Goal: Transaction & Acquisition: Purchase product/service

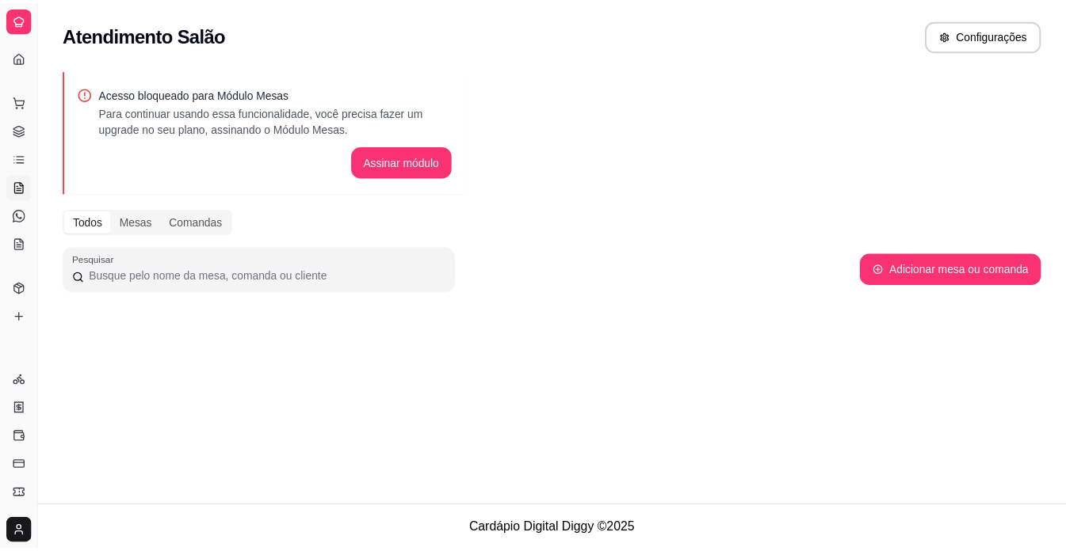
scroll to position [55, 0]
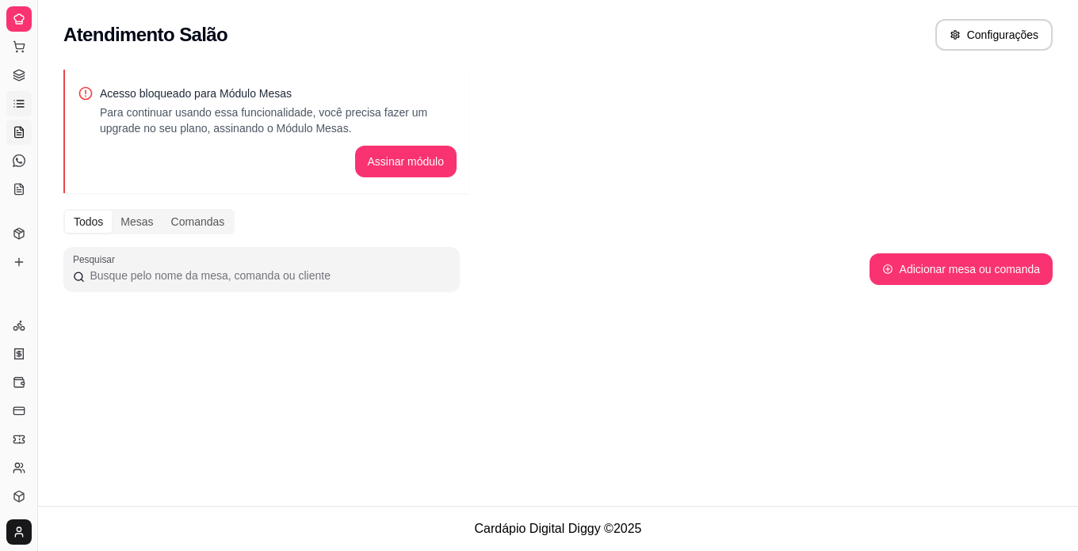
click at [20, 99] on icon at bounding box center [19, 103] width 13 height 13
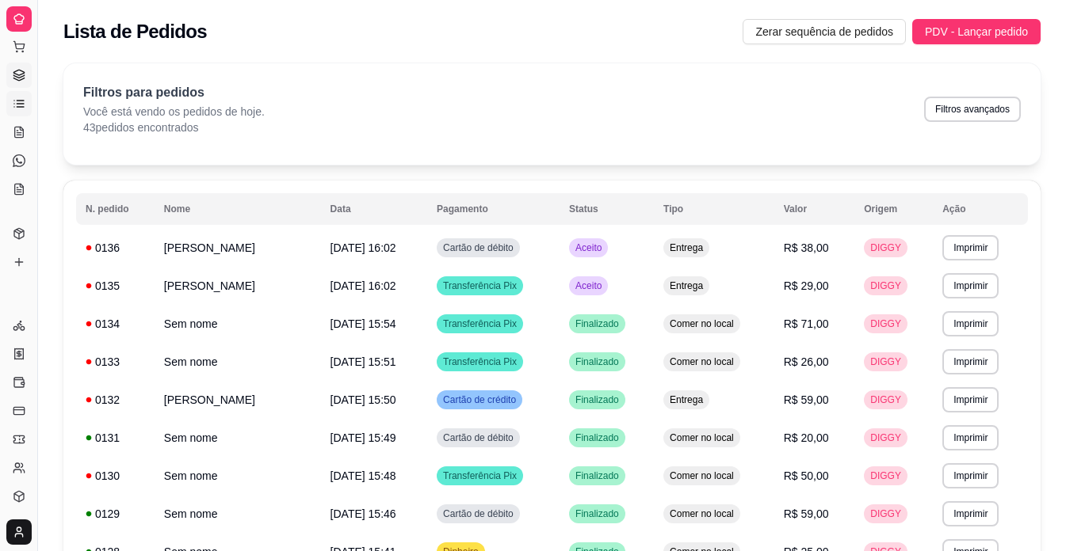
click at [20, 78] on icon at bounding box center [19, 75] width 13 height 13
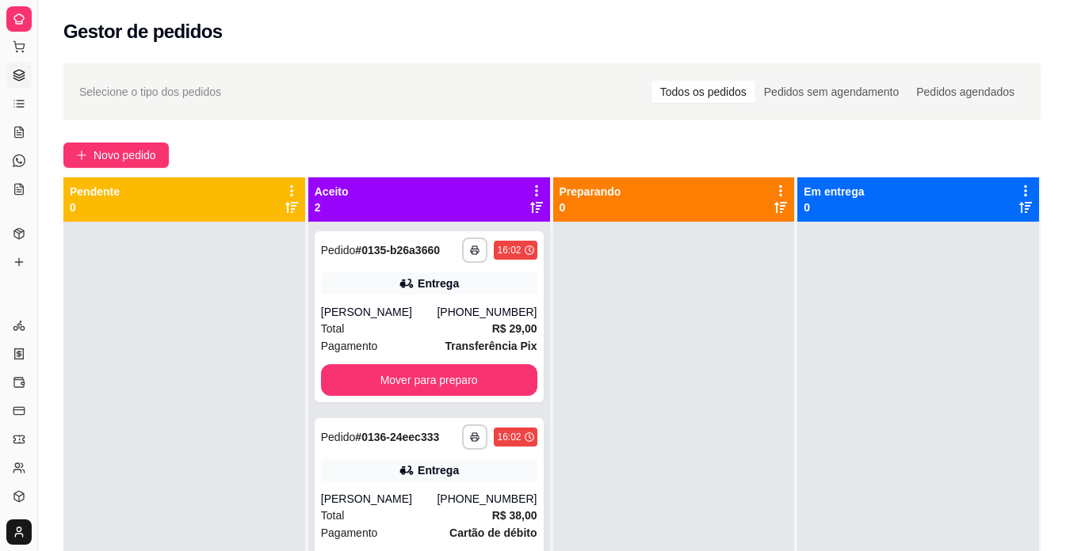
drag, startPoint x: 32, startPoint y: 300, endPoint x: 126, endPoint y: 296, distance: 94.4
click at [148, 296] on div "**********" at bounding box center [533, 396] width 1066 height 793
drag, startPoint x: 35, startPoint y: 295, endPoint x: 70, endPoint y: 296, distance: 34.9
click at [70, 296] on div "**********" at bounding box center [533, 396] width 1066 height 793
click at [35, 295] on button "Toggle Sidebar" at bounding box center [37, 275] width 13 height 551
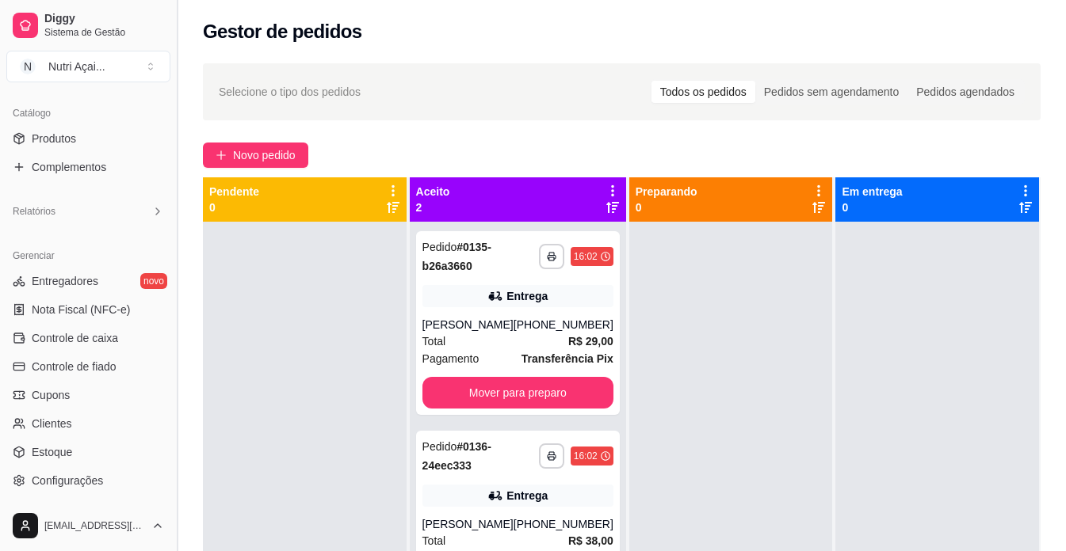
scroll to position [358, 0]
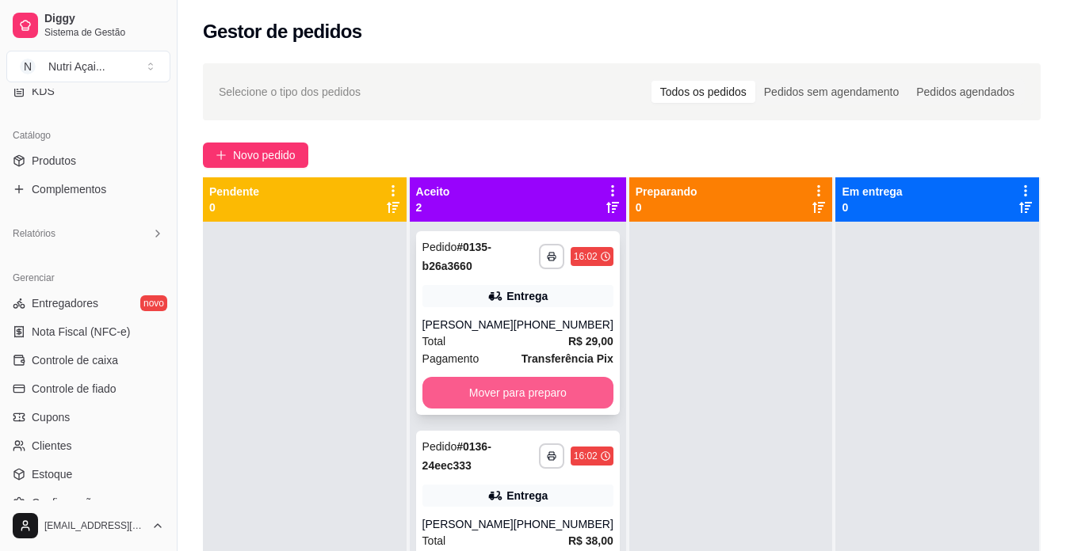
click at [525, 403] on button "Mover para preparo" at bounding box center [517, 393] width 191 height 32
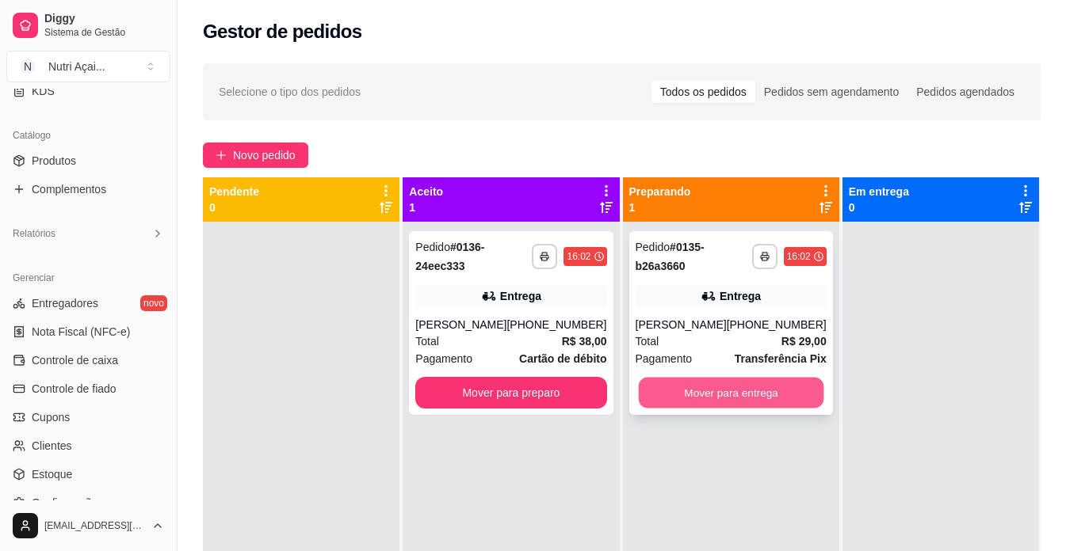
click at [699, 397] on button "Mover para entrega" at bounding box center [730, 393] width 185 height 31
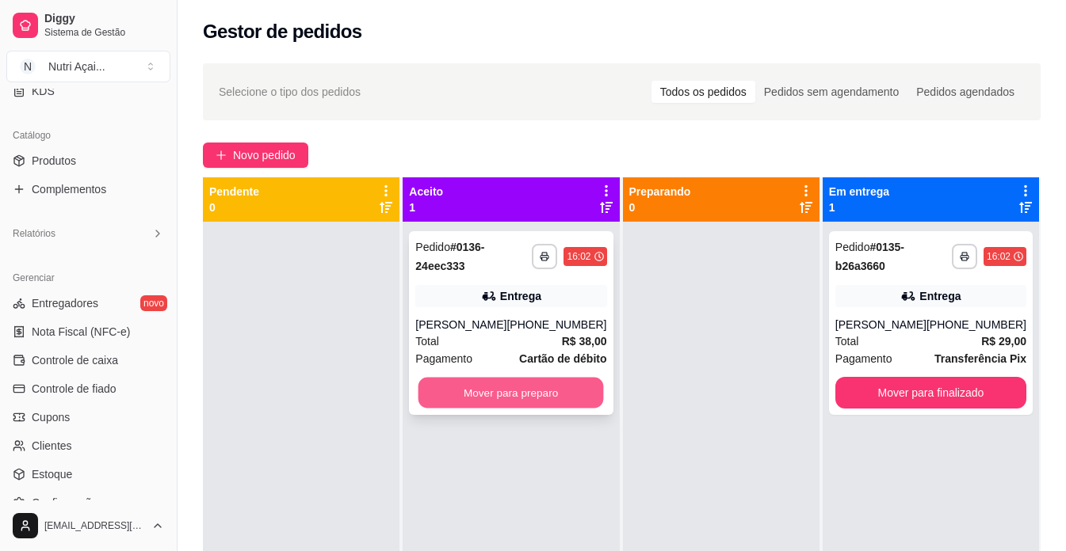
click at [525, 406] on button "Mover para preparo" at bounding box center [510, 393] width 185 height 31
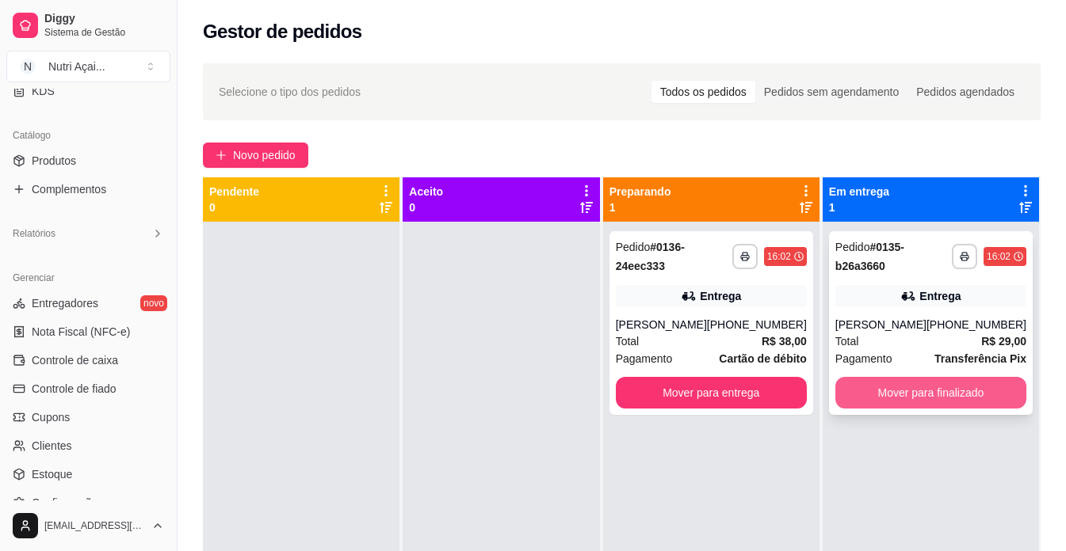
click at [874, 391] on button "Mover para finalizado" at bounding box center [930, 393] width 191 height 32
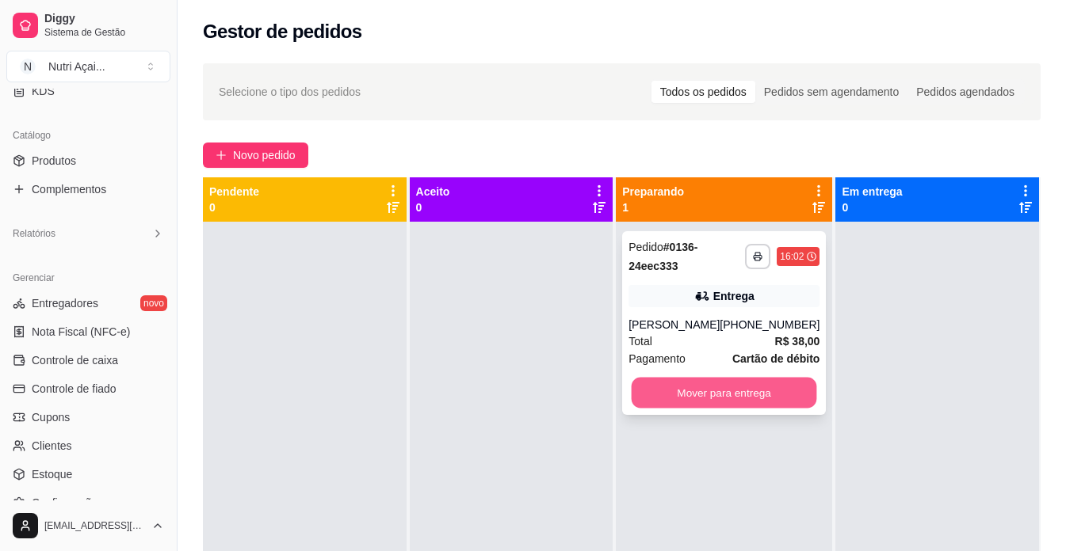
click at [646, 408] on button "Mover para entrega" at bounding box center [723, 393] width 185 height 31
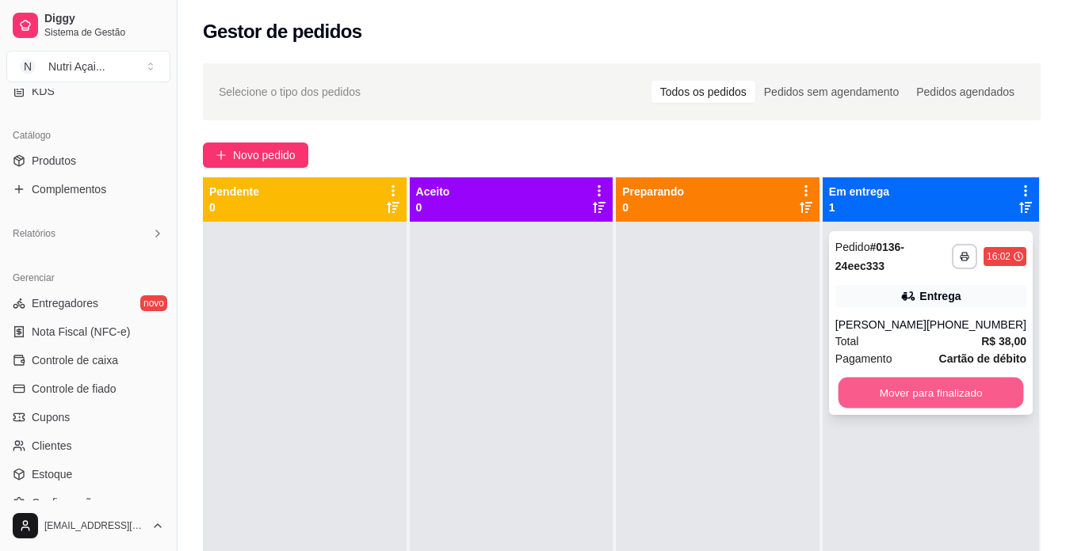
click at [967, 399] on button "Mover para finalizado" at bounding box center [929, 393] width 185 height 31
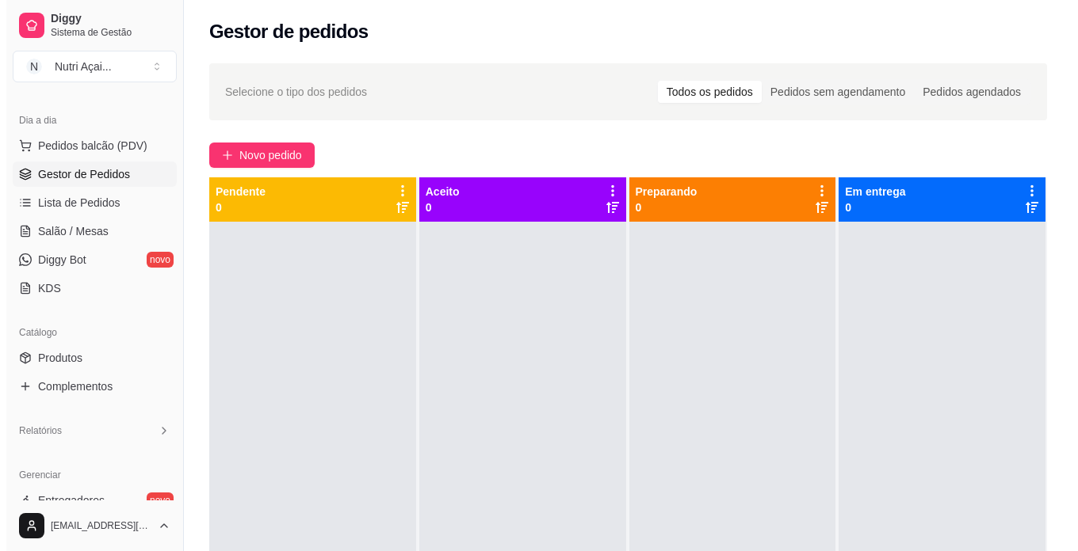
scroll to position [82, 0]
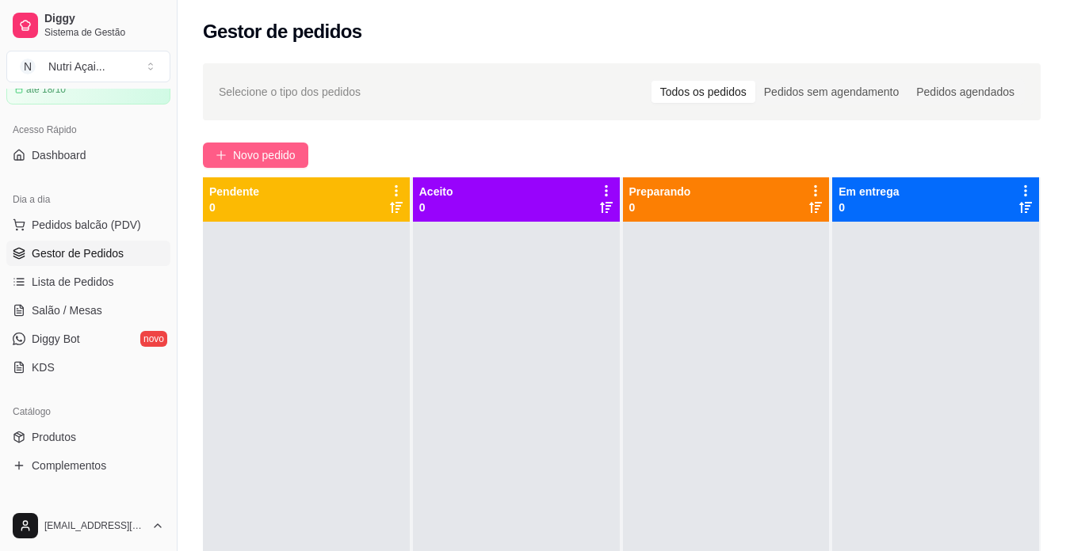
click at [230, 162] on button "Novo pedido" at bounding box center [255, 155] width 105 height 25
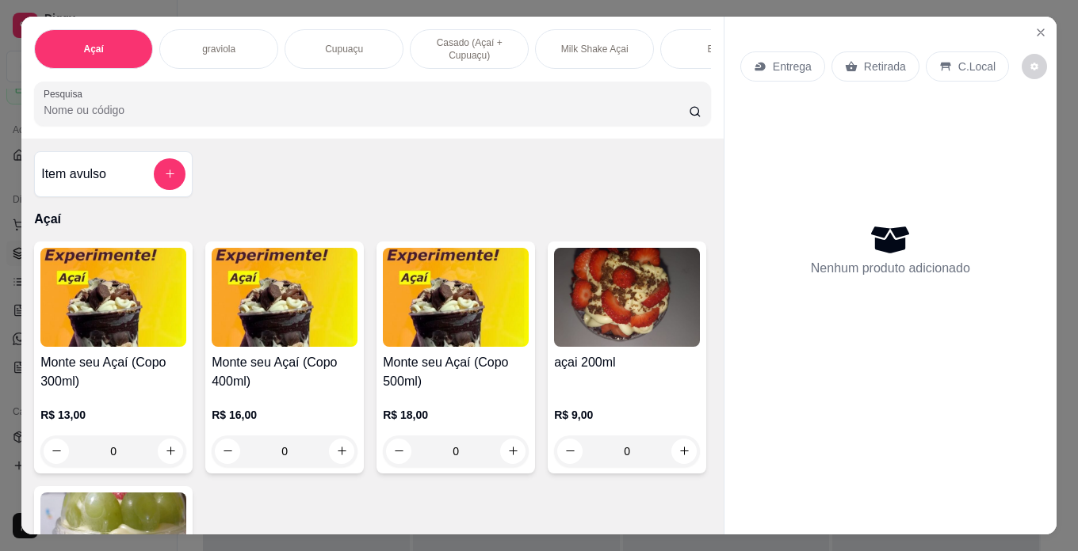
click at [330, 36] on div "Cupuaçu" at bounding box center [343, 49] width 119 height 40
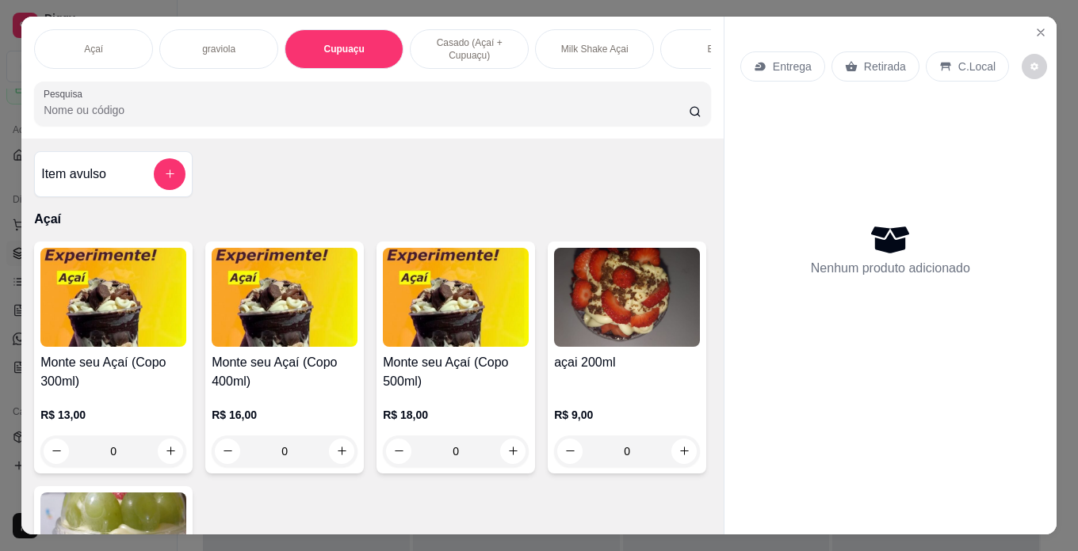
scroll to position [40, 0]
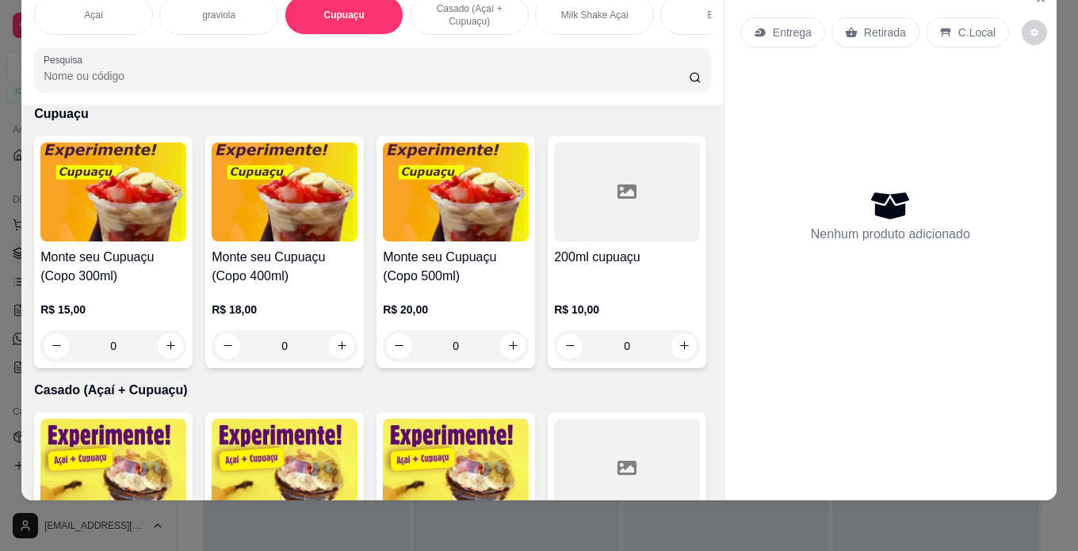
click at [262, 286] on div "R$ 18,00 0" at bounding box center [285, 324] width 146 height 76
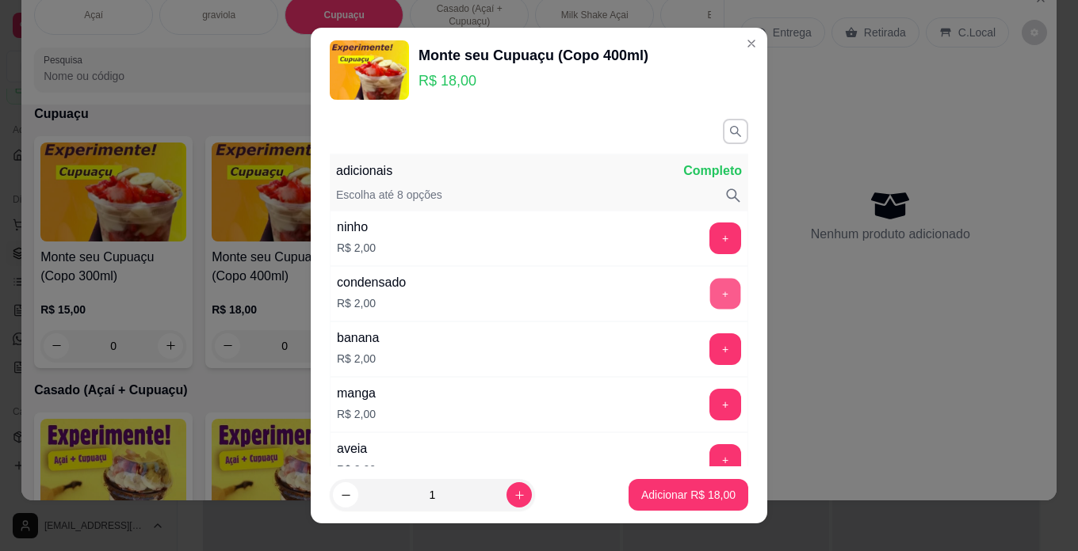
click at [710, 287] on button "+" at bounding box center [725, 293] width 31 height 31
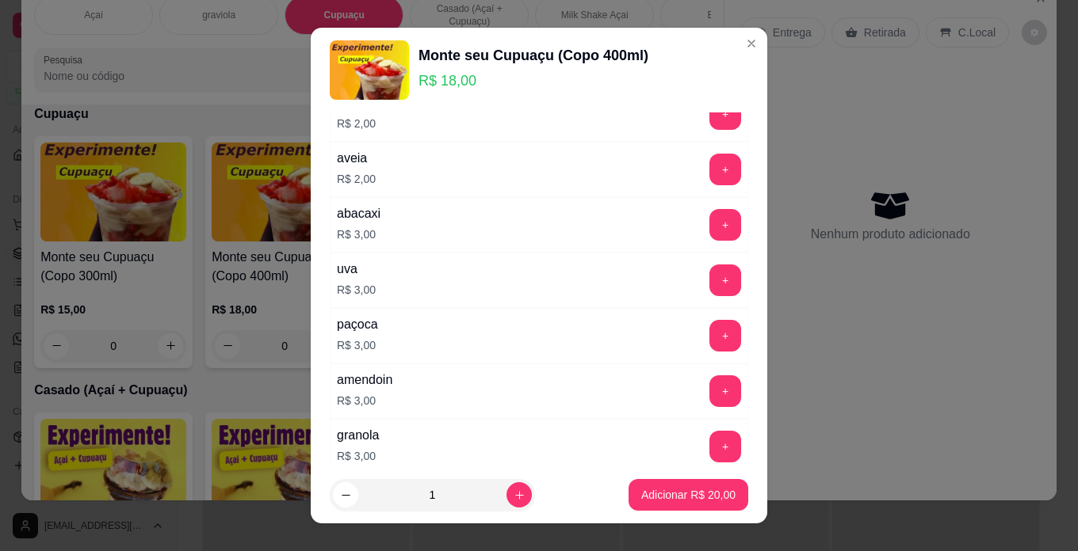
scroll to position [317, 0]
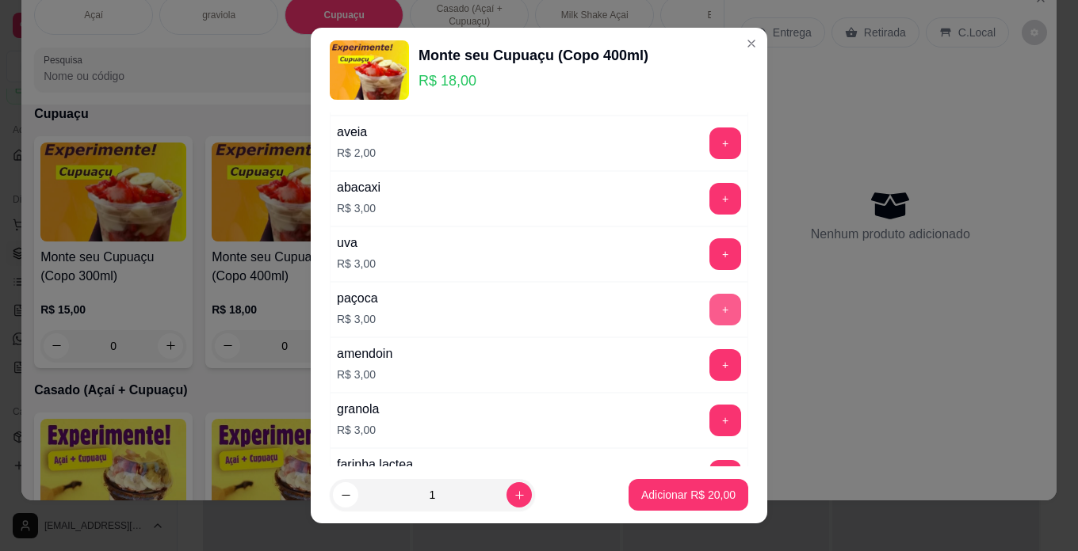
click at [711, 309] on button "+" at bounding box center [725, 310] width 32 height 32
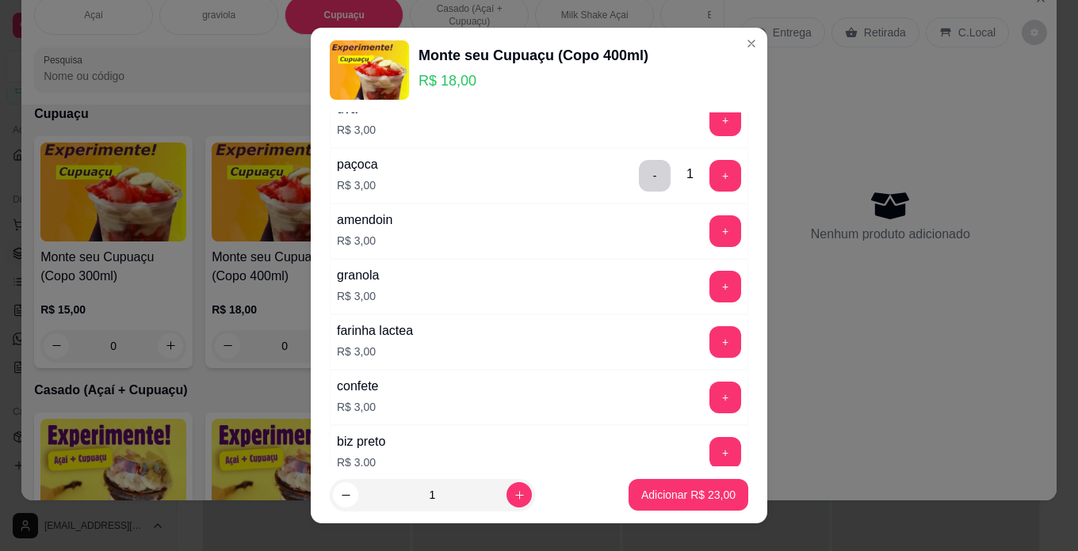
scroll to position [475, 0]
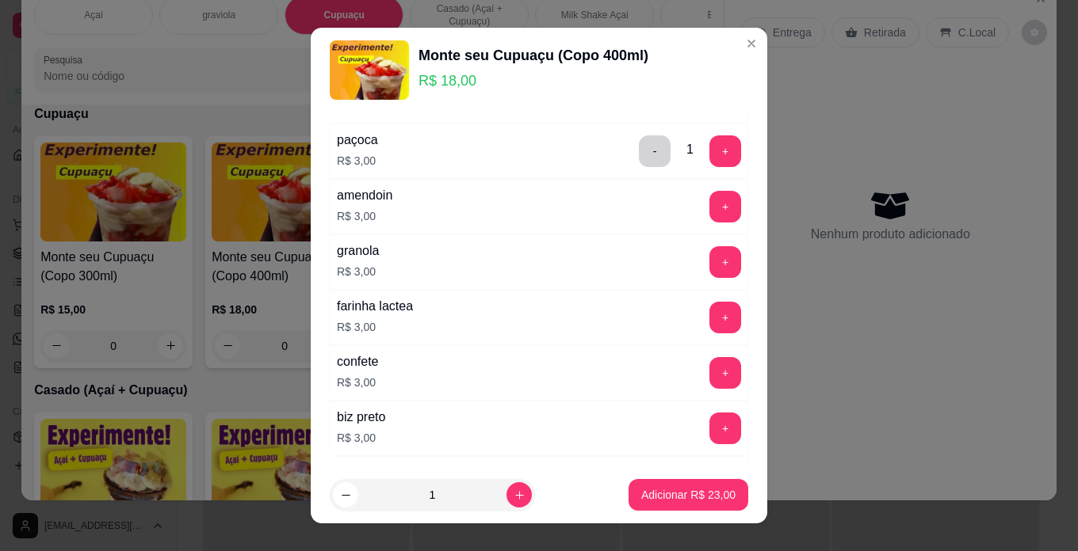
click at [714, 376] on div "+" at bounding box center [725, 373] width 44 height 32
click at [709, 376] on button "+" at bounding box center [725, 373] width 32 height 32
click at [686, 498] on p "Adicionar R$ 26,00" at bounding box center [689, 495] width 92 height 15
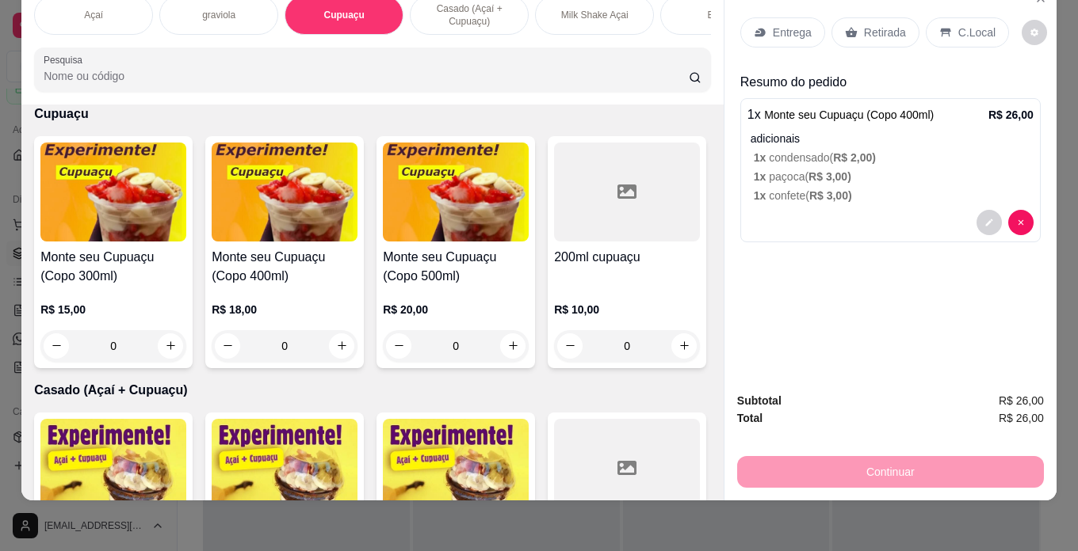
click at [118, 9] on div "Açaí" at bounding box center [93, 15] width 119 height 40
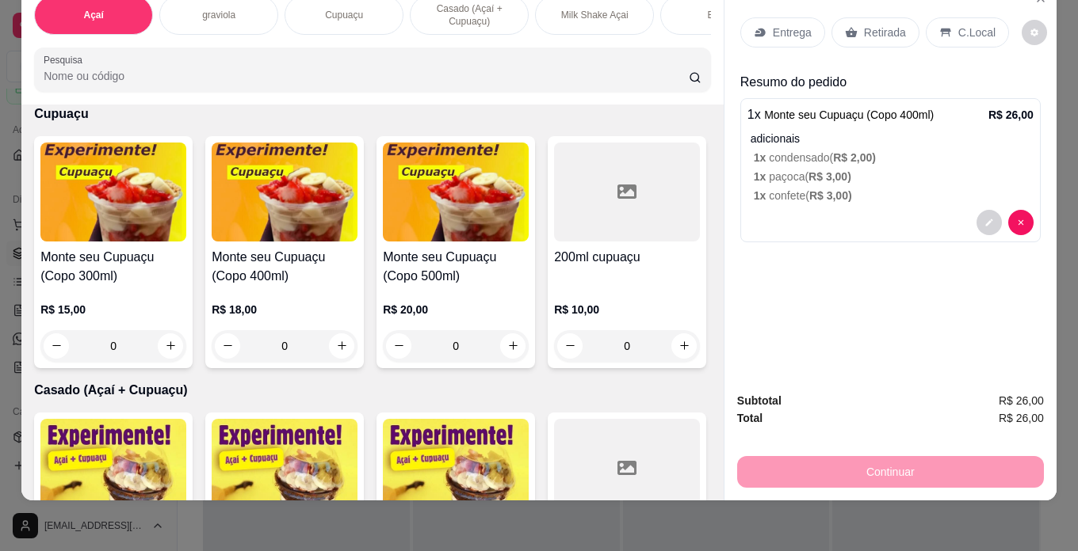
scroll to position [71, 0]
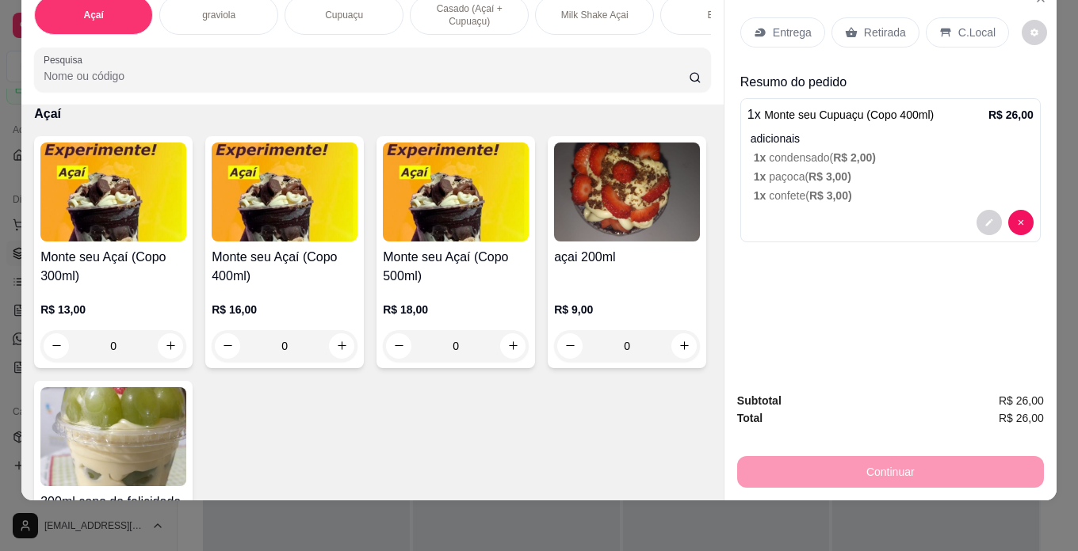
click at [78, 284] on h4 "Monte seu Açaí (Copo 300ml)" at bounding box center [113, 267] width 146 height 38
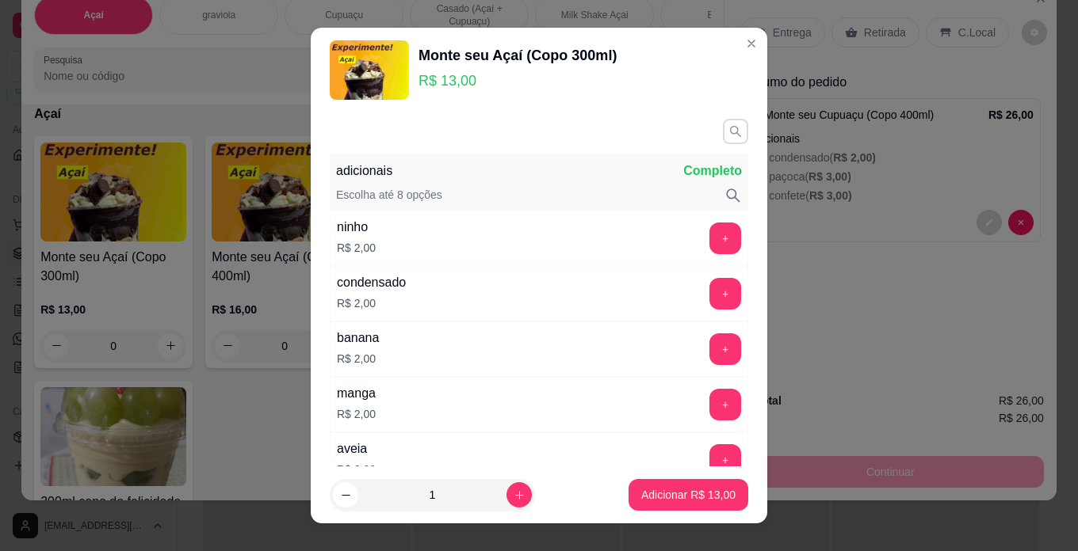
click at [728, 131] on icon "button" at bounding box center [735, 131] width 14 height 14
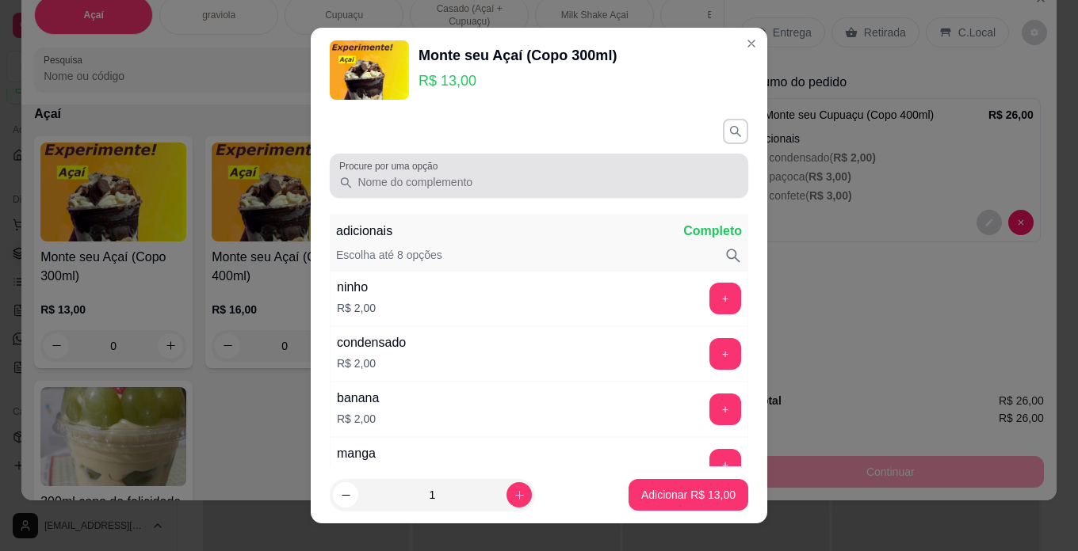
click at [655, 170] on div at bounding box center [538, 176] width 399 height 32
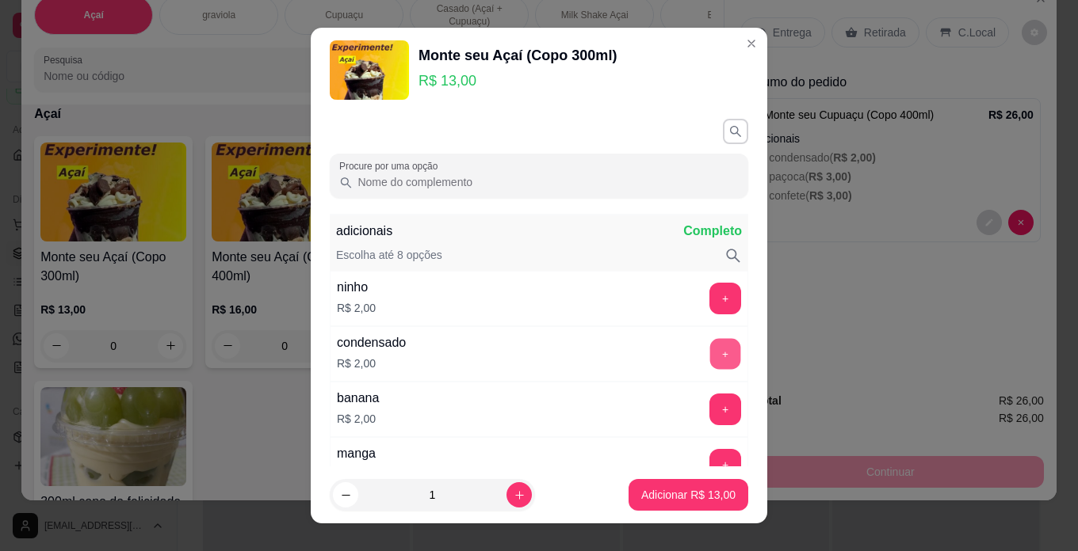
click at [710, 354] on button "+" at bounding box center [725, 353] width 31 height 31
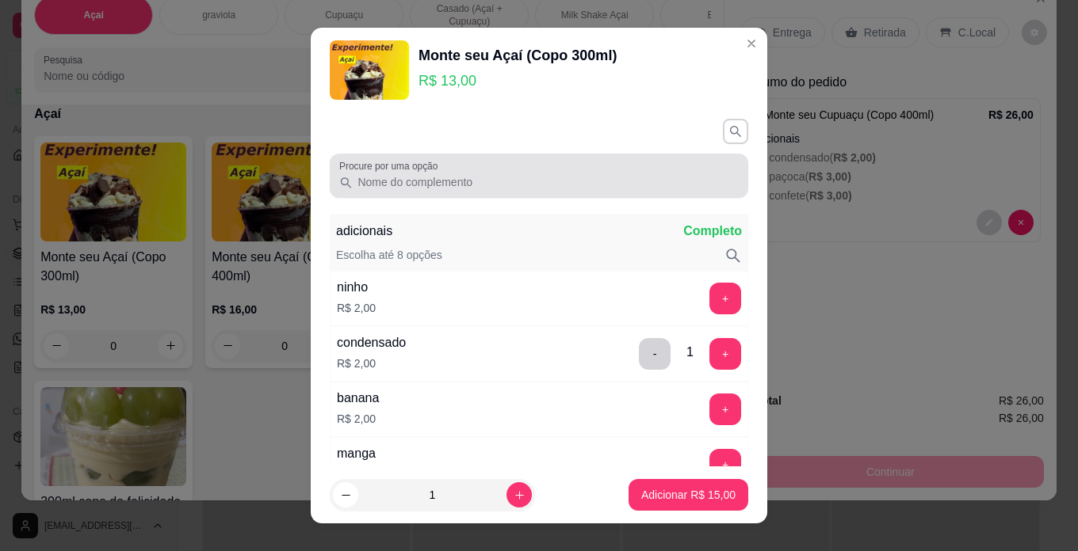
click at [517, 193] on div "Procure por uma opção" at bounding box center [539, 176] width 418 height 44
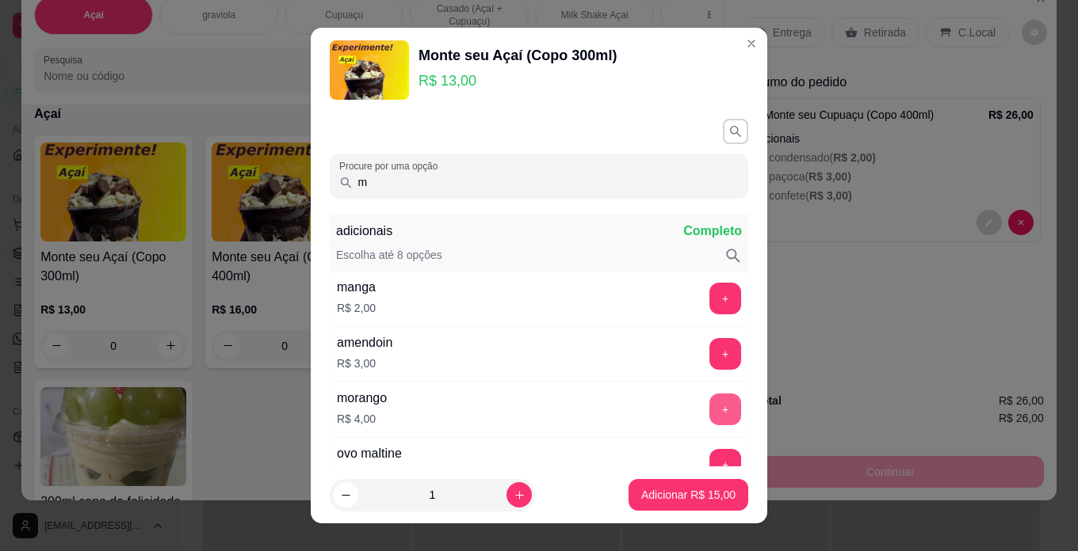
type input "m"
click at [709, 410] on button "+" at bounding box center [725, 410] width 32 height 32
click at [710, 307] on button "+" at bounding box center [725, 298] width 31 height 31
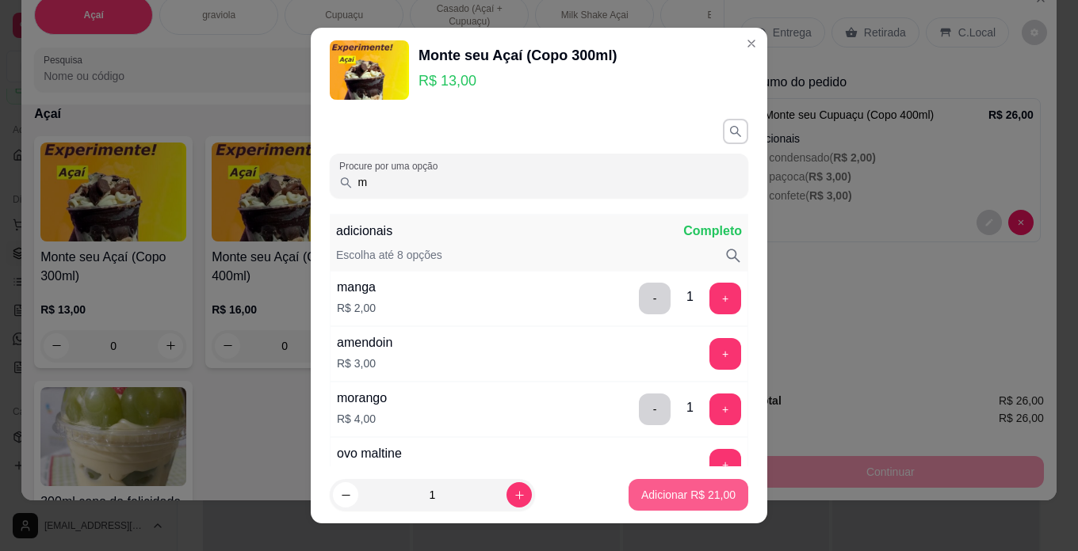
click at [698, 506] on button "Adicionar R$ 21,00" at bounding box center [688, 495] width 120 height 32
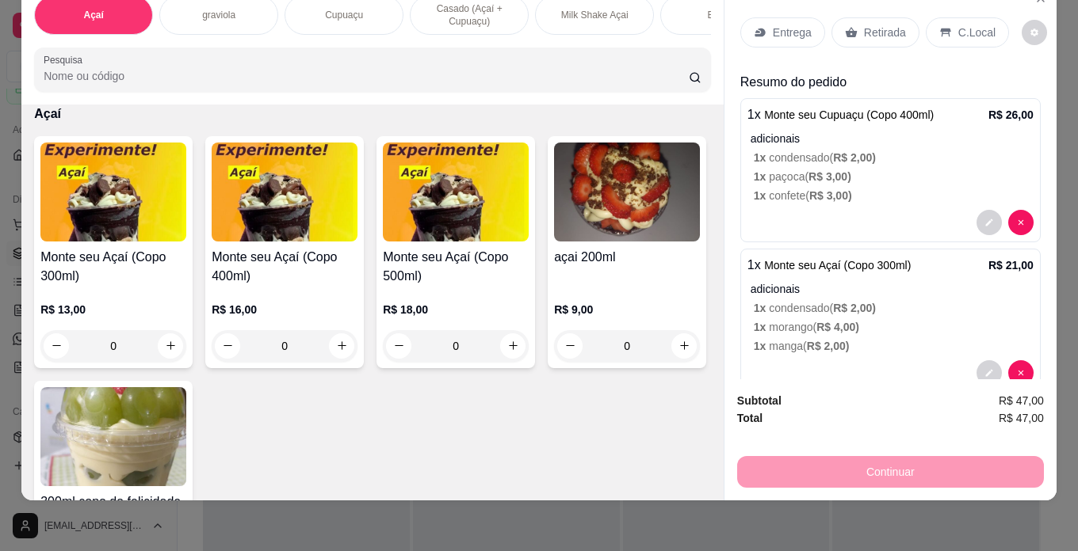
click at [966, 25] on p "C.Local" at bounding box center [976, 33] width 37 height 16
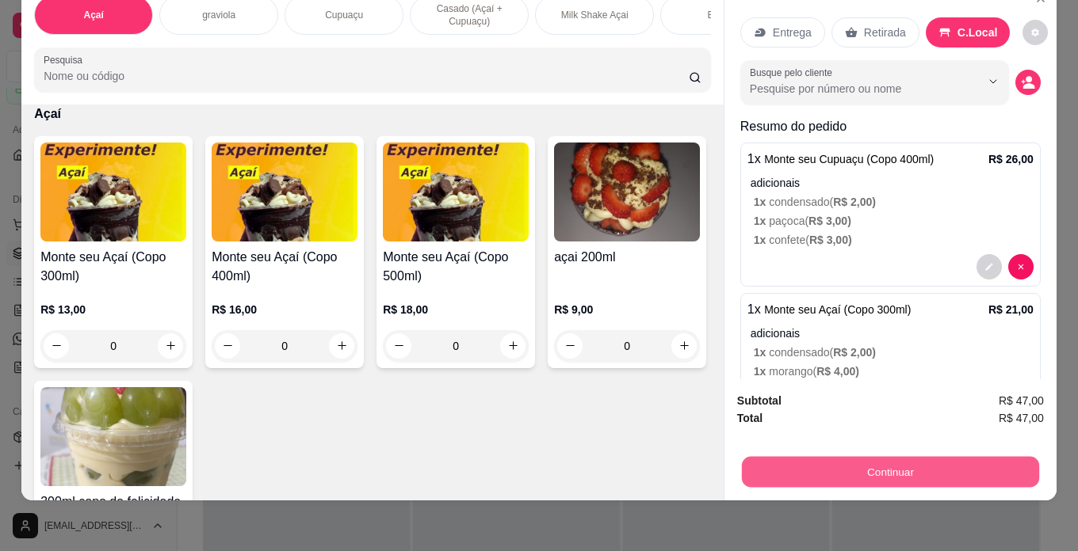
click at [953, 464] on button "Continuar" at bounding box center [890, 472] width 297 height 31
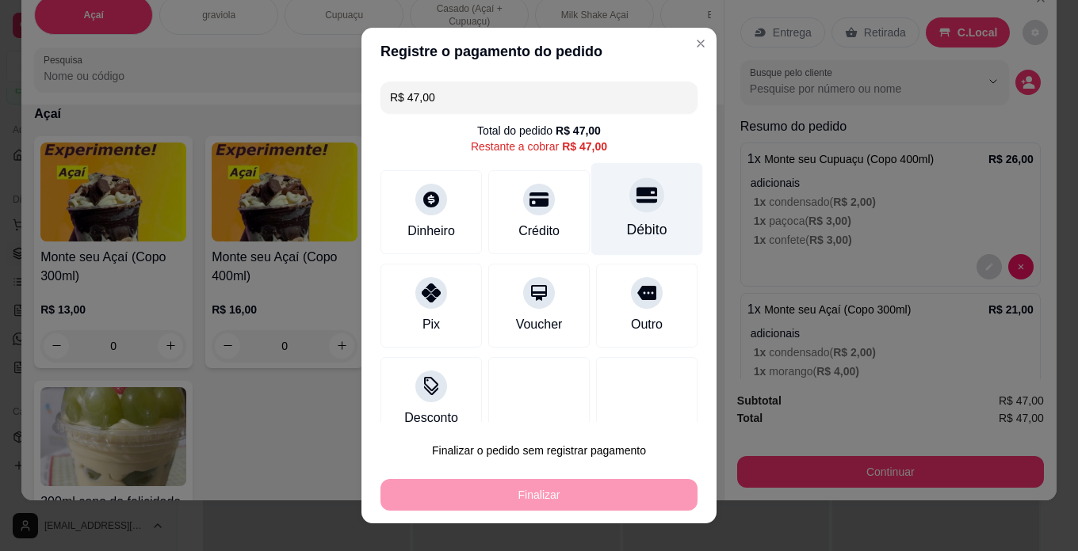
click at [633, 208] on div "Débito" at bounding box center [647, 209] width 112 height 93
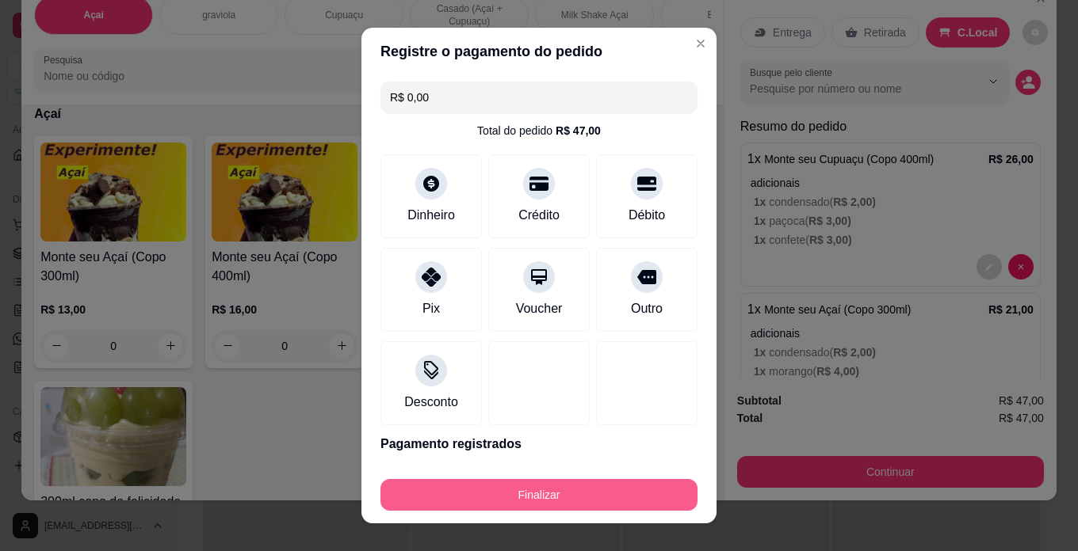
click at [620, 491] on button "Finalizar" at bounding box center [538, 495] width 317 height 32
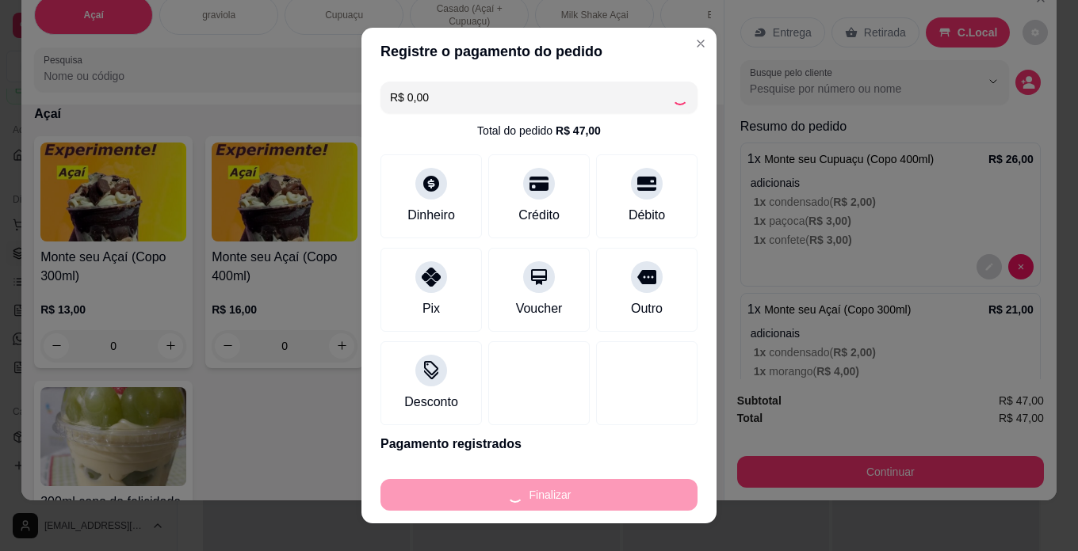
type input "-R$ 47,00"
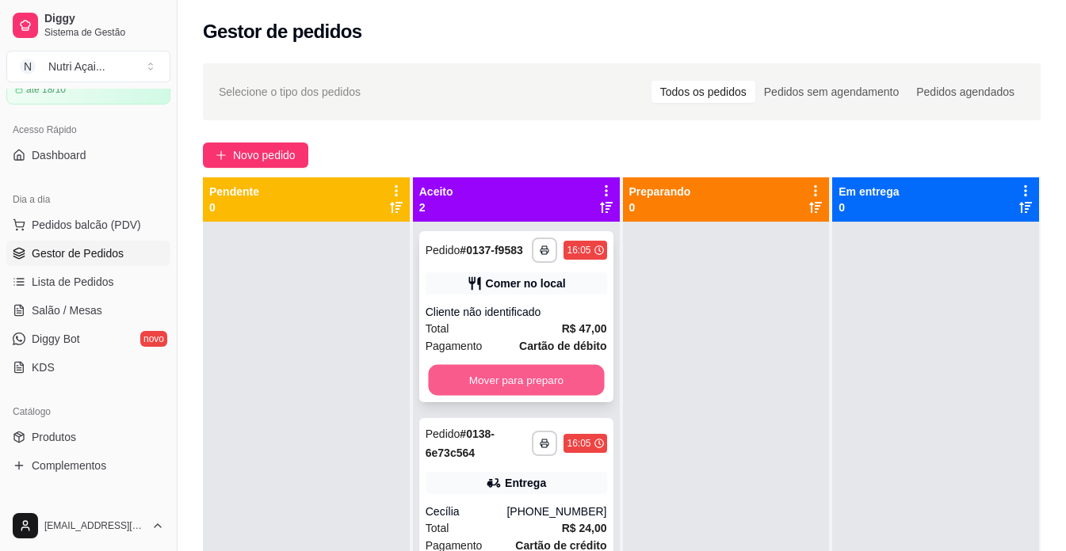
click at [563, 372] on button "Mover para preparo" at bounding box center [516, 380] width 176 height 31
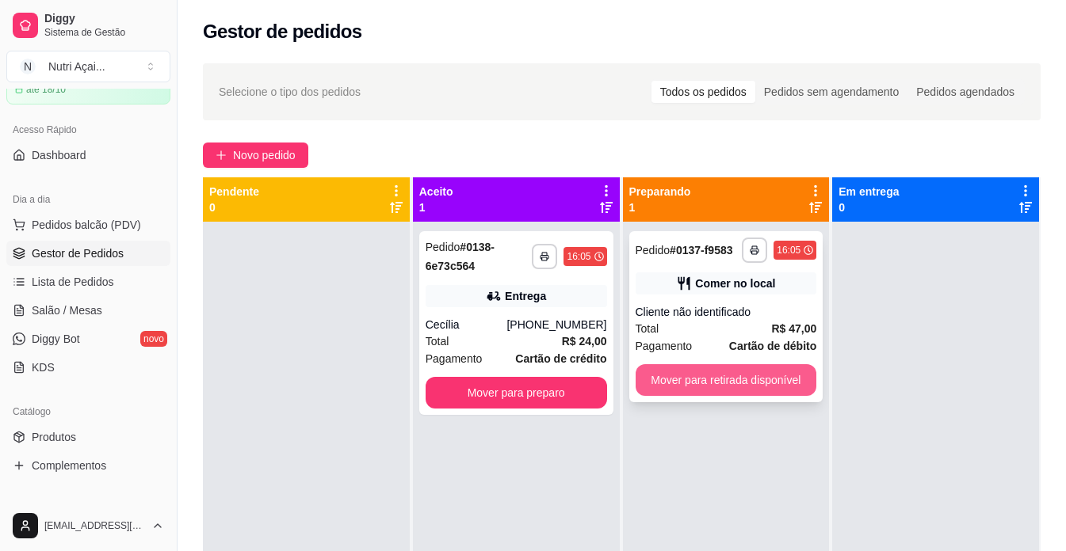
click at [717, 387] on button "Mover para retirada disponível" at bounding box center [725, 380] width 181 height 32
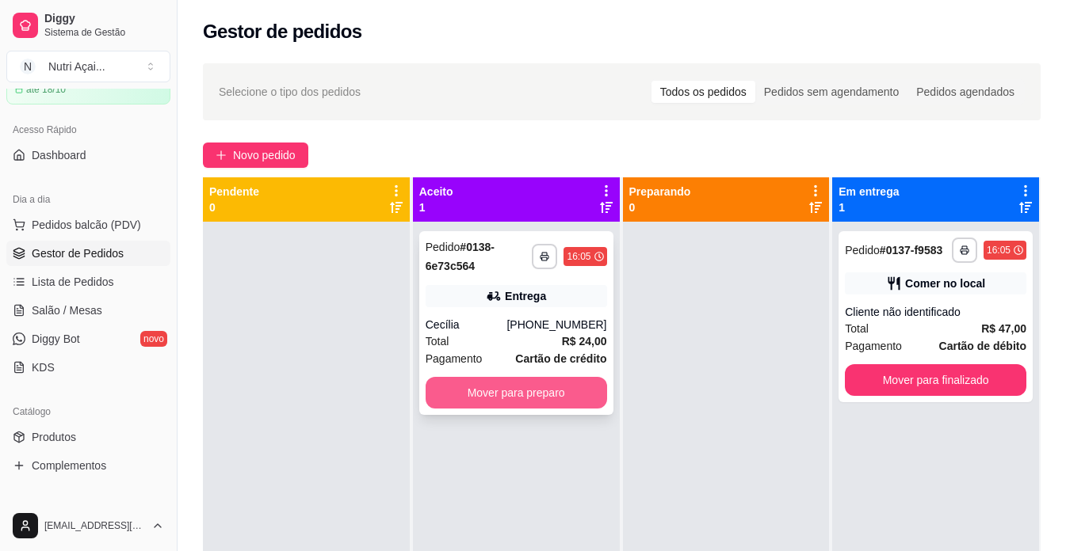
click at [565, 403] on button "Mover para preparo" at bounding box center [515, 393] width 181 height 32
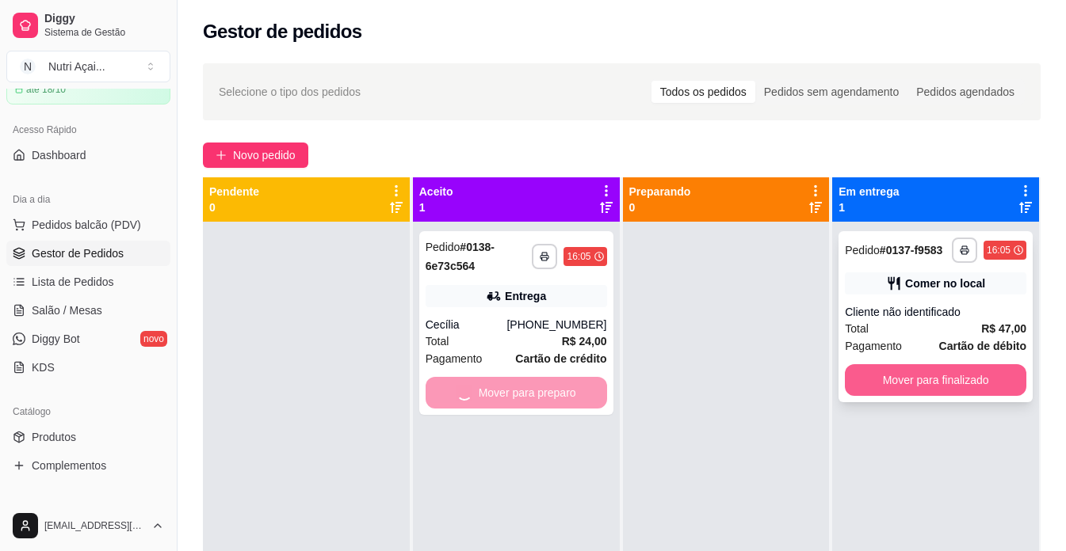
click at [950, 376] on button "Mover para finalizado" at bounding box center [935, 380] width 181 height 32
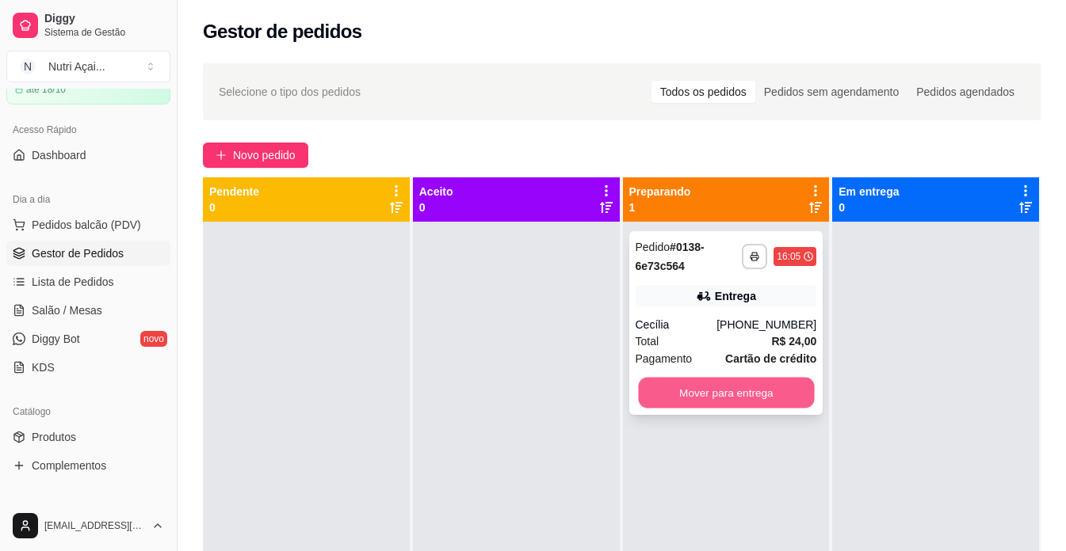
click at [694, 394] on button "Mover para entrega" at bounding box center [726, 393] width 176 height 31
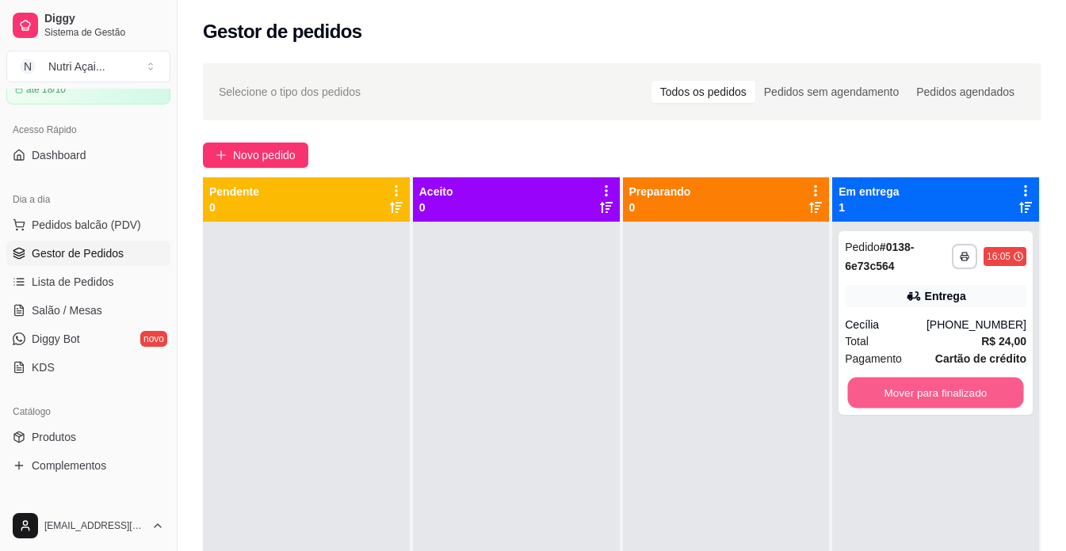
click at [951, 391] on button "Mover para finalizado" at bounding box center [936, 393] width 176 height 31
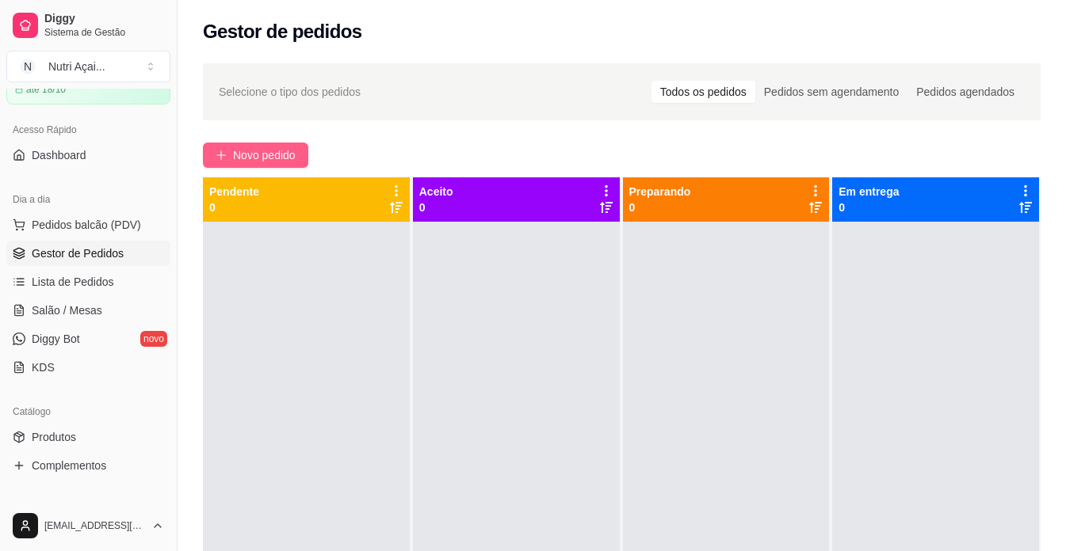
click at [259, 159] on span "Novo pedido" at bounding box center [264, 155] width 63 height 17
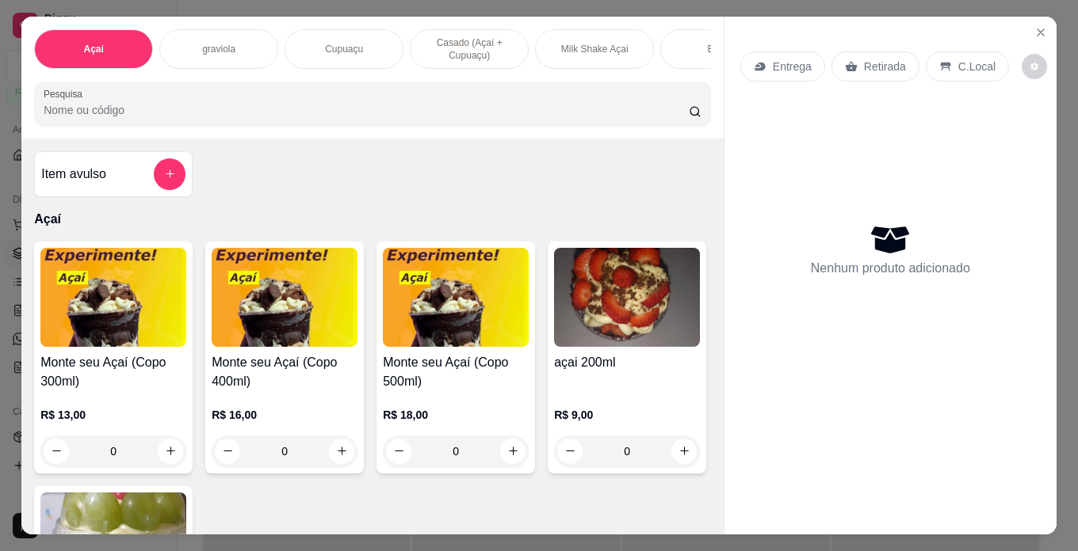
click at [48, 399] on div "R$ 13,00 0" at bounding box center [113, 429] width 146 height 76
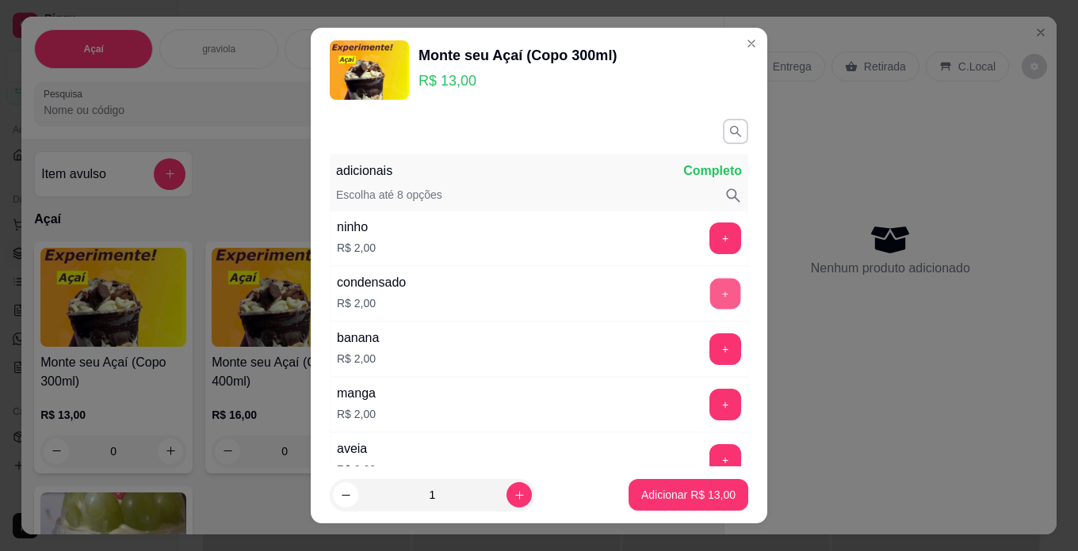
click at [710, 295] on button "+" at bounding box center [725, 293] width 31 height 31
click at [703, 338] on div "+" at bounding box center [725, 350] width 44 height 32
click at [710, 338] on button "+" at bounding box center [725, 349] width 31 height 31
click at [728, 128] on icon "button" at bounding box center [734, 130] width 13 height 13
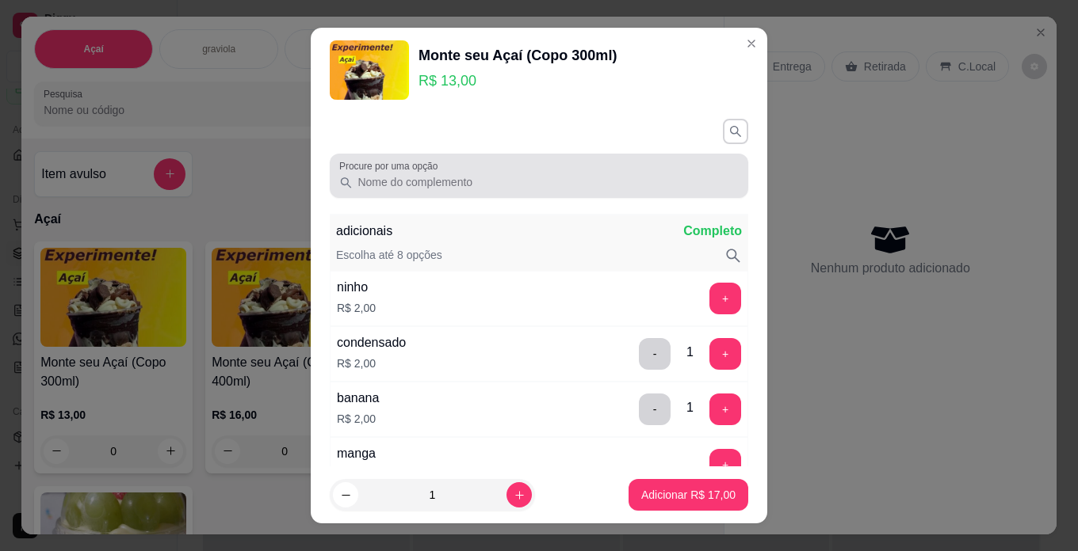
click at [648, 186] on input "Procure por uma opção" at bounding box center [546, 182] width 386 height 16
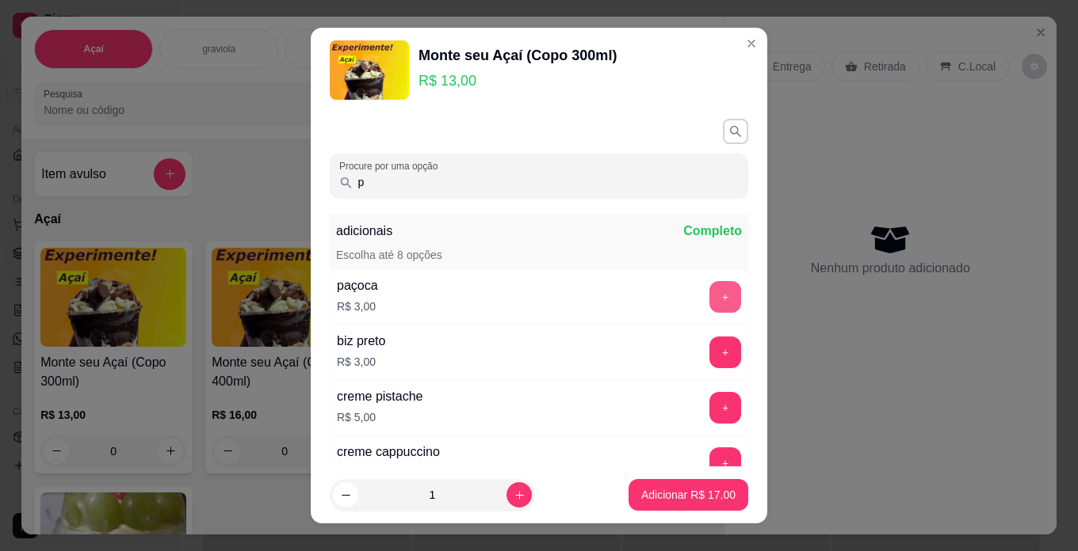
type input "p"
click at [709, 290] on button "+" at bounding box center [725, 297] width 32 height 32
click at [589, 184] on input "p" at bounding box center [546, 182] width 386 height 16
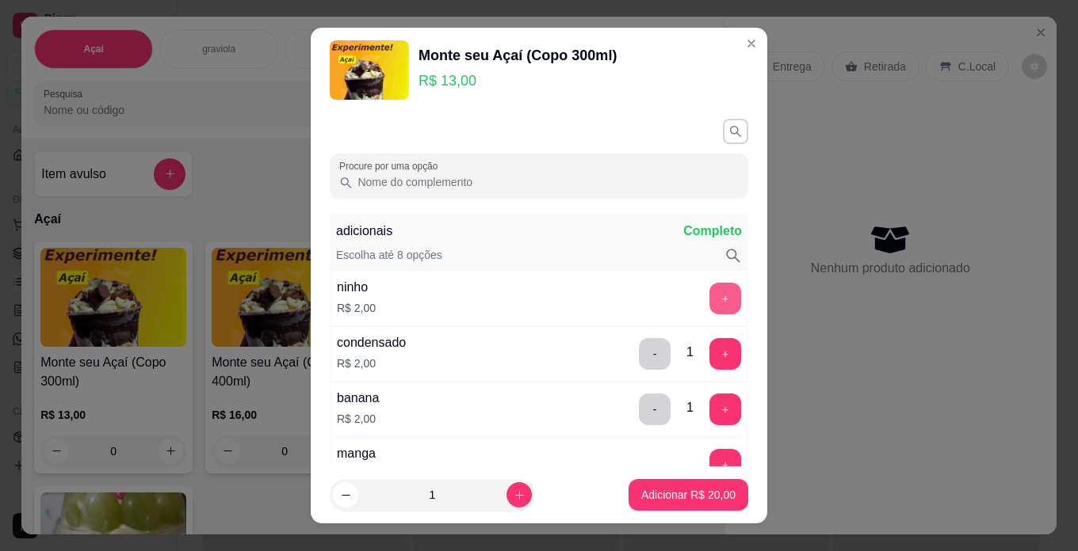
click at [709, 293] on button "+" at bounding box center [725, 299] width 32 height 32
click at [662, 494] on p "Adicionar R$ 22,00" at bounding box center [688, 495] width 94 height 16
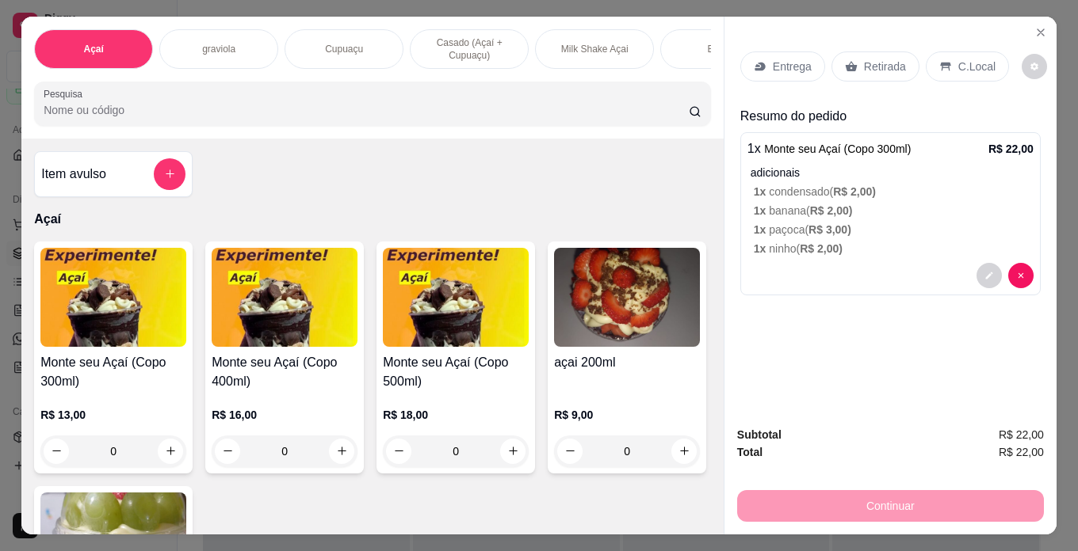
click at [958, 61] on p "C.Local" at bounding box center [976, 67] width 37 height 16
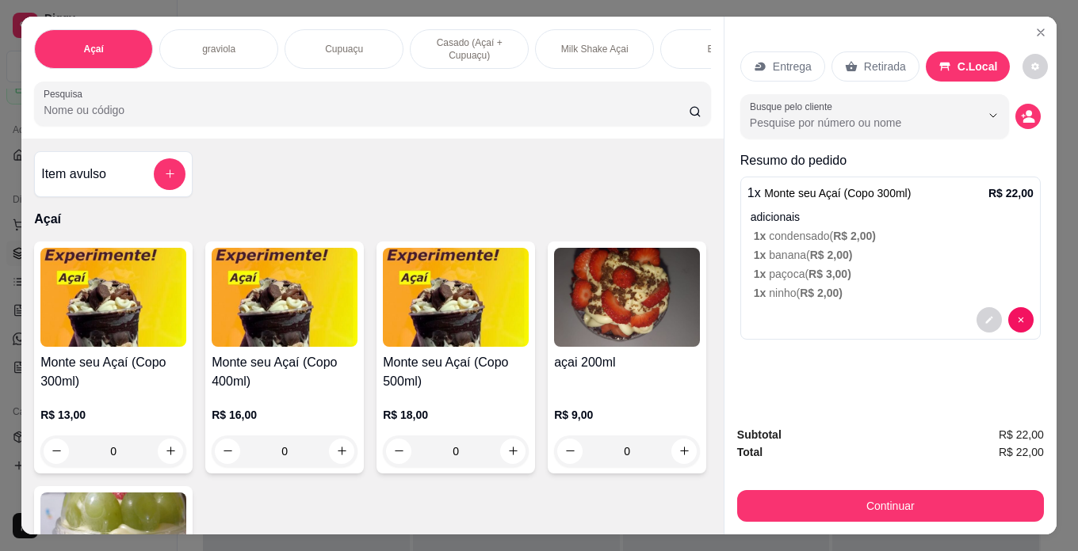
click at [155, 405] on div "R$ 13,00 0" at bounding box center [113, 429] width 146 height 76
click at [473, 36] on p "Casado (Açaí + Cupuaçu)" at bounding box center [469, 48] width 92 height 25
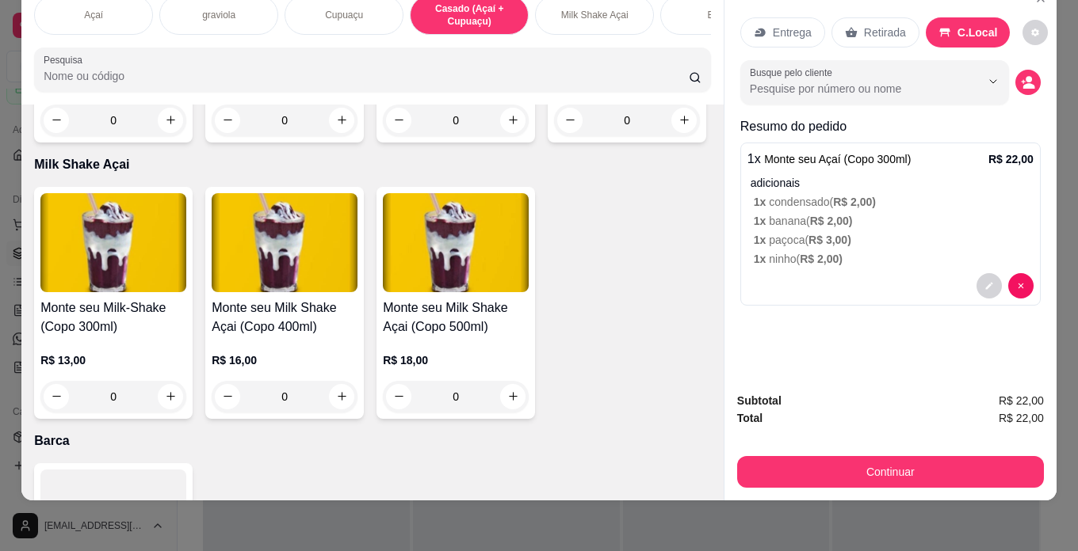
click at [78, 136] on div "R$ 15,00 0" at bounding box center [113, 98] width 146 height 76
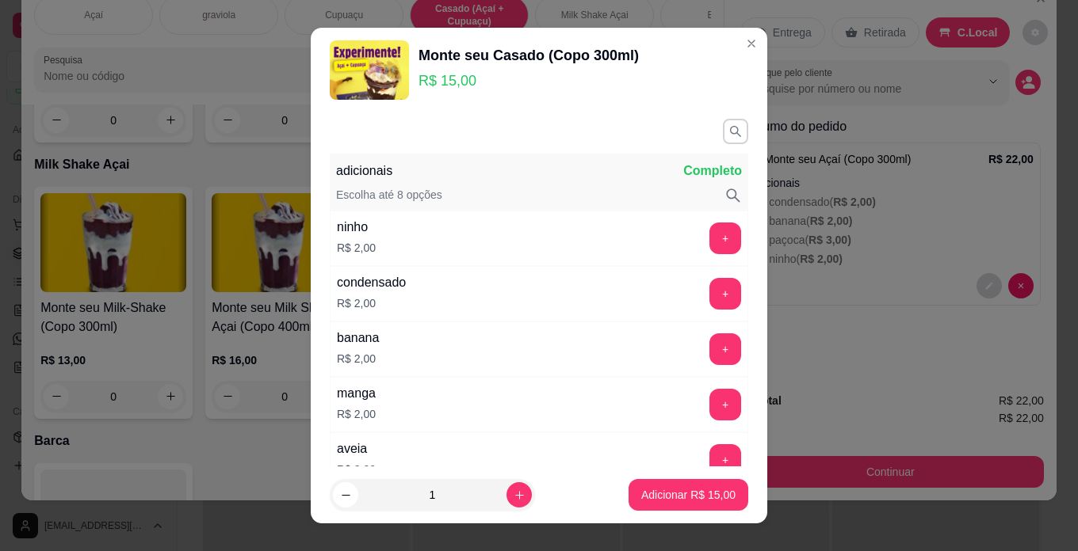
click at [726, 198] on icon at bounding box center [732, 195] width 13 height 13
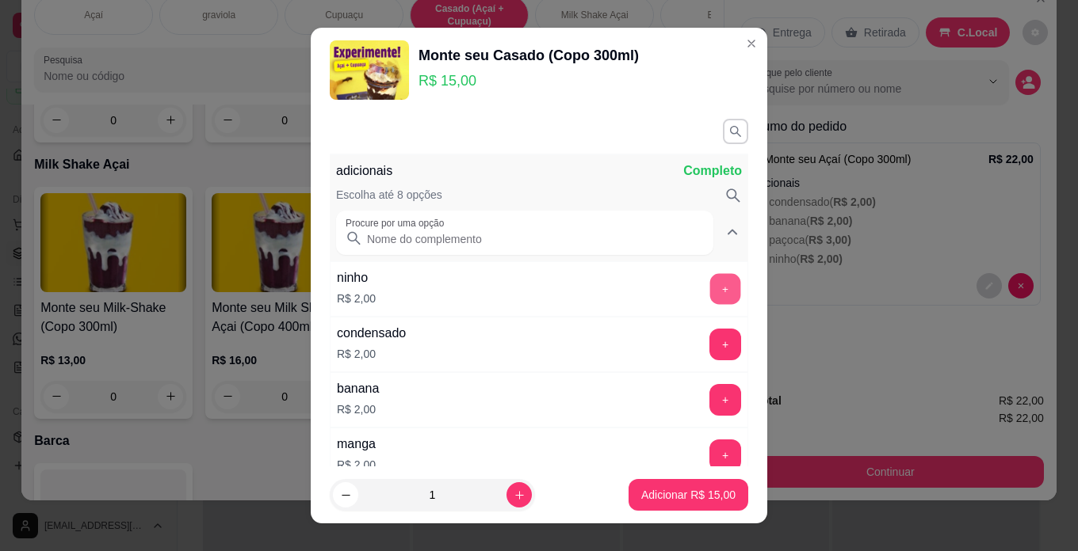
click at [710, 279] on button "+" at bounding box center [725, 288] width 31 height 31
click at [709, 336] on button "+" at bounding box center [725, 345] width 32 height 32
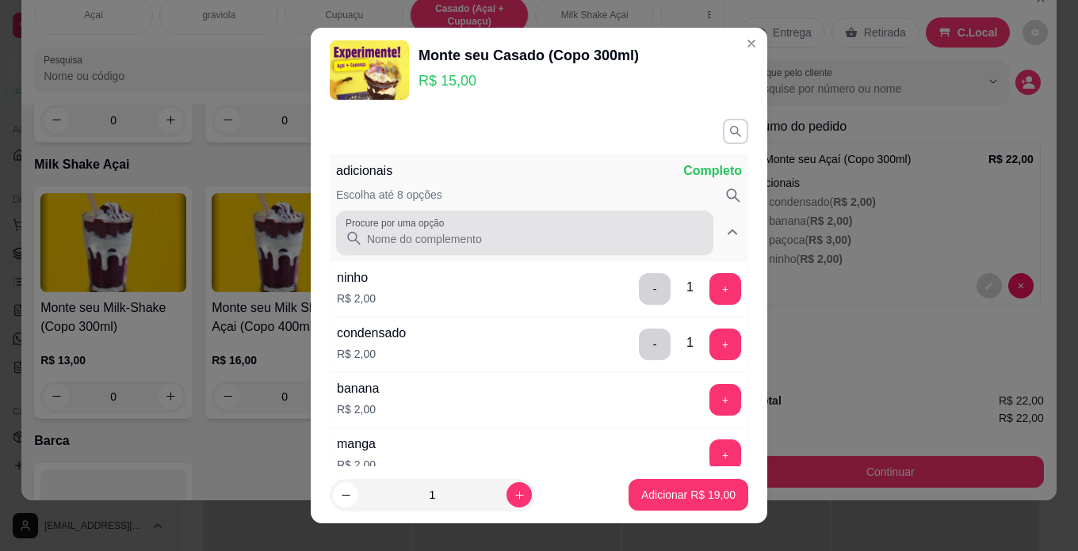
click at [475, 232] on input "Procure por uma opção" at bounding box center [532, 239] width 341 height 16
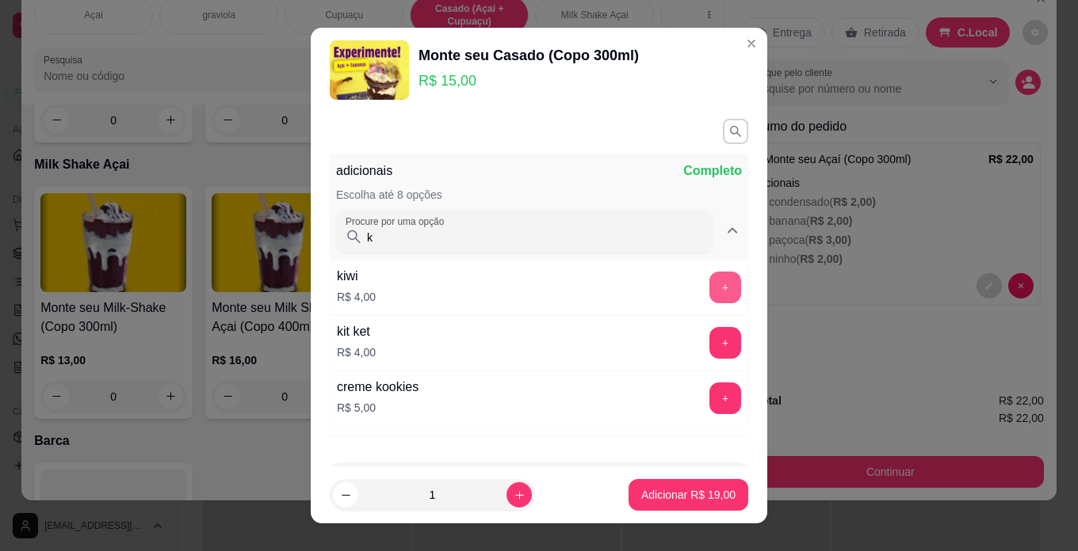
type input "k"
click at [709, 282] on button "+" at bounding box center [725, 288] width 32 height 32
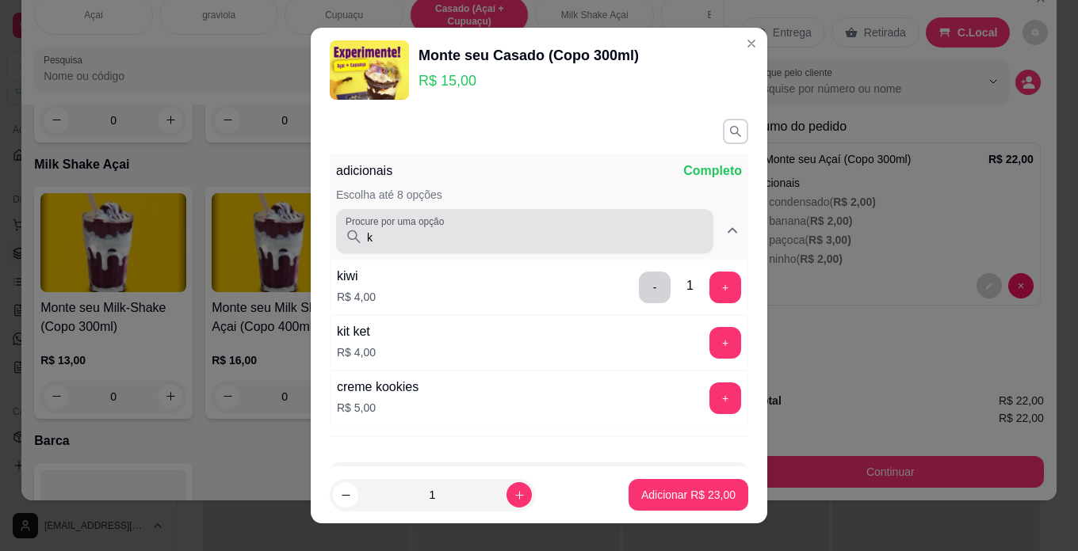
click at [632, 237] on input "k" at bounding box center [532, 238] width 341 height 16
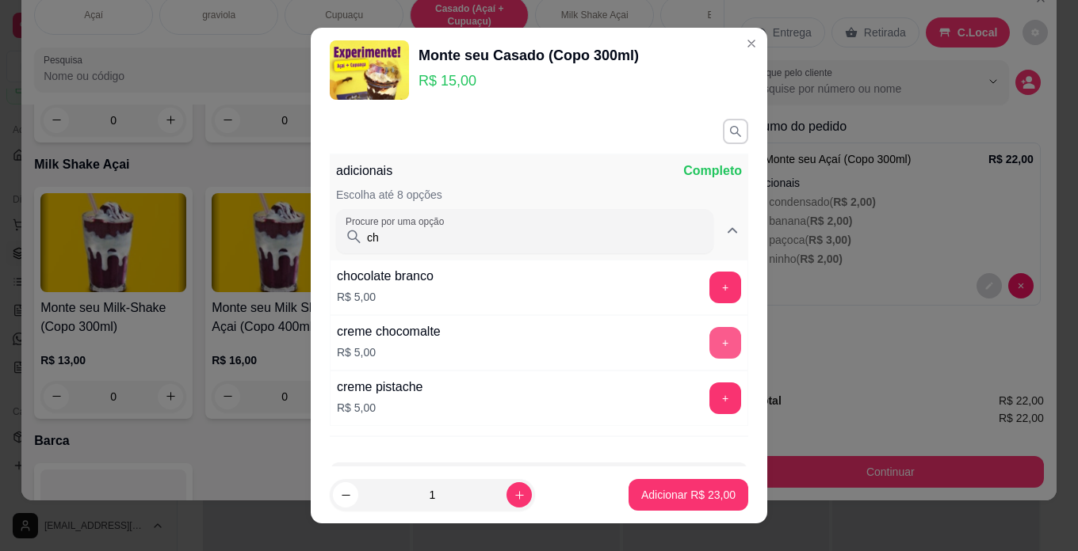
type input "ch"
click at [709, 339] on button "+" at bounding box center [725, 343] width 32 height 32
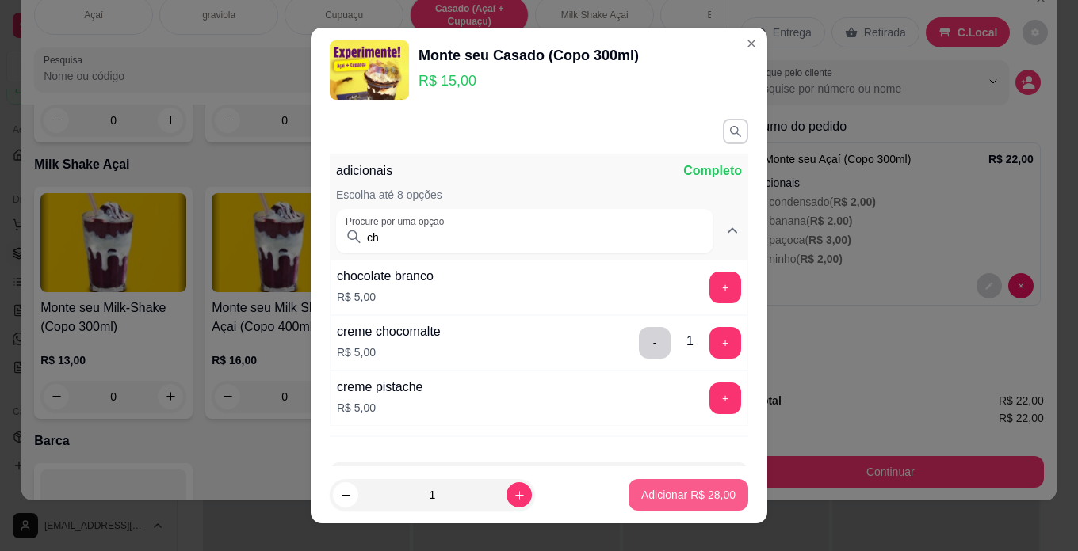
click at [688, 490] on p "Adicionar R$ 28,00" at bounding box center [688, 495] width 94 height 16
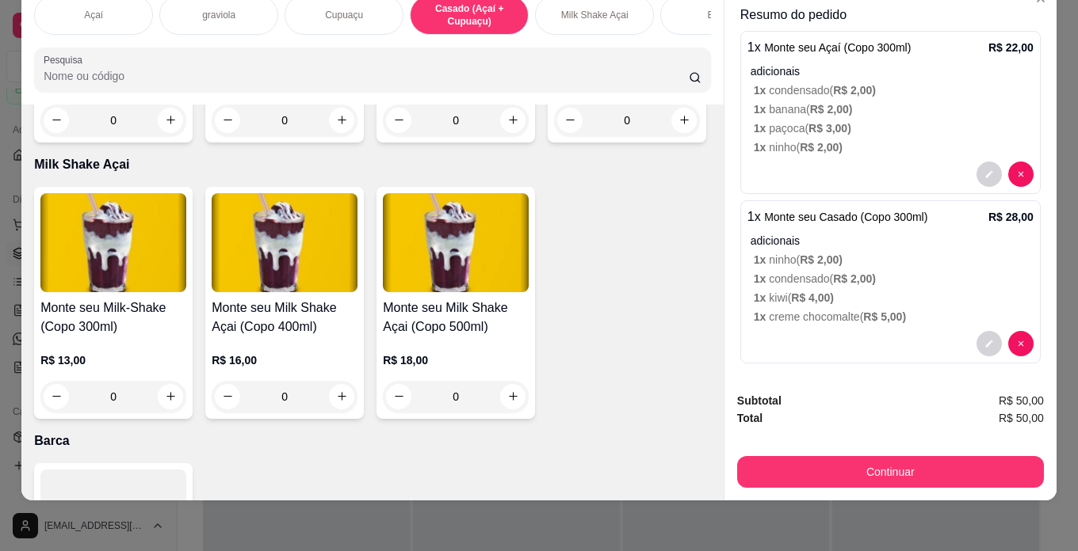
scroll to position [117, 0]
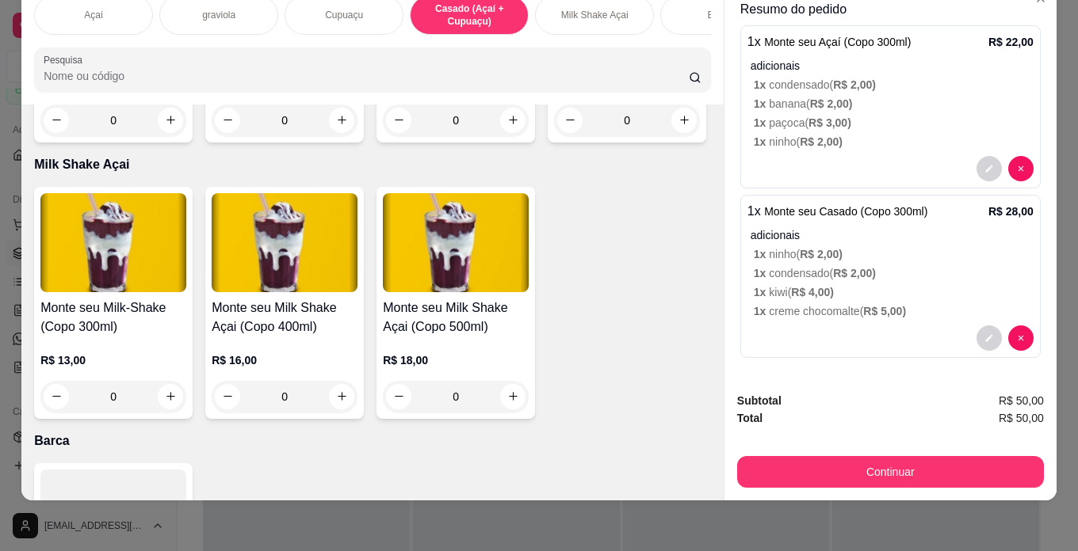
click at [834, 303] on p "1 x creme chocomalte ( R$ 5,00 )" at bounding box center [894, 311] width 280 height 16
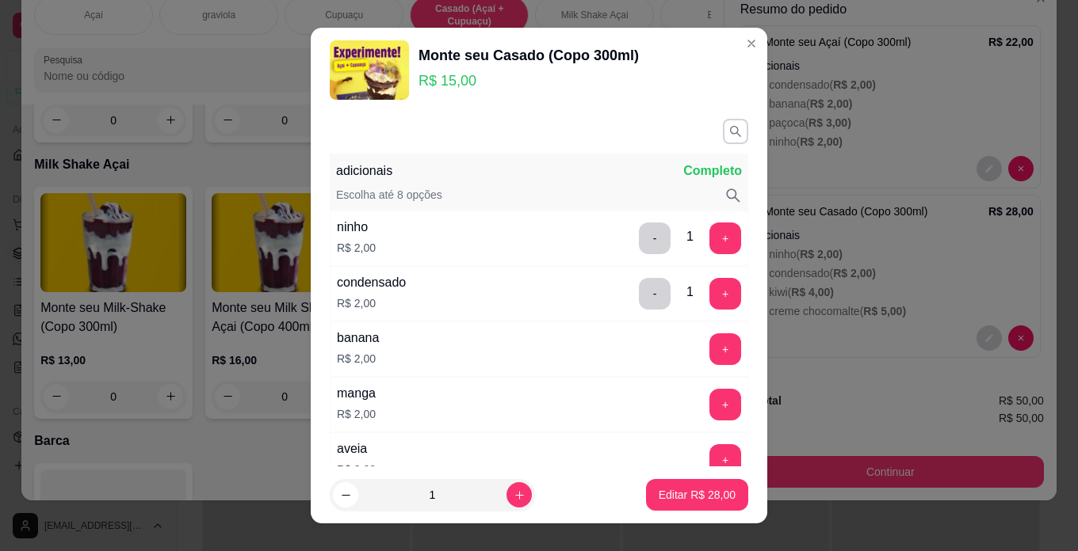
click at [615, 189] on div "Escolha até 8 opções" at bounding box center [539, 195] width 406 height 17
click at [728, 132] on icon "button" at bounding box center [734, 130] width 13 height 13
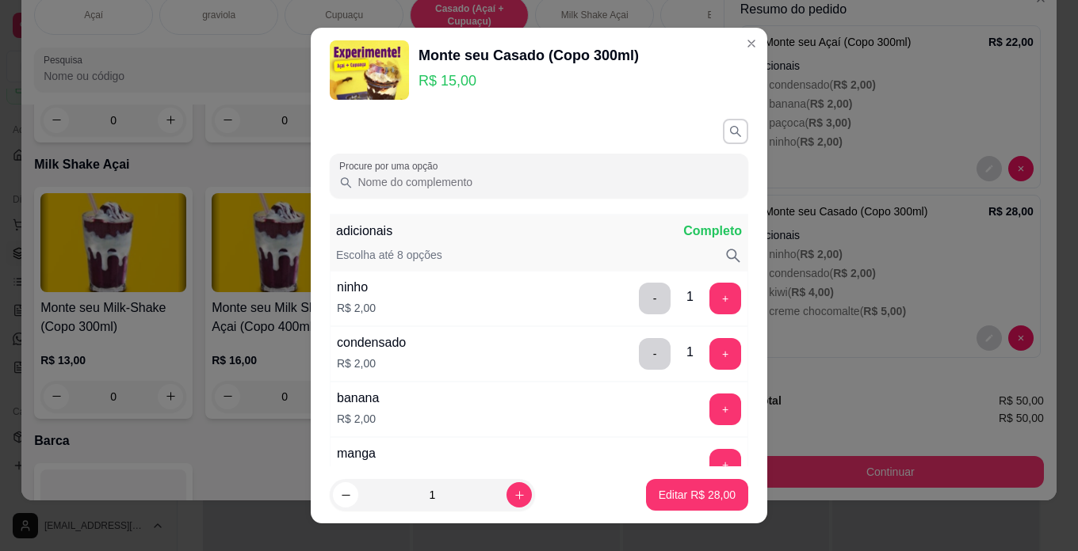
click at [588, 189] on input "Procure por uma opção" at bounding box center [546, 182] width 386 height 16
type input "m"
click at [709, 403] on button "+" at bounding box center [725, 410] width 32 height 32
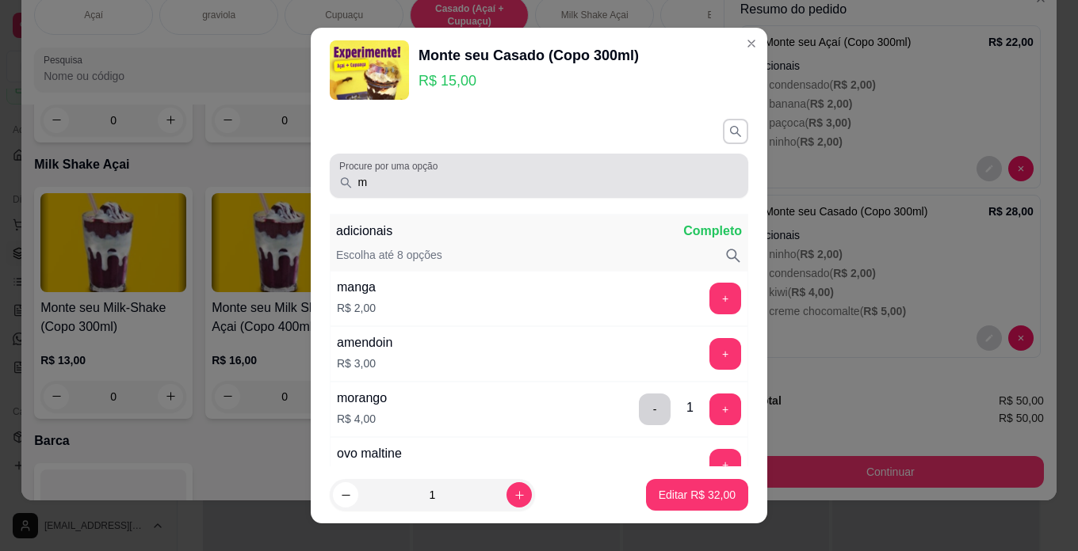
click at [569, 175] on input "m" at bounding box center [546, 182] width 386 height 16
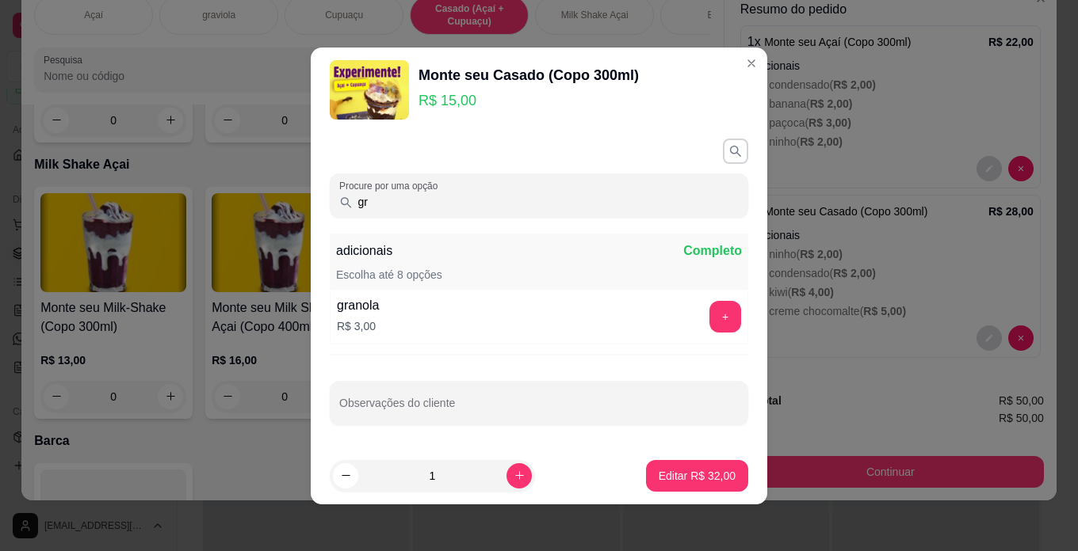
type input "gr"
click at [711, 310] on button "+" at bounding box center [725, 316] width 31 height 31
click at [717, 482] on button "Editar R$ 35,00" at bounding box center [697, 476] width 102 height 32
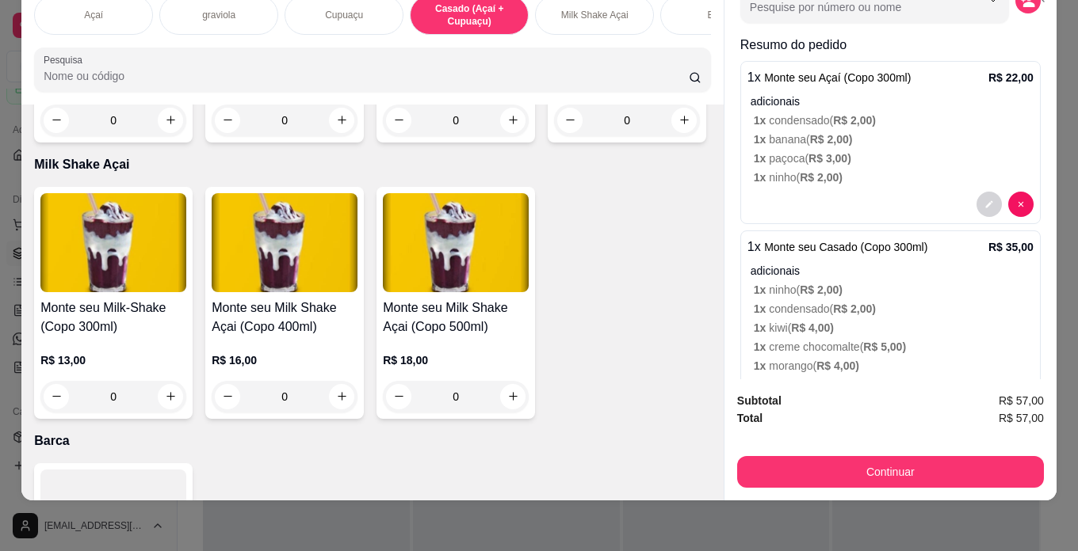
scroll to position [0, 0]
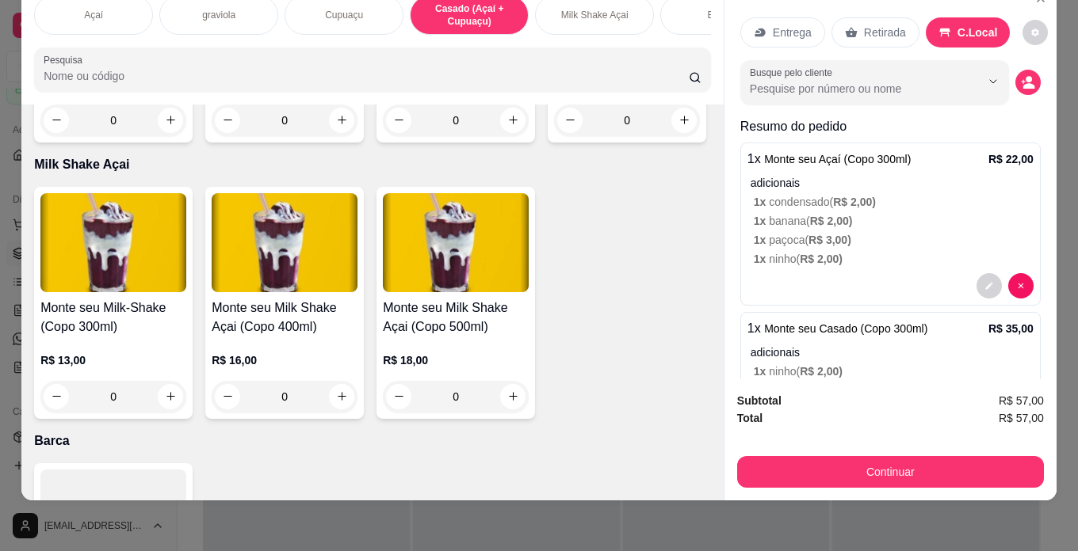
click at [956, 464] on button "Continuar" at bounding box center [890, 472] width 307 height 32
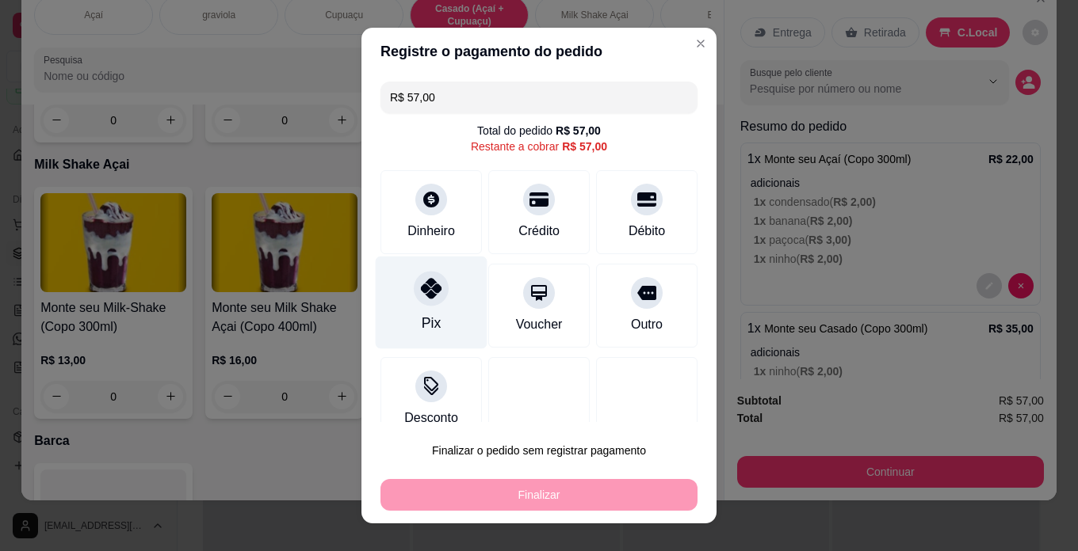
click at [421, 310] on div "Pix" at bounding box center [432, 303] width 112 height 93
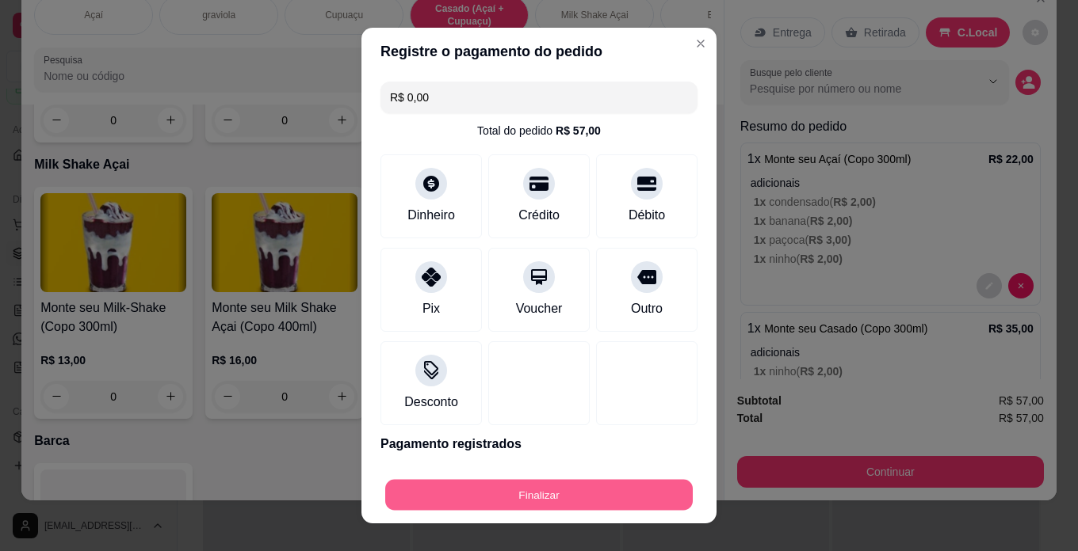
click at [487, 489] on button "Finalizar" at bounding box center [538, 495] width 307 height 31
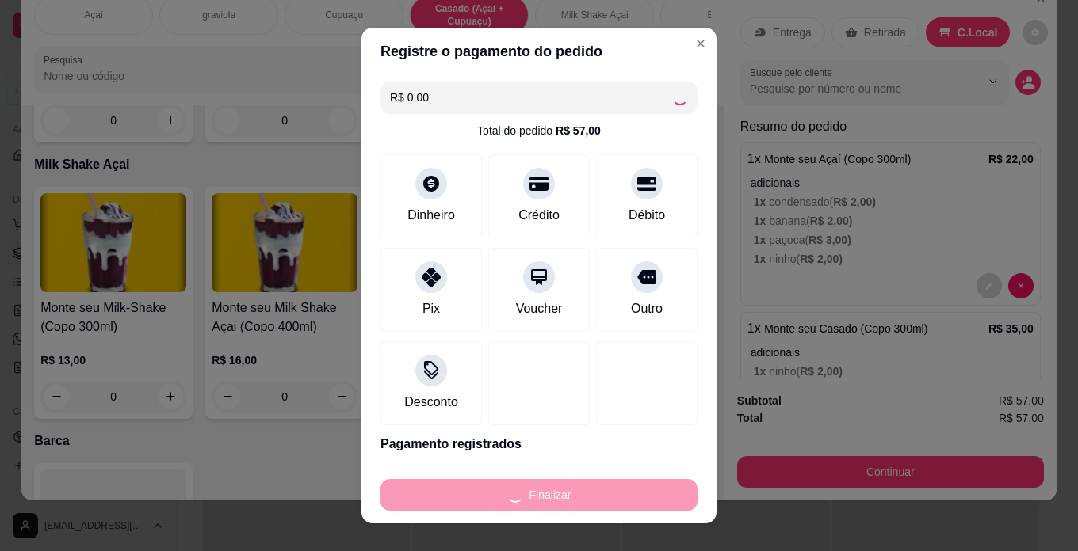
type input "-R$ 57,00"
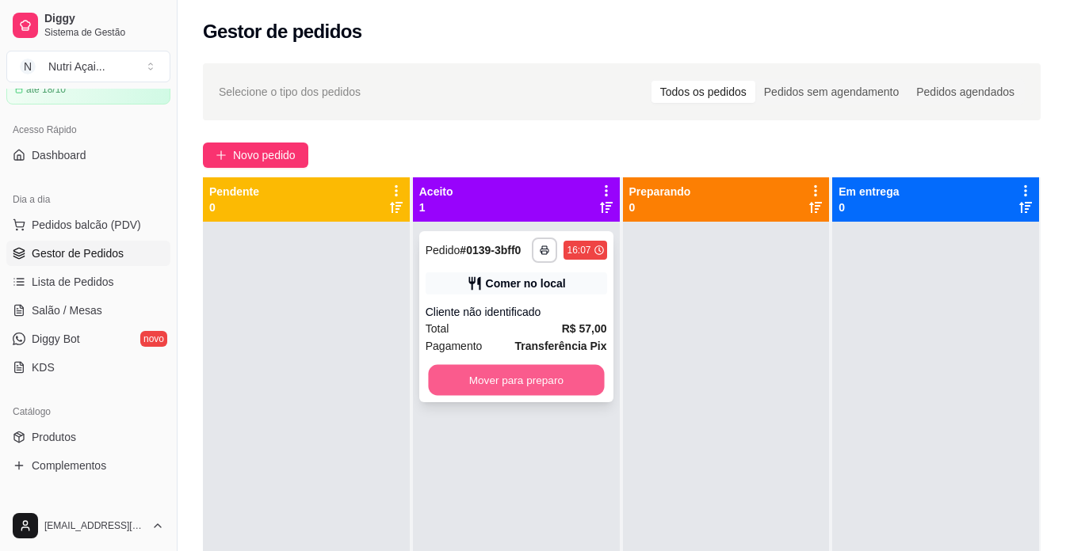
click at [582, 389] on button "Mover para preparo" at bounding box center [516, 380] width 176 height 31
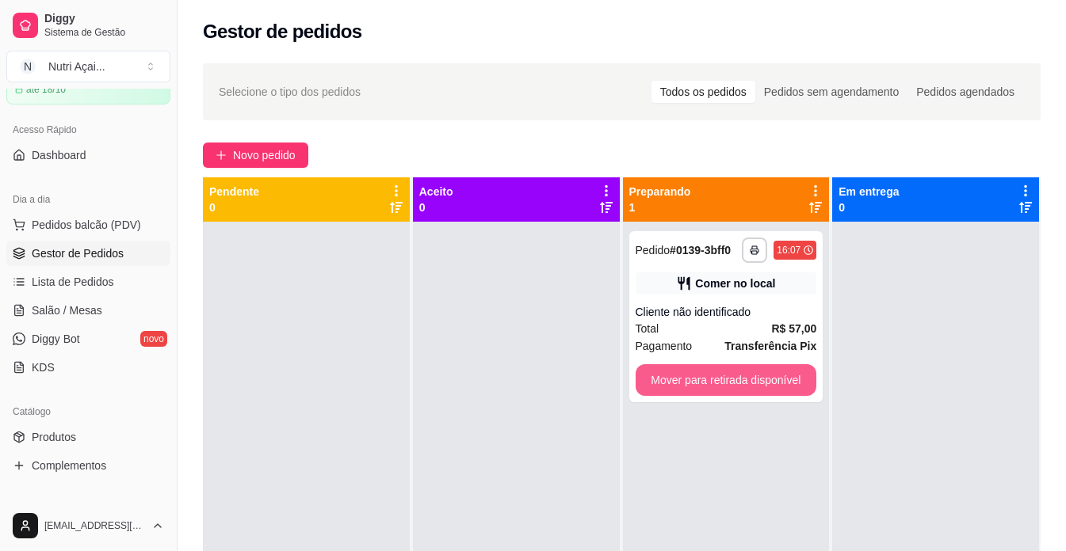
click at [734, 381] on button "Mover para retirada disponível" at bounding box center [725, 380] width 181 height 32
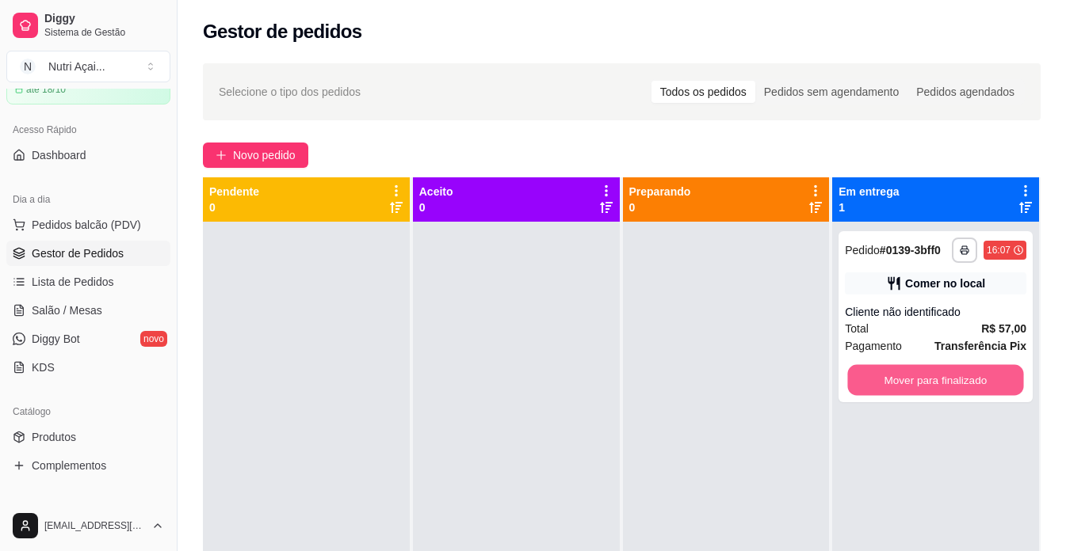
click at [951, 384] on button "Mover para finalizado" at bounding box center [936, 380] width 176 height 31
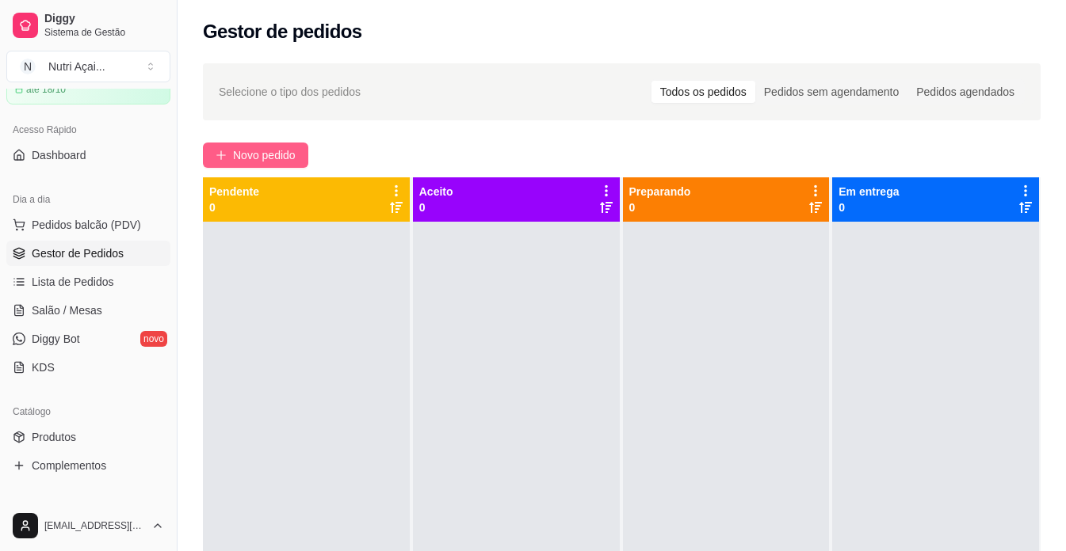
click at [288, 151] on span "Novo pedido" at bounding box center [264, 155] width 63 height 17
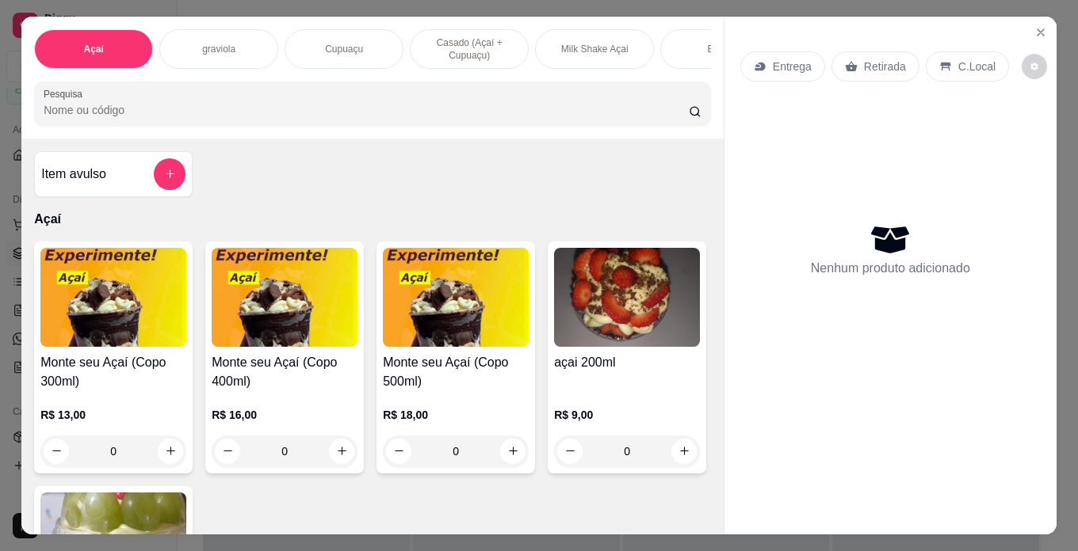
click at [547, 44] on div "Milk Shake Açai" at bounding box center [594, 49] width 119 height 40
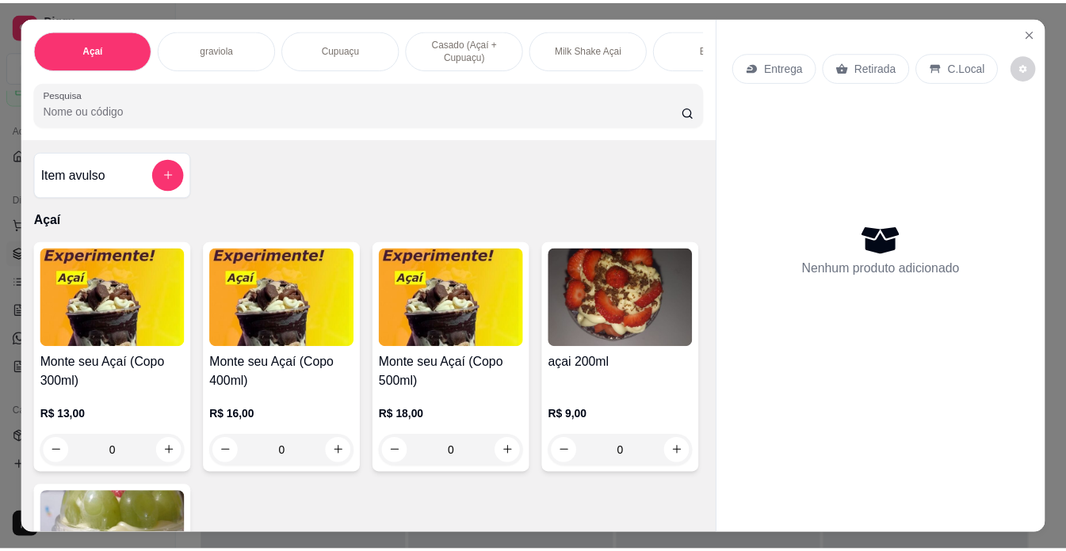
scroll to position [40, 0]
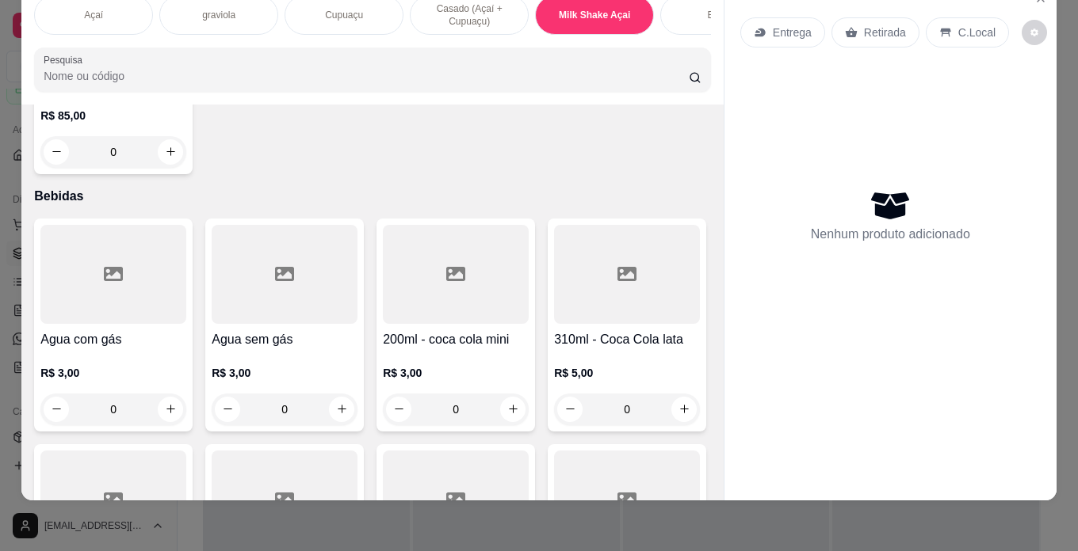
click at [685, 358] on button "Adicionar R$ 16,00" at bounding box center [688, 371] width 120 height 32
type input "1"
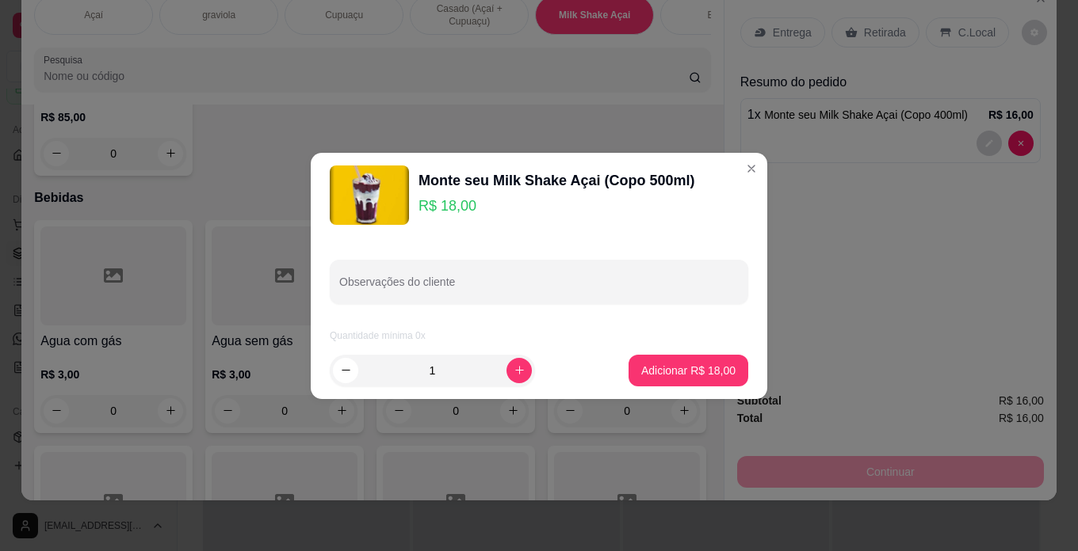
drag, startPoint x: 689, startPoint y: 349, endPoint x: 698, endPoint y: 364, distance: 17.8
click at [689, 353] on footer "1 Adicionar R$ 18,00" at bounding box center [539, 370] width 456 height 57
click at [698, 364] on p "Adicionar R$ 18,00" at bounding box center [688, 371] width 94 height 16
type input "1"
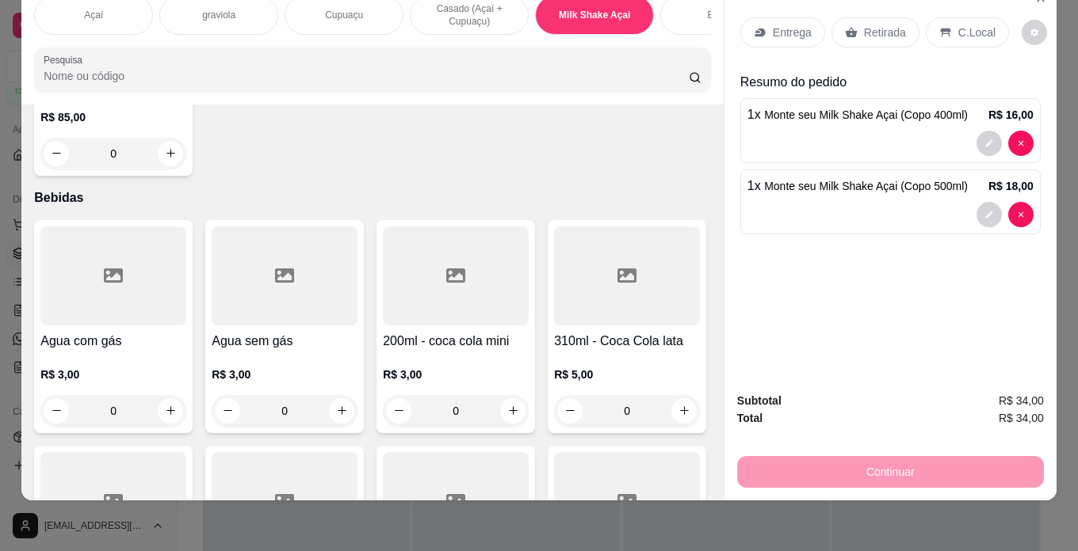
click at [965, 17] on div "C.Local" at bounding box center [966, 32] width 83 height 30
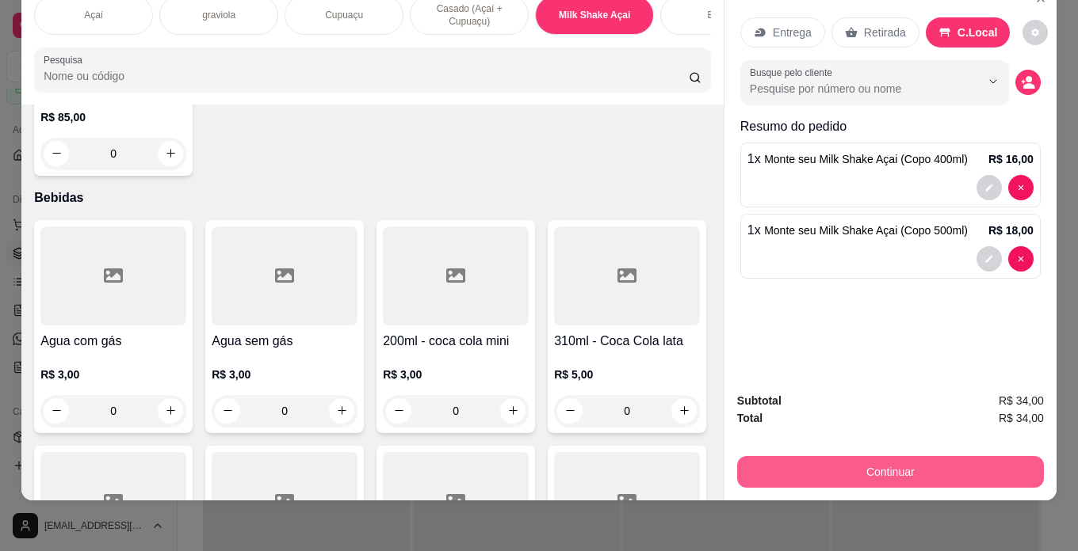
click at [972, 471] on button "Continuar" at bounding box center [890, 472] width 307 height 32
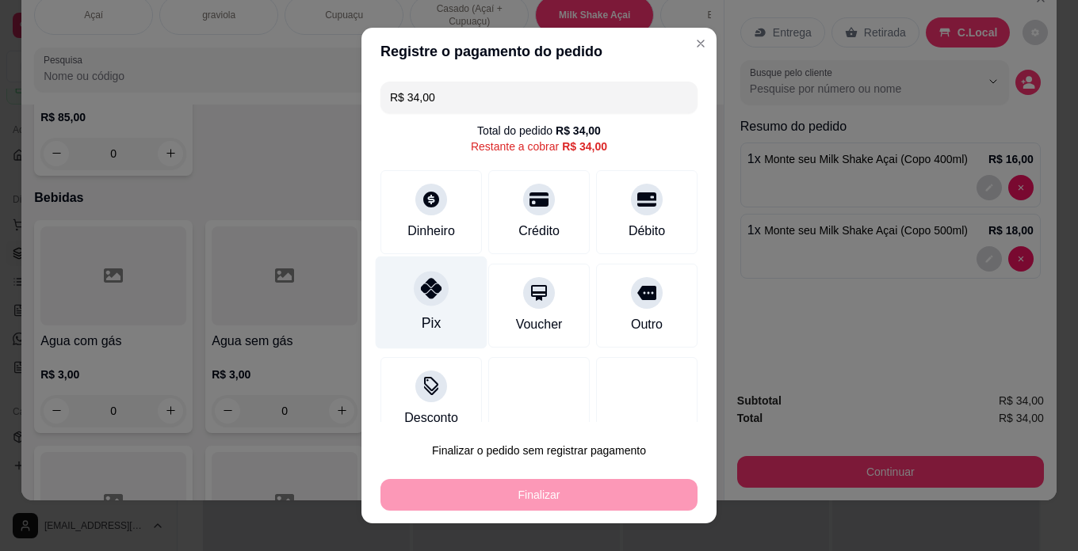
click at [438, 329] on div "Pix" at bounding box center [432, 303] width 112 height 93
type input "R$ 0,00"
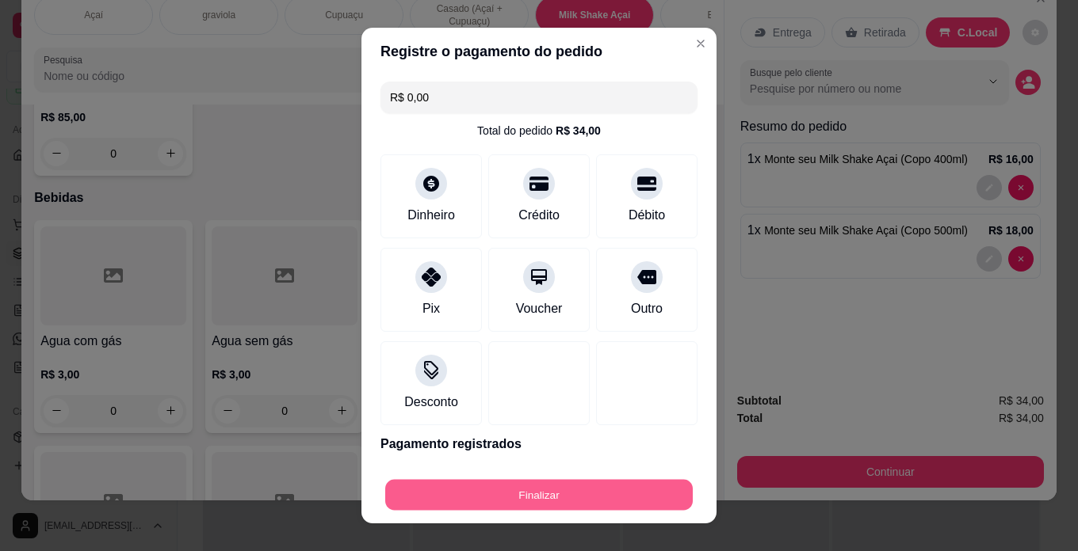
click at [508, 493] on button "Finalizar" at bounding box center [538, 495] width 307 height 31
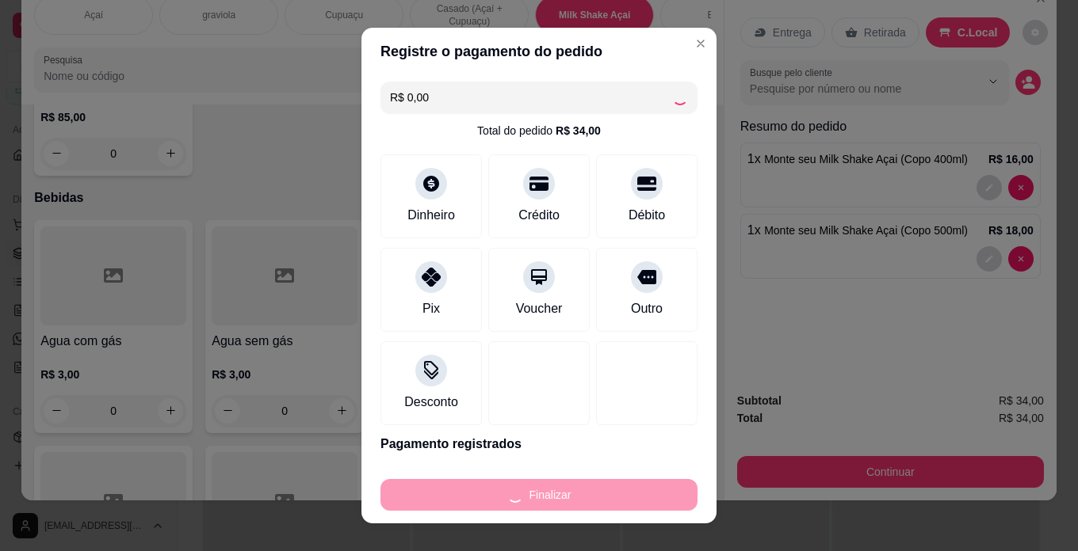
type input "0"
type input "-R$ 34,00"
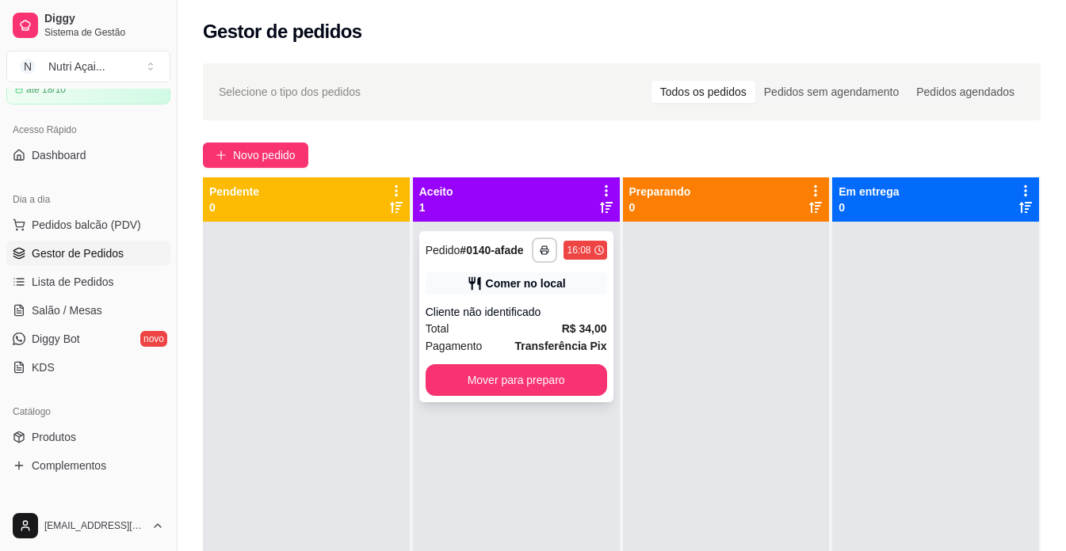
click at [537, 361] on div "**********" at bounding box center [516, 316] width 194 height 171
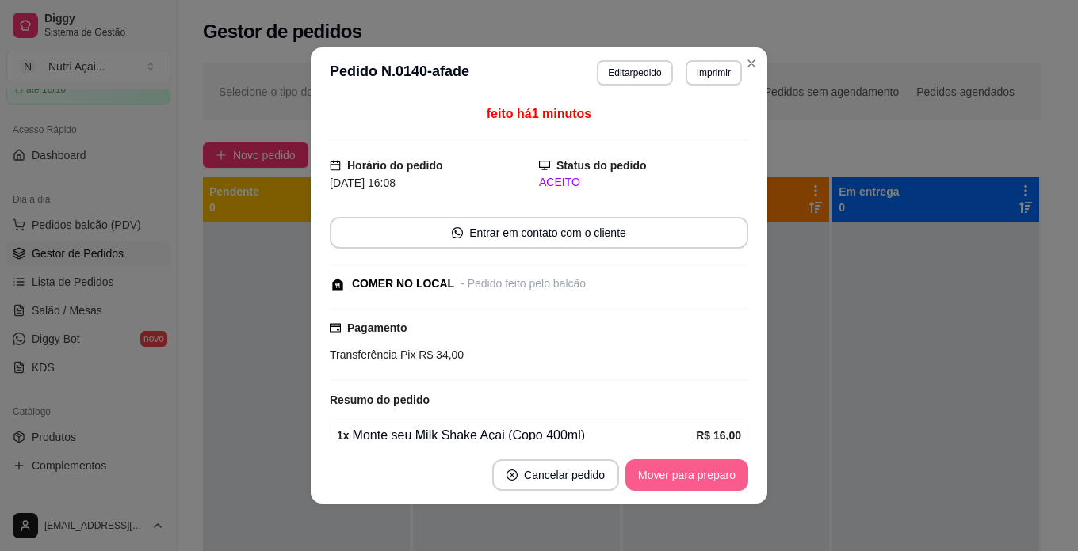
click at [723, 471] on button "Mover para preparo" at bounding box center [686, 476] width 123 height 32
click at [723, 472] on div "Mover para preparo" at bounding box center [675, 476] width 145 height 32
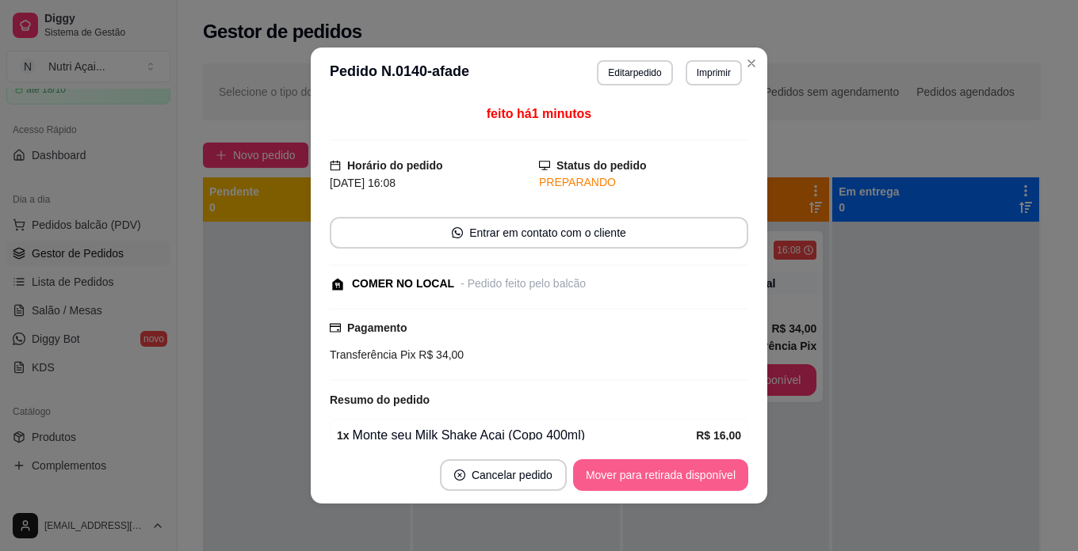
click at [723, 472] on button "Mover para retirada disponível" at bounding box center [660, 476] width 175 height 32
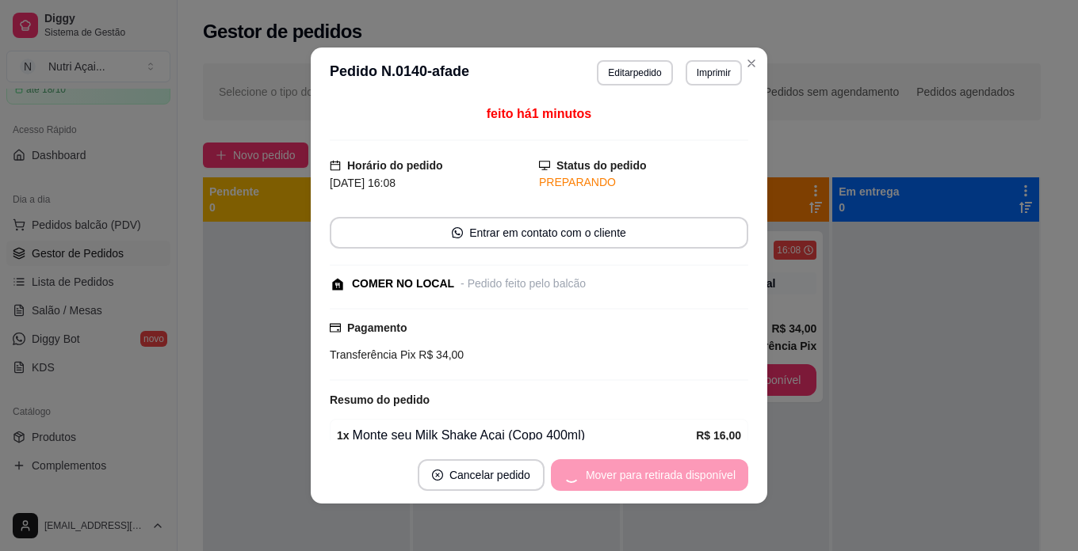
click at [723, 472] on div "Mover para retirada disponível" at bounding box center [649, 476] width 197 height 32
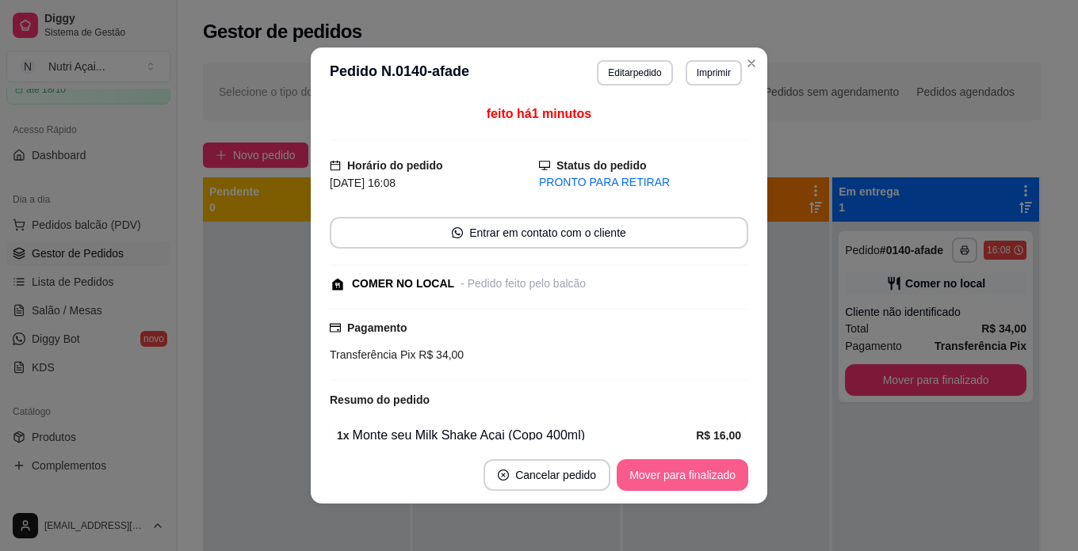
click at [720, 483] on button "Mover para finalizado" at bounding box center [682, 476] width 132 height 32
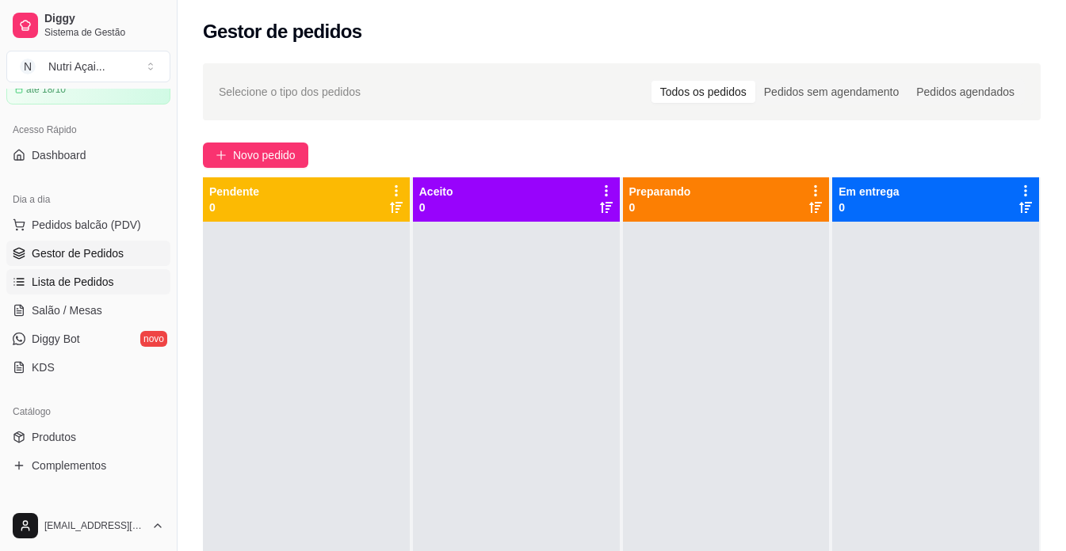
click at [87, 287] on span "Lista de Pedidos" at bounding box center [73, 282] width 82 height 16
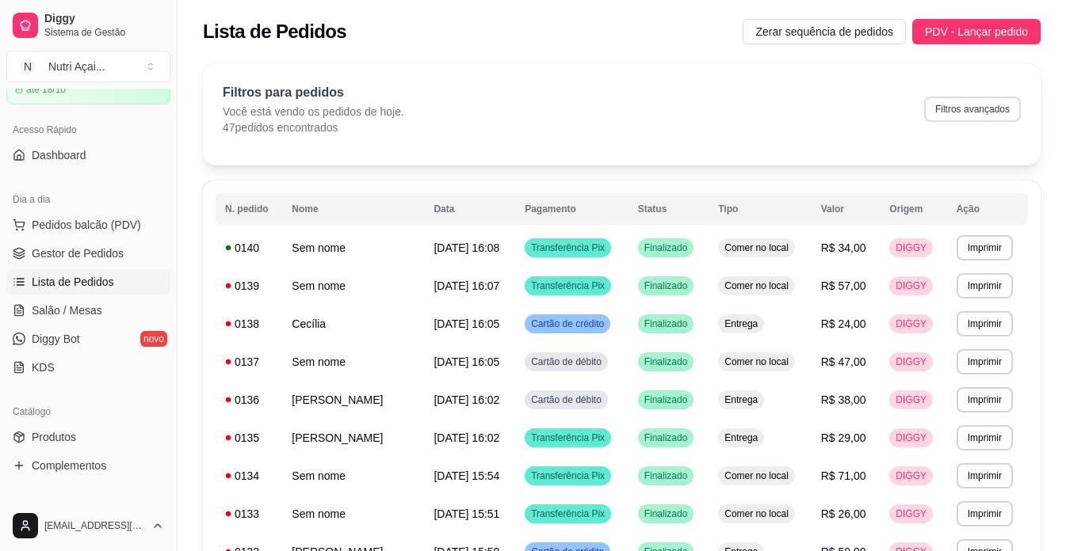
click at [960, 119] on button "Filtros avançados" at bounding box center [972, 109] width 97 height 25
select select "0"
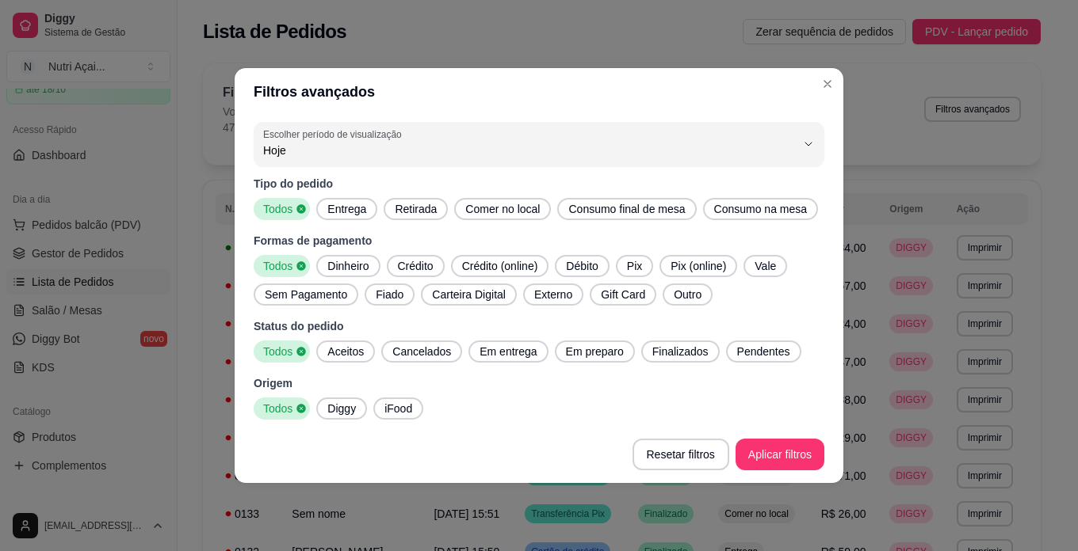
click at [345, 208] on span "Entrega" at bounding box center [347, 209] width 52 height 16
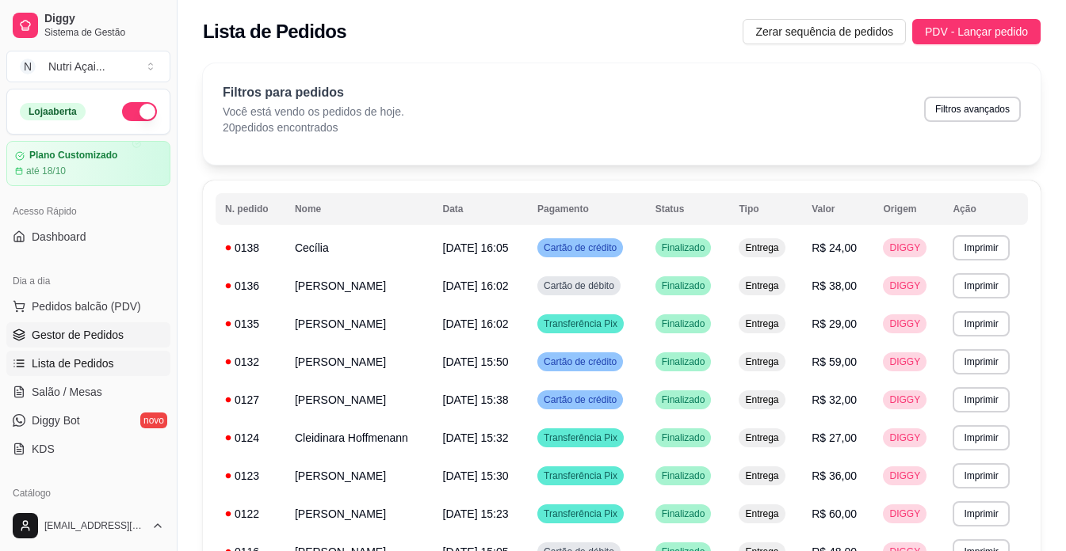
click at [109, 323] on link "Gestor de Pedidos" at bounding box center [88, 334] width 164 height 25
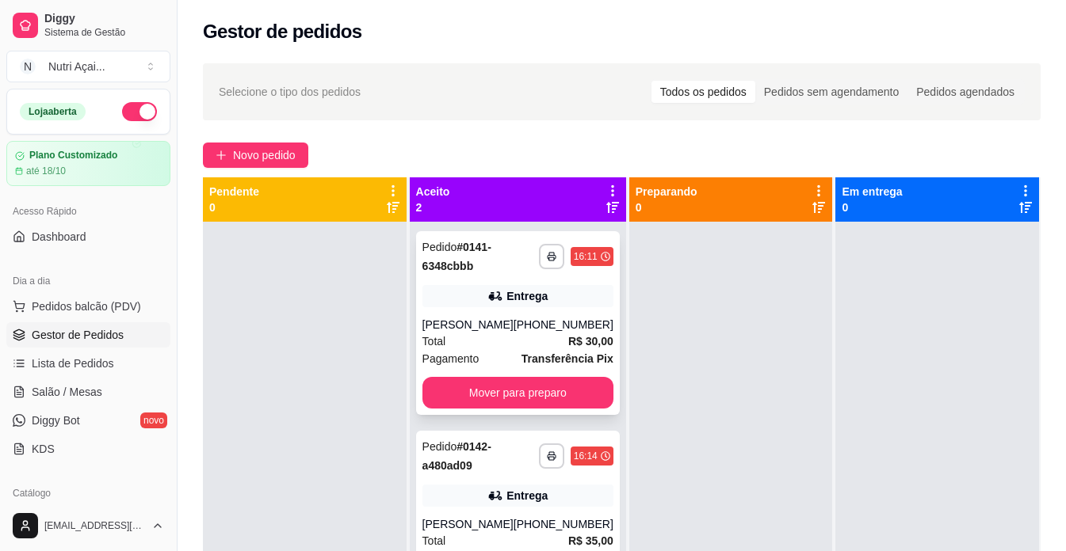
click at [499, 397] on button "Mover para preparo" at bounding box center [517, 393] width 191 height 32
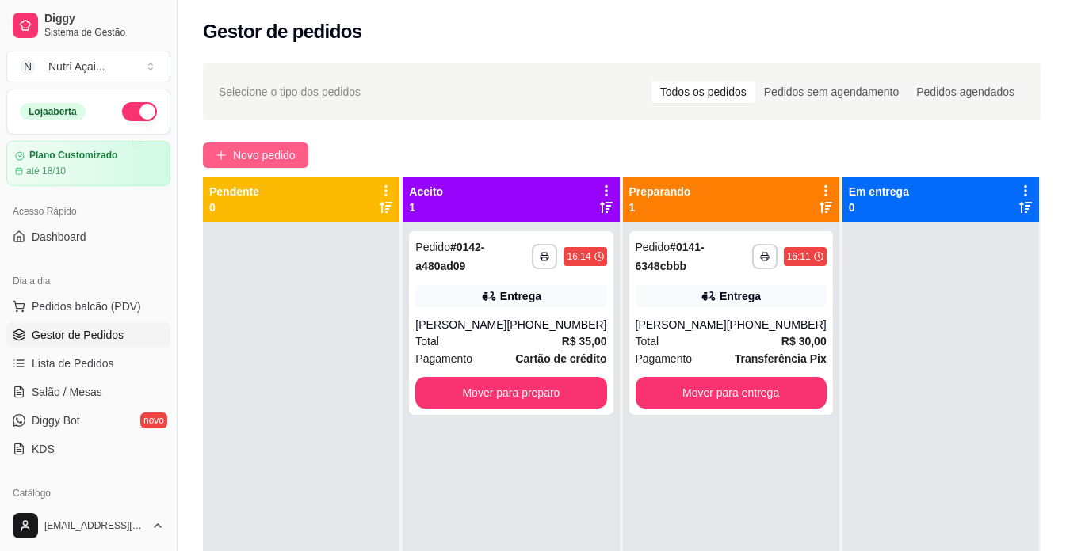
click at [208, 162] on button "Novo pedido" at bounding box center [255, 155] width 105 height 25
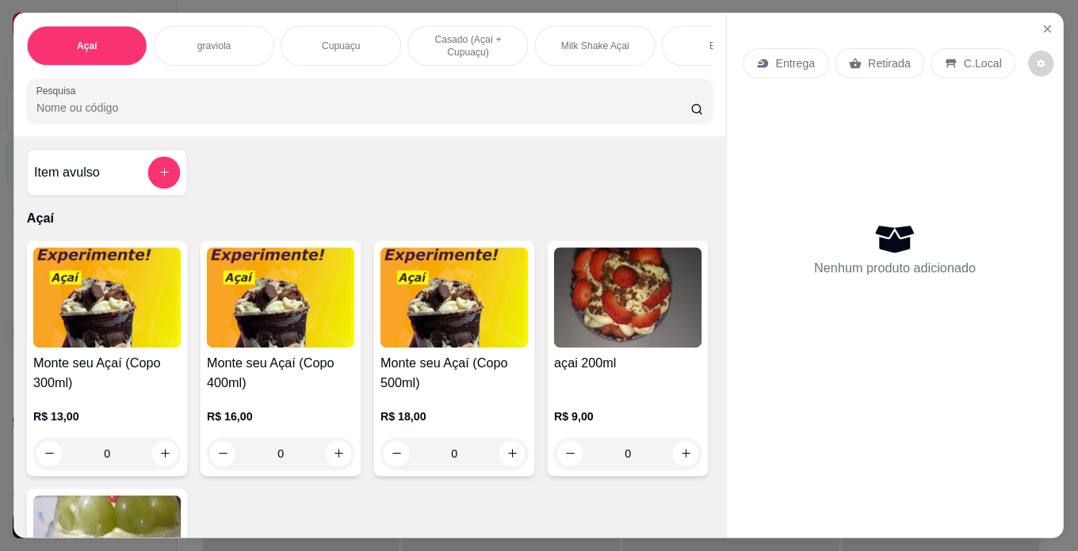
click at [284, 155] on div "Item avulso Açaí Monte seu Açaí (Copo 300ml) R$ 13,00 0 Monte seu Açaí (Copo 40…" at bounding box center [370, 337] width 712 height 402
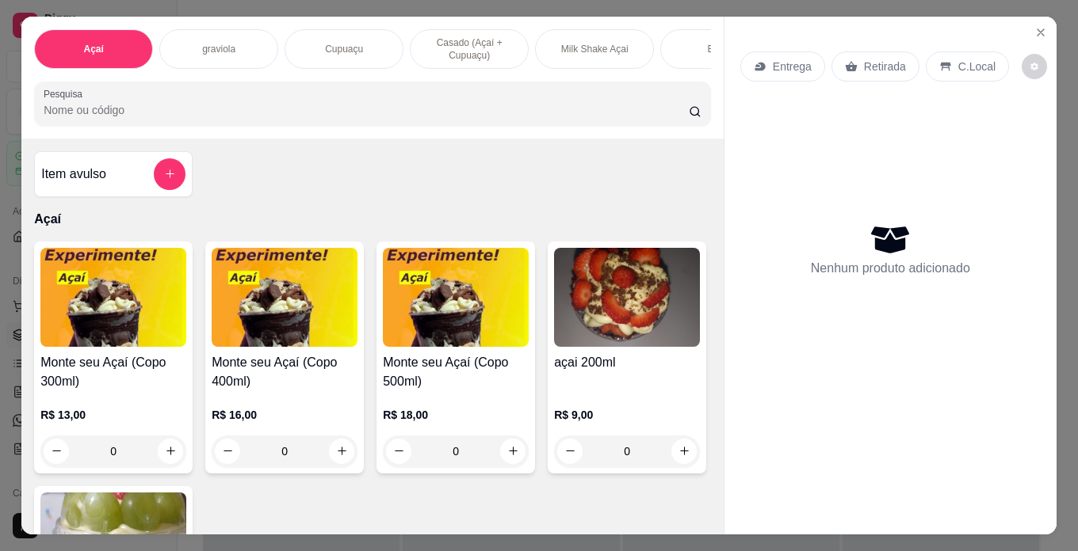
click at [446, 46] on p "Casado (Açaí + Cupuaçu)" at bounding box center [469, 48] width 92 height 25
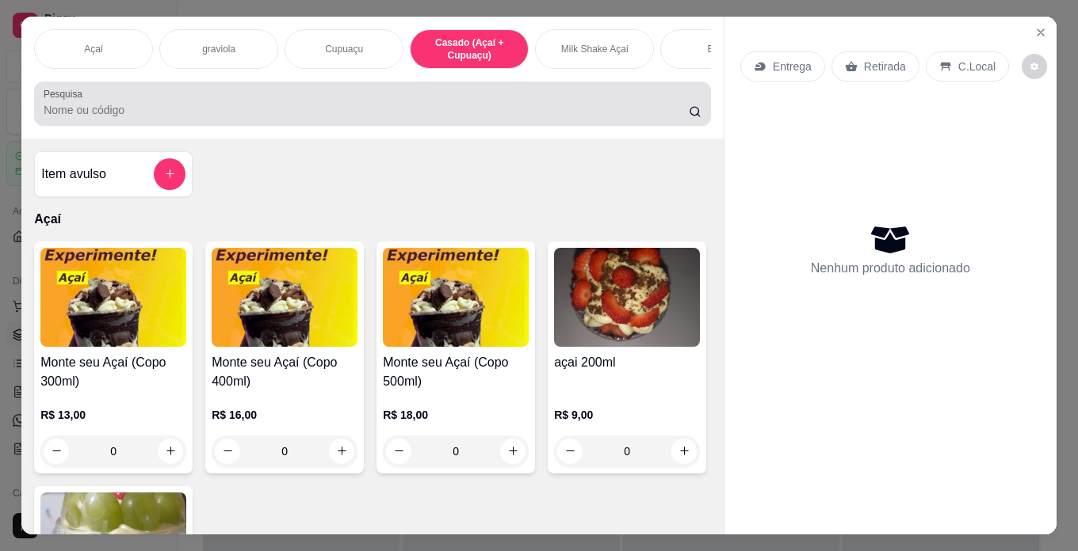
scroll to position [40, 0]
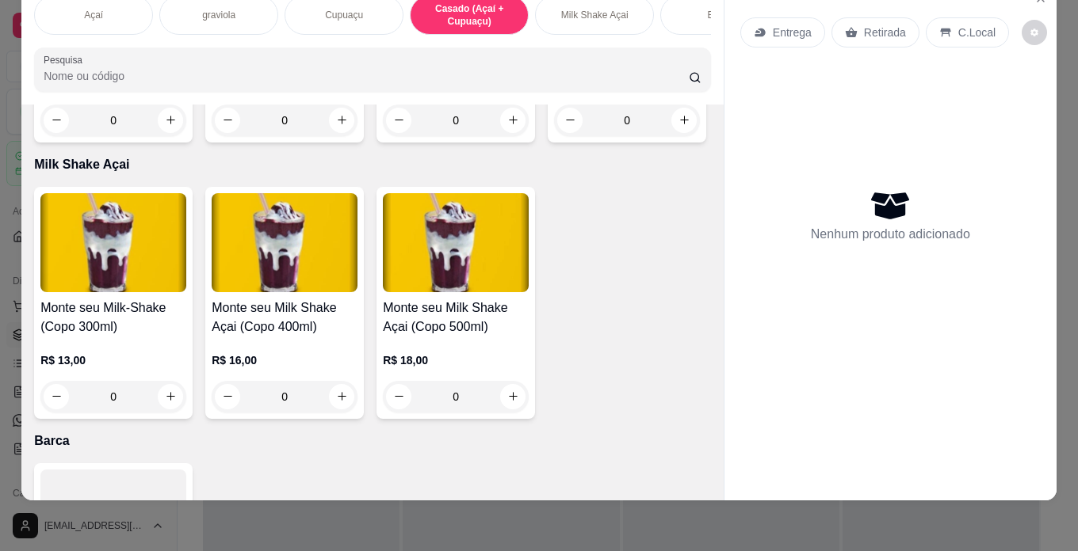
click at [286, 60] on h4 "Monte seu Casado (Copo 400ml)" at bounding box center [285, 41] width 146 height 38
click at [425, 60] on h4 "Monte seu Casado (Copo 500ml)" at bounding box center [456, 41] width 146 height 38
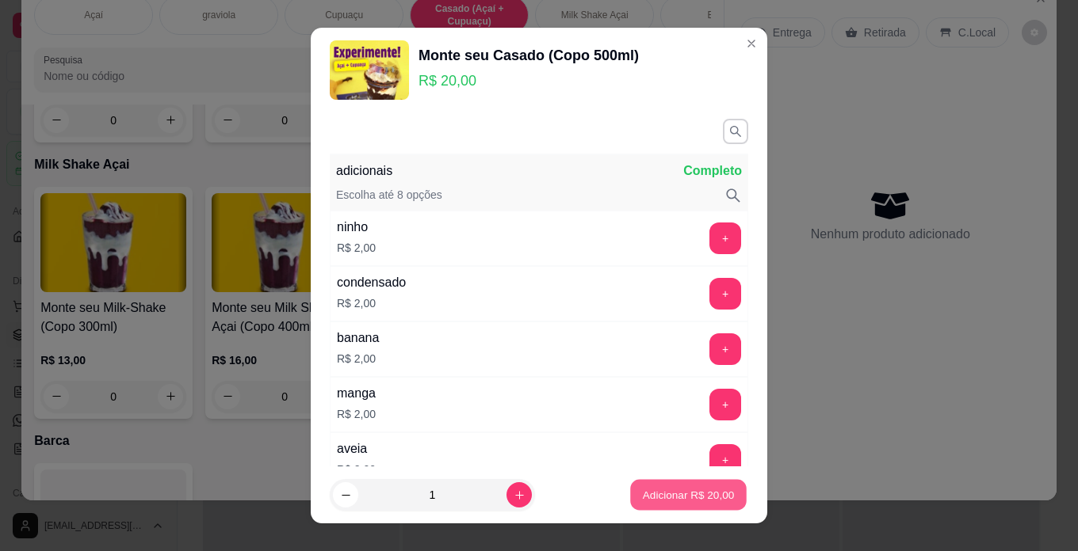
click at [643, 495] on p "Adicionar R$ 20,00" at bounding box center [689, 495] width 92 height 15
type input "1"
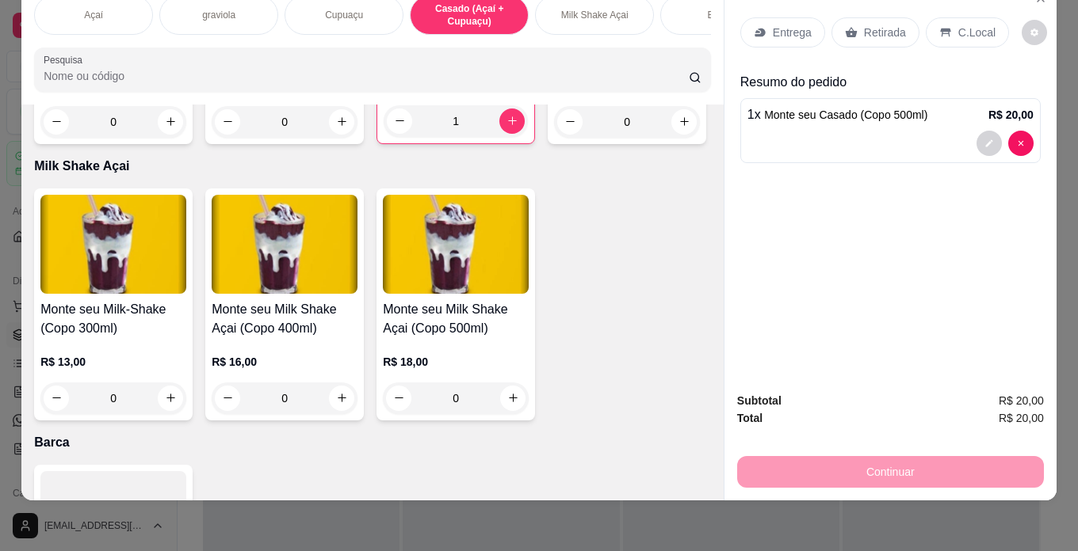
click at [122, 7] on div "Açaí" at bounding box center [93, 15] width 119 height 40
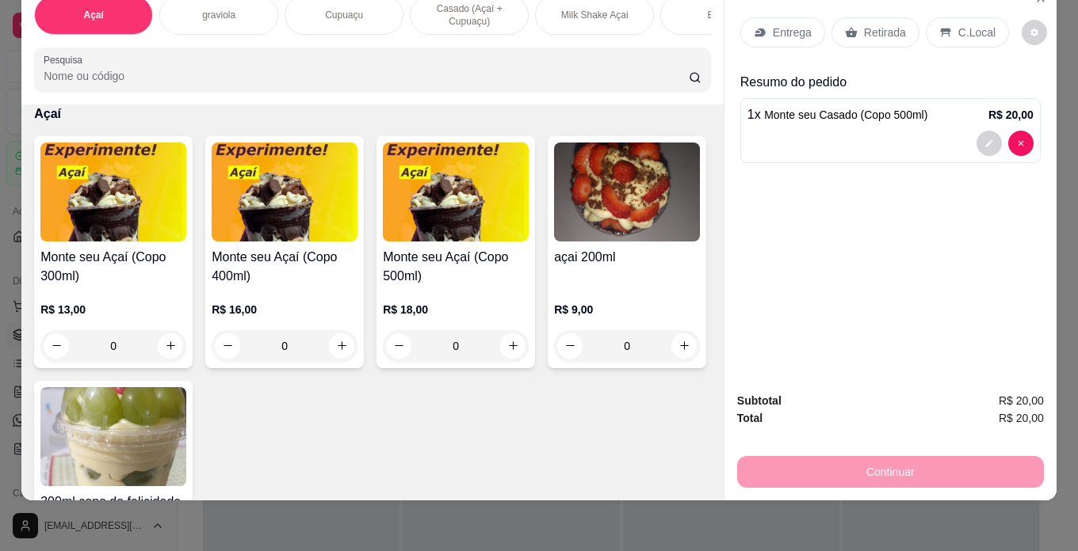
click at [252, 290] on div "R$ 16,00 0" at bounding box center [285, 324] width 146 height 76
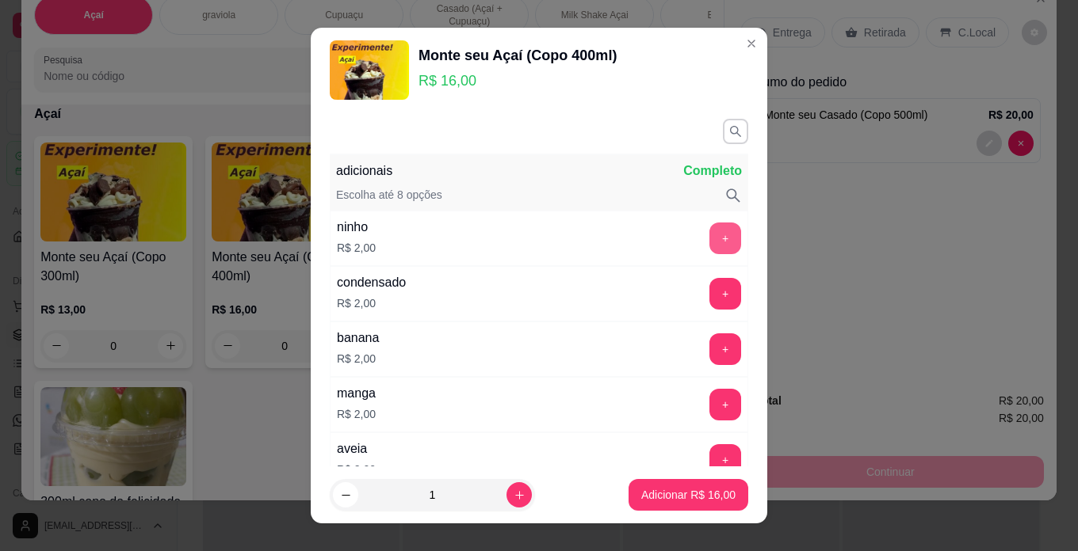
click at [709, 231] on button "+" at bounding box center [725, 239] width 32 height 32
click at [463, 180] on div "adicionais Completo" at bounding box center [539, 171] width 406 height 19
click at [728, 136] on icon "button" at bounding box center [734, 130] width 13 height 13
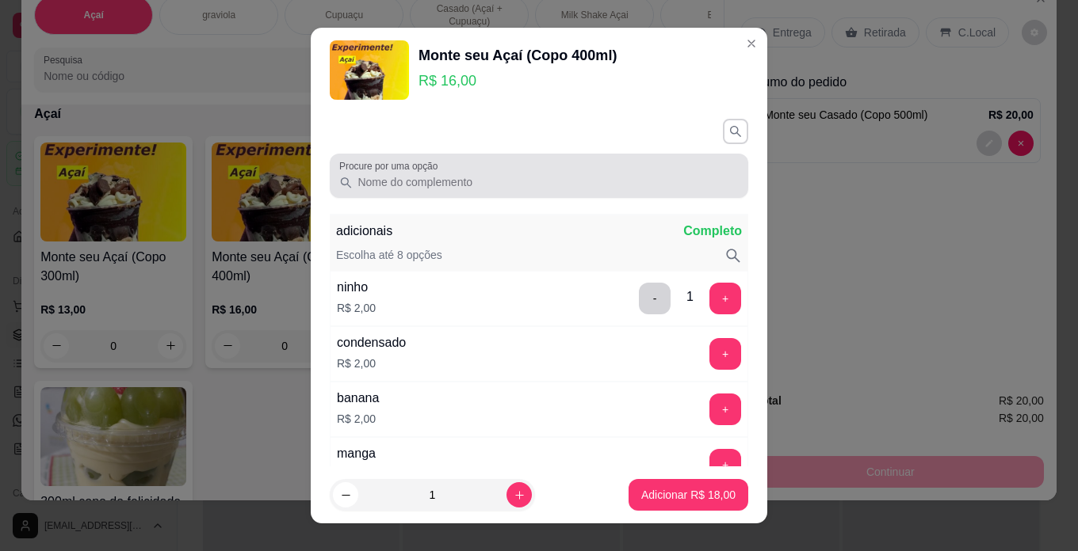
click at [551, 195] on div "Procure por uma opção" at bounding box center [539, 176] width 418 height 44
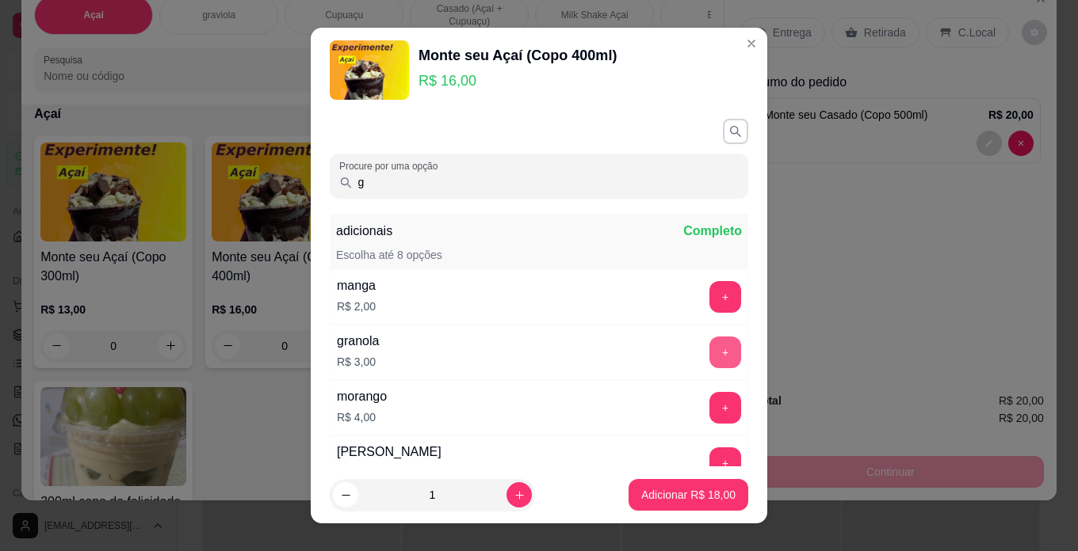
type input "g"
click at [709, 353] on button "+" at bounding box center [725, 353] width 32 height 32
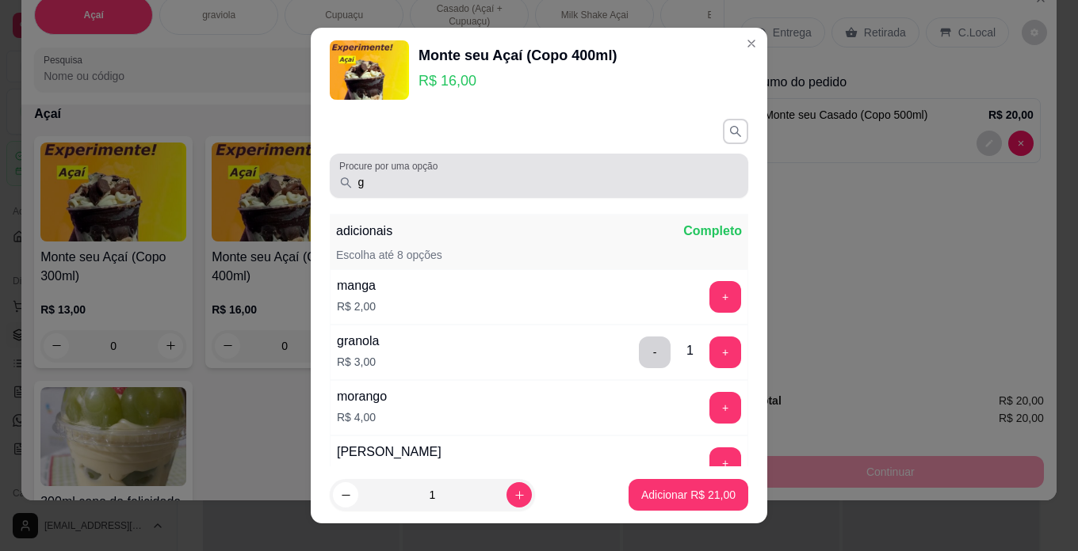
click at [534, 191] on div "g" at bounding box center [538, 176] width 399 height 32
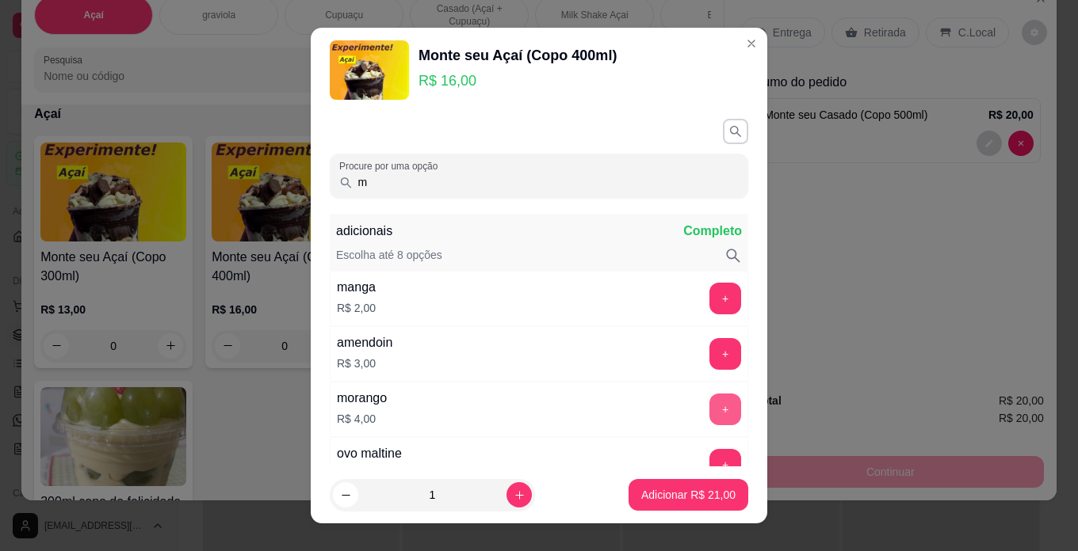
type input "m"
click at [709, 407] on button "+" at bounding box center [725, 410] width 32 height 32
click at [704, 487] on p "Adicionar R$ 25,00" at bounding box center [688, 495] width 94 height 16
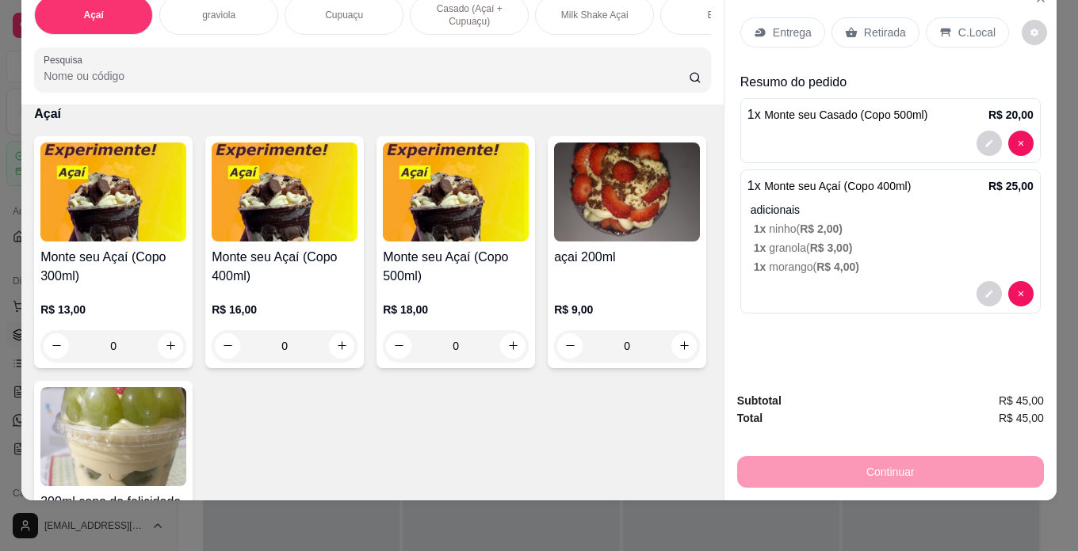
click at [958, 25] on p "C.Local" at bounding box center [976, 33] width 37 height 16
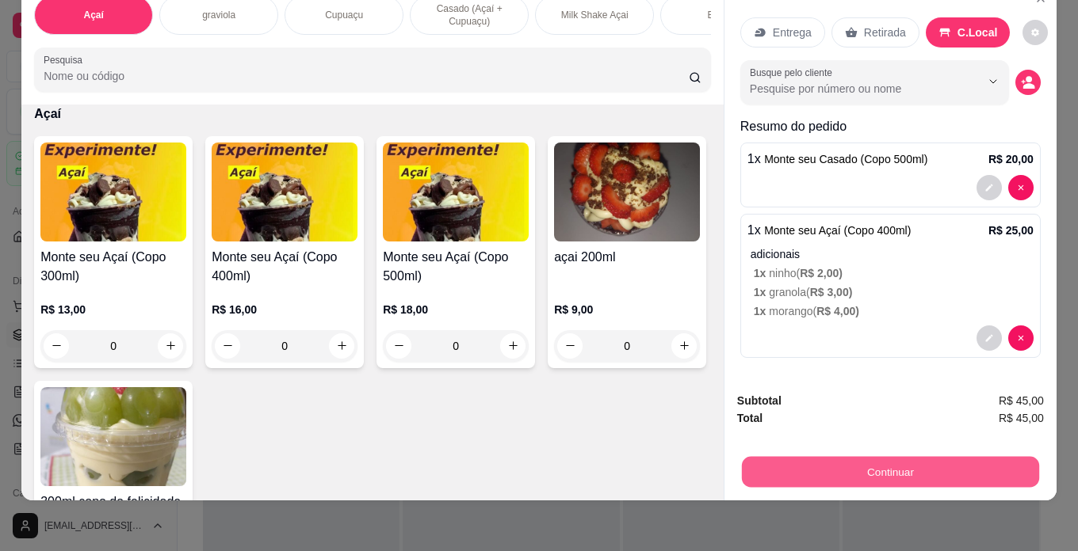
click at [910, 457] on button "Continuar" at bounding box center [890, 472] width 297 height 31
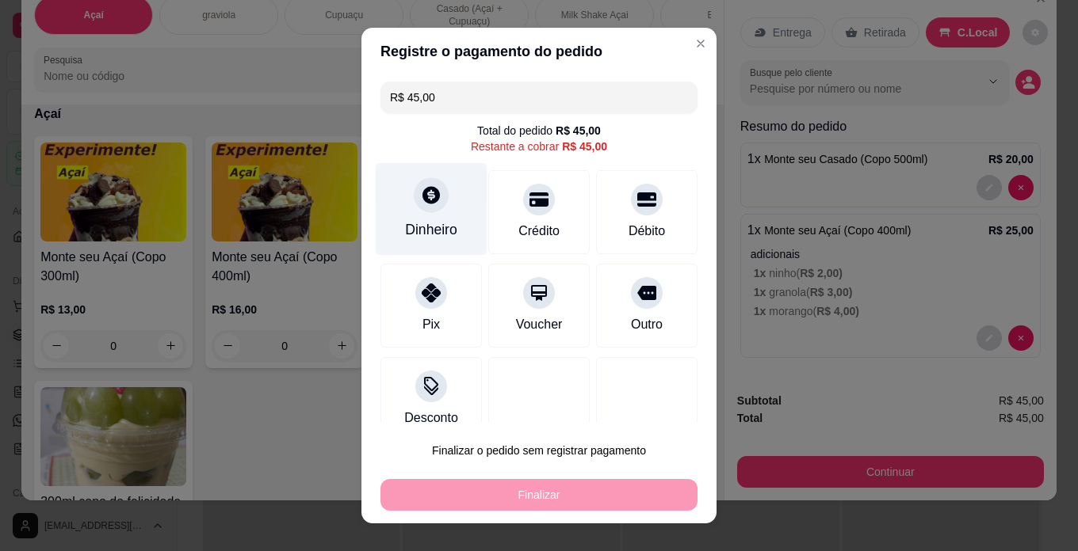
click at [423, 222] on div "Dinheiro" at bounding box center [431, 229] width 52 height 21
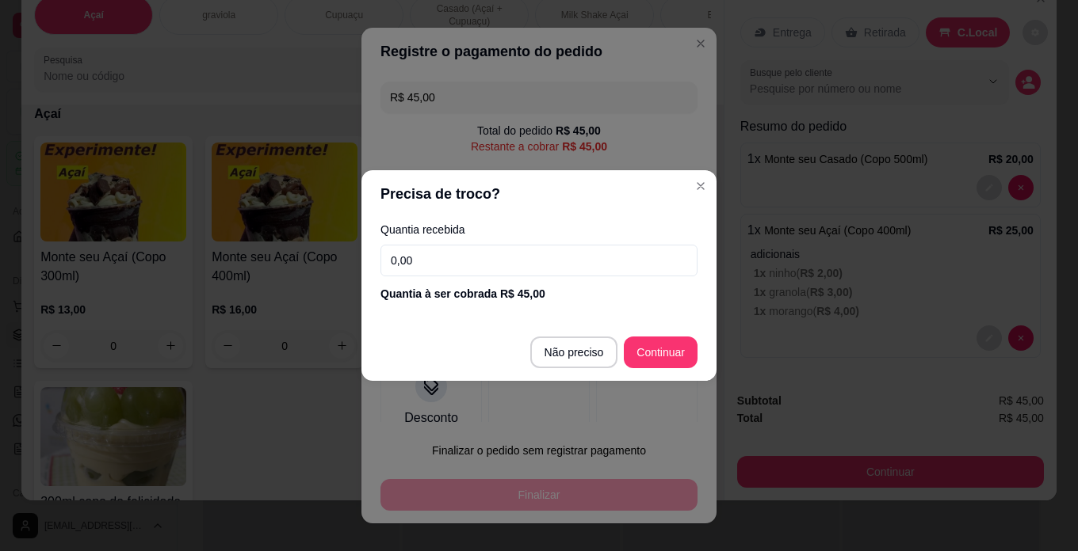
click at [417, 268] on input "0,00" at bounding box center [538, 261] width 317 height 32
type input "R$ 0,00"
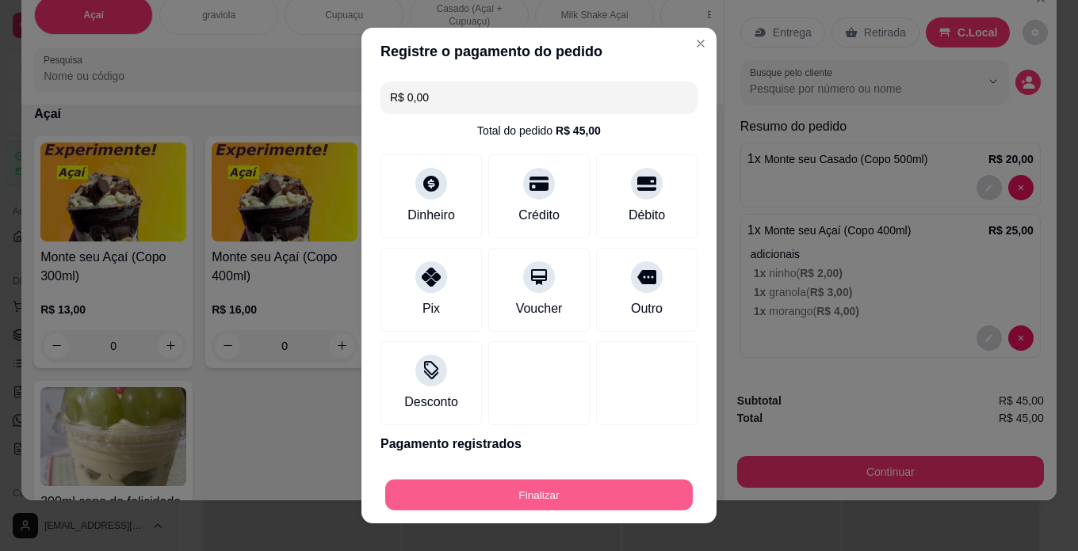
click at [668, 483] on button "Finalizar" at bounding box center [538, 495] width 307 height 31
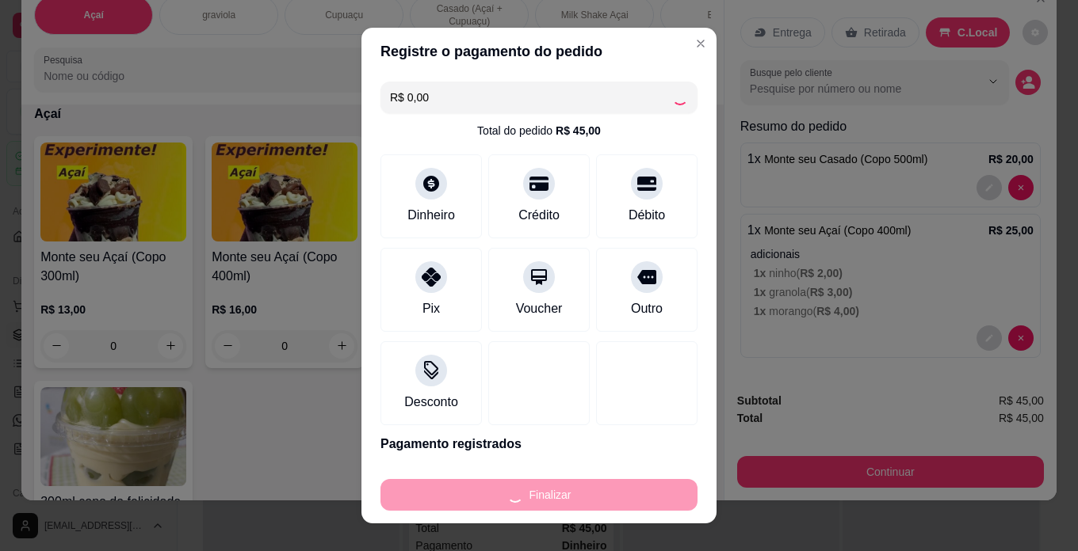
type input "0"
type input "-R$ 45,00"
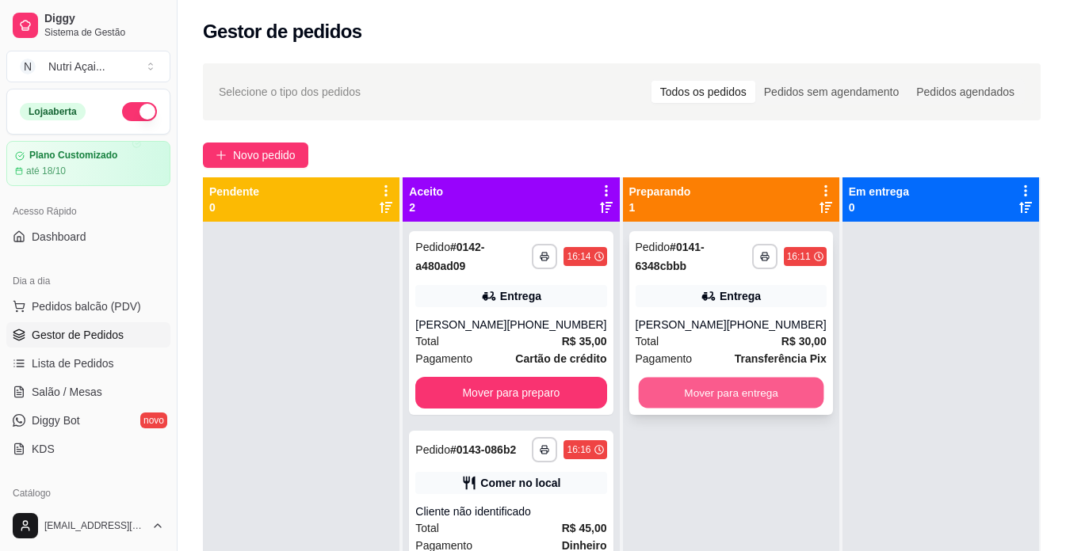
click at [657, 399] on button "Mover para entrega" at bounding box center [730, 393] width 185 height 31
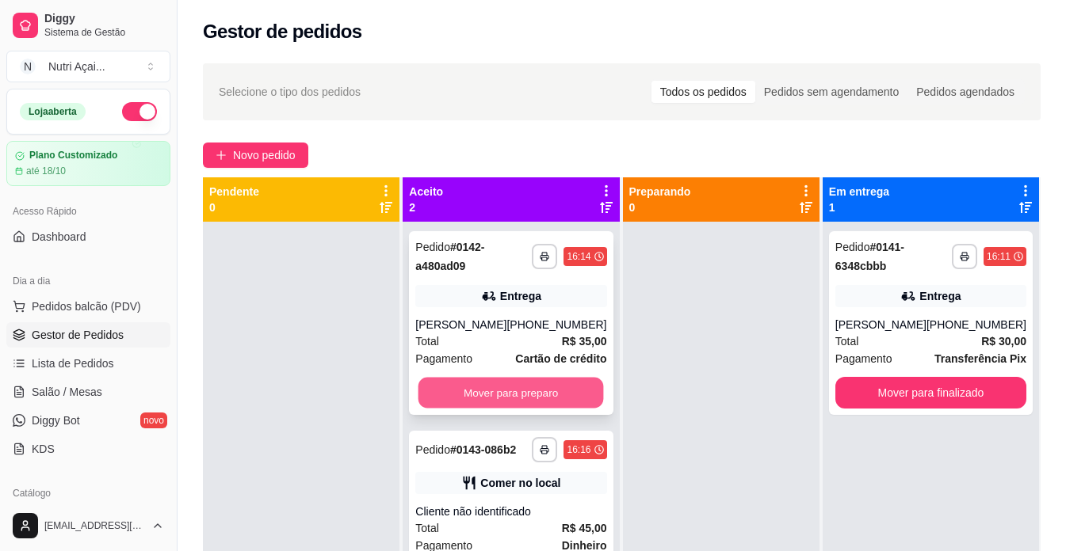
click at [489, 399] on button "Mover para preparo" at bounding box center [510, 393] width 185 height 31
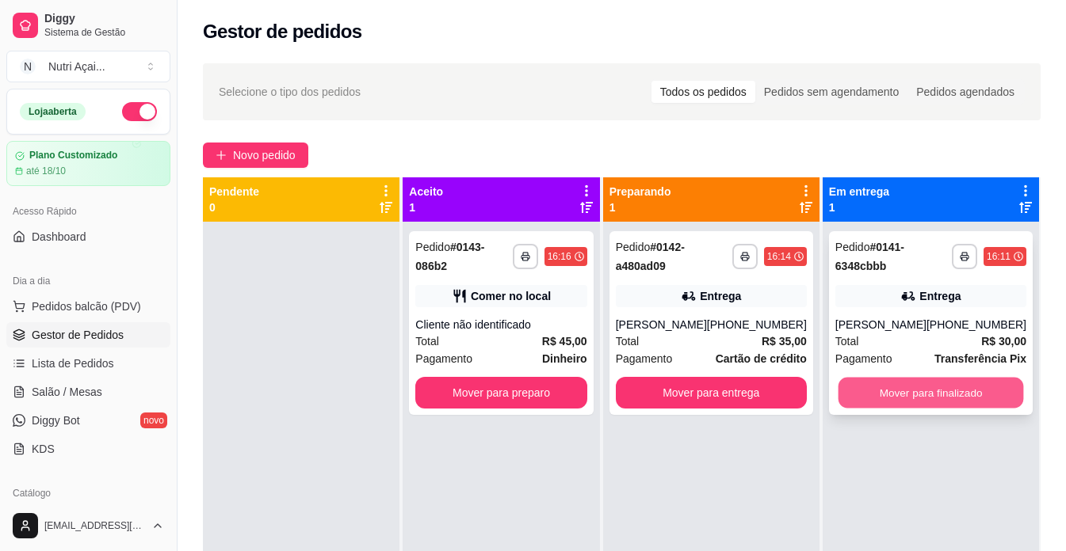
click at [913, 392] on button "Mover para finalizado" at bounding box center [929, 393] width 185 height 31
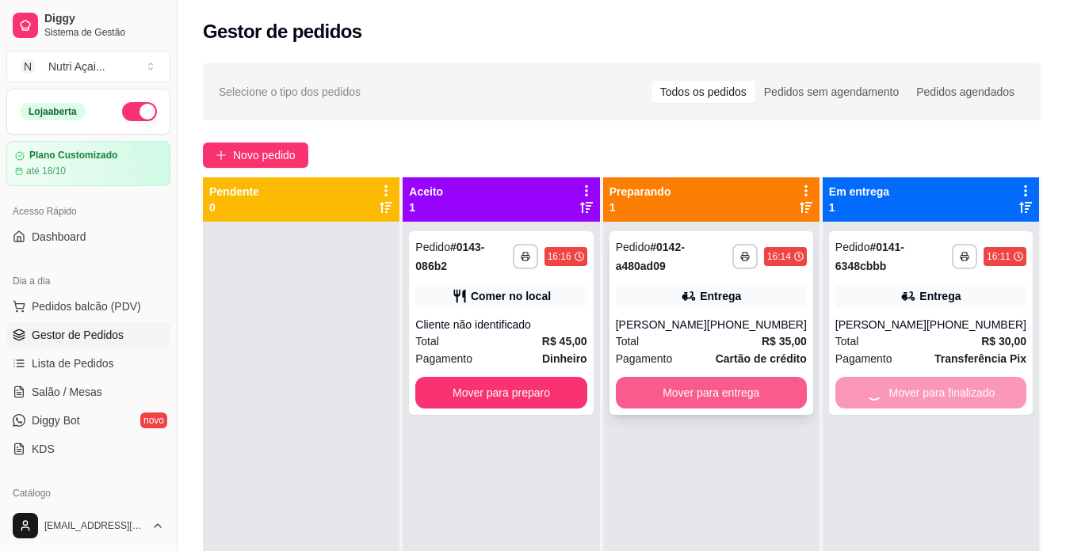
click at [706, 392] on button "Mover para entrega" at bounding box center [711, 393] width 191 height 32
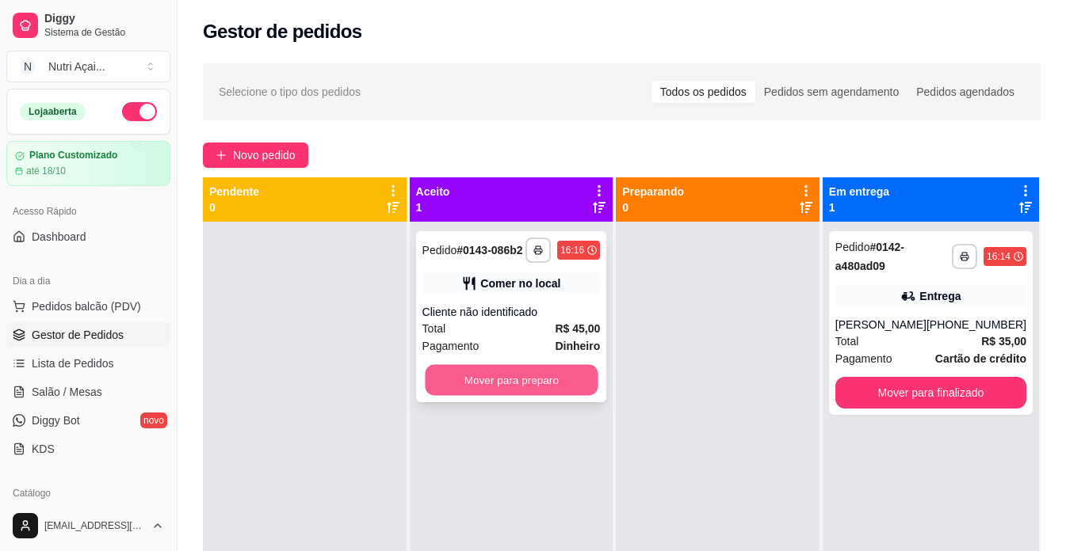
click at [519, 387] on button "Mover para preparo" at bounding box center [511, 380] width 173 height 31
click at [665, 386] on div at bounding box center [718, 497] width 204 height 551
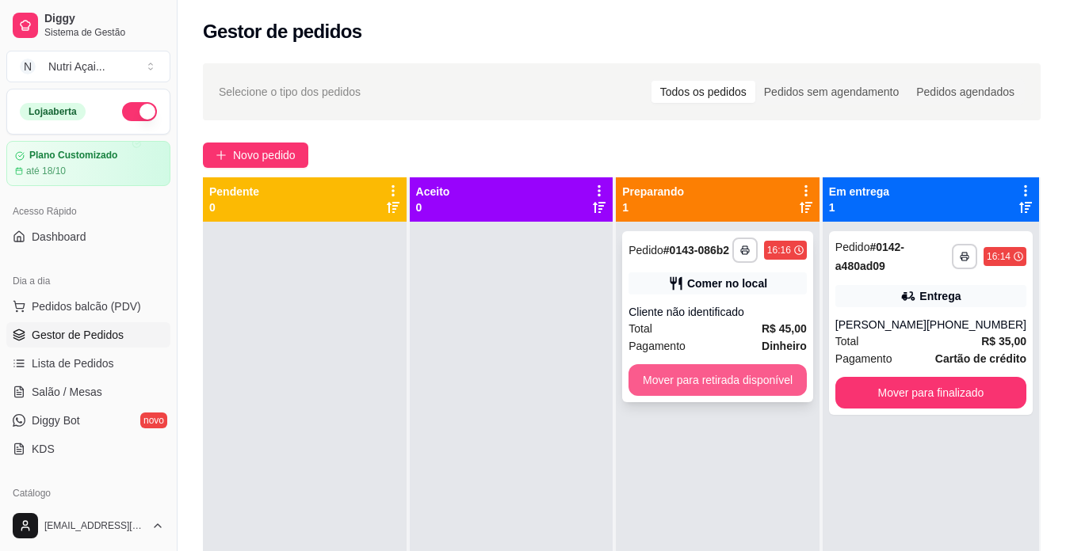
click at [757, 385] on button "Mover para retirada disponível" at bounding box center [717, 380] width 178 height 32
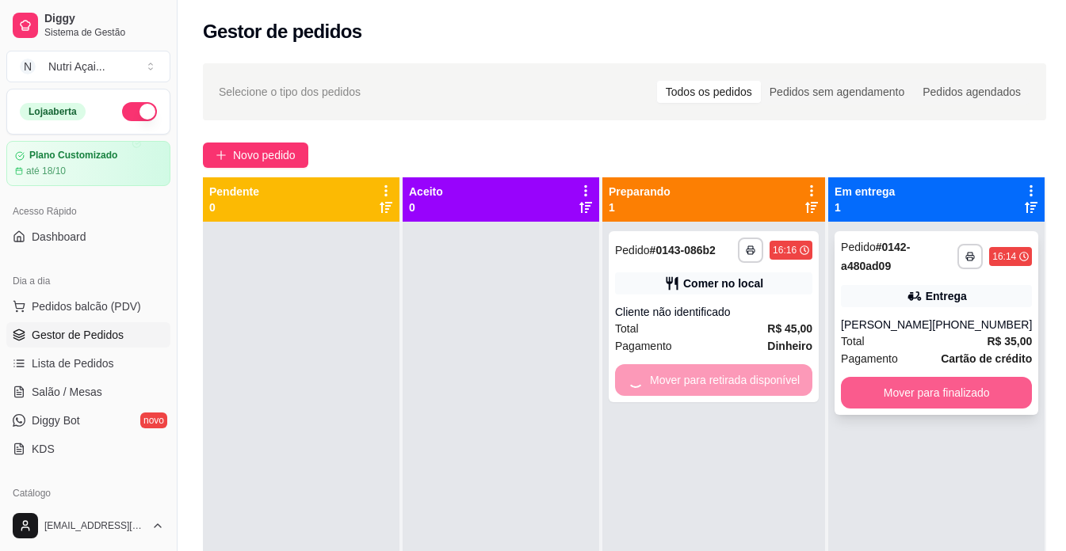
click at [971, 385] on button "Mover para finalizado" at bounding box center [936, 393] width 191 height 32
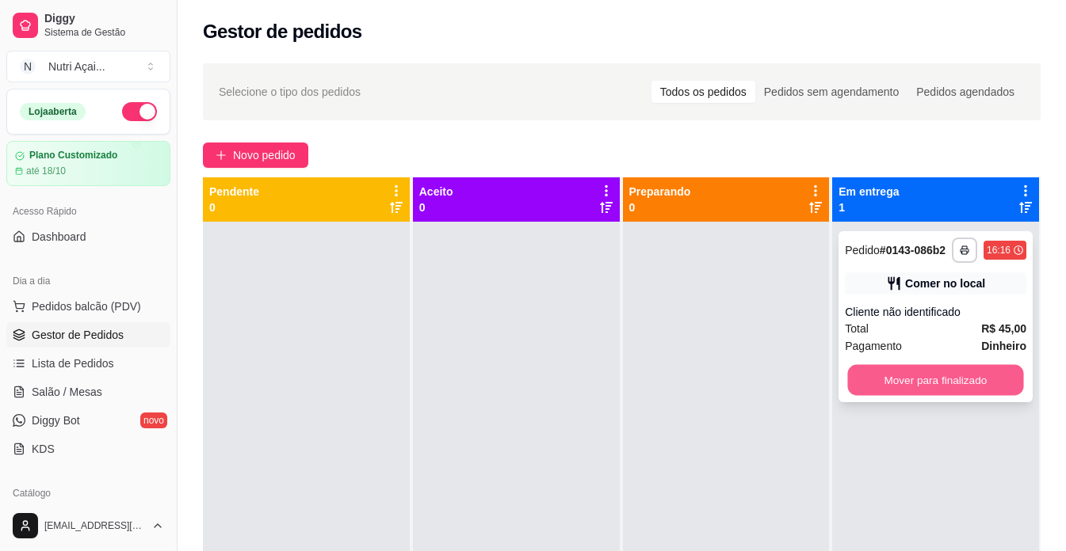
click at [949, 379] on button "Mover para finalizado" at bounding box center [936, 380] width 176 height 31
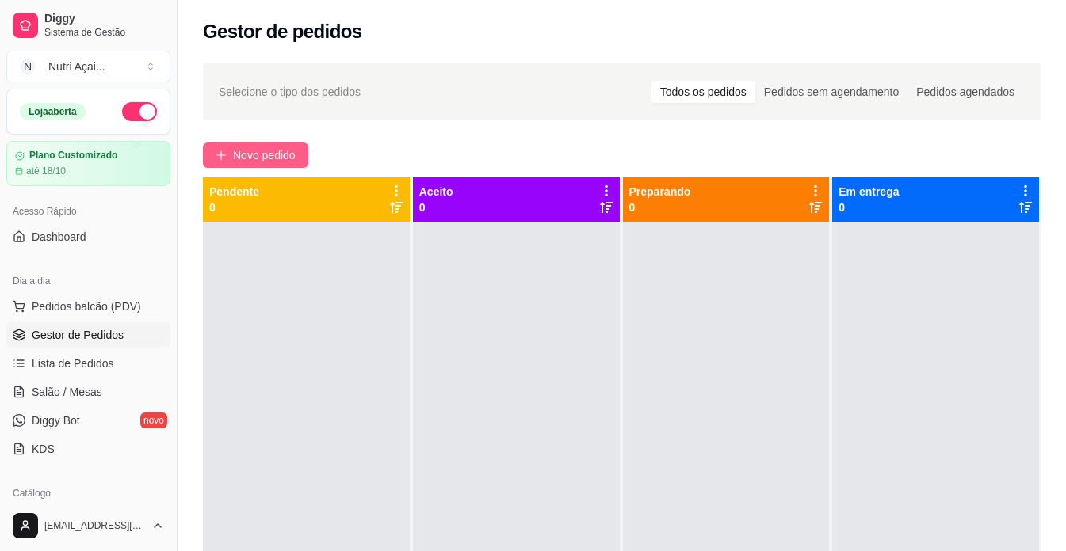
click at [282, 156] on span "Novo pedido" at bounding box center [264, 155] width 63 height 17
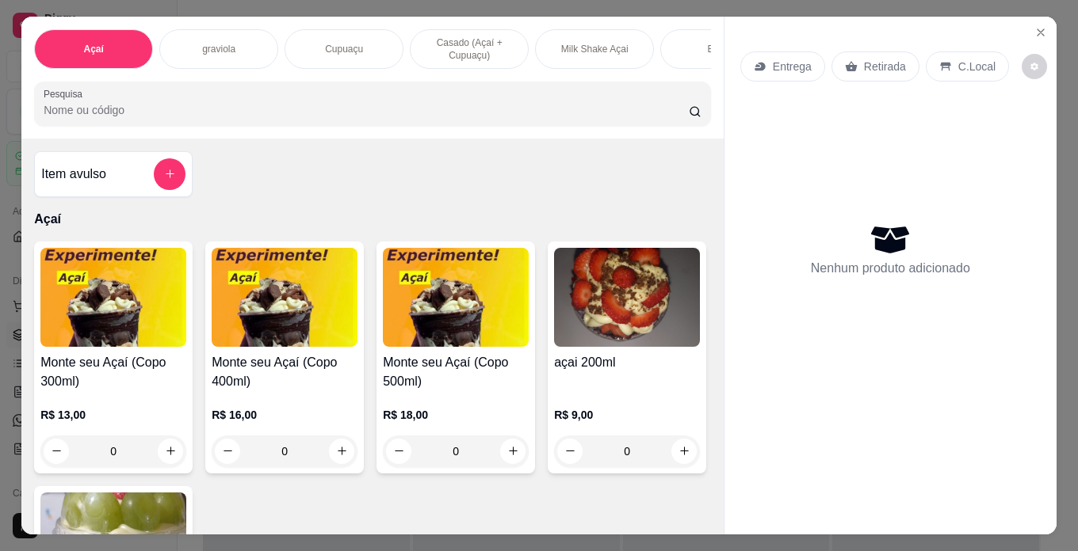
click at [464, 416] on p "R$ 18,00" at bounding box center [456, 415] width 146 height 16
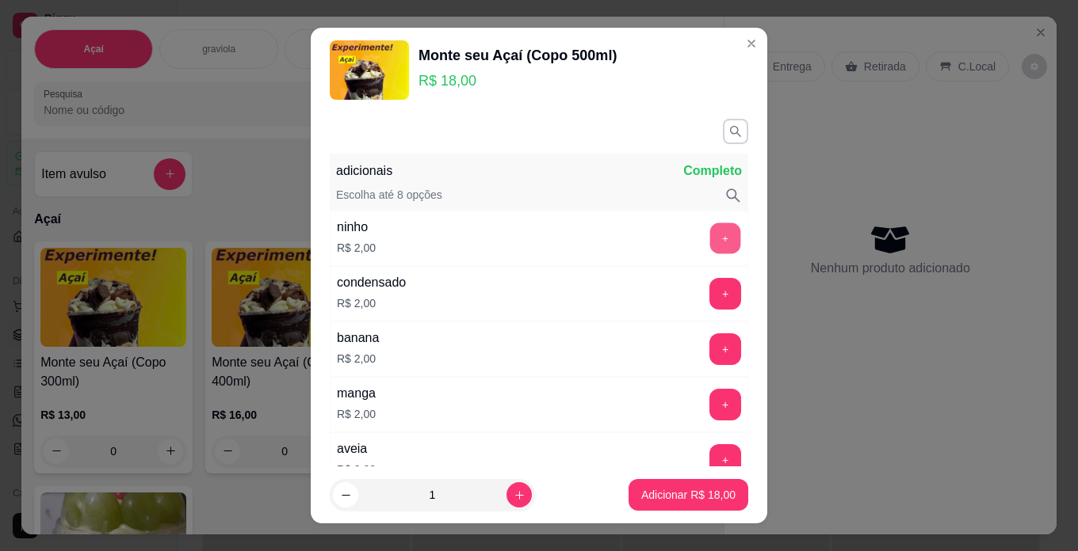
click at [710, 243] on button "+" at bounding box center [725, 238] width 31 height 31
click at [703, 336] on div "+" at bounding box center [725, 350] width 44 height 32
click at [709, 350] on button "+" at bounding box center [725, 350] width 32 height 32
click at [506, 497] on button "increase-product-quantity" at bounding box center [518, 495] width 25 height 25
type input "2"
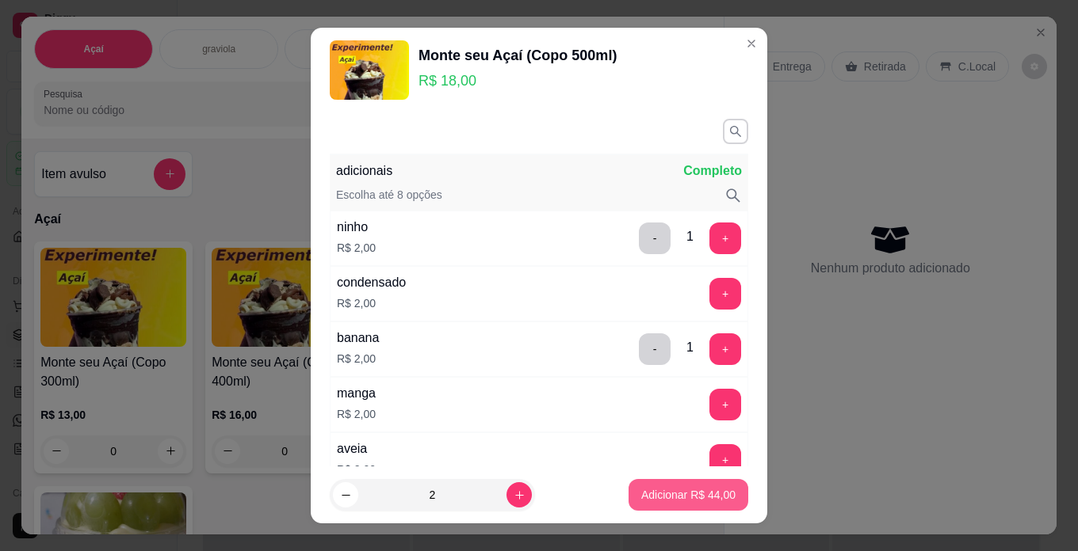
click at [643, 486] on button "Adicionar R$ 44,00" at bounding box center [688, 495] width 120 height 32
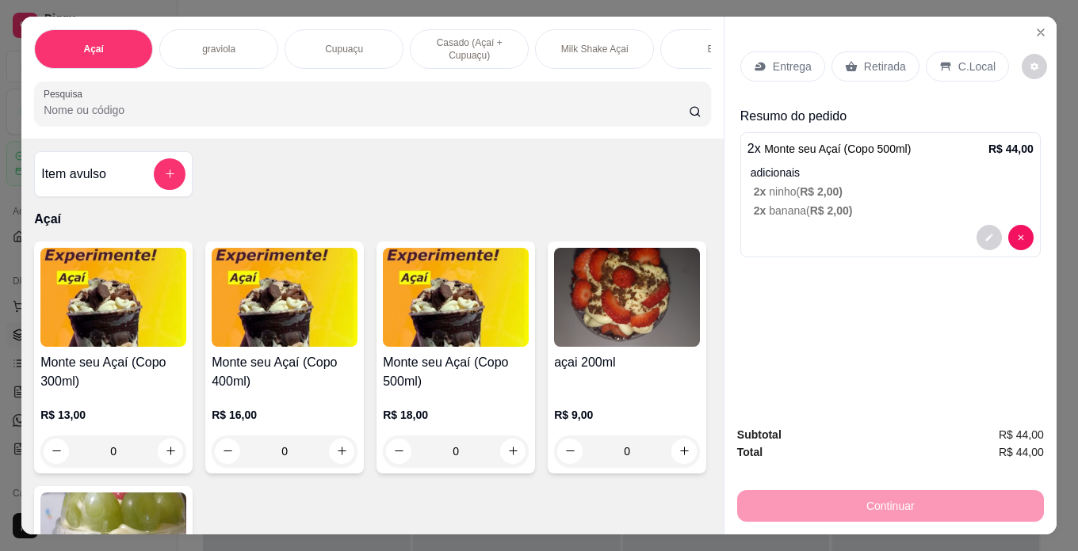
click at [786, 64] on p "Entrega" at bounding box center [792, 67] width 39 height 16
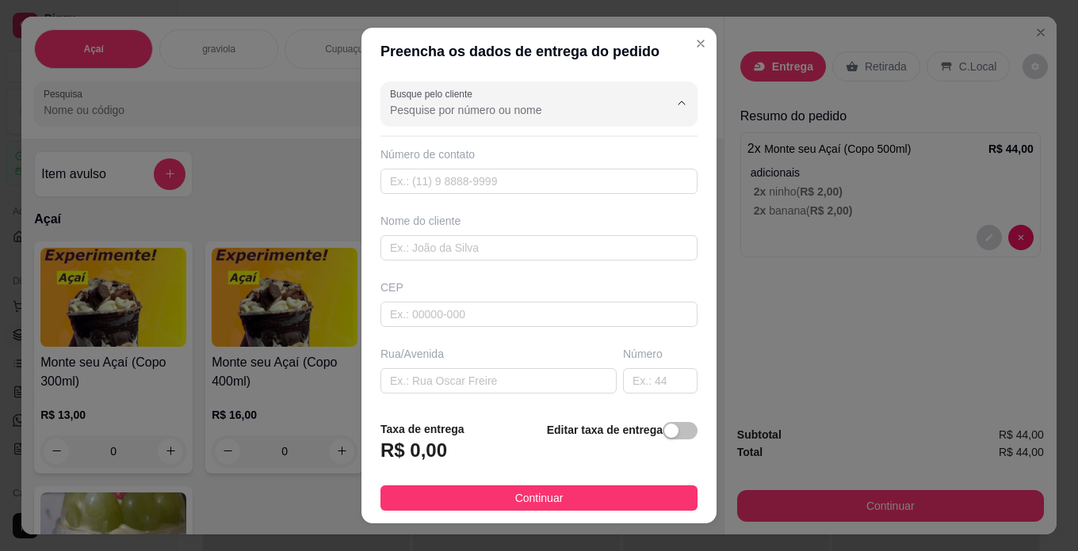
click at [525, 114] on input "Busque pelo cliente" at bounding box center [517, 110] width 254 height 16
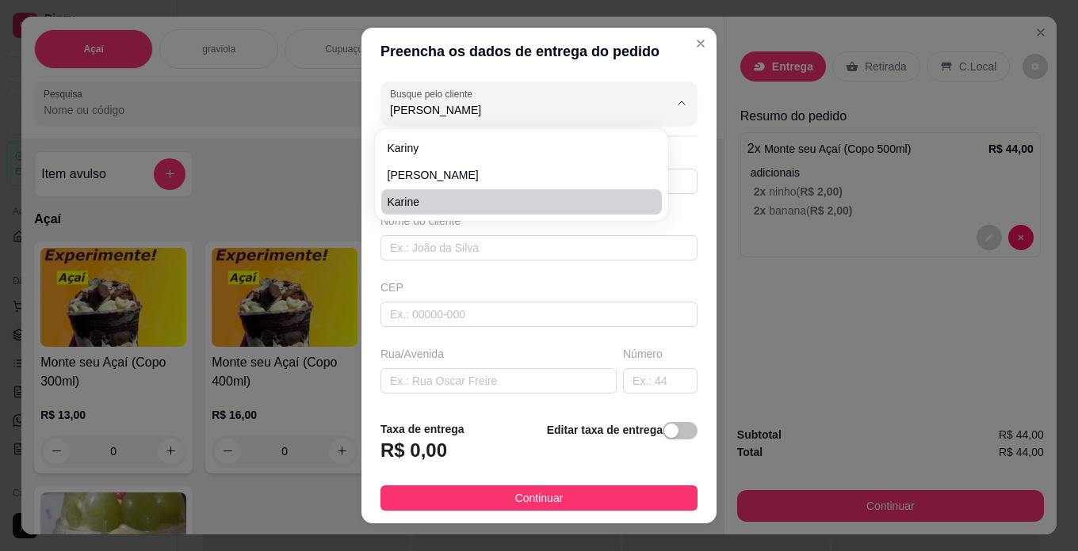
click at [492, 198] on span "karine" at bounding box center [513, 202] width 252 height 16
type input "karine"
type input "49991963713"
type input "karine"
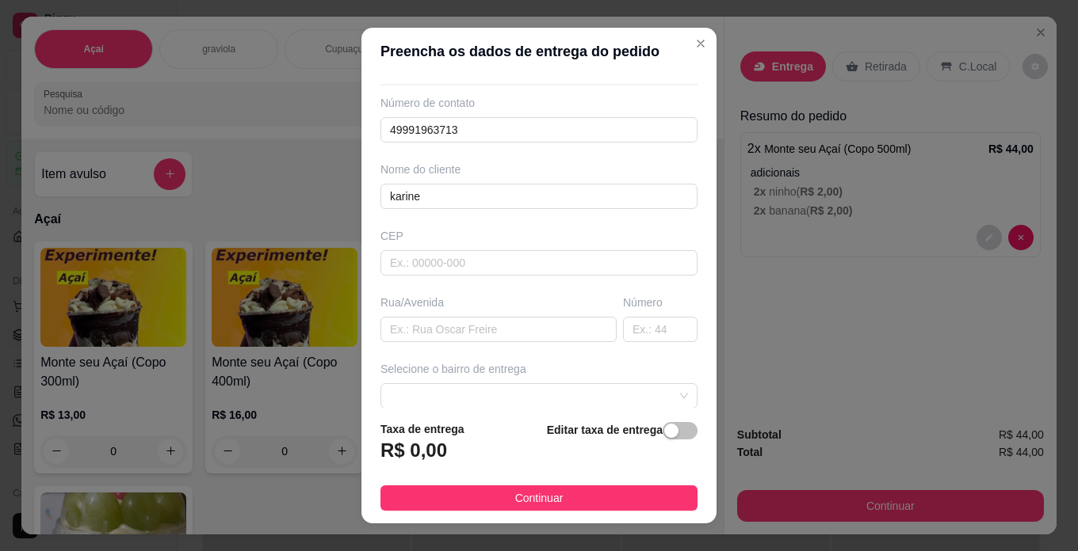
scroll to position [79, 0]
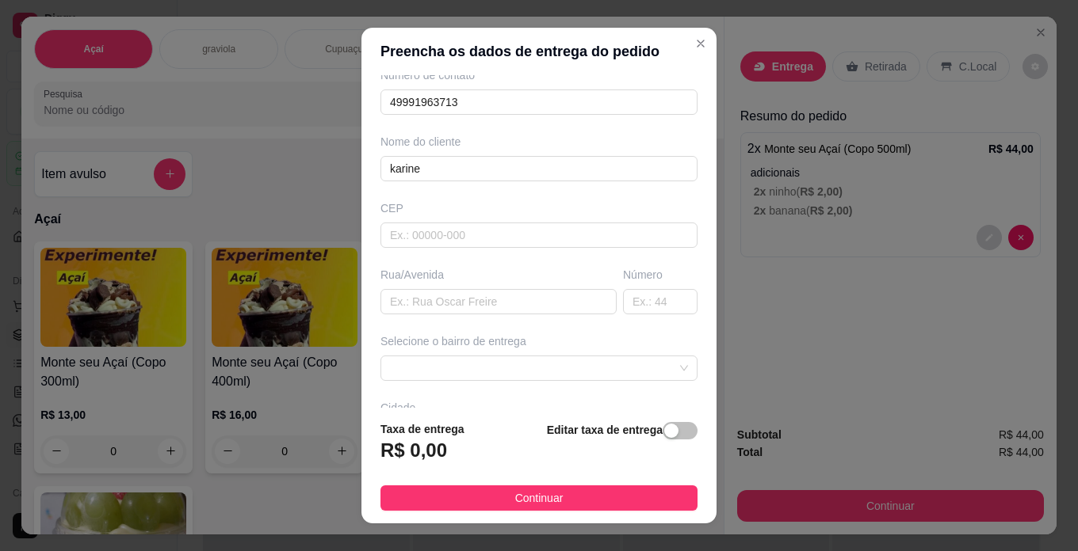
type input "karine"
click at [433, 460] on h3 "R$ 0,00" at bounding box center [413, 450] width 67 height 25
click at [664, 434] on div "button" at bounding box center [671, 431] width 14 height 14
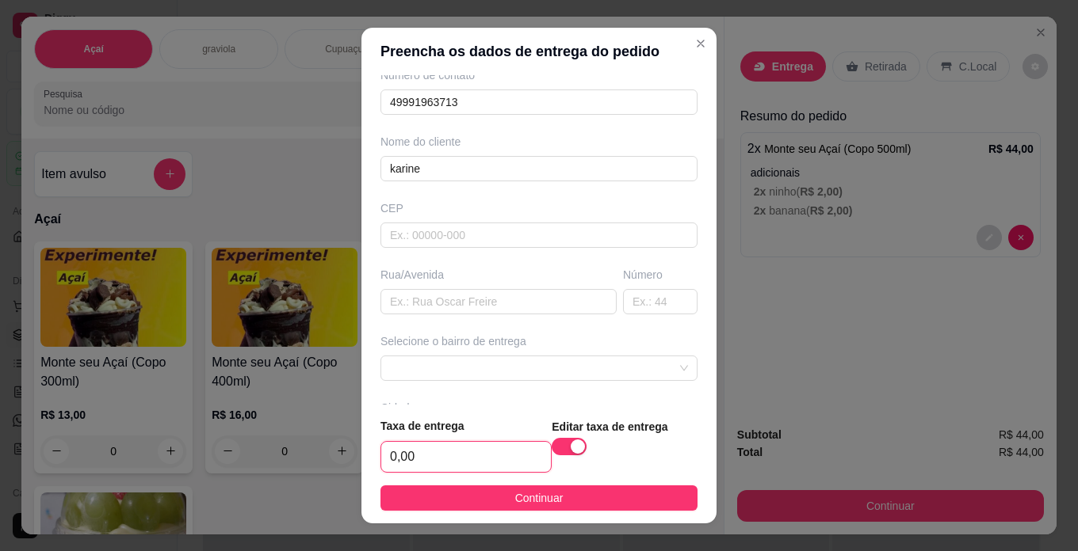
click at [515, 460] on input "0,00" at bounding box center [466, 457] width 170 height 30
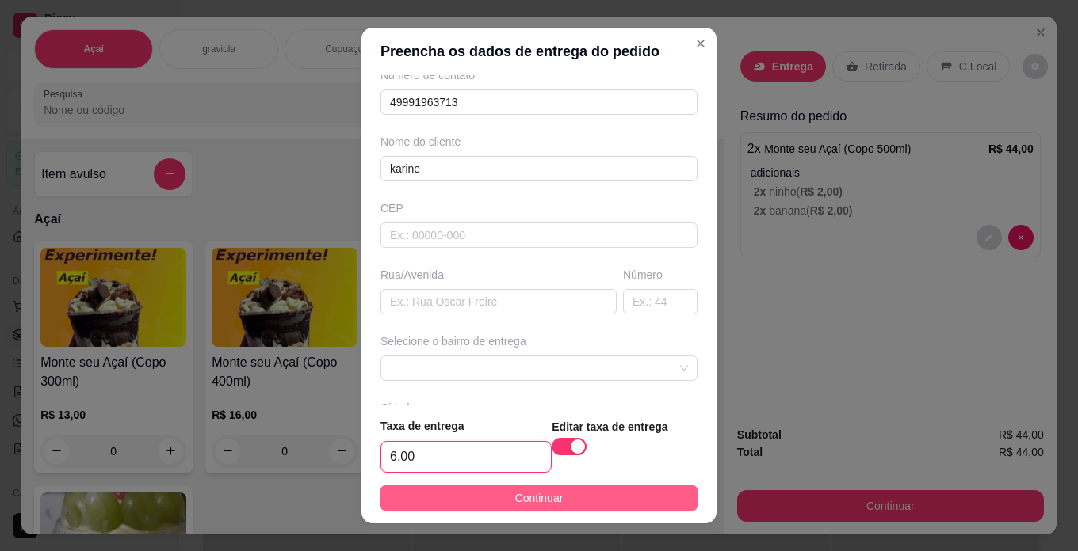
type input "6,00"
click at [539, 500] on span "Continuar" at bounding box center [539, 498] width 48 height 17
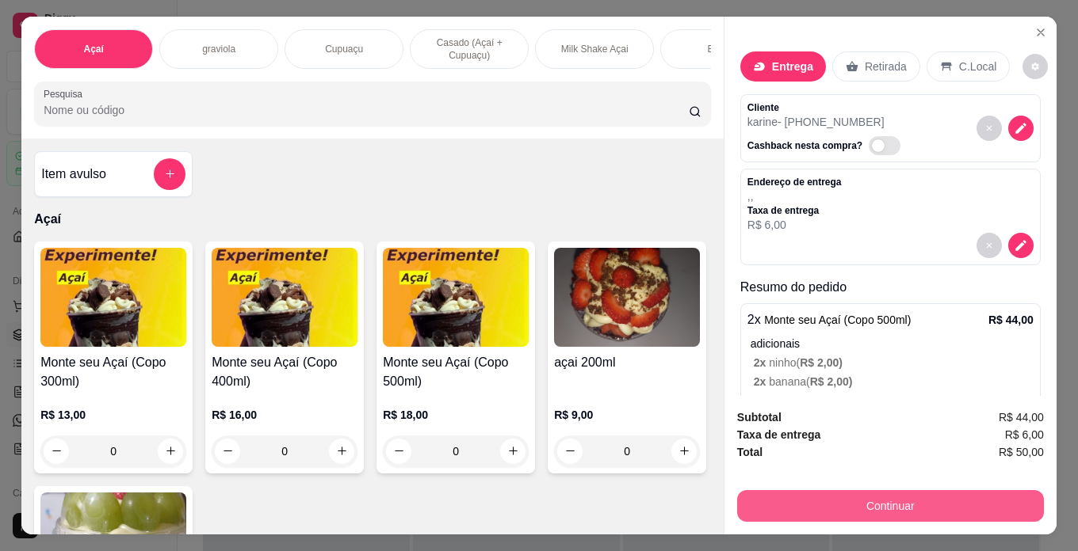
click at [819, 508] on button "Continuar" at bounding box center [890, 506] width 307 height 32
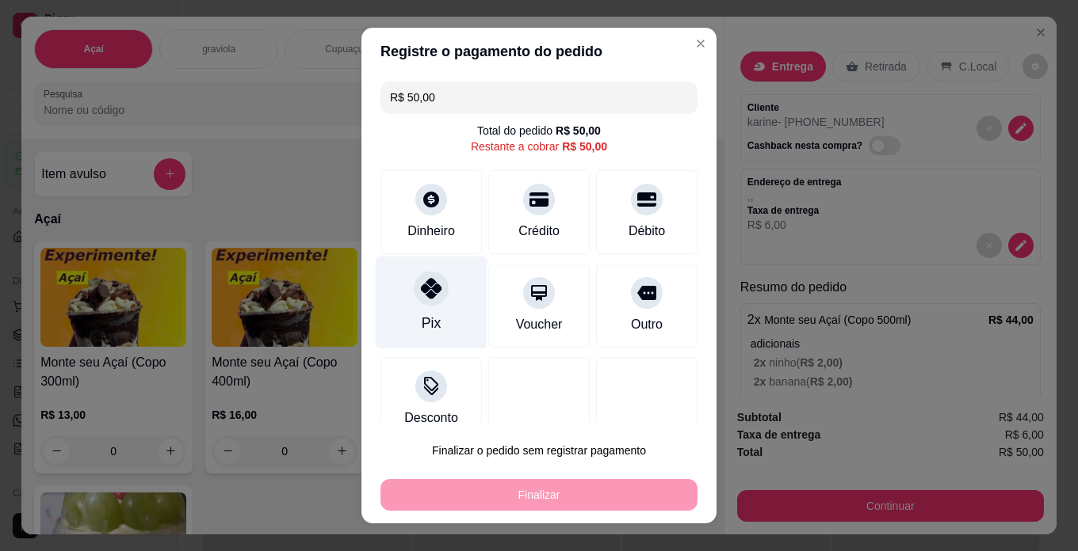
click at [439, 310] on div "Pix" at bounding box center [432, 303] width 112 height 93
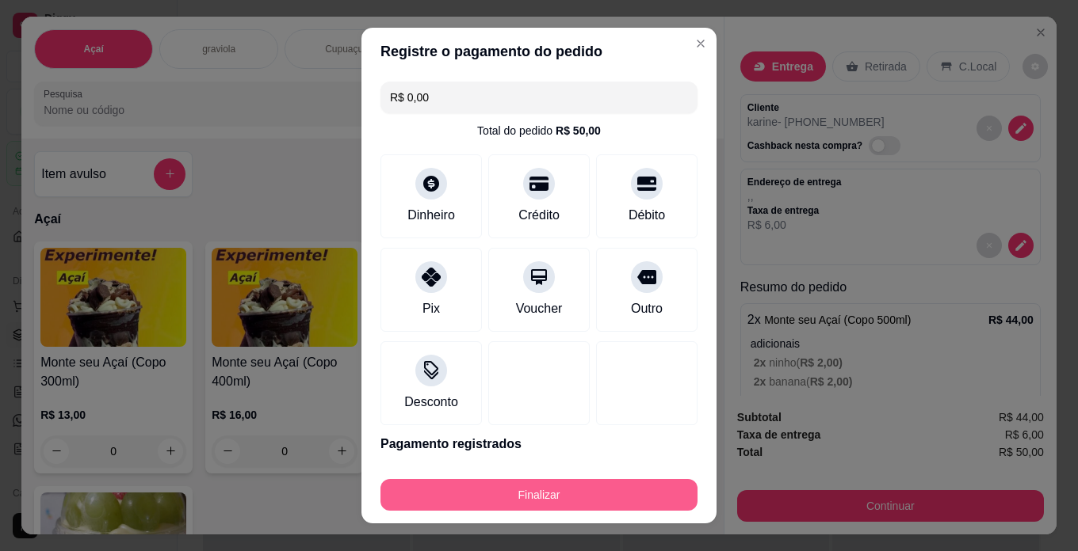
click at [545, 492] on button "Finalizar" at bounding box center [538, 495] width 317 height 32
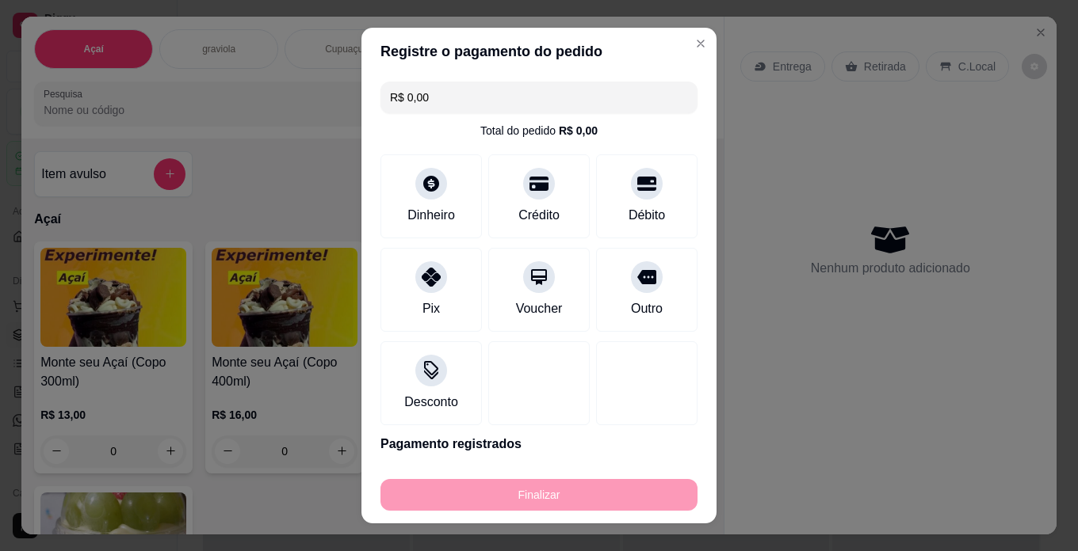
type input "-R$ 50,00"
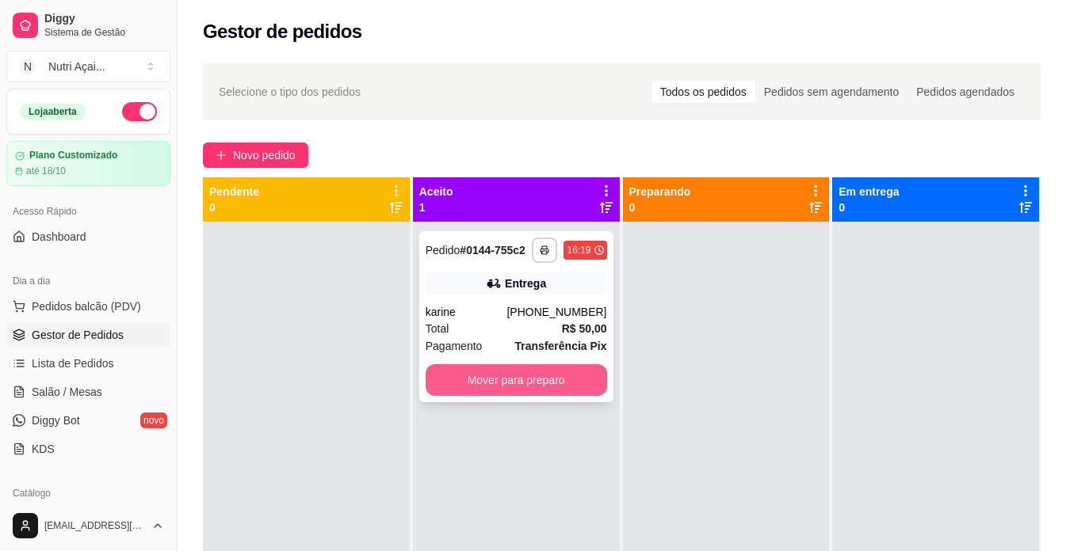
click at [593, 367] on button "Mover para preparo" at bounding box center [515, 380] width 181 height 32
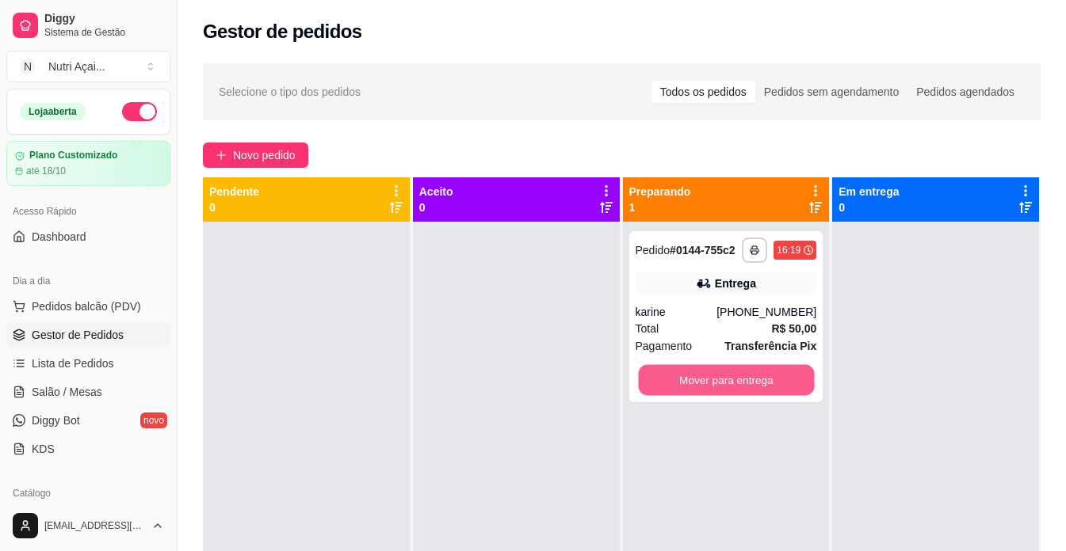
click at [685, 368] on button "Mover para entrega" at bounding box center [726, 380] width 176 height 31
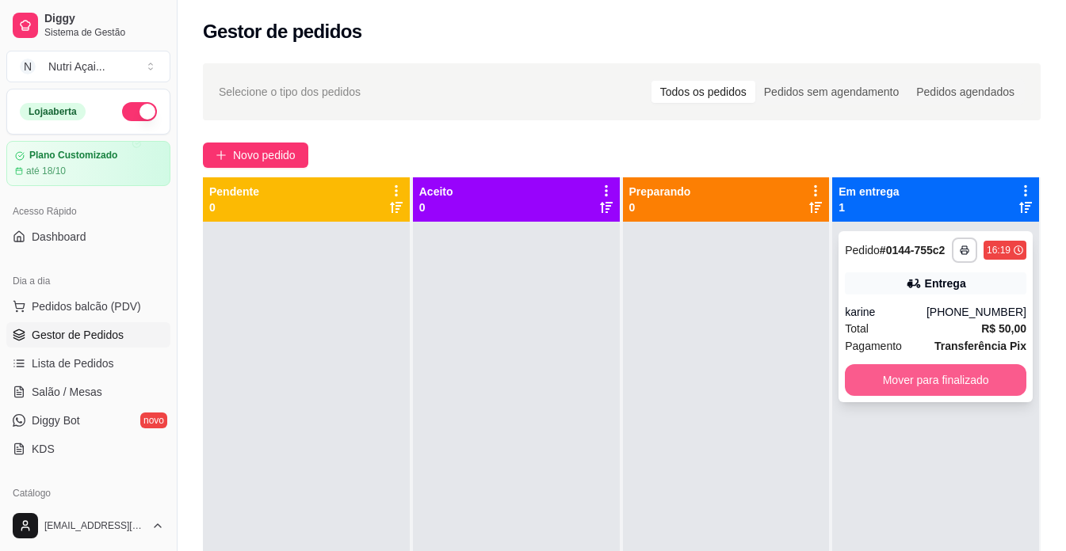
click at [874, 385] on button "Mover para finalizado" at bounding box center [935, 380] width 181 height 32
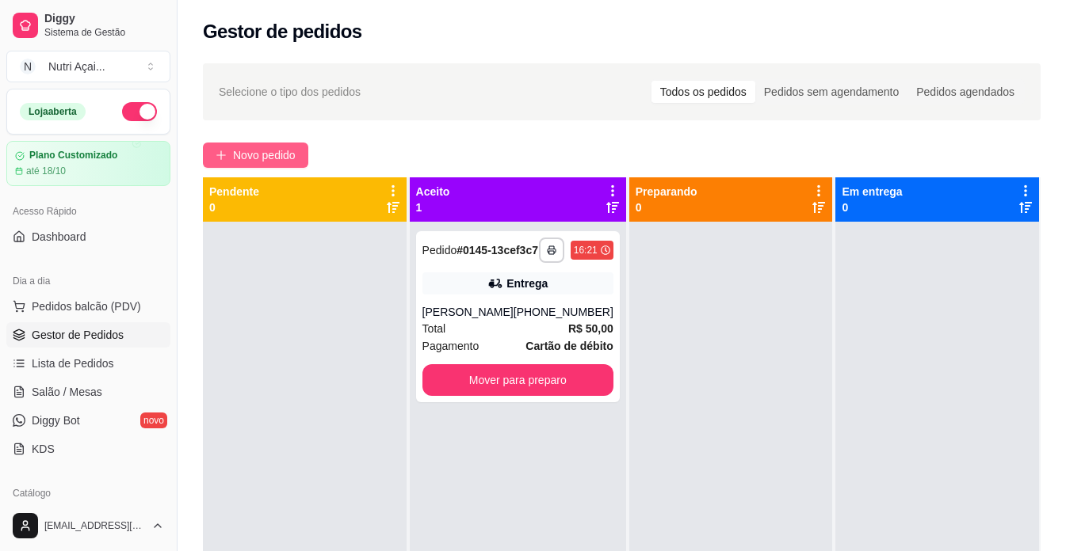
click at [270, 155] on span "Novo pedido" at bounding box center [264, 155] width 63 height 17
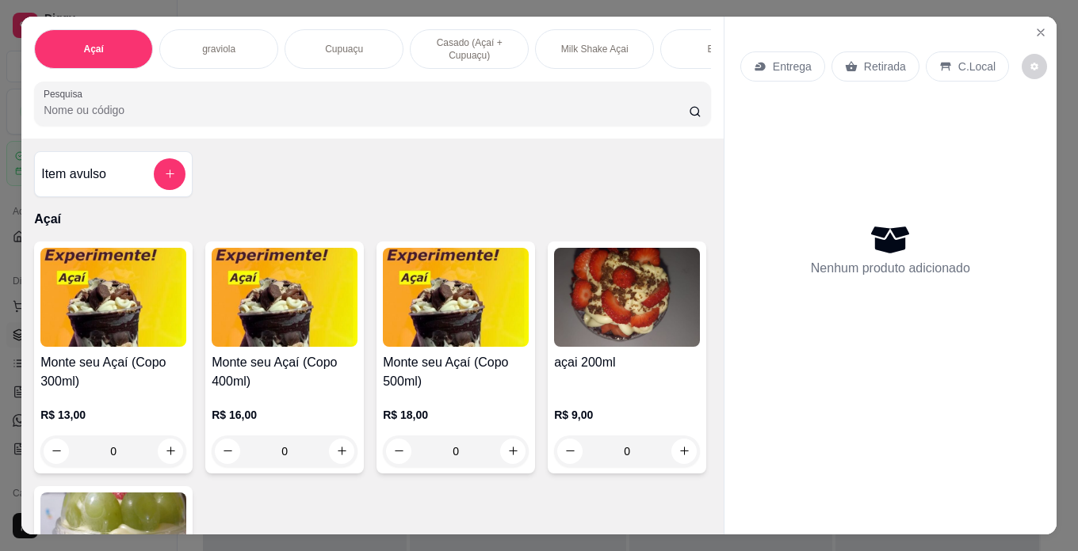
click at [567, 29] on div "Milk Shake Açai" at bounding box center [594, 49] width 119 height 40
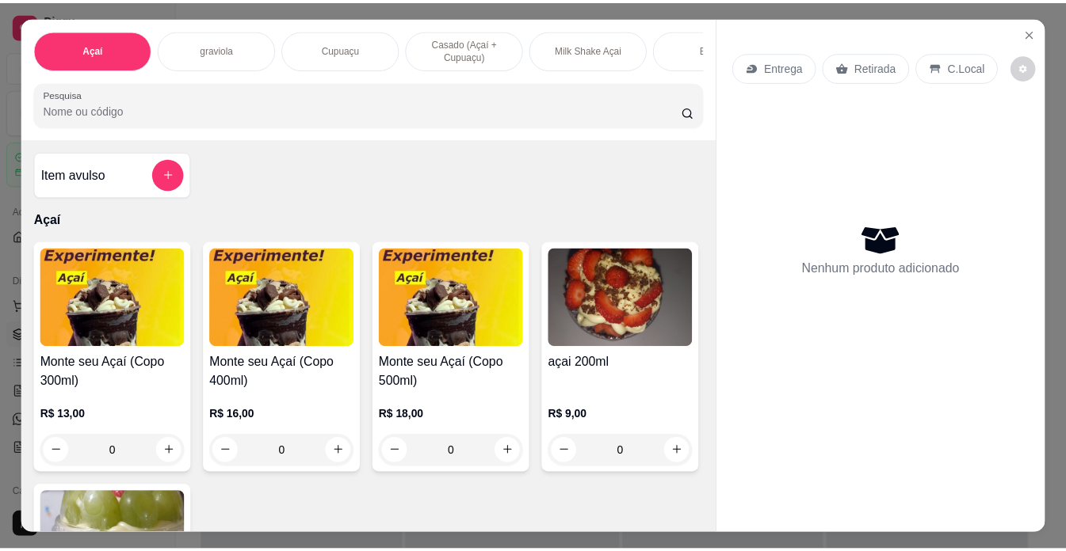
scroll to position [40, 0]
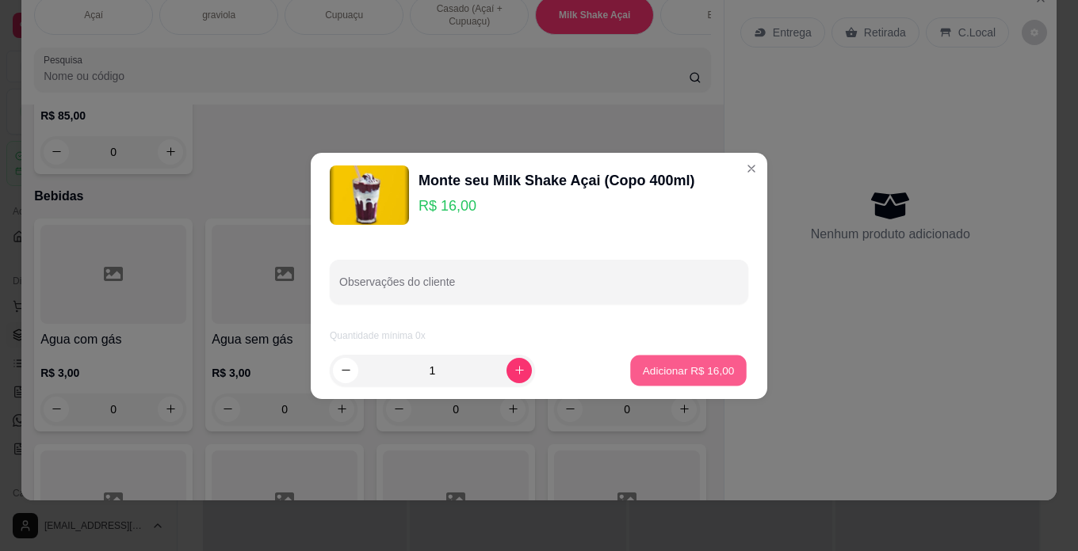
click at [659, 372] on p "Adicionar R$ 16,00" at bounding box center [689, 370] width 92 height 15
type input "1"
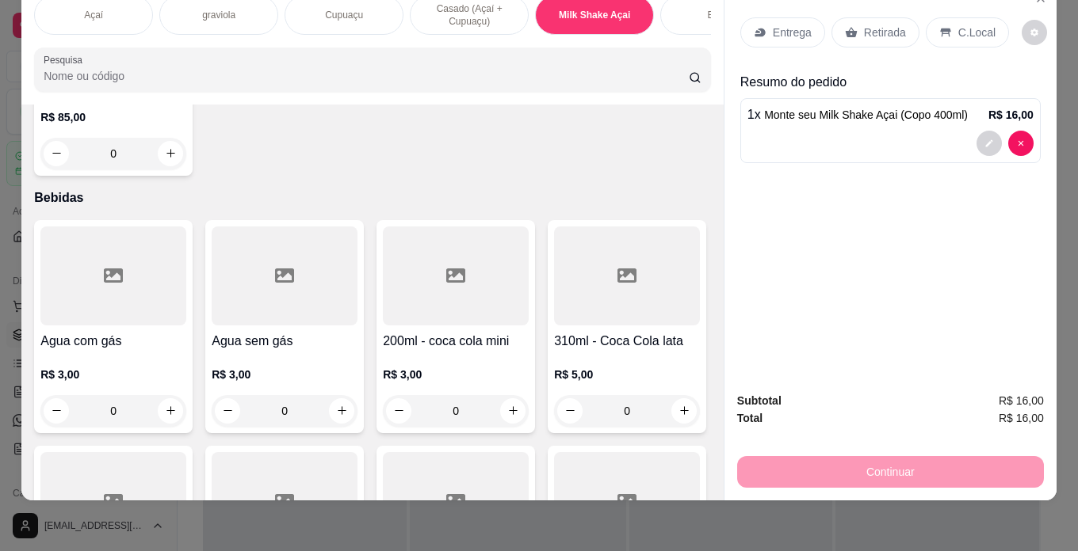
click at [947, 17] on div "C.Local" at bounding box center [966, 32] width 83 height 30
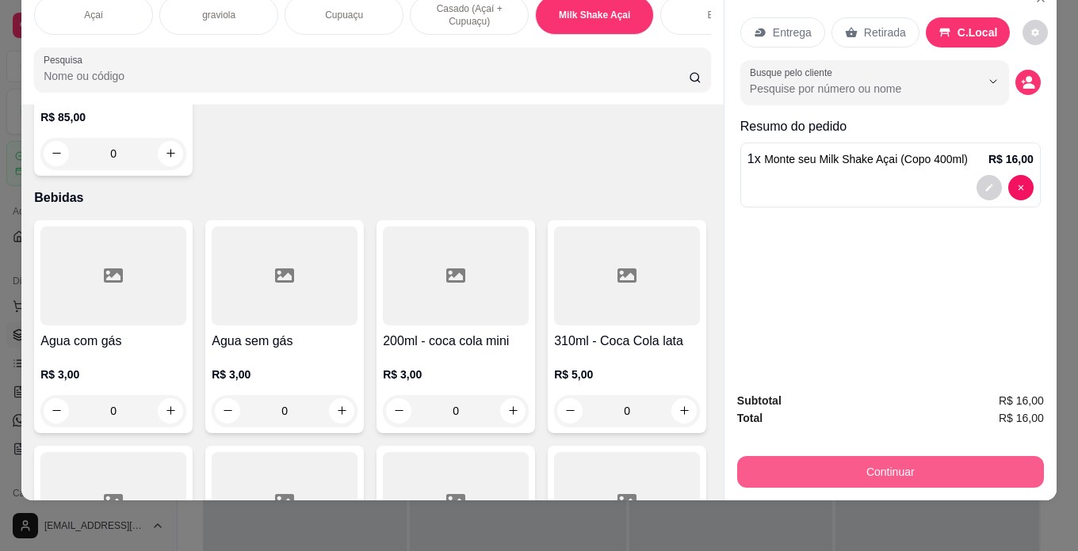
click at [898, 464] on button "Continuar" at bounding box center [890, 472] width 307 height 32
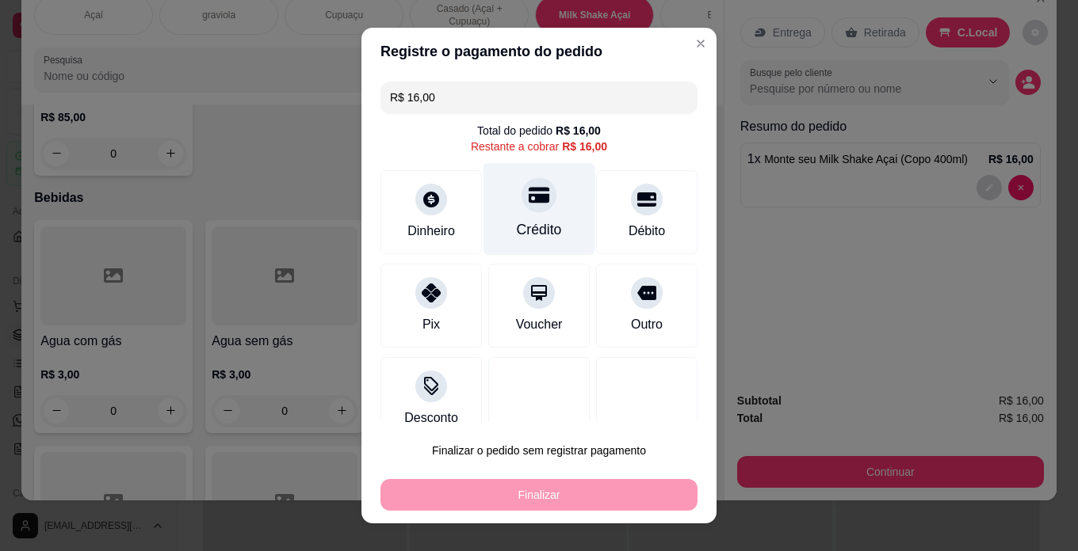
click at [554, 223] on div "Crédito" at bounding box center [539, 209] width 112 height 93
type input "R$ 0,00"
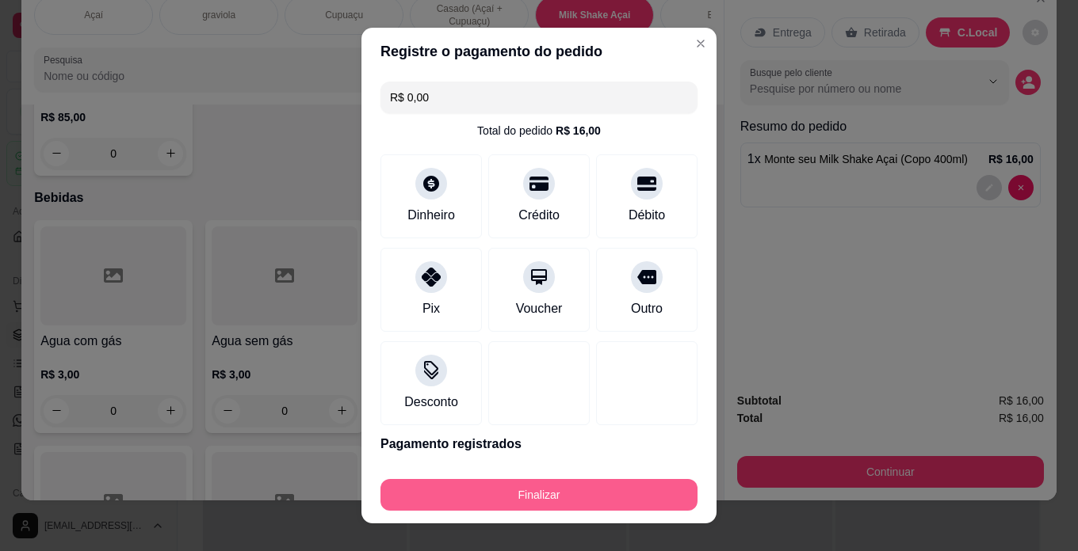
click at [567, 482] on button "Finalizar" at bounding box center [538, 495] width 317 height 32
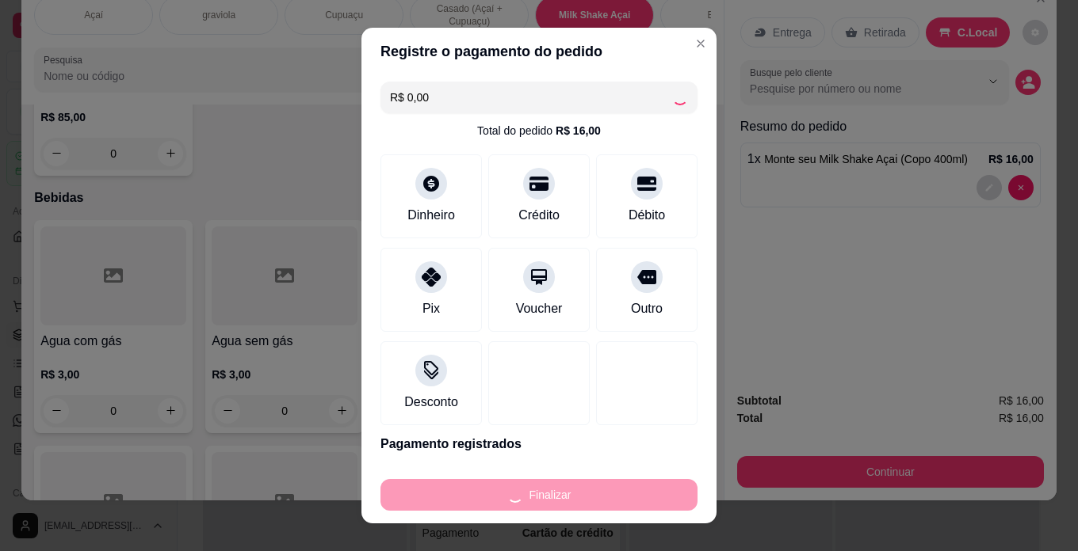
type input "0"
type input "-R$ 16,00"
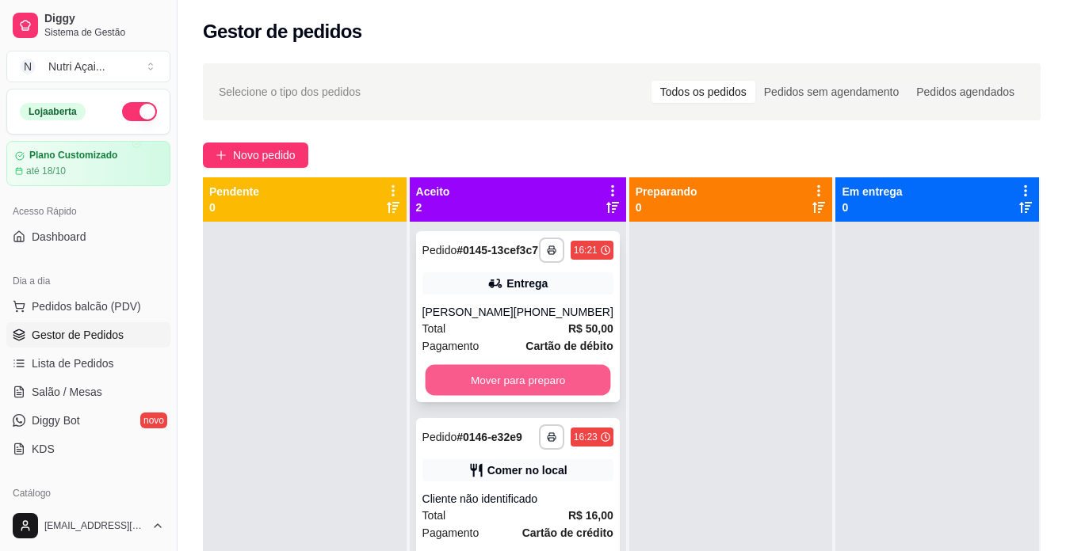
click at [455, 396] on button "Mover para preparo" at bounding box center [517, 380] width 185 height 31
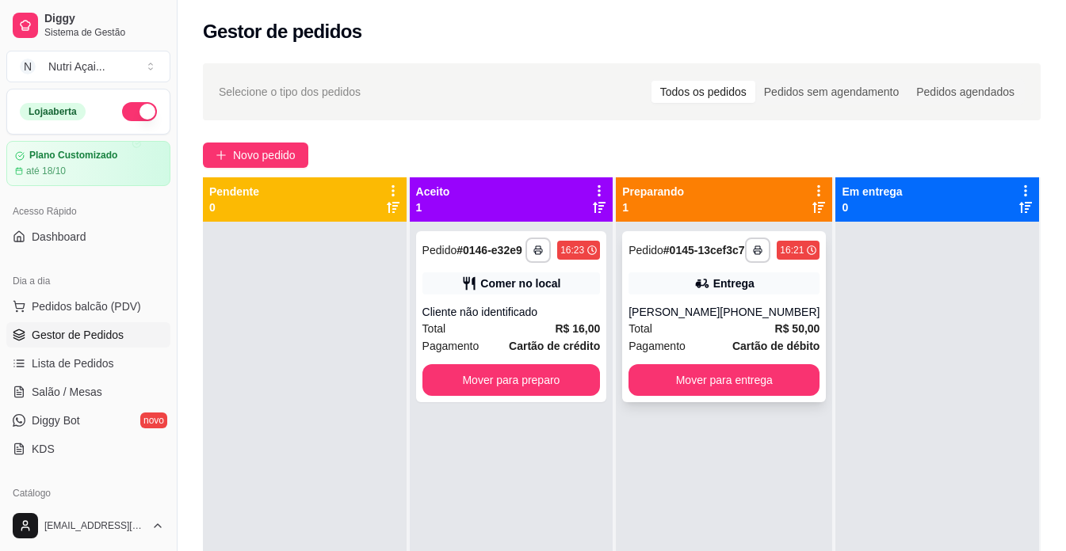
click at [708, 403] on div "**********" at bounding box center [724, 316] width 204 height 171
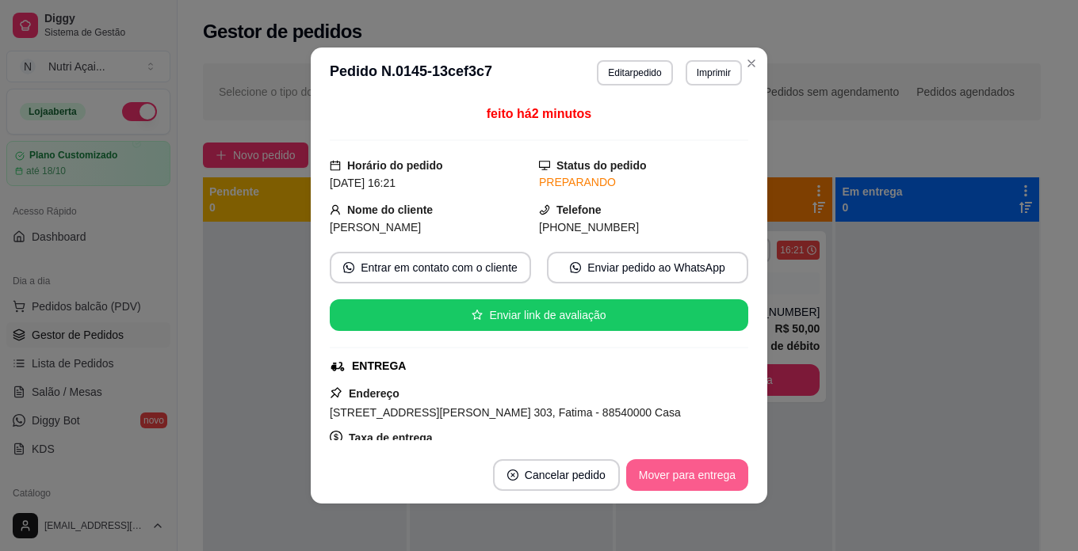
click at [702, 479] on button "Mover para entrega" at bounding box center [687, 476] width 122 height 32
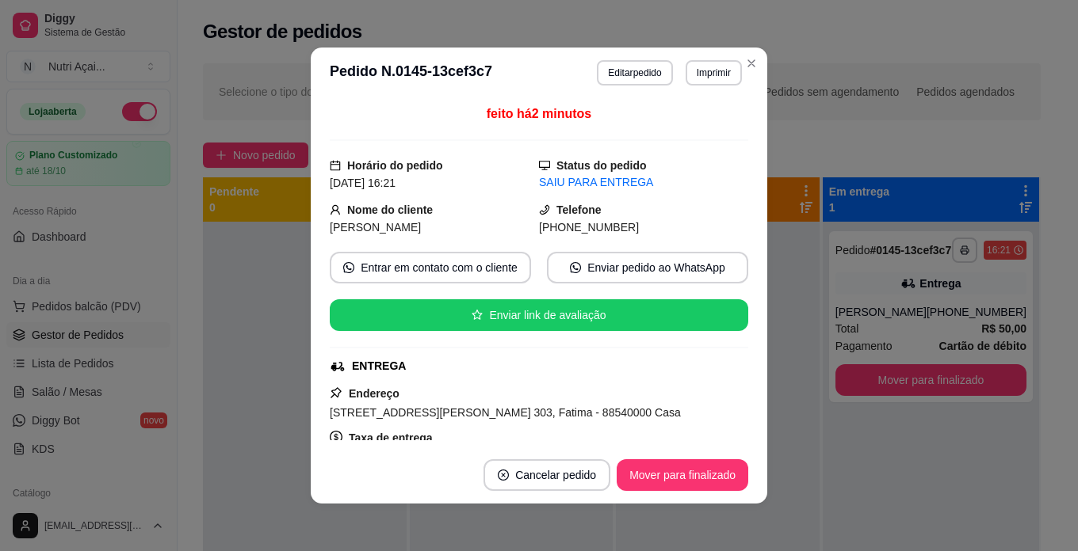
click at [706, 479] on button "Mover para finalizado" at bounding box center [682, 476] width 132 height 32
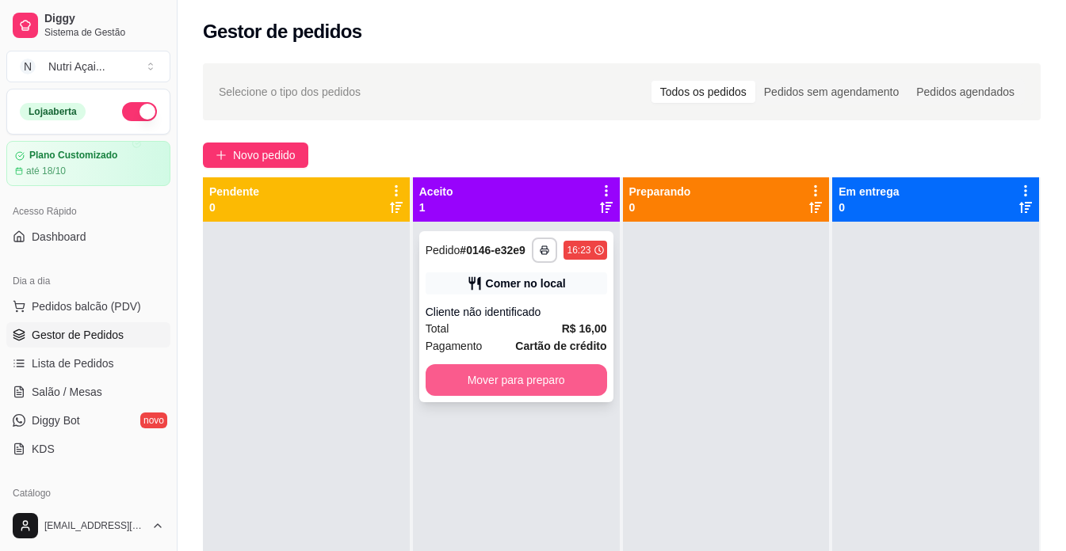
click at [563, 380] on button "Mover para preparo" at bounding box center [515, 380] width 181 height 32
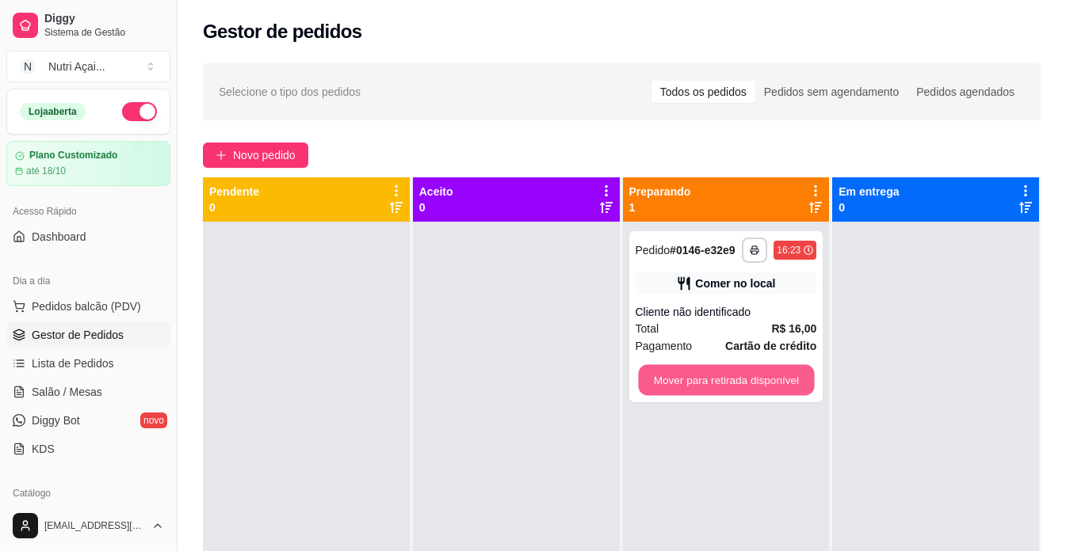
click at [754, 391] on button "Mover para retirada disponível" at bounding box center [726, 380] width 176 height 31
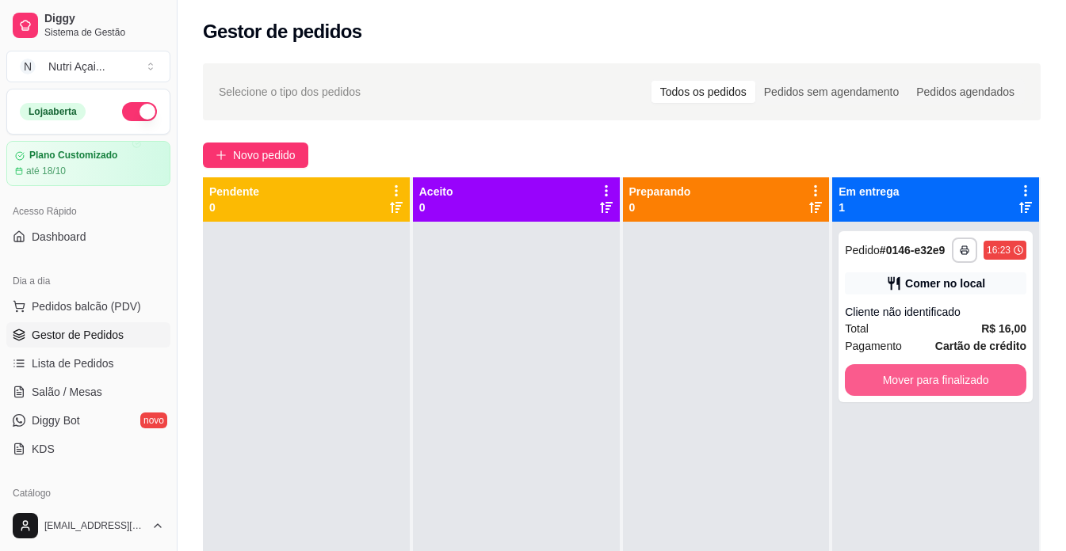
click at [854, 390] on button "Mover para finalizado" at bounding box center [935, 380] width 181 height 32
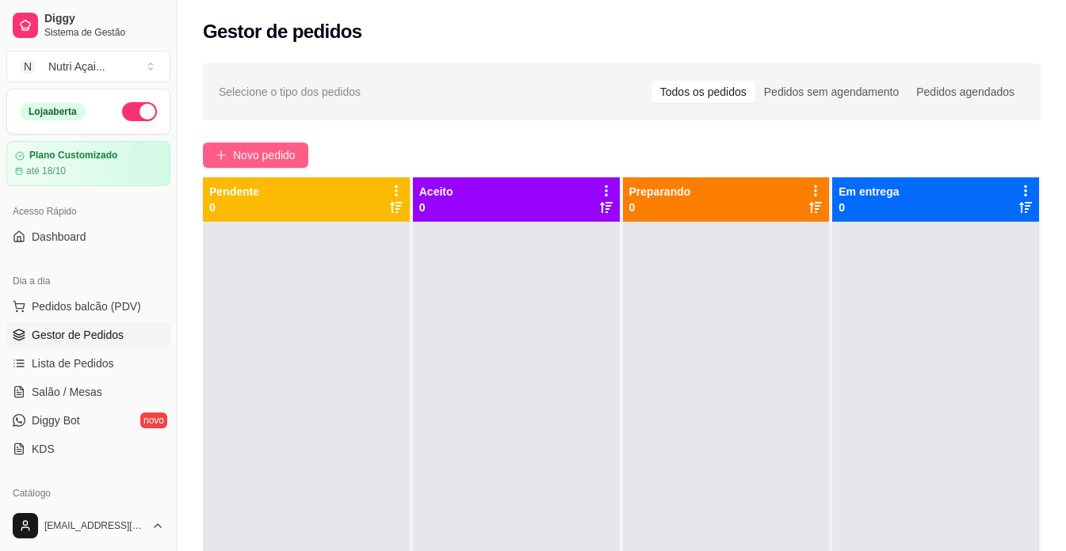
click at [268, 163] on span "Novo pedido" at bounding box center [264, 155] width 63 height 17
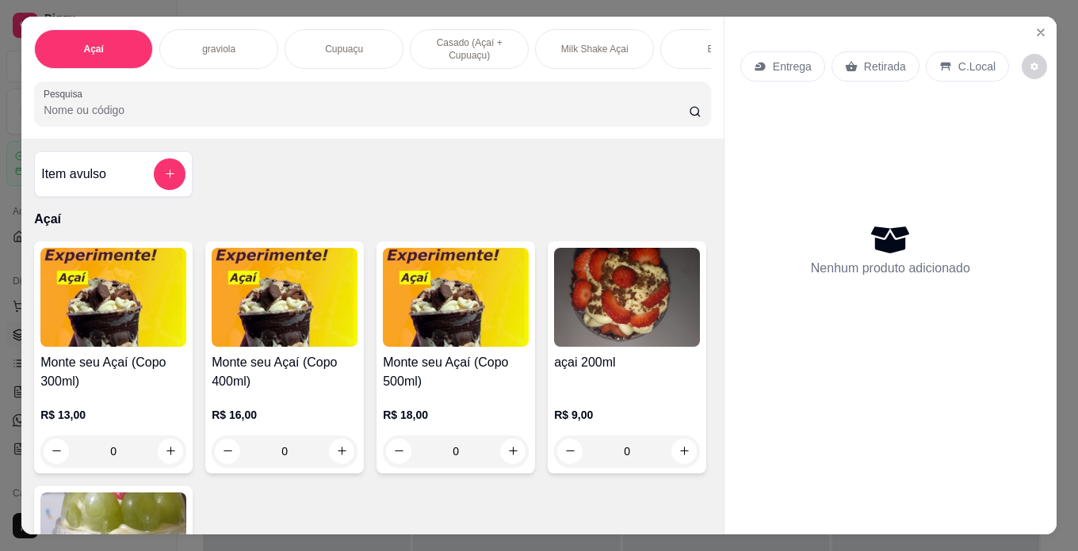
click at [426, 406] on div "R$ 18,00 0" at bounding box center [456, 429] width 146 height 76
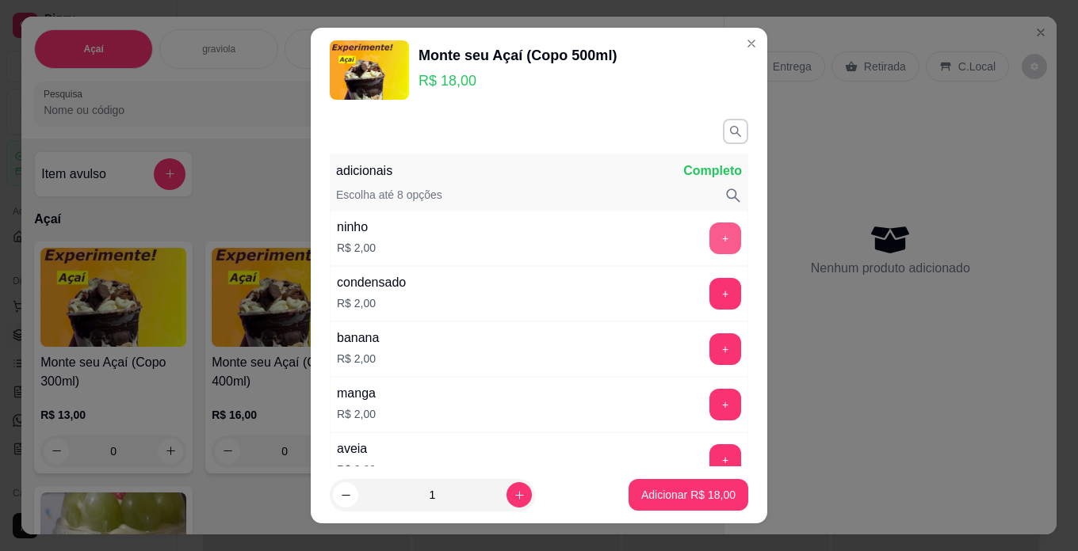
click at [709, 246] on button "+" at bounding box center [725, 239] width 32 height 32
click at [710, 343] on button "+" at bounding box center [725, 349] width 31 height 31
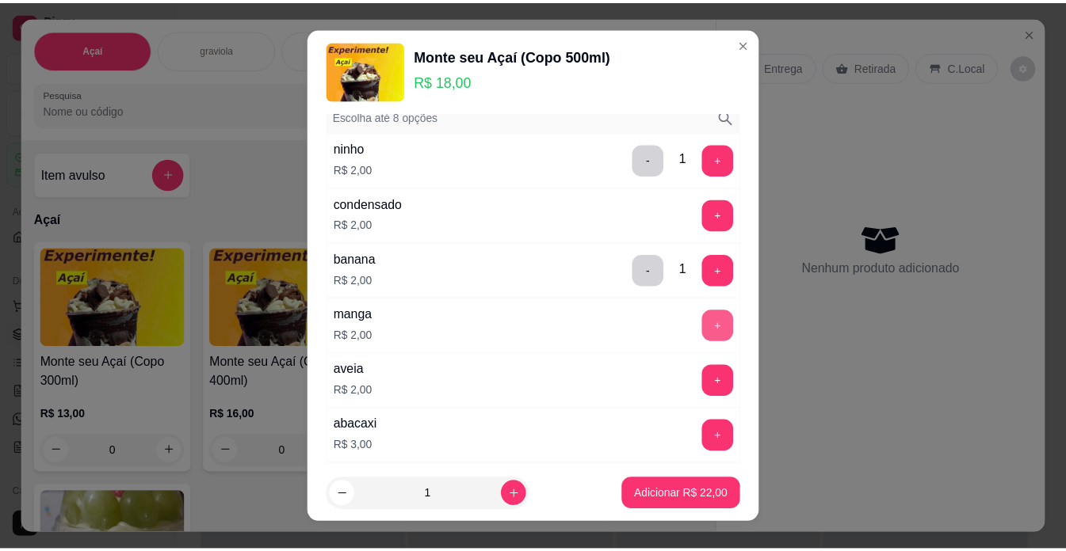
scroll to position [158, 0]
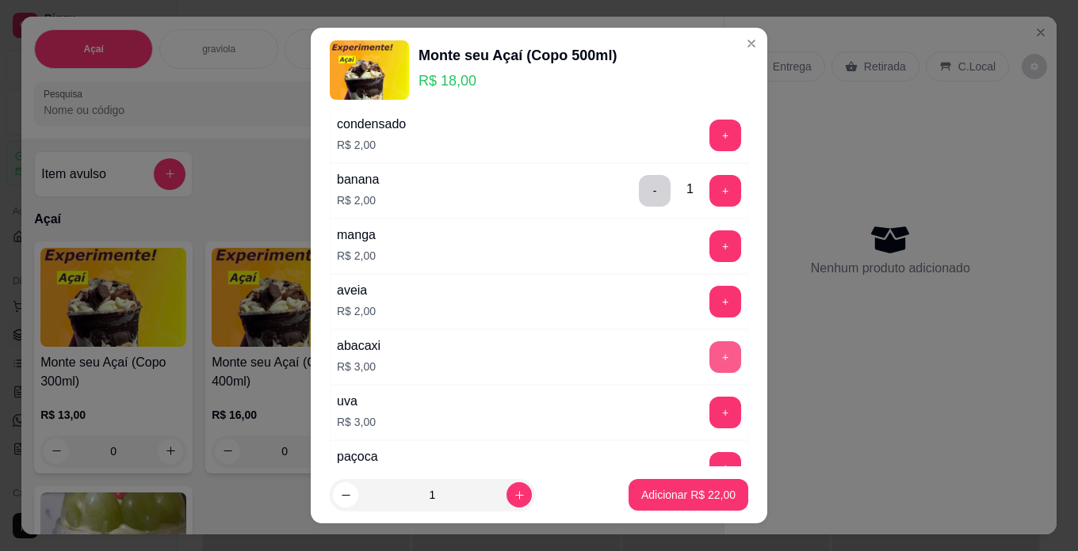
click at [709, 361] on button "+" at bounding box center [725, 357] width 32 height 32
click at [694, 497] on p "Adicionar R$ 25,00" at bounding box center [689, 495] width 92 height 15
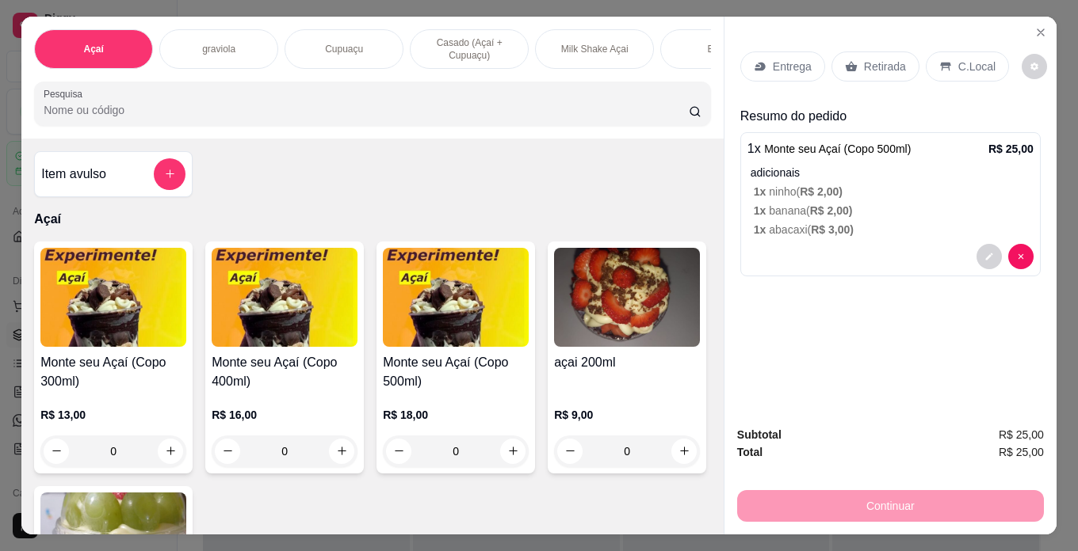
click at [901, 207] on p "1 x banana ( R$ 2,00 )" at bounding box center [894, 211] width 280 height 16
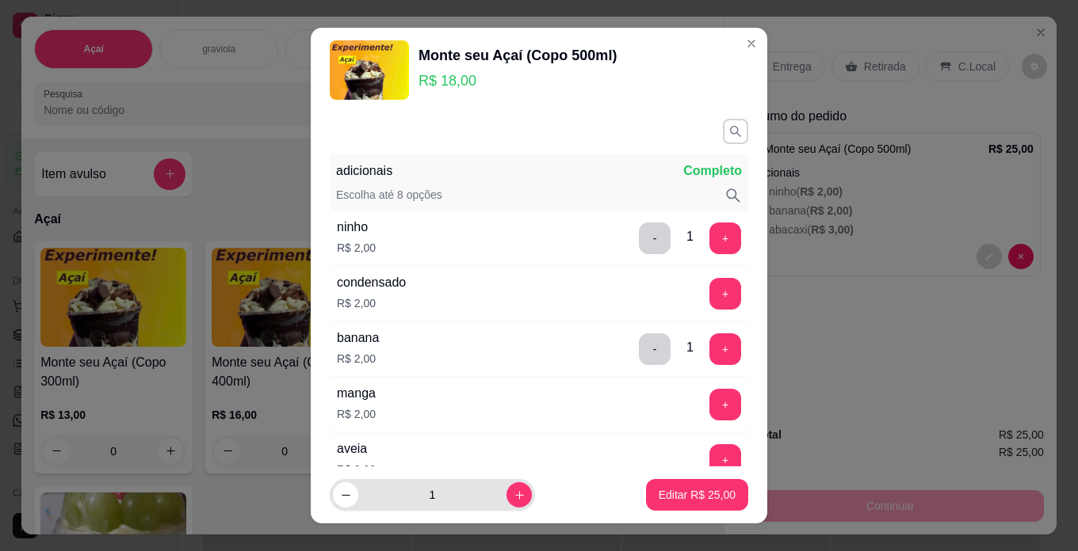
click at [492, 506] on div "1" at bounding box center [432, 495] width 199 height 32
click at [513, 498] on icon "increase-product-quantity" at bounding box center [519, 496] width 12 height 12
type input "2"
click at [719, 496] on button "Editar R$ 50,00" at bounding box center [697, 495] width 102 height 32
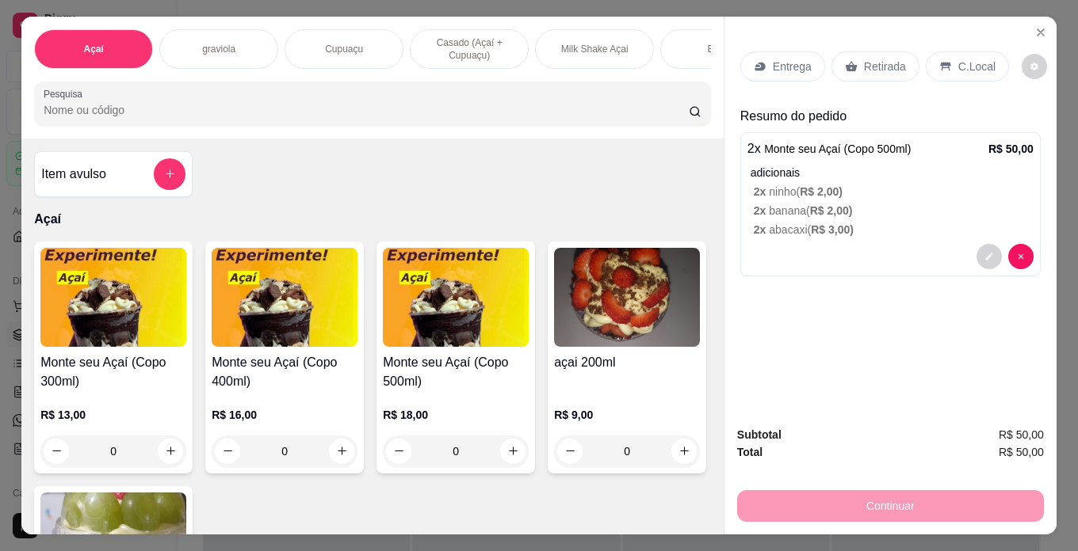
click at [939, 63] on icon at bounding box center [945, 66] width 13 height 13
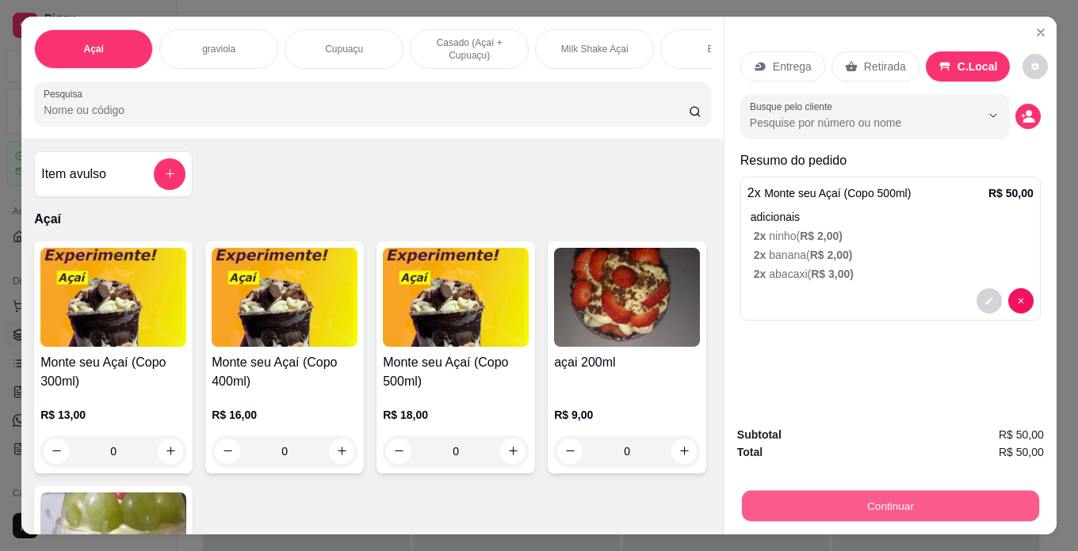
click at [924, 495] on button "Continuar" at bounding box center [890, 506] width 297 height 31
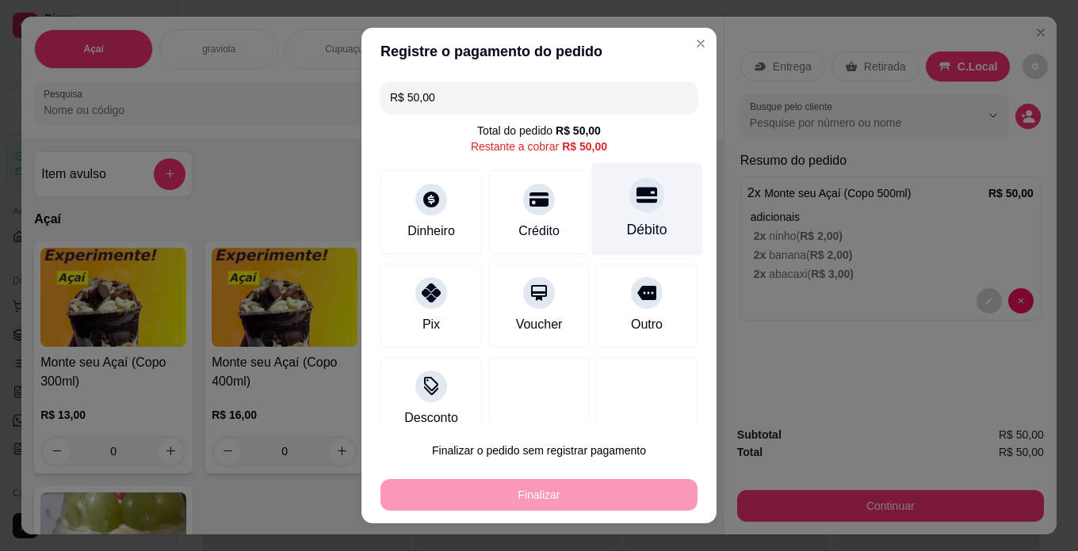
click at [634, 204] on div at bounding box center [646, 194] width 35 height 35
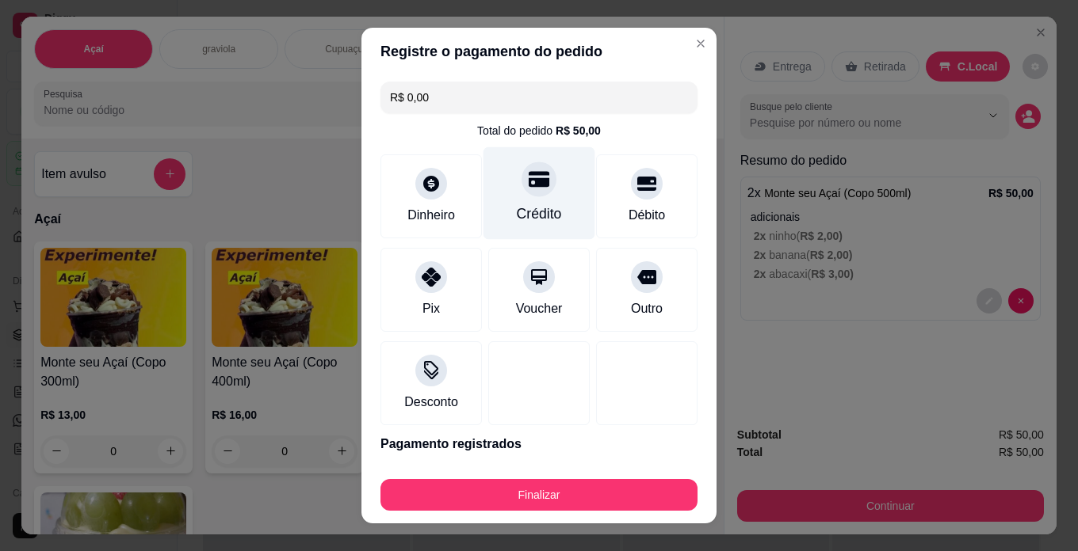
click at [521, 196] on div at bounding box center [538, 179] width 35 height 35
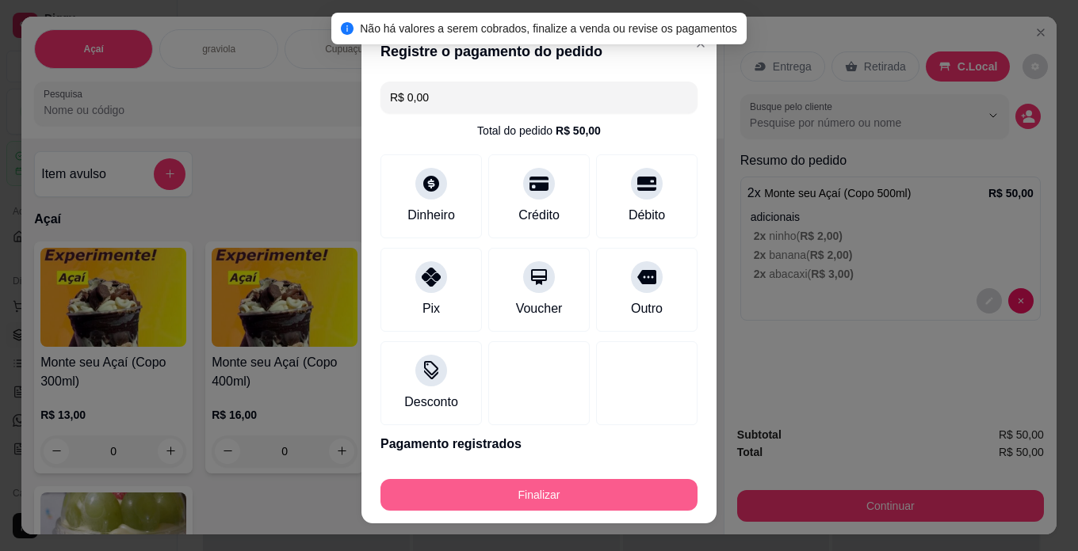
click at [532, 492] on button "Finalizar" at bounding box center [538, 495] width 317 height 32
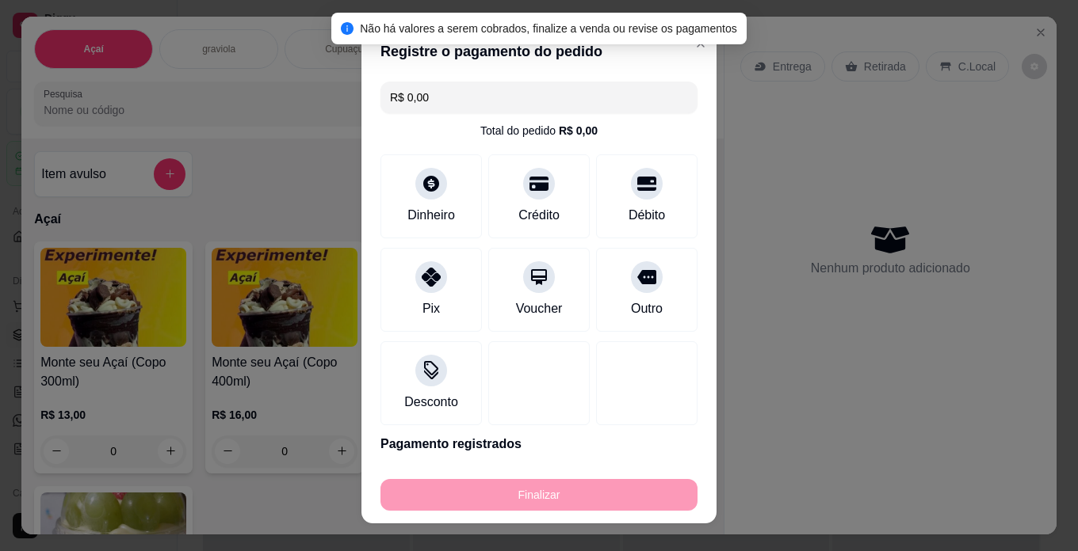
type input "-R$ 50,00"
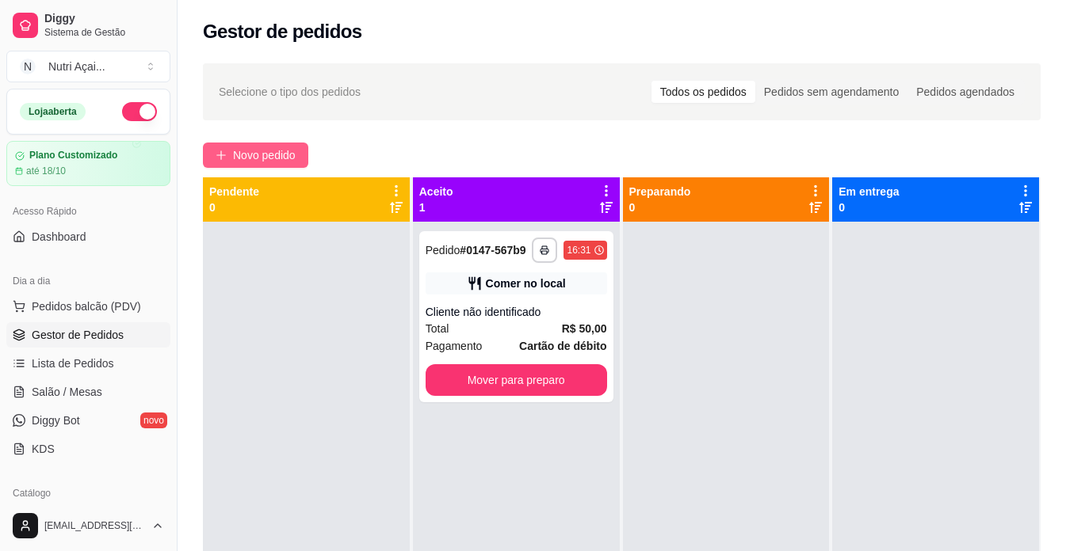
click at [254, 148] on span "Novo pedido" at bounding box center [264, 155] width 63 height 17
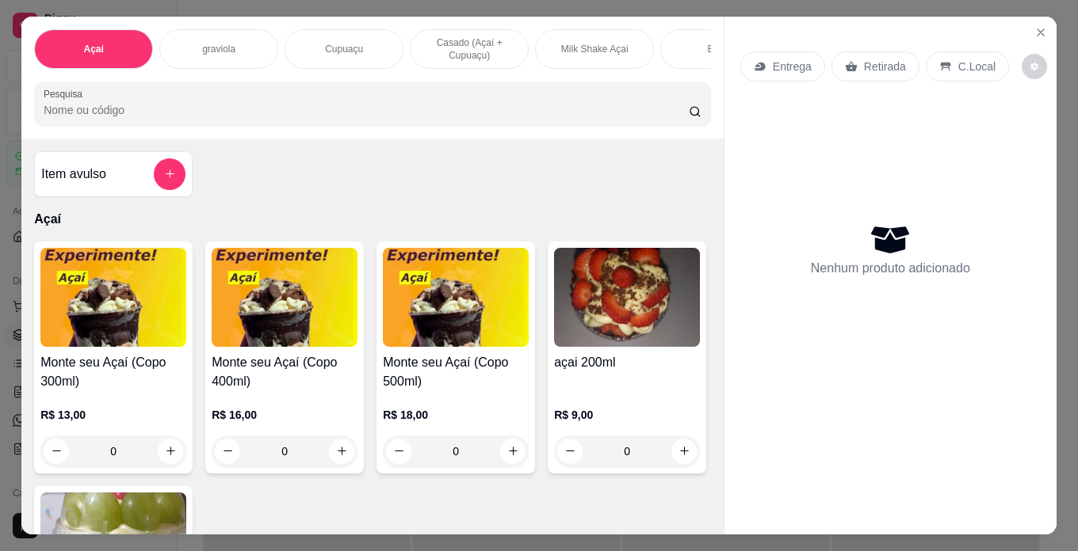
click at [438, 411] on div "R$ 18,00 0" at bounding box center [456, 429] width 146 height 76
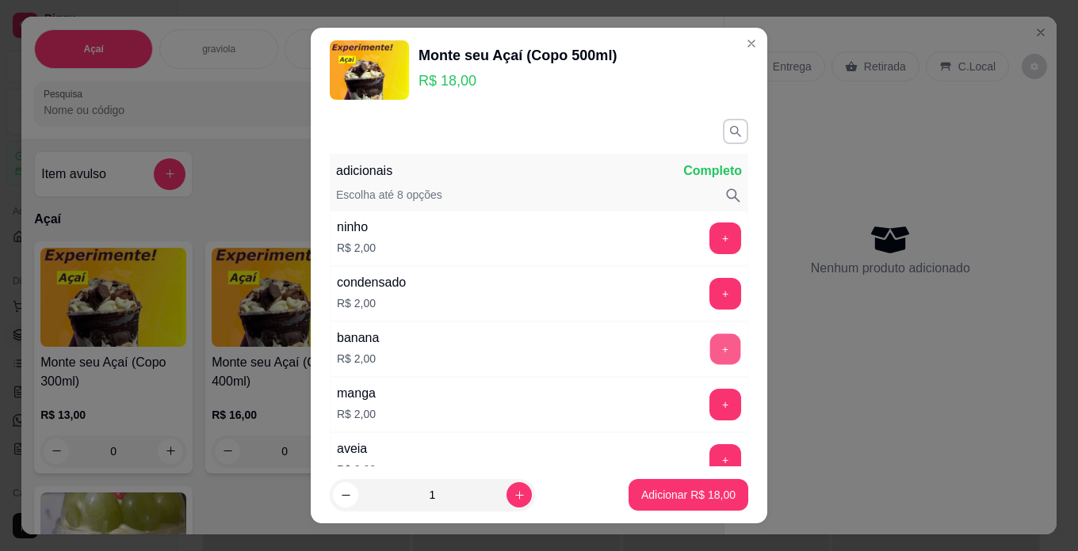
click at [710, 347] on button "+" at bounding box center [725, 349] width 31 height 31
click at [693, 220] on div "ninho R$ 2,00 +" at bounding box center [539, 238] width 418 height 55
click at [709, 238] on button "+" at bounding box center [725, 239] width 32 height 32
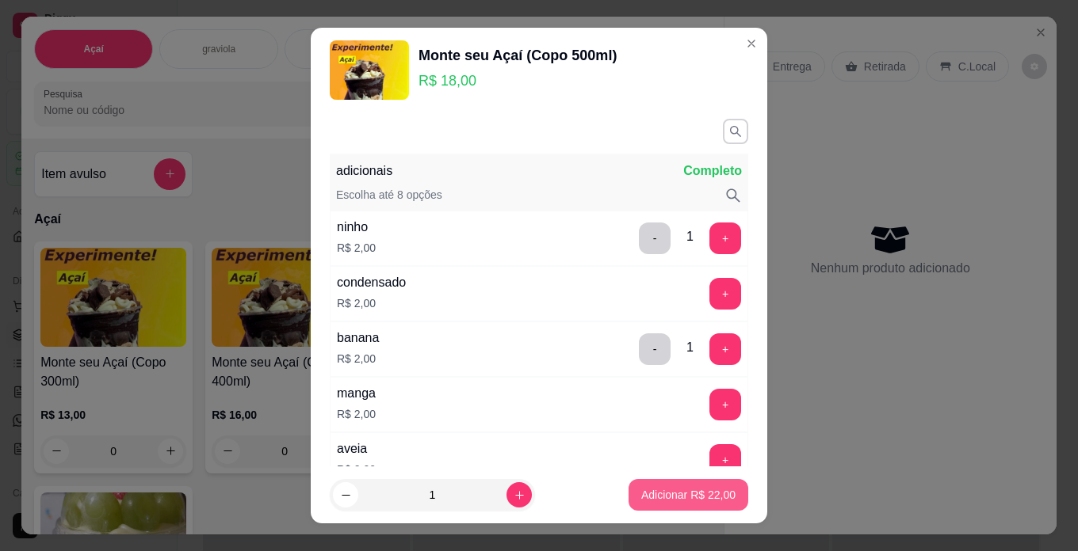
click at [686, 488] on p "Adicionar R$ 22,00" at bounding box center [688, 495] width 94 height 16
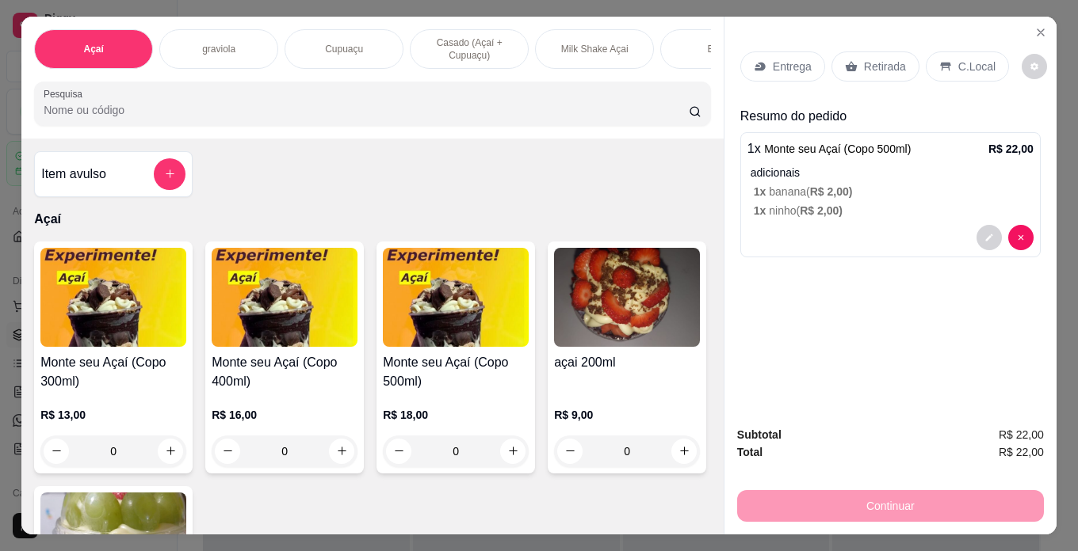
click at [945, 67] on div "C.Local" at bounding box center [966, 67] width 83 height 30
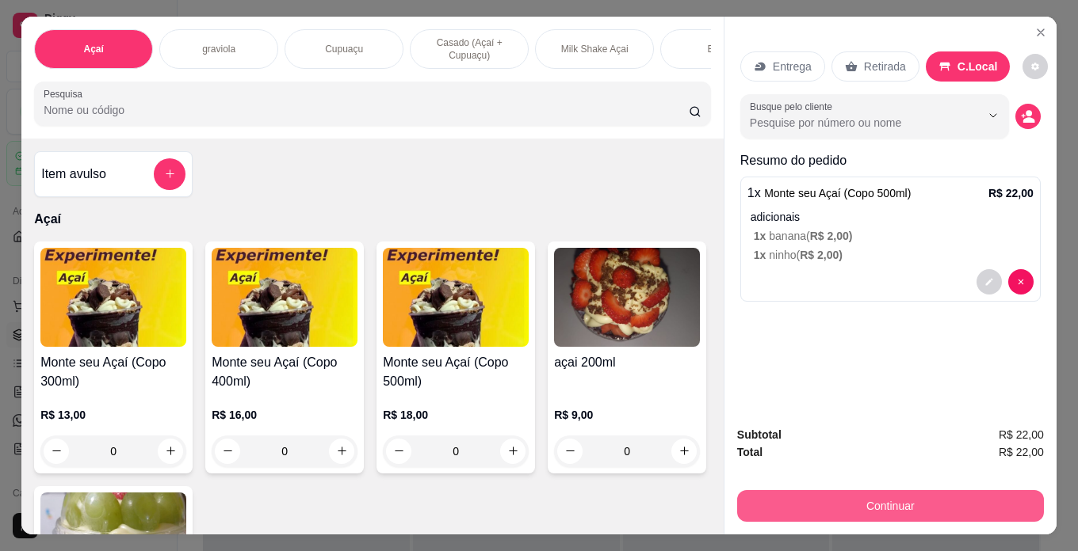
click at [946, 510] on button "Continuar" at bounding box center [890, 506] width 307 height 32
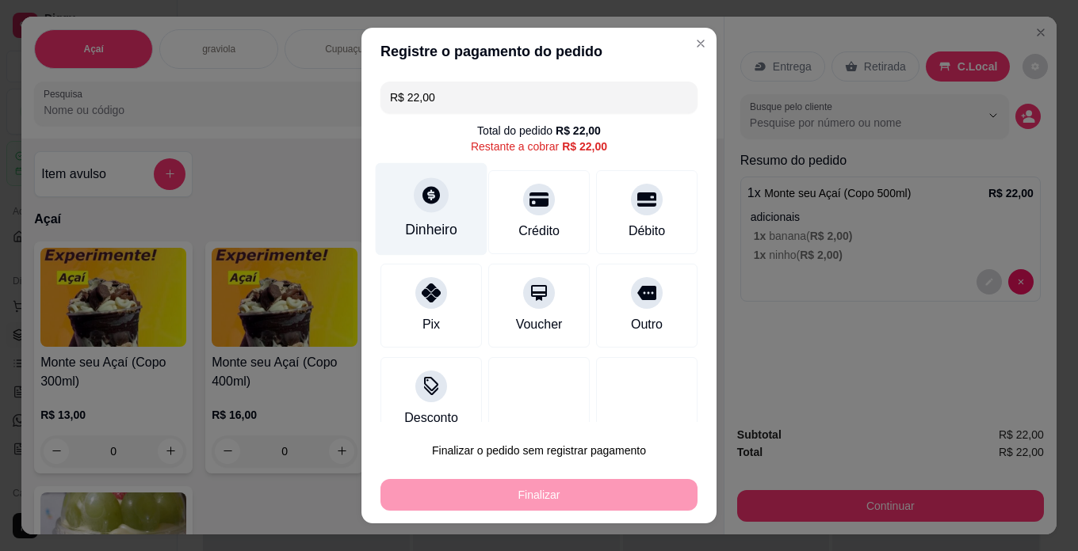
click at [430, 238] on div "Dinheiro" at bounding box center [431, 229] width 52 height 21
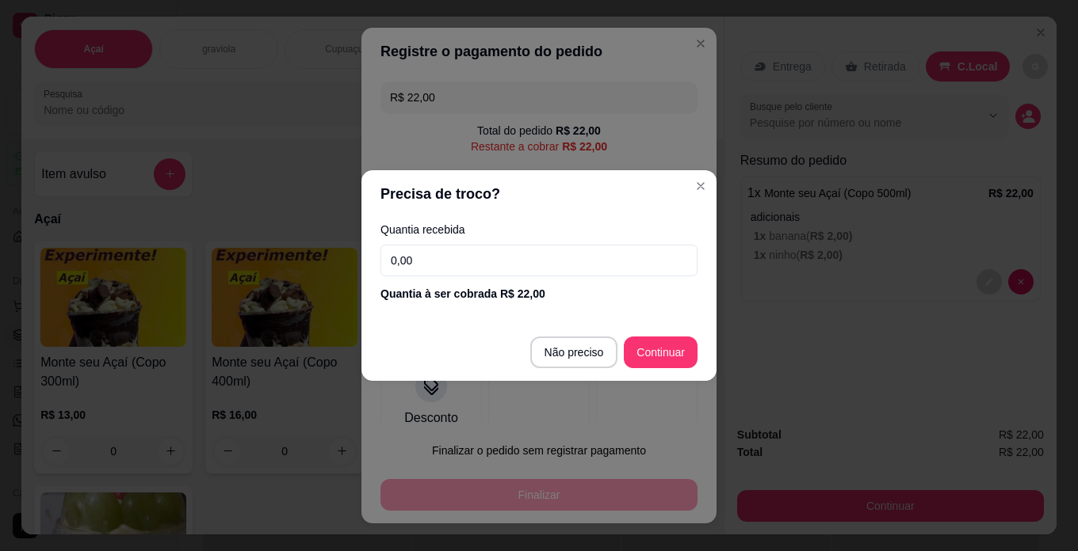
click at [539, 271] on input "0,00" at bounding box center [538, 261] width 317 height 32
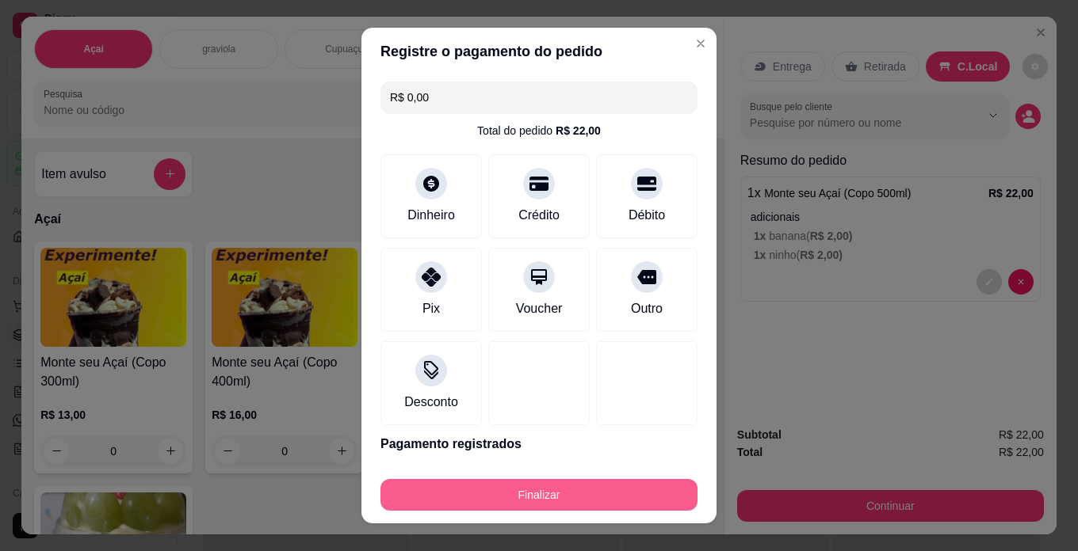
click at [647, 485] on button "Finalizar" at bounding box center [538, 495] width 317 height 32
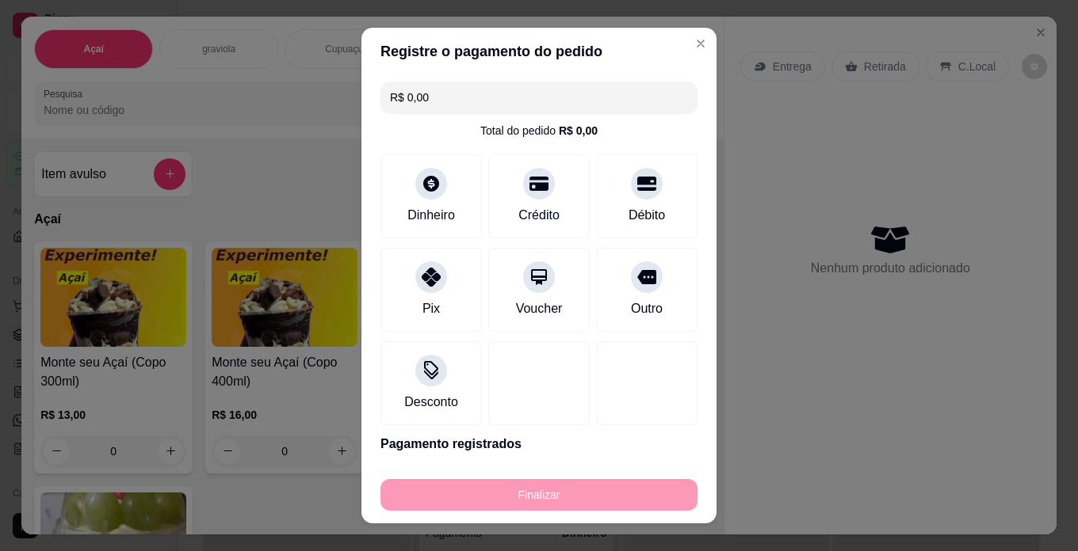
type input "-R$ 22,00"
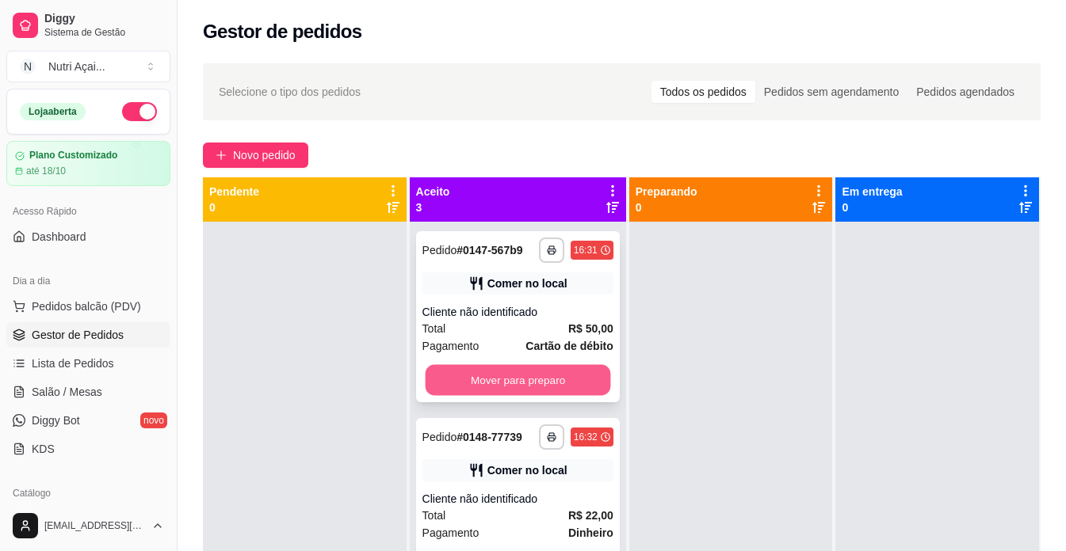
click at [567, 396] on button "Mover para preparo" at bounding box center [517, 380] width 185 height 31
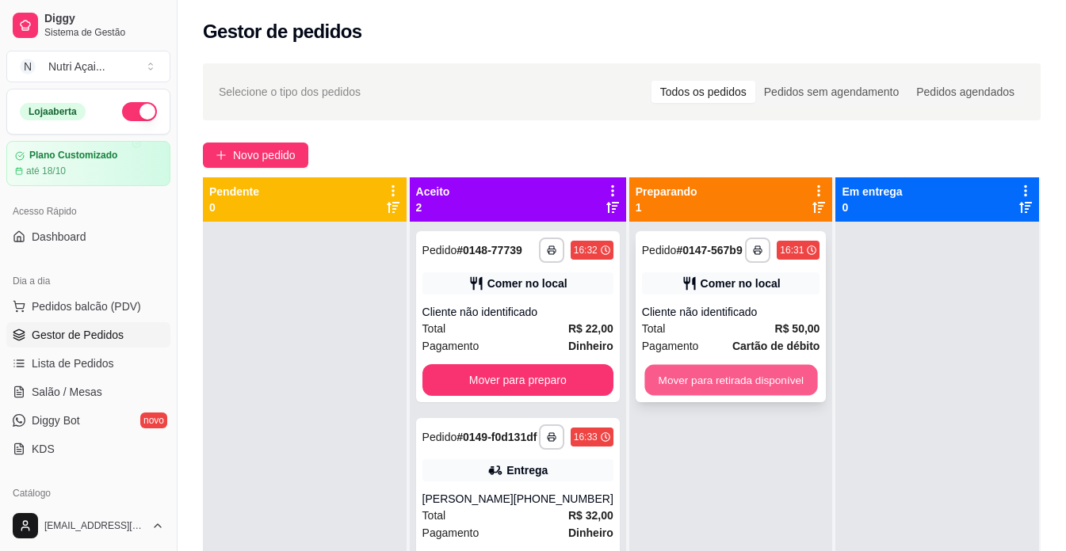
click at [684, 395] on button "Mover para retirada disponível" at bounding box center [730, 380] width 173 height 31
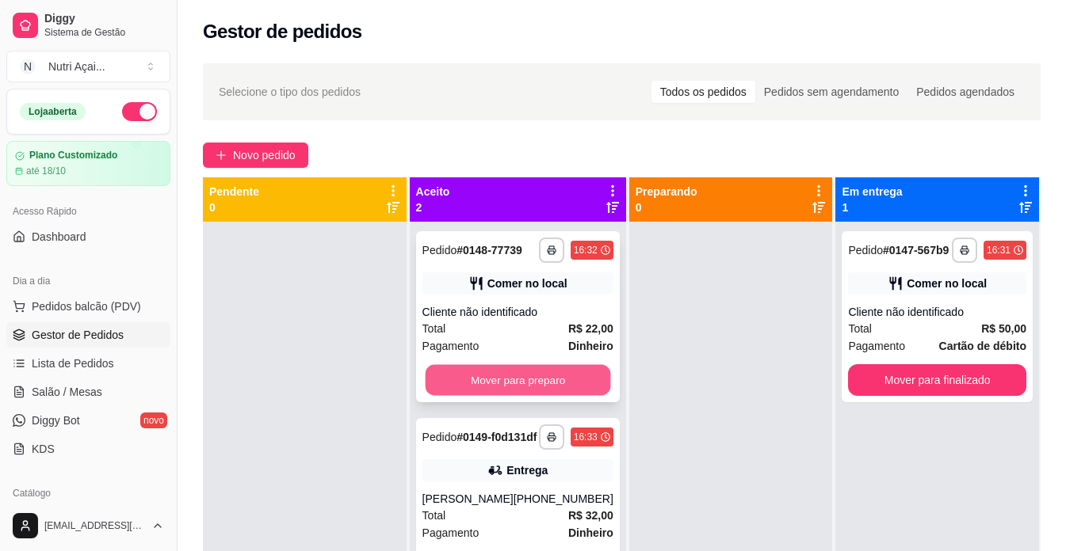
click at [597, 376] on button "Mover para preparo" at bounding box center [517, 380] width 185 height 31
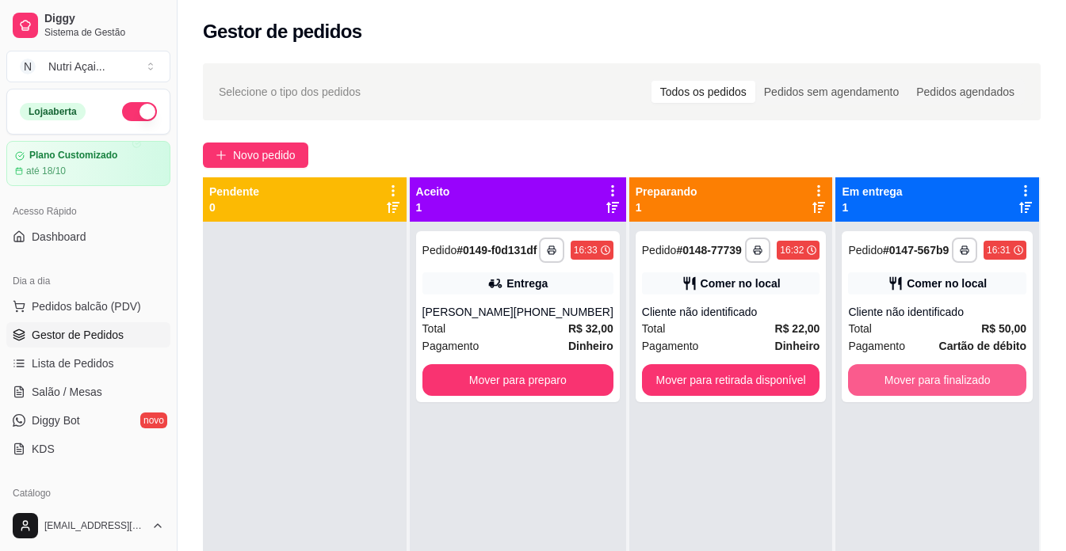
click at [908, 373] on button "Mover para finalizado" at bounding box center [937, 380] width 178 height 32
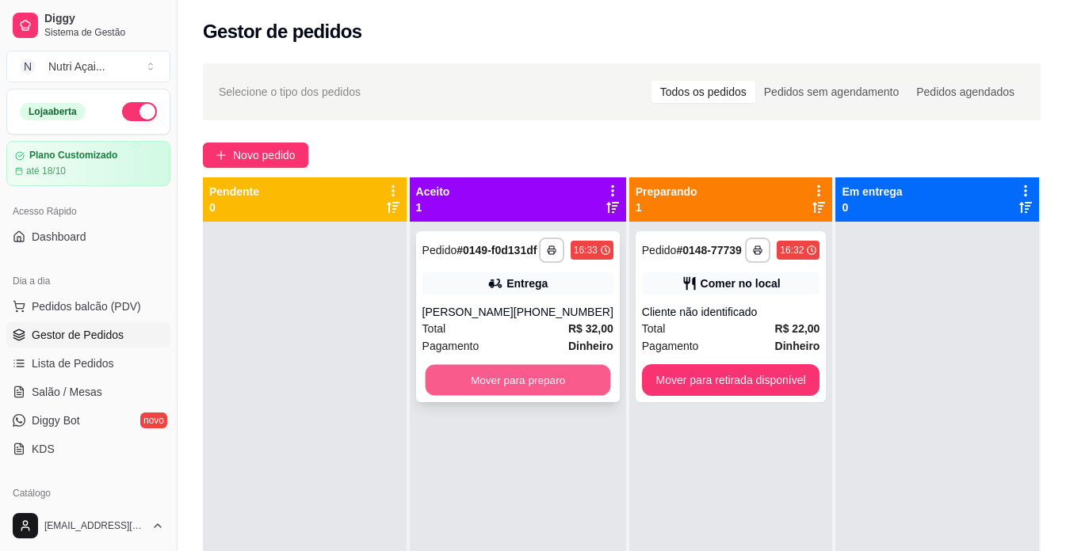
click at [513, 395] on button "Mover para preparo" at bounding box center [517, 380] width 185 height 31
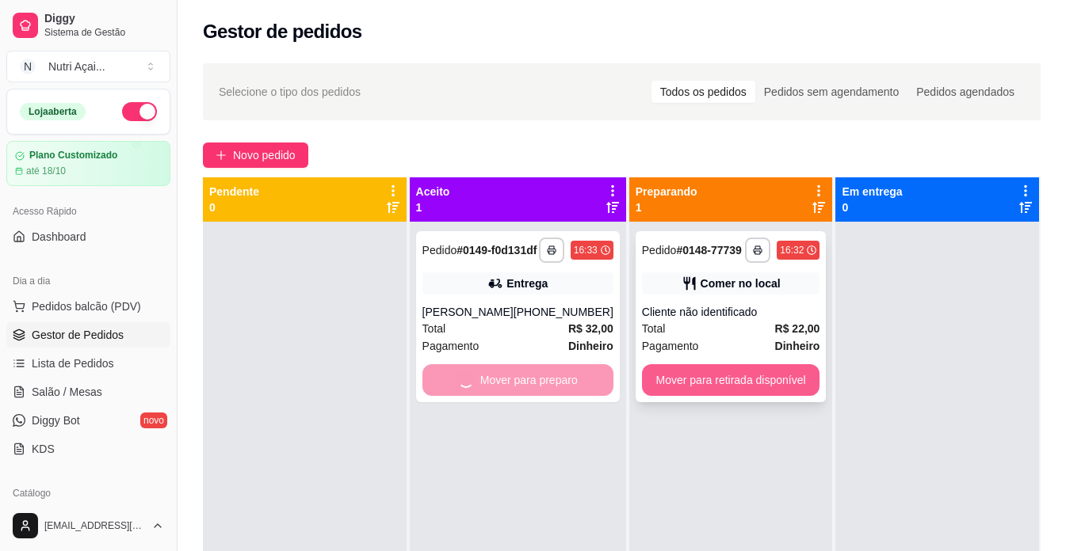
click at [705, 386] on button "Mover para retirada disponível" at bounding box center [731, 380] width 178 height 32
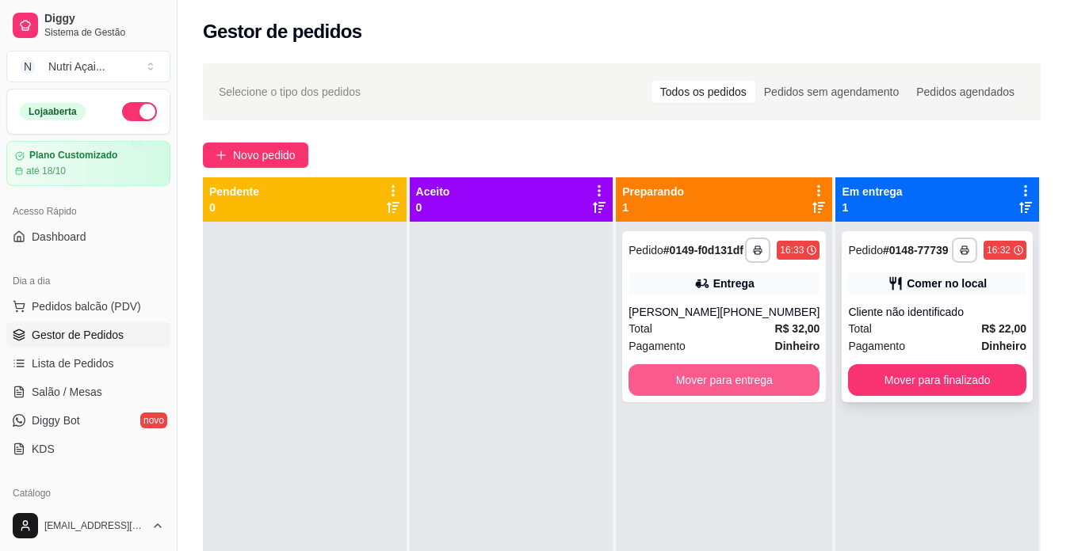
click at [755, 391] on button "Mover para entrega" at bounding box center [723, 380] width 191 height 32
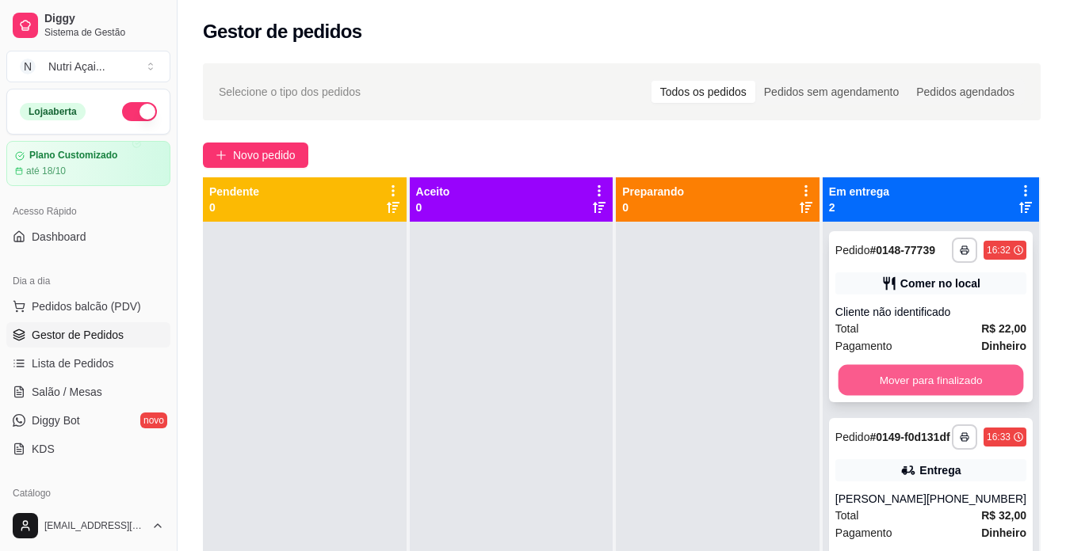
click at [997, 388] on button "Mover para finalizado" at bounding box center [929, 380] width 185 height 31
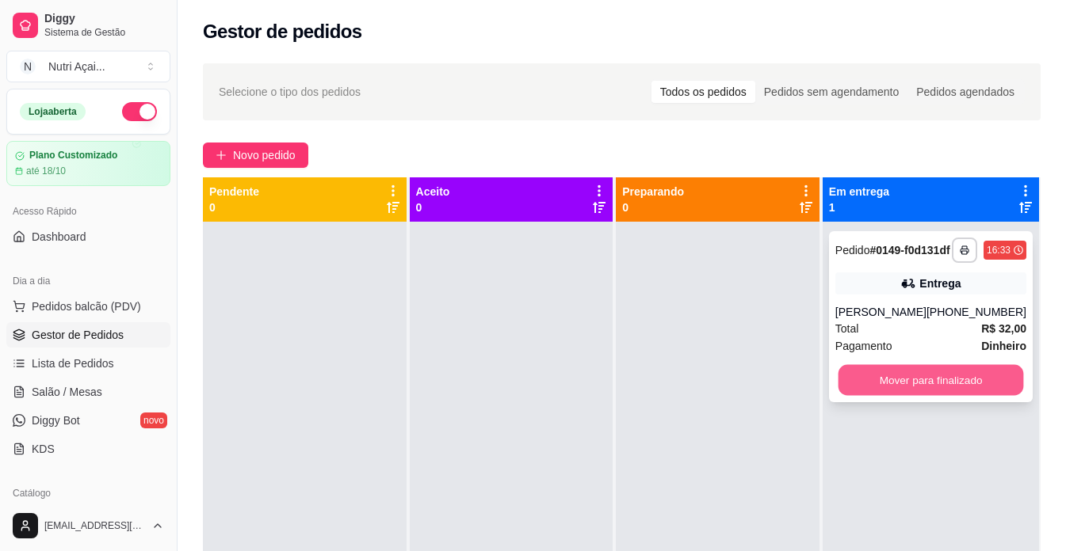
click at [876, 396] on button "Mover para finalizado" at bounding box center [929, 380] width 185 height 31
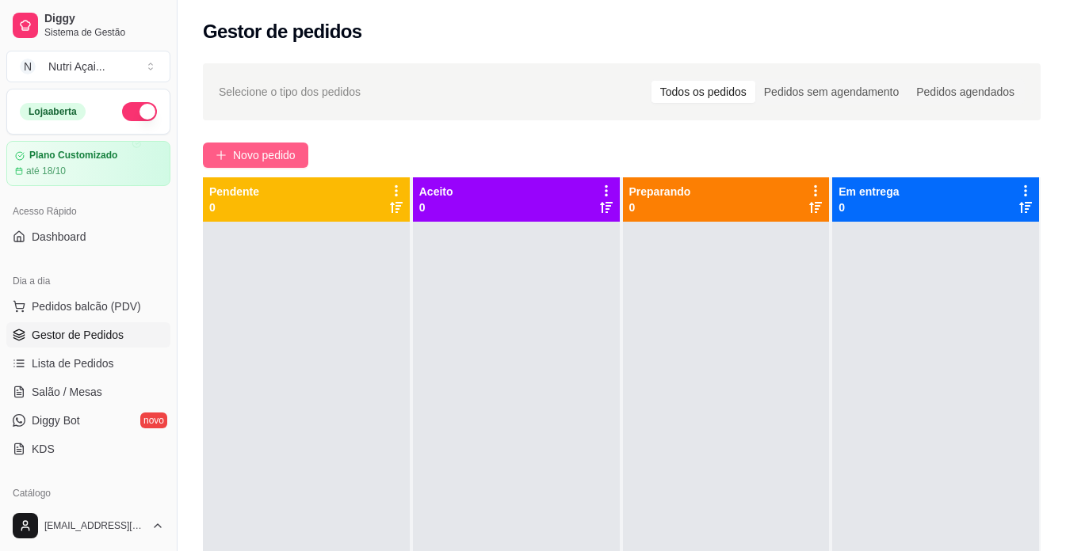
click at [228, 148] on button "Novo pedido" at bounding box center [255, 155] width 105 height 25
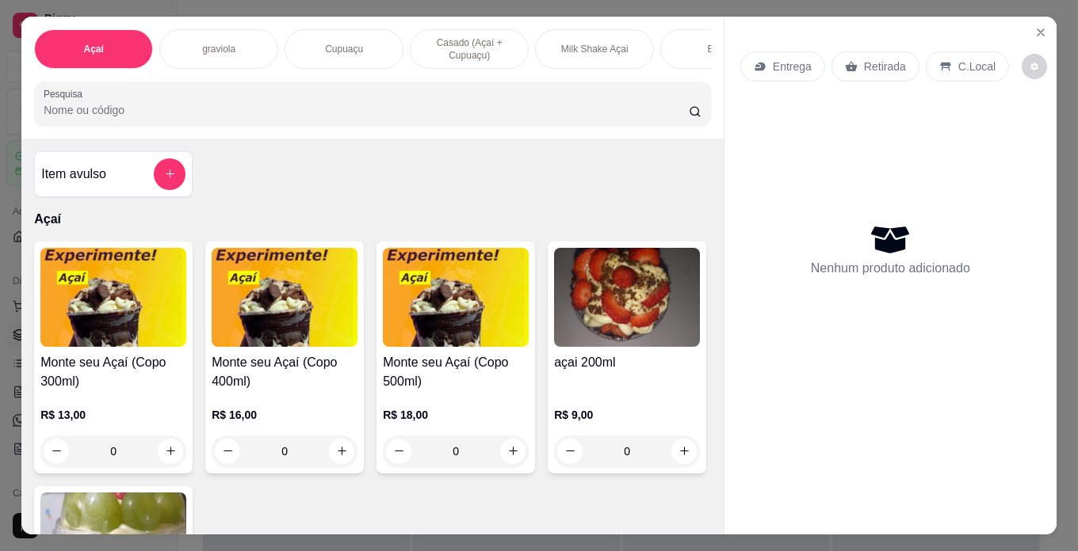
click at [573, 36] on div "Milk Shake Açai" at bounding box center [594, 49] width 119 height 40
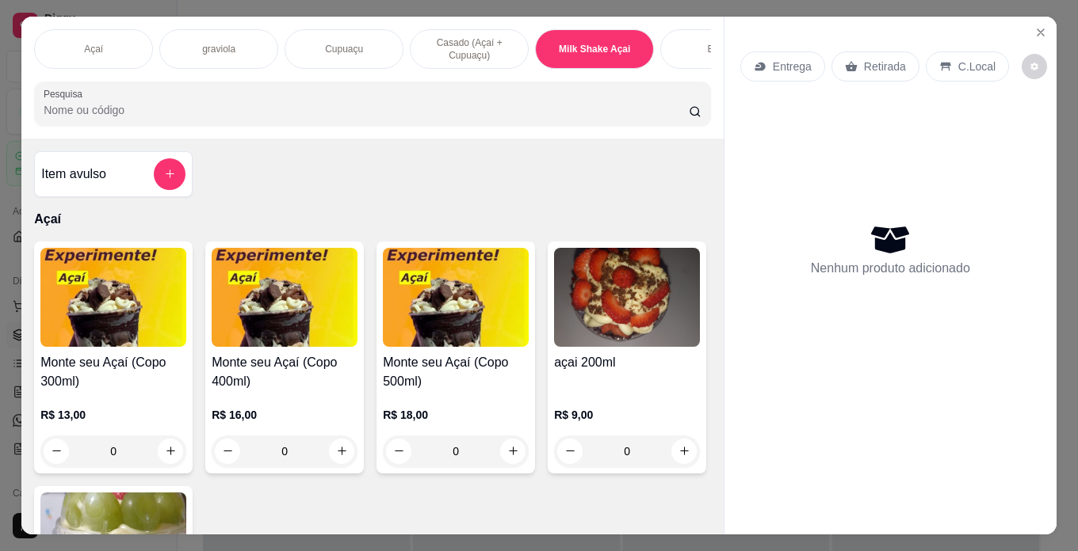
scroll to position [40, 0]
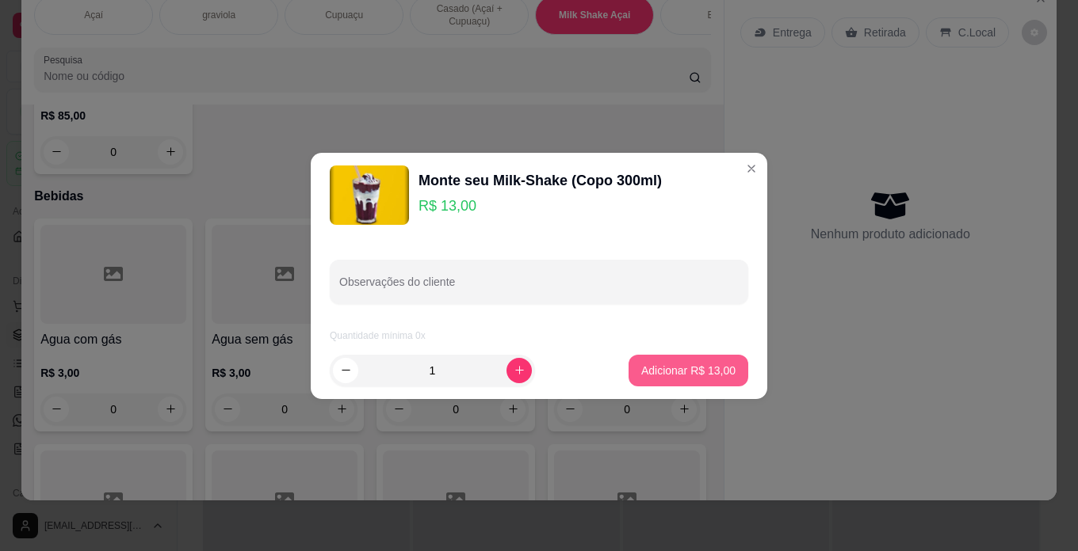
click at [654, 370] on p "Adicionar R$ 13,00" at bounding box center [688, 371] width 94 height 16
type input "1"
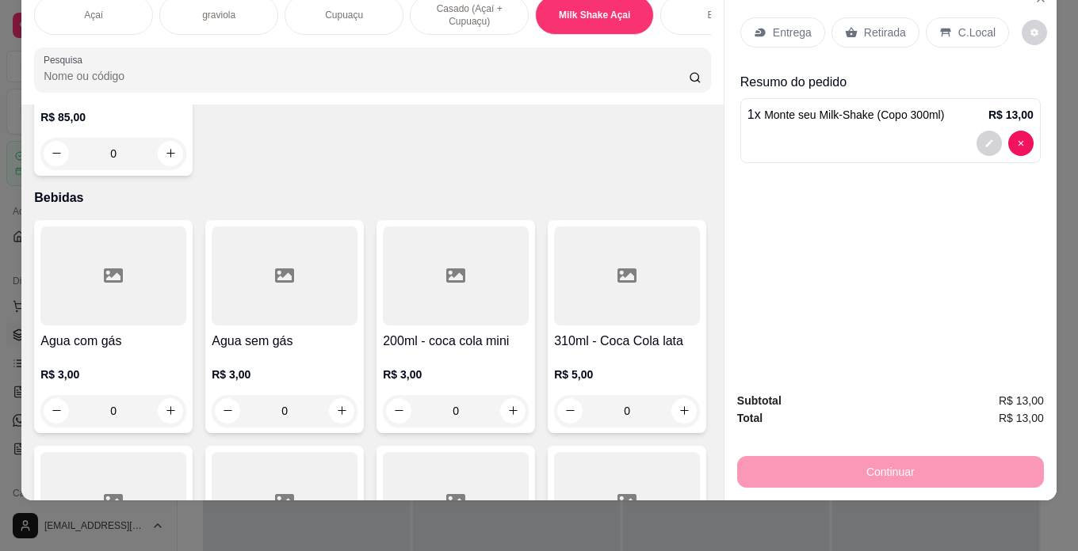
click at [834, 131] on div at bounding box center [890, 143] width 286 height 25
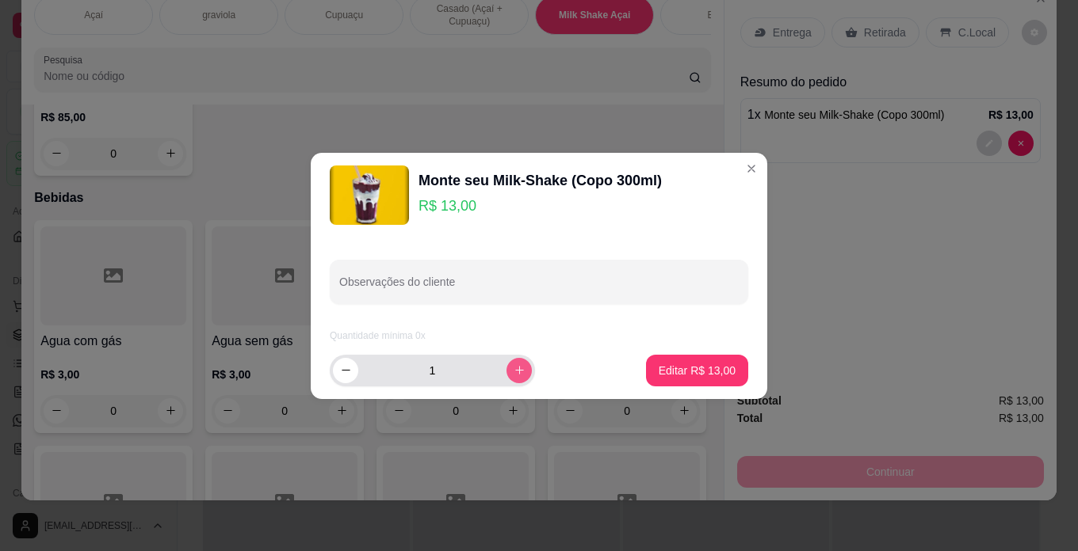
click at [513, 374] on icon "increase-product-quantity" at bounding box center [519, 370] width 12 height 12
type input "2"
click at [660, 374] on p "Editar R$ 26,00" at bounding box center [696, 371] width 77 height 16
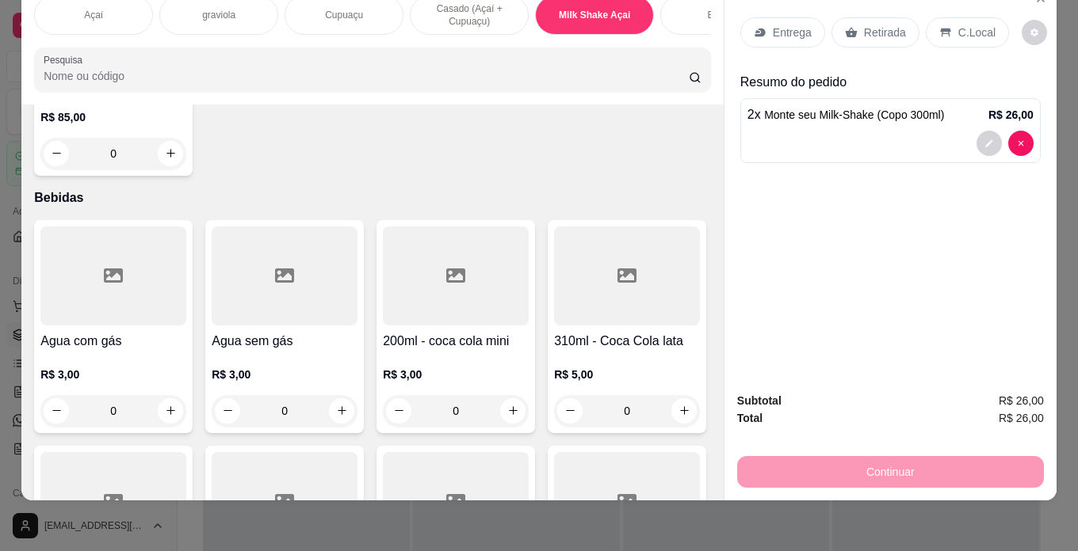
type input "2"
click at [958, 26] on p "C.Local" at bounding box center [976, 33] width 37 height 16
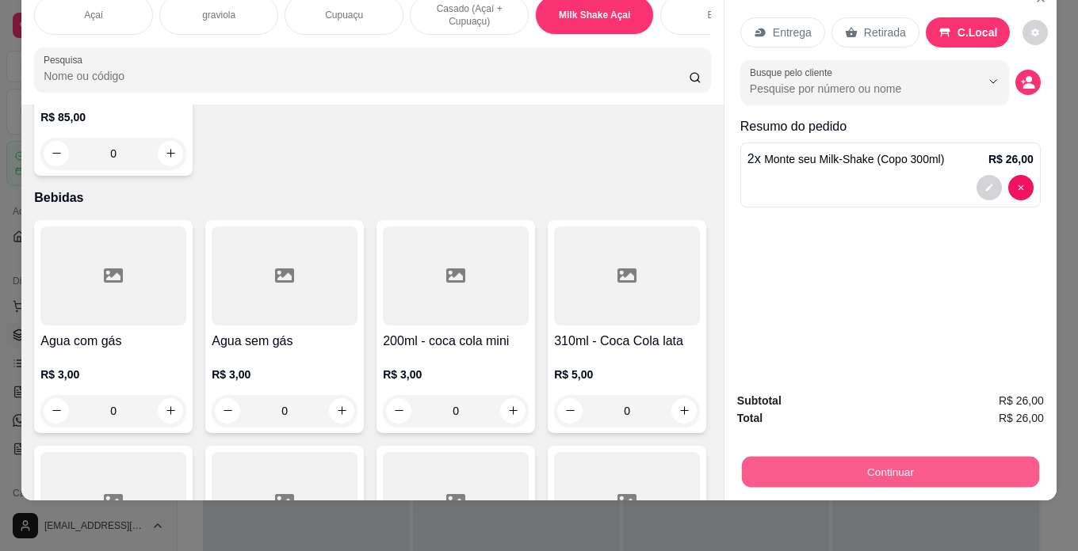
click at [940, 457] on button "Continuar" at bounding box center [890, 472] width 297 height 31
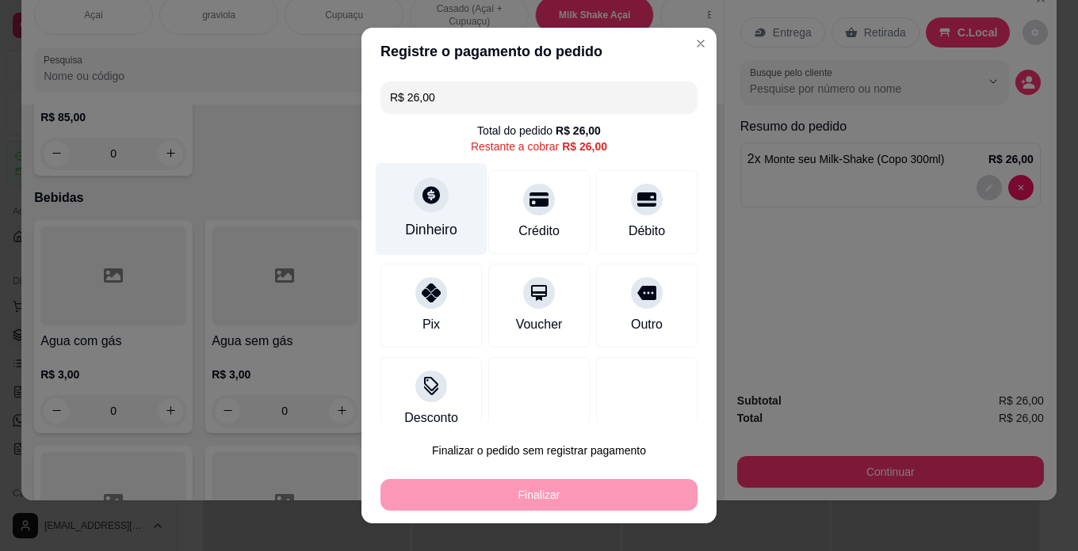
click at [459, 216] on div "Dinheiro" at bounding box center [432, 209] width 112 height 93
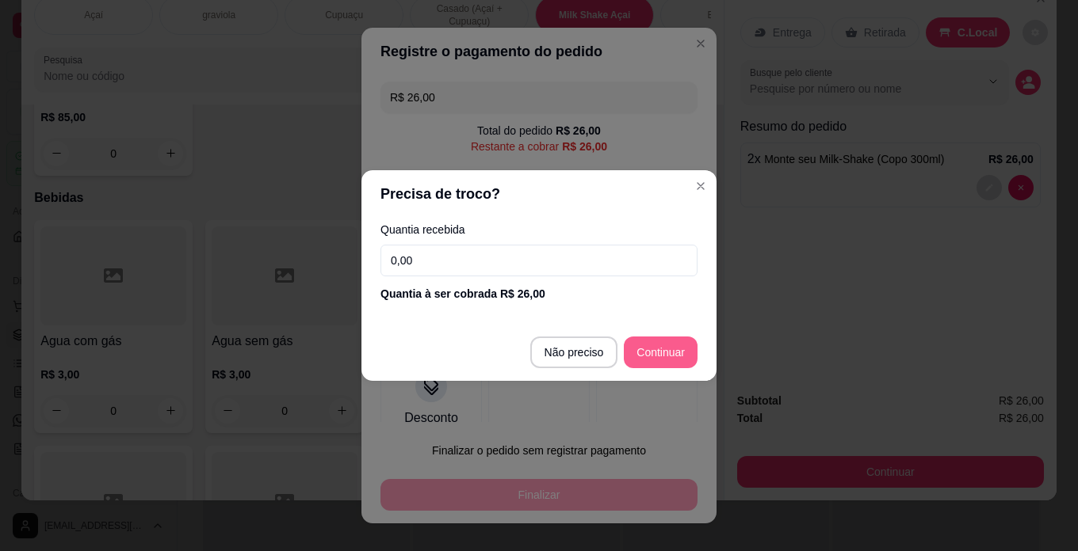
type input "R$ 0,00"
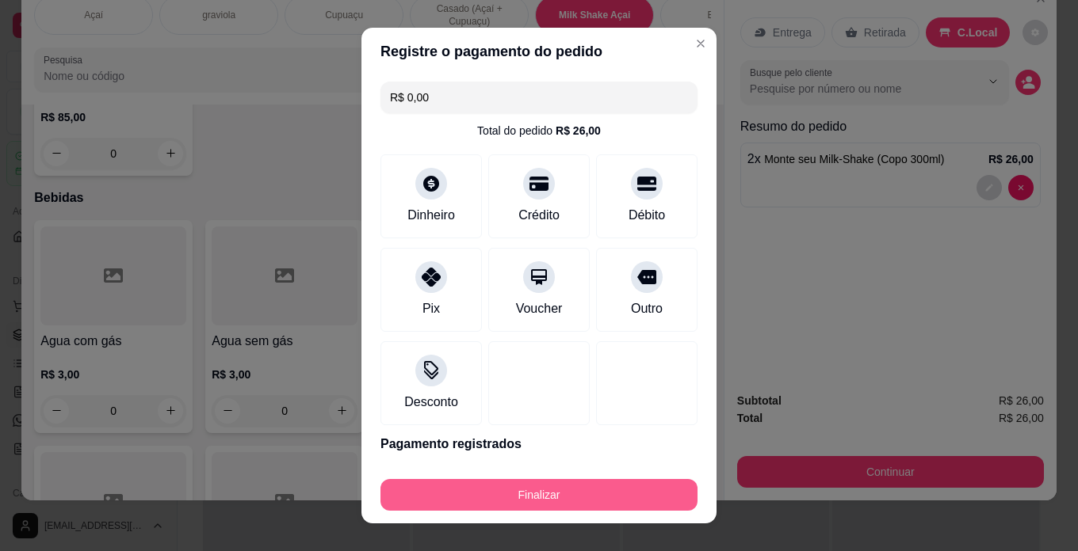
click at [661, 500] on button "Finalizar" at bounding box center [538, 495] width 317 height 32
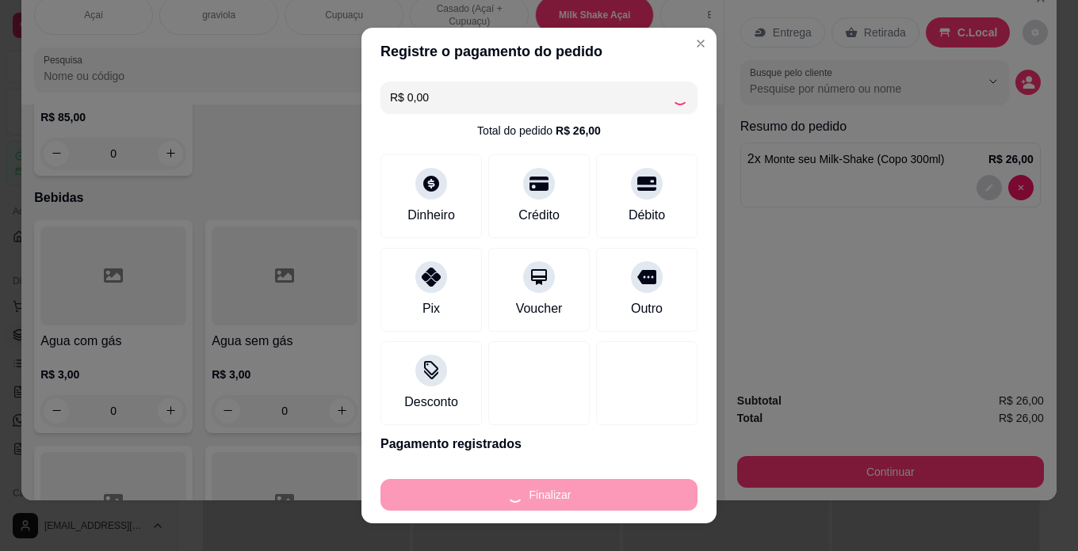
type input "0"
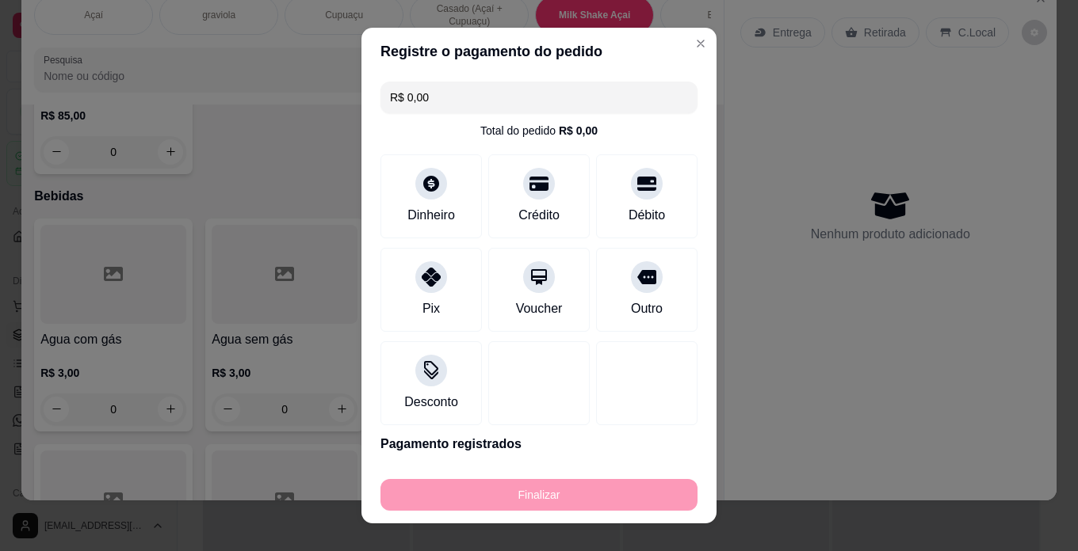
type input "-R$ 26,00"
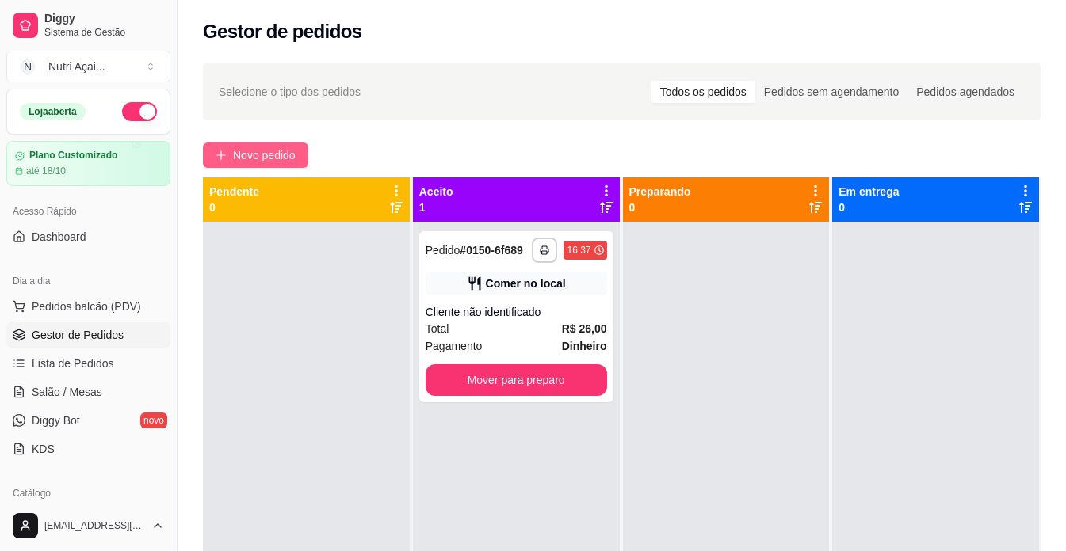
click at [276, 162] on span "Novo pedido" at bounding box center [264, 155] width 63 height 17
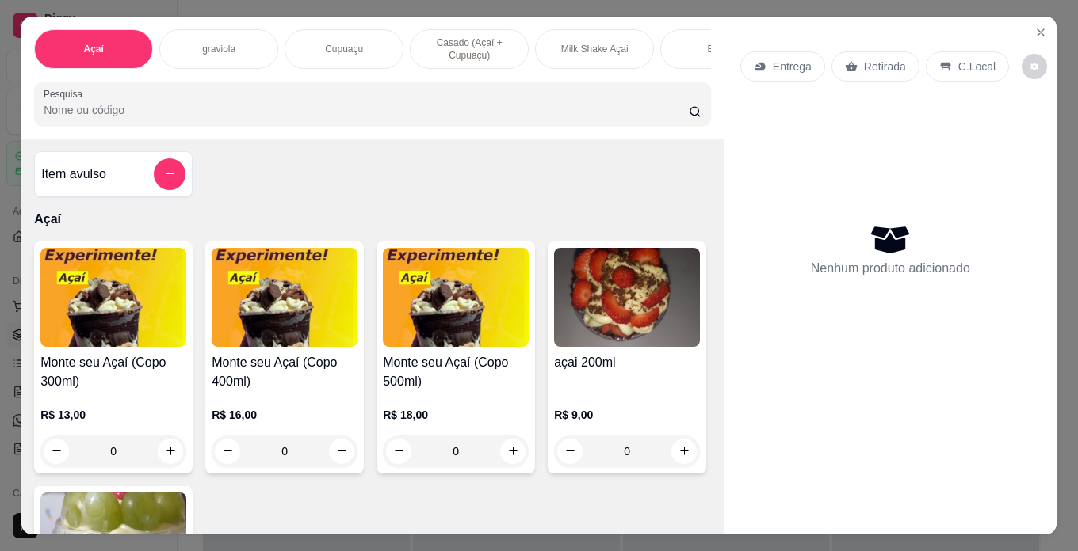
click at [284, 391] on h4 "Monte seu Açaí (Copo 400ml)" at bounding box center [285, 372] width 146 height 38
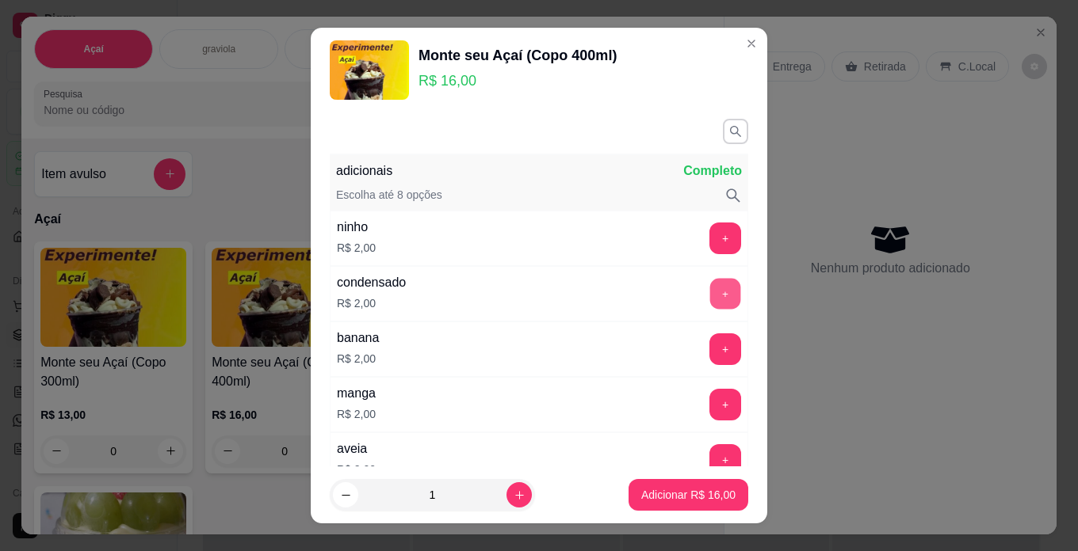
click at [710, 291] on button "+" at bounding box center [725, 293] width 31 height 31
click at [710, 232] on button "+" at bounding box center [725, 238] width 31 height 31
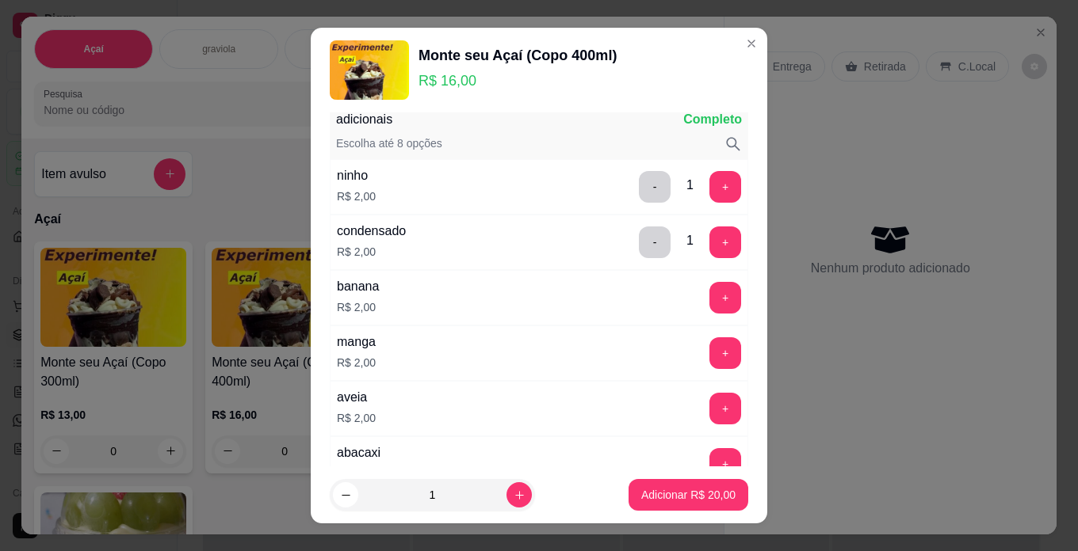
scroll to position [79, 0]
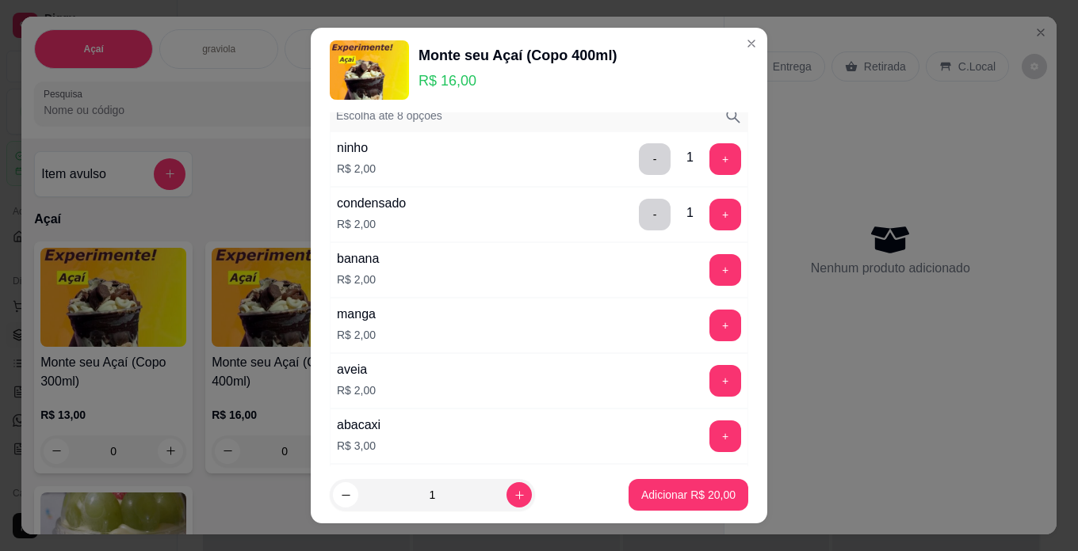
click at [694, 305] on div "manga R$ 2,00 +" at bounding box center [539, 325] width 418 height 55
click at [709, 326] on button "+" at bounding box center [725, 326] width 32 height 32
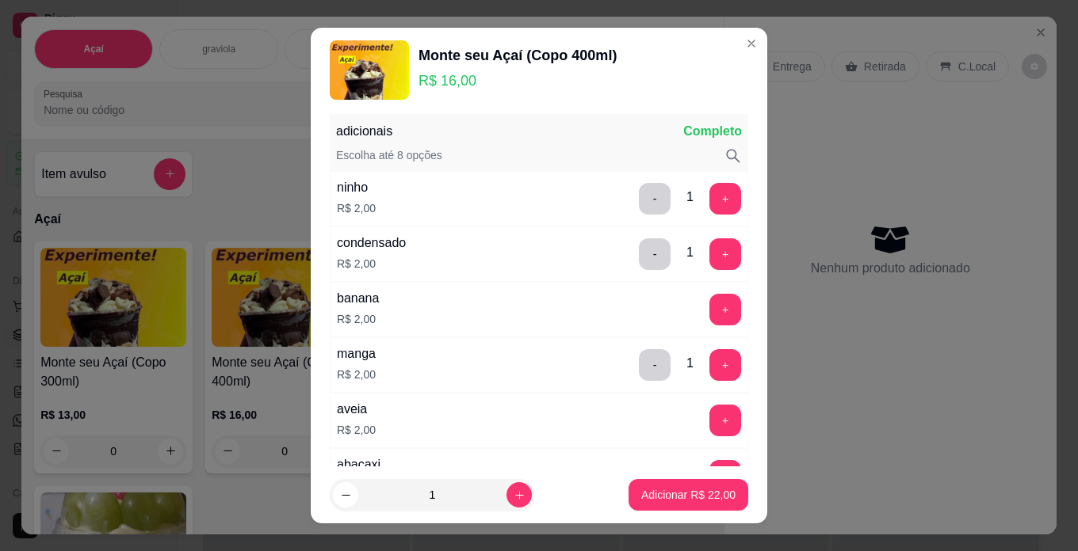
scroll to position [0, 0]
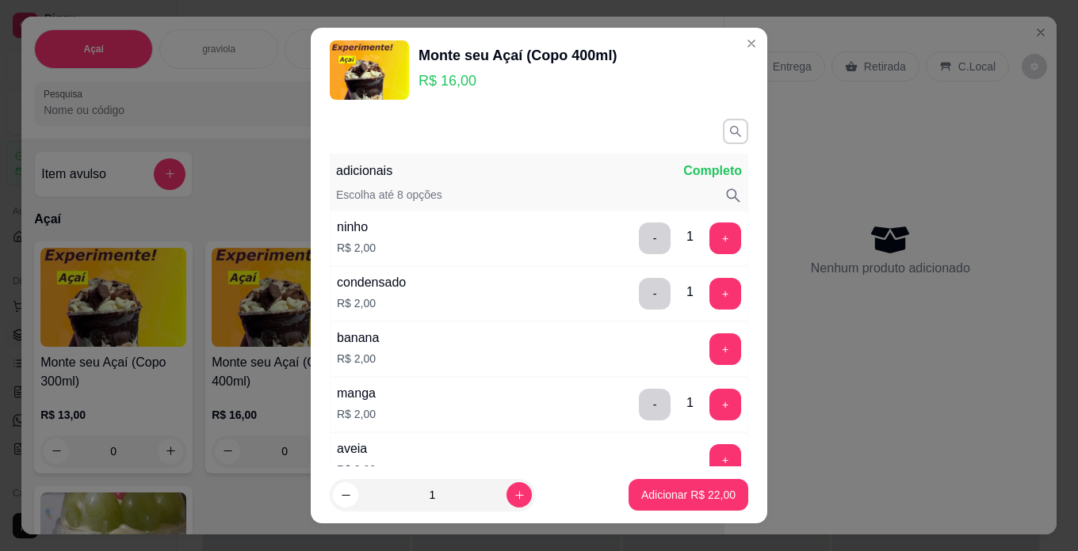
click at [728, 138] on icon "button" at bounding box center [735, 131] width 14 height 14
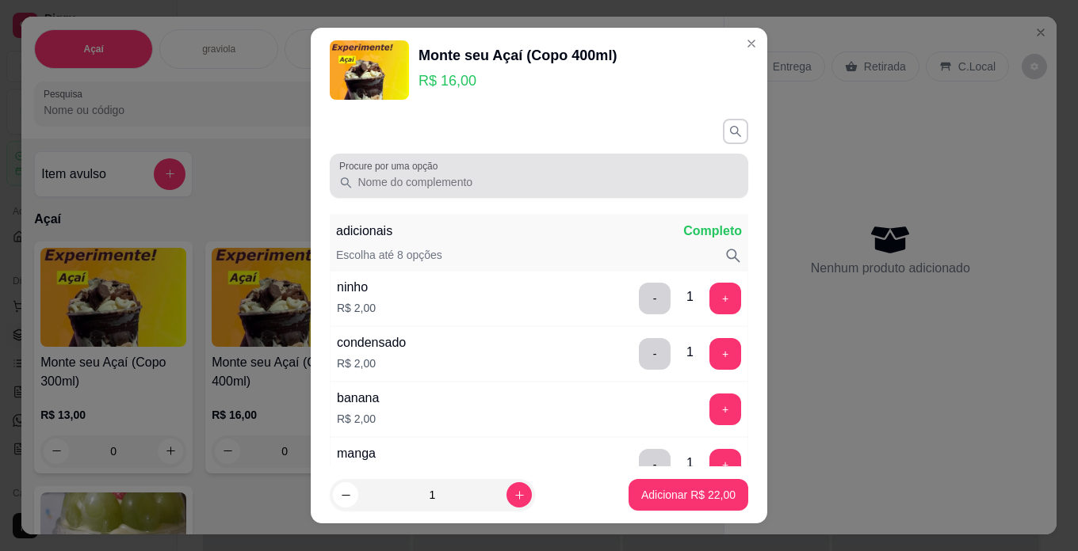
click at [525, 185] on input "Procure por uma opção" at bounding box center [546, 182] width 386 height 16
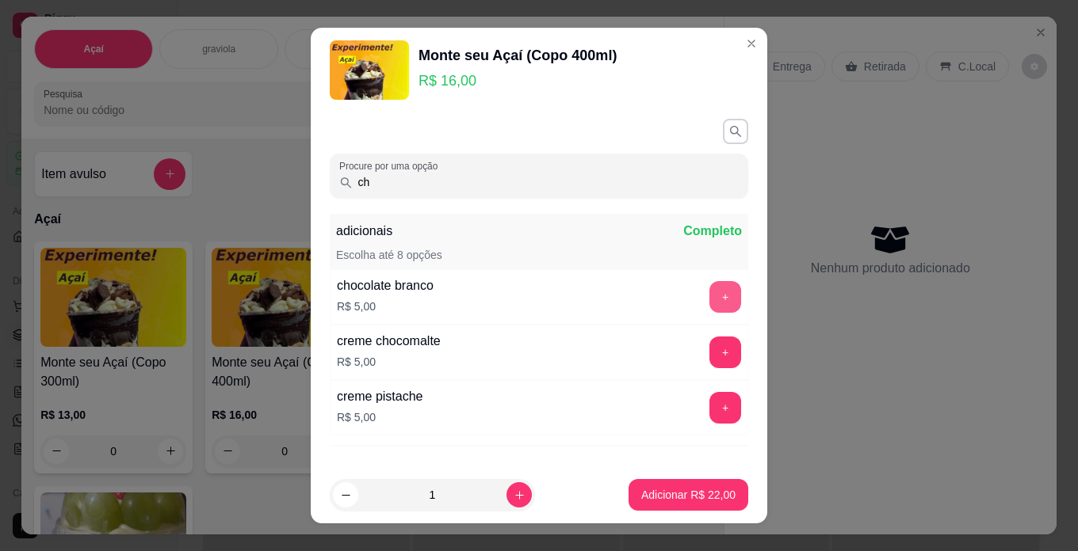
type input "ch"
click at [709, 300] on button "+" at bounding box center [725, 297] width 32 height 32
click at [685, 493] on p "Adicionar R$ 27,00" at bounding box center [688, 495] width 94 height 16
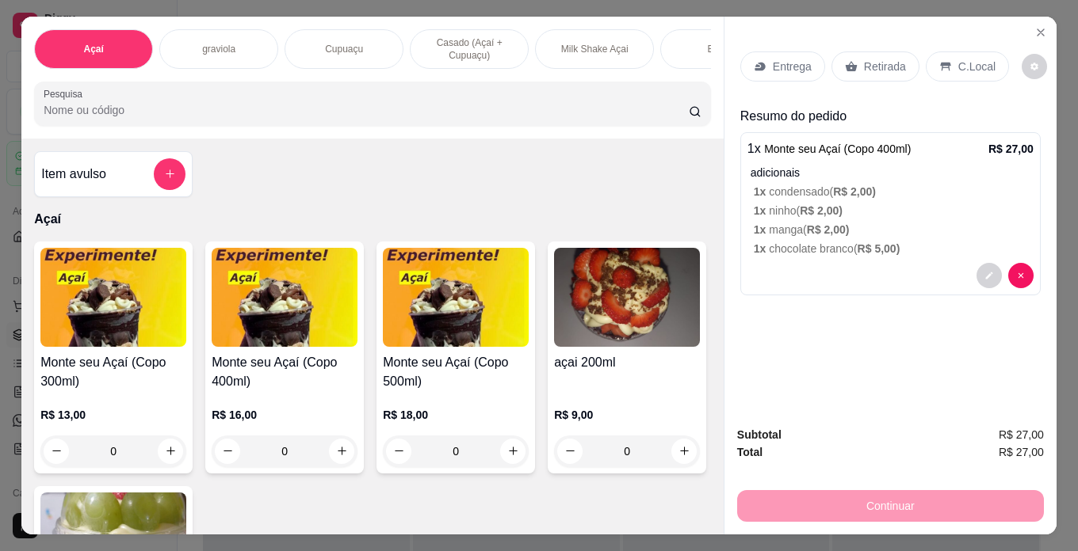
click at [311, 388] on h4 "Monte seu Açaí (Copo 400ml)" at bounding box center [285, 372] width 146 height 38
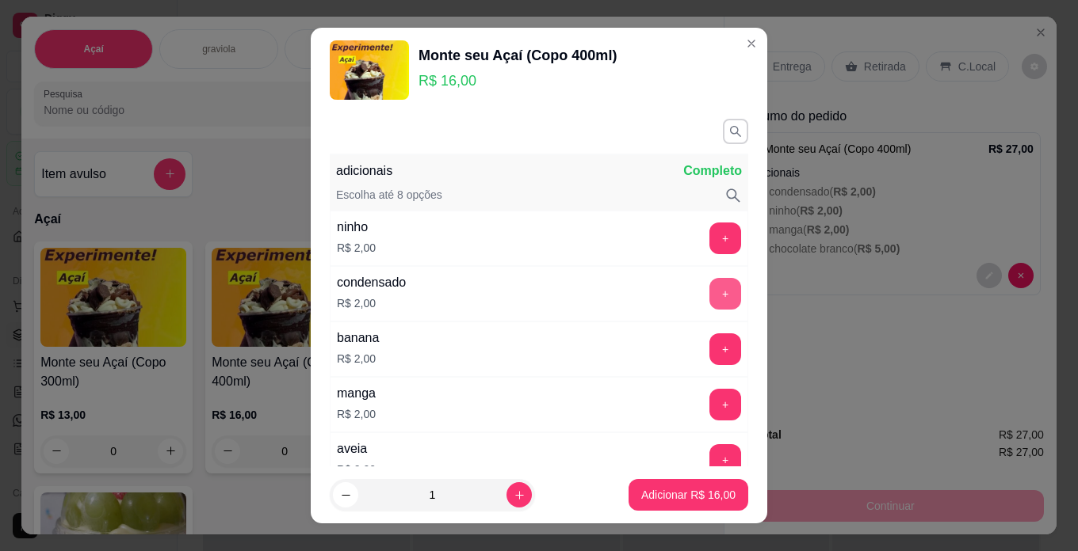
click at [709, 300] on button "+" at bounding box center [725, 294] width 32 height 32
click at [723, 127] on button "button" at bounding box center [735, 131] width 25 height 25
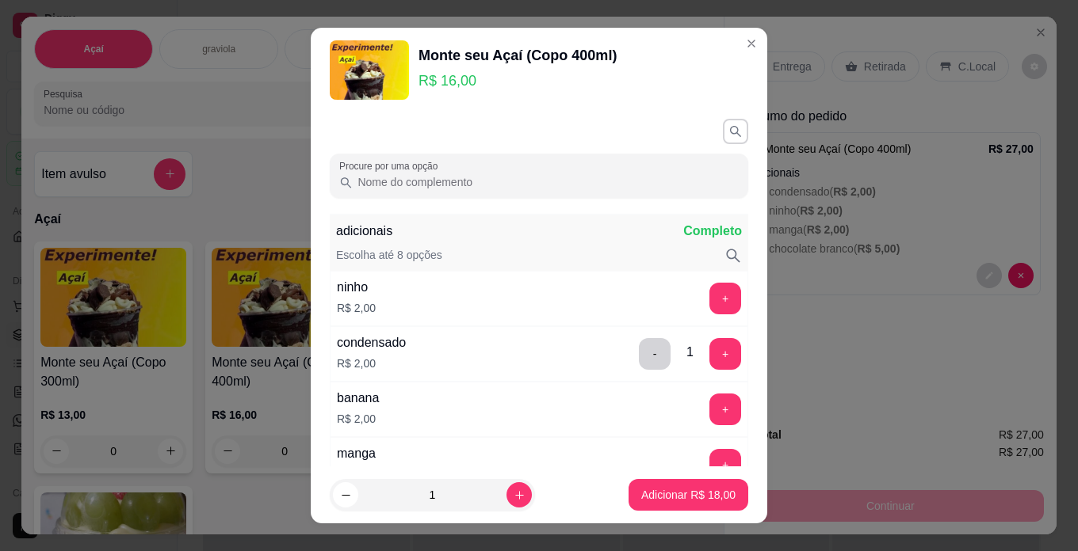
click at [584, 185] on input "Procure por uma opção" at bounding box center [546, 182] width 386 height 16
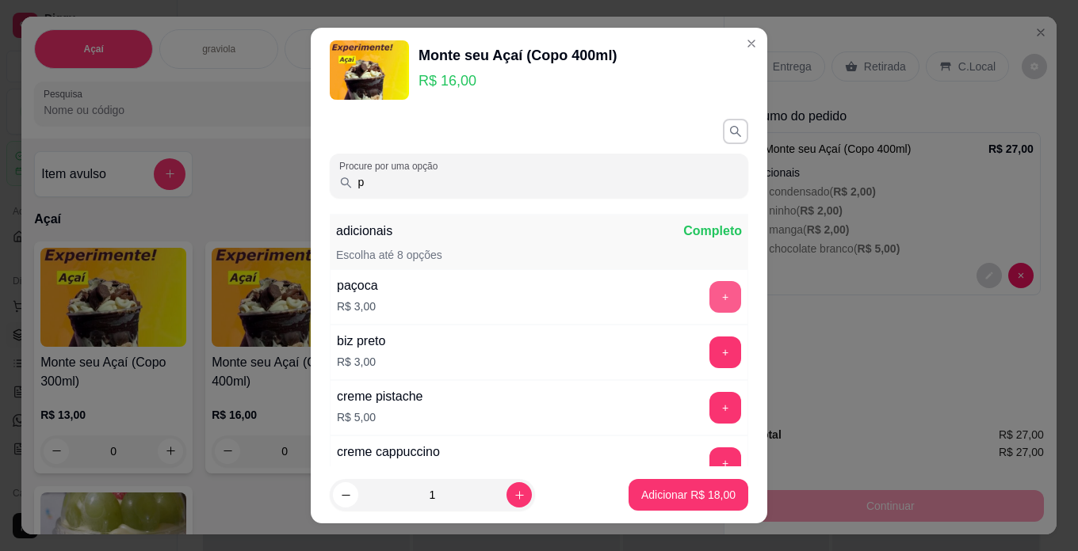
type input "p"
click at [709, 292] on button "+" at bounding box center [725, 297] width 32 height 32
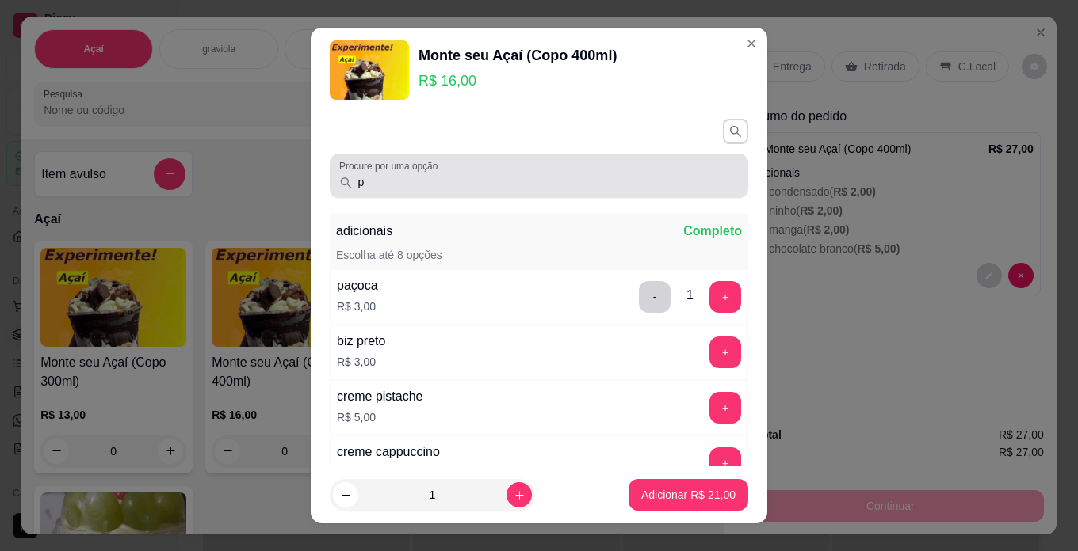
click at [612, 179] on input "p" at bounding box center [546, 182] width 386 height 16
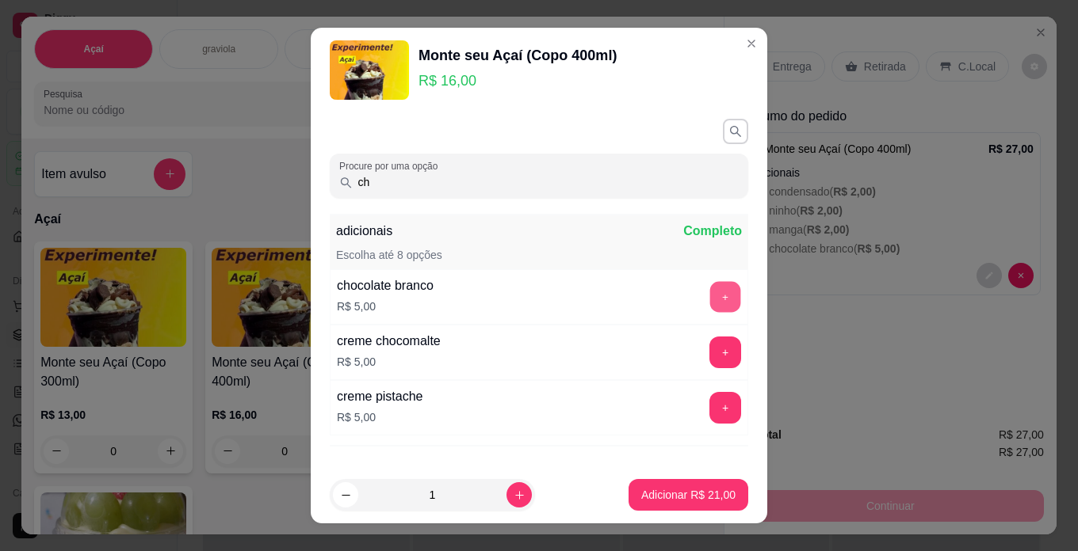
click at [710, 296] on button "+" at bounding box center [725, 296] width 31 height 31
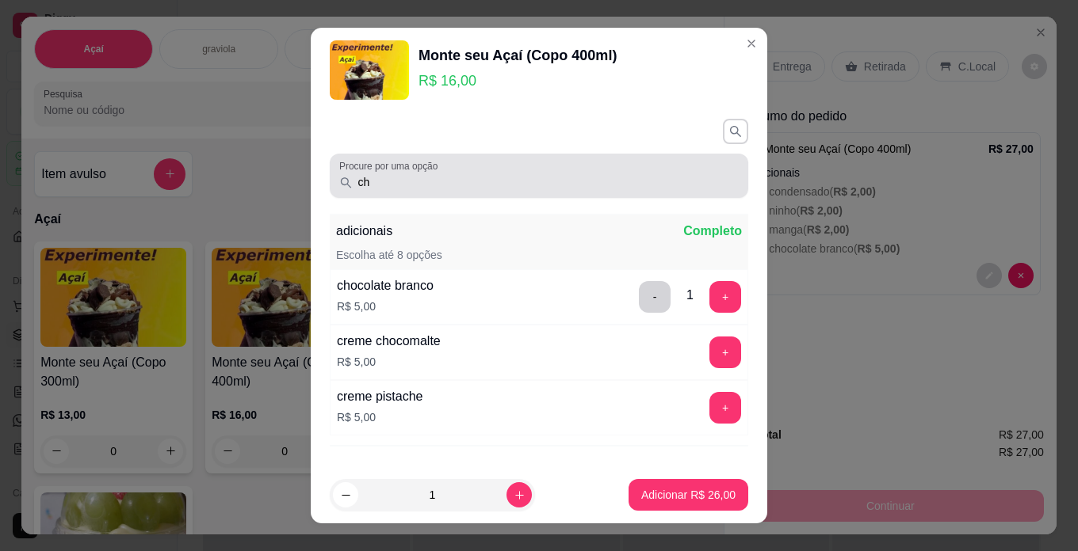
click at [597, 170] on div "ch" at bounding box center [538, 176] width 399 height 32
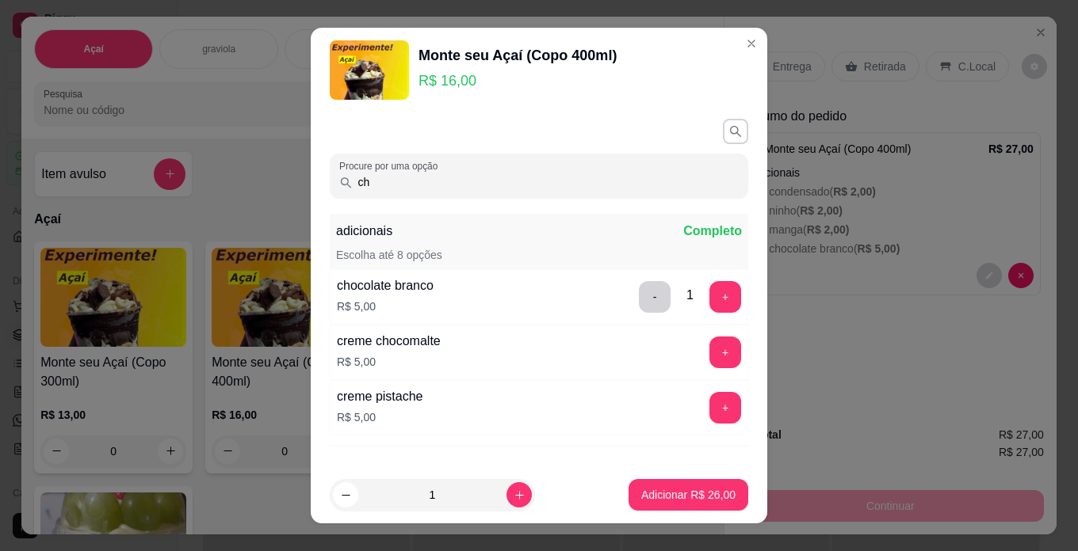
type input "c"
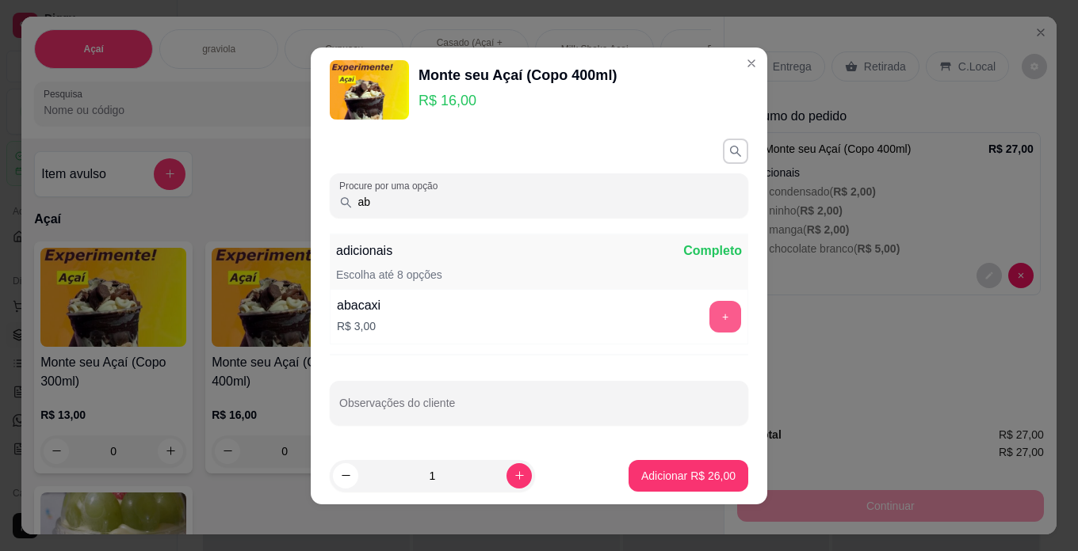
type input "ab"
click at [709, 319] on button "+" at bounding box center [725, 317] width 32 height 32
click at [685, 467] on button "Adicionar R$ 29,00" at bounding box center [688, 475] width 116 height 31
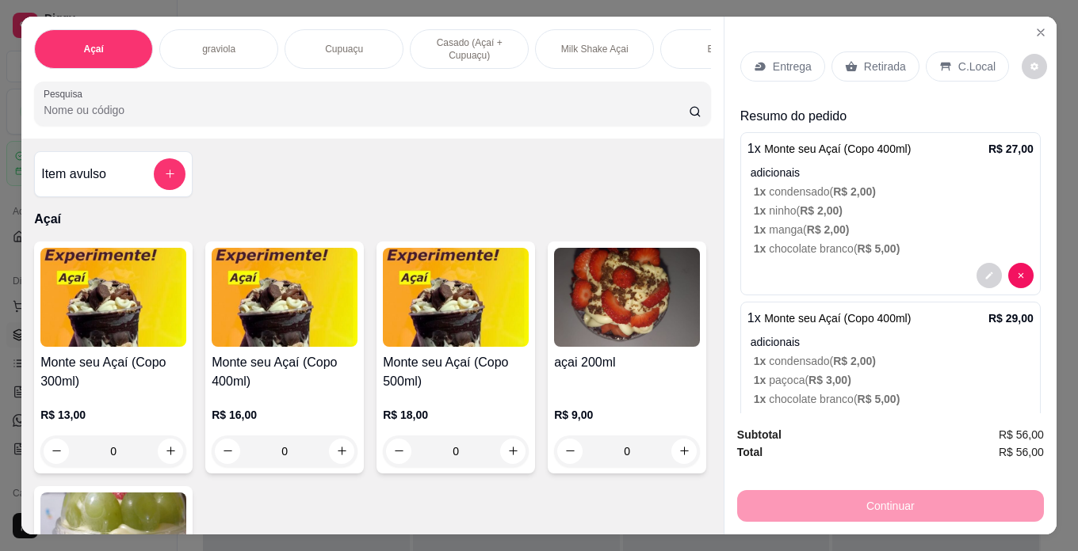
click at [946, 59] on div "C.Local" at bounding box center [966, 67] width 83 height 30
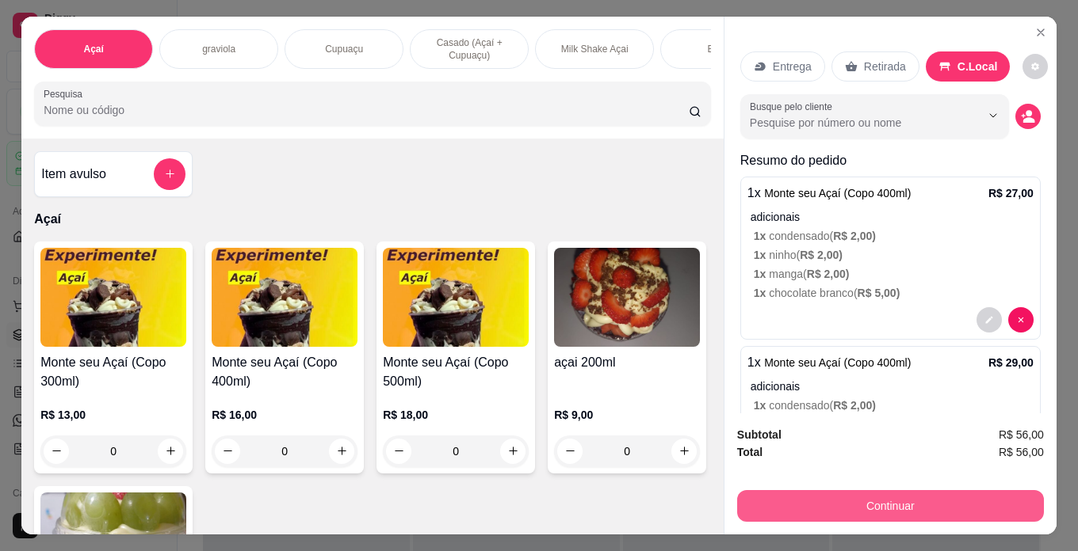
click at [928, 497] on button "Continuar" at bounding box center [890, 506] width 307 height 32
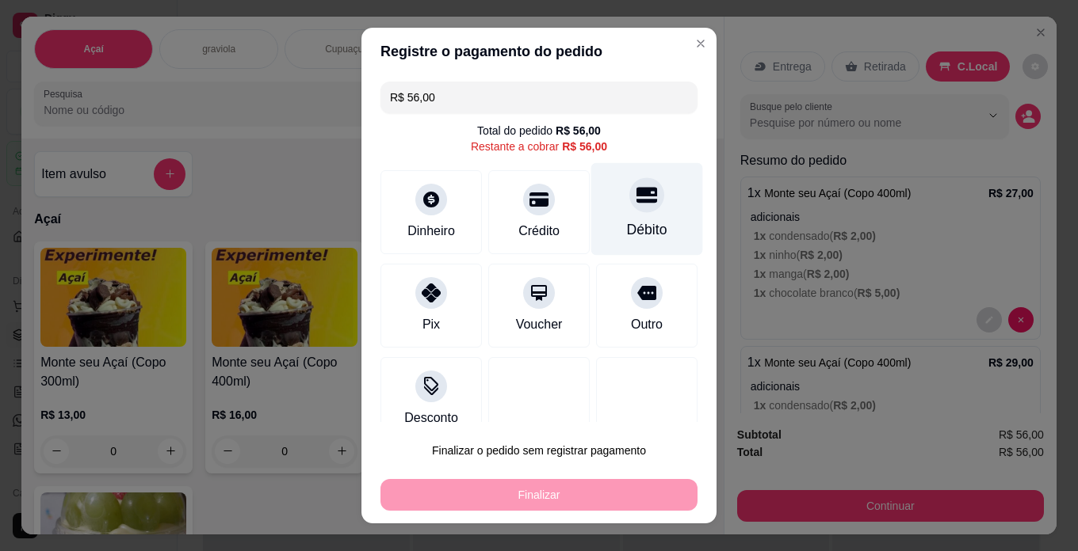
click at [605, 215] on div "Débito" at bounding box center [647, 209] width 112 height 93
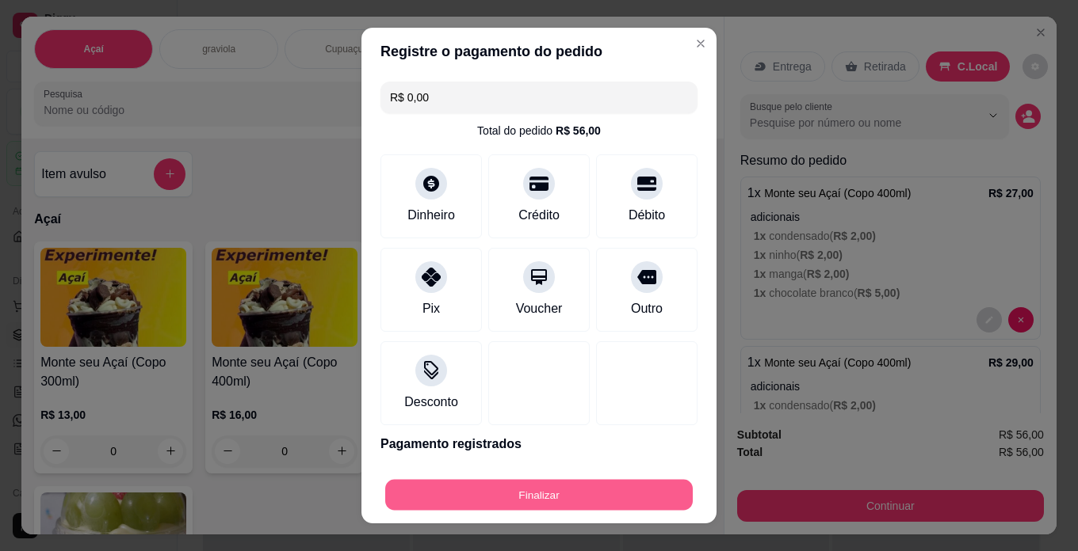
click at [589, 491] on button "Finalizar" at bounding box center [538, 495] width 307 height 31
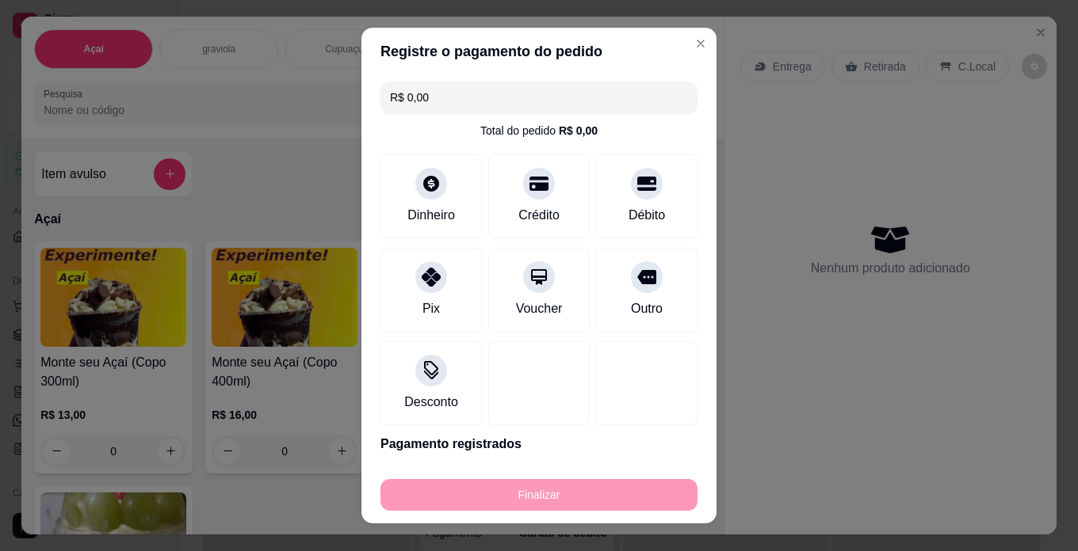
type input "-R$ 56,00"
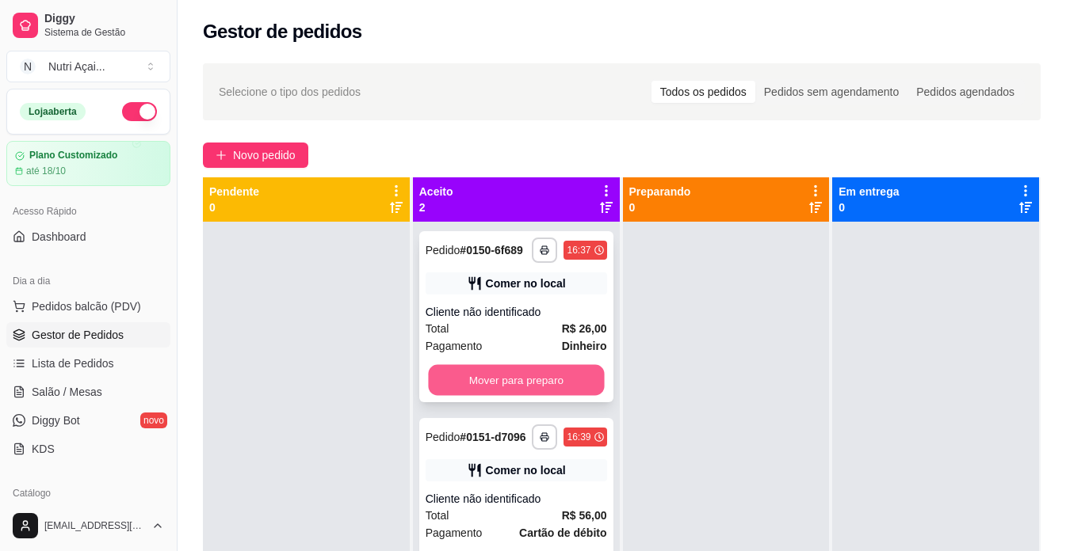
click at [512, 392] on button "Mover para preparo" at bounding box center [516, 380] width 176 height 31
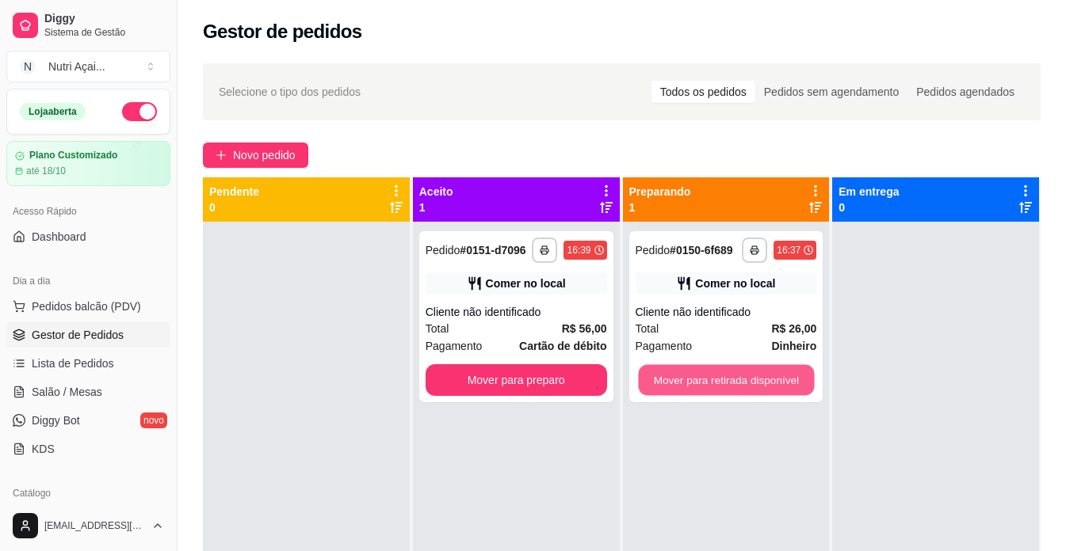
click at [715, 387] on button "Mover para retirada disponível" at bounding box center [726, 380] width 176 height 31
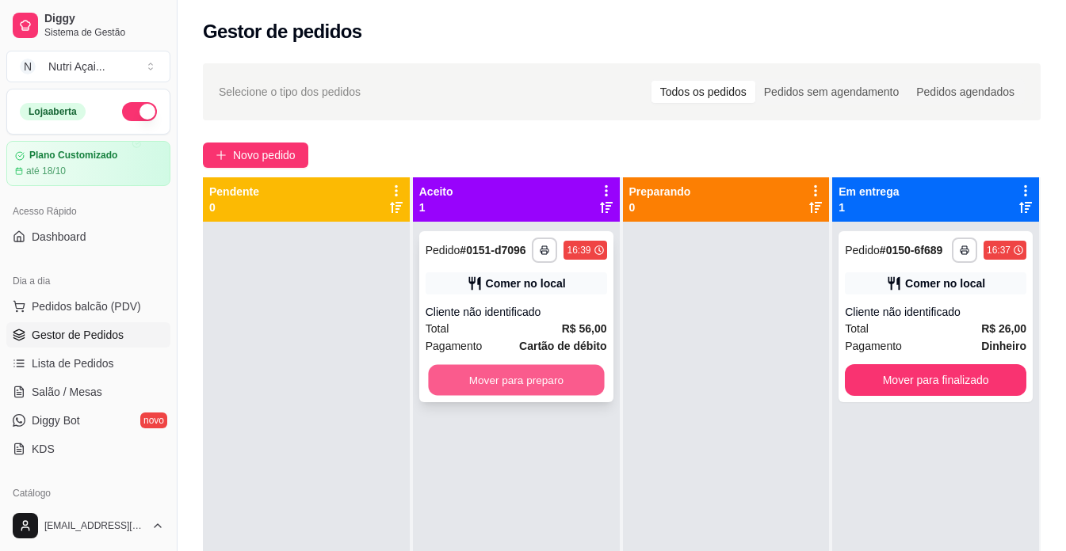
click at [557, 390] on button "Mover para preparo" at bounding box center [516, 380] width 176 height 31
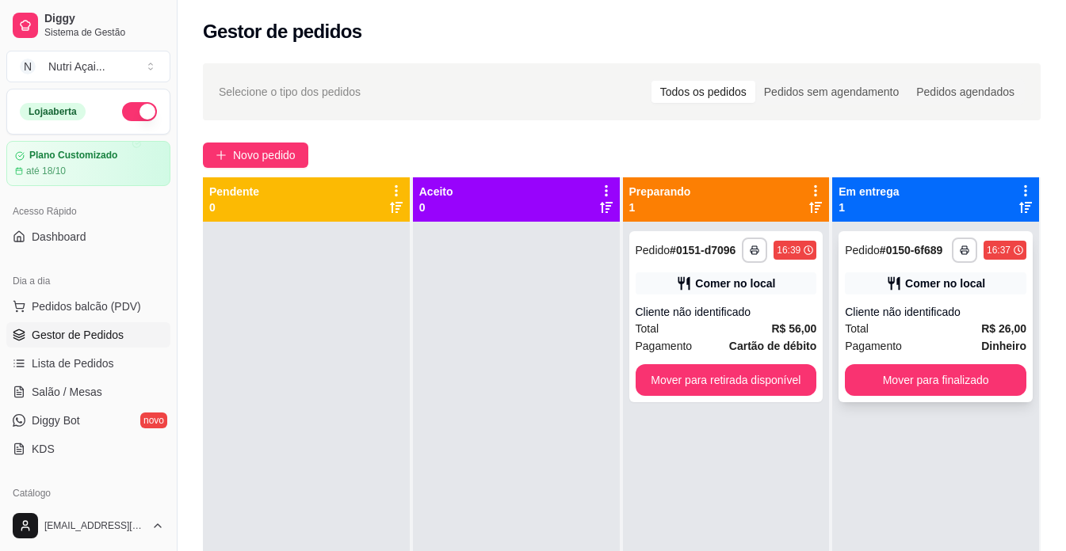
click at [838, 382] on div "**********" at bounding box center [935, 316] width 194 height 171
click at [780, 375] on button "Mover para retirada disponível" at bounding box center [725, 380] width 181 height 32
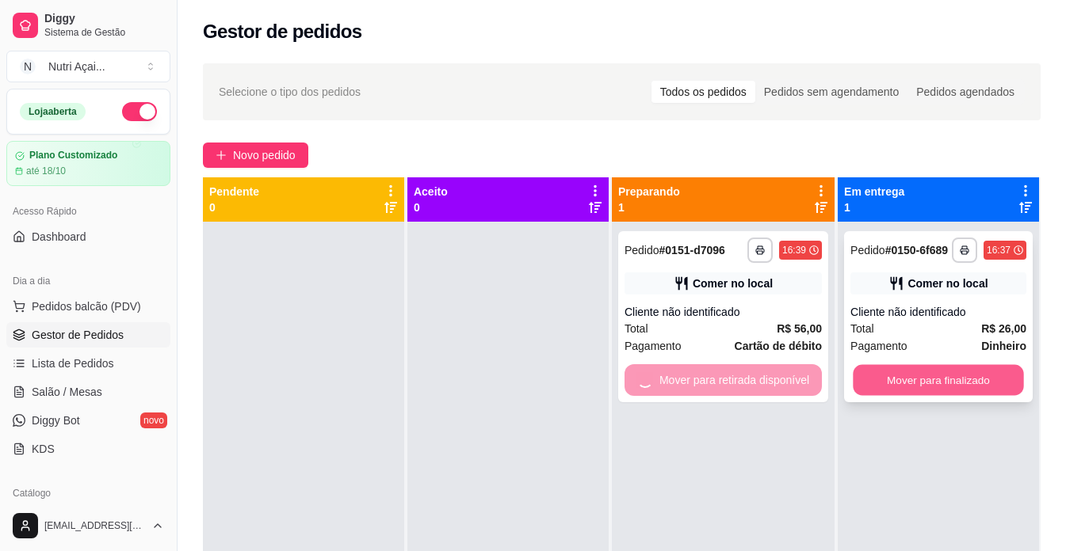
click at [918, 380] on button "Mover para finalizado" at bounding box center [938, 380] width 170 height 31
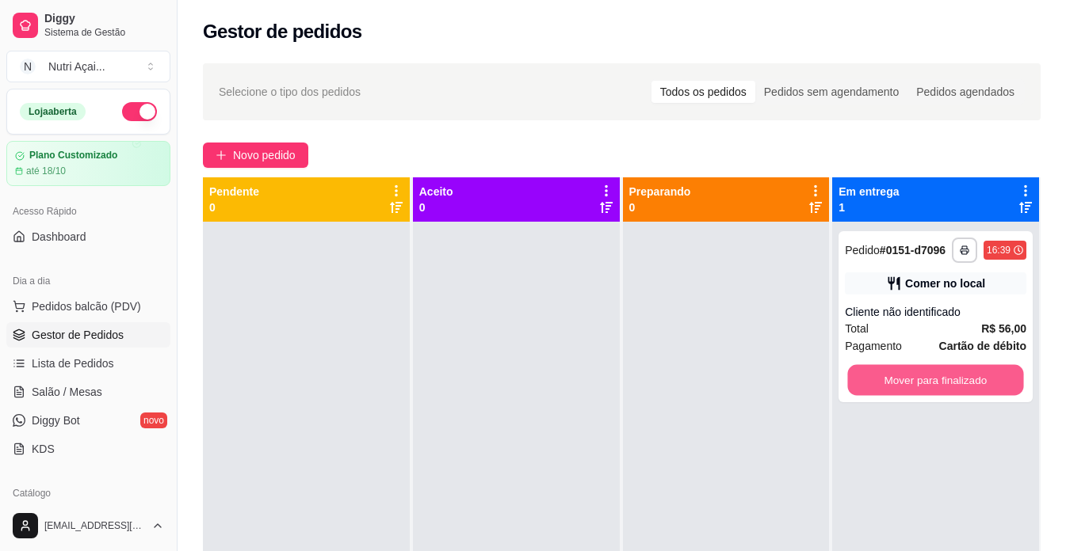
click at [907, 381] on button "Mover para finalizado" at bounding box center [936, 380] width 176 height 31
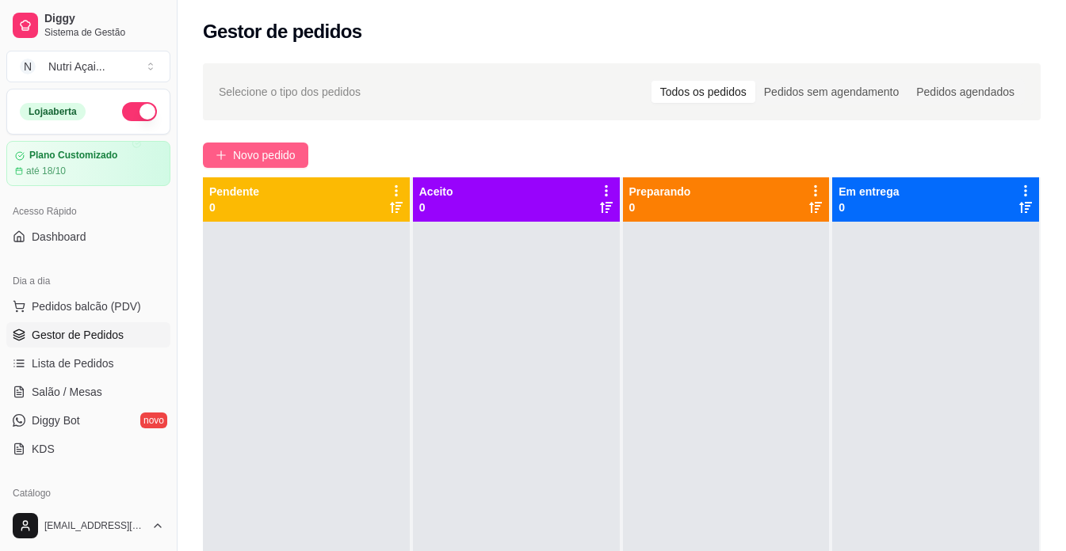
click at [250, 154] on span "Novo pedido" at bounding box center [264, 155] width 63 height 17
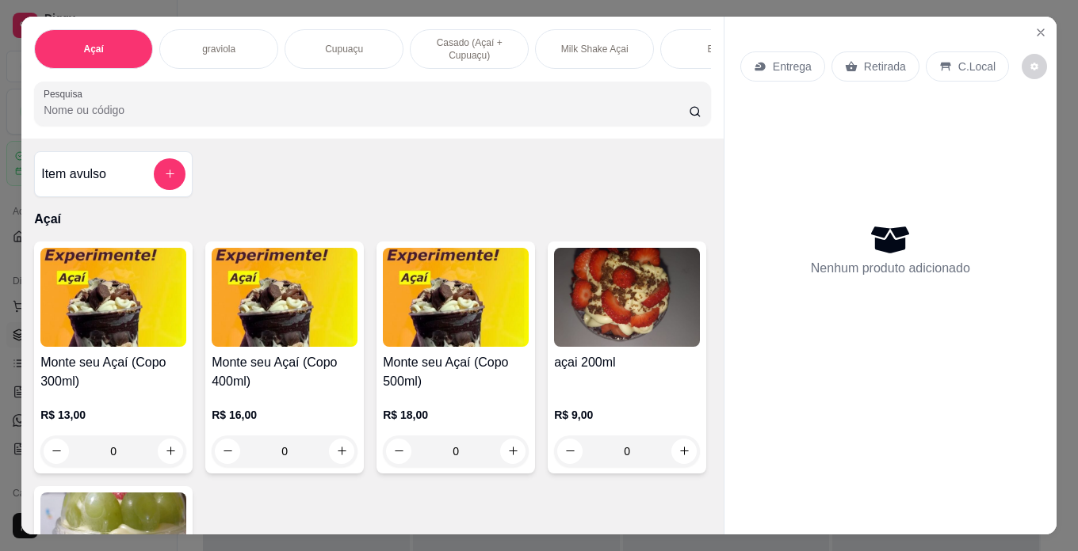
click at [260, 403] on div "R$ 16,00 0" at bounding box center [285, 429] width 146 height 76
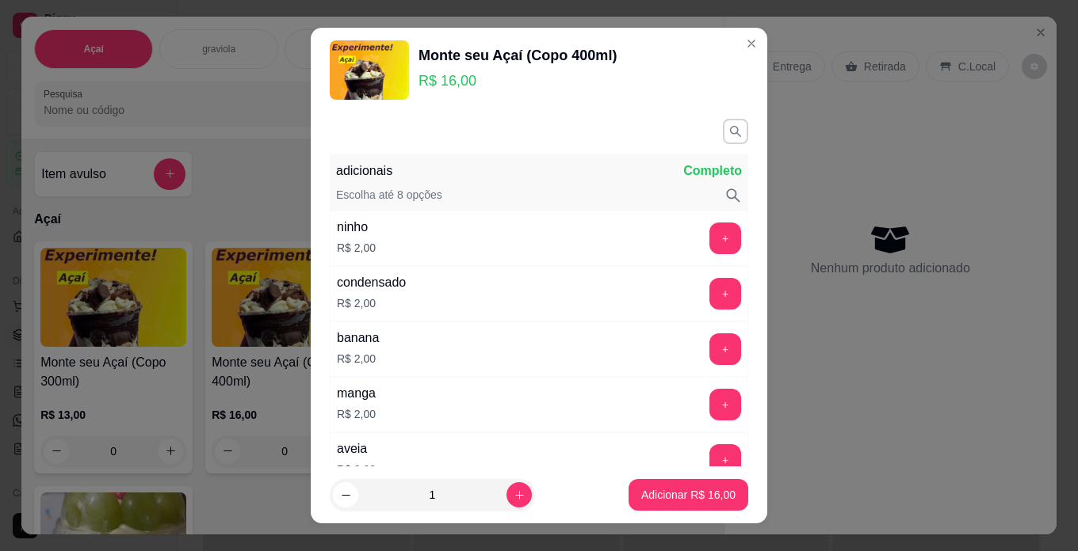
click at [597, 191] on div "Escolha até 8 opções" at bounding box center [539, 195] width 406 height 17
click at [723, 143] on button "button" at bounding box center [735, 131] width 25 height 25
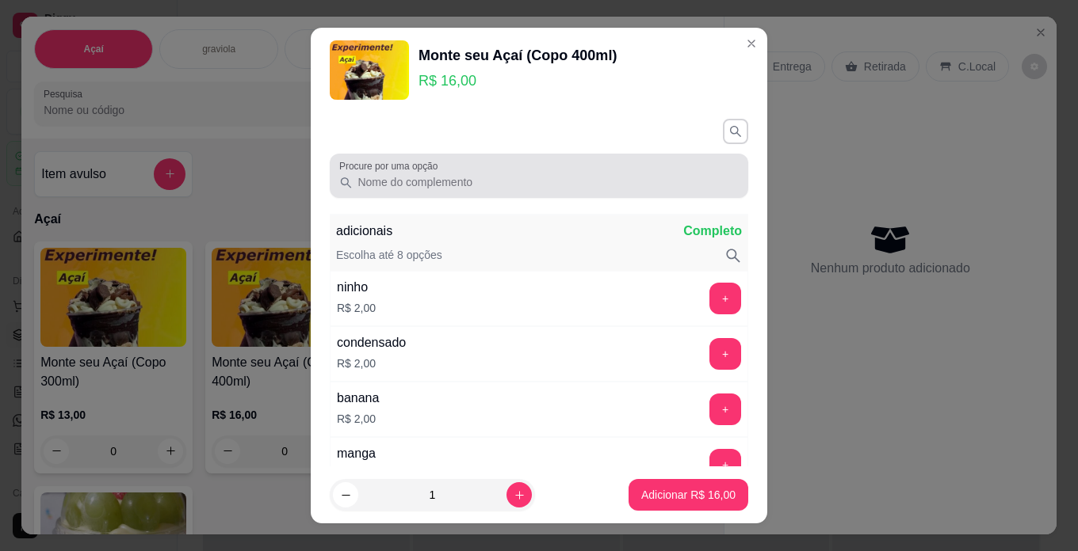
click at [590, 174] on input "Procure por uma opção" at bounding box center [546, 182] width 386 height 16
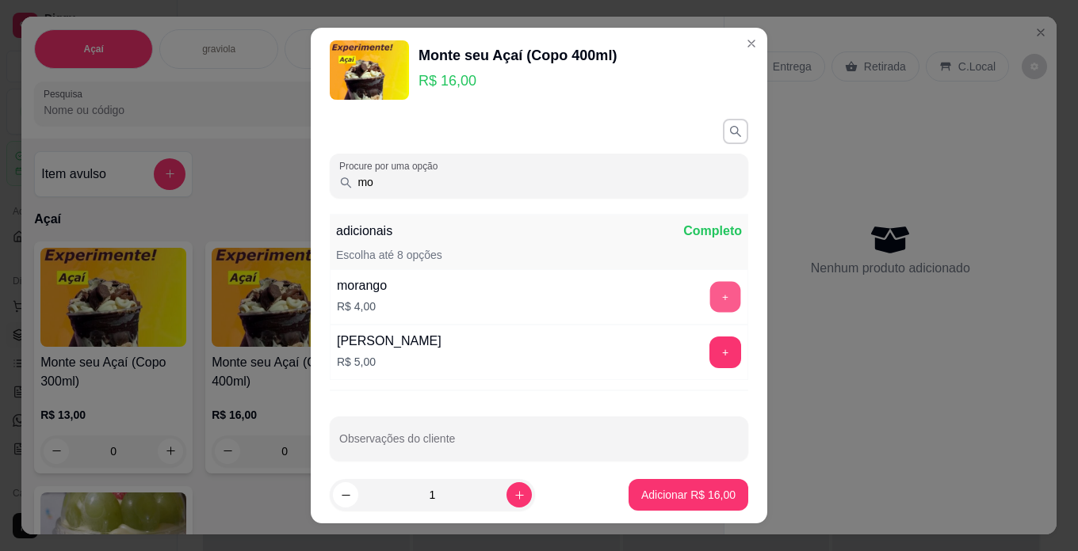
click at [710, 307] on button "+" at bounding box center [725, 296] width 31 height 31
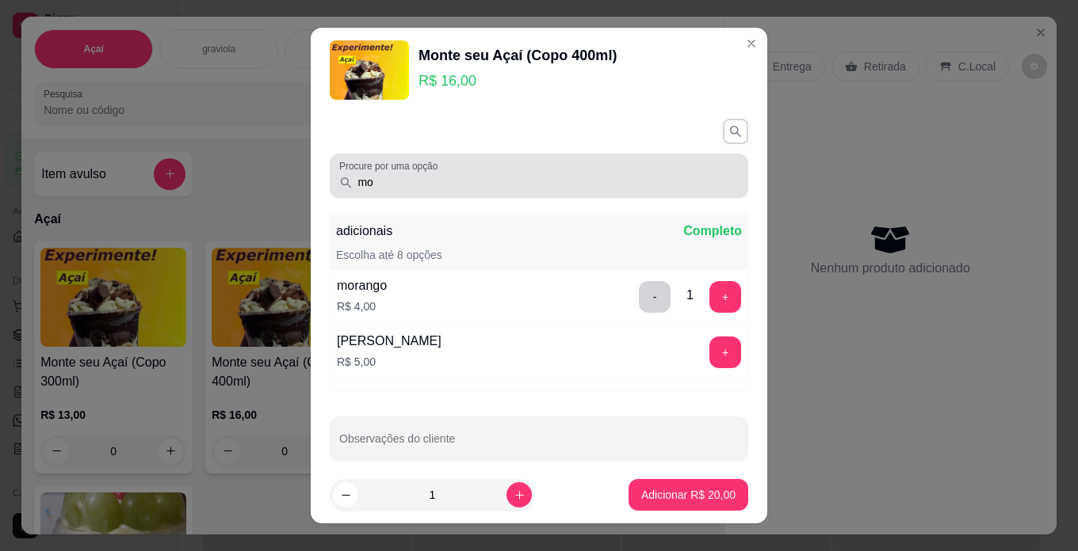
click at [630, 172] on div "mo" at bounding box center [538, 176] width 399 height 32
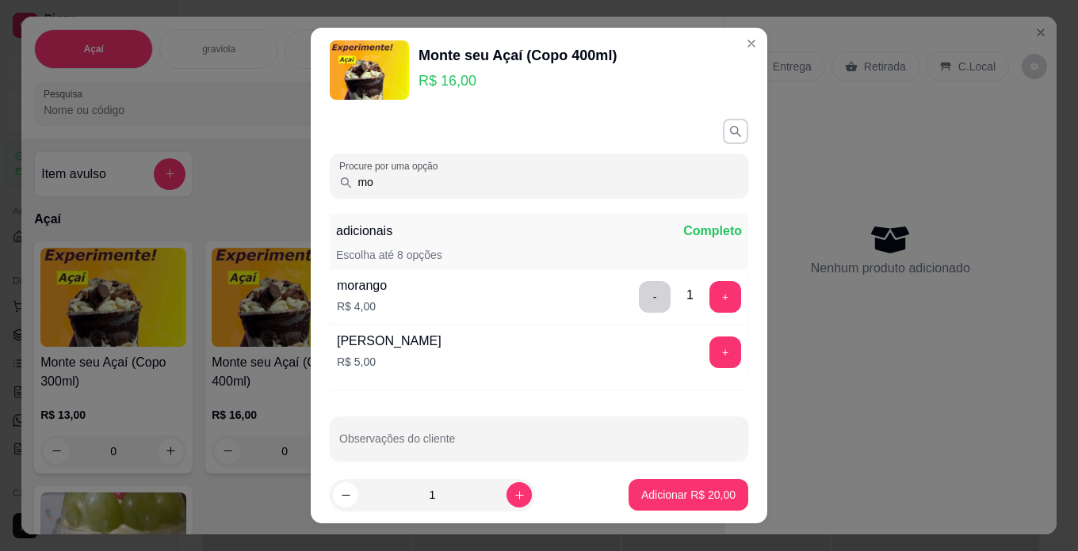
type input "m"
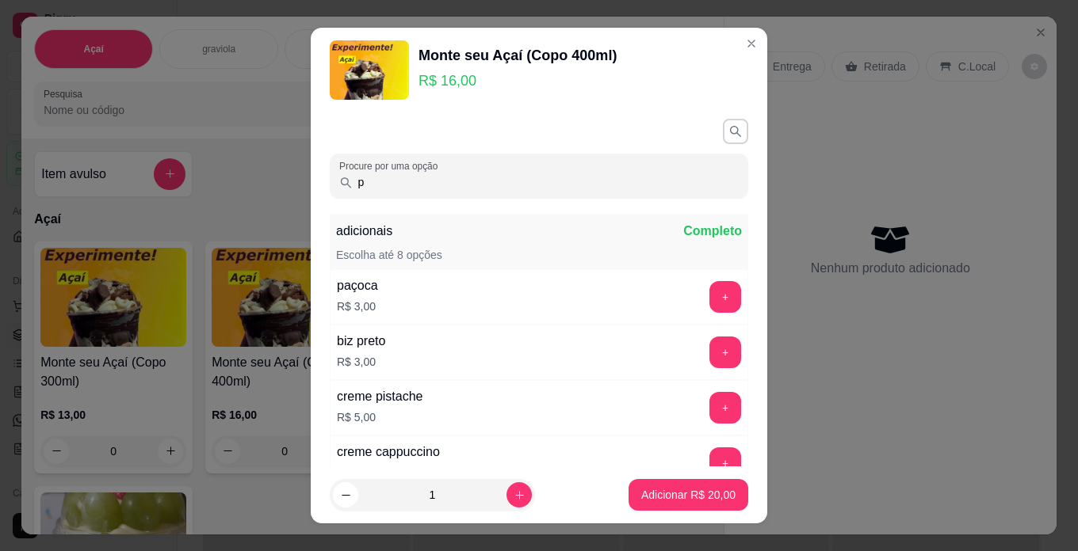
type input "p"
click at [709, 296] on button "+" at bounding box center [725, 297] width 32 height 32
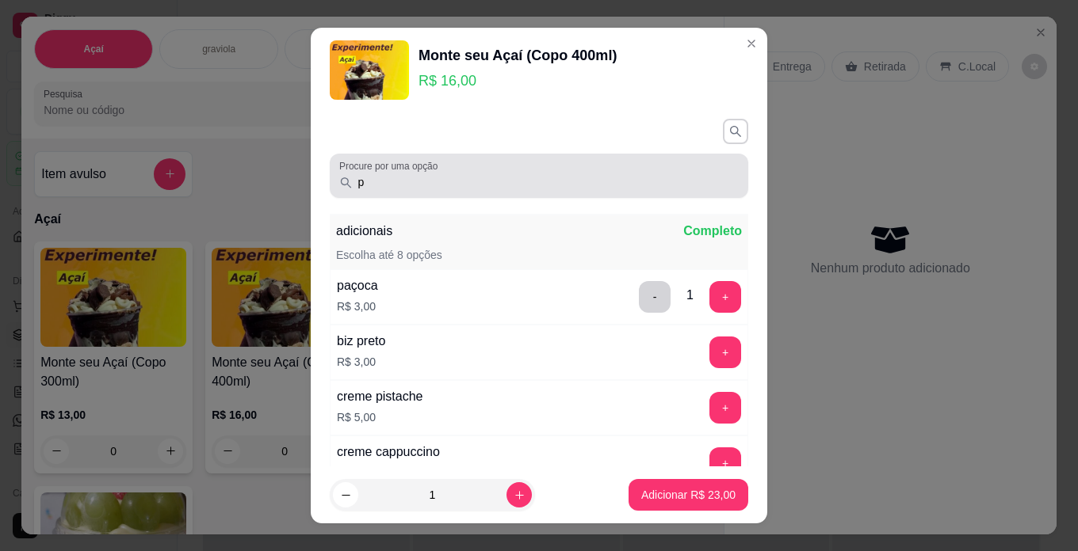
click at [653, 171] on div "p" at bounding box center [538, 176] width 399 height 32
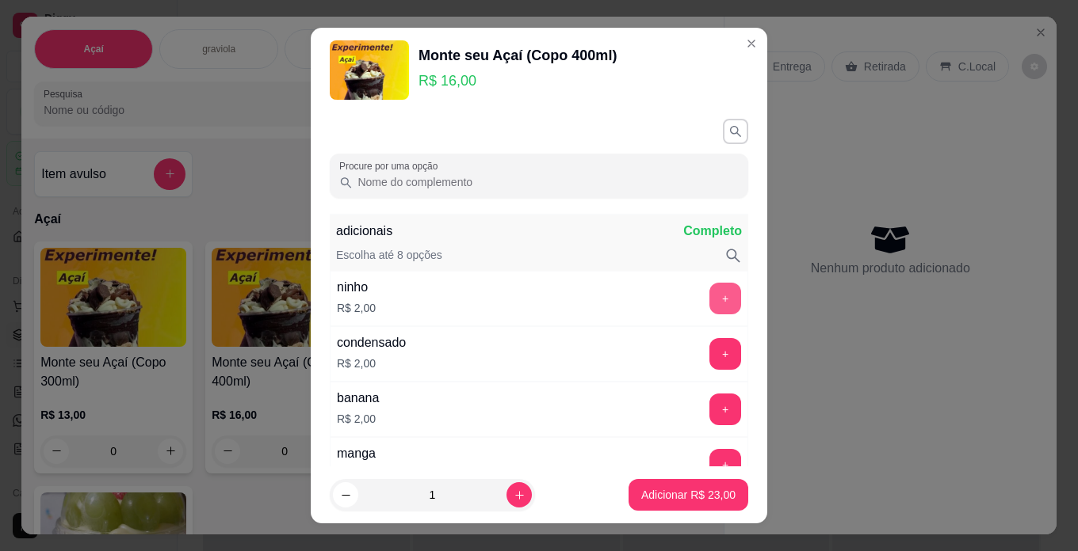
click at [709, 294] on button "+" at bounding box center [725, 299] width 32 height 32
click at [709, 355] on button "+" at bounding box center [725, 354] width 32 height 32
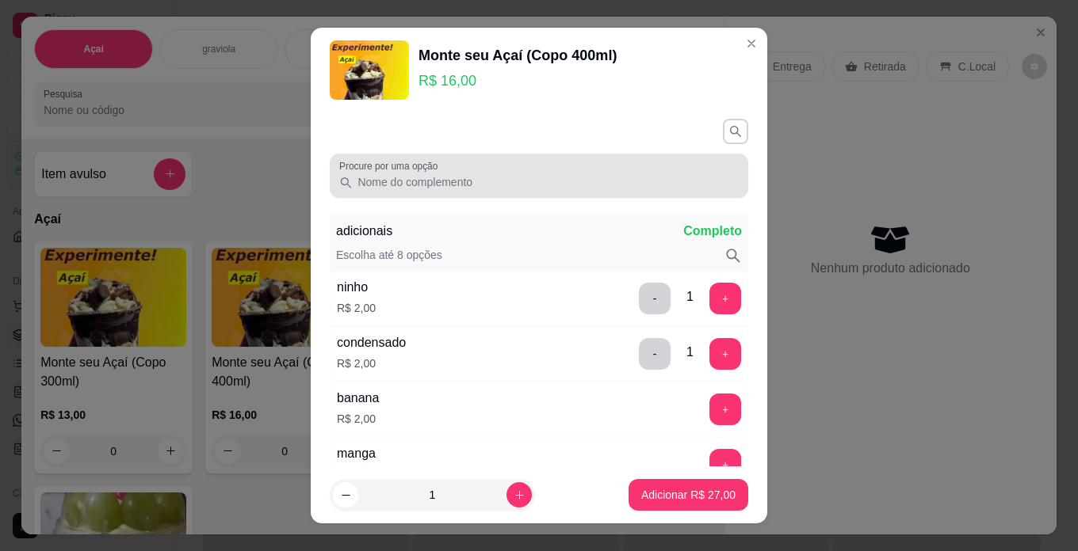
click at [637, 172] on div at bounding box center [538, 176] width 399 height 32
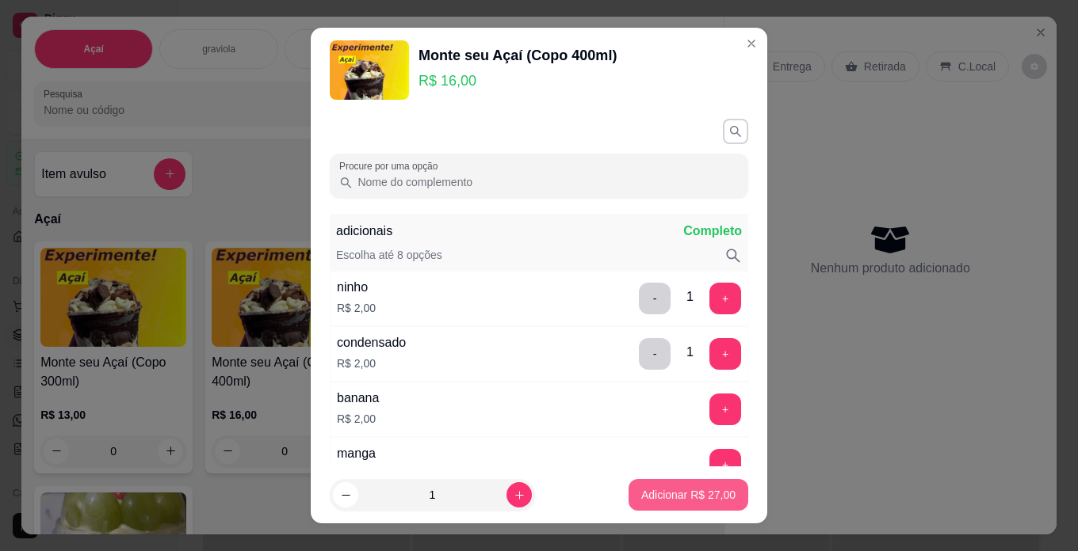
click at [706, 499] on p "Adicionar R$ 27,00" at bounding box center [688, 495] width 94 height 16
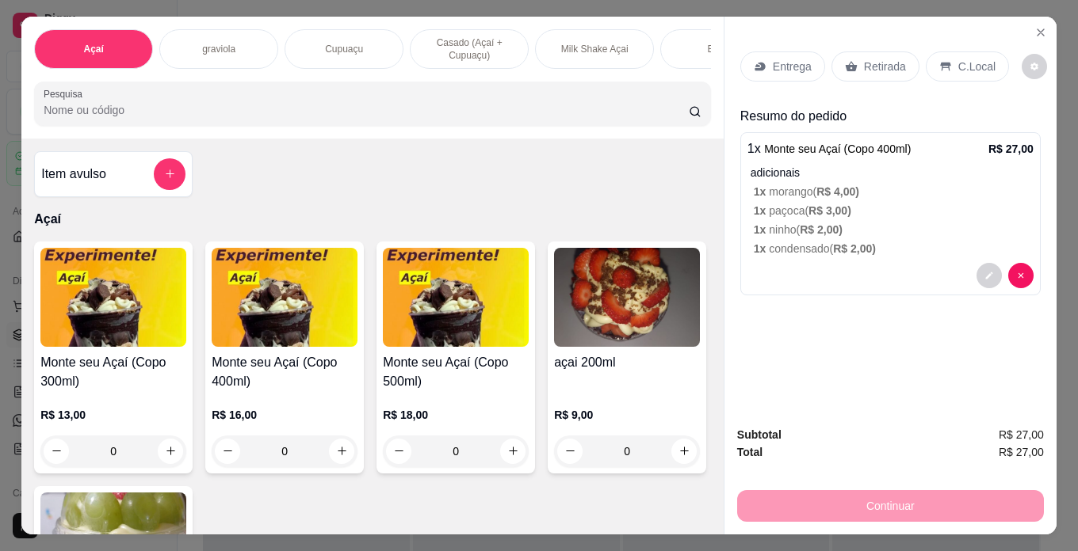
click at [939, 63] on icon at bounding box center [945, 66] width 13 height 13
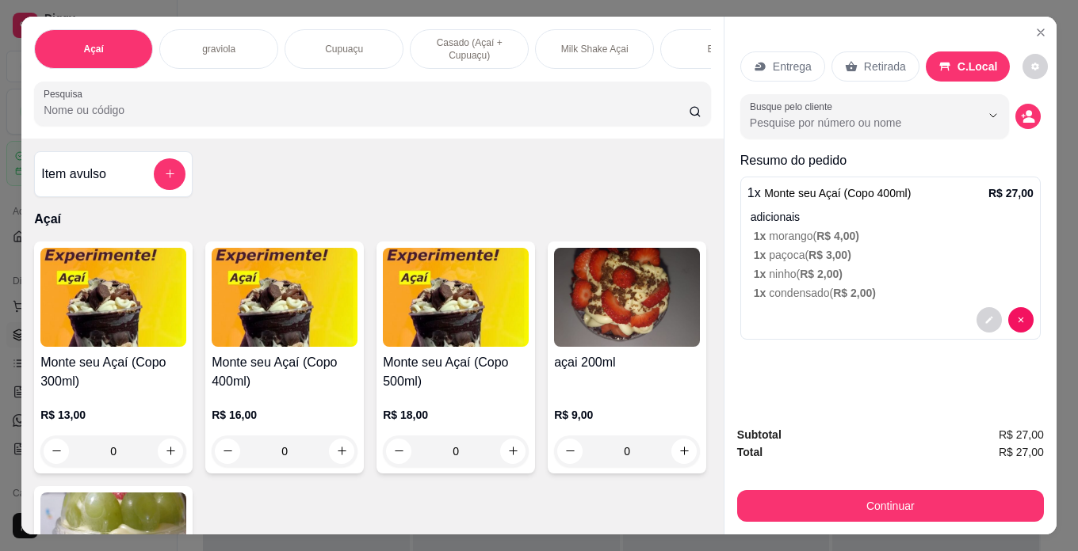
click at [399, 451] on div "0" at bounding box center [456, 452] width 146 height 32
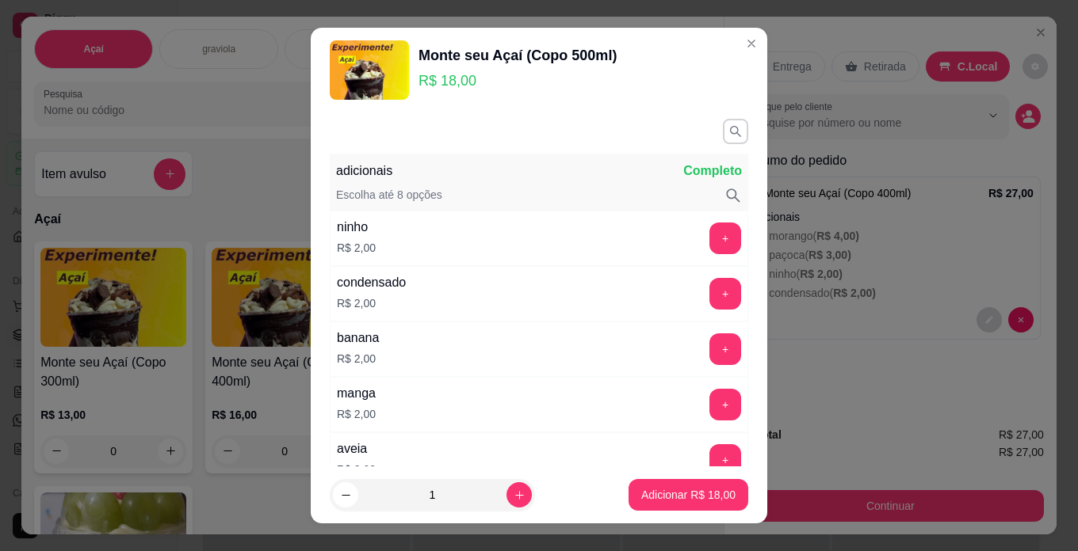
click at [586, 177] on div "adicionais Completo" at bounding box center [539, 171] width 406 height 19
click at [728, 128] on icon "button" at bounding box center [735, 131] width 14 height 14
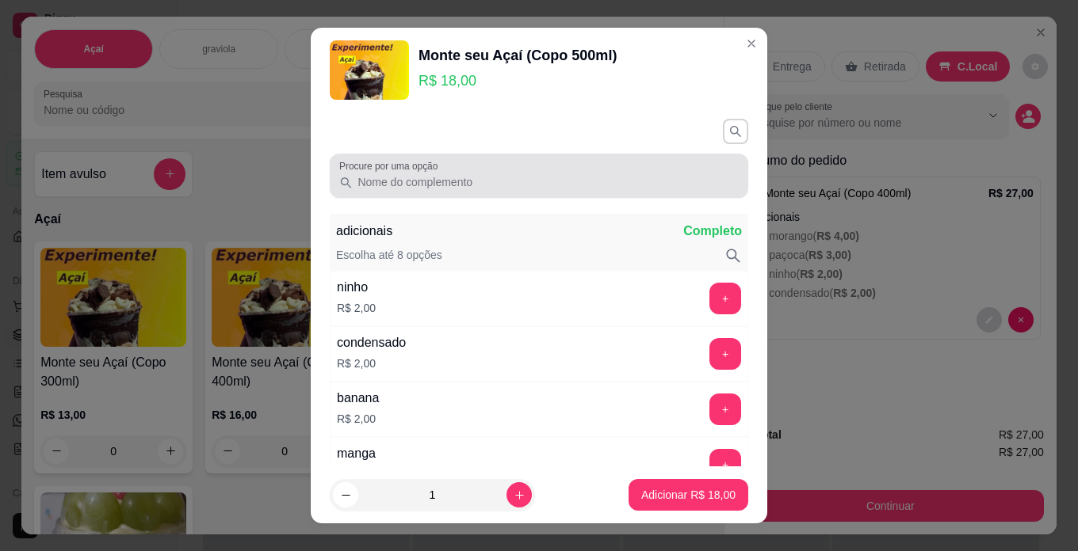
click at [560, 177] on input "Procure por uma opção" at bounding box center [546, 182] width 386 height 16
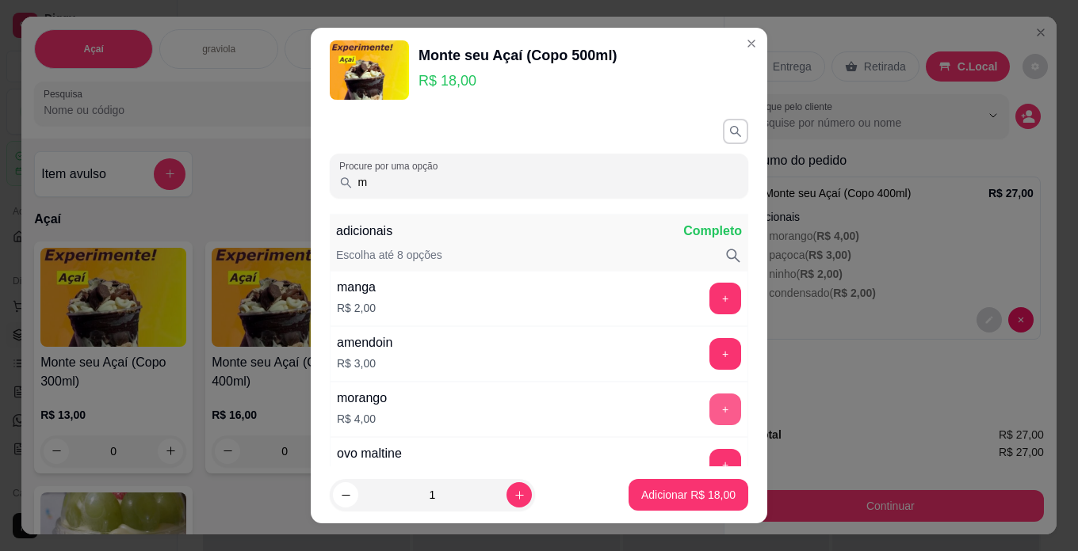
type input "m"
click at [709, 406] on button "+" at bounding box center [725, 410] width 32 height 32
click at [704, 490] on p "Adicionar R$ 22,00" at bounding box center [688, 495] width 94 height 16
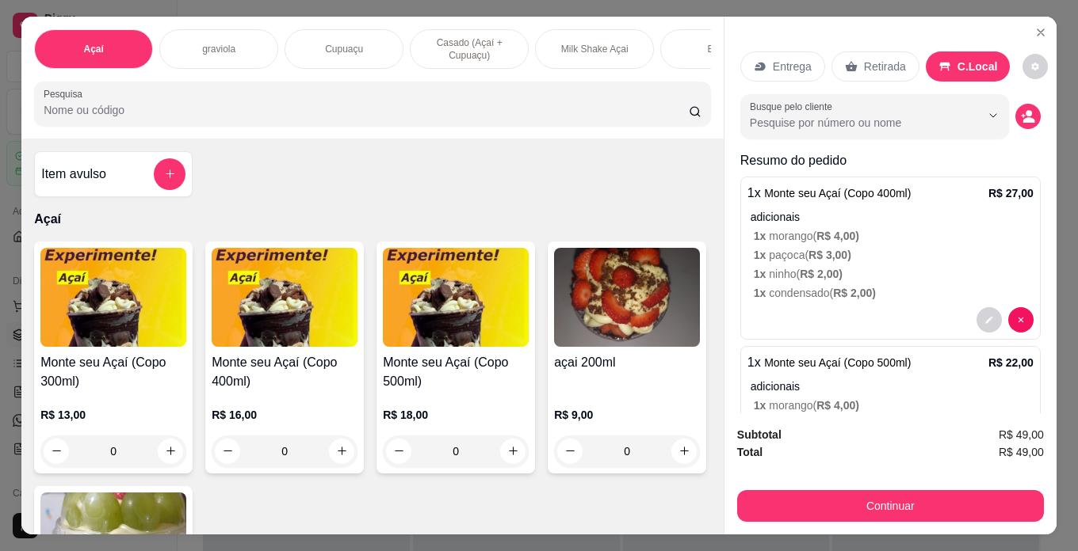
click at [860, 398] on p "1 x morango ( R$ 4,00 )" at bounding box center [894, 406] width 280 height 16
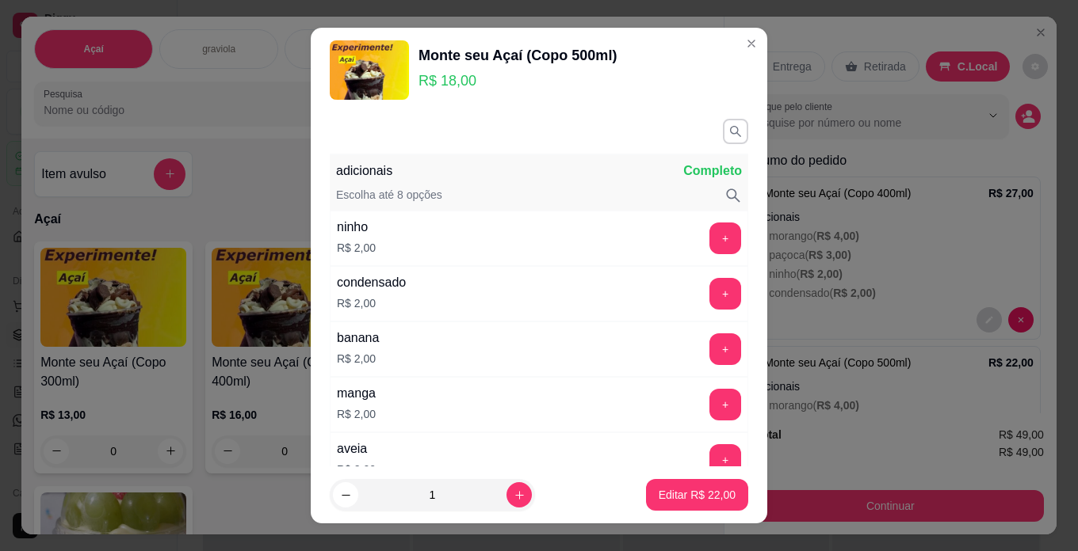
drag, startPoint x: 581, startPoint y: 172, endPoint x: 661, endPoint y: 176, distance: 80.1
click at [585, 174] on div "adicionais Completo" at bounding box center [539, 171] width 406 height 19
click at [728, 136] on icon "button" at bounding box center [734, 130] width 13 height 13
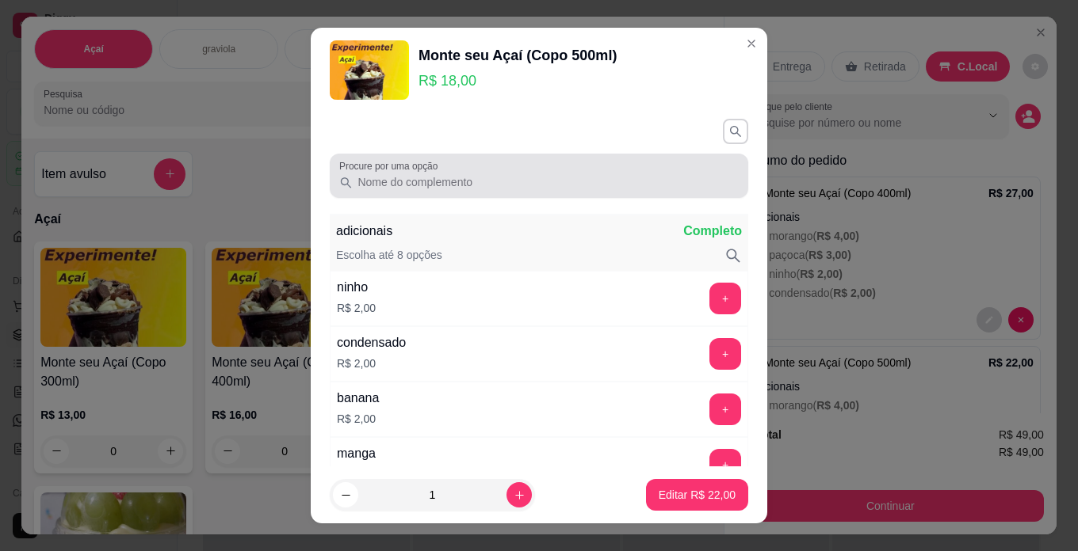
click at [621, 190] on div at bounding box center [538, 176] width 399 height 32
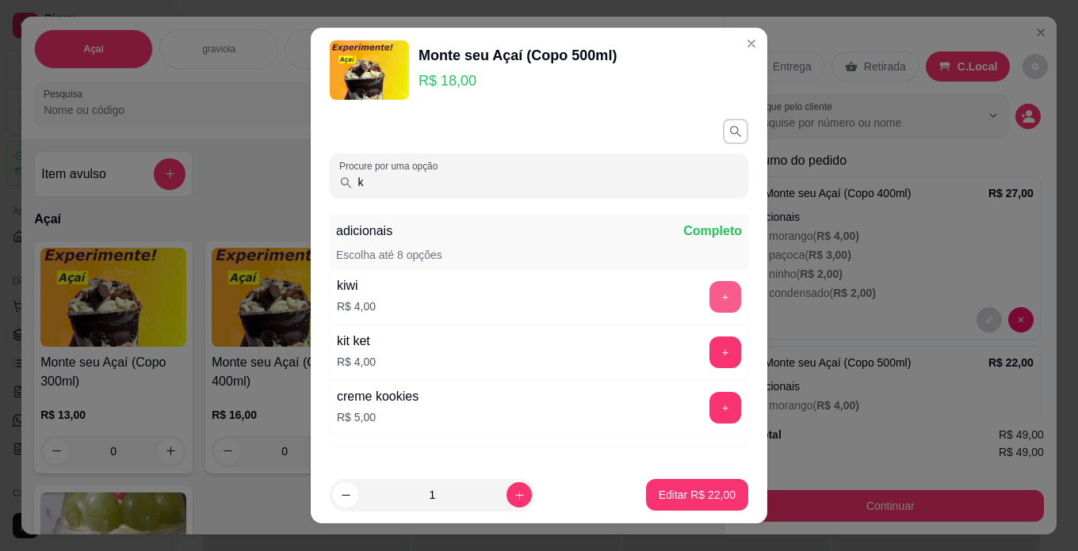
type input "k"
click at [709, 288] on button "+" at bounding box center [725, 297] width 32 height 32
click at [689, 489] on p "Editar R$ 26,00" at bounding box center [696, 495] width 74 height 15
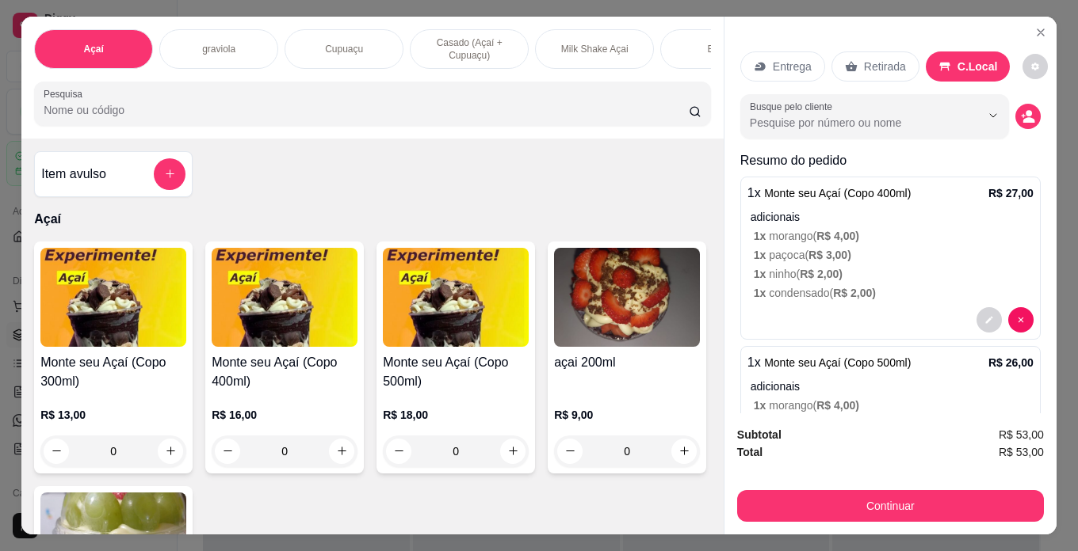
click at [872, 406] on p "1 x morango ( R$ 4,00 )" at bounding box center [894, 406] width 280 height 16
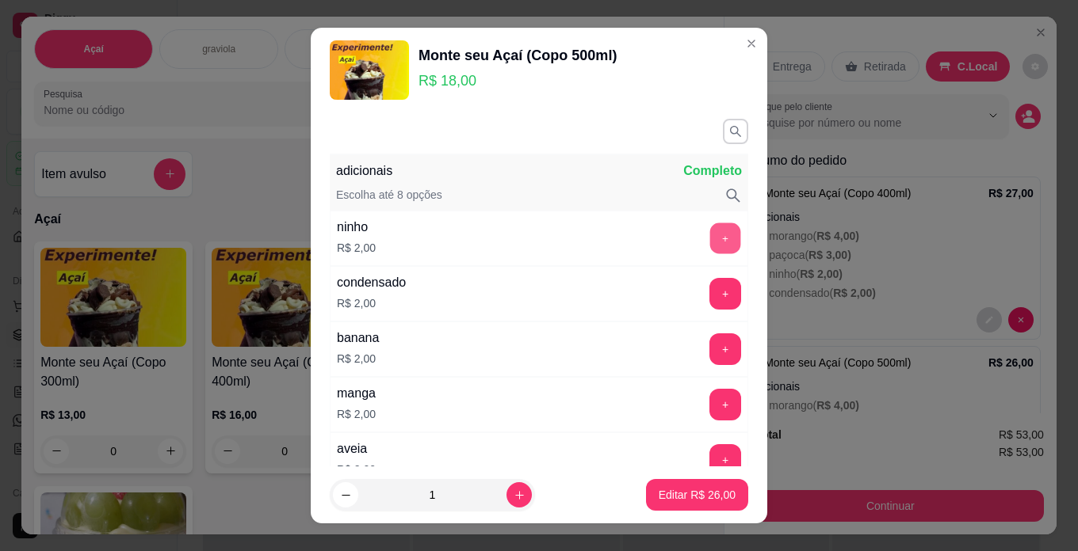
click at [710, 237] on button "+" at bounding box center [725, 238] width 31 height 31
click at [710, 296] on button "+" at bounding box center [725, 293] width 31 height 31
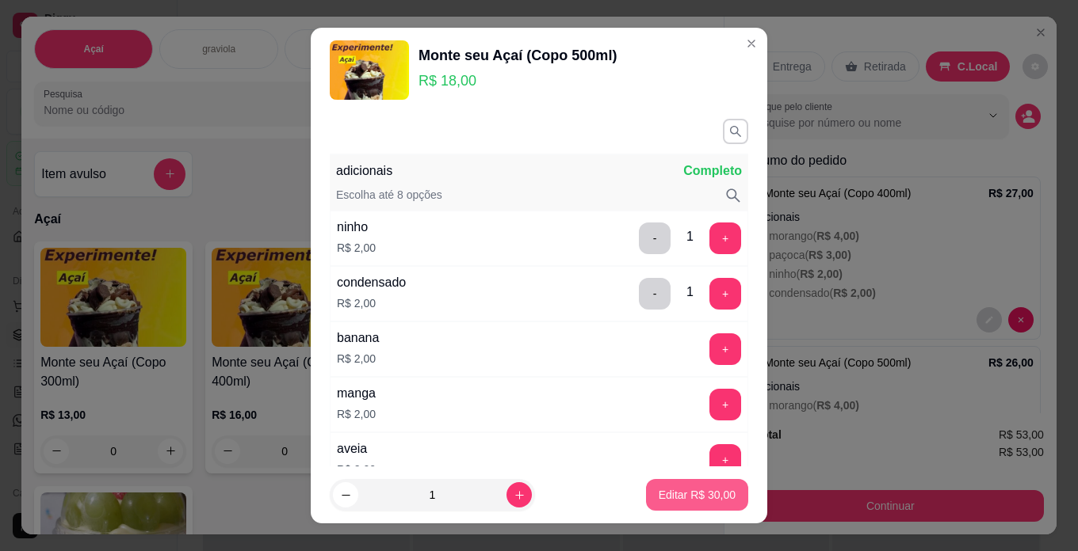
click at [711, 494] on p "Editar R$ 30,00" at bounding box center [696, 495] width 77 height 16
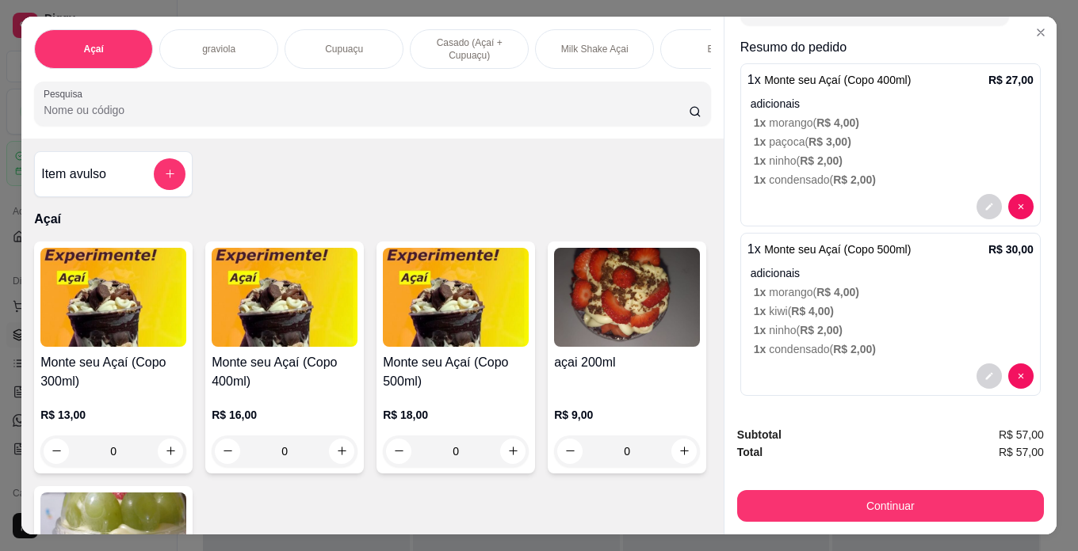
scroll to position [117, 0]
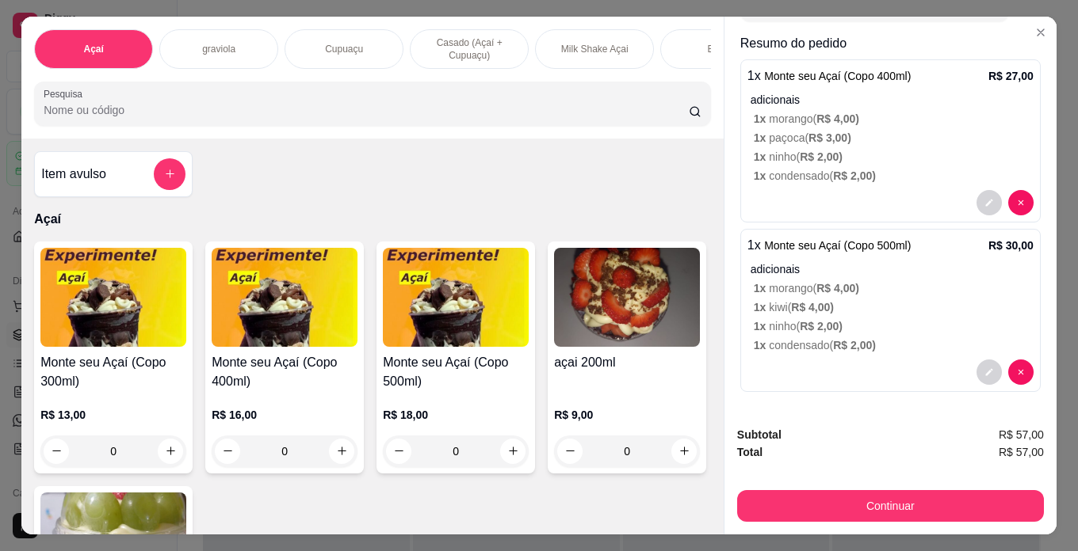
click at [910, 299] on p "1 x kiwi ( R$ 4,00 )" at bounding box center [894, 307] width 280 height 16
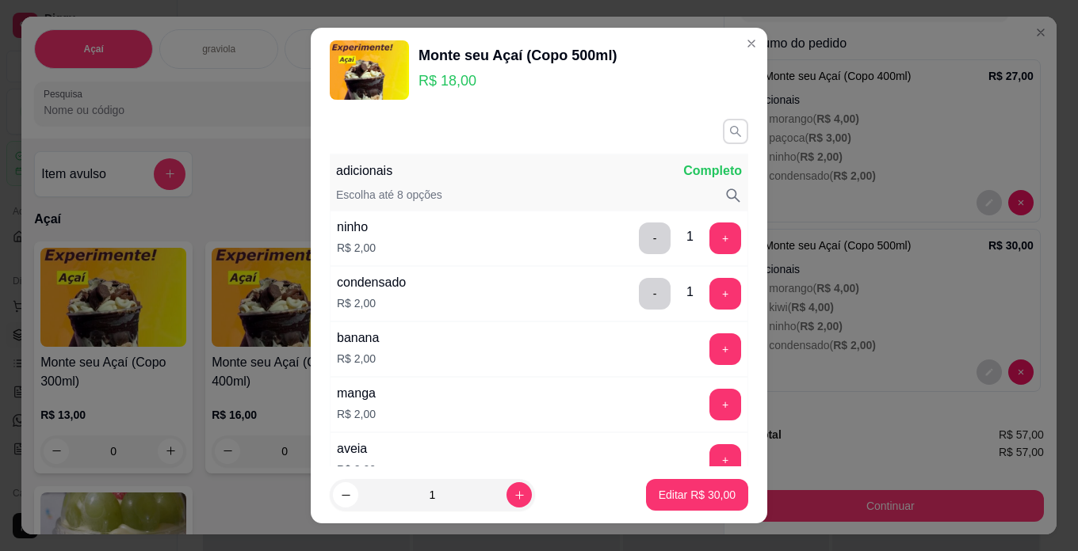
click at [723, 125] on button "button" at bounding box center [735, 131] width 25 height 25
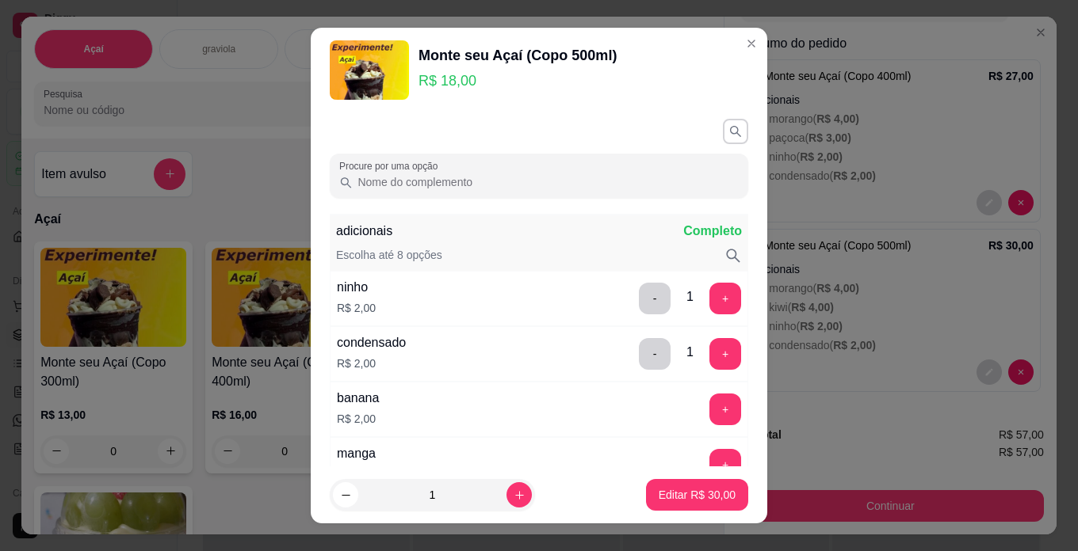
click at [622, 181] on input "Procure por uma opção" at bounding box center [546, 182] width 386 height 16
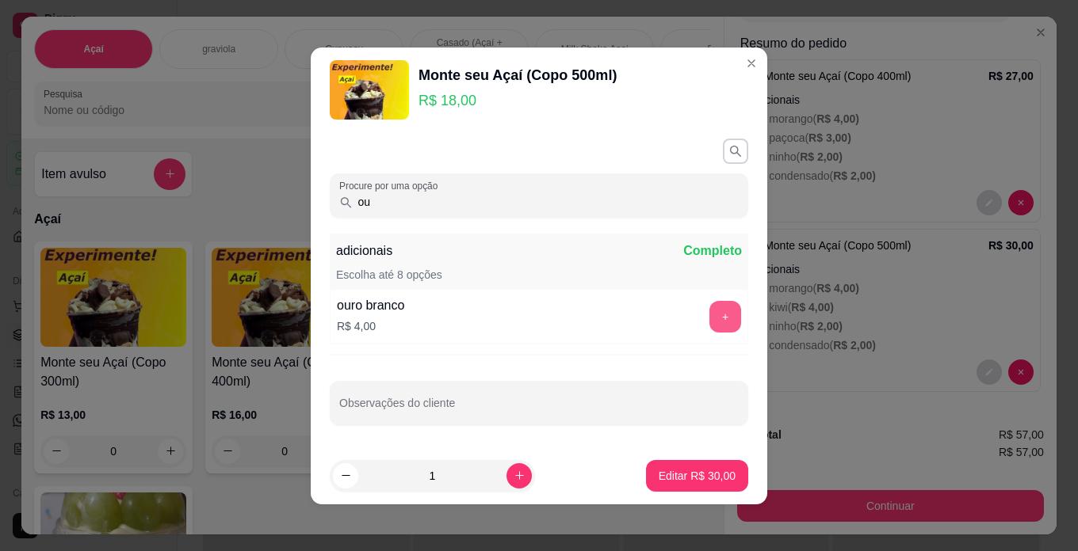
type input "ou"
click at [715, 319] on button "+" at bounding box center [725, 317] width 32 height 32
click at [707, 467] on button "Editar R$ 34,00" at bounding box center [696, 475] width 99 height 31
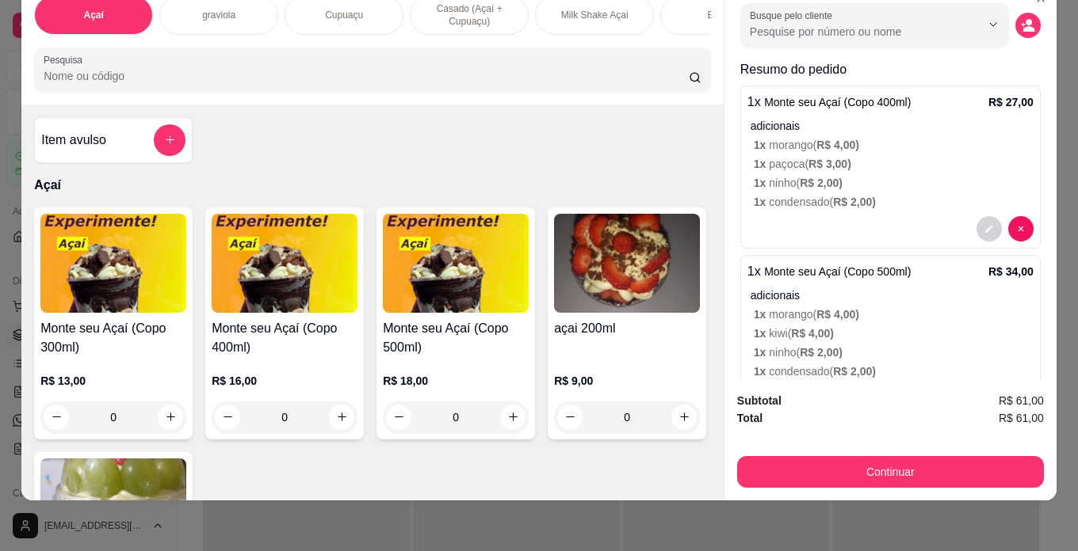
scroll to position [0, 0]
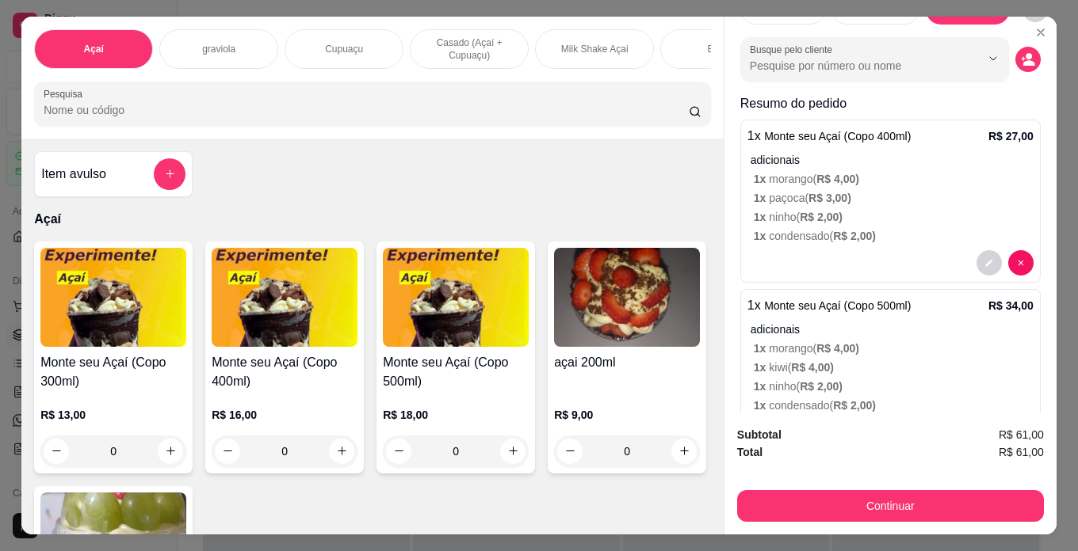
click at [167, 404] on div "R$ 13,00 0" at bounding box center [113, 429] width 146 height 76
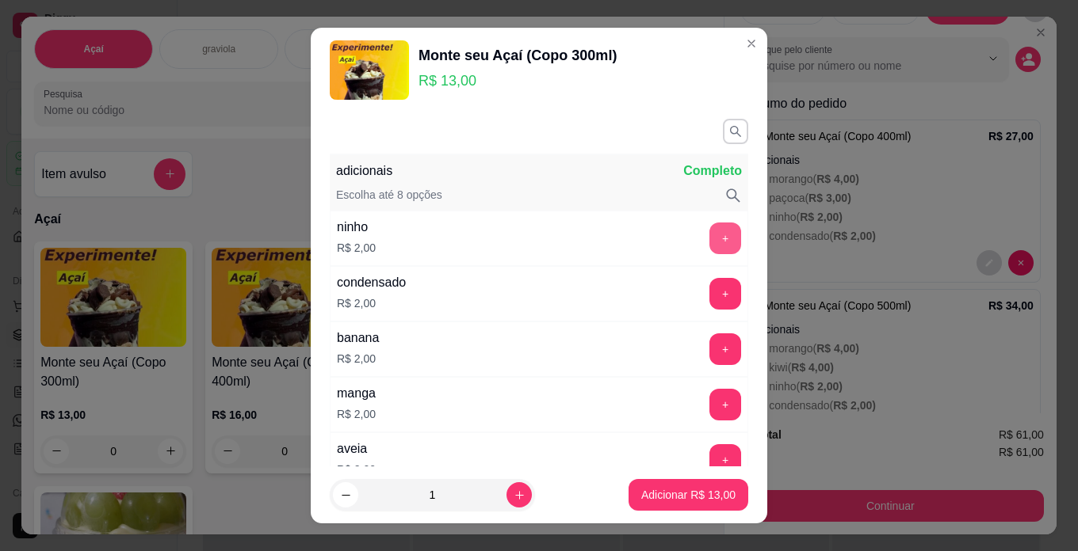
click at [709, 242] on button "+" at bounding box center [725, 239] width 32 height 32
click at [709, 305] on button "+" at bounding box center [725, 294] width 32 height 32
click at [639, 288] on button "-" at bounding box center [654, 293] width 31 height 31
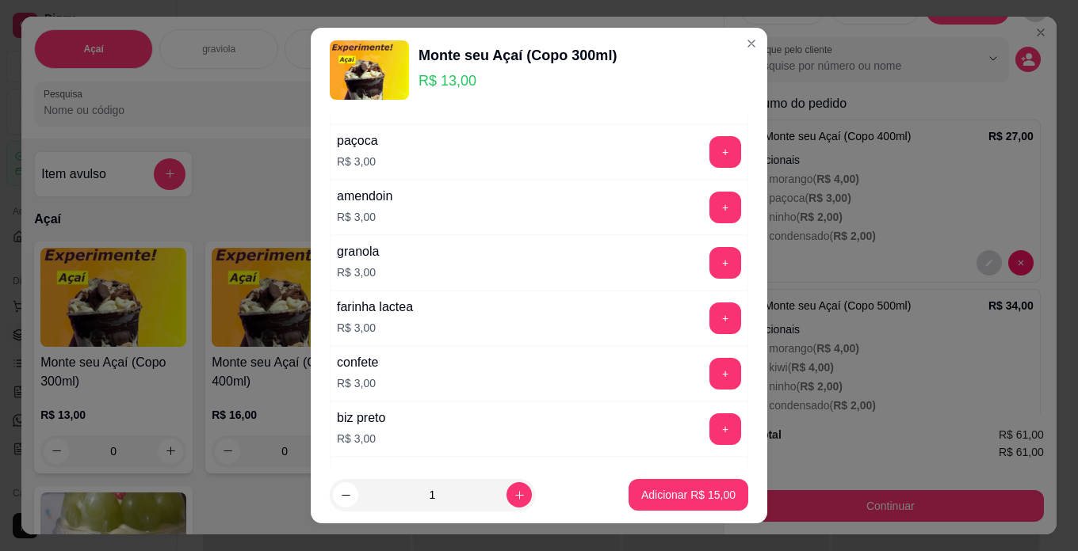
scroll to position [475, 0]
click at [709, 371] on button "+" at bounding box center [725, 373] width 32 height 32
click at [506, 496] on button "increase-product-quantity" at bounding box center [518, 495] width 25 height 25
type input "2"
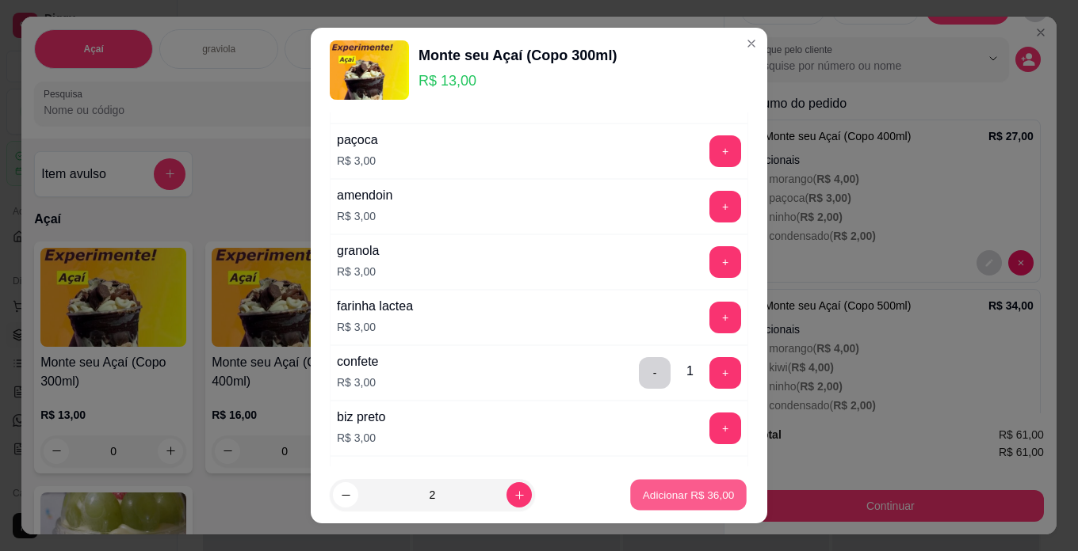
click at [650, 497] on p "Adicionar R$ 36,00" at bounding box center [689, 495] width 92 height 15
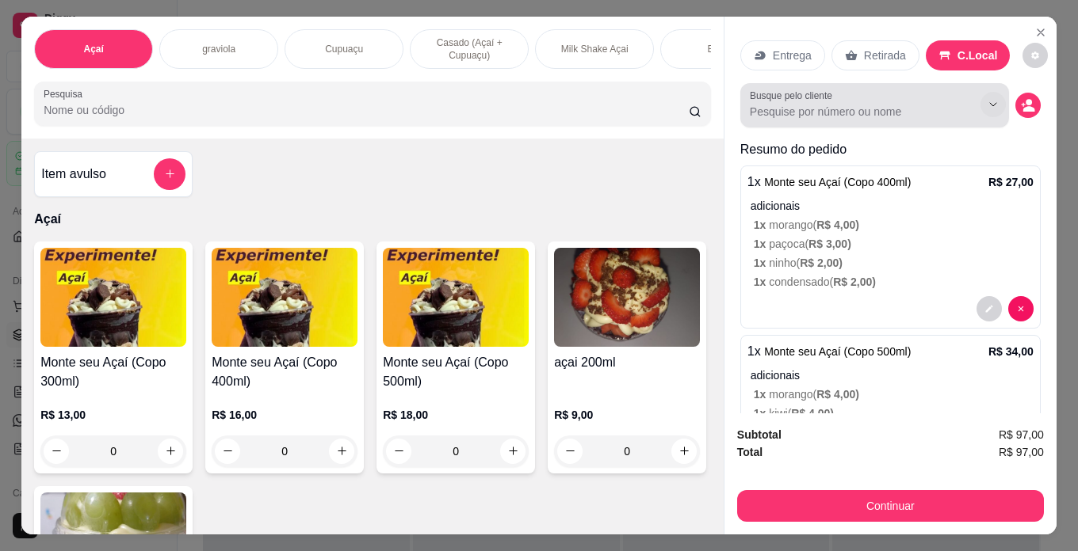
scroll to position [0, 0]
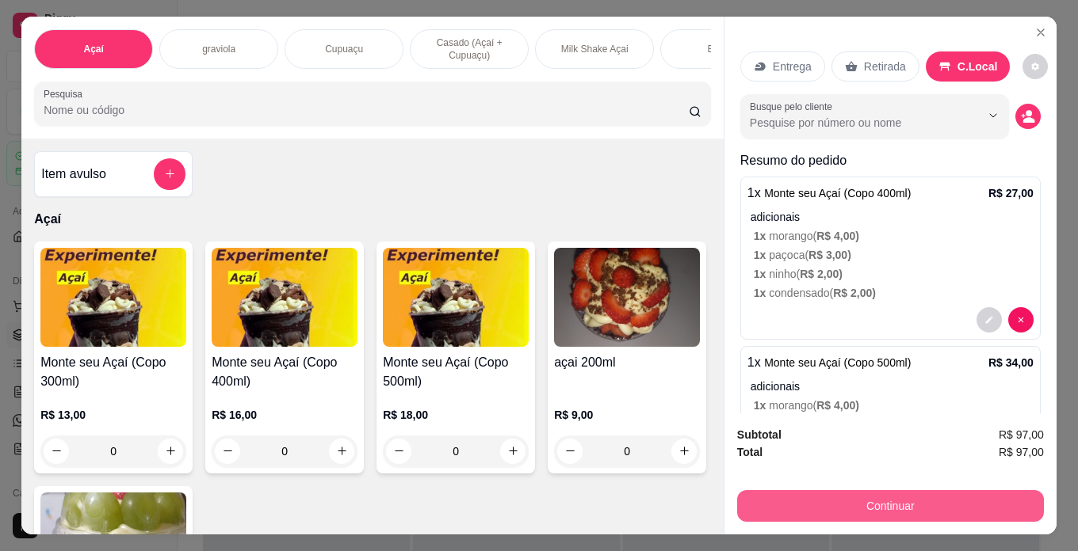
click at [975, 498] on button "Continuar" at bounding box center [890, 506] width 307 height 32
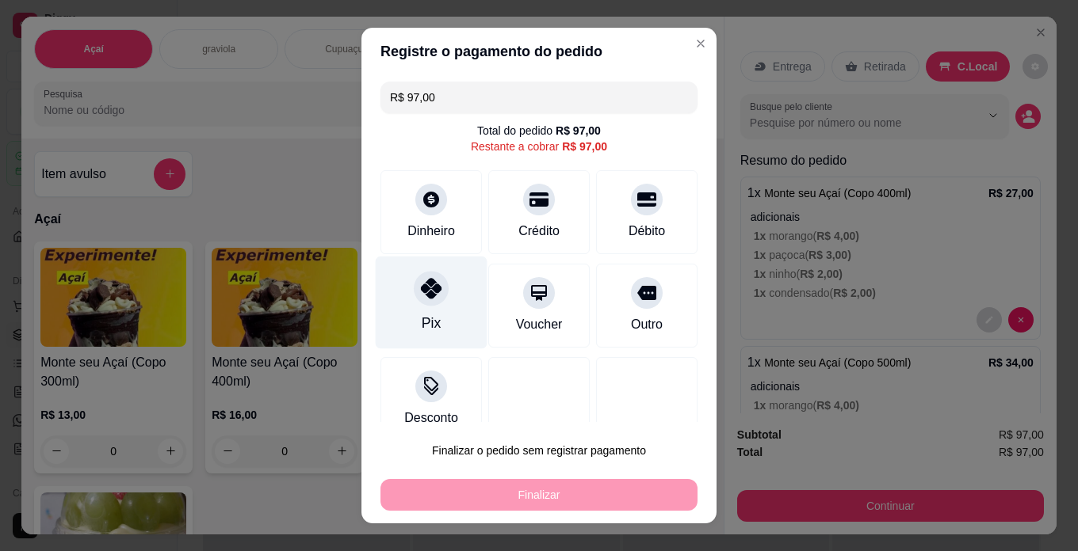
click at [428, 317] on div "Pix" at bounding box center [431, 323] width 19 height 21
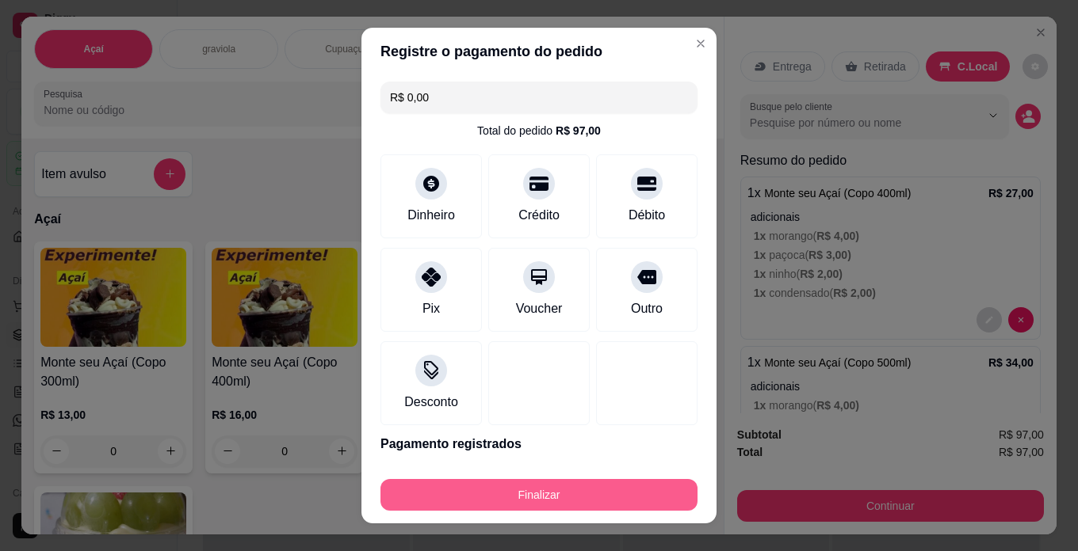
click at [475, 491] on button "Finalizar" at bounding box center [538, 495] width 317 height 32
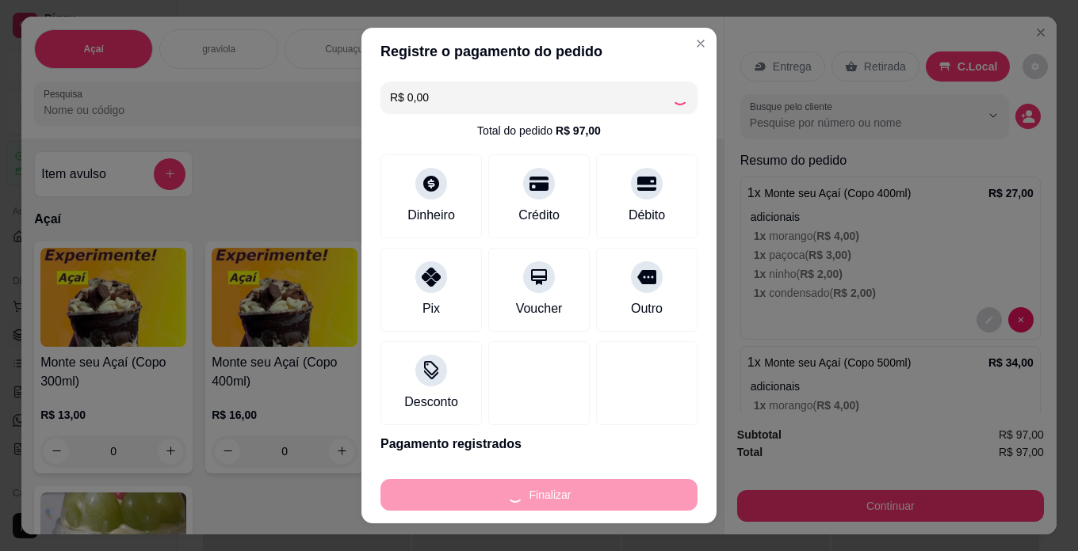
type input "-R$ 97,00"
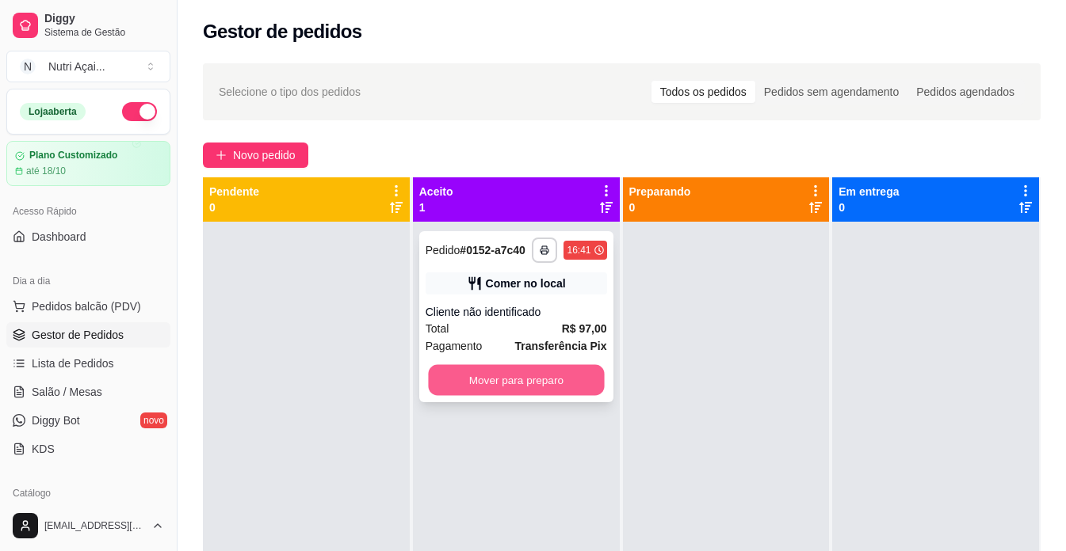
click at [515, 385] on button "Mover para preparo" at bounding box center [516, 380] width 176 height 31
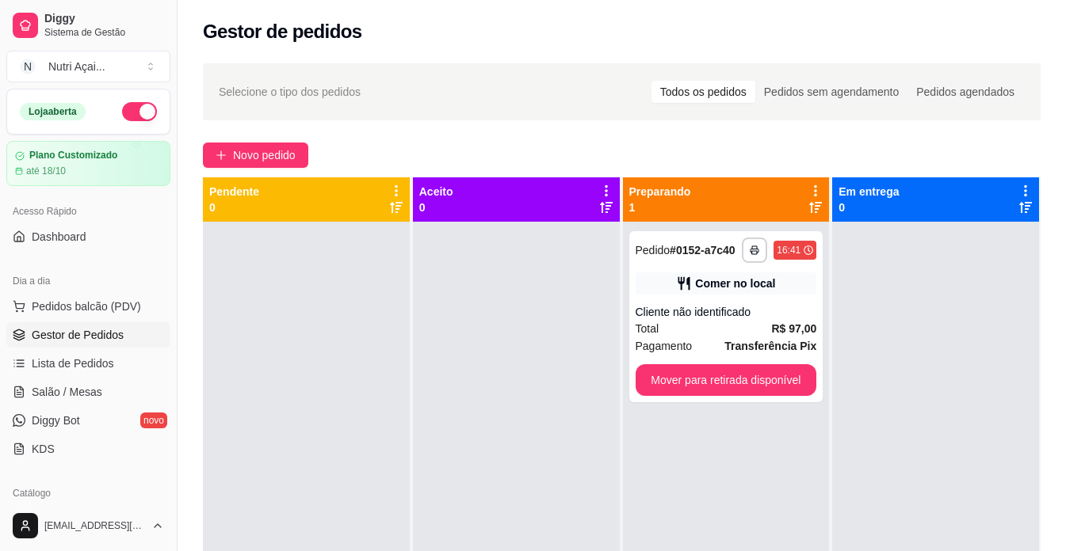
drag, startPoint x: 261, startPoint y: 141, endPoint x: 280, endPoint y: 168, distance: 33.4
click at [264, 145] on div "**********" at bounding box center [621, 401] width 888 height 694
click at [281, 168] on div "**********" at bounding box center [621, 401] width 888 height 694
click at [281, 165] on button "Novo pedido" at bounding box center [255, 155] width 105 height 25
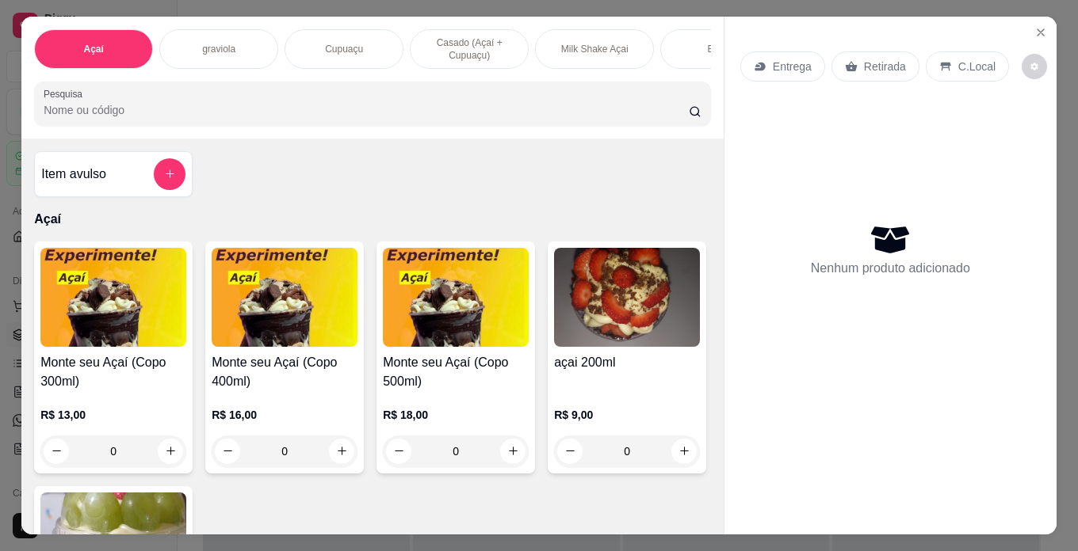
click at [81, 410] on div "R$ 13,00 0" at bounding box center [113, 429] width 146 height 76
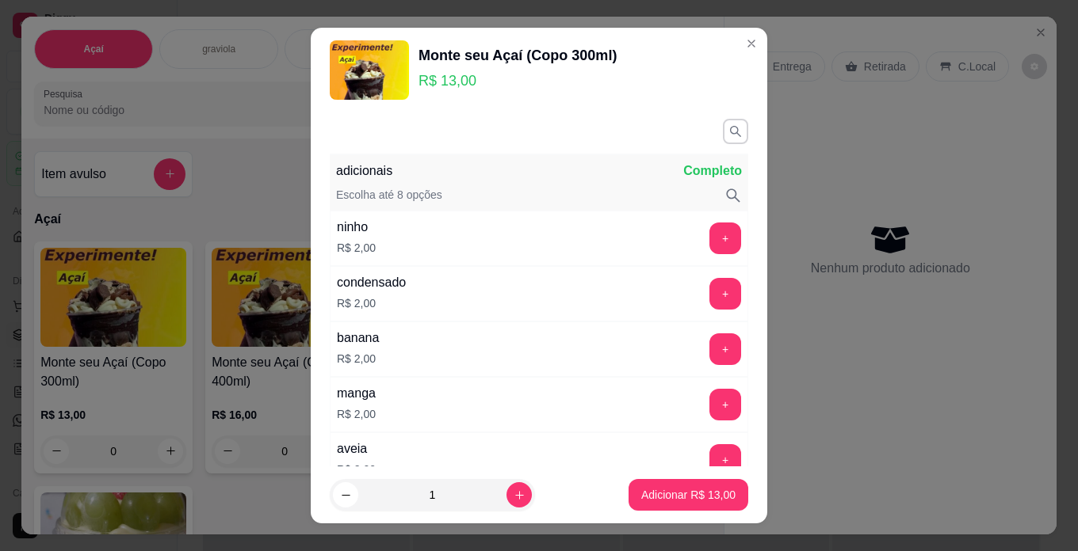
drag, startPoint x: 497, startPoint y: 158, endPoint x: 498, endPoint y: 170, distance: 11.1
click at [497, 161] on div "adicionais Completo Escolha até 8 opções" at bounding box center [539, 182] width 418 height 55
click at [723, 129] on button "button" at bounding box center [735, 131] width 25 height 25
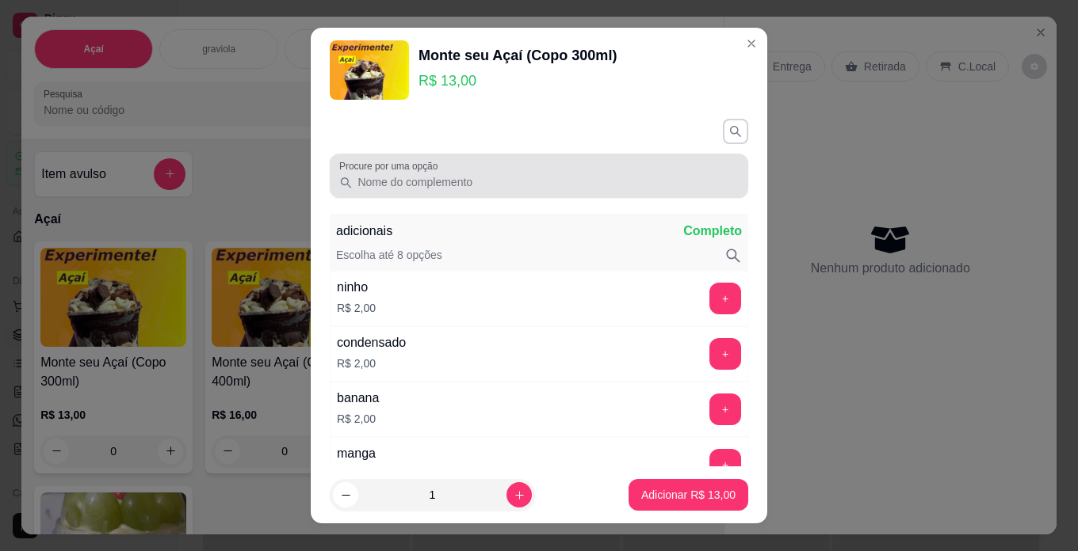
click at [597, 174] on input "Procure por uma opção" at bounding box center [546, 182] width 386 height 16
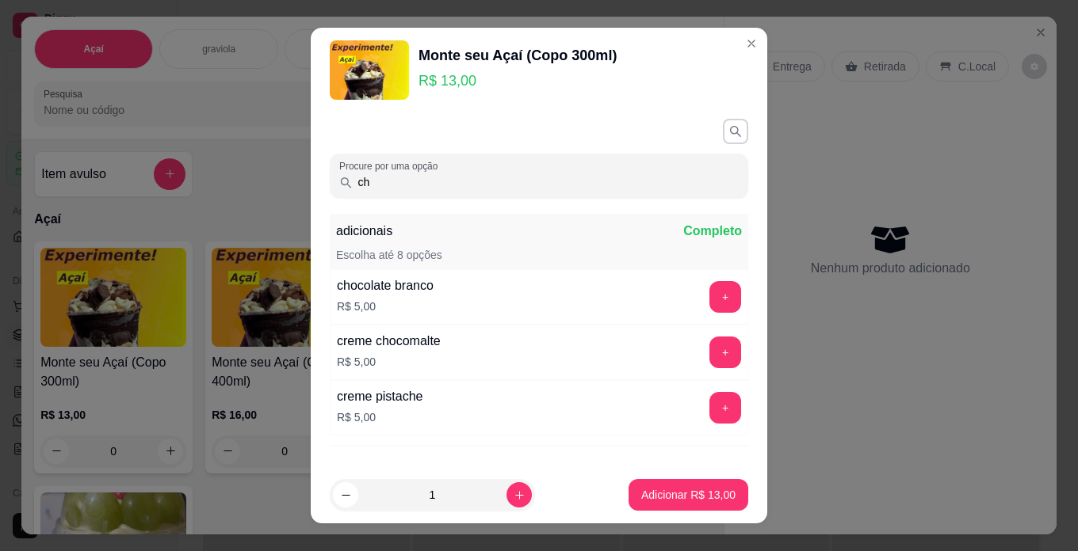
click at [709, 296] on button "+" at bounding box center [725, 297] width 32 height 32
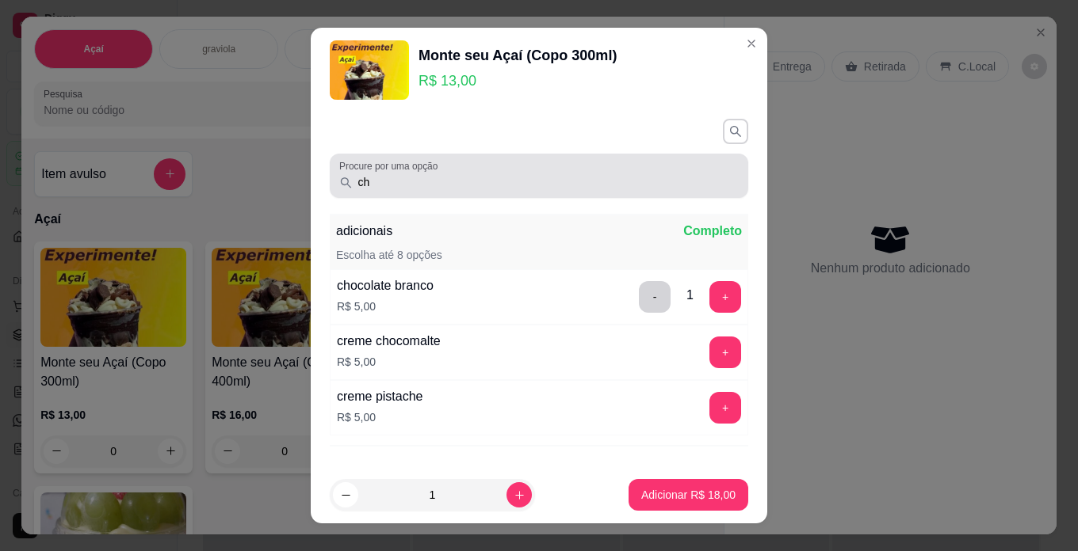
click at [627, 164] on div "ch" at bounding box center [538, 176] width 399 height 32
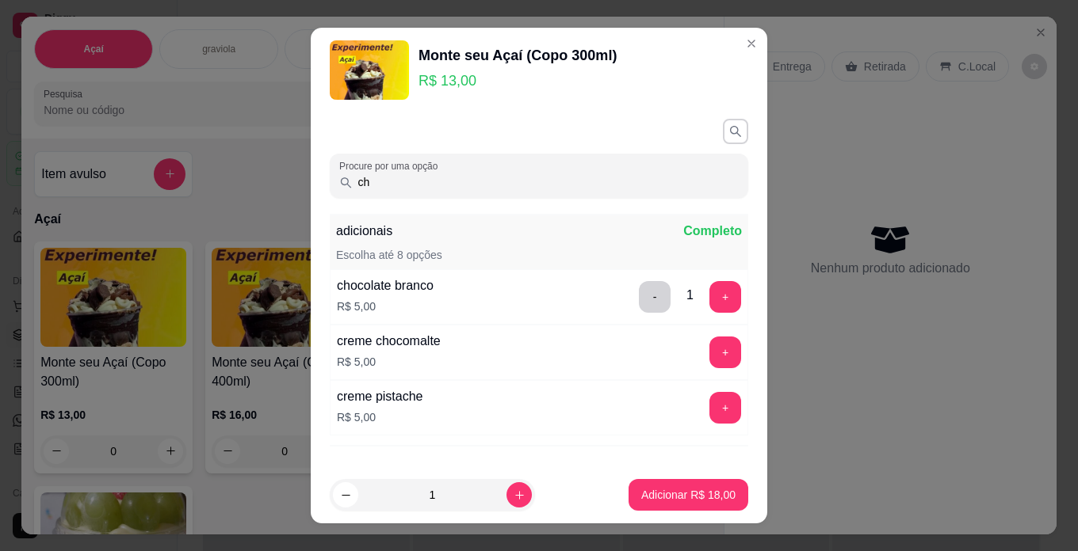
type input "c"
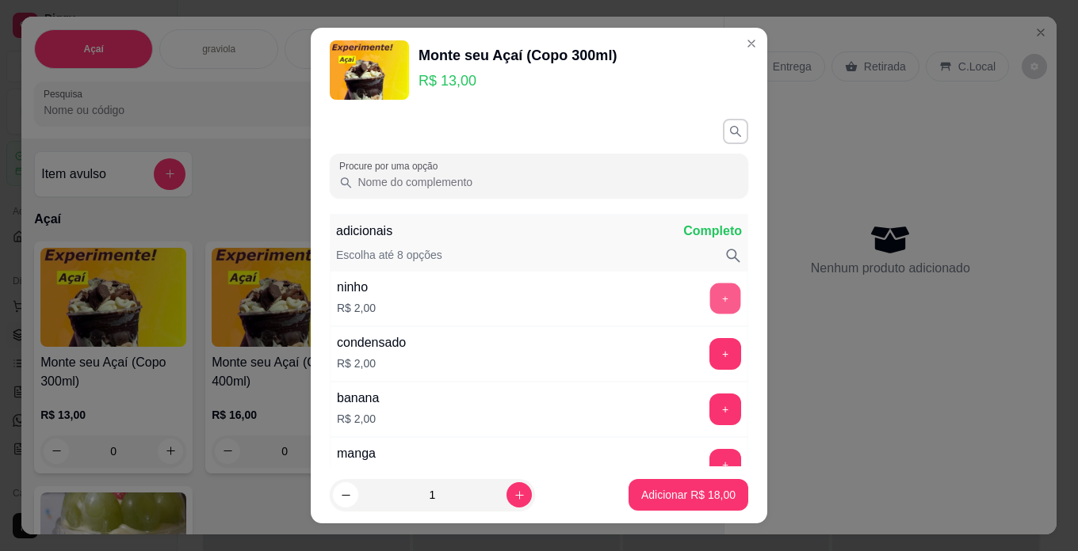
click at [710, 303] on button "+" at bounding box center [725, 298] width 31 height 31
click at [709, 353] on button "+" at bounding box center [725, 354] width 32 height 32
click at [710, 454] on button "+" at bounding box center [725, 464] width 31 height 31
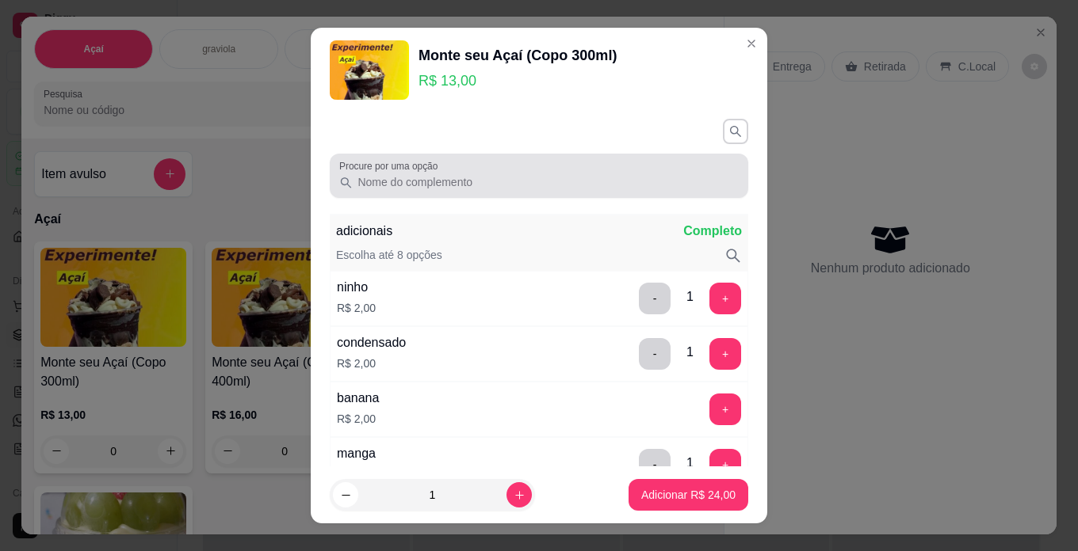
click at [570, 187] on input "Procure por uma opção" at bounding box center [546, 182] width 386 height 16
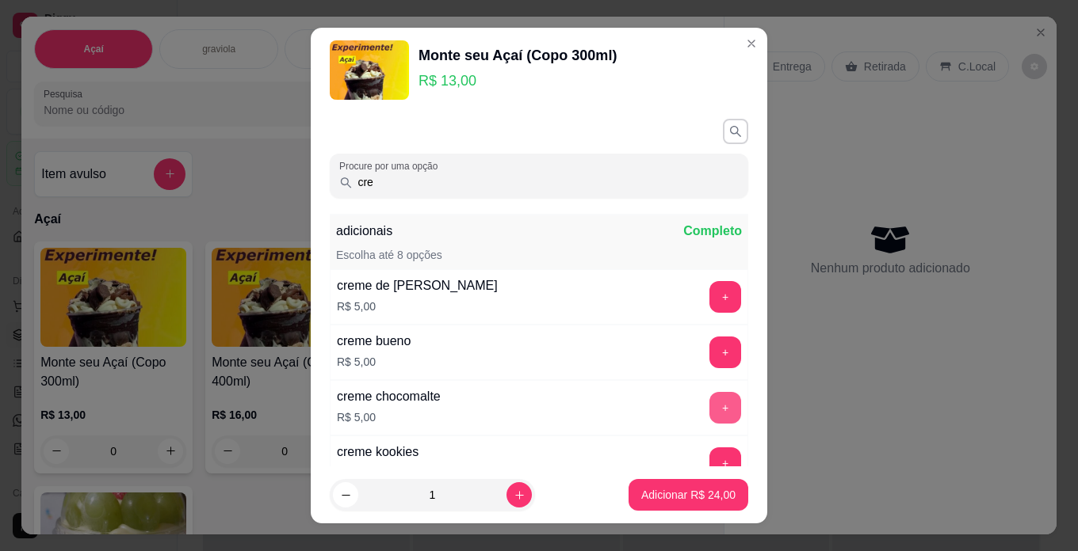
type input "cre"
click at [709, 403] on button "+" at bounding box center [725, 408] width 32 height 32
click at [704, 484] on button "Adicionar R$ 29,00" at bounding box center [688, 495] width 120 height 32
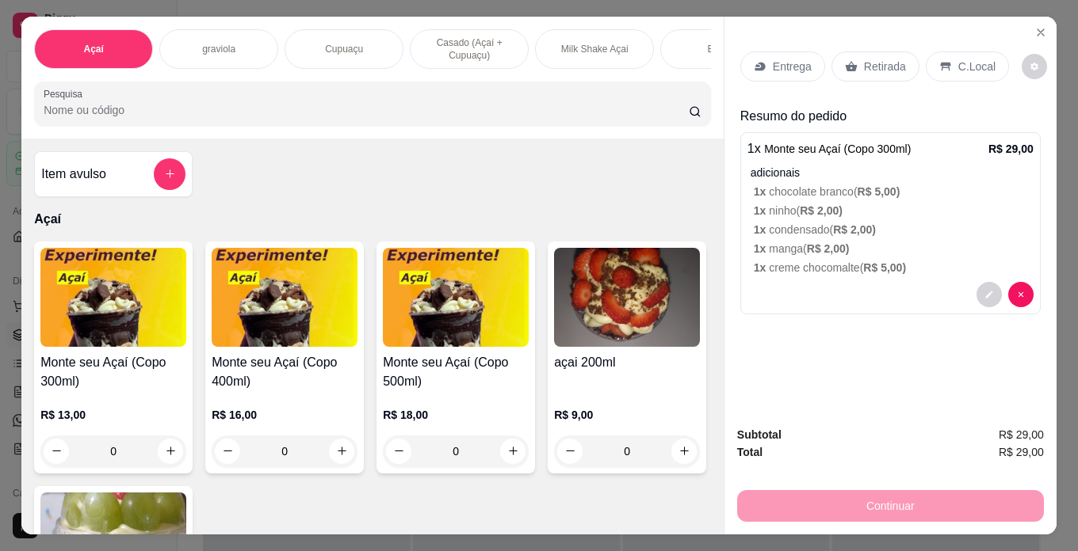
click at [471, 36] on p "Casado (Açaí + Cupuaçu)" at bounding box center [469, 48] width 92 height 25
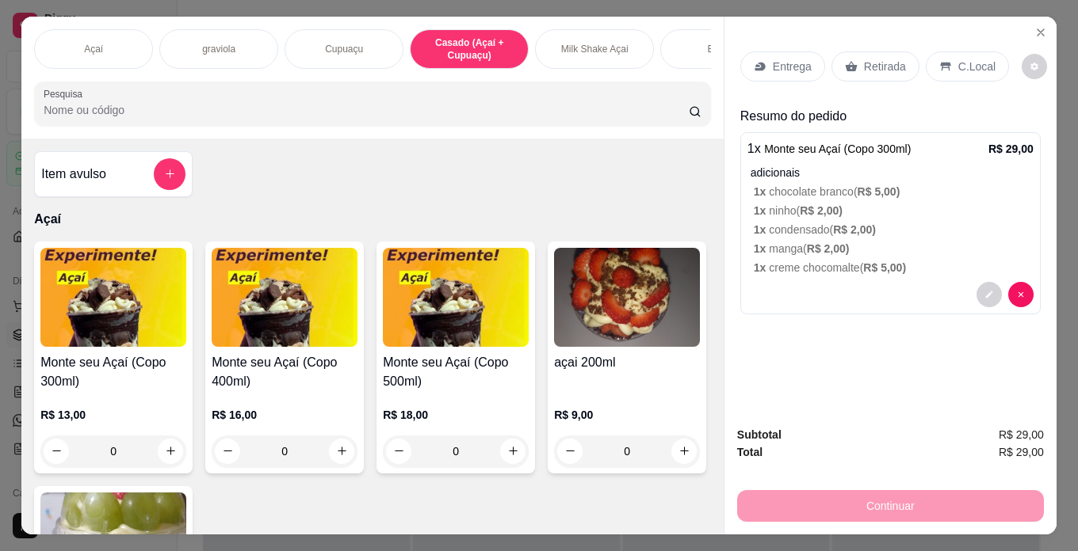
scroll to position [40, 0]
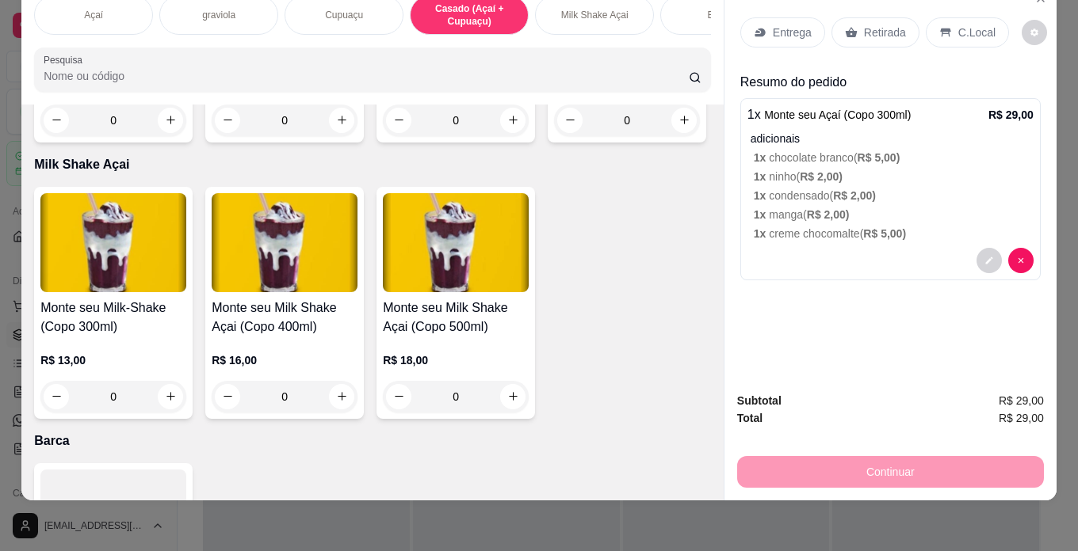
click at [433, 60] on h4 "Monte seu Casado (Copo 500ml)" at bounding box center [456, 41] width 146 height 38
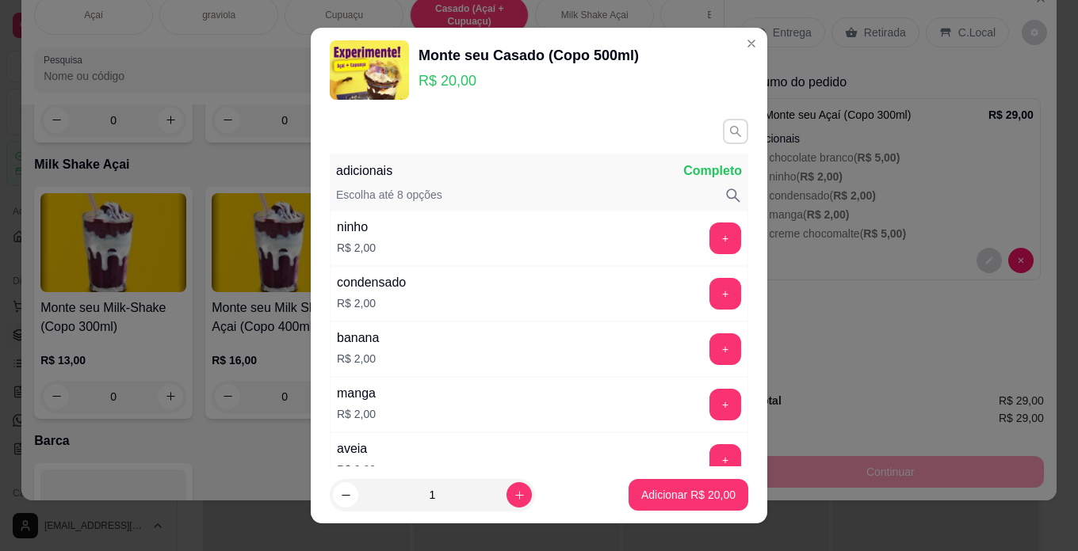
click at [723, 122] on button "button" at bounding box center [735, 131] width 25 height 25
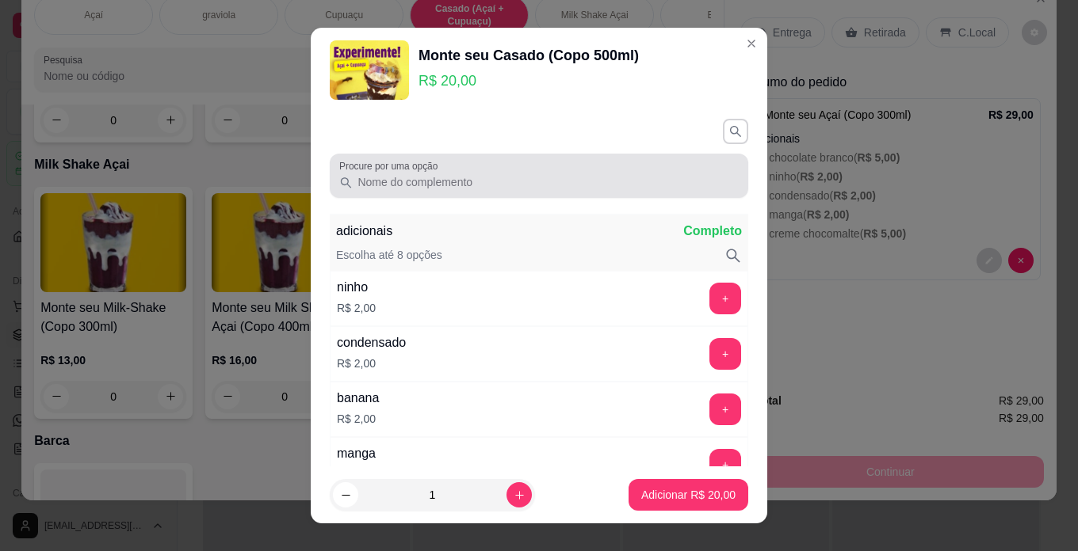
click at [539, 193] on div "Procure por uma opção" at bounding box center [539, 176] width 418 height 44
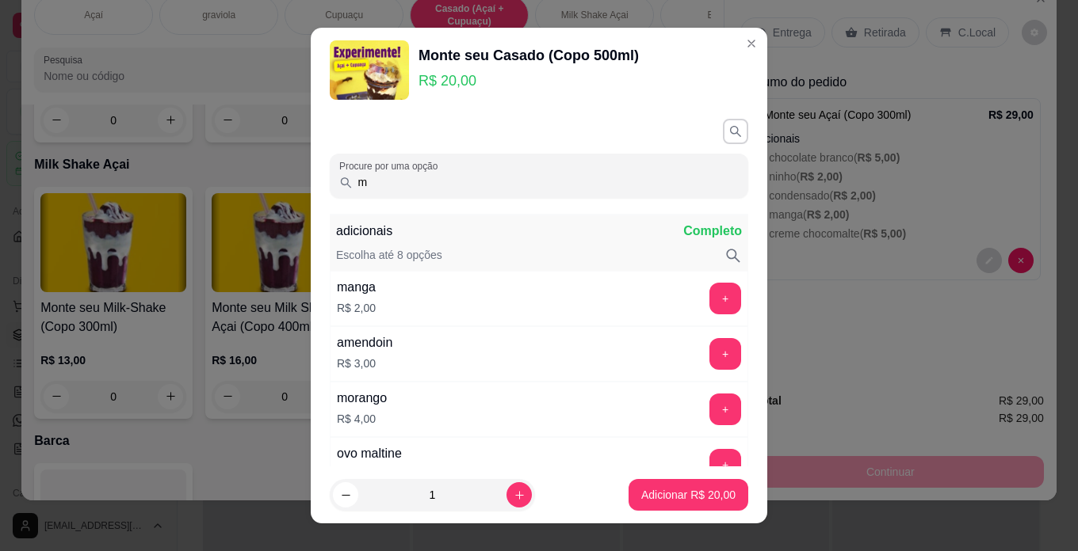
type input "m"
click at [710, 399] on button "+" at bounding box center [725, 409] width 31 height 31
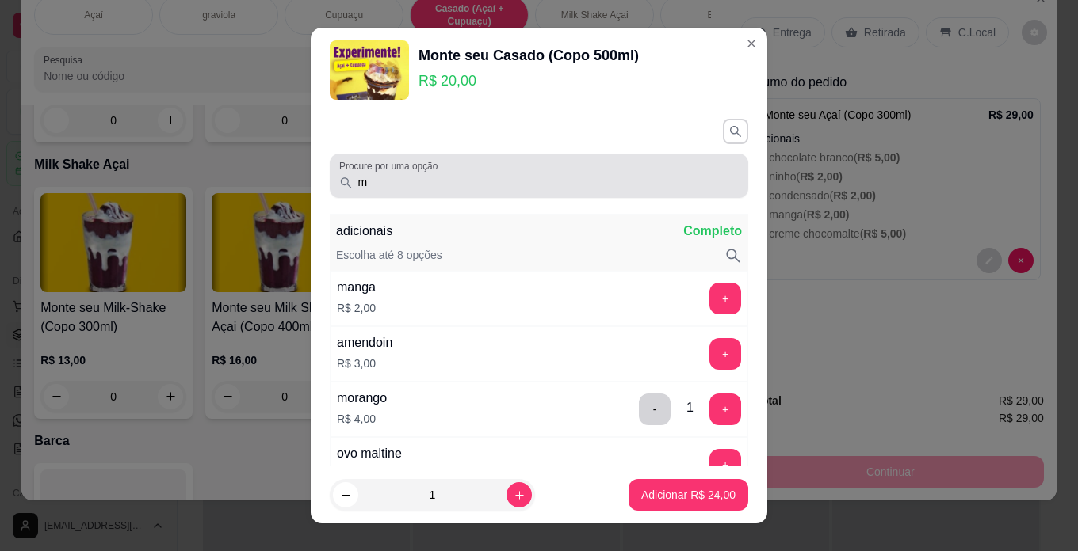
click at [619, 158] on div "Procure por uma opção m" at bounding box center [539, 176] width 418 height 44
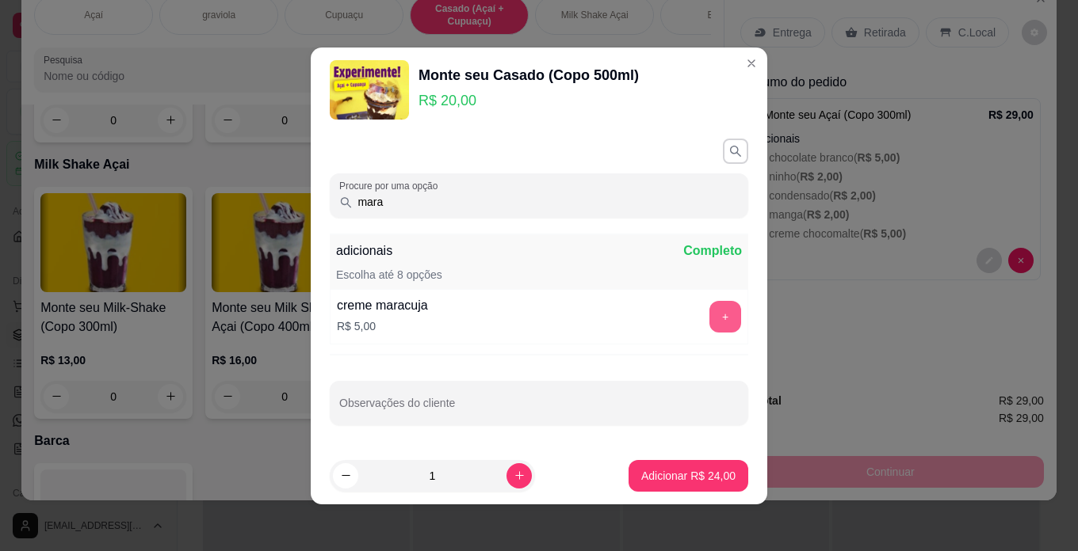
click at [709, 315] on button "+" at bounding box center [725, 317] width 32 height 32
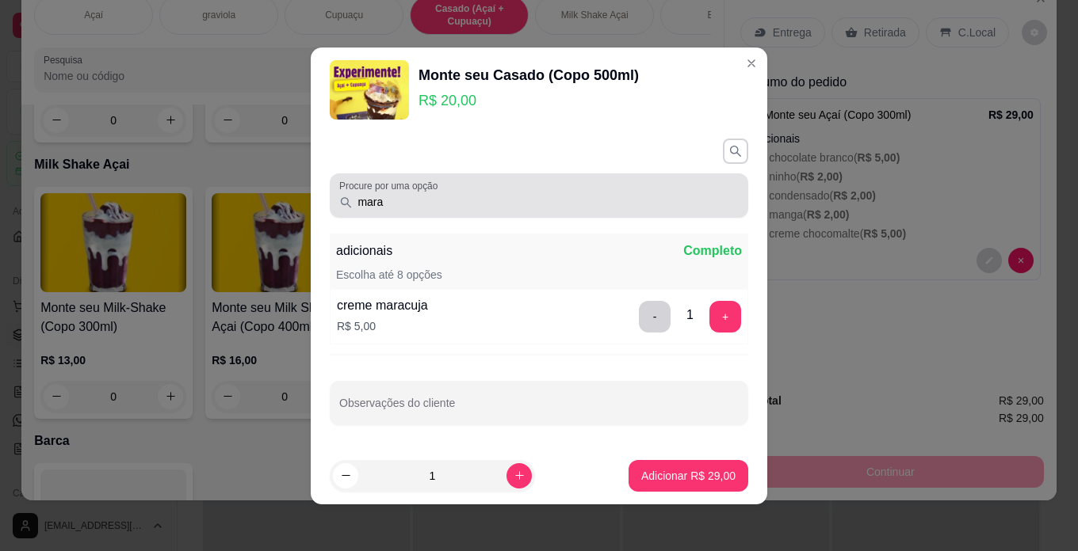
click at [673, 188] on div "mara" at bounding box center [538, 196] width 399 height 32
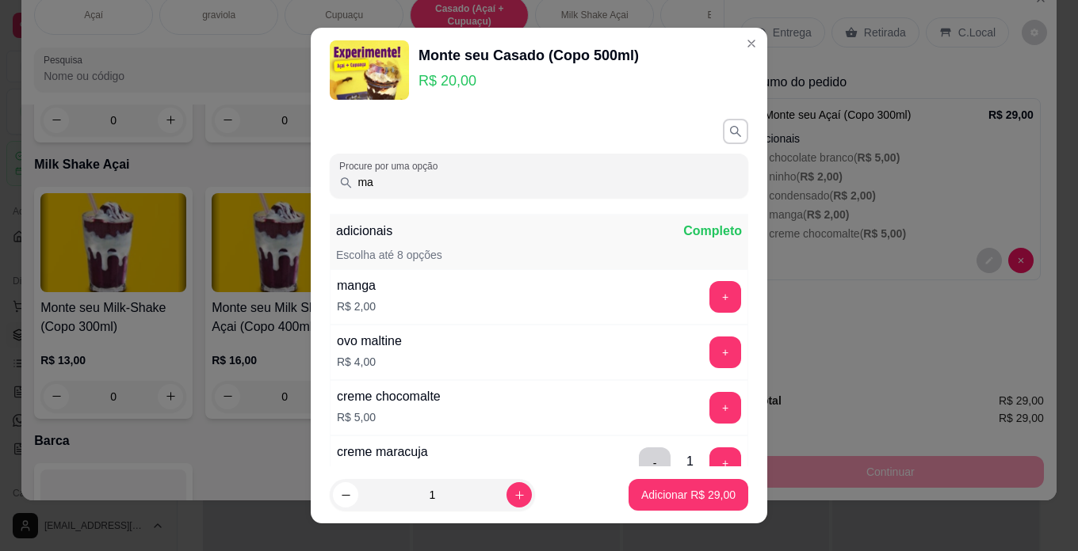
type input "m"
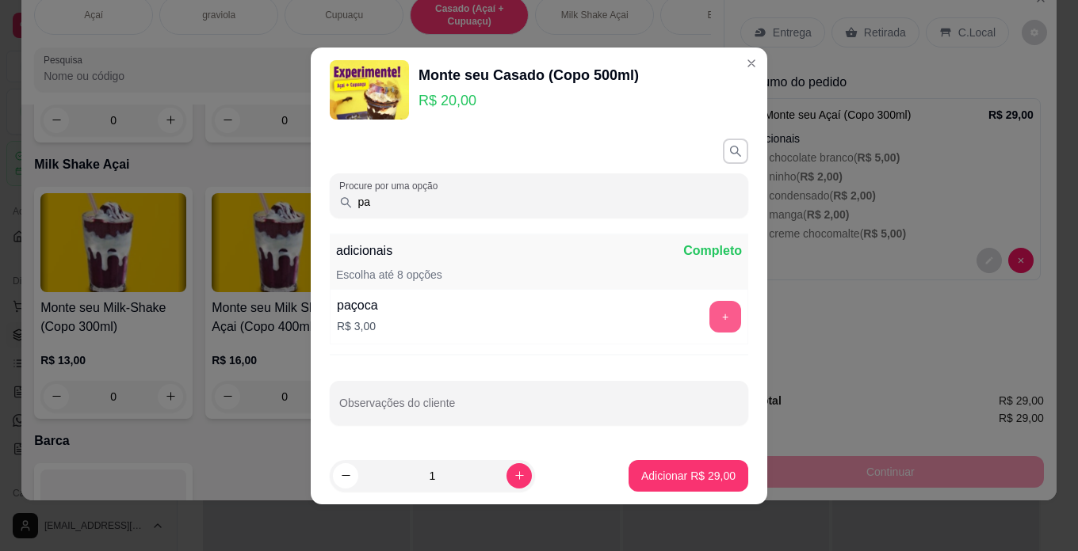
click at [709, 315] on button "+" at bounding box center [725, 317] width 32 height 32
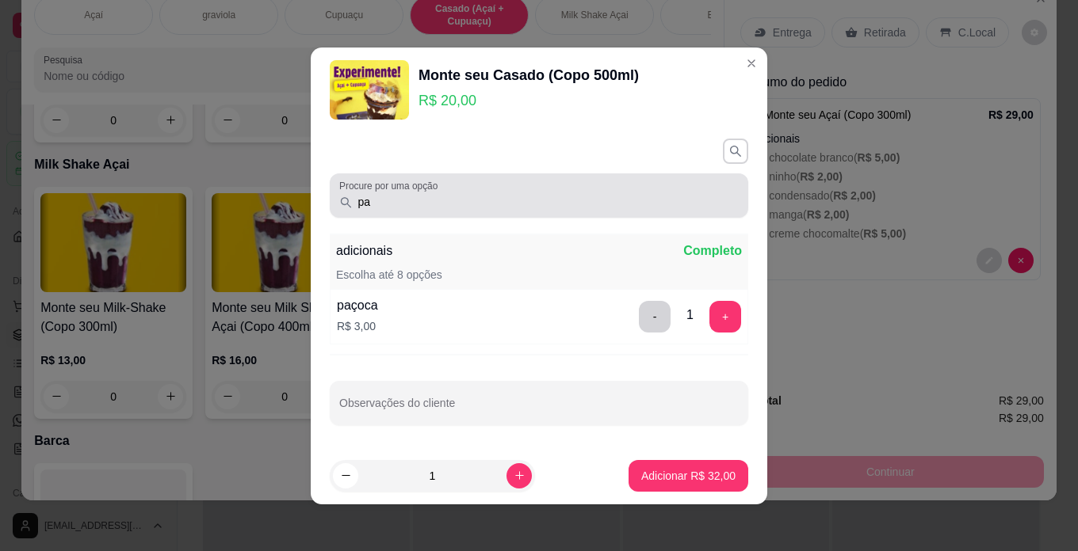
click at [569, 189] on div "pa" at bounding box center [538, 196] width 399 height 32
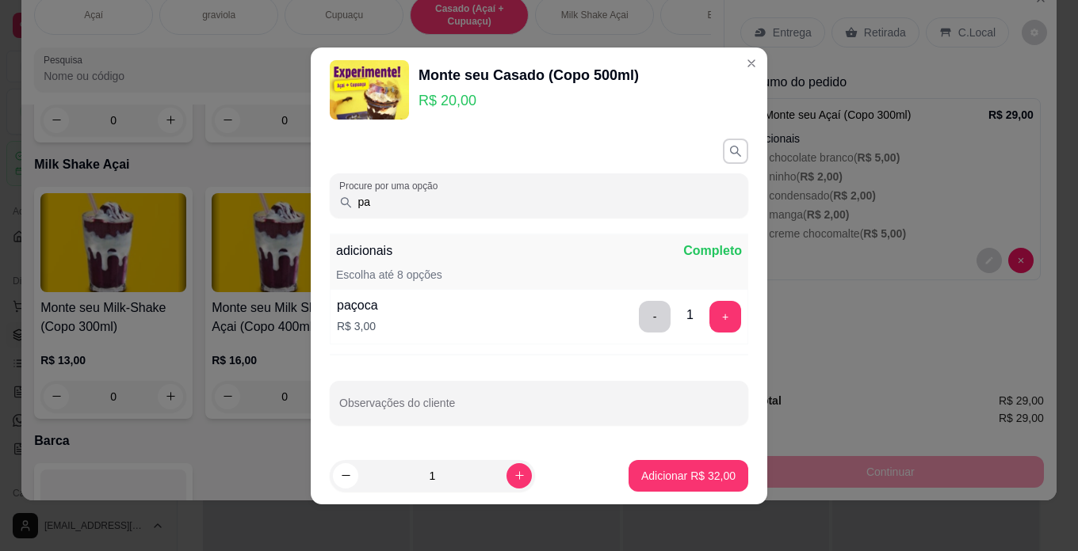
type input "p"
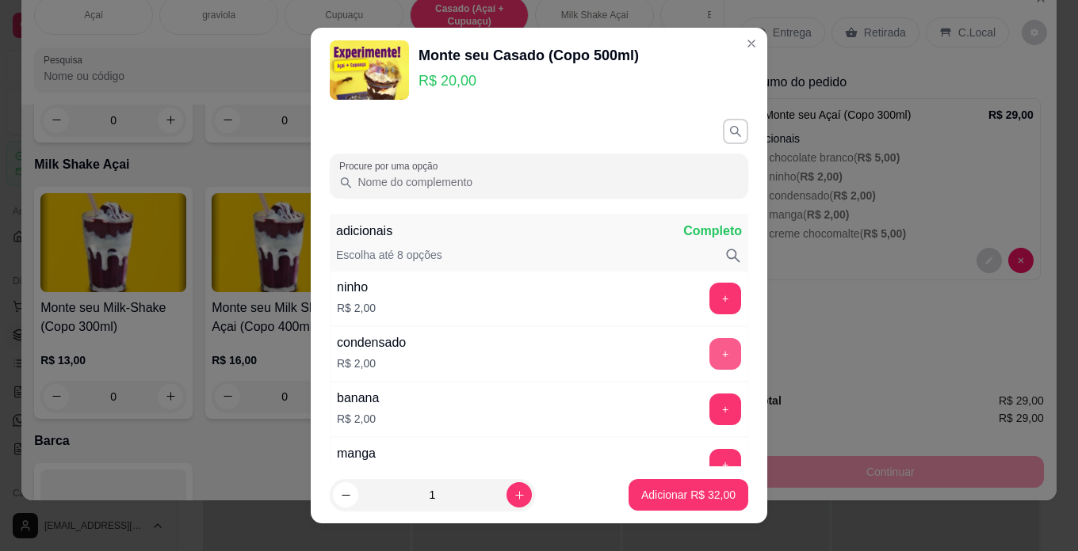
click at [709, 357] on button "+" at bounding box center [725, 354] width 32 height 32
click at [704, 498] on p "Adicionar R$ 34,00" at bounding box center [689, 495] width 92 height 15
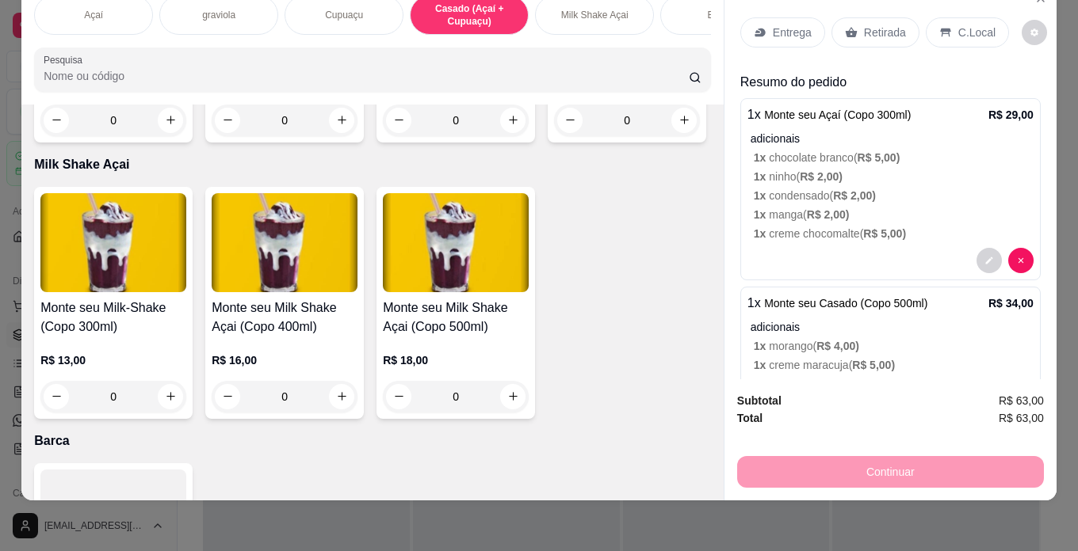
click at [962, 25] on p "C.Local" at bounding box center [976, 33] width 37 height 16
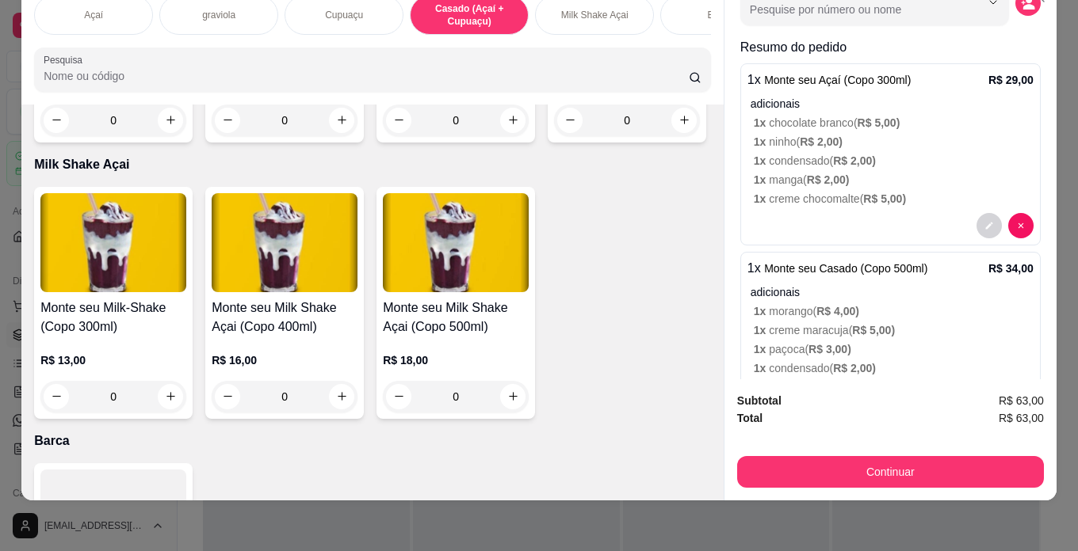
scroll to position [0, 0]
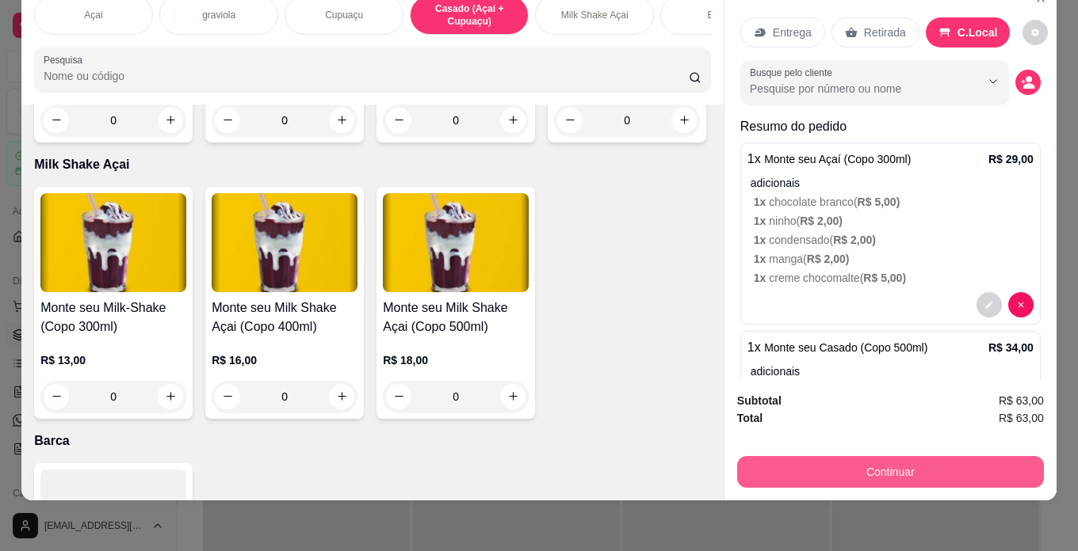
click at [898, 467] on button "Continuar" at bounding box center [890, 472] width 307 height 32
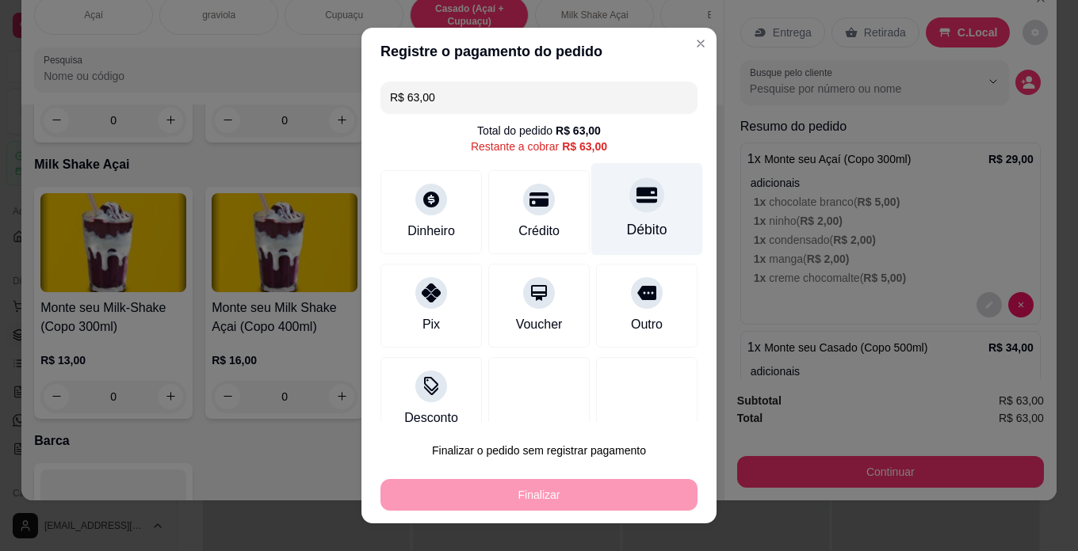
click at [629, 201] on div at bounding box center [646, 194] width 35 height 35
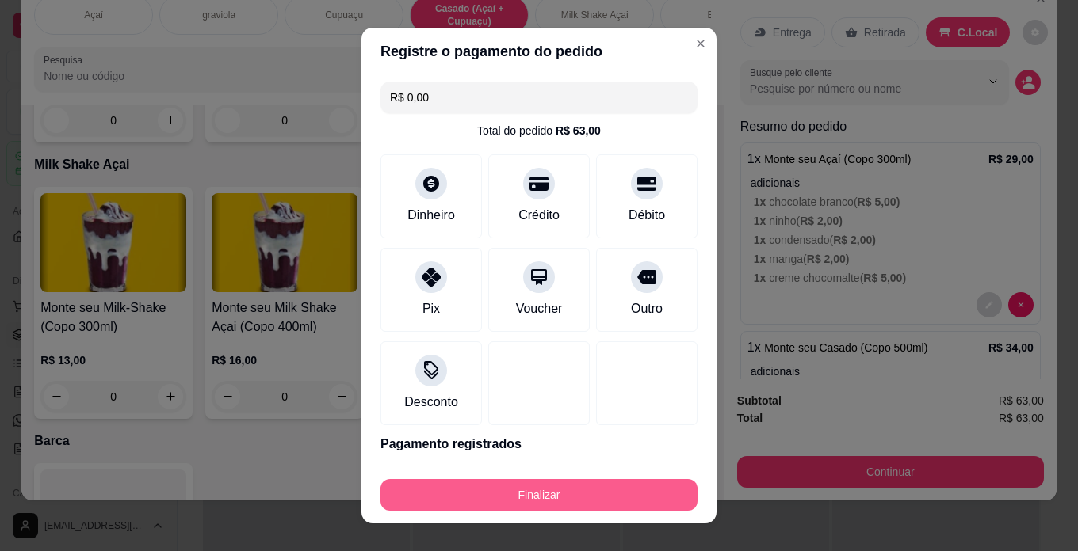
click at [626, 488] on button "Finalizar" at bounding box center [538, 495] width 317 height 32
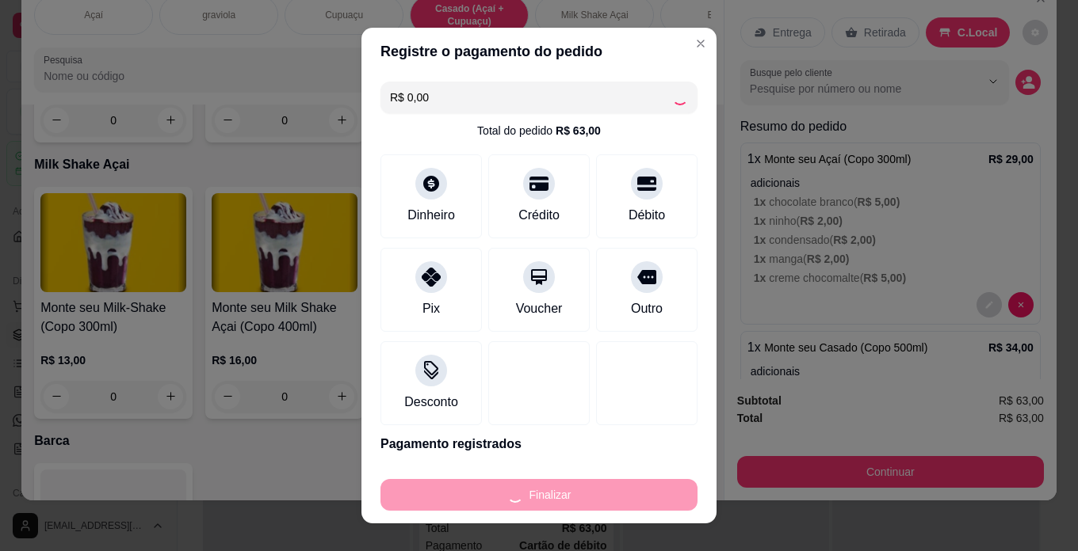
type input "-R$ 63,00"
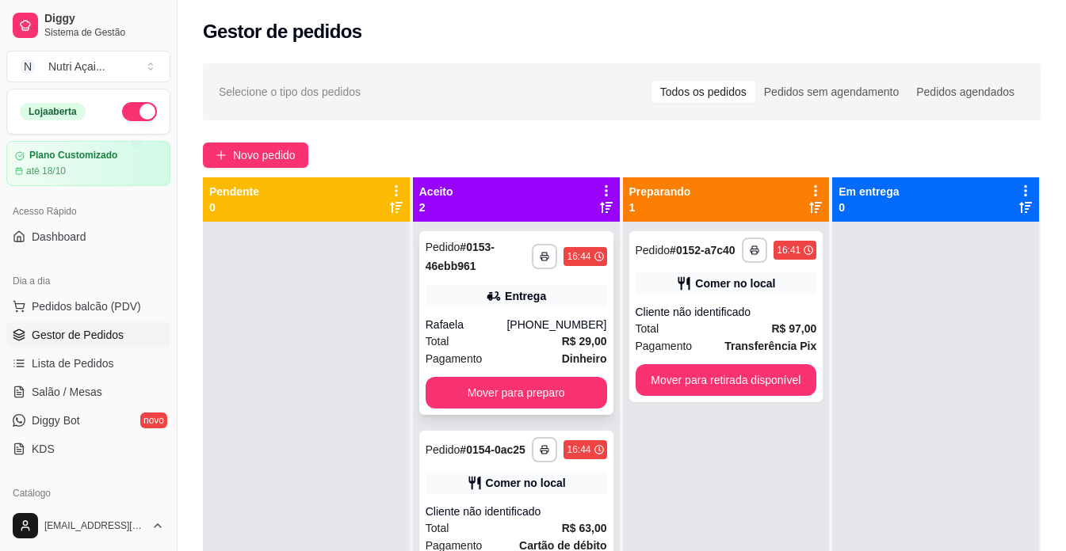
click at [550, 341] on div "Total R$ 29,00" at bounding box center [515, 341] width 181 height 17
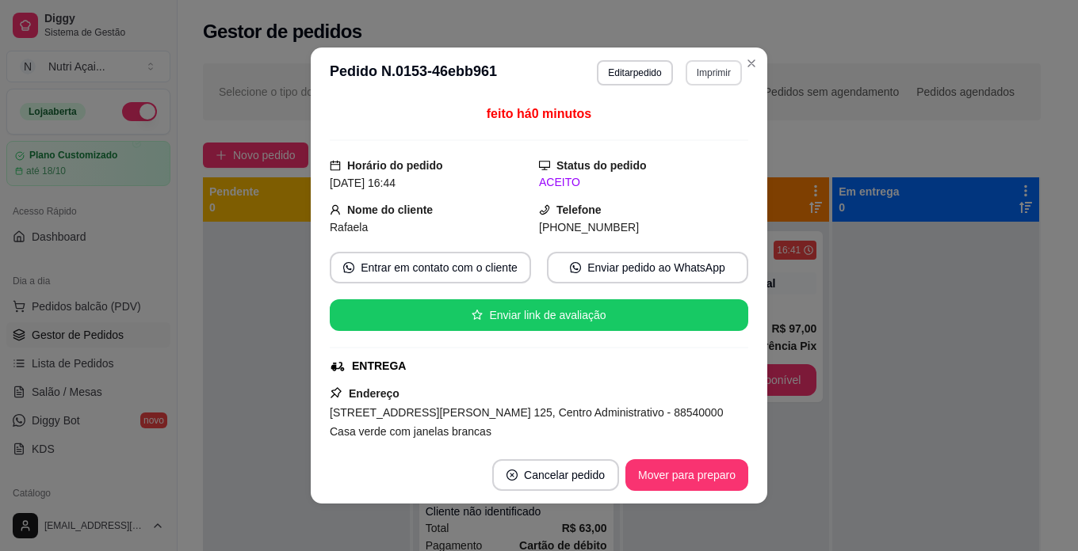
click at [704, 81] on button "Imprimir" at bounding box center [713, 72] width 56 height 25
click at [708, 134] on button "IMPRESSORA" at bounding box center [679, 128] width 115 height 25
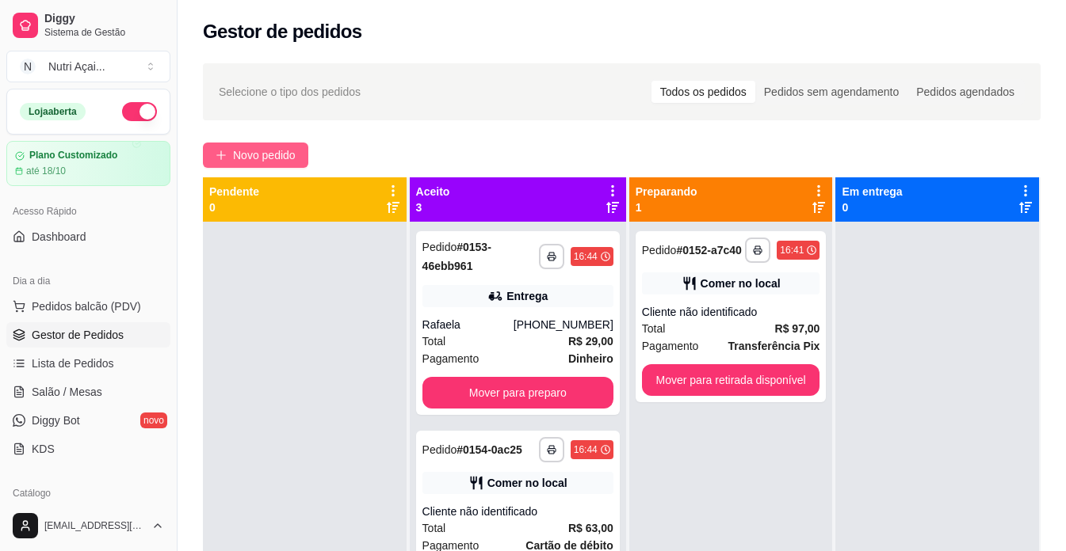
click at [277, 162] on span "Novo pedido" at bounding box center [264, 155] width 63 height 17
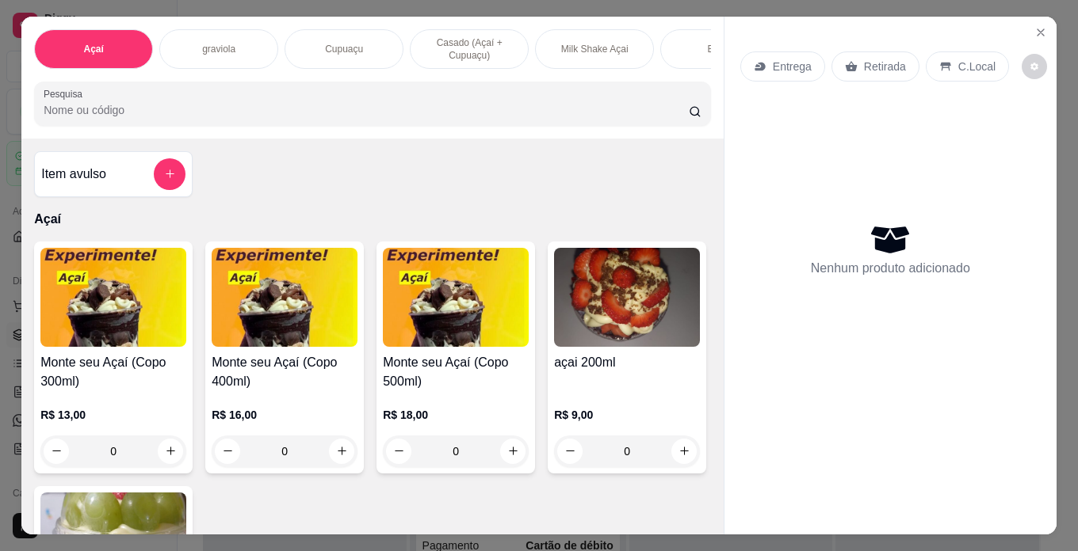
click at [174, 385] on h4 "Monte seu Açaí (Copo 300ml)" at bounding box center [113, 372] width 146 height 38
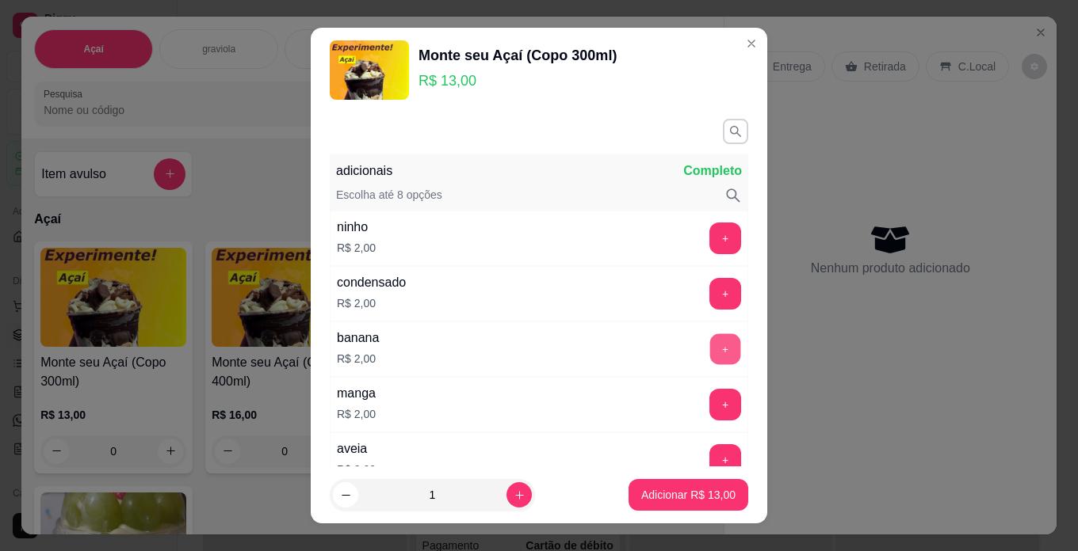
click at [710, 345] on button "+" at bounding box center [725, 349] width 31 height 31
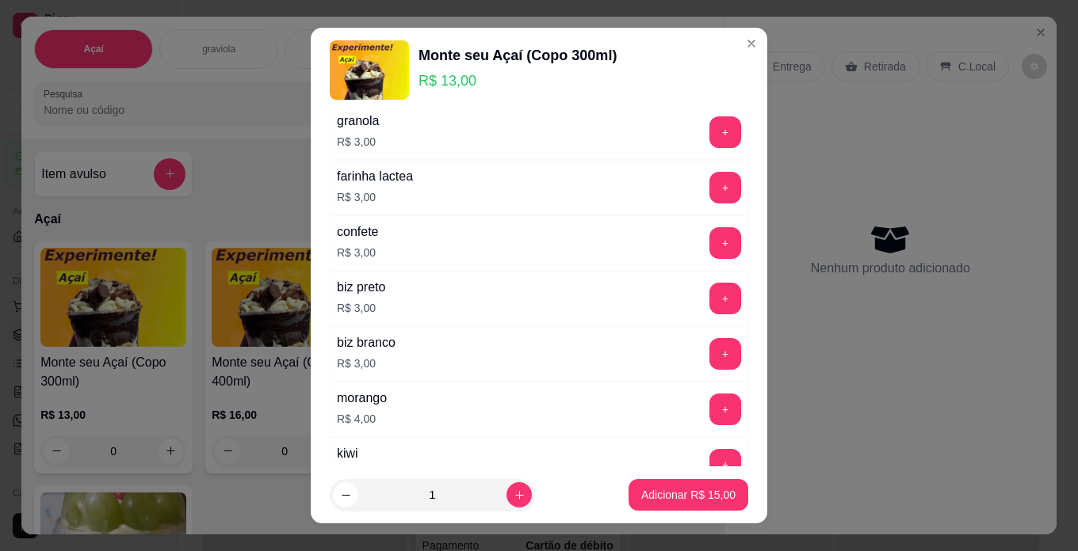
scroll to position [634, 0]
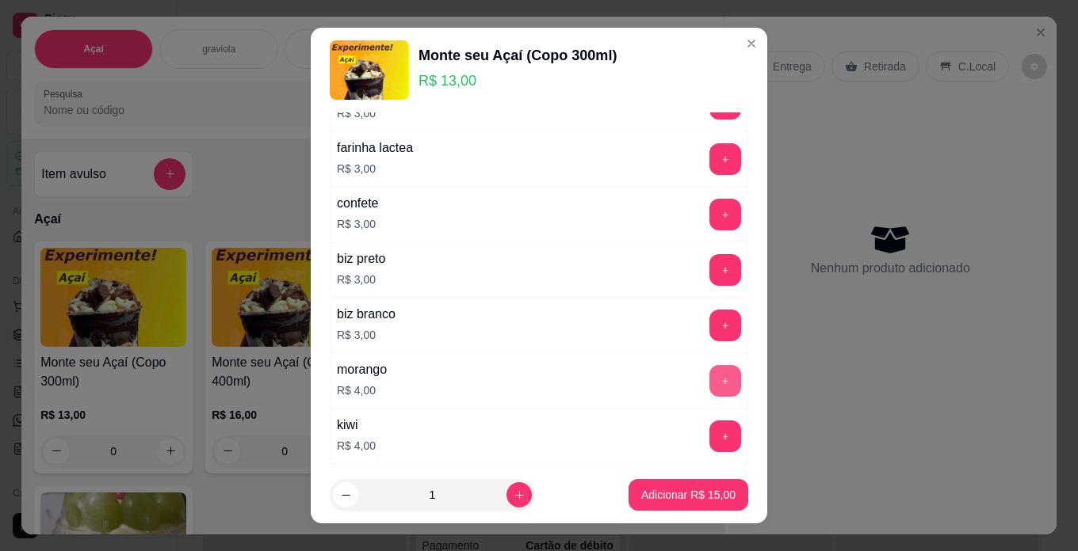
click at [709, 371] on button "+" at bounding box center [725, 381] width 32 height 32
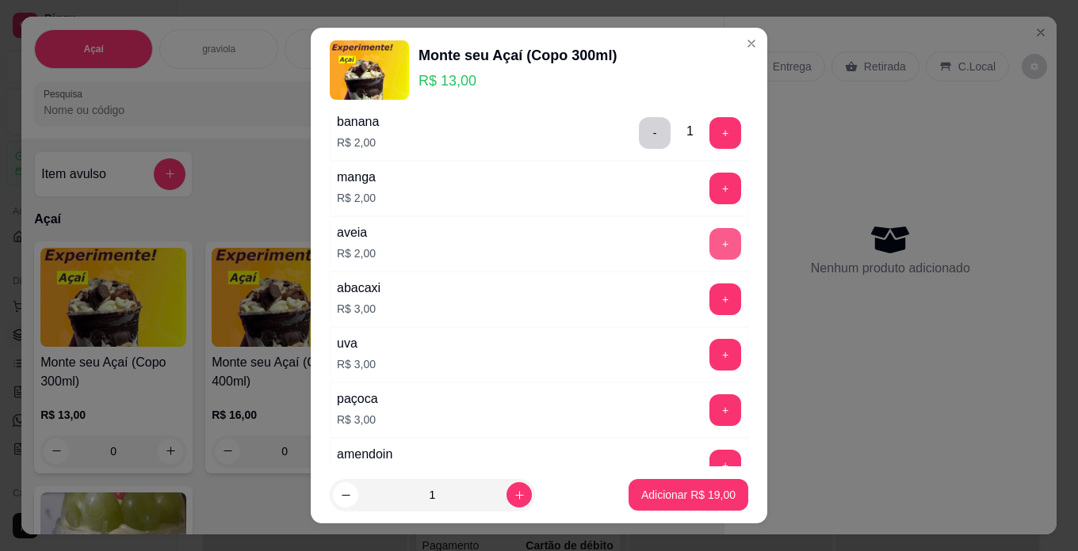
scroll to position [79, 0]
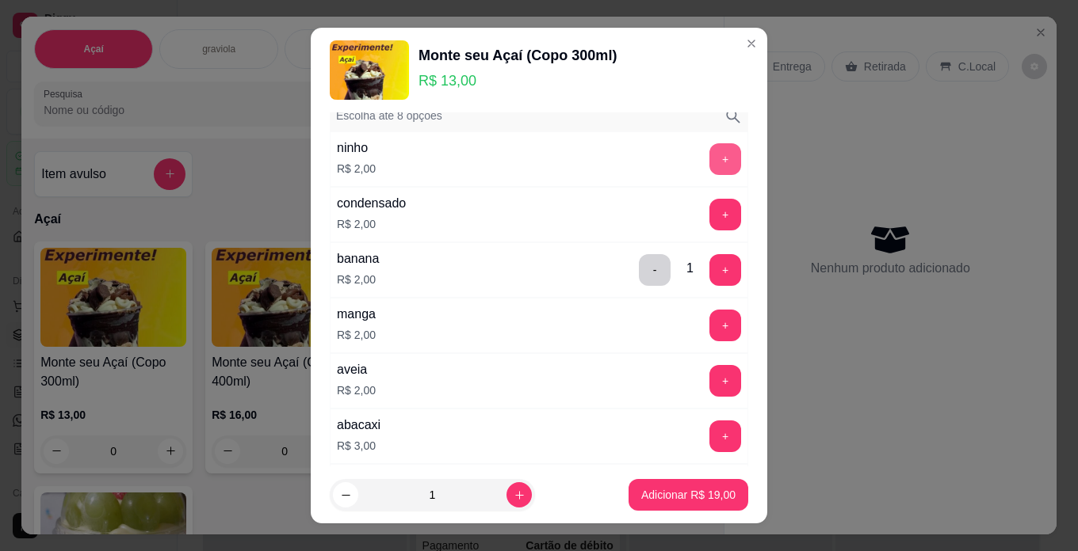
click at [709, 149] on button "+" at bounding box center [725, 159] width 32 height 32
click at [709, 222] on button "+" at bounding box center [725, 215] width 32 height 32
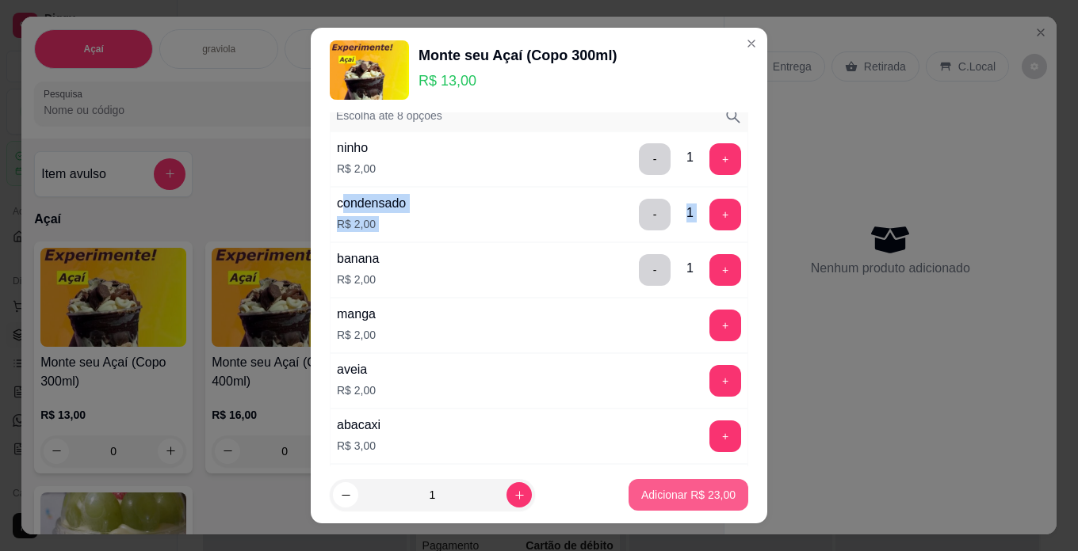
click at [660, 491] on p "Adicionar R$ 23,00" at bounding box center [688, 495] width 94 height 16
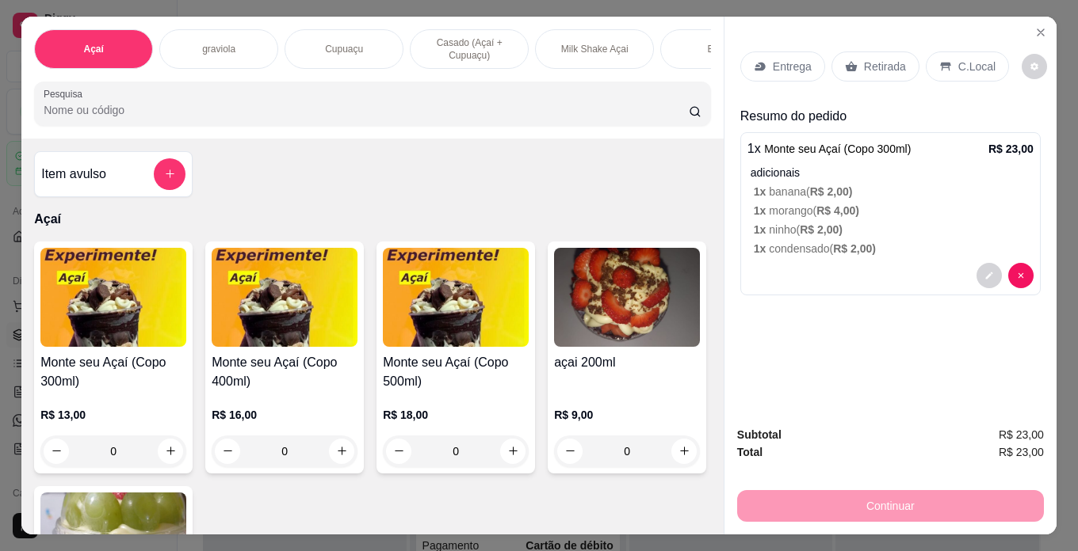
click at [931, 52] on div "C.Local" at bounding box center [966, 67] width 83 height 30
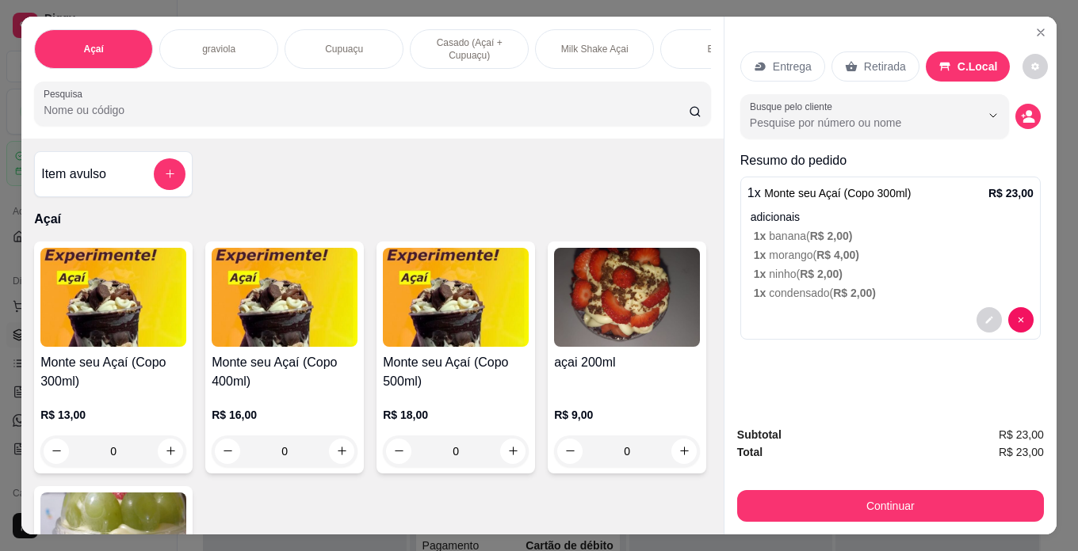
click at [919, 530] on div "Açaí graviola Cupuaçu Casado (Açaí + Cupuaçu) Milk Shake Açai Barca Bebidas Pes…" at bounding box center [539, 275] width 1078 height 551
click at [909, 502] on button "Continuar" at bounding box center [890, 506] width 307 height 32
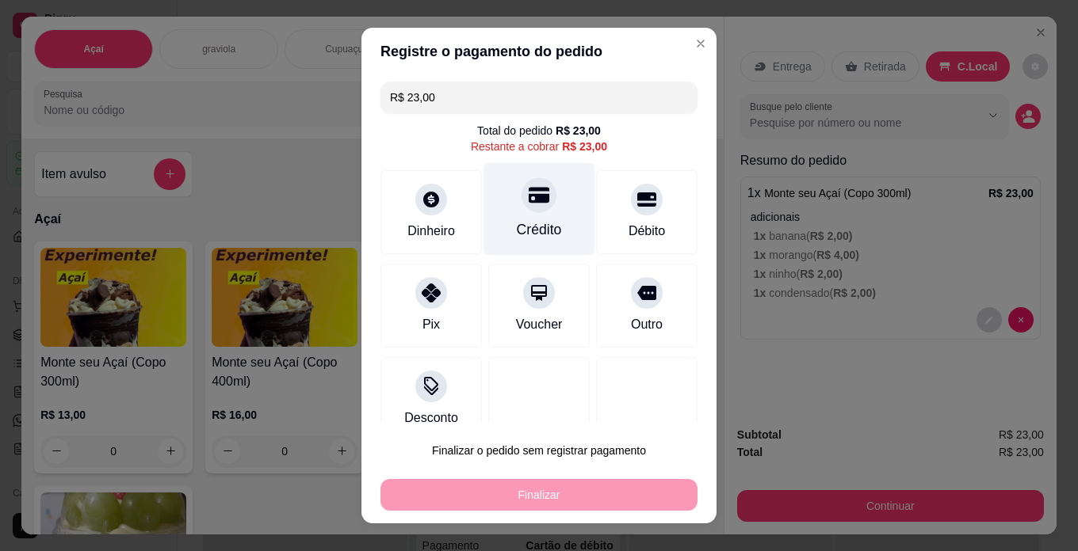
click at [537, 227] on div "Crédito" at bounding box center [539, 229] width 45 height 21
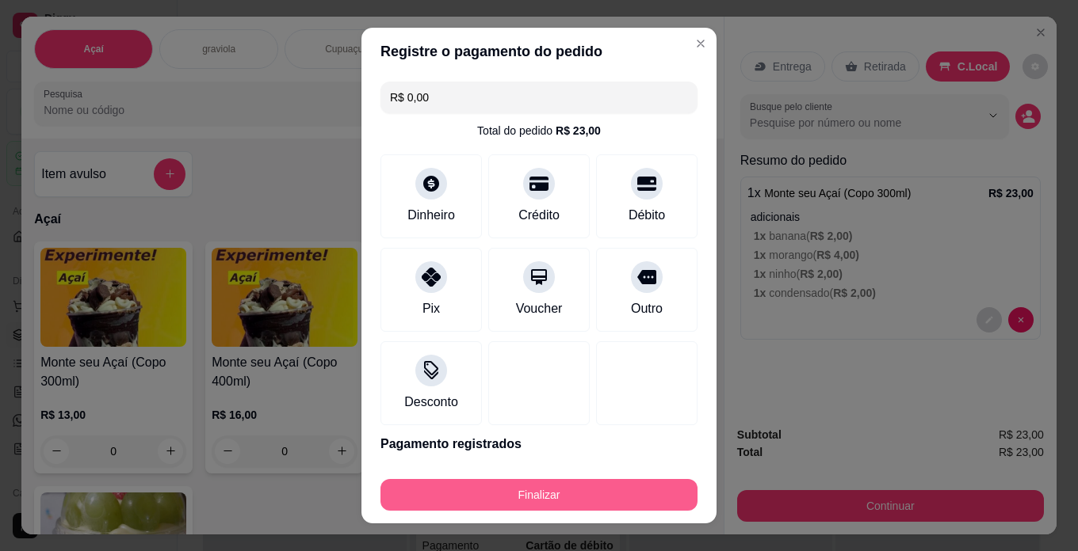
click at [608, 495] on button "Finalizar" at bounding box center [538, 495] width 317 height 32
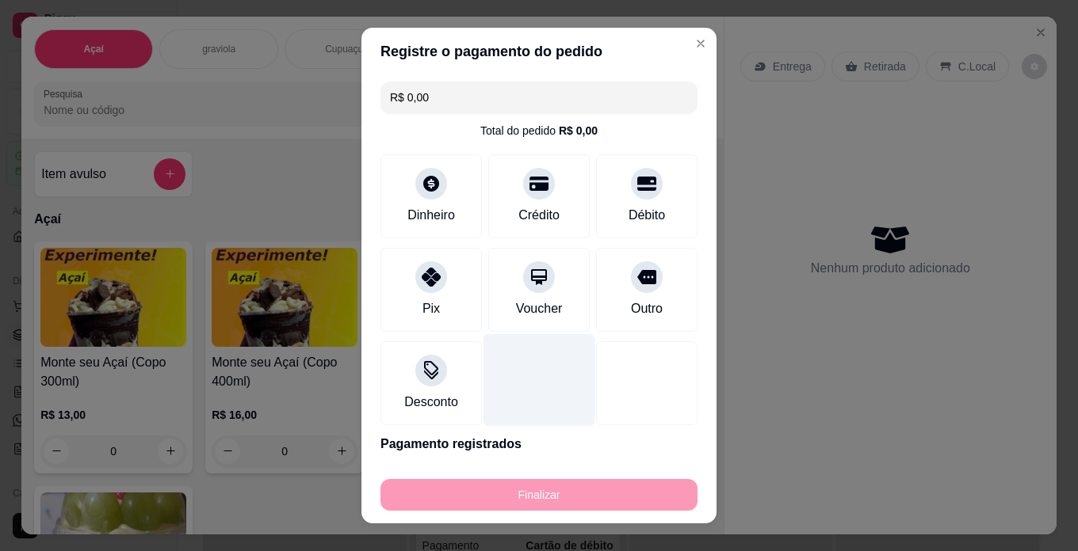
type input "-R$ 23,00"
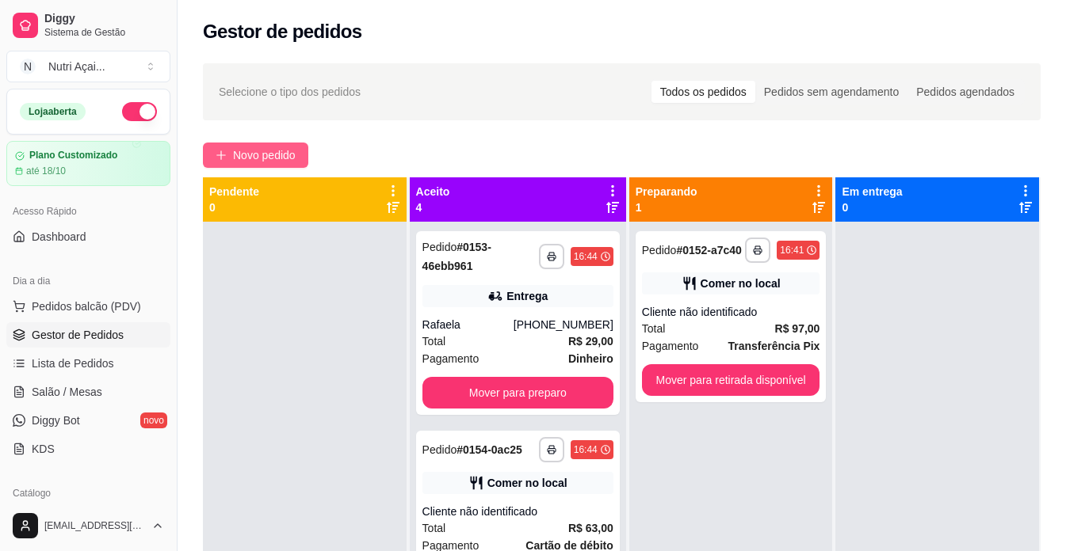
click at [286, 150] on span "Novo pedido" at bounding box center [264, 155] width 63 height 17
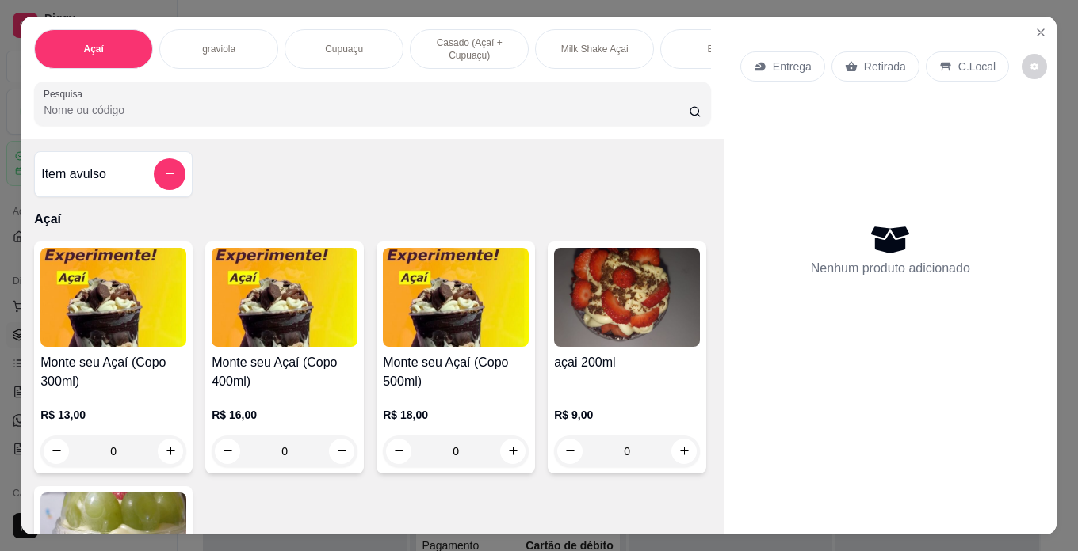
click at [291, 412] on div "R$ 16,00 0" at bounding box center [285, 429] width 146 height 76
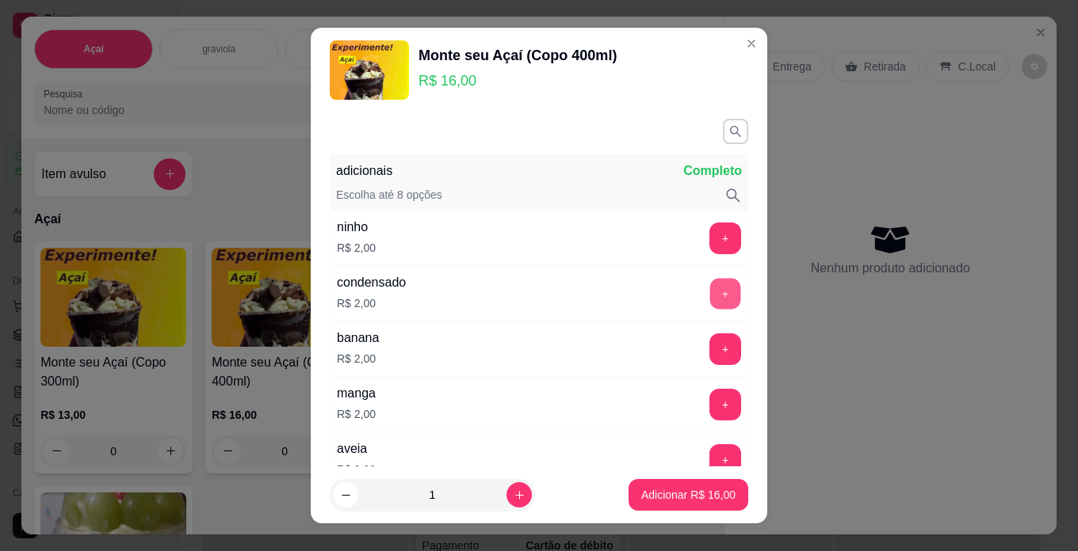
click at [710, 298] on button "+" at bounding box center [725, 293] width 31 height 31
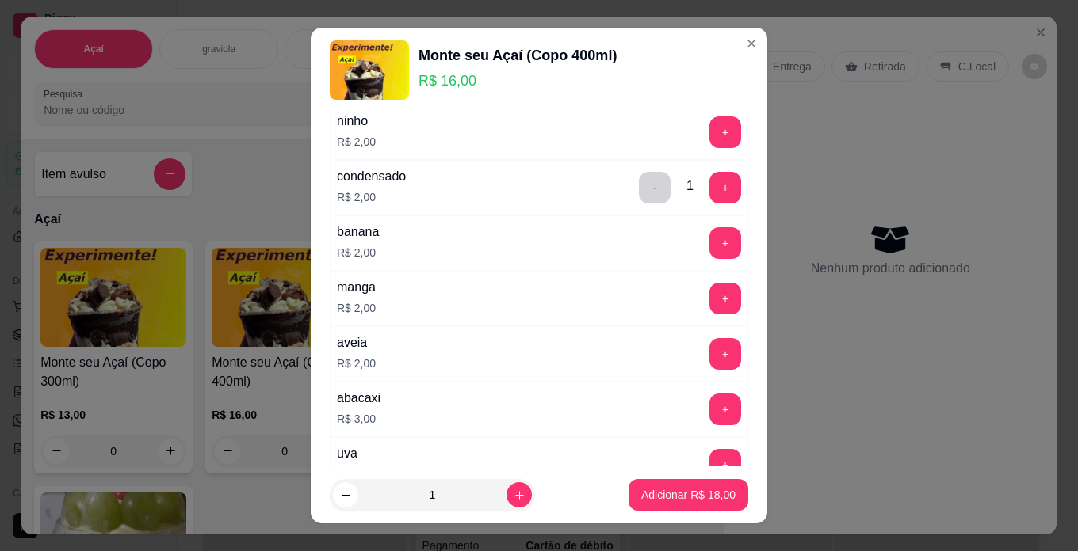
scroll to position [79, 0]
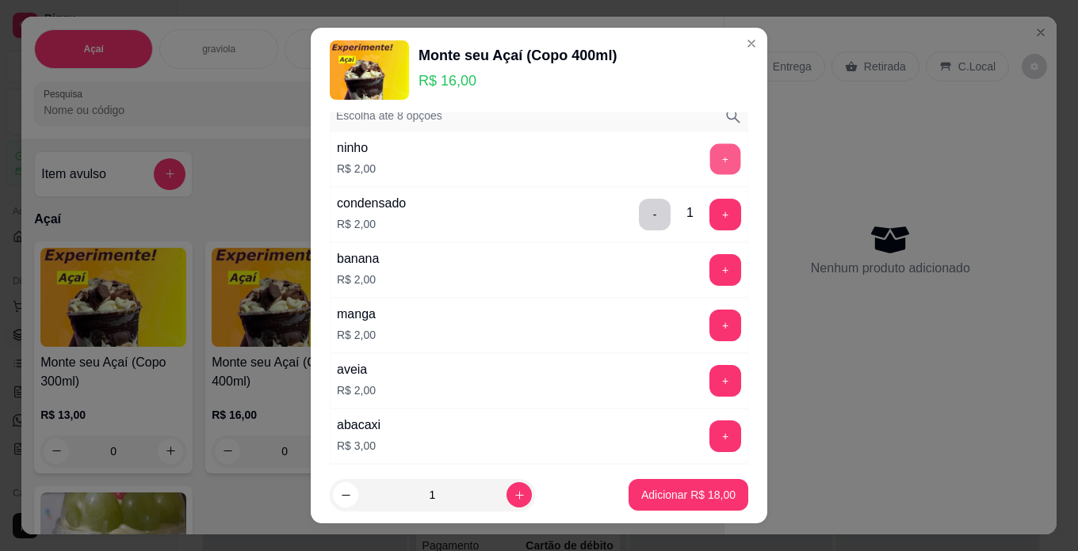
click at [710, 154] on button "+" at bounding box center [725, 158] width 31 height 31
click at [651, 120] on div "Escolha até 8 opções" at bounding box center [539, 116] width 406 height 17
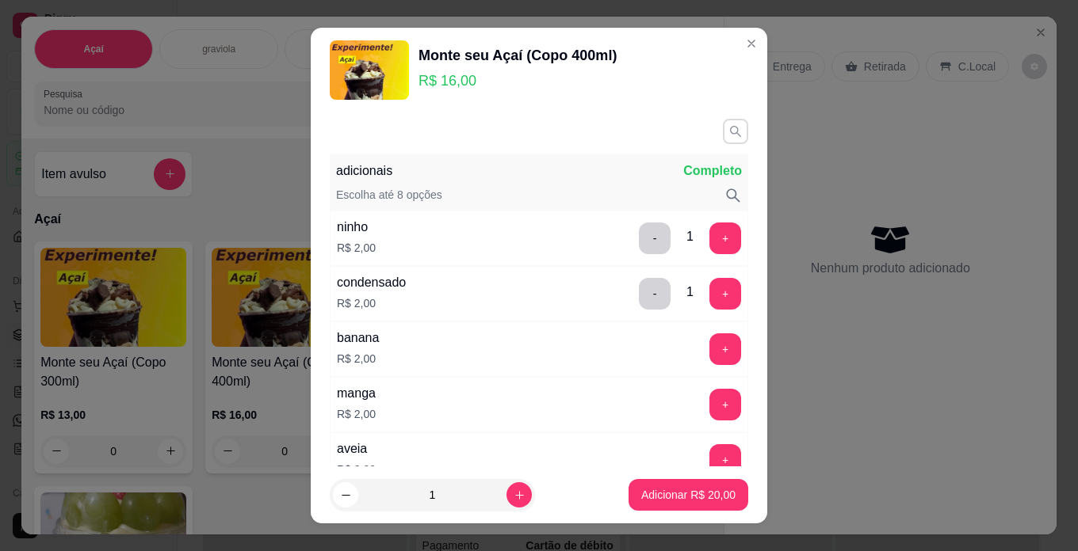
click at [728, 126] on icon "button" at bounding box center [735, 131] width 14 height 14
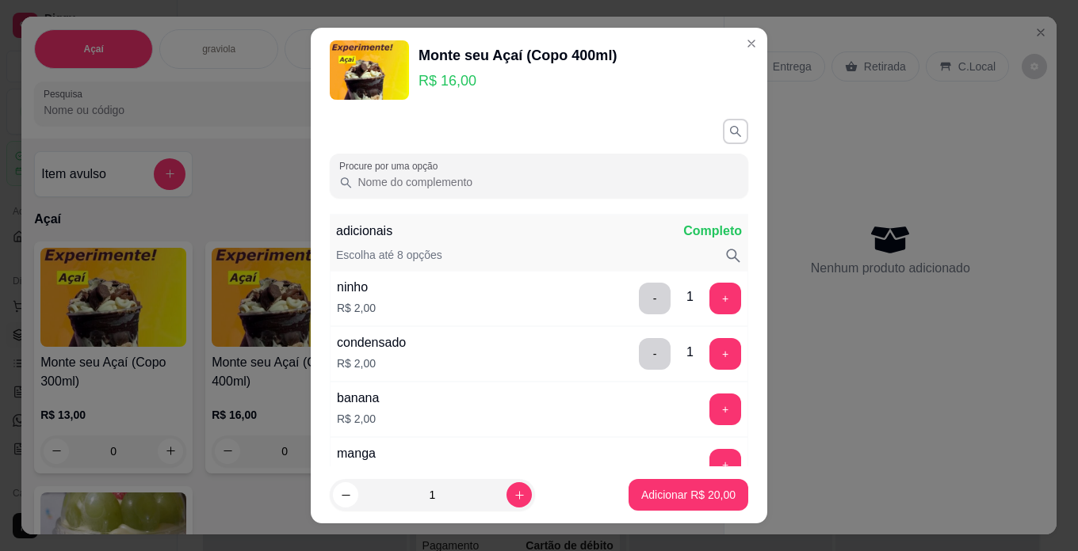
click at [616, 184] on input "Procure por uma opção" at bounding box center [546, 182] width 386 height 16
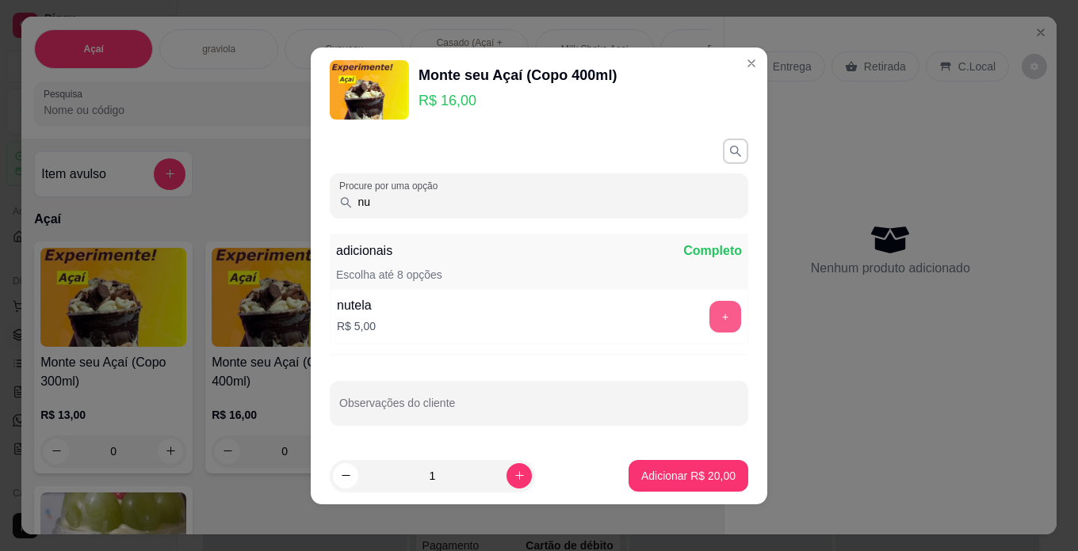
click at [709, 314] on button "+" at bounding box center [725, 317] width 32 height 32
click at [601, 199] on input "nu" at bounding box center [546, 202] width 386 height 16
type input "n"
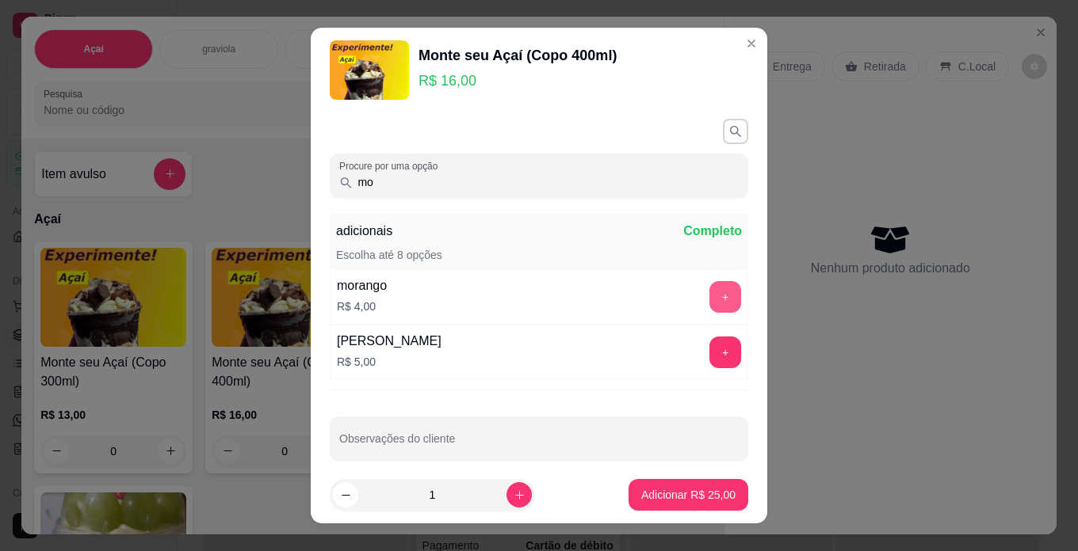
type input "mo"
click at [709, 295] on button "+" at bounding box center [725, 297] width 32 height 32
click at [506, 502] on button "increase-product-quantity" at bounding box center [518, 495] width 25 height 25
type input "2"
click at [662, 490] on p "Adicionar R$ 58,00" at bounding box center [688, 495] width 94 height 16
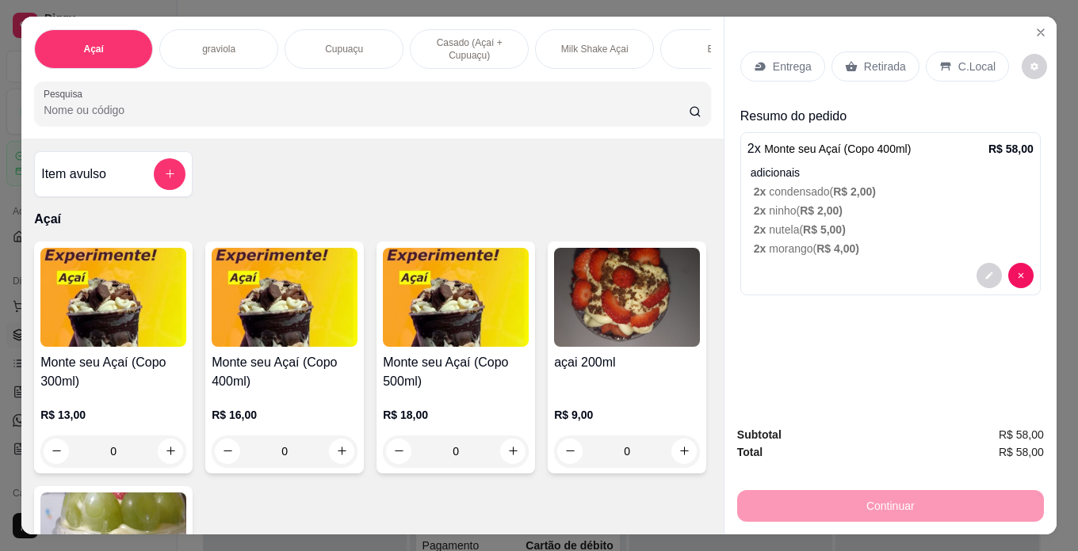
click at [947, 52] on div "C.Local" at bounding box center [966, 67] width 83 height 30
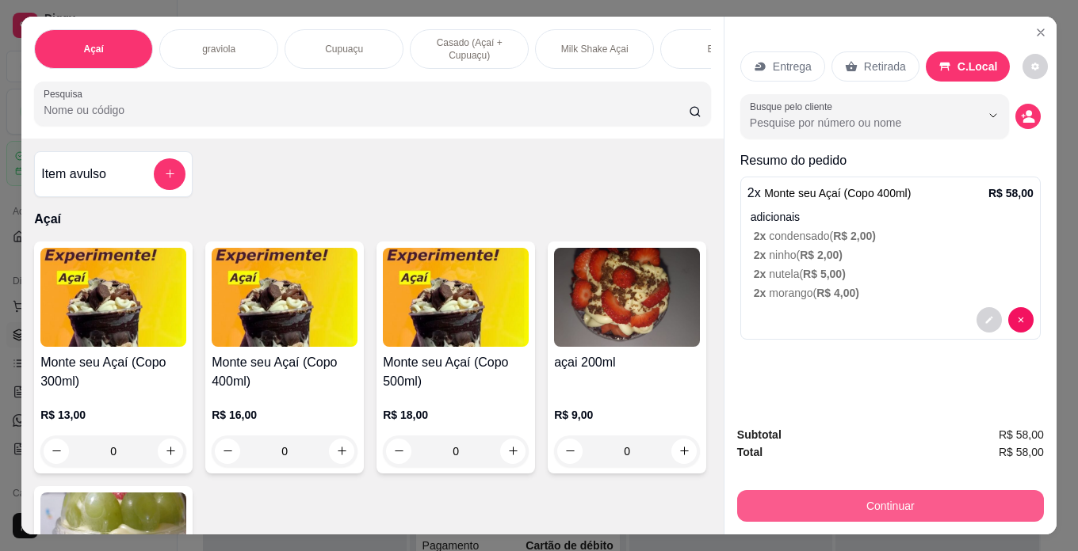
click at [916, 500] on button "Continuar" at bounding box center [890, 506] width 307 height 32
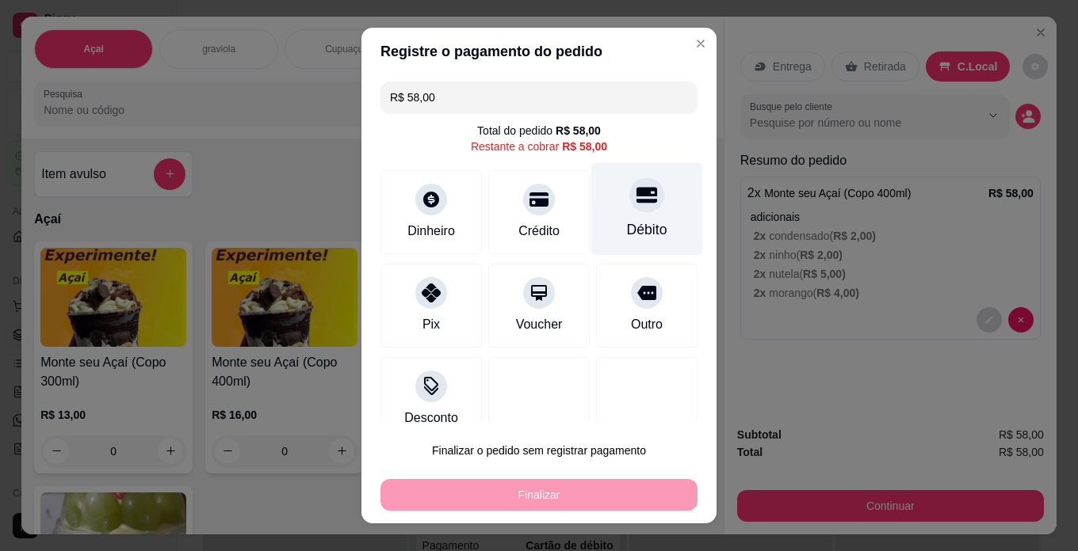
click at [631, 238] on div "Débito" at bounding box center [647, 229] width 40 height 21
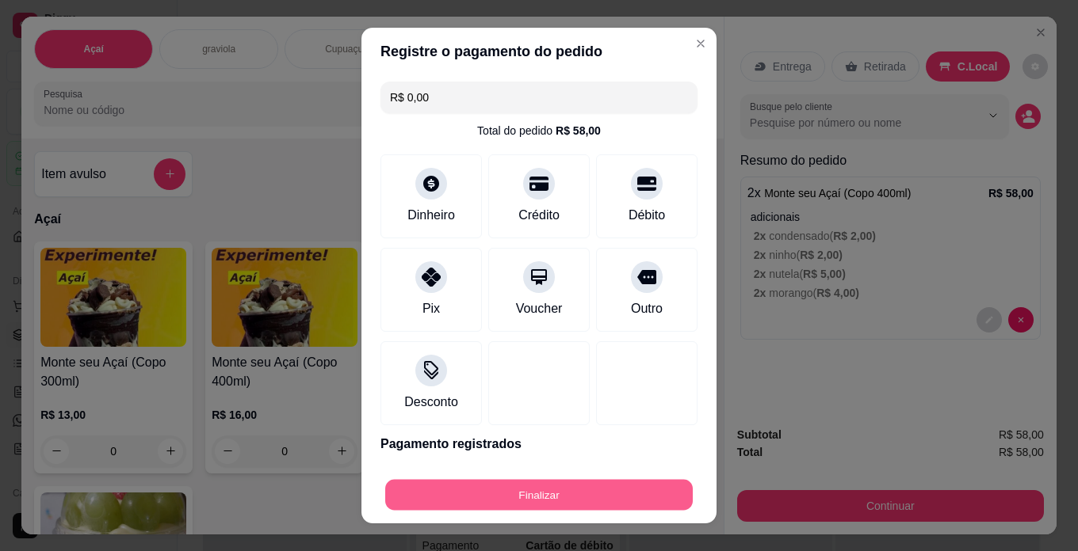
click at [640, 505] on button "Finalizar" at bounding box center [538, 495] width 307 height 31
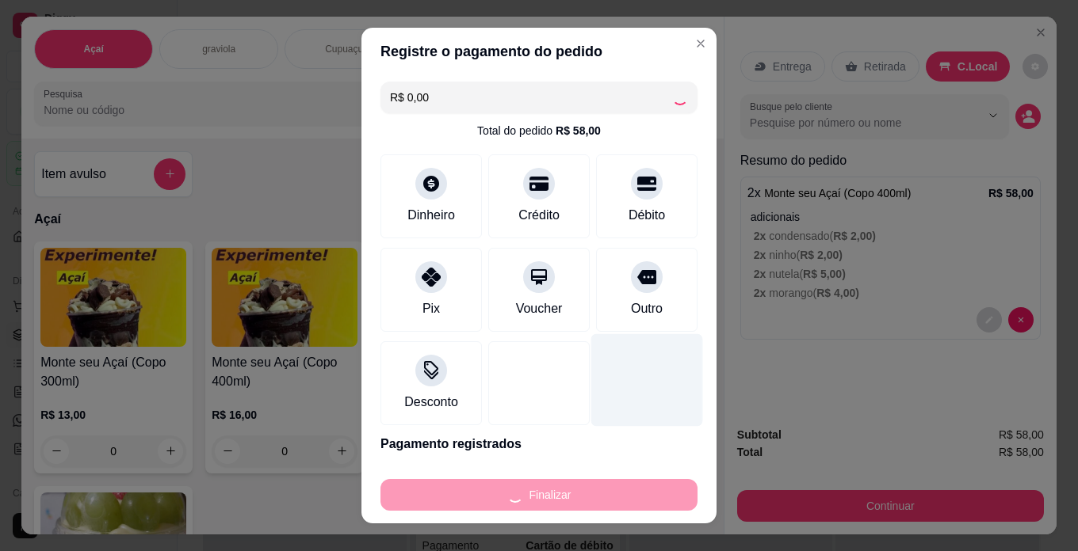
type input "-R$ 58,00"
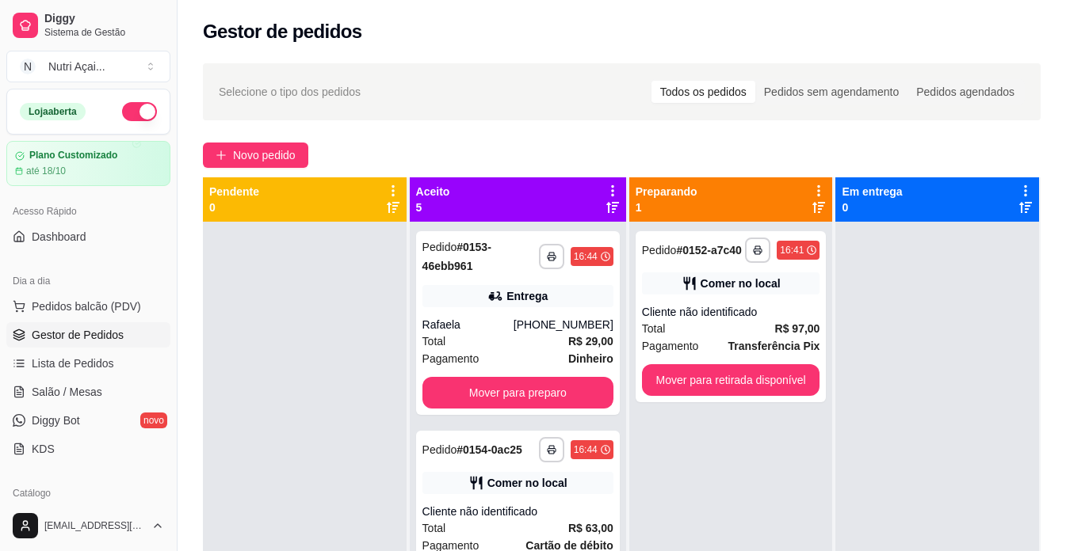
click at [258, 142] on div "**********" at bounding box center [621, 401] width 888 height 694
click at [259, 158] on span "Novo pedido" at bounding box center [264, 155] width 63 height 17
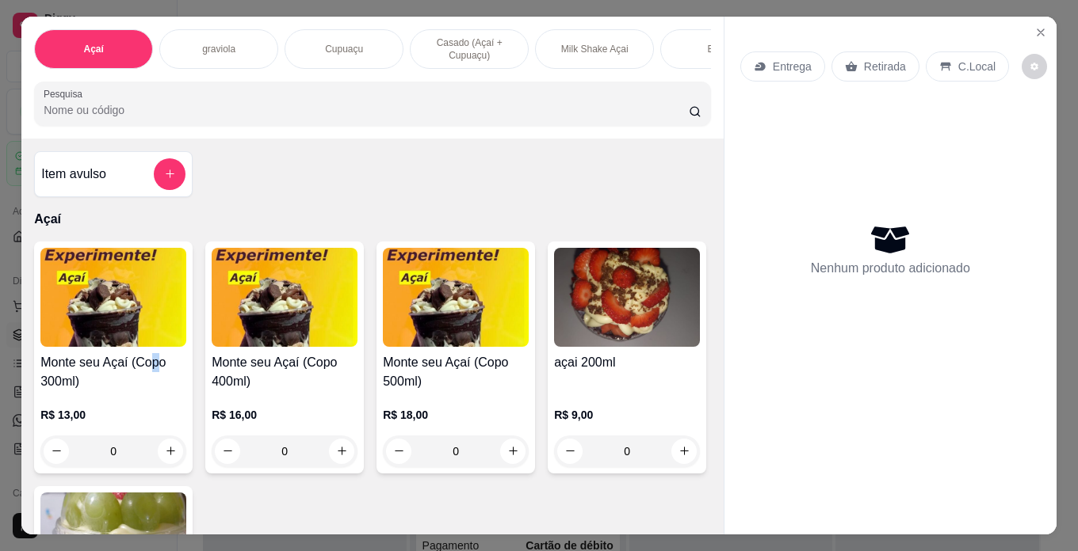
click at [152, 359] on div "Monte seu Açaí (Copo 300ml) R$ 13,00 0" at bounding box center [113, 358] width 158 height 232
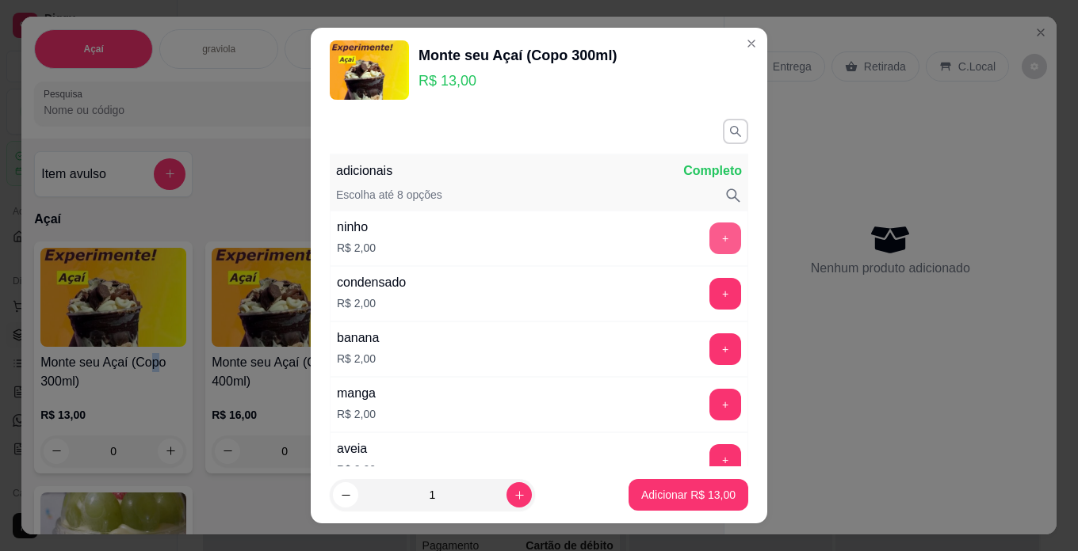
click at [709, 231] on button "+" at bounding box center [725, 239] width 32 height 32
click at [709, 349] on button "+" at bounding box center [725, 350] width 32 height 32
click at [506, 495] on button "increase-product-quantity" at bounding box center [518, 495] width 25 height 25
click at [513, 495] on icon "increase-product-quantity" at bounding box center [519, 496] width 12 height 12
type input "3"
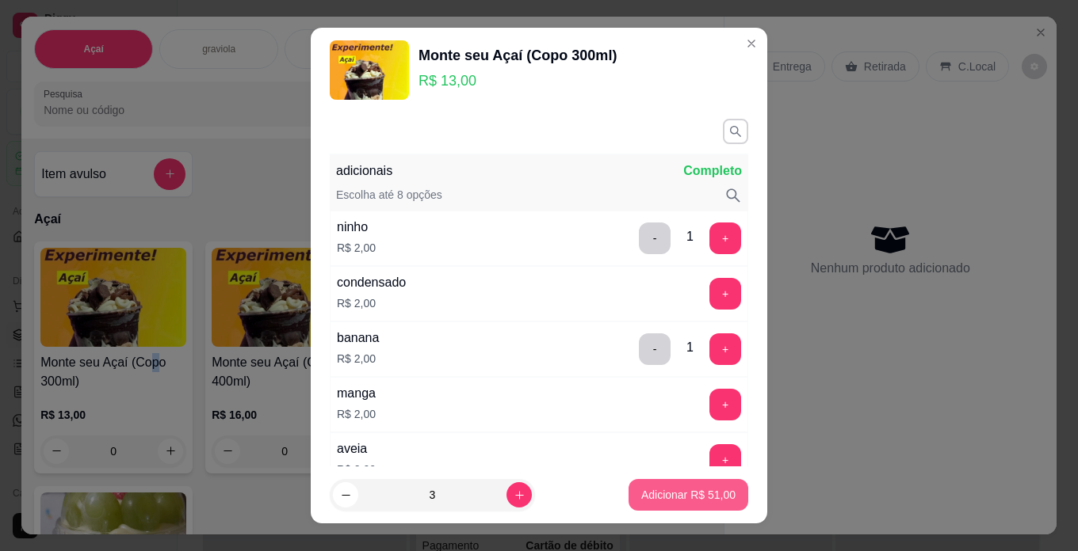
click at [655, 493] on p "Adicionar R$ 51,00" at bounding box center [688, 495] width 94 height 16
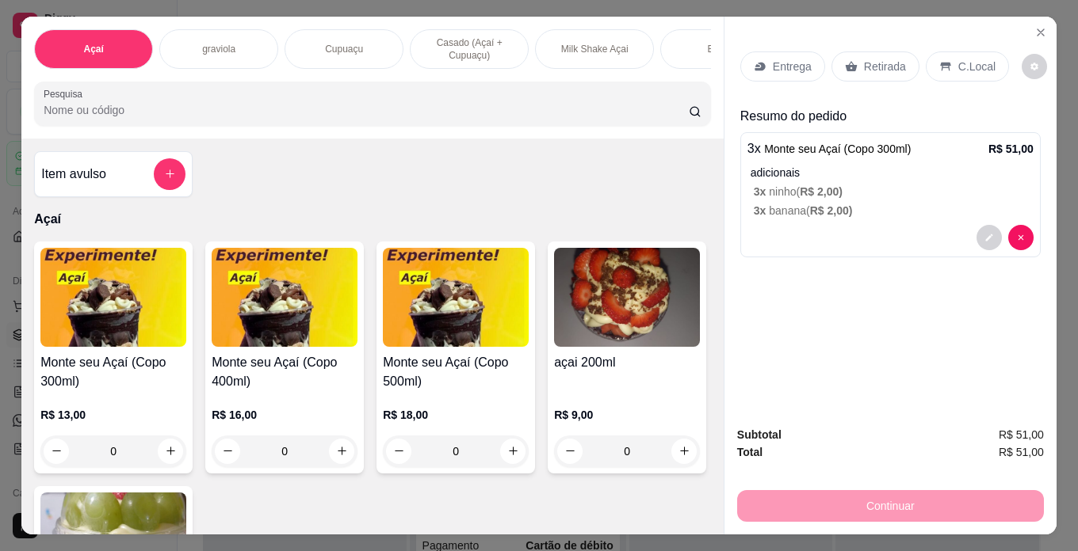
click at [979, 60] on p "C.Local" at bounding box center [976, 67] width 37 height 16
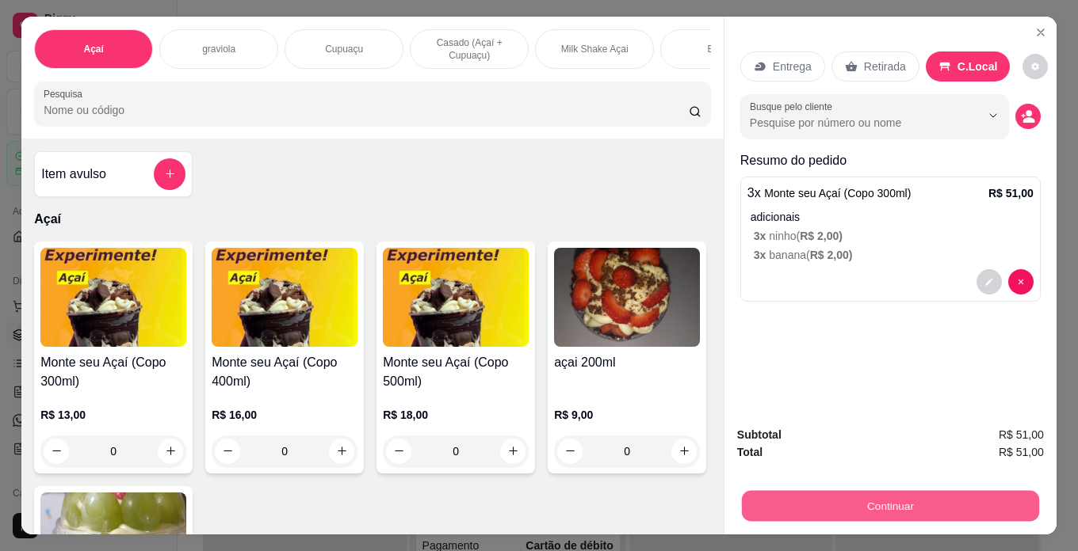
click at [927, 496] on button "Continuar" at bounding box center [890, 506] width 297 height 31
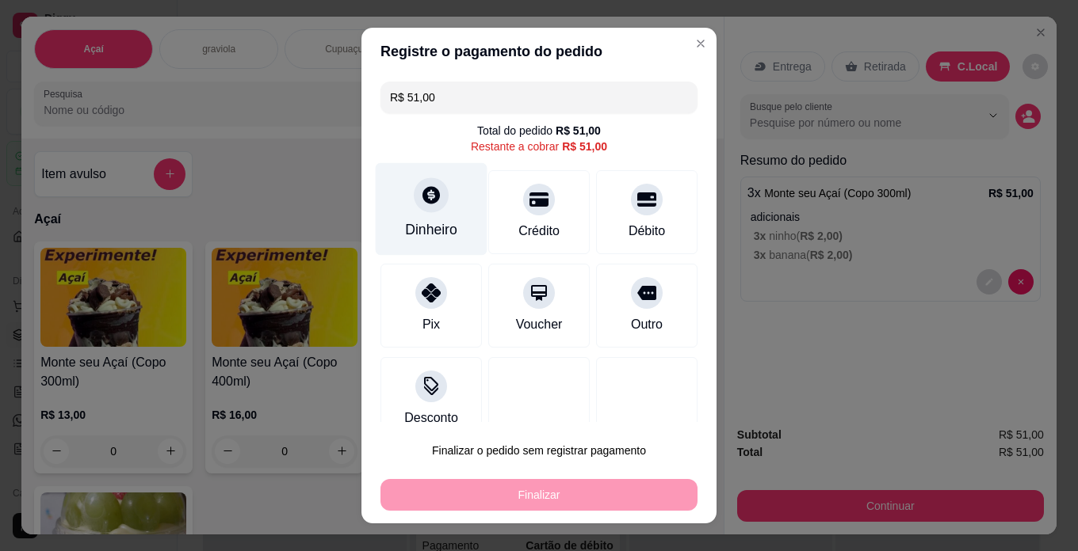
click at [448, 238] on div "Dinheiro" at bounding box center [432, 209] width 112 height 93
click at [469, 274] on input "0,00" at bounding box center [538, 261] width 317 height 32
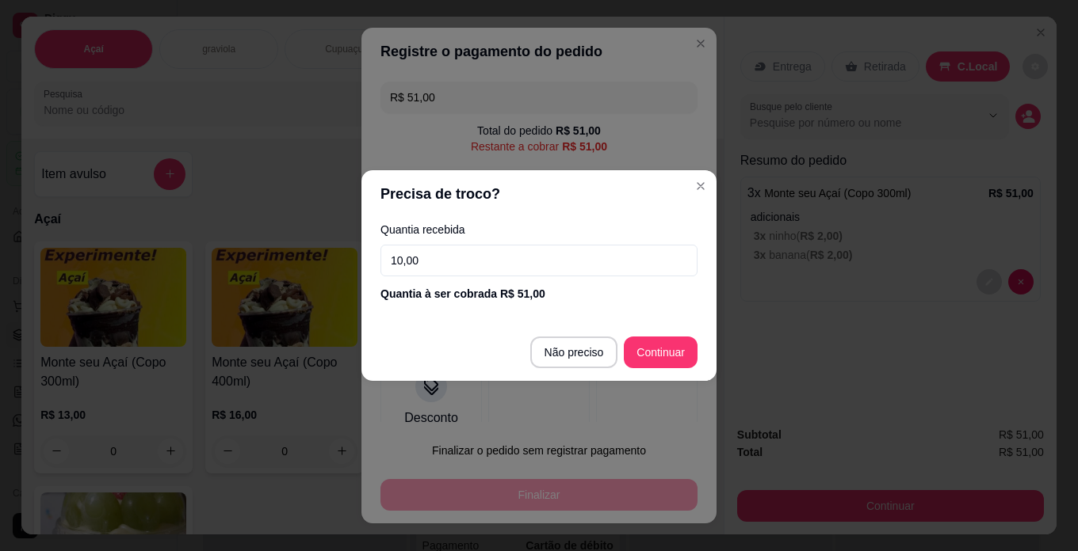
click at [577, 259] on input "10,00" at bounding box center [538, 261] width 317 height 32
type input "0,00"
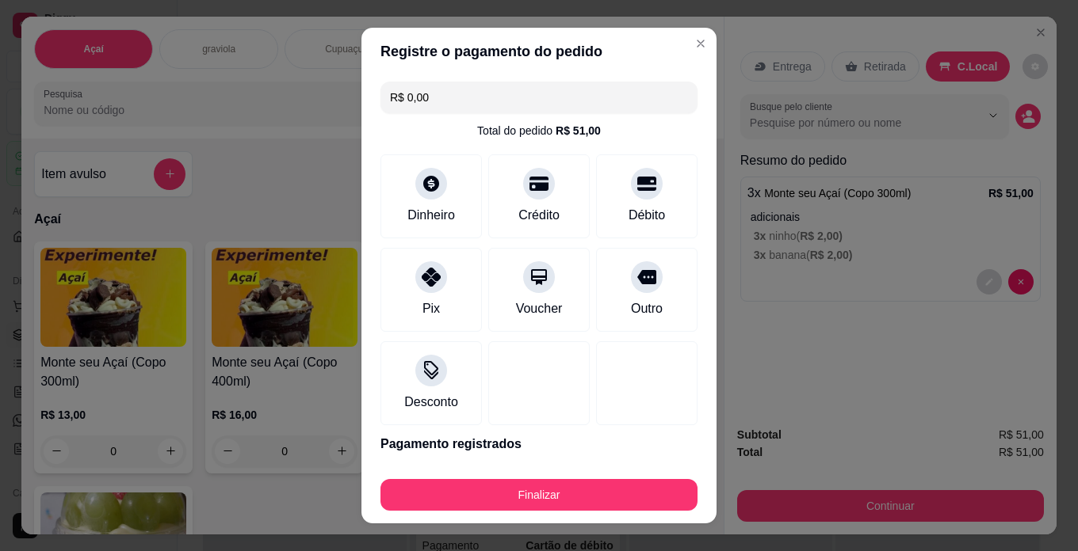
drag, startPoint x: 627, startPoint y: 477, endPoint x: 627, endPoint y: 490, distance: 13.5
click at [627, 490] on div "Finalizar" at bounding box center [538, 492] width 317 height 38
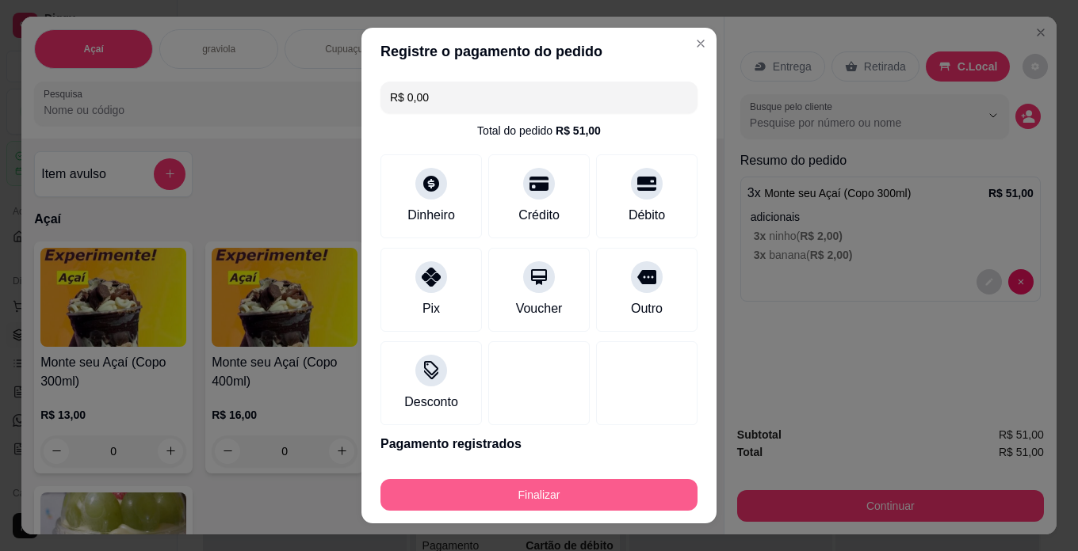
click at [627, 490] on button "Finalizar" at bounding box center [538, 495] width 317 height 32
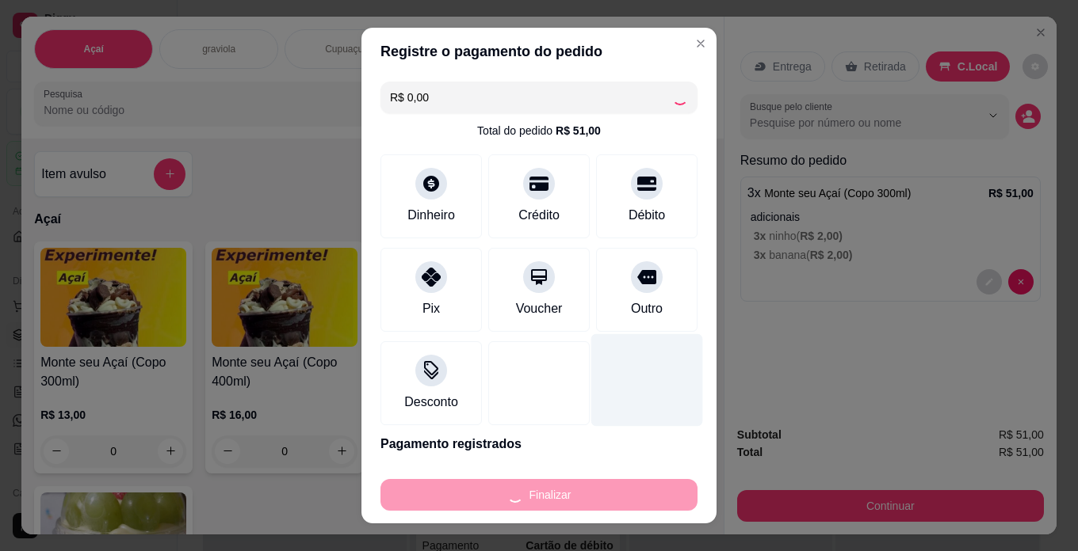
type input "-R$ 51,00"
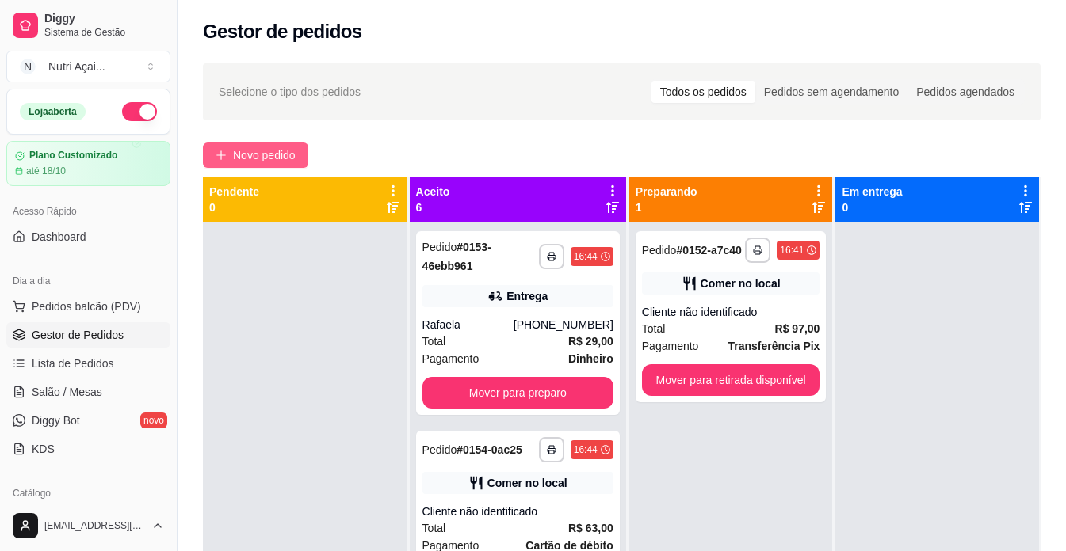
click at [225, 162] on button "Novo pedido" at bounding box center [255, 155] width 105 height 25
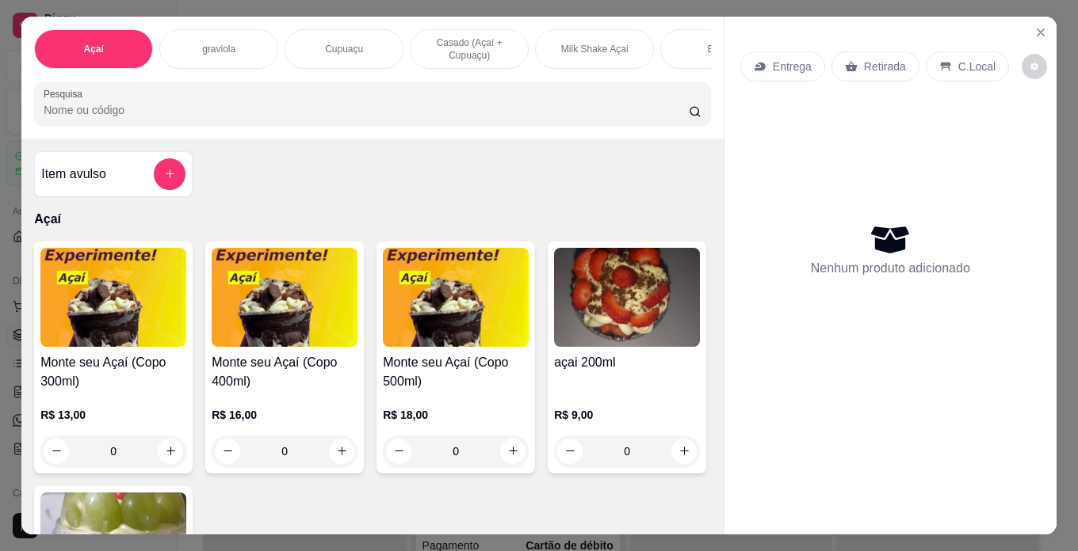
click at [133, 388] on h4 "Monte seu Açaí (Copo 300ml)" at bounding box center [113, 372] width 146 height 38
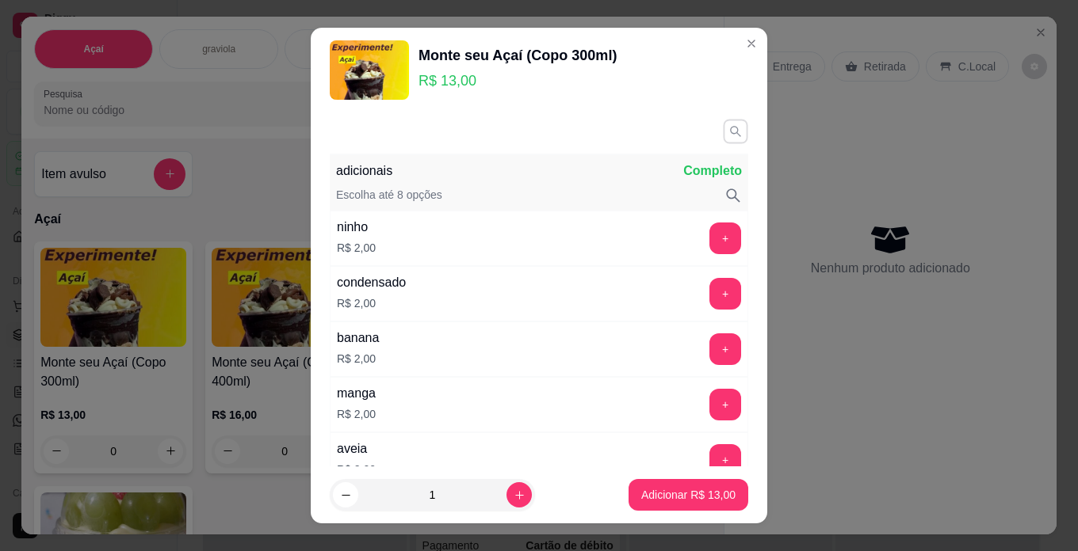
click at [723, 120] on button "button" at bounding box center [735, 131] width 25 height 25
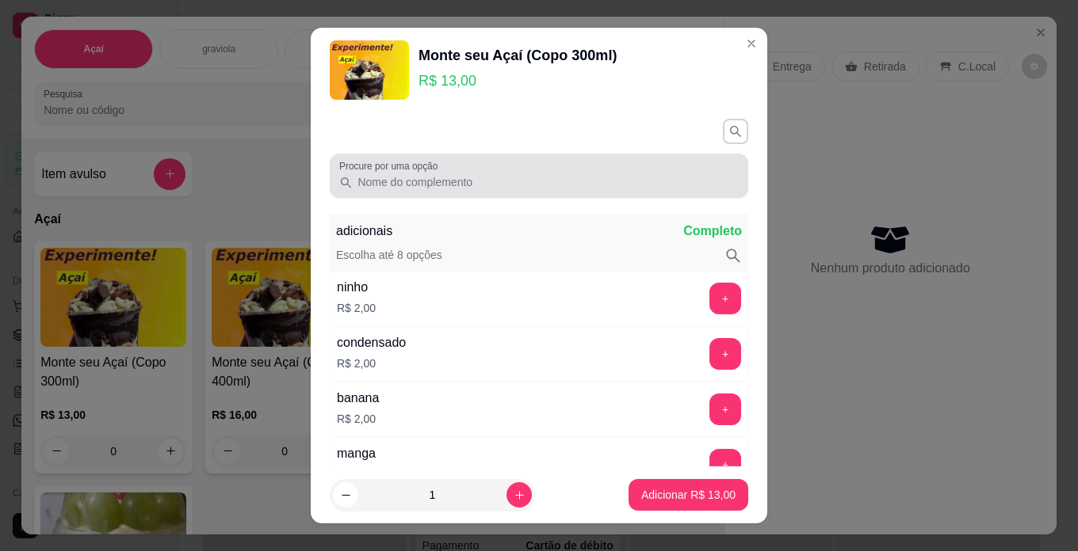
click at [625, 167] on div at bounding box center [538, 176] width 399 height 32
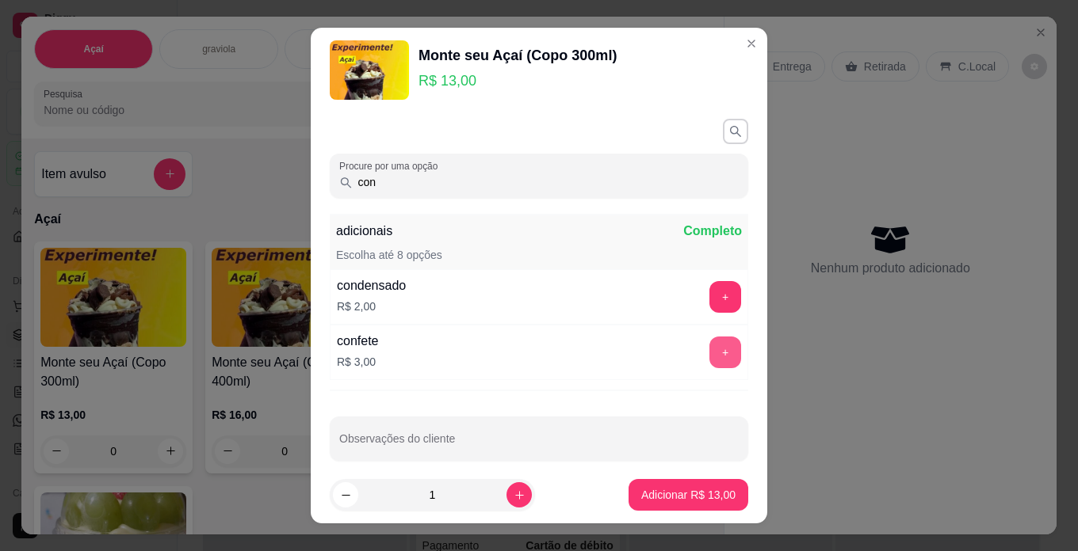
click at [709, 342] on button "+" at bounding box center [725, 353] width 32 height 32
click at [658, 176] on input "con" at bounding box center [546, 182] width 386 height 16
type input "c"
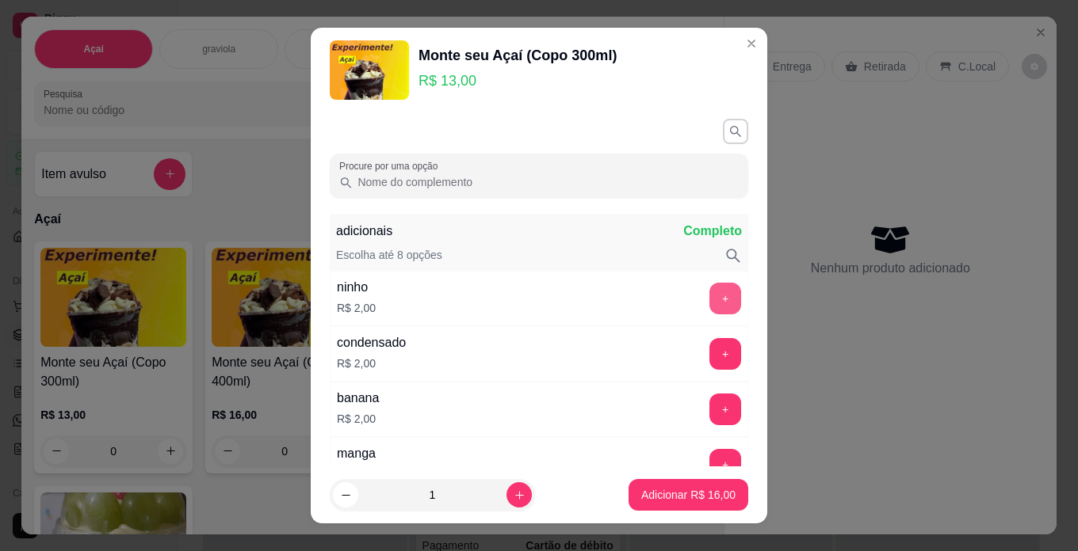
click at [709, 306] on button "+" at bounding box center [725, 299] width 32 height 32
click at [670, 494] on p "Adicionar R$ 18,00" at bounding box center [689, 495] width 92 height 15
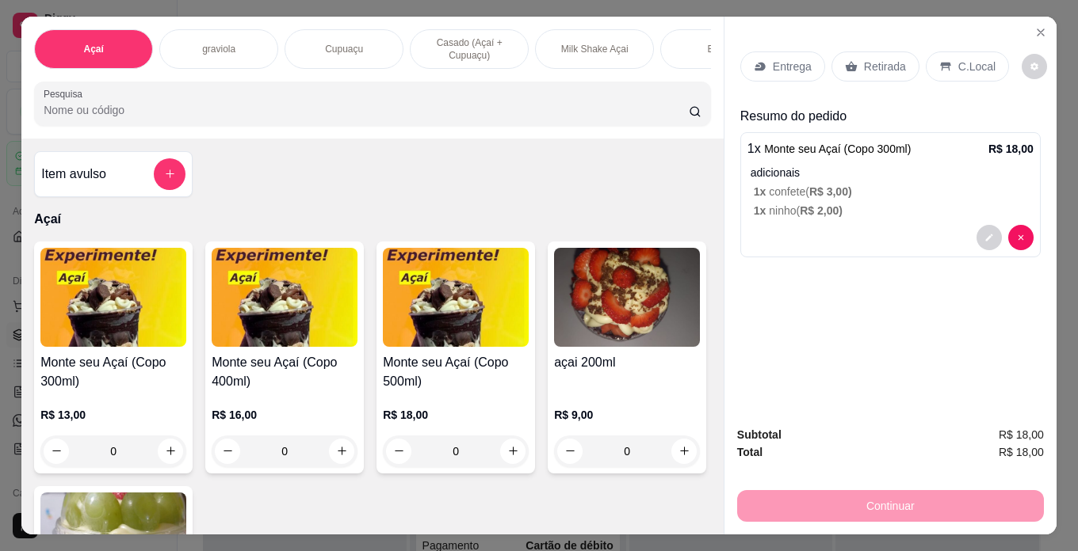
click at [87, 404] on div "R$ 13,00 0" at bounding box center [113, 429] width 146 height 76
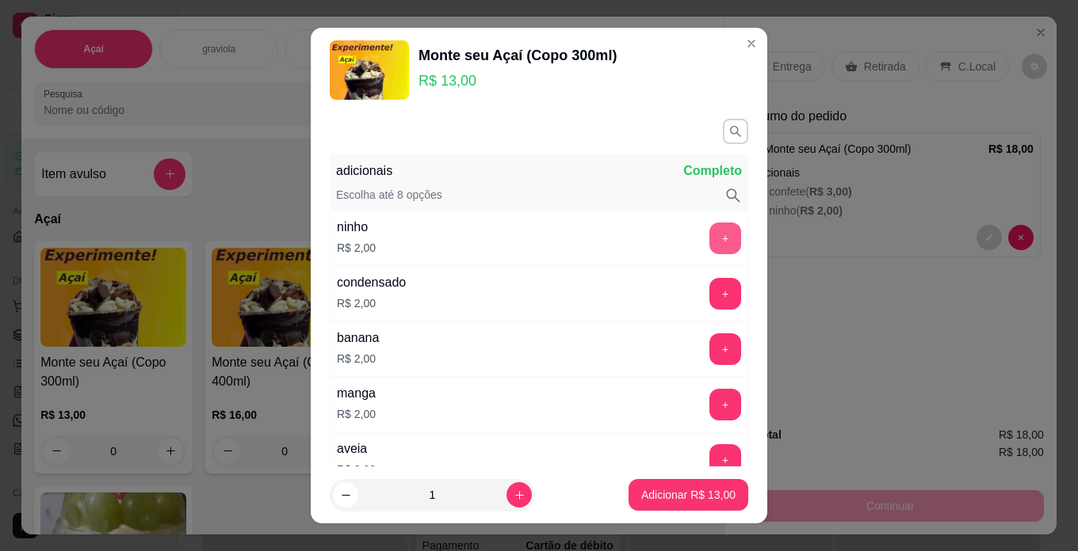
click at [709, 234] on button "+" at bounding box center [725, 239] width 32 height 32
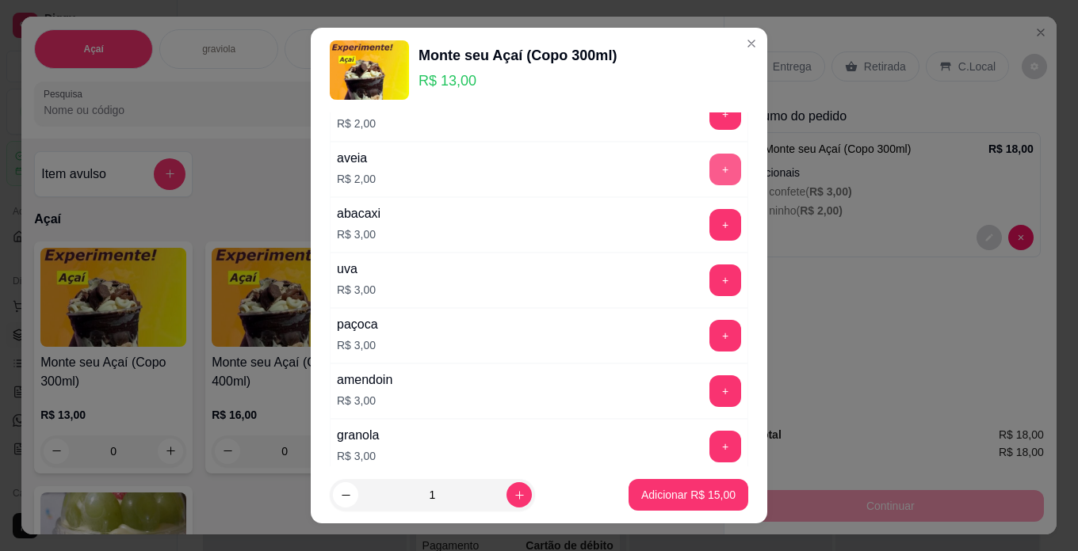
scroll to position [317, 0]
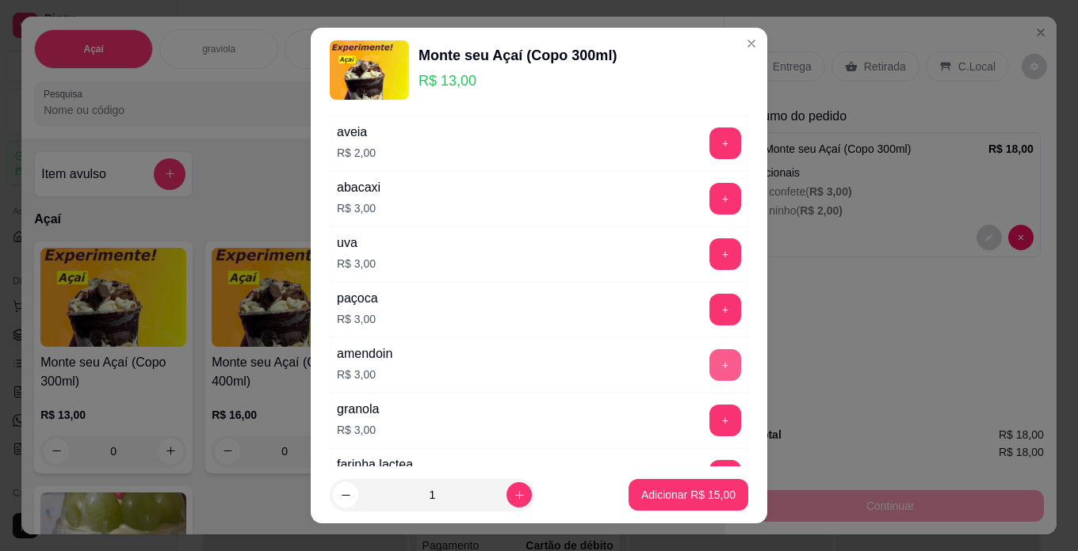
click at [709, 365] on button "+" at bounding box center [725, 365] width 32 height 32
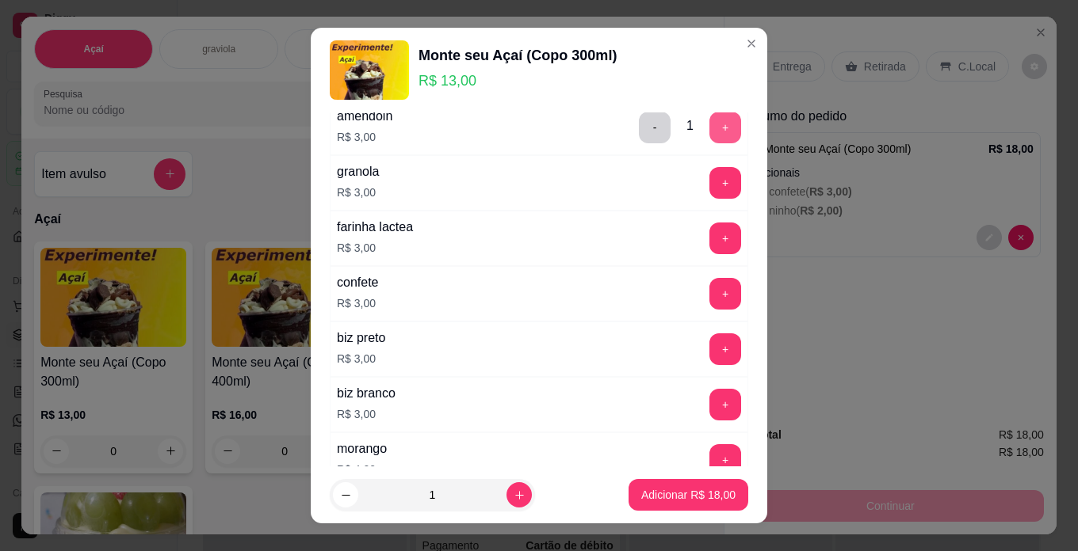
scroll to position [634, 0]
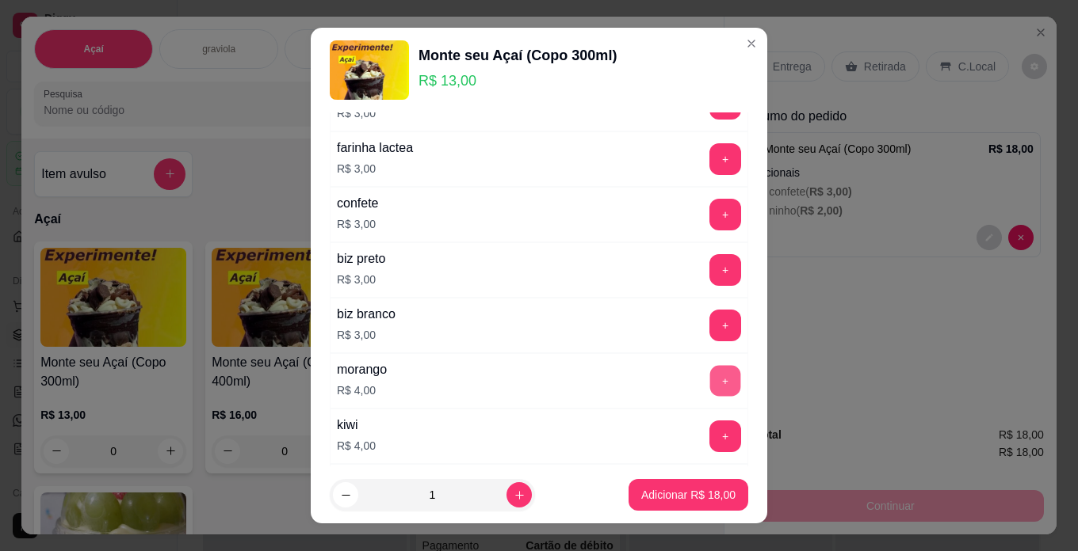
click at [710, 387] on button "+" at bounding box center [725, 380] width 31 height 31
click at [705, 505] on button "Adicionar R$ 22,00" at bounding box center [688, 495] width 120 height 32
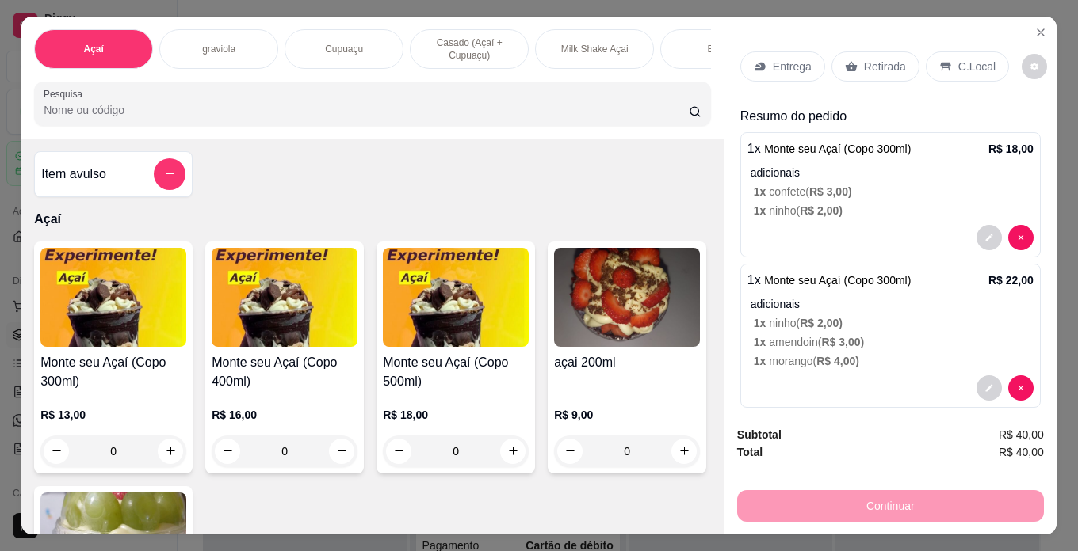
click at [979, 52] on div "C.Local" at bounding box center [966, 67] width 83 height 30
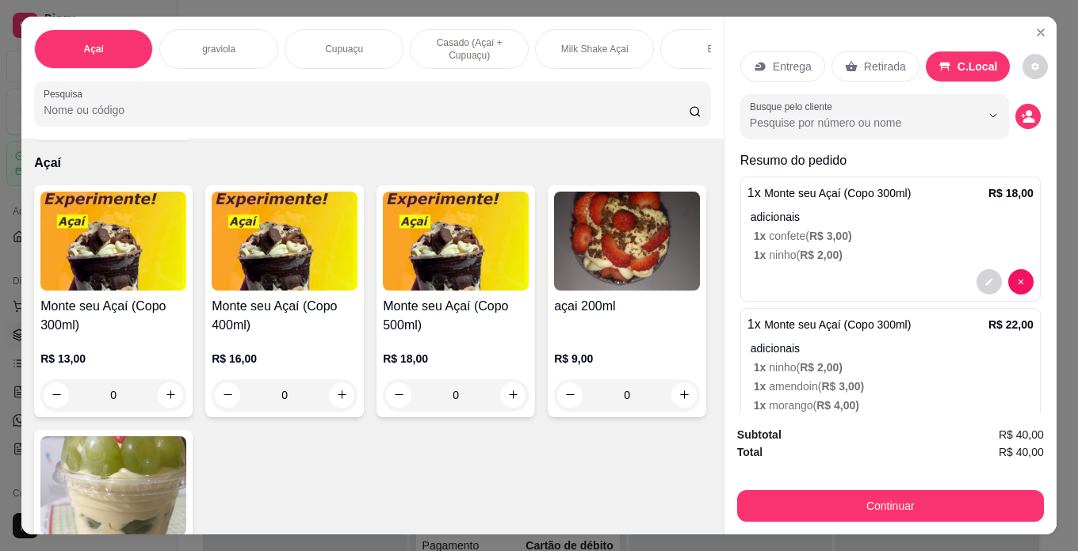
scroll to position [158, 0]
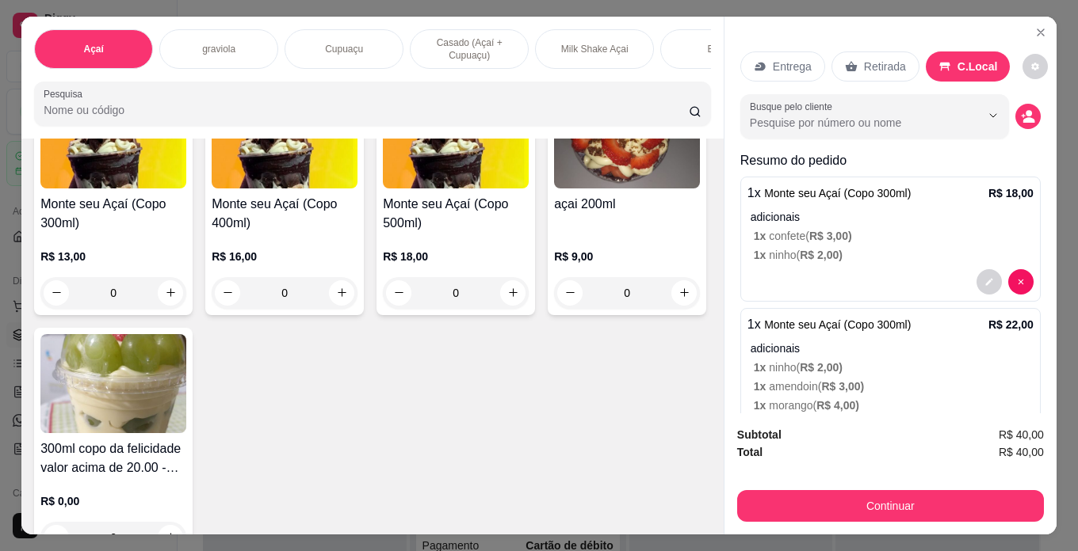
click at [554, 233] on div "açai 200ml" at bounding box center [627, 214] width 146 height 38
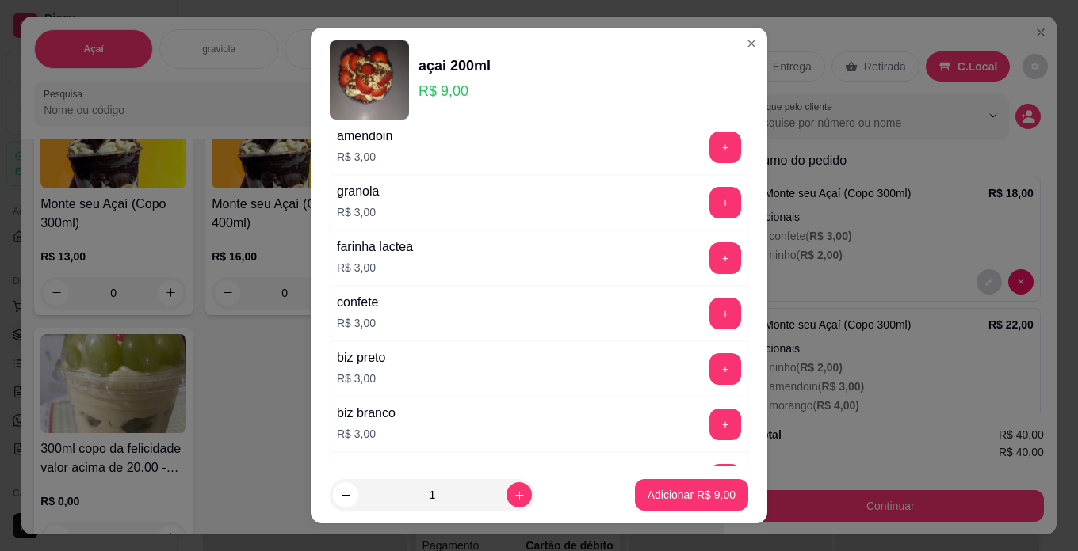
scroll to position [634, 0]
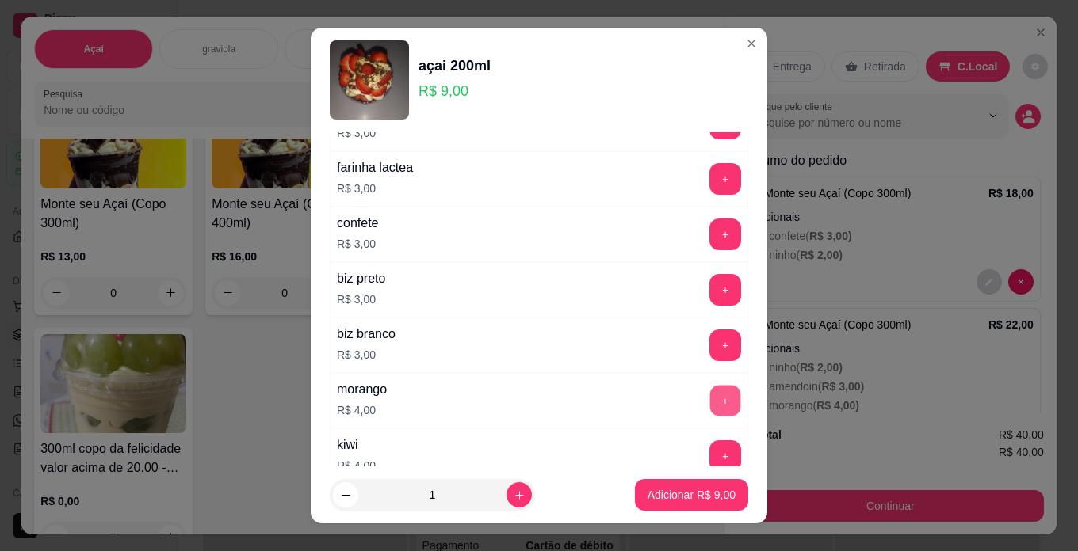
click at [710, 392] on button "+" at bounding box center [725, 400] width 31 height 31
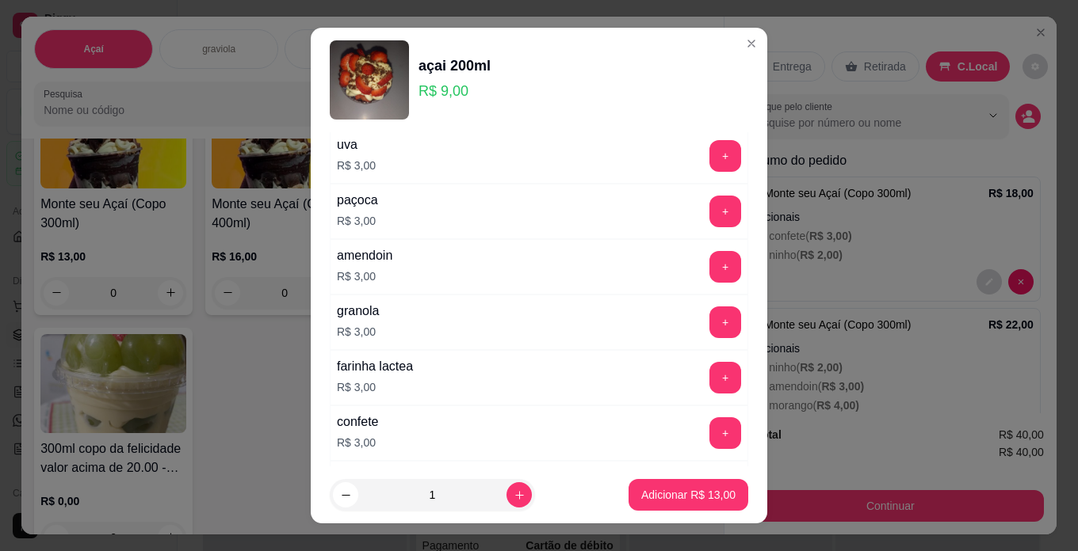
scroll to position [396, 0]
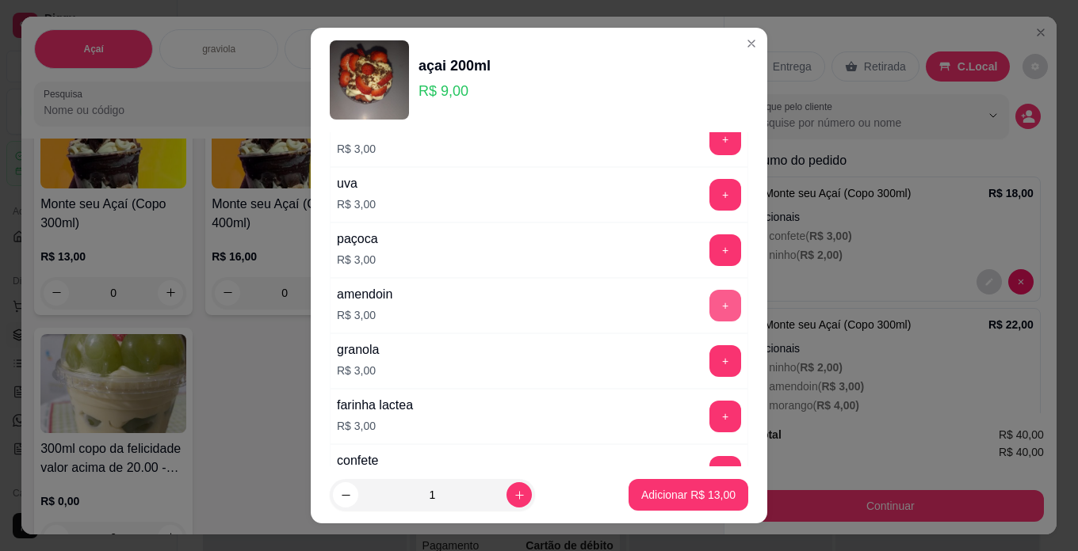
click at [709, 304] on button "+" at bounding box center [725, 306] width 32 height 32
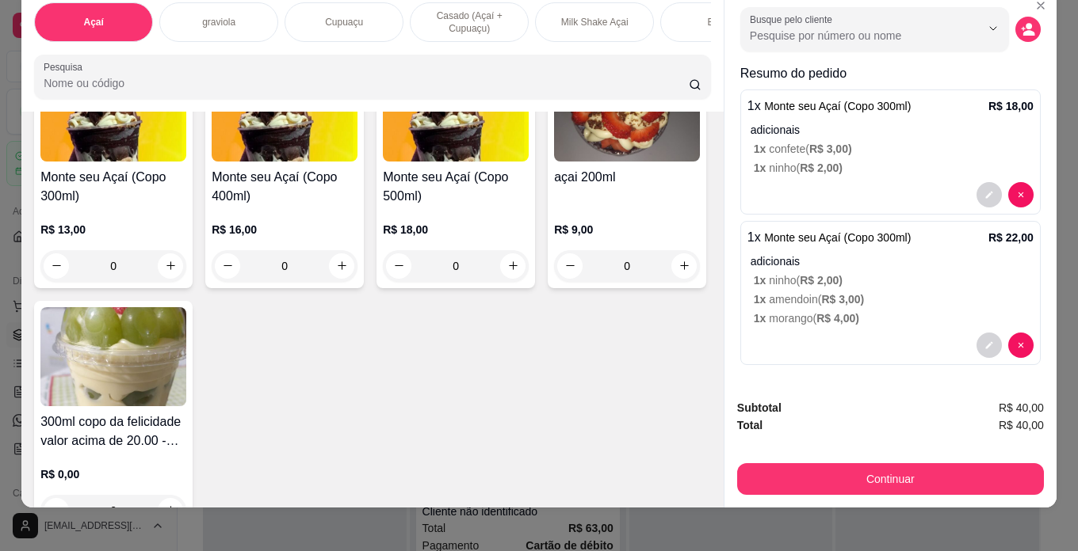
scroll to position [40, 0]
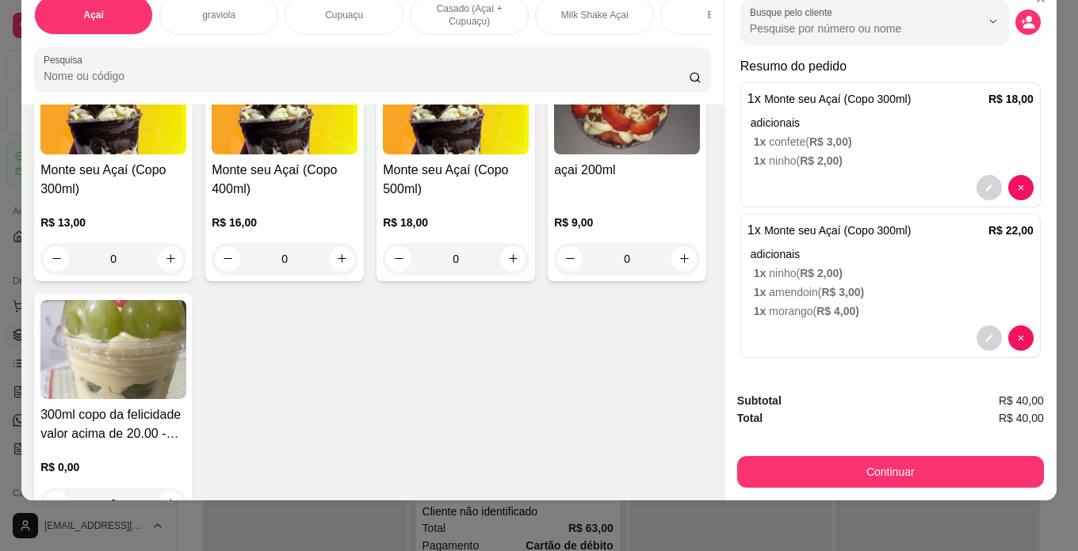
click at [113, 207] on div "R$ 13,00 0" at bounding box center [113, 237] width 146 height 76
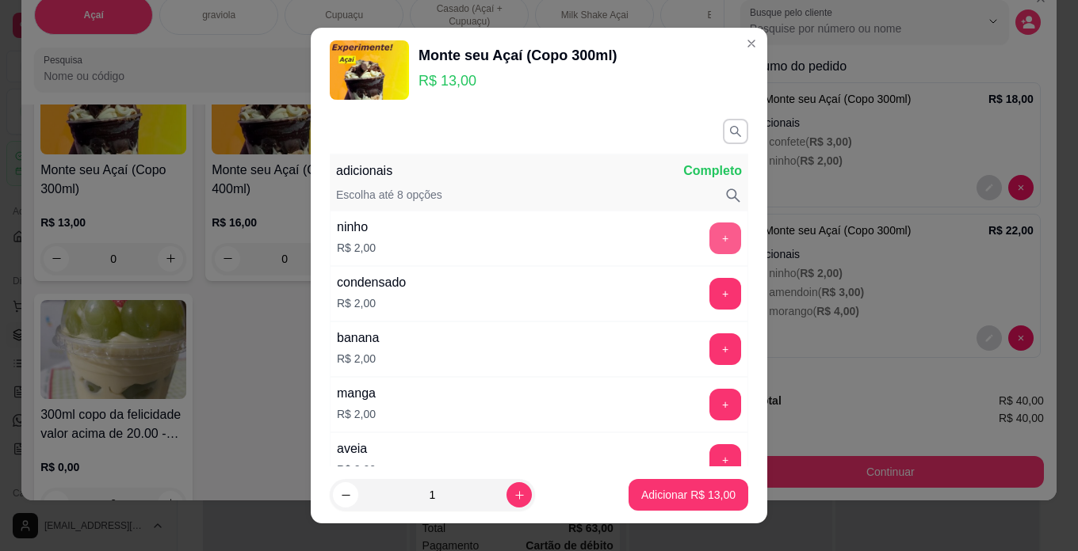
click at [709, 247] on button "+" at bounding box center [725, 239] width 32 height 32
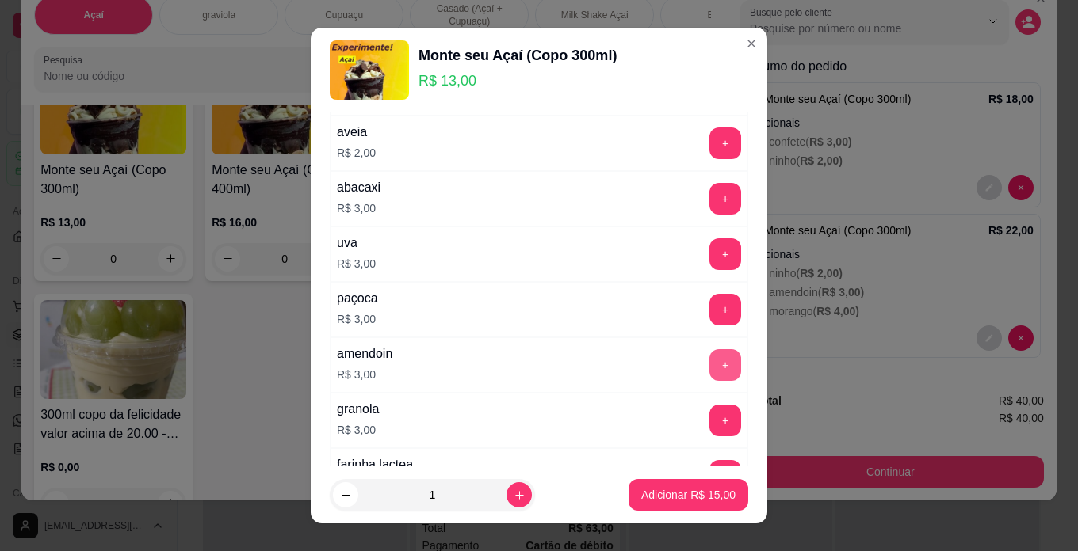
click at [709, 371] on button "+" at bounding box center [725, 365] width 32 height 32
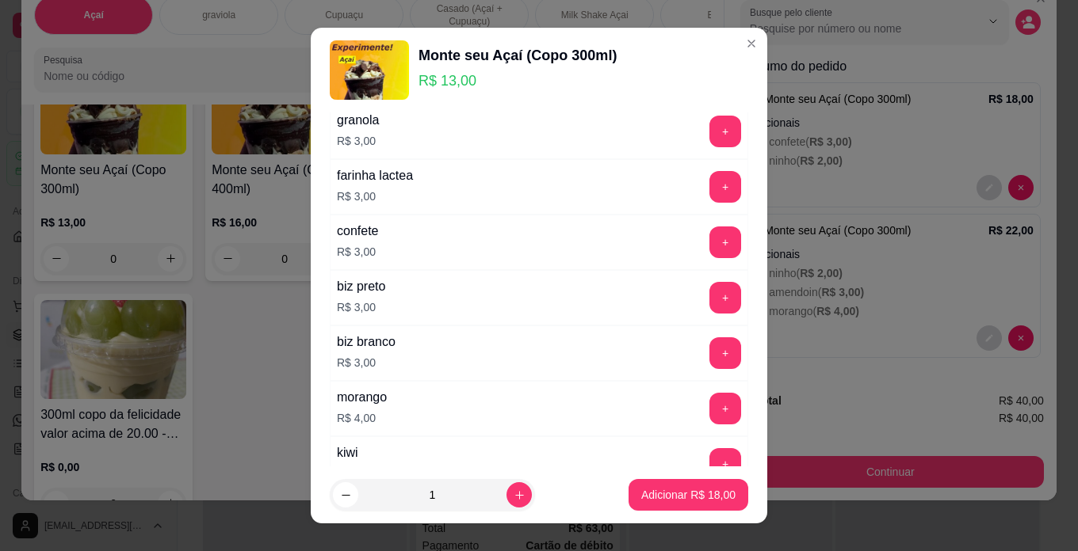
scroll to position [634, 0]
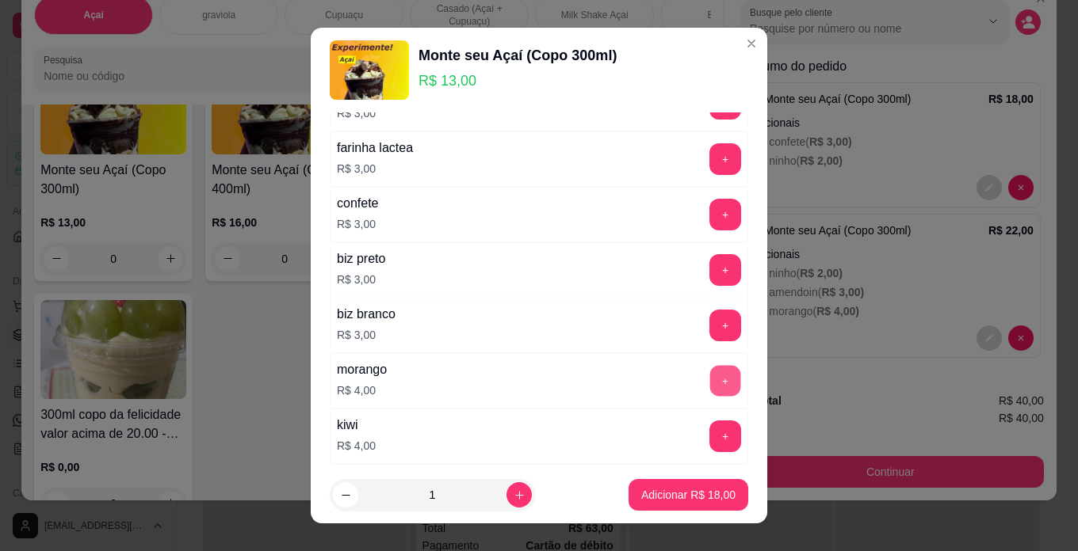
click at [710, 383] on button "+" at bounding box center [725, 380] width 31 height 31
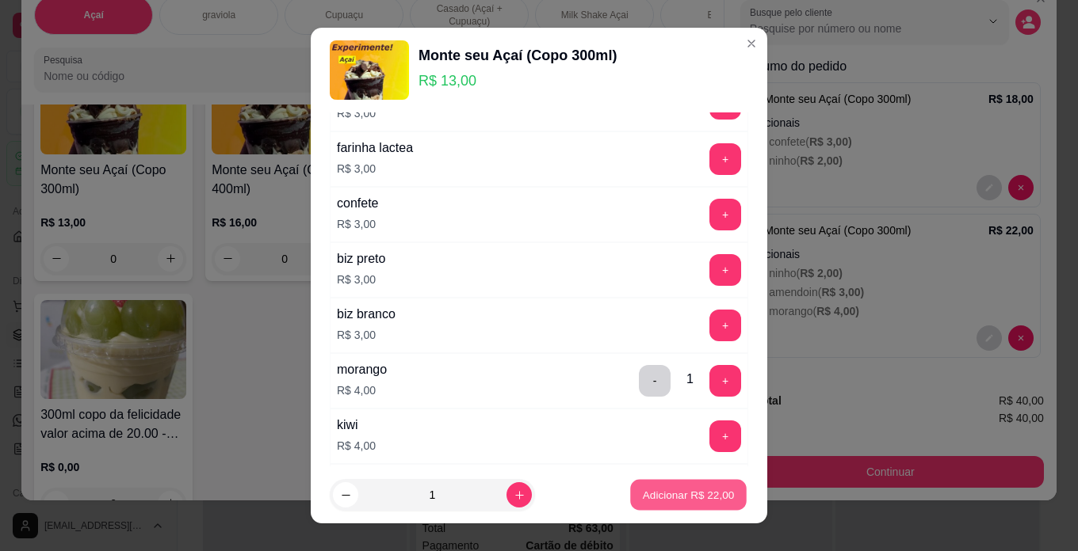
click at [700, 494] on p "Adicionar R$ 22,00" at bounding box center [689, 495] width 92 height 15
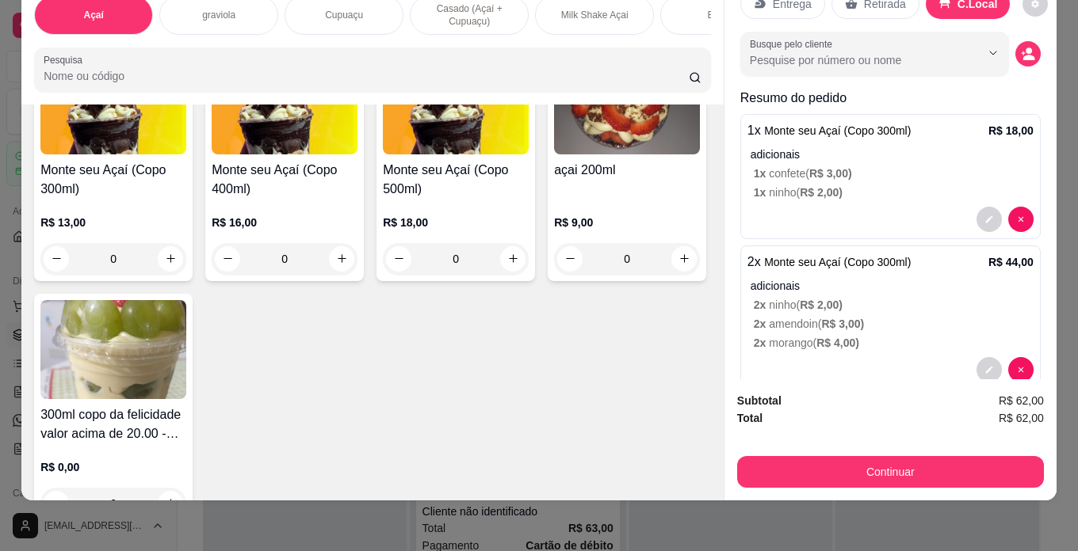
scroll to position [0, 0]
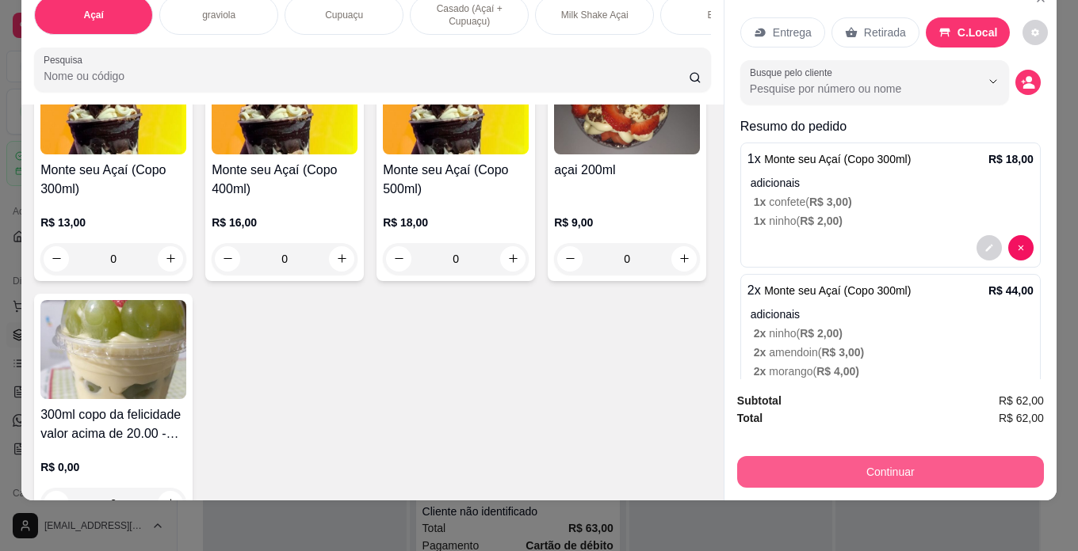
click at [974, 467] on button "Continuar" at bounding box center [890, 472] width 307 height 32
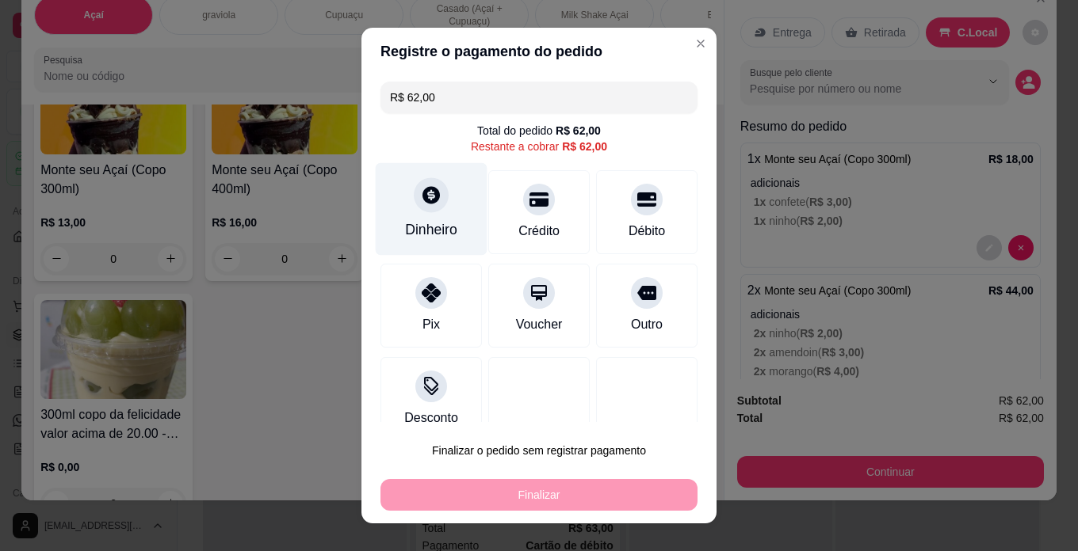
click at [423, 220] on div "Dinheiro" at bounding box center [431, 229] width 52 height 21
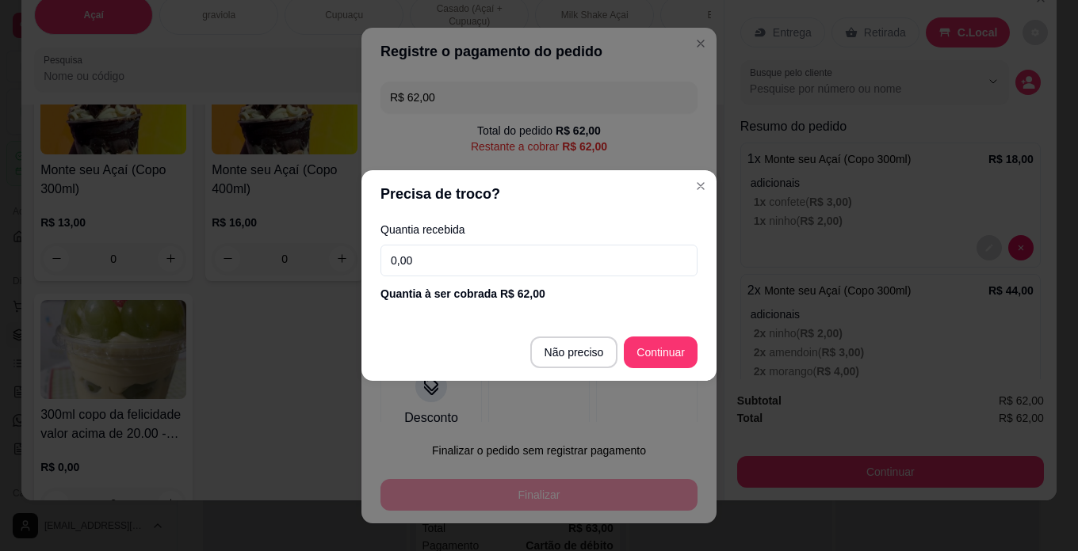
click at [491, 268] on input "0,00" at bounding box center [538, 261] width 317 height 32
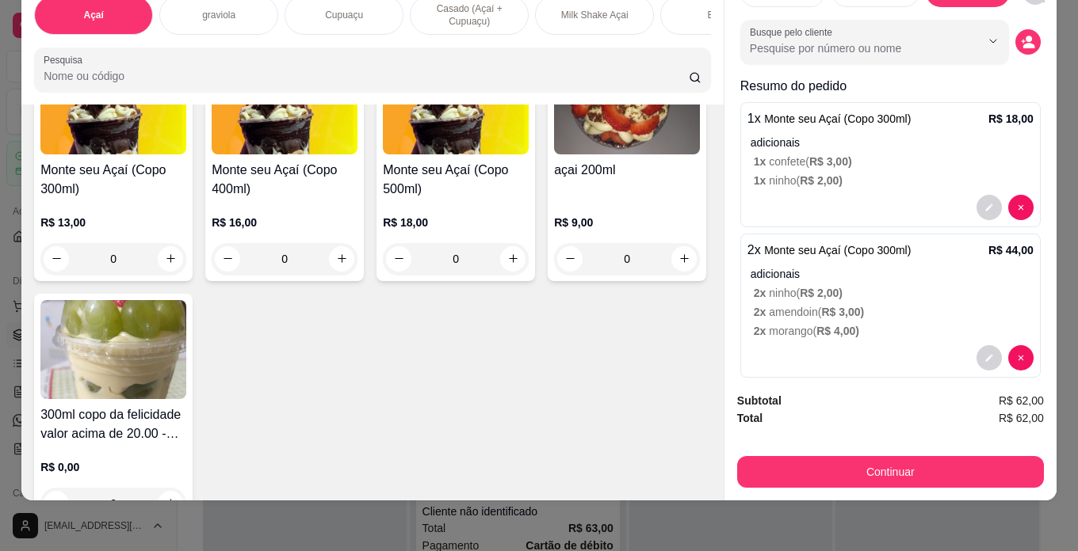
scroll to position [60, 0]
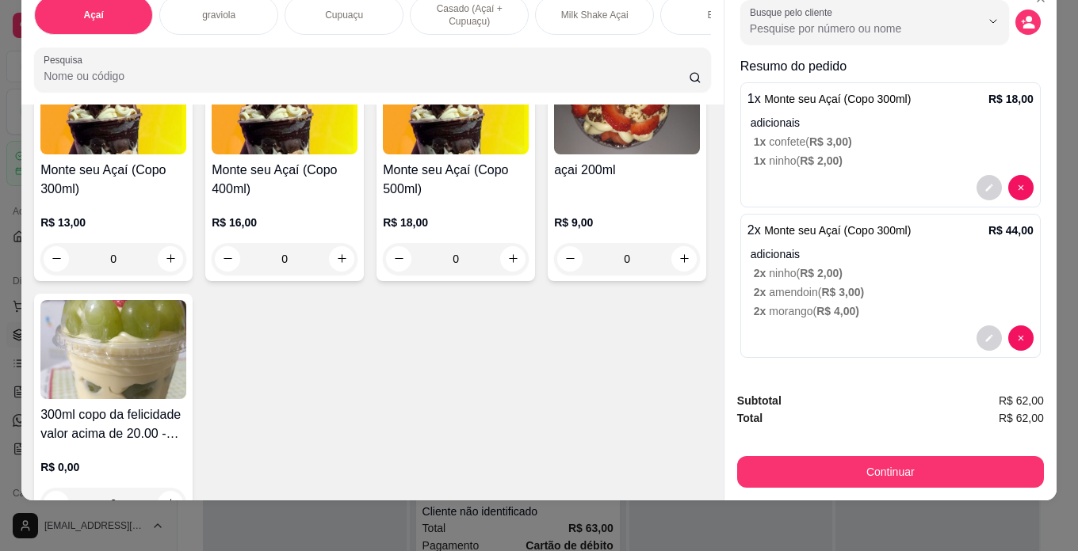
click at [848, 248] on p "adicionais" at bounding box center [891, 254] width 283 height 16
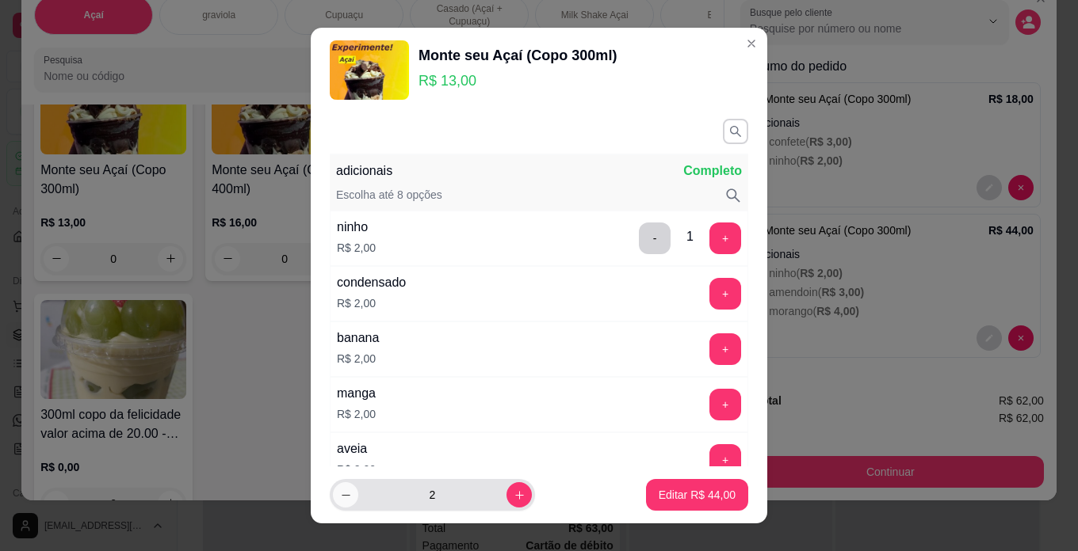
click at [340, 497] on icon "decrease-product-quantity" at bounding box center [346, 496] width 12 height 12
type input "1"
click at [717, 493] on button "Editar R$ 22,00" at bounding box center [697, 495] width 102 height 32
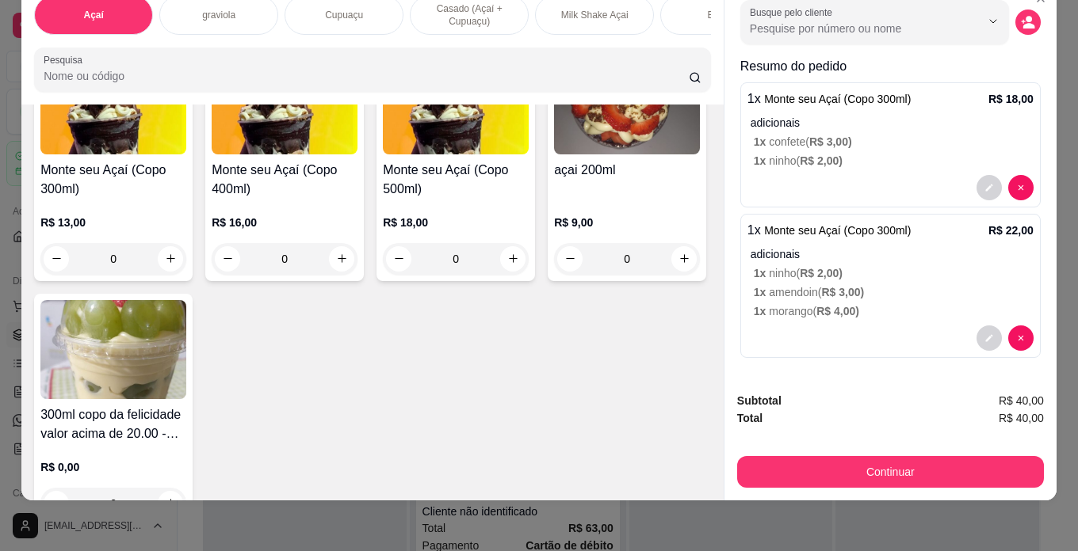
click at [554, 155] on img at bounding box center [627, 104] width 146 height 99
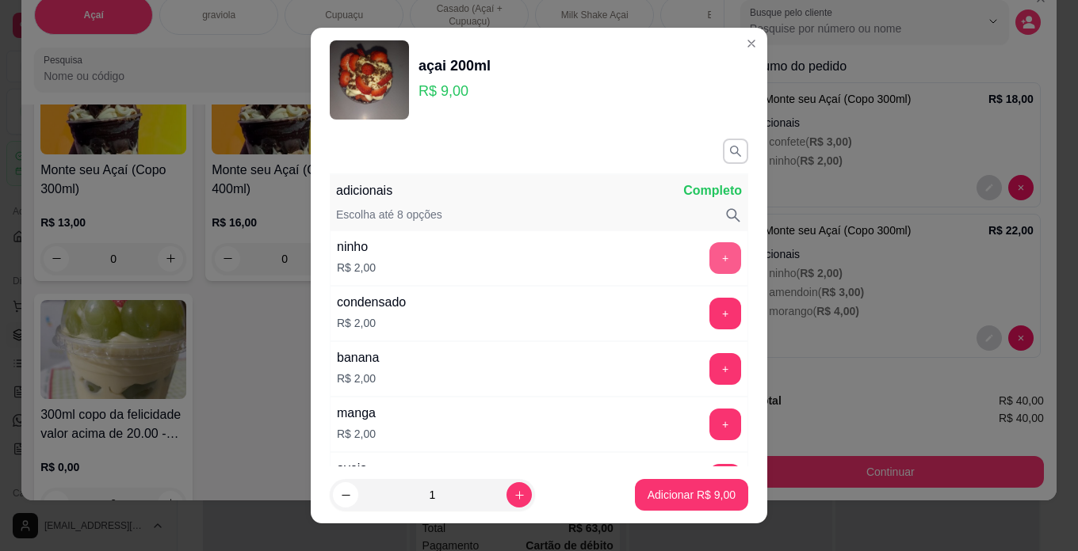
click at [709, 259] on button "+" at bounding box center [725, 258] width 32 height 32
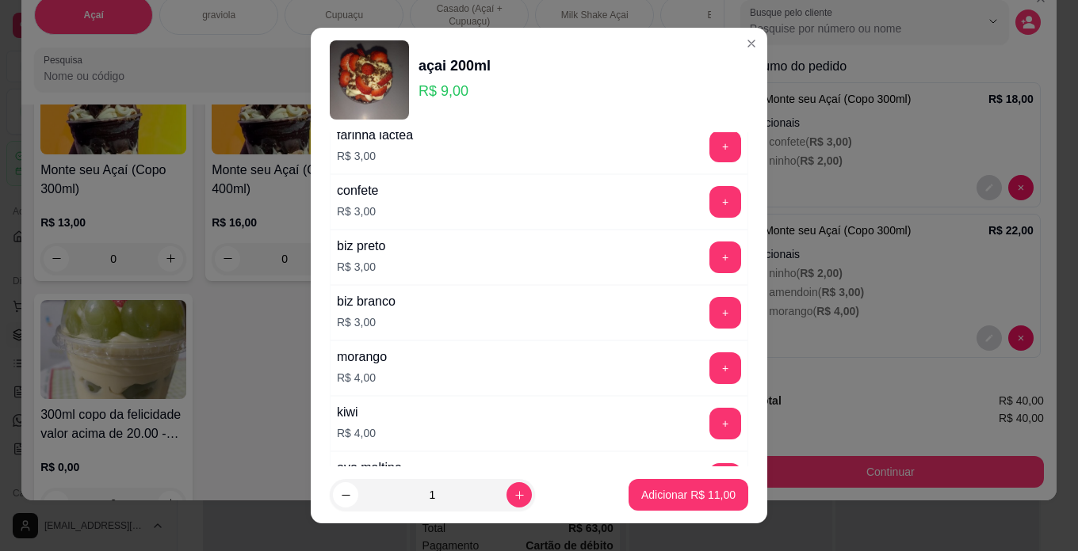
scroll to position [713, 0]
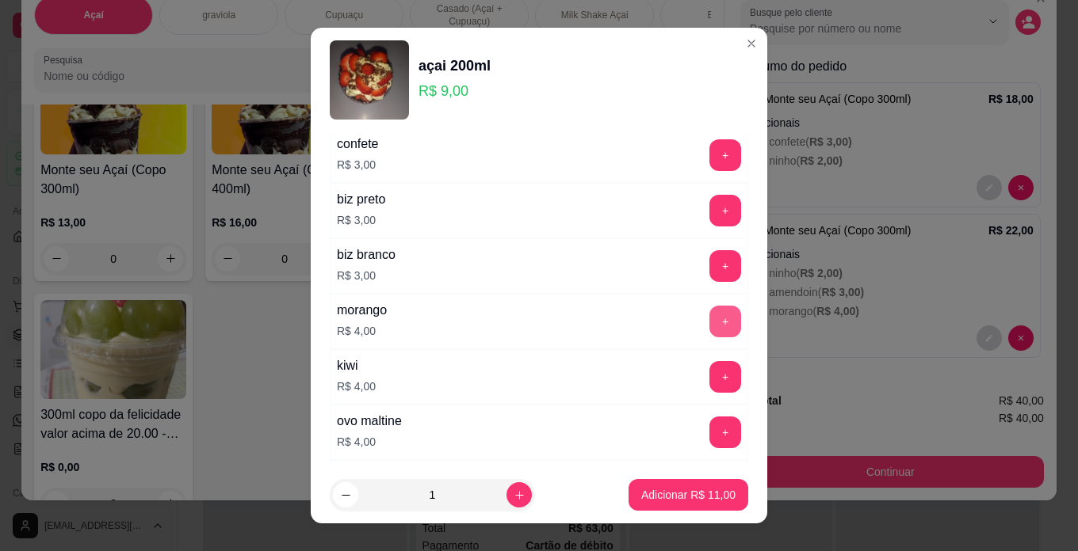
click at [709, 333] on button "+" at bounding box center [725, 322] width 32 height 32
click at [665, 502] on p "Adicionar R$ 15,00" at bounding box center [688, 495] width 94 height 16
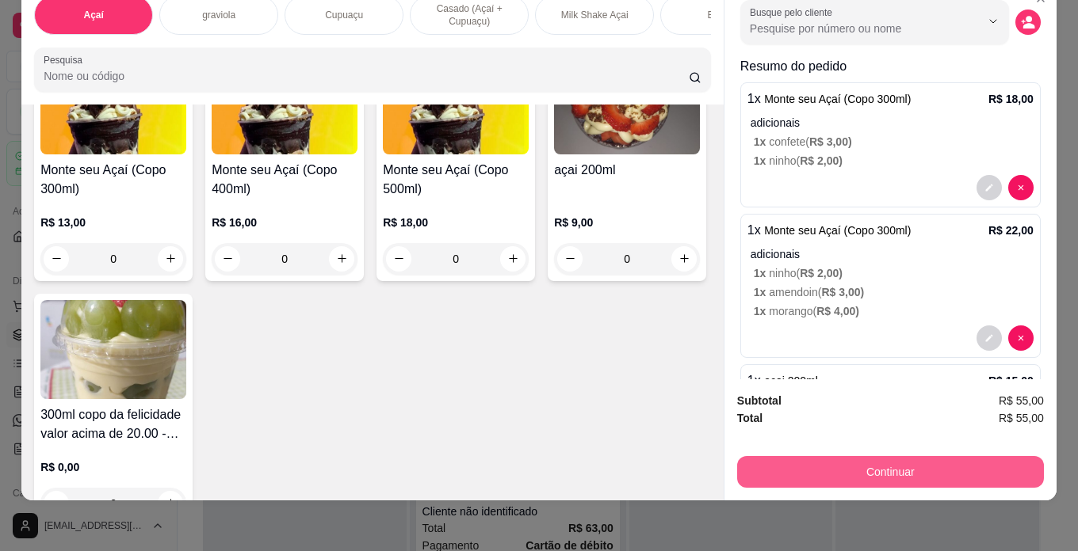
click at [798, 471] on button "Continuar" at bounding box center [890, 472] width 307 height 32
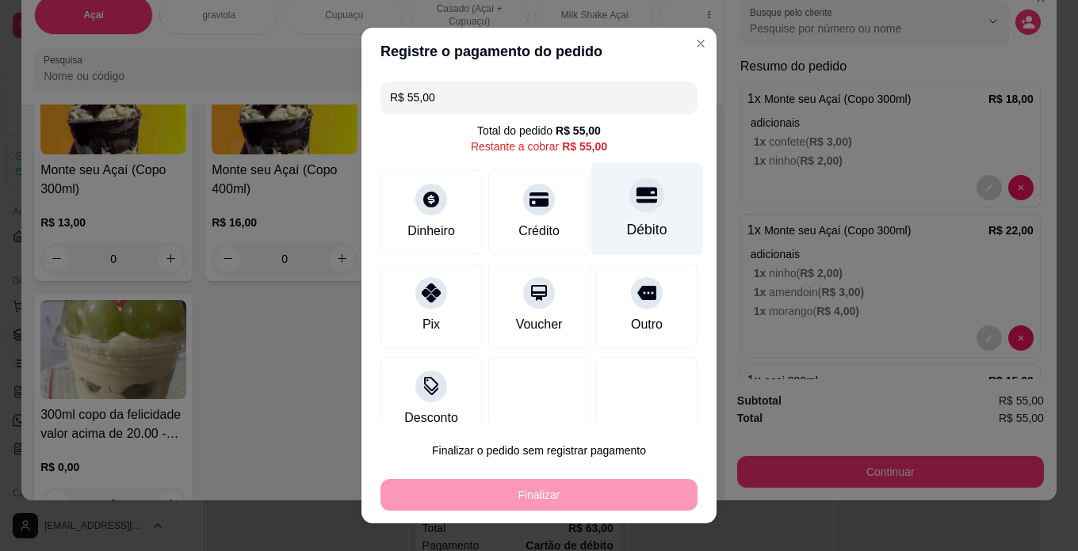
click at [615, 218] on div "Débito" at bounding box center [647, 209] width 112 height 93
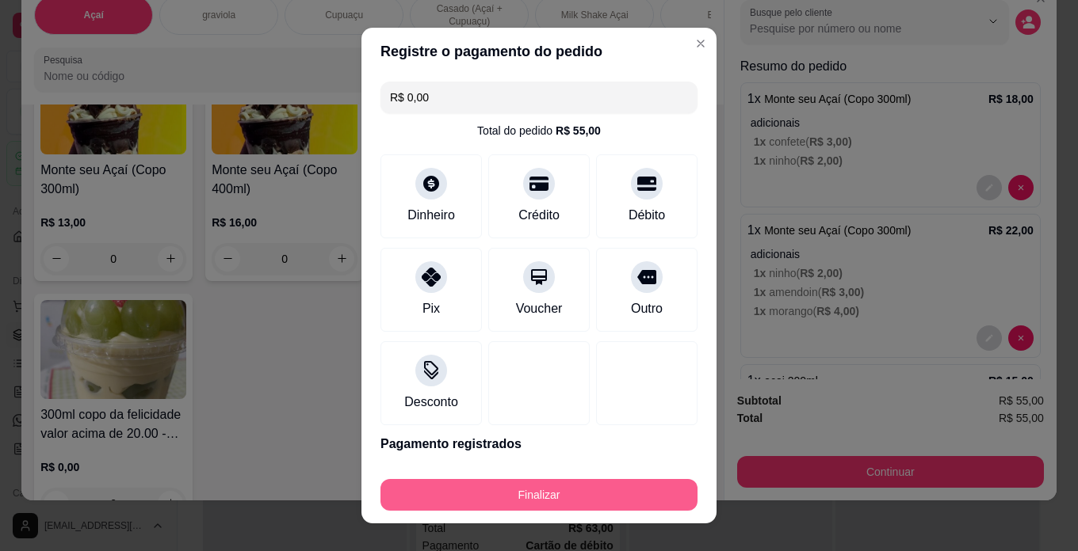
click at [597, 509] on button "Finalizar" at bounding box center [538, 495] width 317 height 32
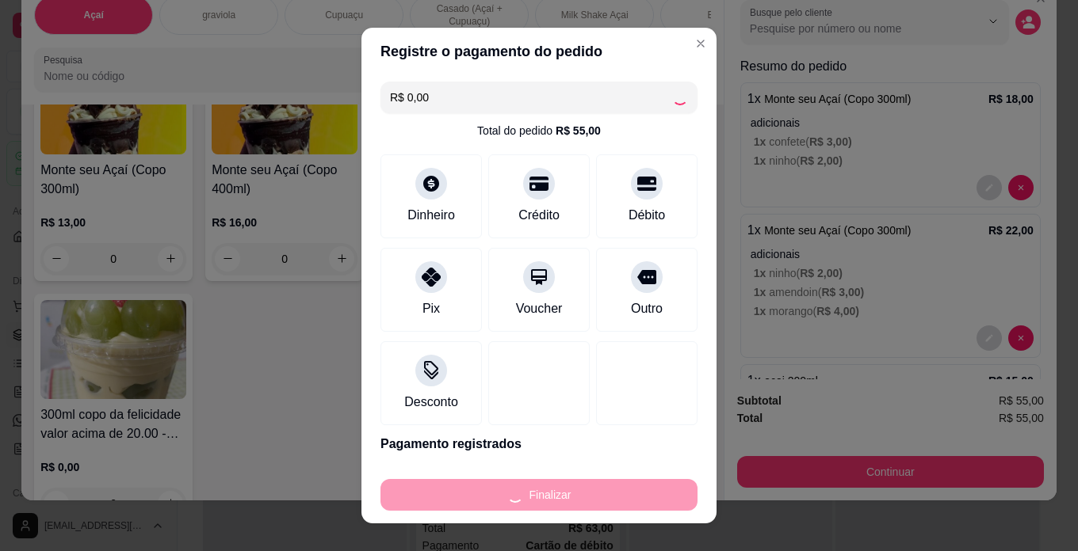
type input "-R$ 55,00"
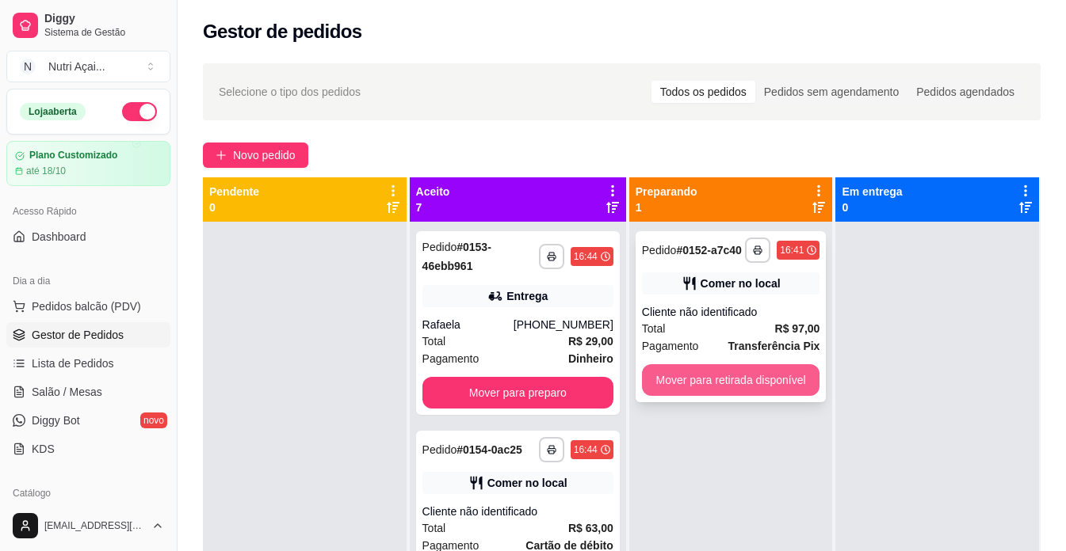
click at [786, 389] on button "Mover para retirada disponível" at bounding box center [731, 380] width 178 height 32
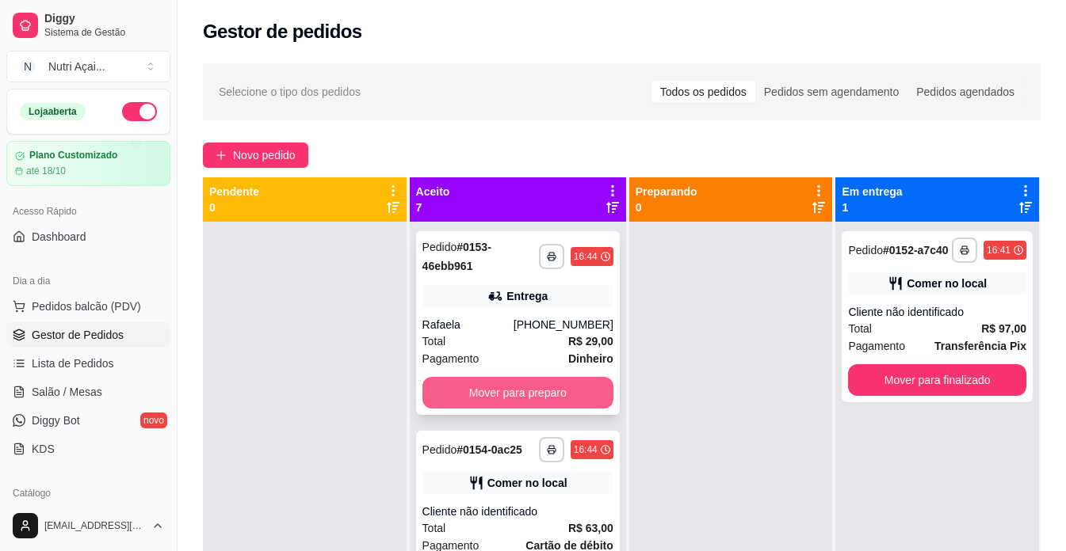
click at [525, 399] on button "Mover para preparo" at bounding box center [517, 393] width 191 height 32
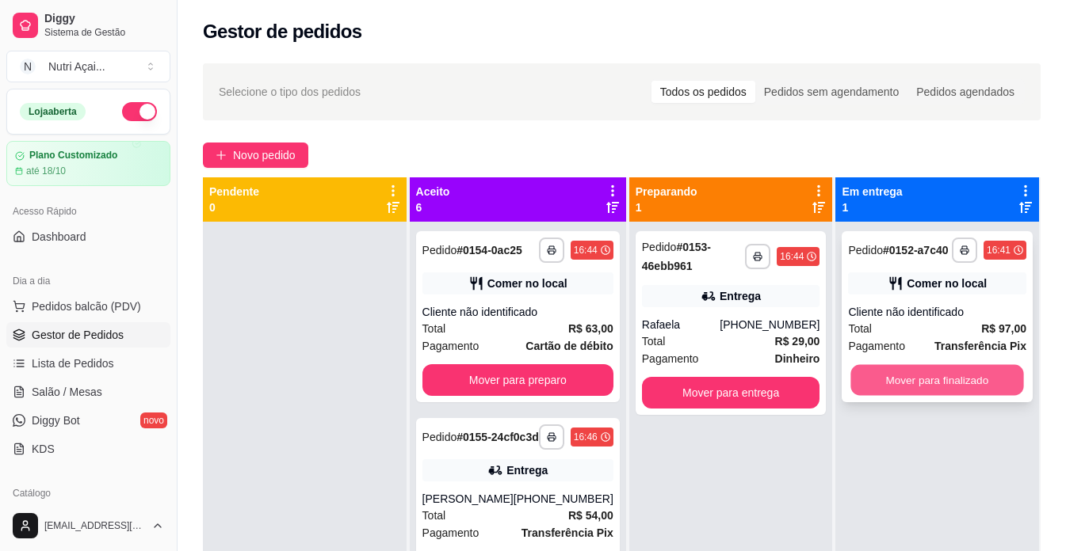
click at [933, 381] on button "Mover para finalizado" at bounding box center [937, 380] width 173 height 31
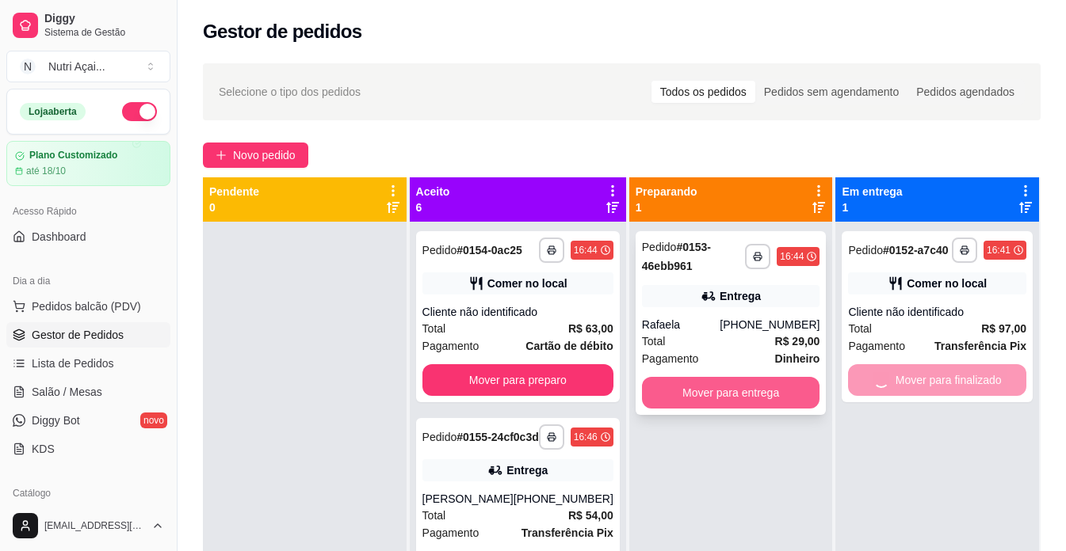
click at [712, 392] on button "Mover para entrega" at bounding box center [731, 393] width 178 height 32
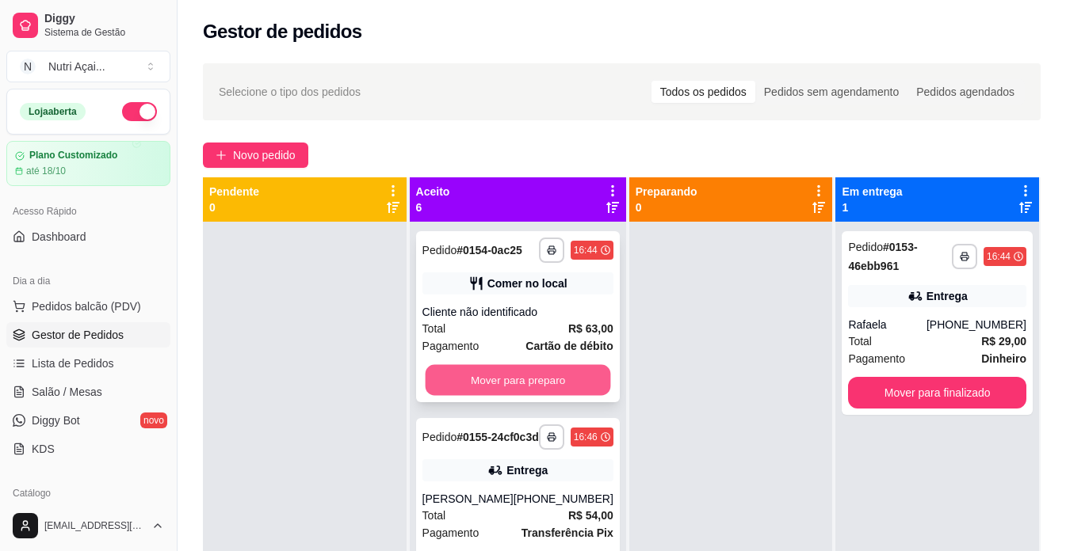
click at [553, 396] on button "Mover para preparo" at bounding box center [517, 380] width 185 height 31
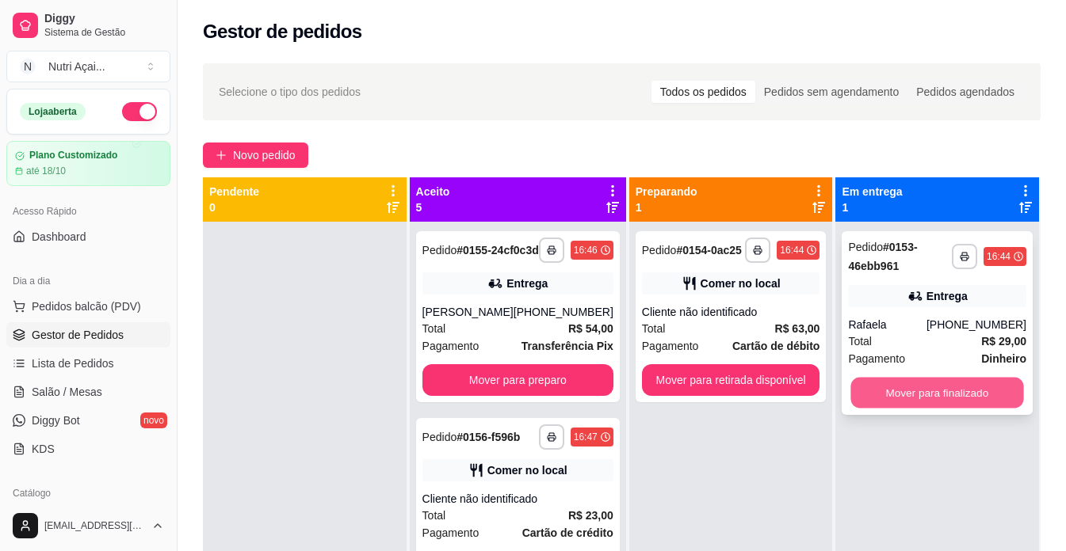
click at [900, 391] on button "Mover para finalizado" at bounding box center [937, 393] width 173 height 31
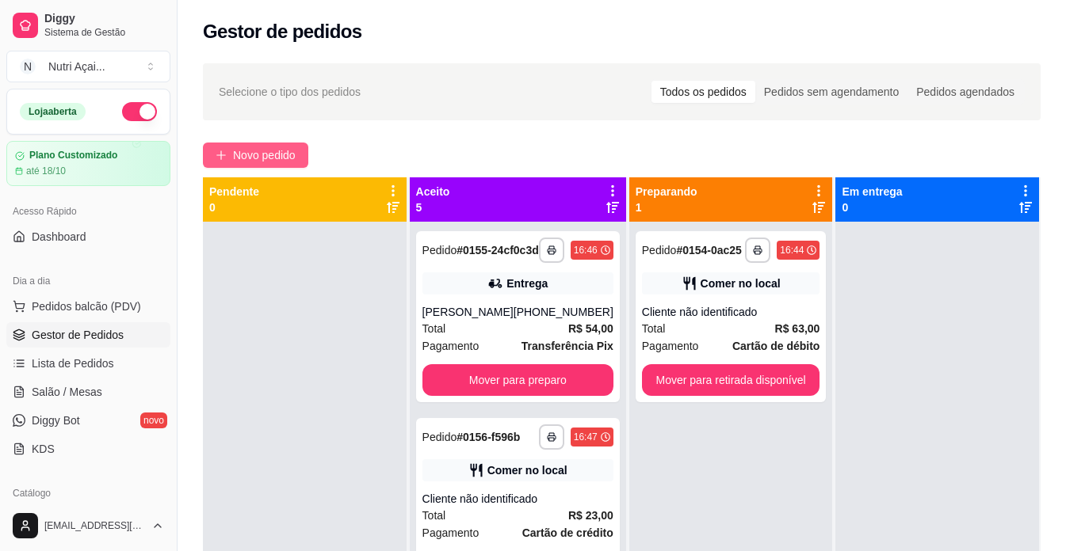
click at [284, 155] on span "Novo pedido" at bounding box center [264, 155] width 63 height 17
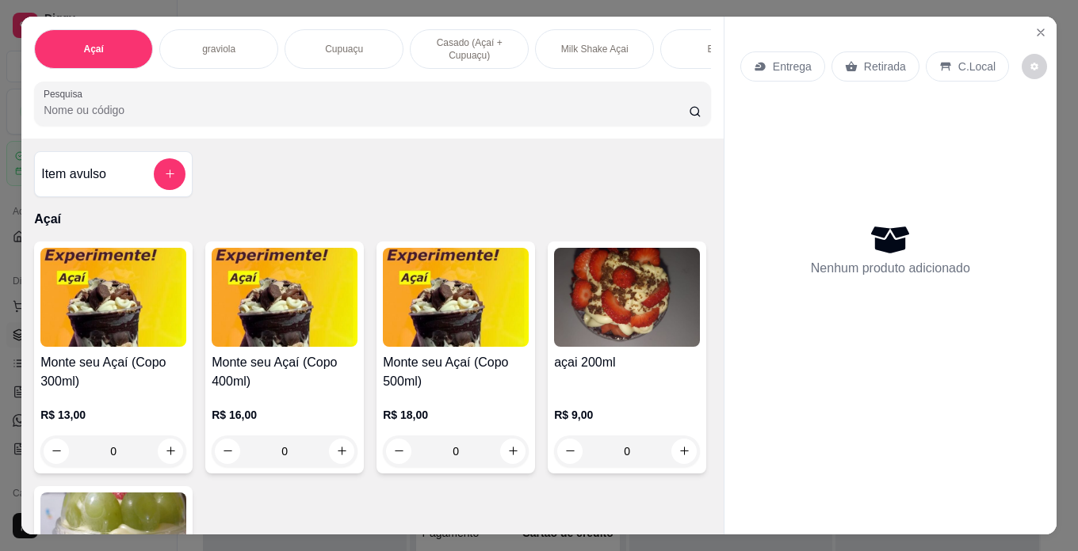
click at [294, 410] on div "R$ 16,00 0" at bounding box center [285, 429] width 146 height 76
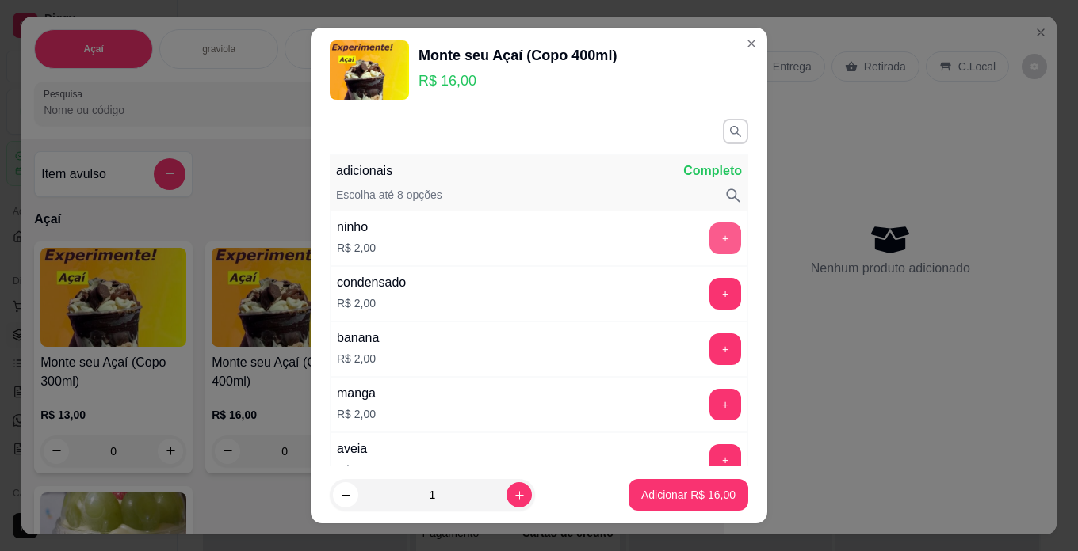
click at [709, 230] on button "+" at bounding box center [725, 239] width 32 height 32
click at [703, 280] on div "+" at bounding box center [725, 294] width 44 height 32
click at [639, 231] on button "-" at bounding box center [655, 239] width 32 height 32
click at [709, 300] on button "+" at bounding box center [725, 294] width 32 height 32
click at [712, 239] on div "+" at bounding box center [725, 239] width 44 height 32
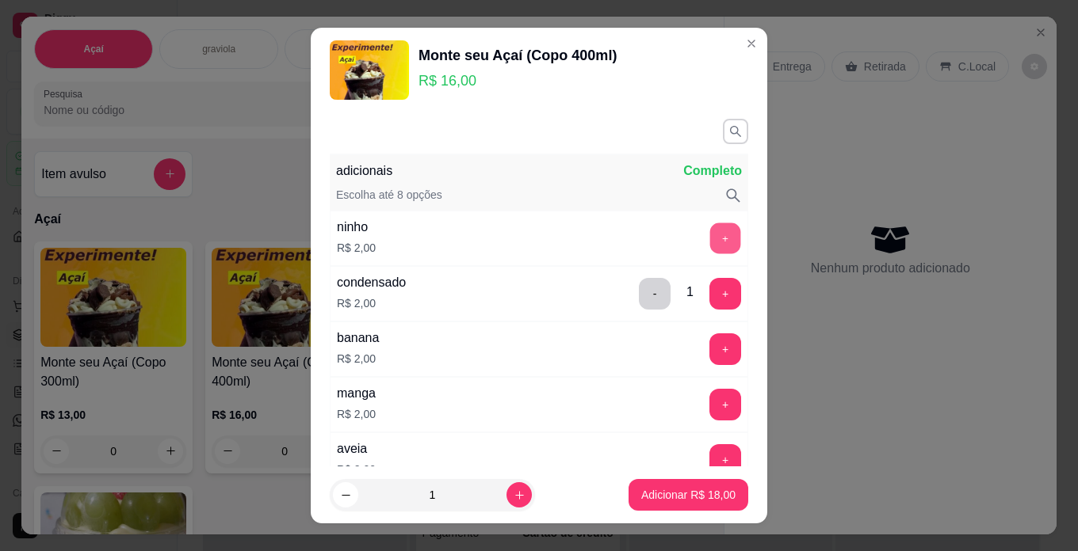
click at [710, 236] on button "+" at bounding box center [725, 238] width 31 height 31
click at [698, 326] on div "banana R$ 2,00 +" at bounding box center [539, 349] width 418 height 55
click at [709, 360] on button "+" at bounding box center [725, 350] width 32 height 32
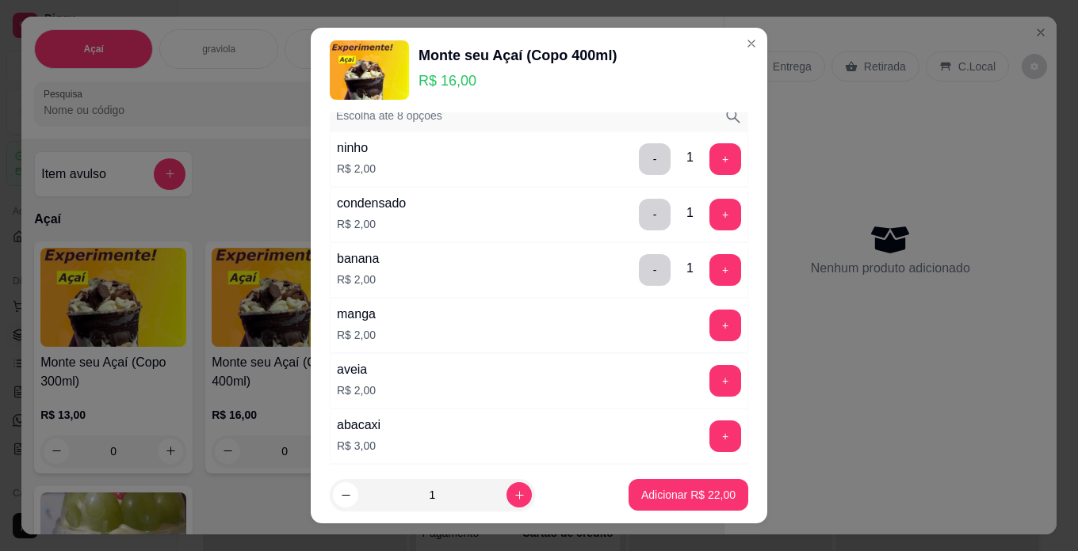
scroll to position [158, 0]
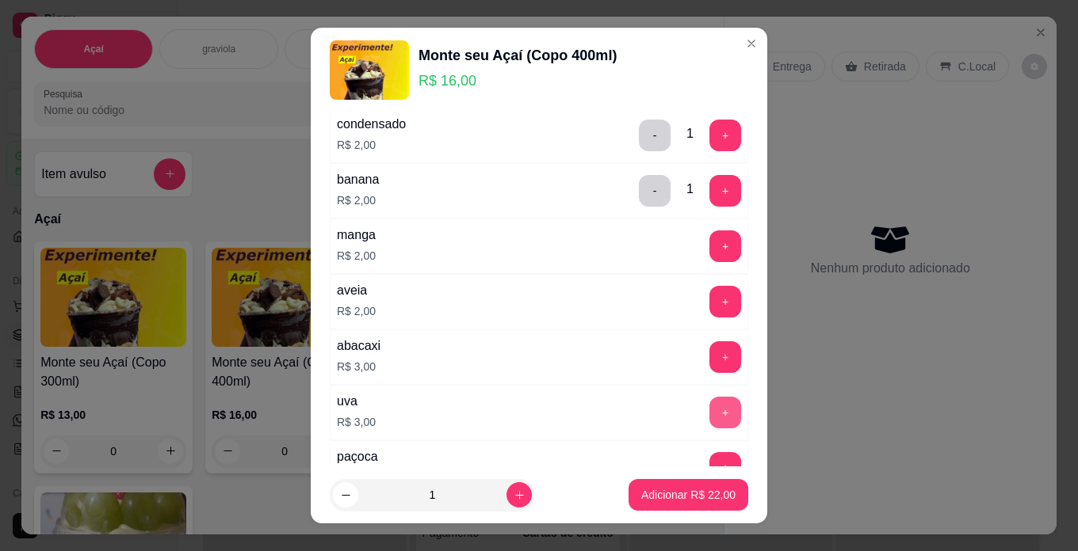
click at [709, 403] on button "+" at bounding box center [725, 413] width 32 height 32
click at [673, 492] on p "Adicionar R$ 25,00" at bounding box center [688, 495] width 94 height 16
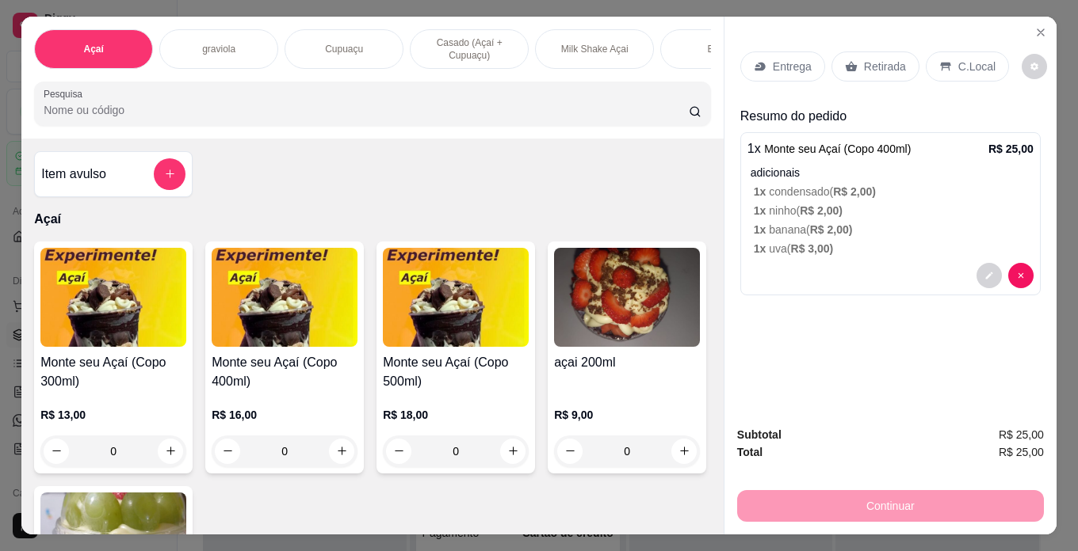
click at [239, 391] on h4 "Monte seu Açaí (Copo 400ml)" at bounding box center [285, 372] width 146 height 38
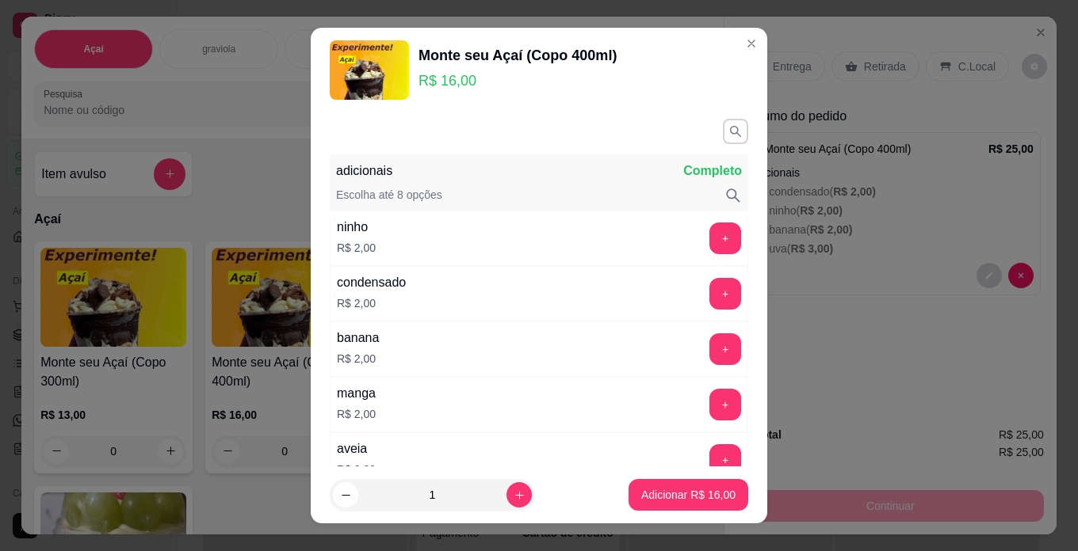
click at [703, 302] on div "+" at bounding box center [725, 294] width 44 height 32
click at [703, 296] on div "+" at bounding box center [725, 294] width 44 height 32
click at [710, 292] on button "+" at bounding box center [725, 293] width 31 height 31
click at [586, 166] on div "adicionais Completo" at bounding box center [539, 171] width 406 height 19
click at [723, 123] on button "button" at bounding box center [735, 131] width 25 height 25
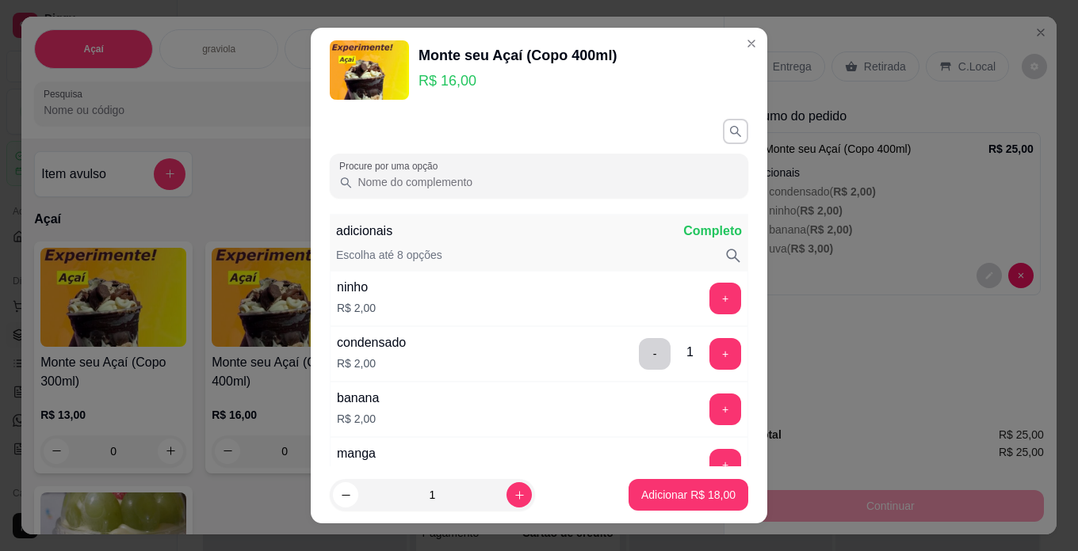
click at [609, 187] on input "Procure por uma opção" at bounding box center [546, 182] width 386 height 16
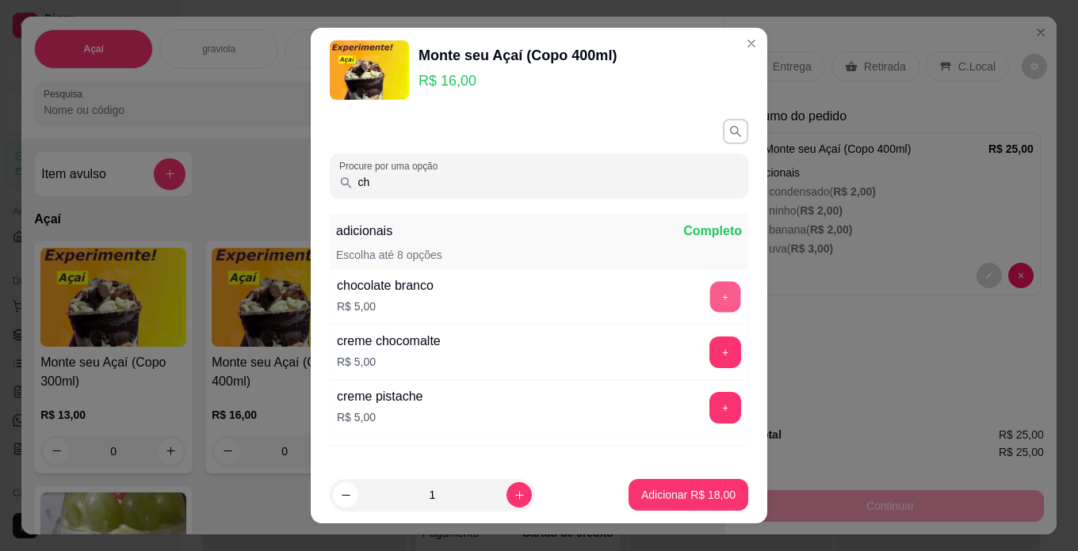
click at [710, 296] on button "+" at bounding box center [725, 296] width 31 height 31
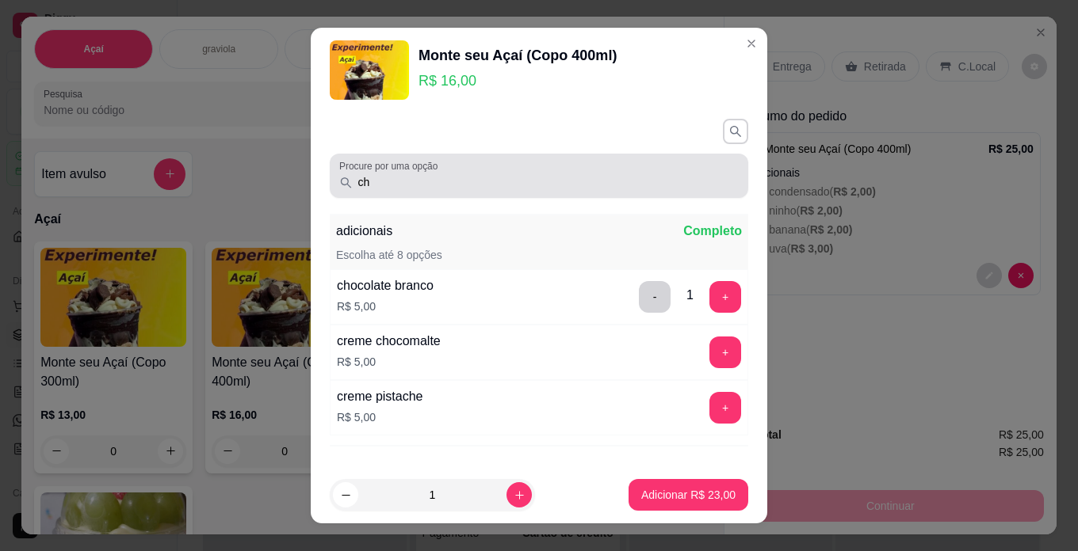
click at [612, 195] on div "Procure por uma opção ch" at bounding box center [539, 176] width 418 height 44
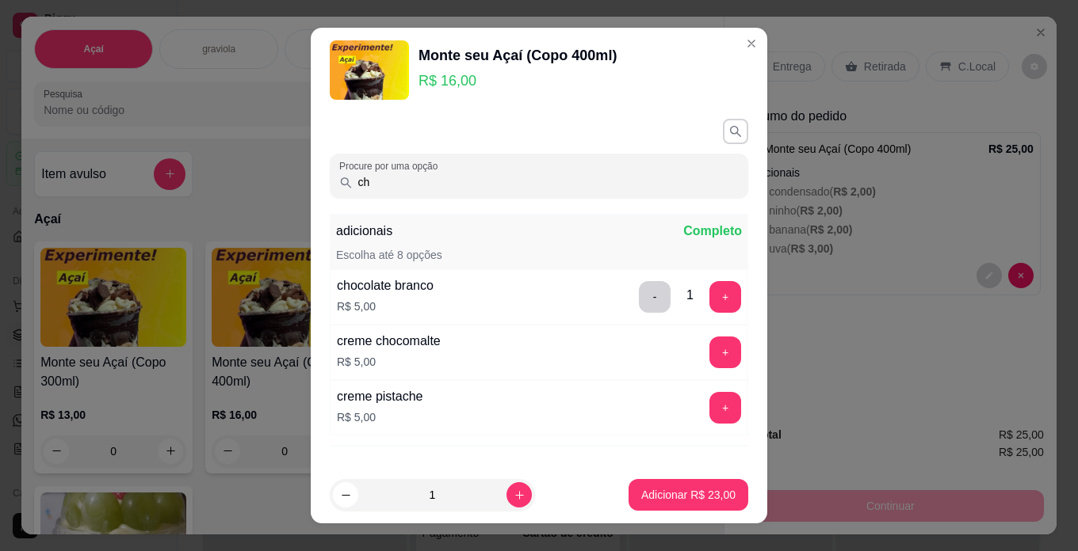
type input "c"
type input "p"
click at [709, 289] on button "+" at bounding box center [725, 297] width 32 height 32
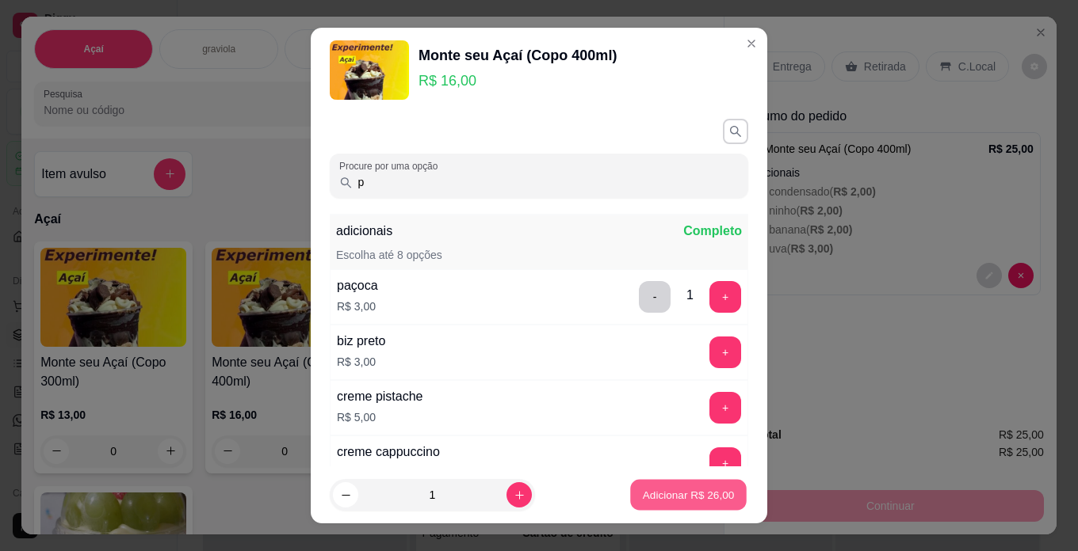
click at [706, 497] on p "Adicionar R$ 26,00" at bounding box center [689, 495] width 92 height 15
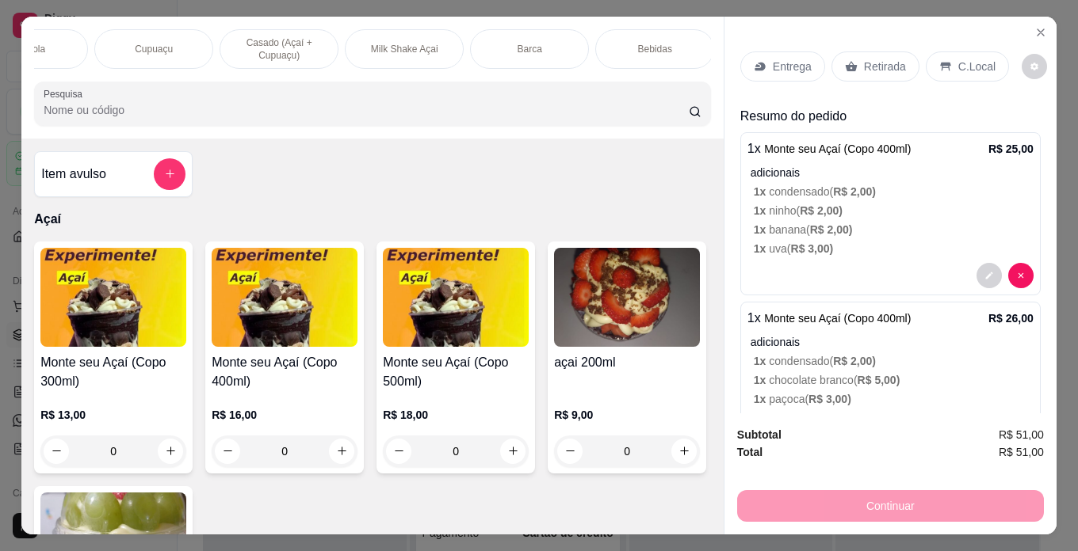
scroll to position [0, 193]
click at [676, 53] on div "Bebidas" at bounding box center [651, 49] width 119 height 40
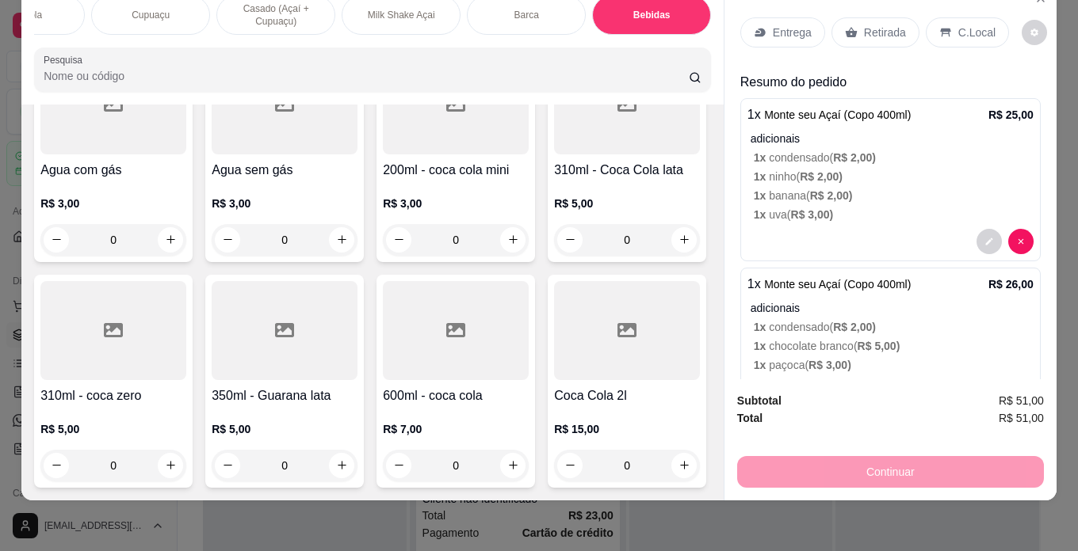
click at [230, 180] on h4 "Agua sem gás" at bounding box center [285, 170] width 146 height 19
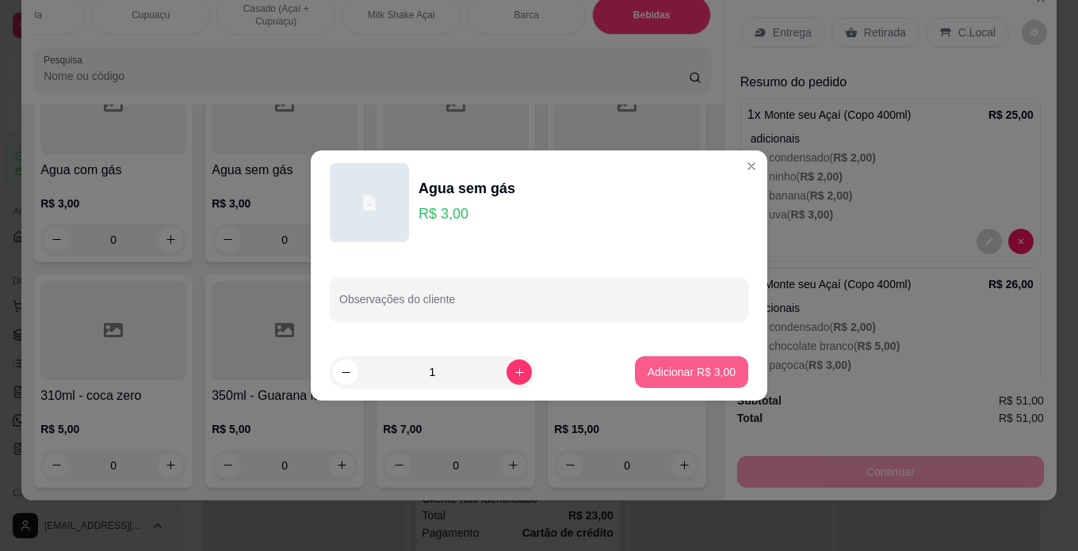
click at [693, 371] on p "Adicionar R$ 3,00" at bounding box center [691, 372] width 88 height 16
type input "1"
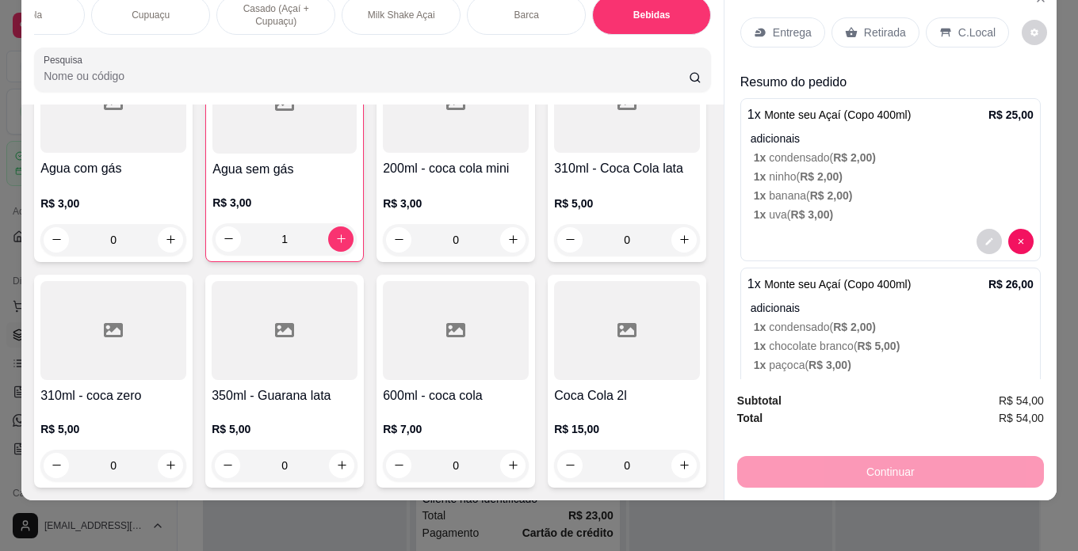
click at [958, 25] on p "C.Local" at bounding box center [976, 33] width 37 height 16
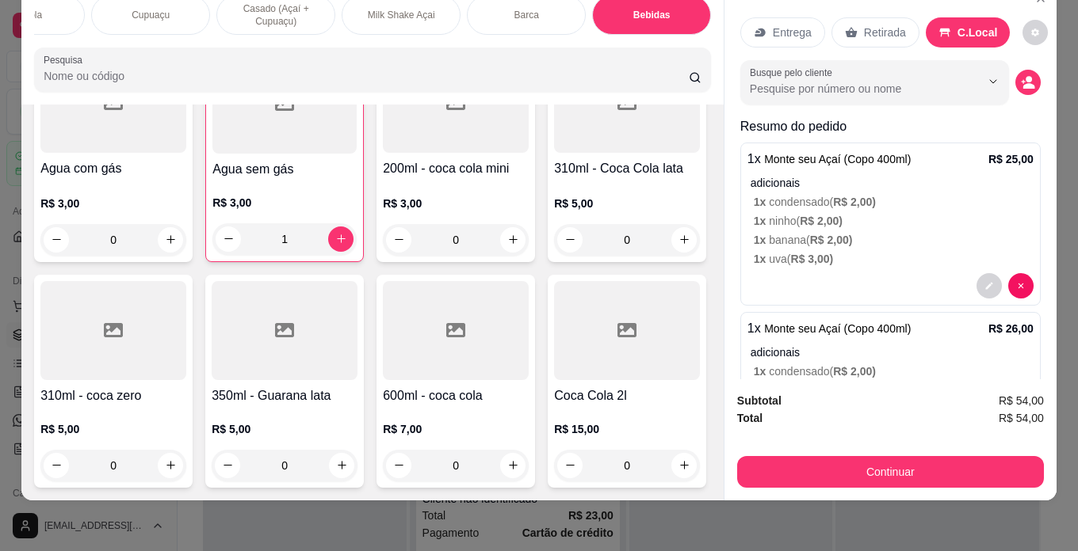
click at [953, 456] on button "Continuar" at bounding box center [890, 472] width 307 height 32
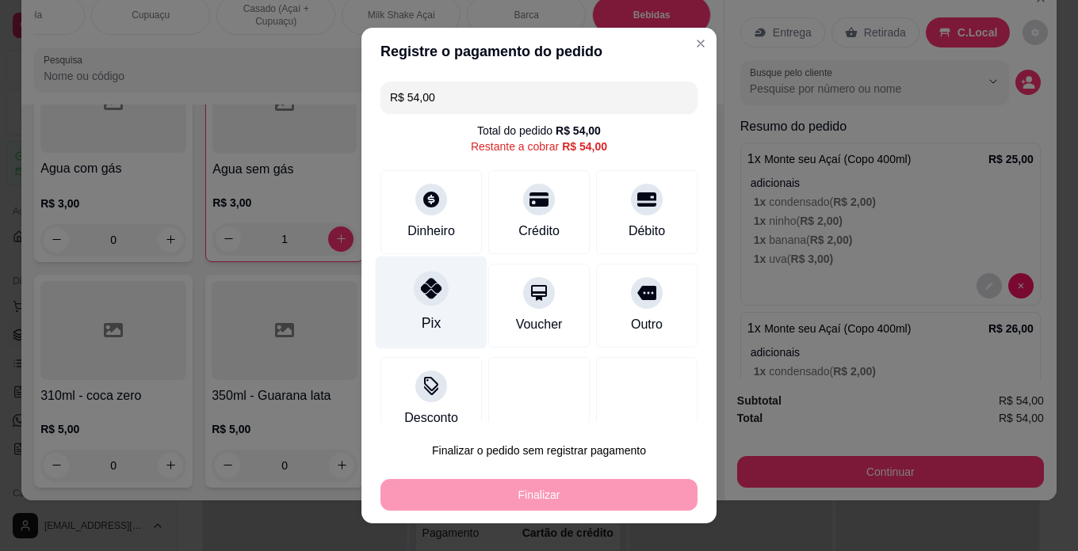
click at [422, 320] on div "Pix" at bounding box center [431, 323] width 19 height 21
type input "R$ 0,00"
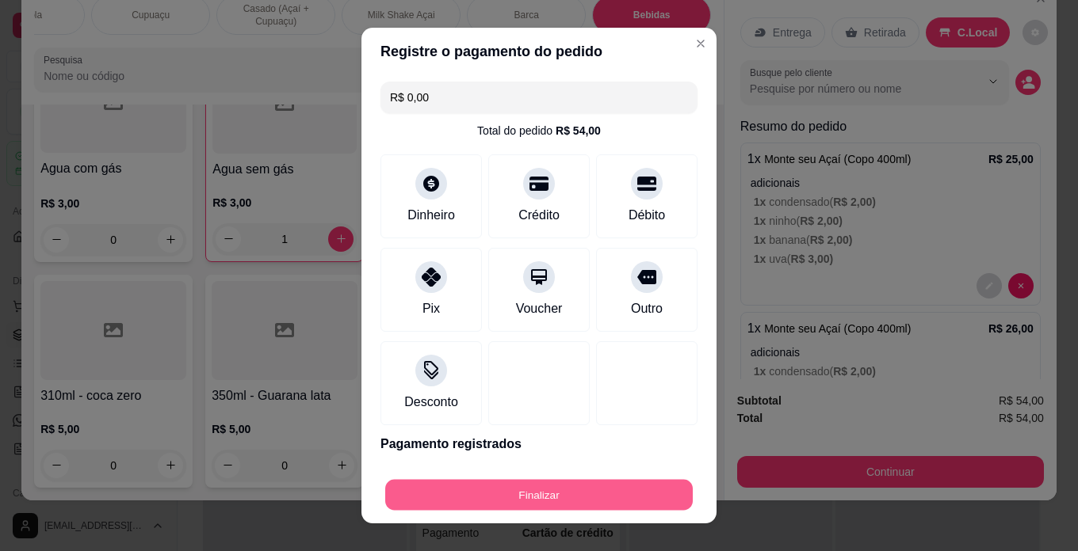
click at [578, 502] on button "Finalizar" at bounding box center [538, 495] width 307 height 31
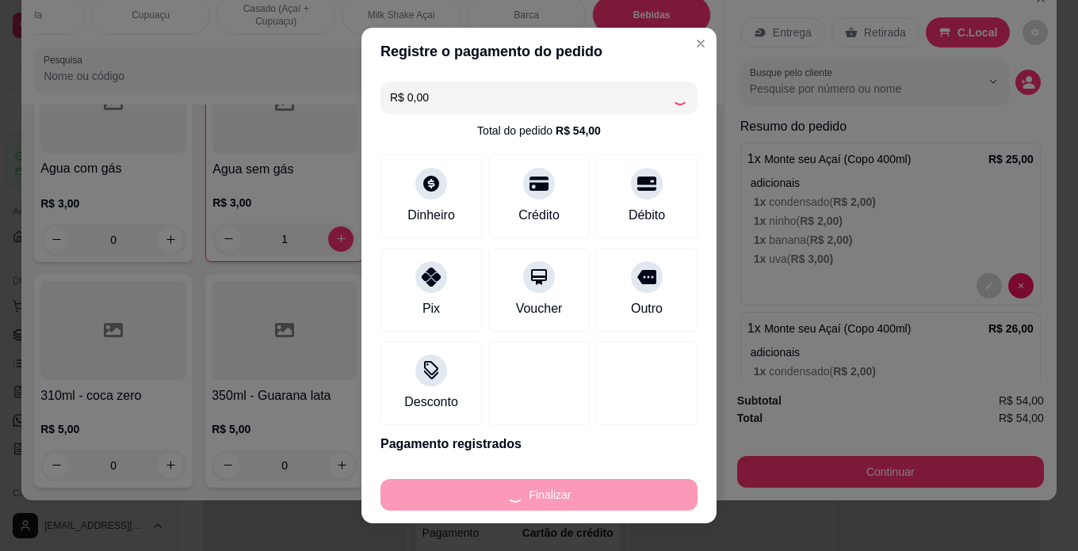
type input "0"
type input "-R$ 54,00"
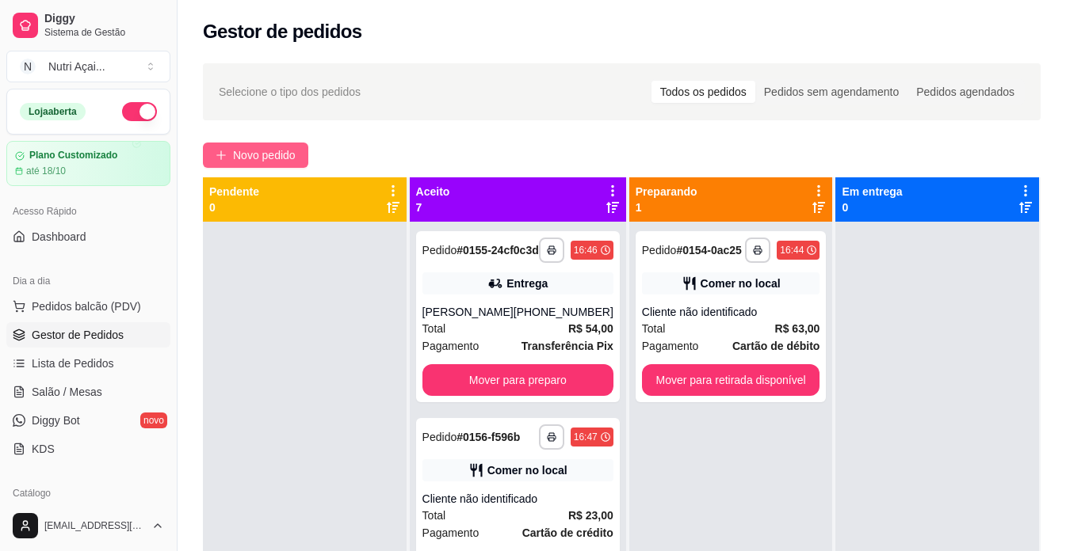
click at [213, 159] on button "Novo pedido" at bounding box center [255, 155] width 105 height 25
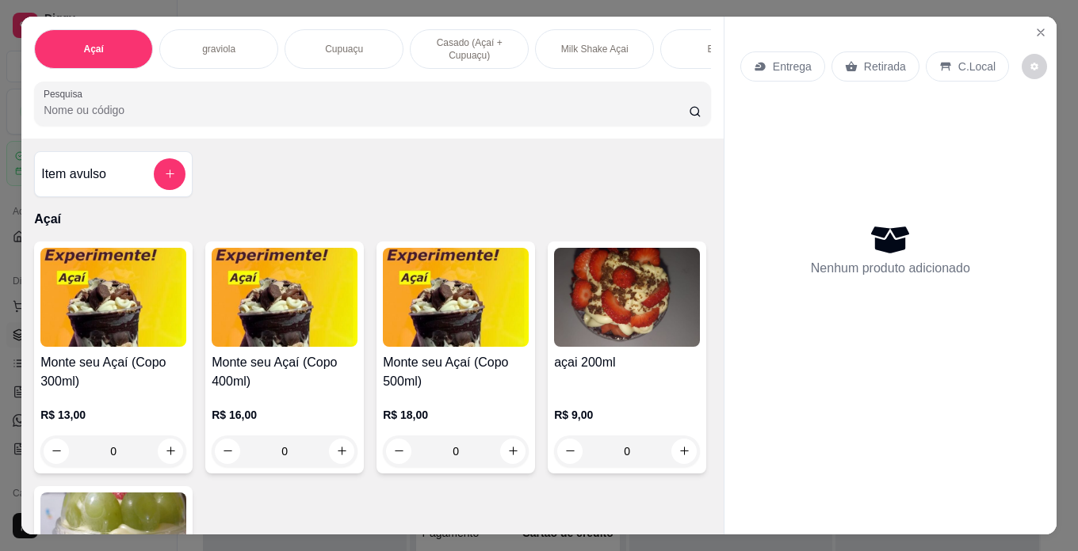
click at [441, 377] on h4 "Monte seu Açaí (Copo 500ml)" at bounding box center [456, 372] width 146 height 38
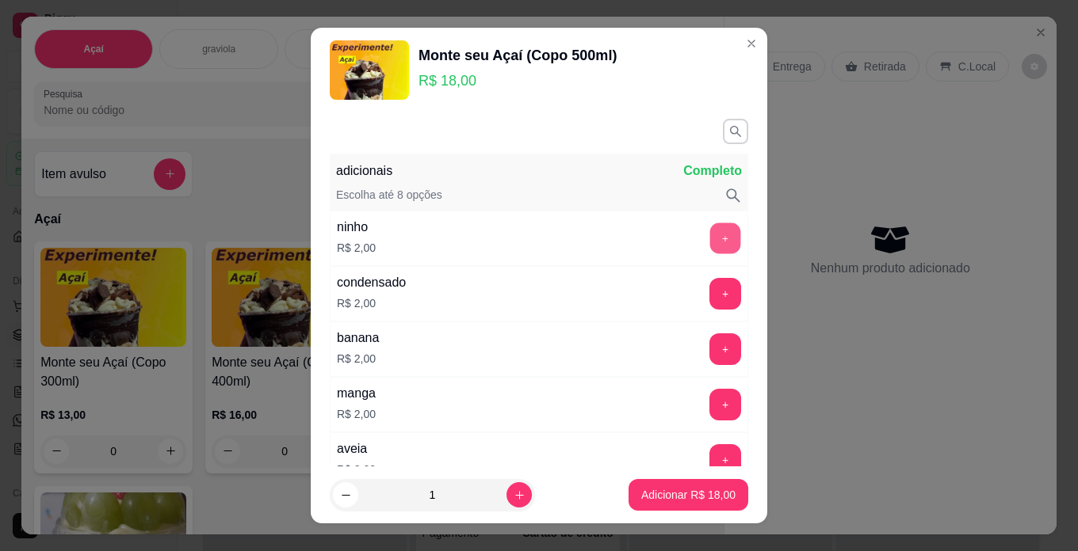
click at [710, 242] on button "+" at bounding box center [725, 238] width 31 height 31
click at [513, 500] on icon "increase-product-quantity" at bounding box center [519, 496] width 12 height 12
type input "2"
click at [648, 501] on p "Adicionar R$ 40,00" at bounding box center [688, 495] width 94 height 16
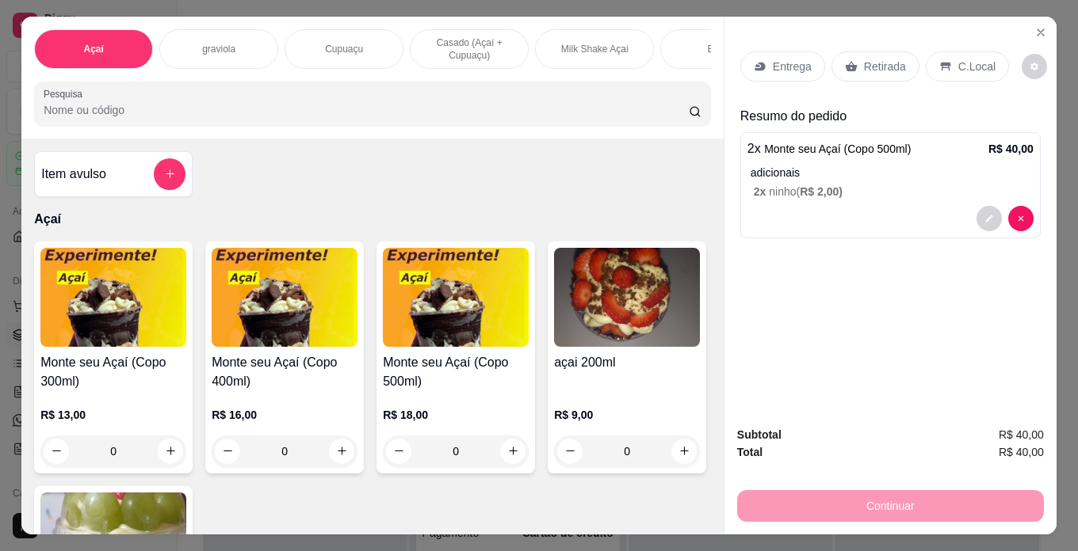
click at [971, 59] on p "C.Local" at bounding box center [976, 67] width 37 height 16
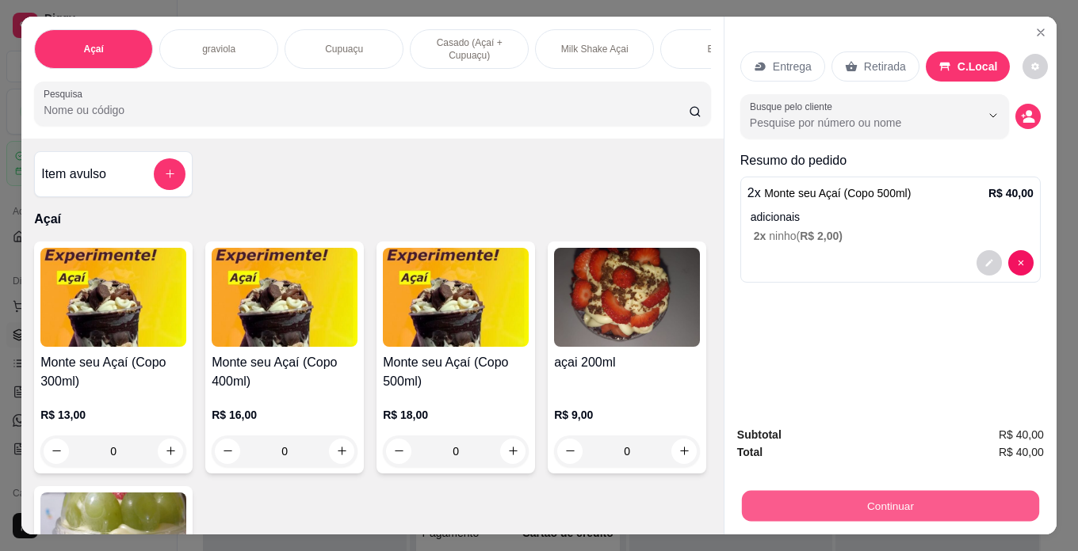
click at [895, 504] on button "Continuar" at bounding box center [890, 506] width 297 height 31
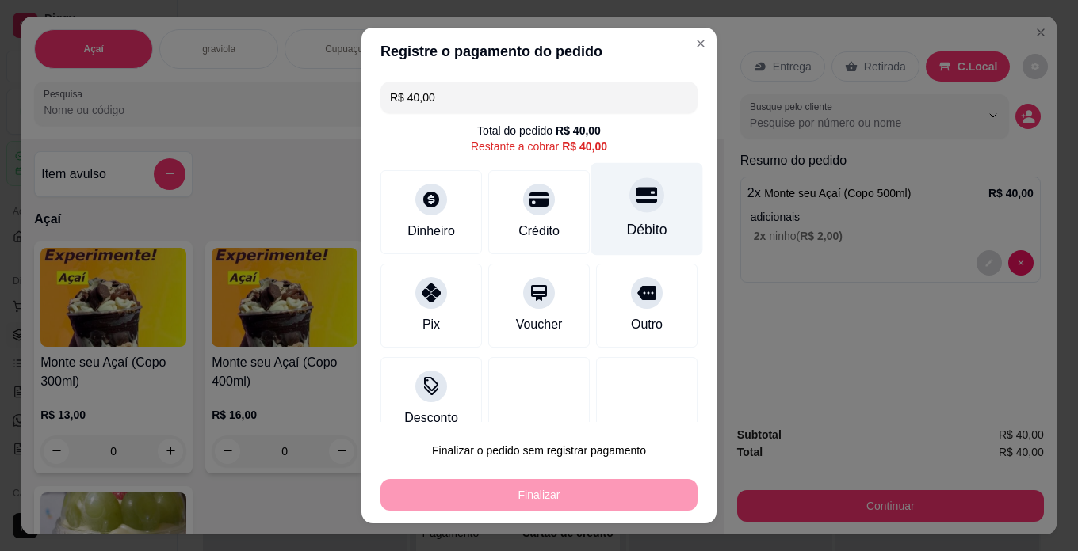
click at [591, 194] on div "Débito" at bounding box center [647, 209] width 112 height 93
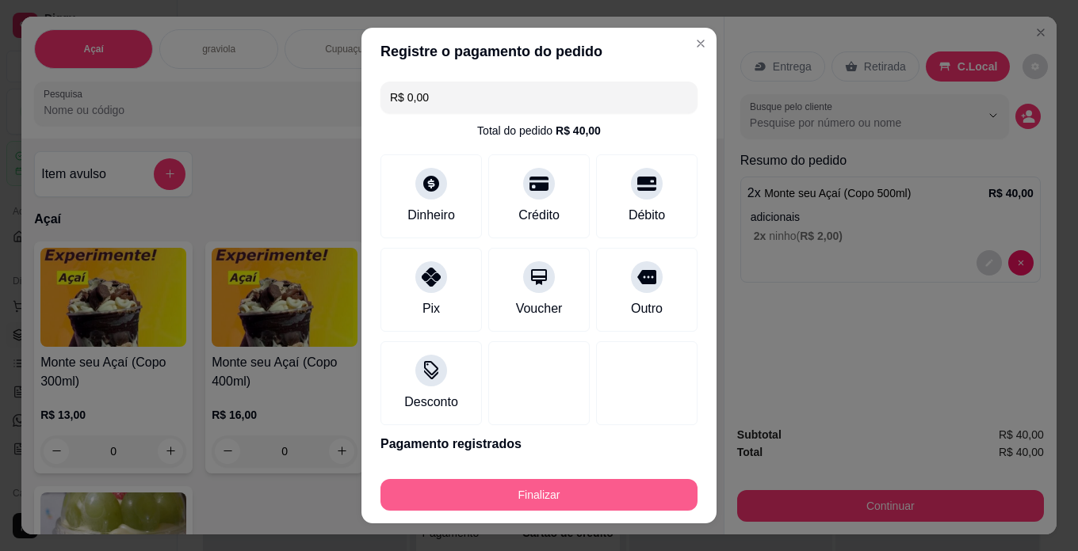
click at [622, 504] on button "Finalizar" at bounding box center [538, 495] width 317 height 32
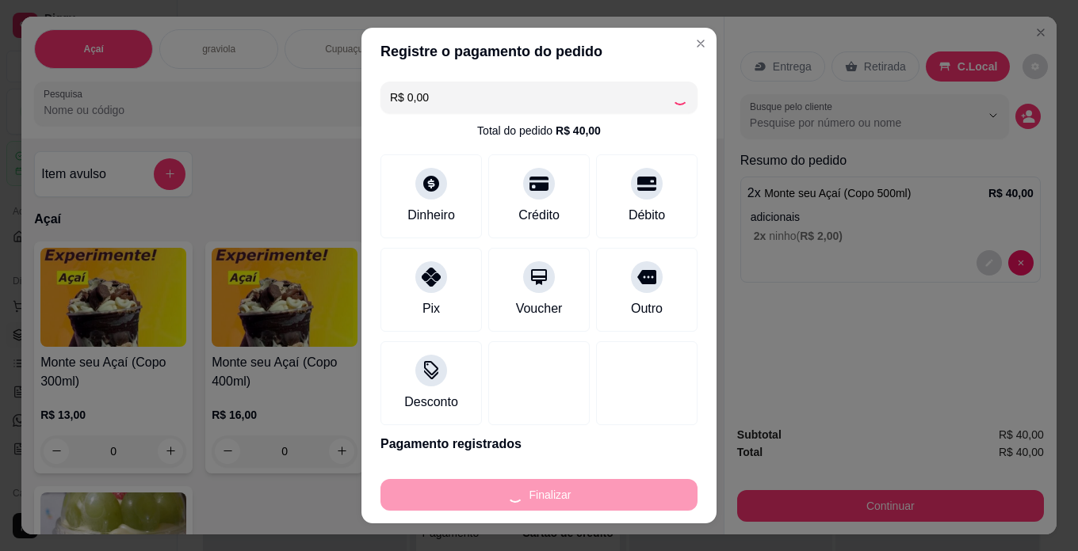
type input "-R$ 40,00"
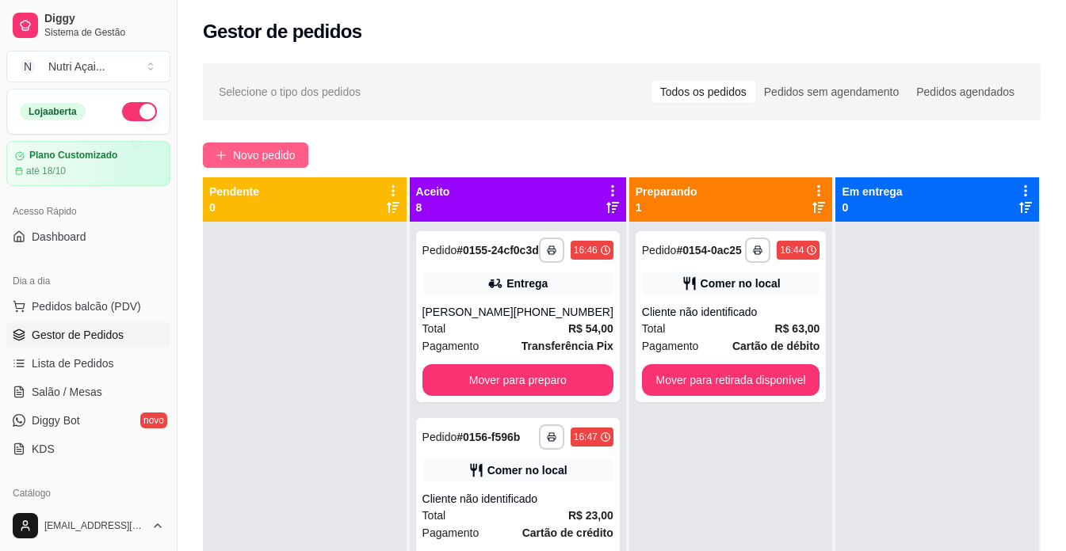
click at [301, 158] on button "Novo pedido" at bounding box center [255, 155] width 105 height 25
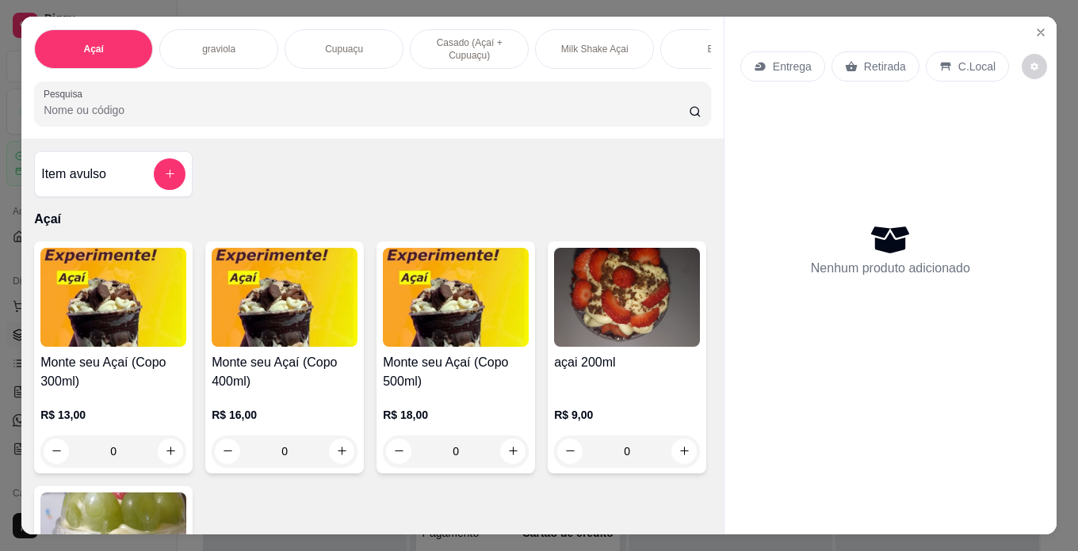
click at [277, 387] on h4 "Monte seu Açaí (Copo 400ml)" at bounding box center [285, 372] width 146 height 38
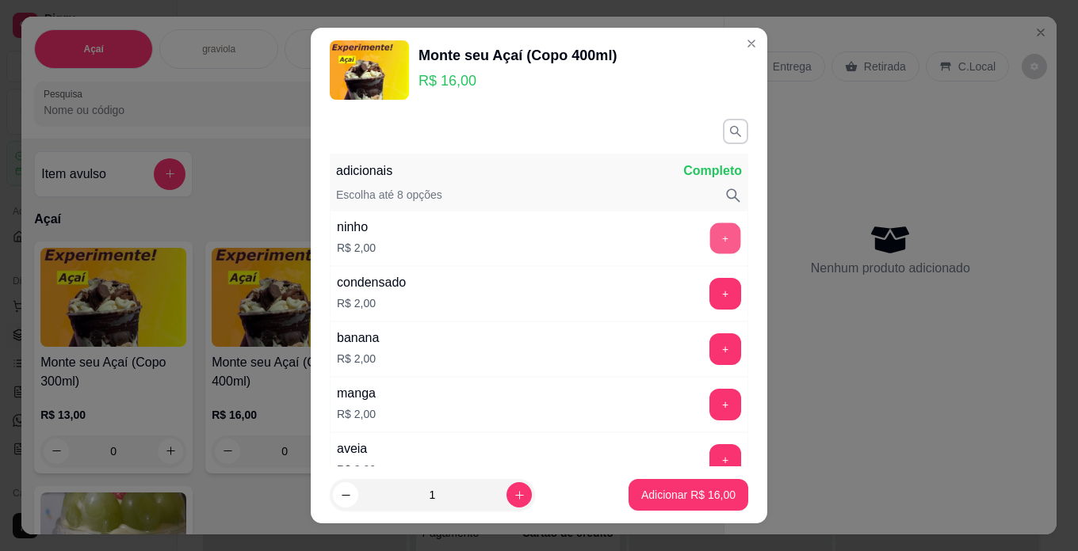
click at [710, 238] on button "+" at bounding box center [725, 238] width 31 height 31
click at [728, 126] on icon "button" at bounding box center [735, 131] width 14 height 14
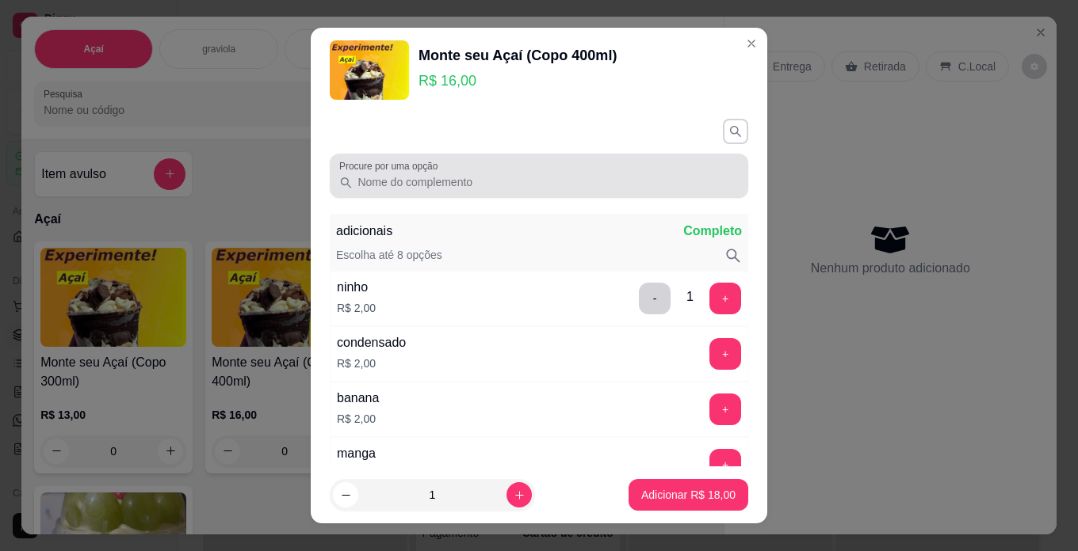
click at [559, 186] on input "Procure por uma opção" at bounding box center [546, 182] width 386 height 16
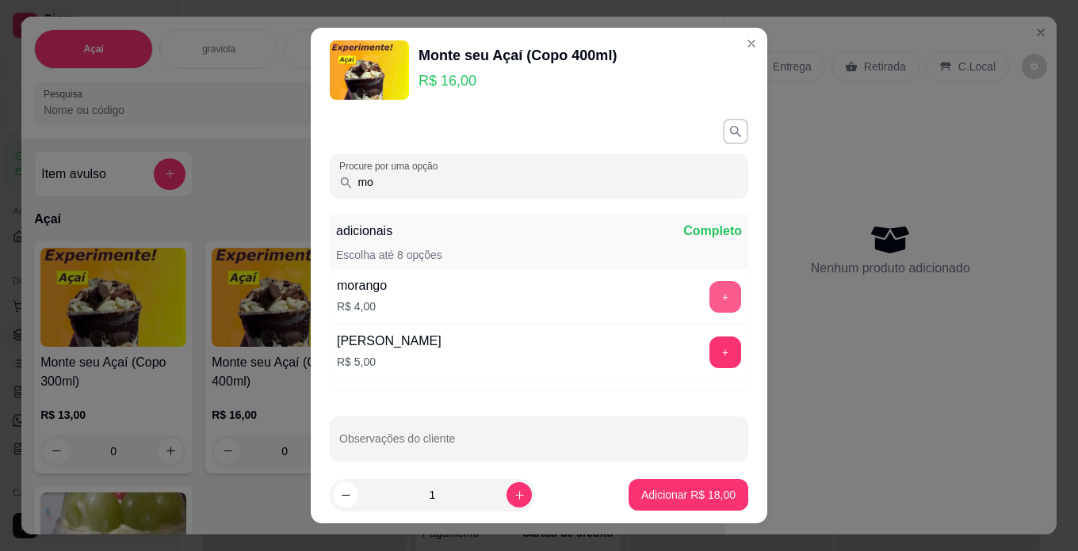
click at [709, 290] on button "+" at bounding box center [725, 297] width 32 height 32
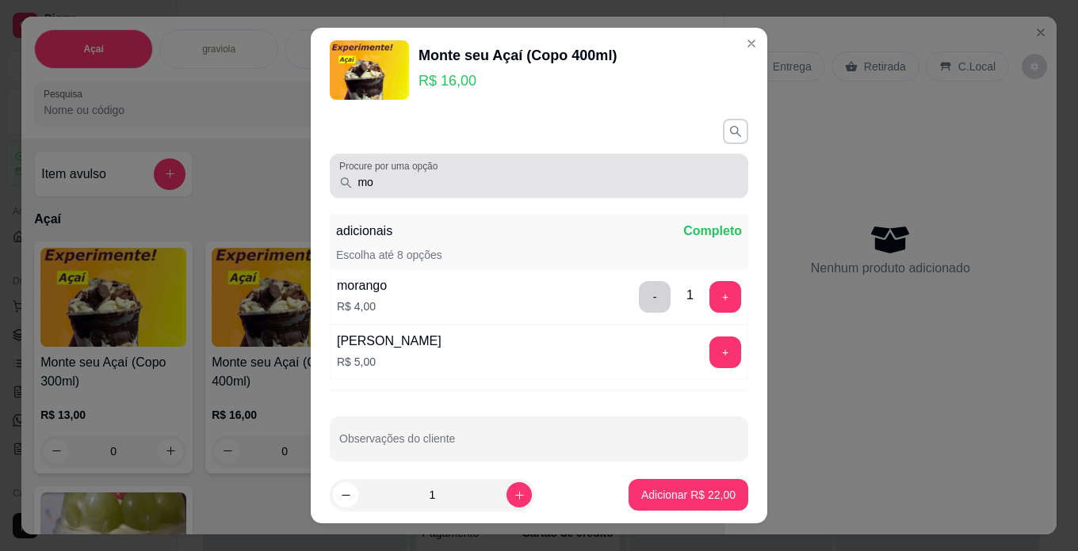
click at [560, 177] on input "mo" at bounding box center [546, 182] width 386 height 16
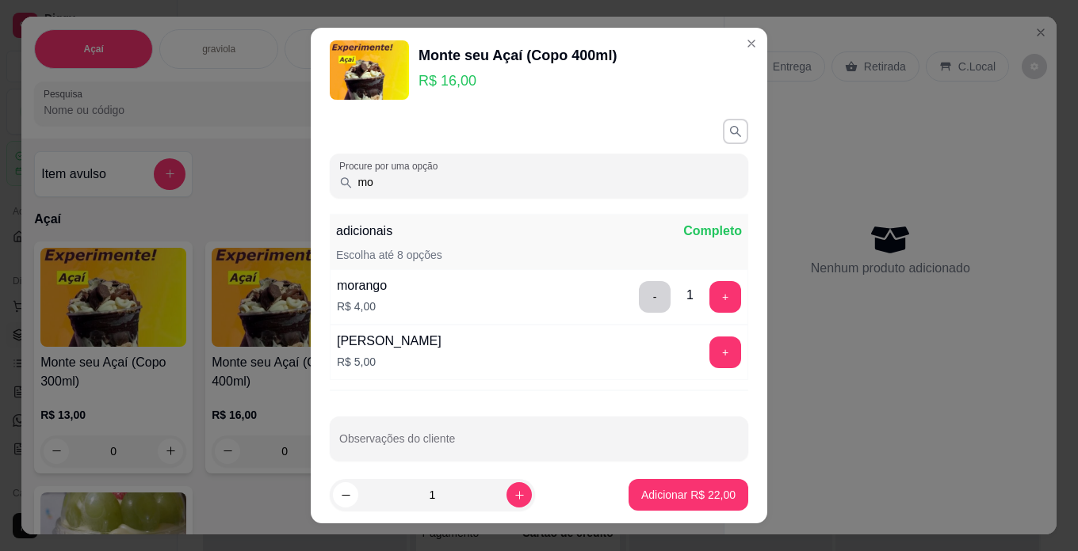
type input "m"
click at [709, 350] on button "+" at bounding box center [725, 353] width 32 height 32
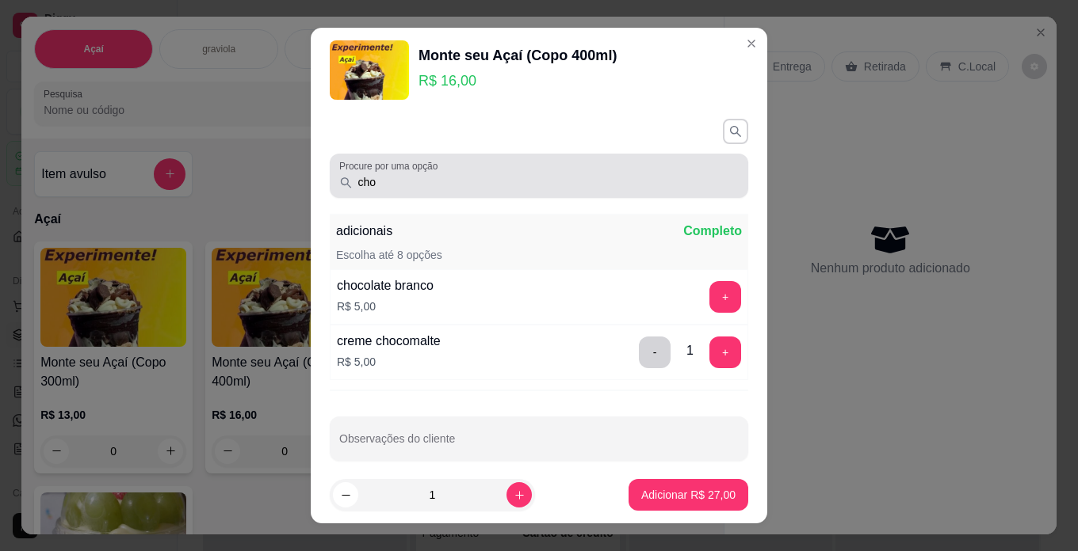
click at [670, 171] on div "cho" at bounding box center [538, 176] width 399 height 32
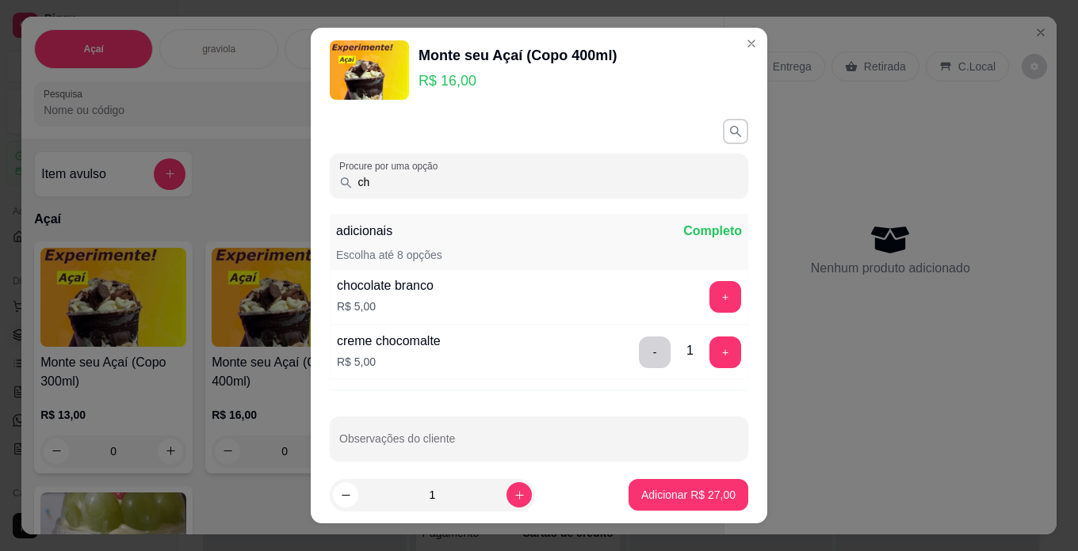
type input "c"
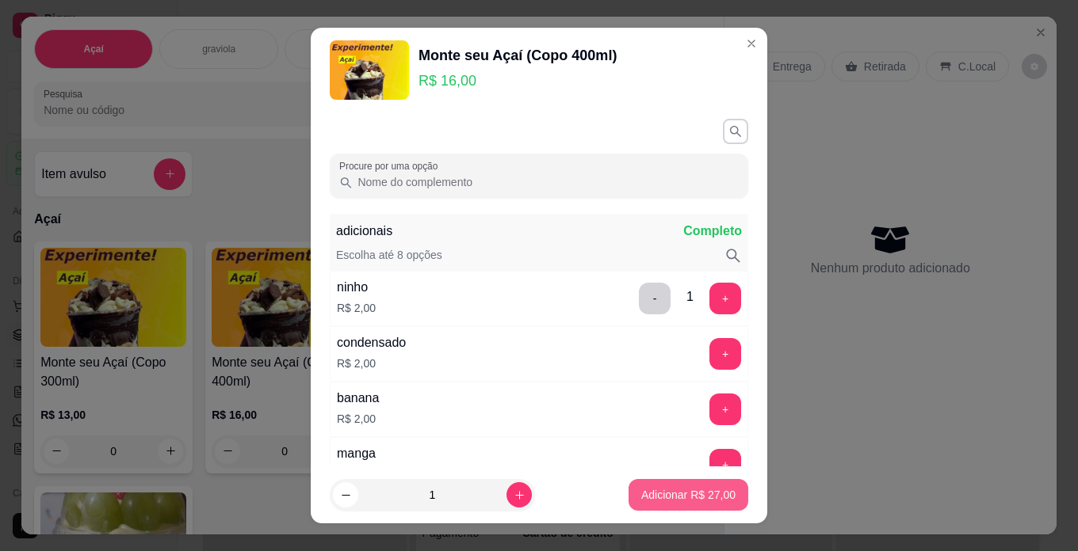
click at [689, 496] on p "Adicionar R$ 27,00" at bounding box center [688, 495] width 94 height 16
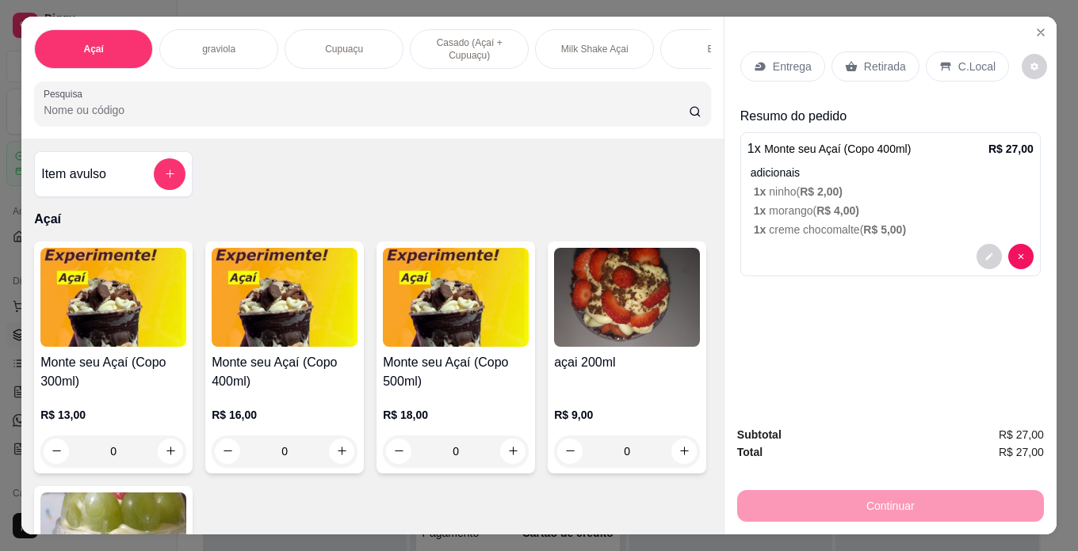
click at [238, 402] on div "R$ 16,00 0" at bounding box center [285, 429] width 146 height 76
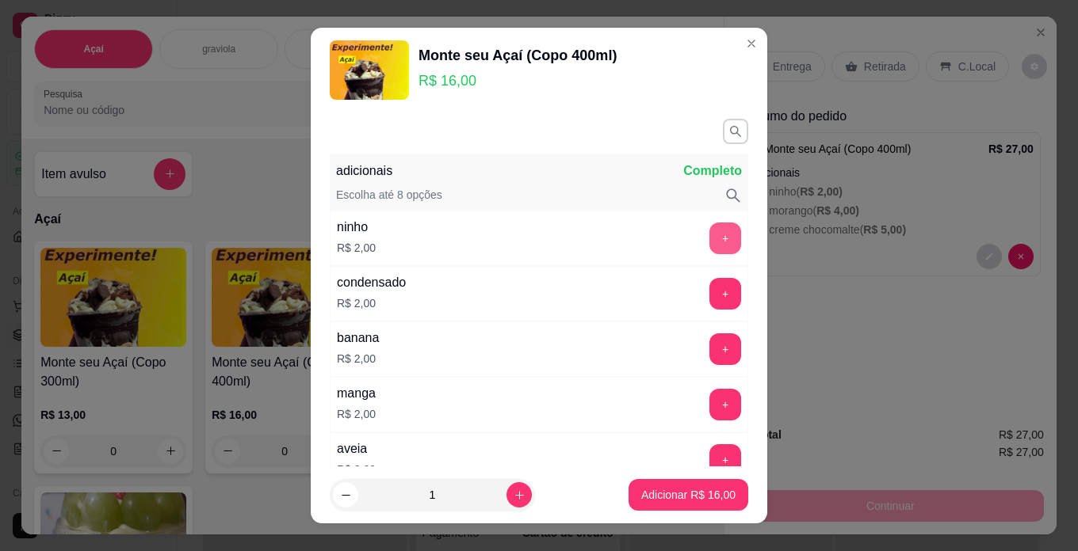
click at [709, 247] on button "+" at bounding box center [725, 239] width 32 height 32
click at [723, 135] on button "button" at bounding box center [735, 131] width 25 height 25
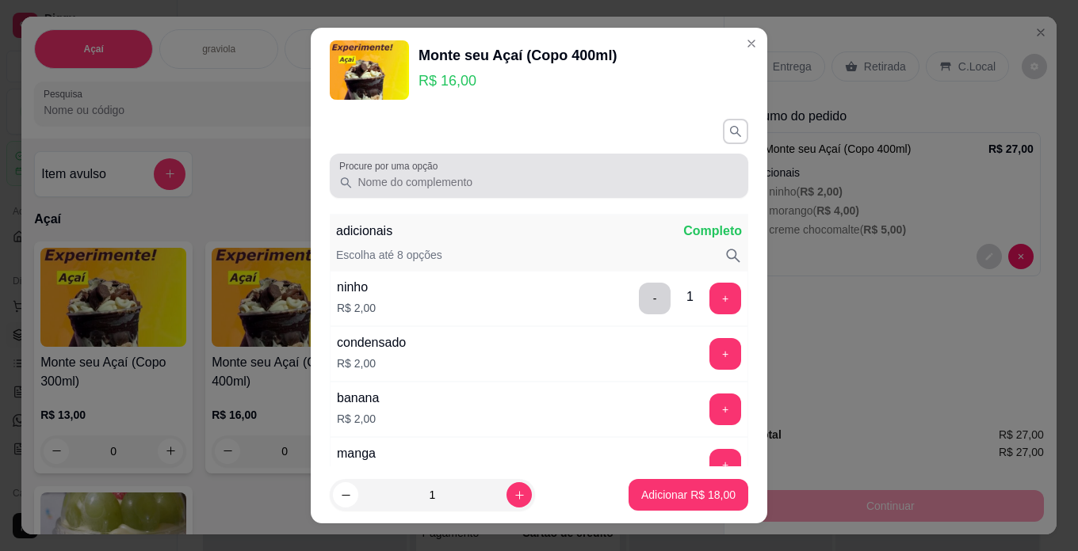
click at [561, 170] on div at bounding box center [538, 176] width 399 height 32
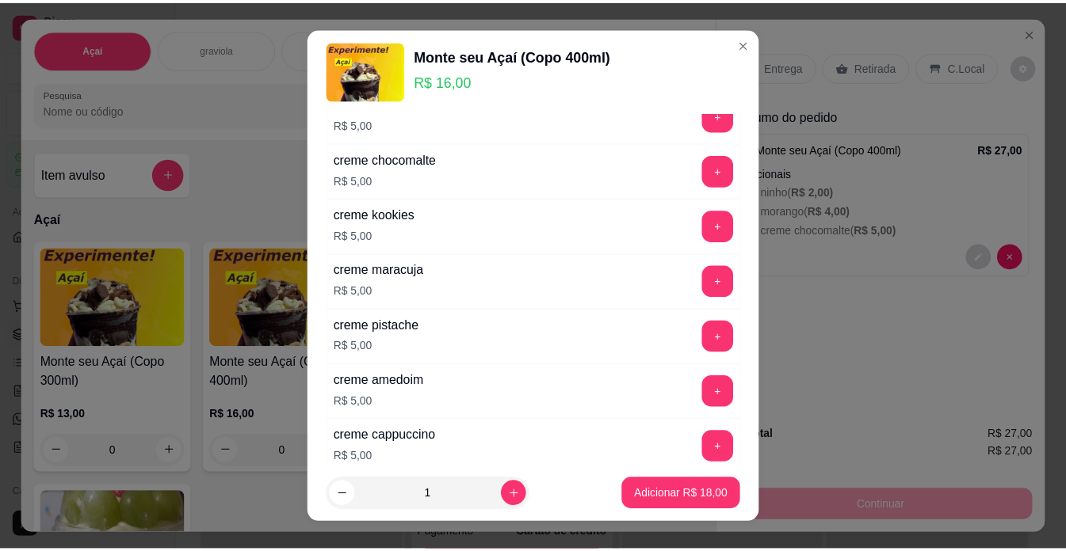
scroll to position [317, 0]
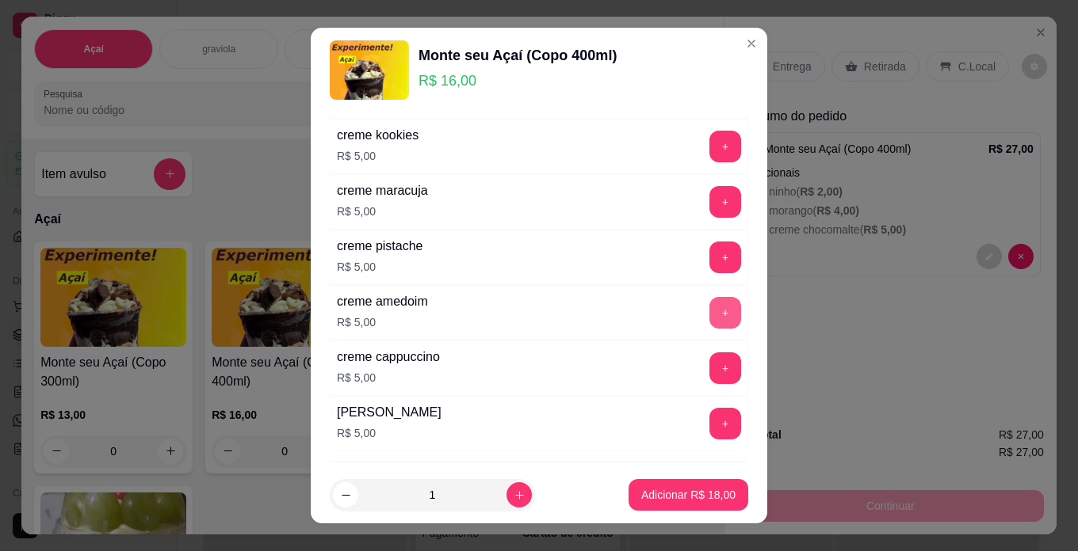
type input "cre"
click at [709, 311] on button "+" at bounding box center [725, 313] width 32 height 32
click at [701, 494] on p "Adicionar R$ 23,00" at bounding box center [689, 495] width 92 height 15
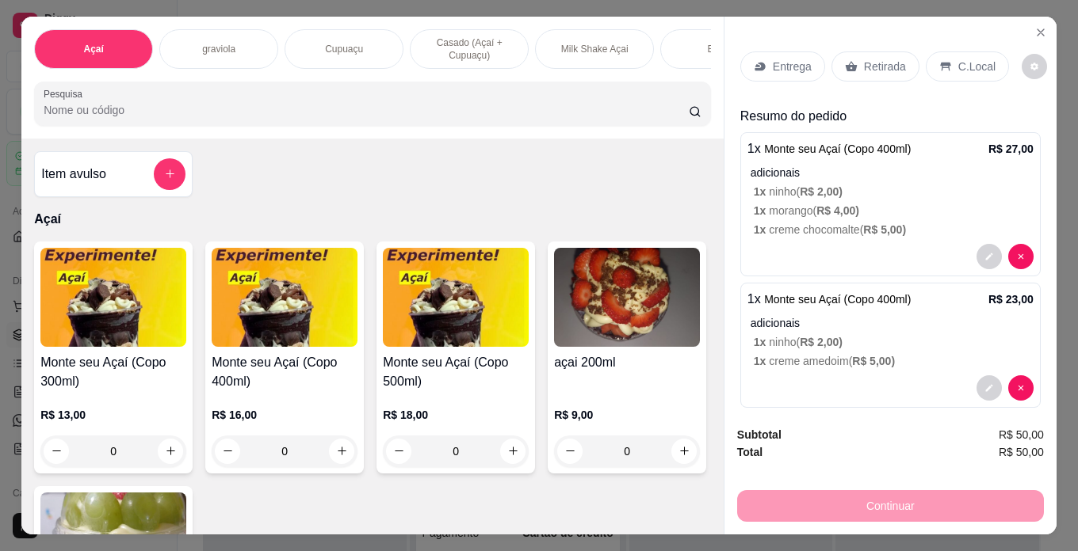
click at [170, 391] on h4 "Monte seu Açaí (Copo 300ml)" at bounding box center [113, 372] width 146 height 38
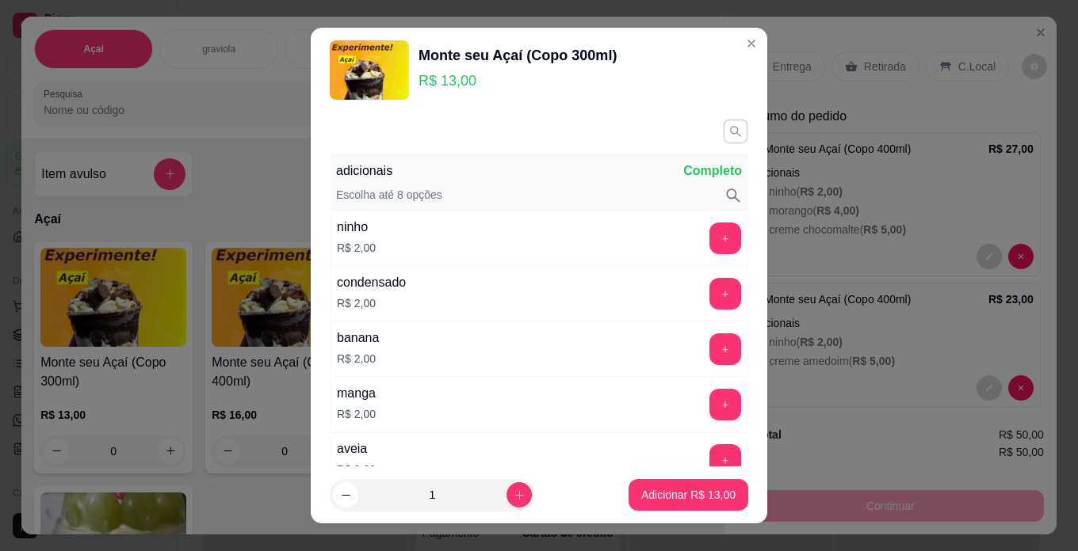
click at [728, 125] on icon "button" at bounding box center [734, 130] width 13 height 13
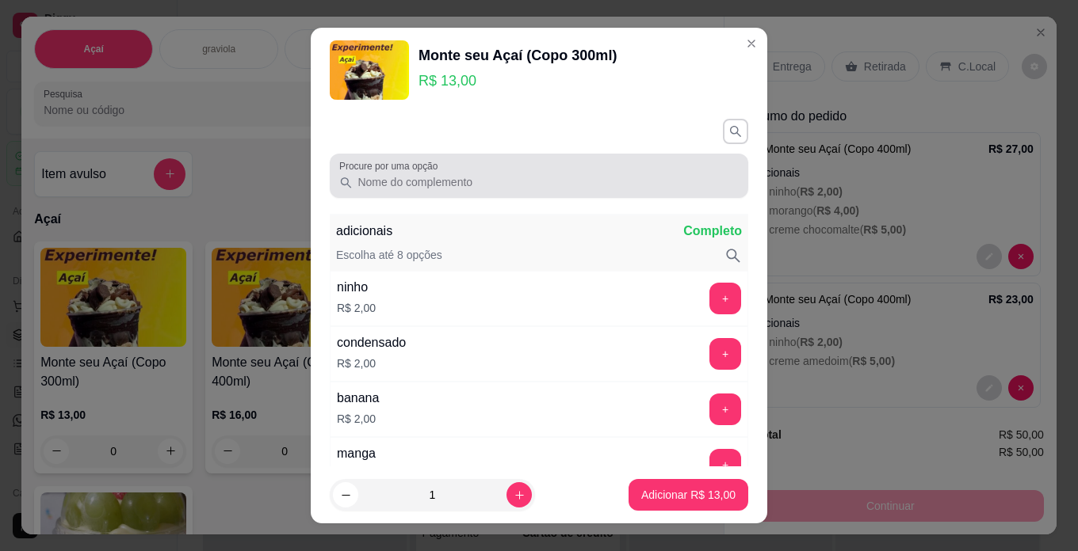
click at [600, 193] on div "Procure por uma opção" at bounding box center [539, 176] width 418 height 44
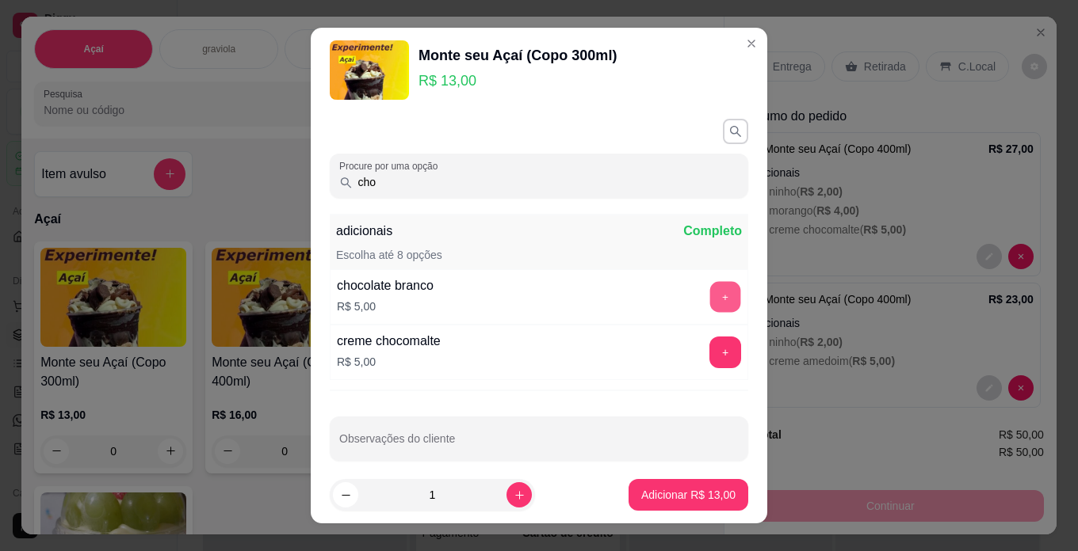
click at [710, 296] on button "+" at bounding box center [725, 296] width 31 height 31
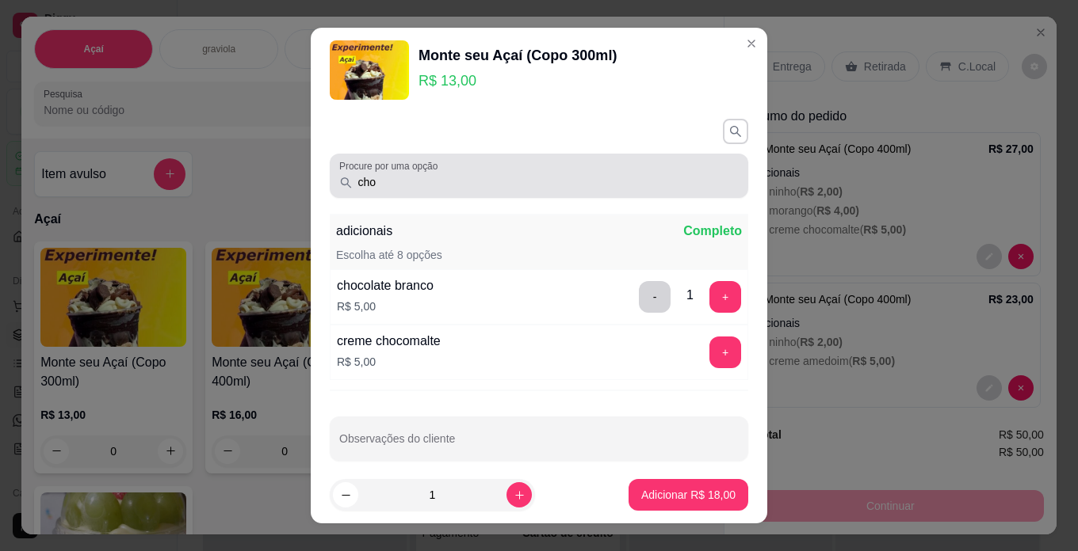
click at [610, 184] on input "cho" at bounding box center [546, 182] width 386 height 16
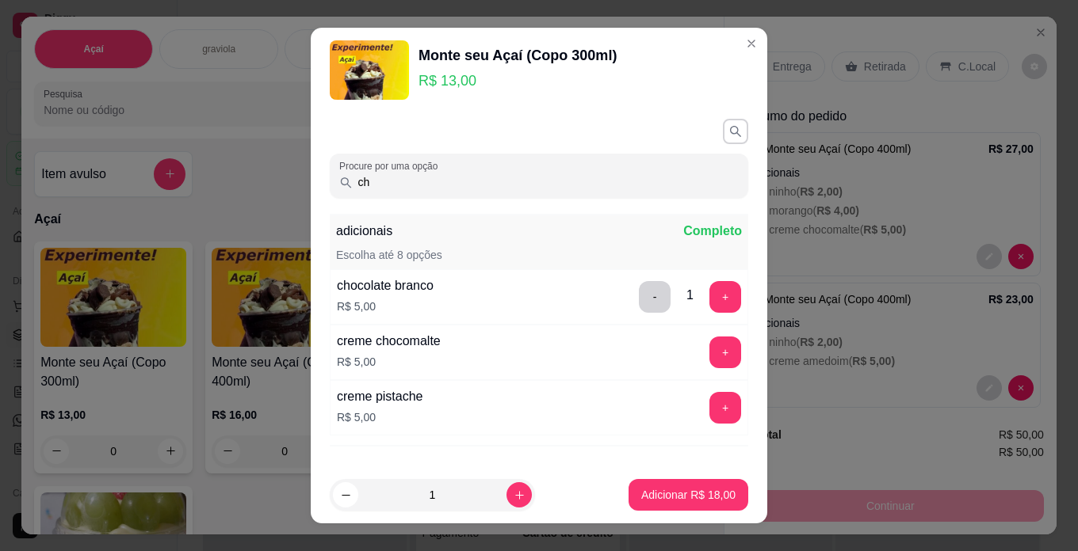
type input "c"
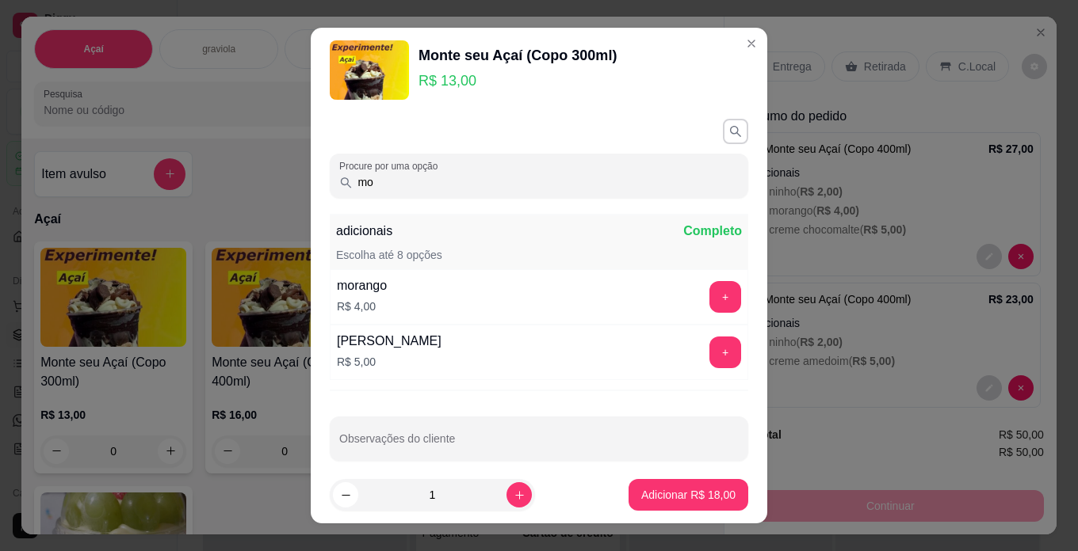
type input "mo"
click at [709, 292] on button "+" at bounding box center [725, 297] width 32 height 32
click at [683, 498] on p "Adicionar R$ 22,00" at bounding box center [688, 495] width 94 height 16
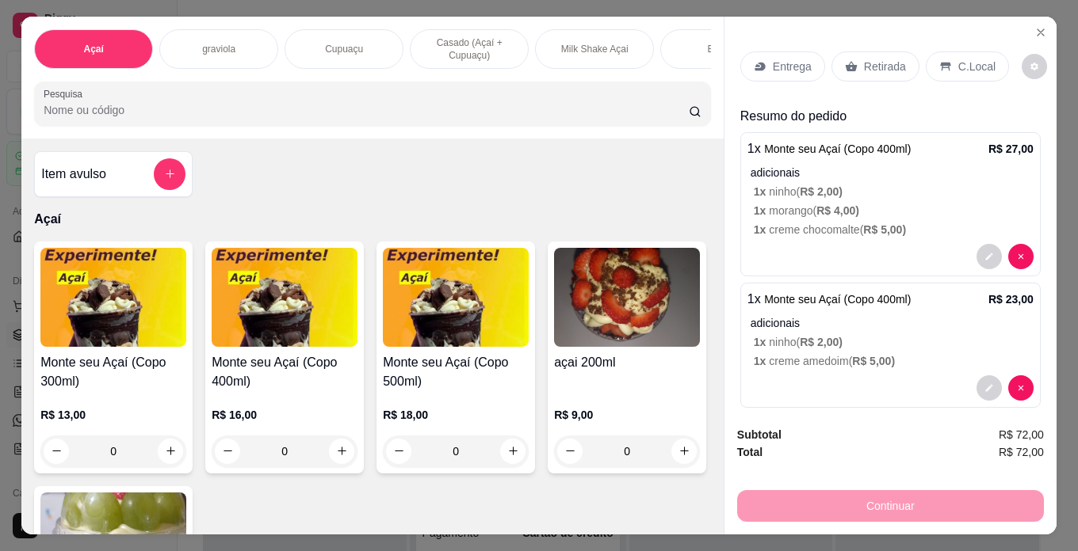
drag, startPoint x: 940, startPoint y: 51, endPoint x: 942, endPoint y: 81, distance: 30.2
click at [940, 52] on div "C.Local" at bounding box center [966, 67] width 83 height 30
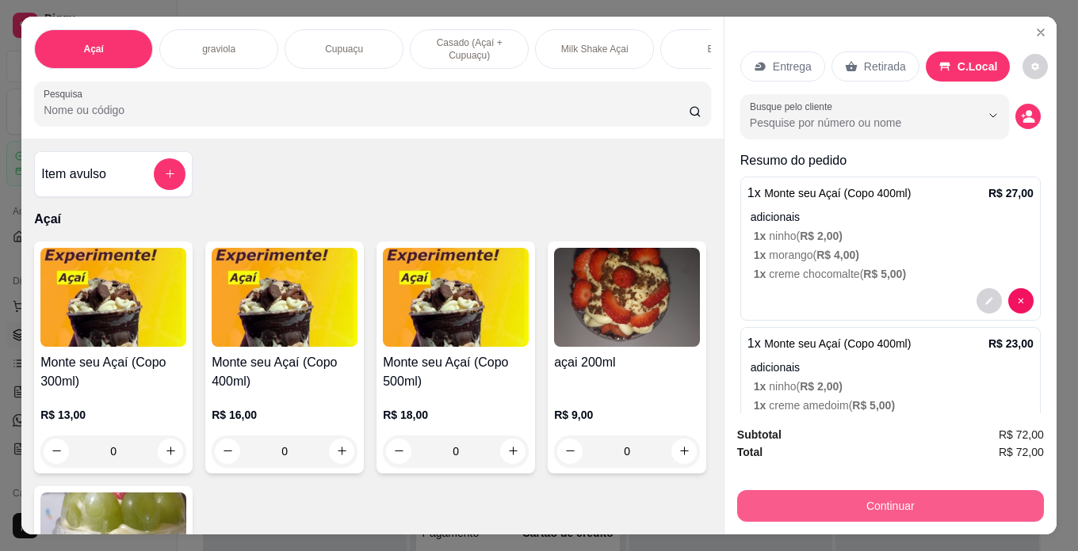
click at [952, 498] on button "Continuar" at bounding box center [890, 506] width 307 height 32
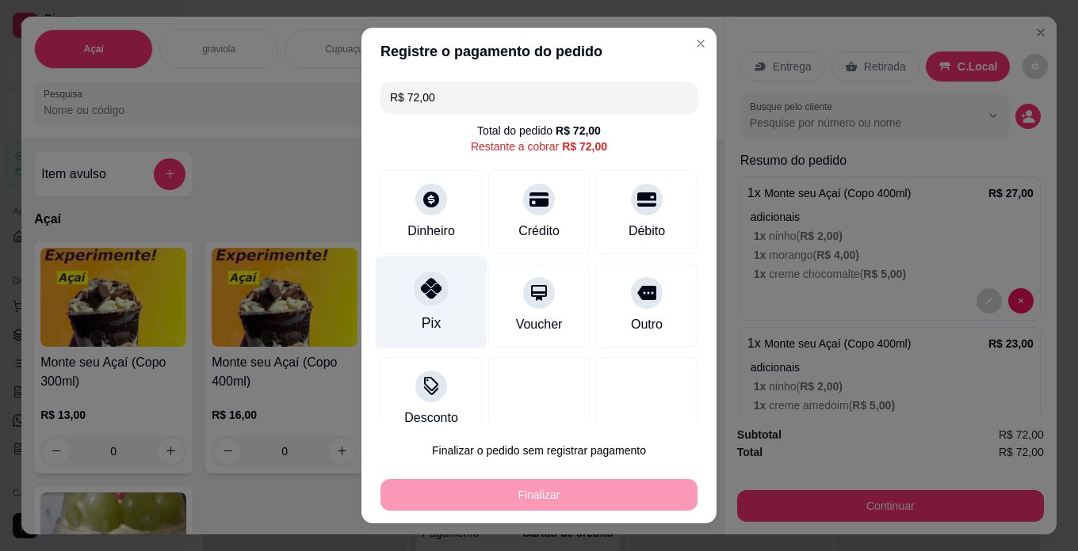
drag, startPoint x: 431, startPoint y: 292, endPoint x: 423, endPoint y: 301, distance: 11.8
click at [432, 292] on icon at bounding box center [431, 288] width 21 height 21
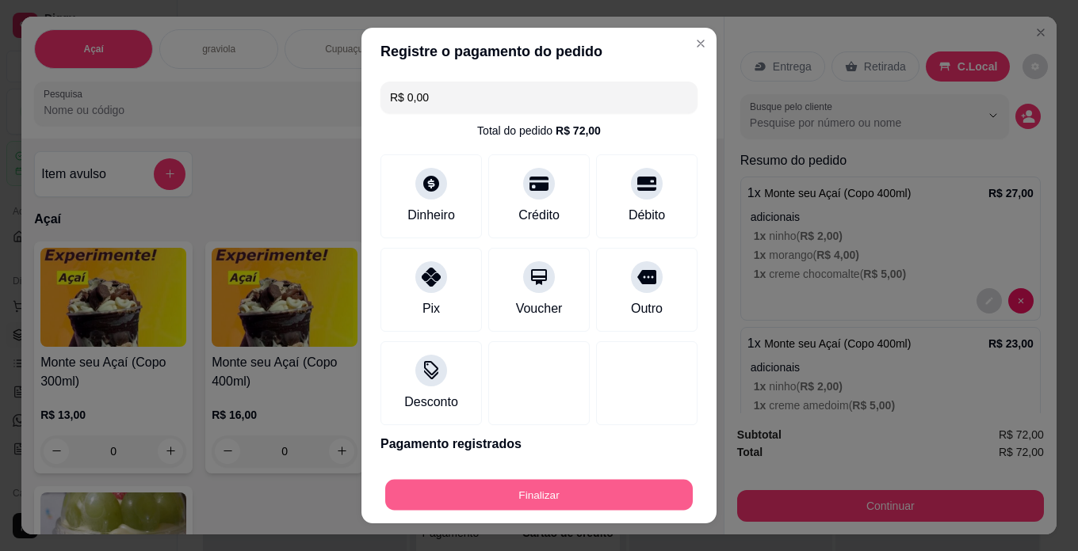
click at [535, 490] on button "Finalizar" at bounding box center [538, 495] width 307 height 31
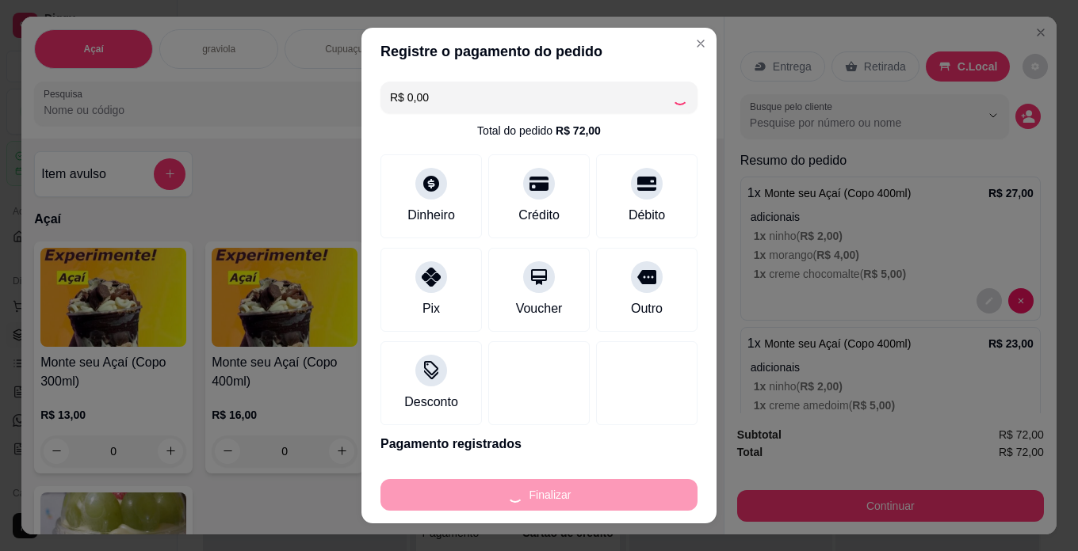
type input "-R$ 72,00"
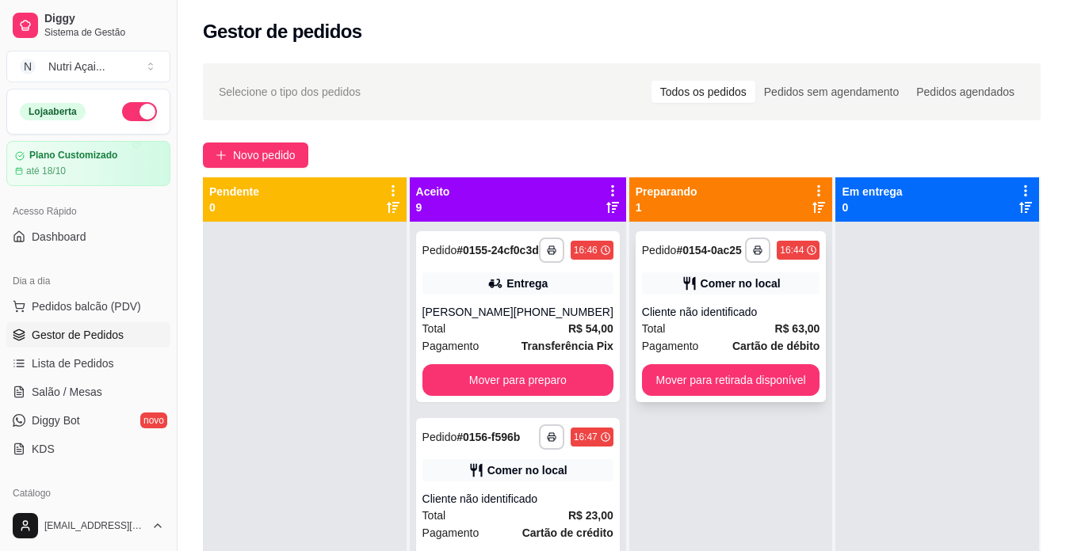
click at [743, 380] on button "Mover para retirada disponível" at bounding box center [731, 380] width 178 height 32
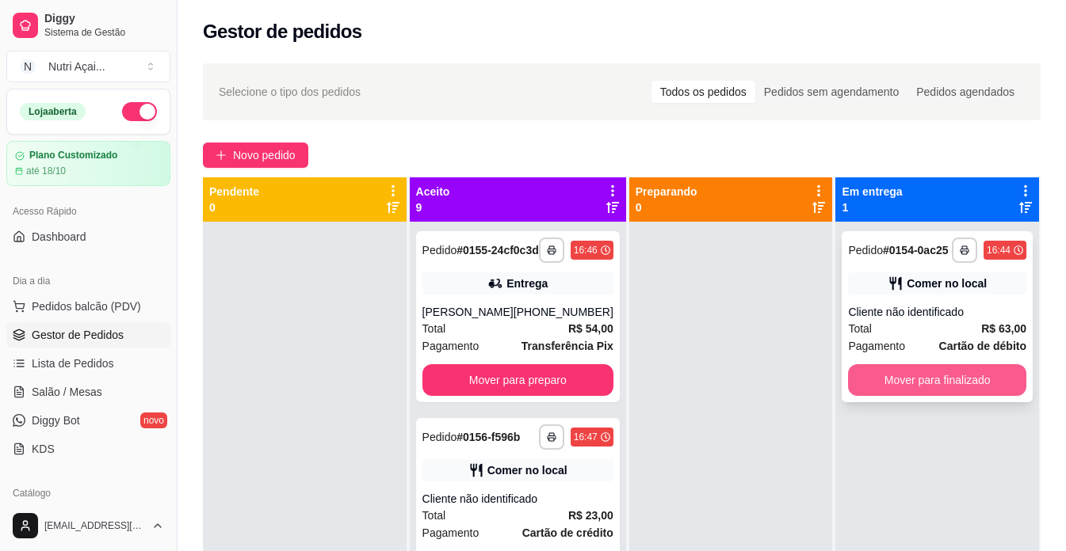
click at [967, 366] on button "Mover para finalizado" at bounding box center [937, 380] width 178 height 32
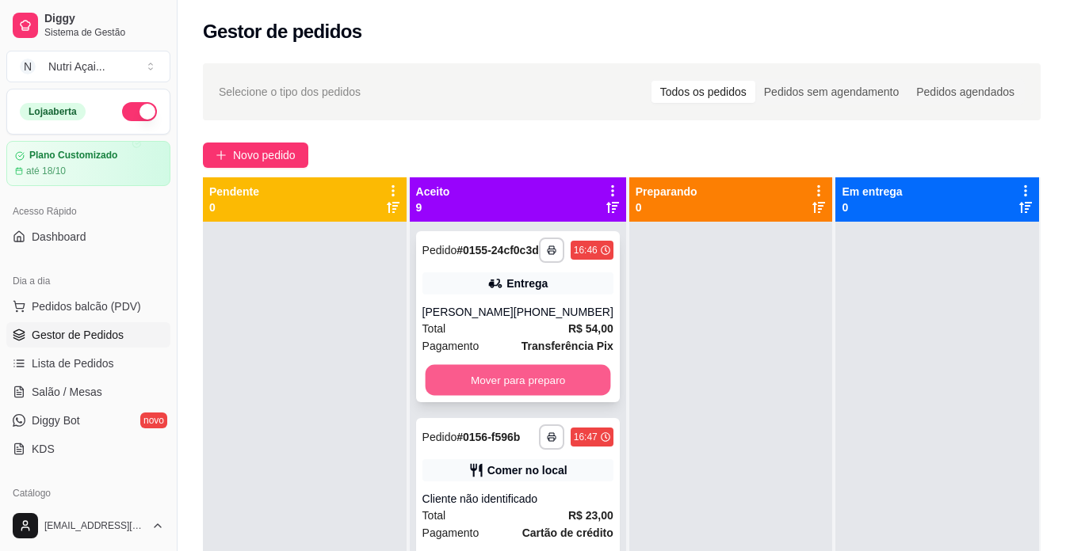
click at [491, 396] on button "Mover para preparo" at bounding box center [517, 380] width 185 height 31
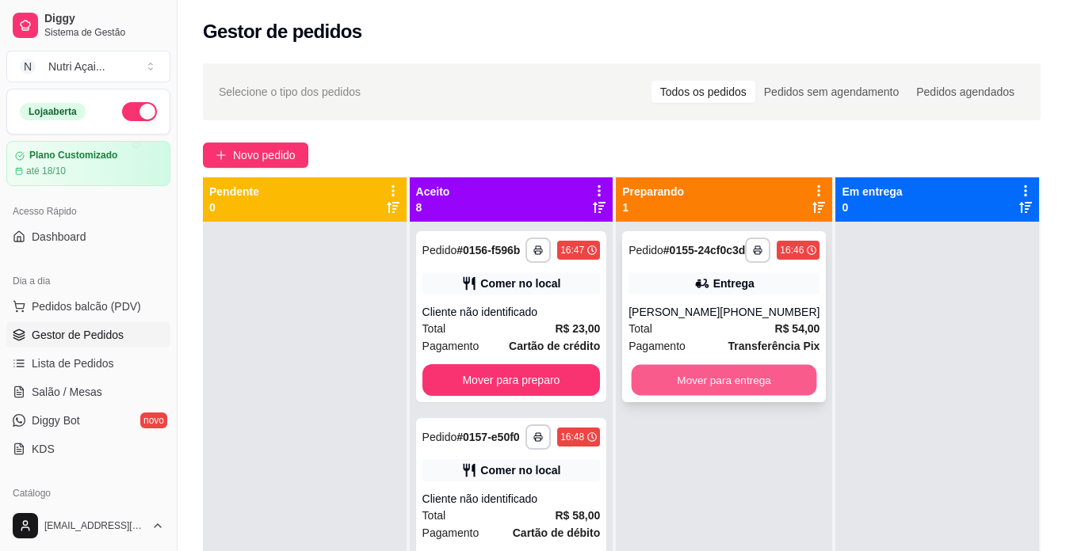
click at [728, 396] on button "Mover para entrega" at bounding box center [723, 380] width 185 height 31
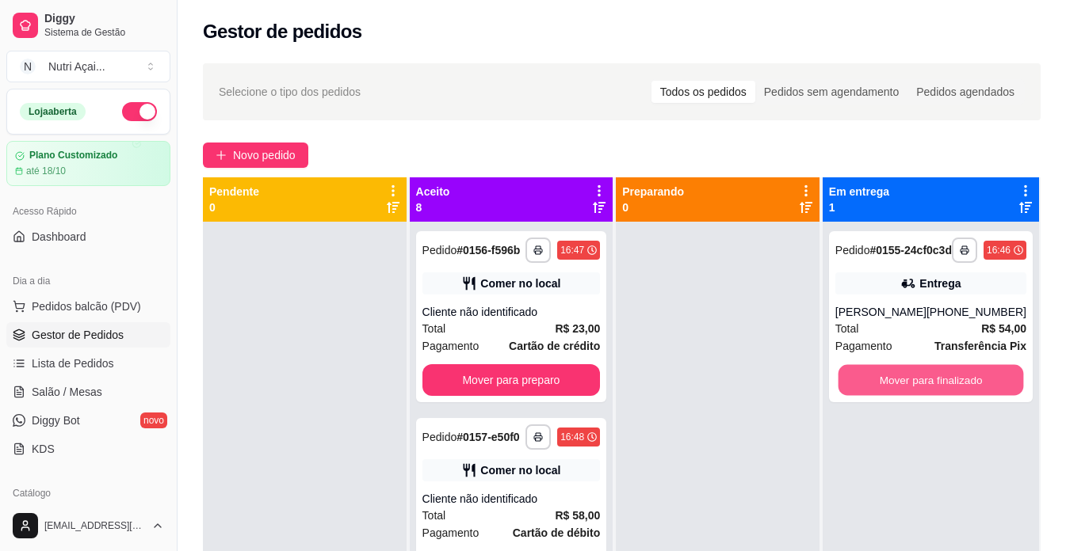
click at [925, 396] on button "Mover para finalizado" at bounding box center [929, 380] width 185 height 31
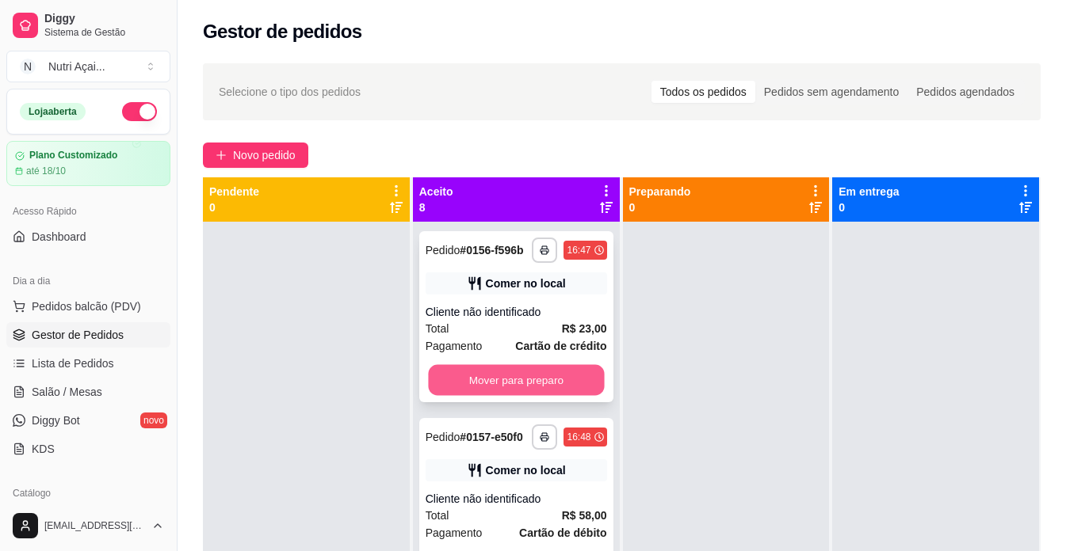
click at [501, 394] on button "Mover para preparo" at bounding box center [516, 380] width 176 height 31
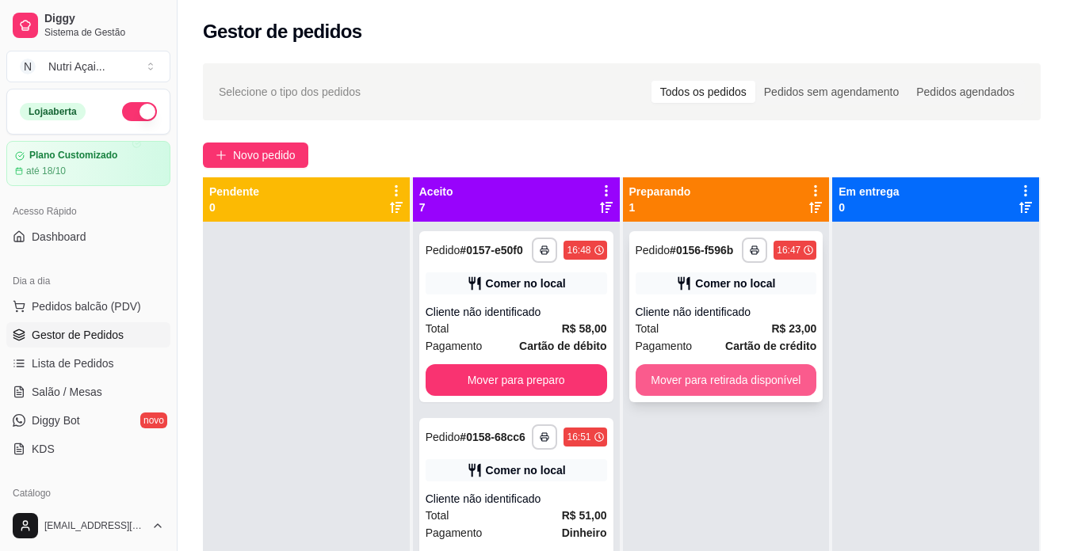
click at [646, 395] on button "Mover para retirada disponível" at bounding box center [725, 380] width 181 height 32
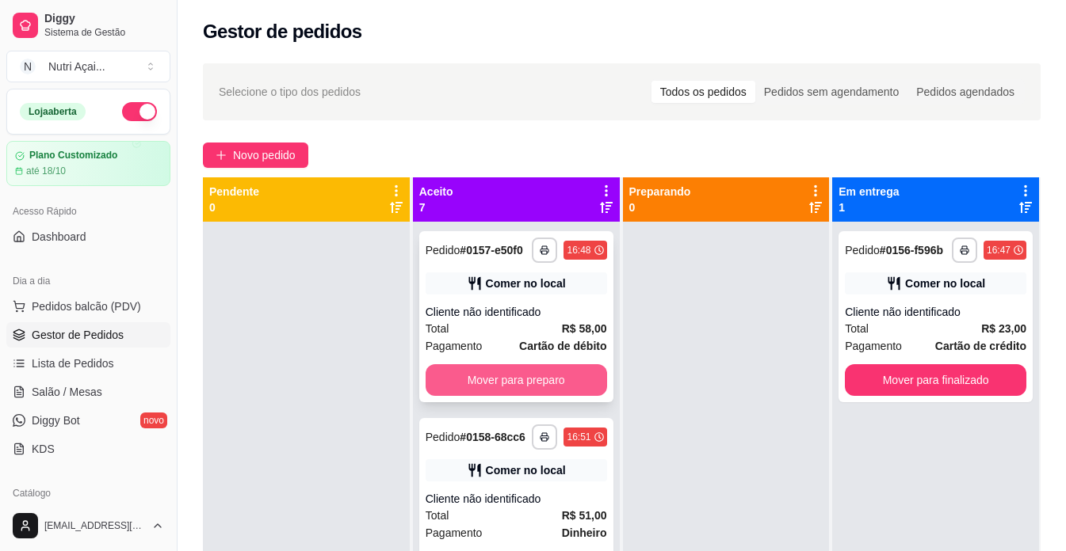
click at [532, 395] on button "Mover para preparo" at bounding box center [515, 380] width 181 height 32
click at [709, 394] on div at bounding box center [726, 497] width 207 height 551
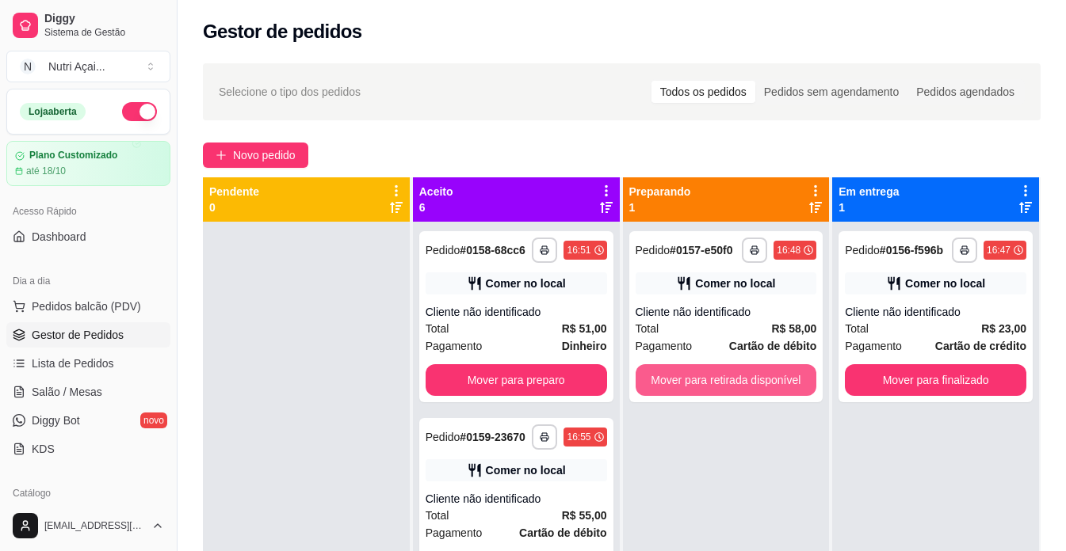
click at [709, 394] on button "Mover para retirada disponível" at bounding box center [725, 380] width 181 height 32
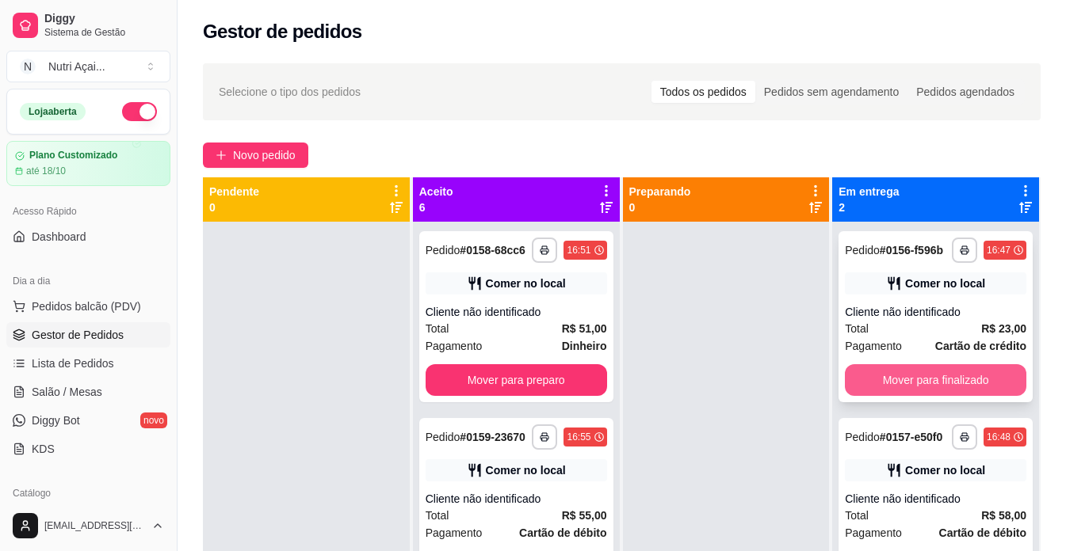
click at [960, 390] on button "Mover para finalizado" at bounding box center [935, 380] width 181 height 32
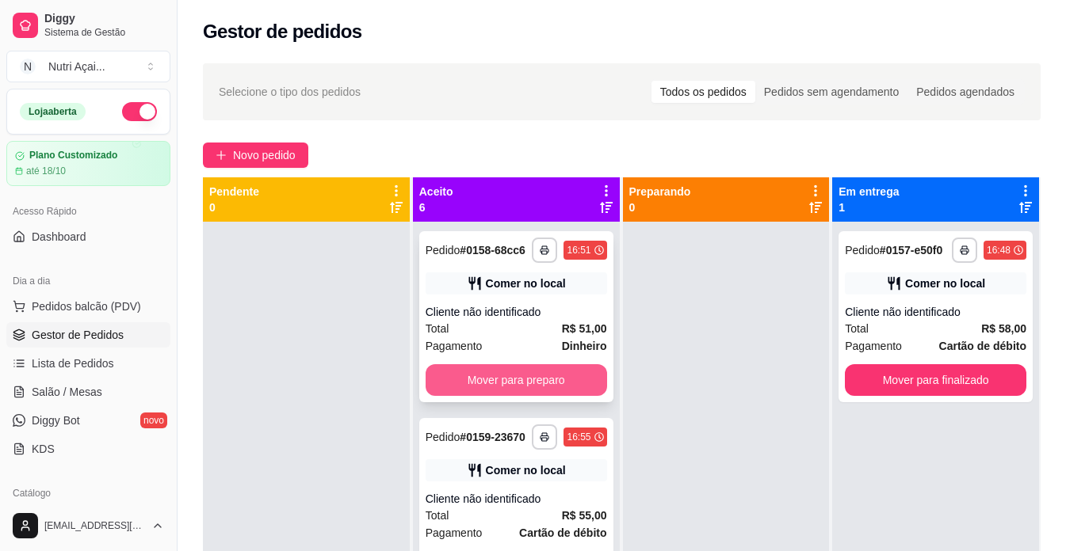
click at [531, 396] on button "Mover para preparo" at bounding box center [515, 380] width 181 height 32
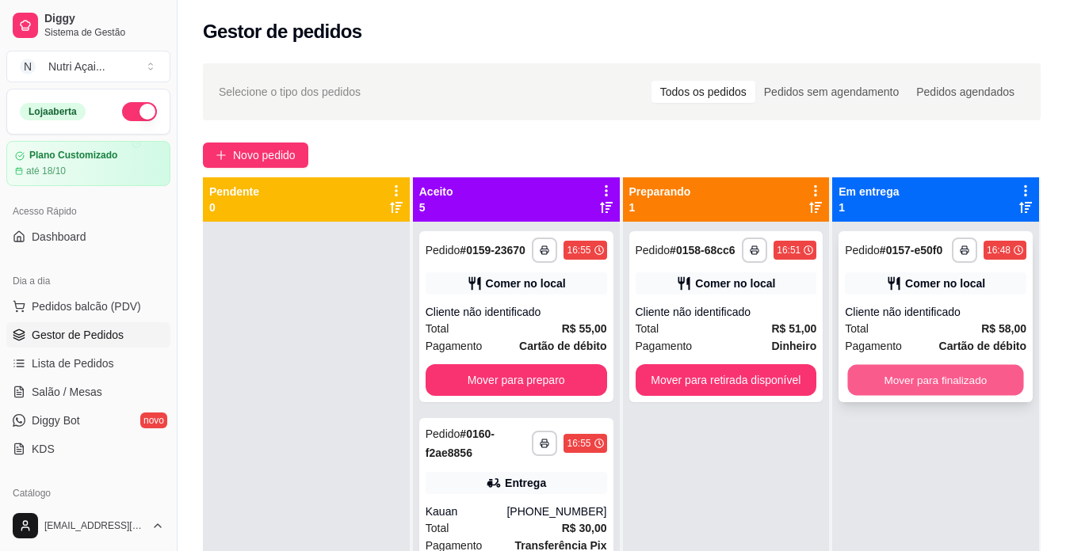
click at [924, 391] on button "Mover para finalizado" at bounding box center [936, 380] width 176 height 31
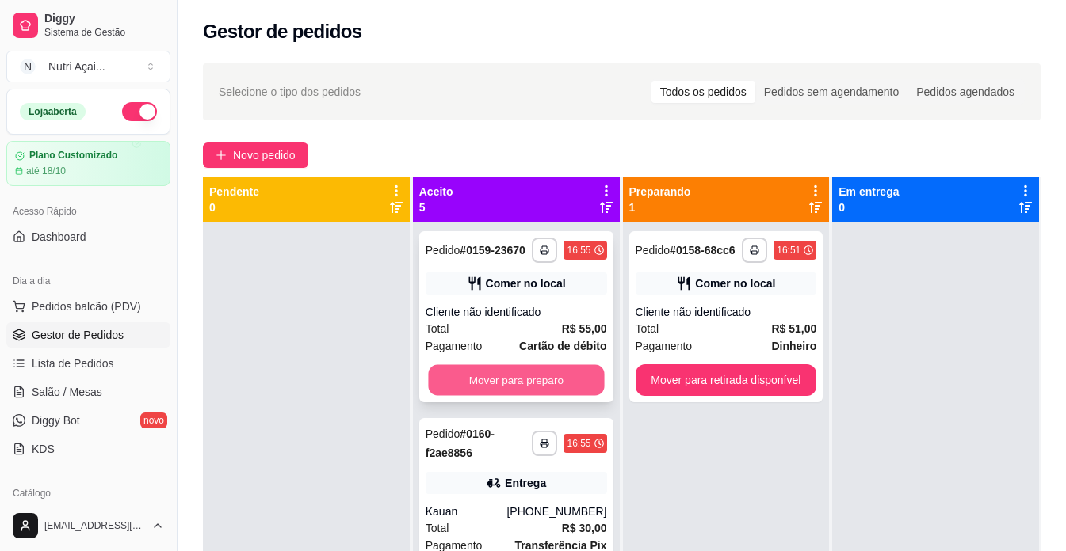
click at [547, 384] on button "Mover para preparo" at bounding box center [516, 380] width 176 height 31
click at [709, 383] on button "Mover para retirada disponível" at bounding box center [725, 380] width 181 height 32
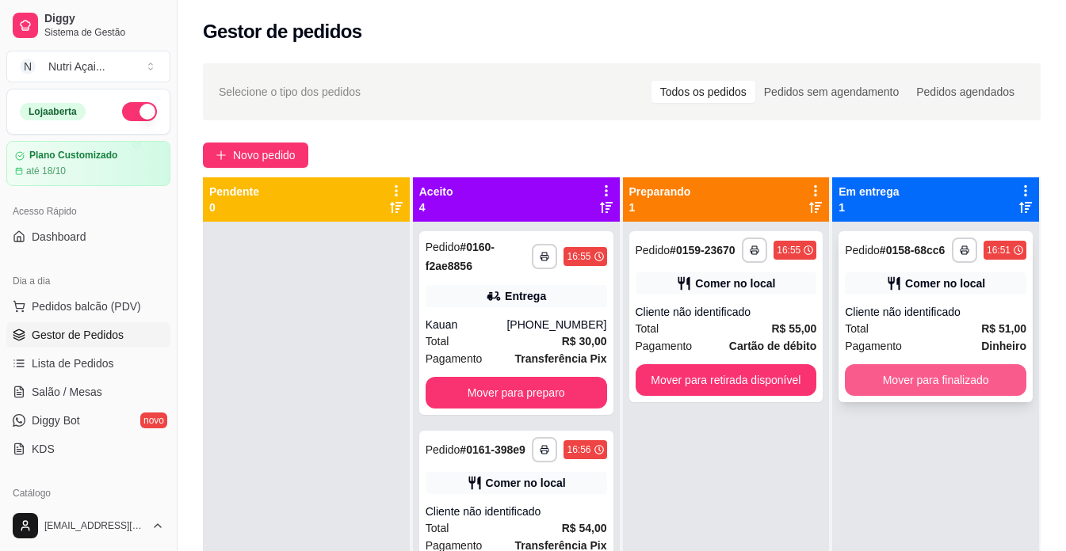
click at [864, 380] on button "Mover para finalizado" at bounding box center [935, 380] width 181 height 32
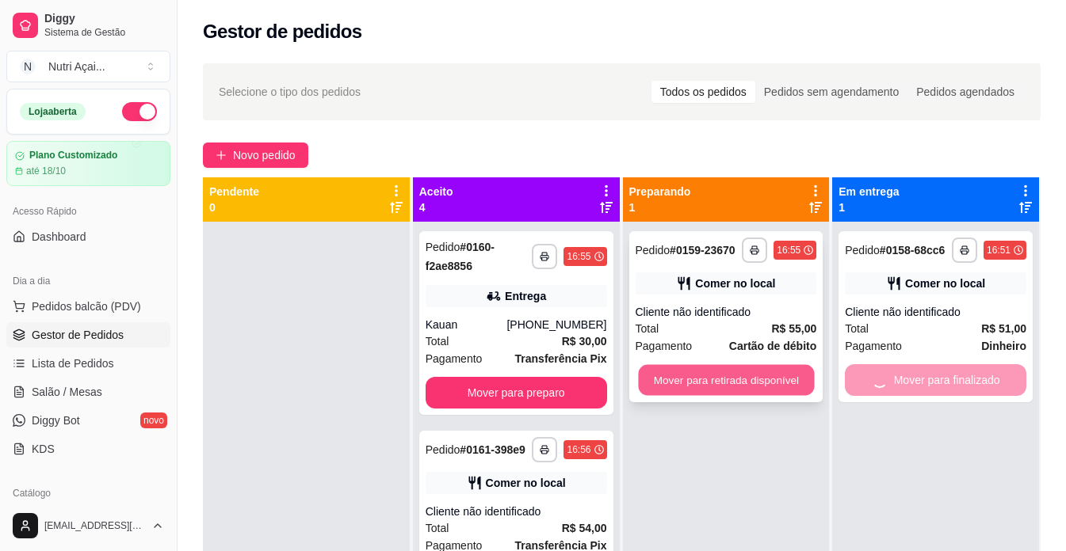
click at [708, 386] on button "Mover para retirada disponível" at bounding box center [726, 380] width 176 height 31
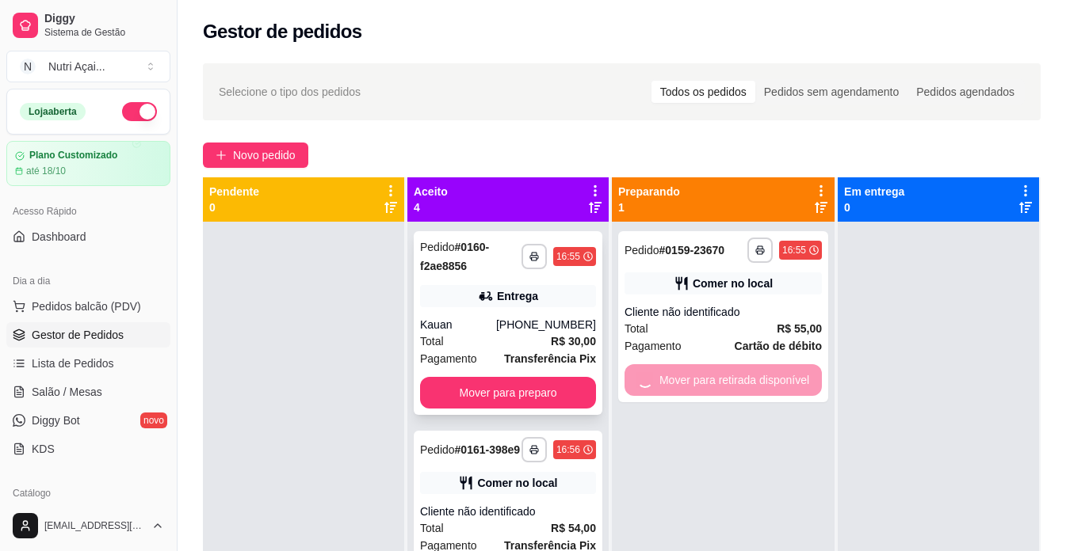
click at [524, 401] on button "Mover para preparo" at bounding box center [508, 393] width 176 height 32
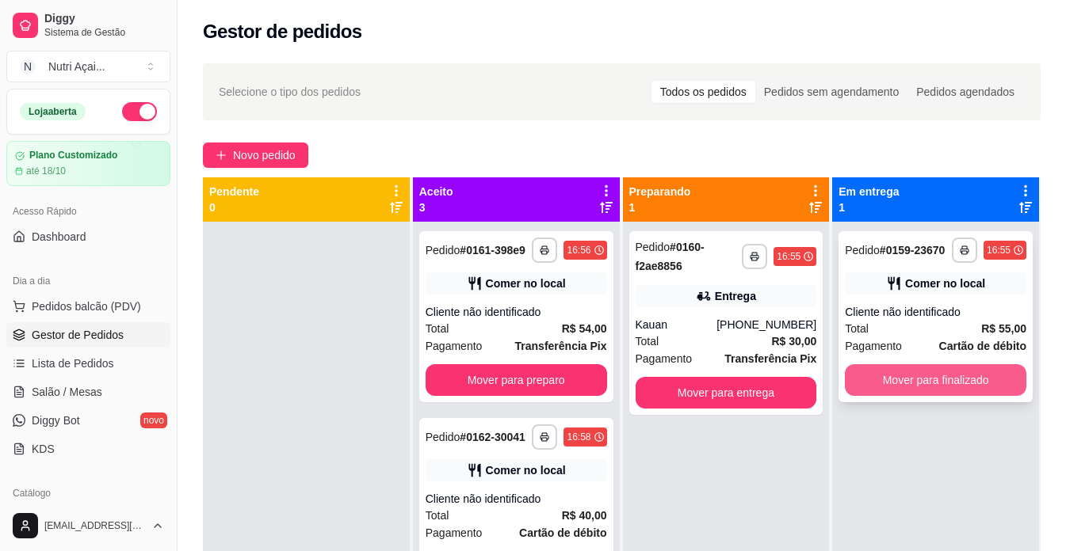
click at [895, 387] on button "Mover para finalizado" at bounding box center [935, 380] width 181 height 32
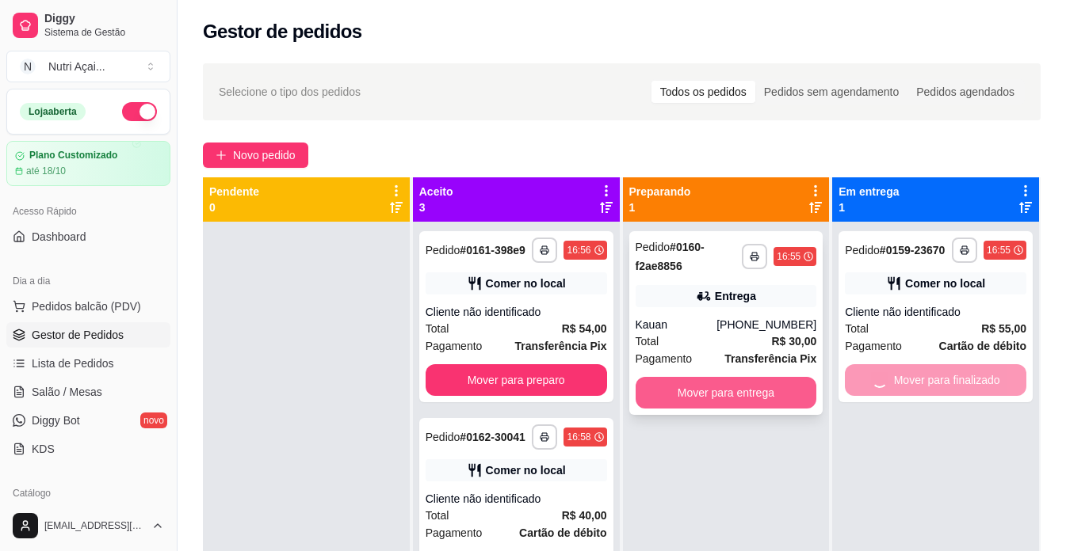
click at [752, 387] on button "Mover para entrega" at bounding box center [725, 393] width 181 height 32
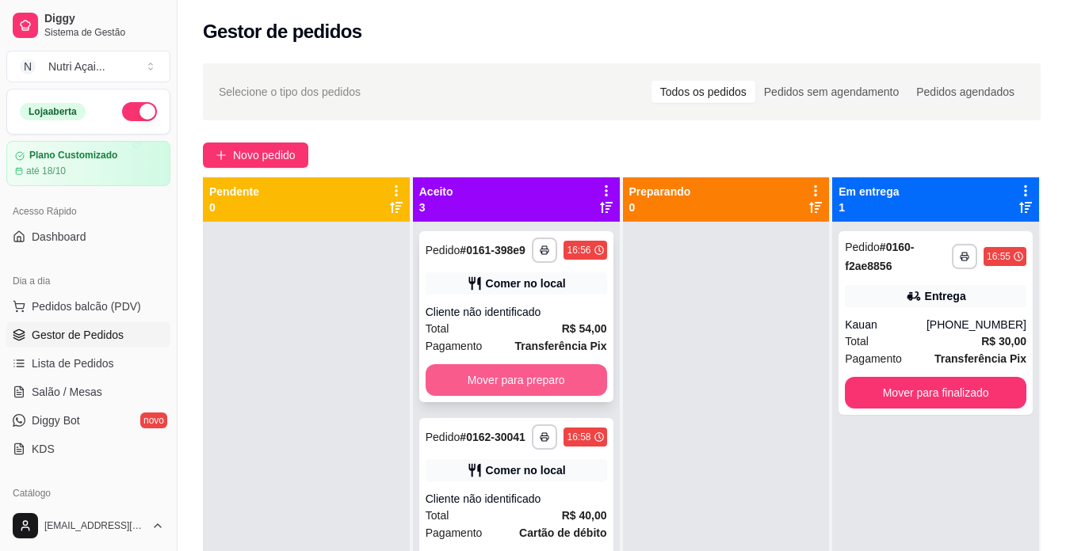
click at [494, 391] on button "Mover para preparo" at bounding box center [515, 380] width 181 height 32
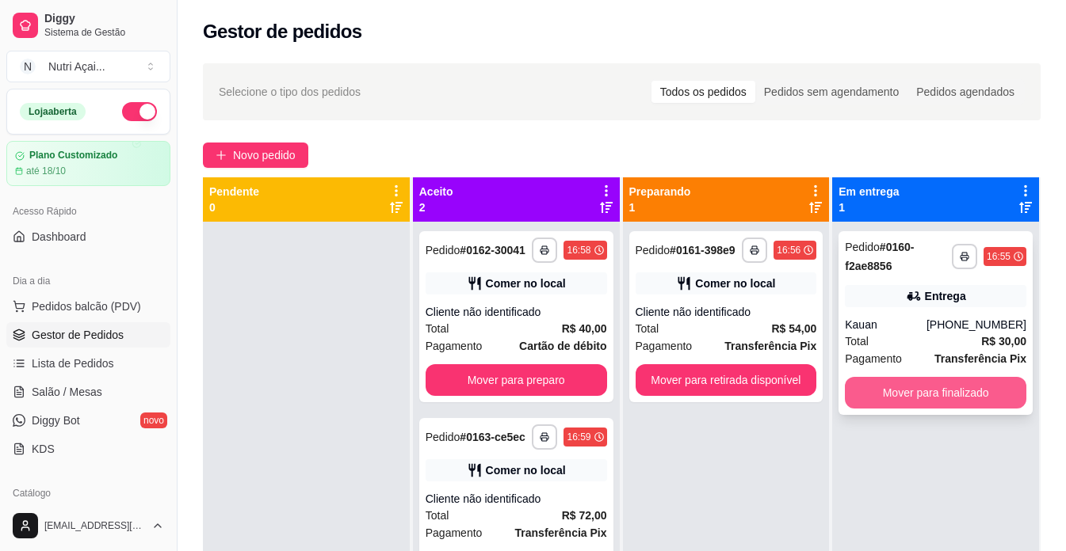
click at [914, 386] on button "Mover para finalizado" at bounding box center [935, 393] width 181 height 32
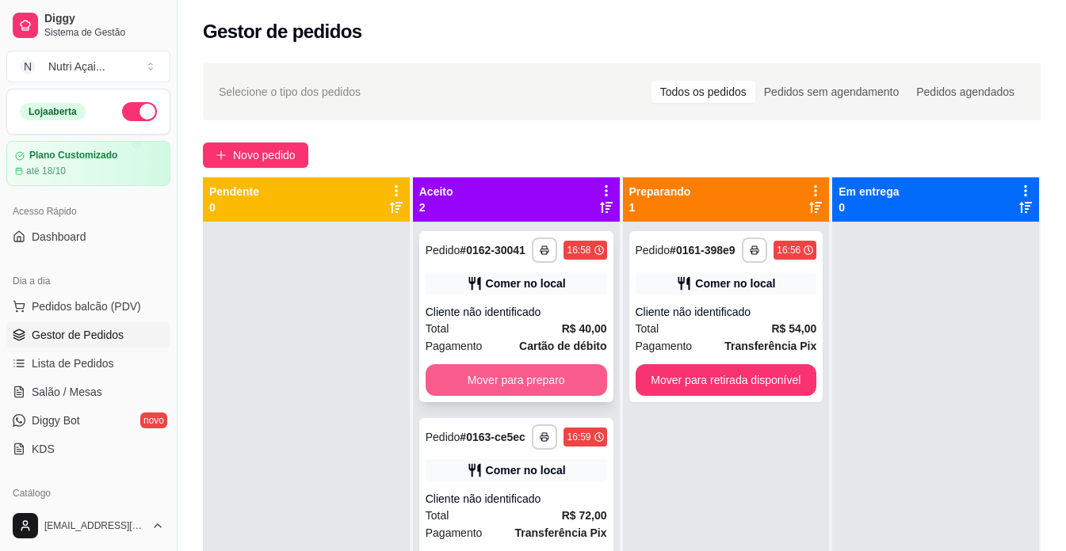
click at [554, 395] on button "Mover para preparo" at bounding box center [515, 380] width 181 height 32
click at [734, 397] on div "**********" at bounding box center [726, 316] width 194 height 171
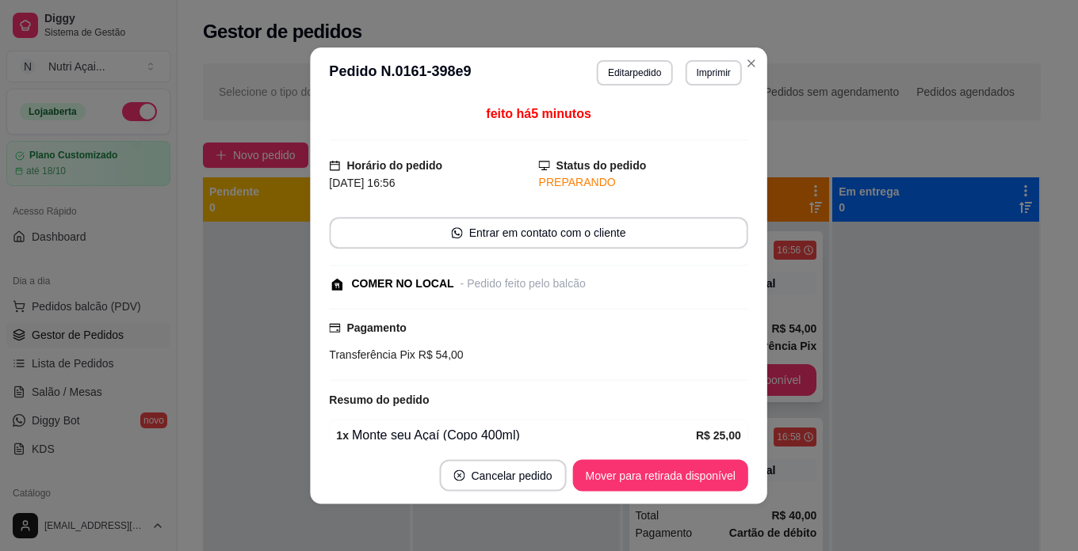
click at [748, 395] on div "feito há 5 minutos Horário do pedido [DATE] 16:56 Status do pedido PREPARANDO E…" at bounding box center [539, 272] width 457 height 349
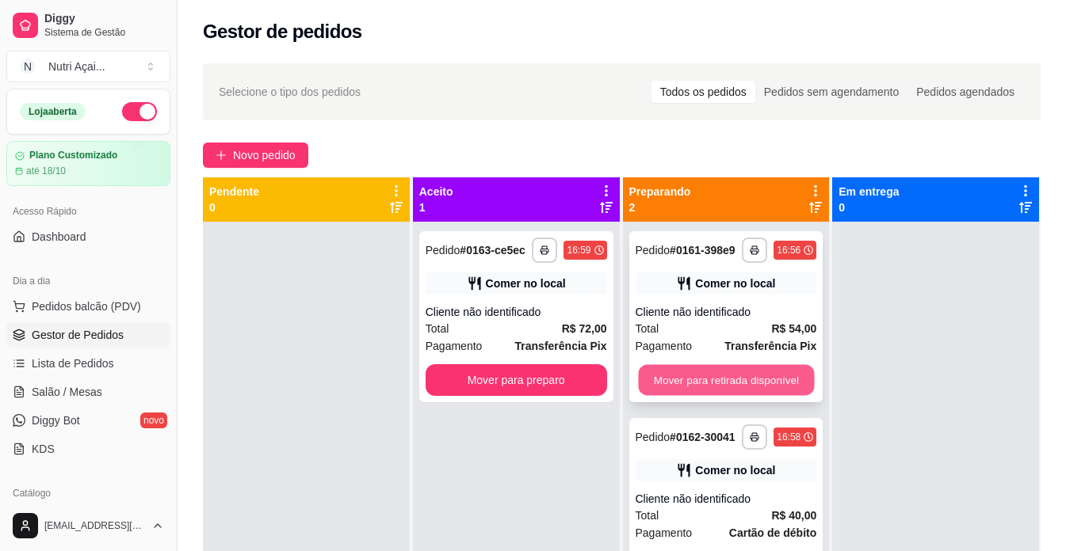
click at [784, 389] on button "Mover para retirada disponível" at bounding box center [726, 380] width 176 height 31
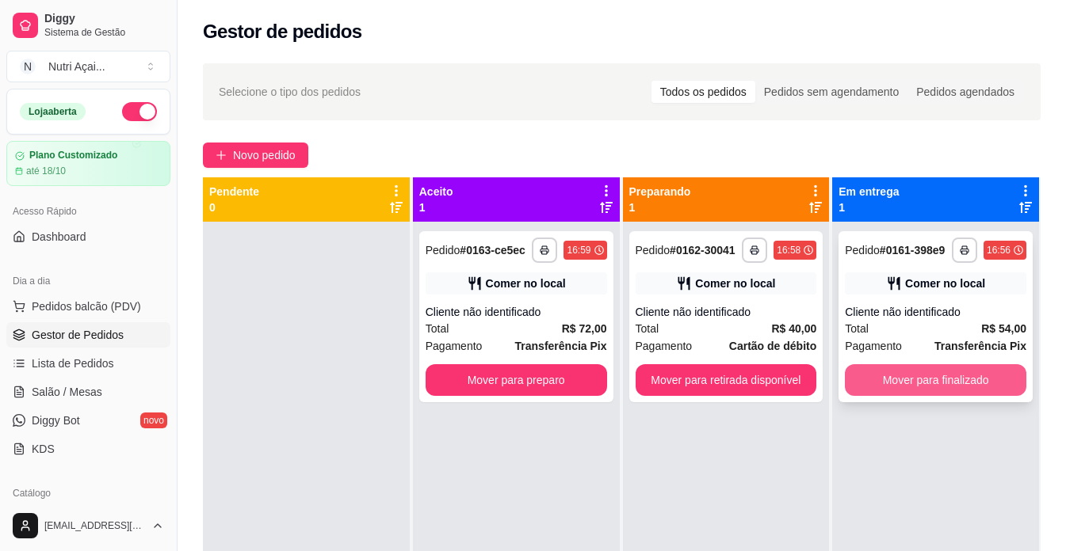
click at [881, 376] on button "Mover para finalizado" at bounding box center [935, 380] width 181 height 32
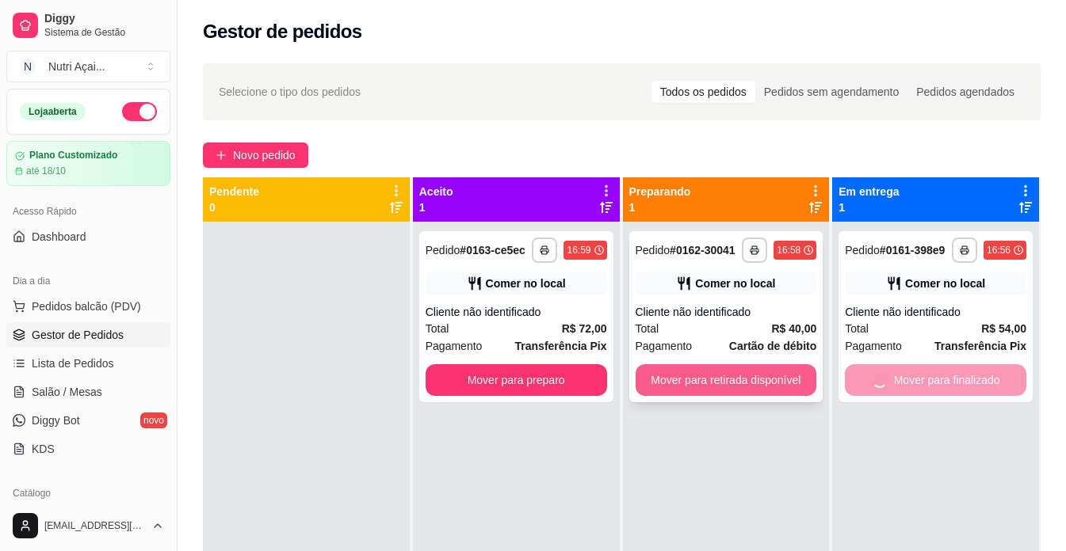
click at [635, 384] on button "Mover para retirada disponível" at bounding box center [725, 380] width 181 height 32
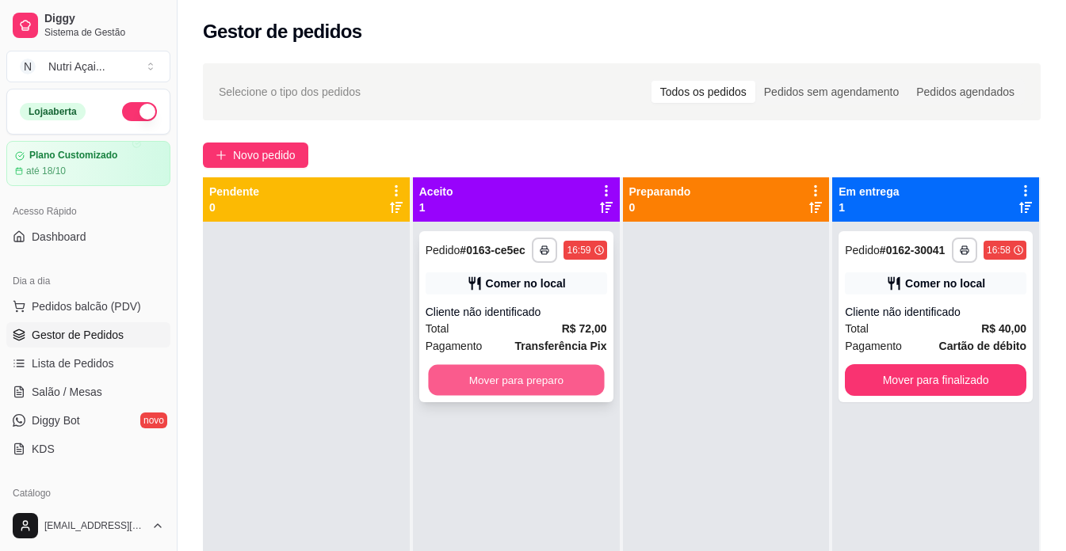
click at [532, 383] on button "Mover para preparo" at bounding box center [516, 380] width 176 height 31
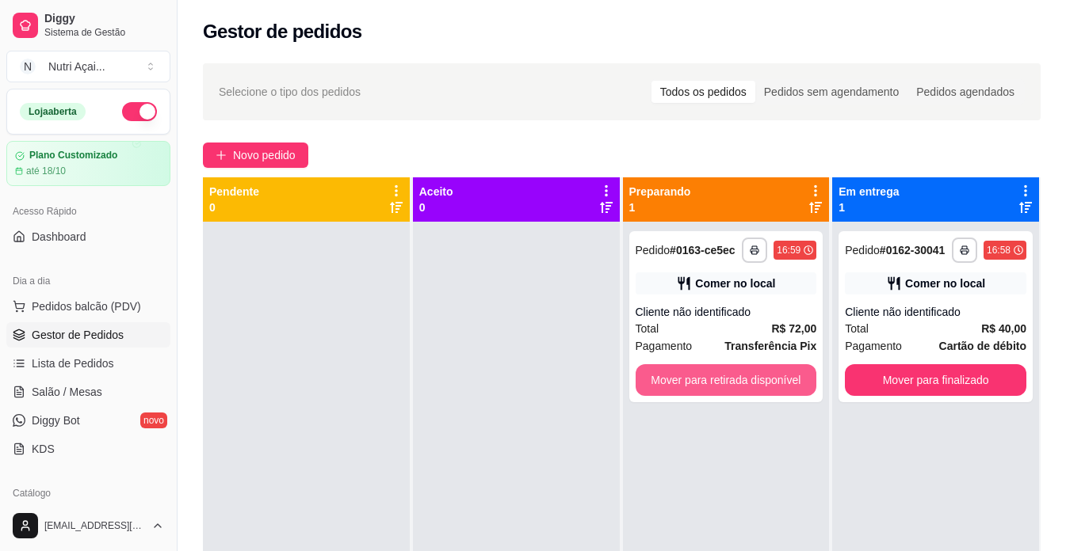
click at [703, 383] on button "Mover para retirada disponível" at bounding box center [725, 380] width 181 height 32
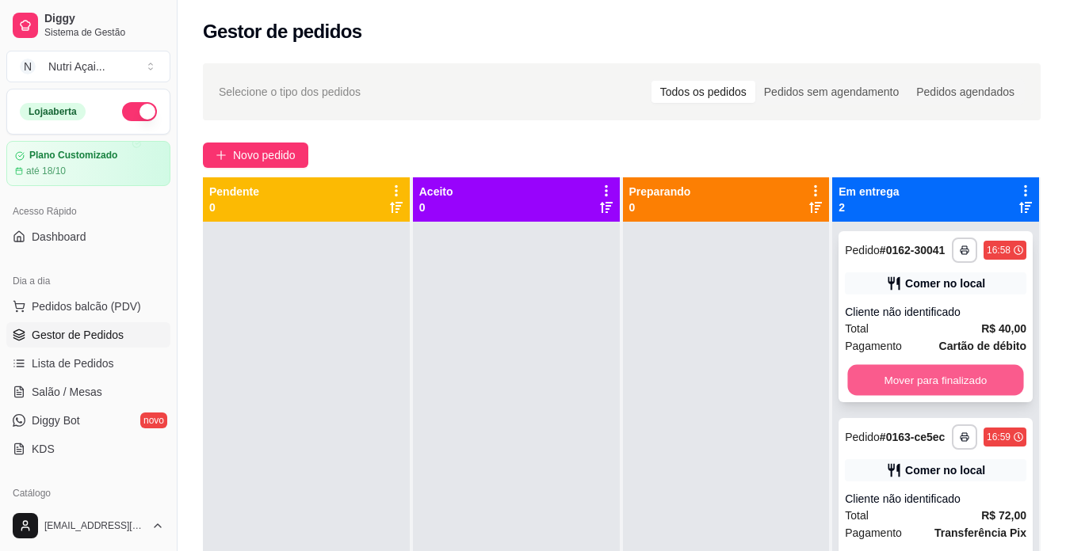
click at [914, 386] on button "Mover para finalizado" at bounding box center [936, 380] width 176 height 31
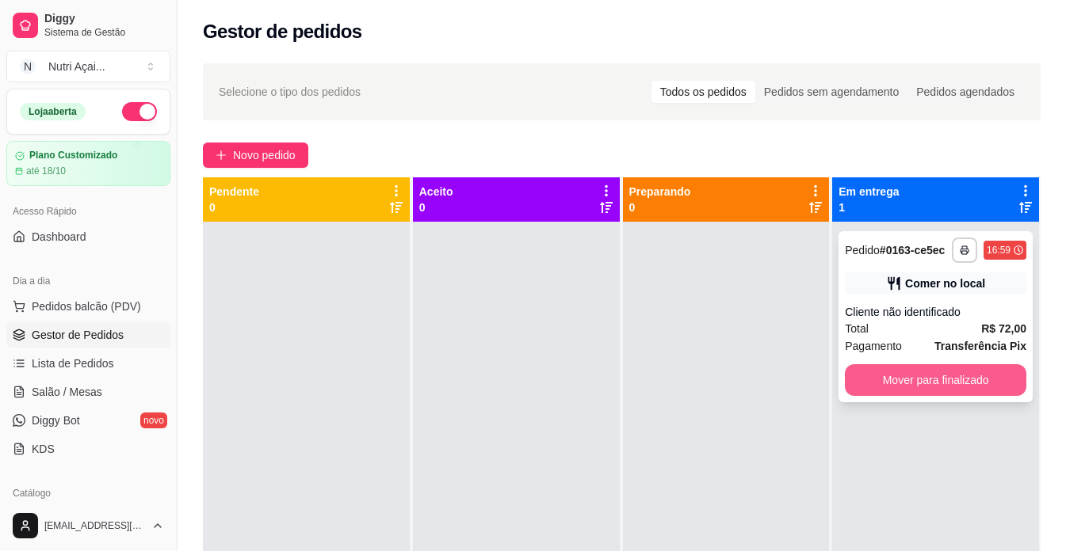
click at [903, 389] on button "Mover para finalizado" at bounding box center [935, 380] width 181 height 32
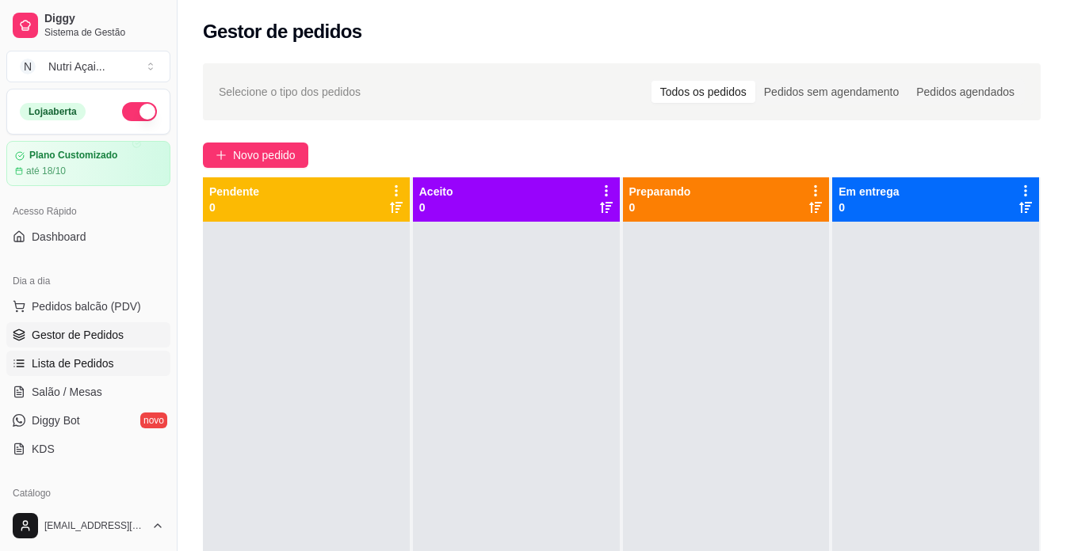
click at [123, 351] on link "Lista de Pedidos" at bounding box center [88, 363] width 164 height 25
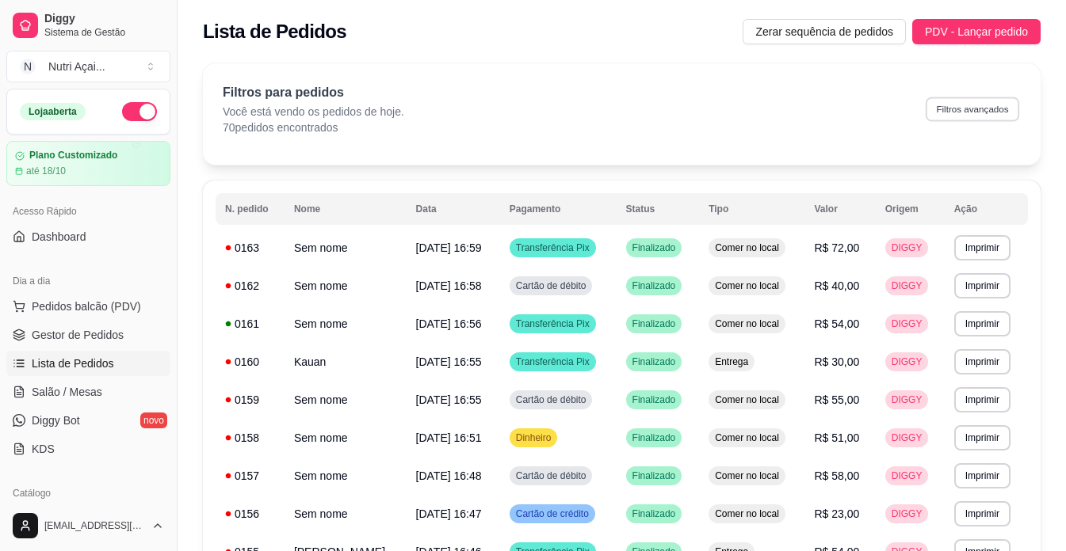
click at [962, 105] on button "Filtros avançados" at bounding box center [971, 109] width 93 height 25
select select "0"
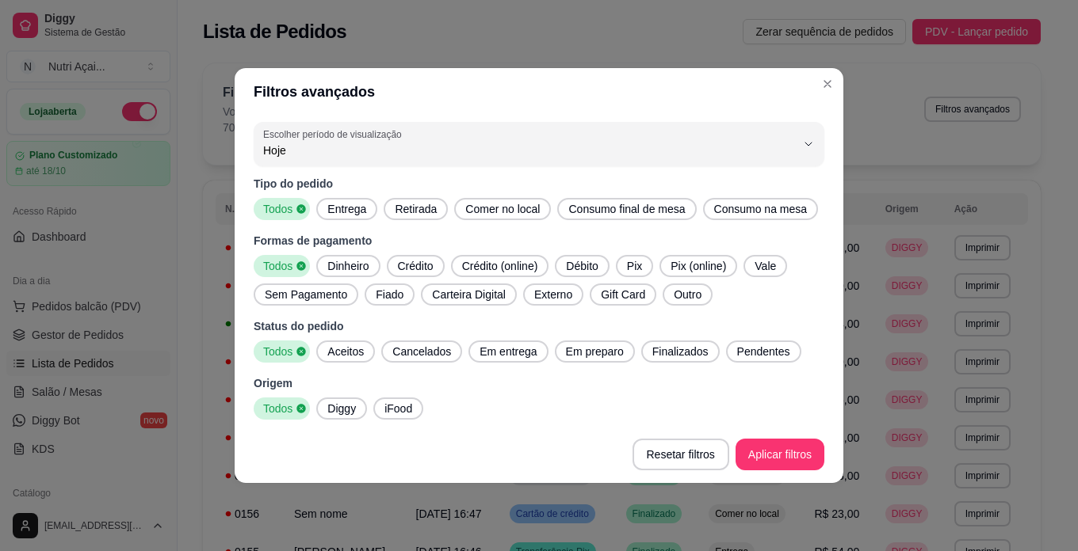
click at [341, 209] on span "Entrega" at bounding box center [347, 209] width 52 height 16
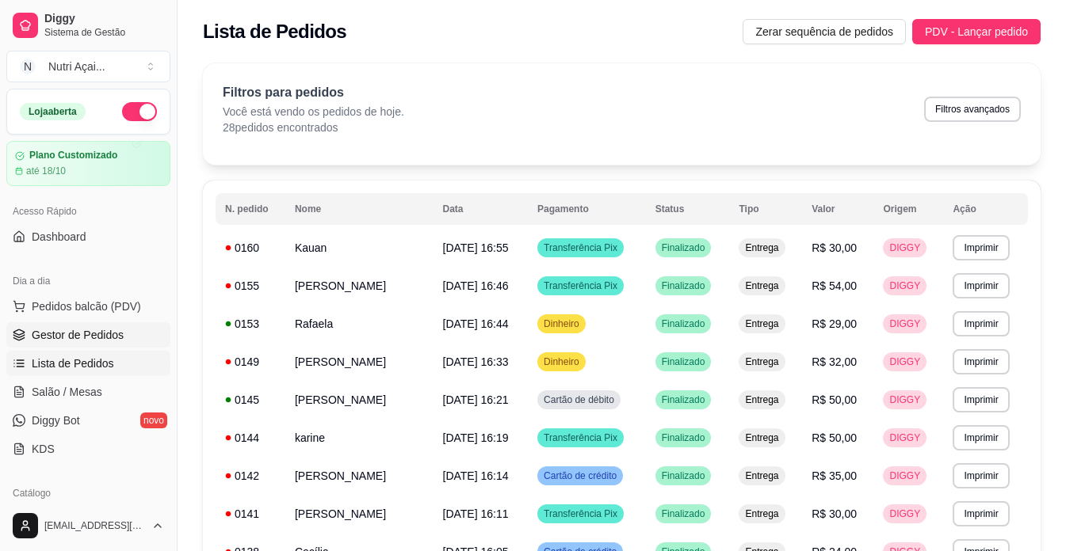
click at [48, 327] on span "Gestor de Pedidos" at bounding box center [78, 335] width 92 height 16
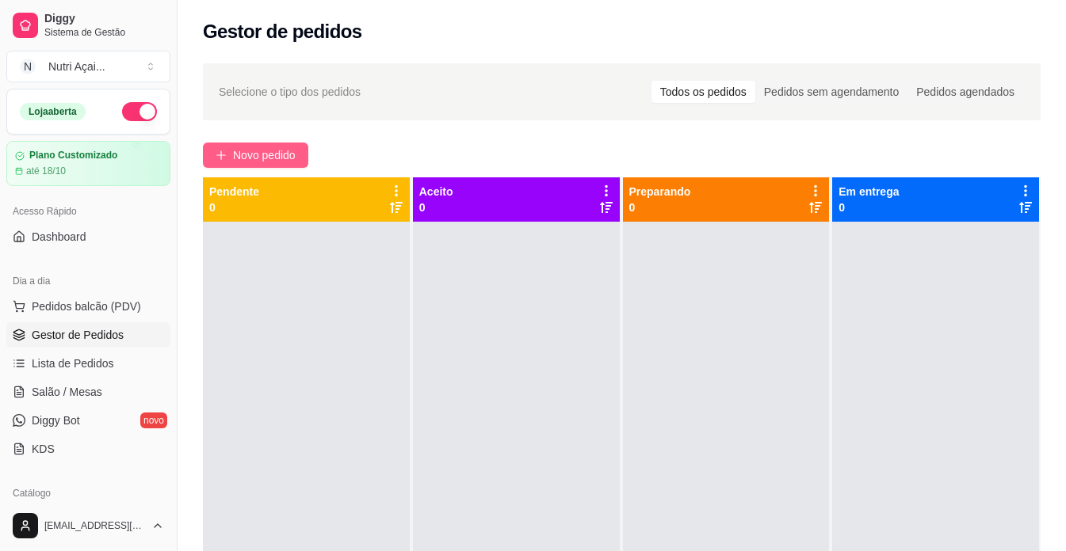
click at [258, 162] on span "Novo pedido" at bounding box center [264, 155] width 63 height 17
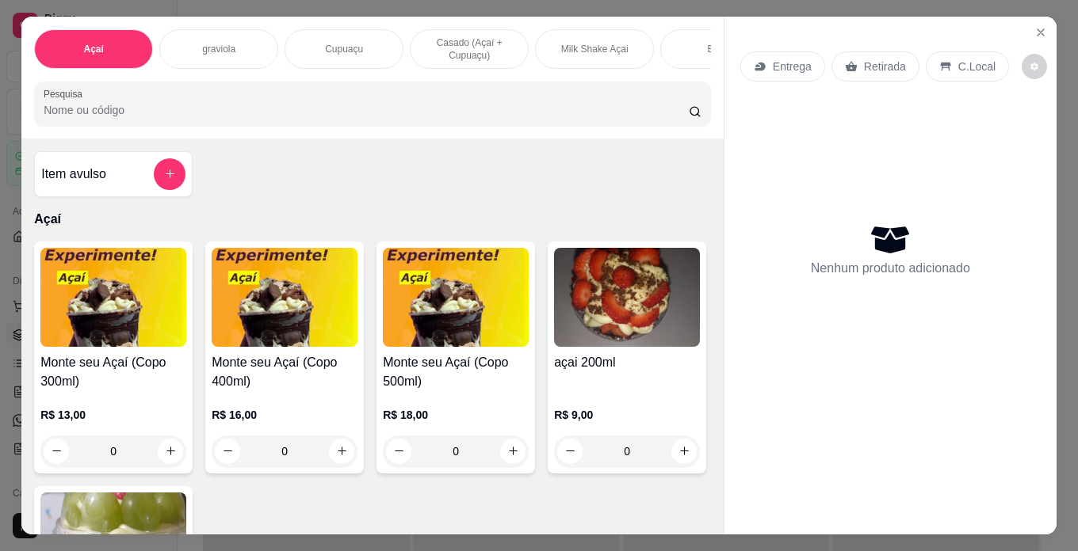
click at [90, 416] on p "R$ 13,00" at bounding box center [113, 415] width 146 height 16
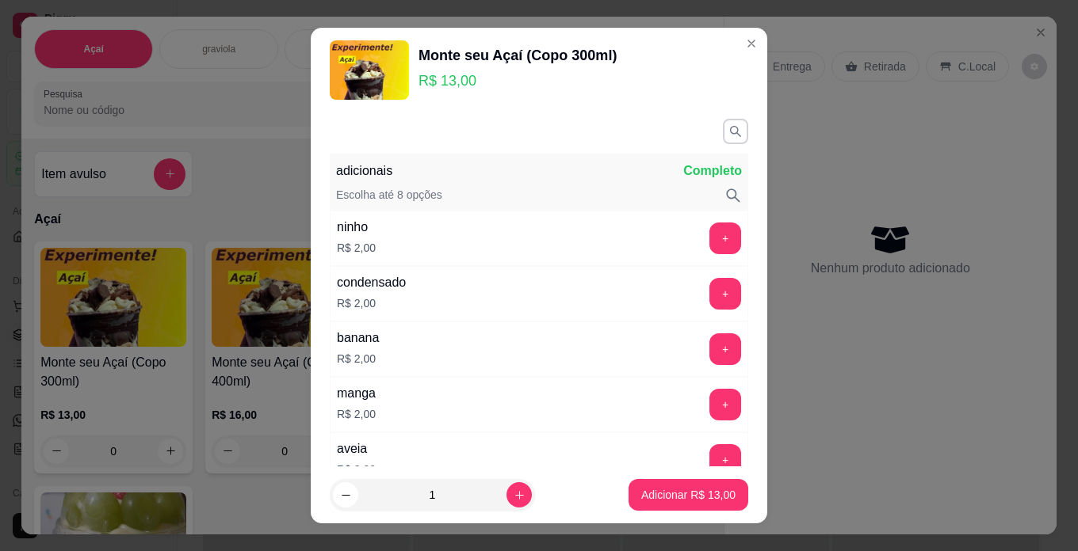
click at [499, 172] on div "adicionais Completo" at bounding box center [539, 171] width 406 height 19
click at [728, 133] on icon "button" at bounding box center [734, 130] width 13 height 13
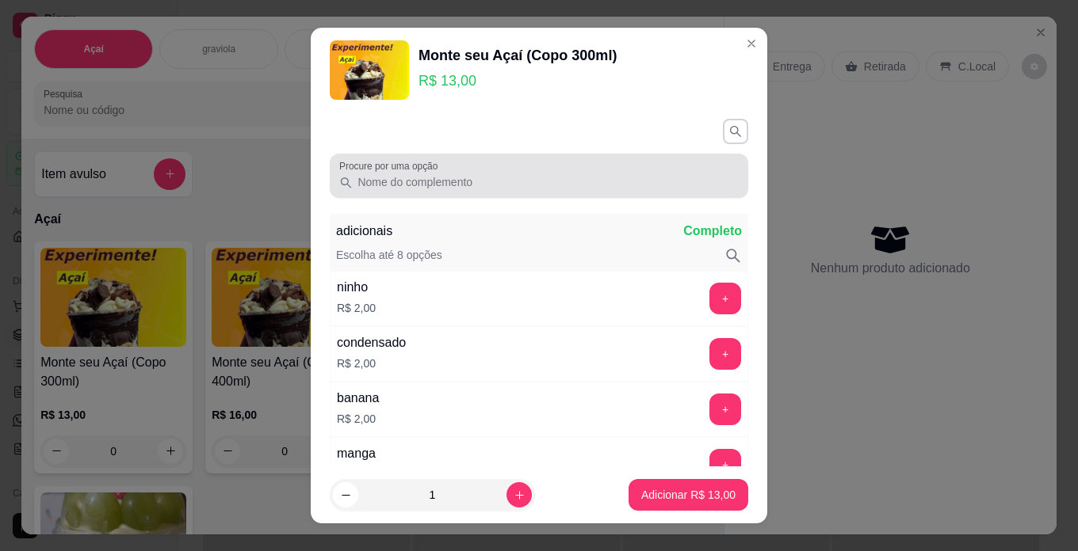
click at [597, 182] on input "Procure por uma opção" at bounding box center [546, 182] width 386 height 16
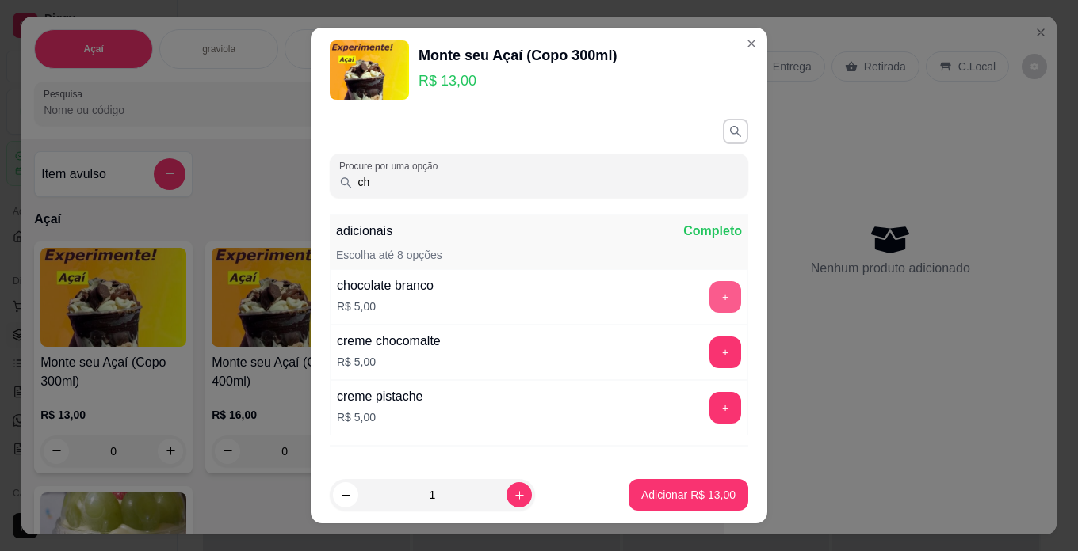
click at [703, 299] on div "+" at bounding box center [725, 297] width 44 height 32
click at [709, 307] on button "+" at bounding box center [725, 297] width 32 height 32
click at [610, 185] on input "ch" at bounding box center [546, 182] width 386 height 16
type input "c"
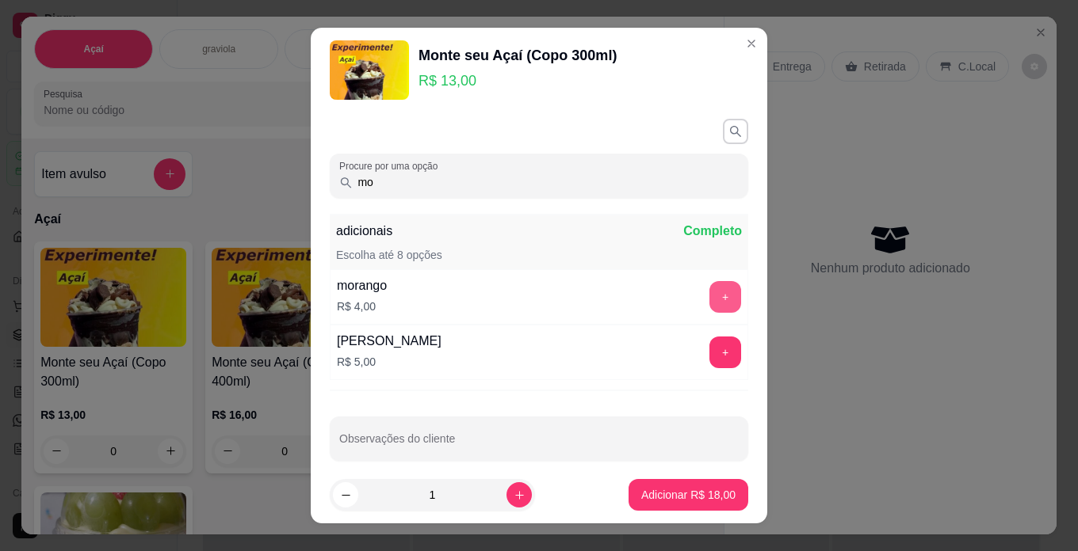
click at [709, 297] on button "+" at bounding box center [725, 297] width 32 height 32
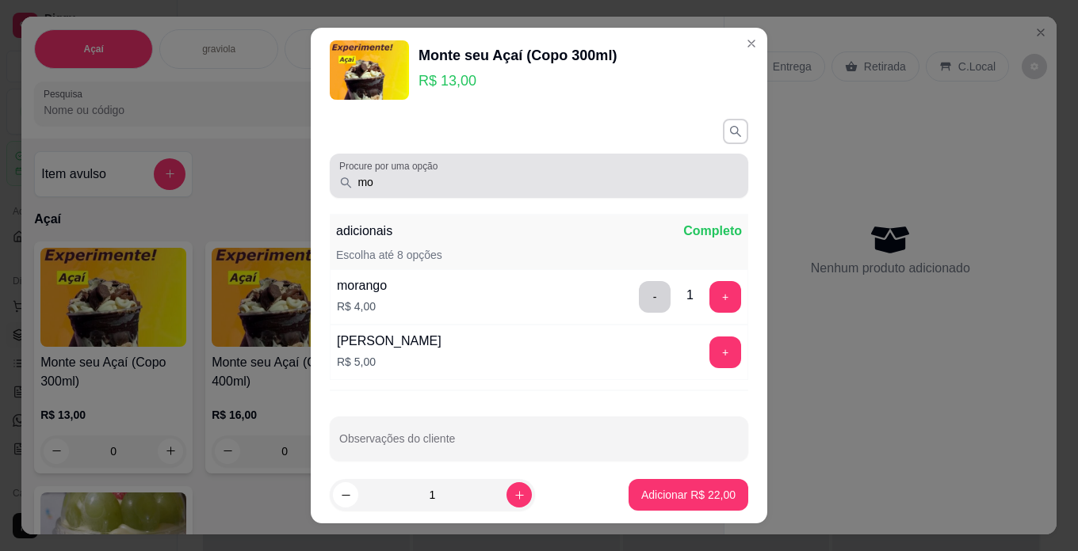
click at [590, 174] on input "mo" at bounding box center [546, 182] width 386 height 16
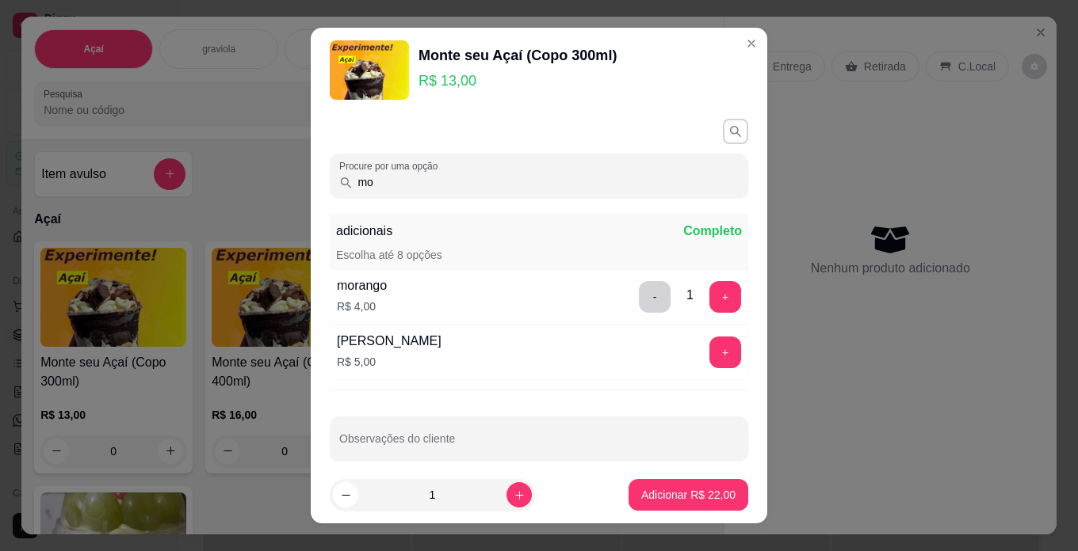
type input "m"
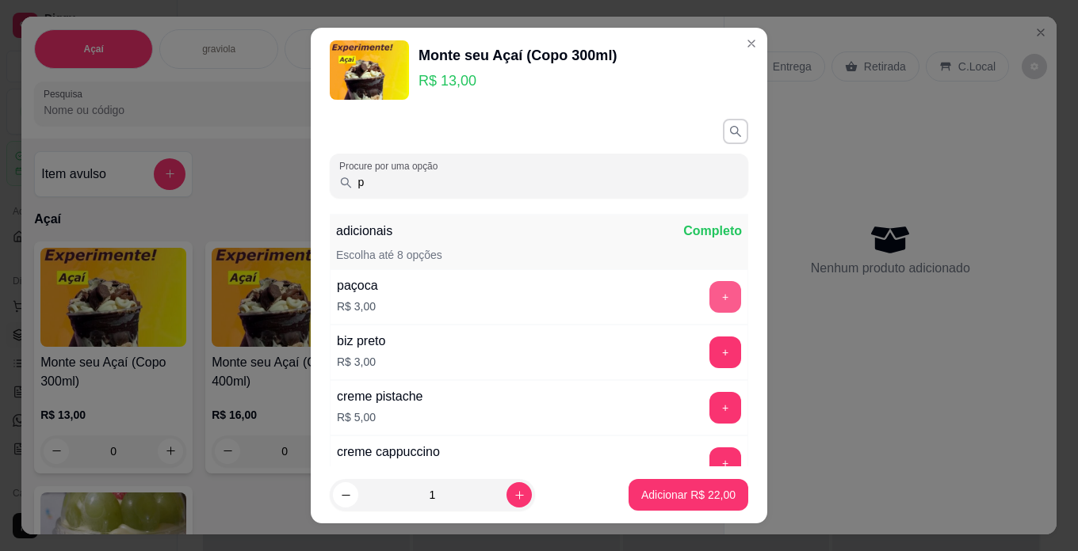
type input "p"
click at [709, 308] on button "+" at bounding box center [725, 297] width 32 height 32
click at [708, 498] on p "Adicionar R$ 25,00" at bounding box center [689, 495] width 92 height 15
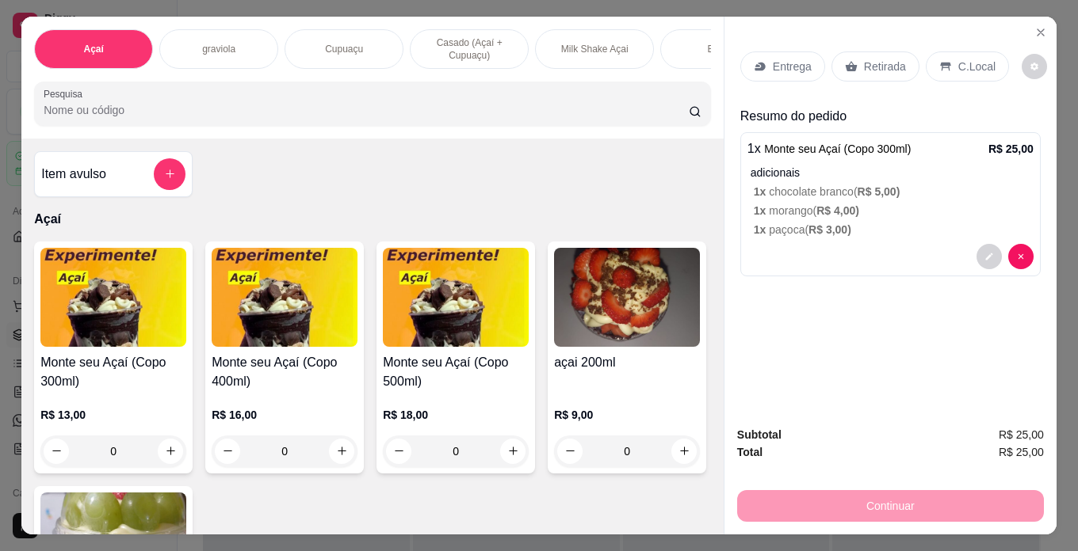
click at [82, 391] on h4 "Monte seu Açaí (Copo 300ml)" at bounding box center [113, 372] width 146 height 38
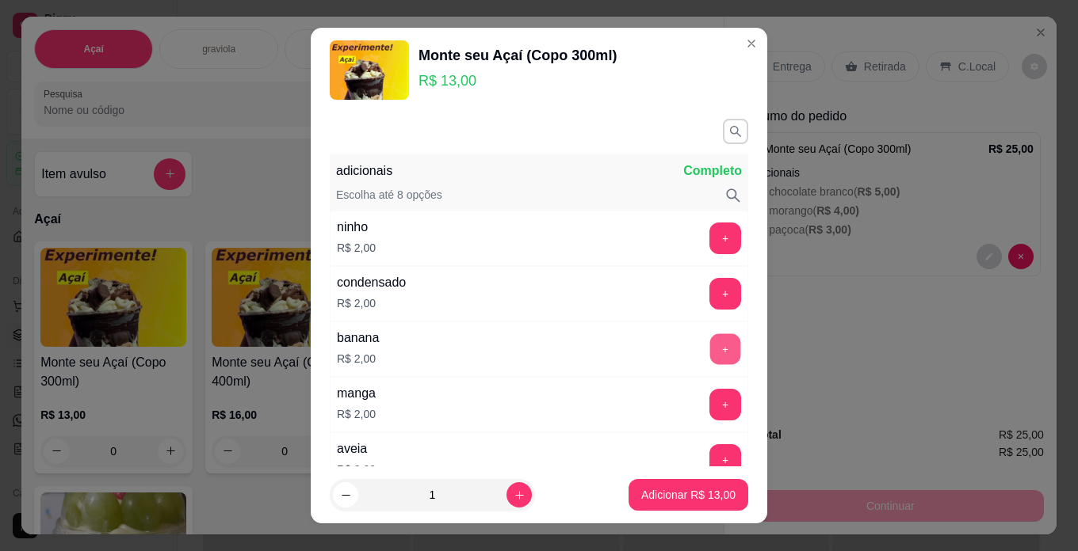
click at [710, 342] on button "+" at bounding box center [725, 349] width 31 height 31
click at [723, 139] on button "button" at bounding box center [735, 131] width 25 height 25
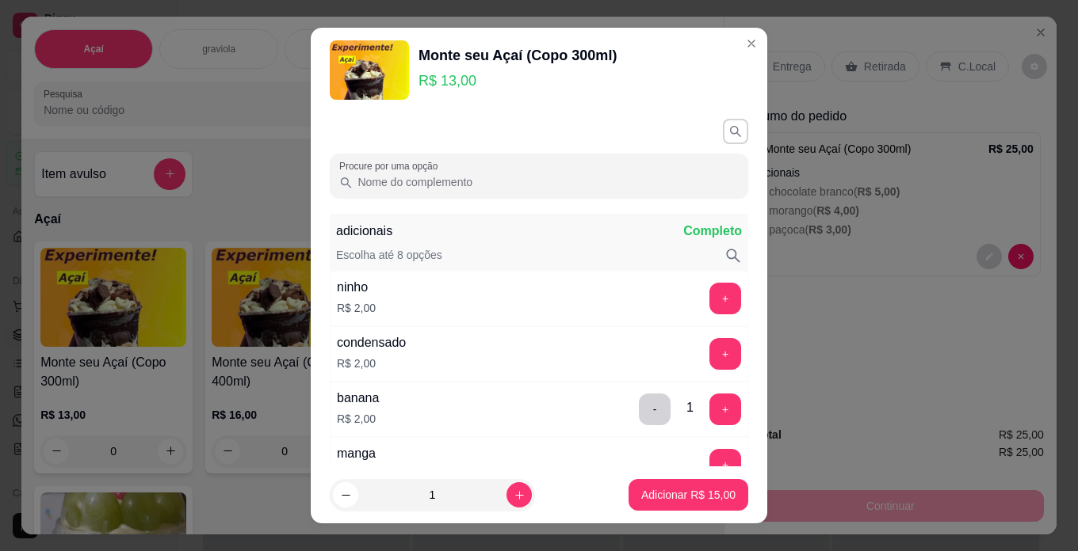
click at [649, 177] on input "Procure por uma opção" at bounding box center [546, 182] width 386 height 16
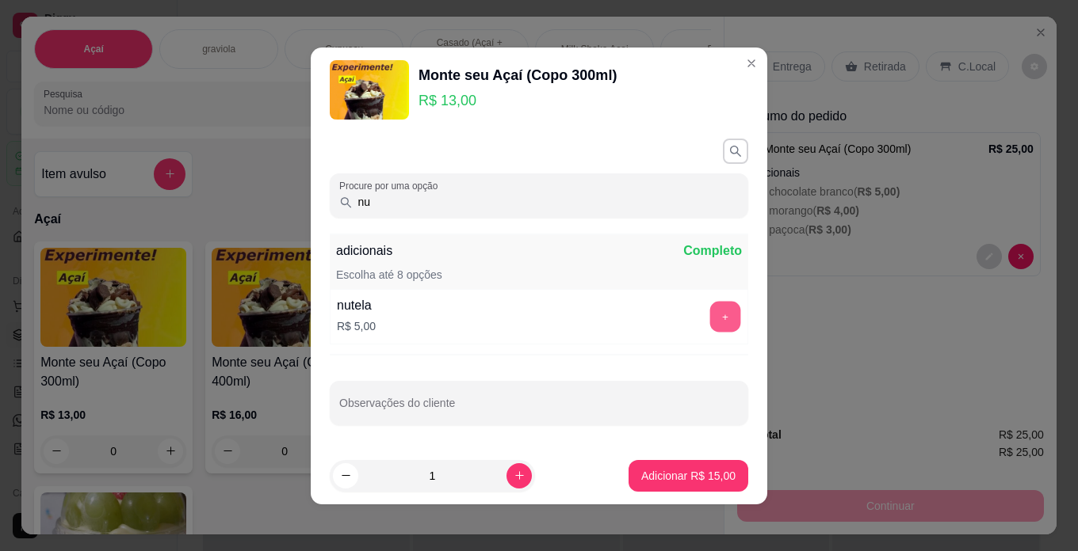
click at [710, 314] on button "+" at bounding box center [725, 316] width 31 height 31
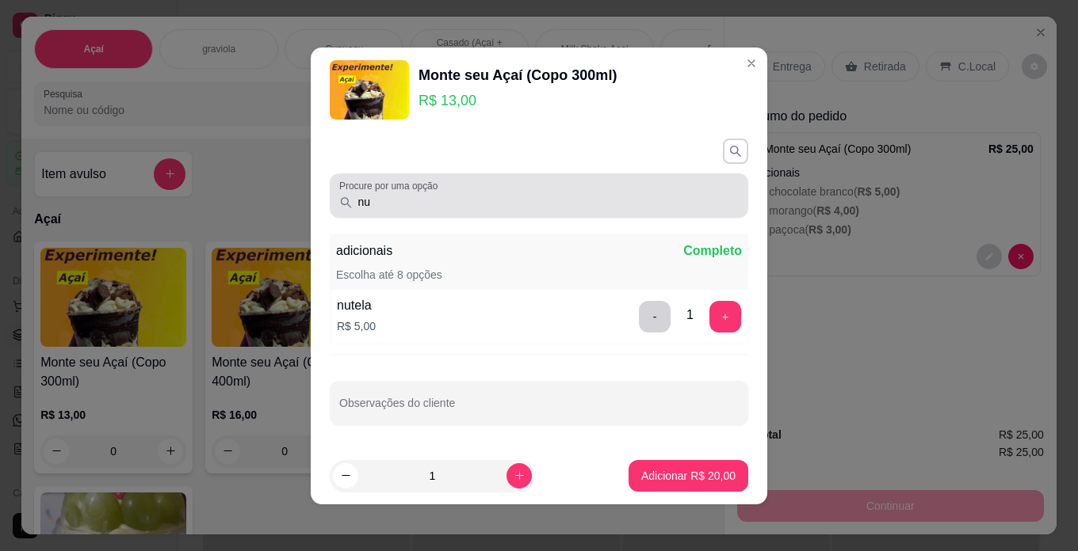
click at [581, 212] on div "Procure por uma opção nu" at bounding box center [539, 196] width 418 height 44
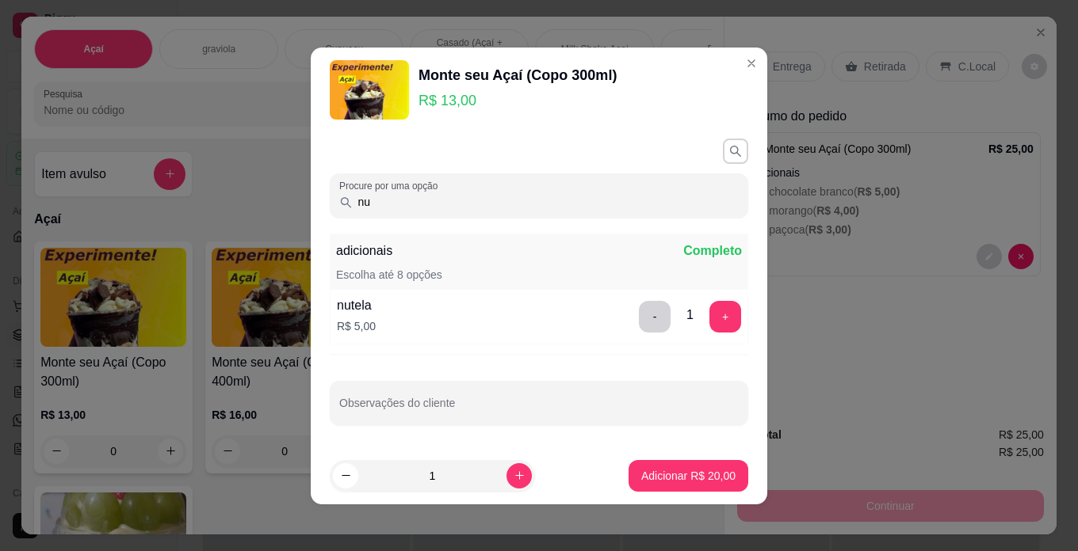
type input "n"
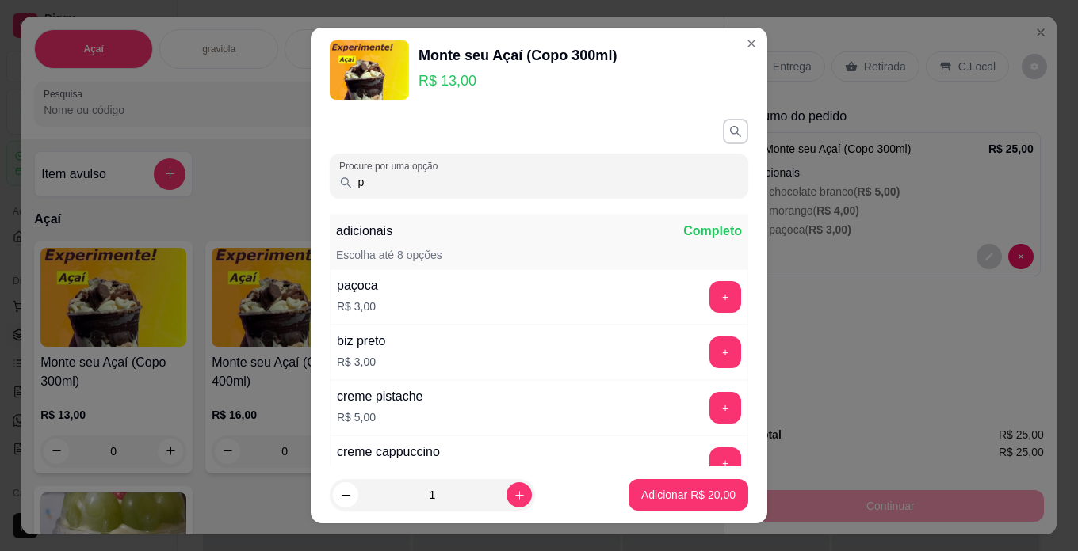
type input "p"
click at [710, 297] on button "+" at bounding box center [725, 296] width 31 height 31
click at [712, 493] on p "Adicionar R$ 23,00" at bounding box center [689, 495] width 92 height 15
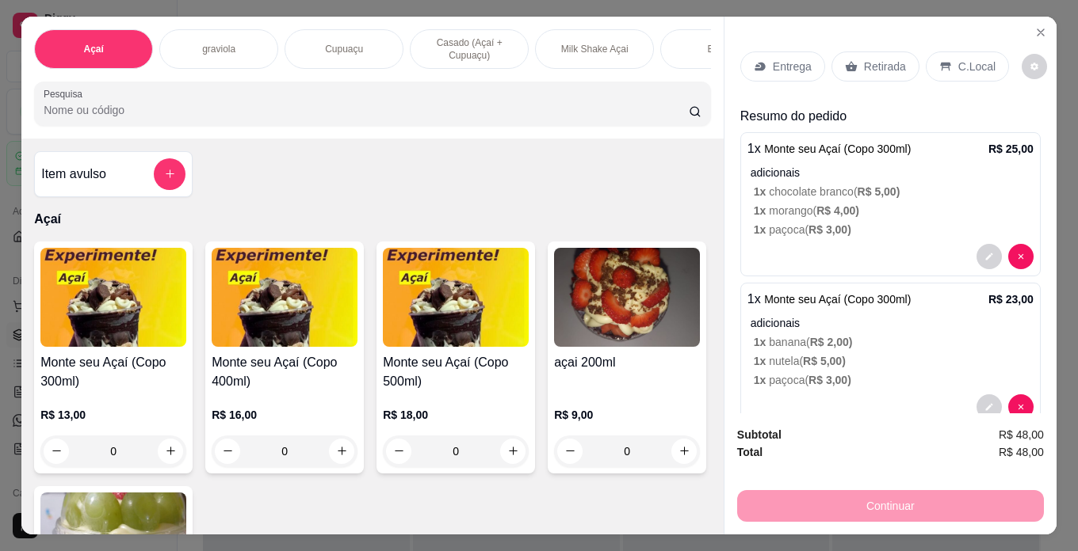
click at [948, 52] on div "C.Local" at bounding box center [966, 67] width 83 height 30
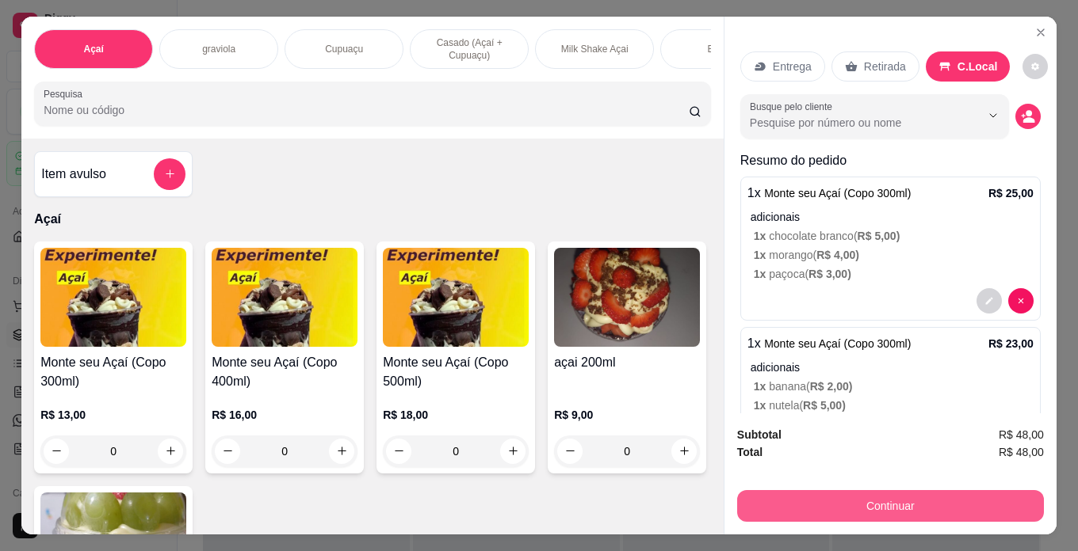
click at [875, 496] on button "Continuar" at bounding box center [890, 506] width 307 height 32
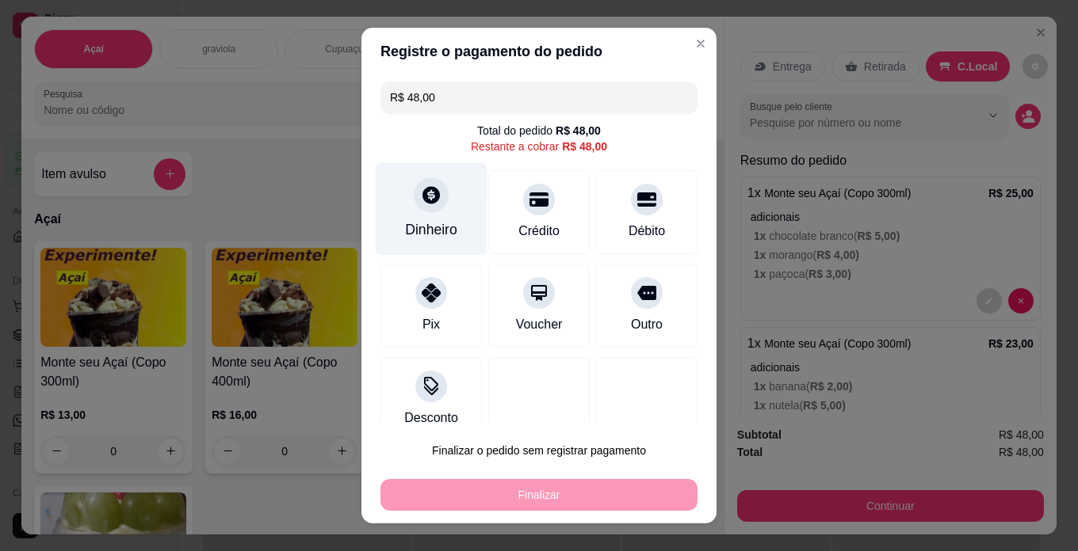
click at [436, 231] on div "Dinheiro" at bounding box center [431, 229] width 52 height 21
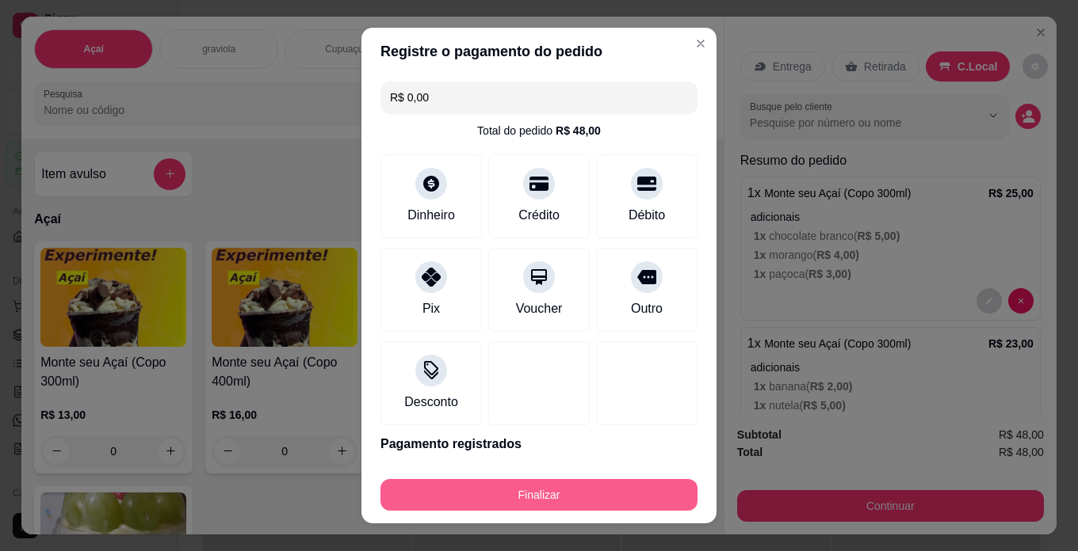
click at [643, 498] on button "Finalizar" at bounding box center [538, 495] width 317 height 32
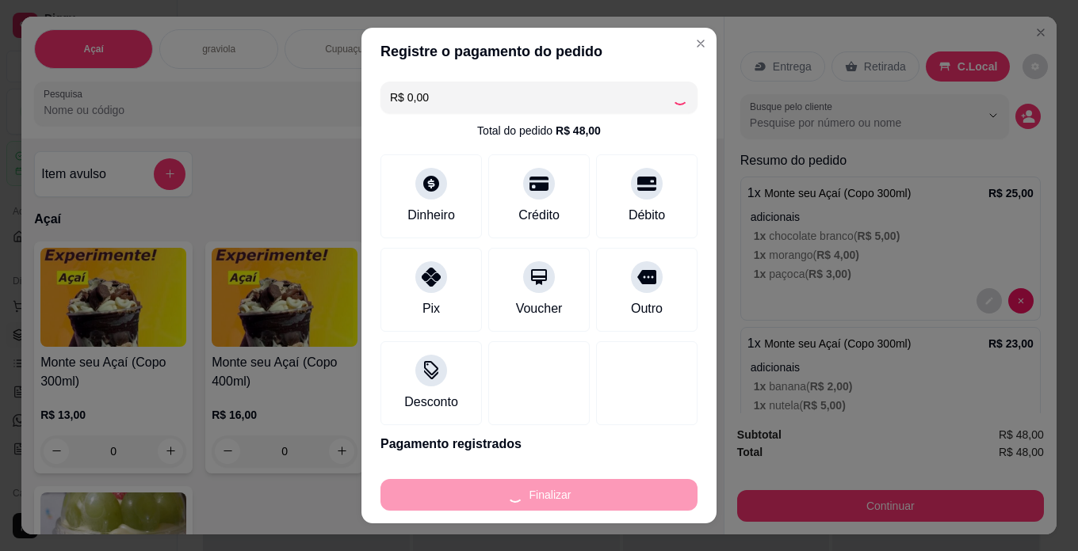
type input "-R$ 48,00"
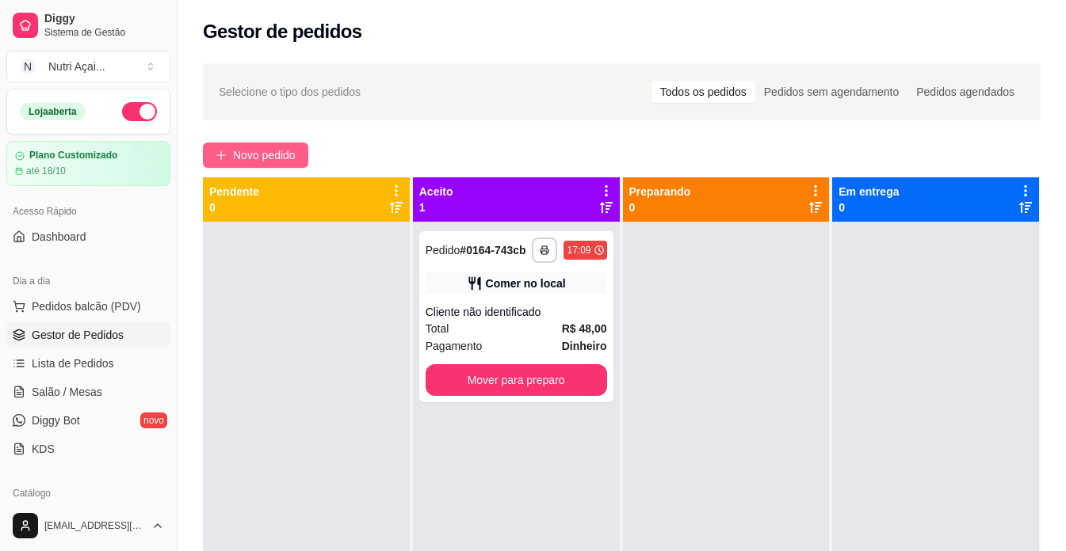
click at [296, 159] on span "Novo pedido" at bounding box center [264, 155] width 63 height 17
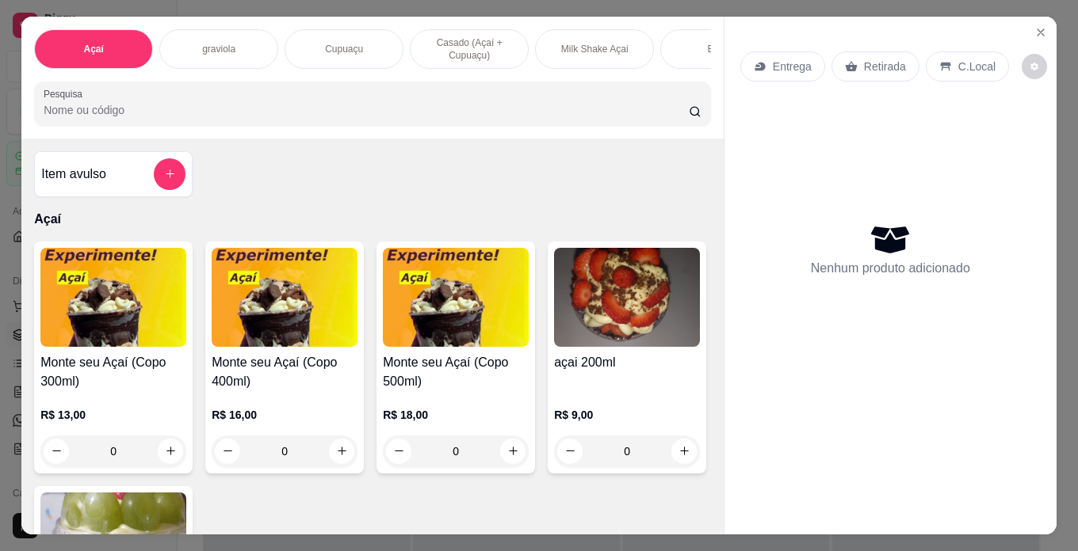
click at [109, 391] on h4 "Monte seu Açaí (Copo 300ml)" at bounding box center [113, 372] width 146 height 38
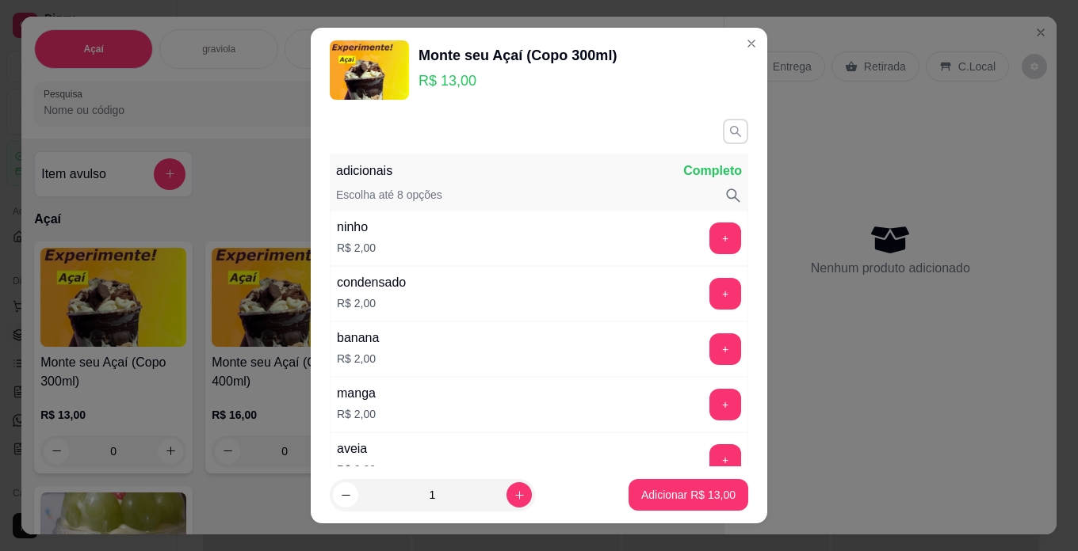
click at [723, 122] on button "button" at bounding box center [735, 131] width 25 height 25
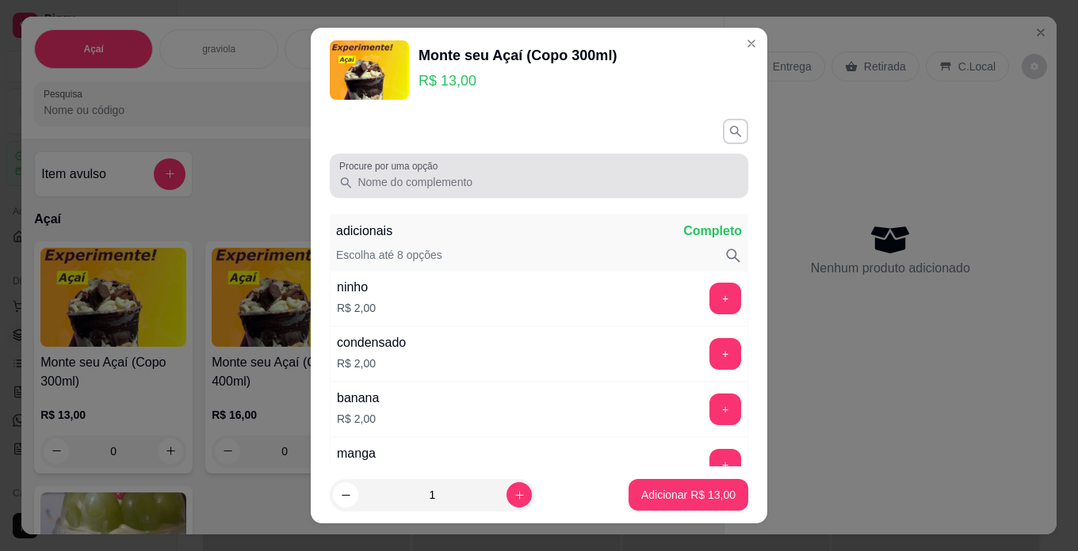
click at [628, 181] on input "Procure por uma opção" at bounding box center [546, 182] width 386 height 16
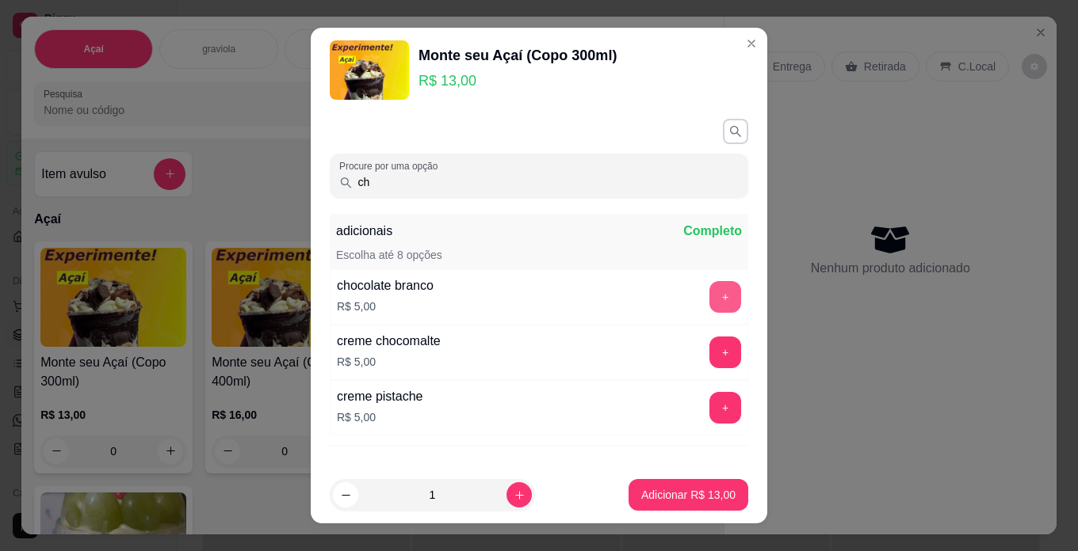
click at [709, 292] on button "+" at bounding box center [725, 297] width 32 height 32
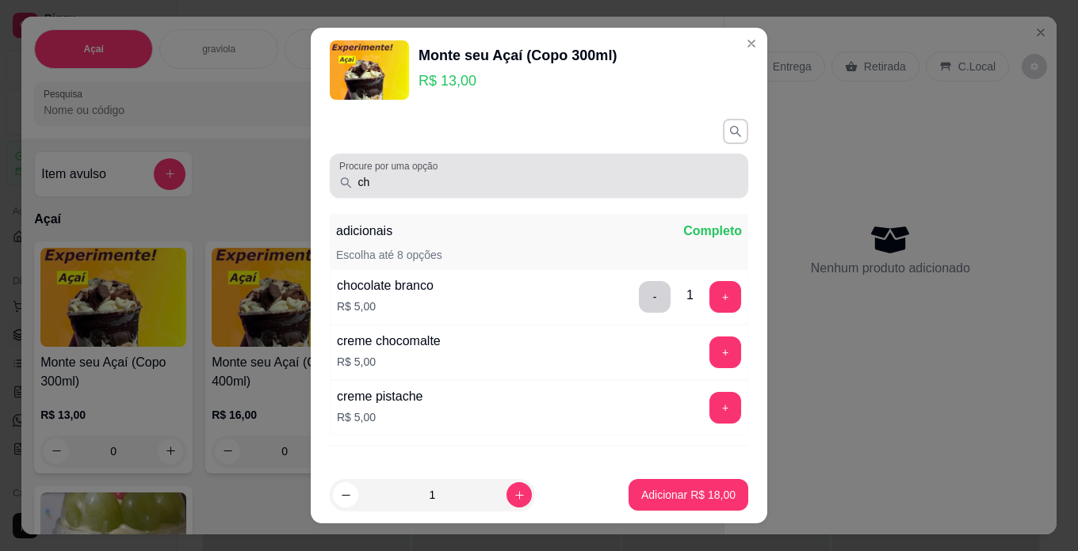
click at [569, 191] on div "ch" at bounding box center [538, 176] width 399 height 32
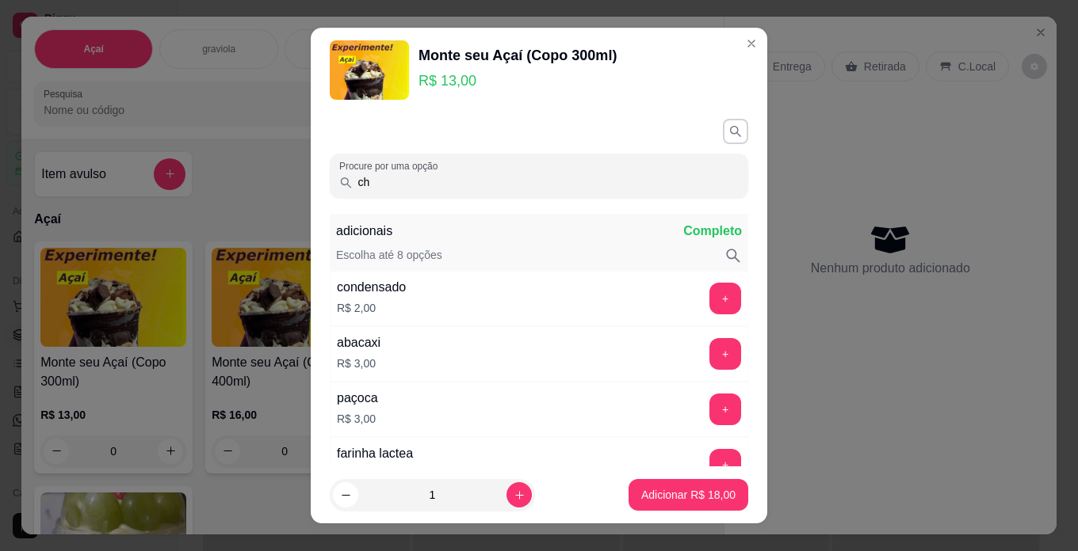
type input "c"
click at [709, 401] on button "+" at bounding box center [725, 410] width 32 height 32
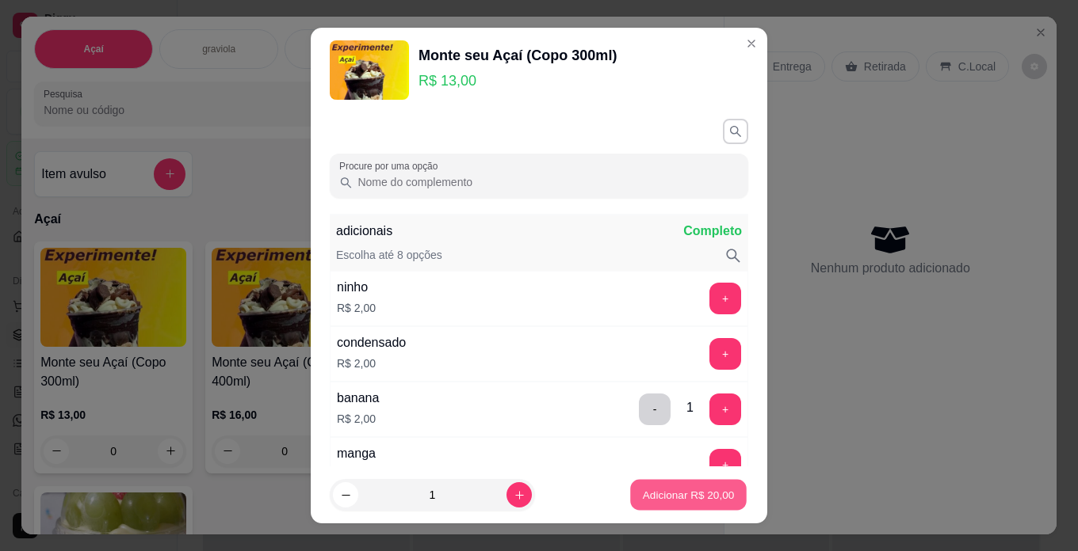
click at [708, 486] on button "Adicionar R$ 20,00" at bounding box center [688, 495] width 116 height 31
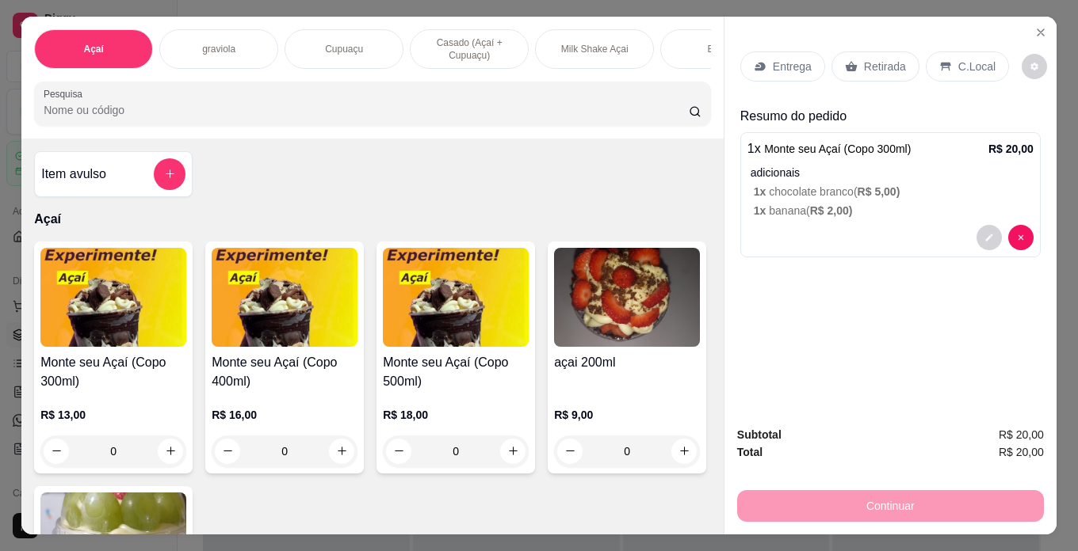
click at [104, 388] on h4 "Monte seu Açaí (Copo 300ml)" at bounding box center [113, 372] width 146 height 38
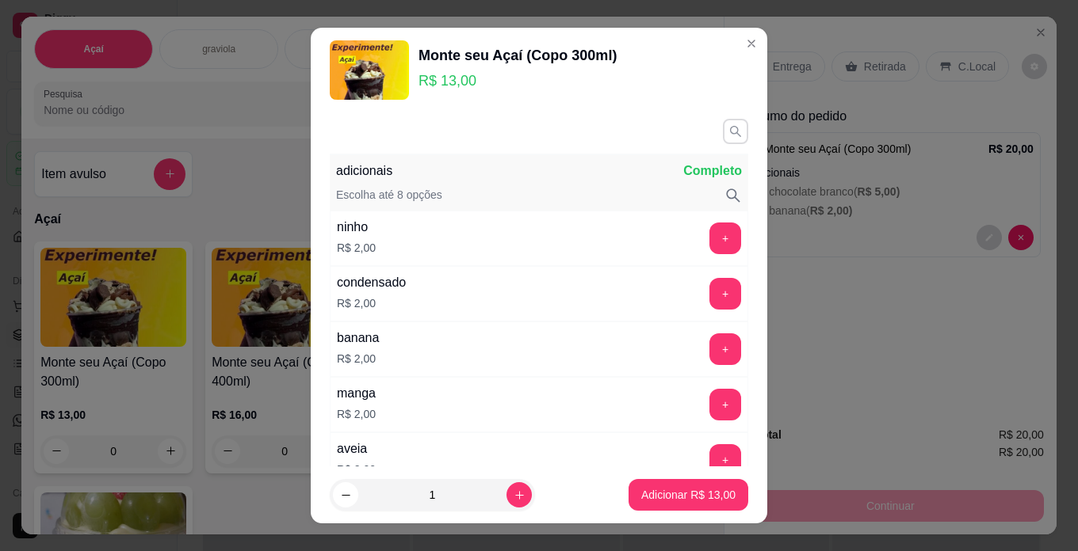
click at [723, 128] on button "button" at bounding box center [735, 131] width 25 height 25
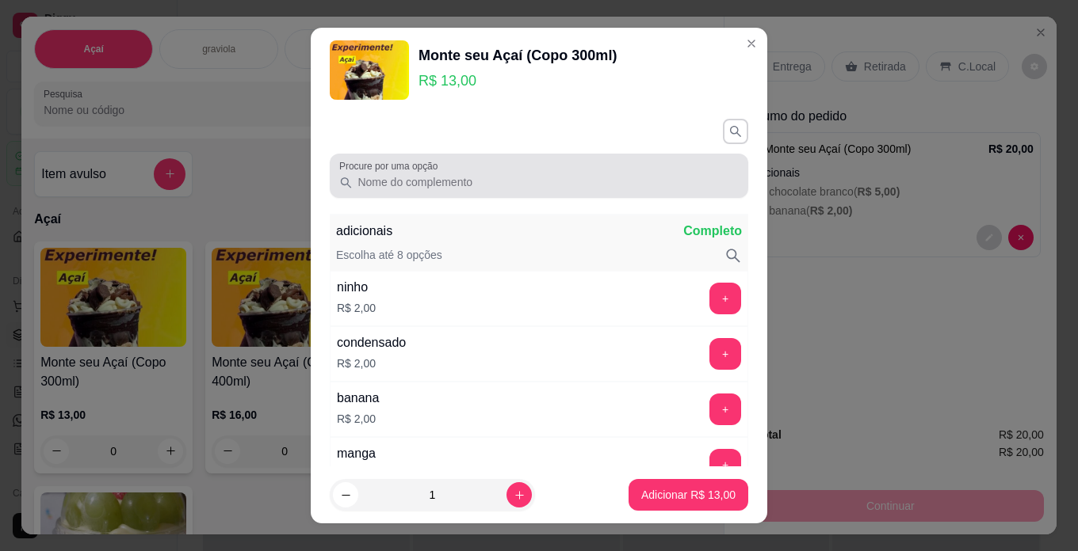
click at [620, 194] on div "Procure por uma opção" at bounding box center [539, 176] width 418 height 44
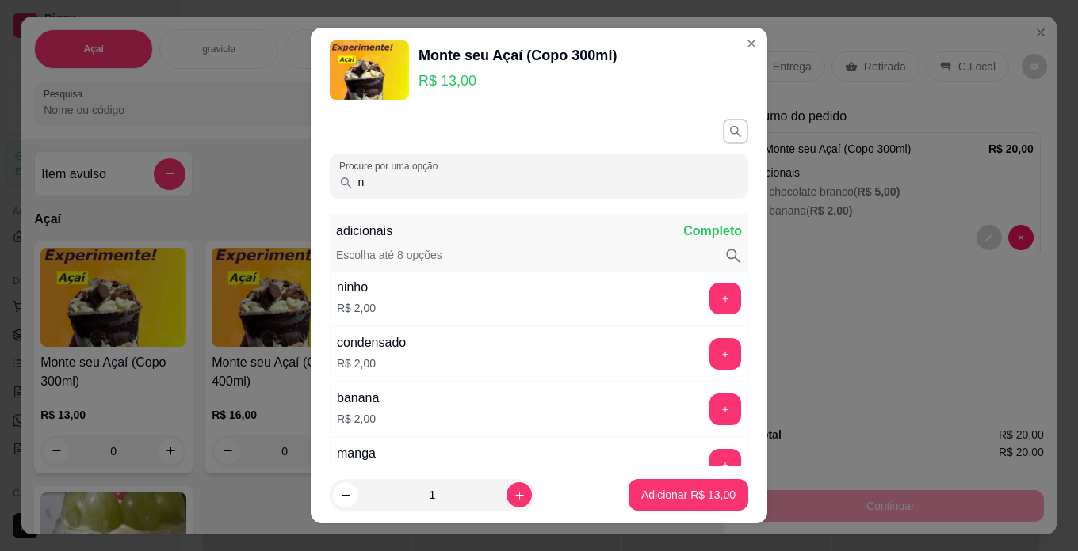
type input "n"
click at [709, 294] on button "+" at bounding box center [725, 299] width 32 height 32
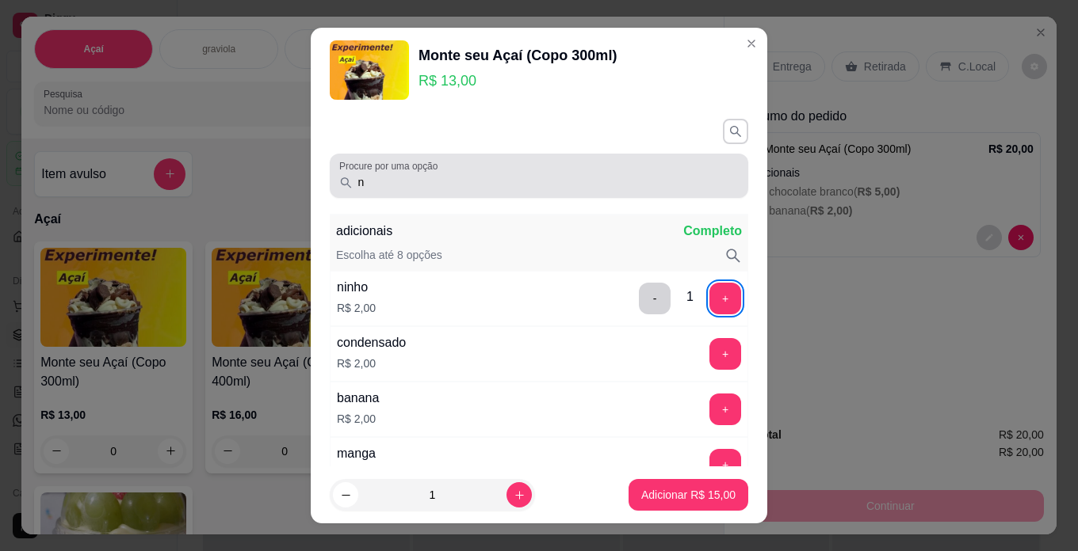
click at [532, 160] on div "n" at bounding box center [538, 176] width 399 height 32
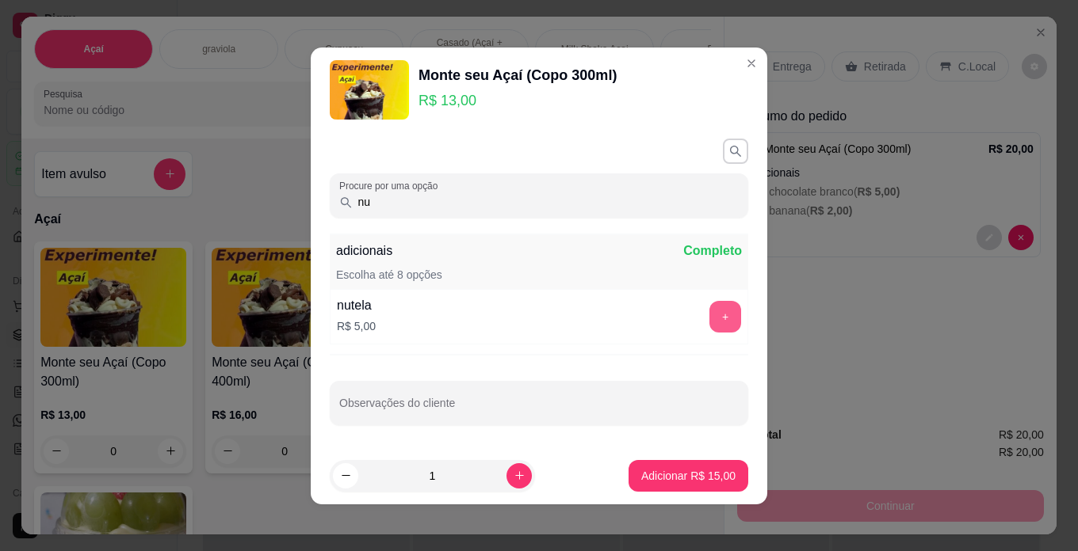
click at [709, 310] on button "+" at bounding box center [725, 317] width 32 height 32
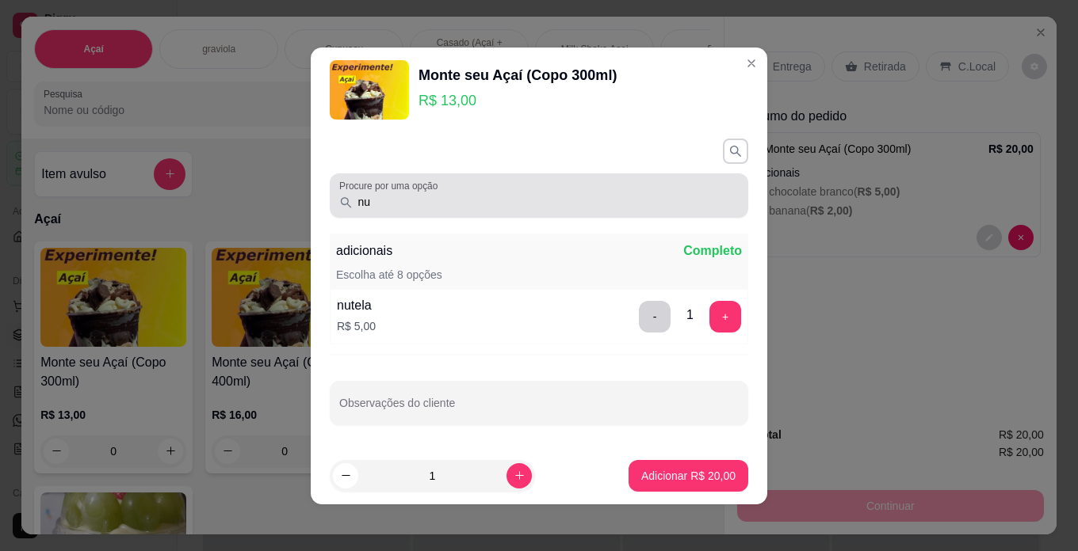
click at [559, 204] on input "nu" at bounding box center [546, 202] width 386 height 16
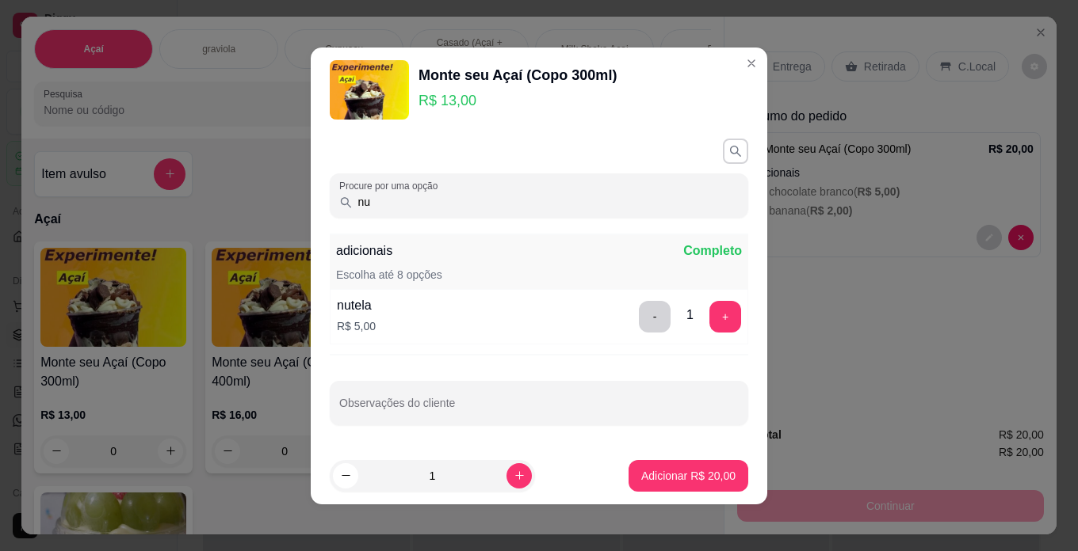
type input "n"
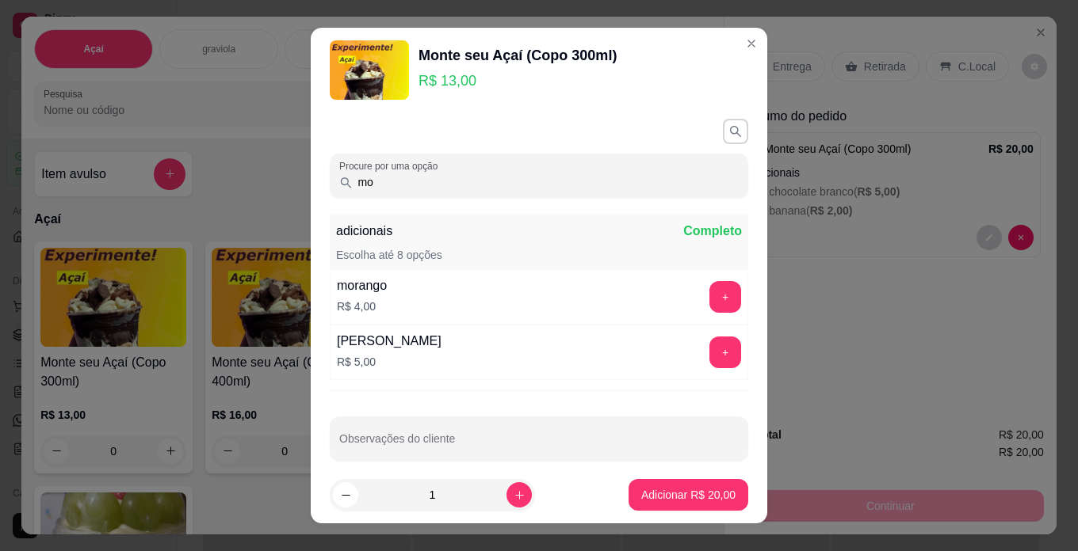
type input "mo"
click at [709, 288] on button "+" at bounding box center [725, 297] width 32 height 32
click at [711, 496] on p "Adicionar R$ 24,00" at bounding box center [688, 495] width 94 height 16
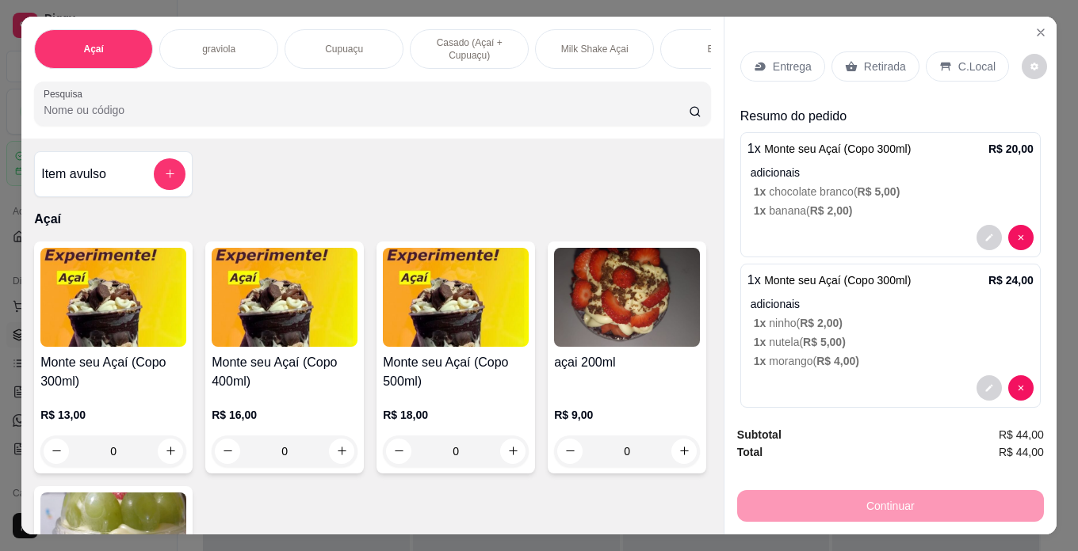
click at [163, 405] on div "R$ 13,00 0" at bounding box center [113, 429] width 146 height 76
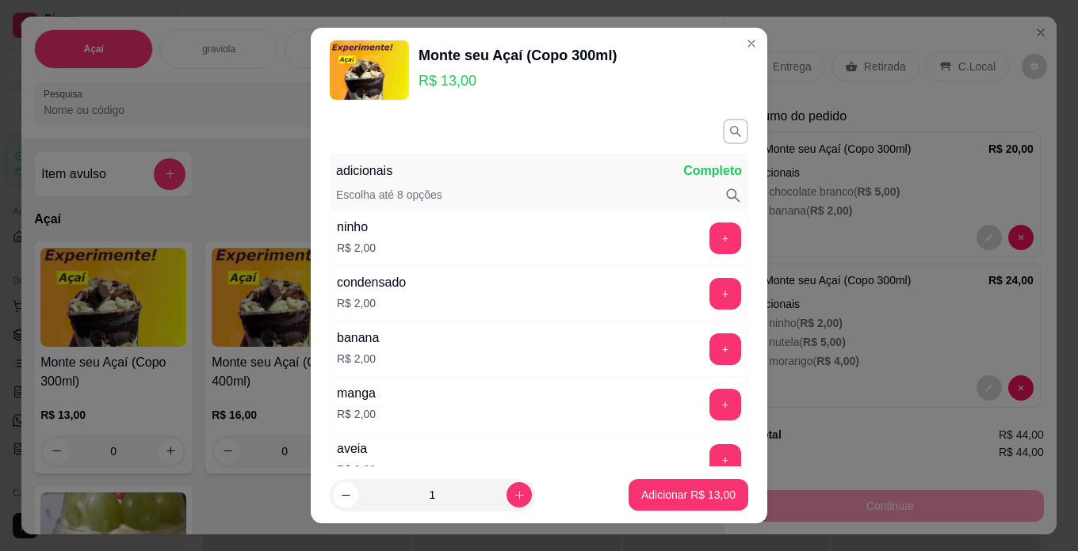
click at [720, 242] on div "adicionais Completo Escolha até 8 opções ninho R$ 2,00 + condensado R$ 2,00 + b…" at bounding box center [539, 290] width 456 height 354
click at [709, 242] on button "+" at bounding box center [725, 239] width 32 height 32
click at [557, 208] on div "adicionais Completo Escolha até 8 opções" at bounding box center [539, 182] width 418 height 55
click at [723, 124] on button "button" at bounding box center [735, 131] width 25 height 25
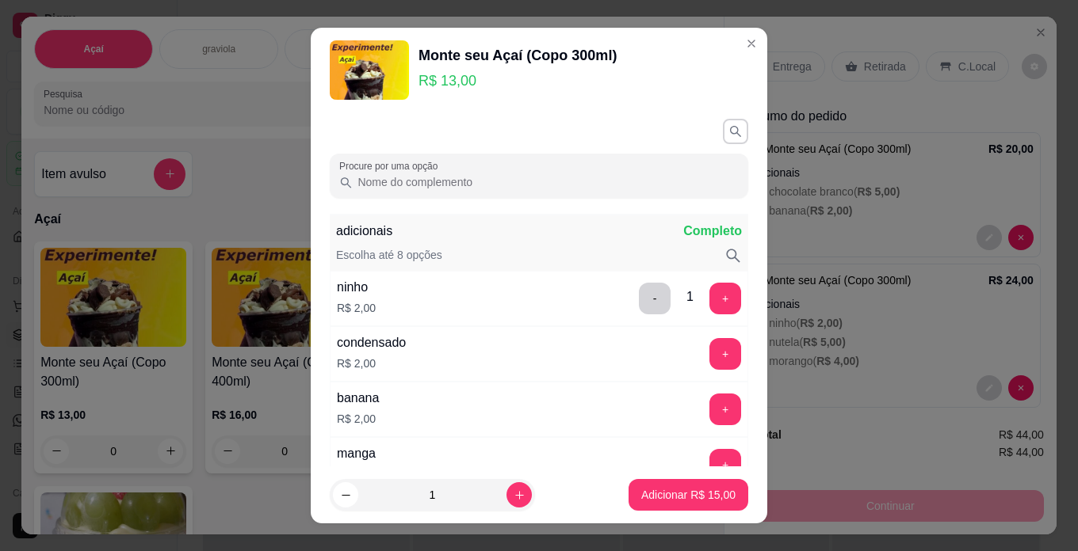
click at [625, 177] on input "Procure por uma opção" at bounding box center [546, 182] width 386 height 16
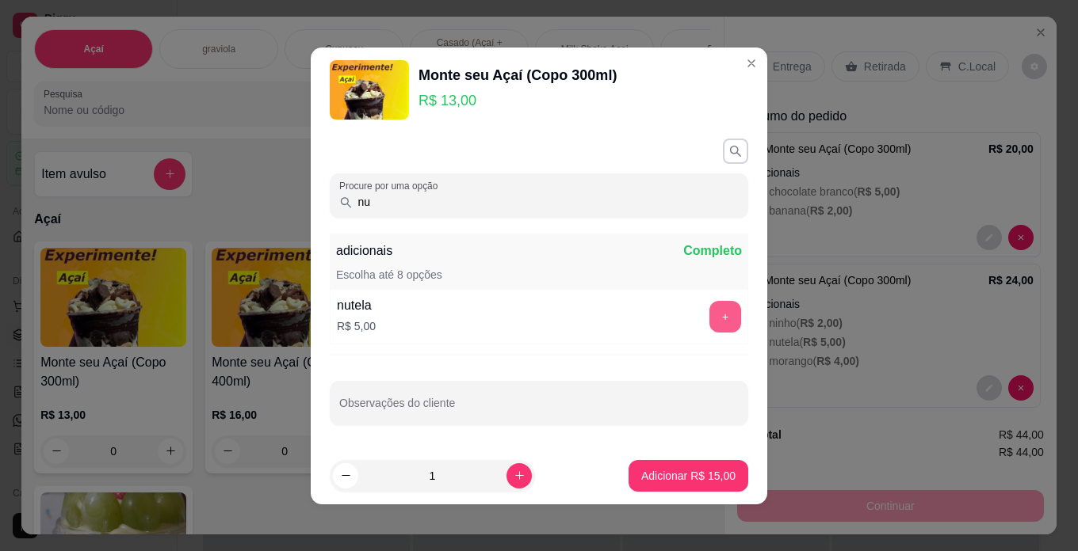
type input "nu"
click at [709, 319] on button "+" at bounding box center [725, 317] width 32 height 32
click at [705, 487] on button "Adicionar R$ 20,00" at bounding box center [688, 476] width 120 height 32
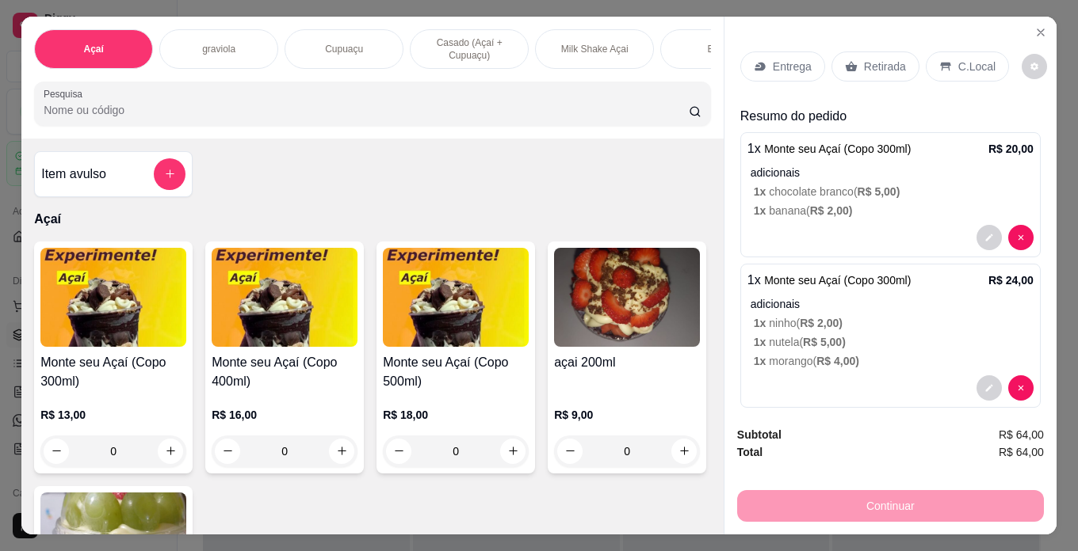
click at [75, 417] on p "R$ 13,00" at bounding box center [113, 415] width 146 height 16
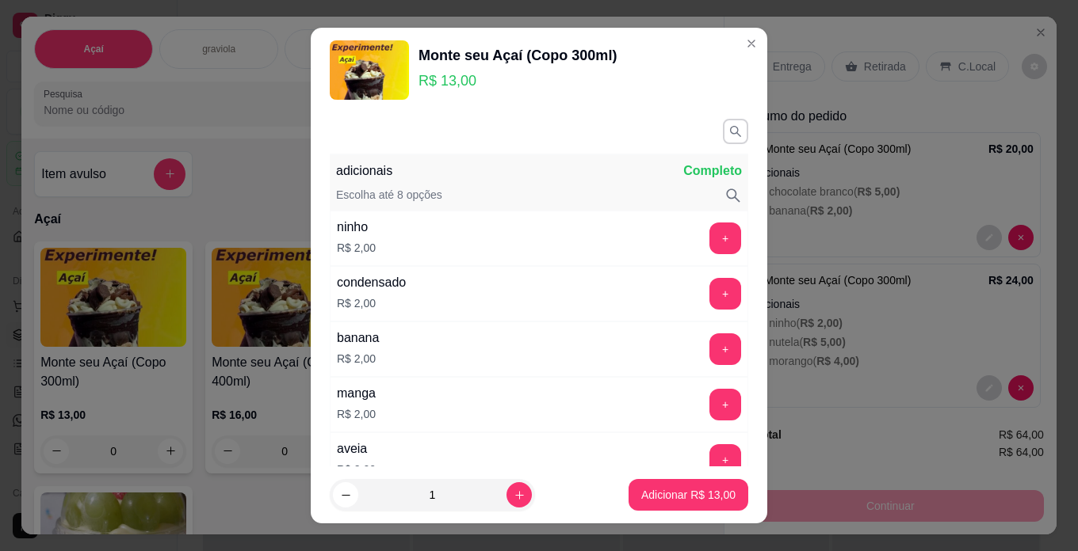
click at [604, 183] on div "adicionais Completo Escolha até 8 opções" at bounding box center [539, 182] width 418 height 55
click at [724, 189] on icon at bounding box center [732, 195] width 17 height 17
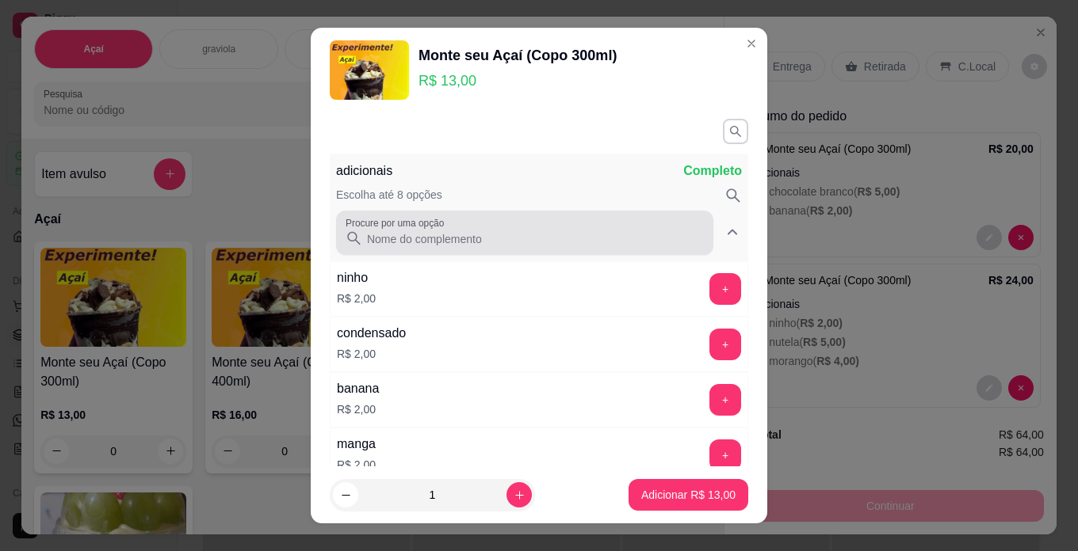
click at [631, 237] on input "Procure por uma opção" at bounding box center [532, 239] width 341 height 16
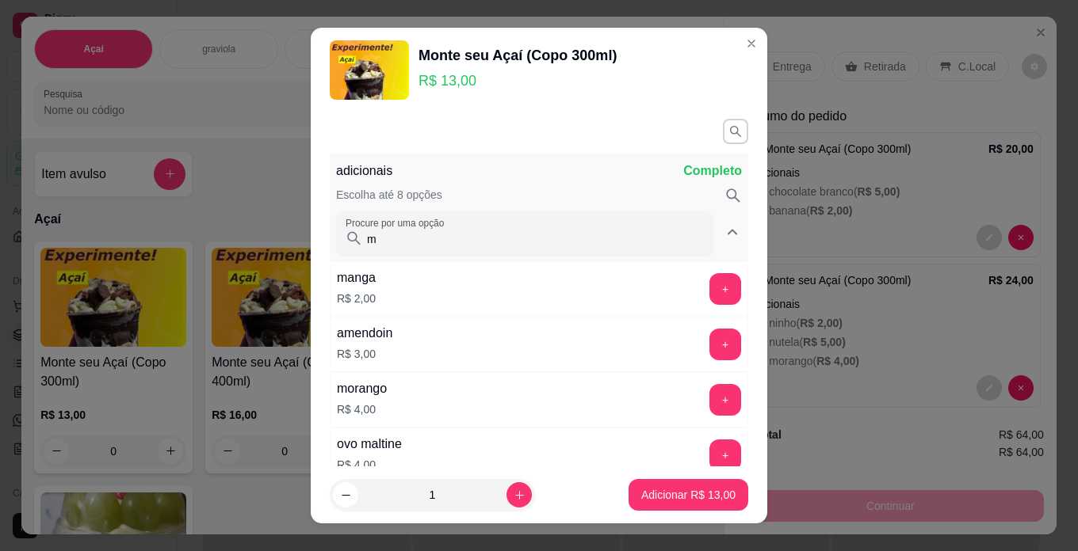
type input "m"
click at [709, 388] on button "+" at bounding box center [725, 400] width 32 height 32
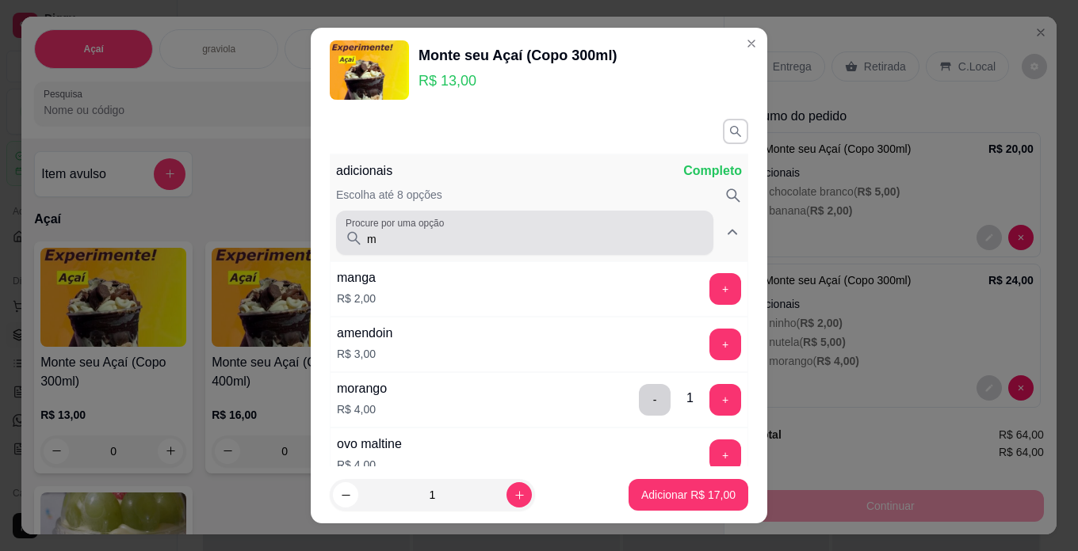
click at [562, 251] on div "Procure por uma opção m" at bounding box center [524, 233] width 377 height 44
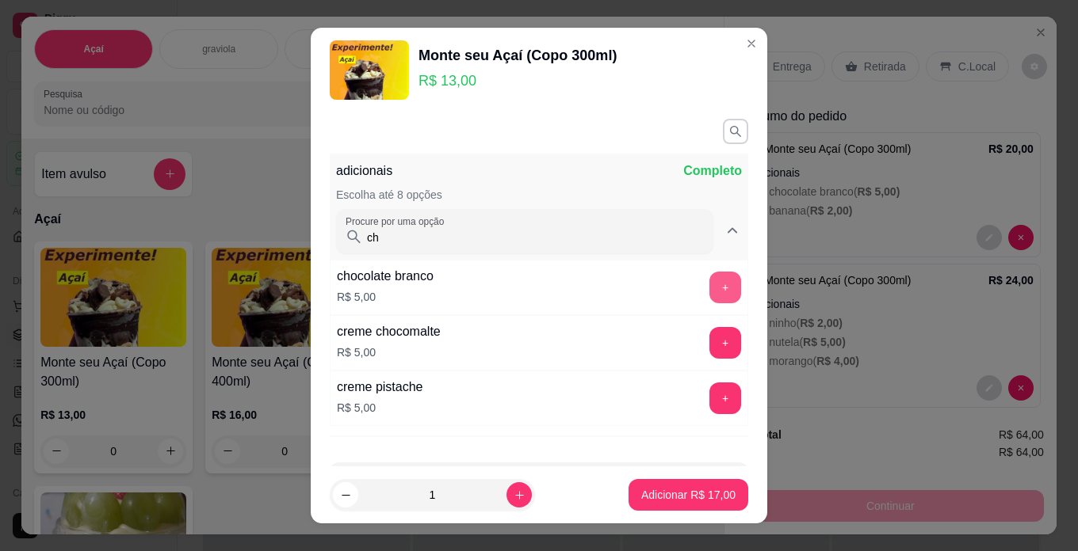
type input "ch"
click at [709, 285] on button "+" at bounding box center [725, 288] width 32 height 32
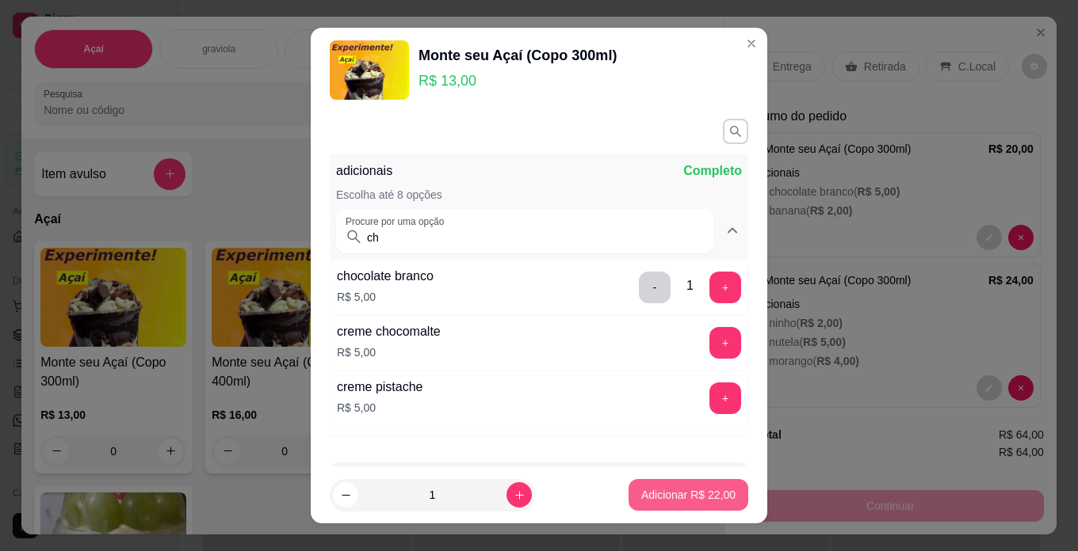
click at [696, 507] on button "Adicionar R$ 22,00" at bounding box center [688, 495] width 120 height 32
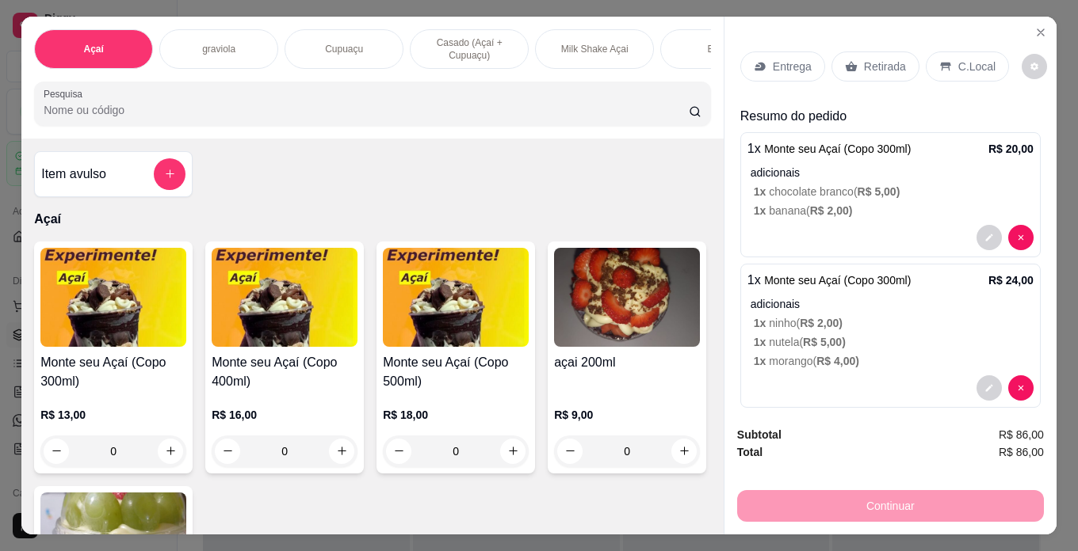
click at [971, 59] on p "C.Local" at bounding box center [976, 67] width 37 height 16
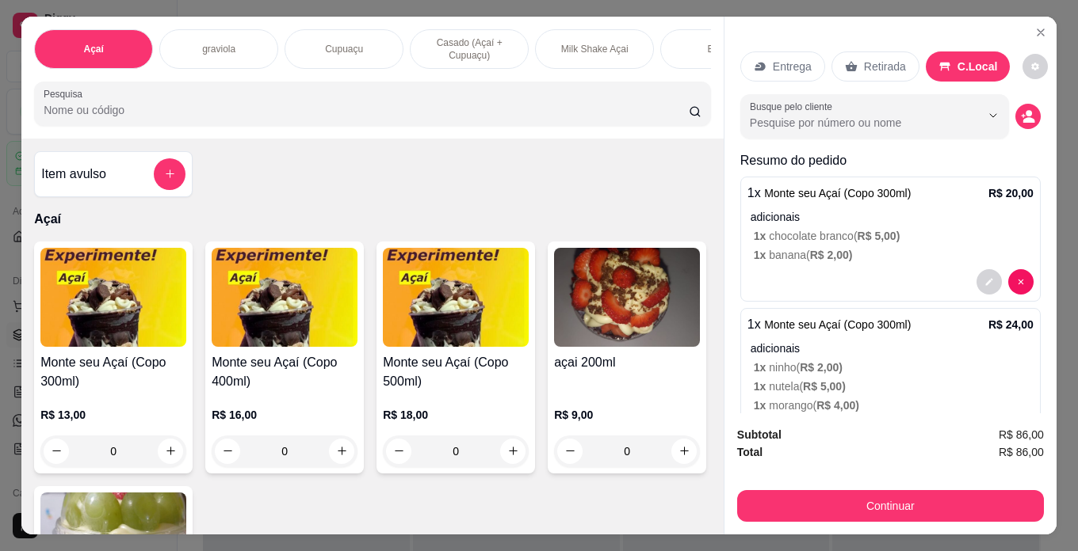
click at [981, 494] on button "Continuar" at bounding box center [890, 506] width 307 height 32
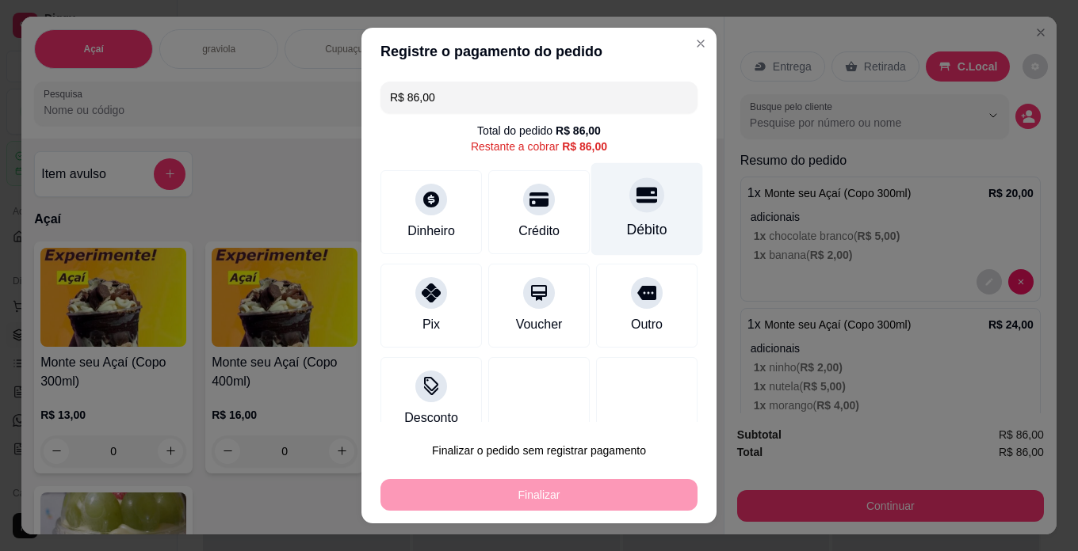
click at [649, 208] on div "Débito" at bounding box center [647, 209] width 112 height 93
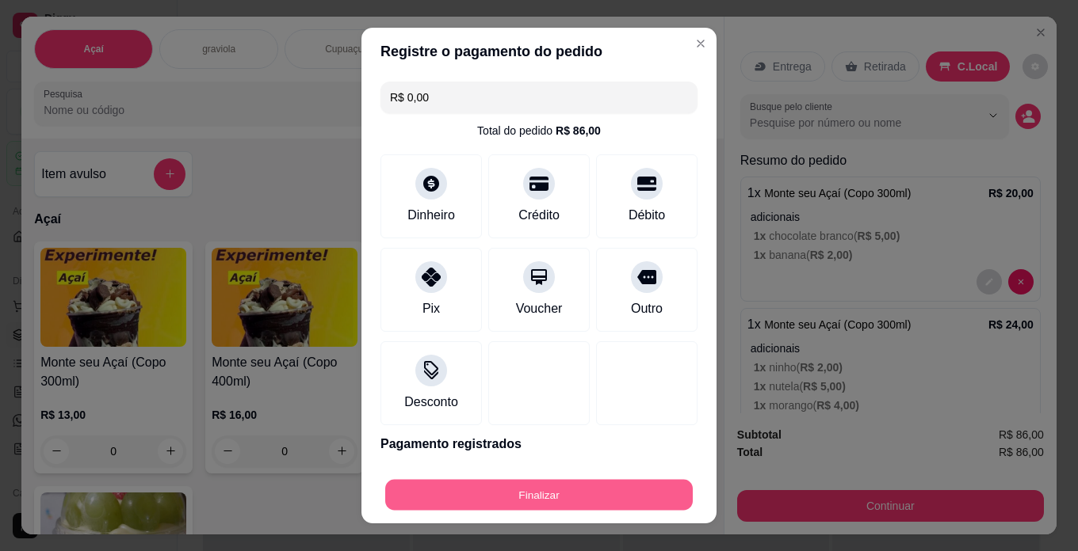
click at [651, 494] on button "Finalizar" at bounding box center [538, 495] width 307 height 31
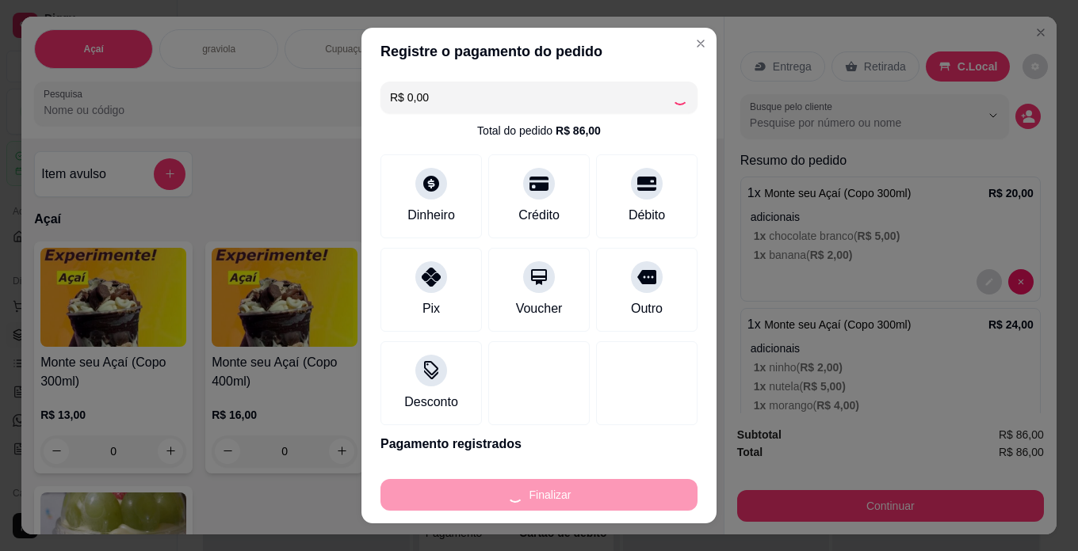
type input "-R$ 86,00"
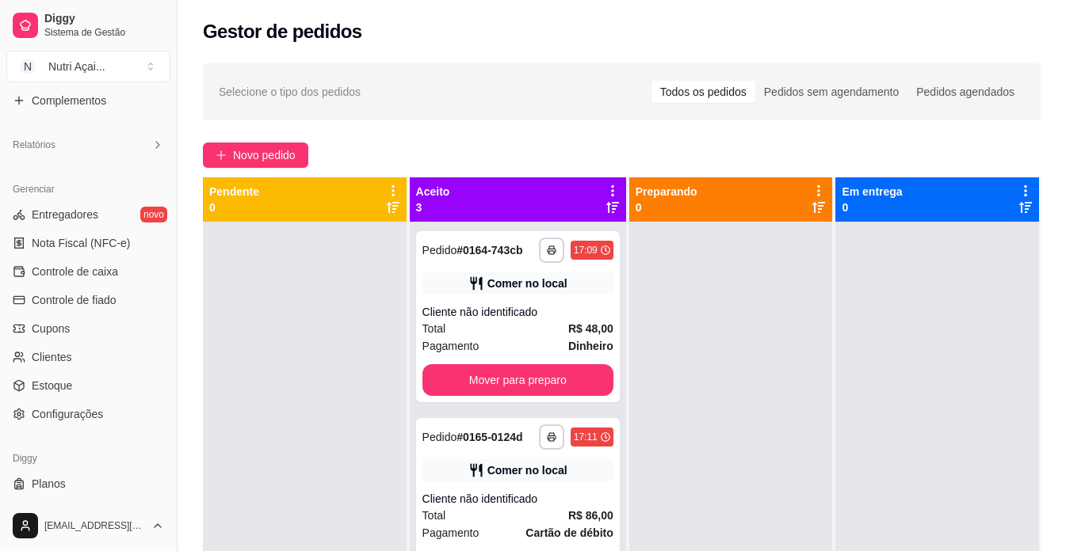
scroll to position [475, 0]
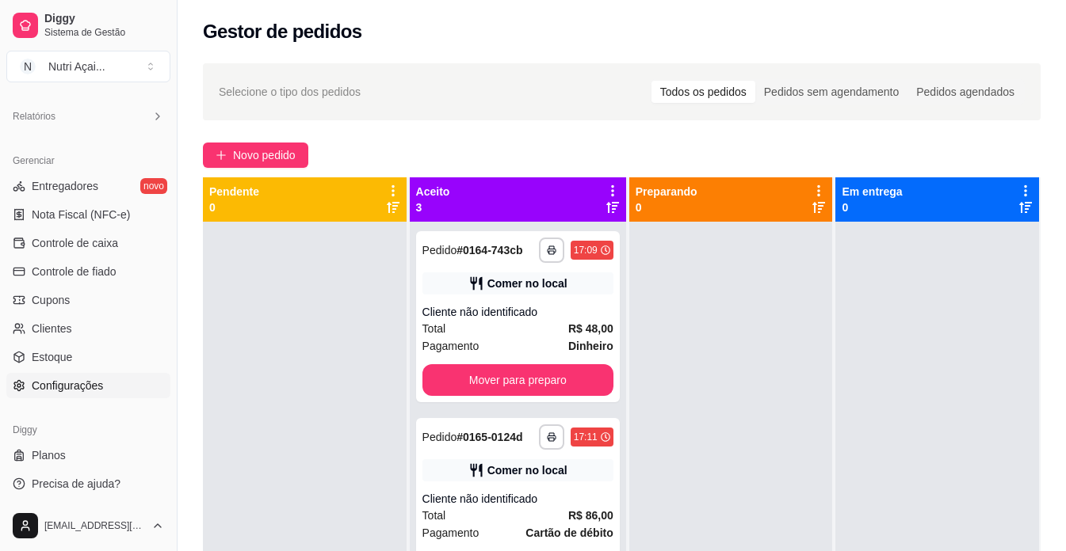
click at [113, 382] on link "Configurações" at bounding box center [88, 385] width 164 height 25
click at [130, 392] on link "Configurações" at bounding box center [88, 385] width 164 height 25
click at [29, 410] on div "Loja aberta Plano Customizado até 18/10 Acesso Rápido Dashboard Dia a dia Pedid…" at bounding box center [88, 295] width 177 height 412
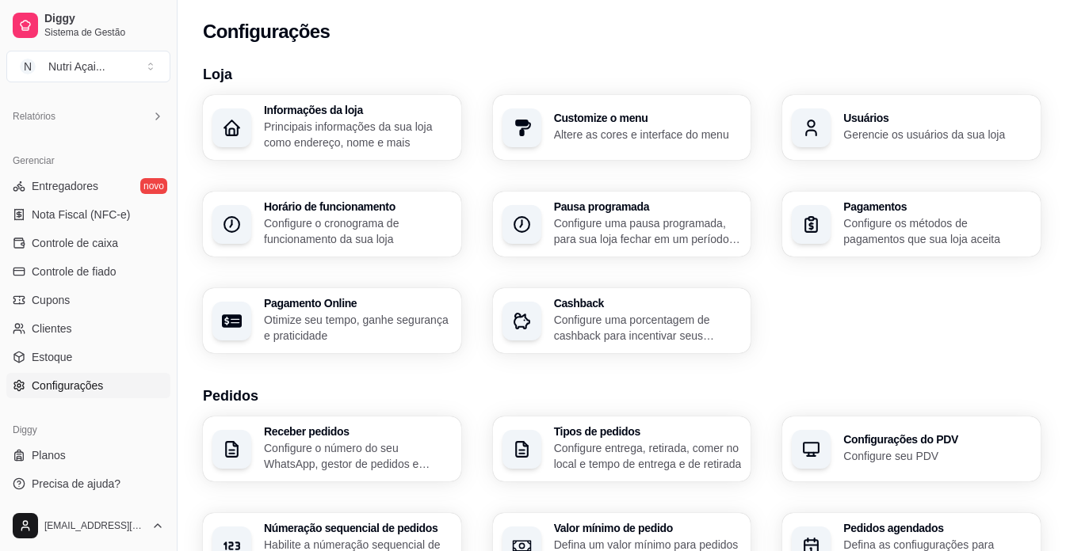
click at [93, 394] on link "Configurações" at bounding box center [88, 385] width 164 height 25
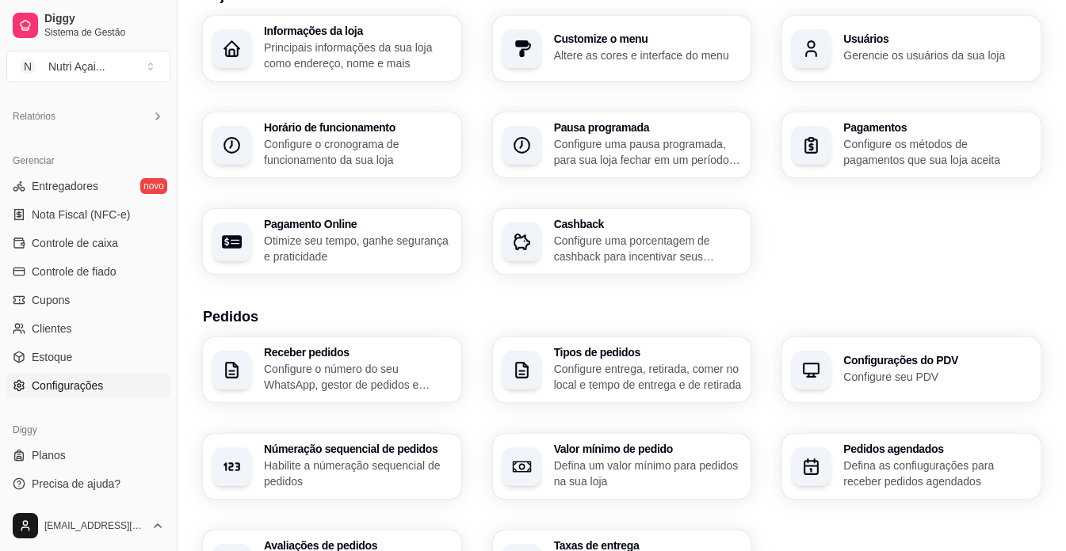
click at [575, 380] on p "Configure entrega, retirada, comer no local e tempo de entrega e de retirada" at bounding box center [648, 377] width 188 height 32
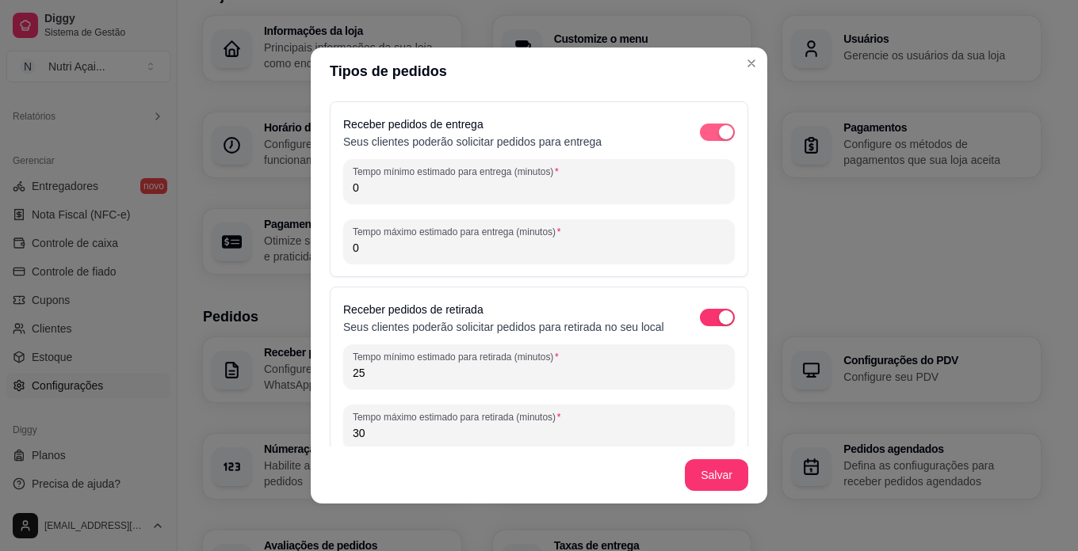
click at [700, 139] on span "button" at bounding box center [717, 132] width 35 height 17
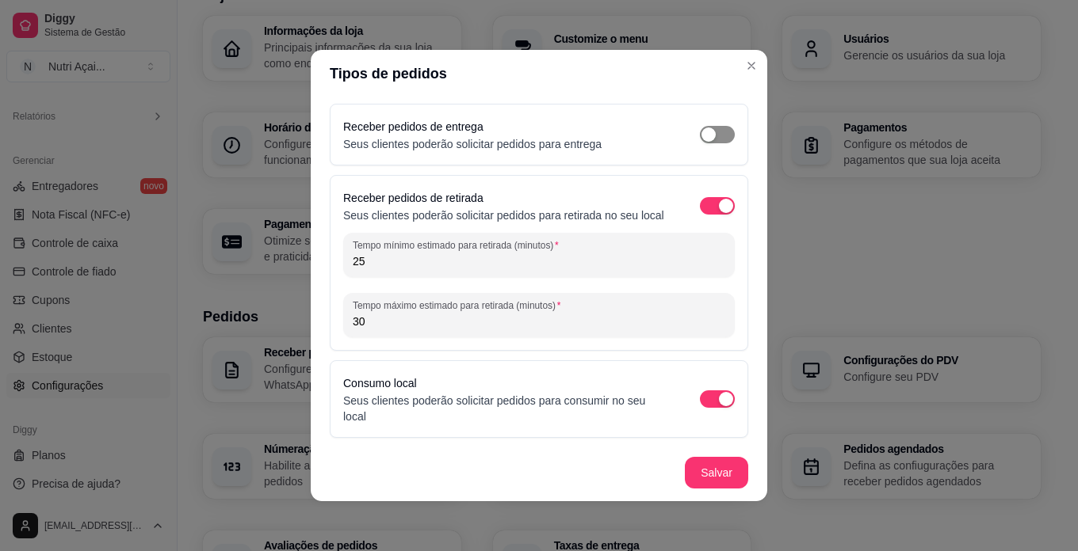
click at [719, 136] on span "button" at bounding box center [717, 134] width 35 height 17
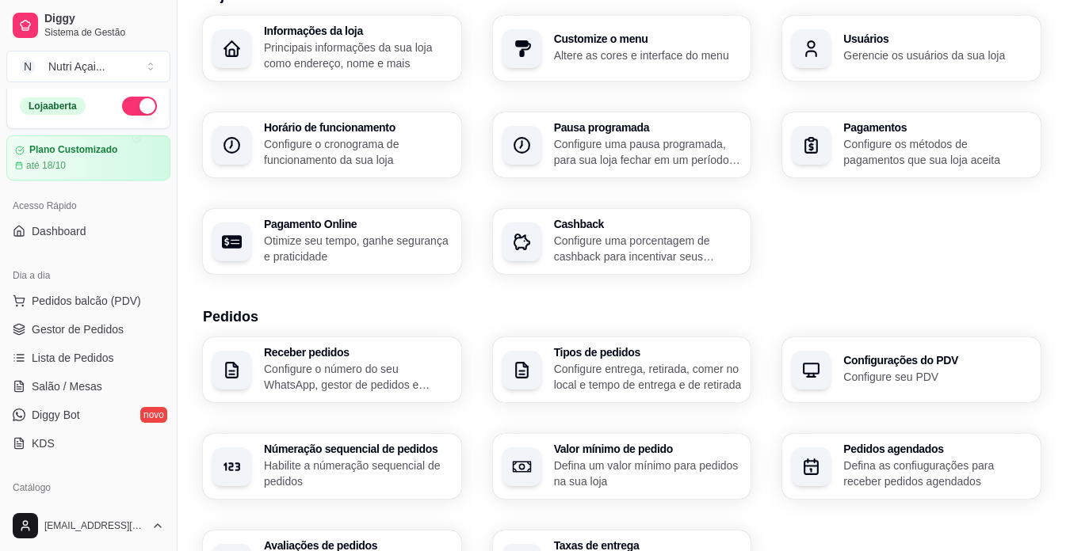
scroll to position [0, 0]
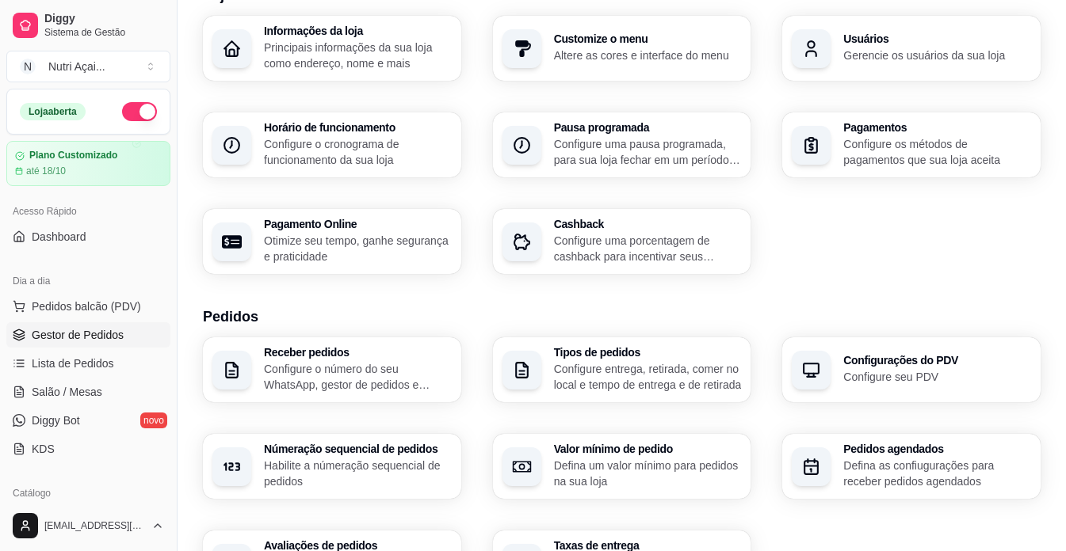
click at [97, 340] on span "Gestor de Pedidos" at bounding box center [78, 335] width 92 height 16
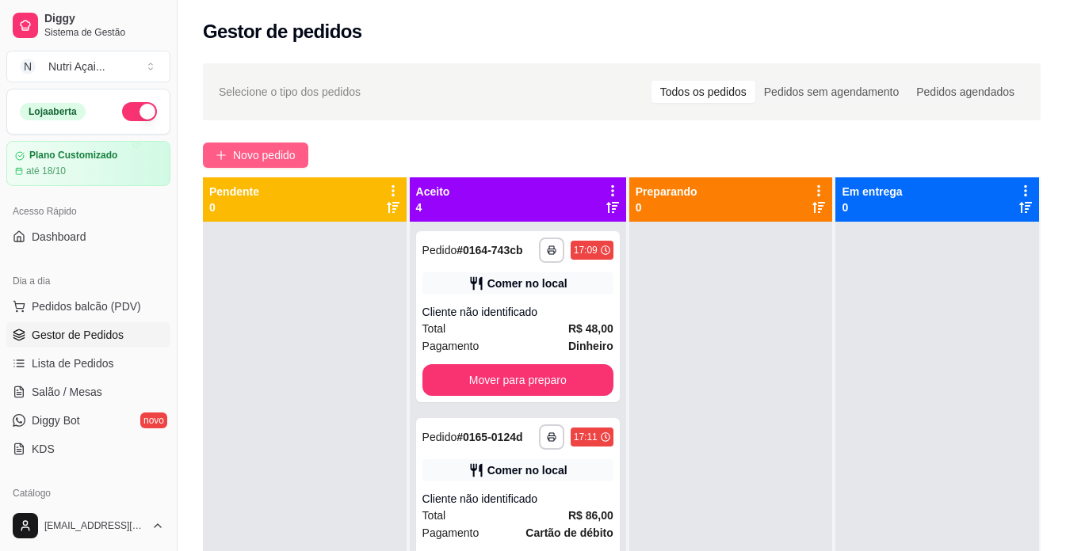
click at [238, 161] on span "Novo pedido" at bounding box center [264, 155] width 63 height 17
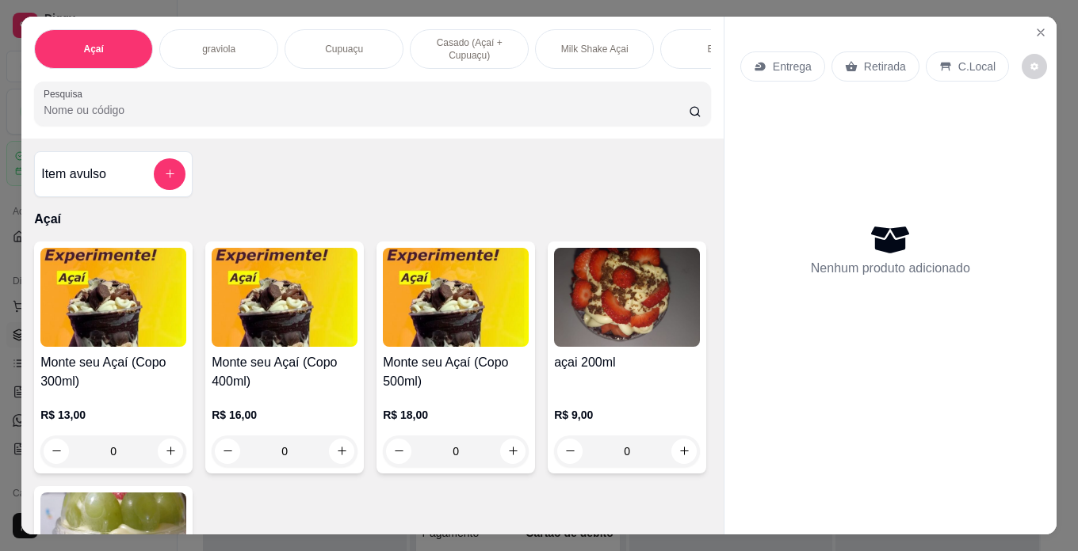
click at [282, 419] on p "R$ 16,00" at bounding box center [285, 415] width 146 height 16
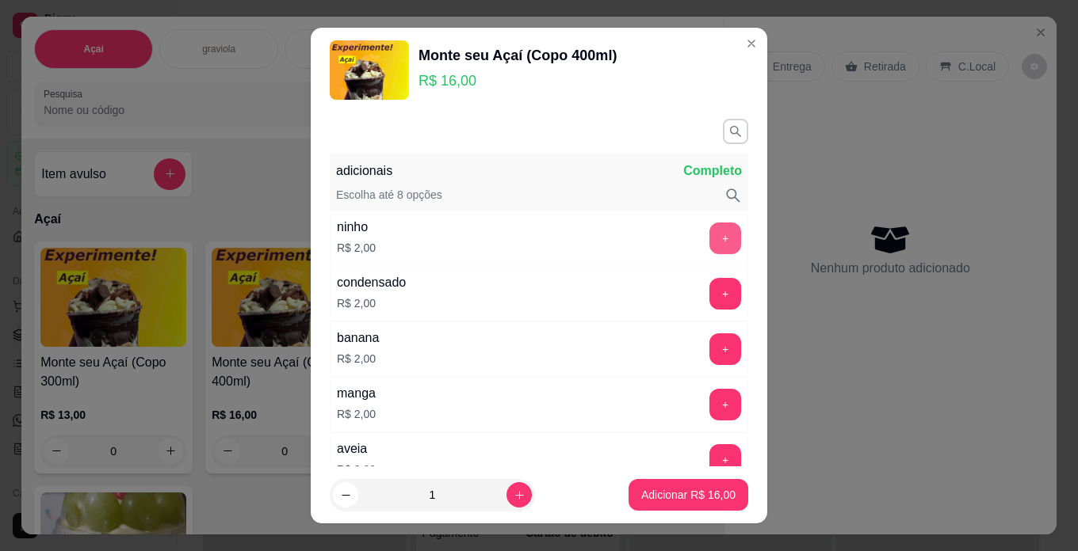
click at [709, 240] on button "+" at bounding box center [725, 239] width 32 height 32
click at [709, 362] on button "+" at bounding box center [725, 350] width 32 height 32
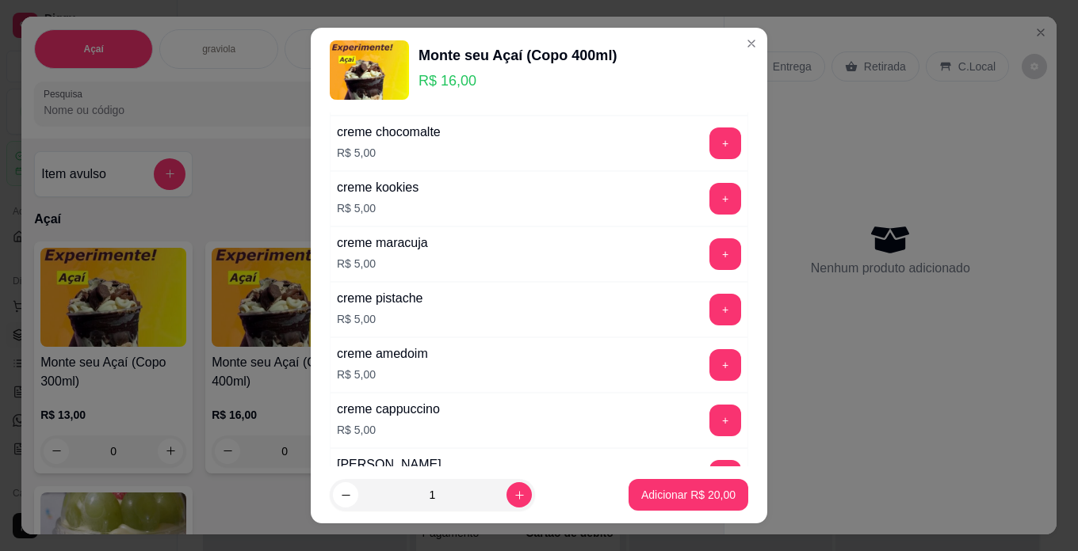
scroll to position [1505, 0]
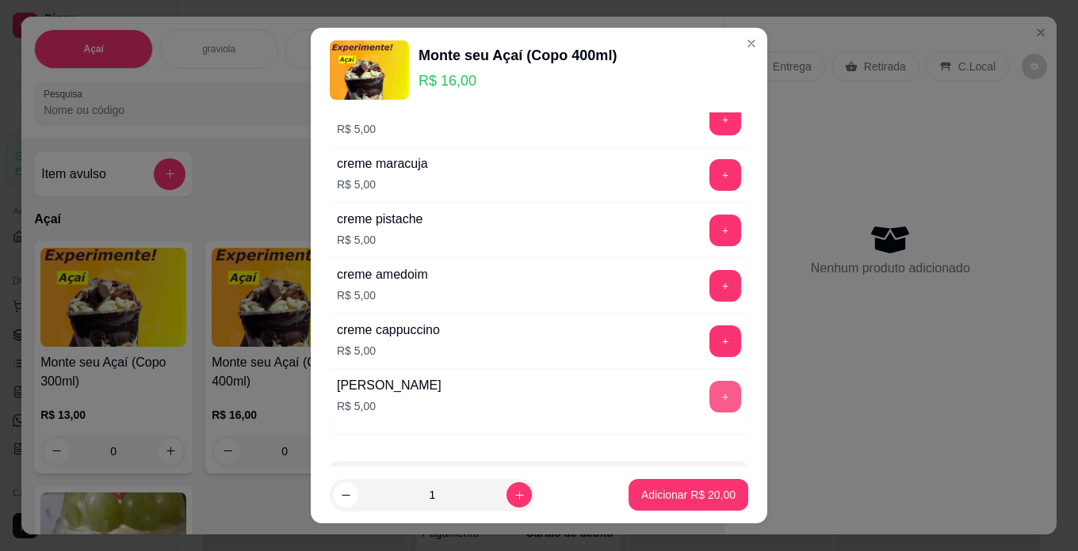
click at [709, 387] on button "+" at bounding box center [725, 397] width 32 height 32
click at [696, 489] on p "Adicionar R$ 25,00" at bounding box center [689, 495] width 92 height 15
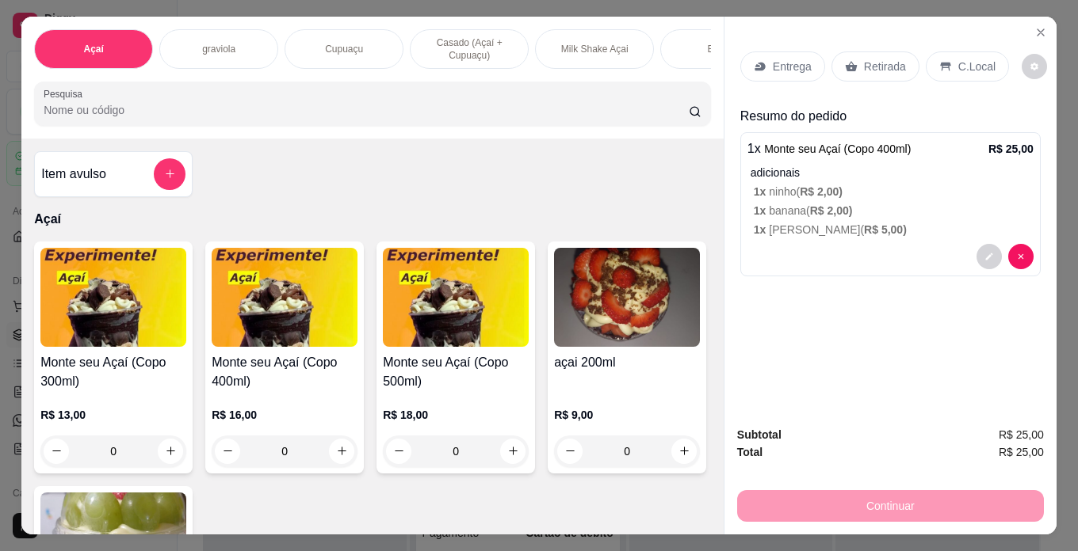
click at [325, 391] on h4 "Monte seu Açaí (Copo 400ml)" at bounding box center [285, 372] width 146 height 38
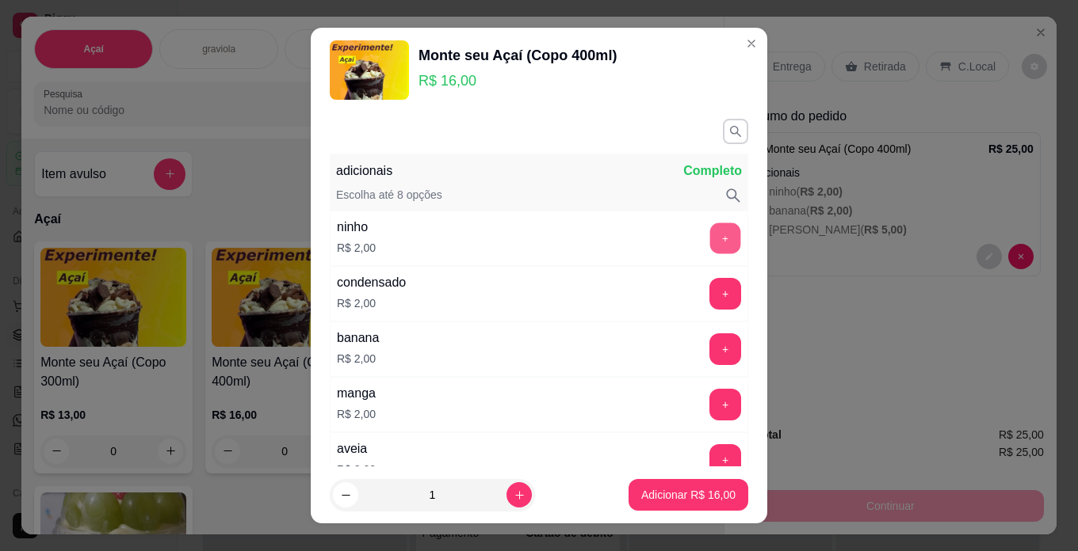
click at [710, 235] on button "+" at bounding box center [725, 238] width 31 height 31
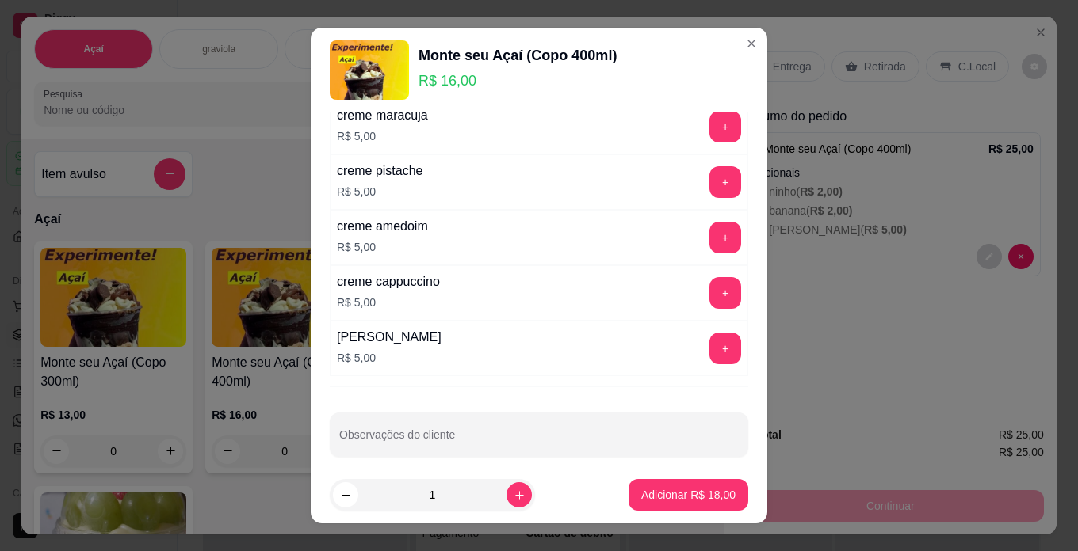
scroll to position [1566, 0]
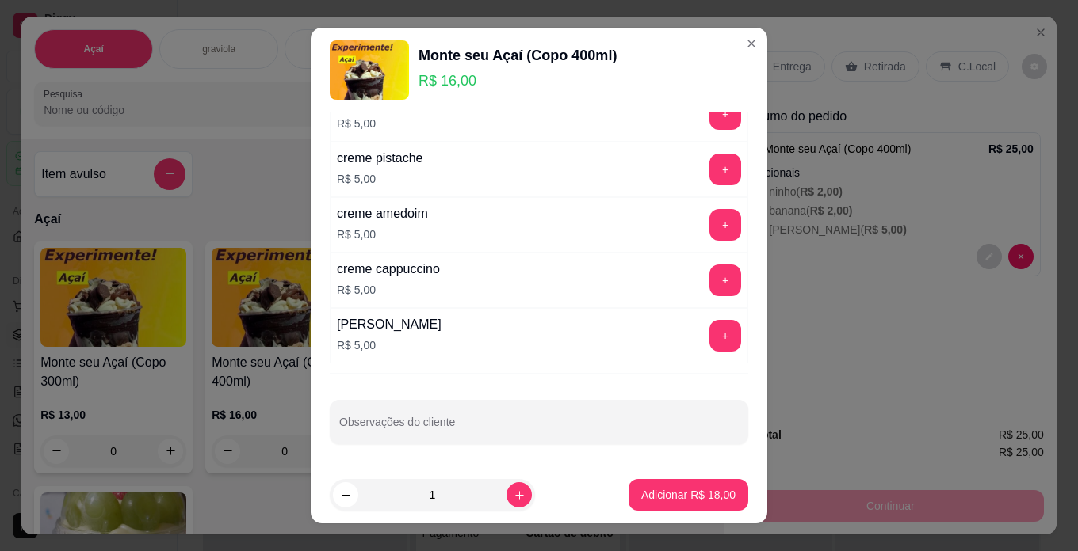
click at [712, 334] on div "+" at bounding box center [725, 336] width 44 height 32
click at [710, 332] on button "+" at bounding box center [725, 335] width 31 height 31
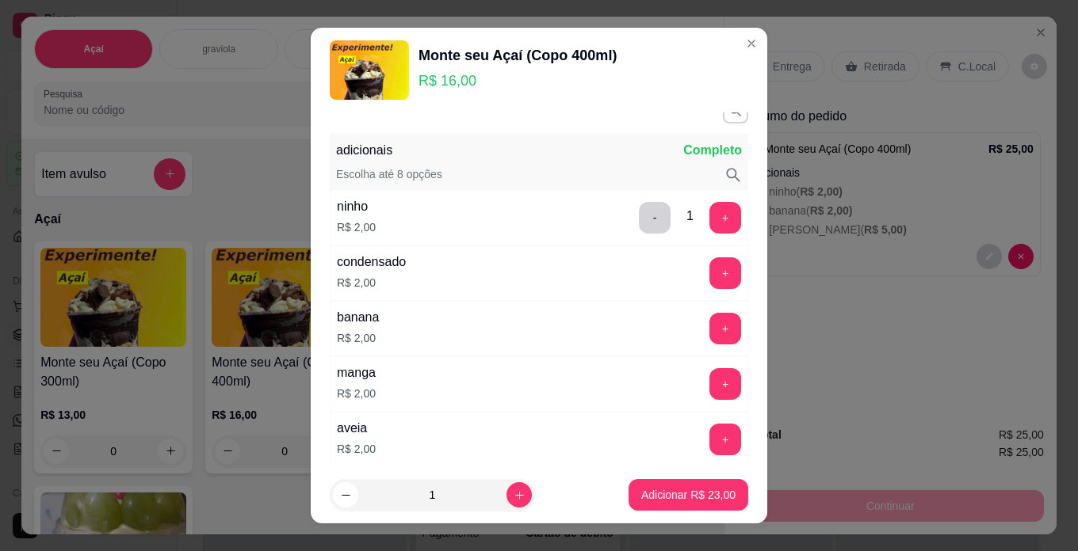
scroll to position [0, 0]
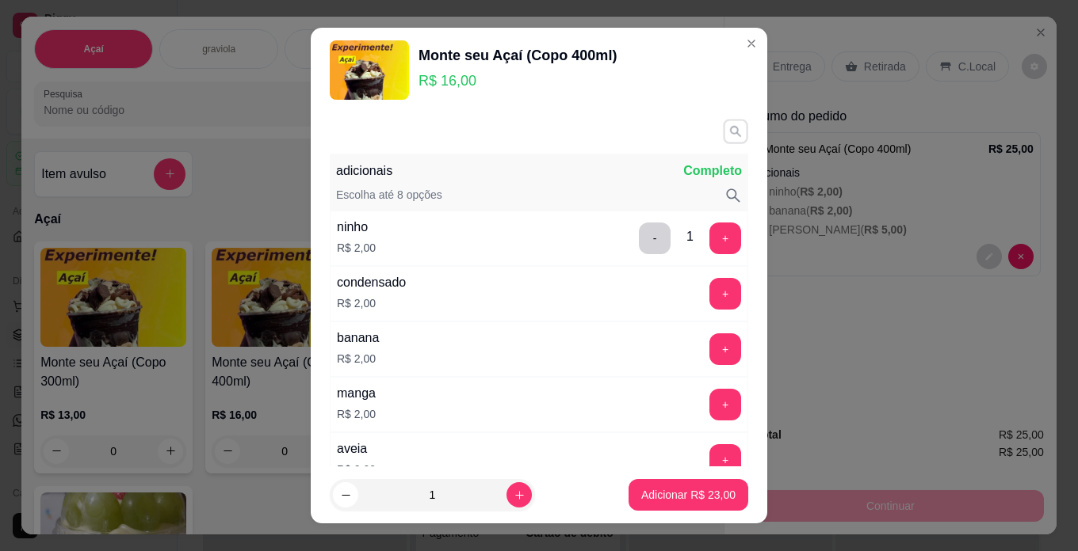
click at [723, 128] on button "button" at bounding box center [735, 131] width 25 height 25
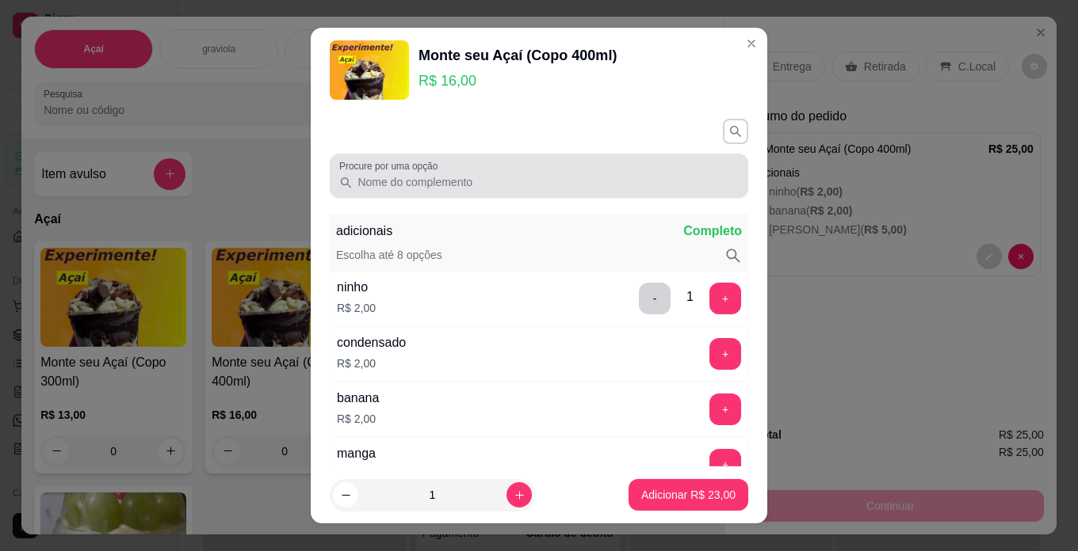
click at [576, 181] on input "Procure por uma opção" at bounding box center [546, 182] width 386 height 16
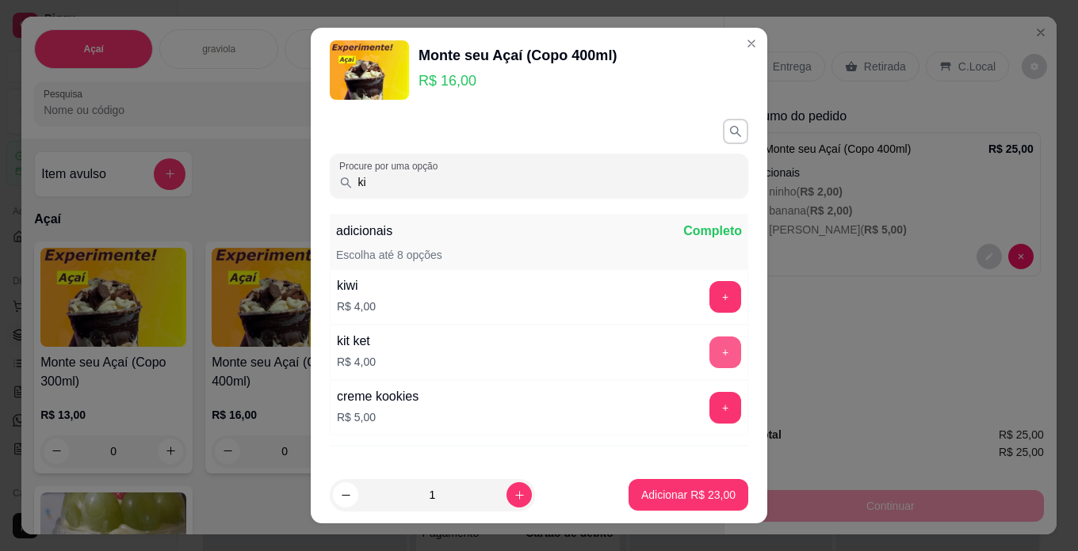
type input "ki"
click at [709, 344] on button "+" at bounding box center [725, 353] width 32 height 32
click at [719, 499] on button "Adicionar R$ 27,00" at bounding box center [688, 495] width 116 height 31
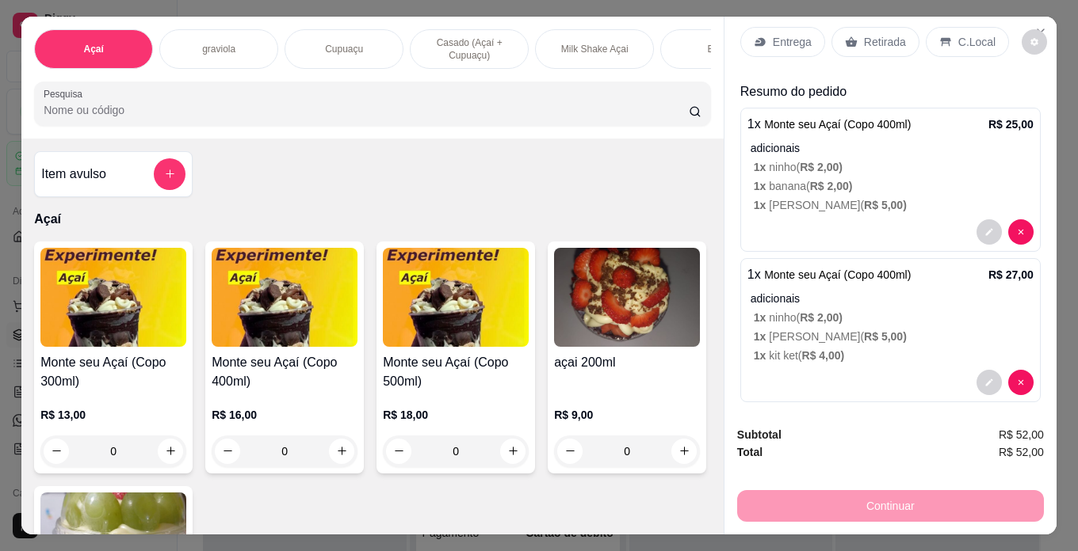
scroll to position [35, 0]
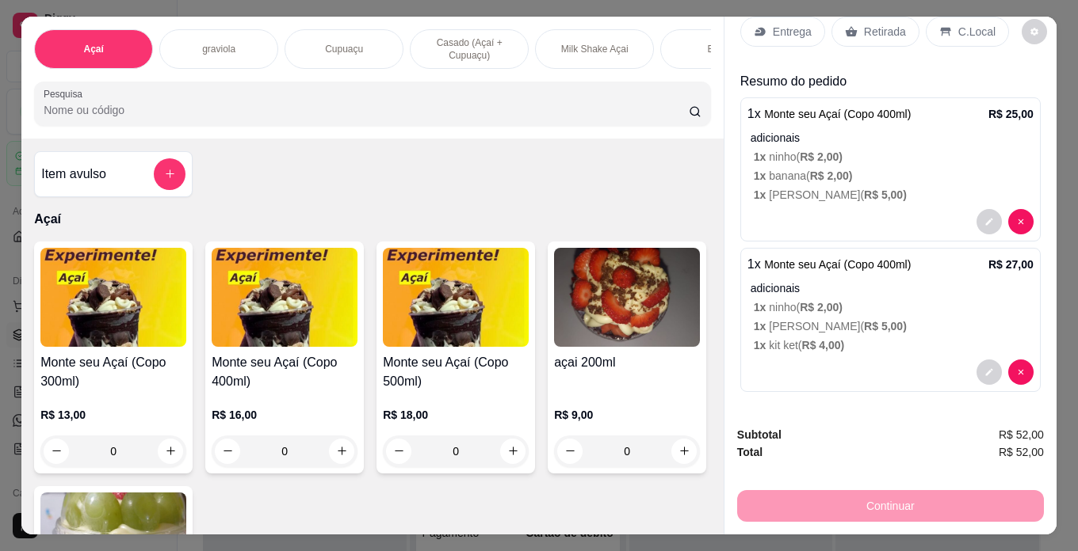
click at [958, 24] on p "C.Local" at bounding box center [976, 32] width 37 height 16
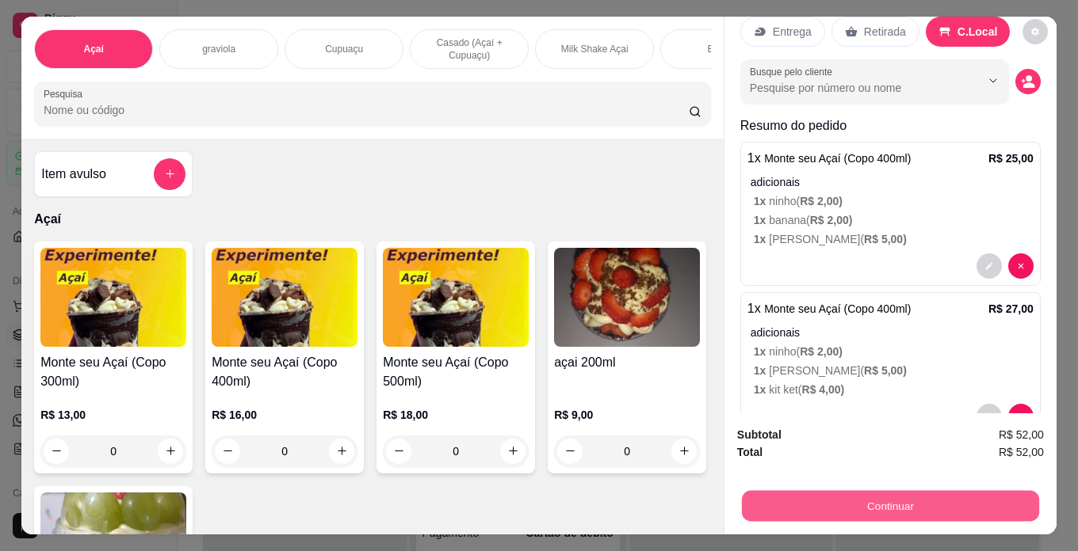
click at [966, 509] on button "Continuar" at bounding box center [890, 506] width 297 height 31
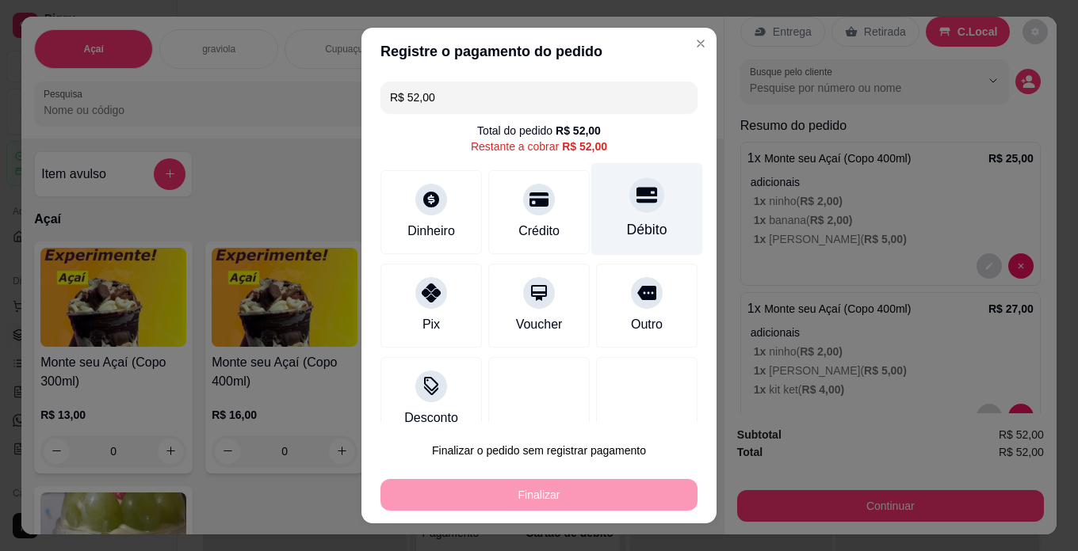
click at [636, 204] on icon at bounding box center [646, 195] width 21 height 21
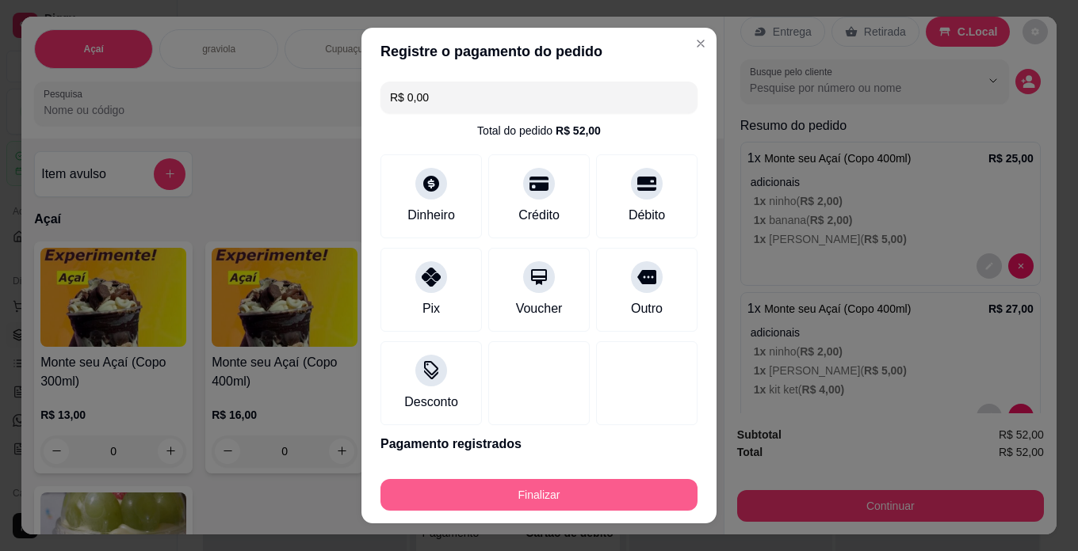
click at [655, 509] on button "Finalizar" at bounding box center [538, 495] width 317 height 32
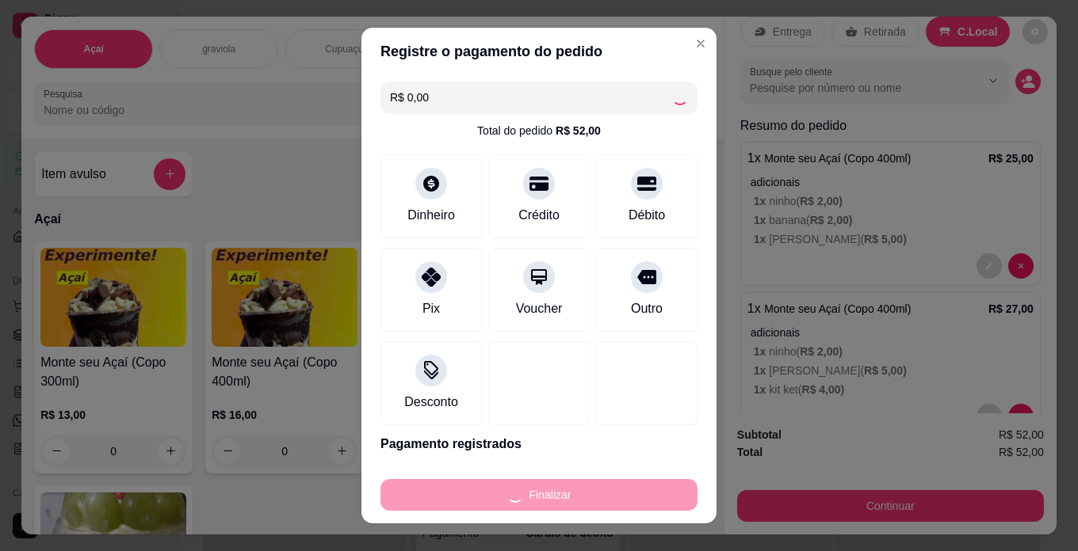
type input "-R$ 52,00"
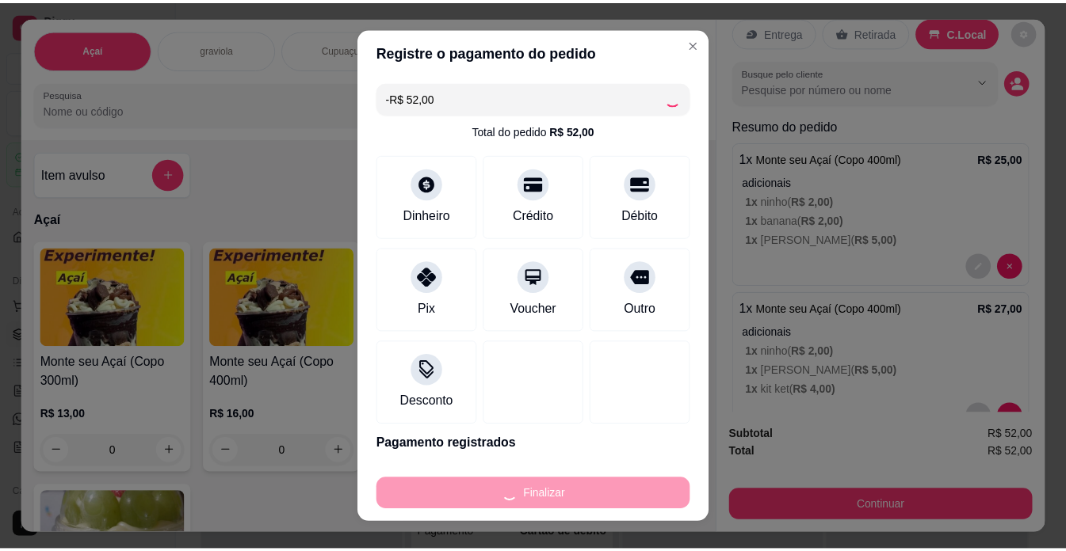
scroll to position [0, 0]
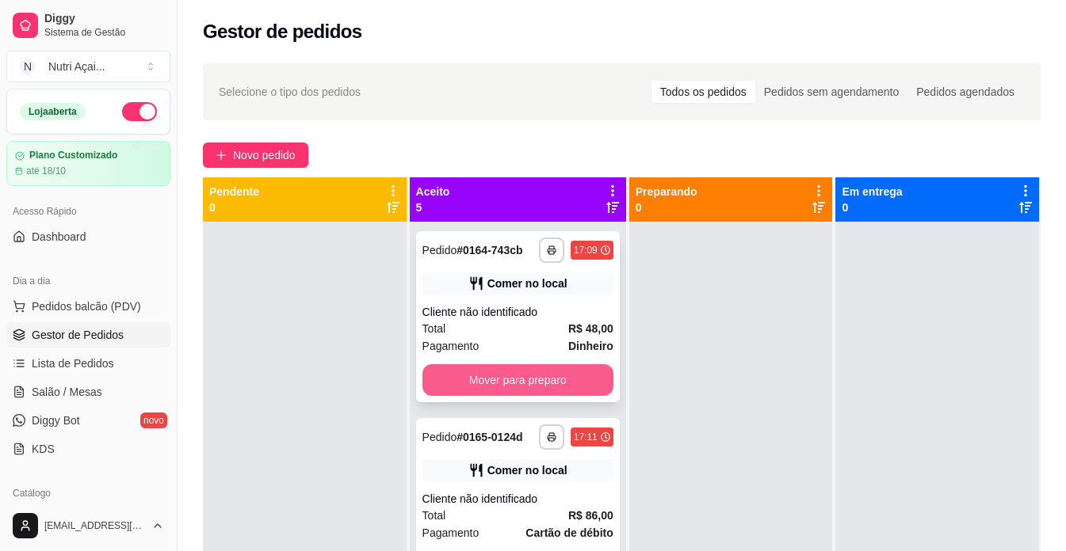
click at [555, 395] on button "Mover para preparo" at bounding box center [517, 380] width 191 height 32
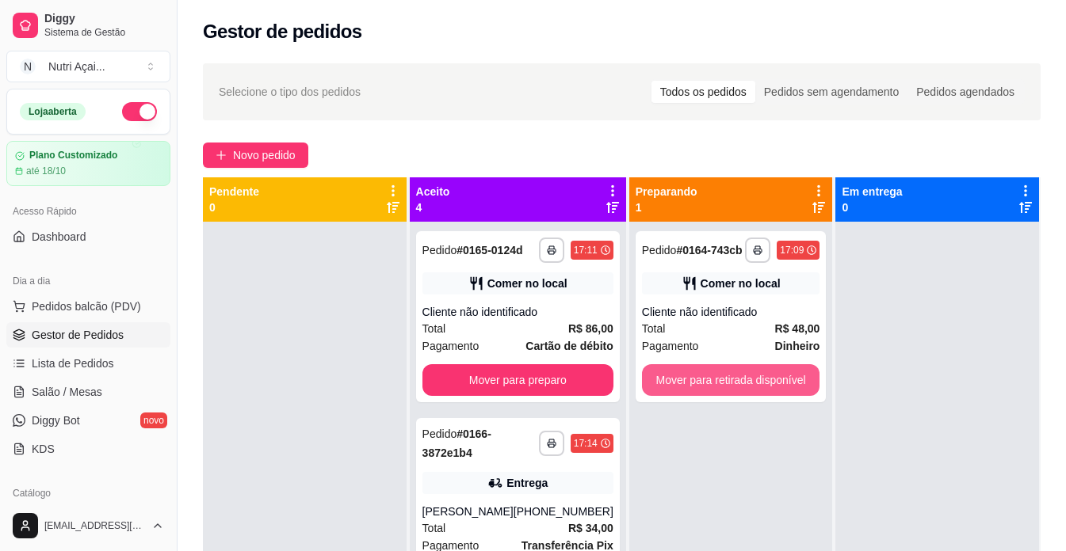
click at [698, 388] on button "Mover para retirada disponível" at bounding box center [731, 380] width 178 height 32
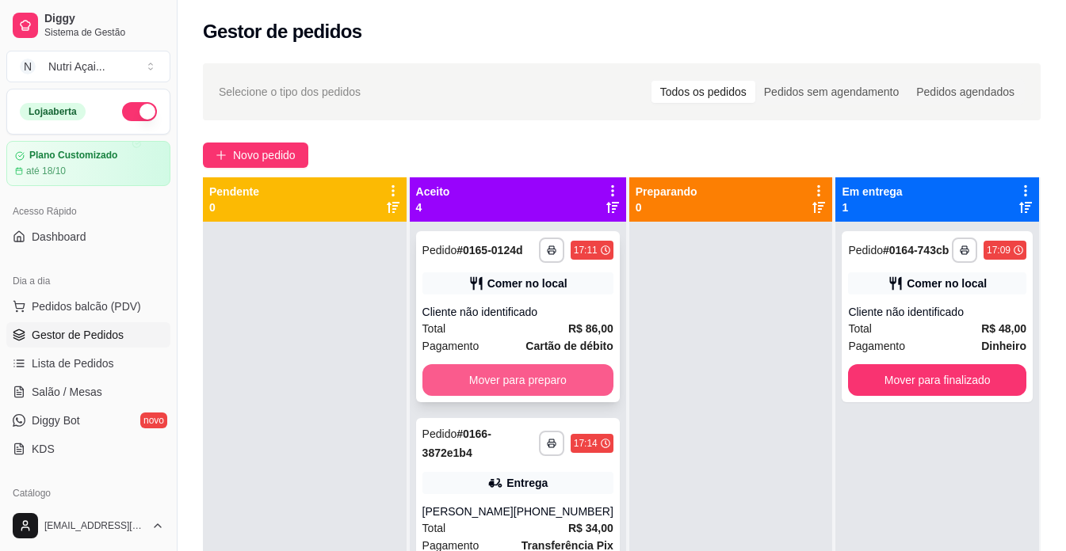
click at [539, 396] on button "Mover para preparo" at bounding box center [517, 380] width 191 height 32
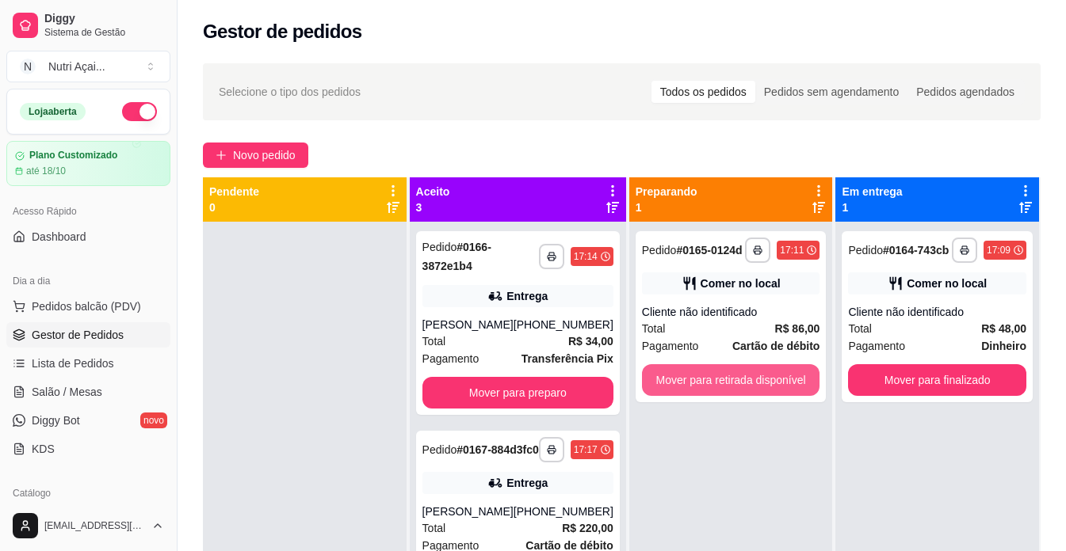
click at [776, 391] on button "Mover para retirada disponível" at bounding box center [731, 380] width 178 height 32
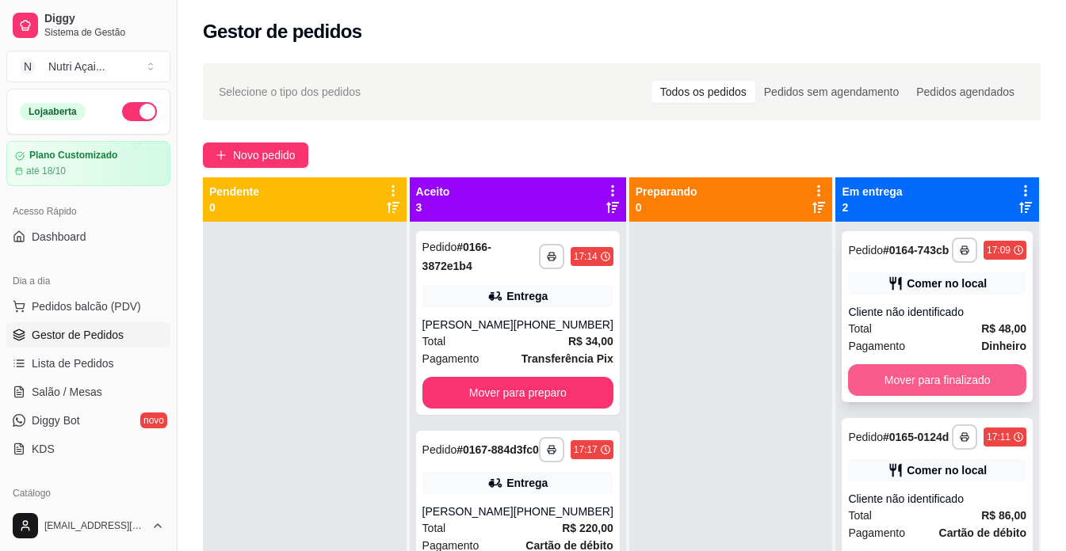
click at [917, 385] on button "Mover para finalizado" at bounding box center [937, 380] width 178 height 32
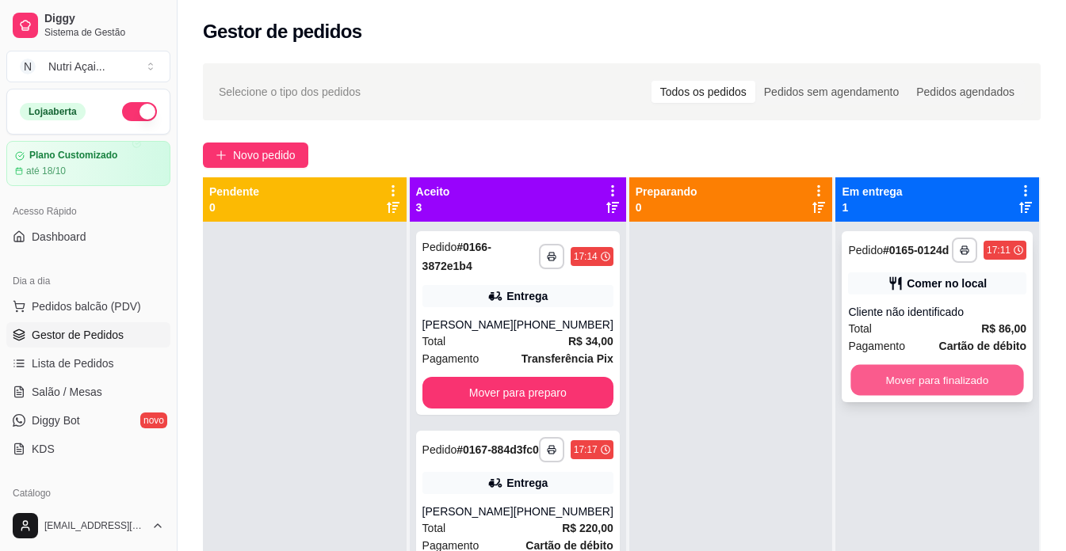
click at [903, 372] on button "Mover para finalizado" at bounding box center [937, 380] width 173 height 31
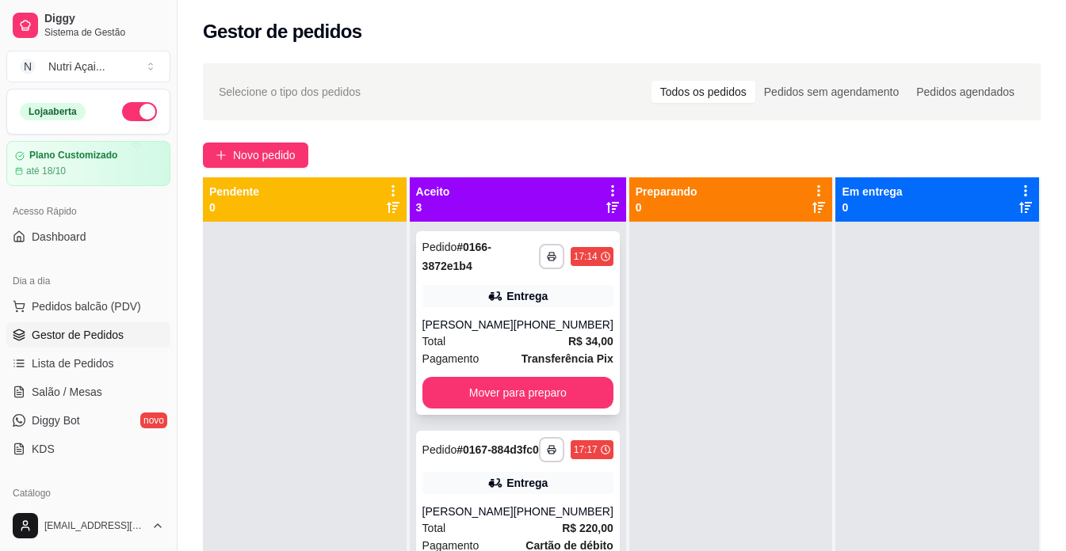
click at [547, 391] on button "Mover para preparo" at bounding box center [517, 393] width 191 height 32
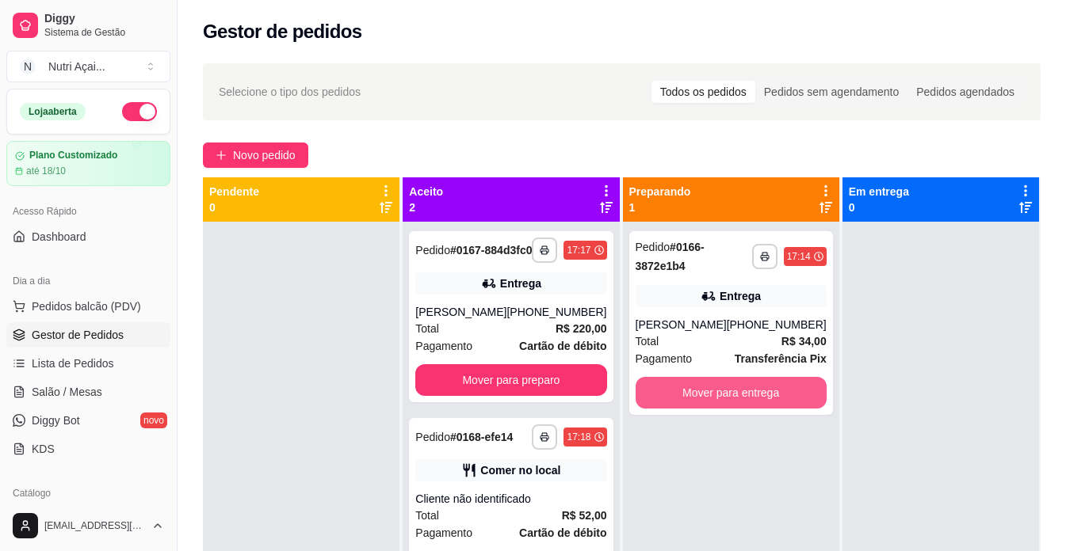
click at [660, 391] on button "Mover para entrega" at bounding box center [730, 393] width 191 height 32
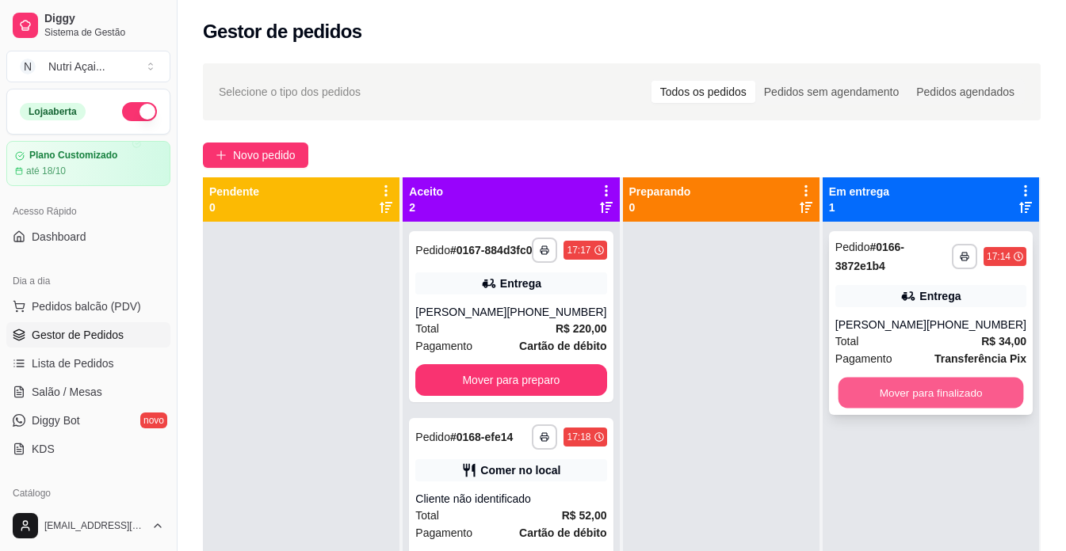
click at [910, 386] on button "Mover para finalizado" at bounding box center [929, 393] width 185 height 31
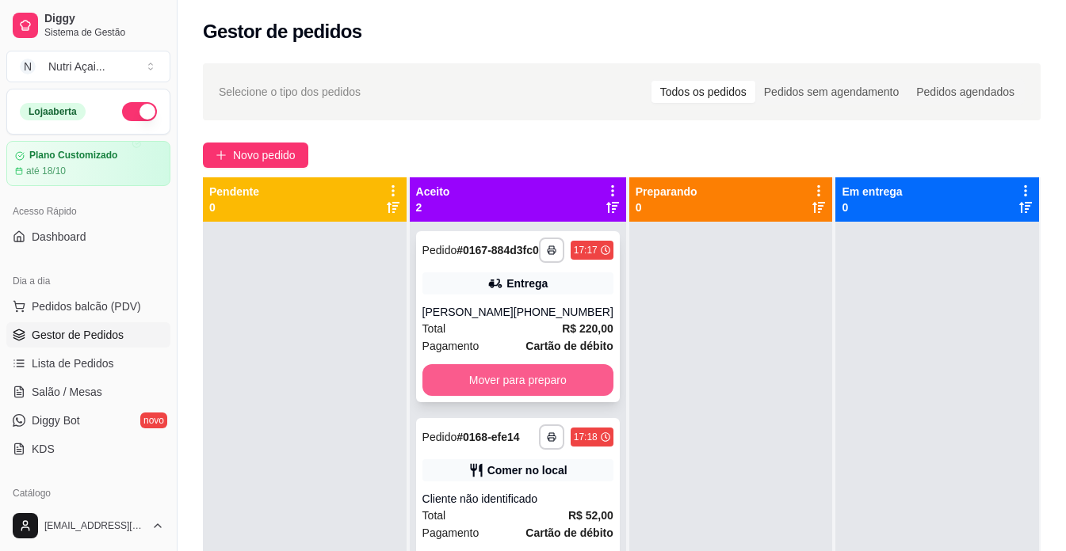
click at [533, 396] on button "Mover para preparo" at bounding box center [517, 380] width 191 height 32
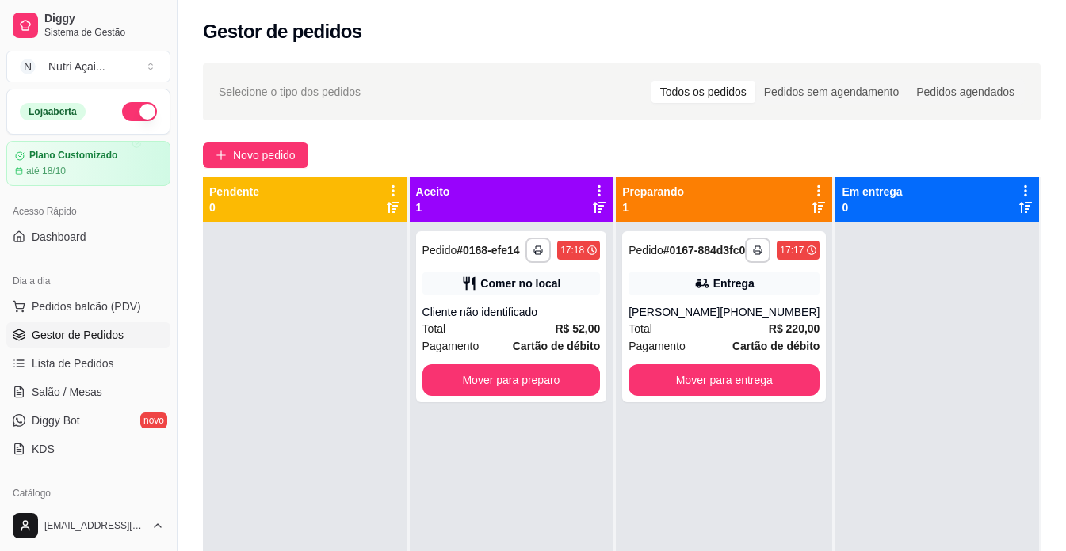
click at [538, 403] on div "**********" at bounding box center [512, 497] width 204 height 551
click at [545, 378] on button "Mover para preparo" at bounding box center [511, 380] width 178 height 32
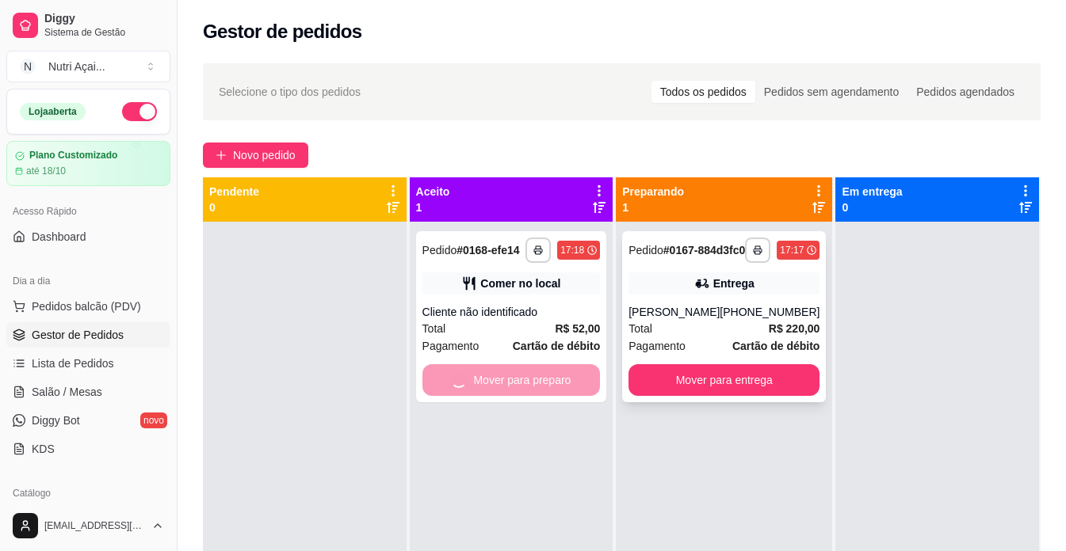
click at [685, 370] on div "**********" at bounding box center [724, 316] width 204 height 171
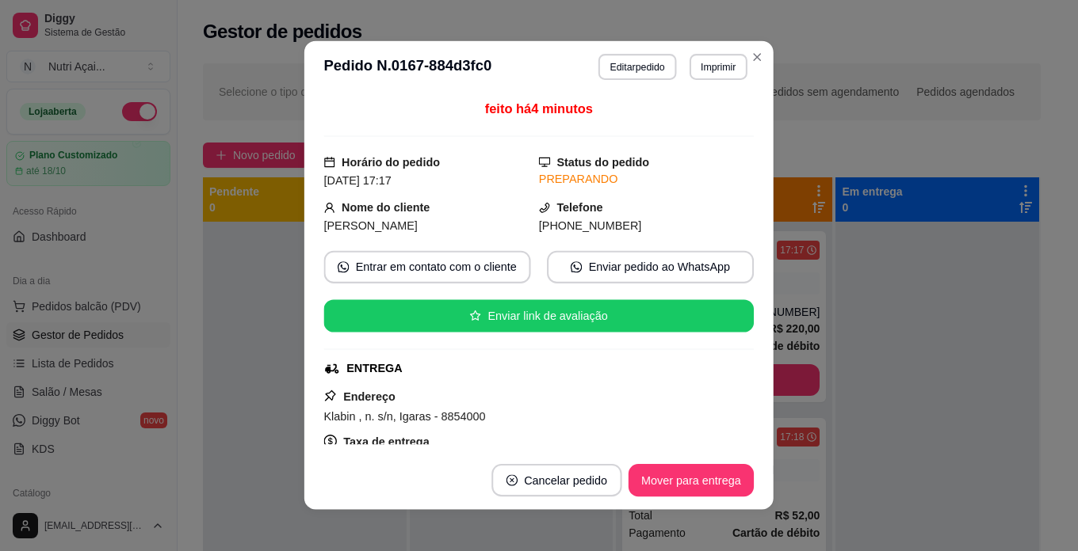
click at [682, 387] on div "Endereço Klabin , n. s/n, Igaras - 8854000 Taxa de entrega R$ 8,00 Copiar Ender…" at bounding box center [539, 445] width 430 height 117
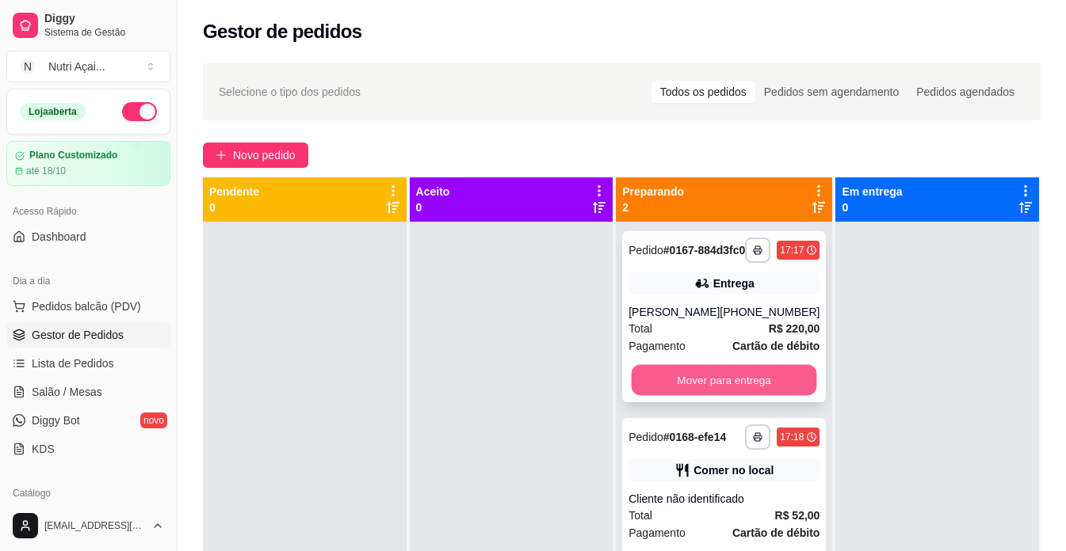
click at [781, 387] on button "Mover para entrega" at bounding box center [723, 380] width 185 height 31
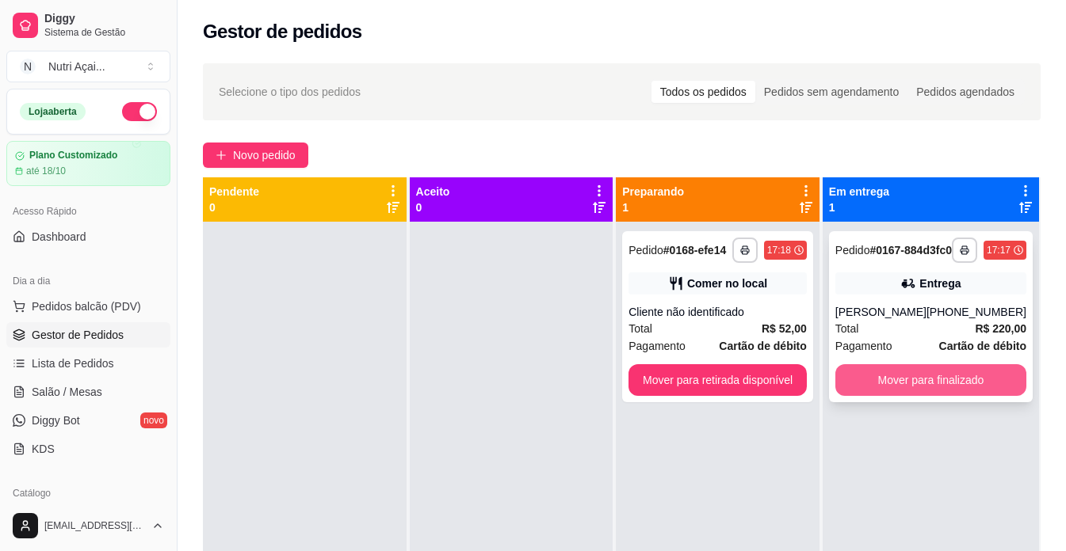
click at [853, 392] on button "Mover para finalizado" at bounding box center [930, 380] width 191 height 32
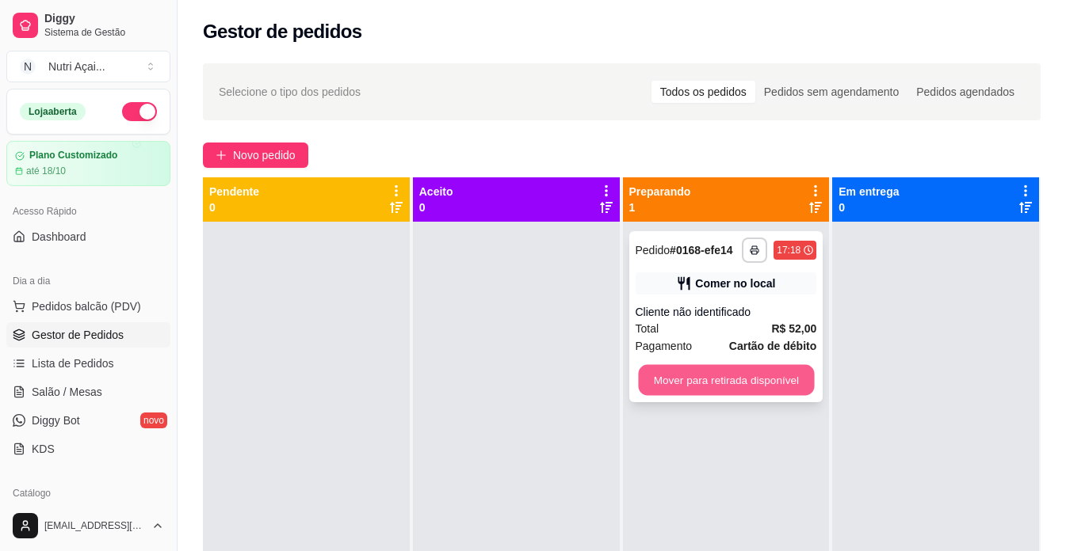
click at [782, 372] on button "Mover para retirada disponível" at bounding box center [726, 380] width 176 height 31
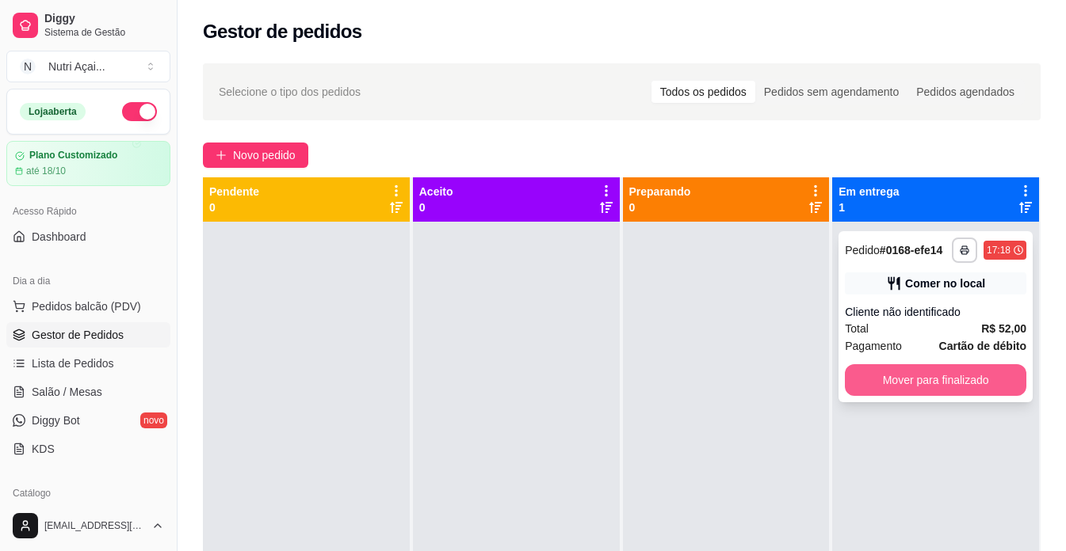
click at [904, 391] on button "Mover para finalizado" at bounding box center [935, 380] width 181 height 32
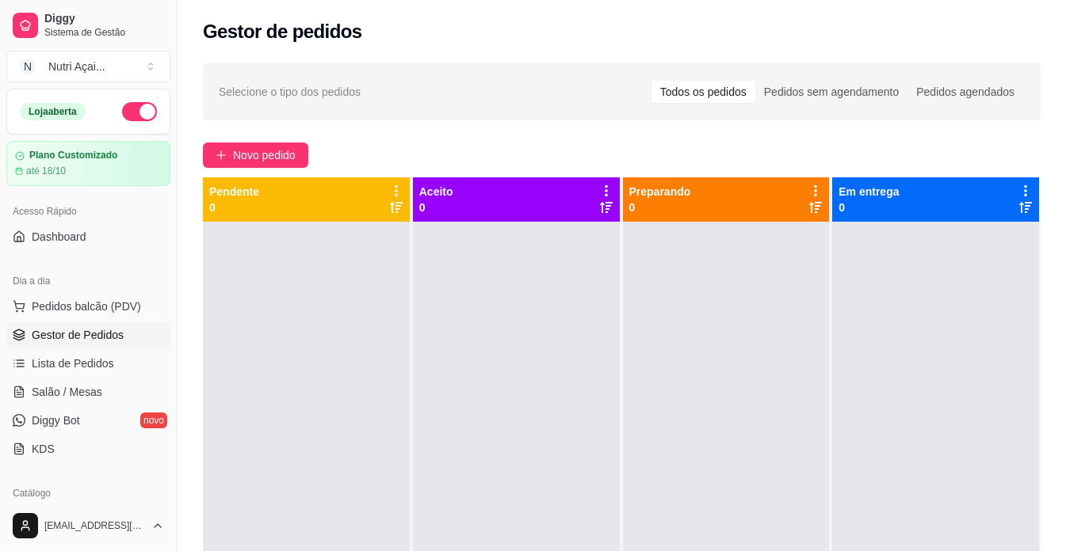
click at [319, 155] on div "Novo pedido" at bounding box center [621, 155] width 837 height 25
click at [290, 159] on span "Novo pedido" at bounding box center [264, 155] width 63 height 17
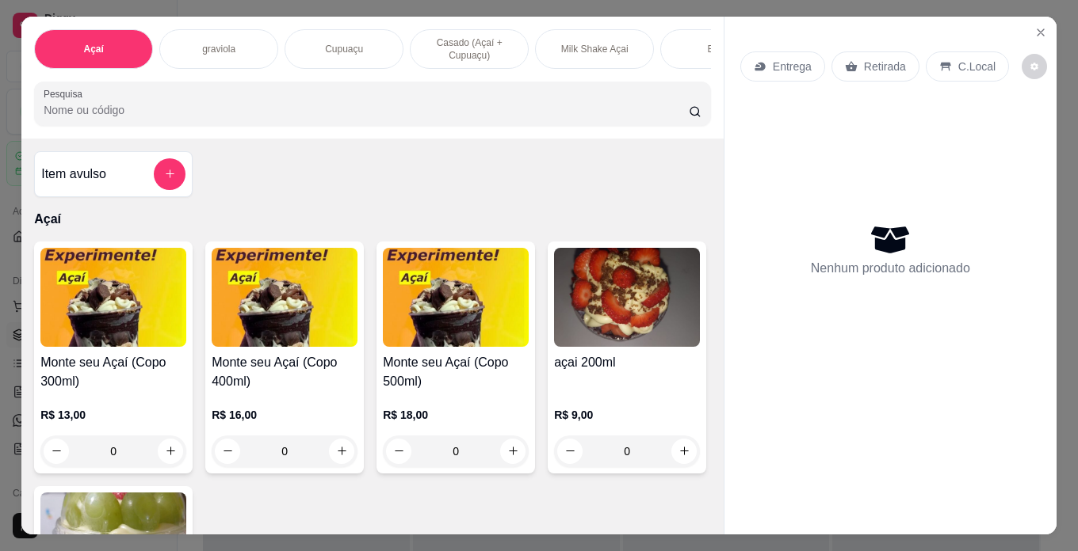
click at [271, 407] on div "R$ 16,00 0" at bounding box center [285, 429] width 146 height 76
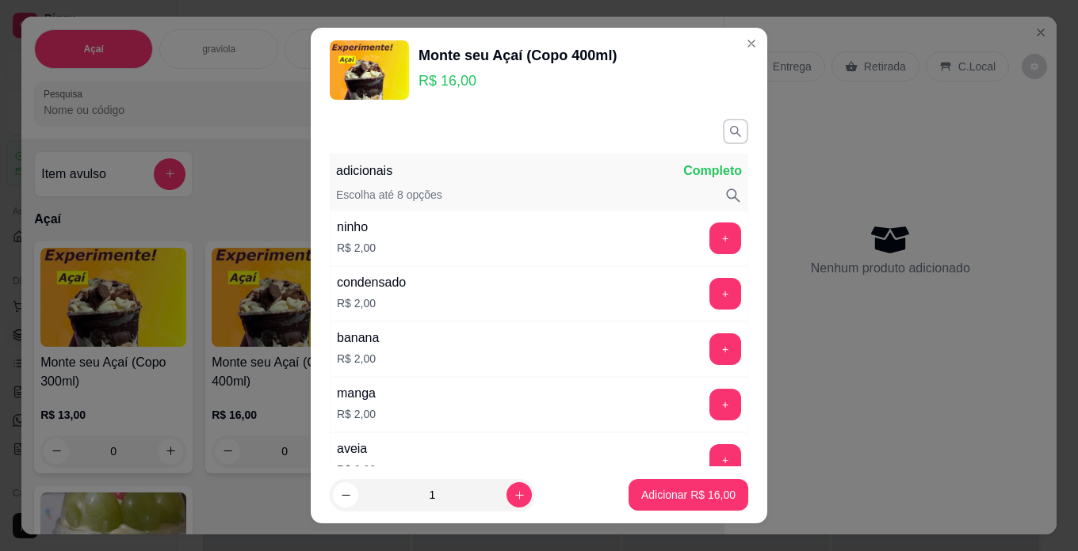
click at [709, 235] on button "+" at bounding box center [725, 239] width 32 height 32
click at [709, 345] on button "+" at bounding box center [725, 350] width 32 height 32
click at [507, 492] on button "increase-product-quantity" at bounding box center [518, 495] width 25 height 25
type input "3"
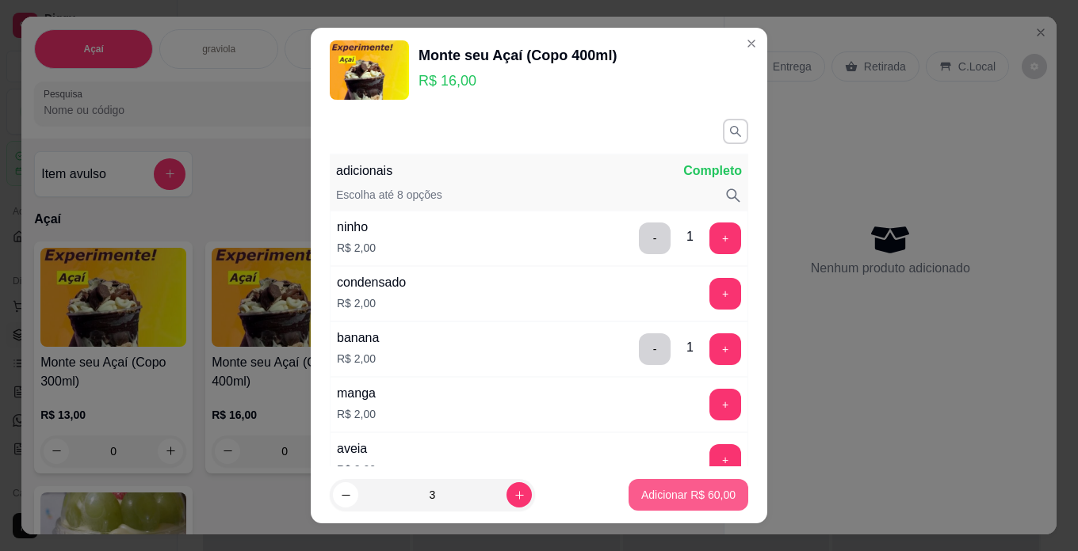
click at [642, 505] on button "Adicionar R$ 60,00" at bounding box center [688, 495] width 120 height 32
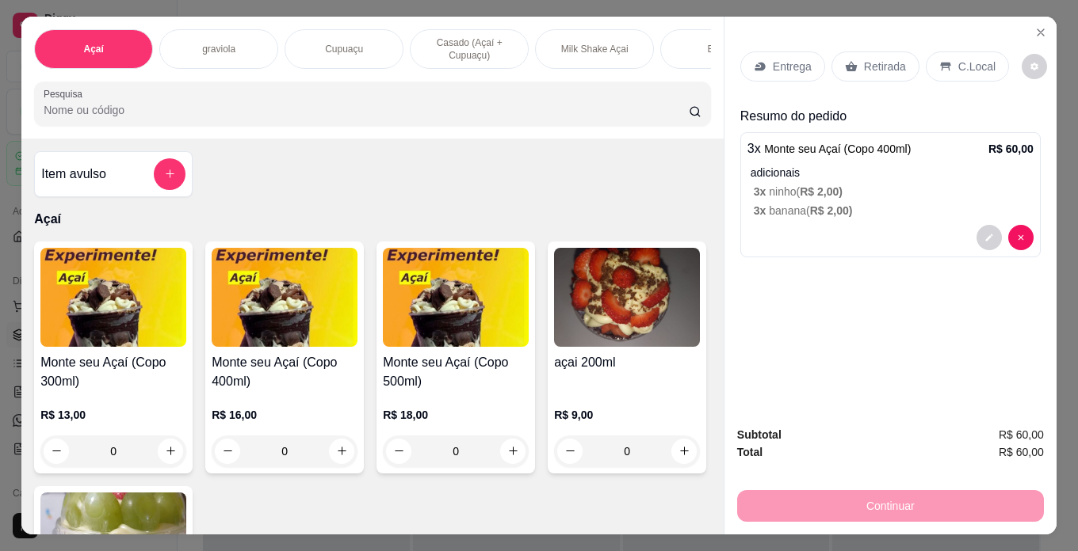
click at [958, 52] on div "C.Local" at bounding box center [966, 67] width 83 height 30
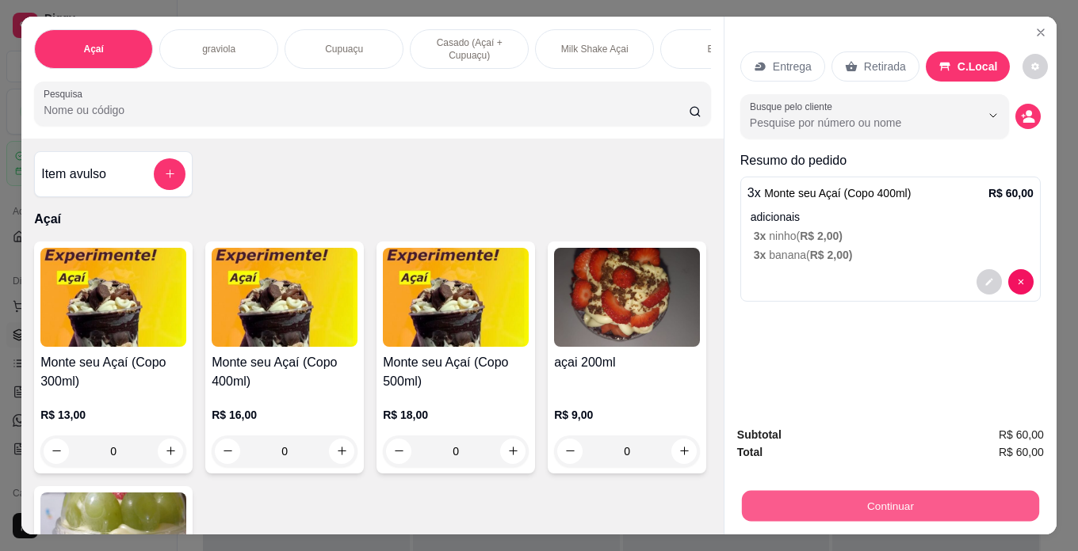
click at [887, 512] on button "Continuar" at bounding box center [890, 506] width 297 height 31
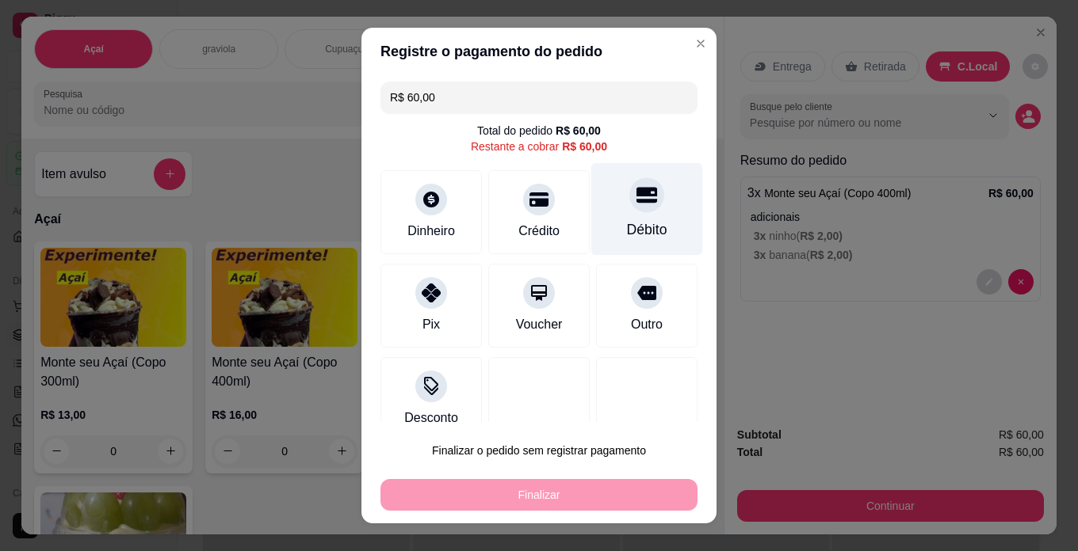
click at [636, 200] on icon at bounding box center [646, 195] width 21 height 16
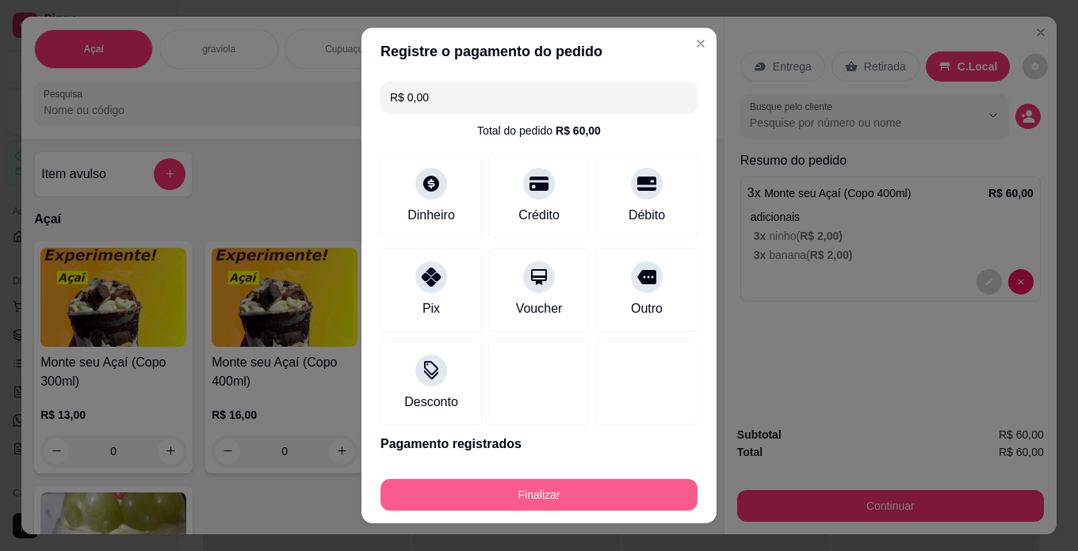
click at [620, 485] on button "Finalizar" at bounding box center [538, 495] width 317 height 32
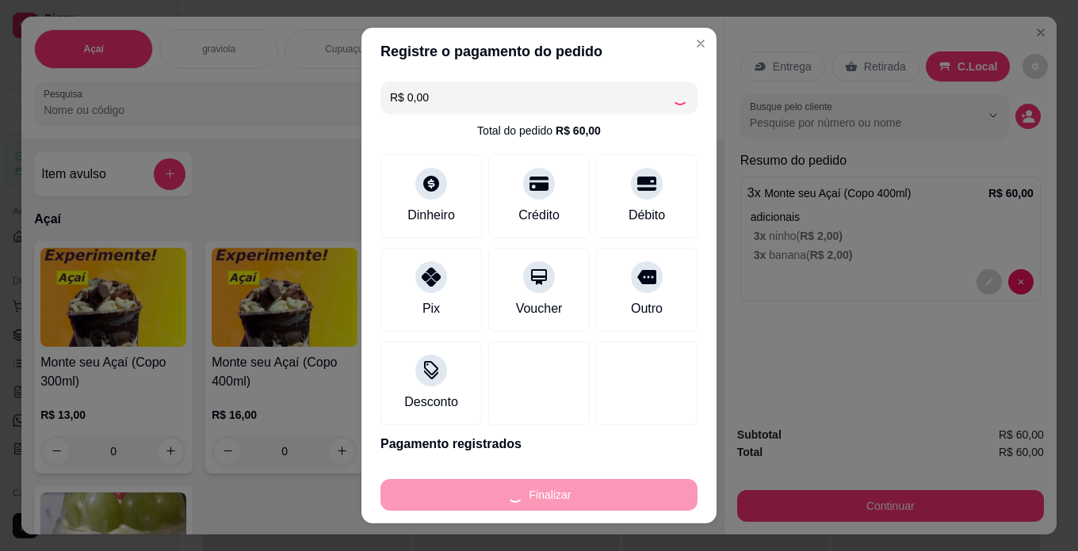
type input "-R$ 60,00"
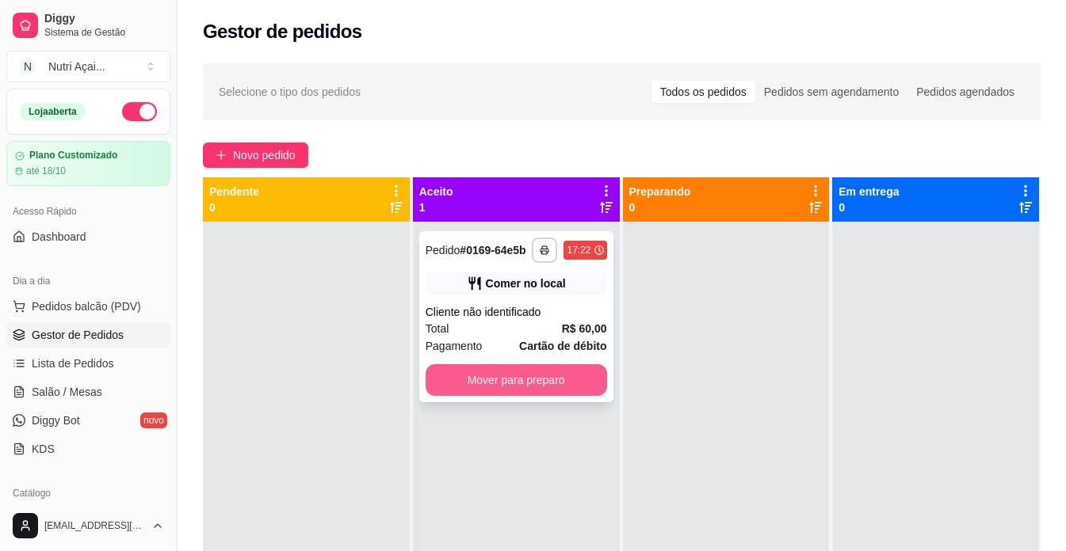
click at [547, 387] on button "Mover para preparo" at bounding box center [515, 380] width 181 height 32
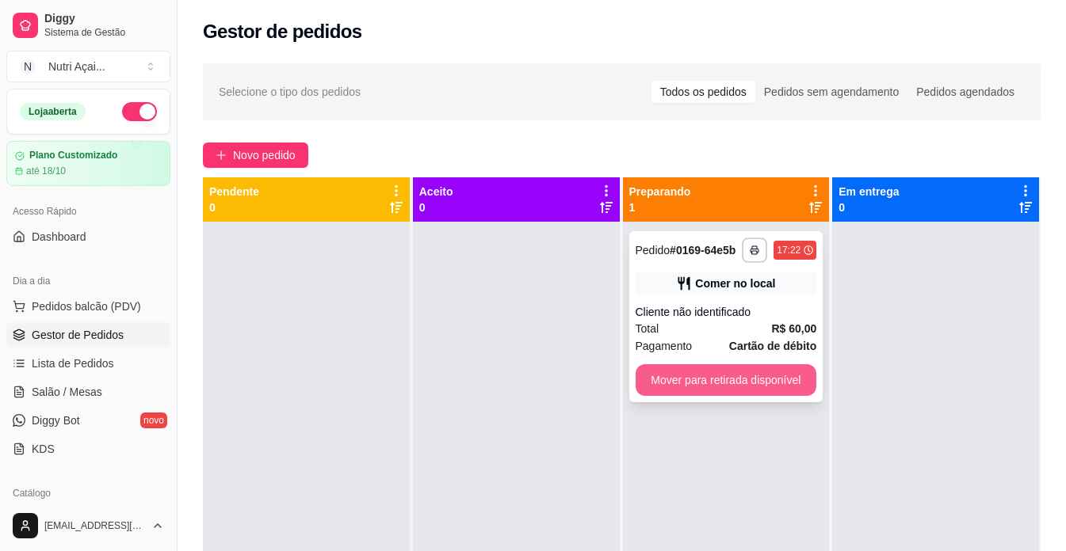
click at [729, 373] on button "Mover para retirada disponível" at bounding box center [725, 380] width 181 height 32
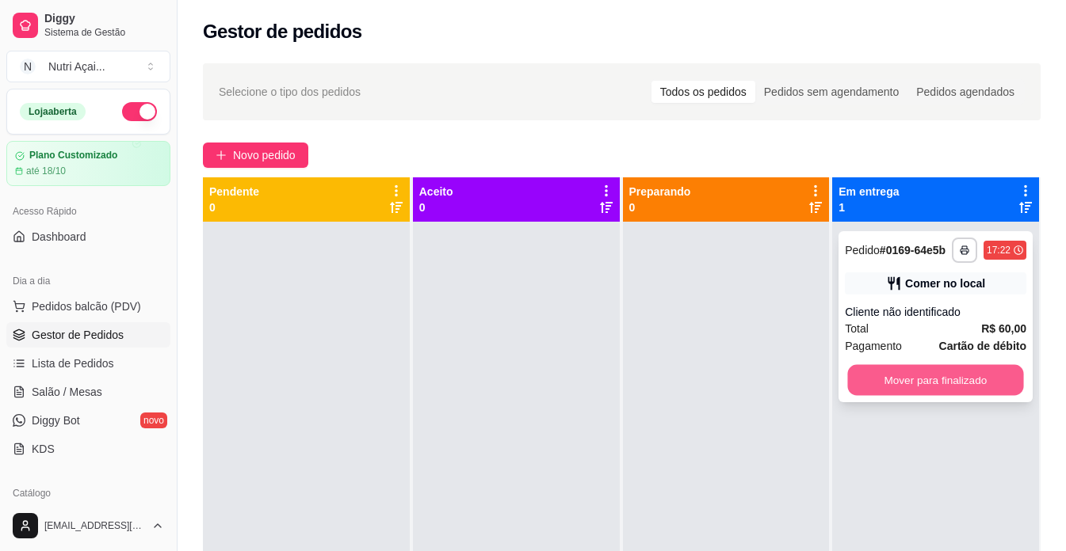
click at [921, 383] on button "Mover para finalizado" at bounding box center [936, 380] width 176 height 31
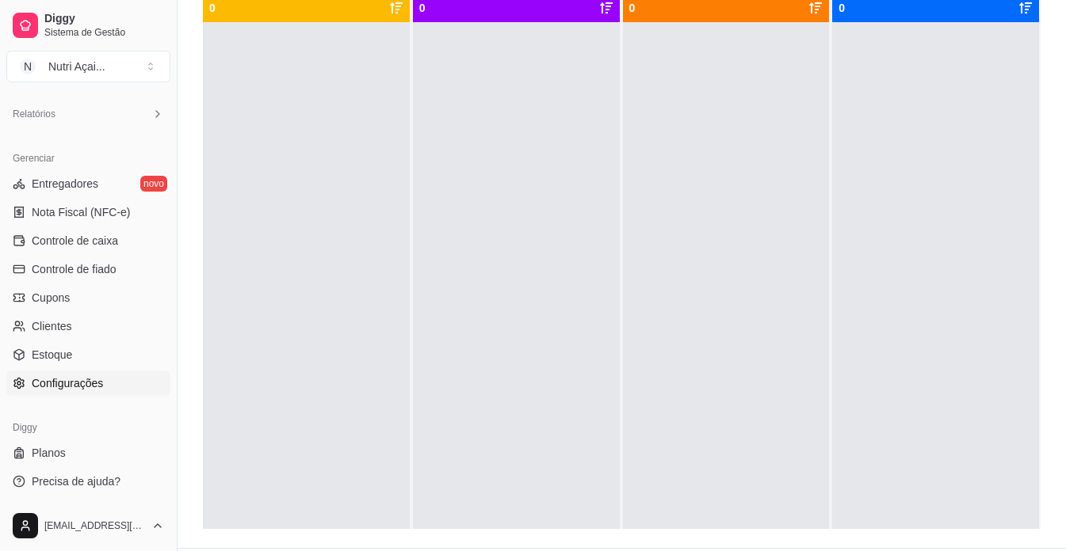
scroll to position [162, 0]
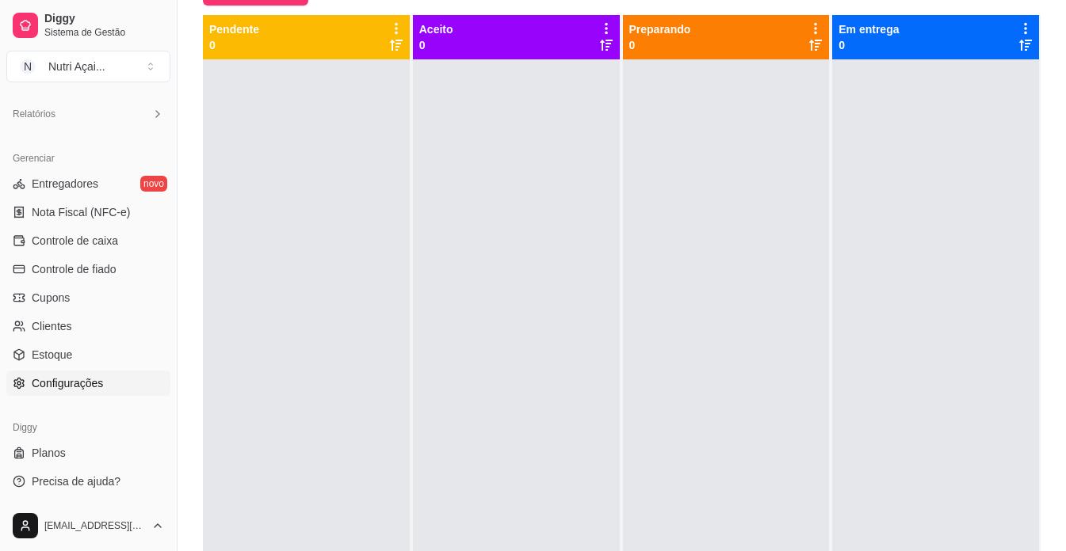
click at [85, 375] on link "Configurações" at bounding box center [88, 383] width 164 height 25
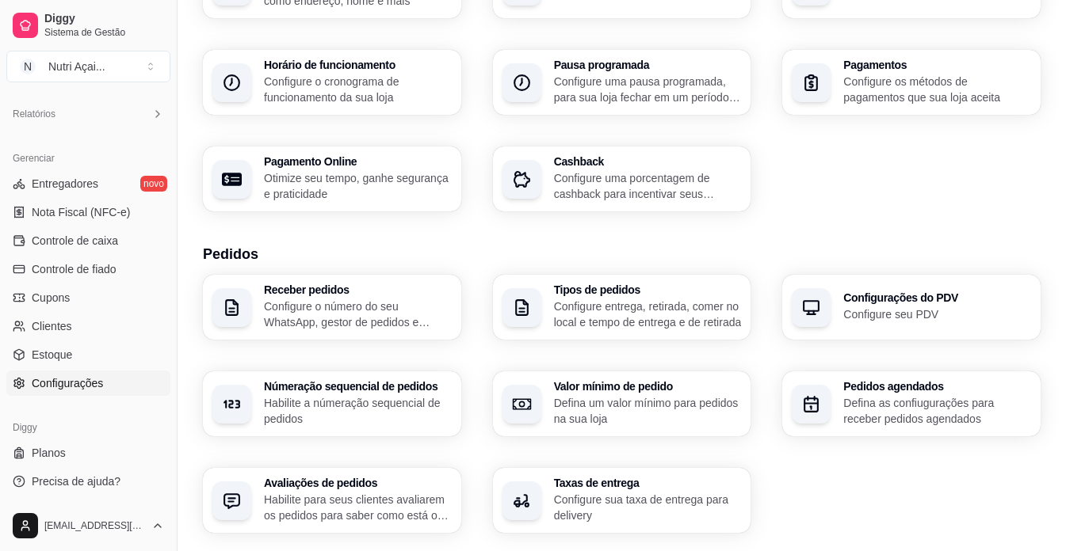
scroll to position [158, 0]
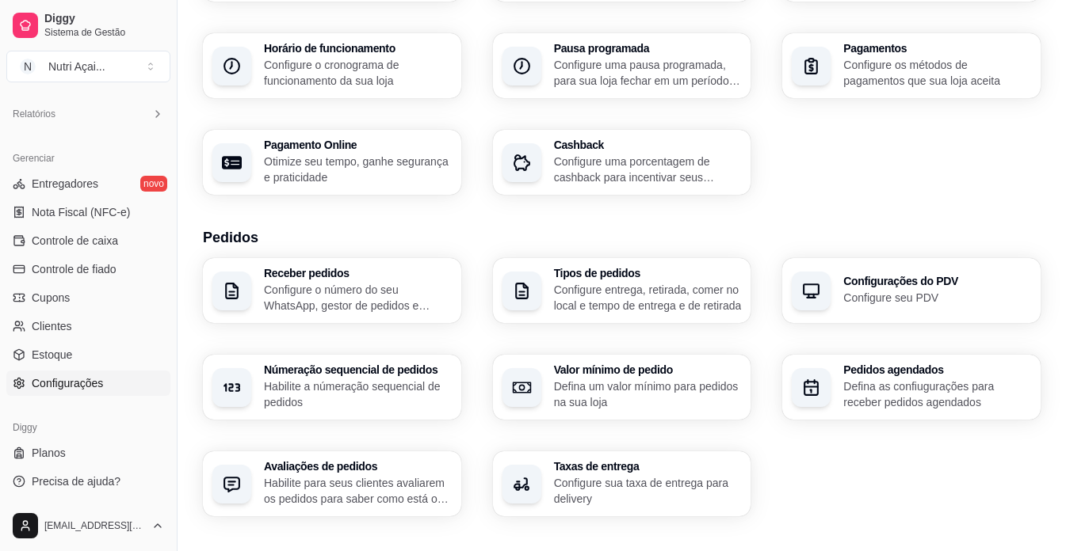
click at [624, 316] on div "Tipos de pedidos Configure entrega, retirada, comer no local e tempo de entrega…" at bounding box center [622, 290] width 258 height 65
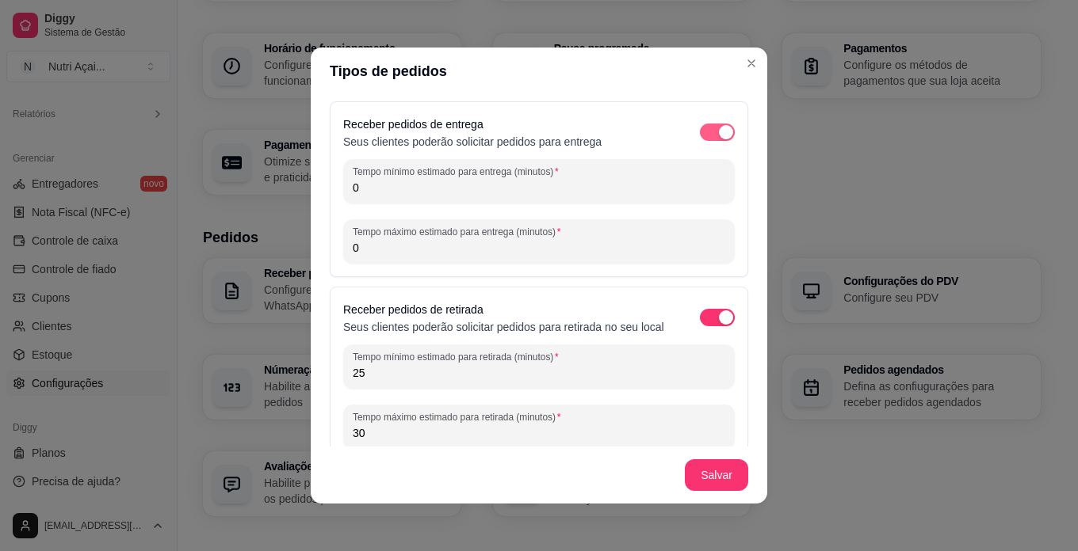
click at [719, 129] on div "button" at bounding box center [726, 132] width 14 height 14
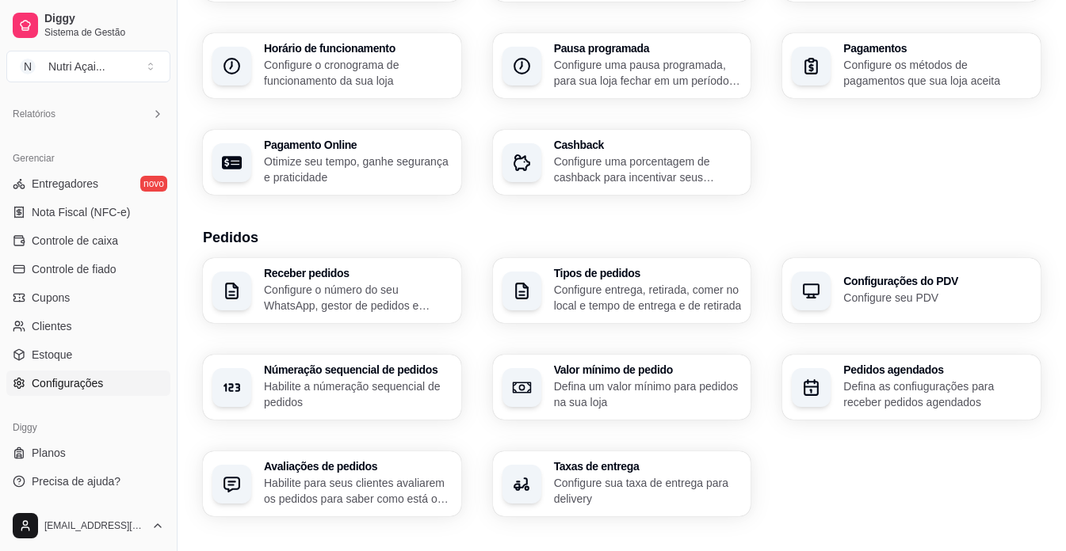
click at [279, 202] on div "Loja Informações da loja Principais informações da sua loja como endereço, nome…" at bounding box center [621, 400] width 837 height 990
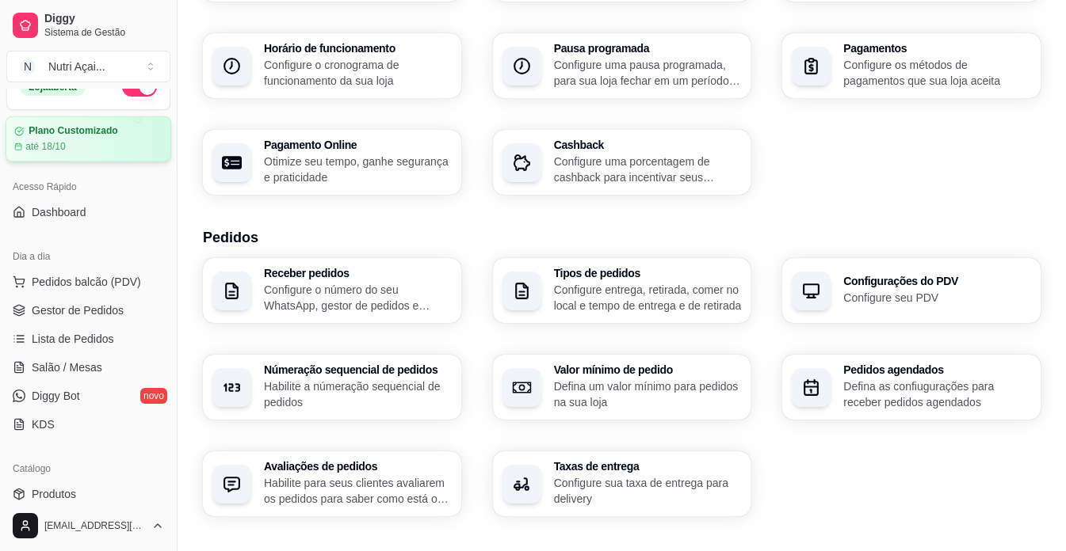
scroll to position [2, 0]
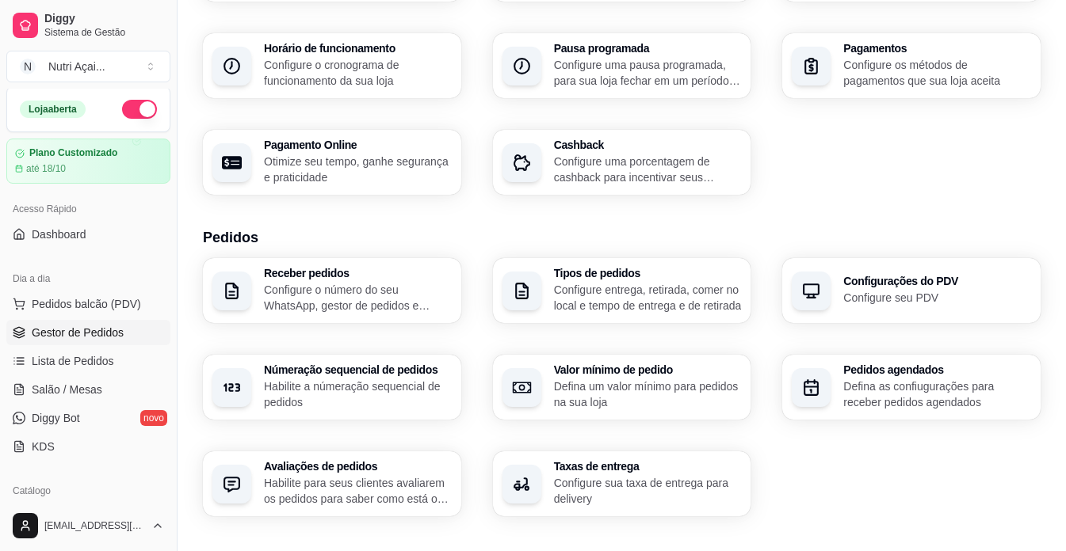
click at [120, 333] on span "Gestor de Pedidos" at bounding box center [78, 333] width 92 height 16
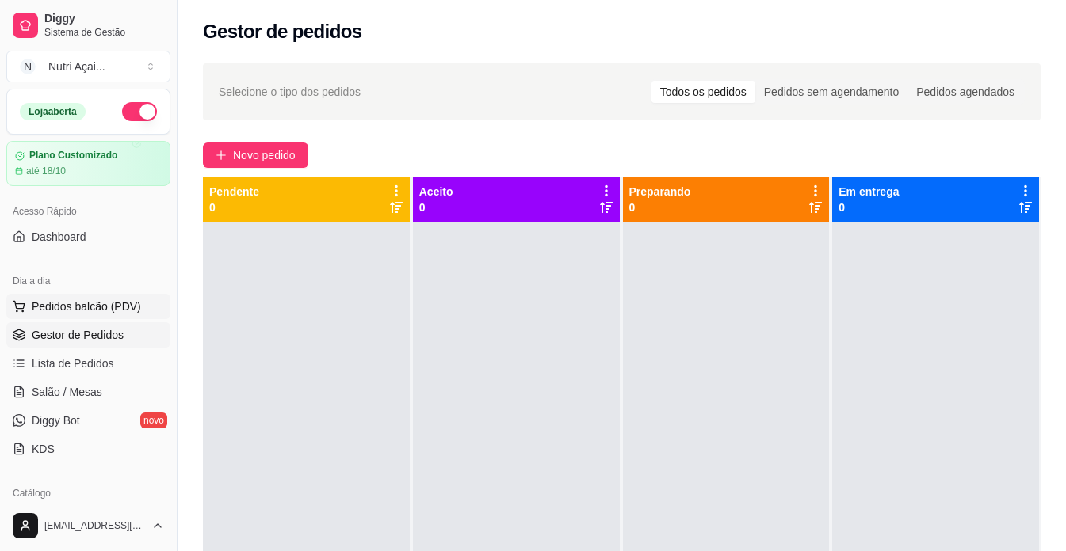
click at [109, 305] on span "Pedidos balcão (PDV)" at bounding box center [86, 307] width 109 height 16
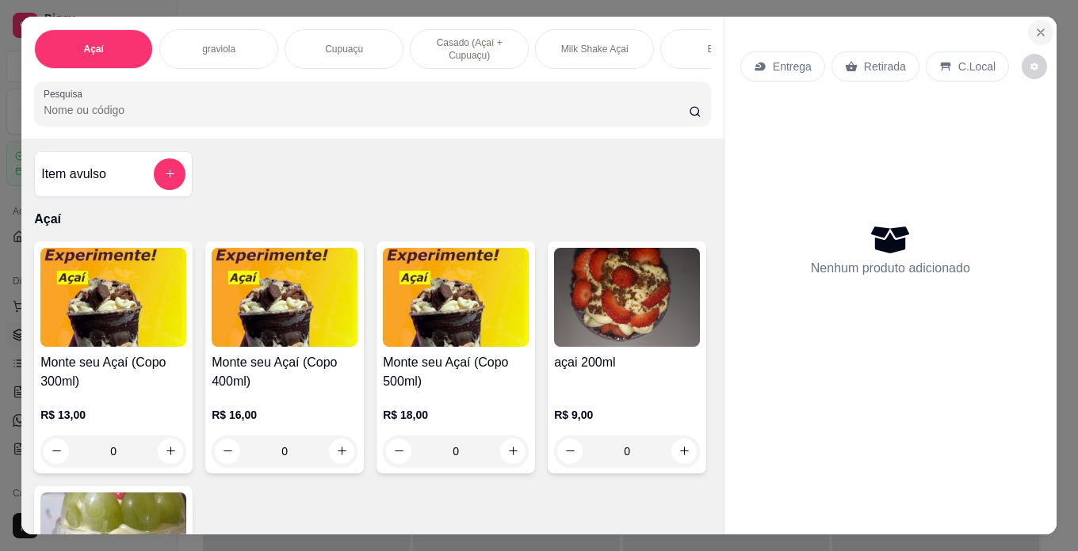
click at [1039, 29] on icon "Close" at bounding box center [1040, 32] width 13 height 13
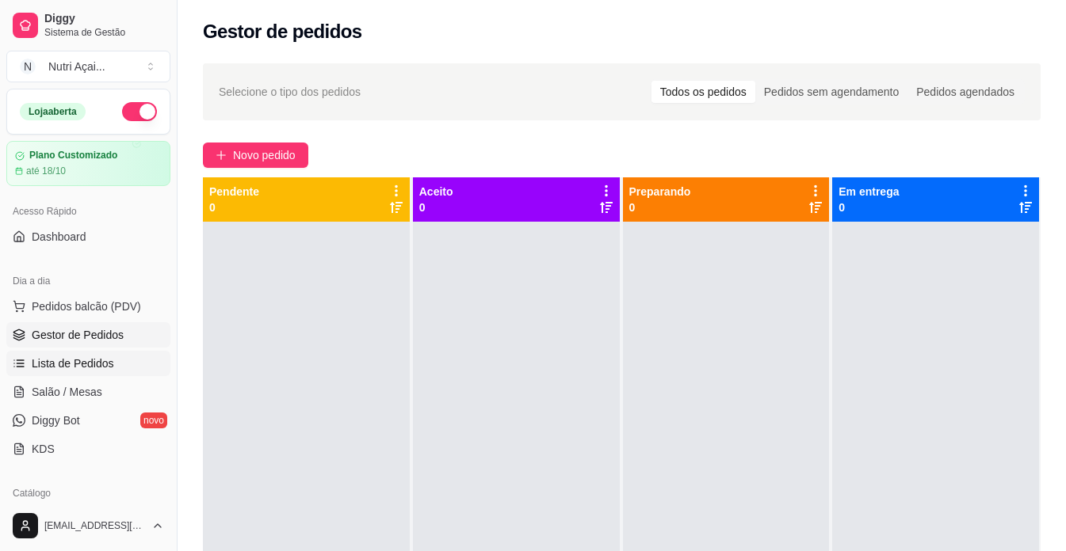
click at [74, 373] on link "Lista de Pedidos" at bounding box center [88, 363] width 164 height 25
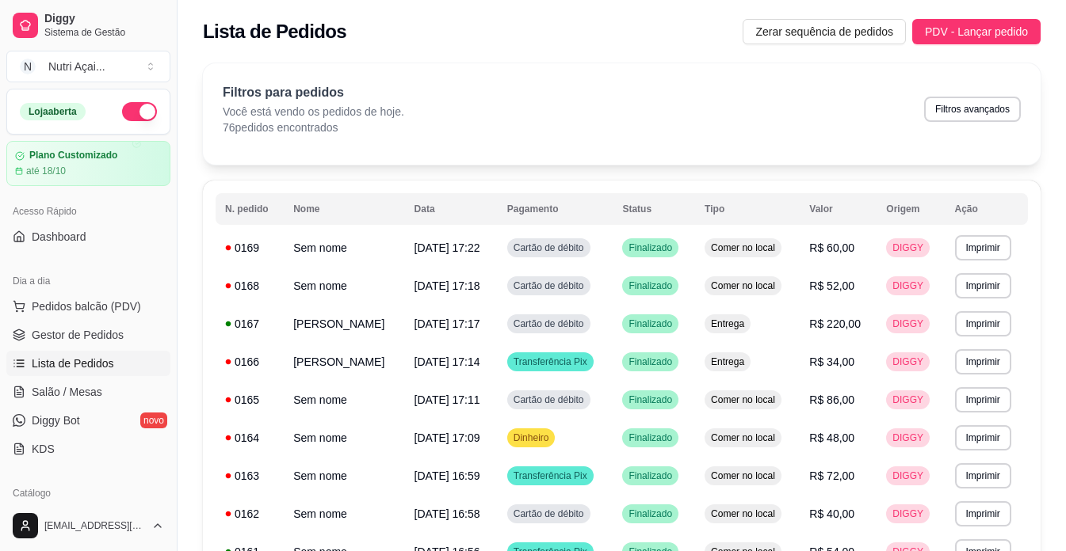
click at [964, 96] on div "Filtros para pedidos Você está vendo os pedidos de hoje. 76 pedidos encontrados…" at bounding box center [622, 109] width 798 height 52
drag, startPoint x: 964, startPoint y: 96, endPoint x: 967, endPoint y: 124, distance: 27.8
click at [964, 101] on div "Filtros para pedidos Você está vendo os pedidos de hoje. 76 pedidos encontrados…" at bounding box center [622, 109] width 798 height 52
click at [967, 124] on div "Filtros para pedidos Você está vendo os pedidos de hoje. 76 pedidos encontrados…" at bounding box center [622, 109] width 798 height 52
click at [967, 116] on button "Filtros avançados" at bounding box center [972, 109] width 97 height 25
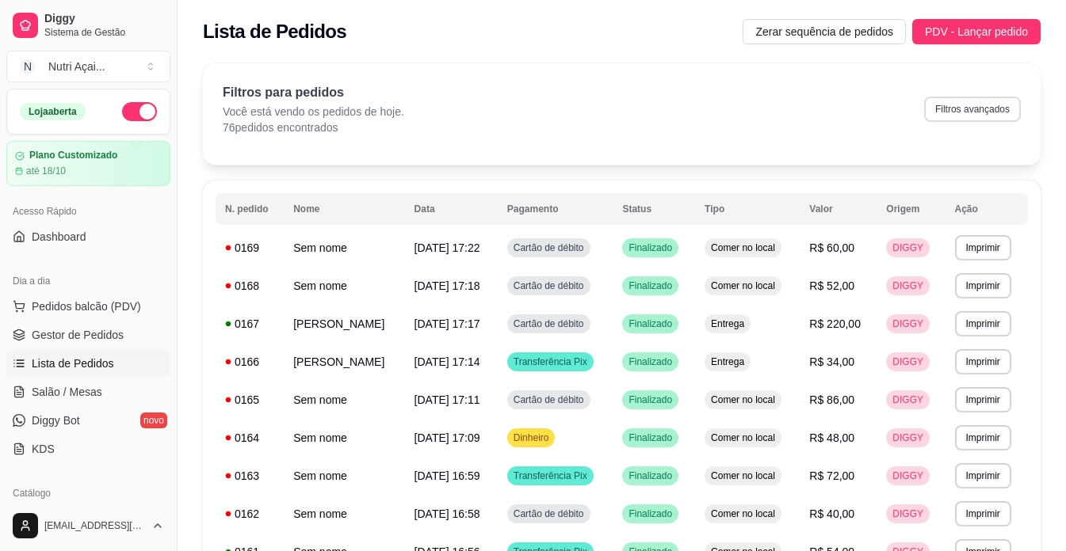
select select "0"
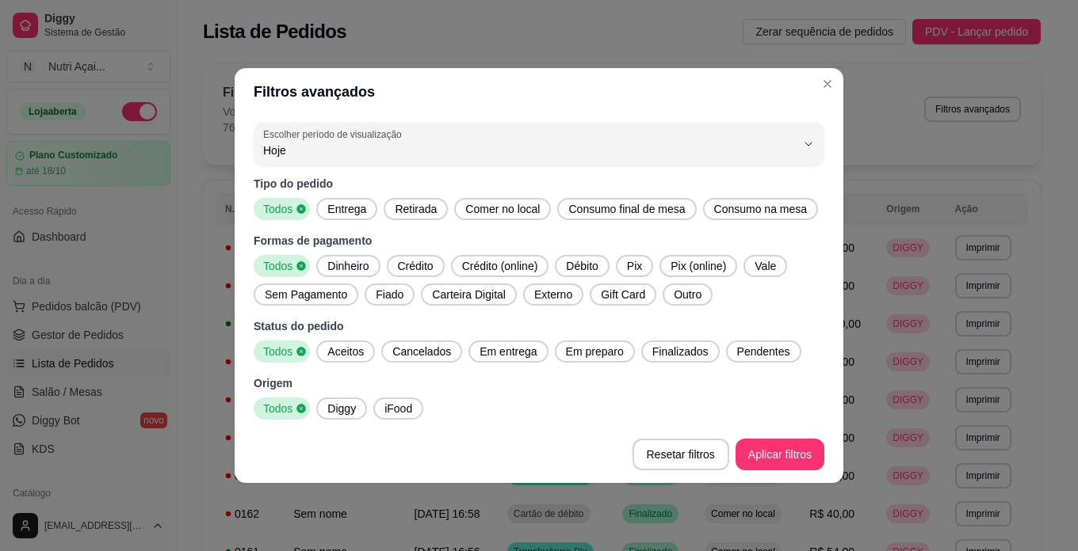
click at [360, 200] on div "Entrega" at bounding box center [346, 209] width 61 height 22
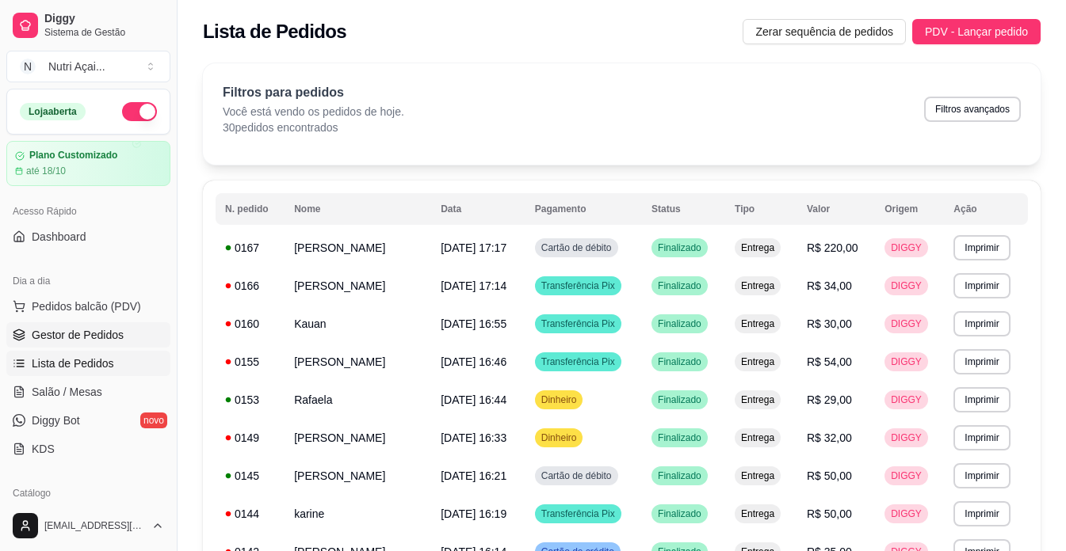
click at [75, 331] on span "Gestor de Pedidos" at bounding box center [78, 335] width 92 height 16
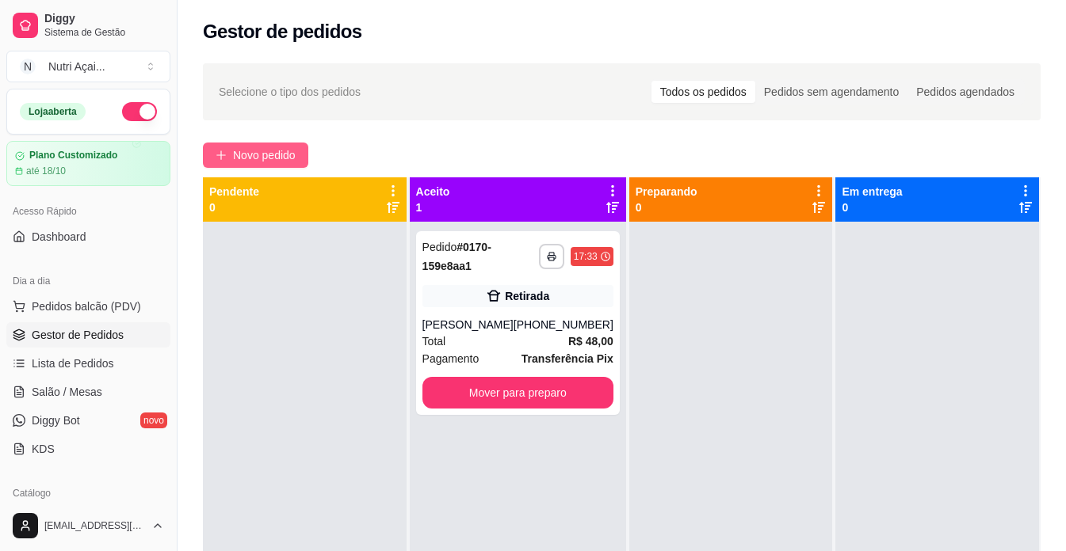
click at [237, 162] on span "Novo pedido" at bounding box center [264, 155] width 63 height 17
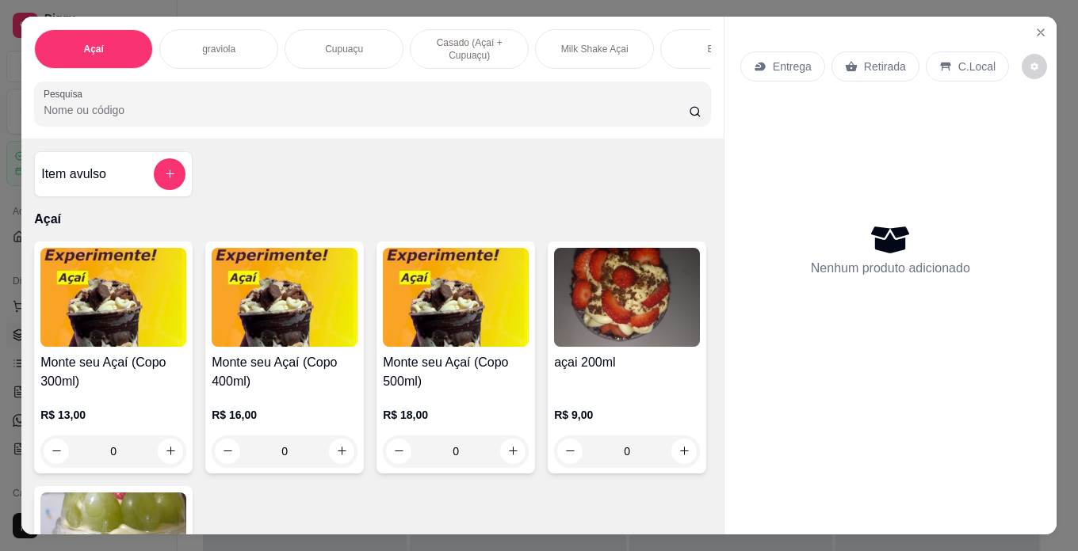
click at [268, 390] on h4 "Monte seu Açaí (Copo 400ml)" at bounding box center [285, 372] width 146 height 38
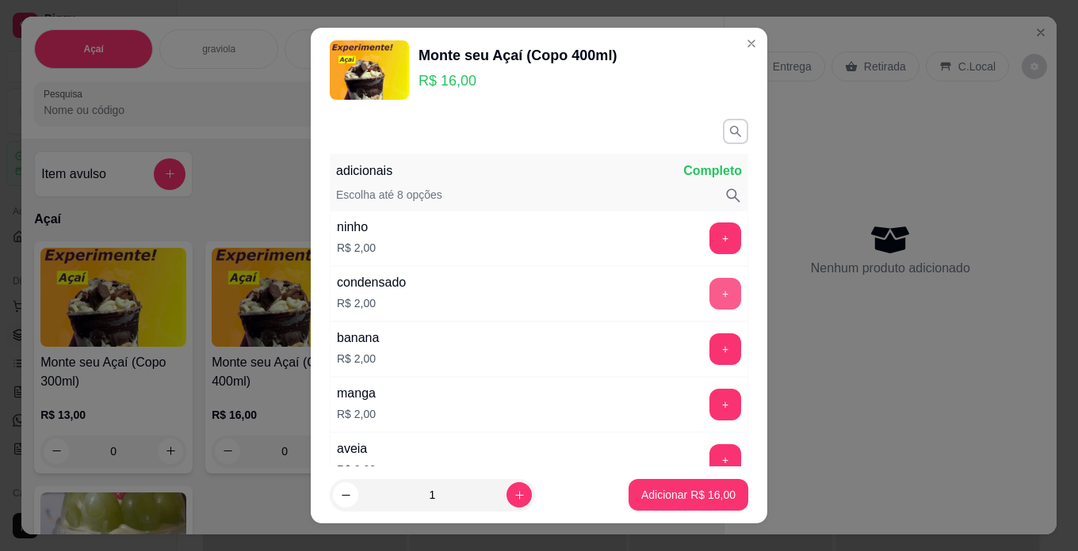
click at [709, 292] on button "+" at bounding box center [725, 294] width 32 height 32
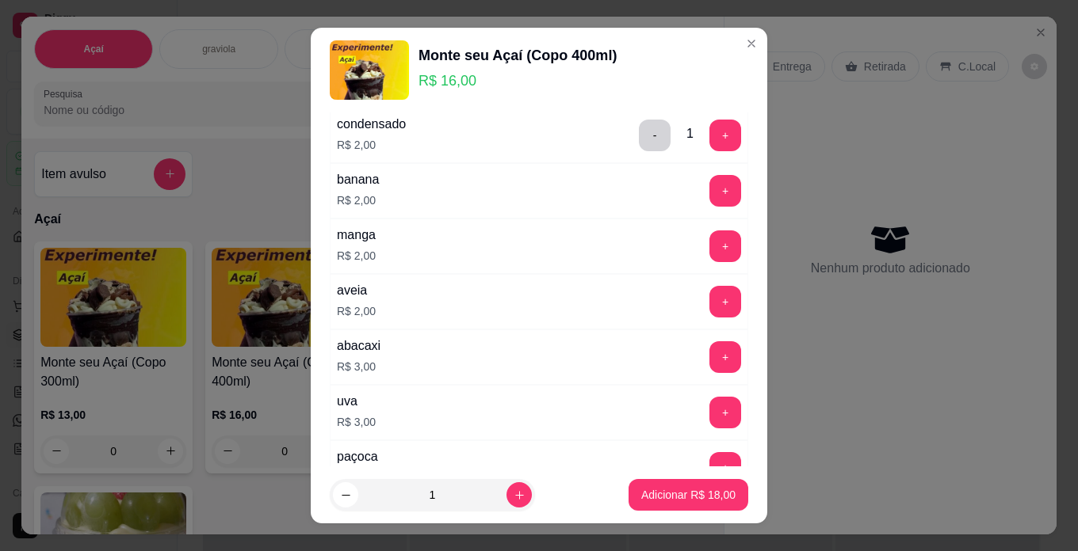
scroll to position [238, 0]
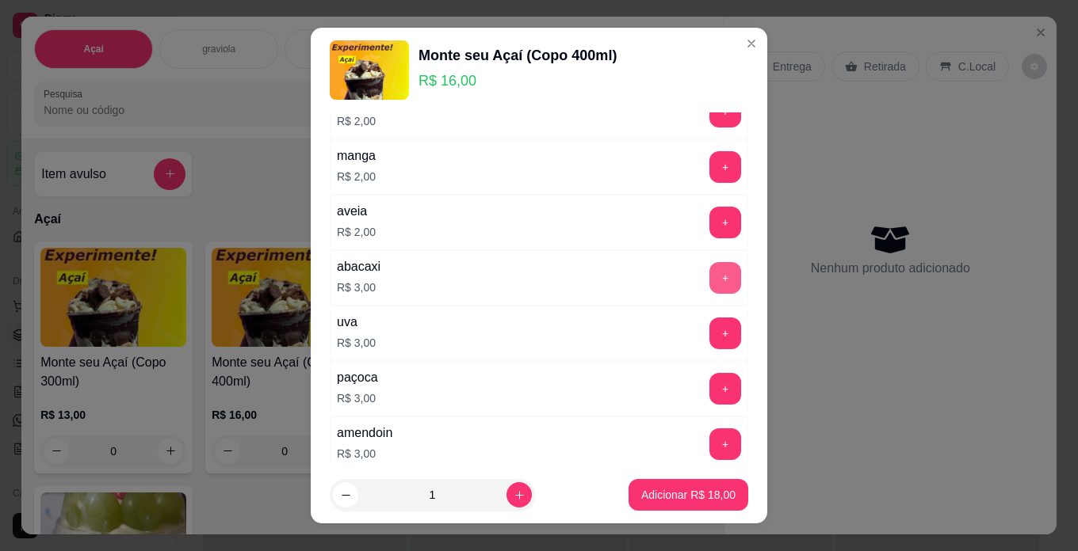
click at [709, 286] on button "+" at bounding box center [725, 278] width 32 height 32
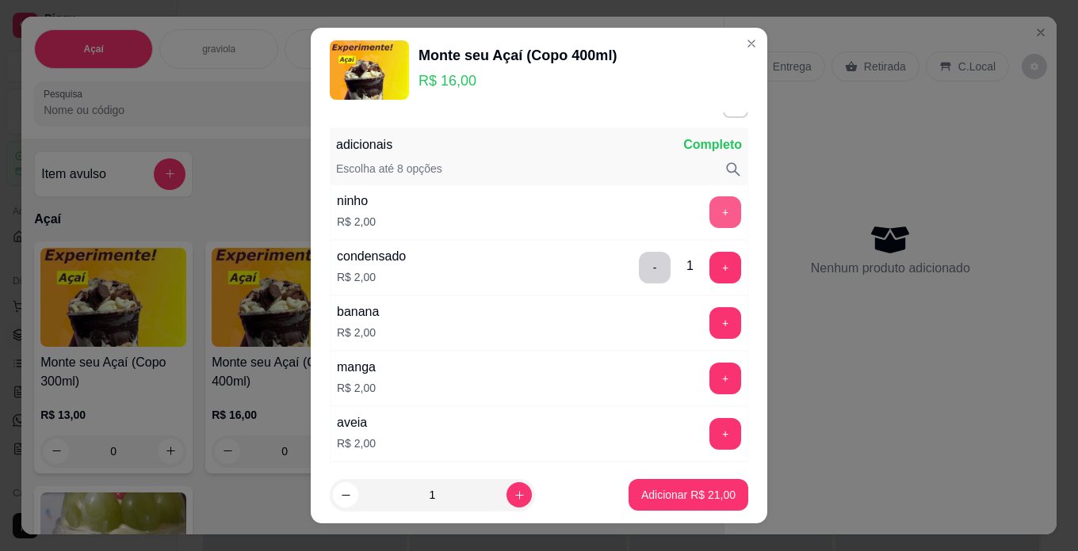
scroll to position [0, 0]
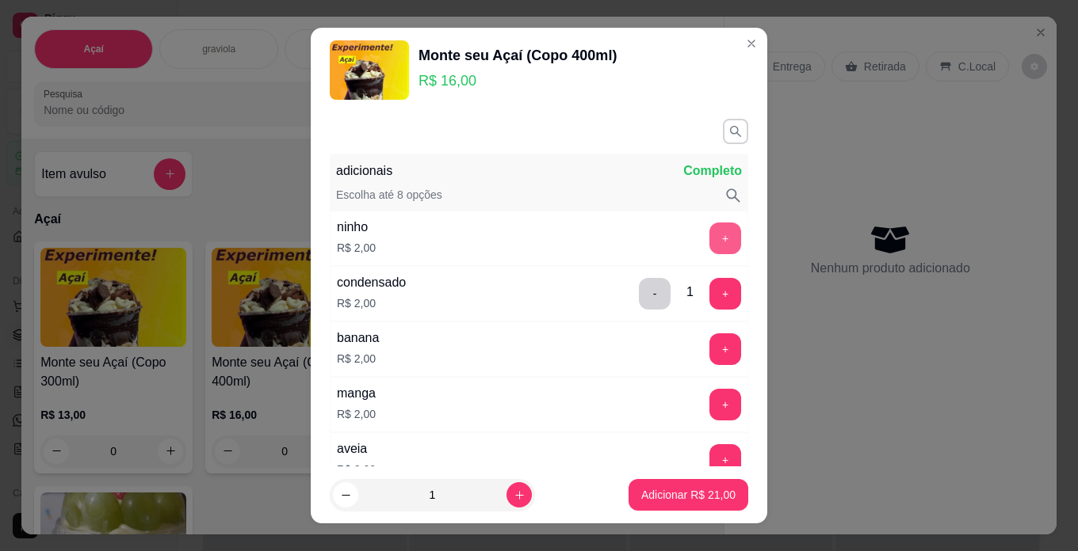
click at [709, 233] on button "+" at bounding box center [725, 239] width 32 height 32
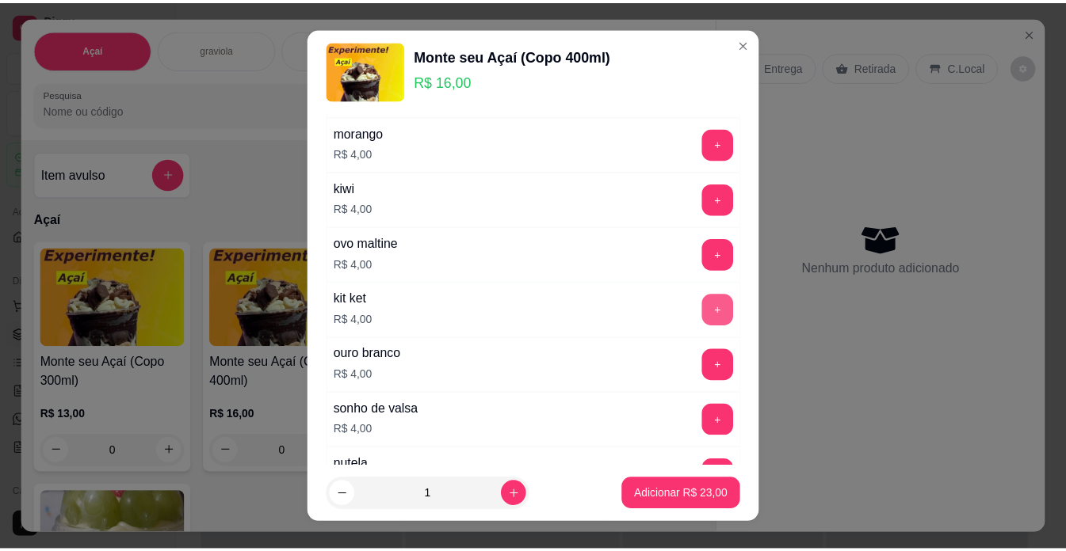
scroll to position [951, 0]
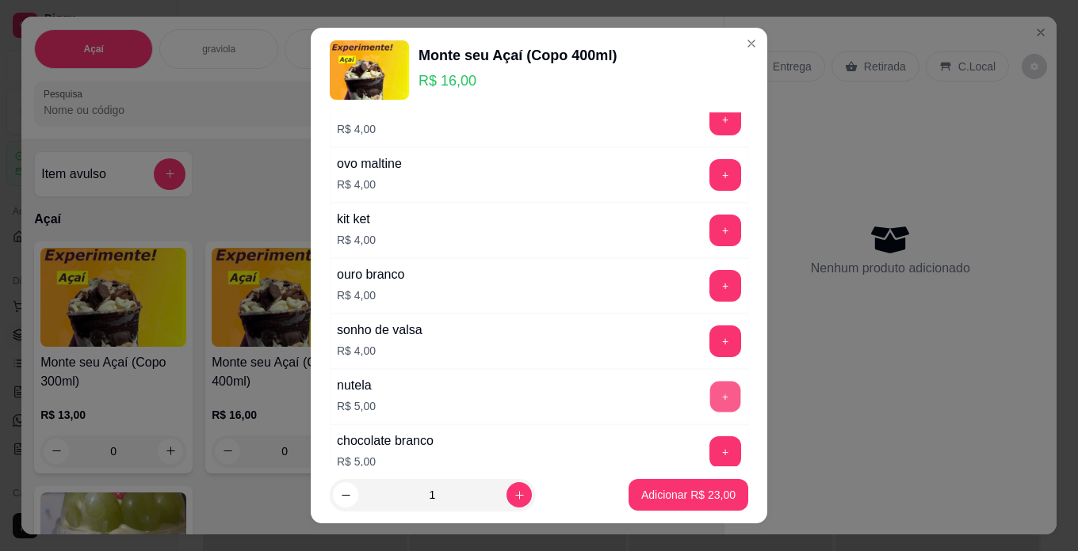
click at [710, 398] on button "+" at bounding box center [725, 396] width 31 height 31
click at [694, 503] on button "Adicionar R$ 28,00" at bounding box center [688, 495] width 120 height 32
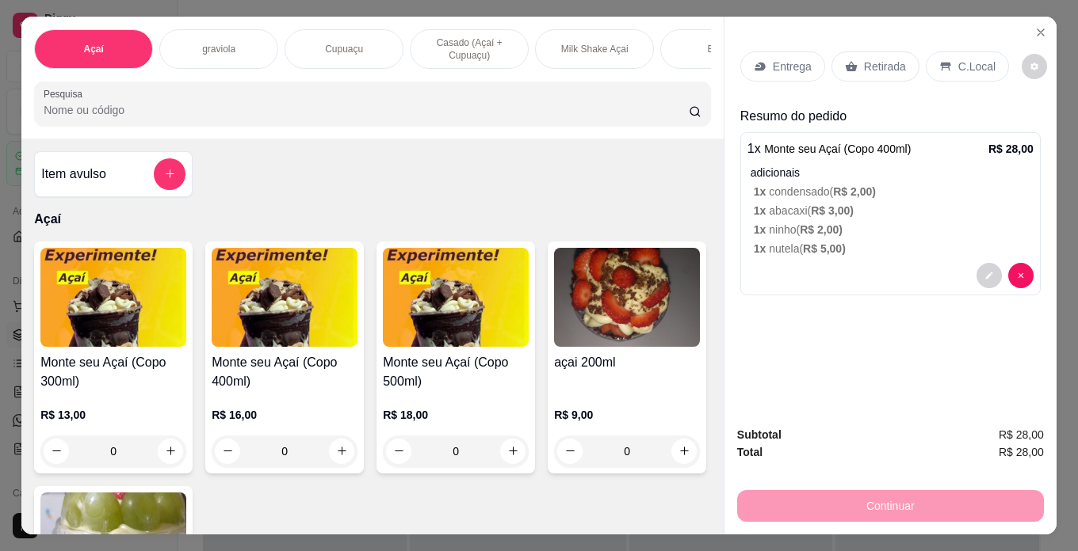
click at [944, 54] on div "C.Local" at bounding box center [966, 67] width 83 height 30
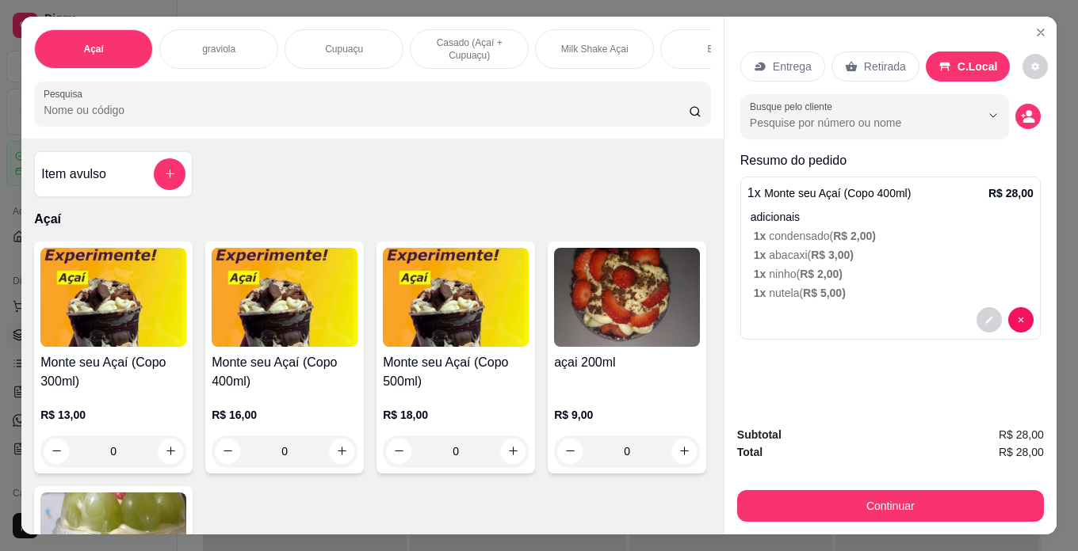
click at [929, 490] on button "Continuar" at bounding box center [890, 506] width 307 height 32
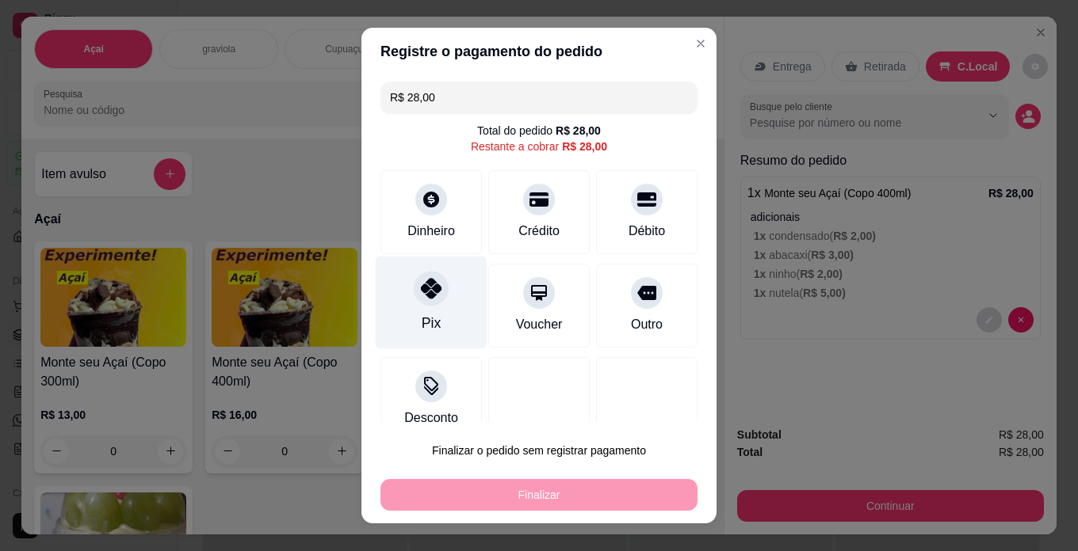
click at [398, 310] on div "Pix" at bounding box center [432, 303] width 112 height 93
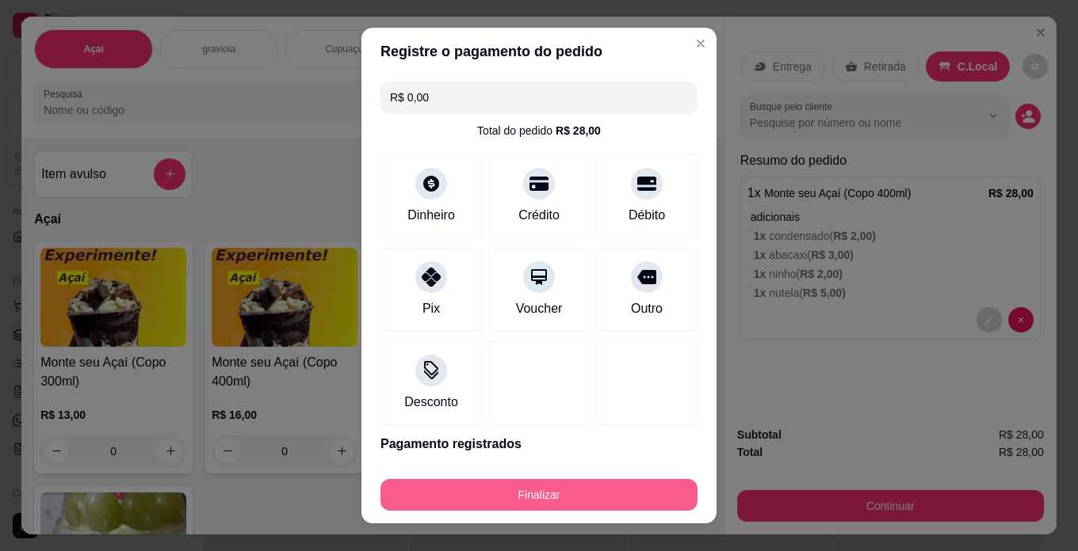
click at [546, 493] on button "Finalizar" at bounding box center [538, 495] width 317 height 32
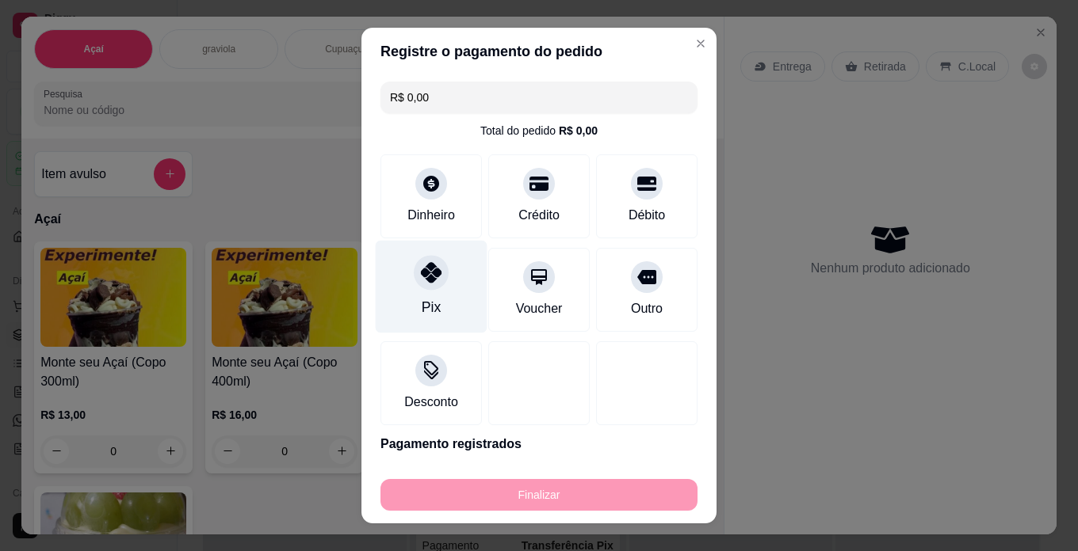
type input "-R$ 28,00"
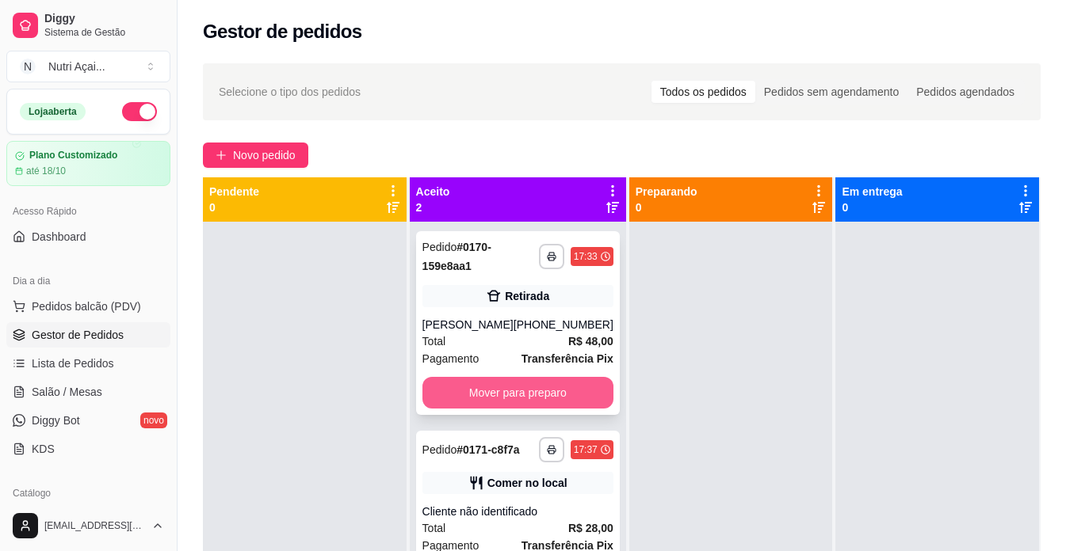
click at [532, 403] on button "Mover para preparo" at bounding box center [517, 393] width 191 height 32
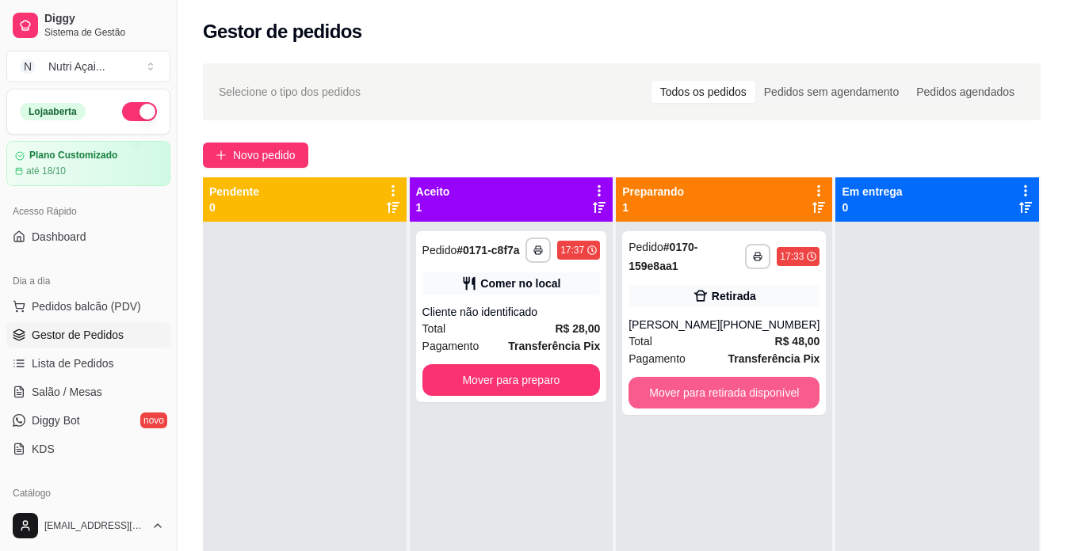
click at [666, 386] on button "Mover para retirada disponível" at bounding box center [723, 393] width 191 height 32
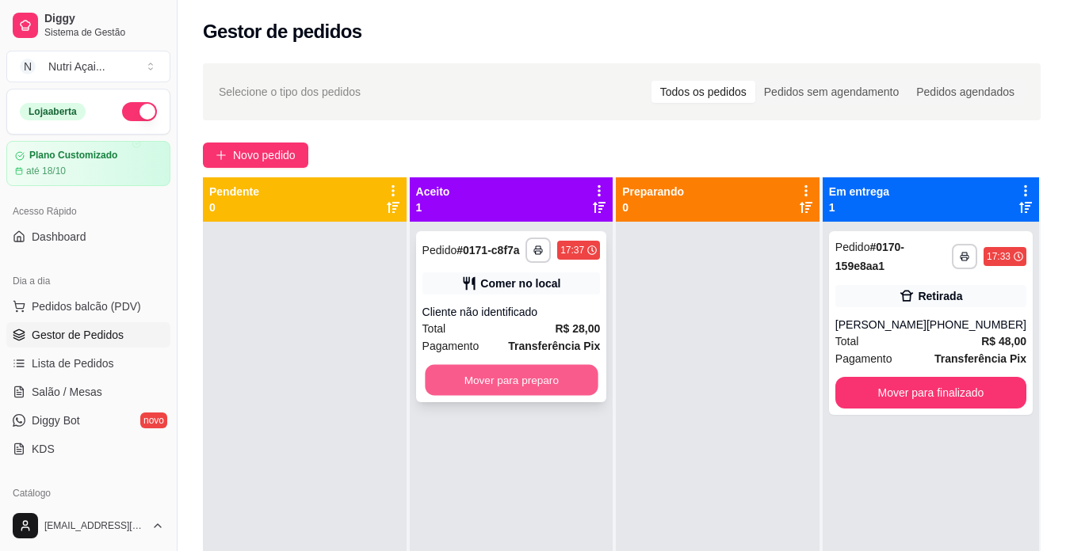
click at [554, 384] on button "Mover para preparo" at bounding box center [511, 380] width 173 height 31
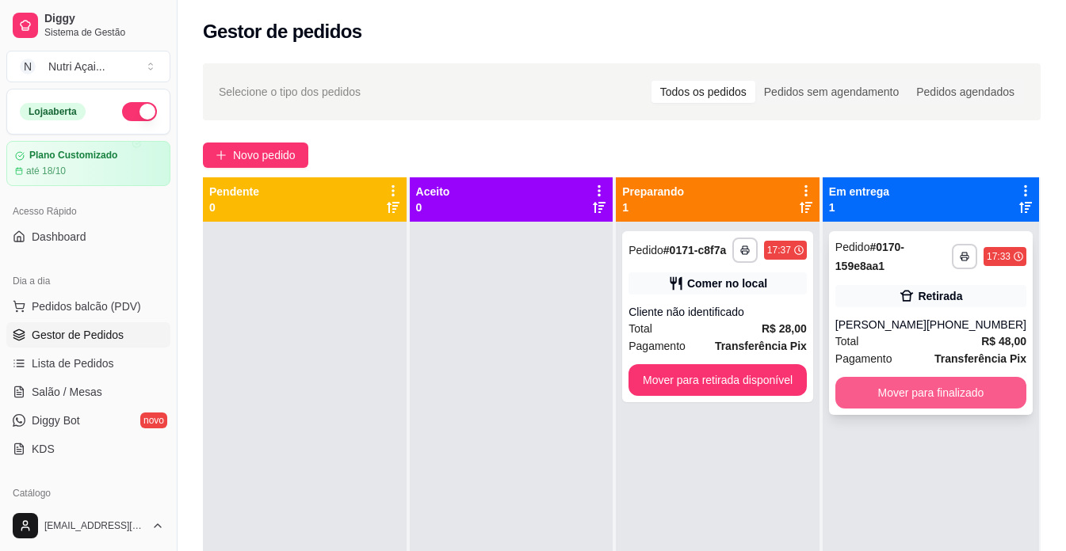
click at [912, 399] on button "Mover para finalizado" at bounding box center [930, 393] width 191 height 32
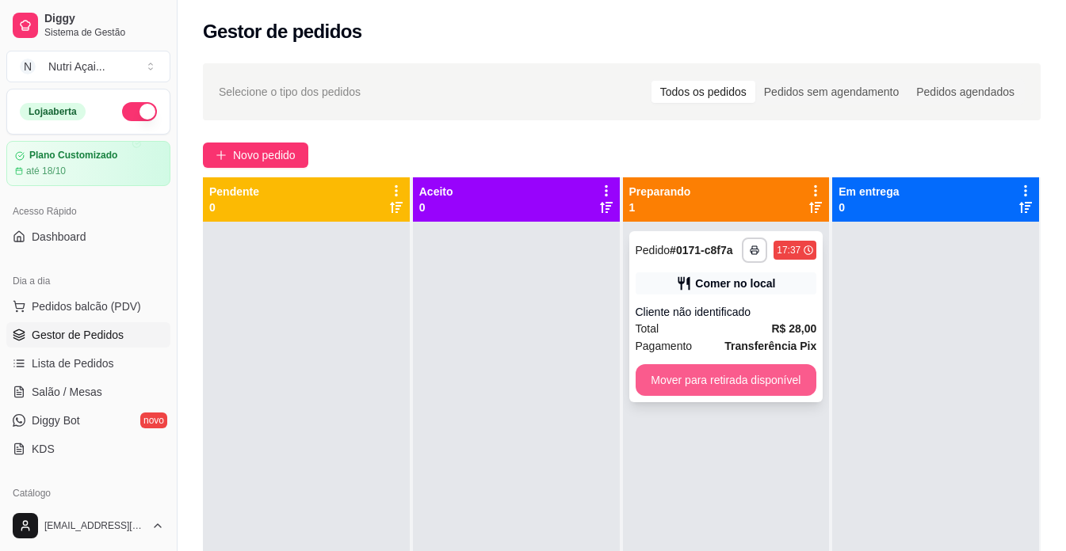
click at [769, 387] on button "Mover para retirada disponível" at bounding box center [725, 380] width 181 height 32
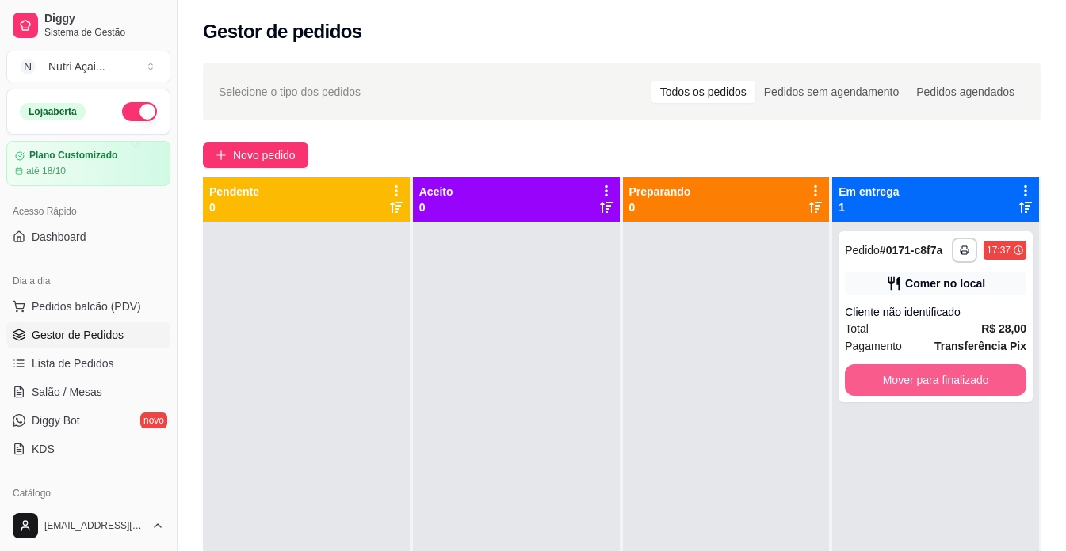
click at [872, 372] on button "Mover para finalizado" at bounding box center [935, 380] width 181 height 32
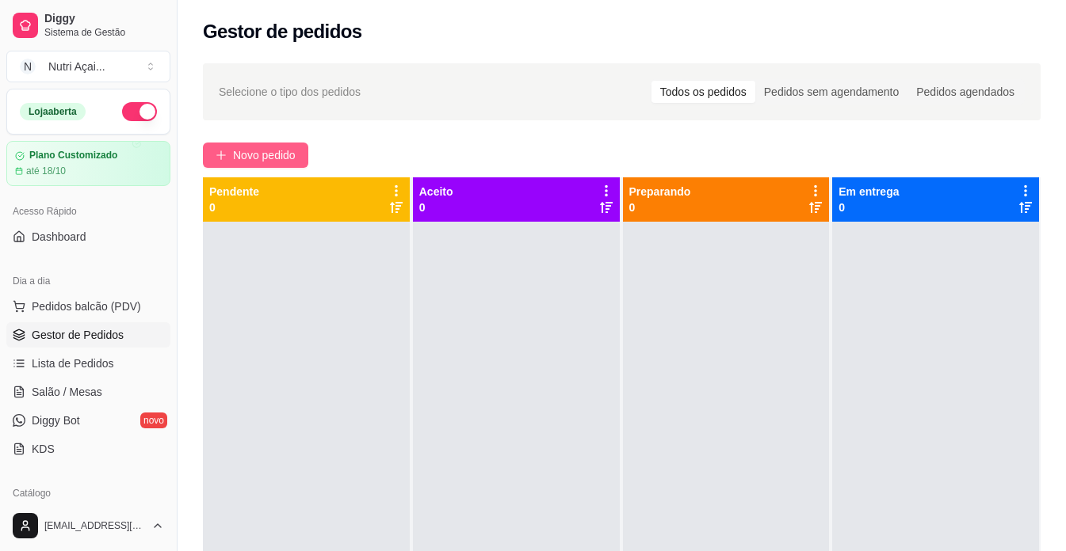
click at [306, 153] on button "Novo pedido" at bounding box center [255, 155] width 105 height 25
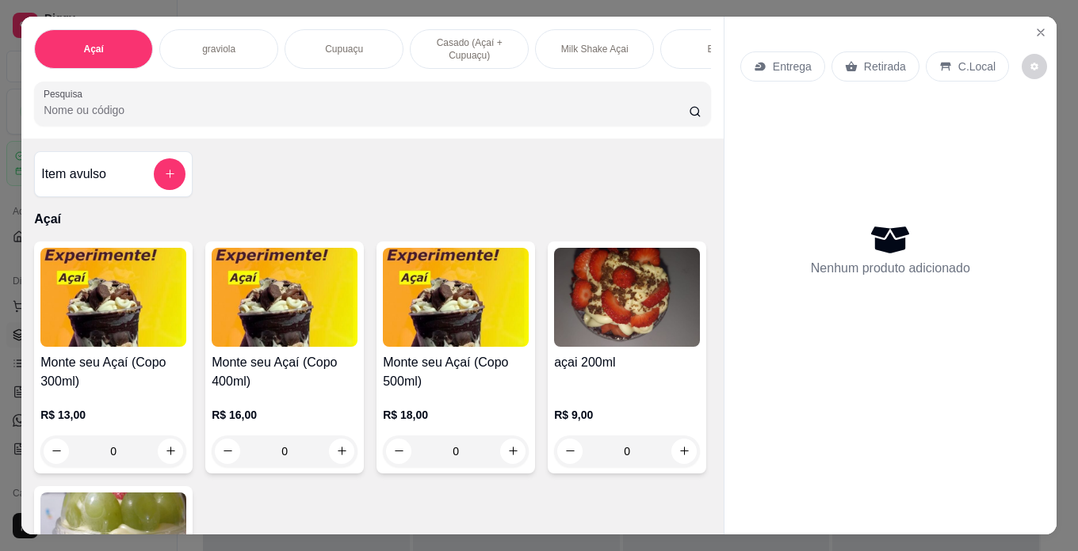
click at [554, 347] on img at bounding box center [627, 297] width 146 height 99
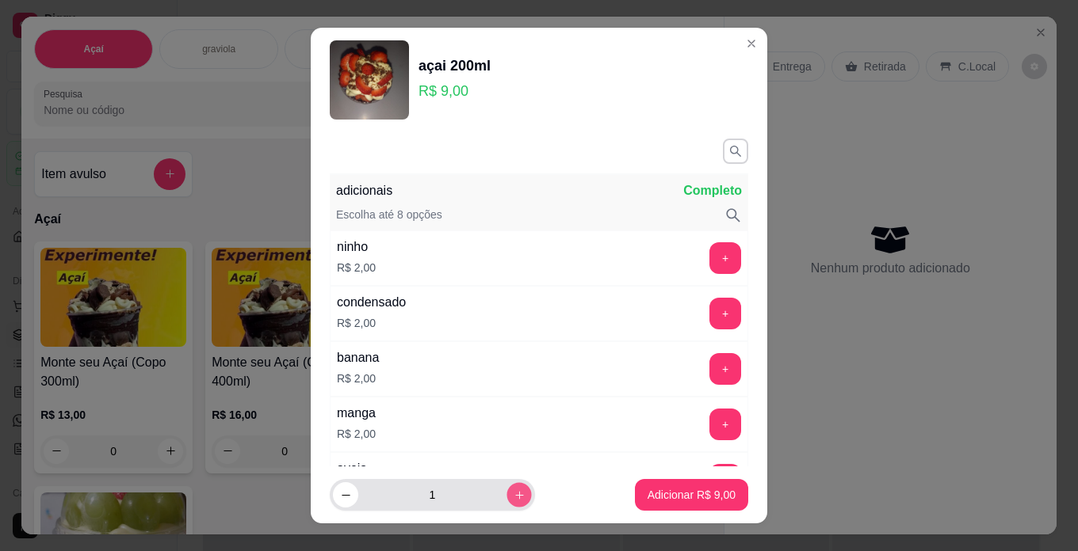
click at [513, 496] on icon "increase-product-quantity" at bounding box center [519, 496] width 12 height 12
type input "2"
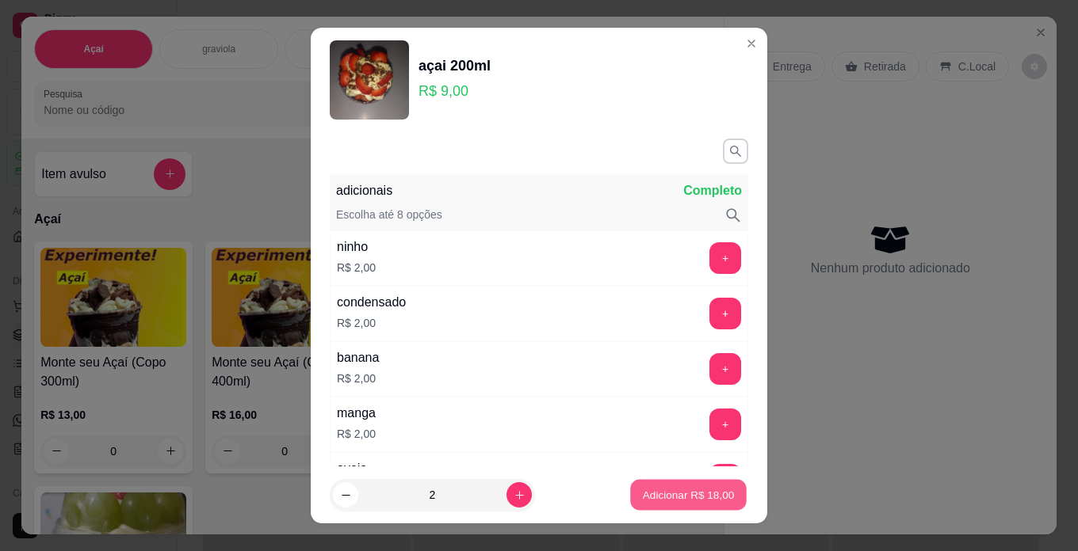
click at [641, 503] on button "Adicionar R$ 18,00" at bounding box center [688, 495] width 116 height 31
type input "2"
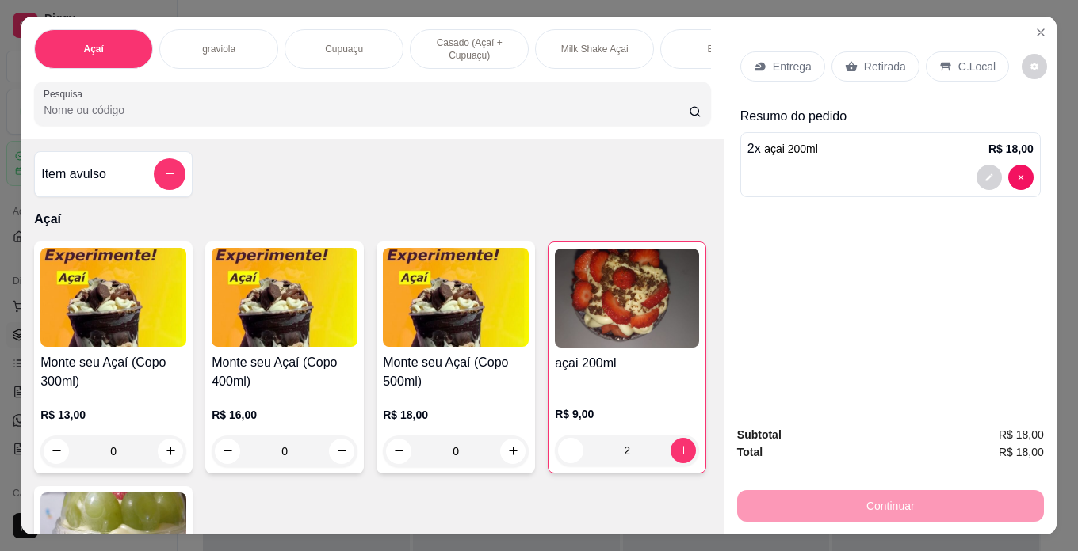
click at [972, 59] on p "C.Local" at bounding box center [976, 67] width 37 height 16
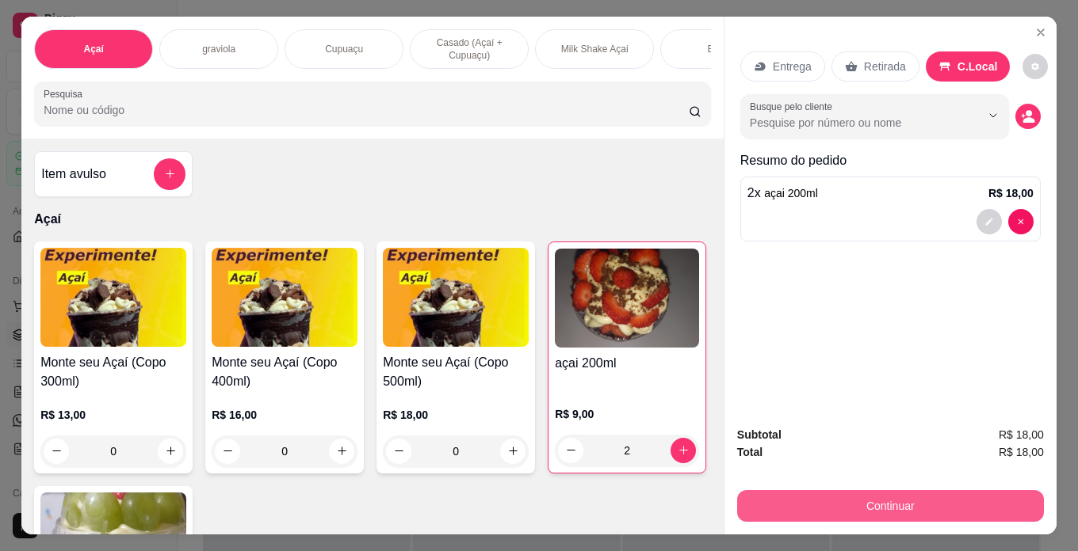
click at [945, 506] on button "Continuar" at bounding box center [890, 506] width 307 height 32
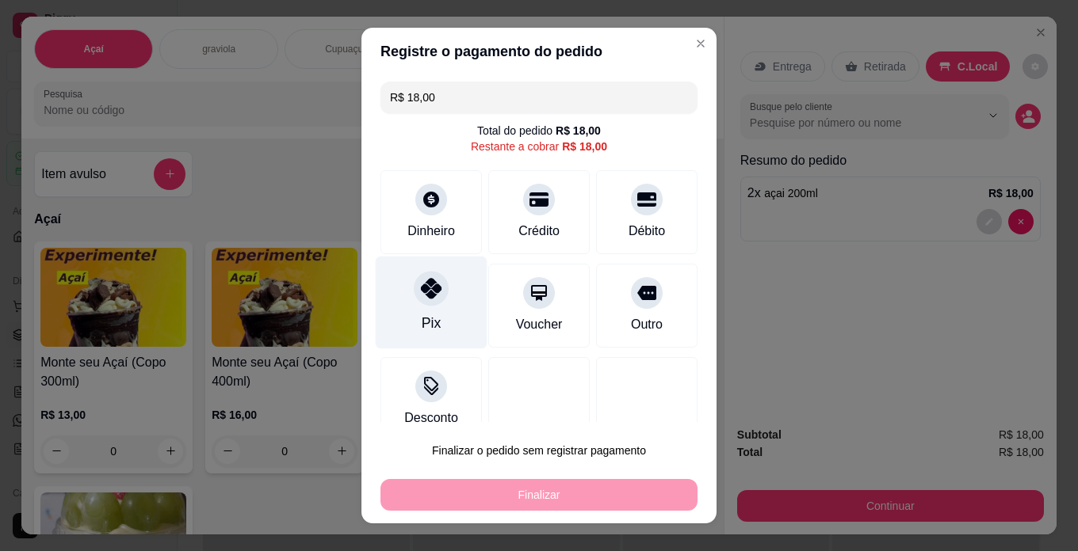
click at [403, 306] on div "Pix" at bounding box center [432, 303] width 112 height 93
type input "R$ 0,00"
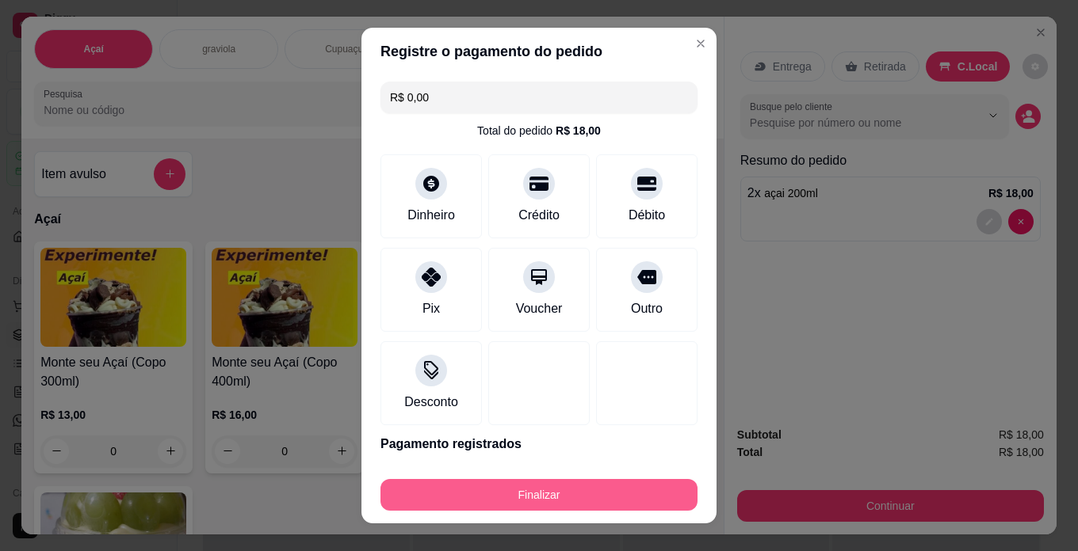
click at [452, 496] on button "Finalizar" at bounding box center [538, 495] width 317 height 32
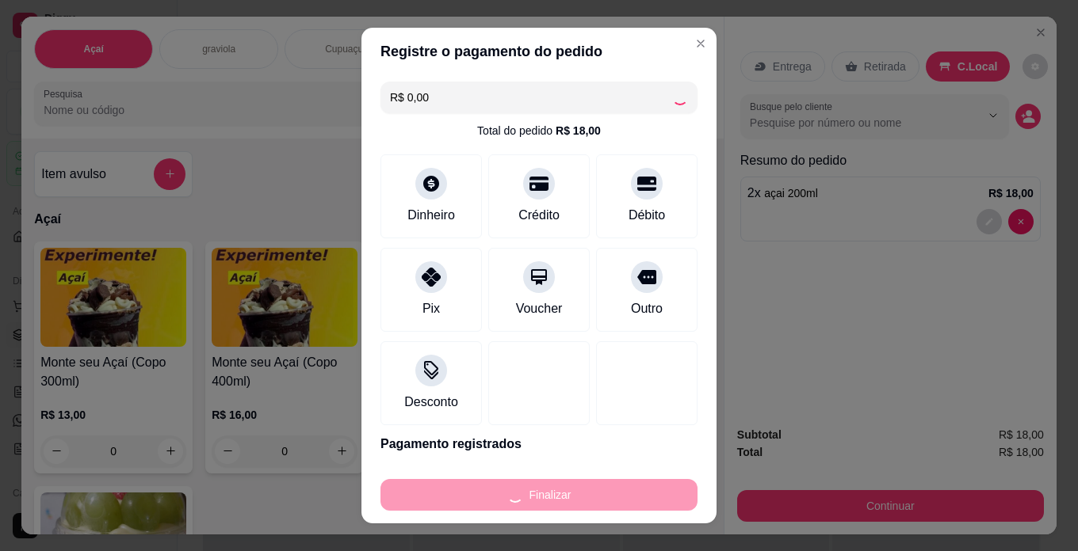
type input "0"
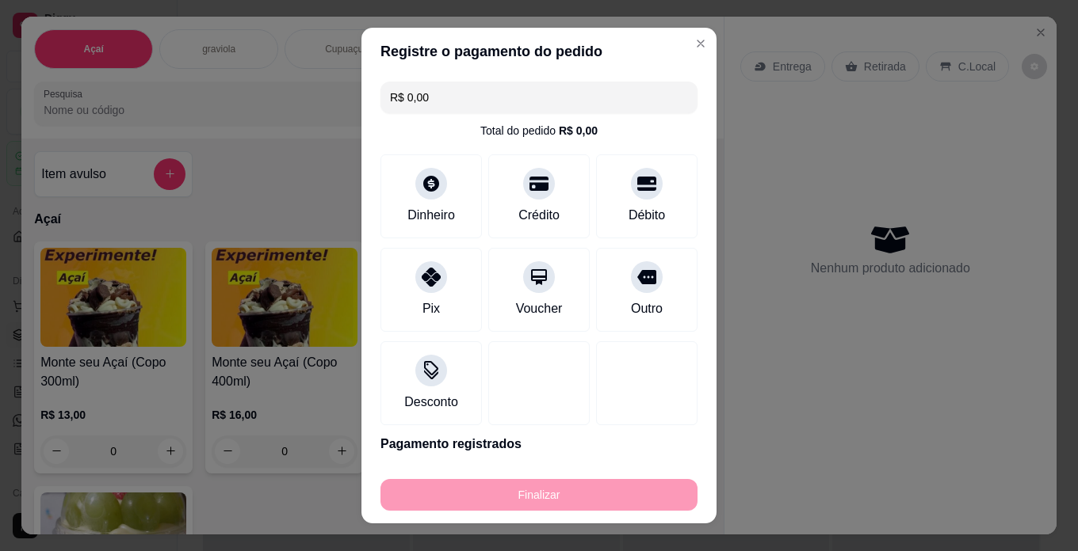
type input "-R$ 18,00"
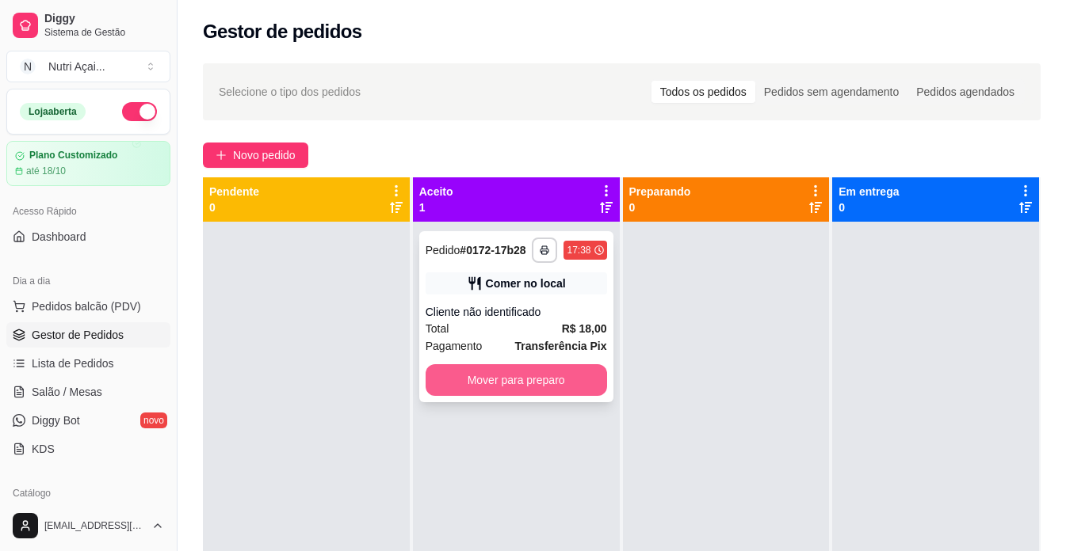
click at [551, 383] on button "Mover para preparo" at bounding box center [515, 380] width 181 height 32
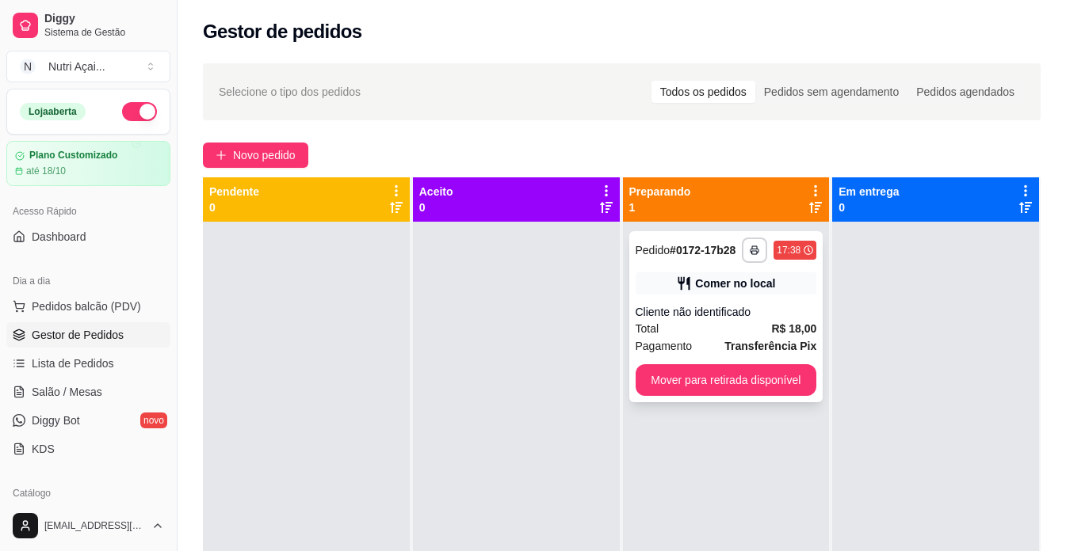
click at [765, 383] on button "Mover para retirada disponível" at bounding box center [725, 380] width 181 height 32
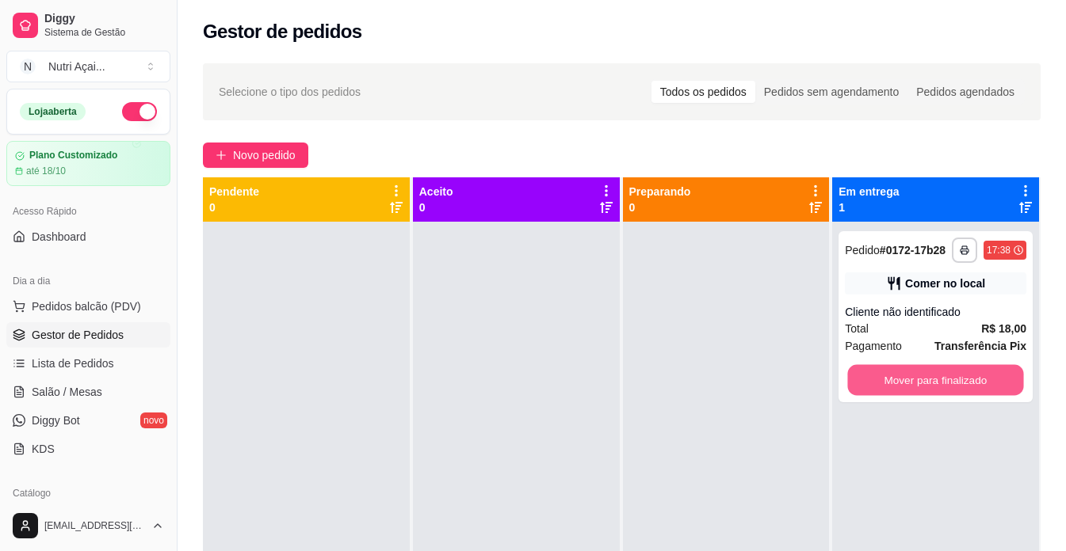
click at [889, 395] on button "Mover para finalizado" at bounding box center [936, 380] width 176 height 31
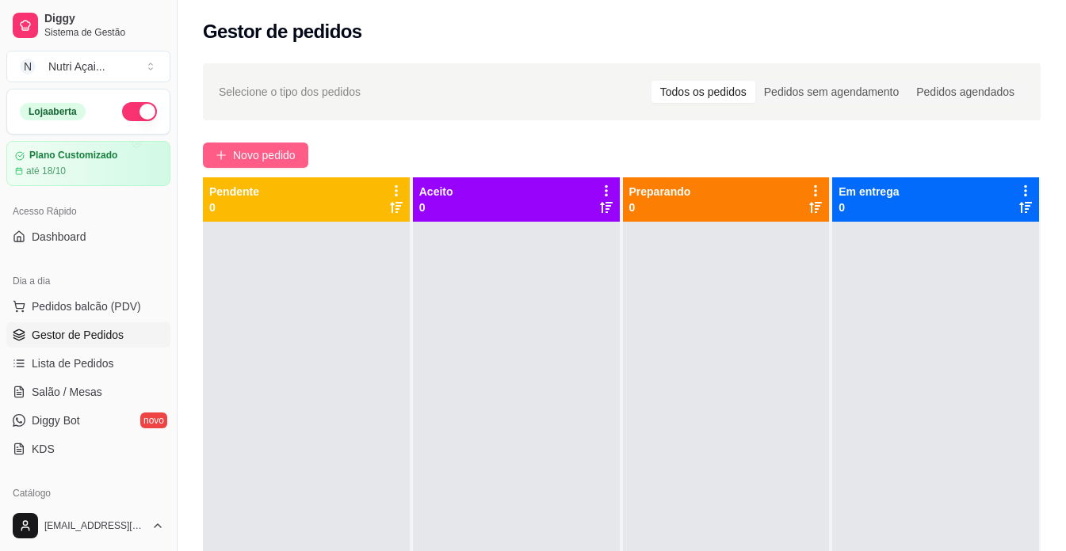
click at [223, 154] on icon "plus" at bounding box center [221, 155] width 11 height 11
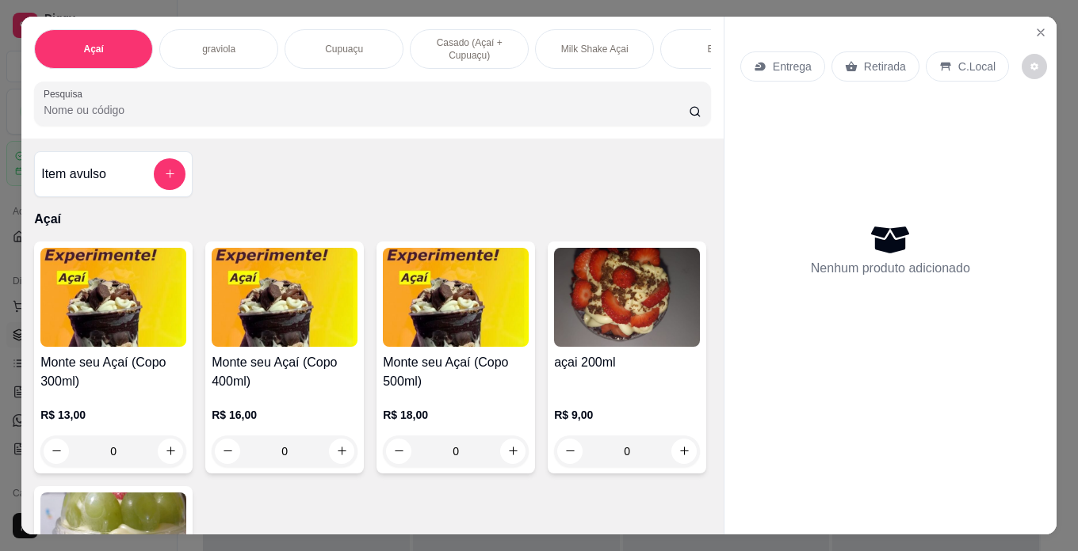
click at [242, 416] on div "R$ 16,00 0" at bounding box center [285, 429] width 146 height 76
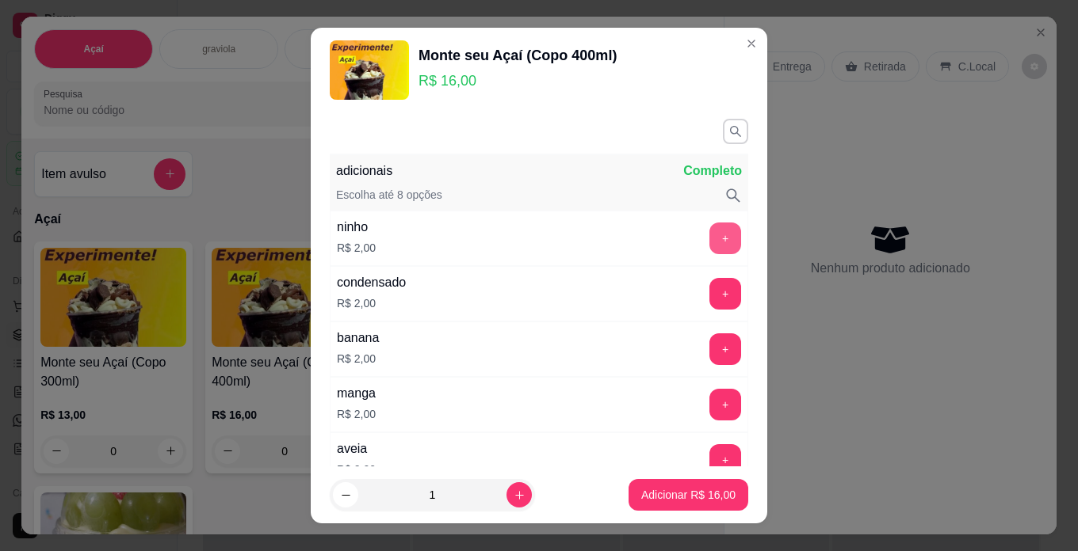
click at [709, 231] on button "+" at bounding box center [725, 239] width 32 height 32
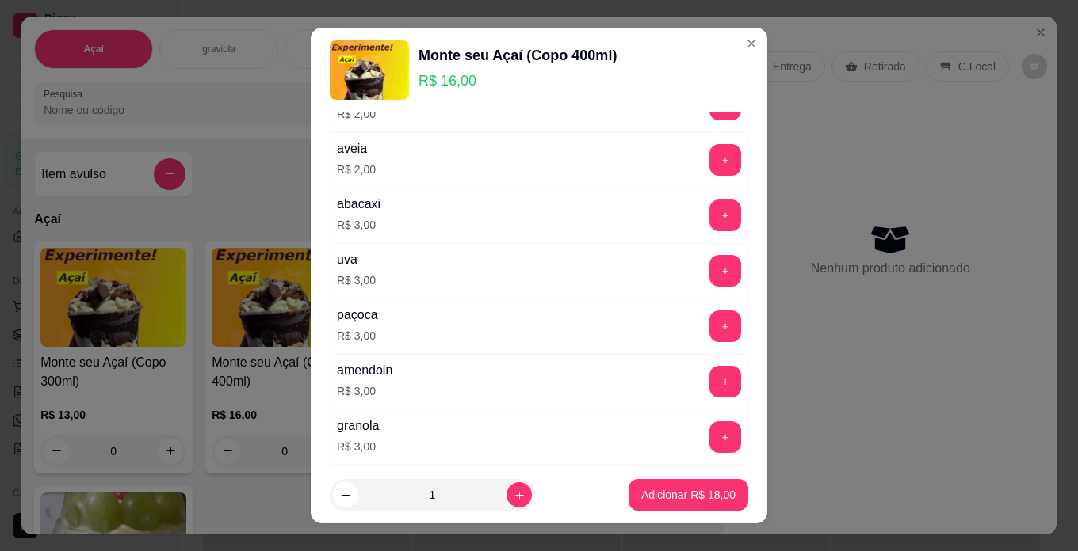
scroll to position [317, 0]
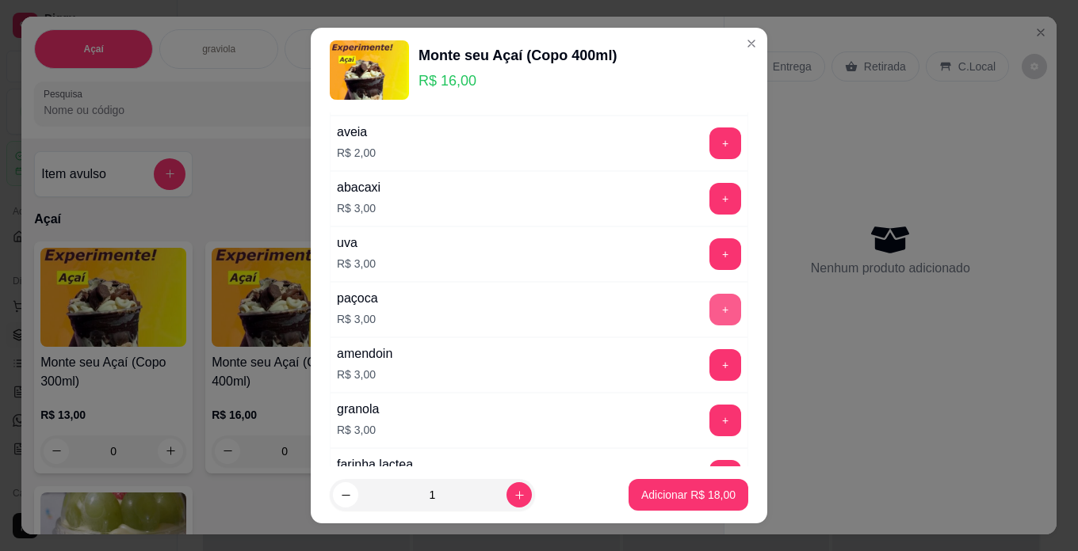
click at [709, 310] on button "+" at bounding box center [725, 310] width 32 height 32
click at [690, 496] on p "Adicionar R$ 21,00" at bounding box center [689, 495] width 92 height 15
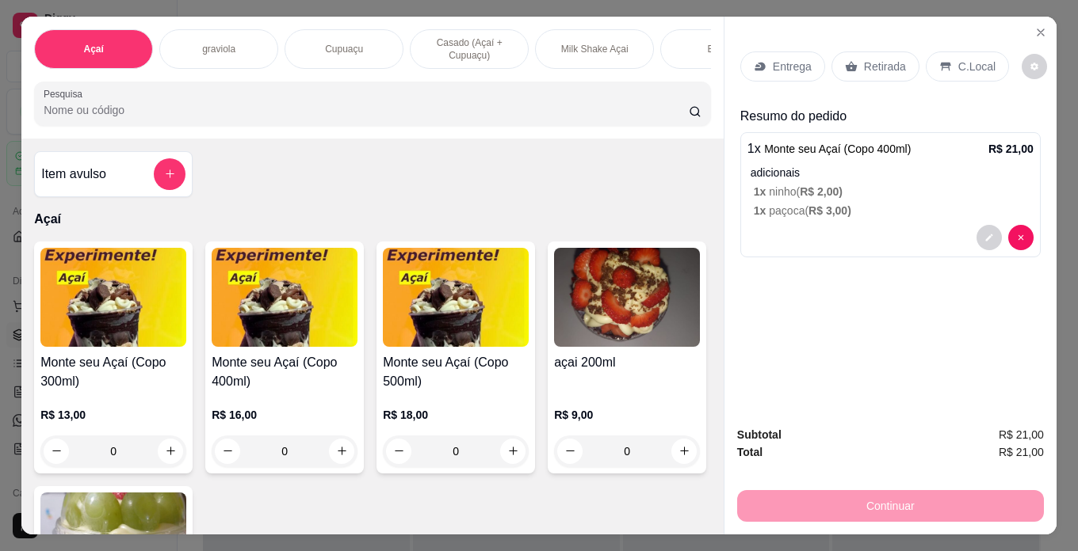
click at [973, 59] on p "C.Local" at bounding box center [976, 67] width 37 height 16
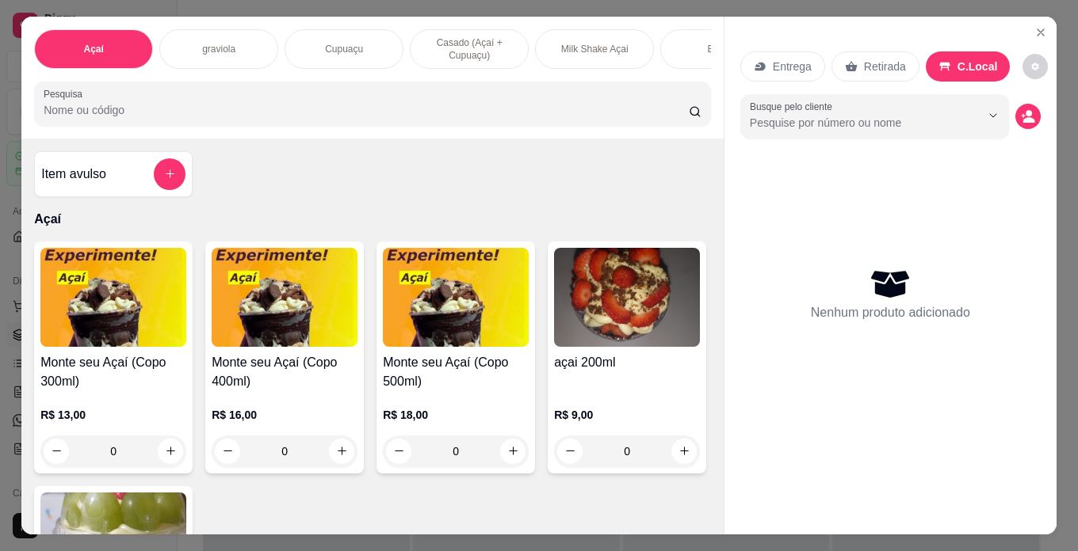
click at [418, 387] on h4 "Monte seu Açaí (Copo 500ml)" at bounding box center [456, 372] width 146 height 38
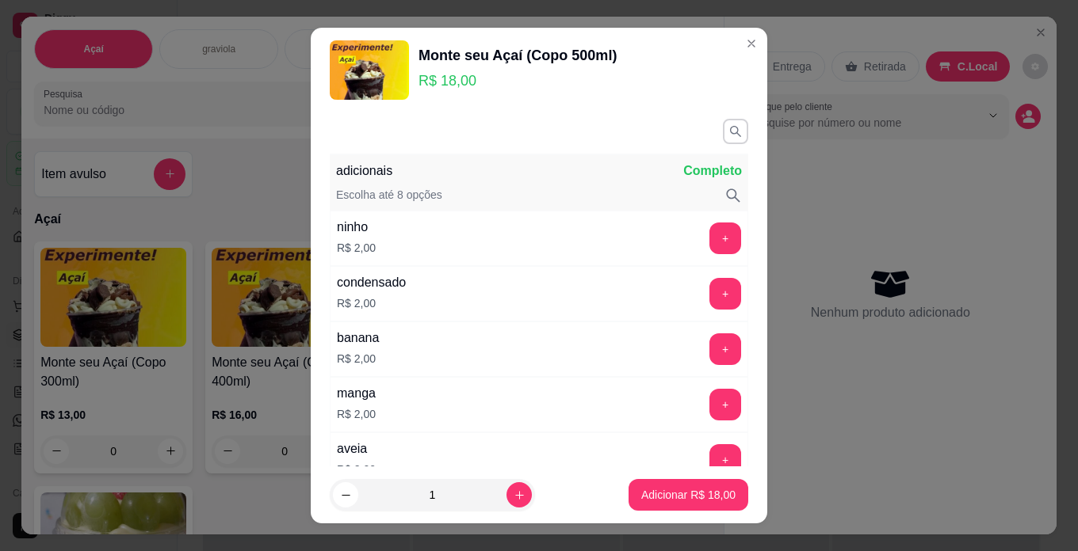
click at [703, 248] on div "+" at bounding box center [725, 239] width 44 height 32
click at [709, 238] on button "+" at bounding box center [725, 239] width 32 height 32
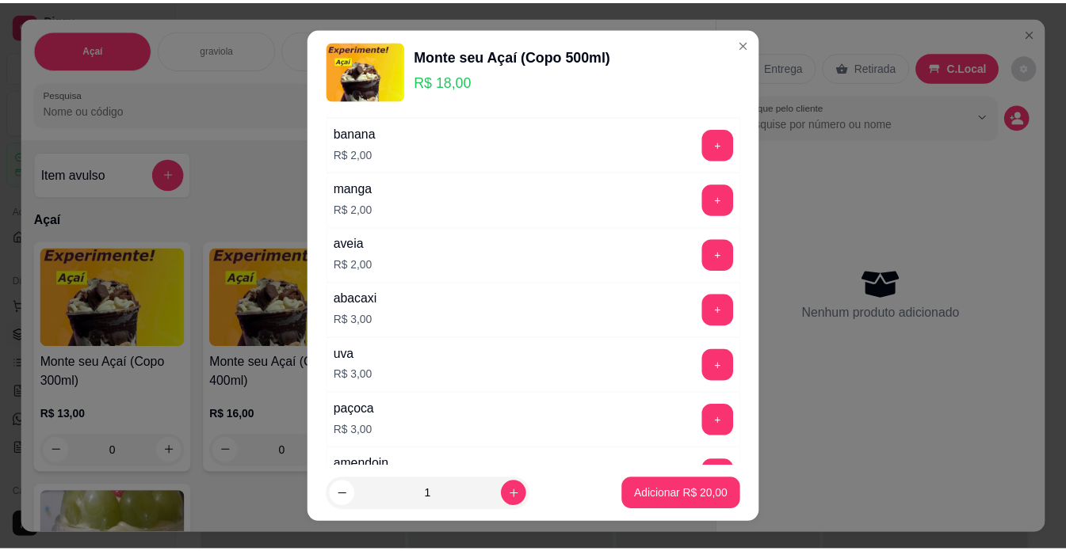
scroll to position [238, 0]
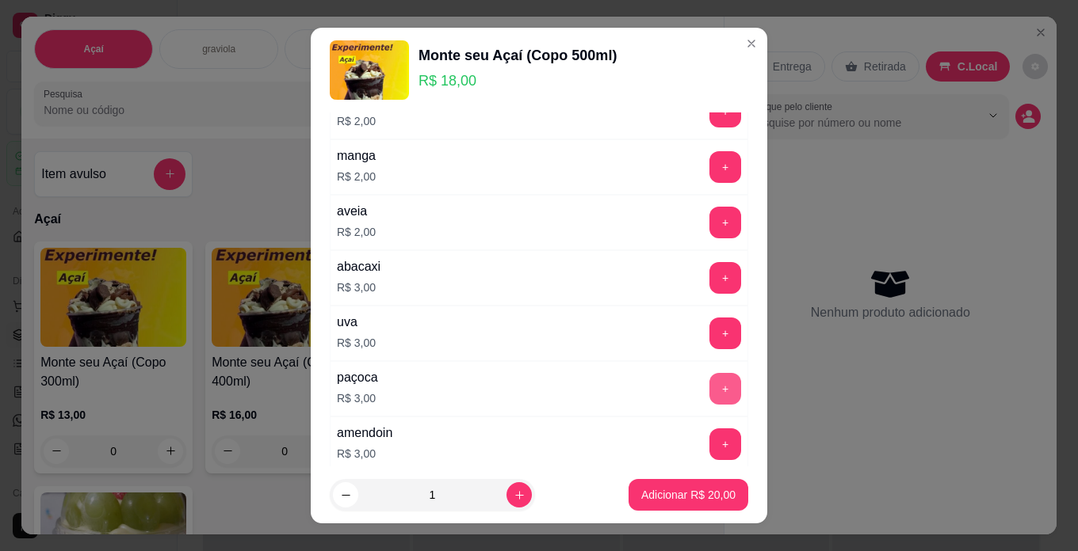
click at [709, 386] on button "+" at bounding box center [725, 389] width 32 height 32
click at [691, 502] on p "Adicionar R$ 23,00" at bounding box center [688, 495] width 94 height 16
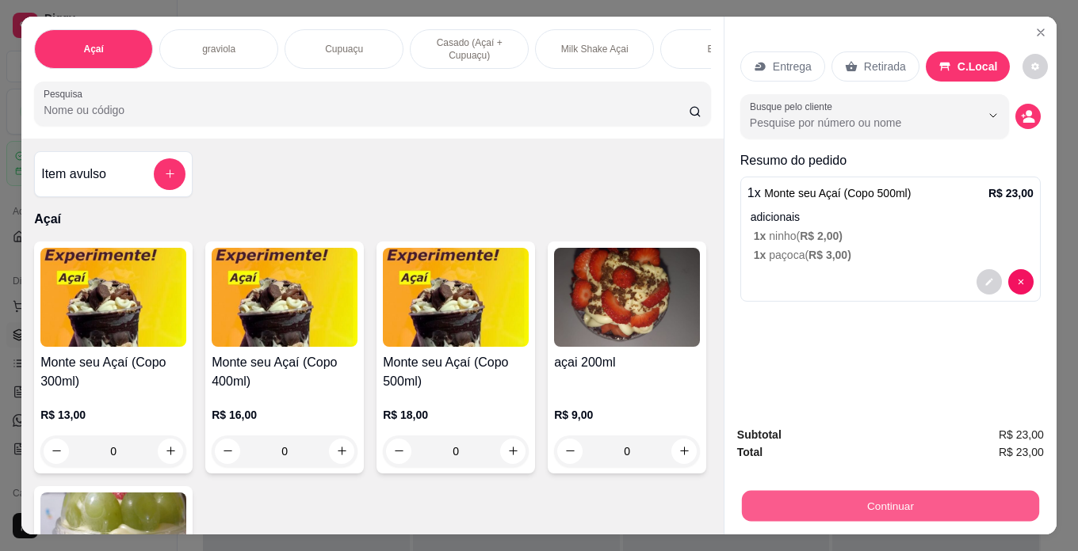
click at [982, 494] on button "Continuar" at bounding box center [890, 506] width 297 height 31
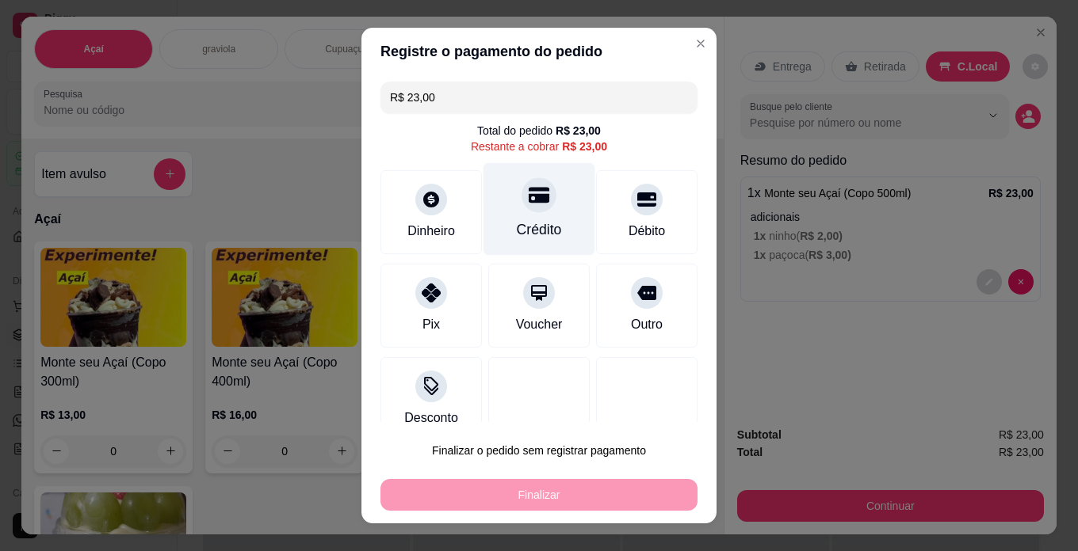
click at [492, 202] on div "Crédito" at bounding box center [539, 209] width 112 height 93
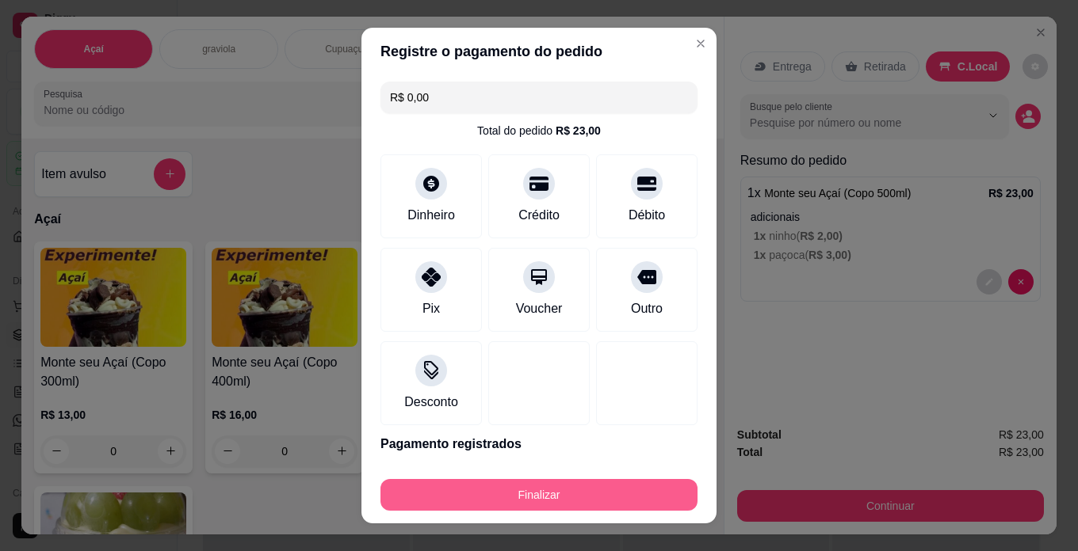
click at [577, 505] on button "Finalizar" at bounding box center [538, 495] width 317 height 32
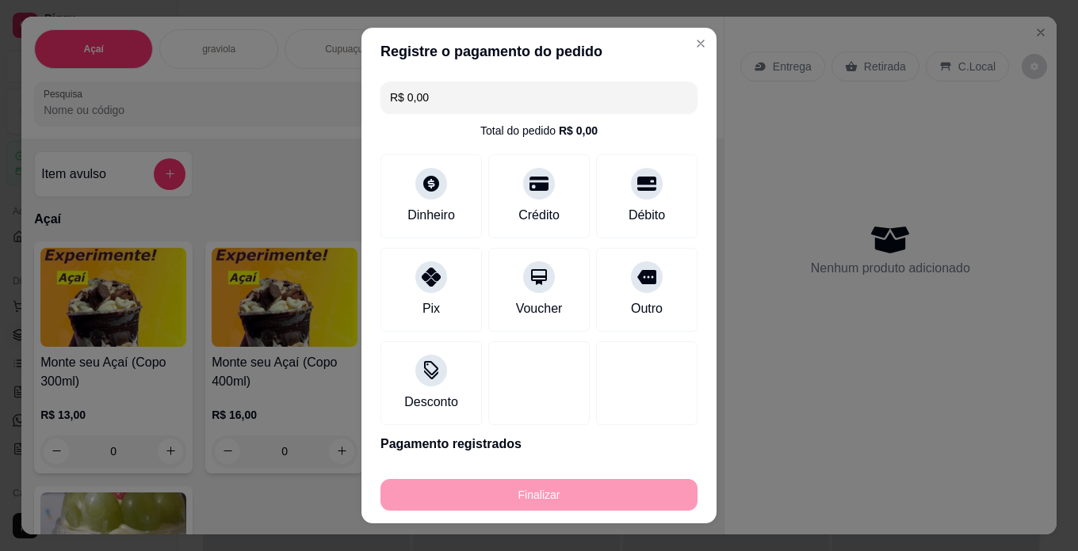
type input "-R$ 23,00"
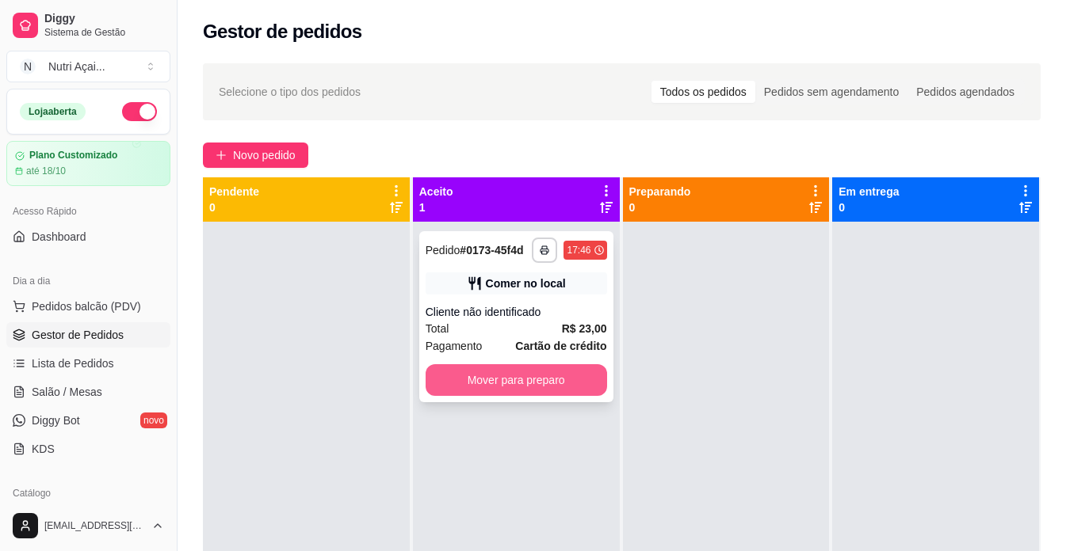
click at [468, 368] on button "Mover para preparo" at bounding box center [515, 380] width 181 height 32
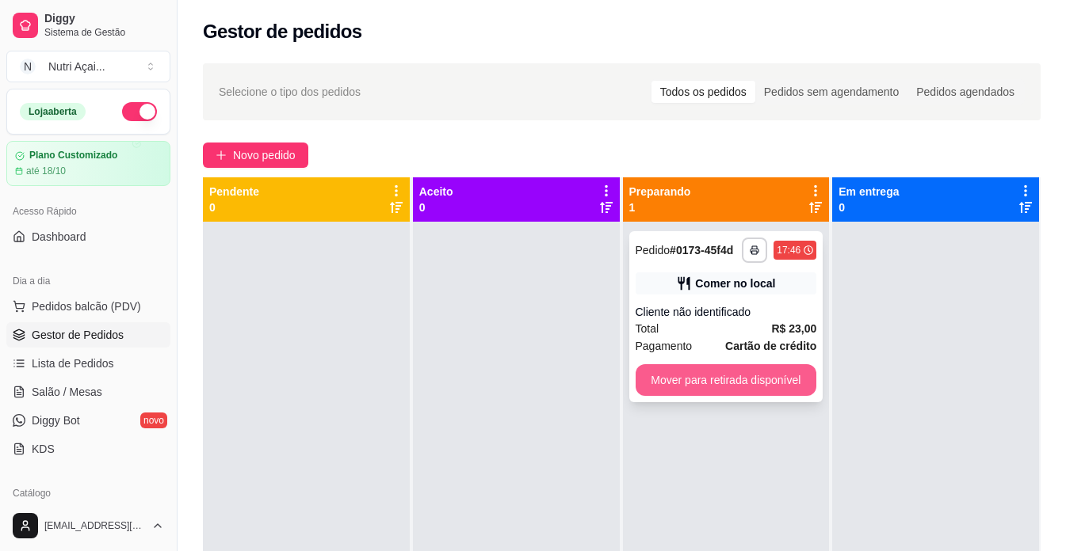
click at [731, 374] on button "Mover para retirada disponível" at bounding box center [725, 380] width 181 height 32
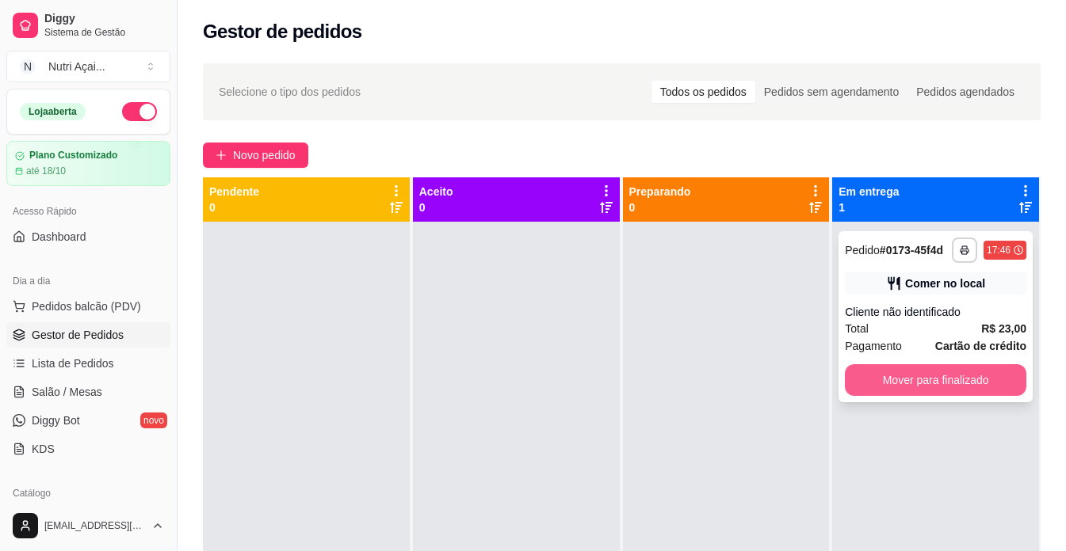
click at [868, 372] on button "Mover para finalizado" at bounding box center [935, 380] width 181 height 32
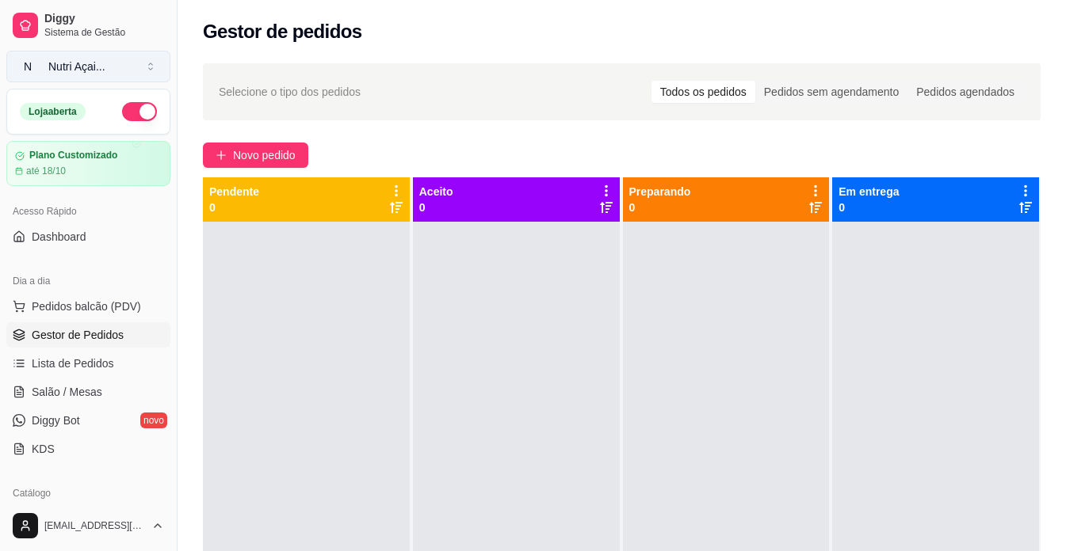
click at [82, 67] on div "Nutri Açai ..." at bounding box center [76, 67] width 57 height 16
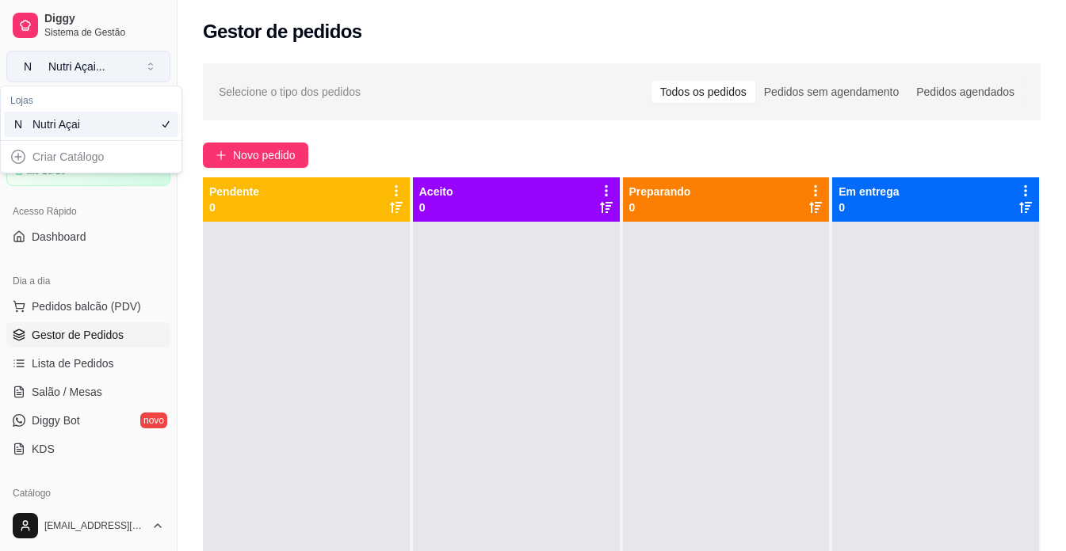
click at [133, 67] on button "N Nutri Açai ..." at bounding box center [88, 67] width 164 height 32
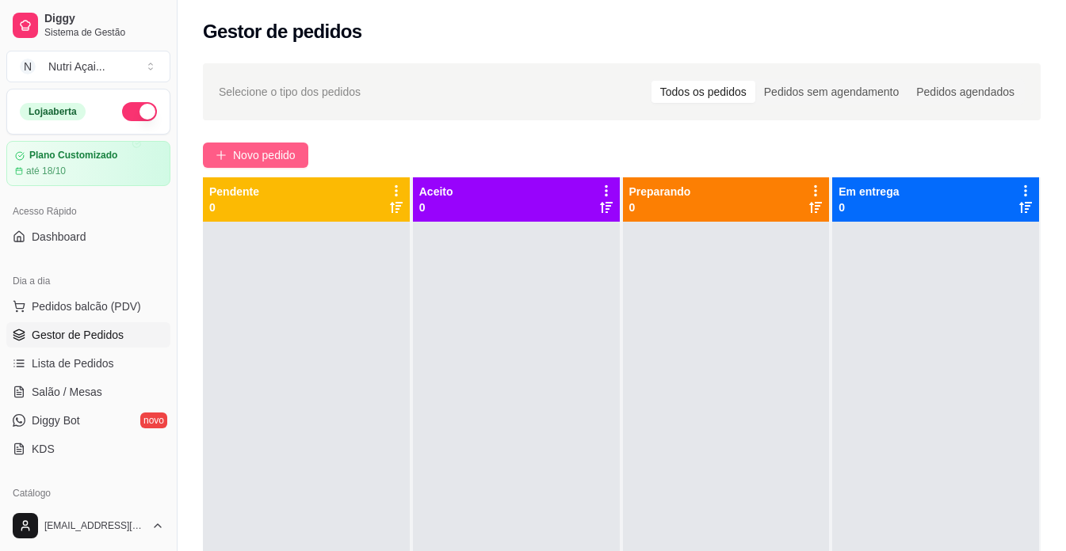
click at [258, 150] on span "Novo pedido" at bounding box center [264, 155] width 63 height 17
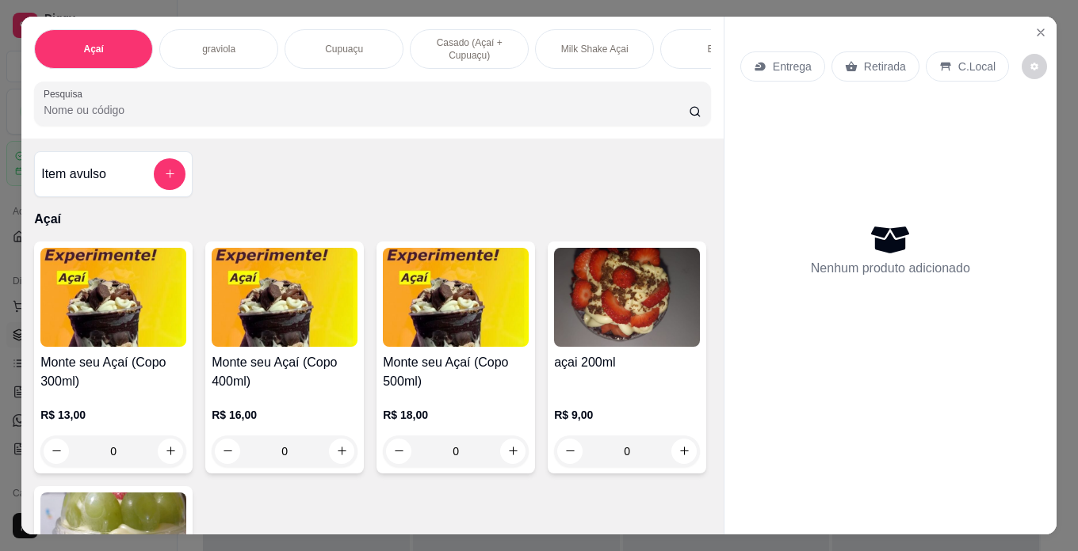
click at [561, 49] on p "Milk Shake Açai" at bounding box center [594, 49] width 67 height 13
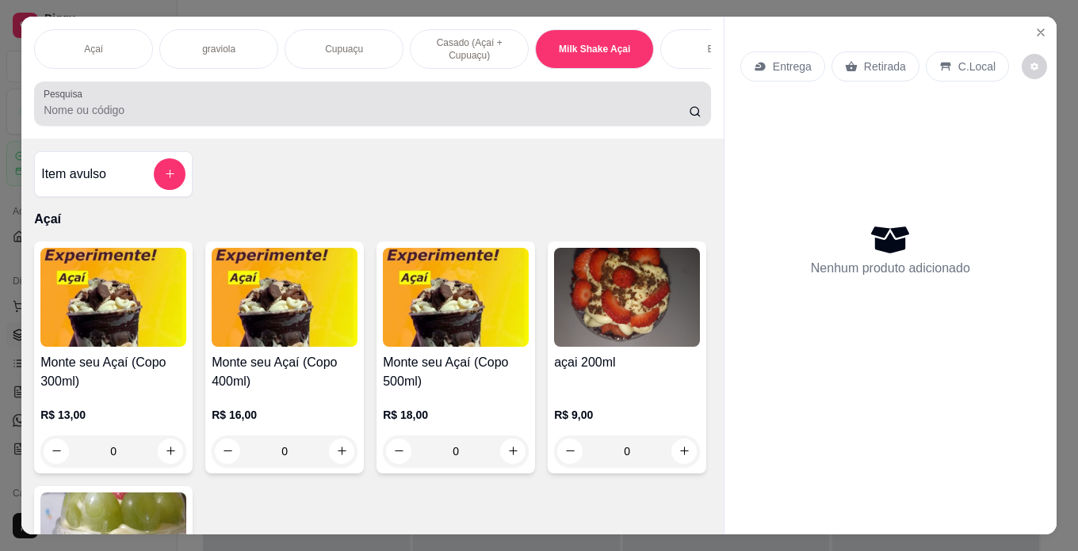
scroll to position [40, 0]
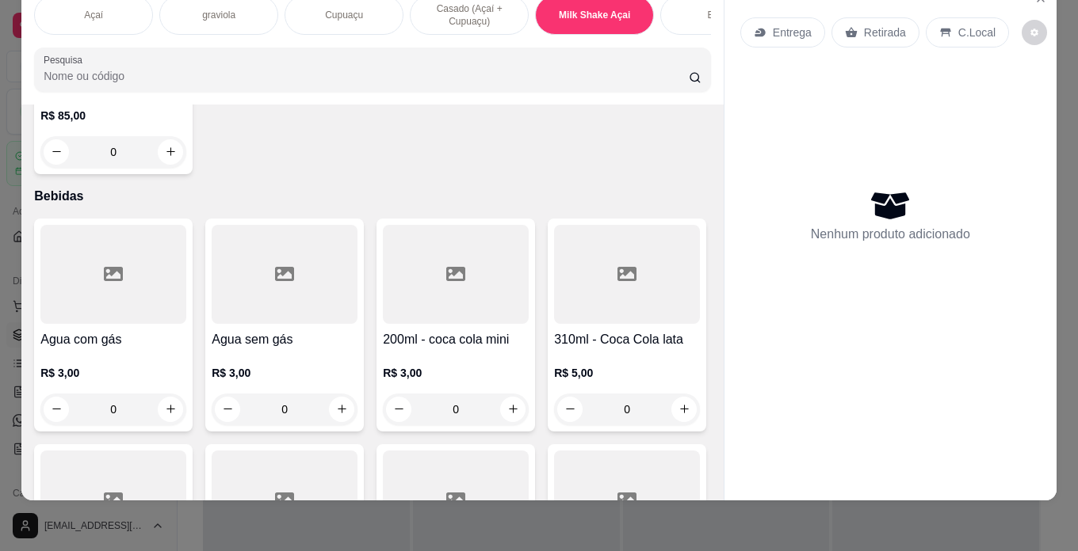
click at [24, 293] on div "Item avulso Açaí Monte seu Açaí (Copo 300ml) R$ 13,00 0 Monte seu Açaí (Copo 40…" at bounding box center [372, 303] width 702 height 396
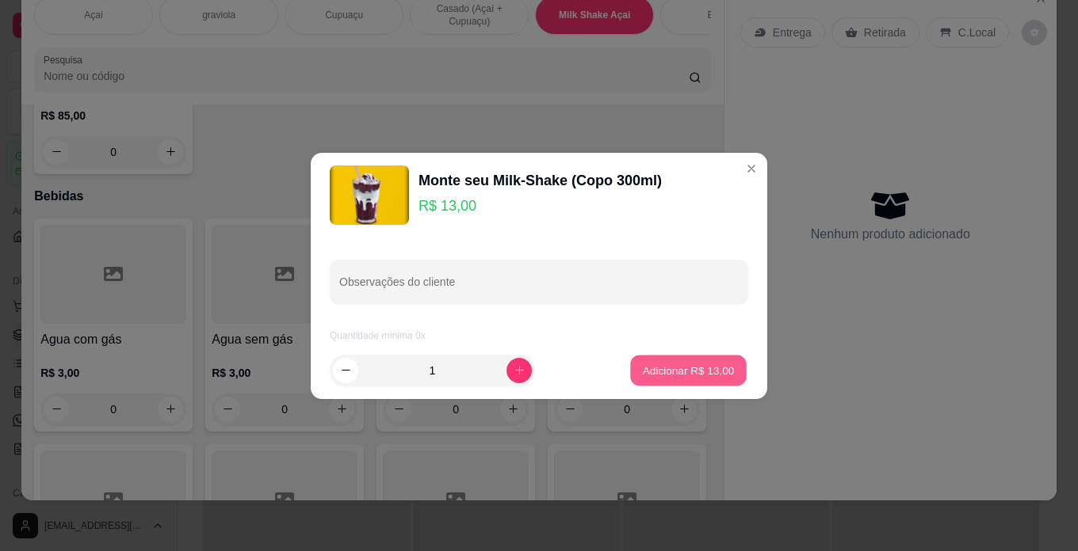
click at [682, 376] on p "Adicionar R$ 13,00" at bounding box center [689, 370] width 92 height 15
type input "1"
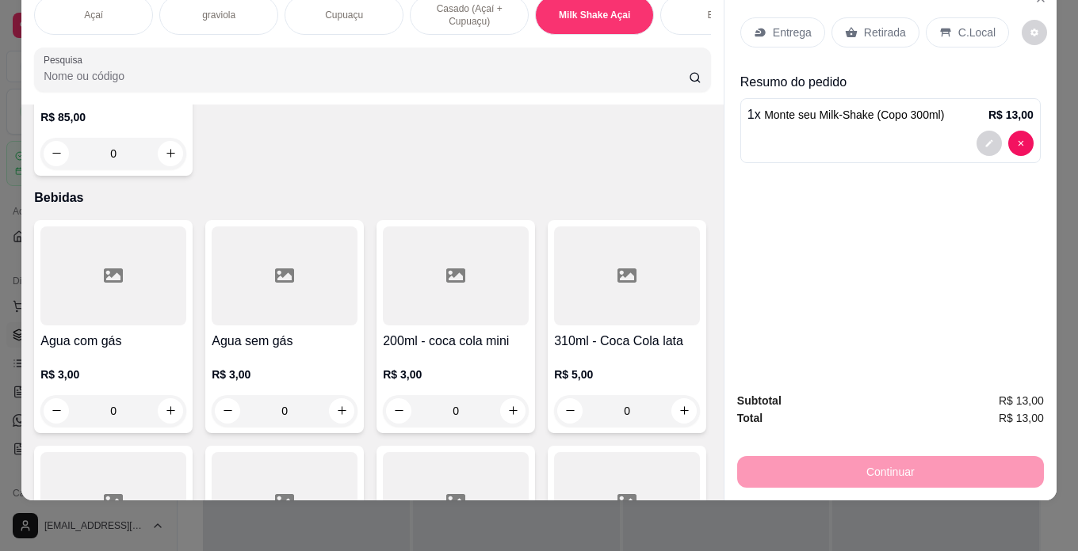
click at [67, 18] on div "Açaí" at bounding box center [93, 15] width 119 height 40
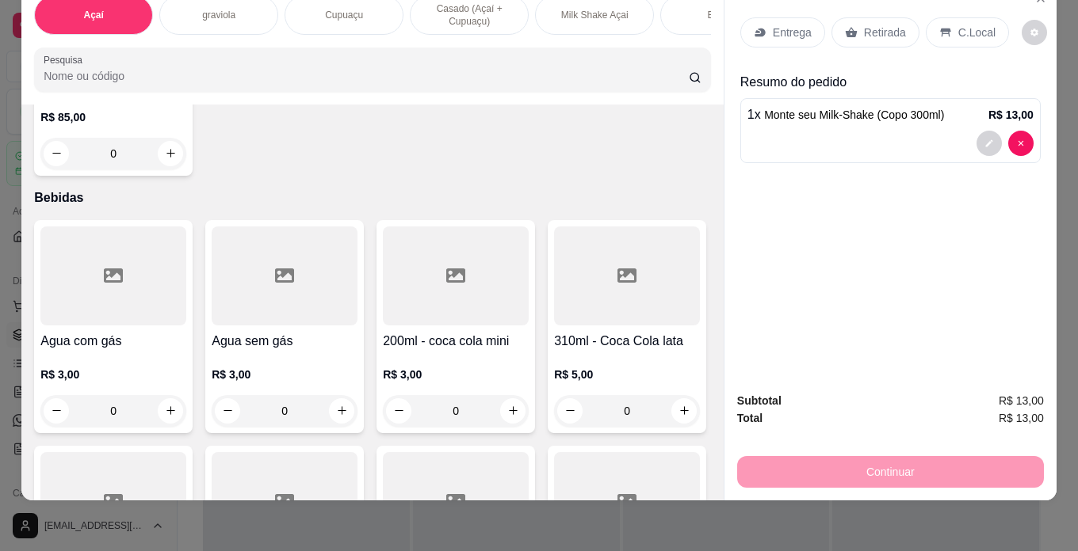
scroll to position [71, 0]
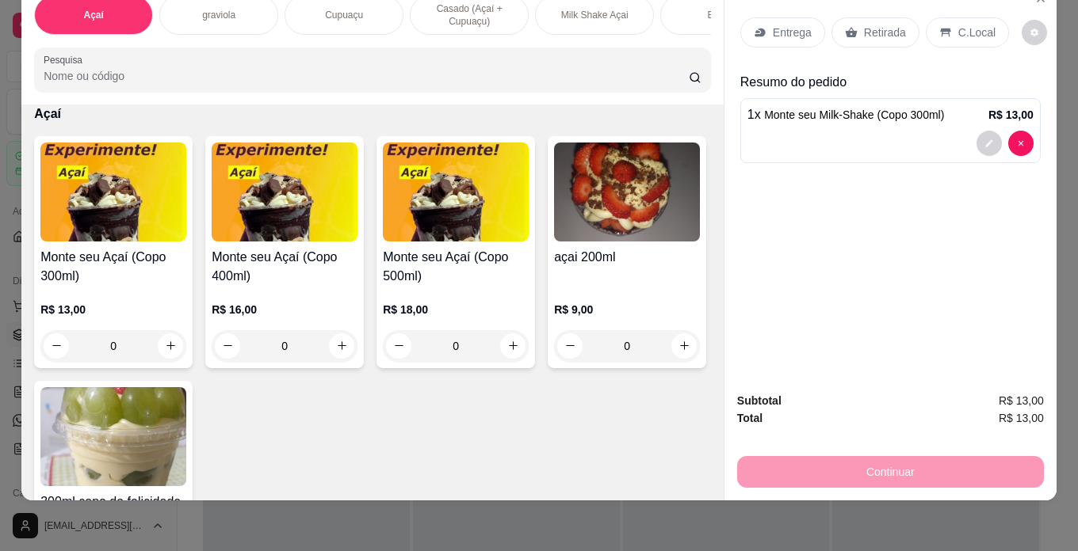
click at [944, 25] on div "C.Local" at bounding box center [966, 32] width 83 height 30
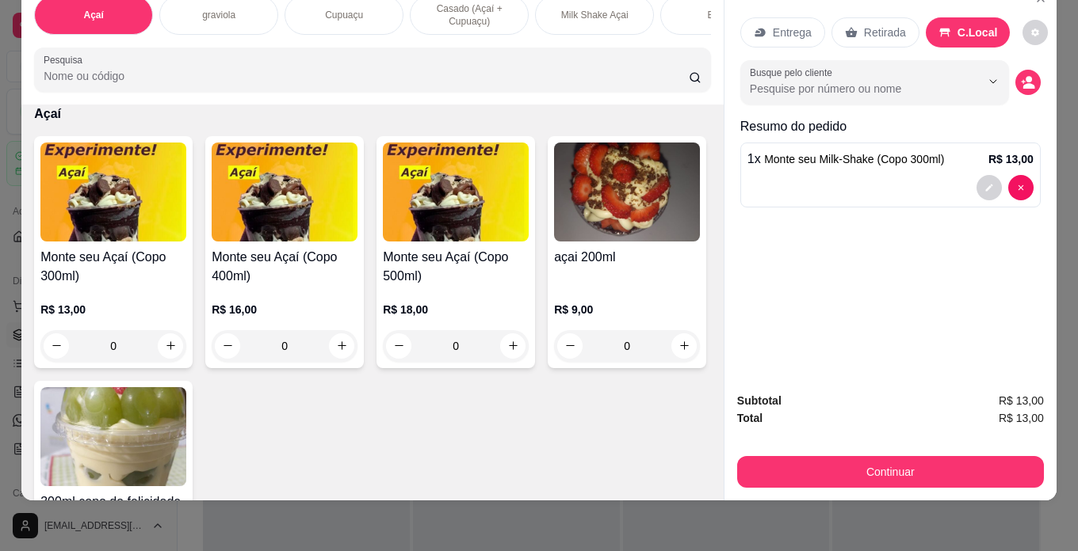
click at [857, 452] on div "Continuar" at bounding box center [890, 470] width 307 height 36
click at [862, 471] on button "Continuar" at bounding box center [890, 472] width 307 height 32
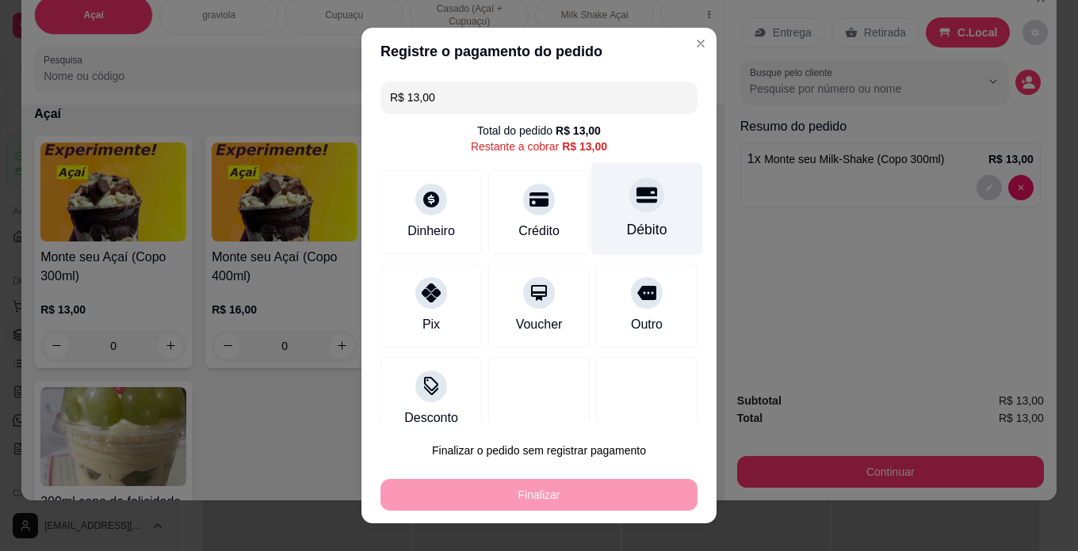
click at [627, 228] on div "Débito" at bounding box center [647, 229] width 40 height 21
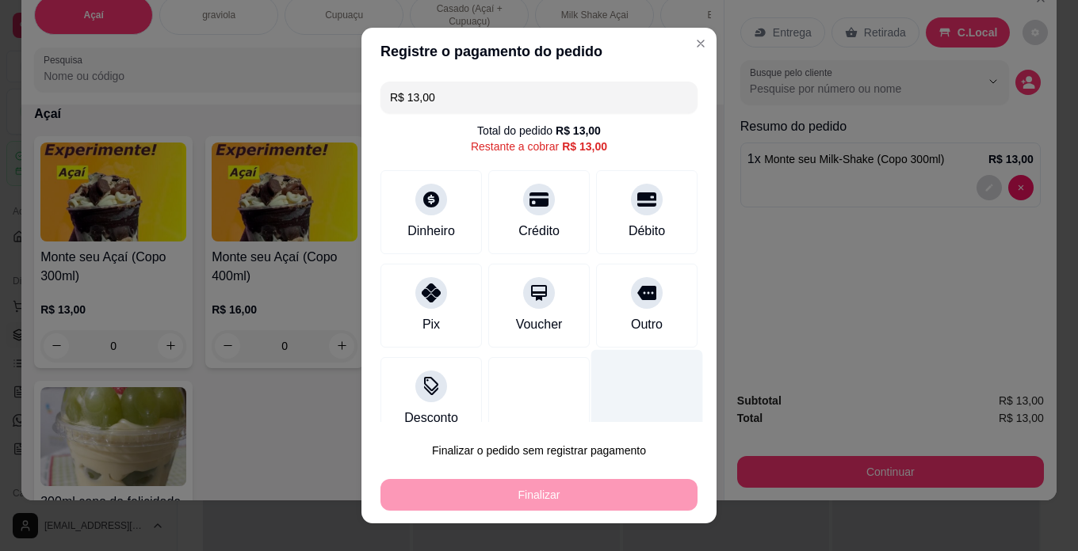
type input "R$ 0,00"
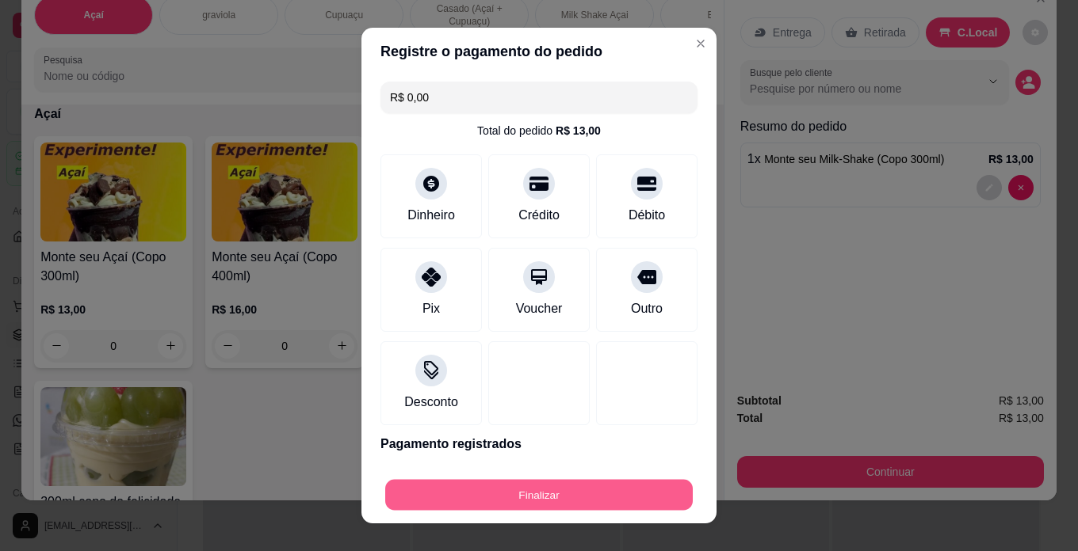
click at [640, 490] on button "Finalizar" at bounding box center [538, 495] width 307 height 31
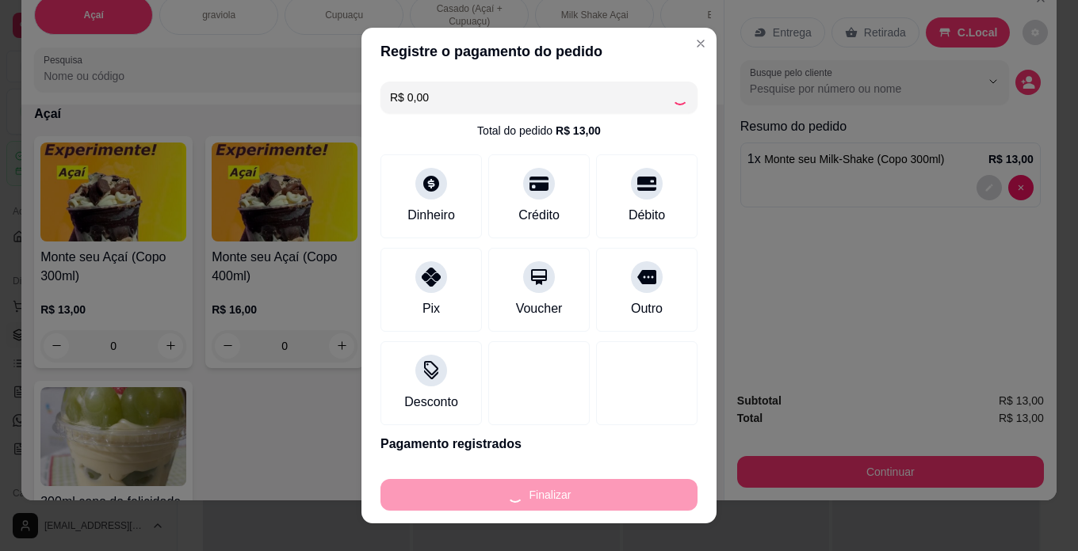
type input "0"
type input "-R$ 13,00"
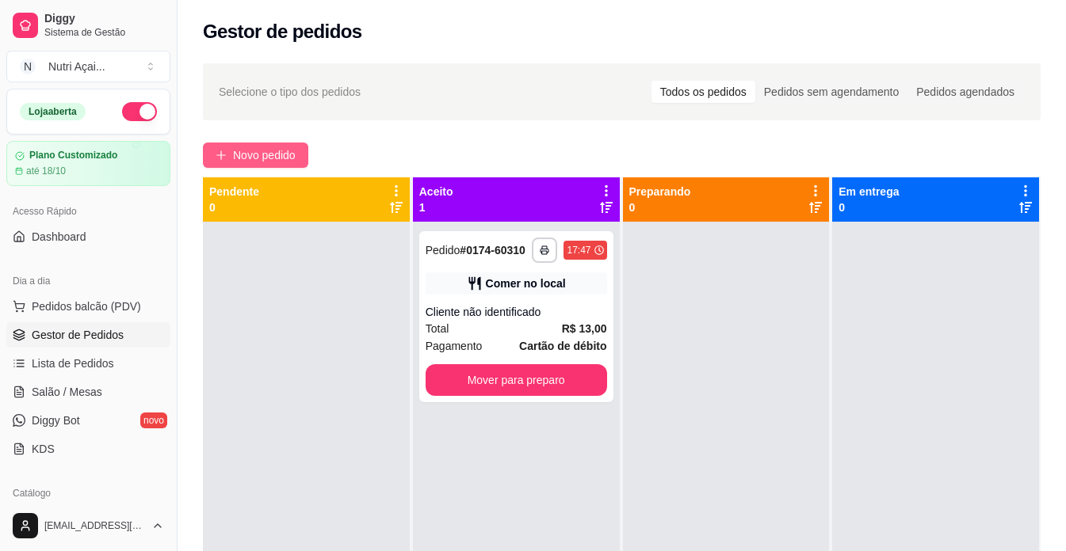
click at [246, 155] on span "Novo pedido" at bounding box center [264, 155] width 63 height 17
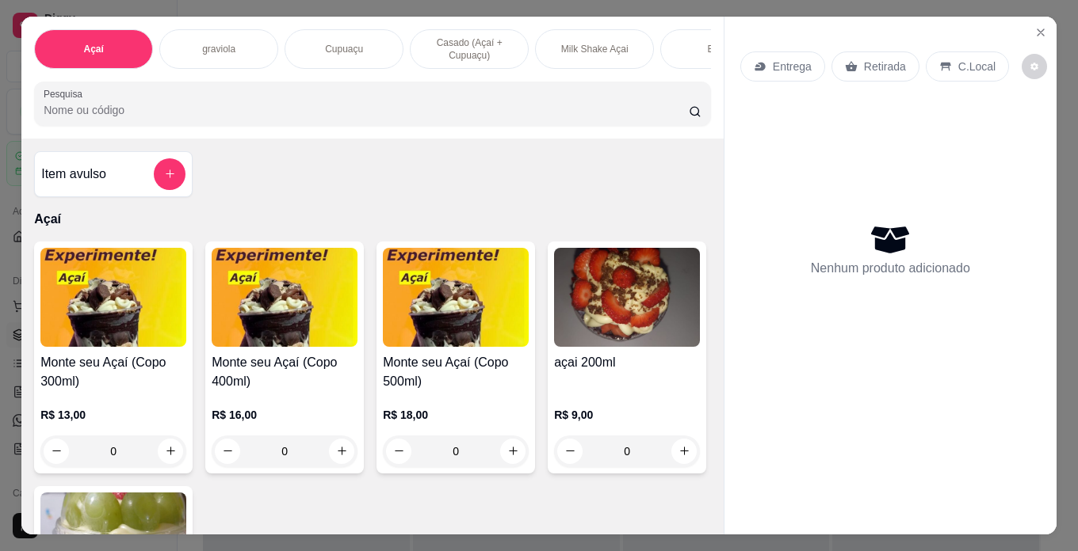
scroll to position [79, 0]
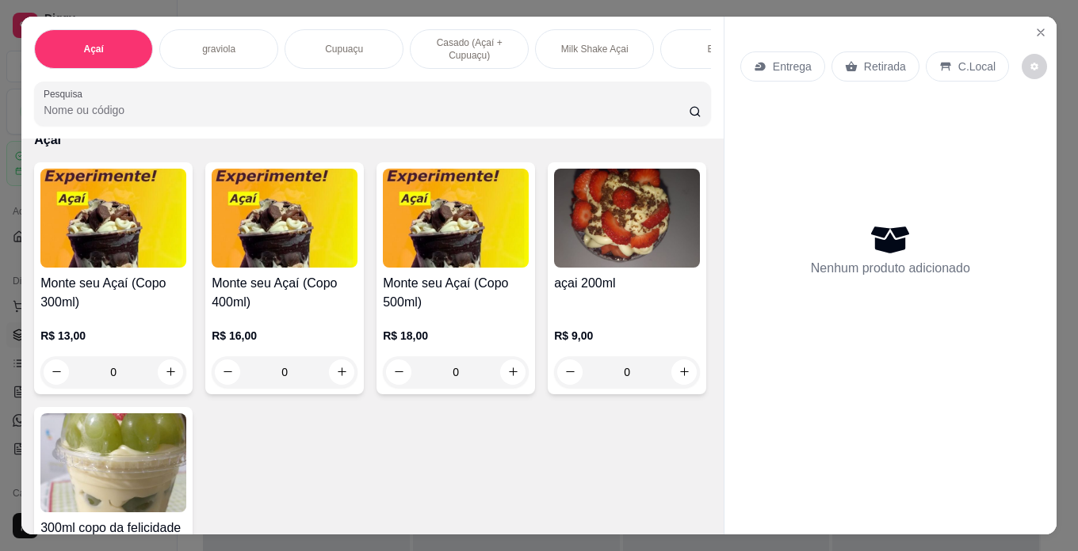
click at [158, 299] on h4 "Monte seu Açaí (Copo 300ml)" at bounding box center [113, 293] width 146 height 38
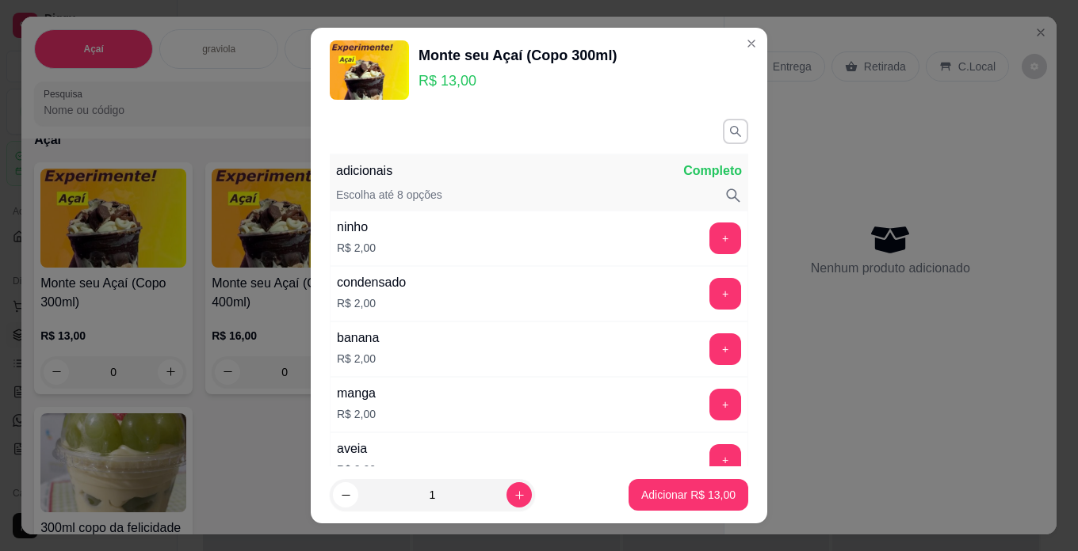
click at [709, 340] on button "+" at bounding box center [725, 350] width 32 height 32
click at [710, 299] on button "+" at bounding box center [725, 293] width 31 height 31
click at [709, 243] on button "+" at bounding box center [725, 239] width 32 height 32
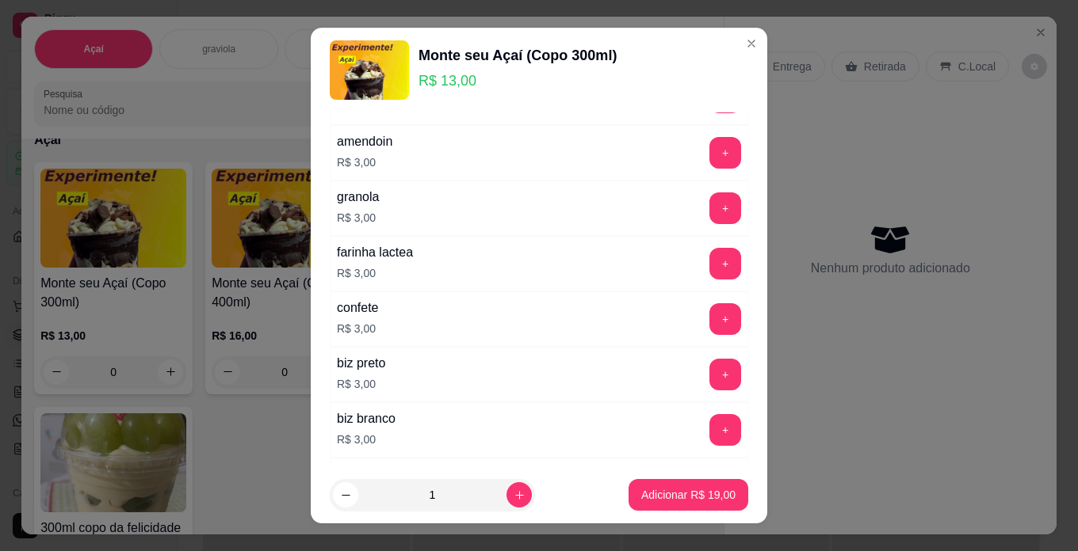
scroll to position [555, 0]
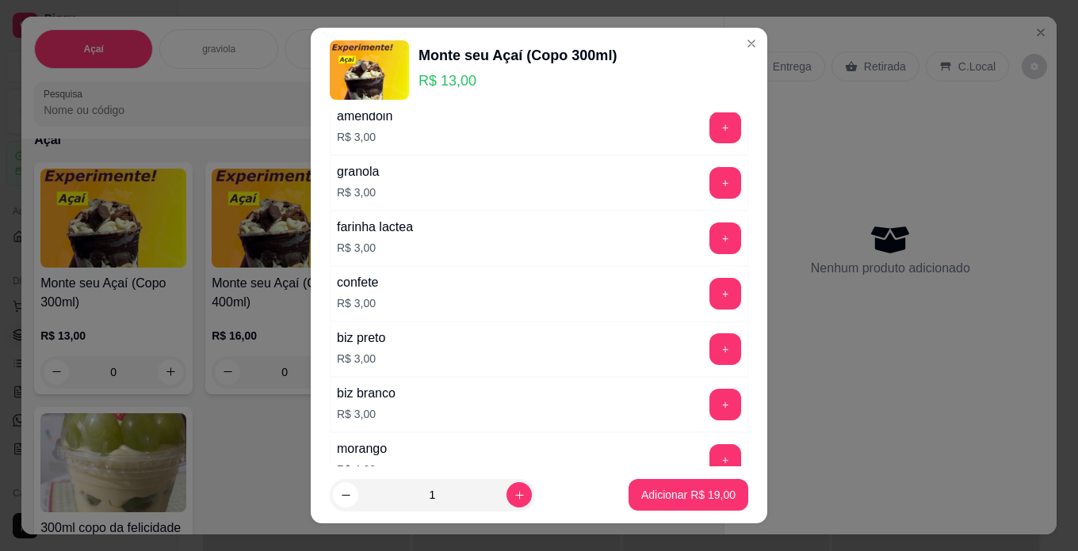
click at [695, 437] on div "morango R$ 4,00 +" at bounding box center [539, 460] width 418 height 55
click at [710, 448] on button "+" at bounding box center [725, 459] width 31 height 31
click at [692, 501] on p "Adicionar R$ 23,00" at bounding box center [689, 495] width 92 height 15
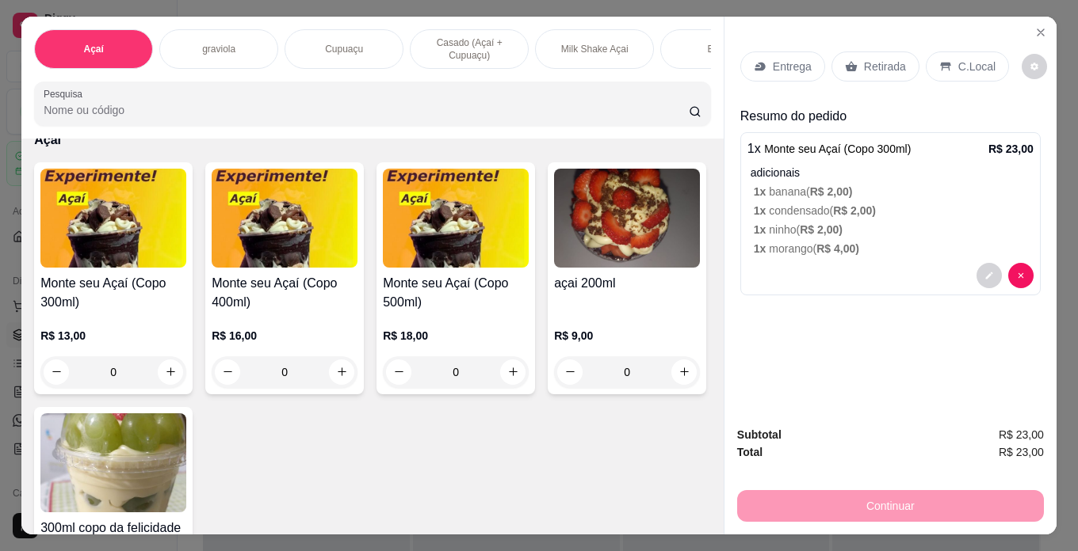
click at [958, 68] on p "C.Local" at bounding box center [976, 67] width 37 height 16
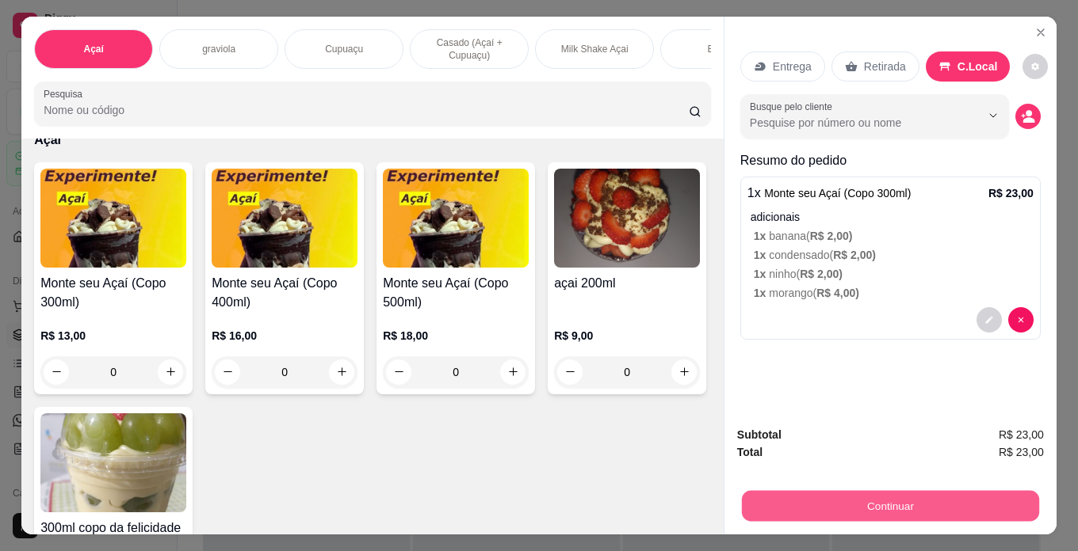
click at [969, 513] on button "Continuar" at bounding box center [890, 506] width 297 height 31
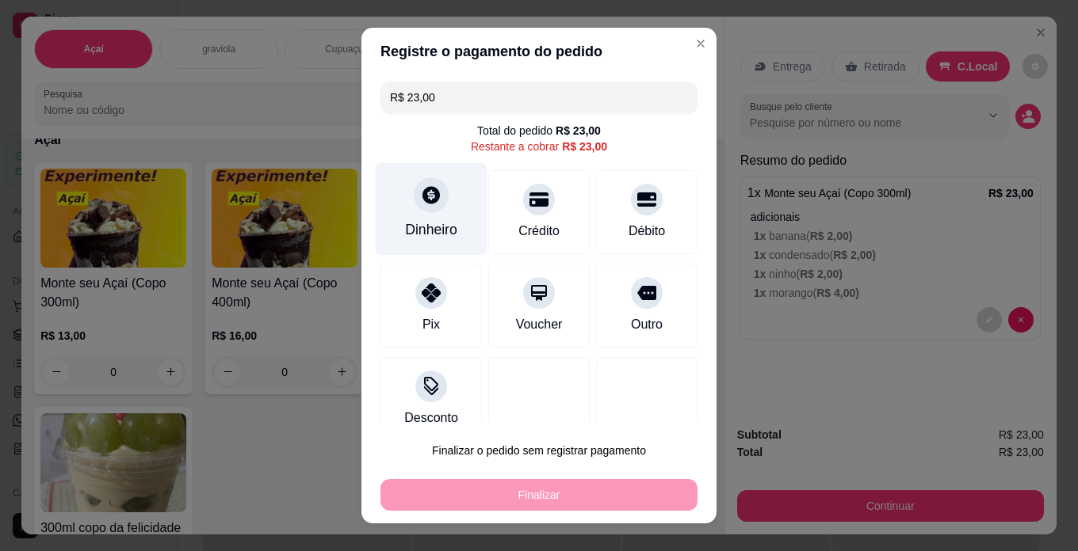
click at [420, 235] on div "Dinheiro" at bounding box center [431, 229] width 52 height 21
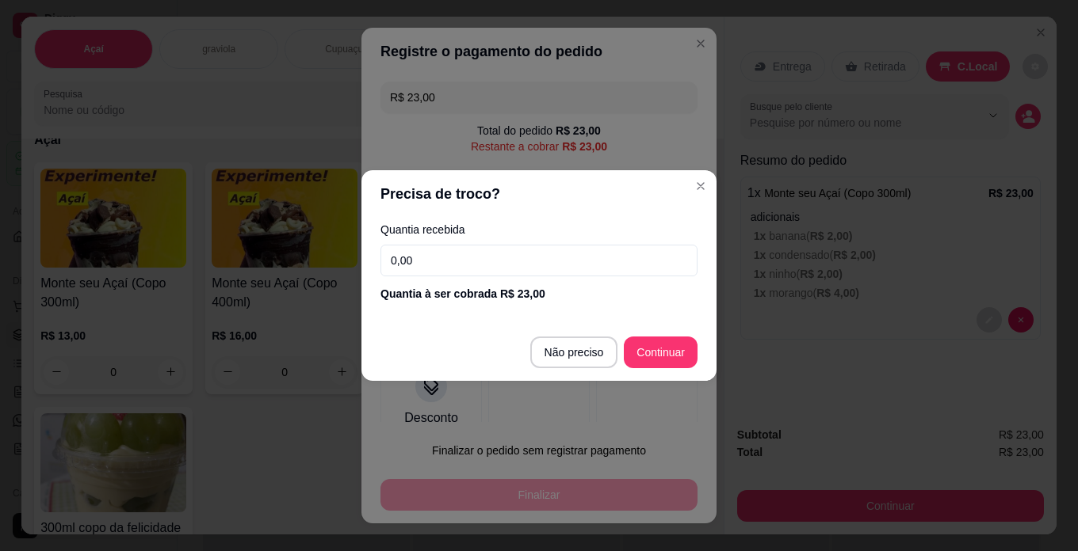
click at [457, 263] on input "0,00" at bounding box center [538, 261] width 317 height 32
type input "10,00"
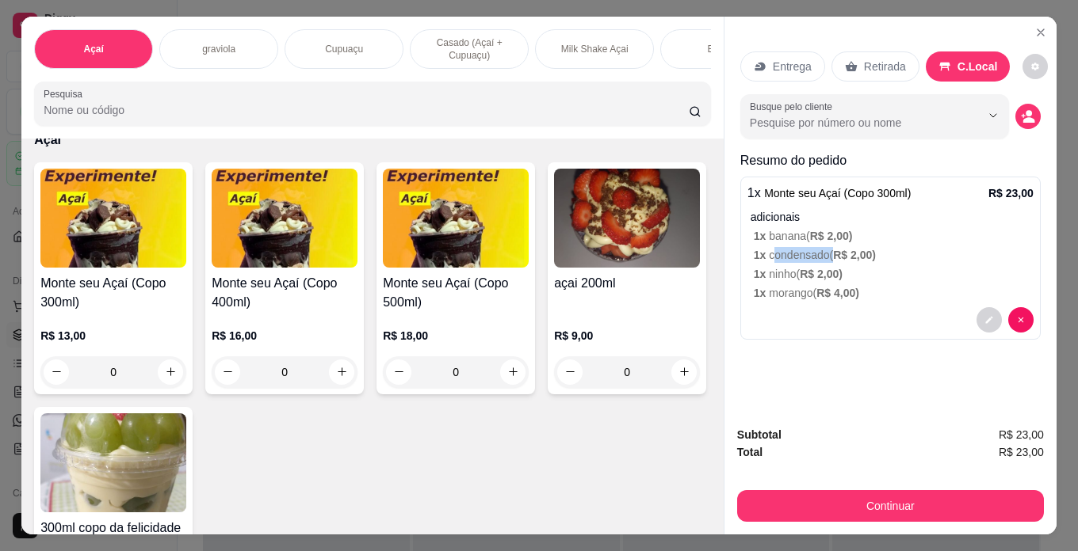
click at [808, 257] on p "1 x condensado ( R$ 2,00 )" at bounding box center [894, 255] width 280 height 16
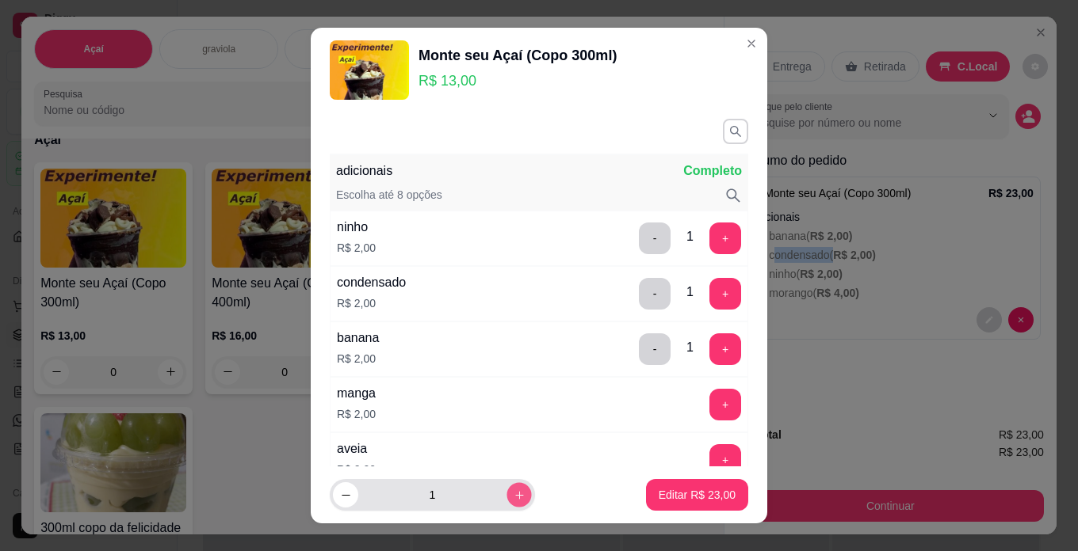
click at [513, 494] on icon "increase-product-quantity" at bounding box center [519, 496] width 12 height 12
type input "2"
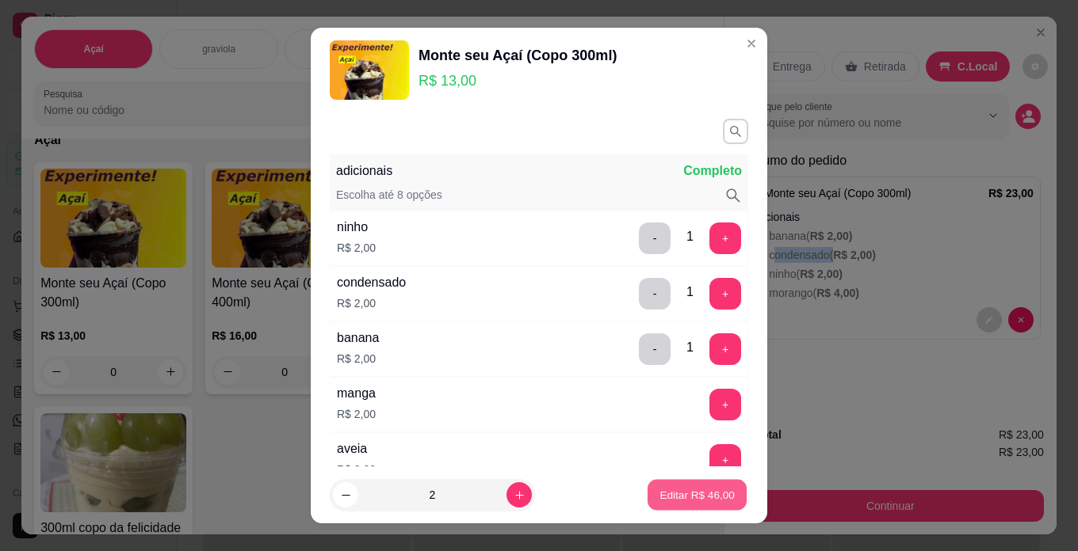
click at [685, 490] on p "Editar R$ 46,00" at bounding box center [696, 495] width 74 height 15
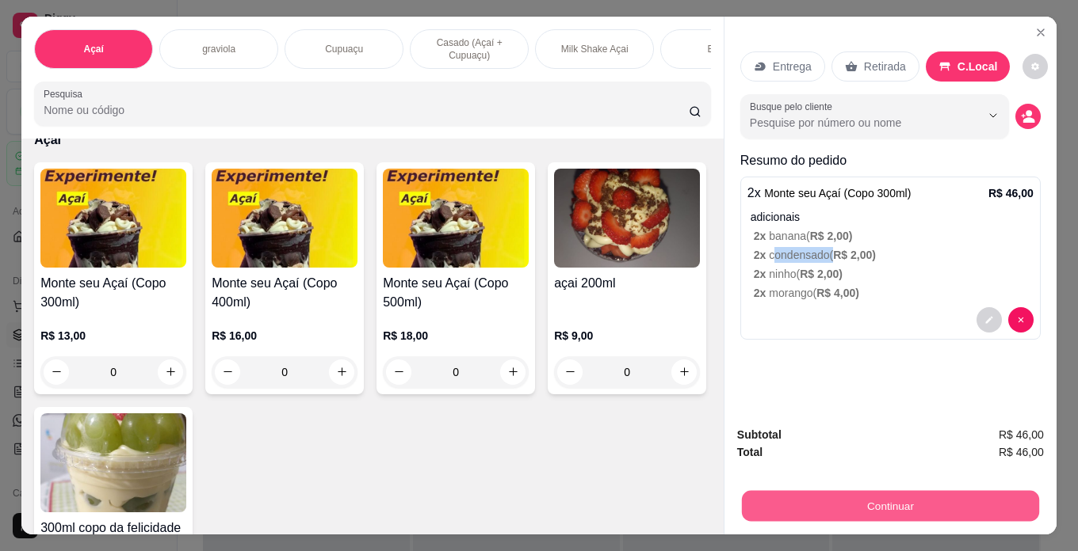
click at [961, 491] on button "Continuar" at bounding box center [890, 506] width 297 height 31
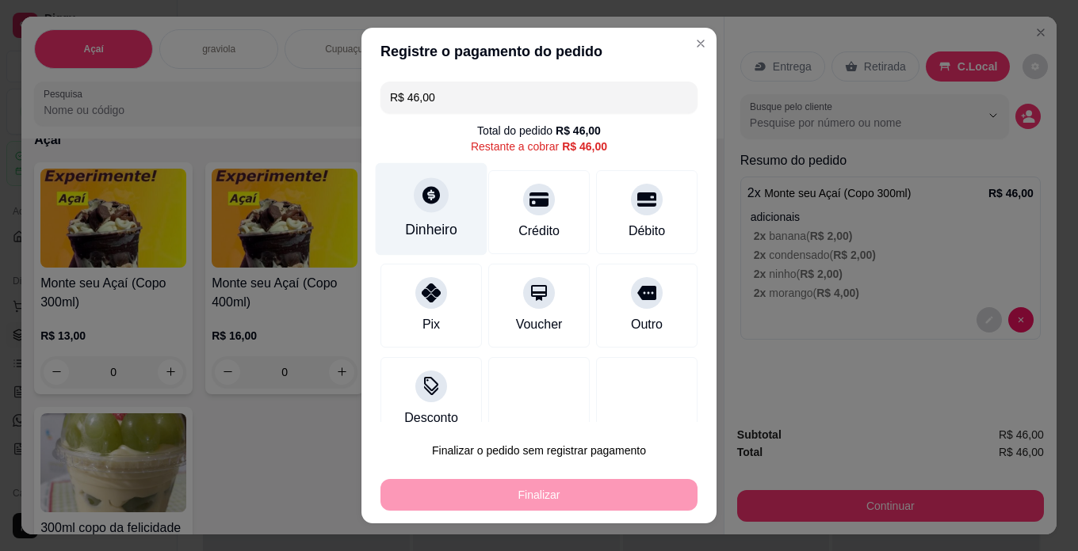
click at [452, 246] on div "Dinheiro" at bounding box center [432, 209] width 112 height 93
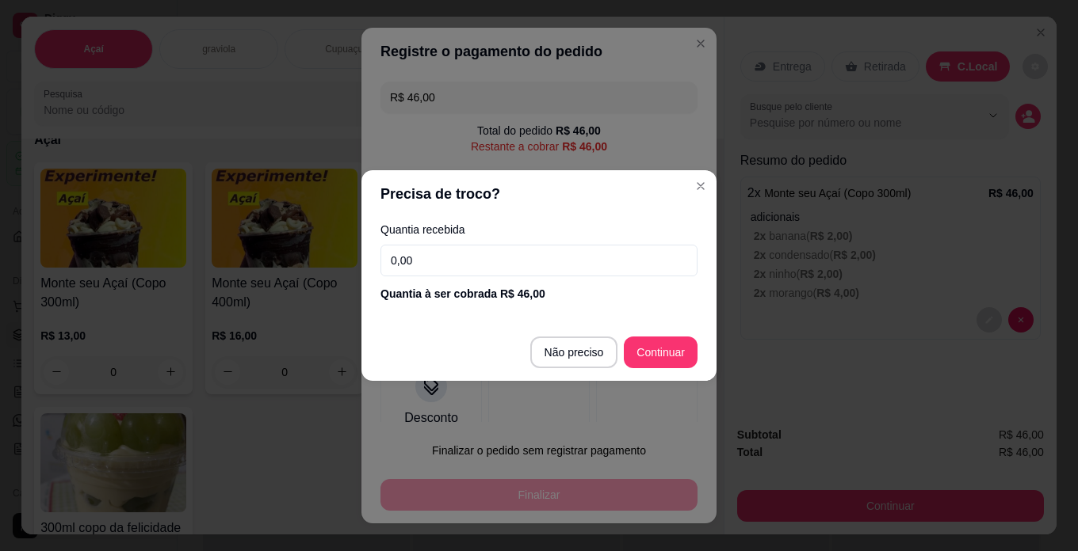
click at [540, 265] on input "0,00" at bounding box center [538, 261] width 317 height 32
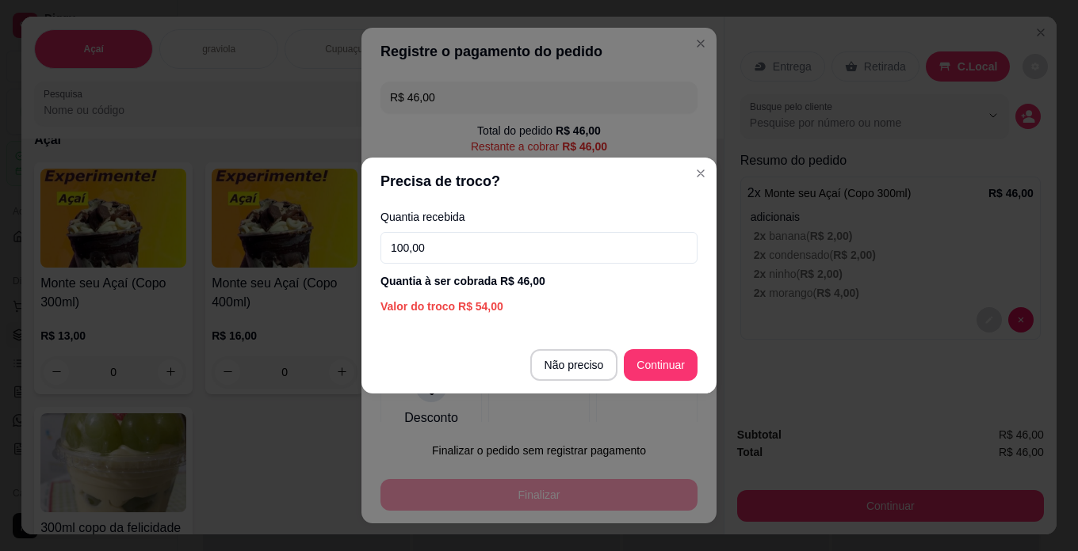
type input "100,00"
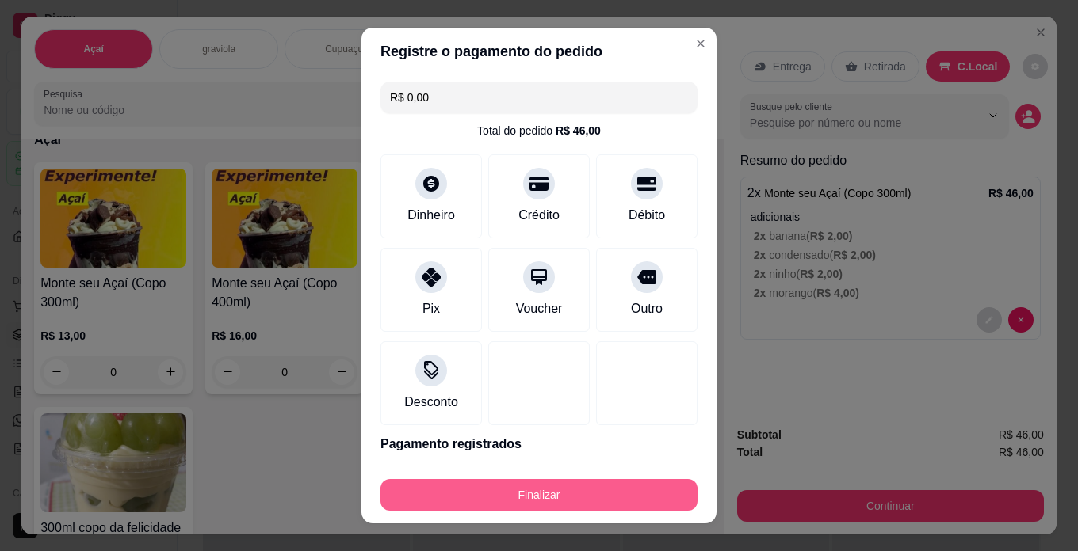
click at [647, 500] on button "Finalizar" at bounding box center [538, 495] width 317 height 32
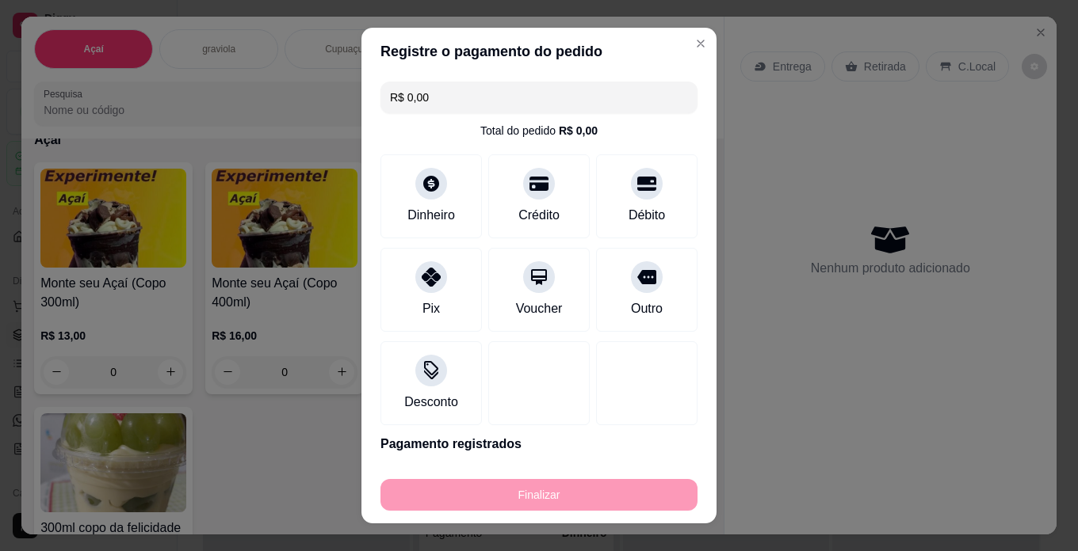
type input "-R$ 46,00"
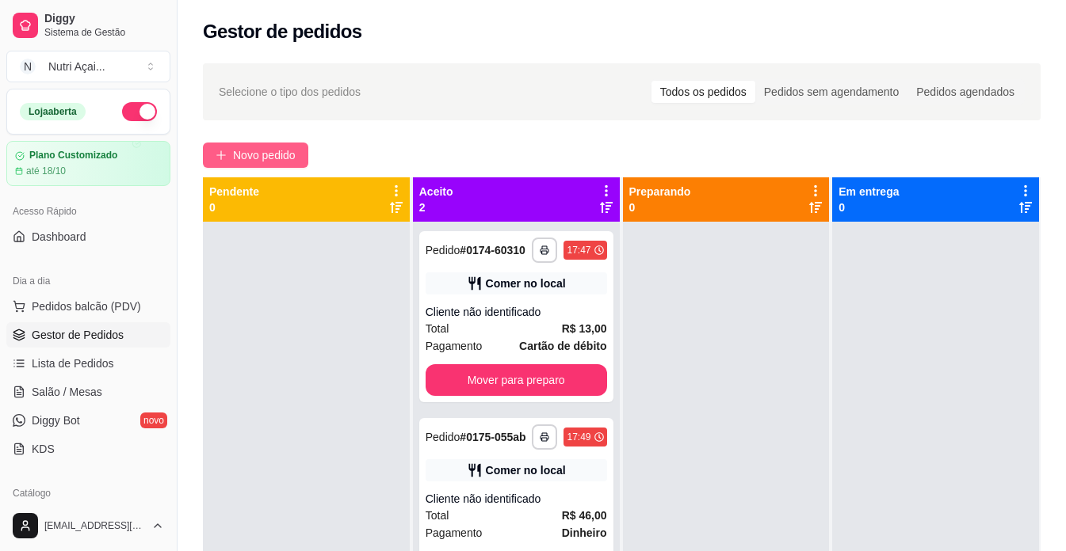
click at [246, 162] on span "Novo pedido" at bounding box center [264, 155] width 63 height 17
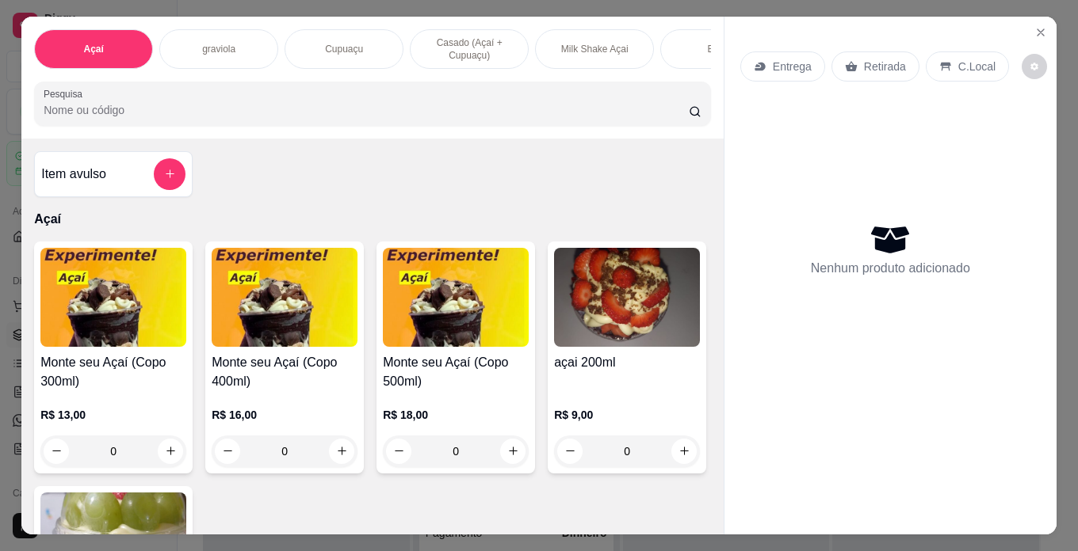
click at [147, 391] on h4 "Monte seu Açaí (Copo 300ml)" at bounding box center [113, 372] width 146 height 38
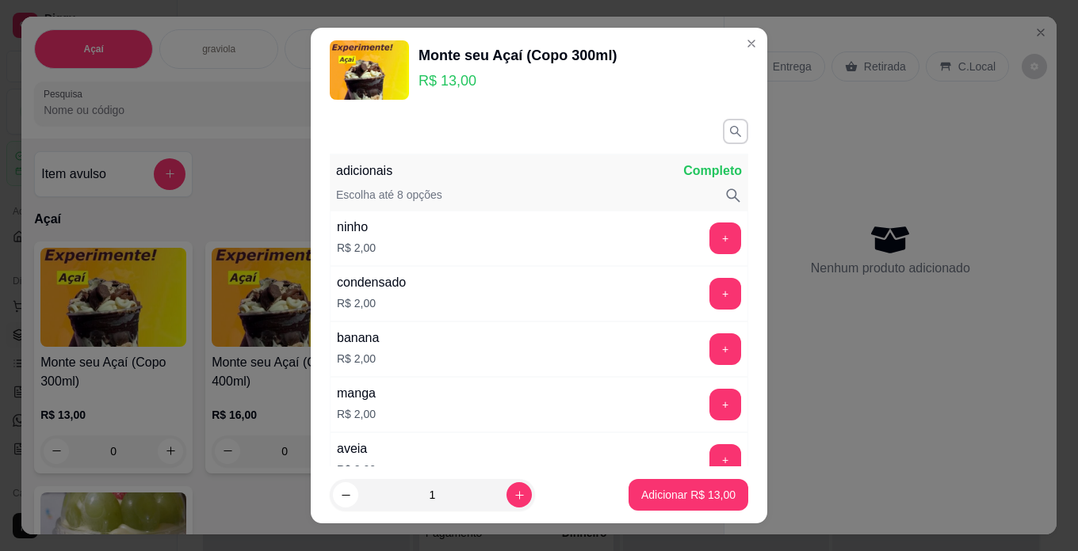
click at [669, 231] on div "ninho R$ 2,00 +" at bounding box center [539, 238] width 418 height 55
click at [709, 238] on button "+" at bounding box center [725, 239] width 32 height 32
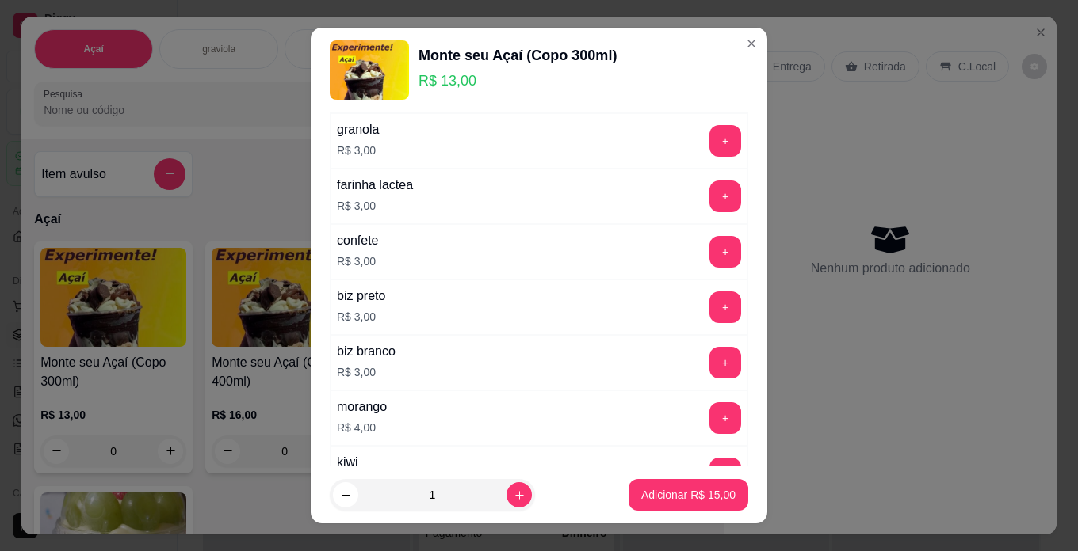
scroll to position [634, 0]
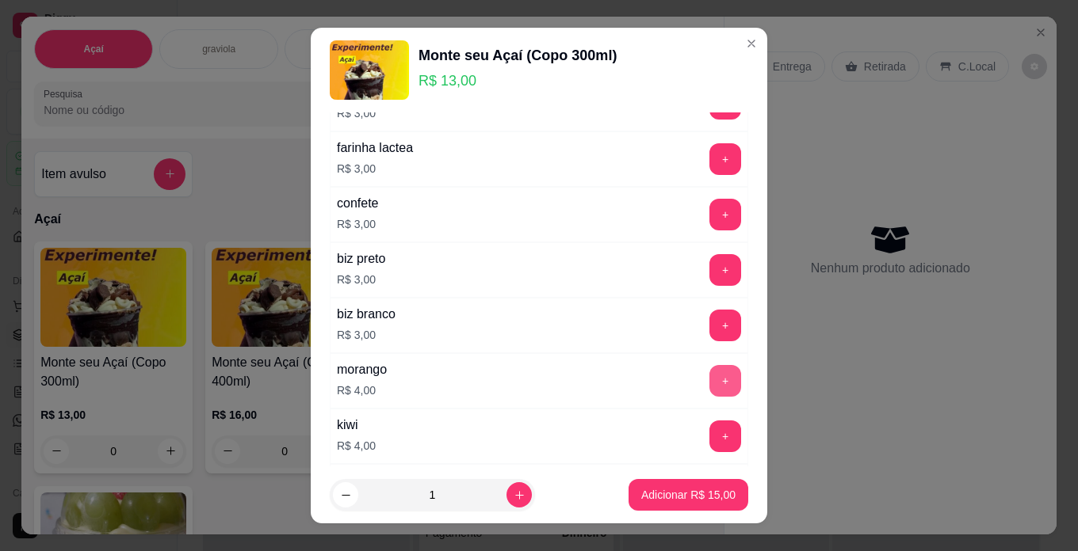
click at [710, 377] on button "+" at bounding box center [725, 381] width 32 height 32
click at [709, 446] on button "+" at bounding box center [725, 437] width 32 height 32
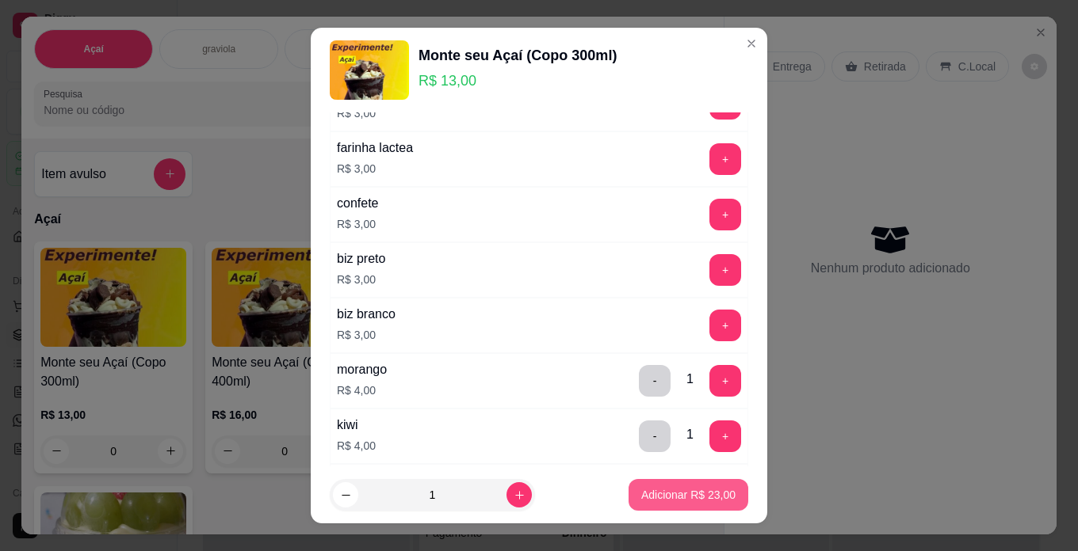
click at [696, 498] on p "Adicionar R$ 23,00" at bounding box center [688, 495] width 94 height 16
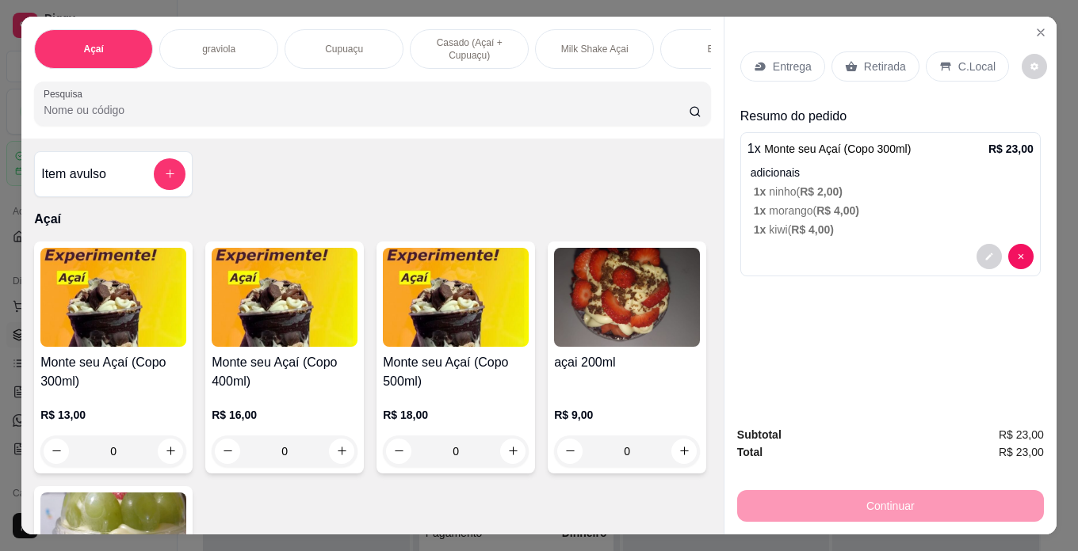
click at [136, 391] on h4 "Monte seu Açaí (Copo 300ml)" at bounding box center [113, 372] width 146 height 38
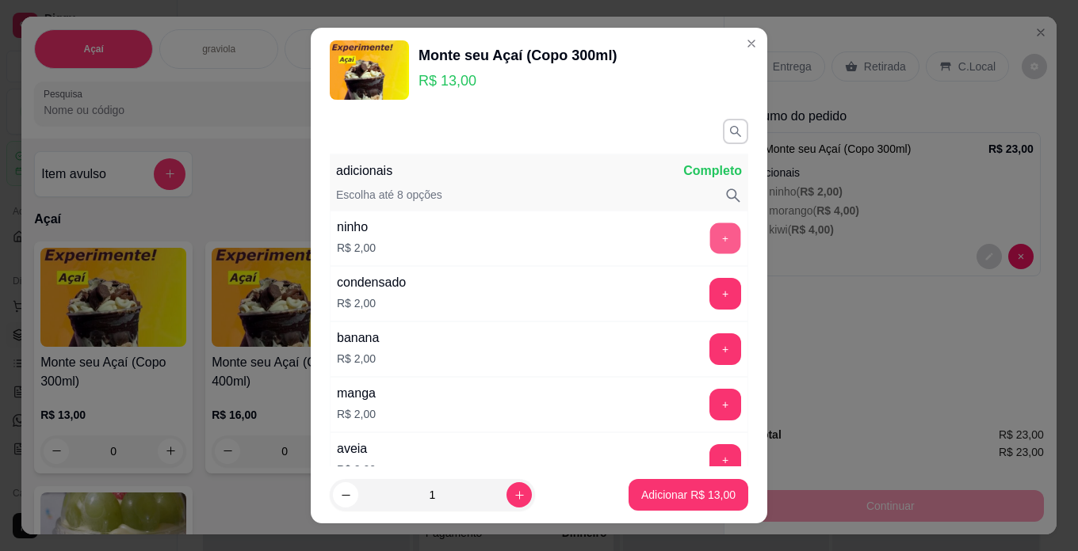
click at [710, 249] on button "+" at bounding box center [725, 238] width 31 height 31
click at [513, 499] on icon "increase-product-quantity" at bounding box center [519, 496] width 12 height 12
type input "2"
click at [692, 490] on p "Adicionar R$ 30,00" at bounding box center [689, 495] width 92 height 15
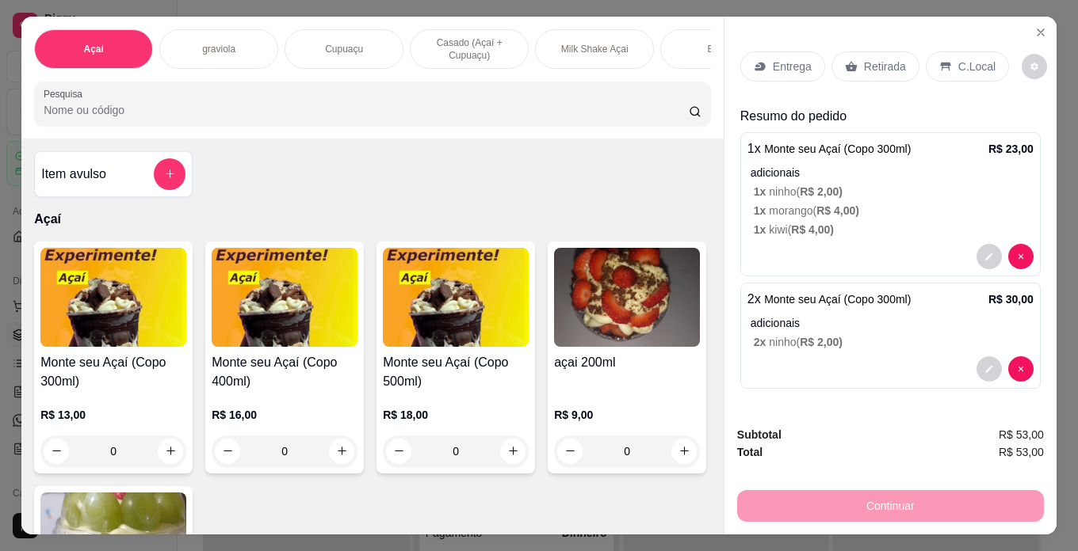
click at [955, 52] on div "C.Local" at bounding box center [966, 67] width 83 height 30
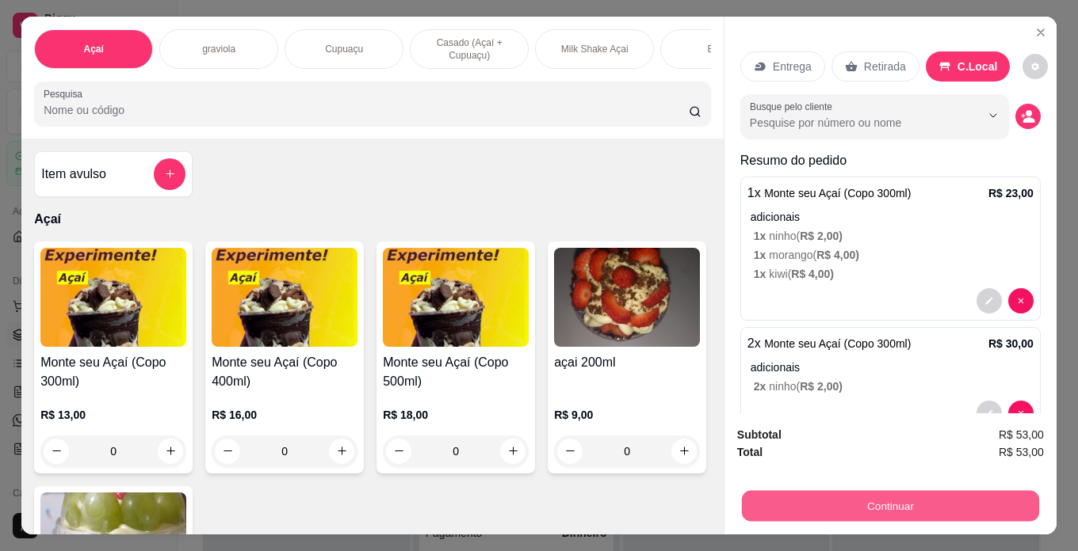
click at [922, 504] on button "Continuar" at bounding box center [890, 506] width 297 height 31
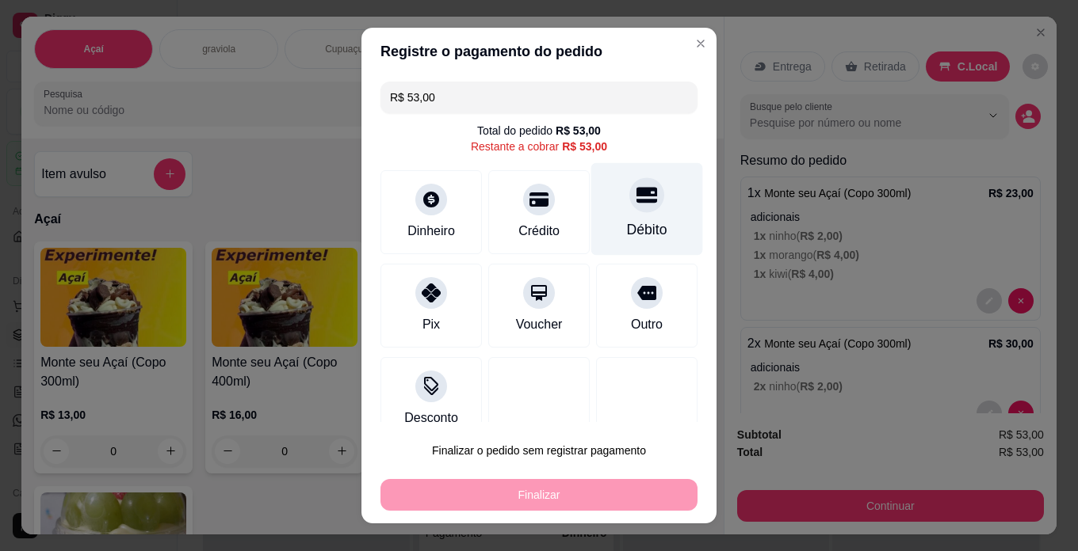
click at [637, 212] on div "Débito" at bounding box center [647, 209] width 112 height 93
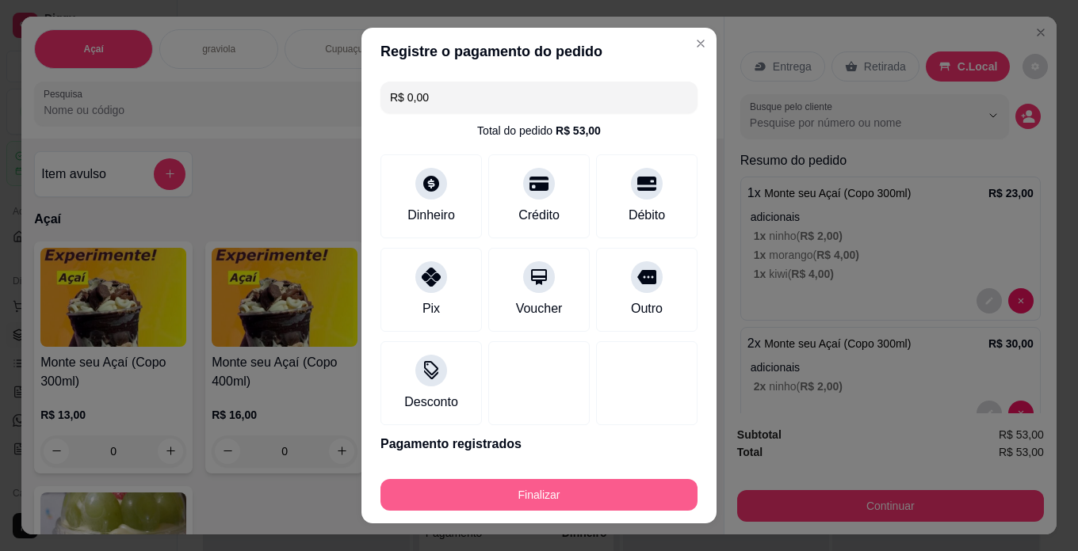
click at [605, 501] on button "Finalizar" at bounding box center [538, 495] width 317 height 32
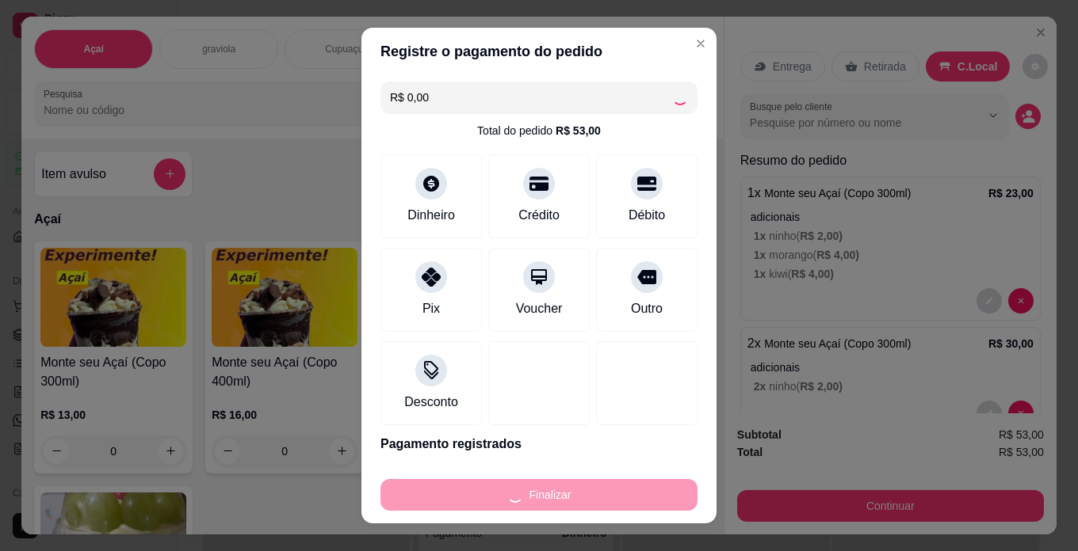
type input "-R$ 53,00"
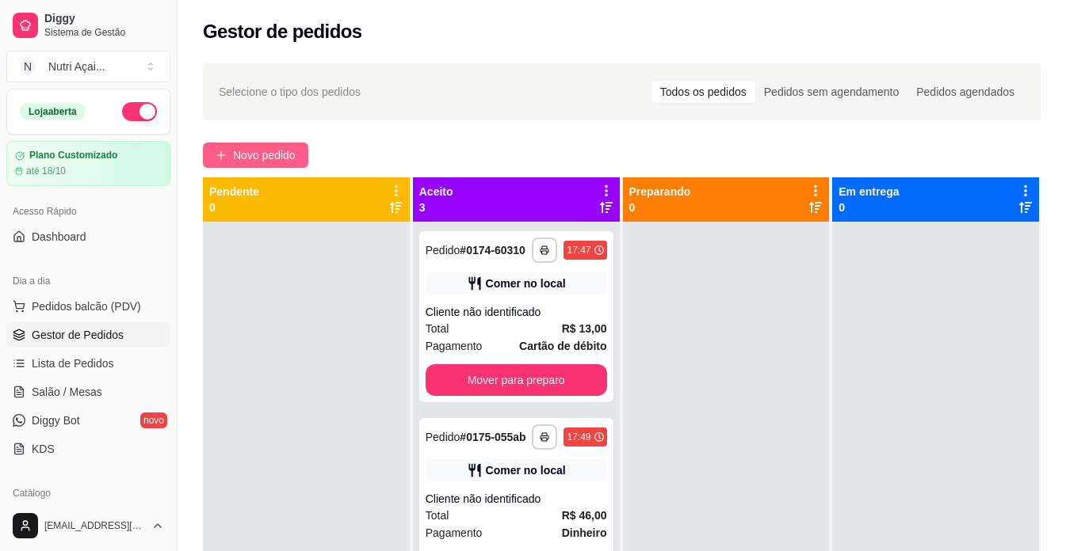
click at [256, 166] on button "Novo pedido" at bounding box center [255, 155] width 105 height 25
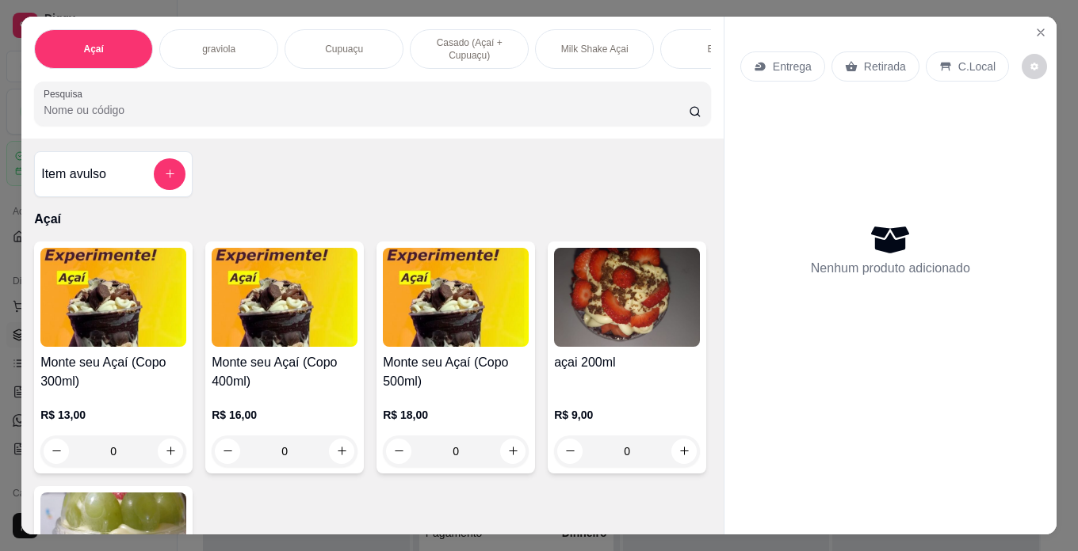
click at [621, 54] on div "Milk Shake Açai" at bounding box center [594, 49] width 119 height 40
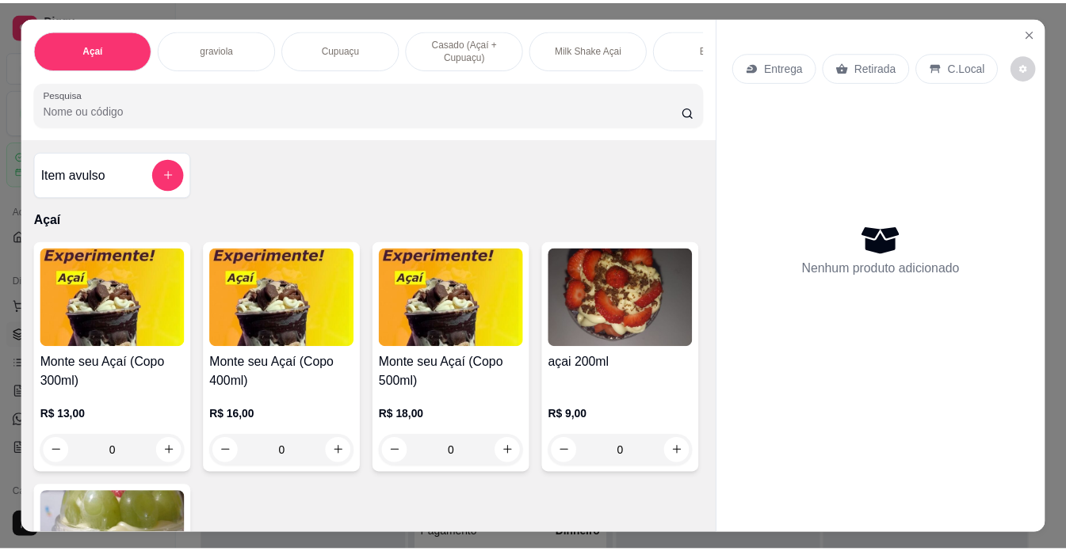
scroll to position [40, 0]
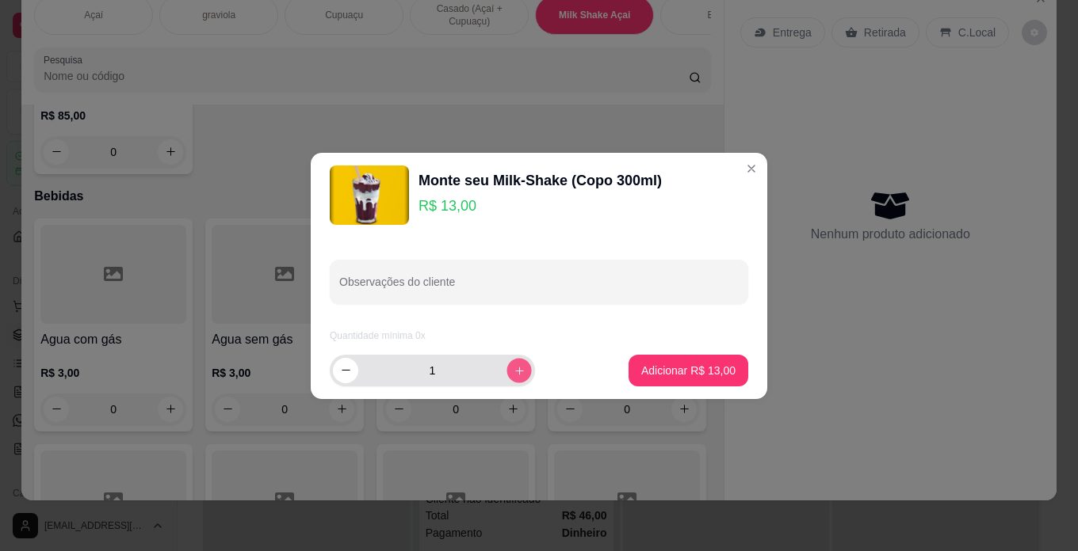
click at [513, 368] on icon "increase-product-quantity" at bounding box center [519, 370] width 12 height 12
type input "2"
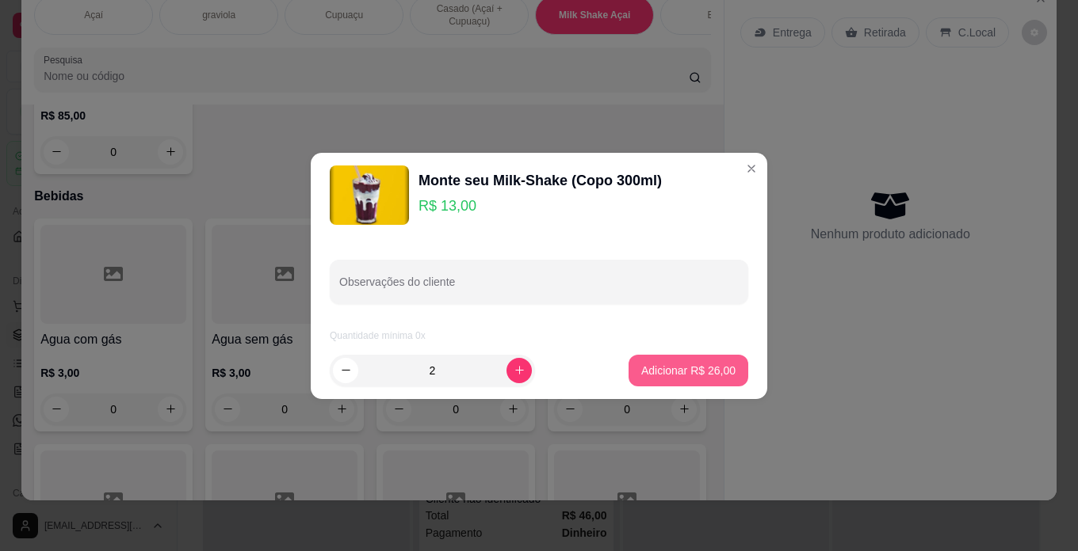
click at [662, 379] on button "Adicionar R$ 26,00" at bounding box center [688, 371] width 120 height 32
type input "2"
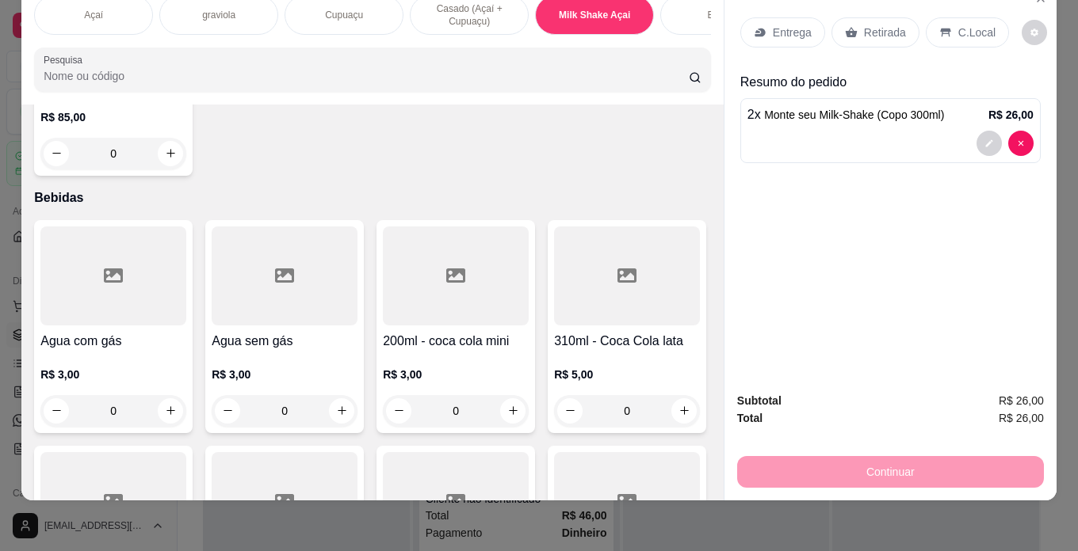
click at [967, 25] on p "C.Local" at bounding box center [976, 33] width 37 height 16
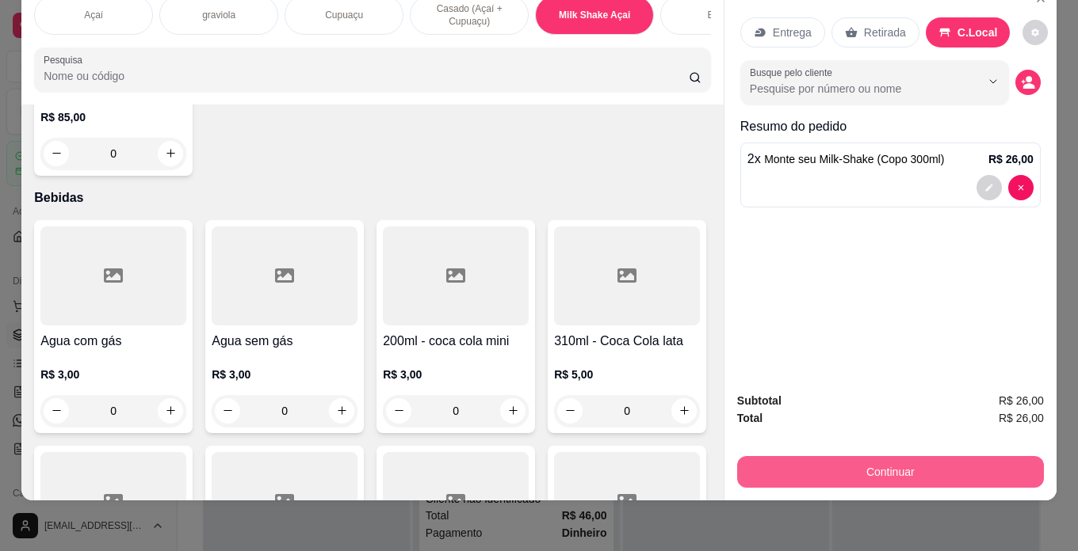
click at [940, 461] on button "Continuar" at bounding box center [890, 472] width 307 height 32
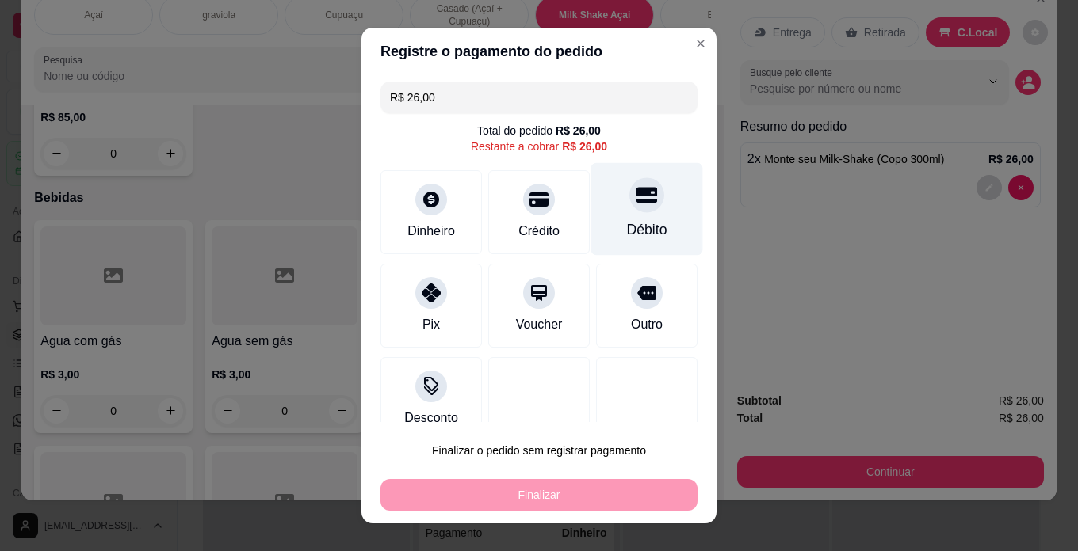
click at [629, 209] on div at bounding box center [646, 194] width 35 height 35
type input "R$ 0,00"
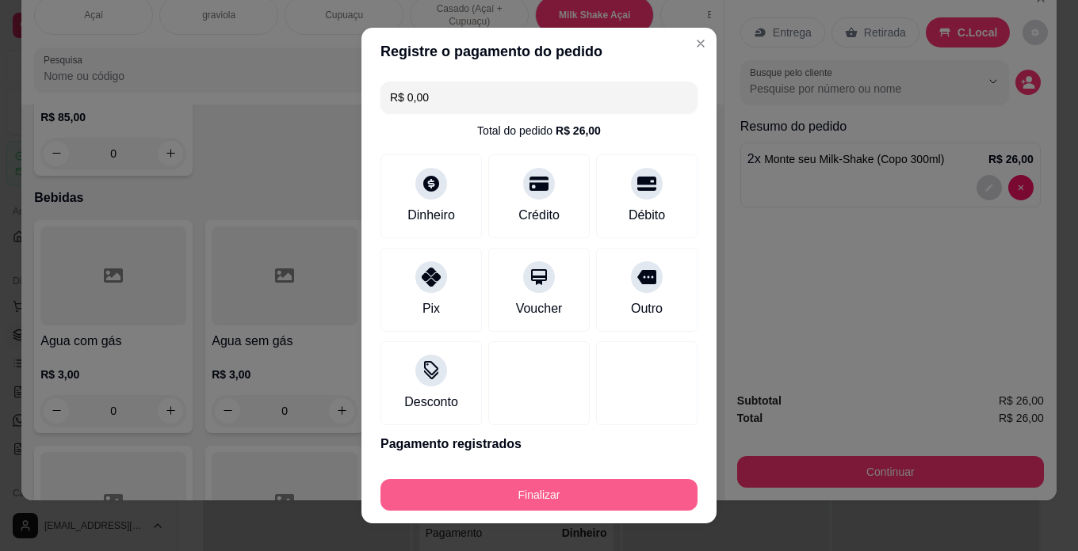
click at [650, 494] on button "Finalizar" at bounding box center [538, 495] width 317 height 32
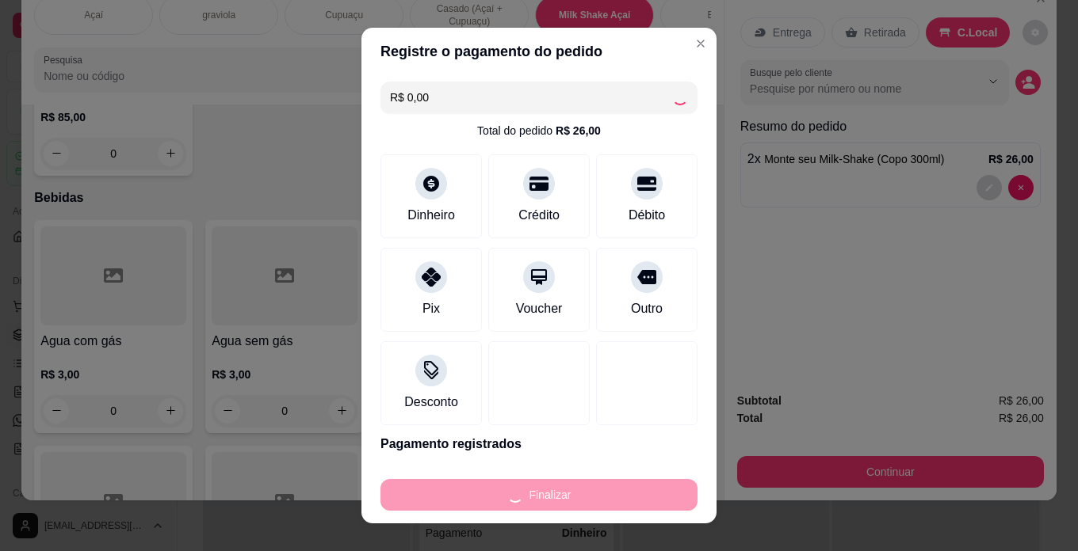
type input "0"
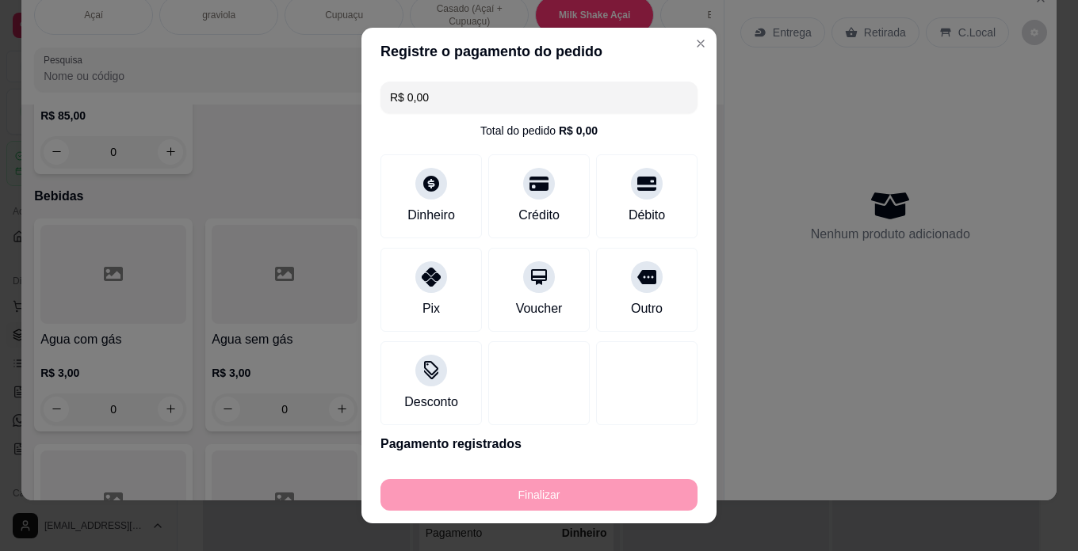
type input "-R$ 26,00"
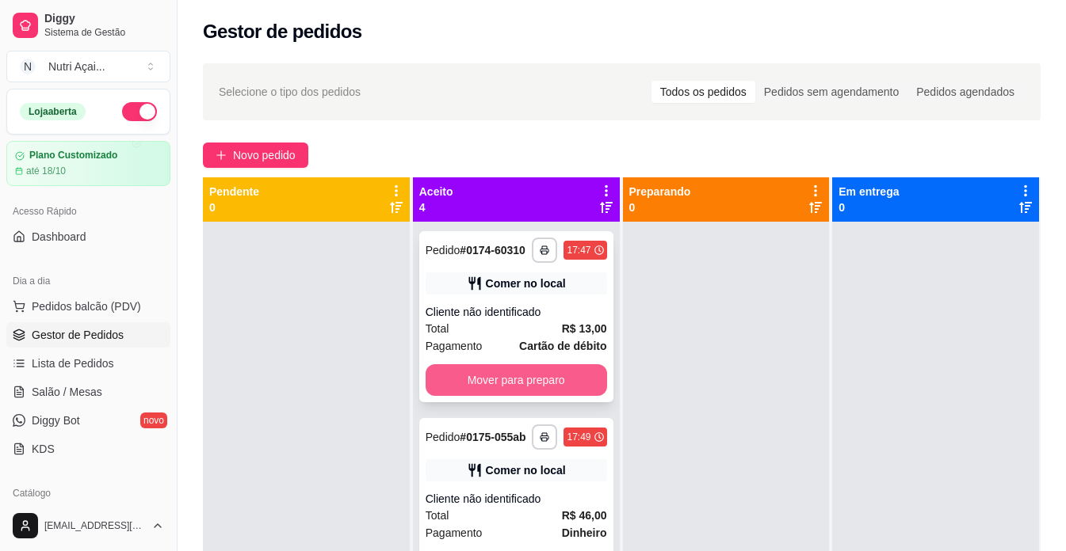
click at [533, 390] on button "Mover para preparo" at bounding box center [515, 380] width 181 height 32
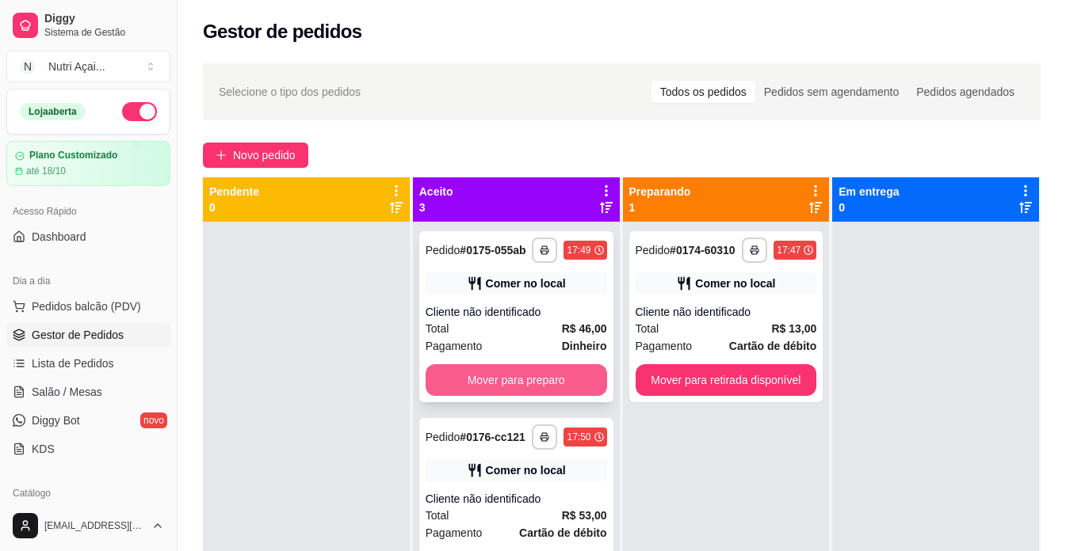
click at [579, 396] on button "Mover para preparo" at bounding box center [515, 380] width 181 height 32
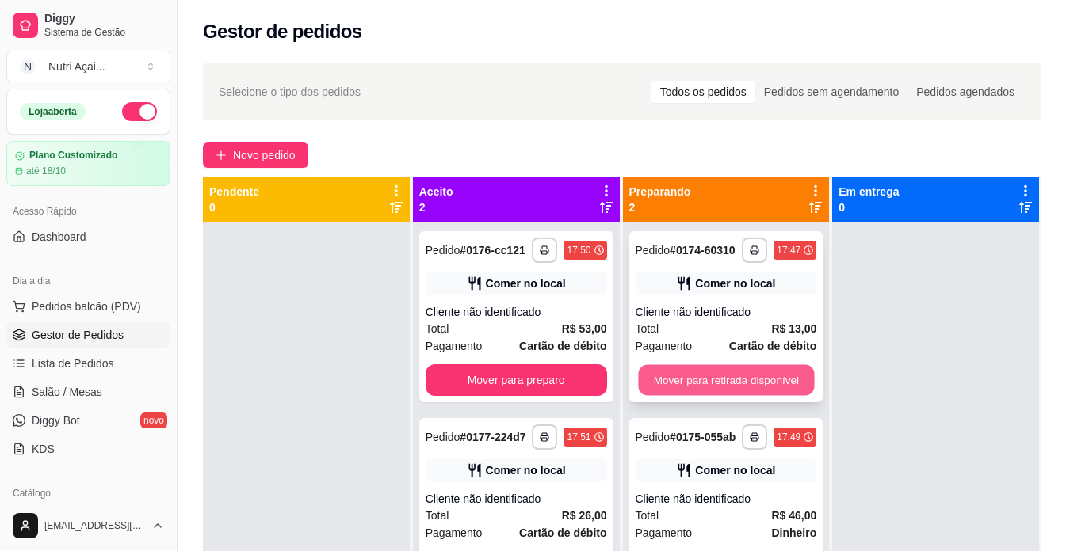
click at [784, 383] on button "Mover para retirada disponível" at bounding box center [726, 380] width 176 height 31
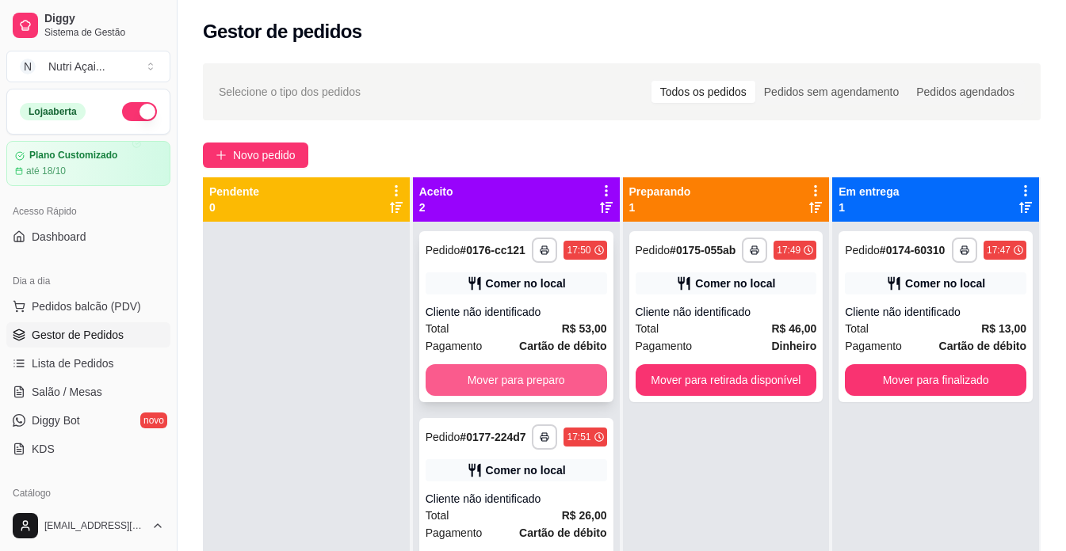
click at [543, 388] on button "Mover para preparo" at bounding box center [515, 380] width 181 height 32
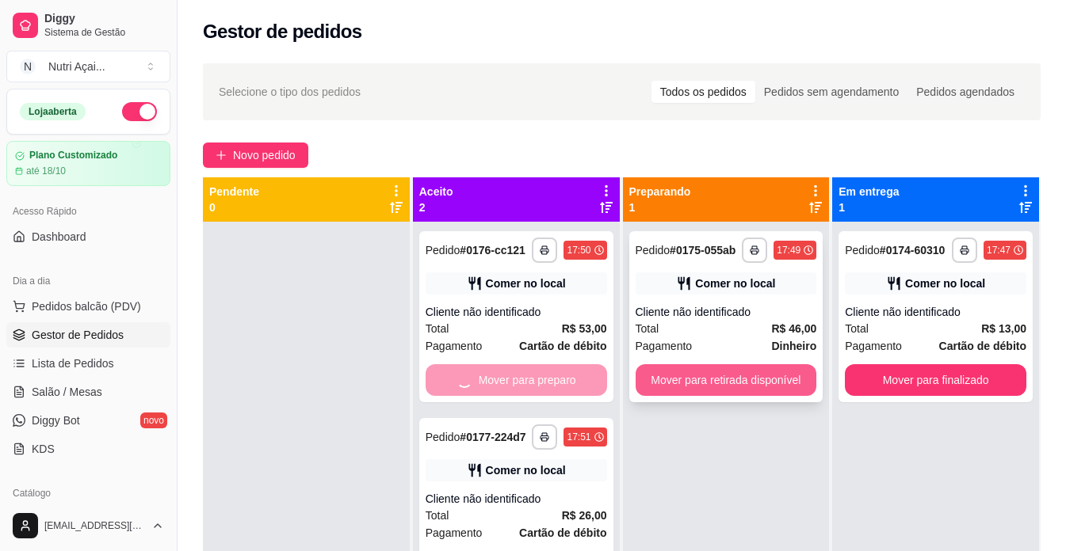
click at [715, 376] on button "Mover para retirada disponível" at bounding box center [725, 380] width 181 height 32
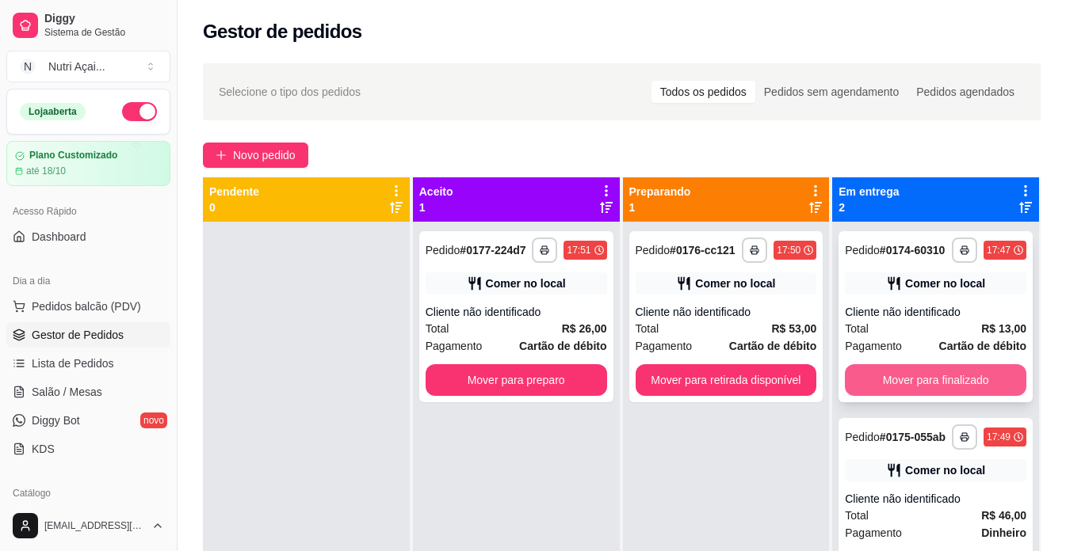
click at [953, 384] on button "Mover para finalizado" at bounding box center [935, 380] width 181 height 32
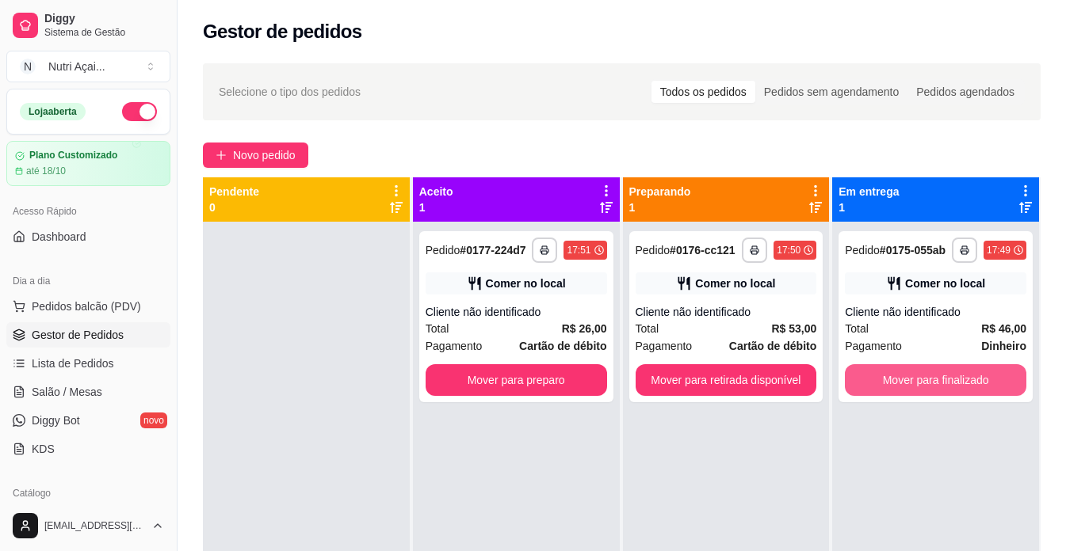
click at [953, 384] on button "Mover para finalizado" at bounding box center [935, 380] width 181 height 32
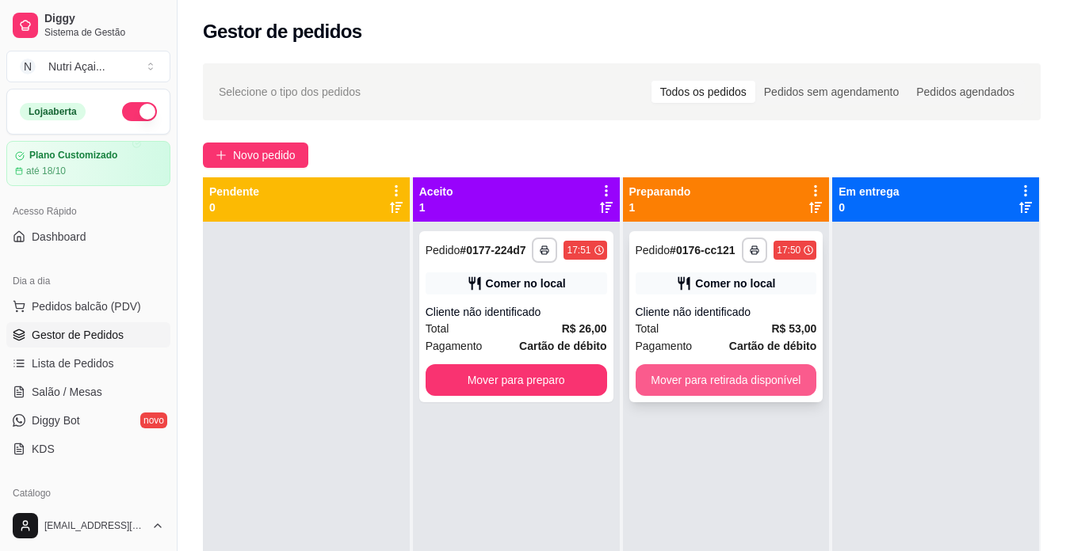
click at [658, 377] on button "Mover para retirada disponível" at bounding box center [725, 380] width 181 height 32
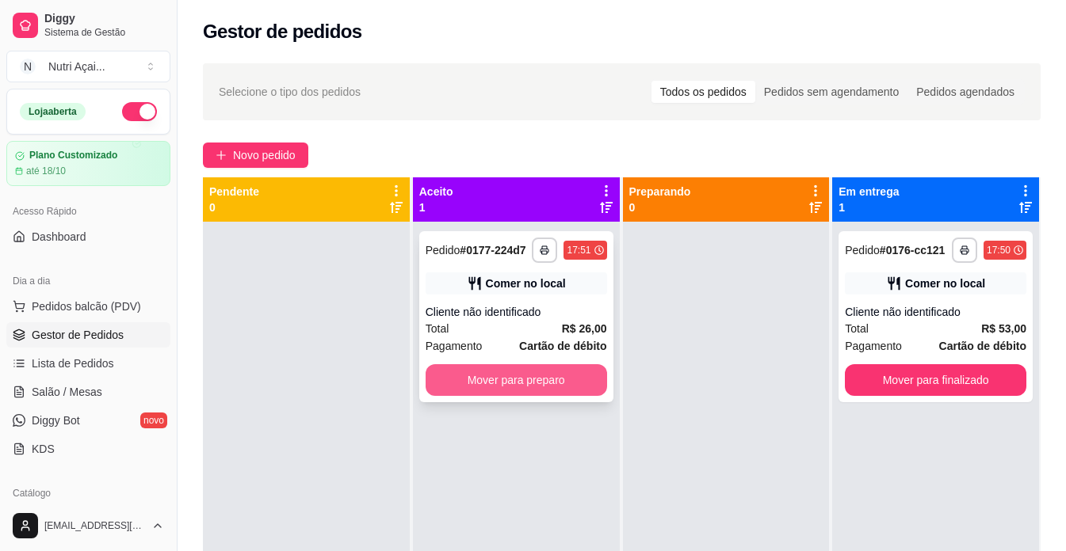
click at [569, 387] on button "Mover para preparo" at bounding box center [515, 380] width 181 height 32
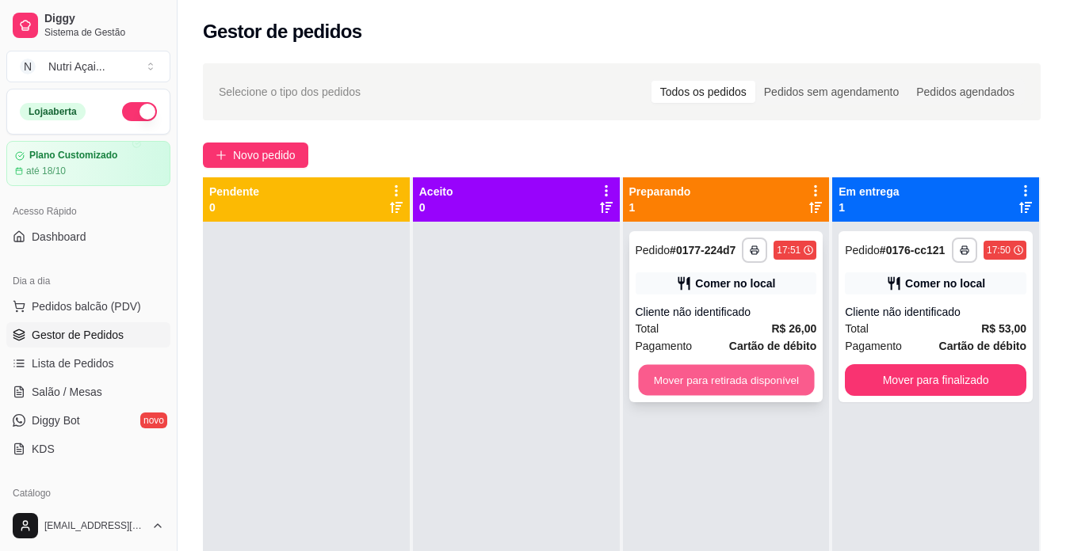
click at [750, 365] on button "Mover para retirada disponível" at bounding box center [726, 380] width 176 height 31
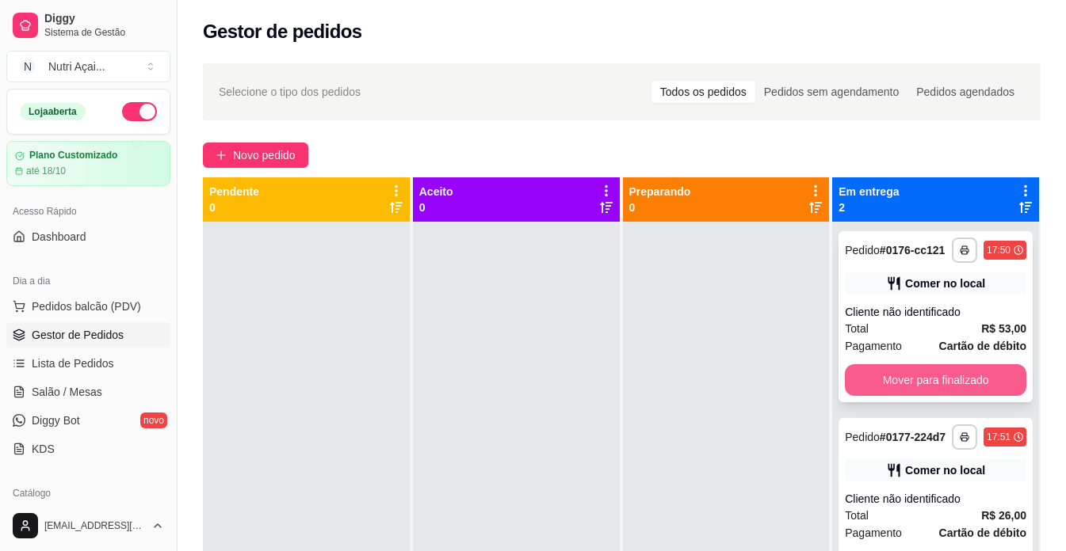
click at [920, 383] on button "Mover para finalizado" at bounding box center [935, 380] width 181 height 32
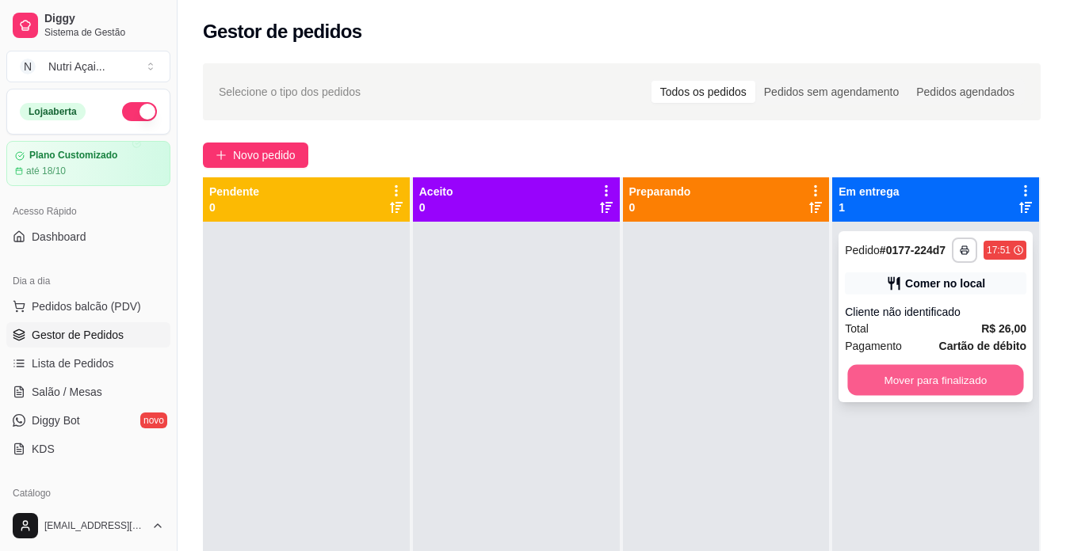
click at [925, 394] on button "Mover para finalizado" at bounding box center [936, 380] width 176 height 31
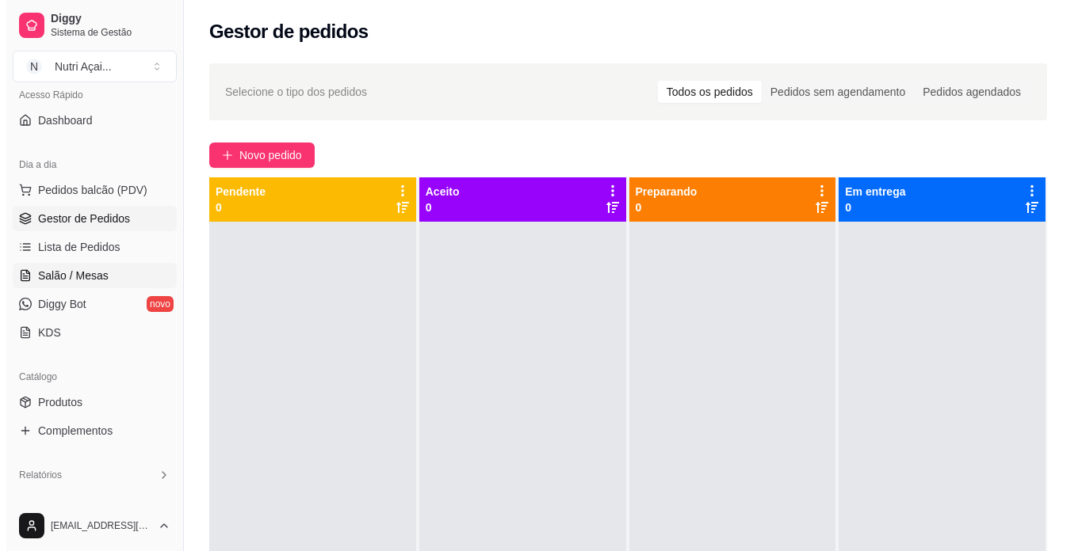
scroll to position [82, 0]
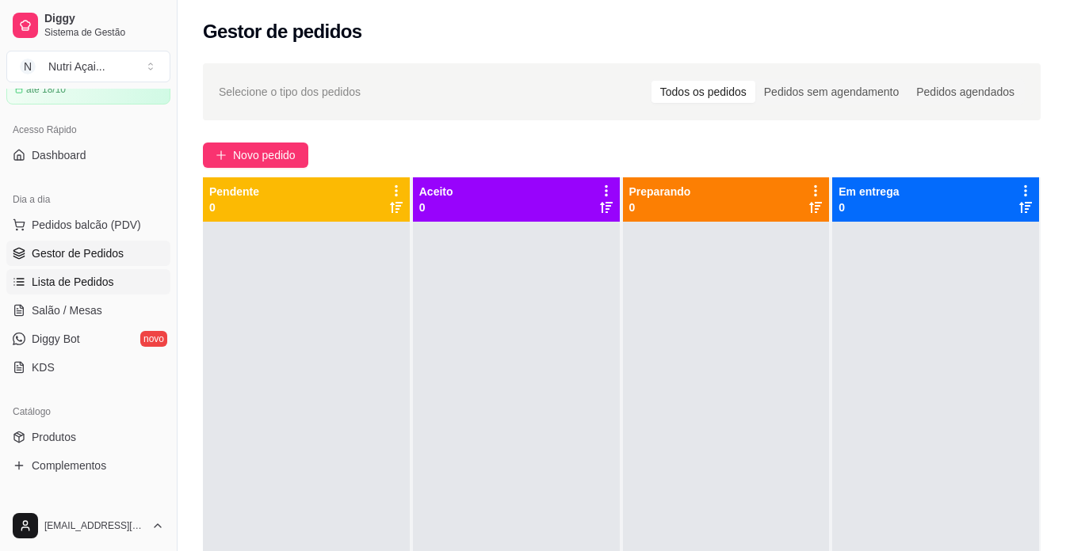
click at [81, 285] on span "Lista de Pedidos" at bounding box center [73, 282] width 82 height 16
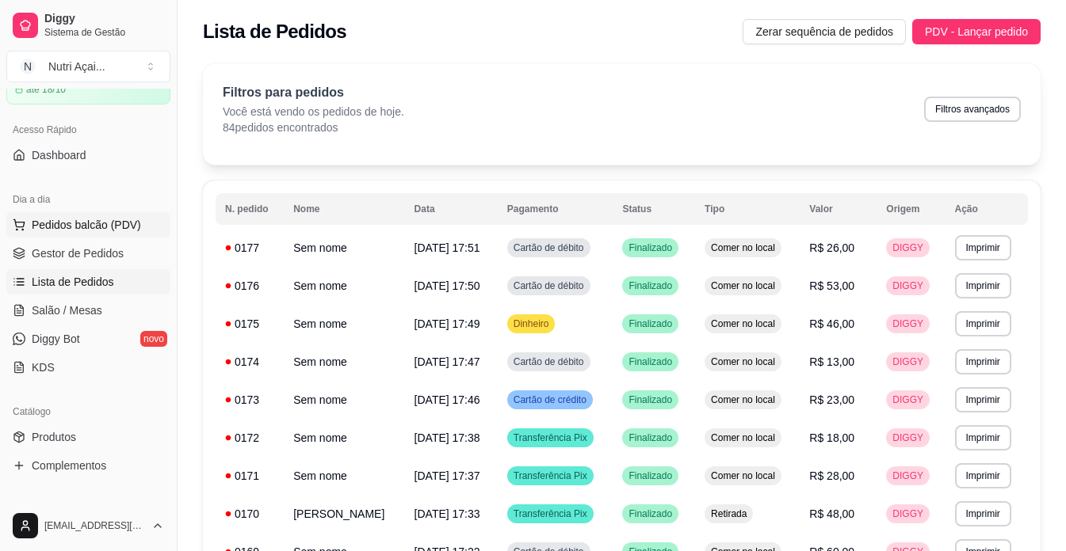
click at [105, 225] on span "Pedidos balcão (PDV)" at bounding box center [86, 225] width 109 height 16
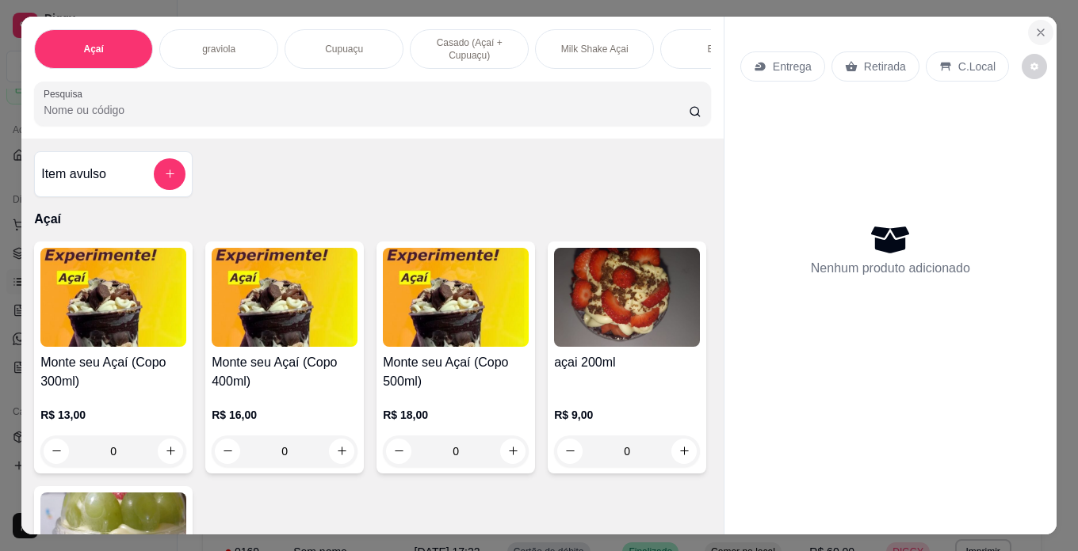
click at [1040, 26] on icon "Close" at bounding box center [1040, 32] width 13 height 13
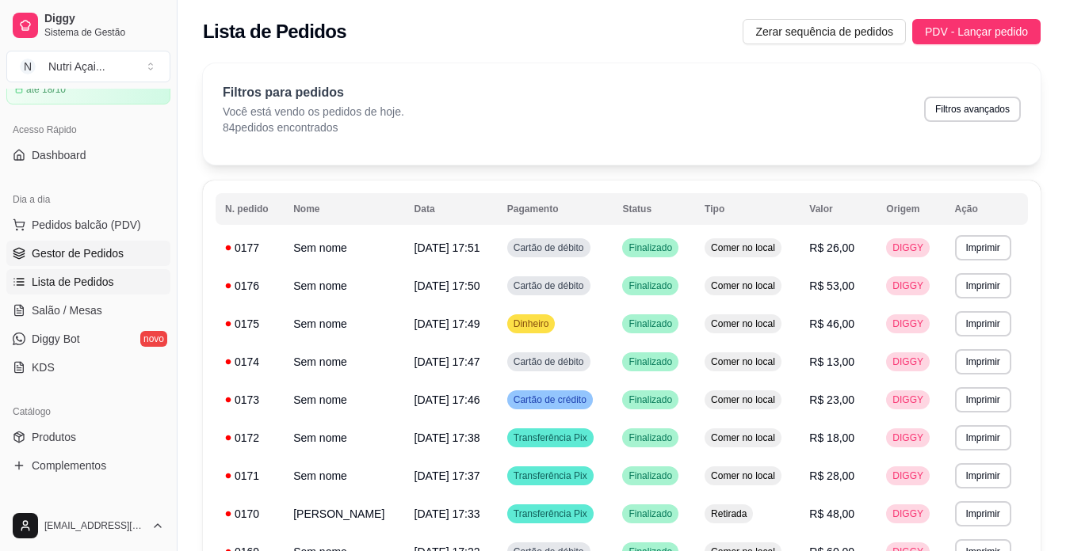
click at [97, 251] on span "Gestor de Pedidos" at bounding box center [78, 254] width 92 height 16
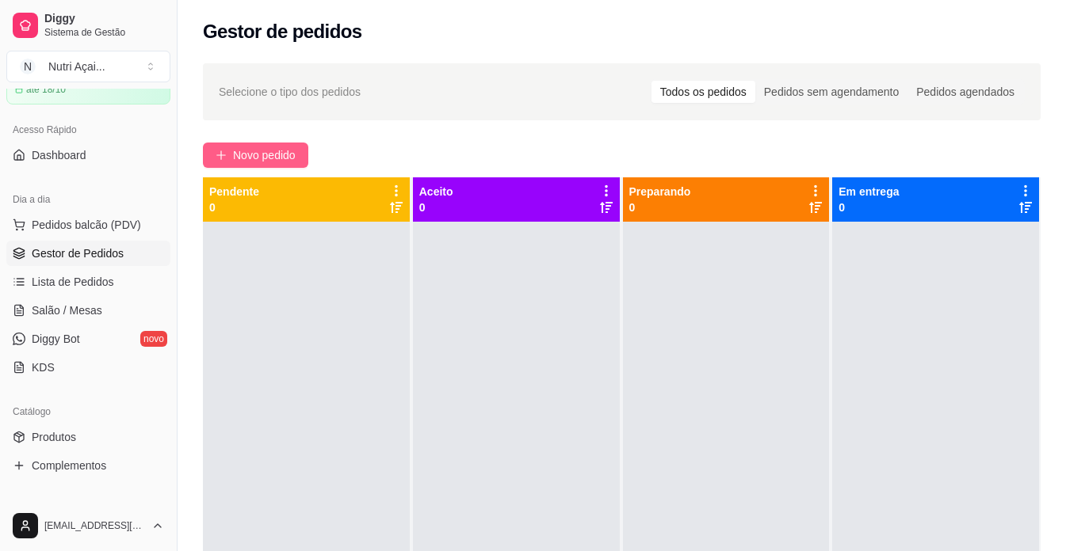
click at [281, 158] on span "Novo pedido" at bounding box center [264, 155] width 63 height 17
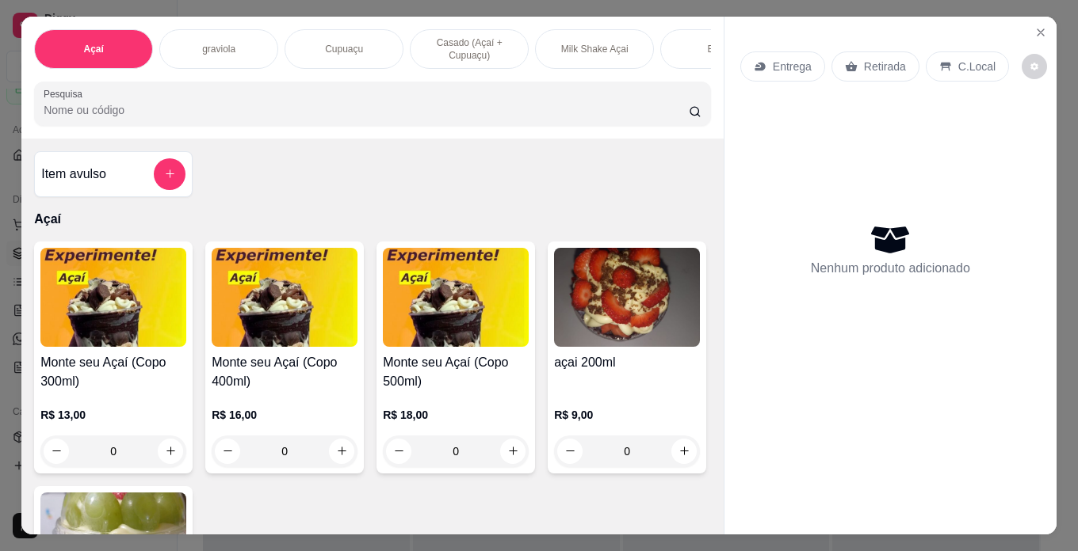
click at [293, 422] on p "R$ 16,00" at bounding box center [285, 415] width 146 height 16
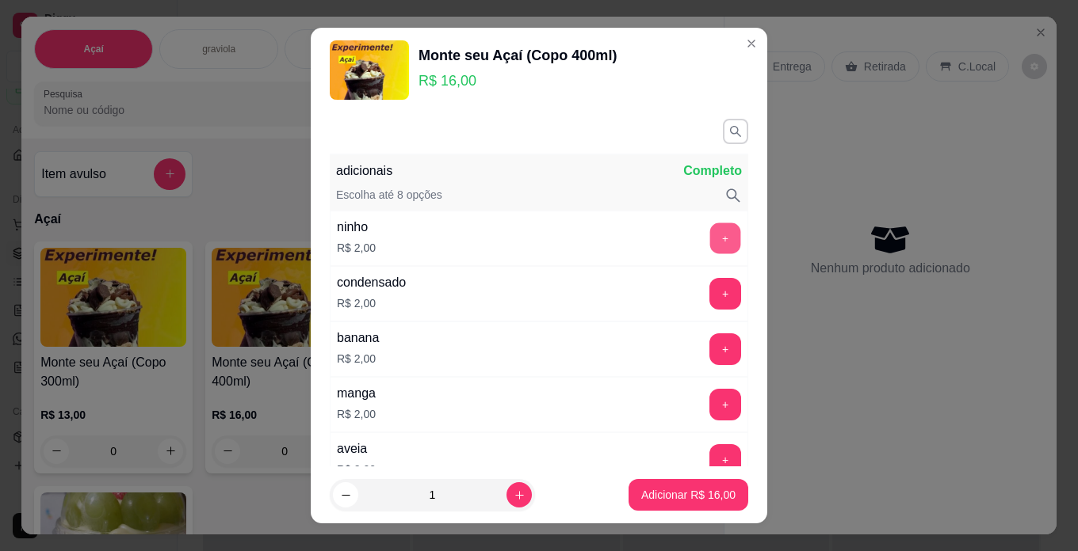
click at [710, 224] on button "+" at bounding box center [725, 238] width 31 height 31
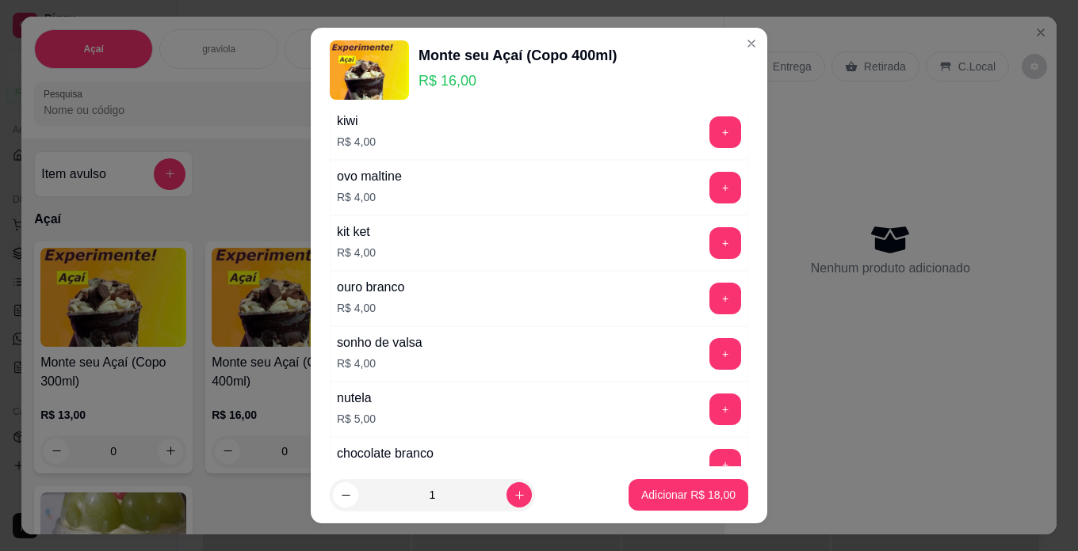
scroll to position [951, 0]
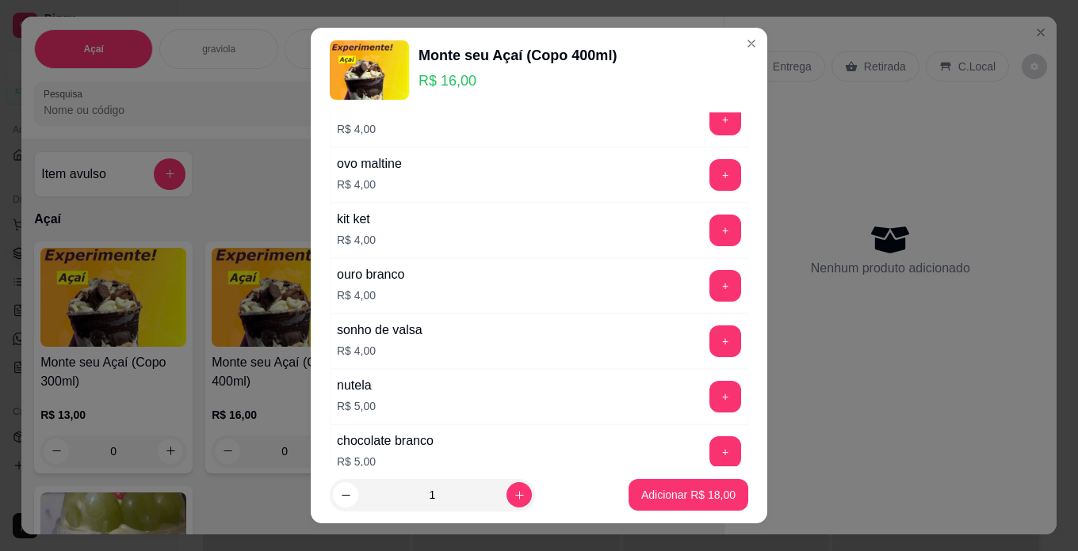
click at [709, 398] on button "+" at bounding box center [725, 397] width 32 height 32
click at [689, 488] on p "Adicionar R$ 23,00" at bounding box center [689, 495] width 92 height 15
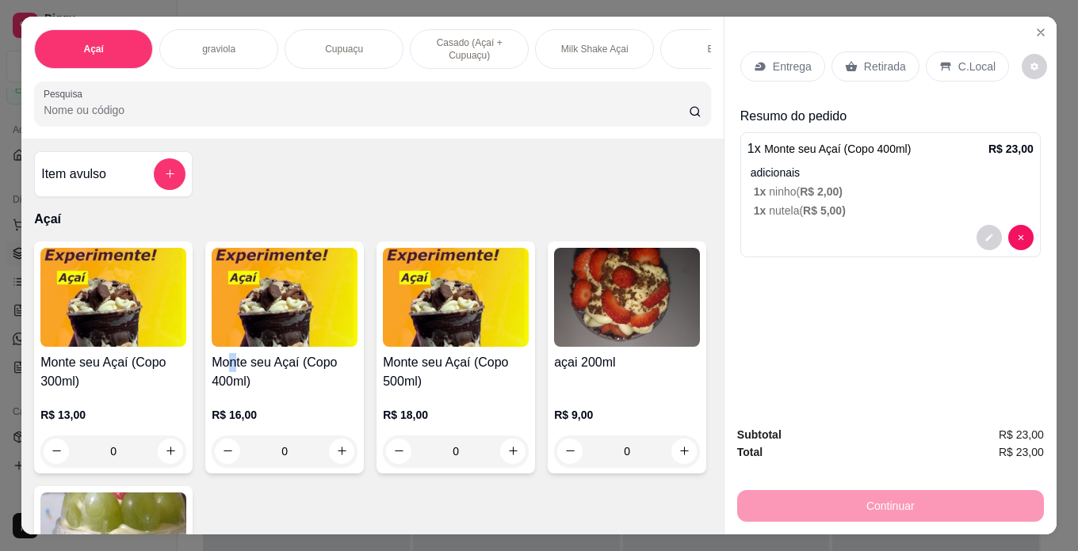
click at [231, 368] on h4 "Monte seu Açaí (Copo 400ml)" at bounding box center [285, 372] width 146 height 38
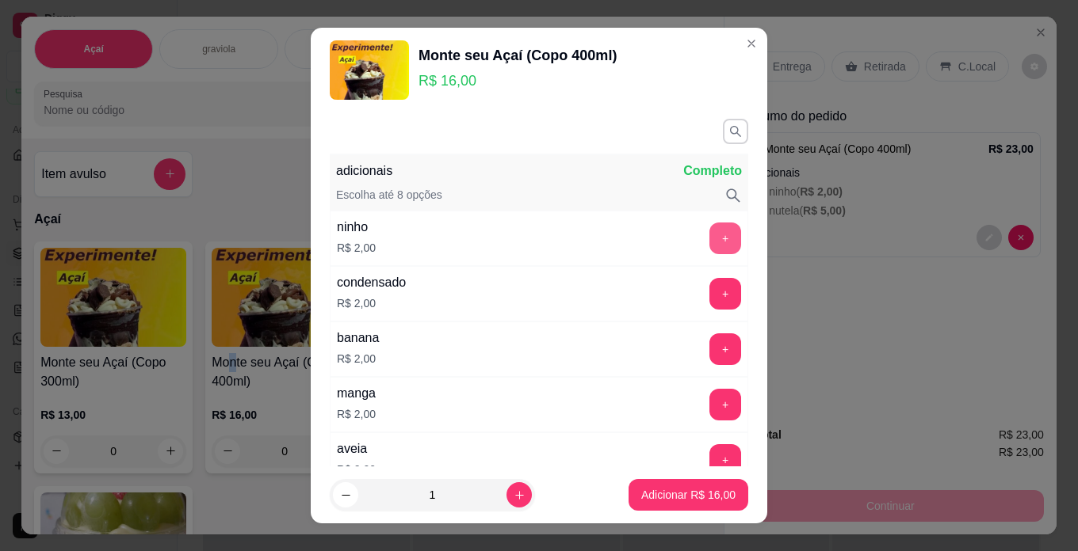
click at [709, 242] on button "+" at bounding box center [725, 239] width 32 height 32
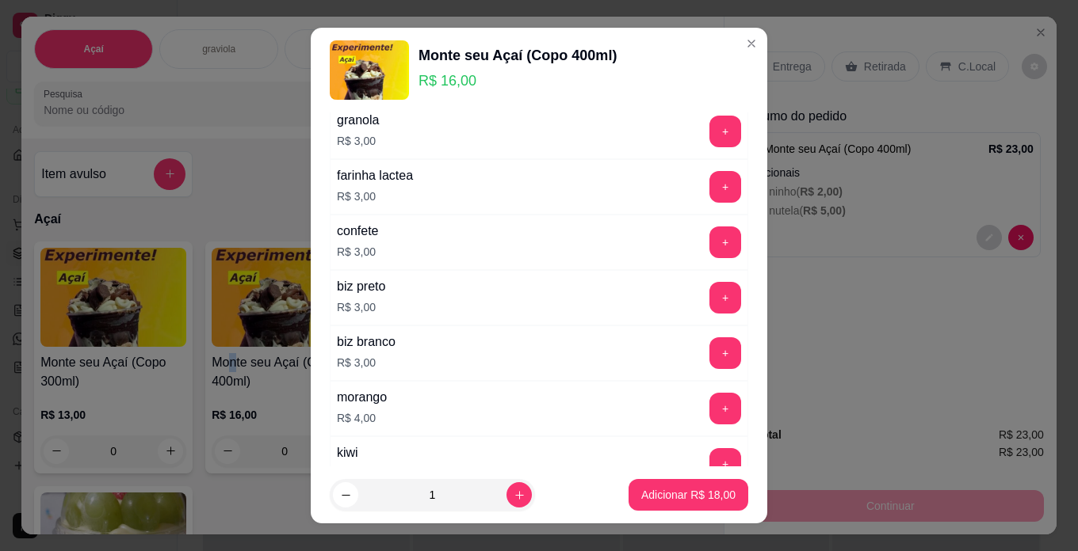
scroll to position [634, 0]
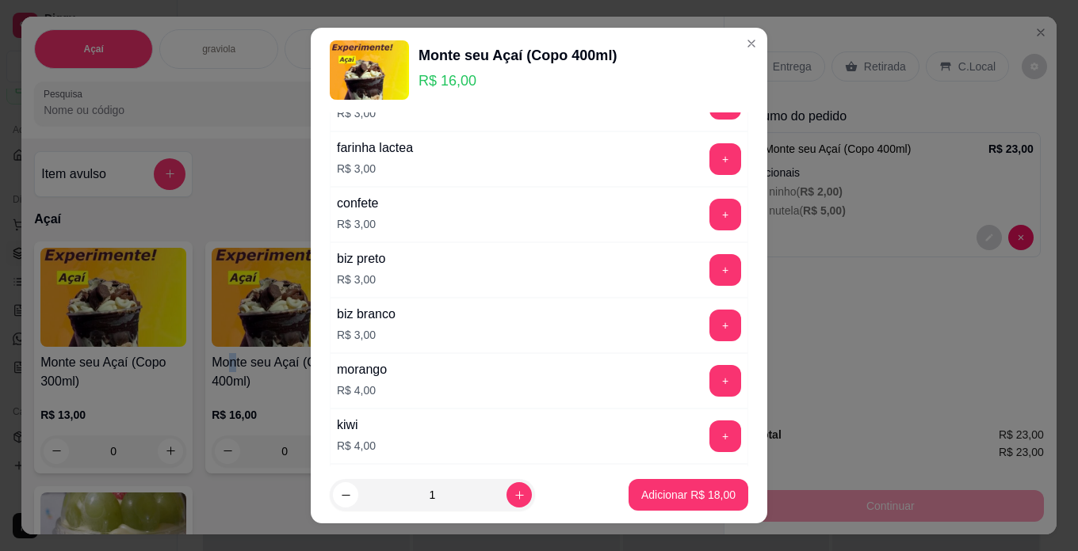
click at [709, 372] on button "+" at bounding box center [725, 381] width 32 height 32
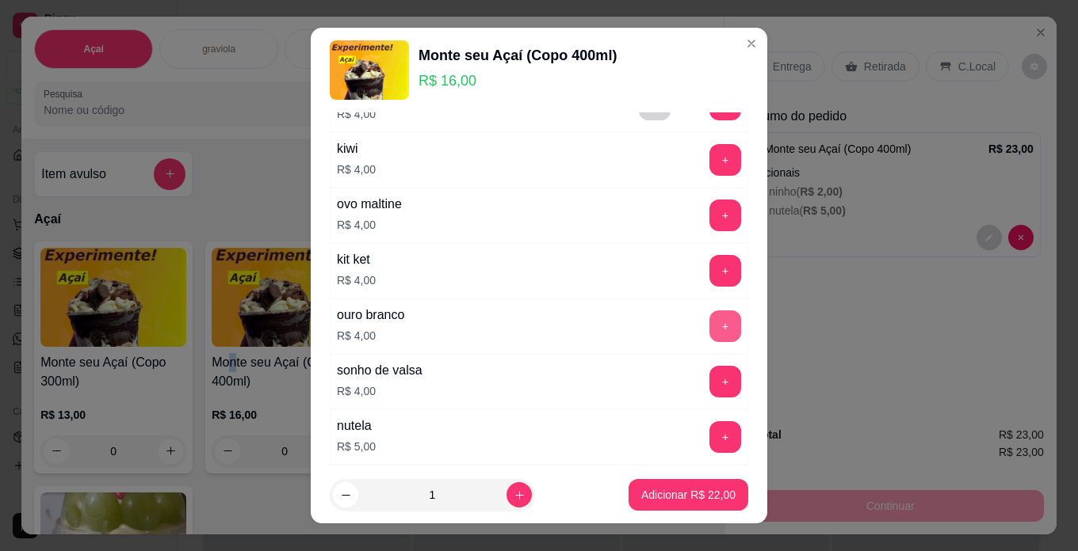
scroll to position [792, 0]
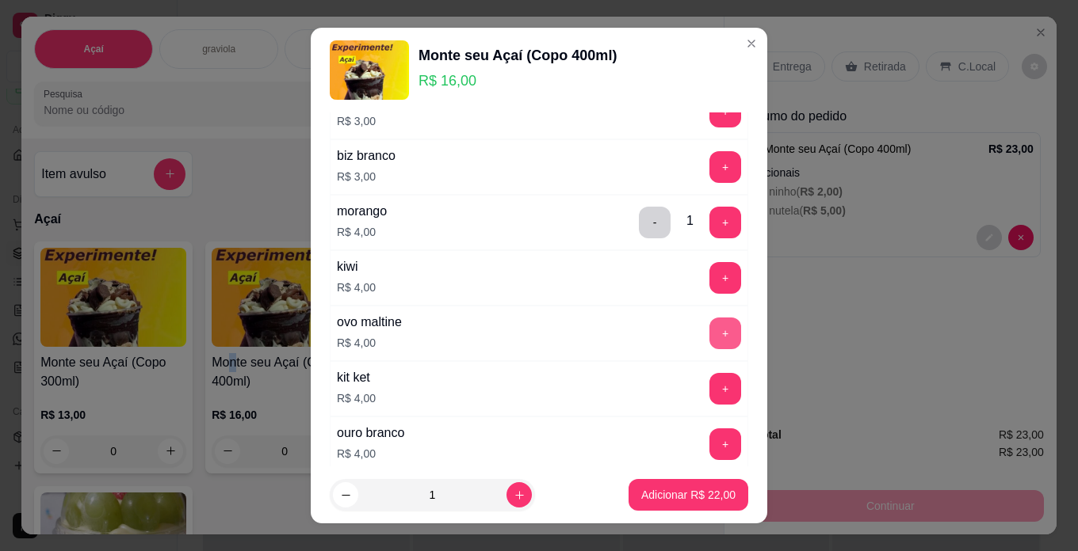
click at [709, 335] on button "+" at bounding box center [725, 334] width 32 height 32
click at [708, 484] on button "Adicionar R$ 26,00" at bounding box center [688, 495] width 116 height 31
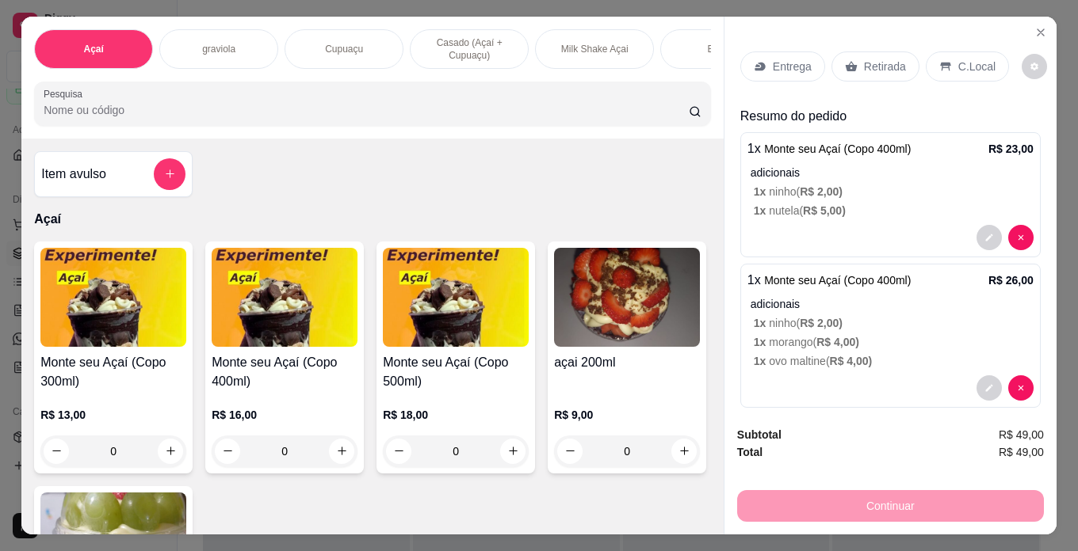
click at [82, 391] on h4 "Monte seu Açaí (Copo 300ml)" at bounding box center [113, 372] width 146 height 38
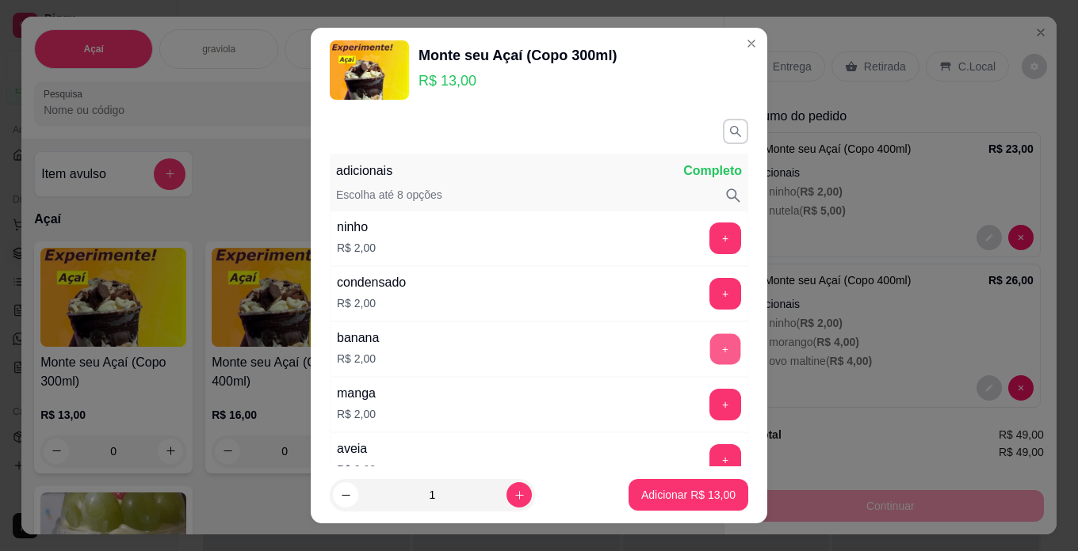
click at [710, 352] on button "+" at bounding box center [725, 349] width 31 height 31
click at [709, 304] on button "+" at bounding box center [725, 294] width 32 height 32
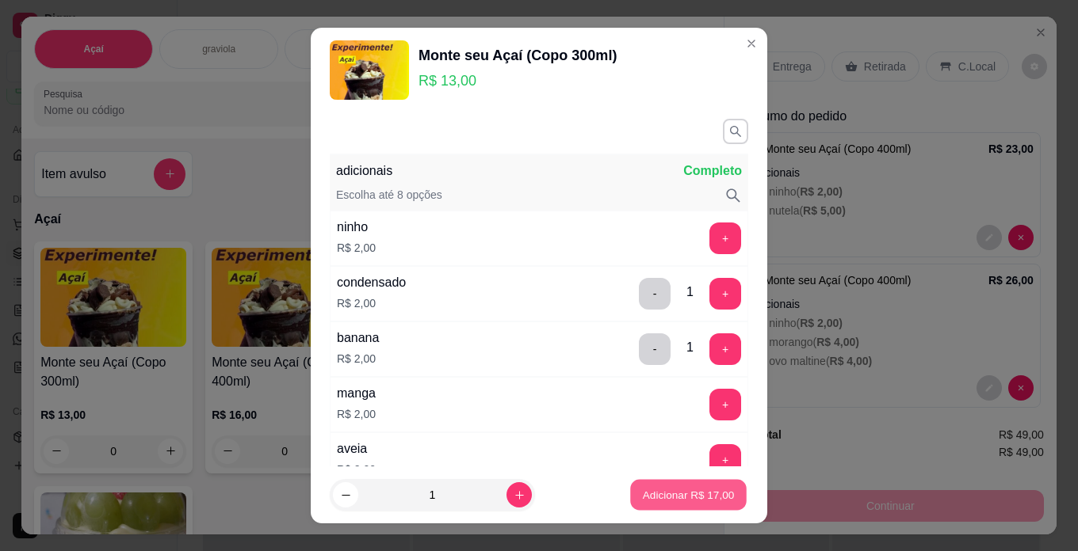
click at [699, 482] on button "Adicionar R$ 17,00" at bounding box center [688, 495] width 116 height 31
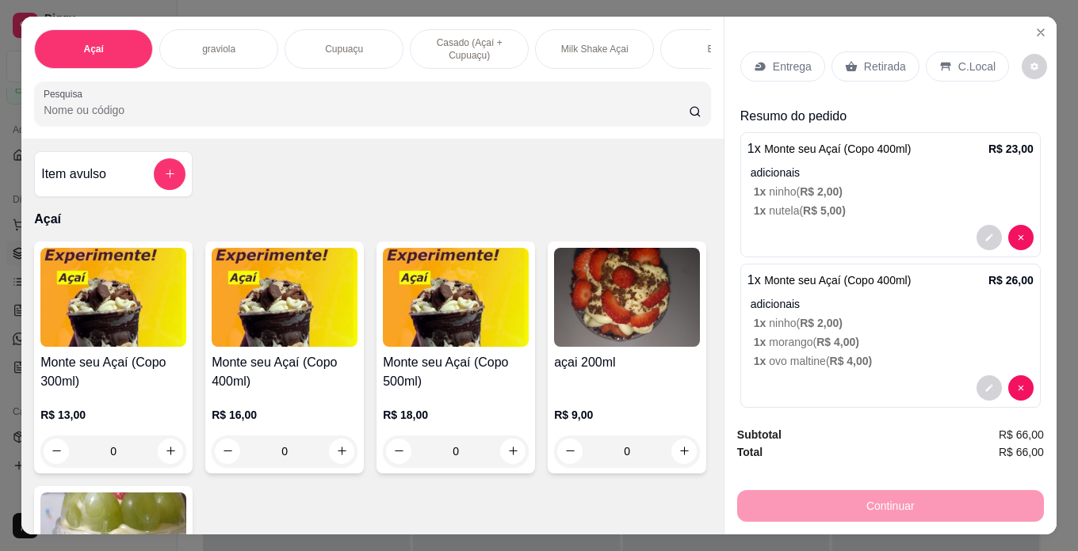
click at [986, 52] on div "C.Local" at bounding box center [966, 67] width 83 height 30
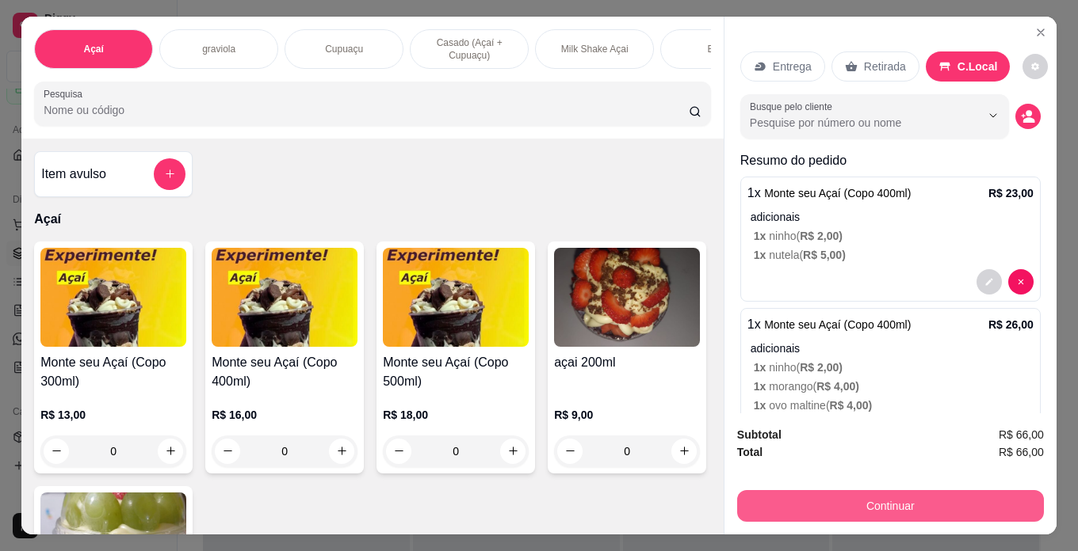
click at [993, 506] on button "Continuar" at bounding box center [890, 506] width 307 height 32
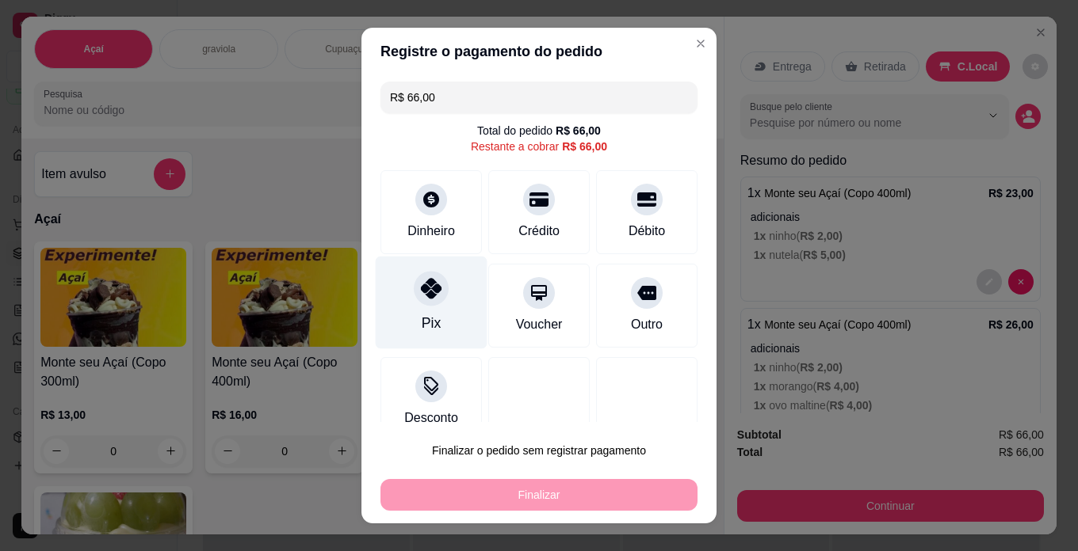
click at [455, 298] on div "Pix" at bounding box center [432, 303] width 112 height 93
type input "R$ 0,00"
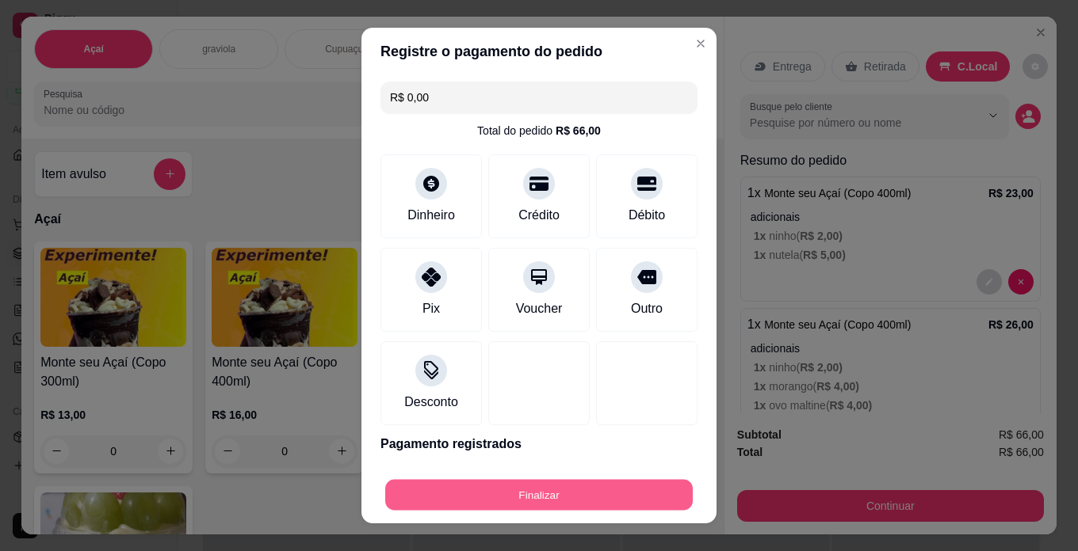
click at [517, 494] on button "Finalizar" at bounding box center [538, 495] width 307 height 31
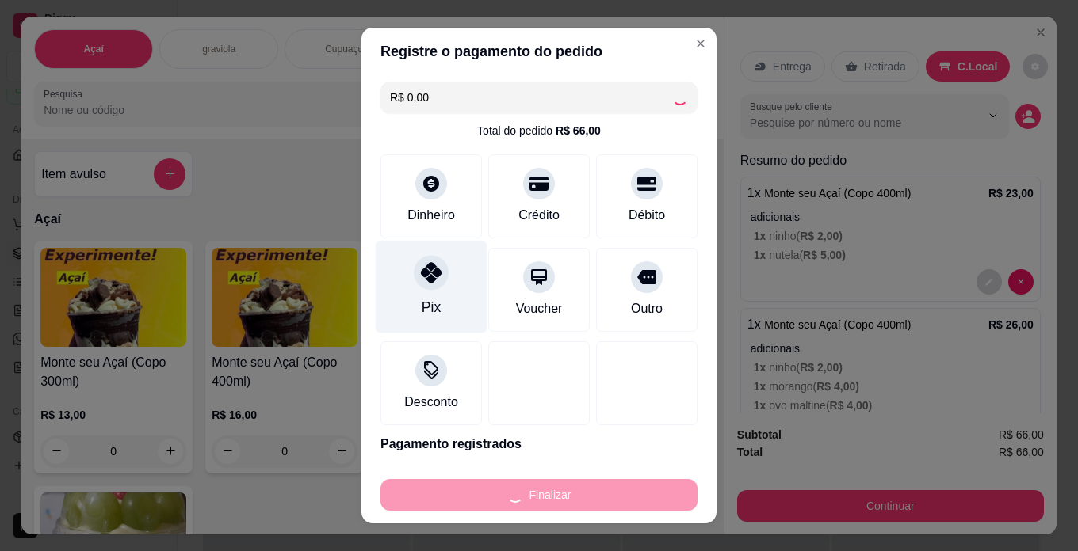
click at [436, 305] on div "Pix" at bounding box center [432, 287] width 112 height 93
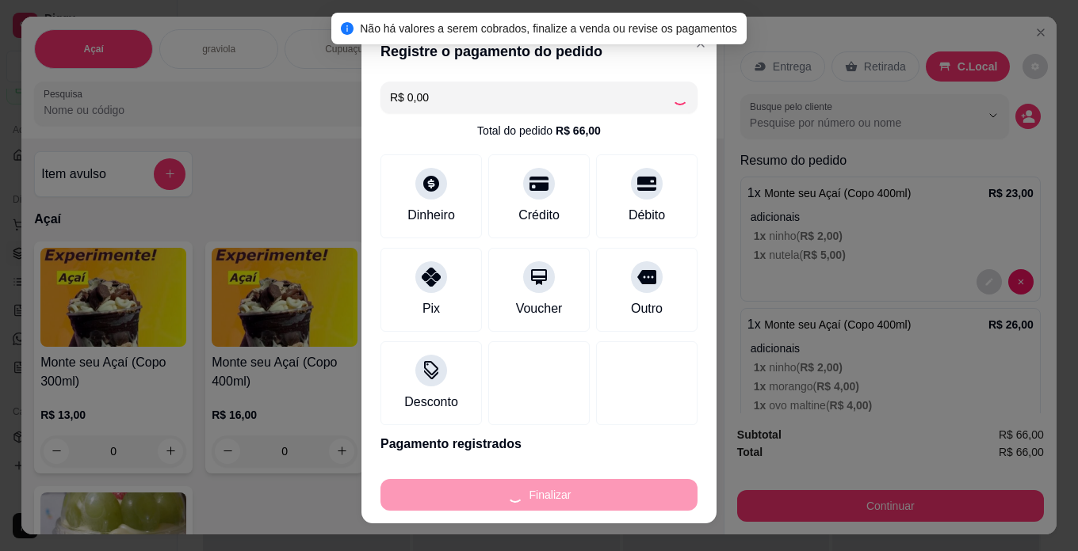
click at [513, 489] on div "Finalizar" at bounding box center [538, 495] width 317 height 32
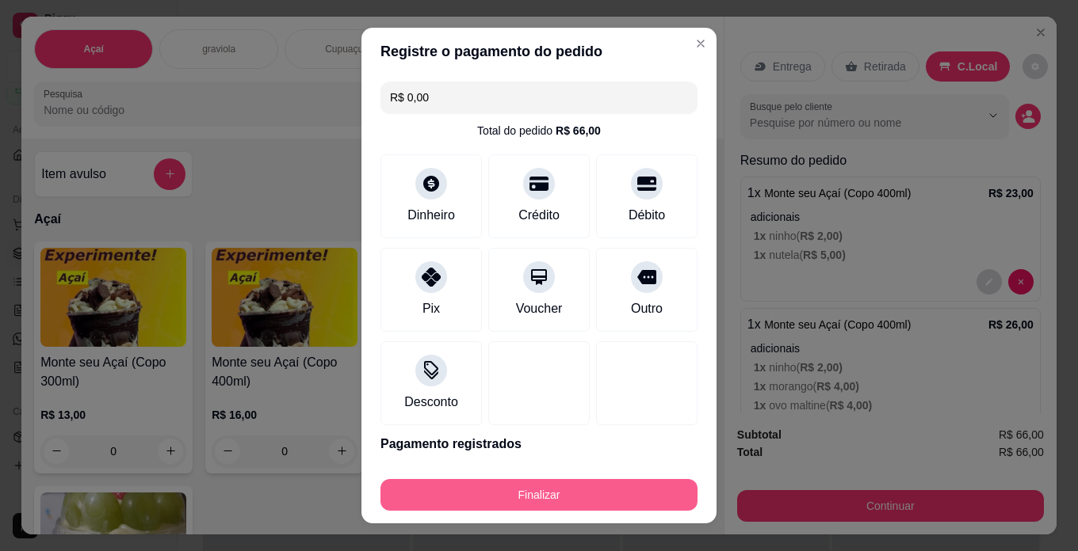
click at [555, 489] on button "Finalizar" at bounding box center [538, 495] width 317 height 32
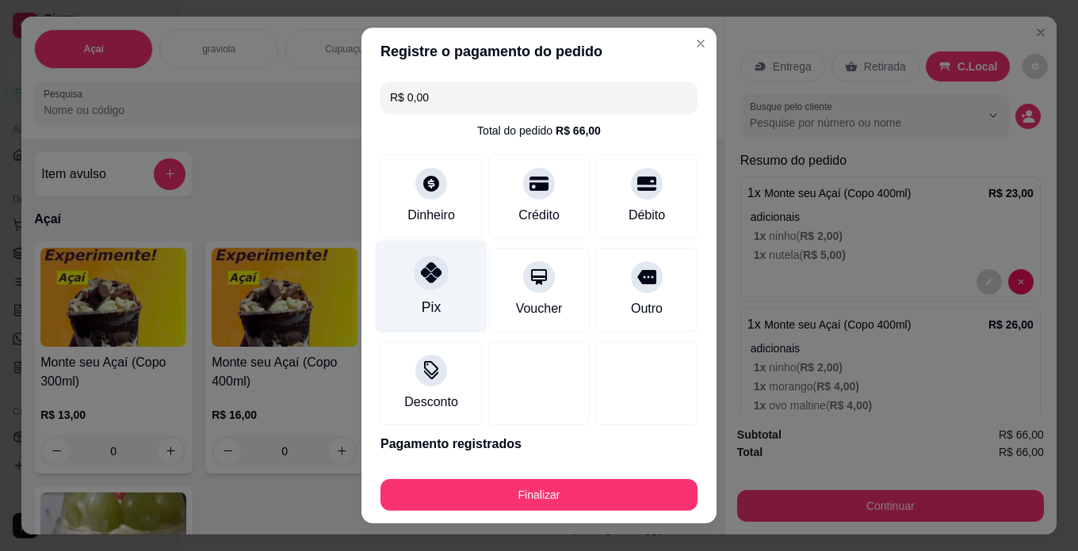
click at [454, 308] on div "Pix" at bounding box center [432, 287] width 112 height 93
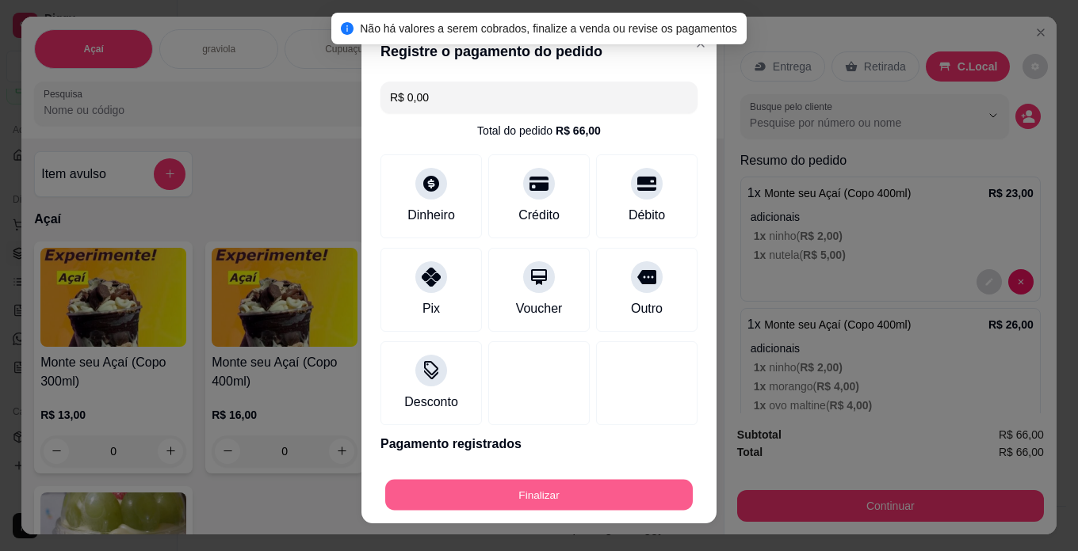
click at [559, 499] on button "Finalizar" at bounding box center [538, 495] width 307 height 31
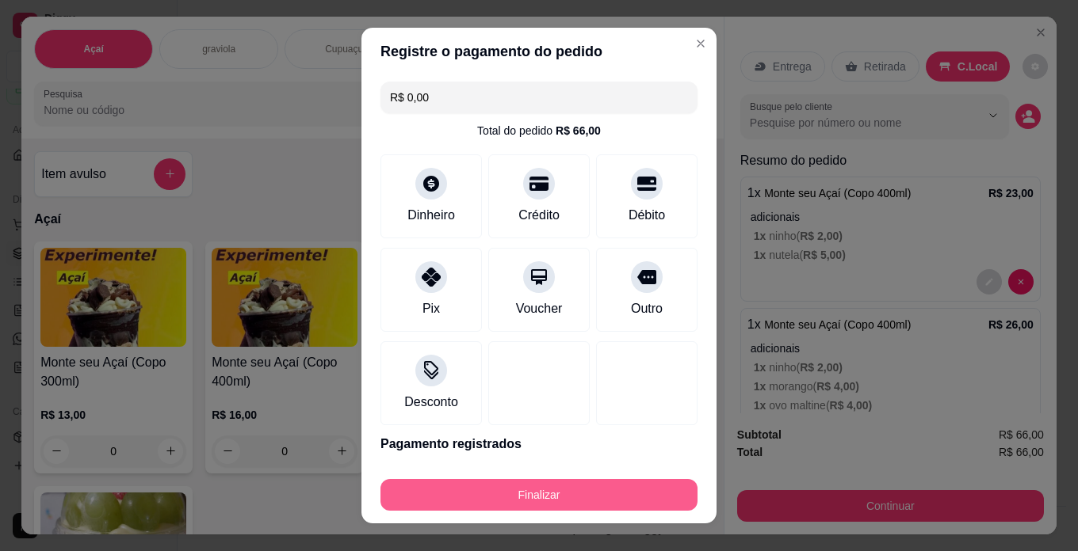
click at [616, 494] on button "Finalizar" at bounding box center [538, 495] width 317 height 32
click at [529, 485] on button "Finalizar" at bounding box center [538, 495] width 317 height 32
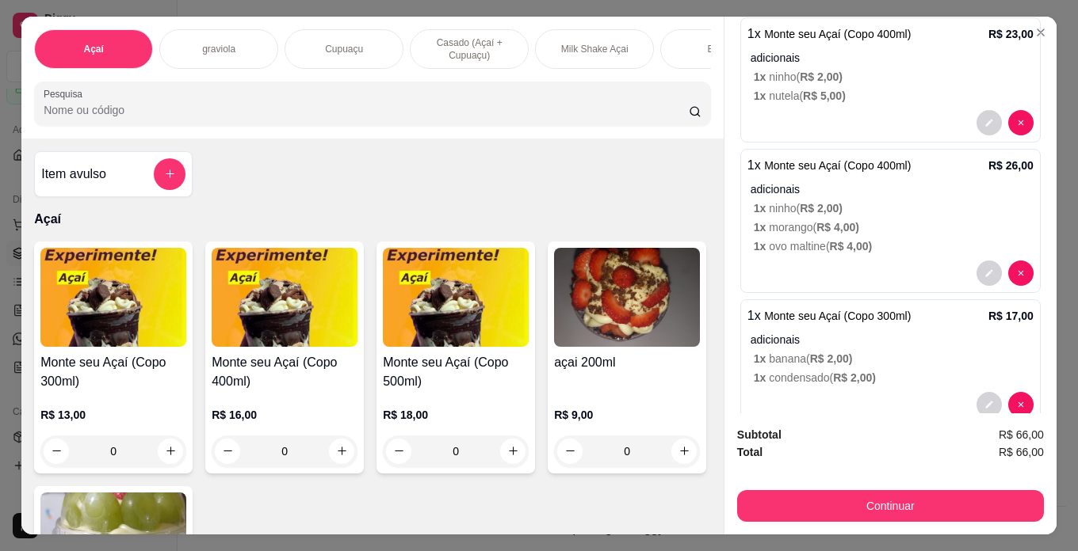
scroll to position [192, 0]
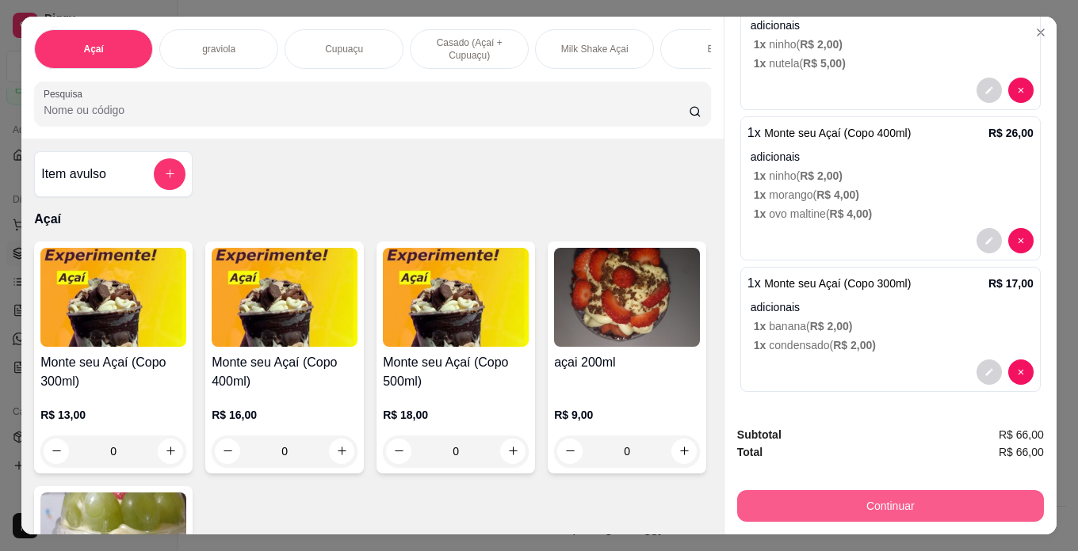
click at [805, 498] on button "Continuar" at bounding box center [890, 506] width 307 height 32
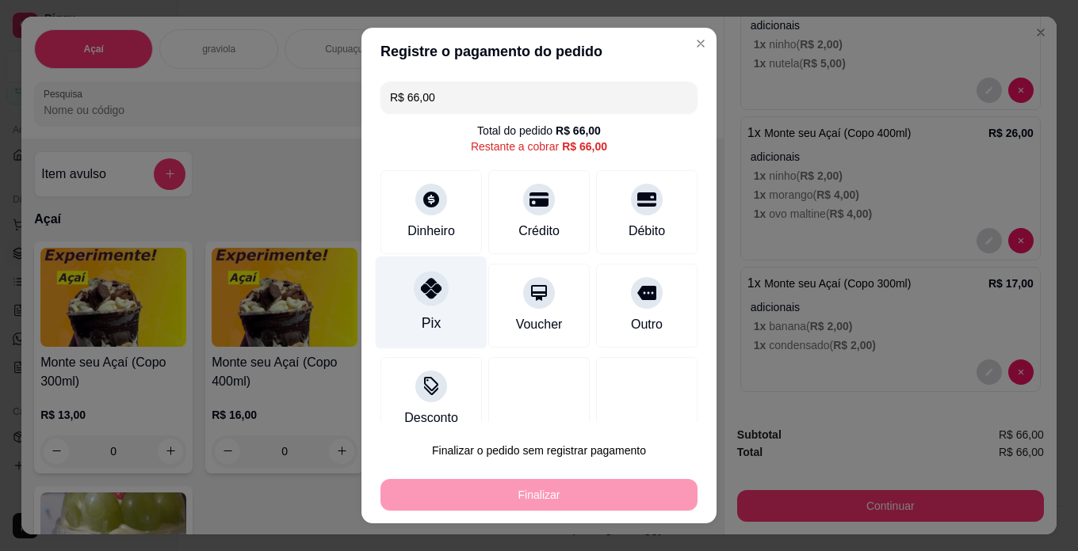
click at [406, 298] on div "Pix" at bounding box center [432, 303] width 112 height 93
type input "R$ 0,00"
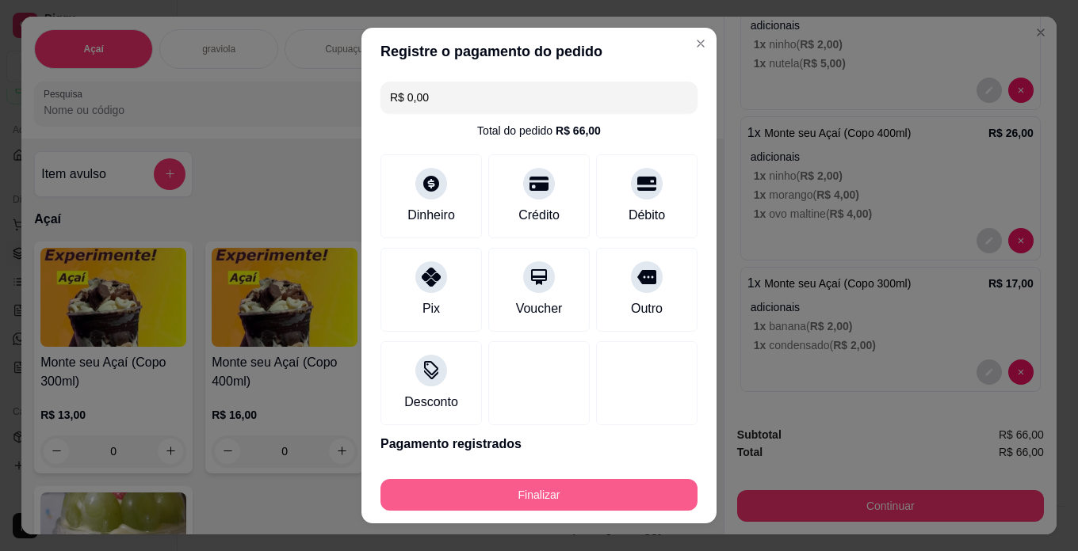
click at [503, 483] on button "Finalizar" at bounding box center [538, 495] width 317 height 32
click at [475, 486] on button "Finalizar" at bounding box center [538, 495] width 317 height 32
click at [491, 494] on button "Finalizar" at bounding box center [538, 495] width 307 height 31
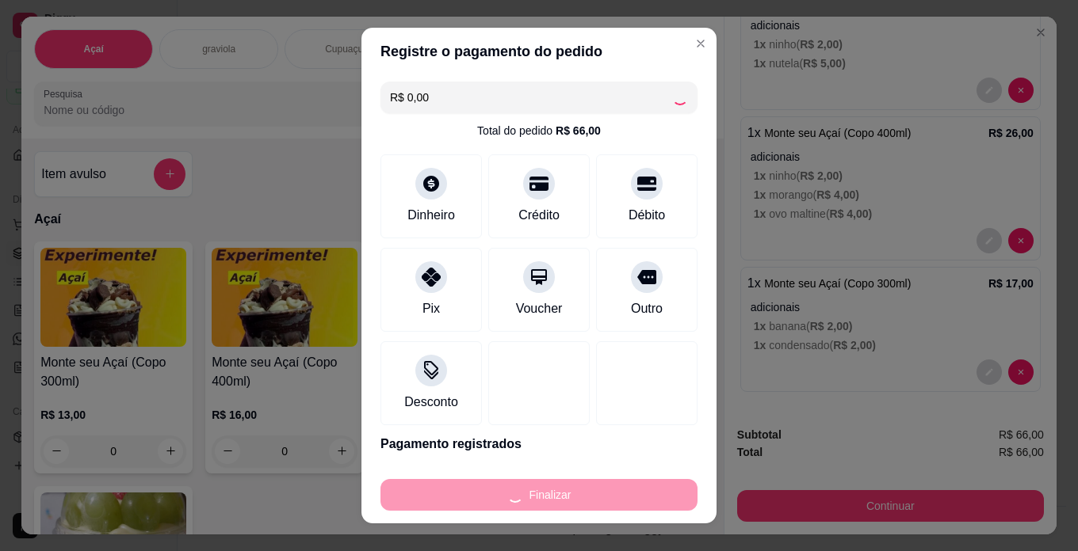
click at [548, 497] on div "Finalizar" at bounding box center [538, 495] width 317 height 32
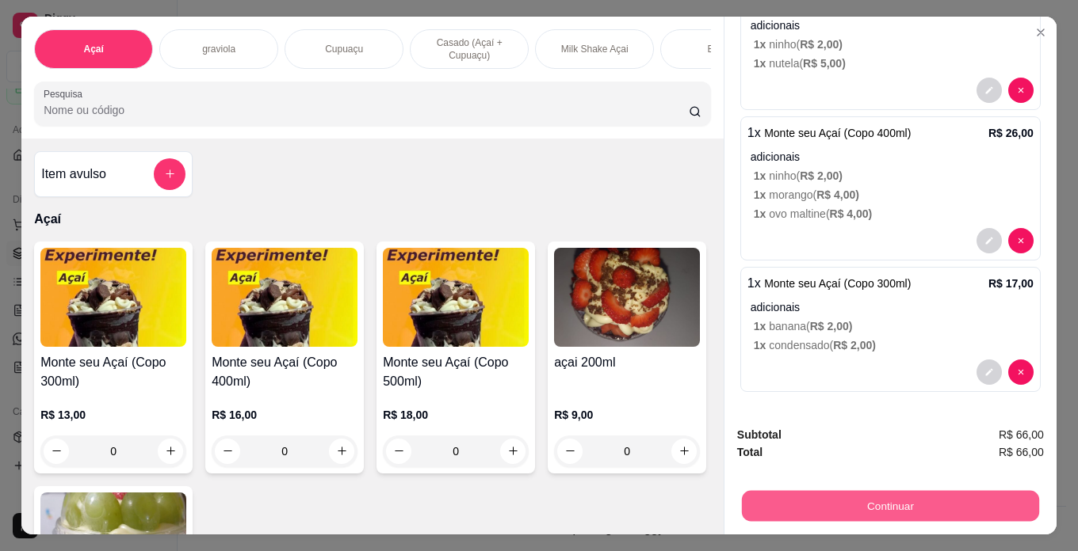
click at [971, 500] on button "Continuar" at bounding box center [890, 506] width 297 height 31
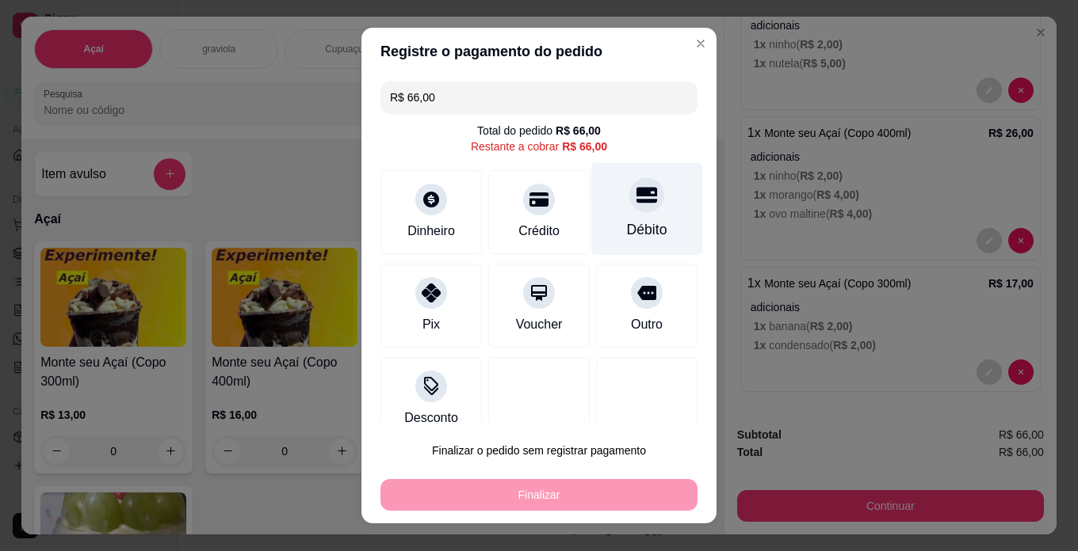
click at [629, 212] on div at bounding box center [646, 194] width 35 height 35
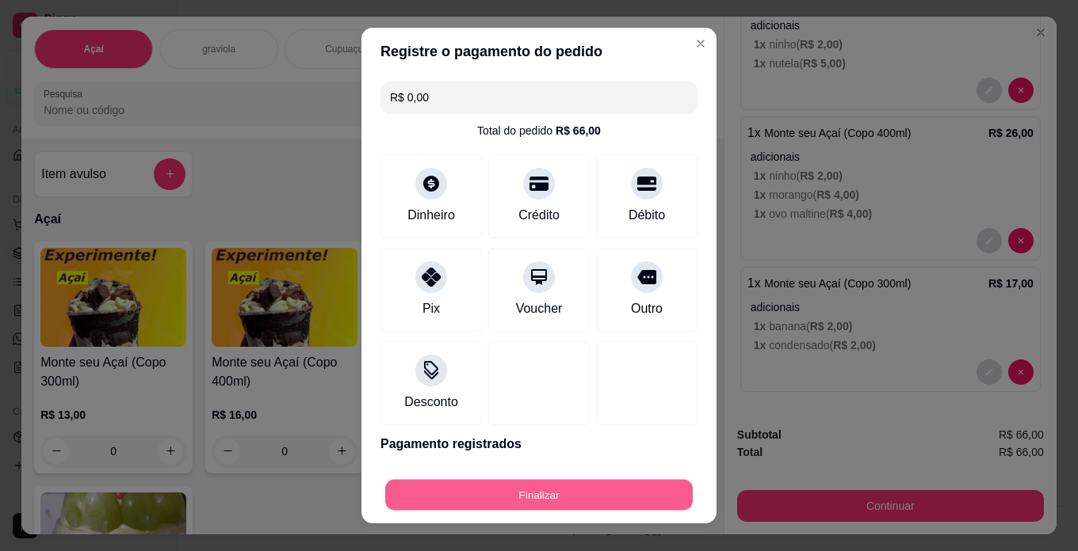
click at [616, 498] on button "Finalizar" at bounding box center [538, 495] width 307 height 31
click at [615, 503] on button "Finalizar" at bounding box center [538, 495] width 307 height 31
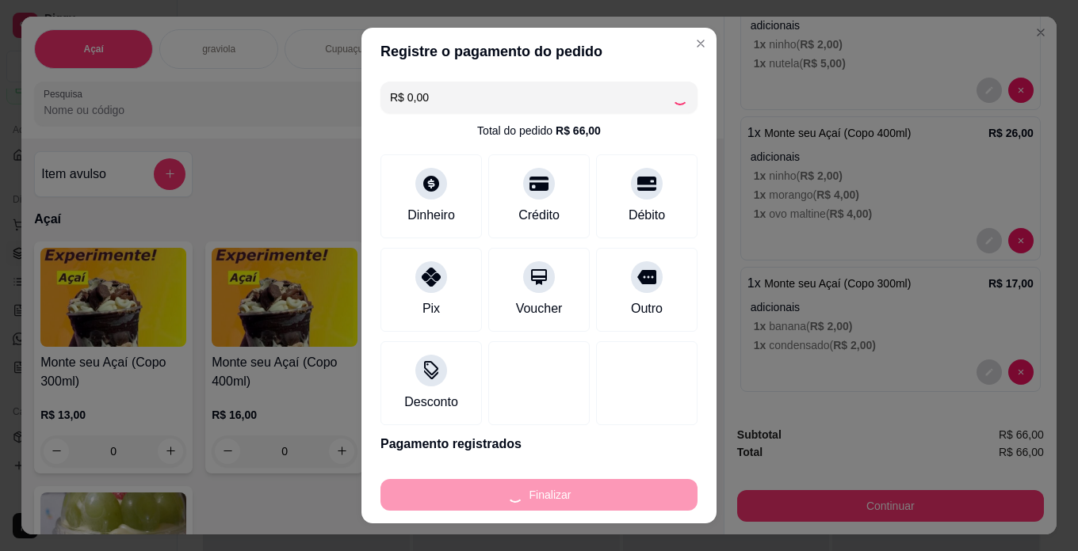
type input "-R$ 66,00"
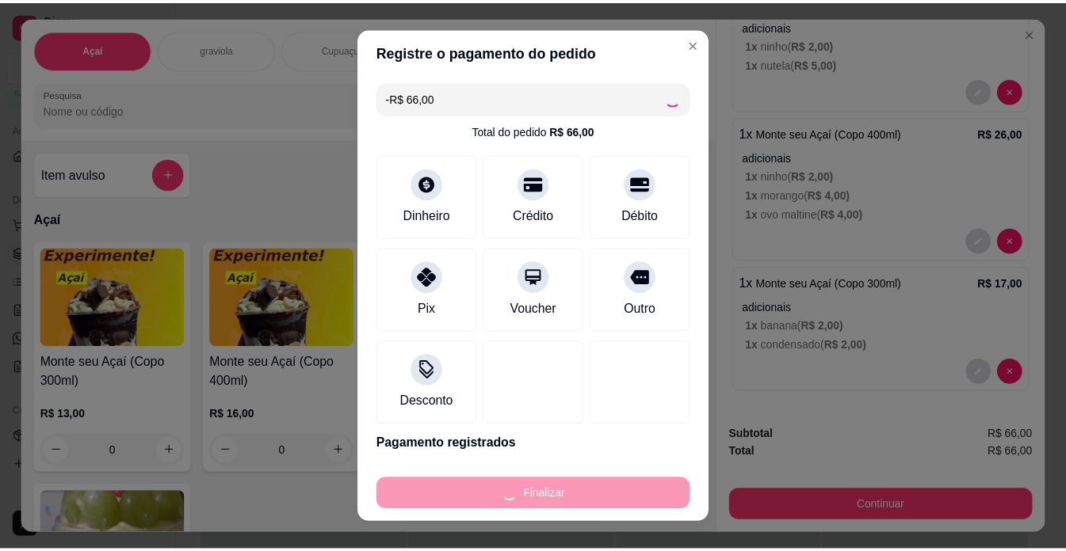
scroll to position [0, 0]
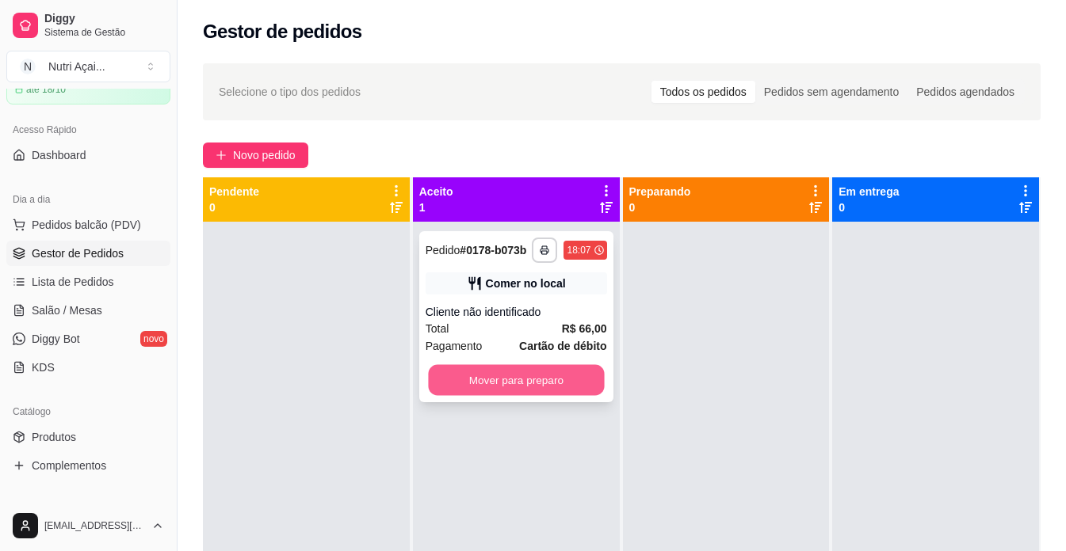
click at [502, 379] on button "Mover para preparo" at bounding box center [516, 380] width 176 height 31
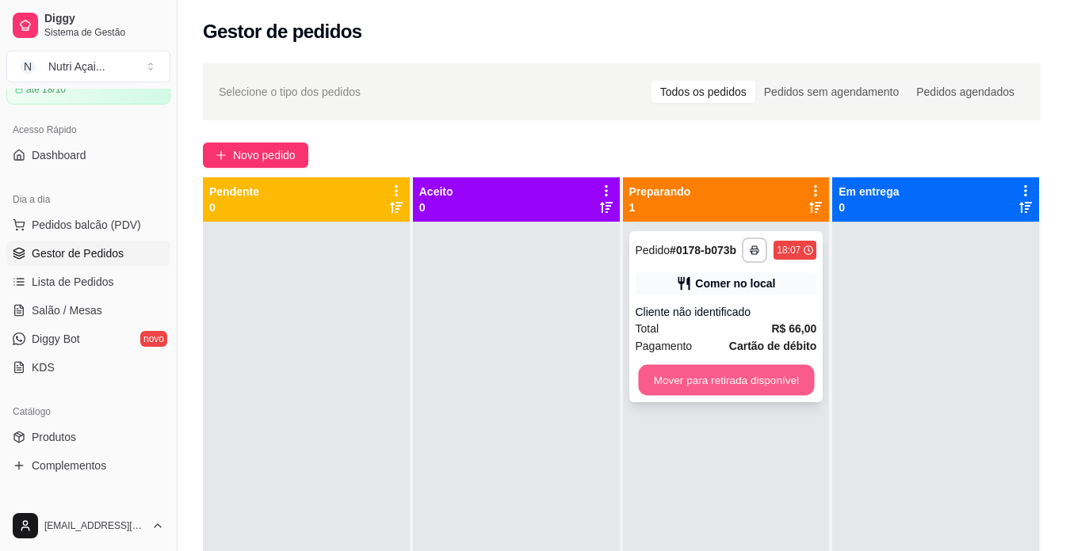
click at [732, 381] on button "Mover para retirada disponível" at bounding box center [726, 380] width 176 height 31
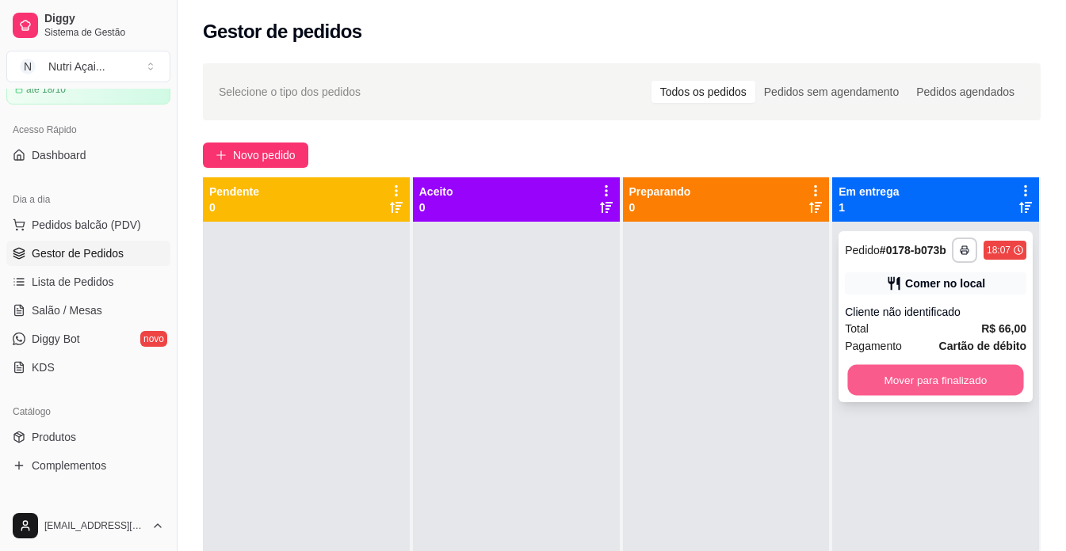
click at [950, 373] on button "Mover para finalizado" at bounding box center [936, 380] width 176 height 31
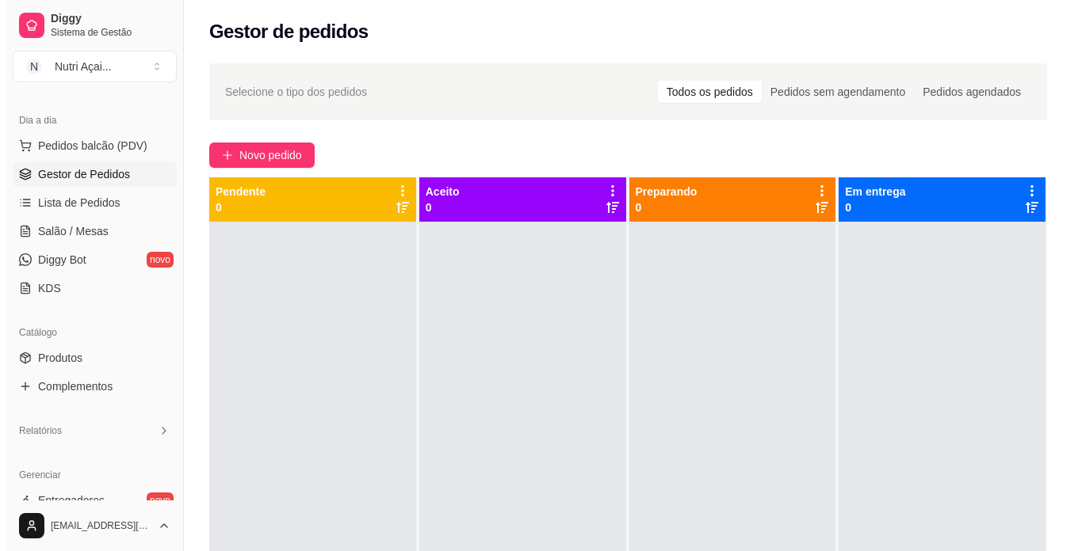
scroll to position [240, 0]
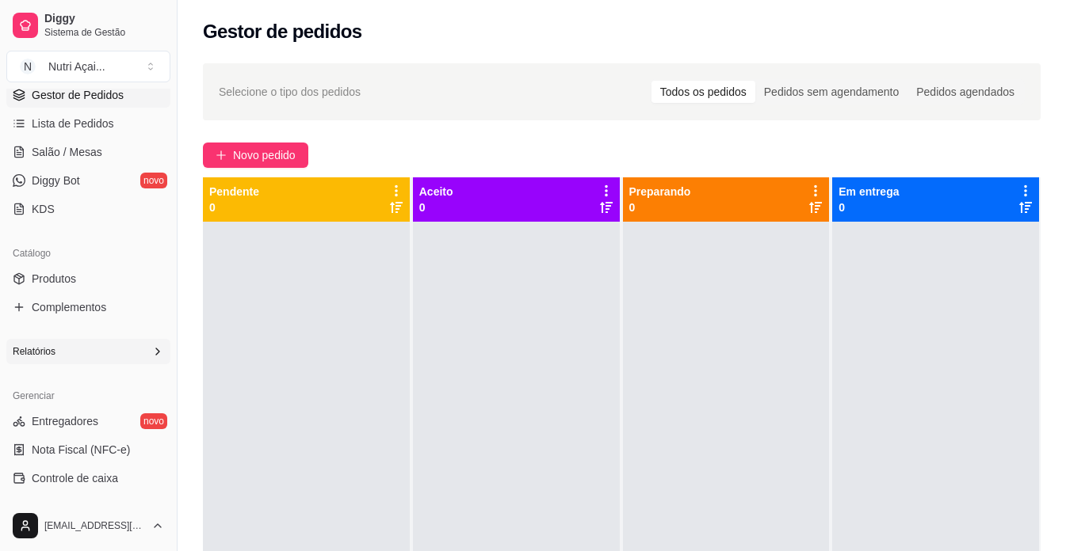
click at [56, 347] on div "Relatórios" at bounding box center [88, 351] width 164 height 25
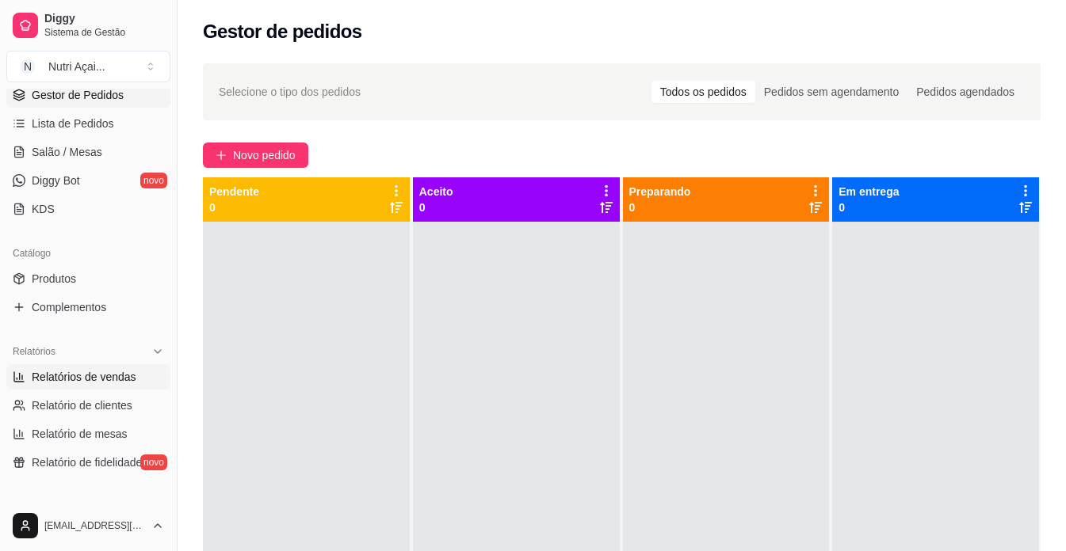
click at [73, 382] on span "Relatórios de vendas" at bounding box center [84, 377] width 105 height 16
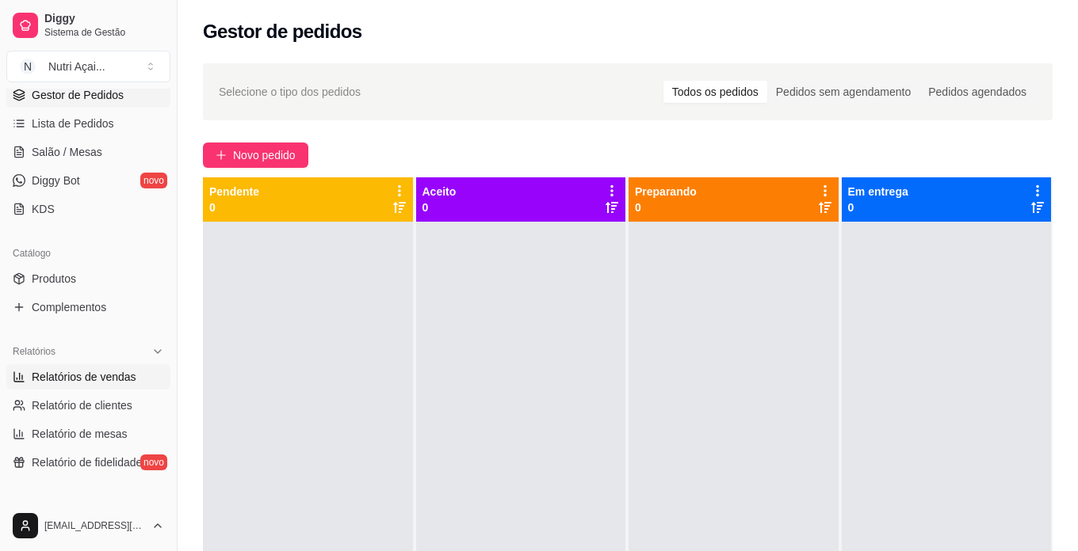
select select "ALL"
select select "0"
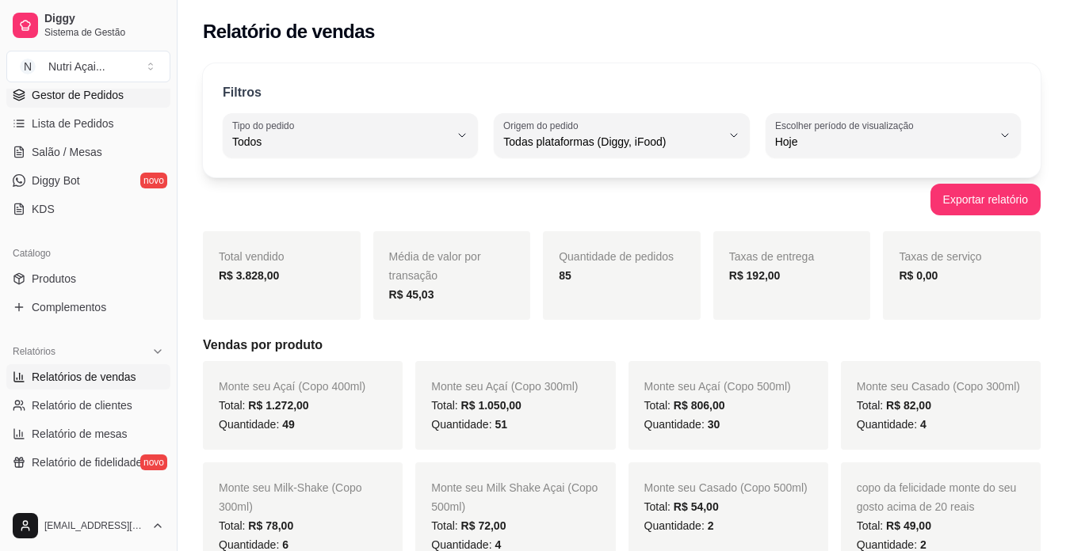
click at [101, 96] on span "Gestor de Pedidos" at bounding box center [78, 95] width 92 height 16
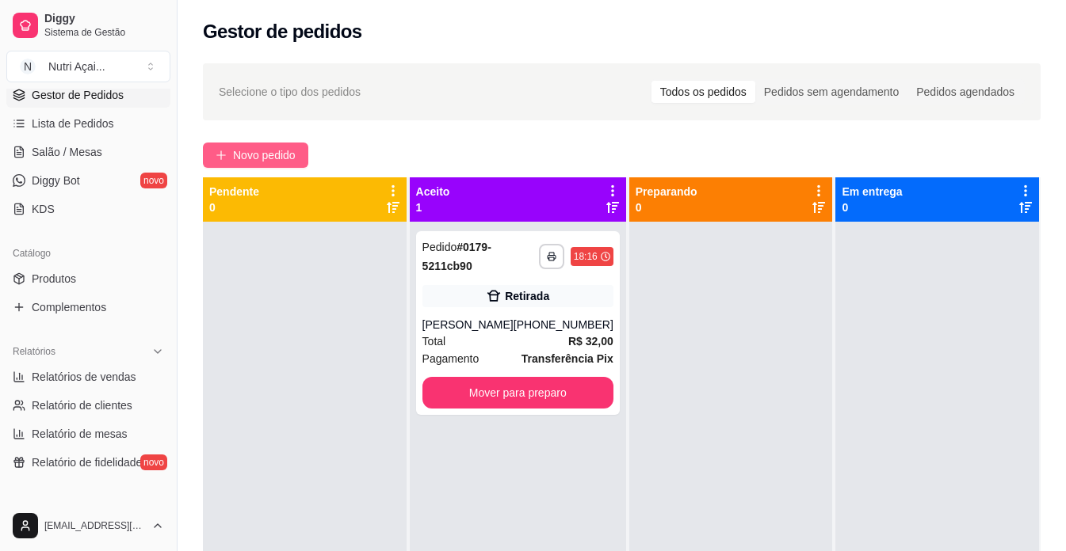
click at [303, 158] on button "Novo pedido" at bounding box center [255, 155] width 105 height 25
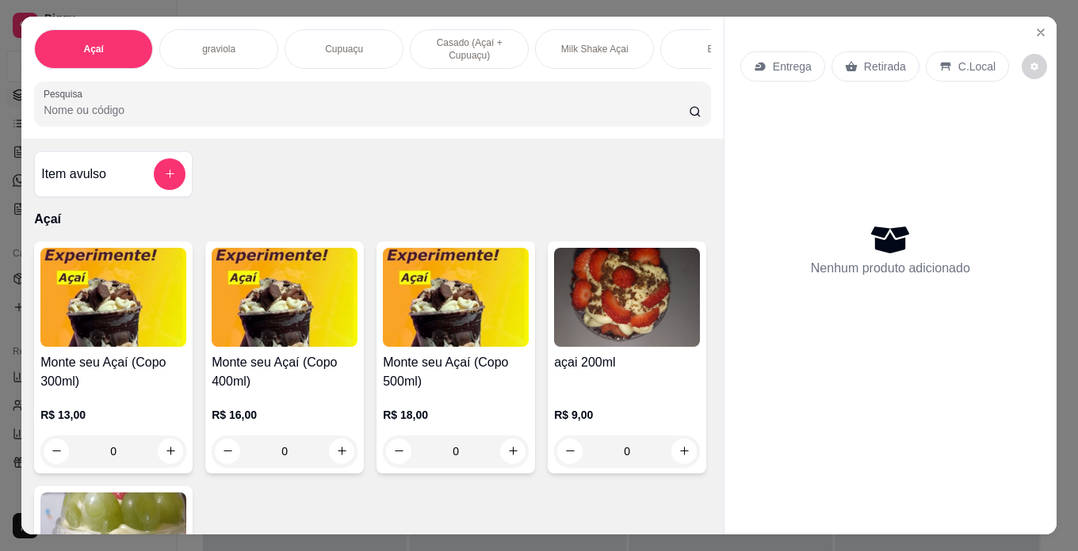
click at [241, 289] on img at bounding box center [285, 297] width 146 height 99
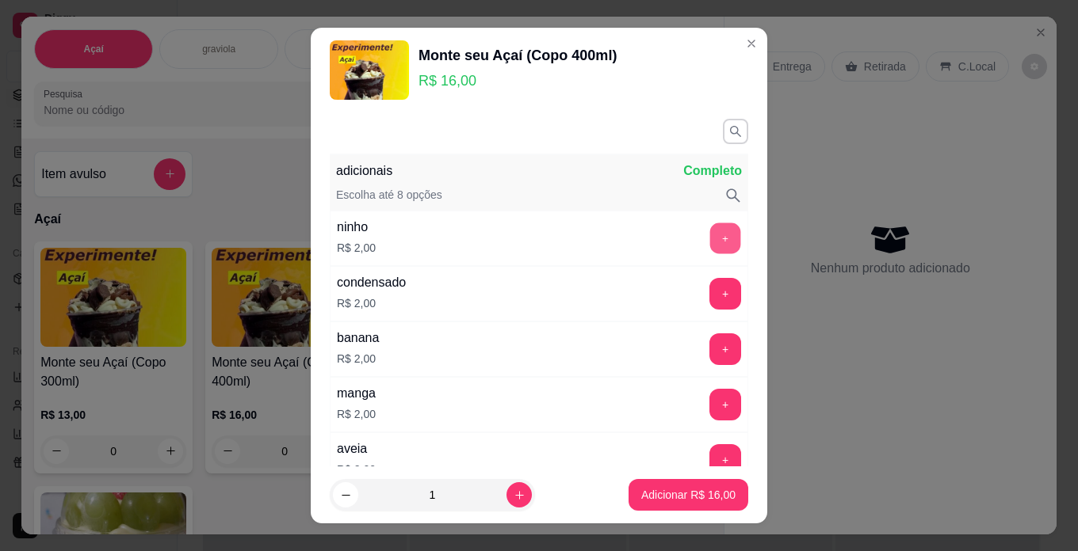
click at [711, 234] on button "+" at bounding box center [725, 238] width 31 height 31
click at [710, 344] on button "+" at bounding box center [725, 349] width 31 height 31
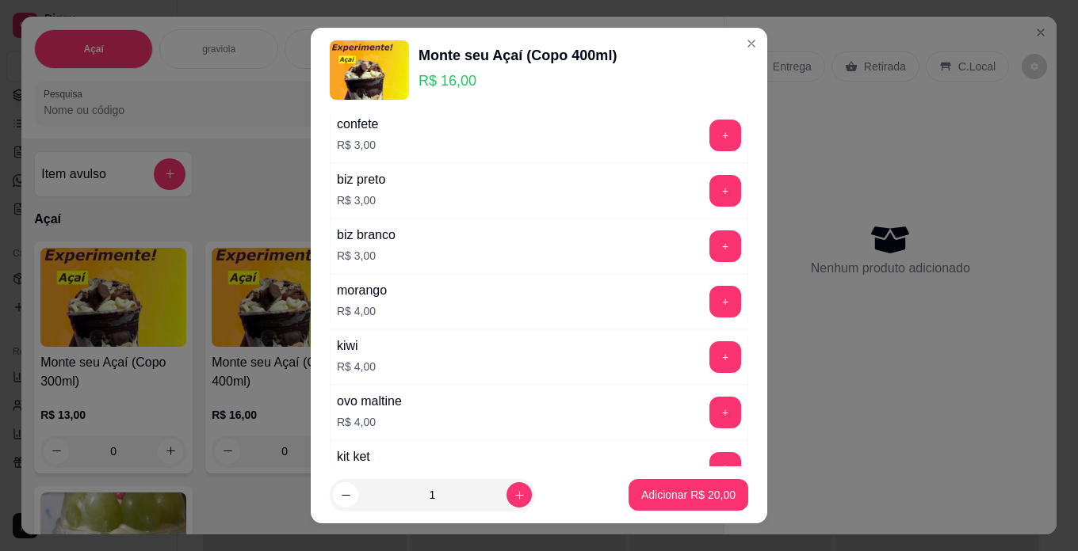
scroll to position [792, 0]
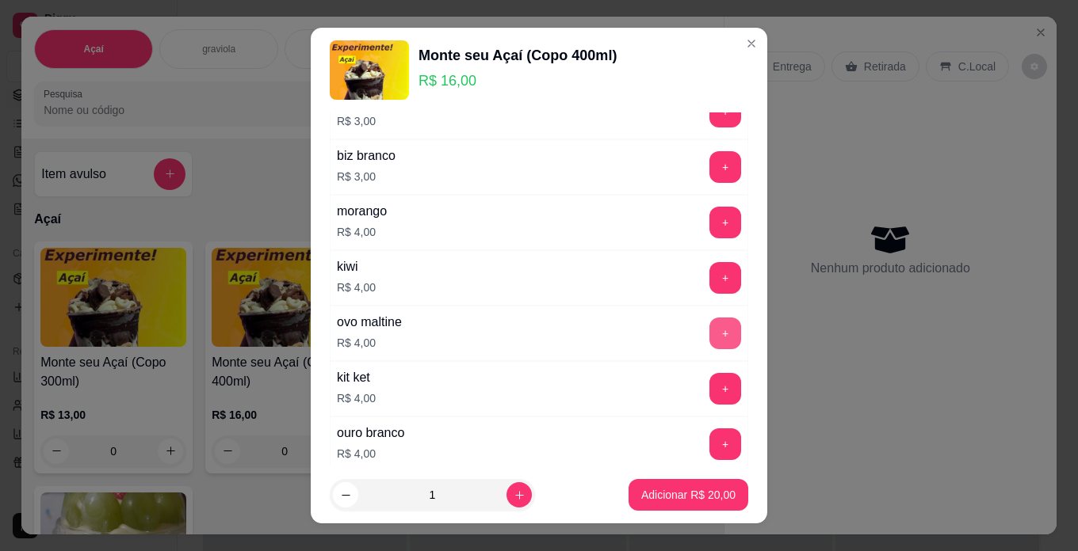
click at [709, 330] on button "+" at bounding box center [725, 334] width 32 height 32
click at [686, 480] on button "Adicionar R$ 24,00" at bounding box center [688, 495] width 116 height 31
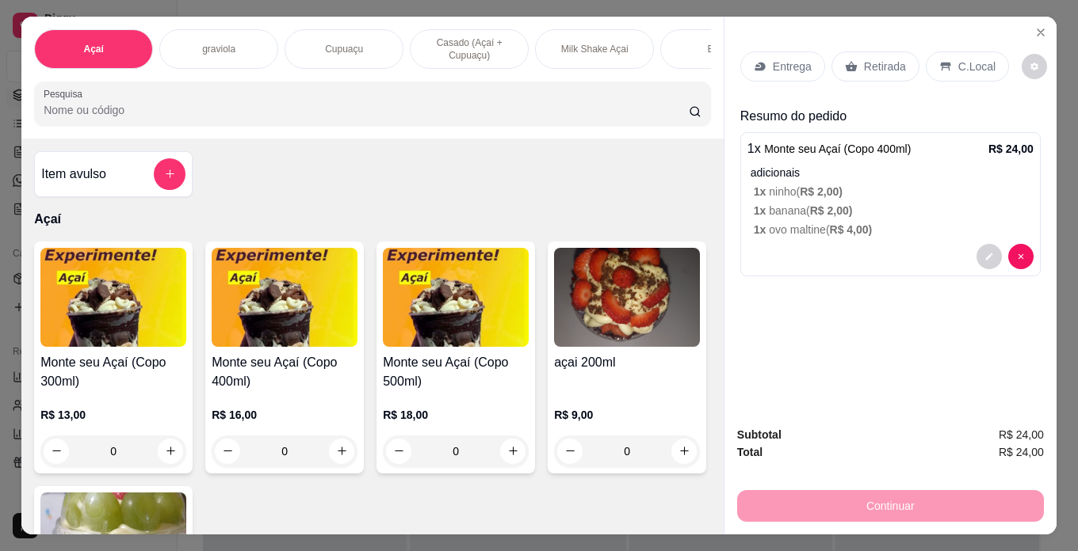
click at [267, 347] on img at bounding box center [285, 297] width 146 height 99
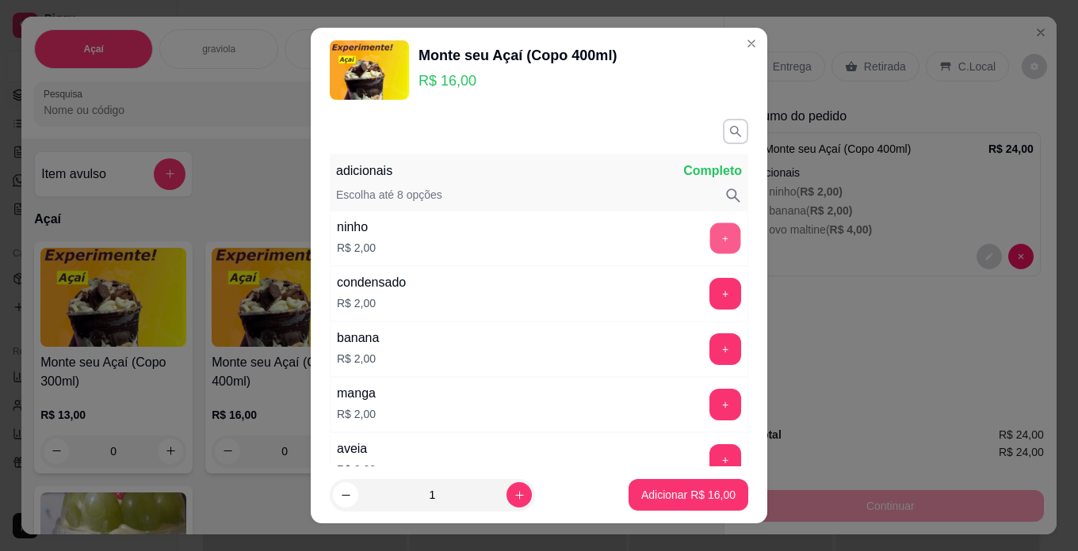
click at [710, 234] on button "+" at bounding box center [725, 238] width 31 height 31
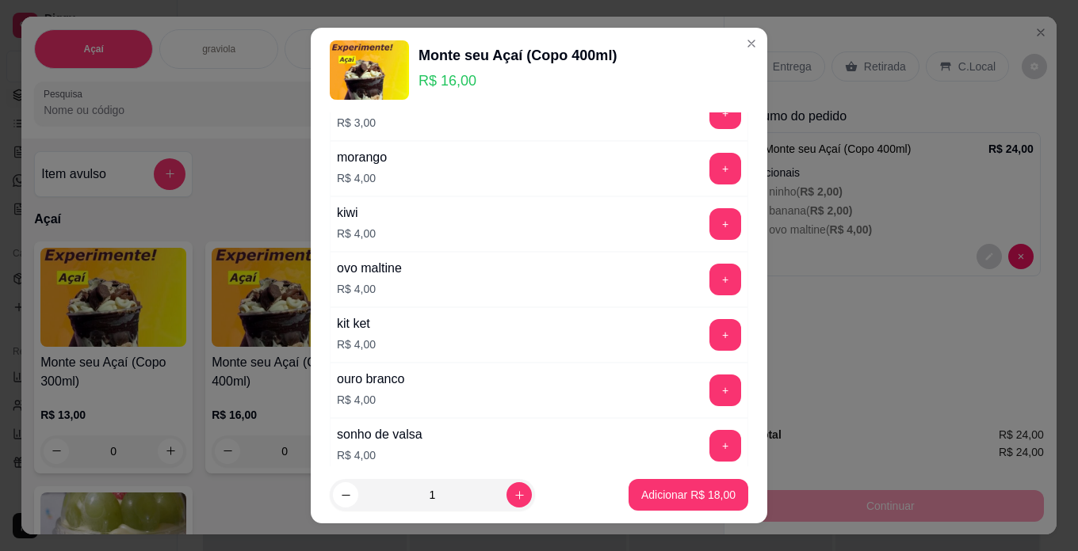
scroll to position [872, 0]
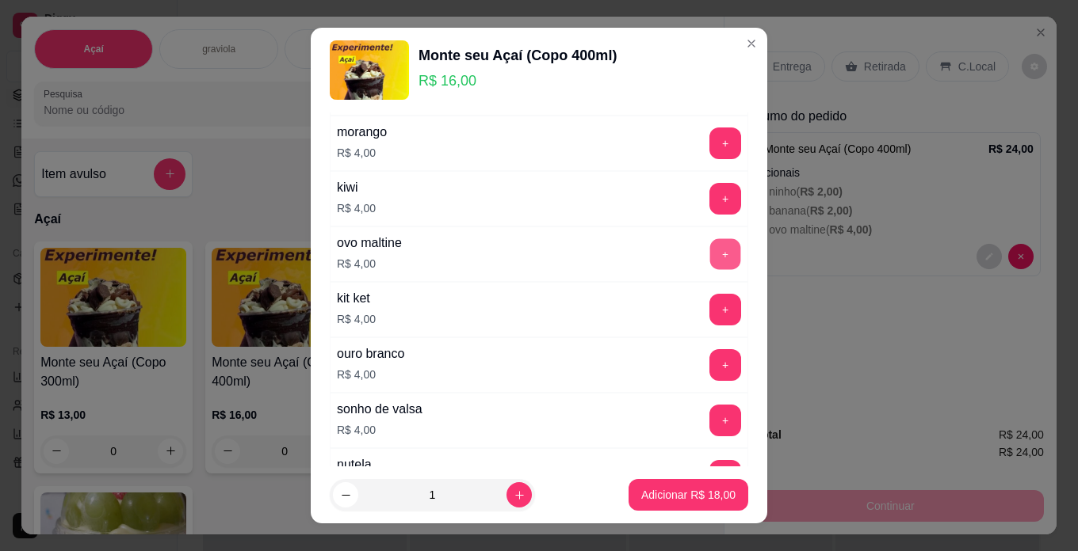
click at [710, 248] on button "+" at bounding box center [725, 253] width 31 height 31
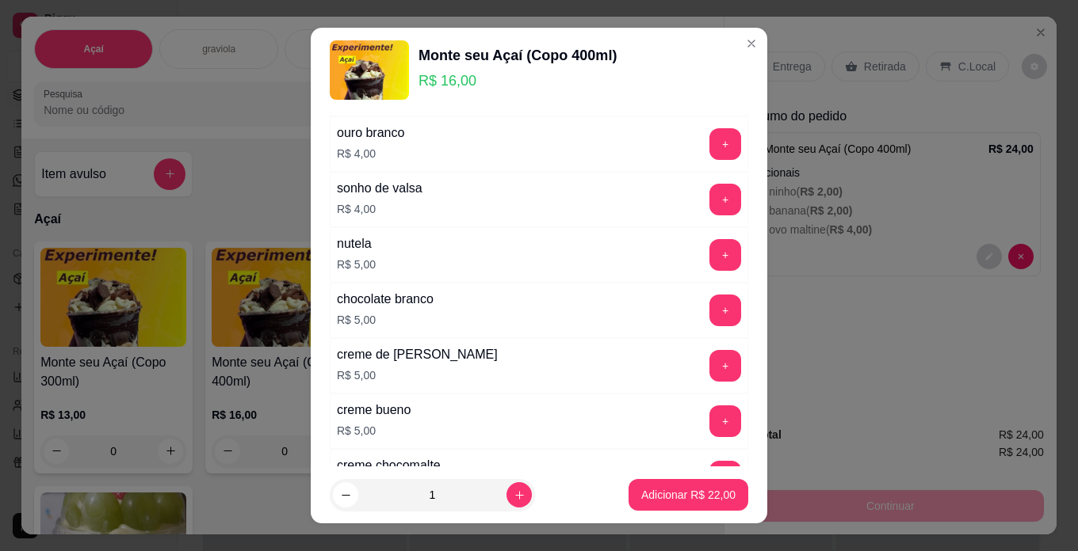
scroll to position [1109, 0]
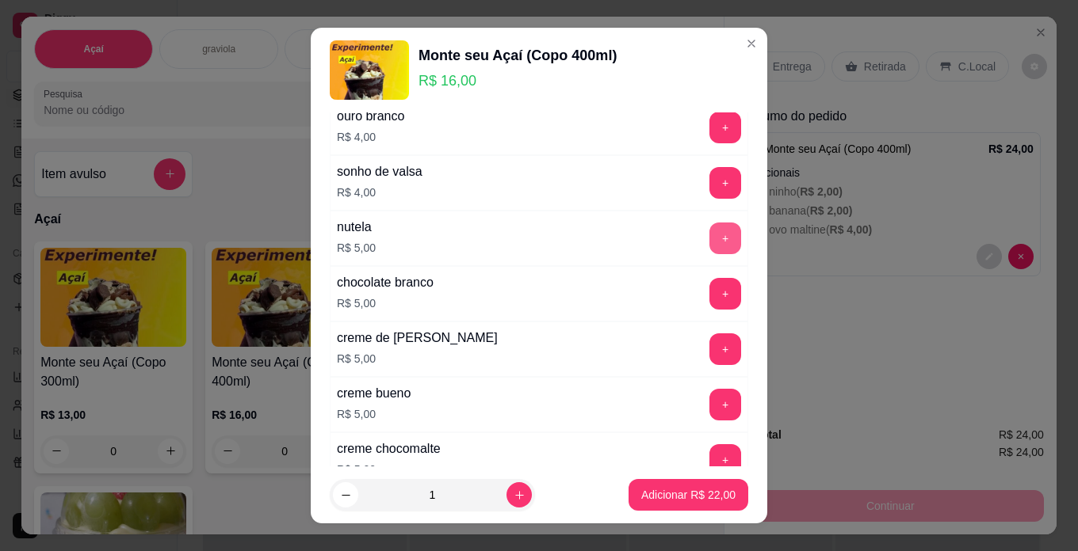
click at [709, 242] on button "+" at bounding box center [725, 239] width 32 height 32
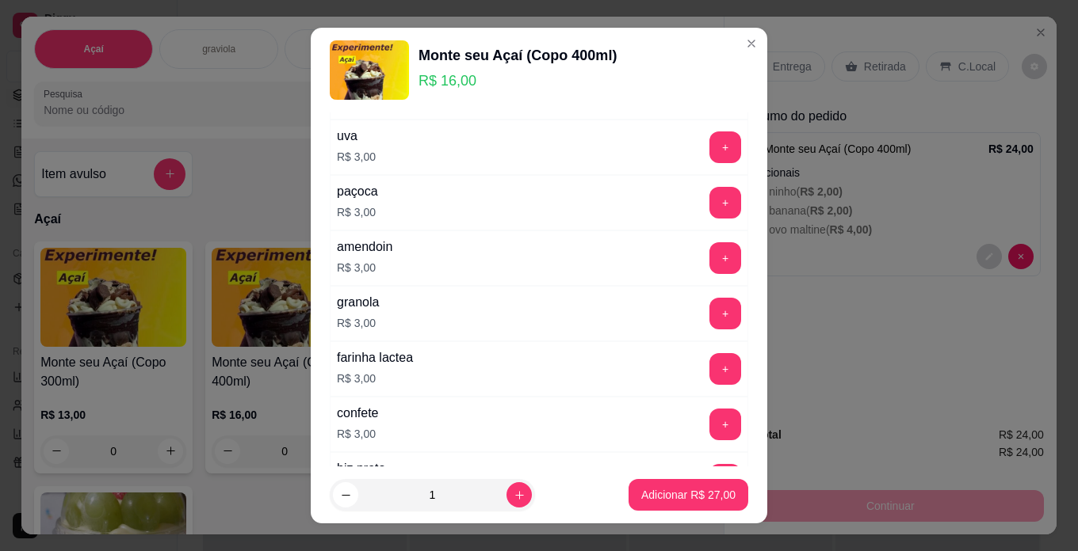
scroll to position [396, 0]
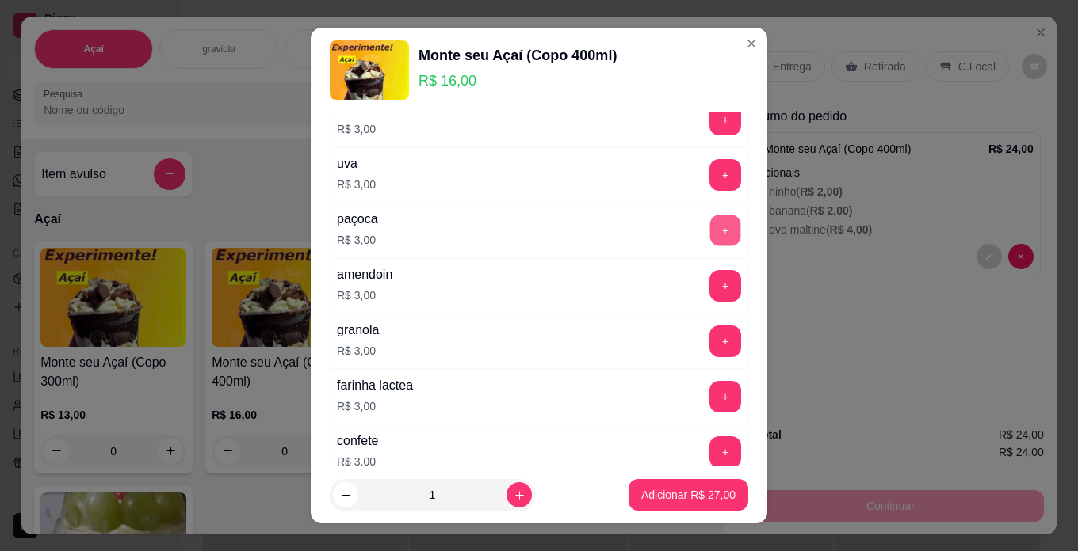
click at [710, 227] on button "+" at bounding box center [725, 230] width 31 height 31
click at [696, 497] on p "Adicionar R$ 30,00" at bounding box center [689, 495] width 92 height 15
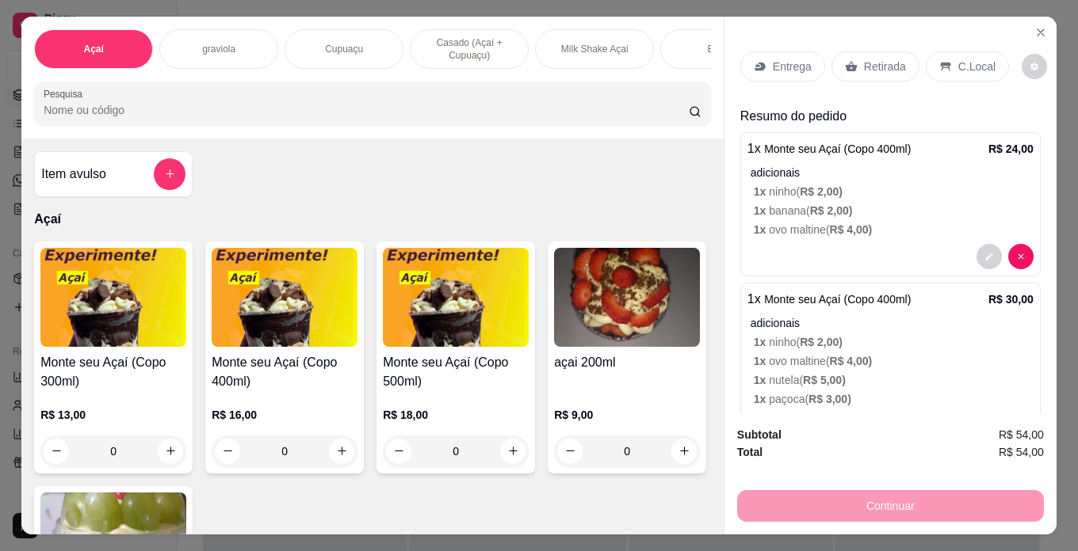
click at [957, 52] on div "C.Local" at bounding box center [966, 67] width 83 height 30
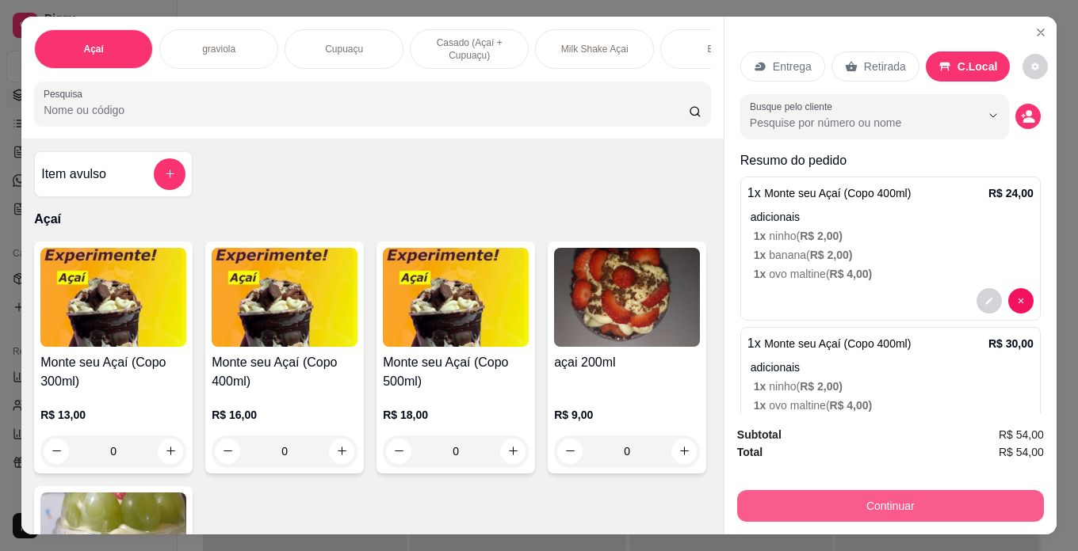
click at [961, 495] on button "Continuar" at bounding box center [890, 506] width 307 height 32
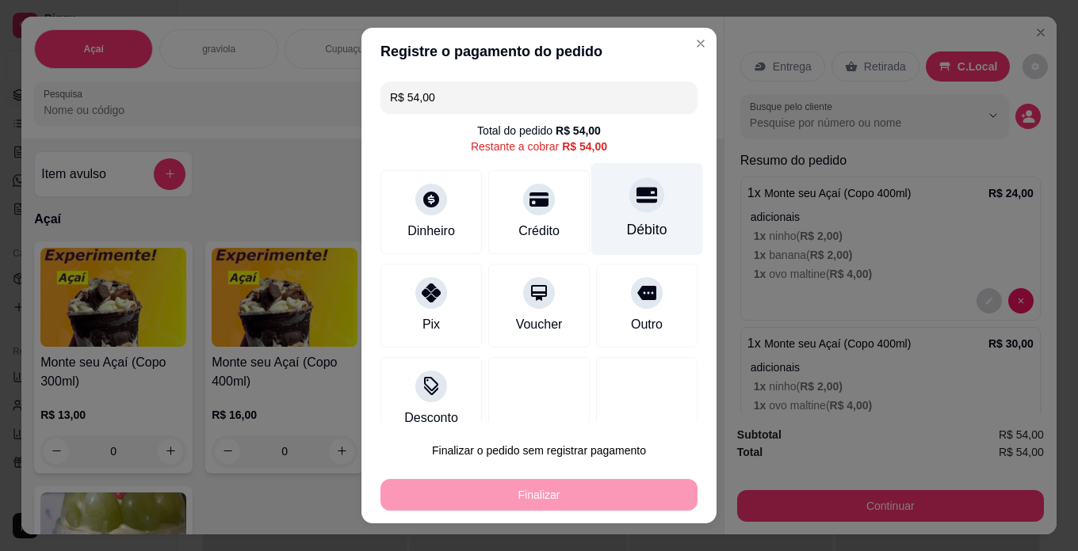
click at [631, 213] on div "Débito" at bounding box center [647, 209] width 112 height 93
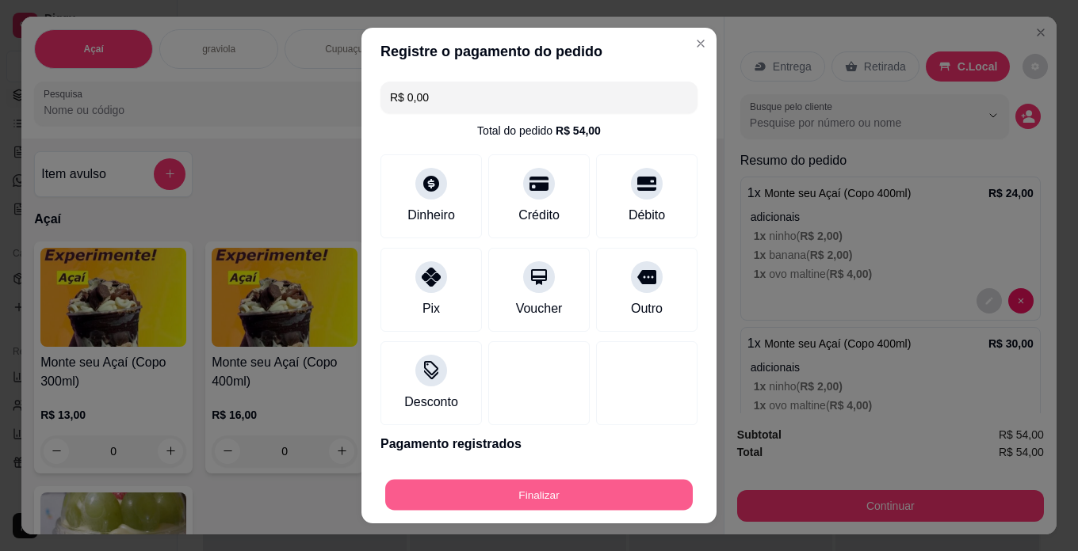
click at [598, 494] on button "Finalizar" at bounding box center [538, 495] width 307 height 31
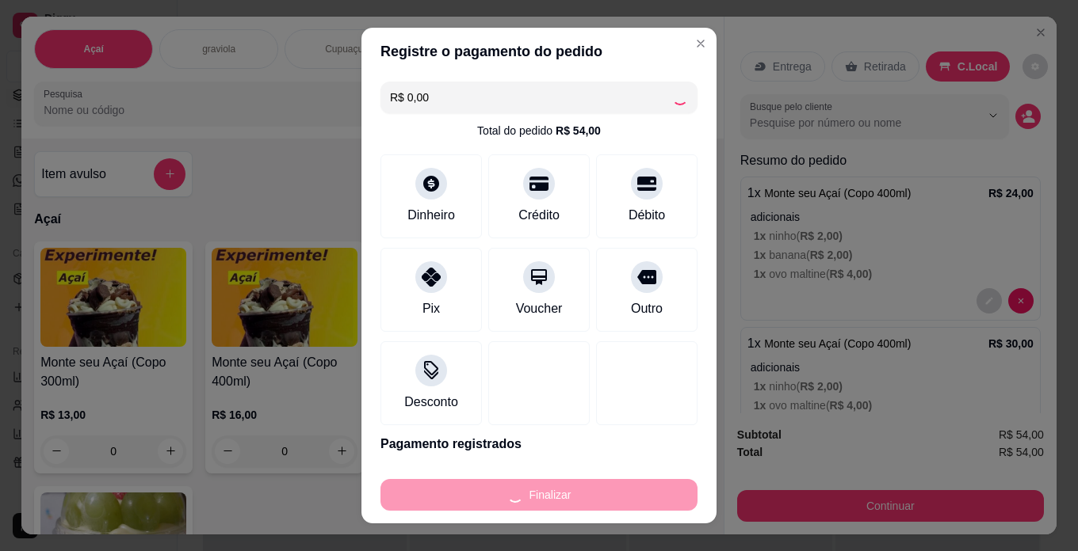
click at [598, 494] on div "Finalizar" at bounding box center [538, 495] width 317 height 32
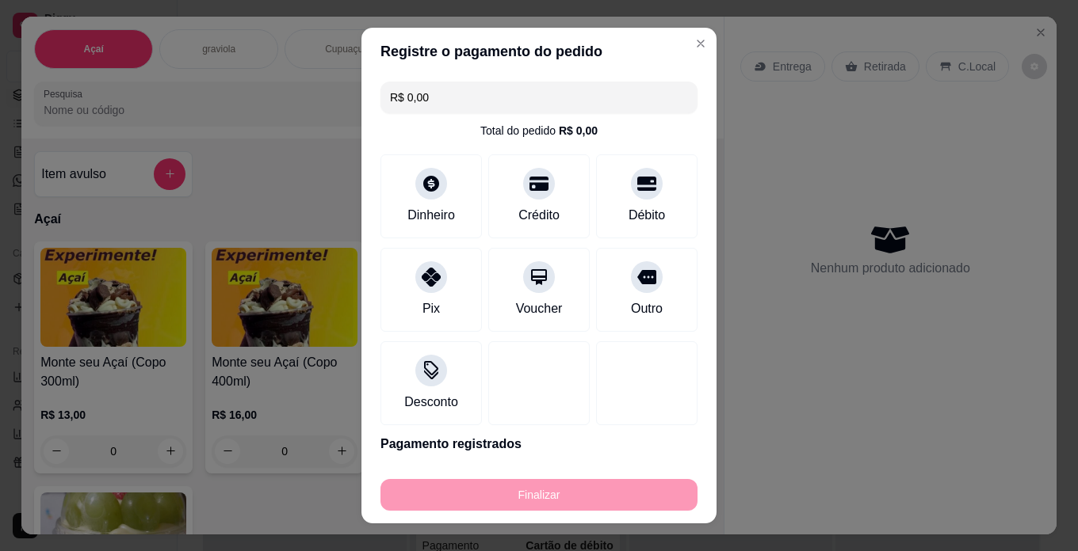
type input "-R$ 54,00"
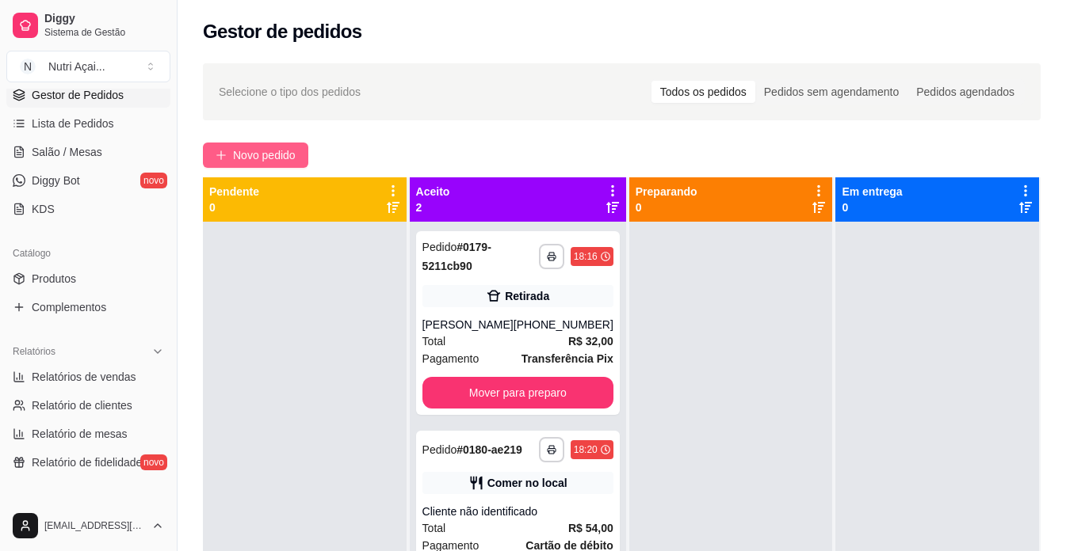
click at [284, 146] on button "Novo pedido" at bounding box center [255, 155] width 105 height 25
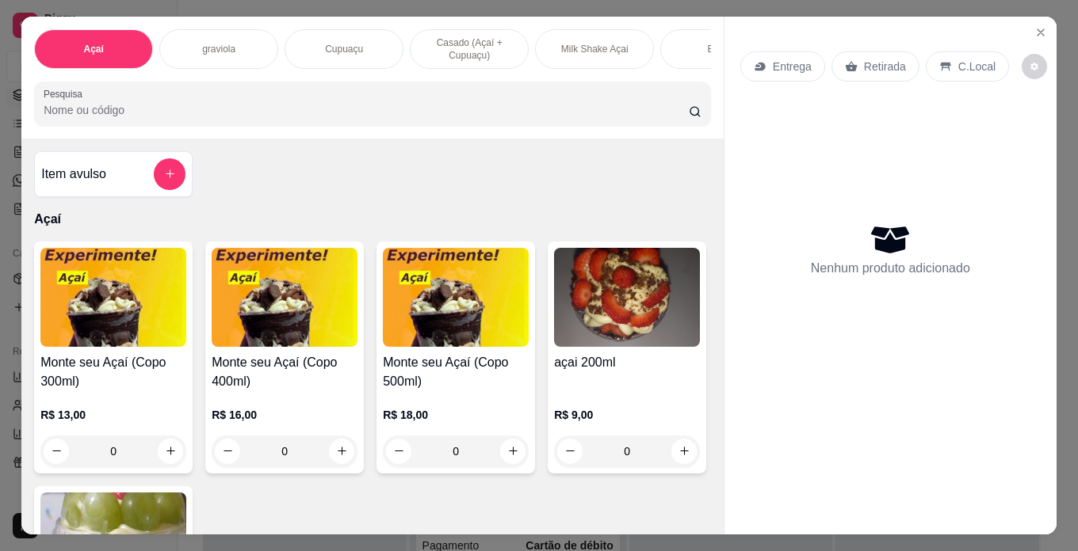
click at [288, 282] on img at bounding box center [285, 297] width 146 height 99
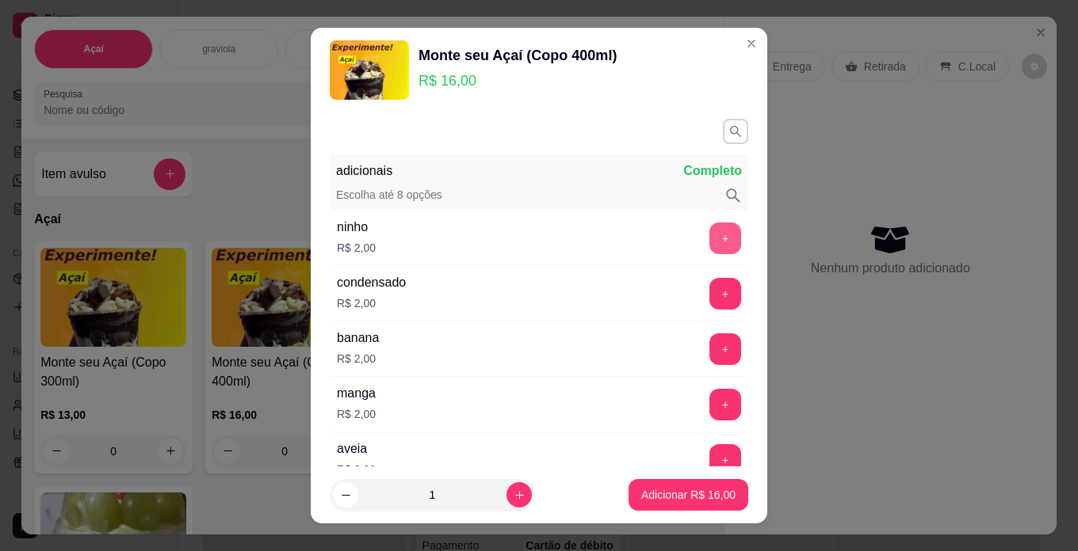
click at [709, 240] on button "+" at bounding box center [725, 239] width 32 height 32
click at [709, 289] on button "+" at bounding box center [725, 294] width 32 height 32
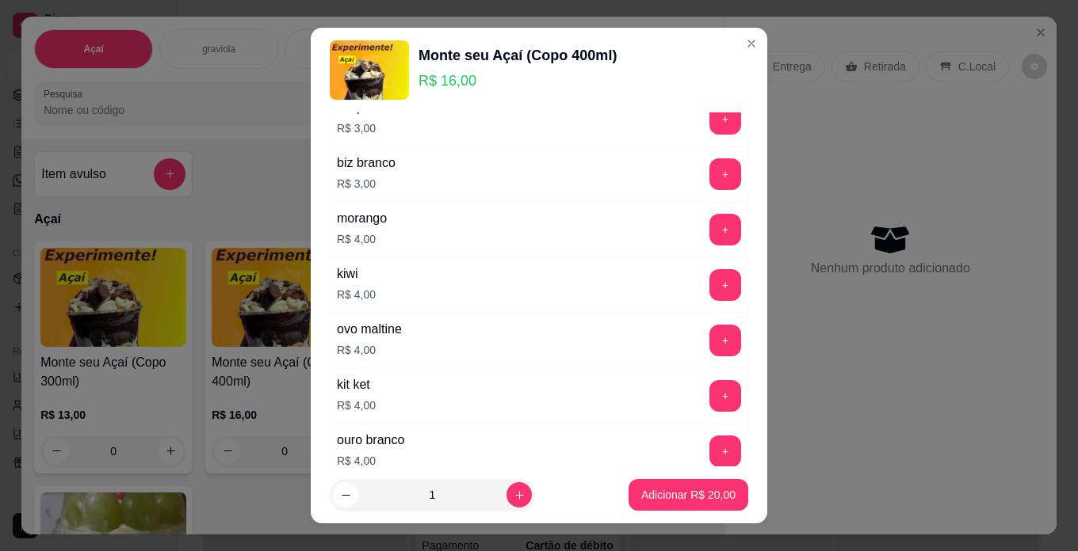
scroll to position [792, 0]
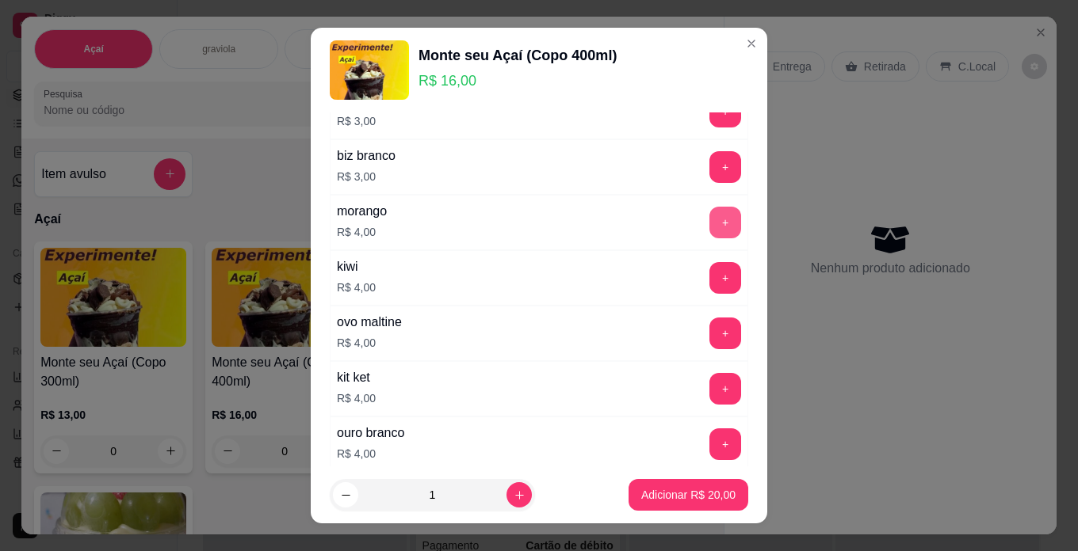
click at [709, 212] on button "+" at bounding box center [725, 223] width 32 height 32
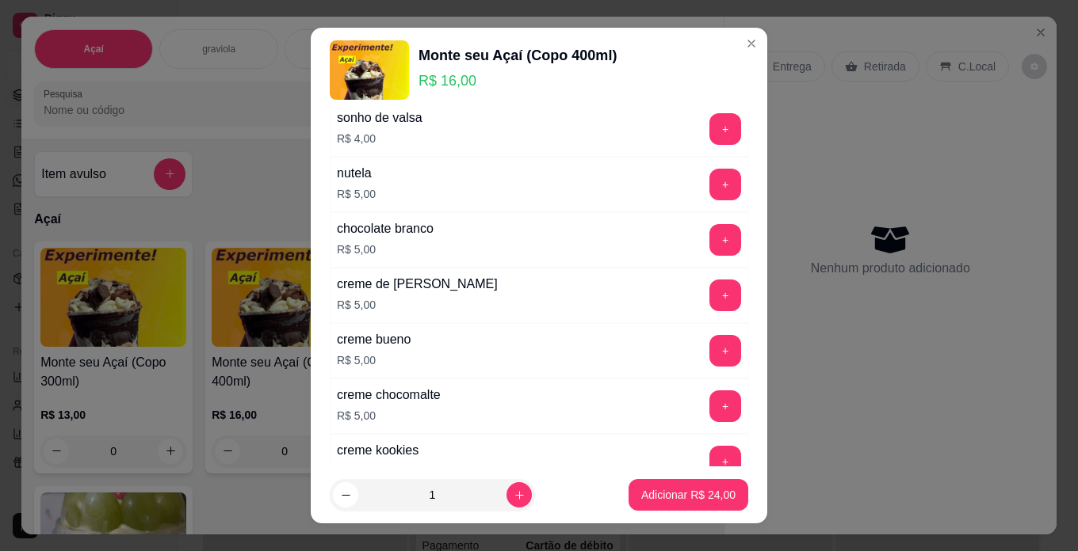
scroll to position [1188, 0]
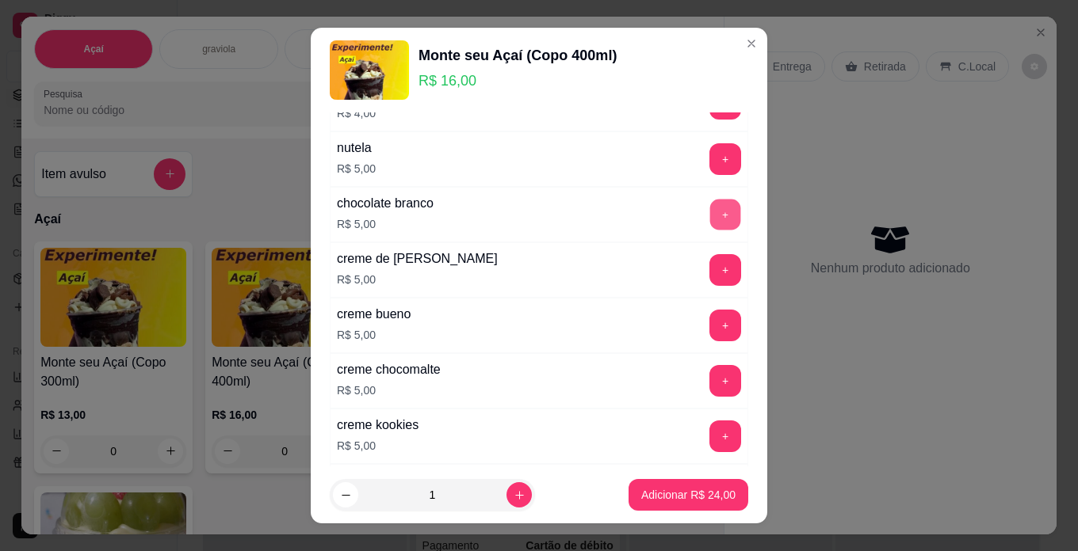
click at [710, 207] on button "+" at bounding box center [725, 214] width 31 height 31
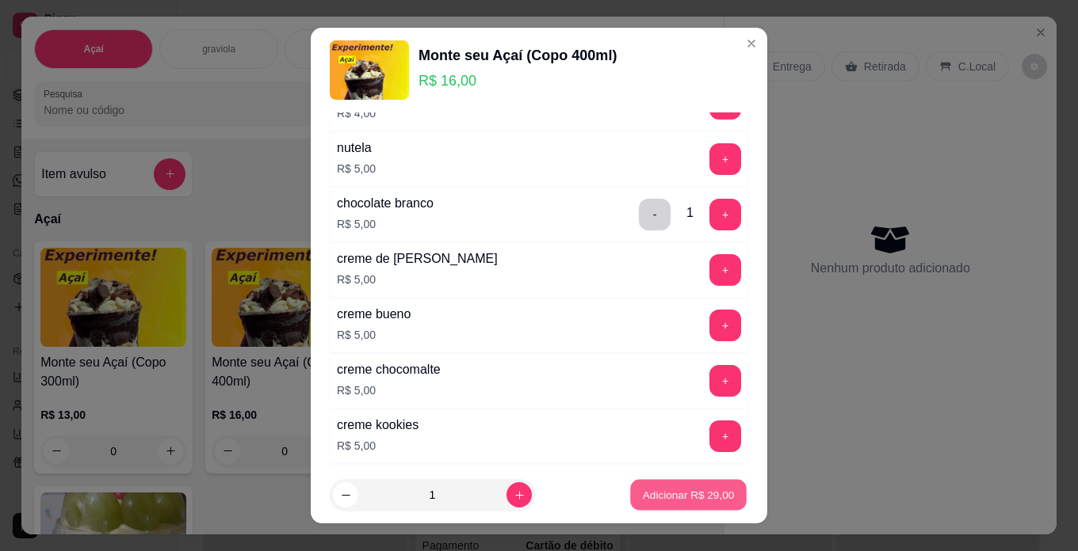
click at [648, 494] on p "Adicionar R$ 29,00" at bounding box center [689, 495] width 92 height 15
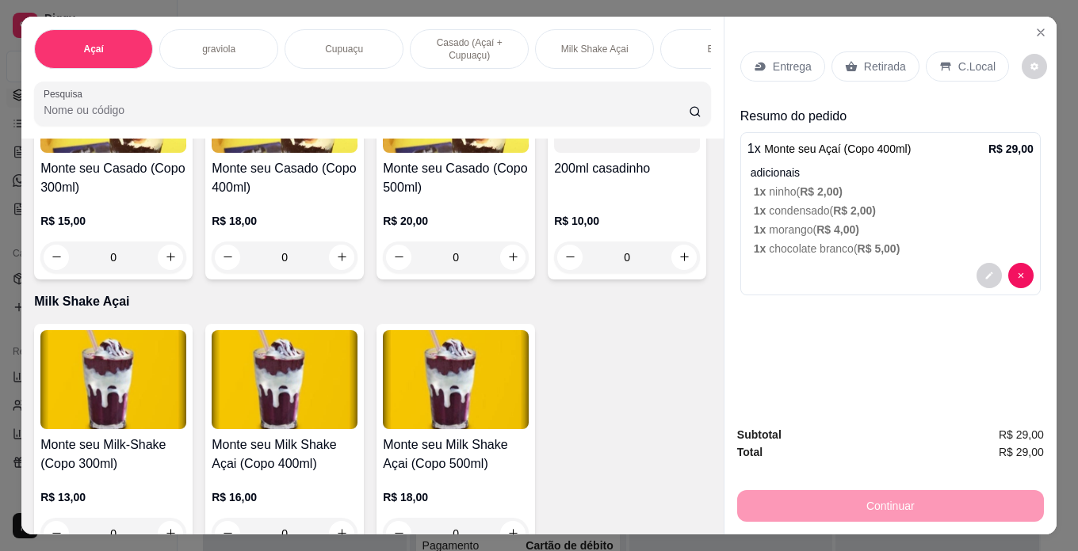
scroll to position [1268, 0]
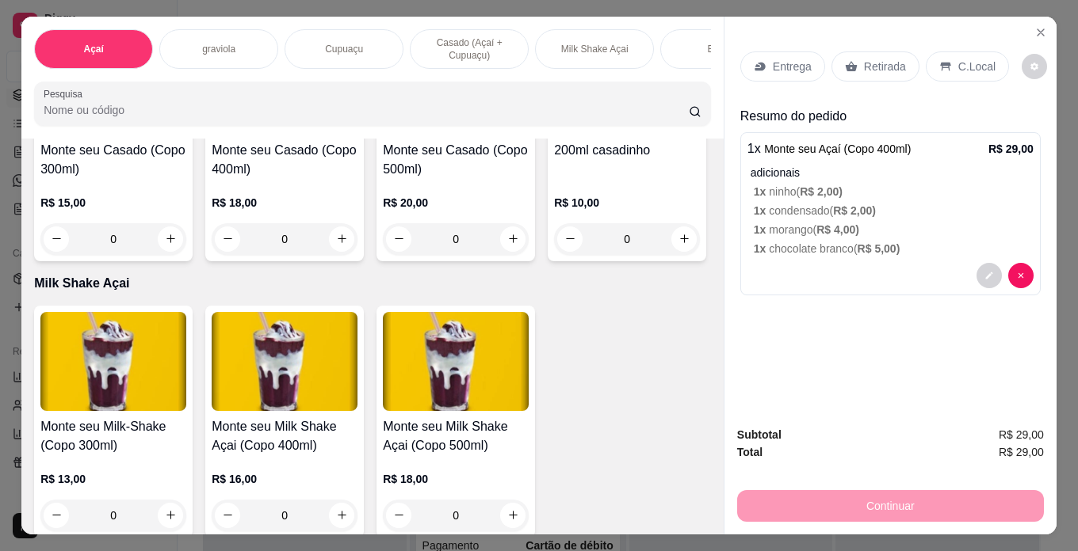
click at [223, 135] on img at bounding box center [285, 85] width 146 height 99
click at [480, 135] on img at bounding box center [456, 85] width 146 height 99
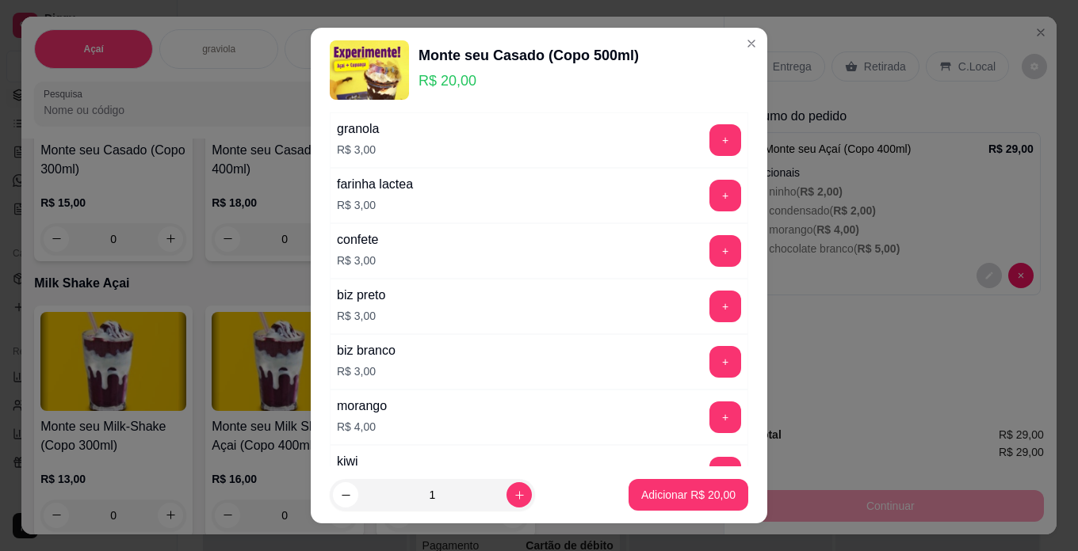
scroll to position [634, 0]
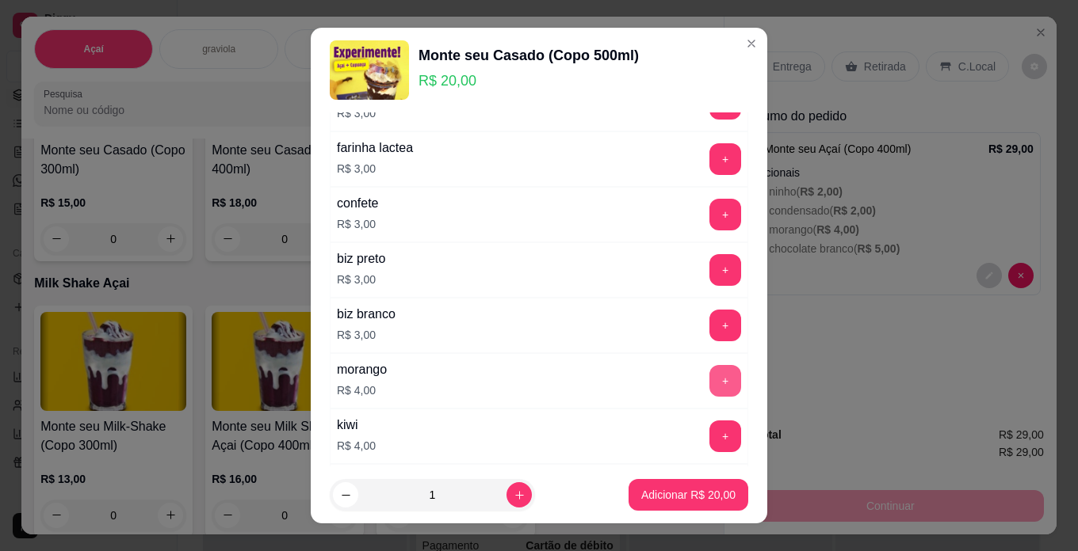
click at [709, 377] on button "+" at bounding box center [725, 381] width 32 height 32
click at [709, 436] on button "+" at bounding box center [725, 437] width 32 height 32
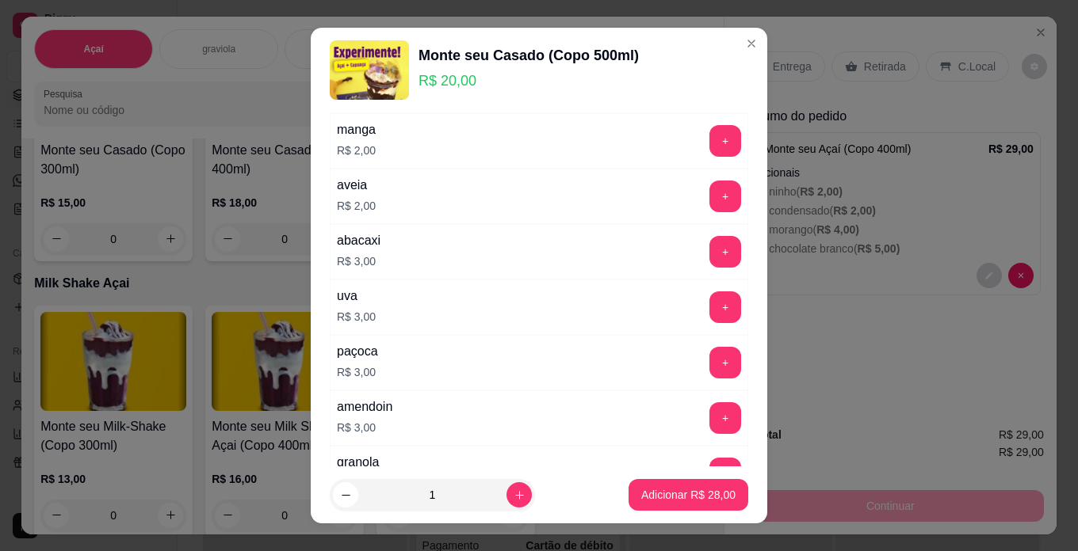
scroll to position [238, 0]
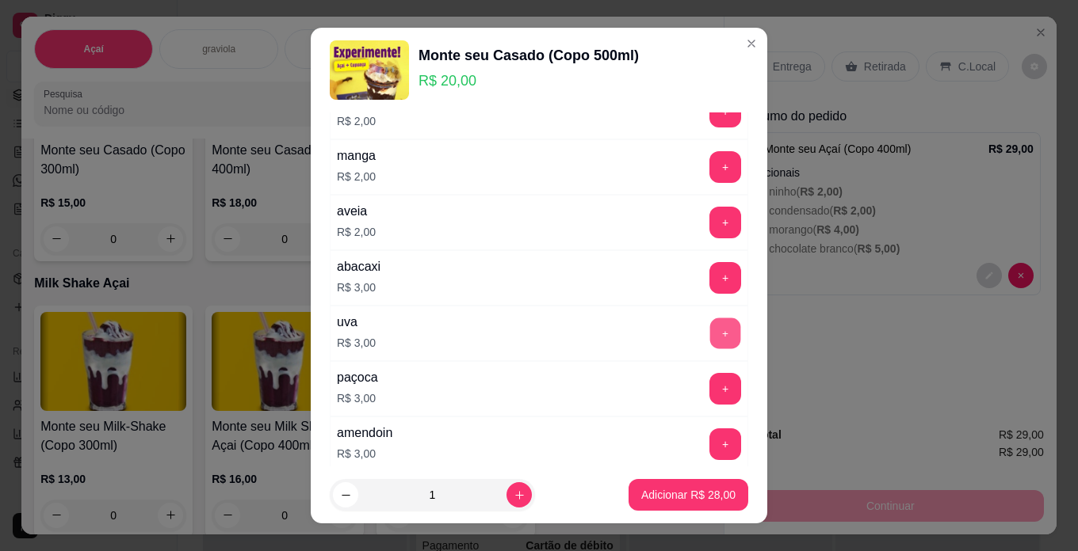
click at [710, 337] on button "+" at bounding box center [725, 333] width 31 height 31
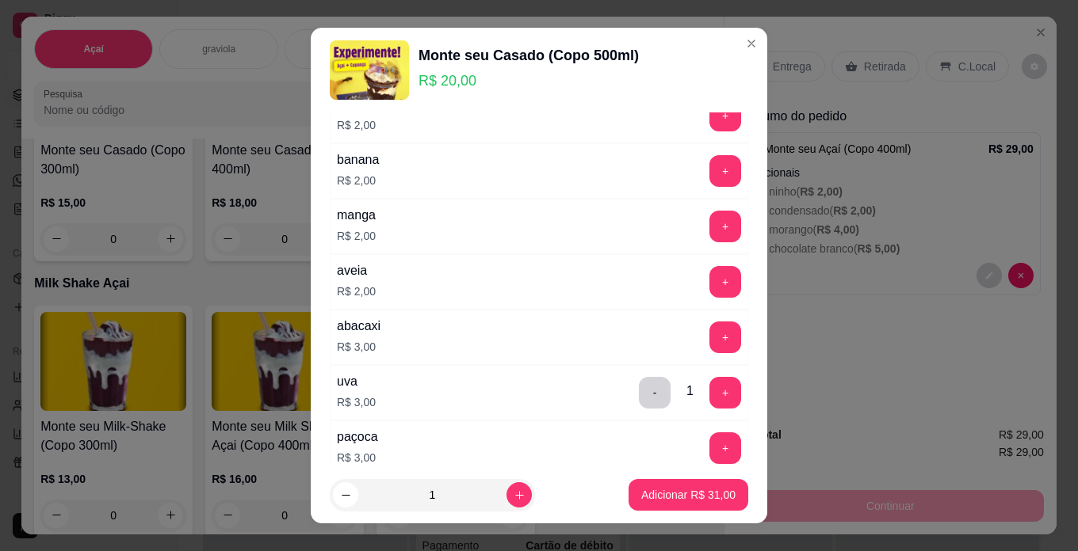
scroll to position [0, 0]
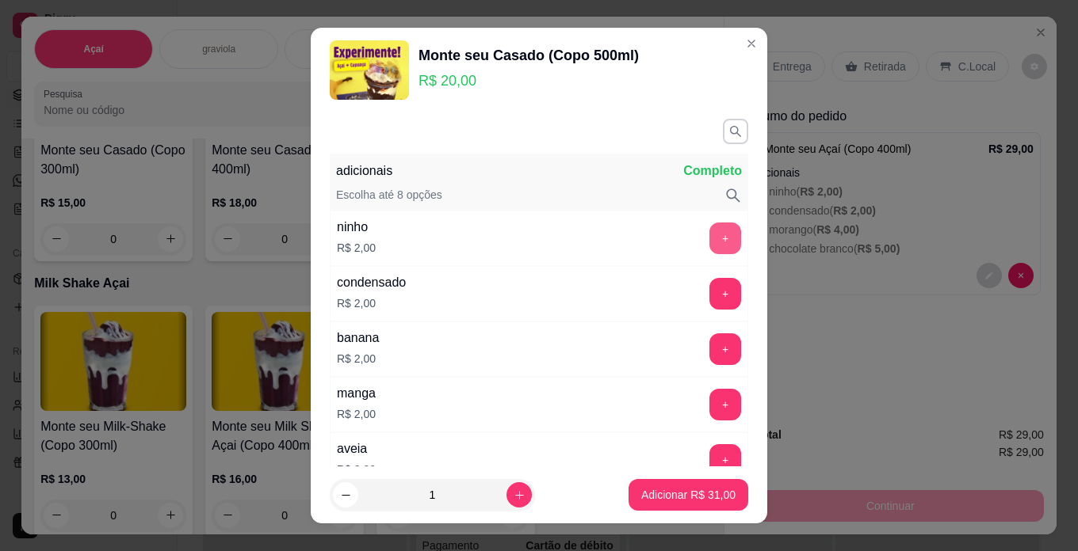
click at [709, 229] on button "+" at bounding box center [725, 239] width 32 height 32
click at [668, 497] on p "Adicionar R$ 33,00" at bounding box center [689, 495] width 92 height 15
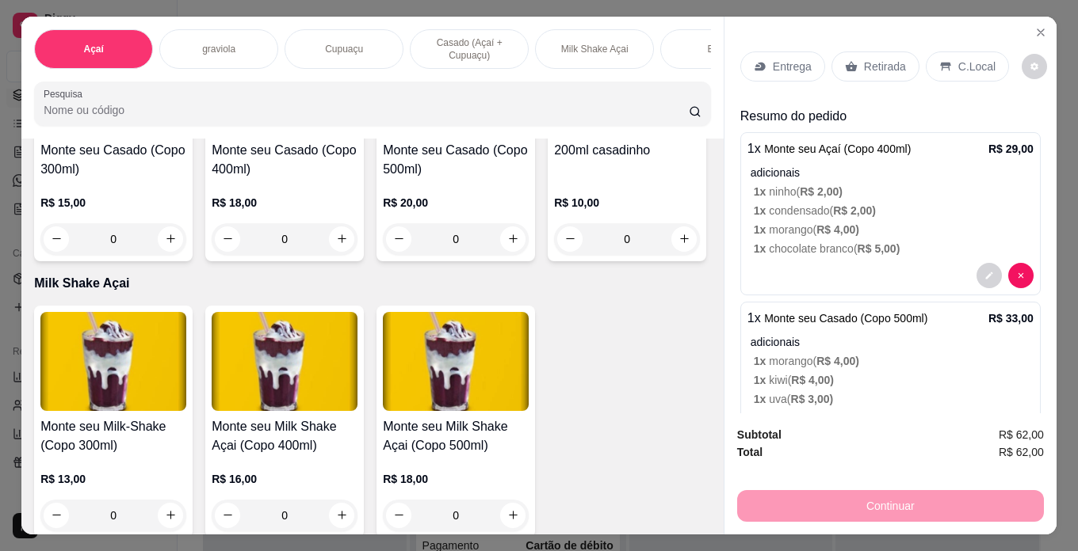
scroll to position [73, 0]
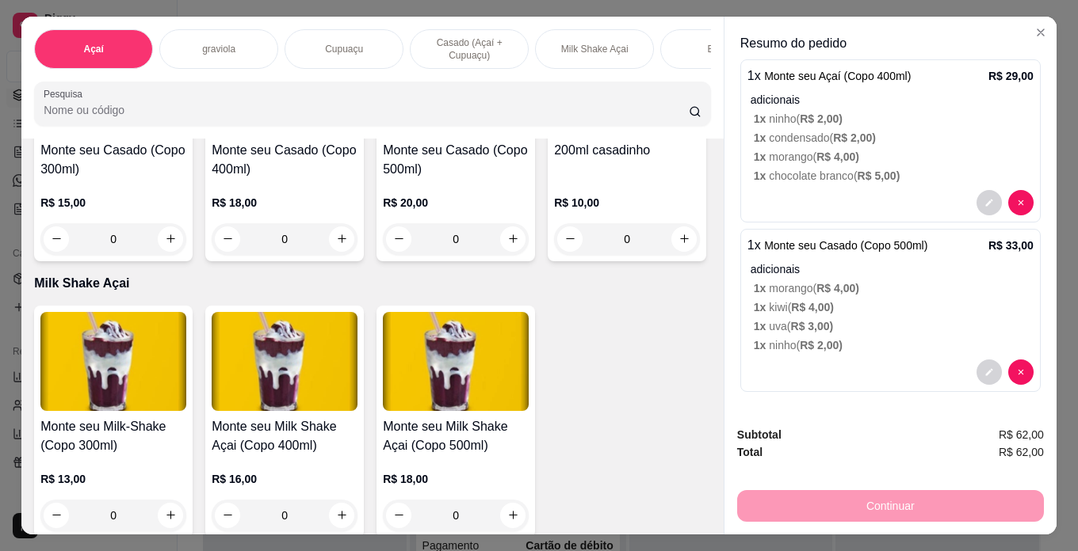
click at [1009, 503] on div "Continuar" at bounding box center [890, 504] width 307 height 36
click at [1034, 26] on icon "Close" at bounding box center [1040, 32] width 13 height 13
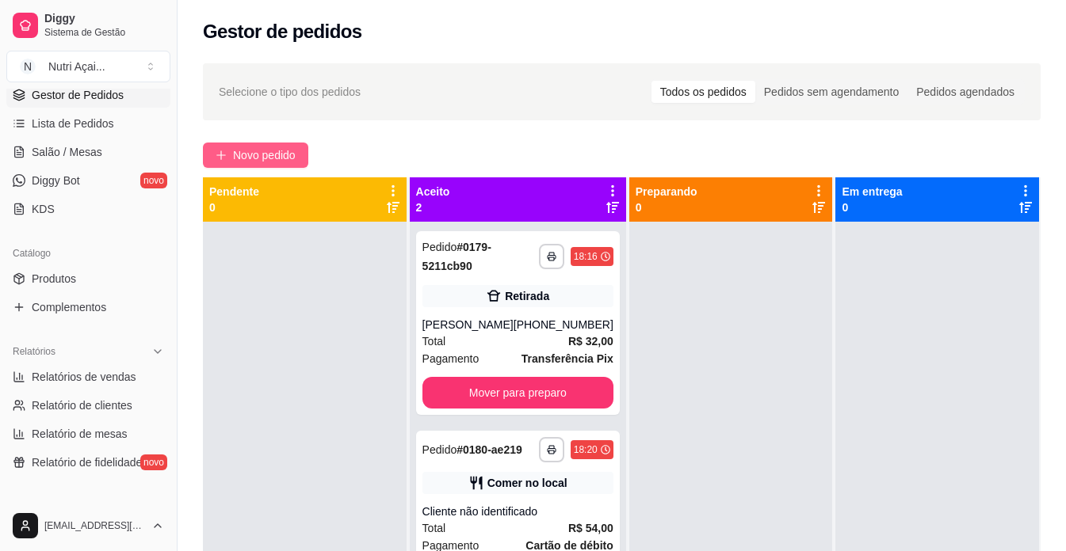
click at [259, 156] on span "Novo pedido" at bounding box center [264, 155] width 63 height 17
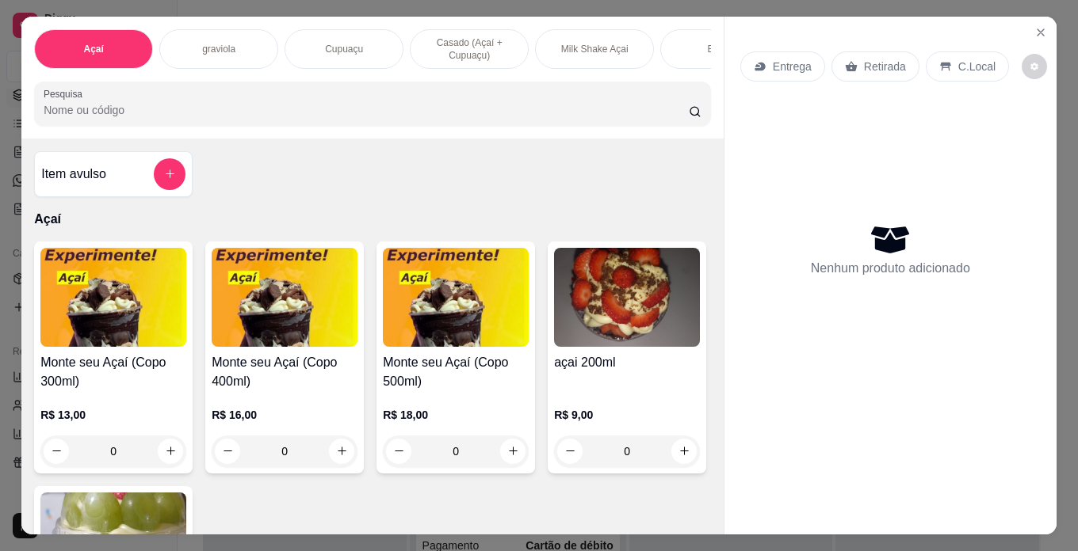
click at [282, 369] on h4 "Monte seu Açaí (Copo 400ml)" at bounding box center [285, 372] width 146 height 38
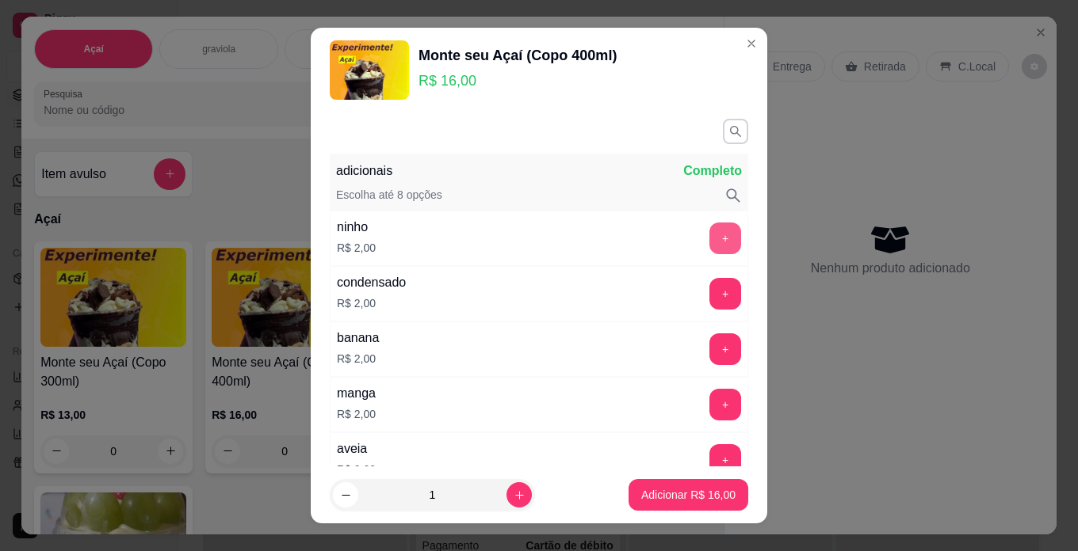
click at [709, 233] on button "+" at bounding box center [725, 239] width 32 height 32
click at [710, 290] on button "+" at bounding box center [725, 293] width 31 height 31
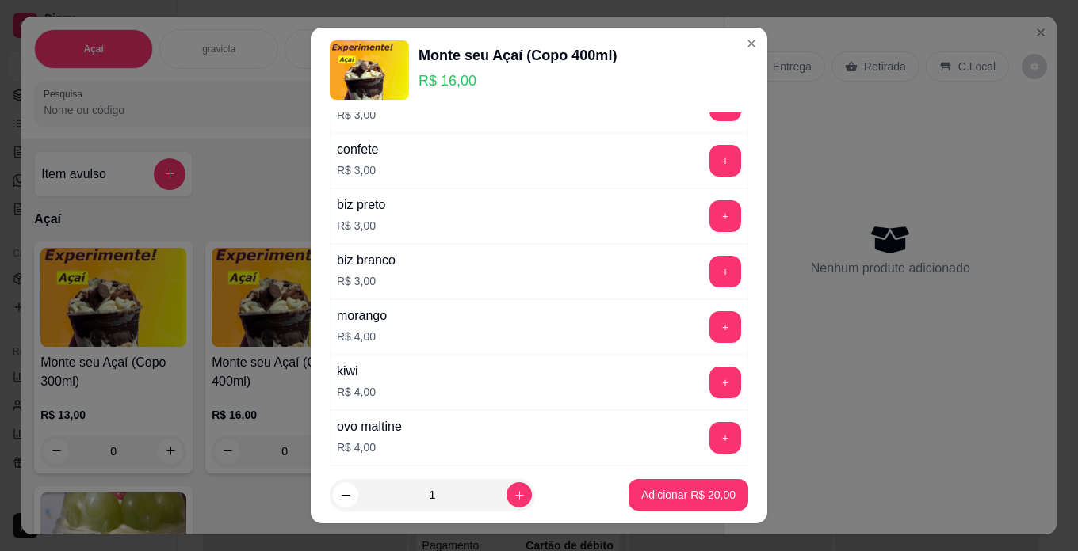
scroll to position [713, 0]
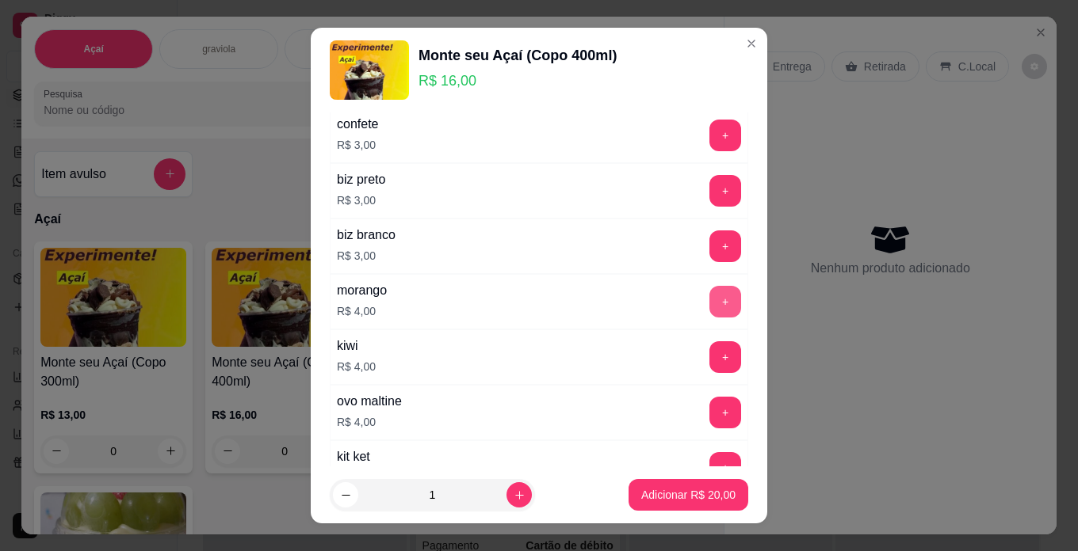
click at [709, 308] on button "+" at bounding box center [725, 302] width 32 height 32
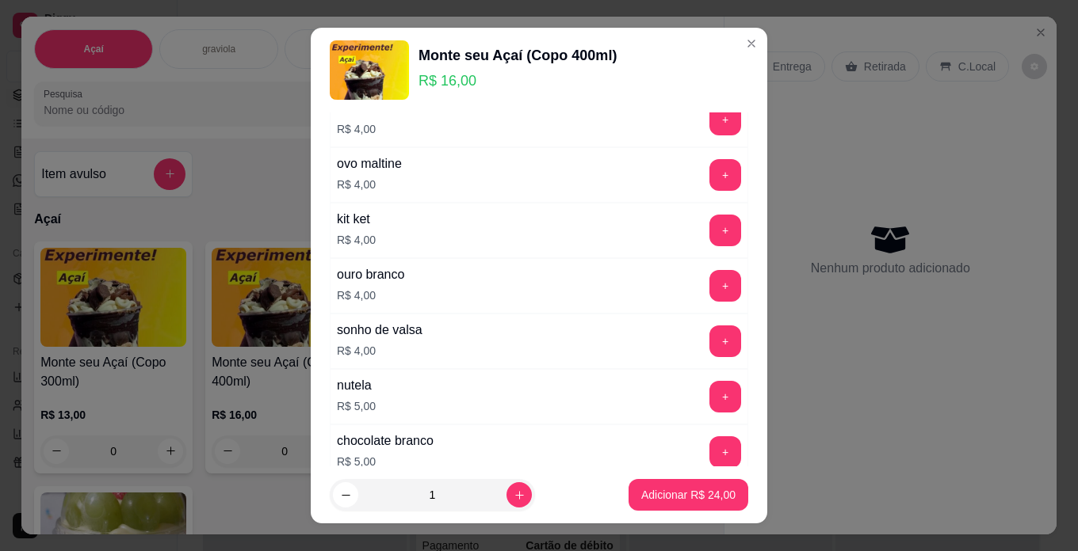
scroll to position [1030, 0]
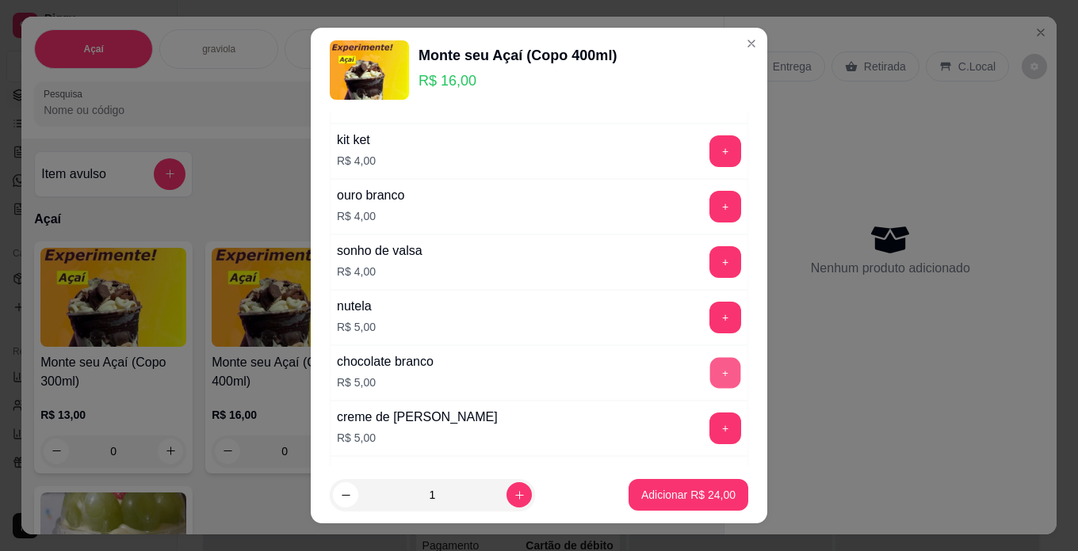
click at [710, 372] on button "+" at bounding box center [725, 372] width 31 height 31
click at [663, 488] on p "Adicionar R$ 29,00" at bounding box center [688, 495] width 94 height 16
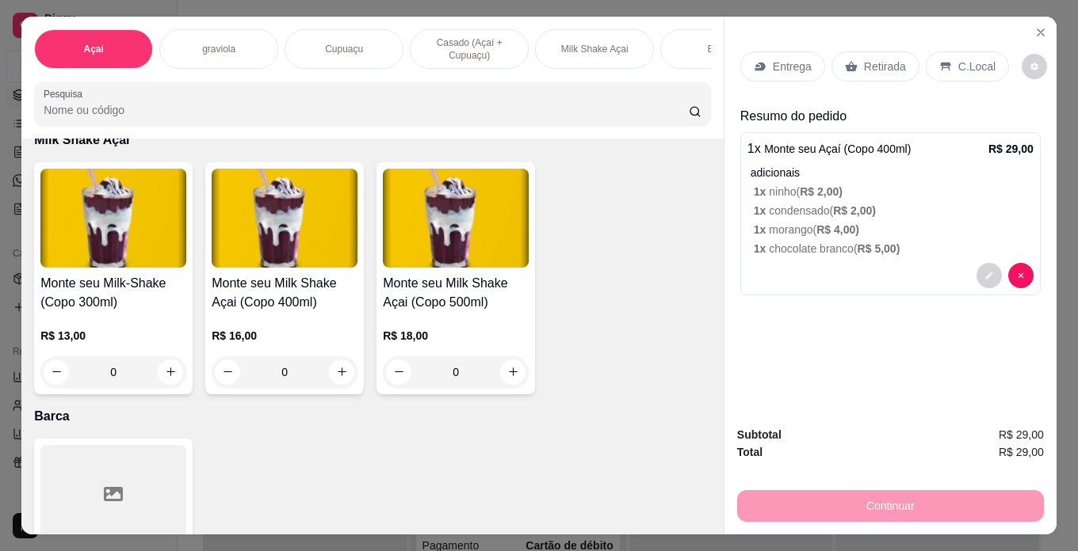
scroll to position [1426, 0]
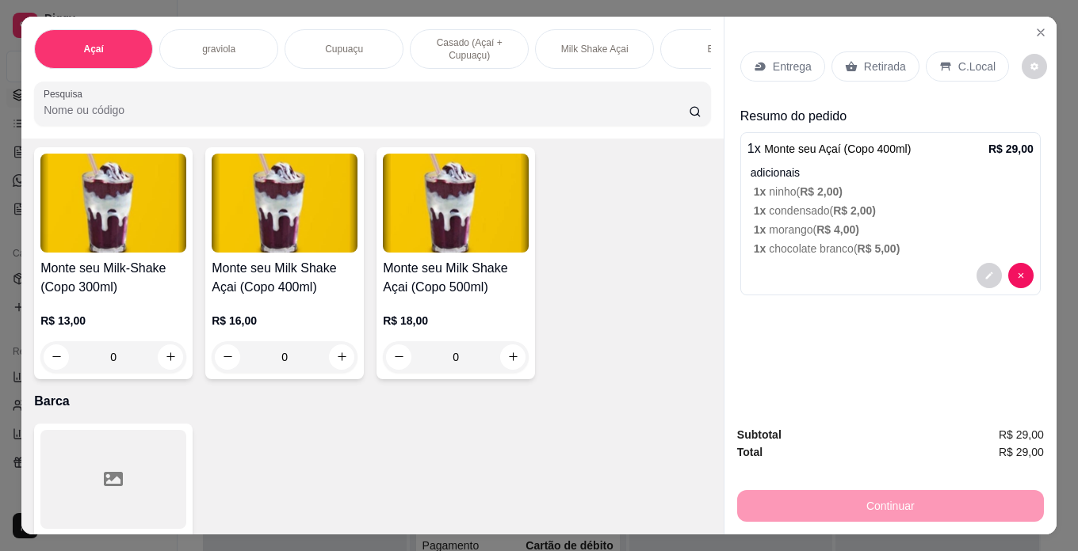
click at [452, 21] on h4 "Monte seu Casado (Copo 500ml)" at bounding box center [456, 2] width 146 height 38
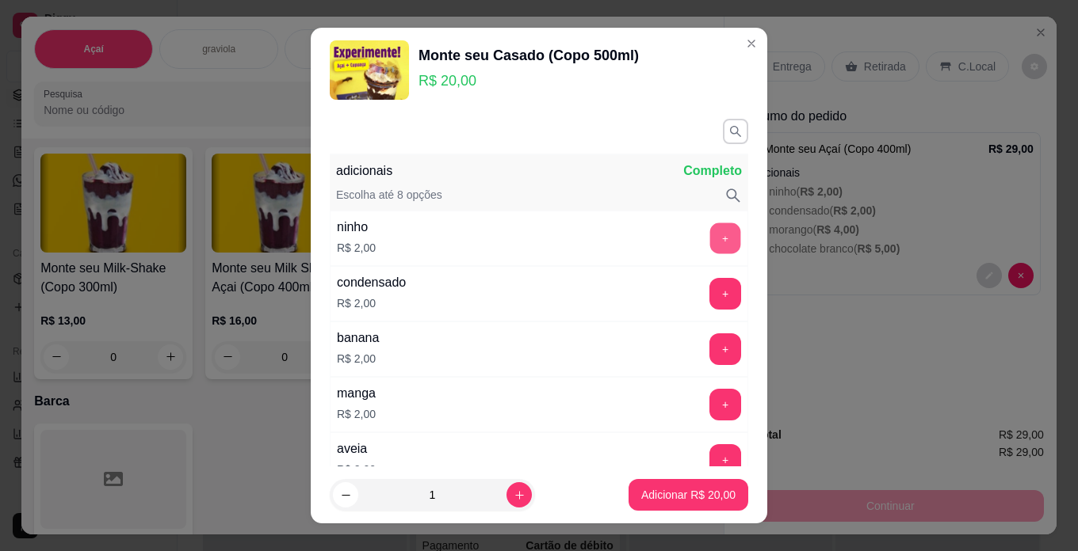
click at [712, 219] on div "ninho R$ 2,00 +" at bounding box center [539, 238] width 418 height 55
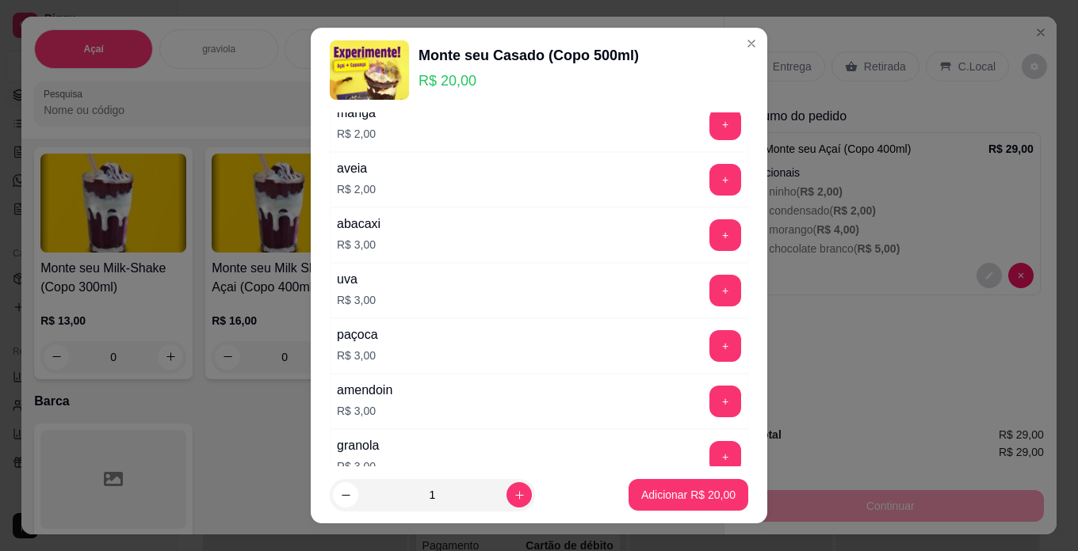
scroll to position [317, 0]
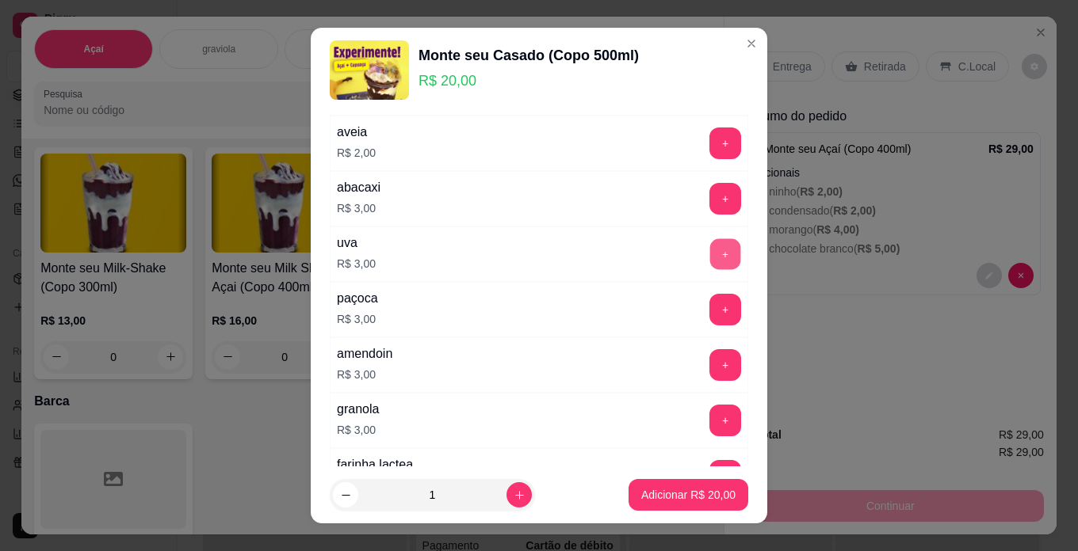
click at [710, 257] on button "+" at bounding box center [725, 253] width 31 height 31
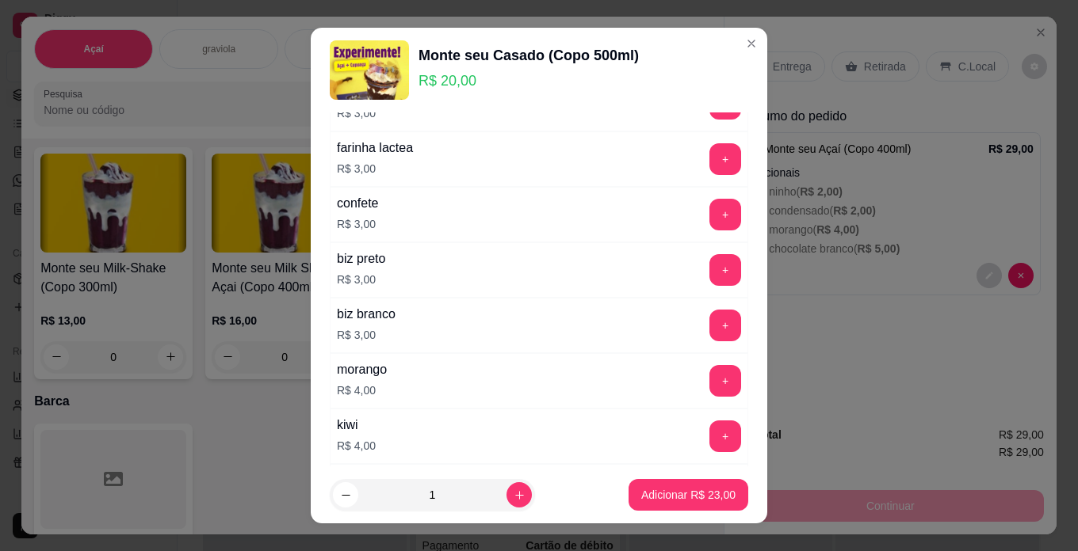
scroll to position [713, 0]
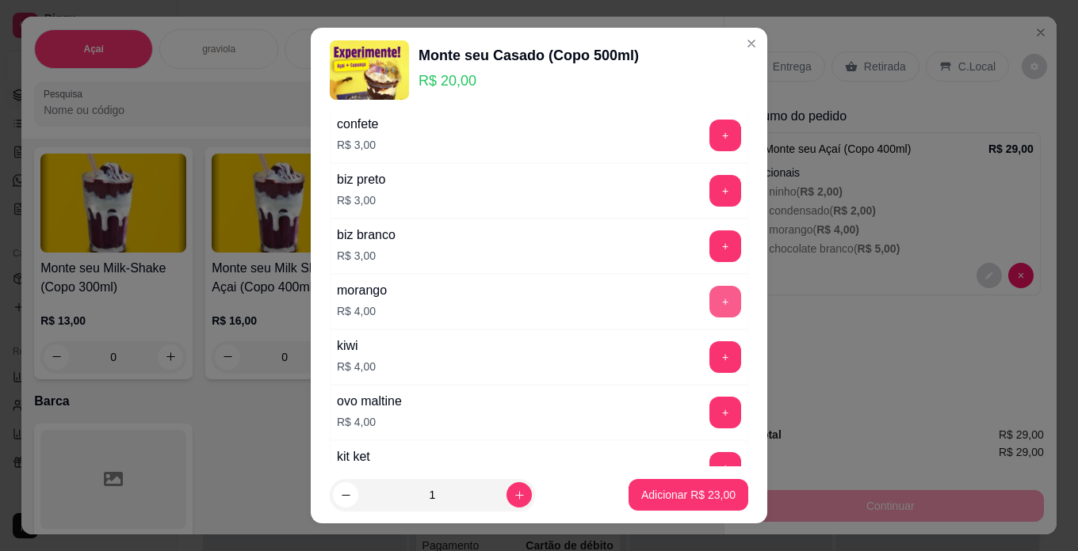
click at [709, 293] on button "+" at bounding box center [725, 302] width 32 height 32
click at [709, 367] on button "+" at bounding box center [725, 357] width 32 height 32
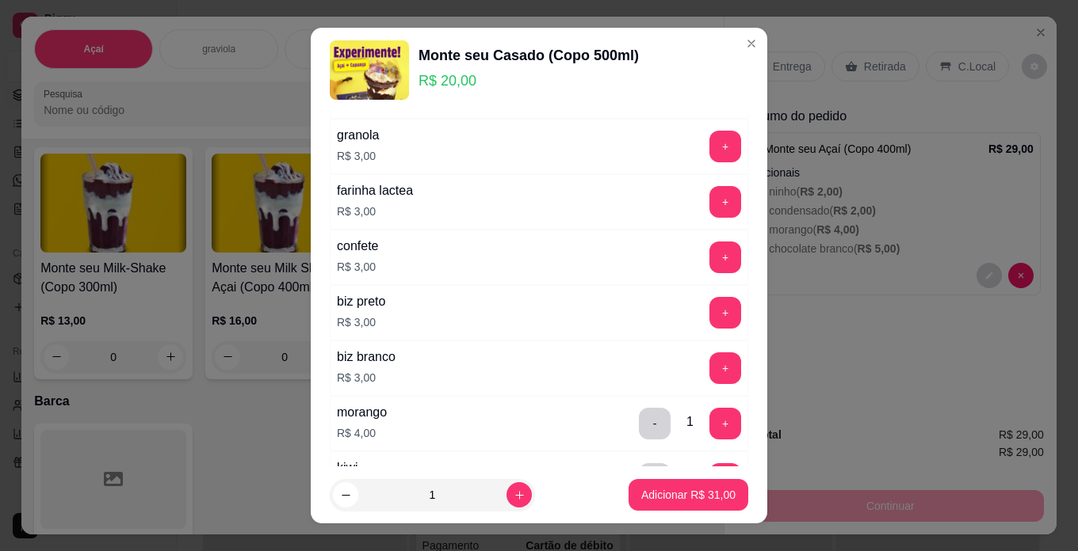
scroll to position [634, 0]
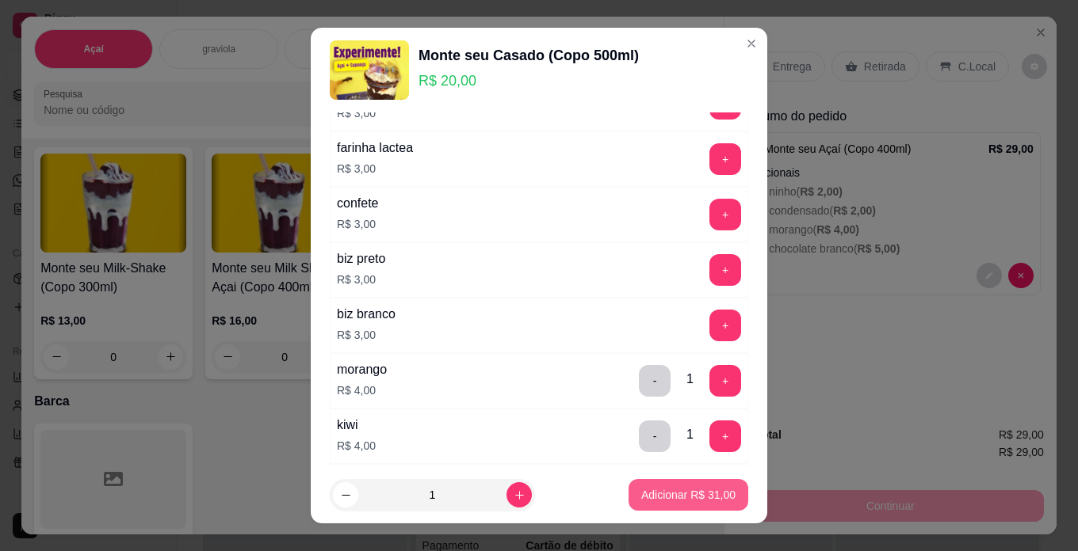
click at [668, 491] on p "Adicionar R$ 31,00" at bounding box center [688, 495] width 94 height 16
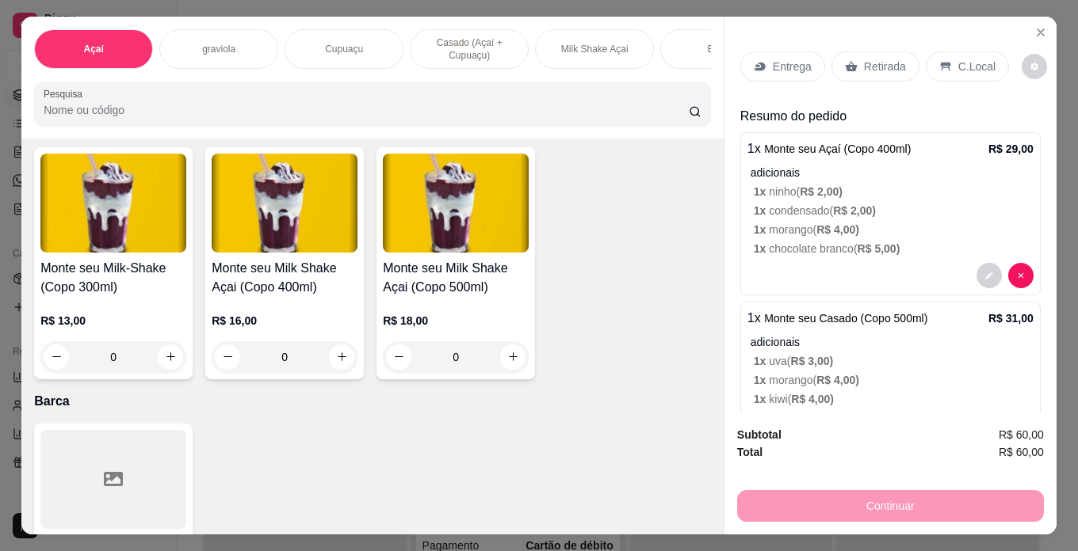
click at [972, 59] on p "C.Local" at bounding box center [976, 67] width 37 height 16
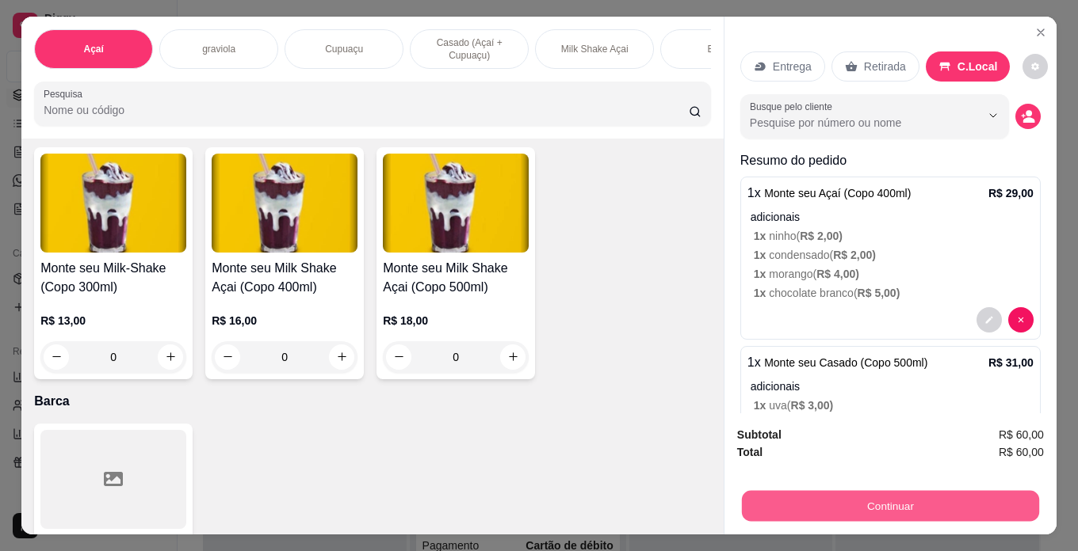
click at [1000, 509] on button "Continuar" at bounding box center [890, 506] width 297 height 31
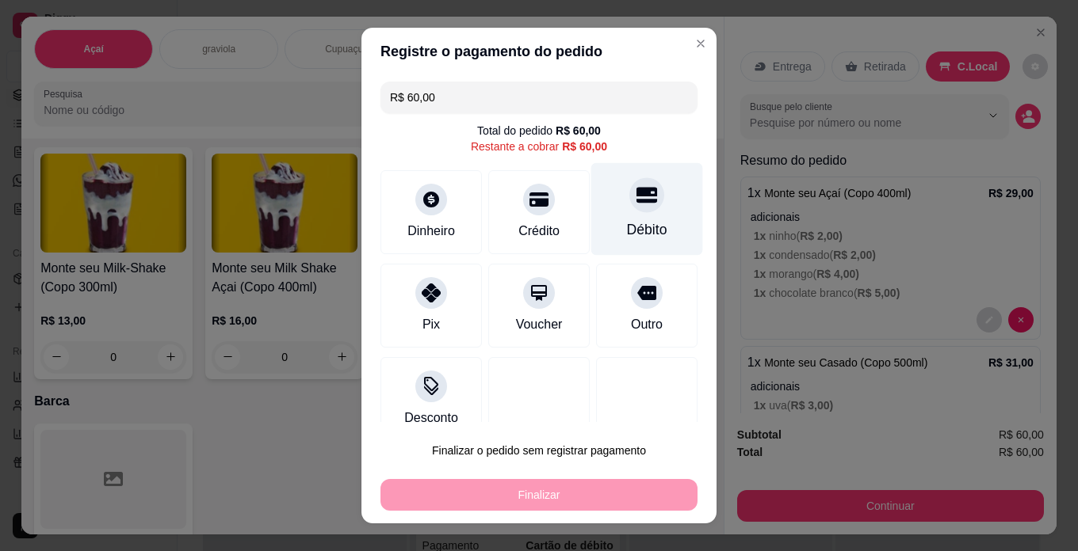
click at [639, 219] on div "Débito" at bounding box center [647, 209] width 112 height 93
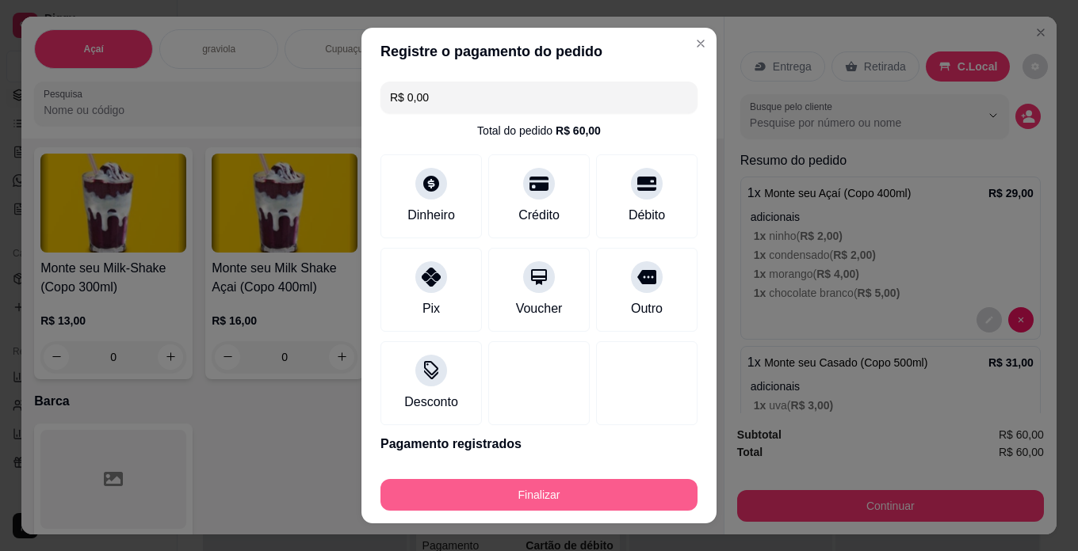
click at [647, 491] on button "Finalizar" at bounding box center [538, 495] width 317 height 32
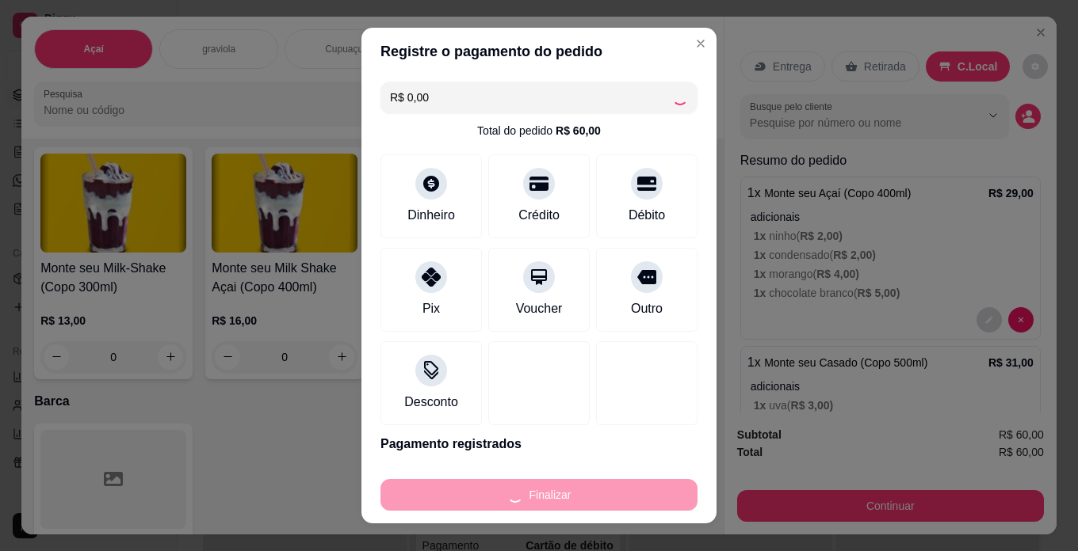
type input "-R$ 60,00"
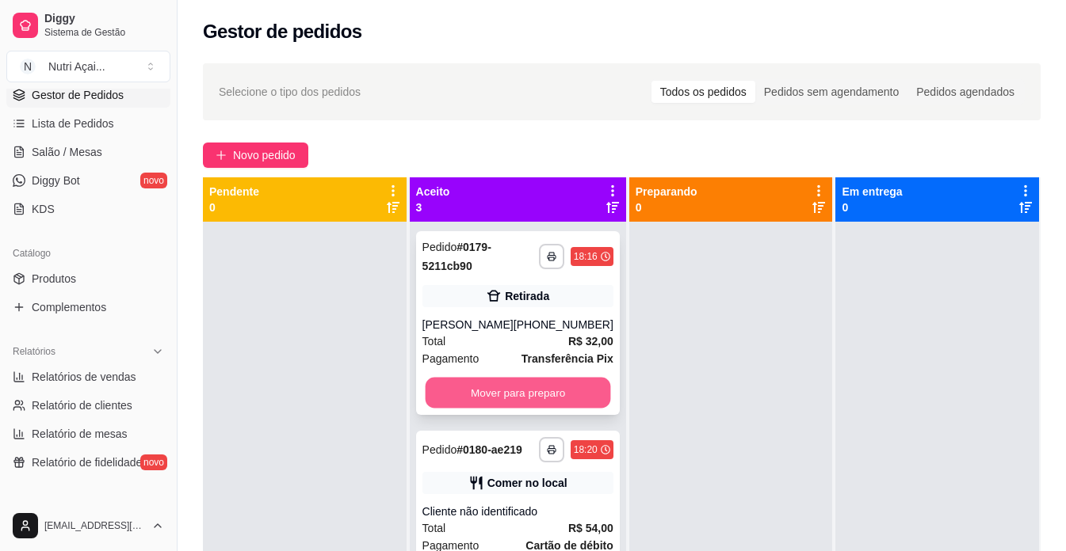
click at [541, 409] on button "Mover para preparo" at bounding box center [517, 393] width 185 height 31
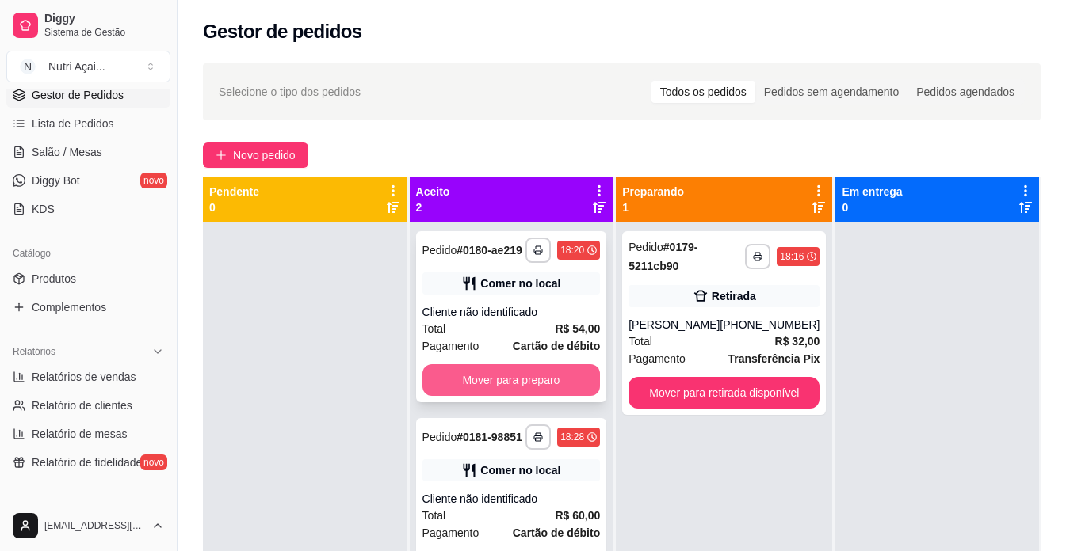
click at [575, 368] on button "Mover para preparo" at bounding box center [511, 380] width 178 height 32
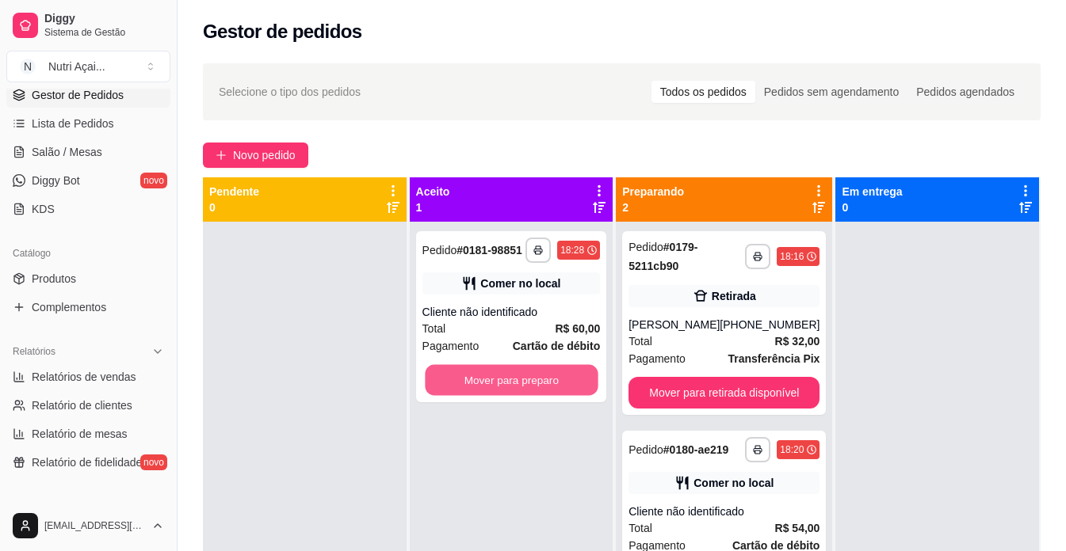
click at [575, 368] on button "Mover para preparo" at bounding box center [511, 380] width 173 height 31
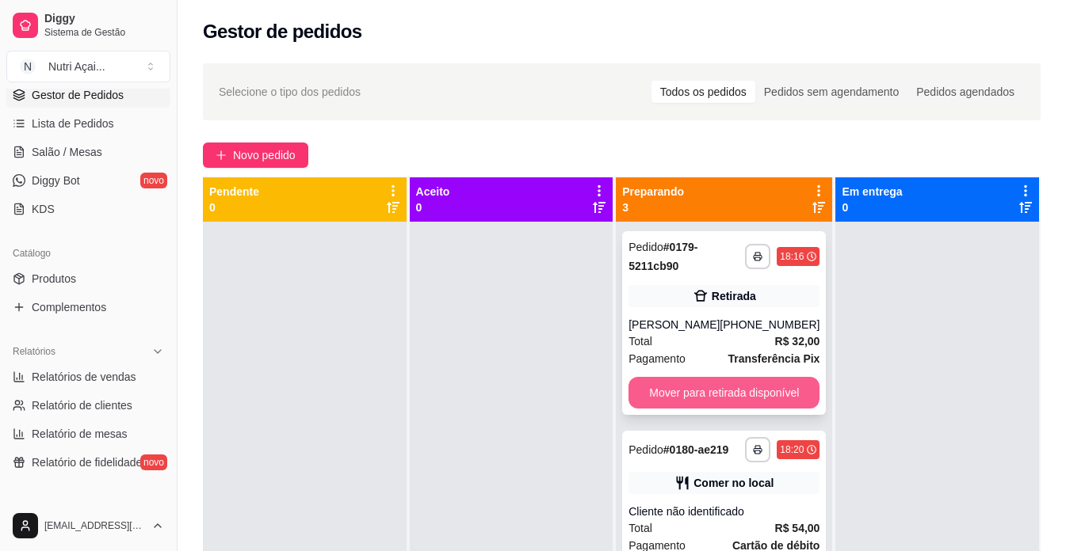
click at [710, 409] on button "Mover para retirada disponível" at bounding box center [723, 393] width 191 height 32
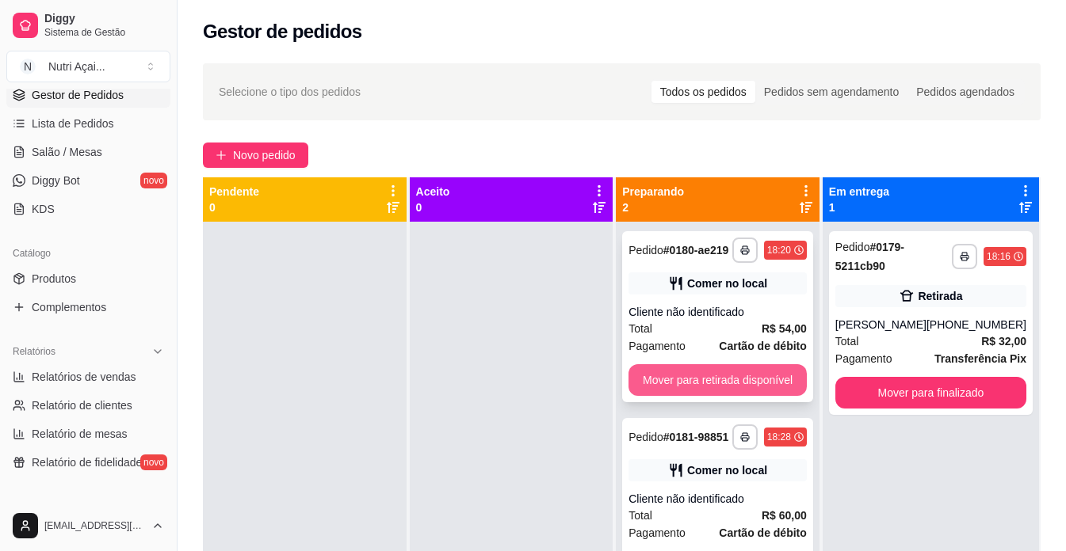
click at [750, 389] on button "Mover para retirada disponível" at bounding box center [717, 380] width 178 height 32
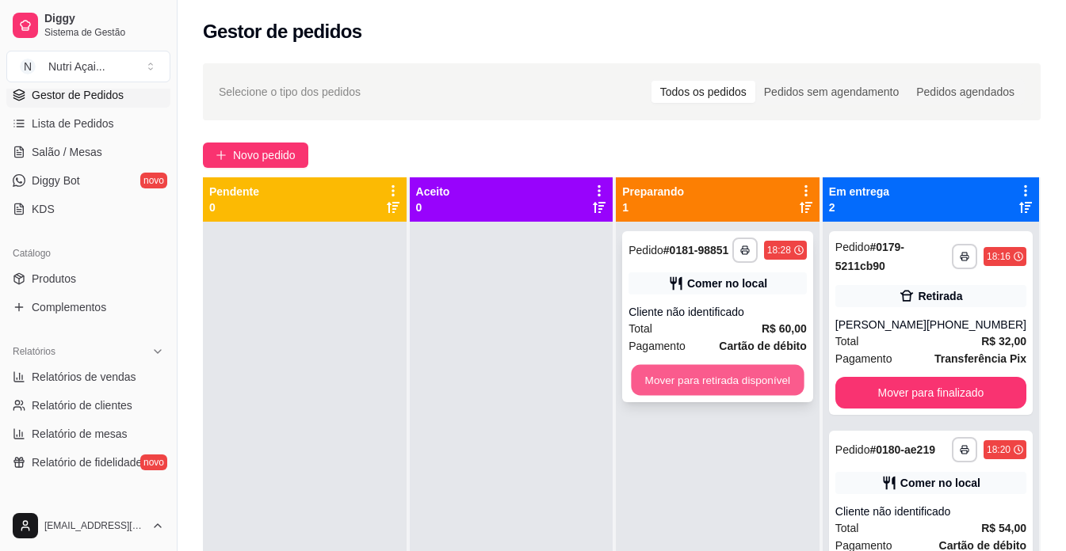
click at [768, 379] on button "Mover para retirada disponível" at bounding box center [717, 380] width 173 height 31
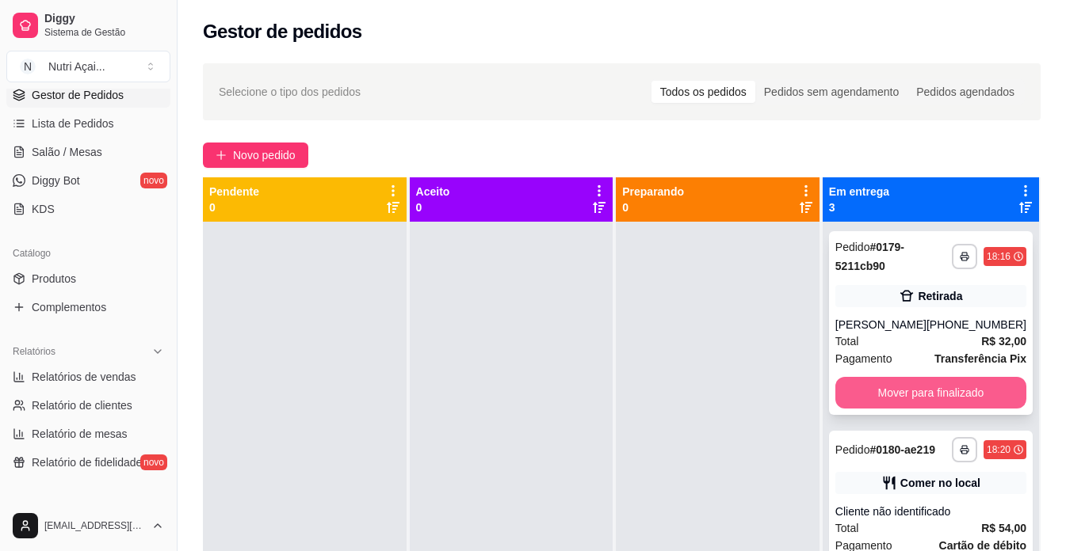
click at [917, 409] on button "Mover para finalizado" at bounding box center [930, 393] width 191 height 32
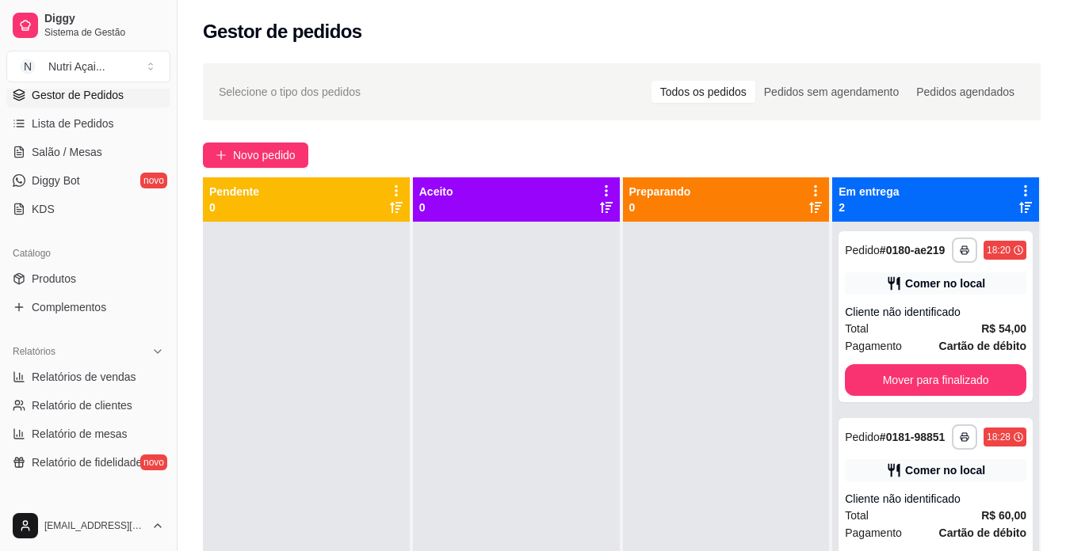
click at [917, 417] on div "**********" at bounding box center [935, 497] width 207 height 551
click at [906, 378] on button "Mover para finalizado" at bounding box center [936, 380] width 176 height 31
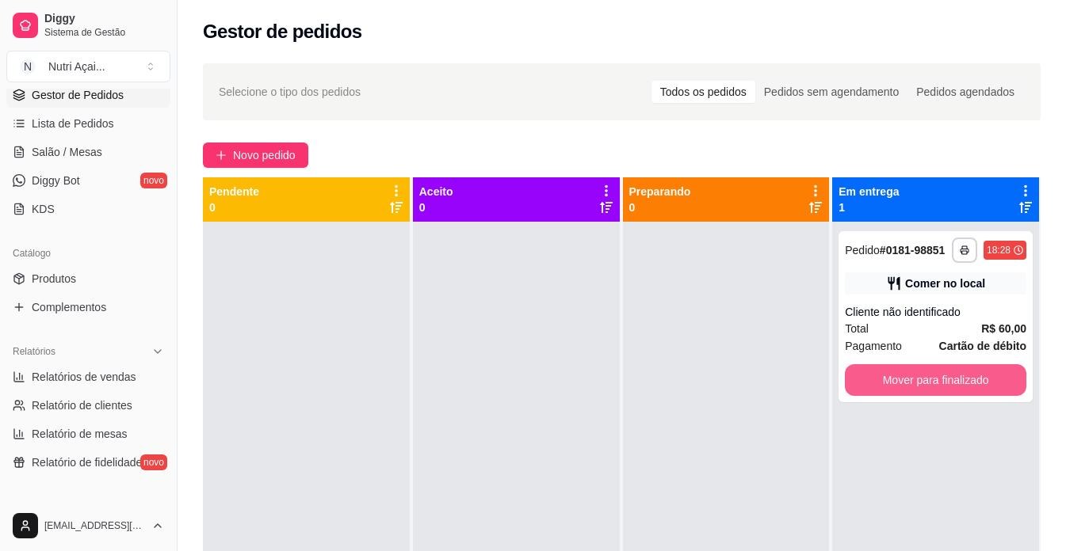
click at [906, 378] on button "Mover para finalizado" at bounding box center [935, 380] width 181 height 32
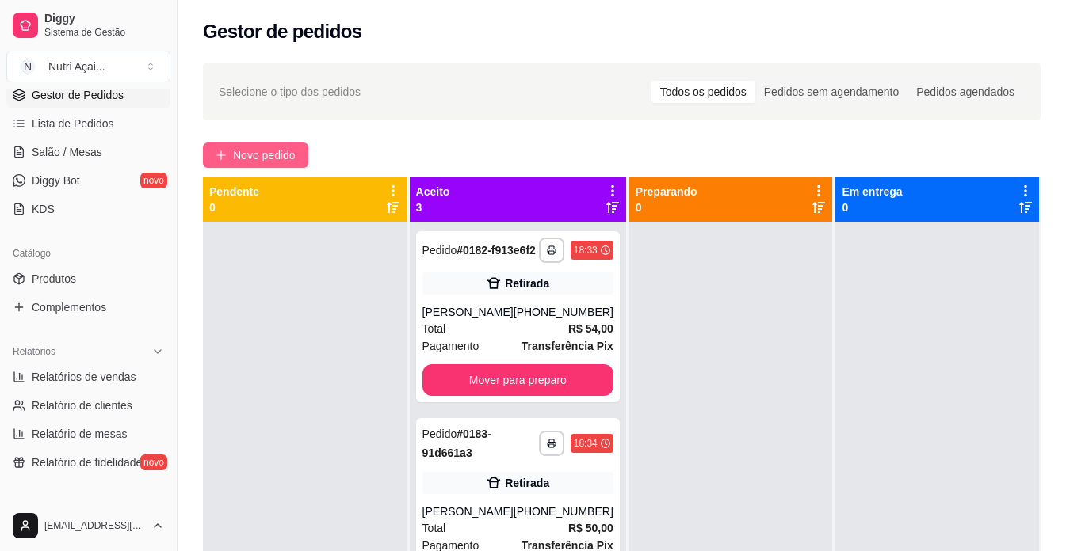
click at [255, 154] on span "Novo pedido" at bounding box center [264, 155] width 63 height 17
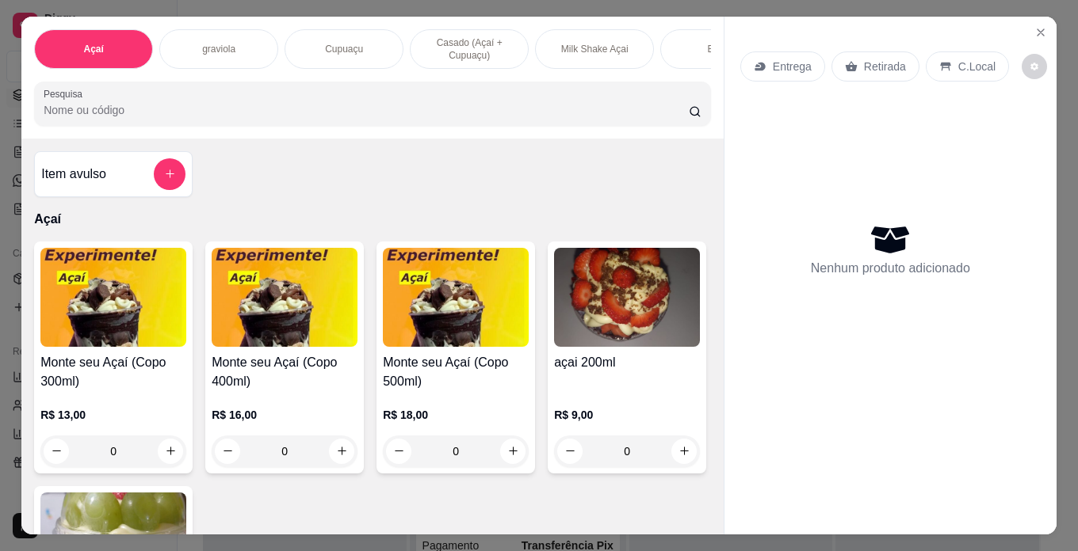
click at [99, 347] on img at bounding box center [113, 297] width 146 height 99
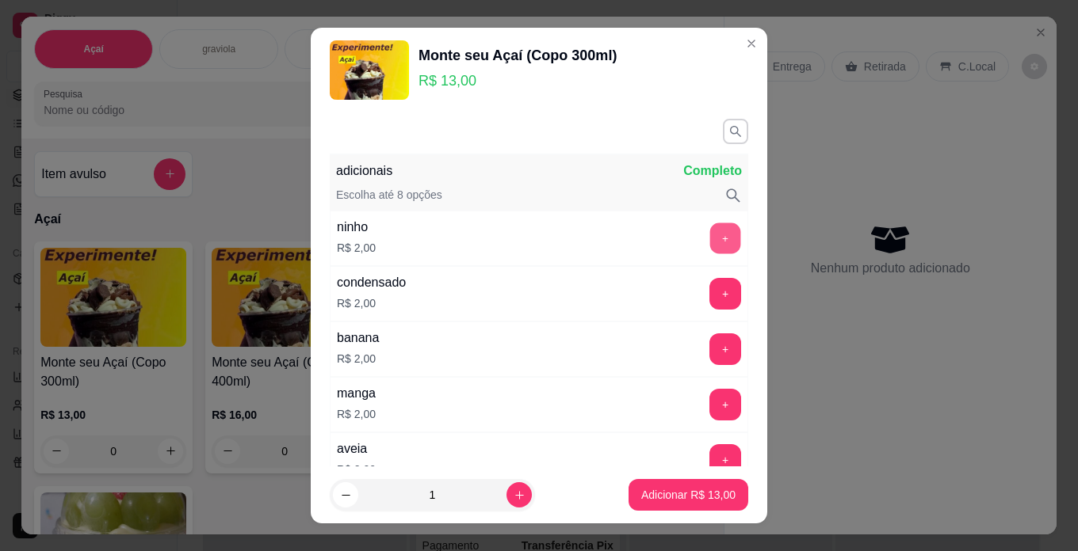
click at [710, 232] on button "+" at bounding box center [725, 238] width 31 height 31
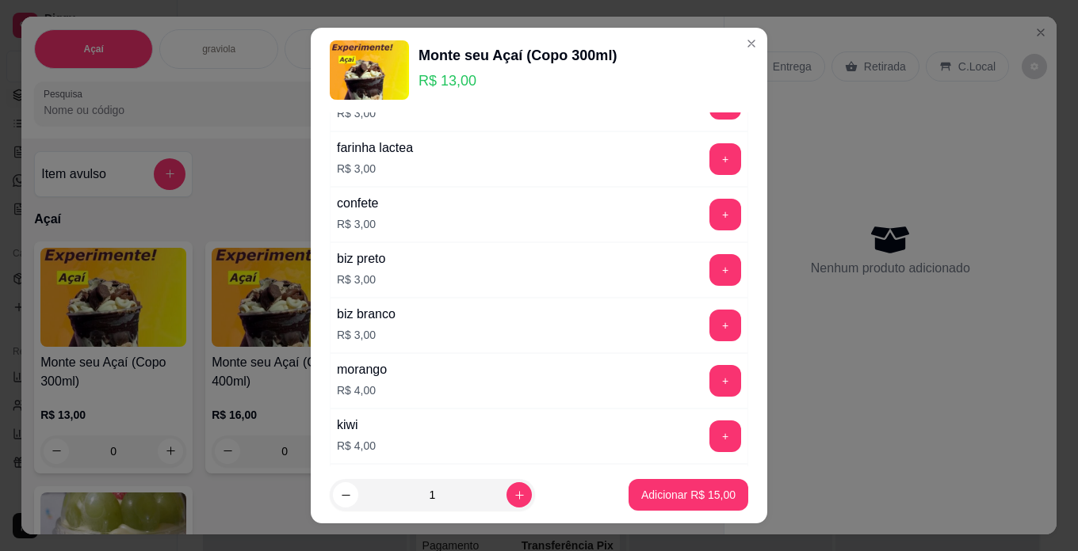
scroll to position [713, 0]
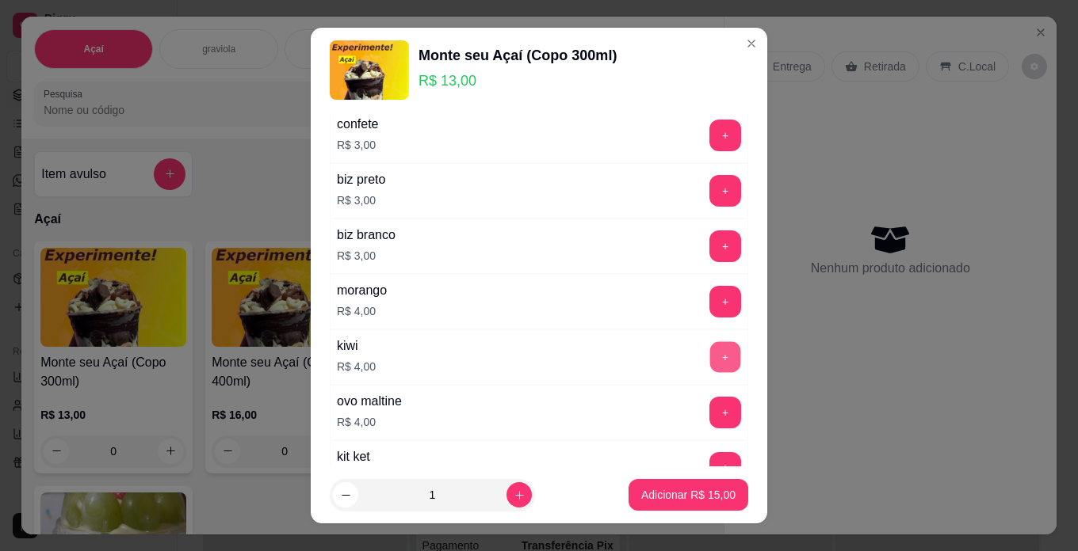
click at [710, 351] on button "+" at bounding box center [725, 356] width 31 height 31
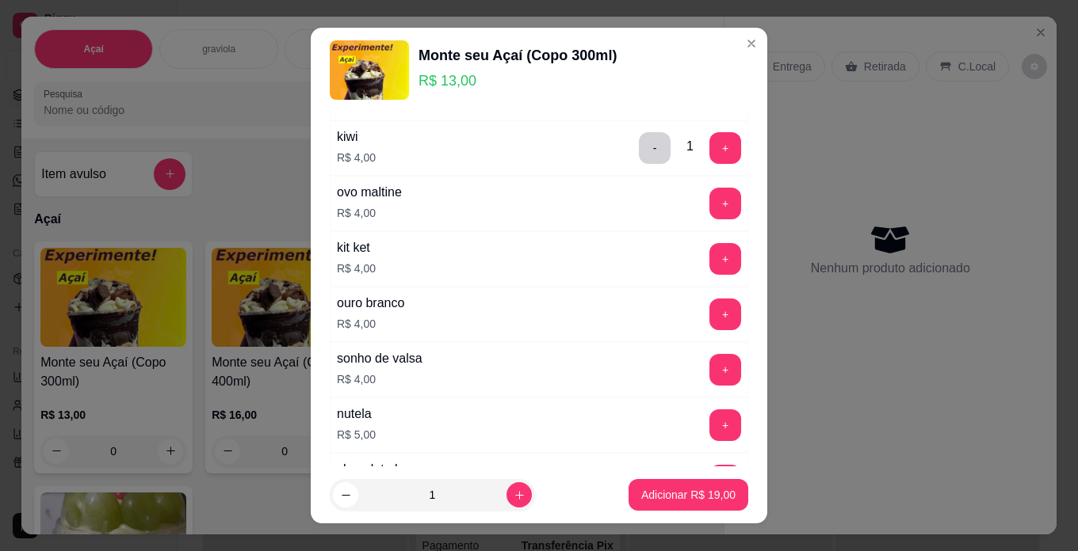
scroll to position [951, 0]
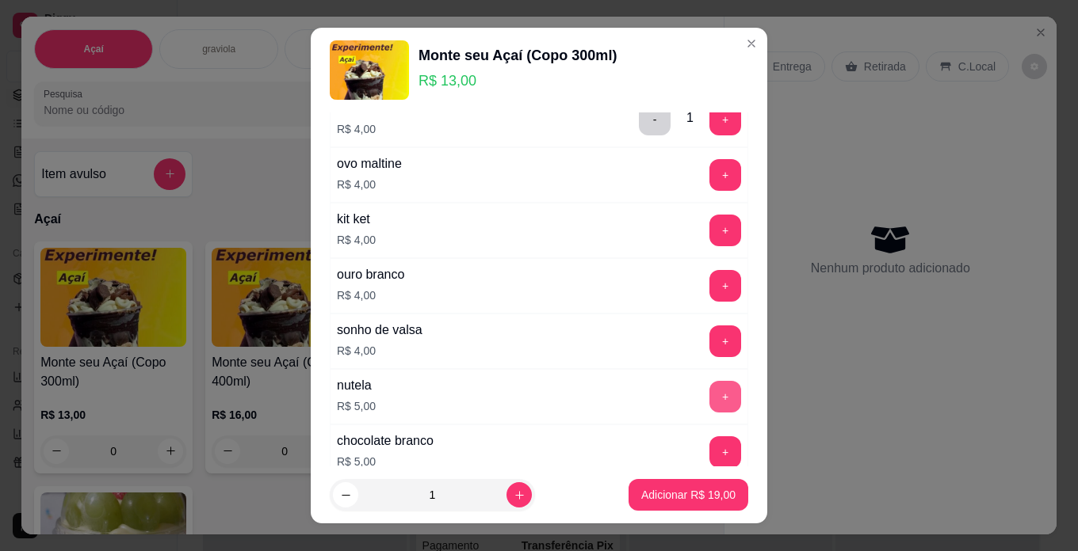
click at [709, 394] on button "+" at bounding box center [725, 397] width 32 height 32
click at [642, 492] on p "Adicionar R$ 24,00" at bounding box center [688, 495] width 94 height 16
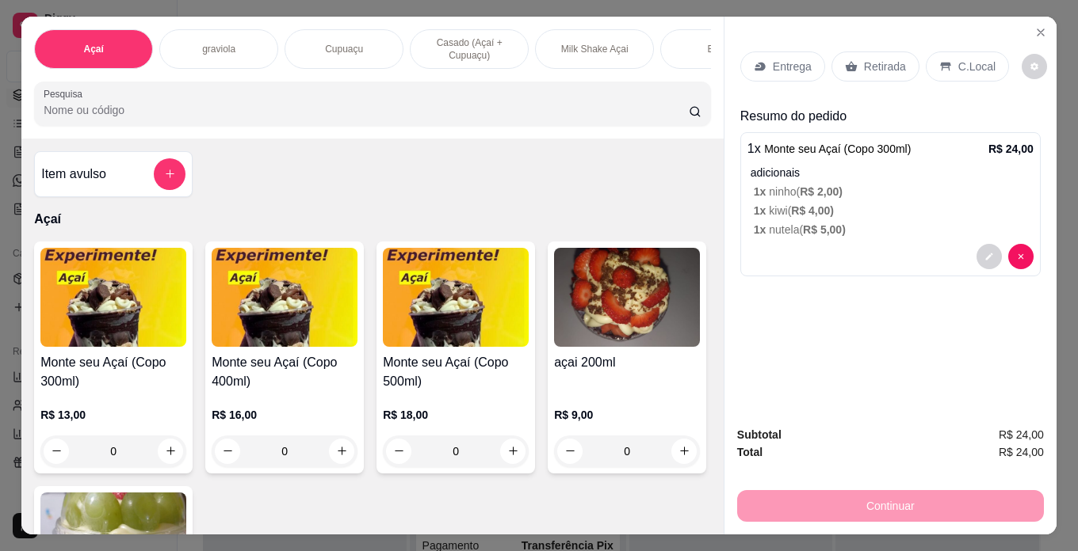
click at [986, 63] on div "C.Local" at bounding box center [966, 67] width 83 height 30
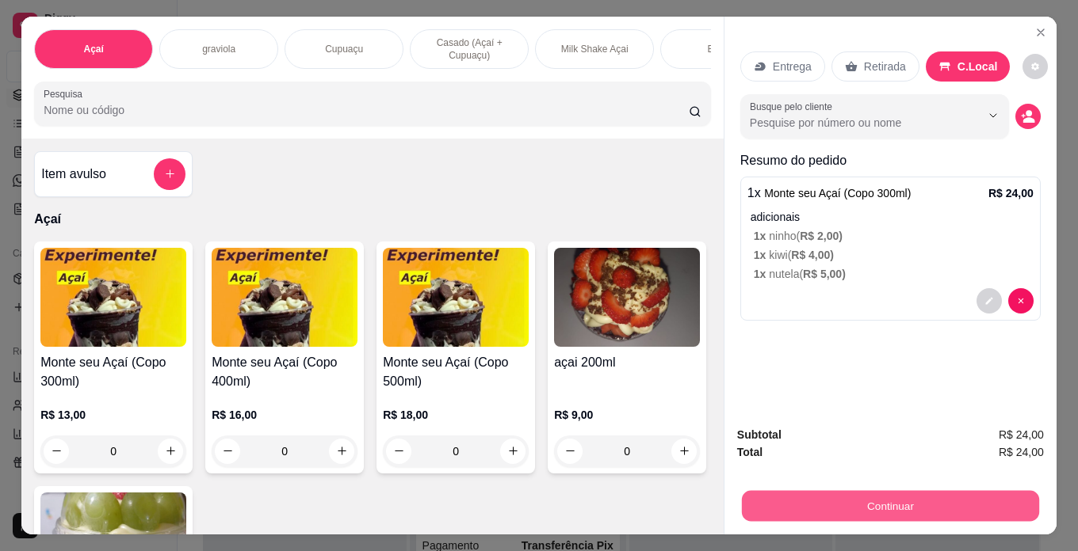
click at [965, 499] on button "Continuar" at bounding box center [890, 506] width 297 height 31
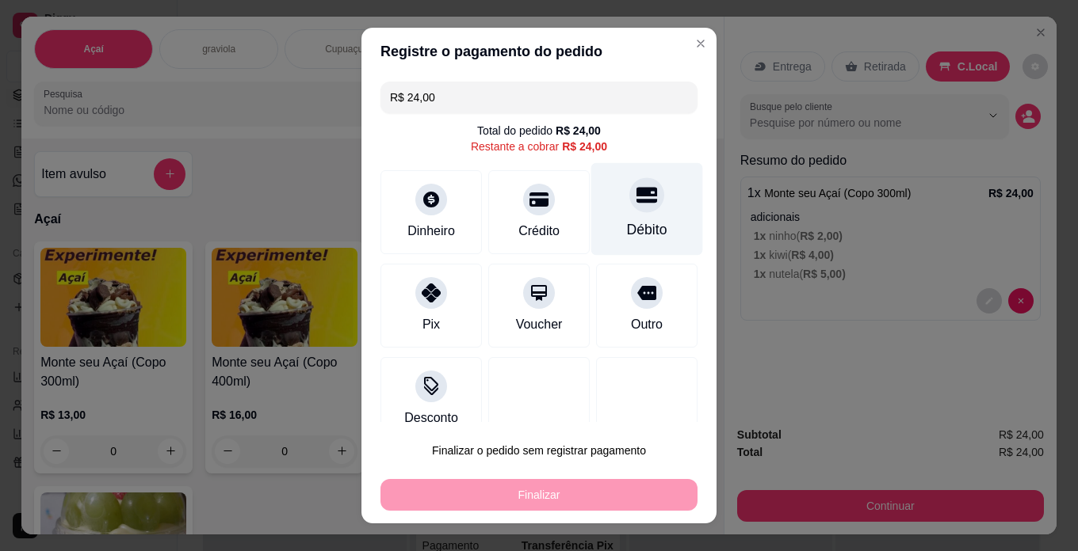
click at [626, 214] on div "Débito" at bounding box center [647, 209] width 112 height 93
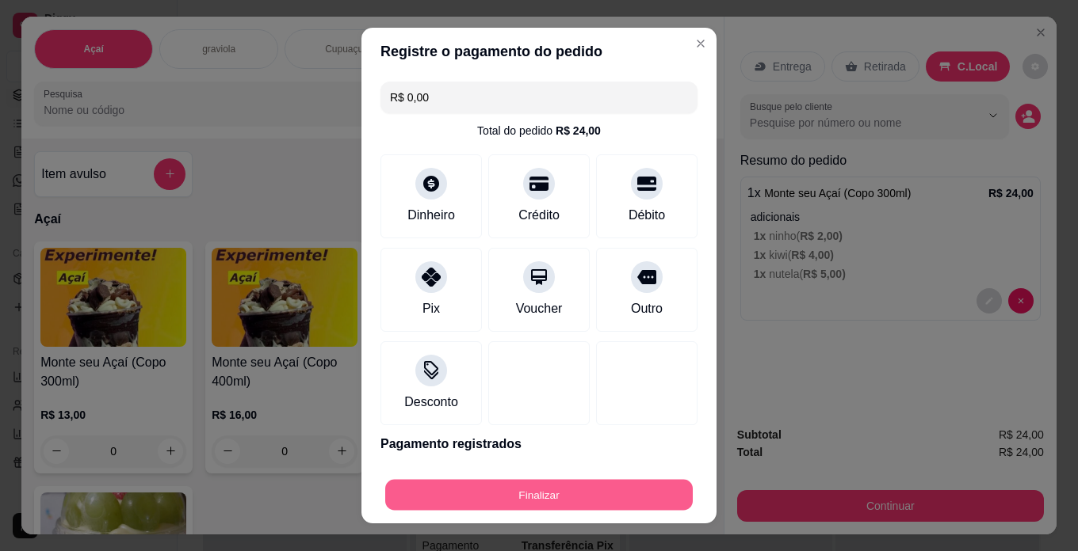
click at [610, 506] on button "Finalizar" at bounding box center [538, 495] width 307 height 31
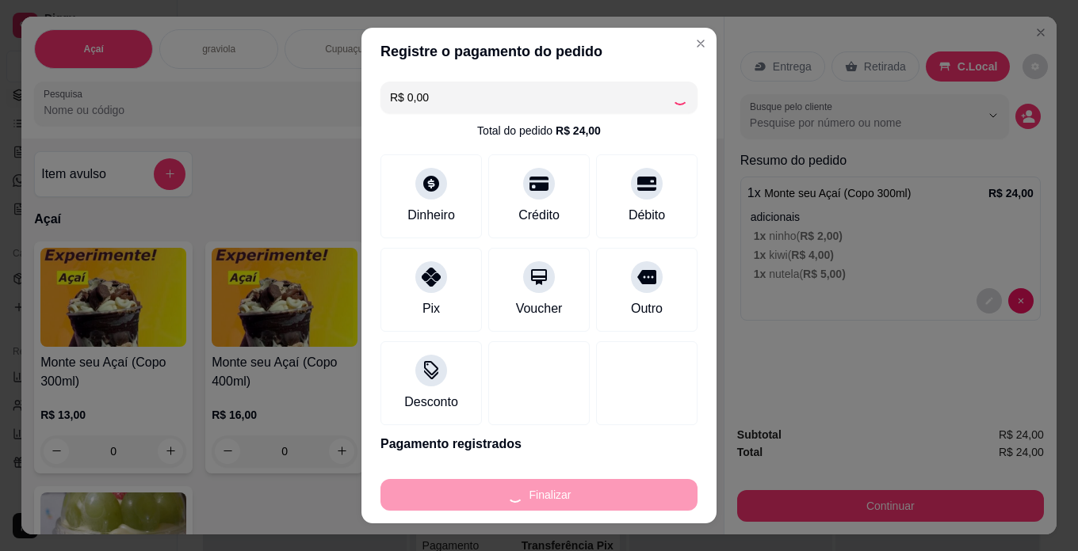
type input "-R$ 24,00"
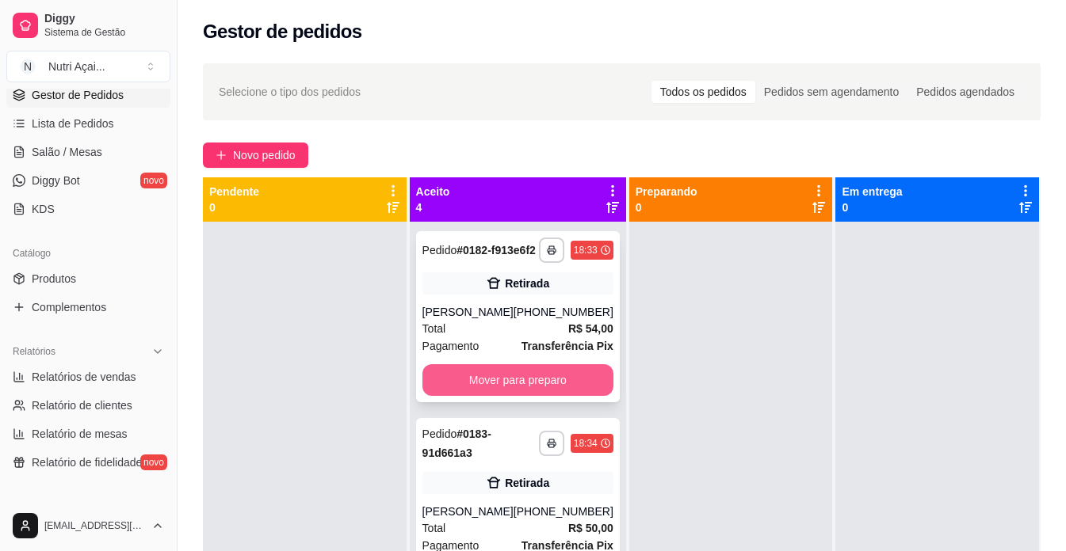
click at [466, 391] on button "Mover para preparo" at bounding box center [517, 380] width 191 height 32
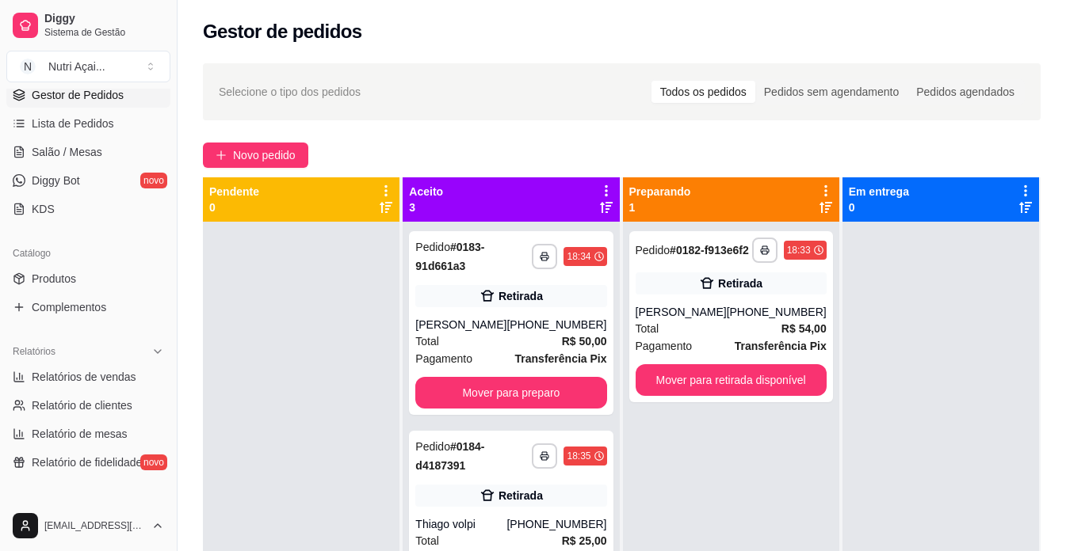
click at [466, 391] on div "**********" at bounding box center [511, 323] width 204 height 184
click at [529, 399] on button "Mover para preparo" at bounding box center [510, 393] width 191 height 32
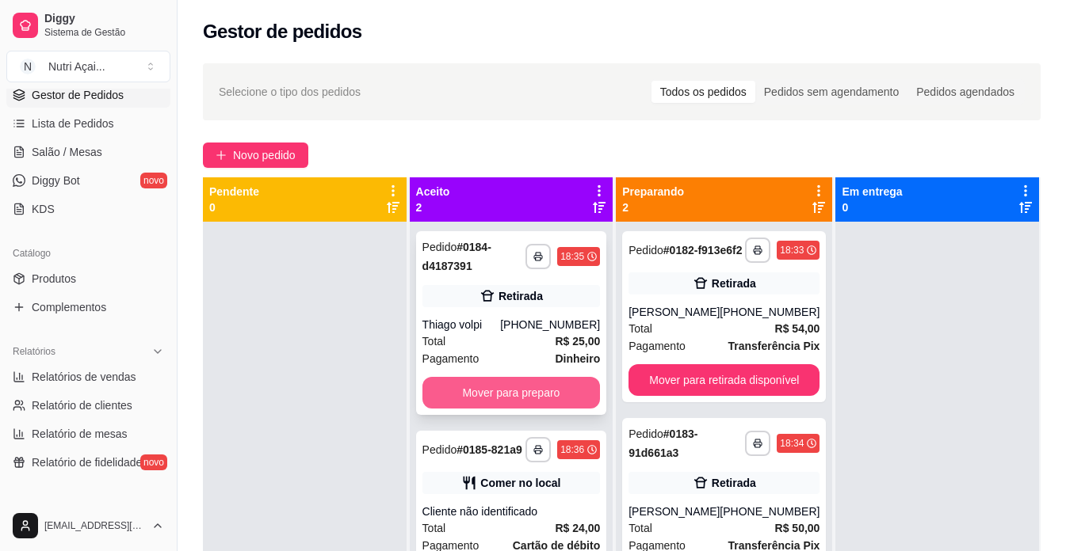
click at [565, 395] on button "Mover para preparo" at bounding box center [511, 393] width 178 height 32
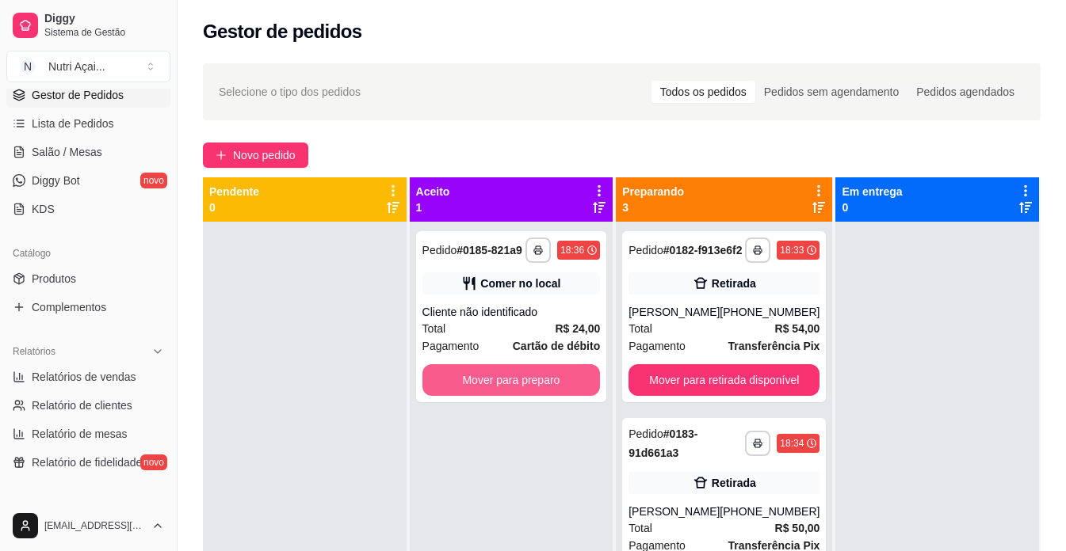
click at [565, 395] on button "Mover para preparo" at bounding box center [511, 380] width 178 height 32
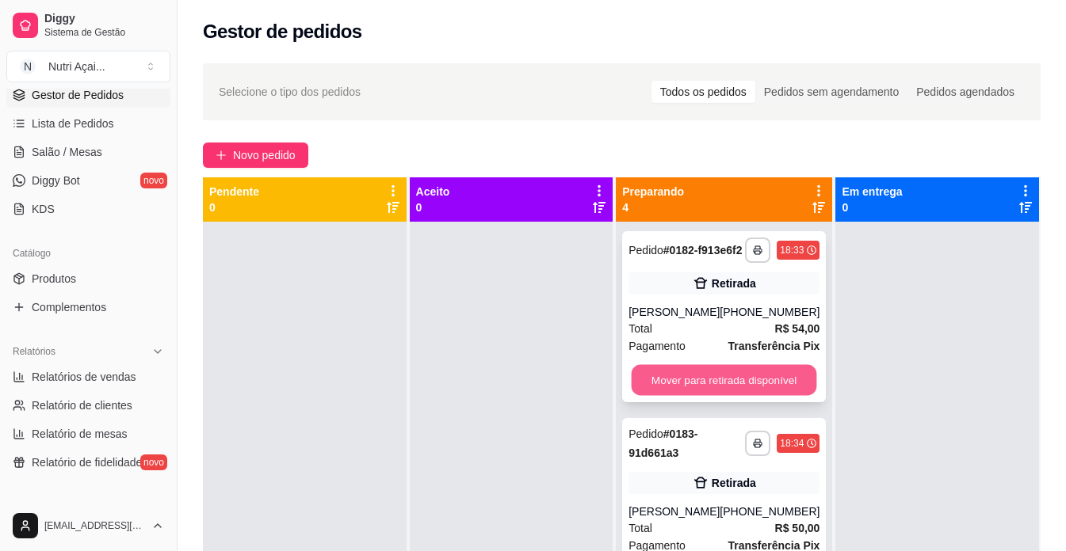
click at [754, 389] on button "Mover para retirada disponível" at bounding box center [723, 380] width 185 height 31
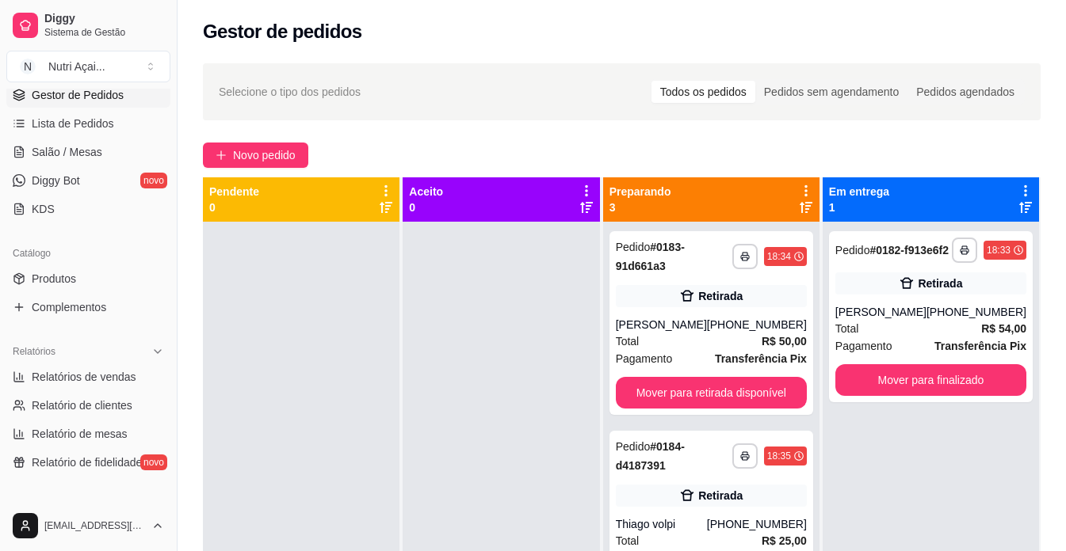
click at [754, 389] on div "**********" at bounding box center [711, 323] width 204 height 184
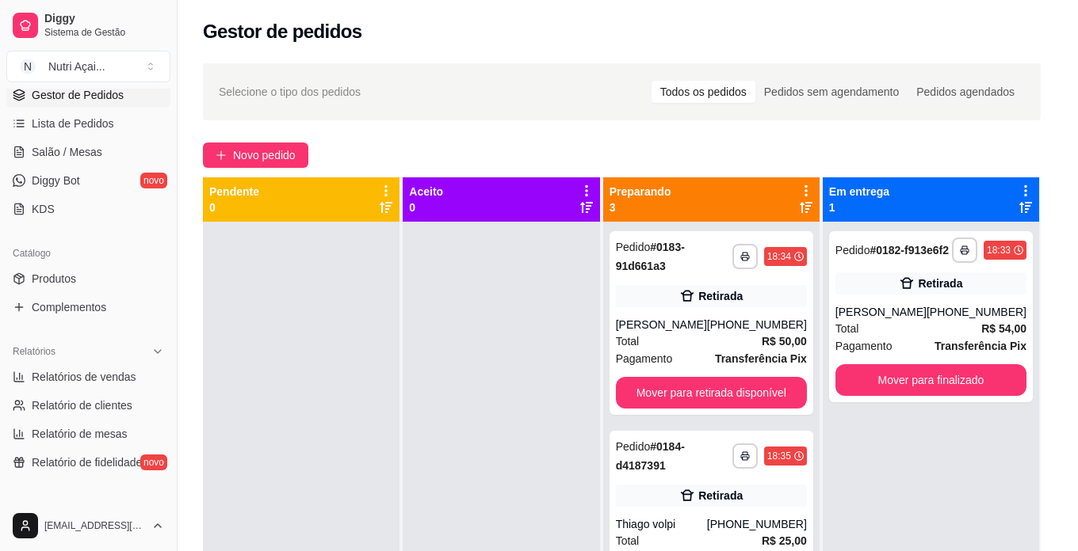
click at [758, 399] on div "feito há 8 minutos Horário do pedido [DATE] 18:34 Status do pedido PREPARANDO N…" at bounding box center [539, 272] width 458 height 350
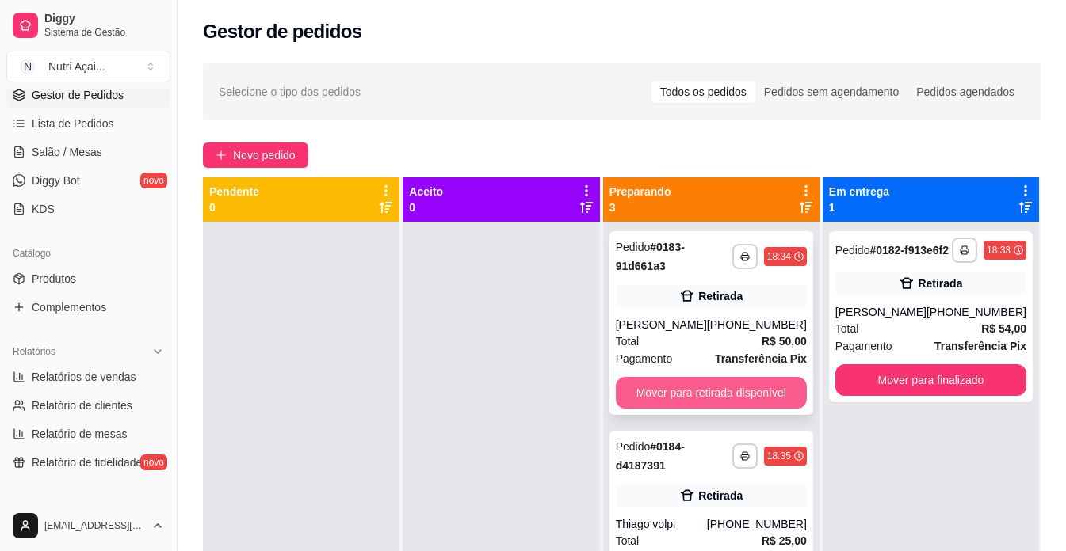
click at [792, 409] on button "Mover para retirada disponível" at bounding box center [711, 393] width 191 height 32
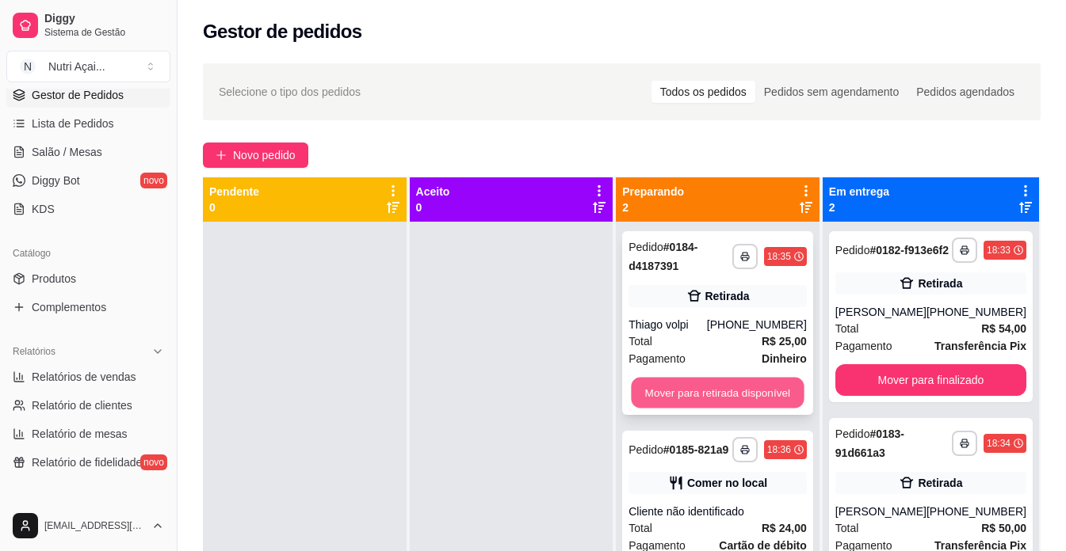
click at [794, 406] on button "Mover para retirada disponível" at bounding box center [717, 393] width 173 height 31
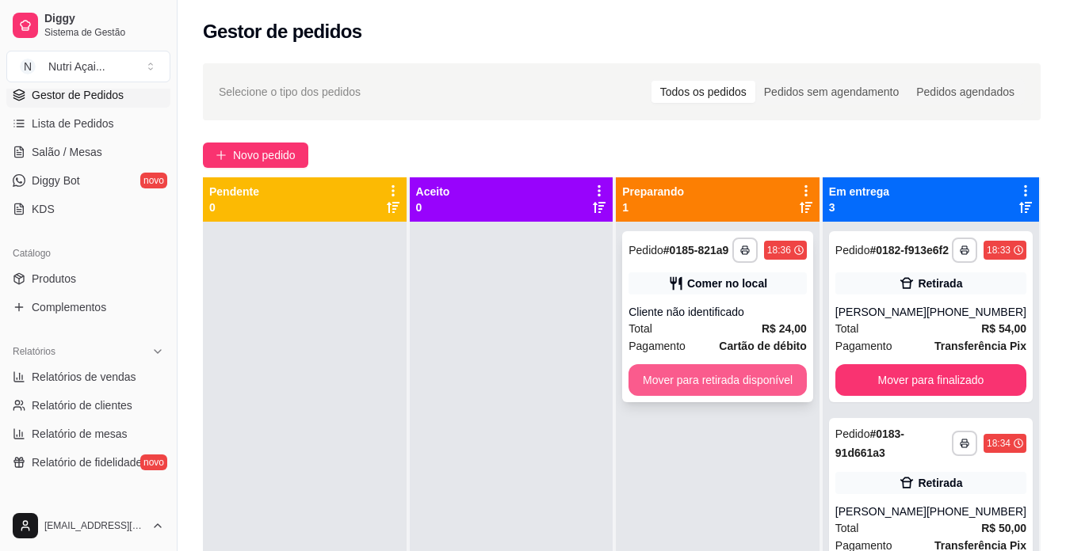
click at [757, 379] on button "Mover para retirada disponível" at bounding box center [717, 380] width 178 height 32
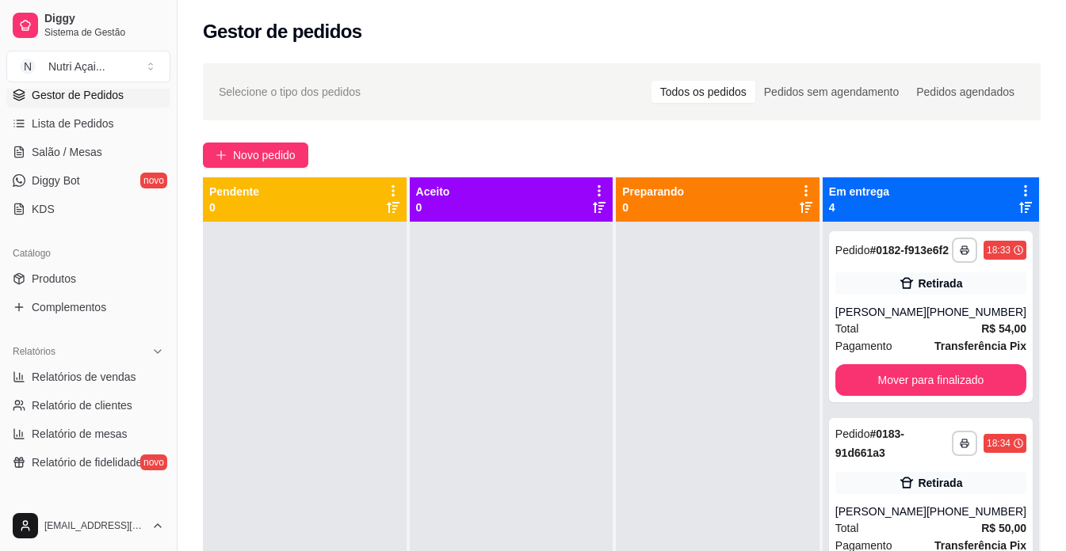
click at [757, 379] on div at bounding box center [718, 497] width 204 height 551
click at [951, 396] on button "Mover para finalizado" at bounding box center [929, 380] width 185 height 31
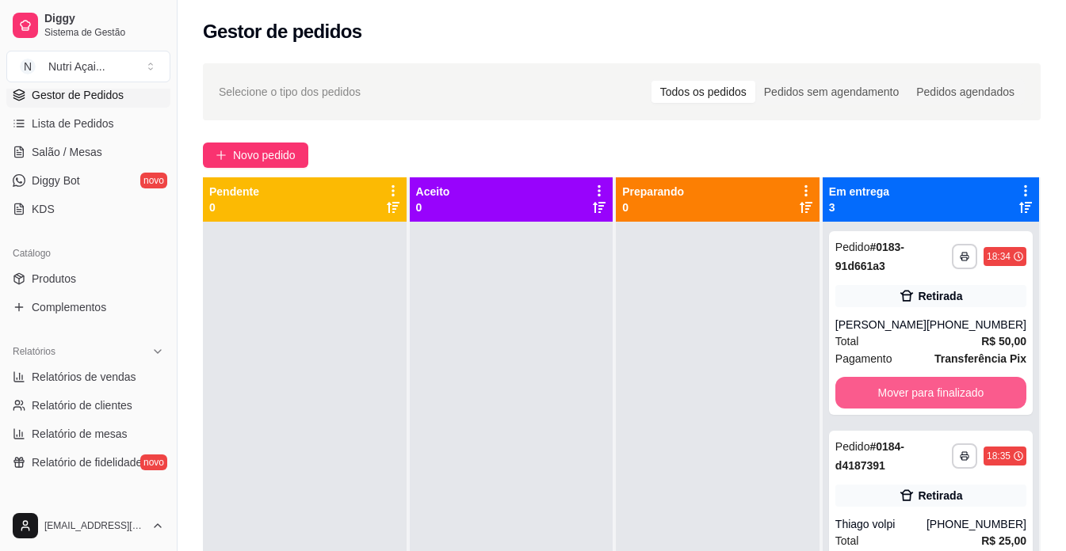
click at [951, 397] on button "Mover para finalizado" at bounding box center [930, 393] width 191 height 32
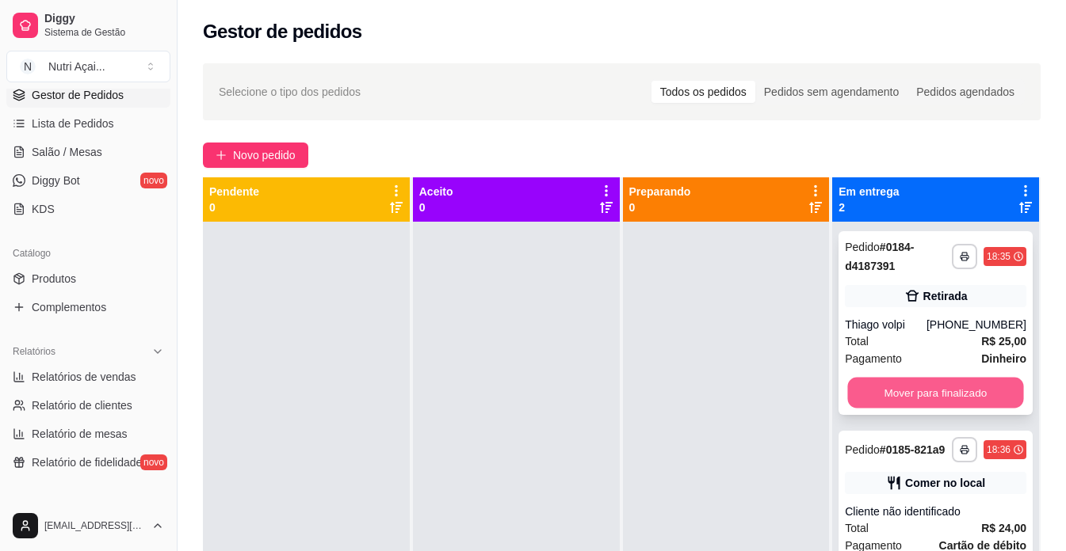
click at [1000, 384] on button "Mover para finalizado" at bounding box center [936, 393] width 176 height 31
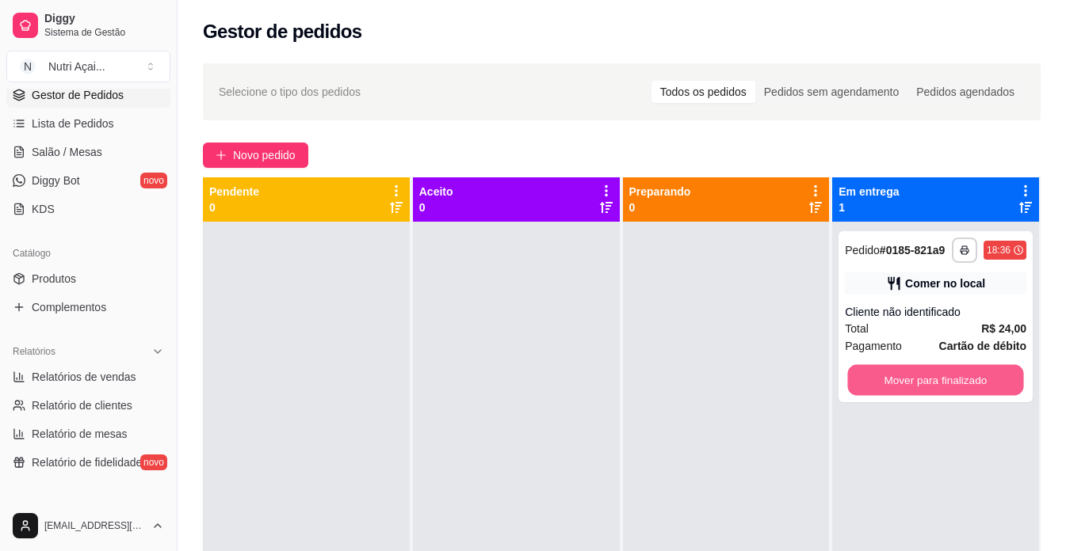
click at [1000, 384] on button "Mover para finalizado" at bounding box center [936, 380] width 176 height 31
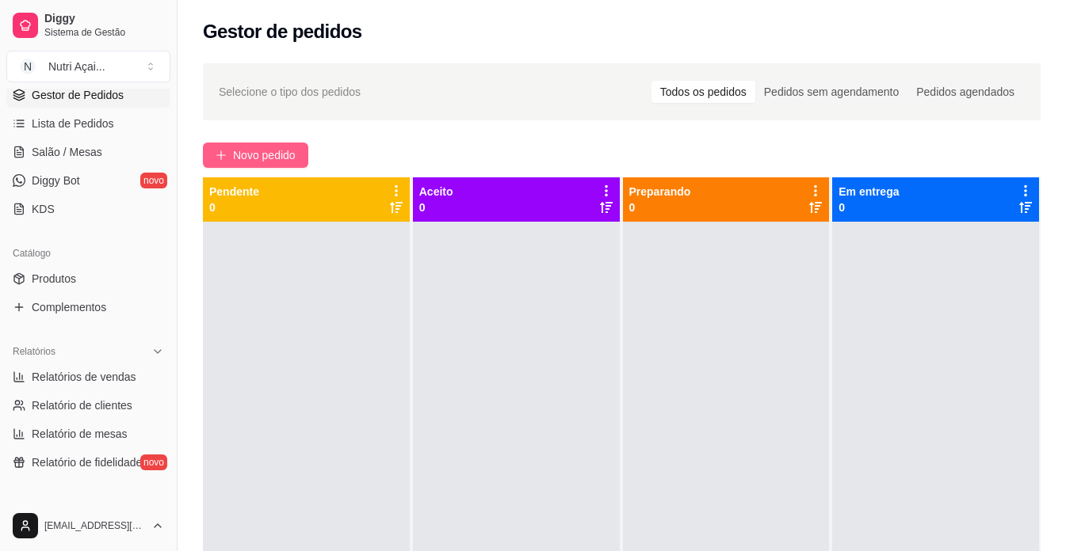
click at [242, 155] on span "Novo pedido" at bounding box center [264, 155] width 63 height 17
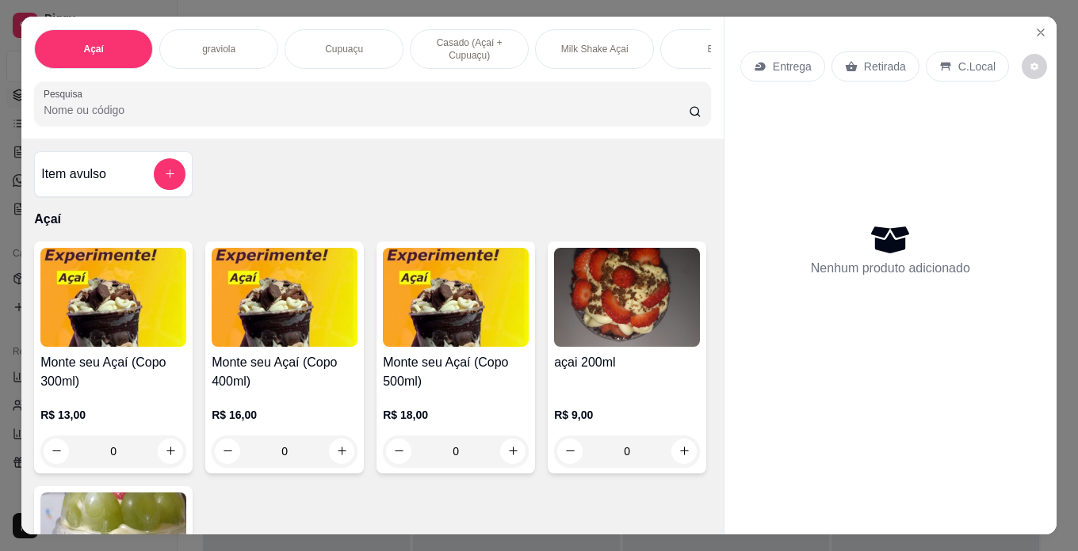
click at [554, 347] on img at bounding box center [627, 297] width 146 height 99
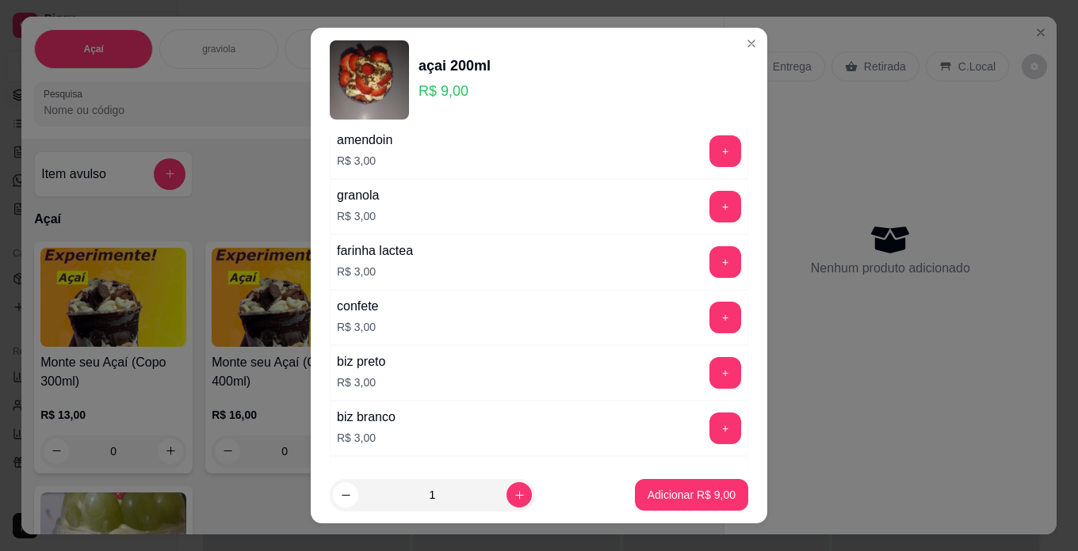
scroll to position [555, 0]
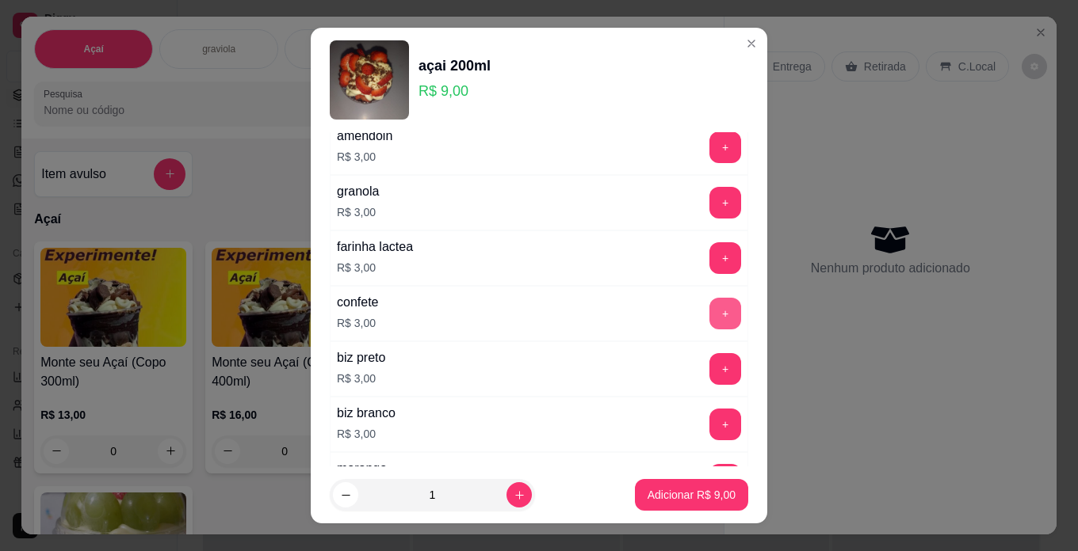
click at [709, 314] on button "+" at bounding box center [725, 314] width 32 height 32
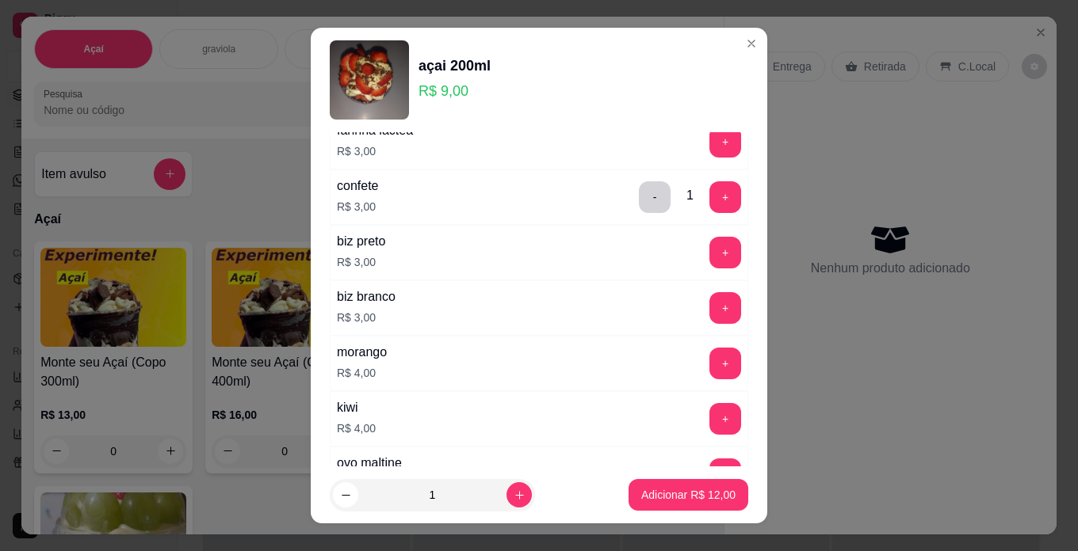
scroll to position [713, 0]
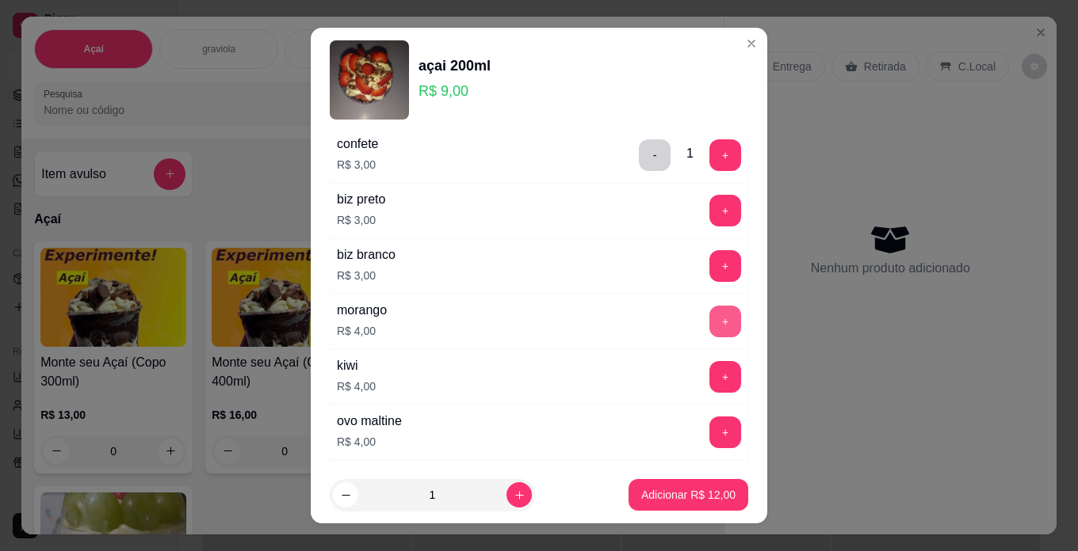
click at [709, 315] on button "+" at bounding box center [725, 322] width 32 height 32
click at [670, 486] on button "Adicionar R$ 16,00" at bounding box center [688, 495] width 120 height 32
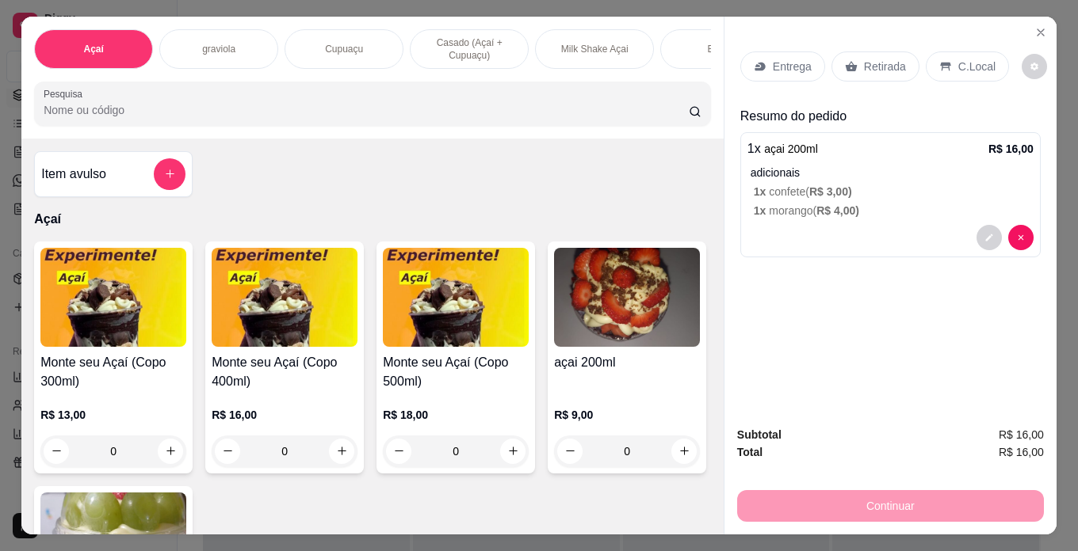
click at [554, 347] on img at bounding box center [627, 297] width 146 height 99
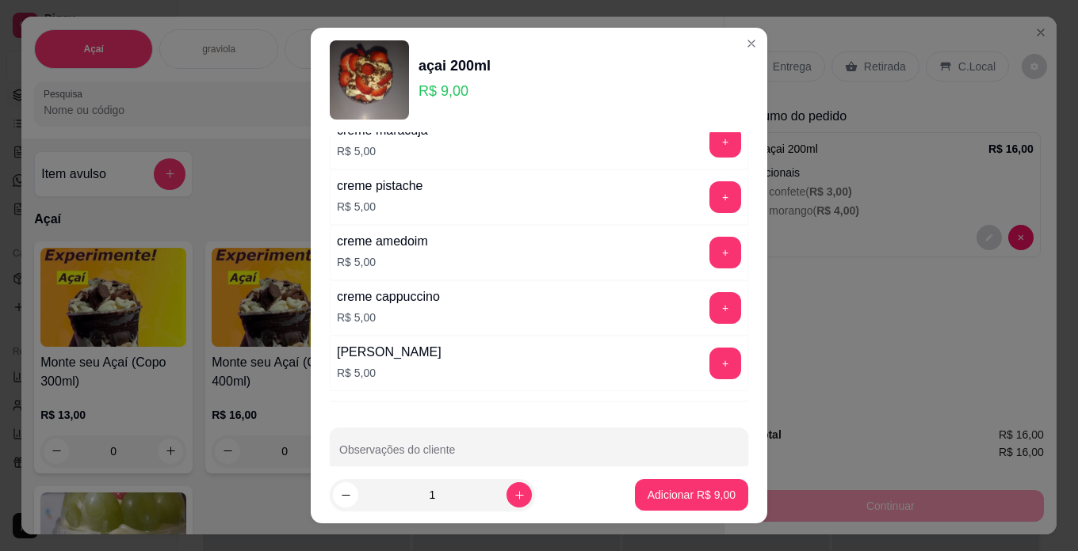
scroll to position [1585, 0]
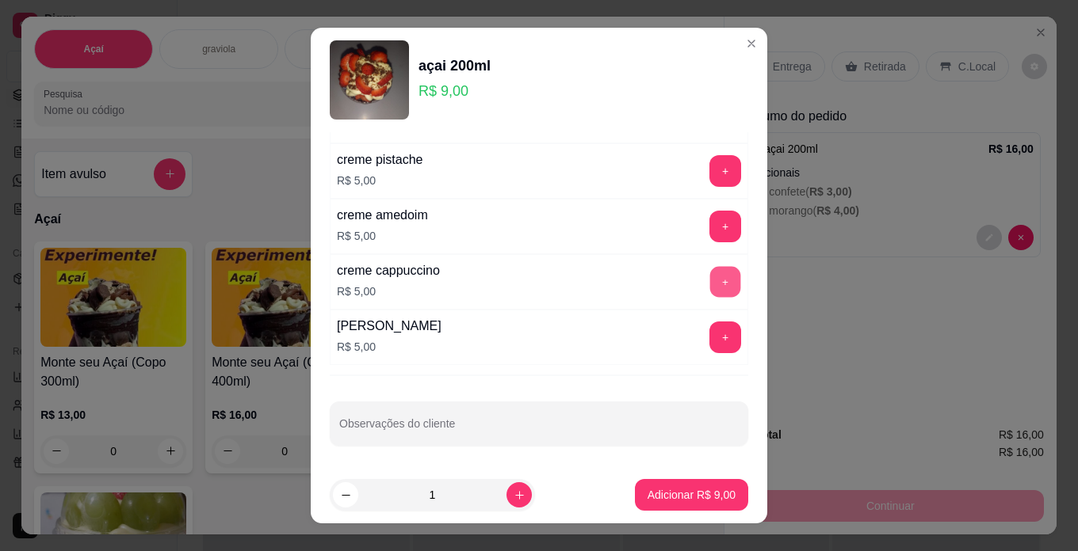
click at [710, 273] on button "+" at bounding box center [725, 281] width 31 height 31
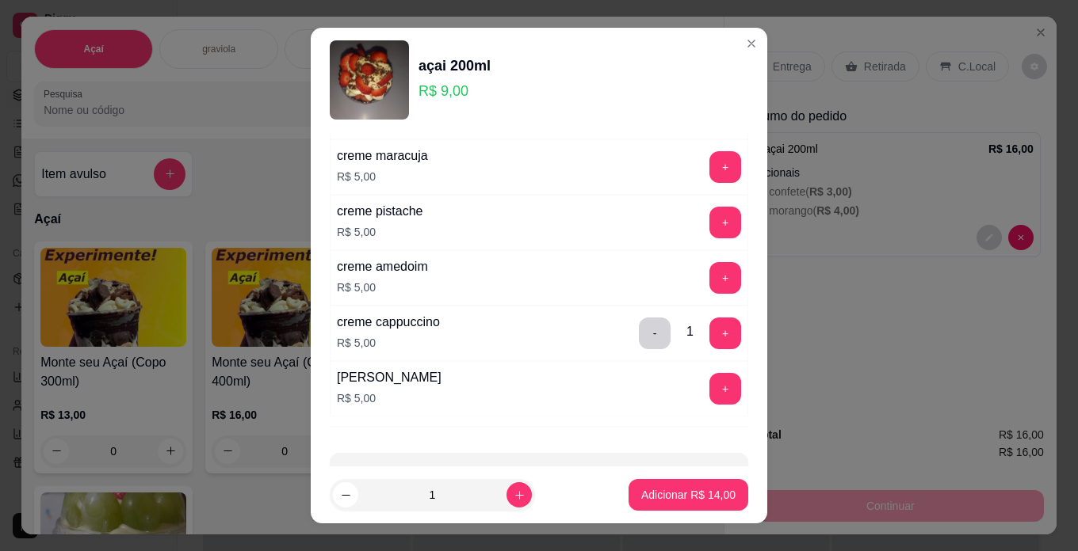
scroll to position [1505, 0]
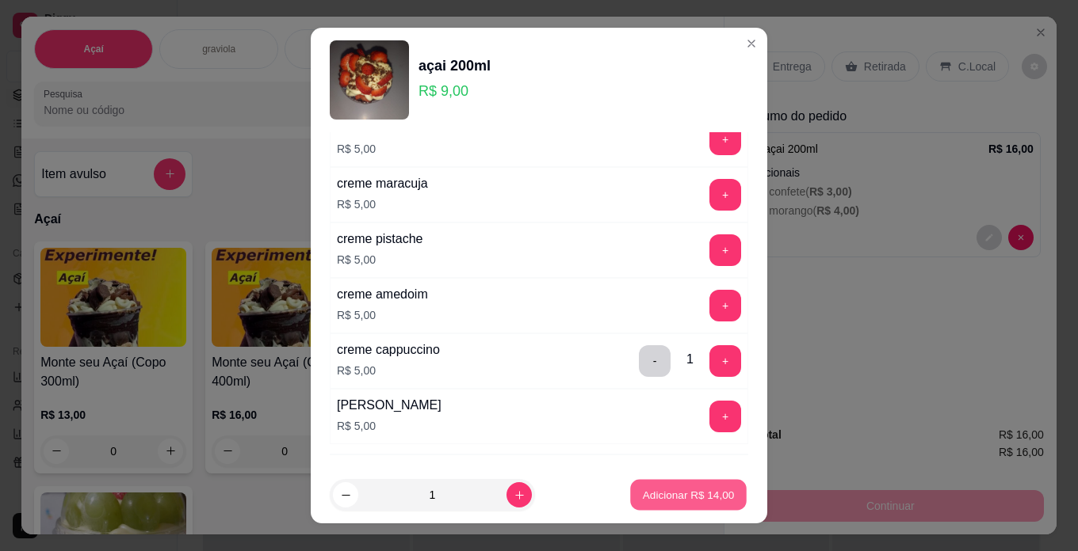
click at [650, 502] on p "Adicionar R$ 14,00" at bounding box center [689, 495] width 92 height 15
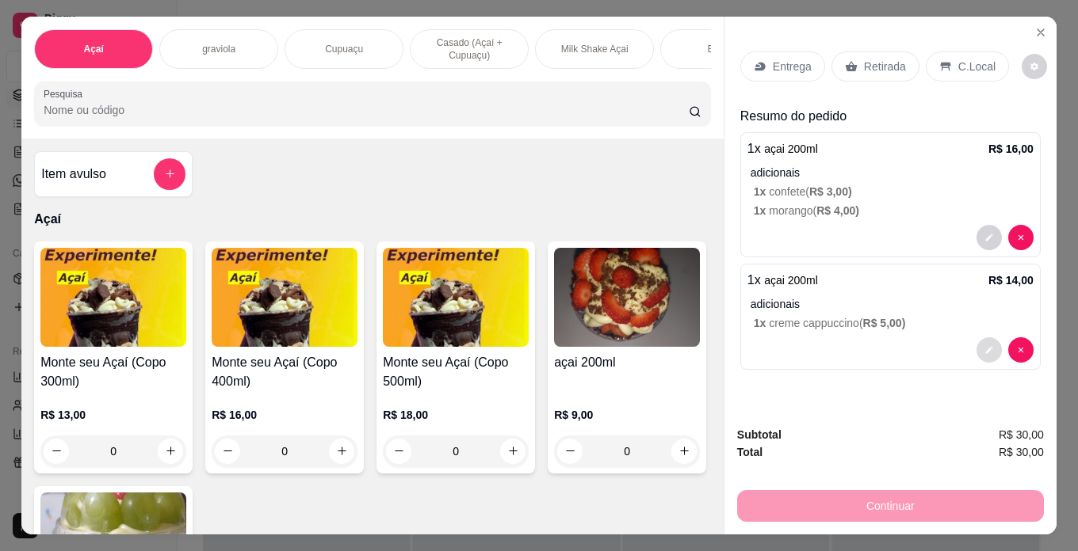
click at [985, 346] on icon "decrease-product-quantity" at bounding box center [988, 349] width 7 height 7
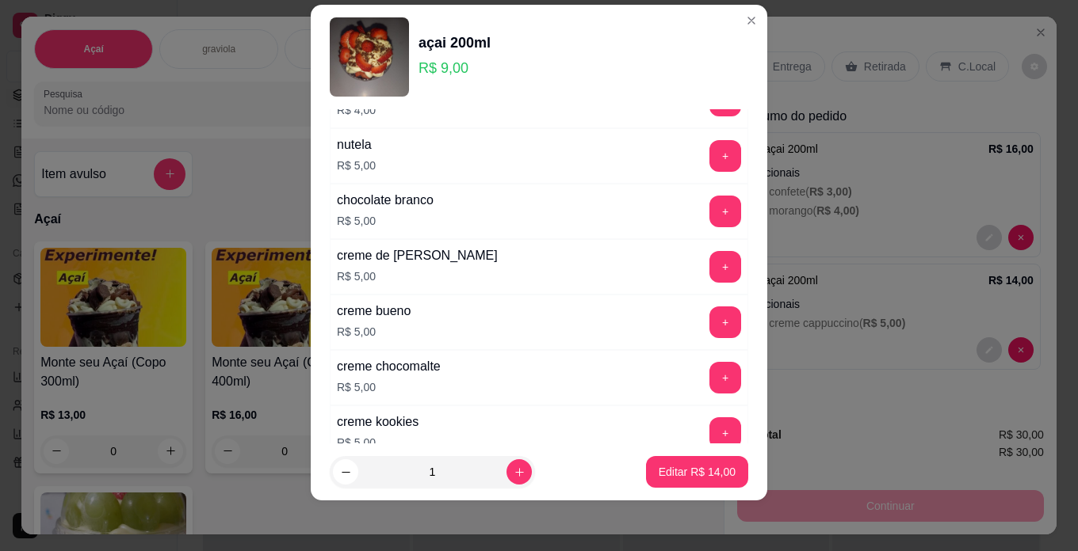
scroll to position [1268, 0]
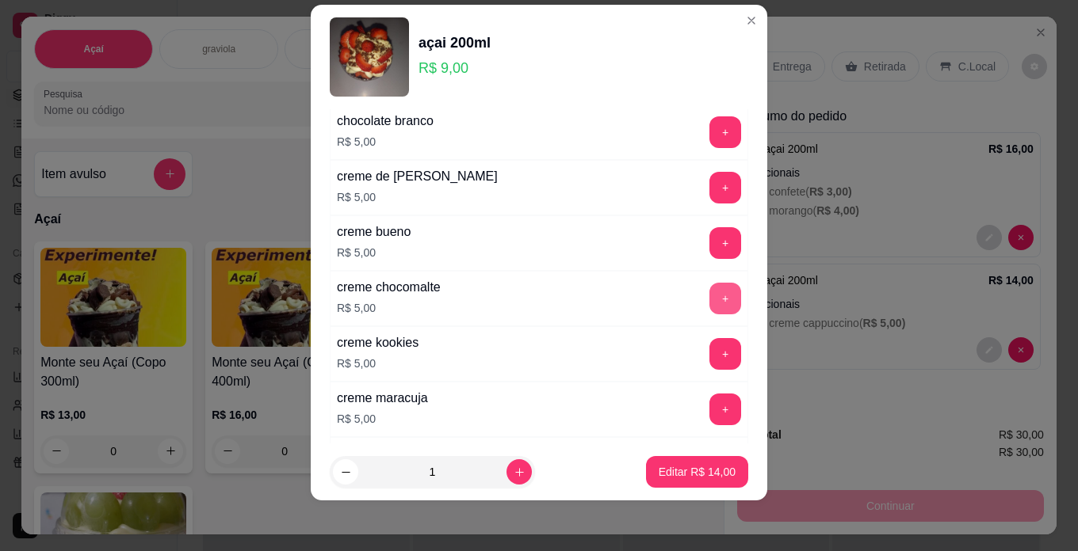
click at [709, 292] on button "+" at bounding box center [725, 299] width 32 height 32
click at [682, 474] on p "Editar R$ 19,00" at bounding box center [696, 472] width 74 height 15
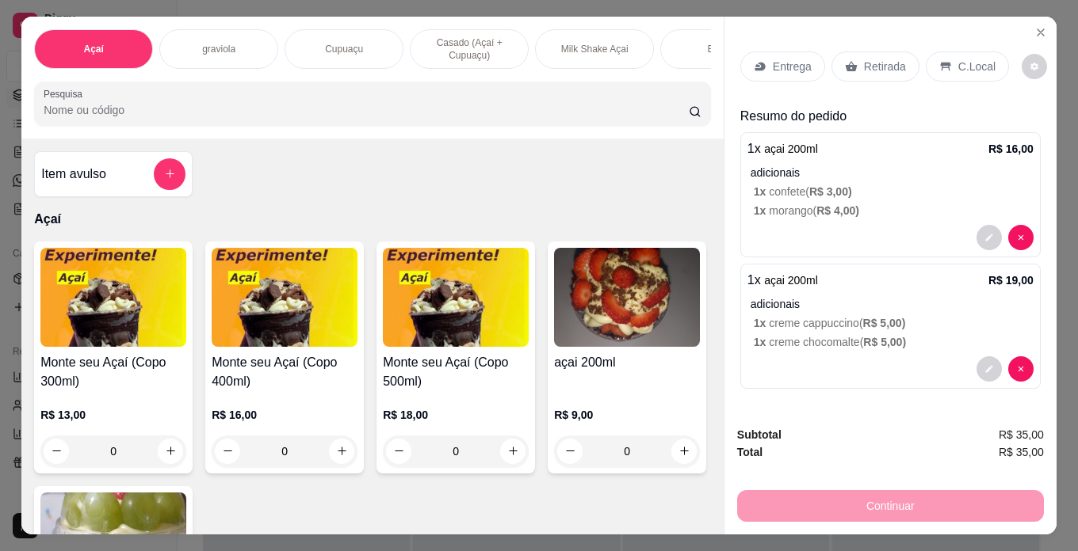
click at [111, 293] on img at bounding box center [113, 297] width 146 height 99
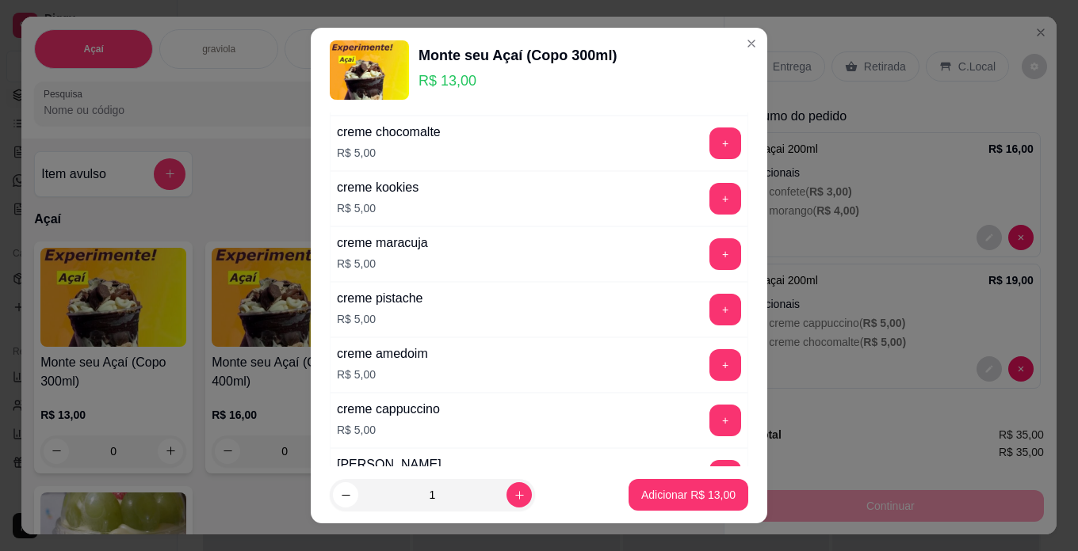
scroll to position [1505, 0]
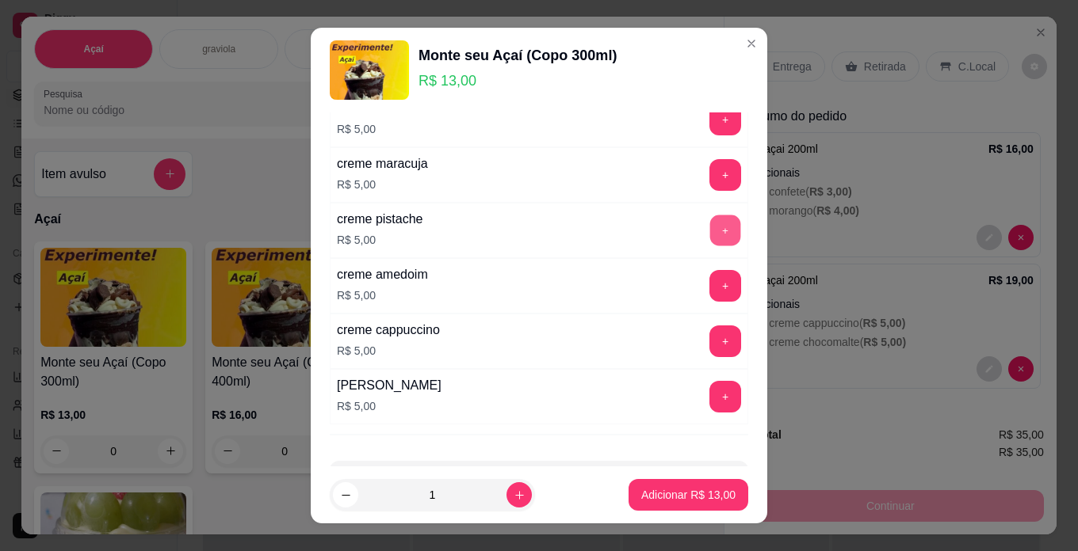
click at [710, 233] on button "+" at bounding box center [725, 230] width 31 height 31
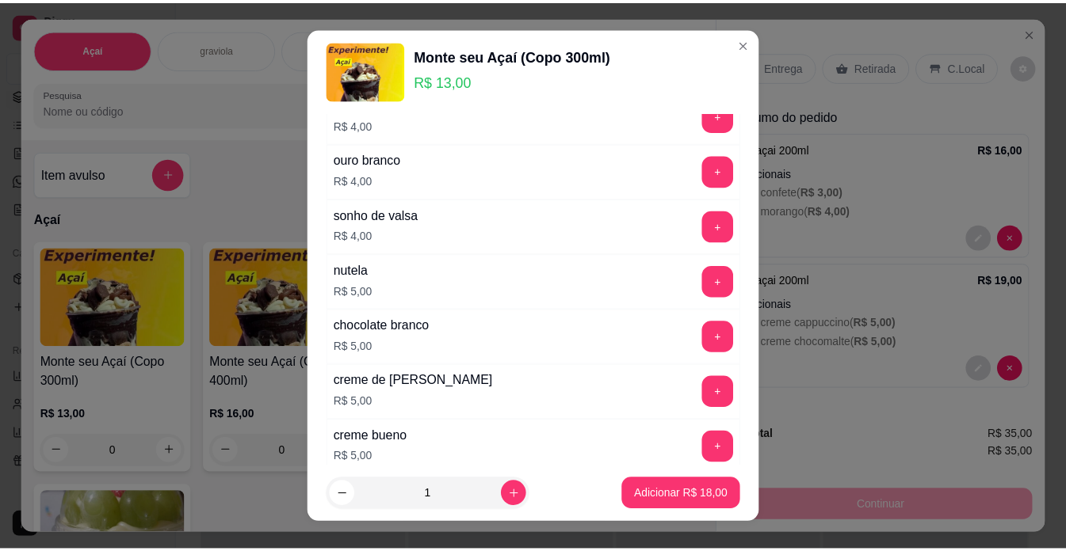
scroll to position [1030, 0]
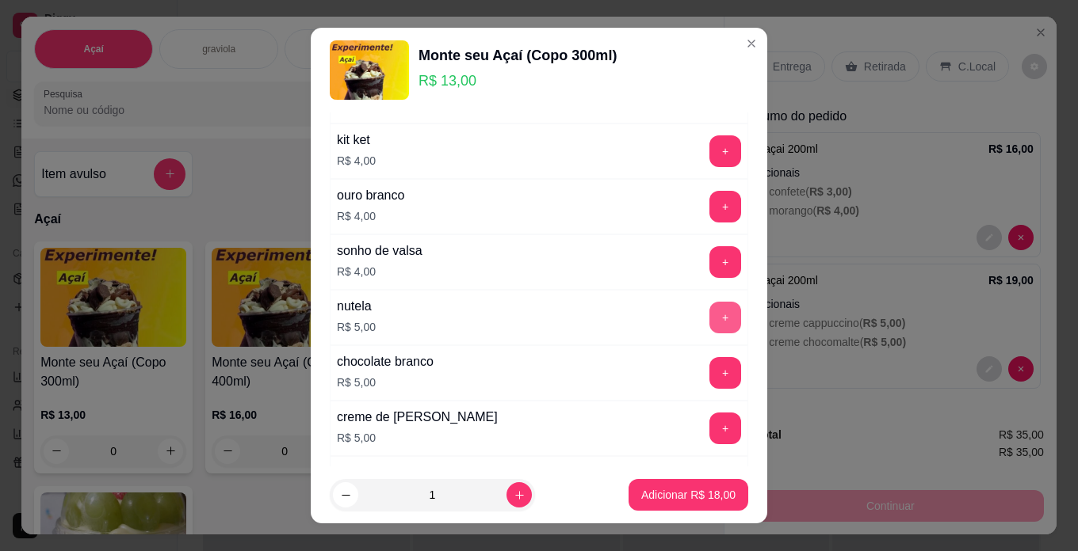
click at [709, 324] on button "+" at bounding box center [725, 318] width 32 height 32
click at [681, 490] on p "Adicionar R$ 23,00" at bounding box center [689, 495] width 92 height 15
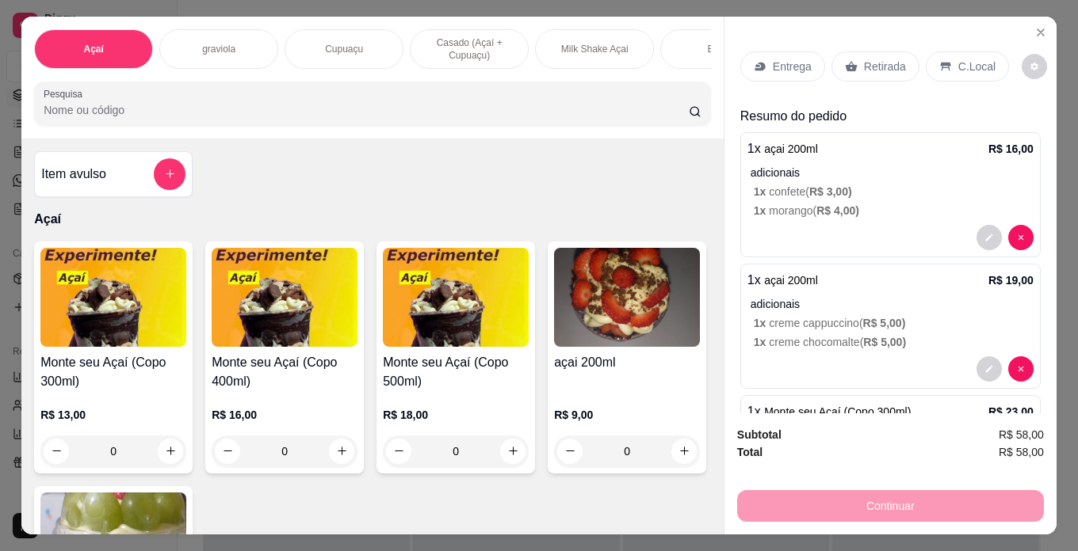
click at [958, 59] on p "C.Local" at bounding box center [976, 67] width 37 height 16
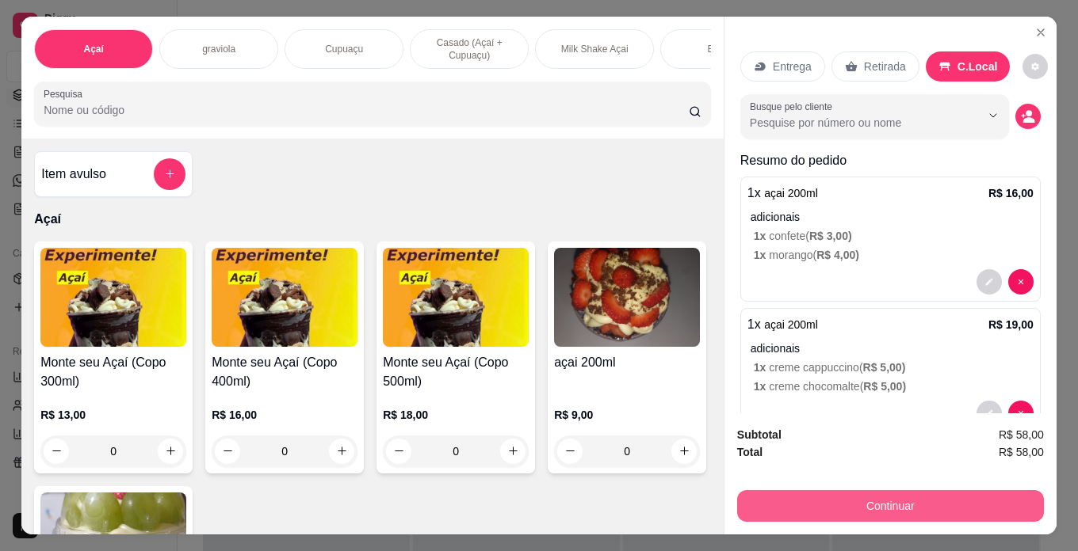
click at [940, 502] on button "Continuar" at bounding box center [890, 506] width 307 height 32
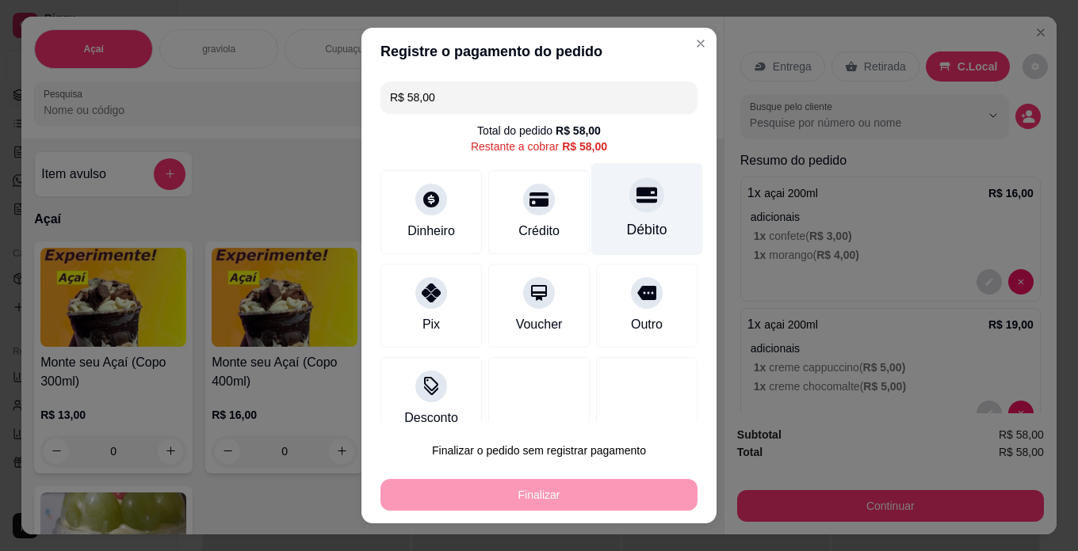
click at [629, 212] on div at bounding box center [646, 194] width 35 height 35
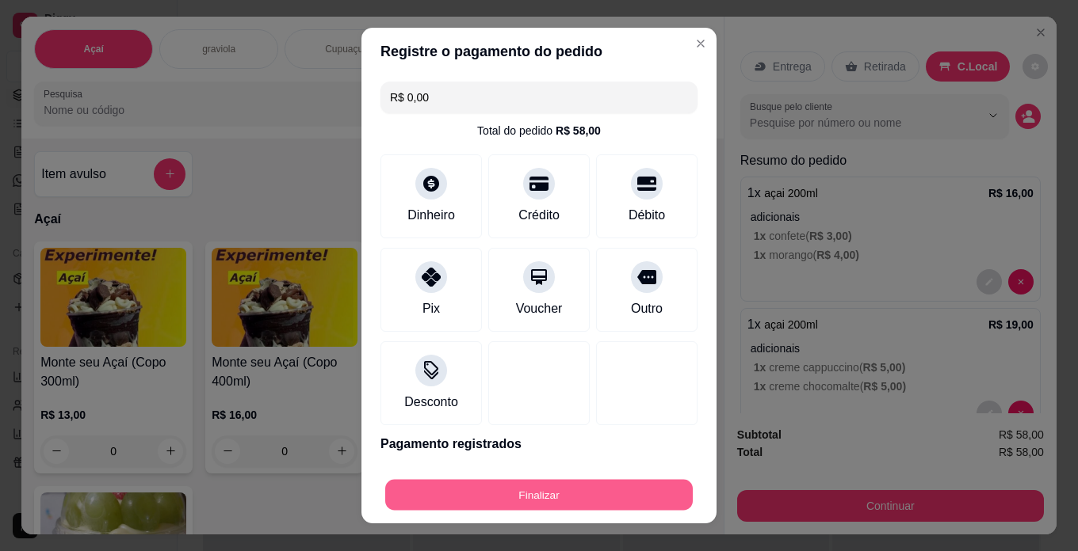
click at [624, 511] on div "Finalizar" at bounding box center [538, 495] width 317 height 32
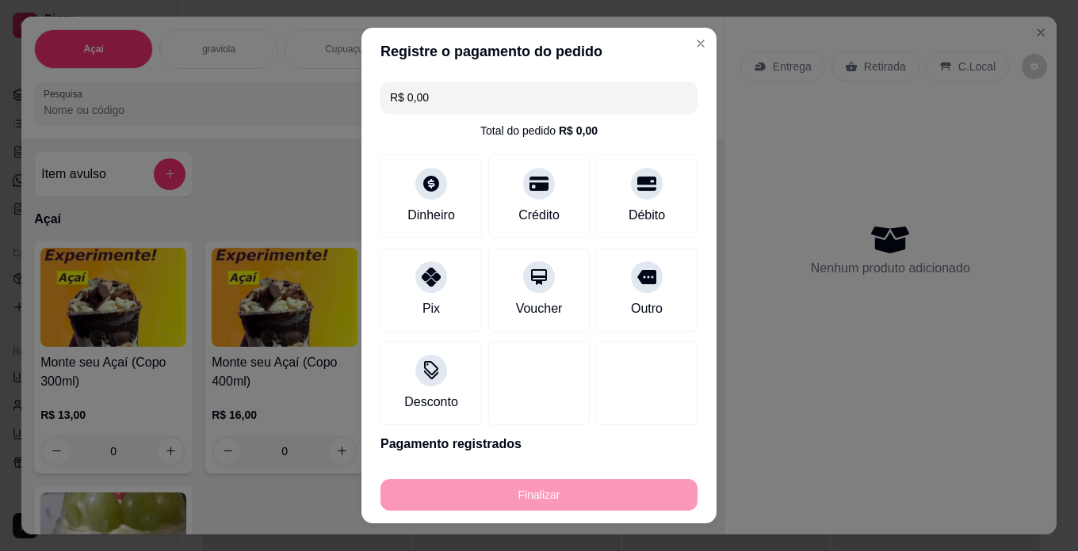
type input "-R$ 58,00"
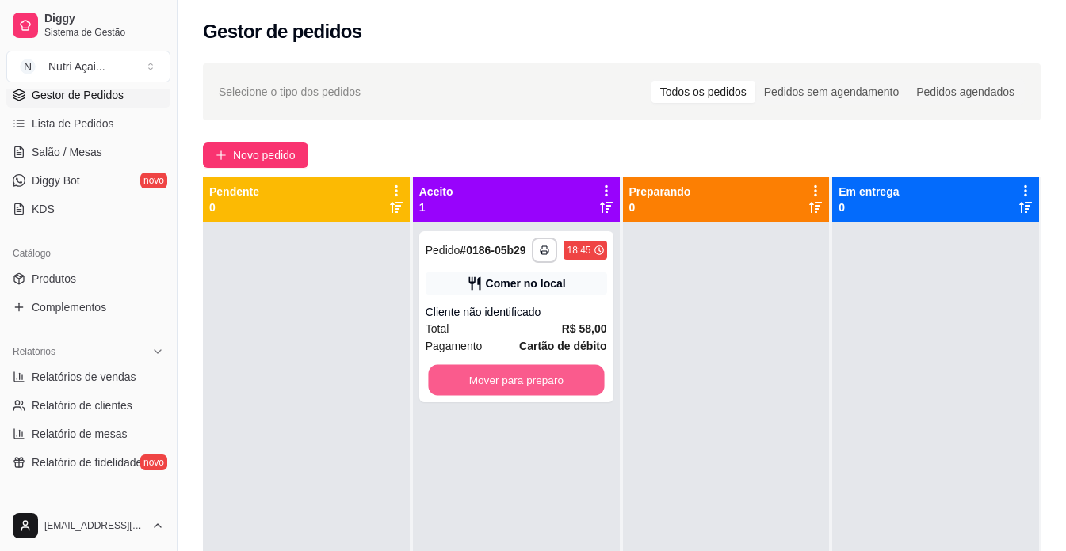
click at [479, 387] on button "Mover para preparo" at bounding box center [516, 380] width 176 height 31
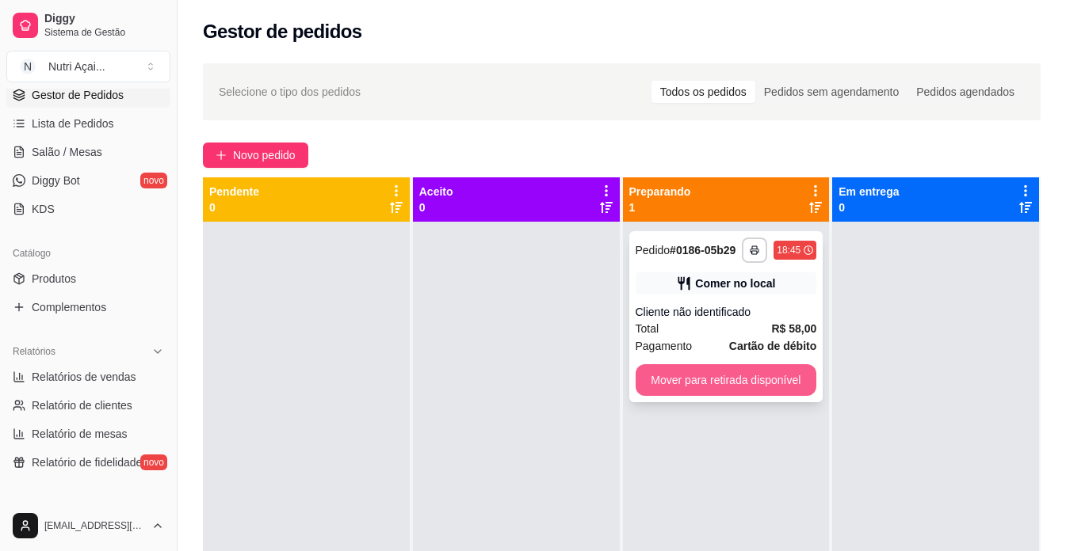
click at [717, 380] on button "Mover para retirada disponível" at bounding box center [725, 380] width 181 height 32
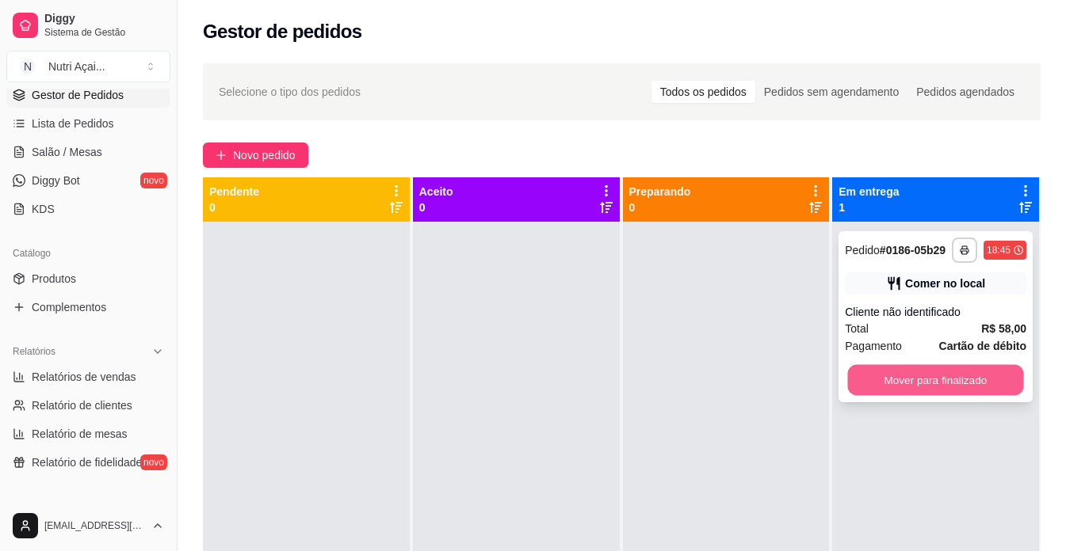
click at [885, 368] on button "Mover para finalizado" at bounding box center [936, 380] width 176 height 31
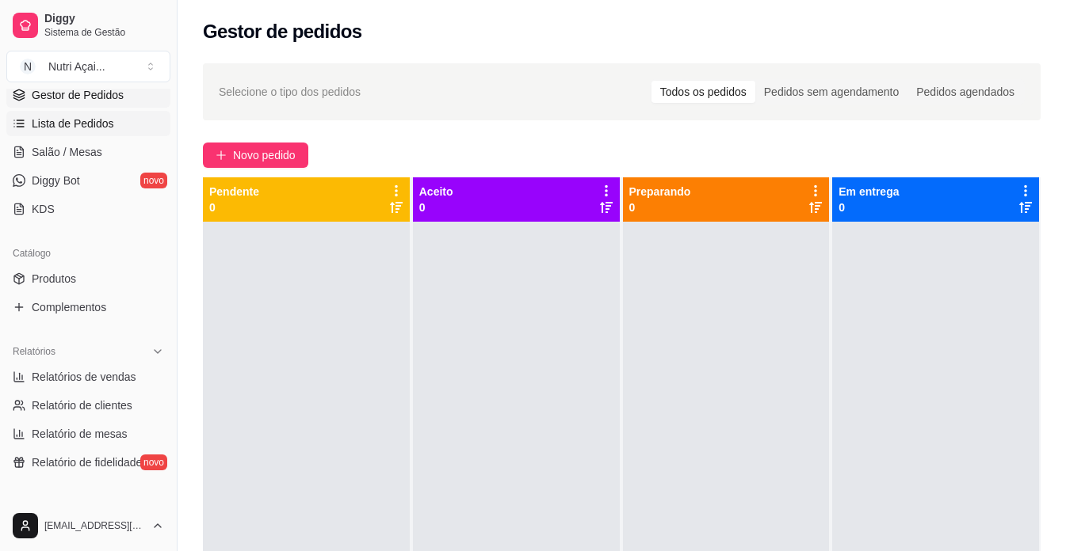
click at [93, 124] on span "Lista de Pedidos" at bounding box center [73, 124] width 82 height 16
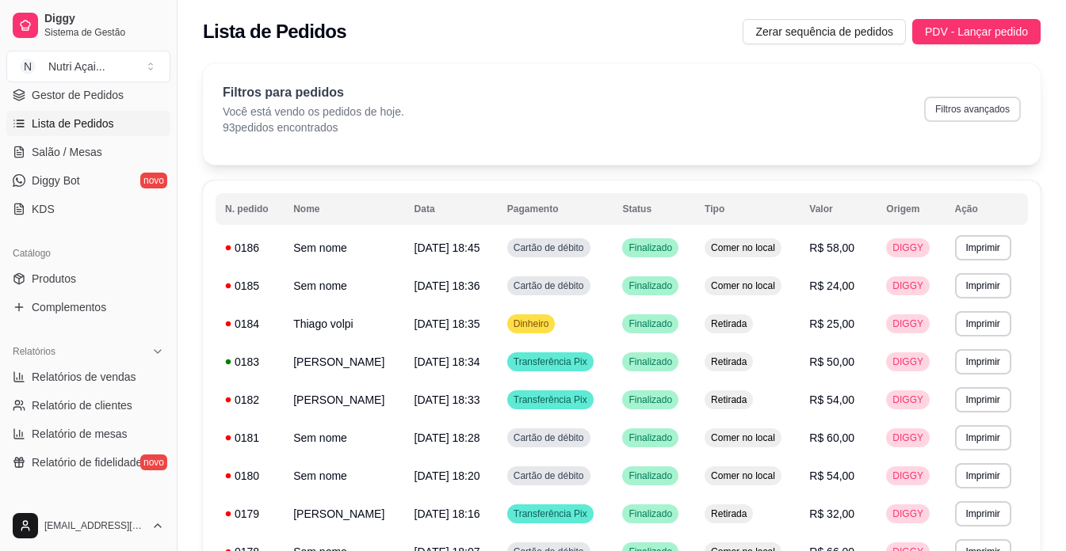
click at [952, 106] on button "Filtros avançados" at bounding box center [972, 109] width 97 height 25
select select "0"
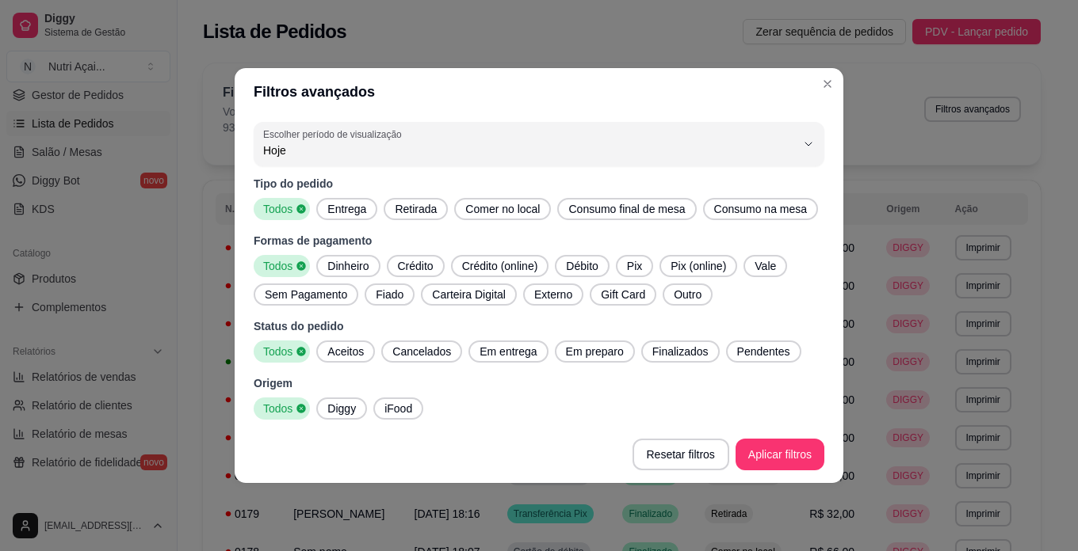
click at [347, 207] on span "Entrega" at bounding box center [347, 209] width 52 height 16
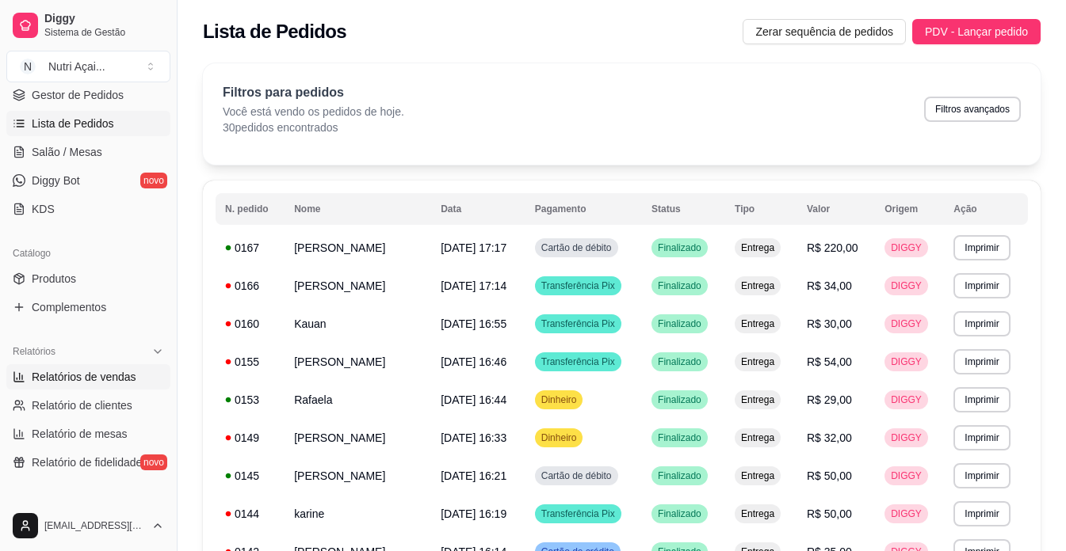
click at [93, 380] on span "Relatórios de vendas" at bounding box center [84, 377] width 105 height 16
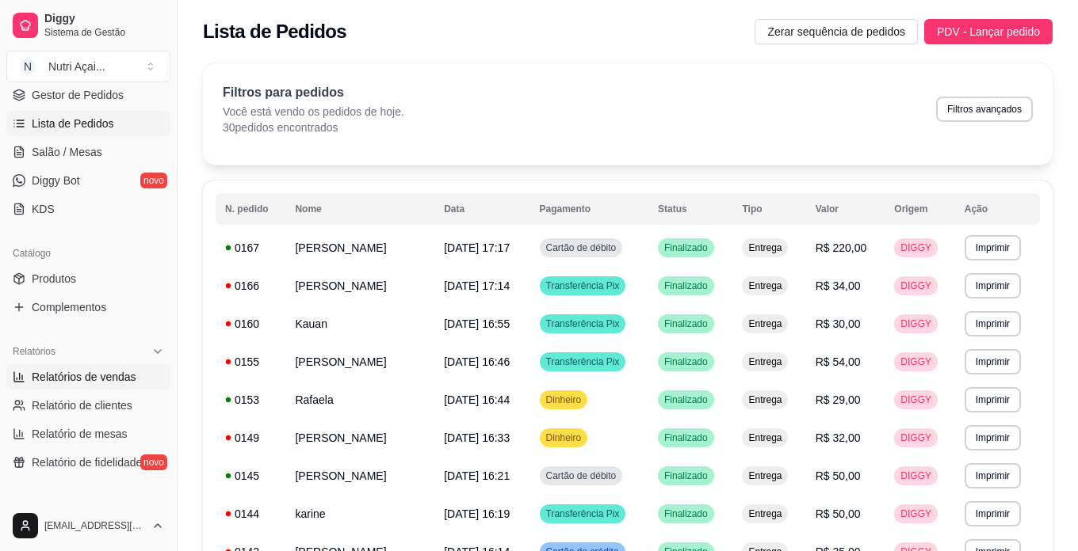
select select "ALL"
select select "0"
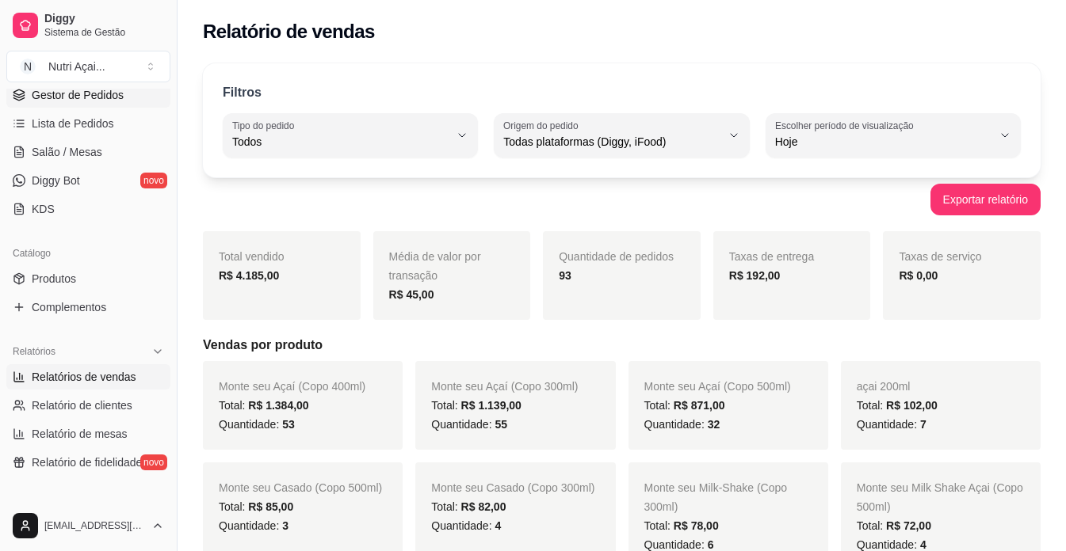
click at [116, 90] on span "Gestor de Pedidos" at bounding box center [78, 95] width 92 height 16
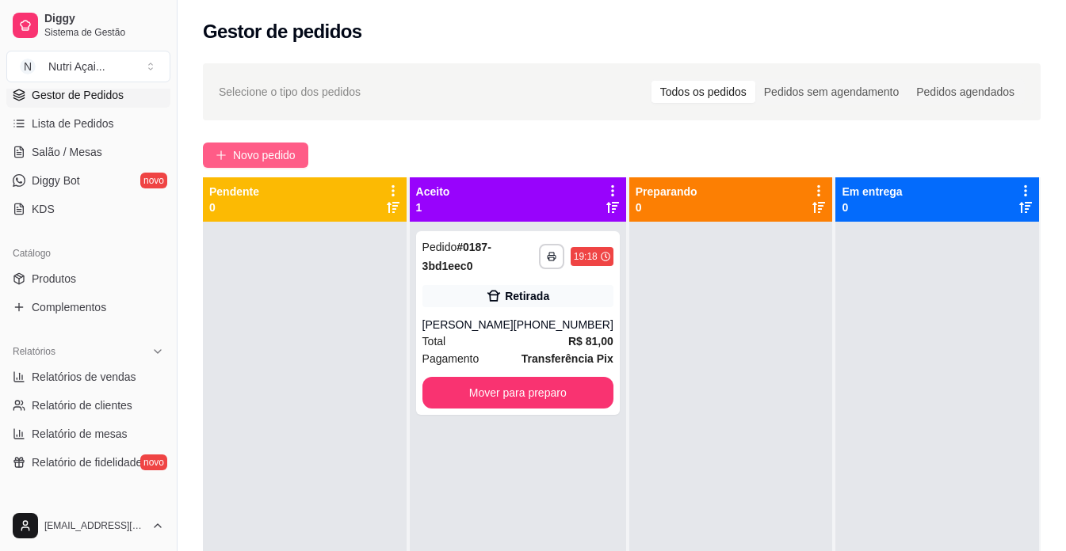
click at [296, 154] on span "Novo pedido" at bounding box center [264, 155] width 63 height 17
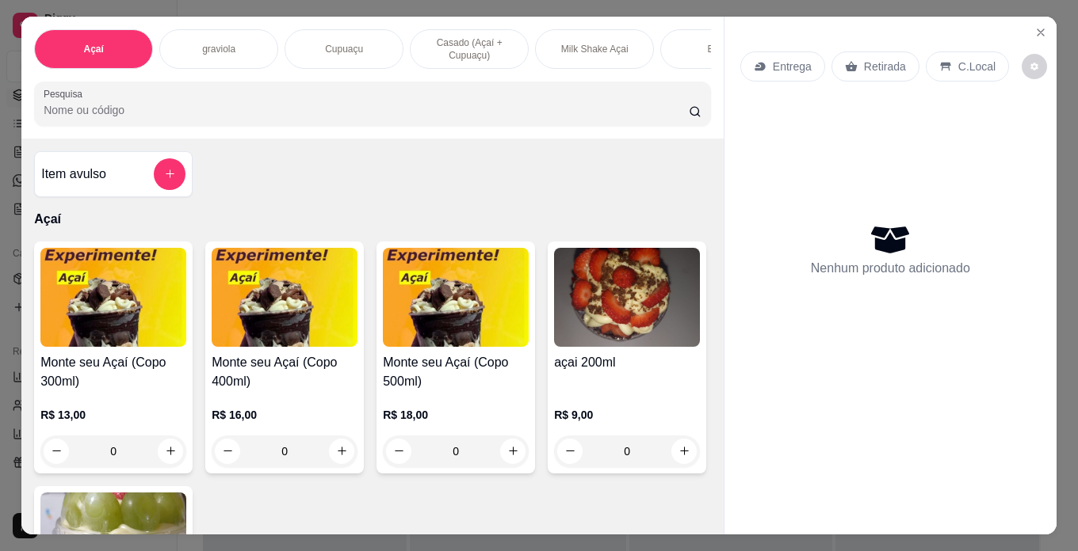
click at [480, 299] on img at bounding box center [456, 297] width 146 height 99
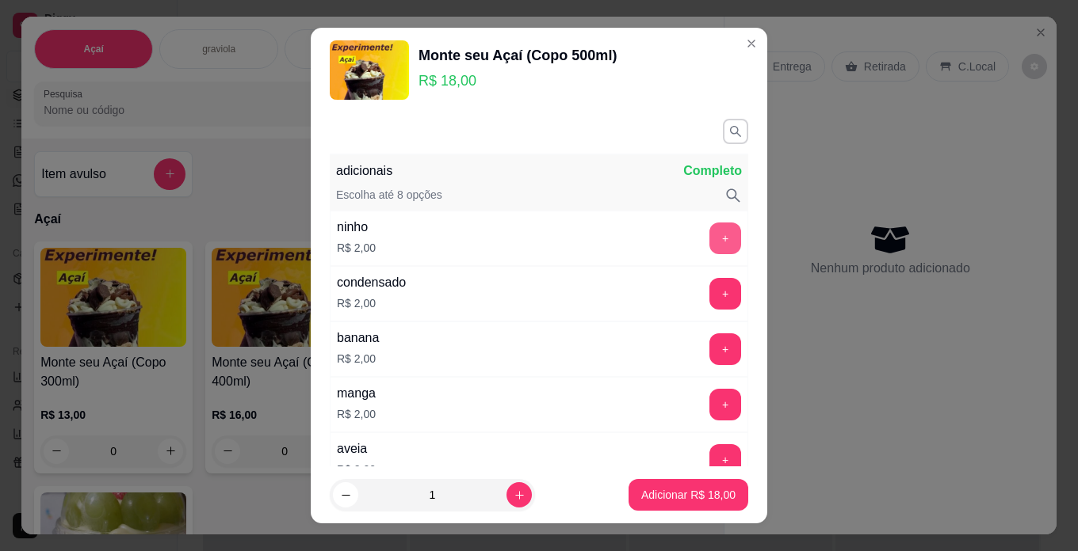
click at [709, 242] on button "+" at bounding box center [725, 239] width 32 height 32
click at [513, 498] on icon "increase-product-quantity" at bounding box center [519, 496] width 12 height 12
type input "2"
click at [666, 504] on button "Adicionar R$ 40,00" at bounding box center [688, 495] width 120 height 32
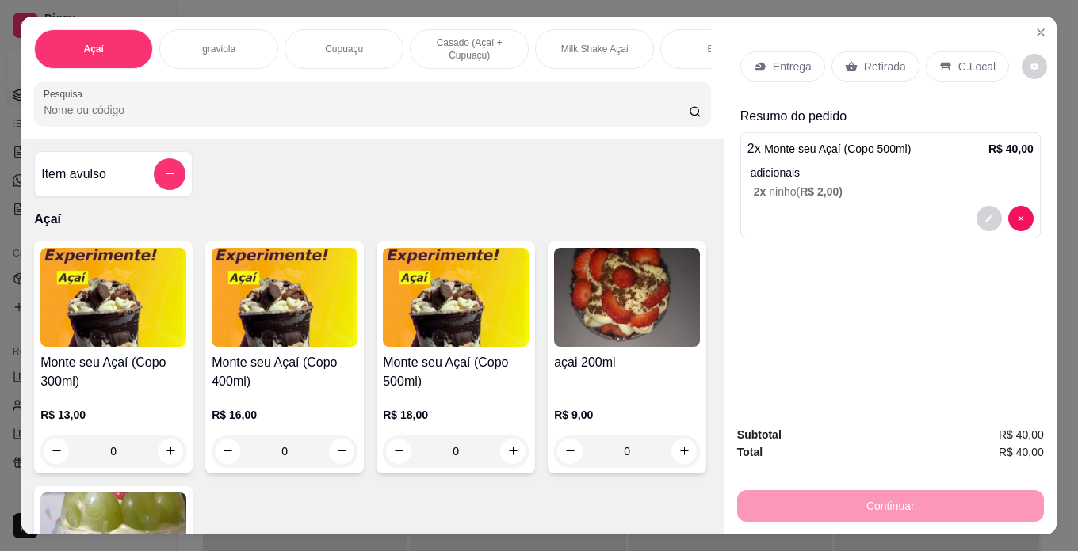
drag, startPoint x: 975, startPoint y: 55, endPoint x: 918, endPoint y: 242, distance: 195.0
click at [975, 59] on p "C.Local" at bounding box center [976, 67] width 37 height 16
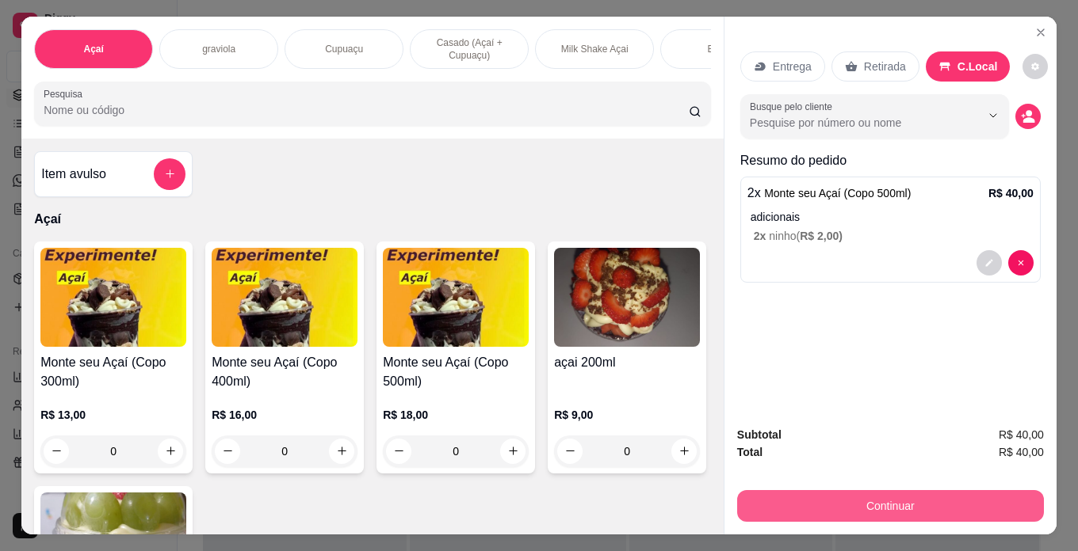
click at [982, 490] on button "Continuar" at bounding box center [890, 506] width 307 height 32
click at [961, 504] on button "Continuar" at bounding box center [890, 506] width 307 height 32
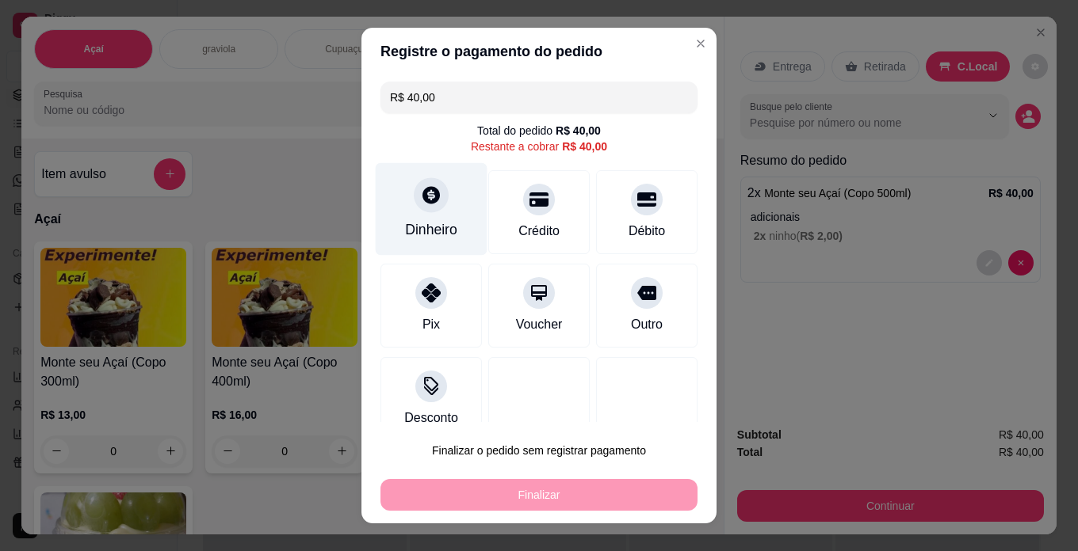
click at [422, 205] on icon at bounding box center [431, 195] width 21 height 21
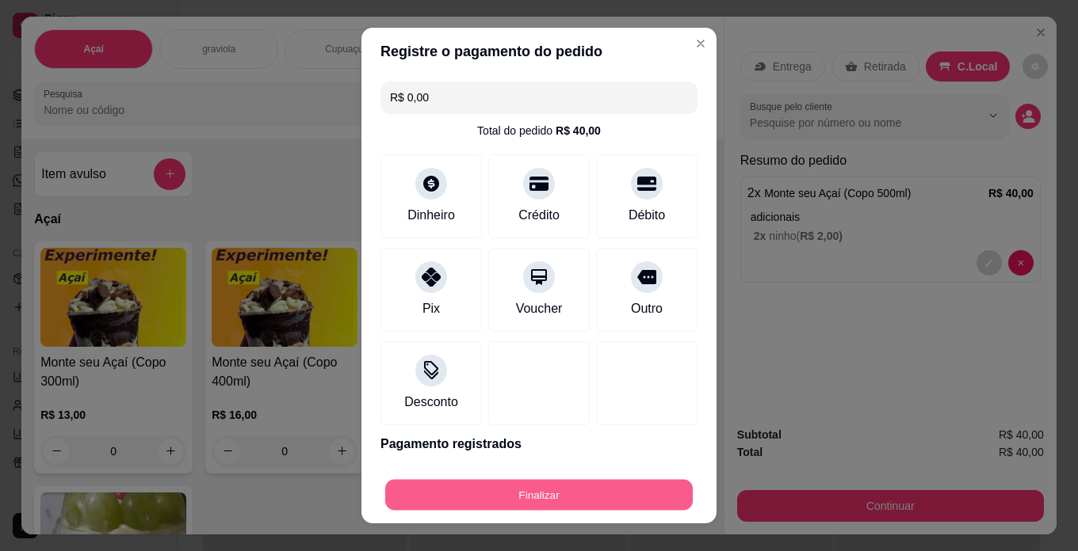
click at [586, 498] on button "Finalizar" at bounding box center [538, 495] width 307 height 31
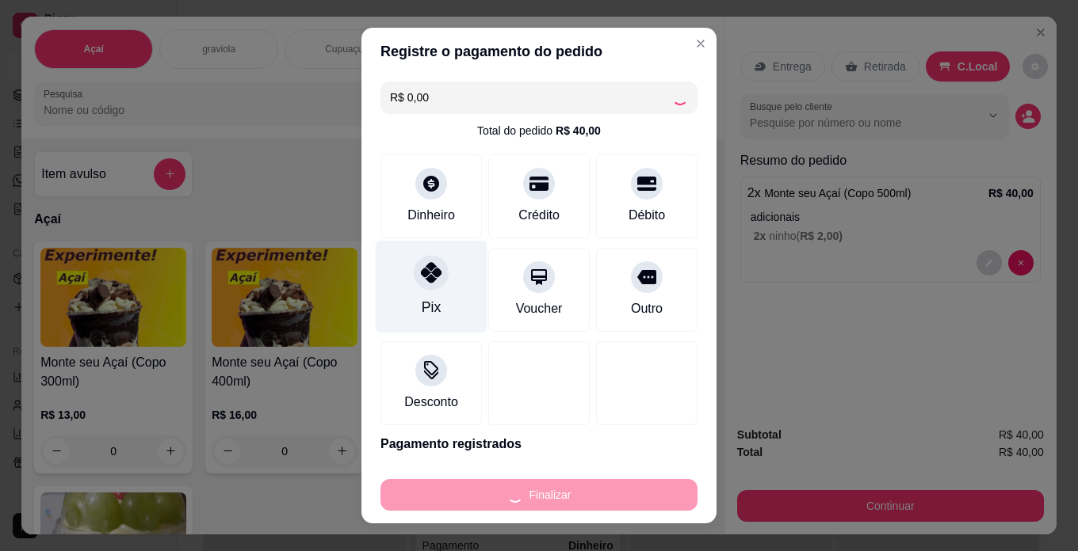
type input "-R$ 40,00"
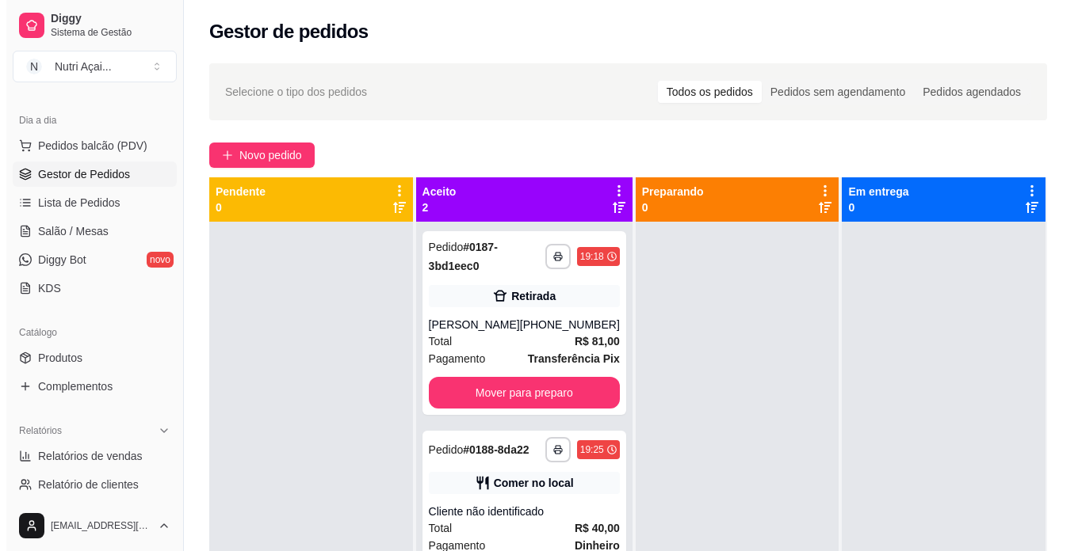
scroll to position [2, 0]
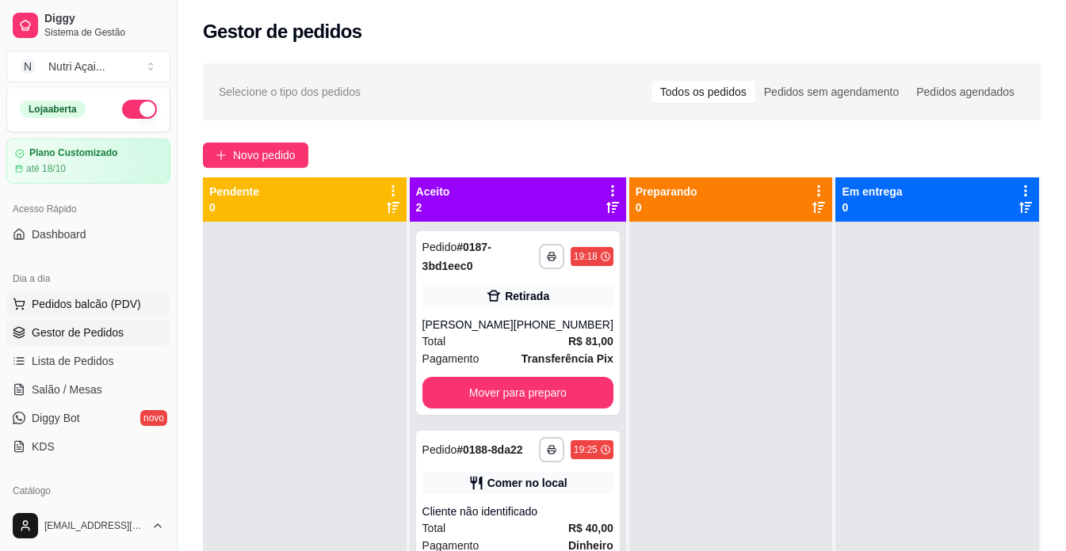
click at [83, 305] on span "Pedidos balcão (PDV)" at bounding box center [86, 304] width 109 height 16
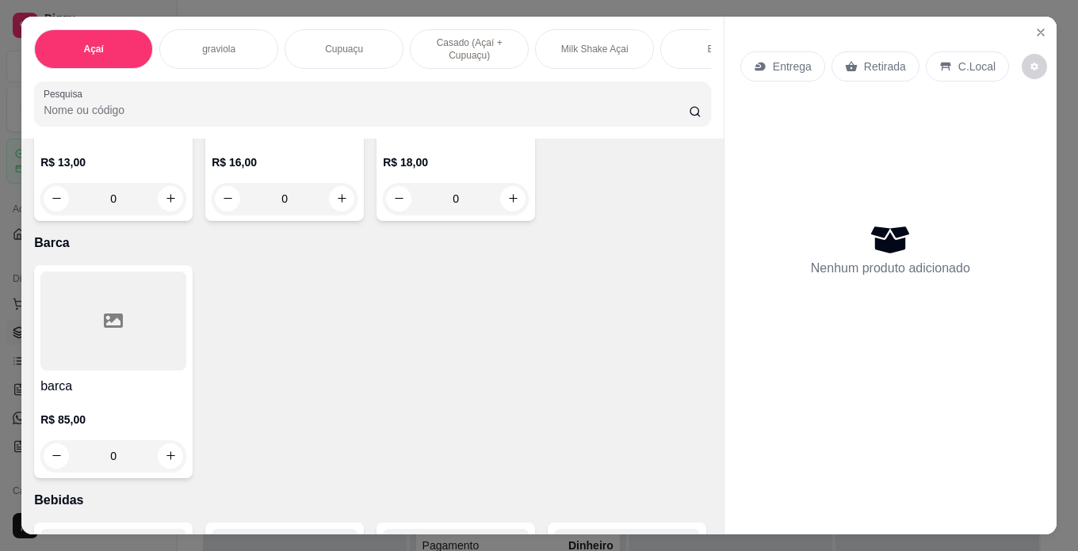
scroll to position [1347, 0]
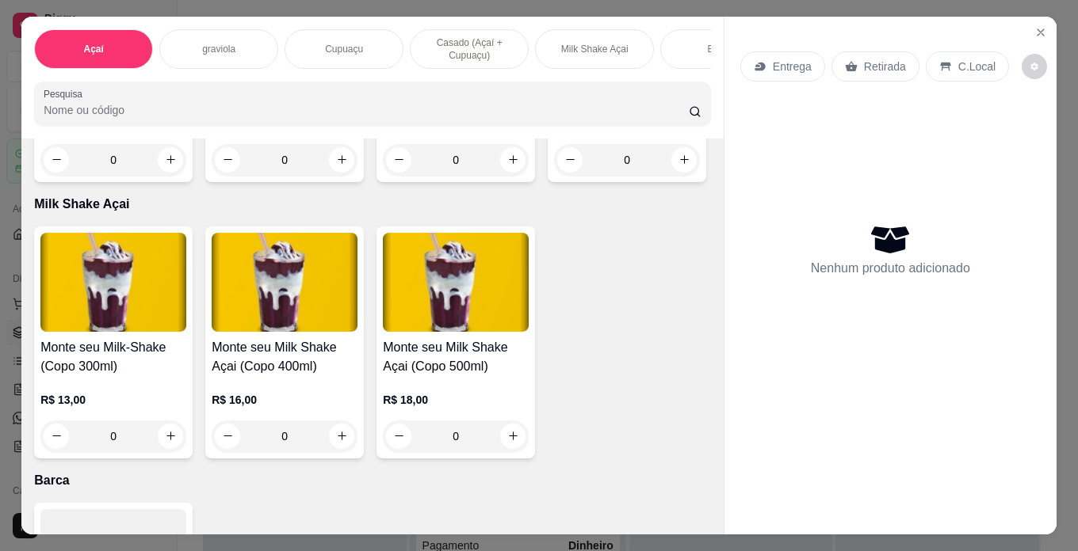
click at [554, 55] on div at bounding box center [627, 5] width 146 height 99
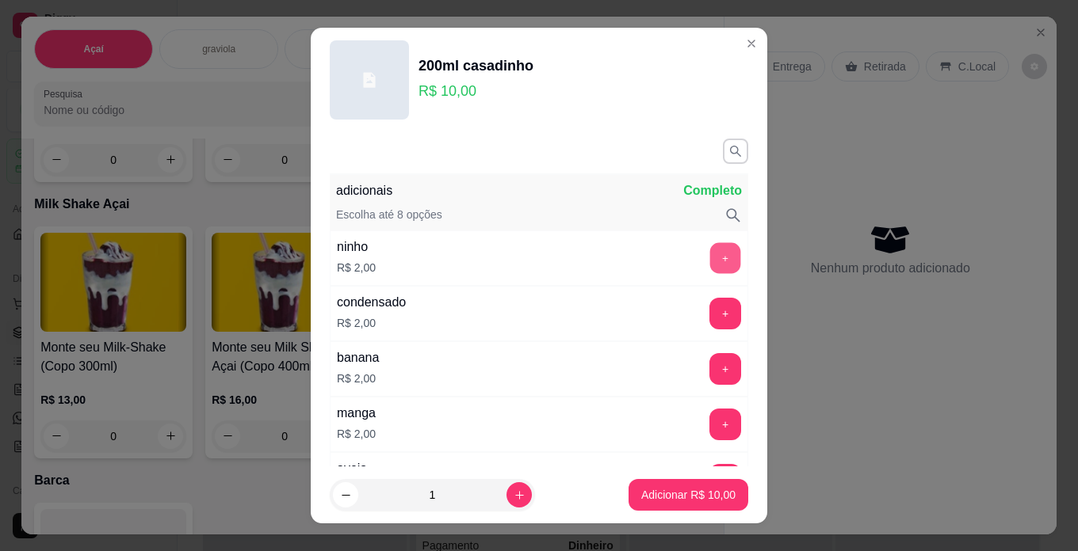
click at [710, 252] on button "+" at bounding box center [725, 257] width 31 height 31
click at [709, 306] on button "+" at bounding box center [725, 314] width 32 height 32
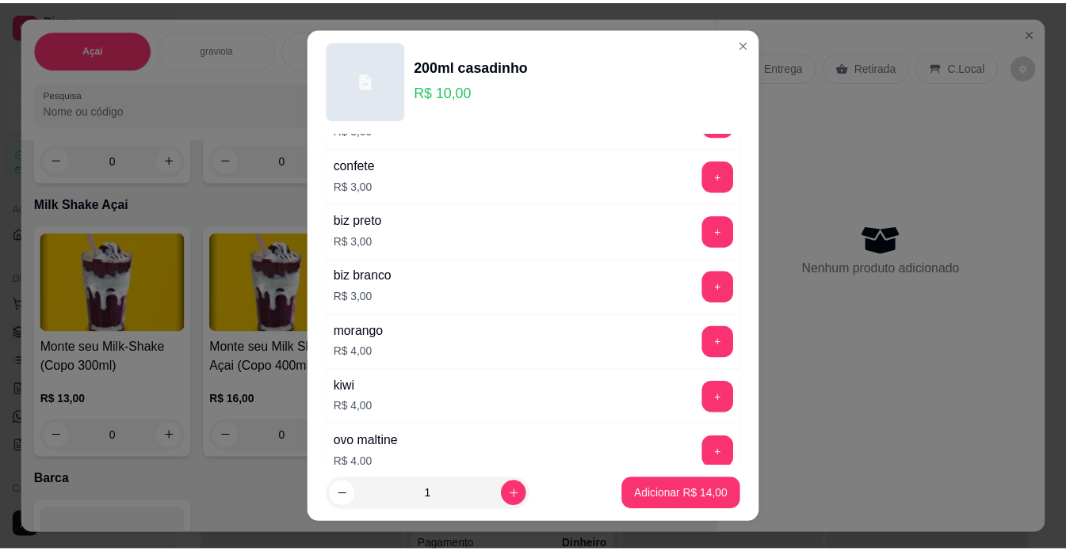
scroll to position [713, 0]
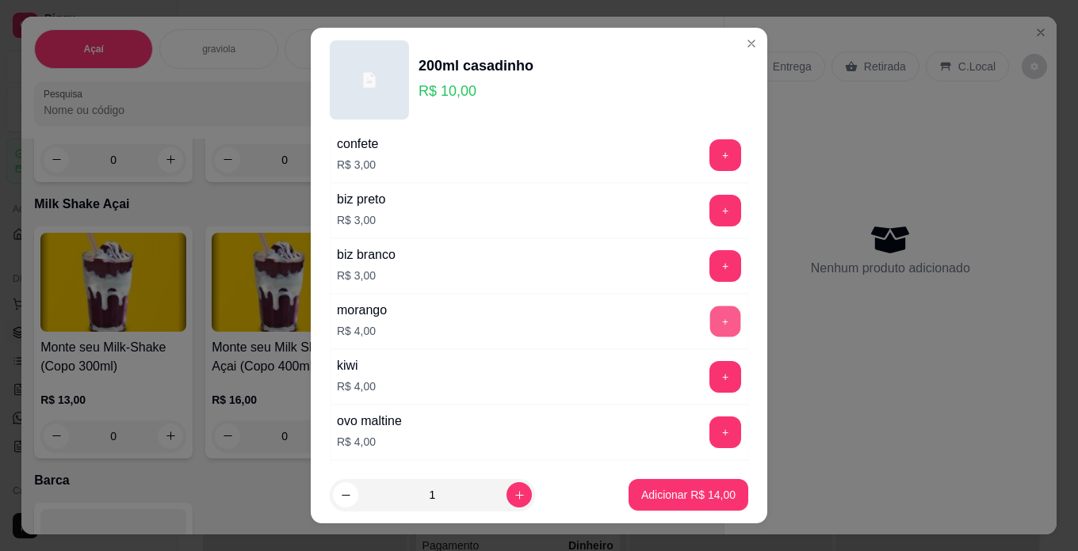
click at [710, 326] on button "+" at bounding box center [725, 321] width 31 height 31
click at [680, 494] on p "Adicionar R$ 18,00" at bounding box center [689, 495] width 92 height 15
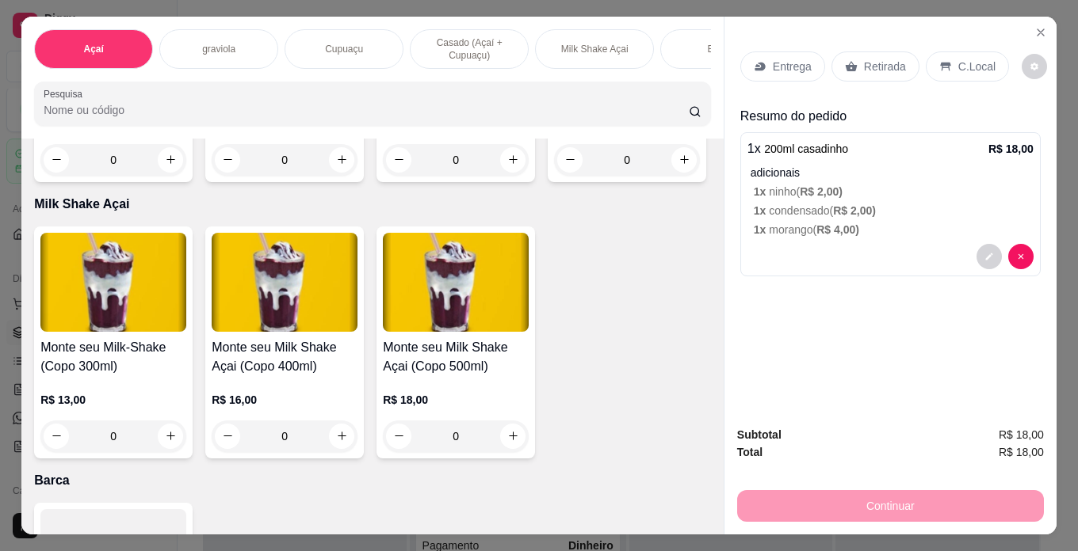
click at [960, 67] on p "C.Local" at bounding box center [976, 67] width 37 height 16
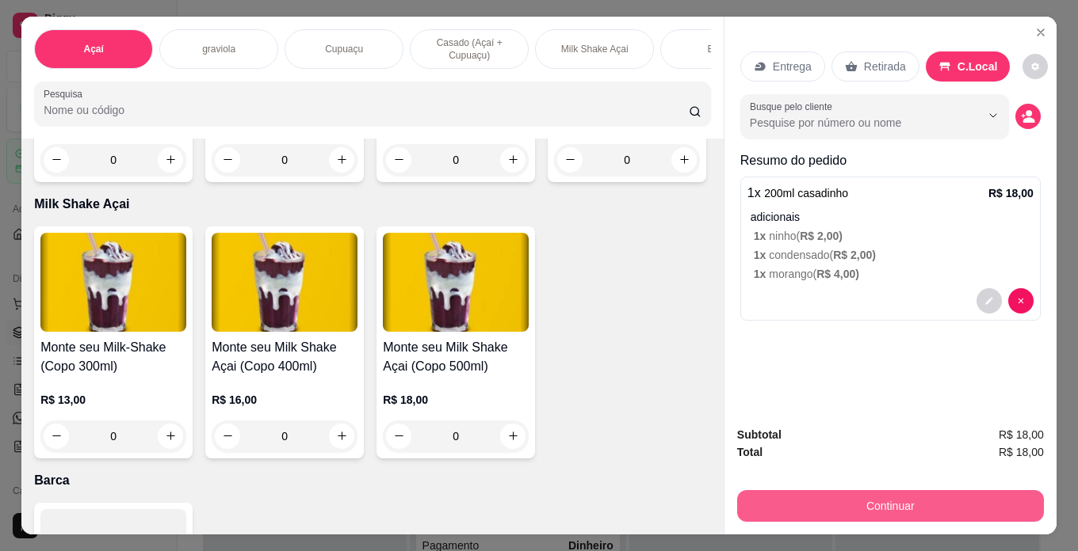
click at [912, 498] on button "Continuar" at bounding box center [890, 506] width 307 height 32
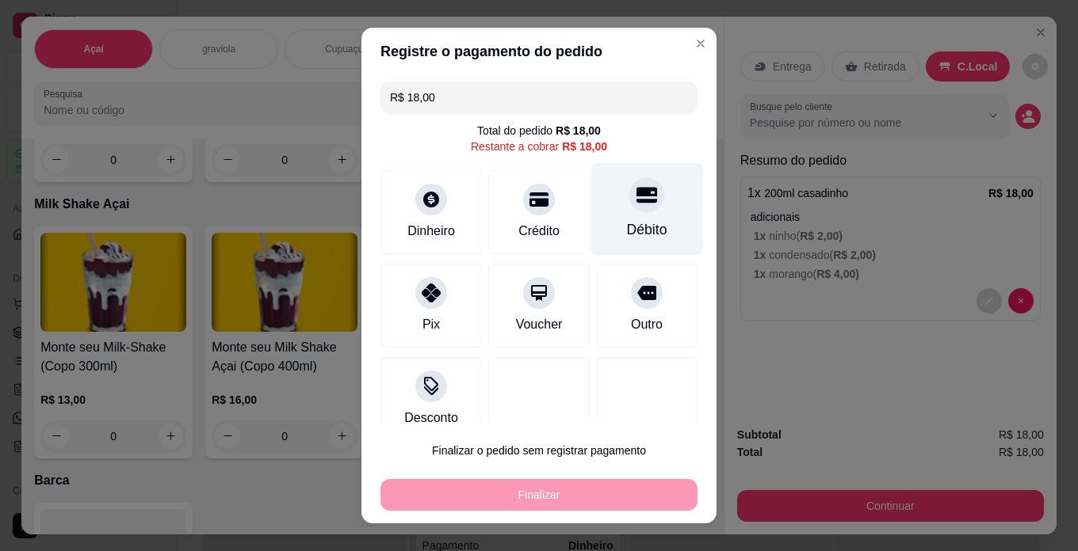
click at [636, 205] on icon at bounding box center [646, 195] width 21 height 21
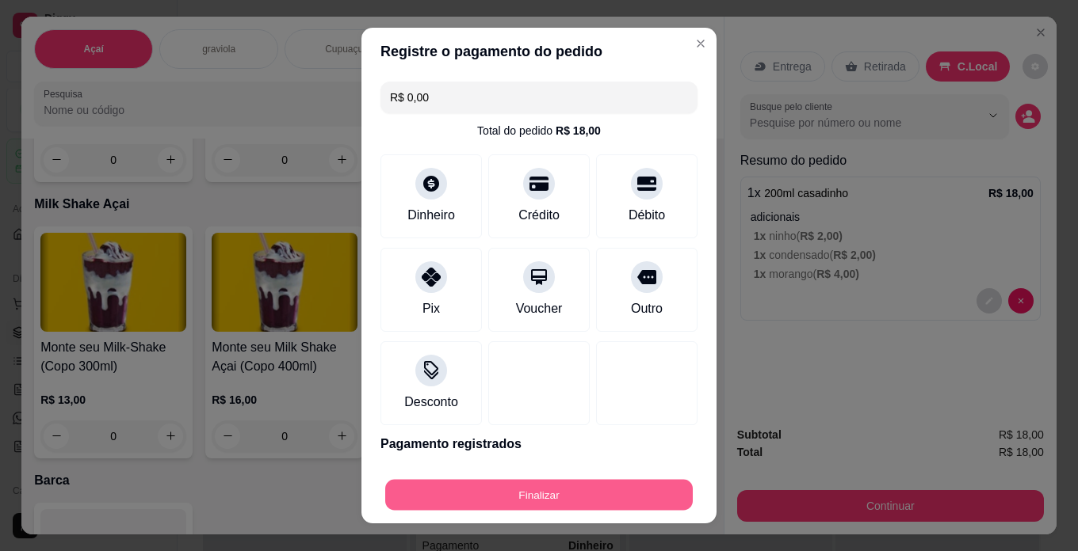
click at [599, 497] on button "Finalizar" at bounding box center [538, 495] width 307 height 31
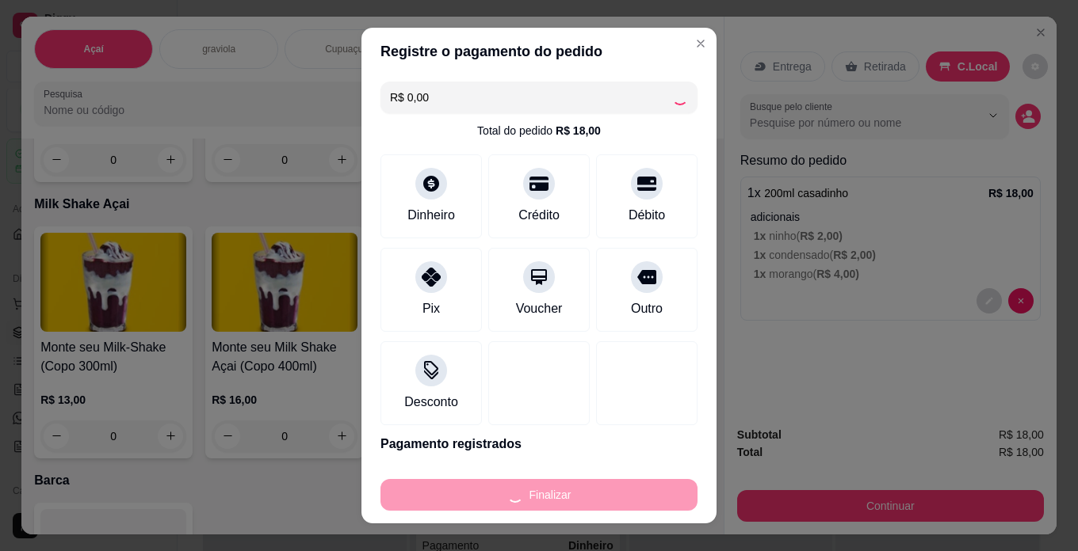
type input "-R$ 18,00"
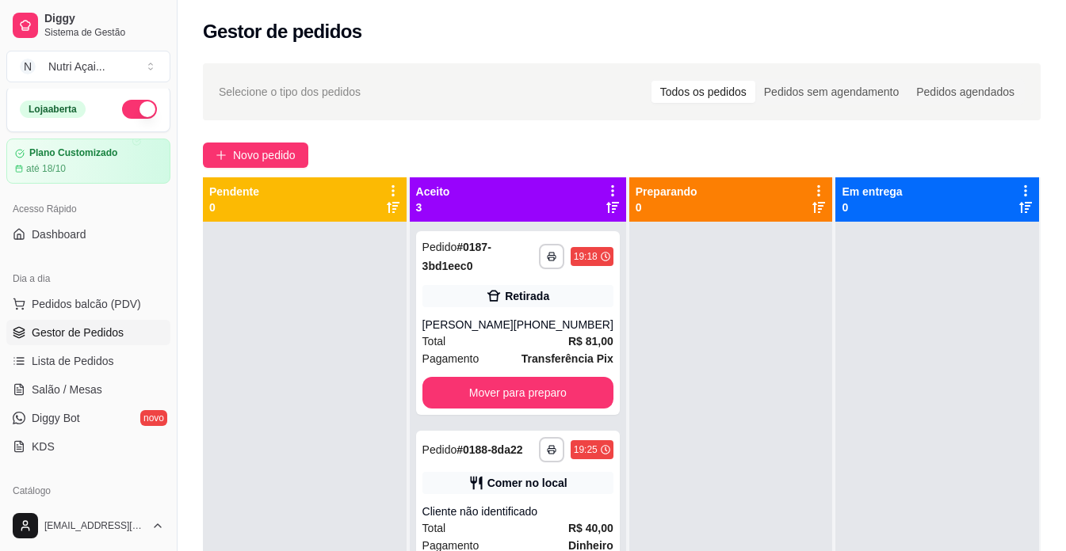
click at [124, 107] on button "button" at bounding box center [139, 109] width 35 height 19
